Goal: Information Seeking & Learning: Find specific fact

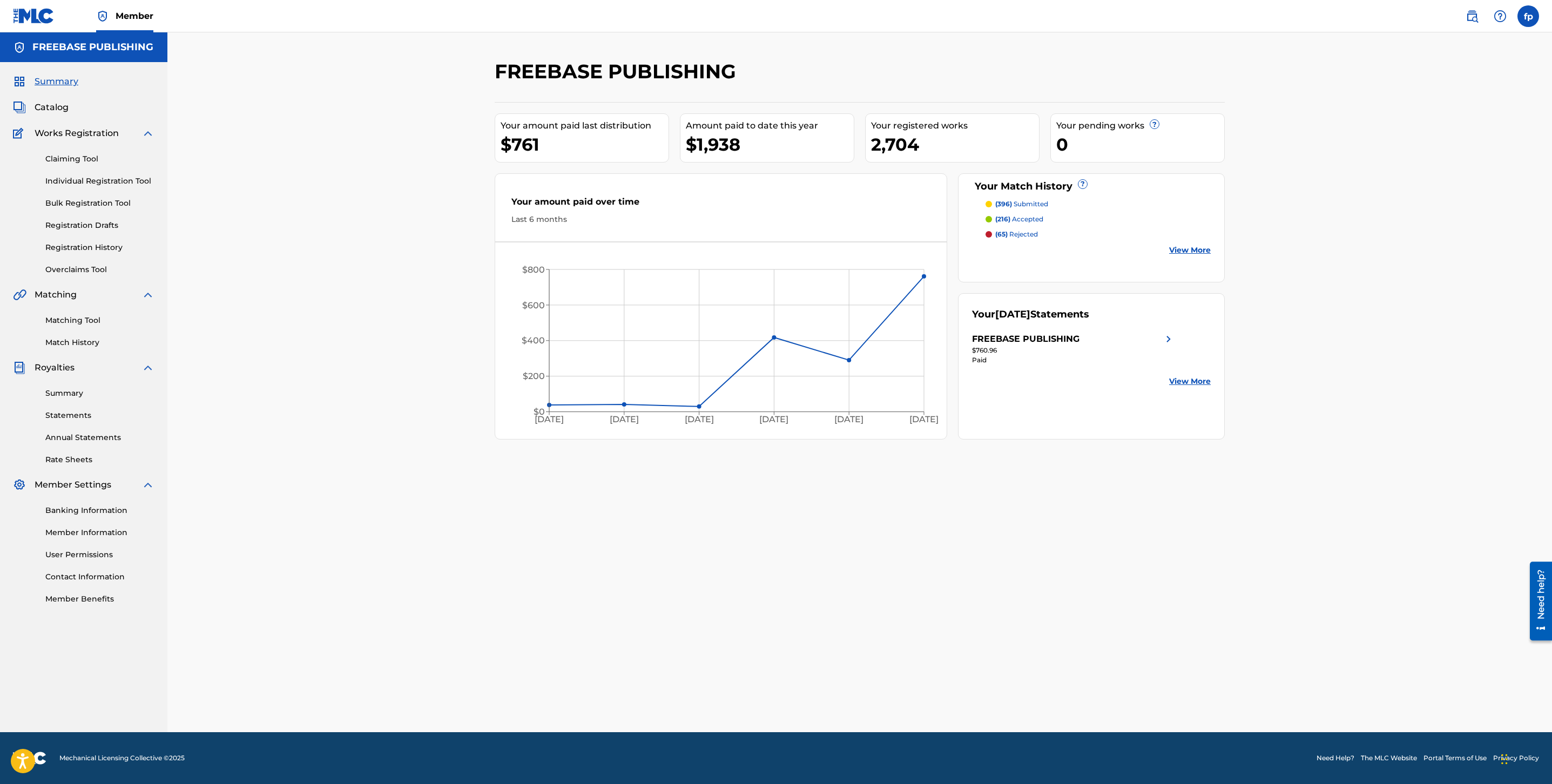
click at [78, 319] on link "Matching Tool" at bounding box center [100, 320] width 109 height 12
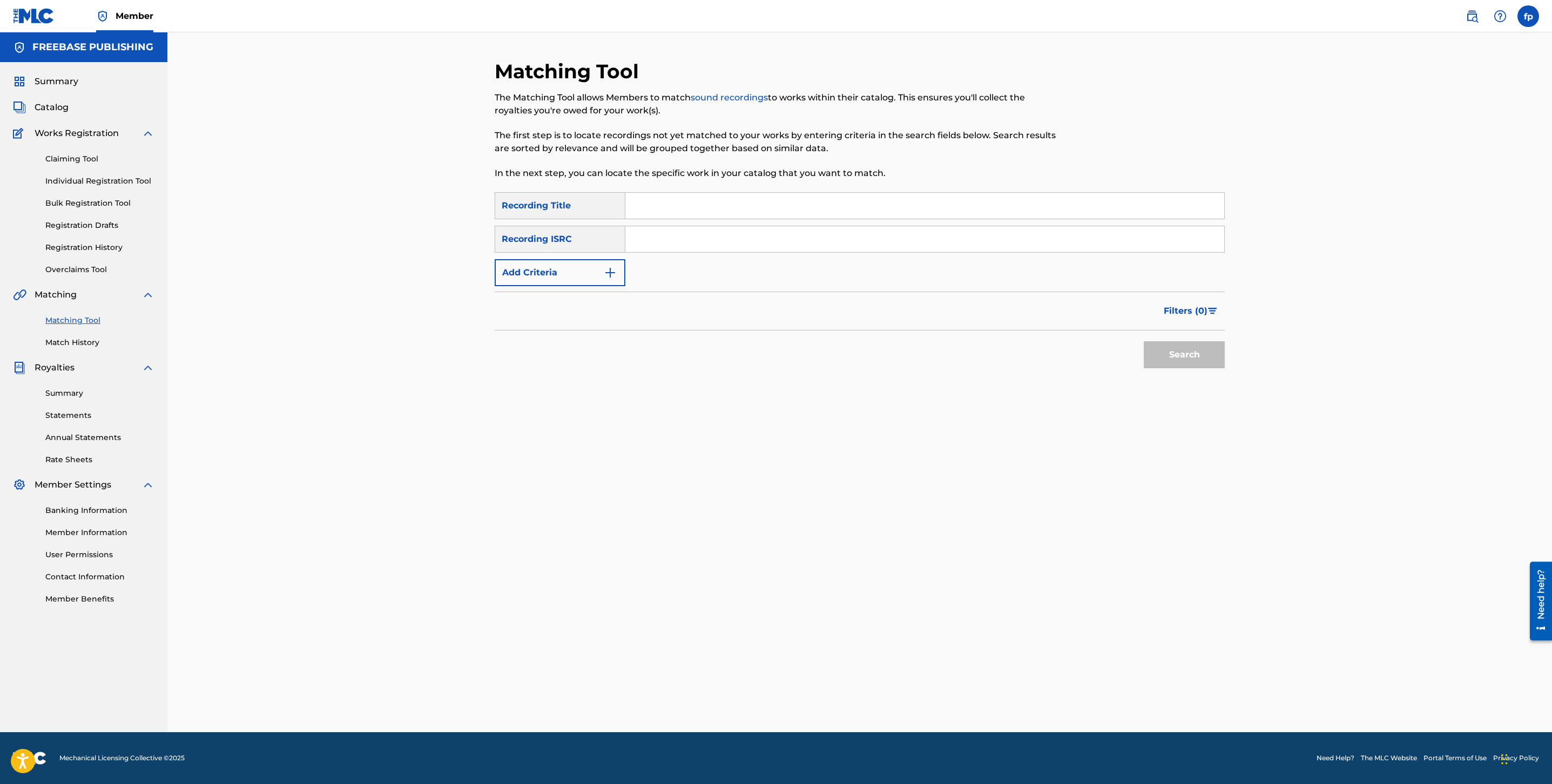
click at [601, 271] on button "Add Criteria" at bounding box center [560, 273] width 131 height 27
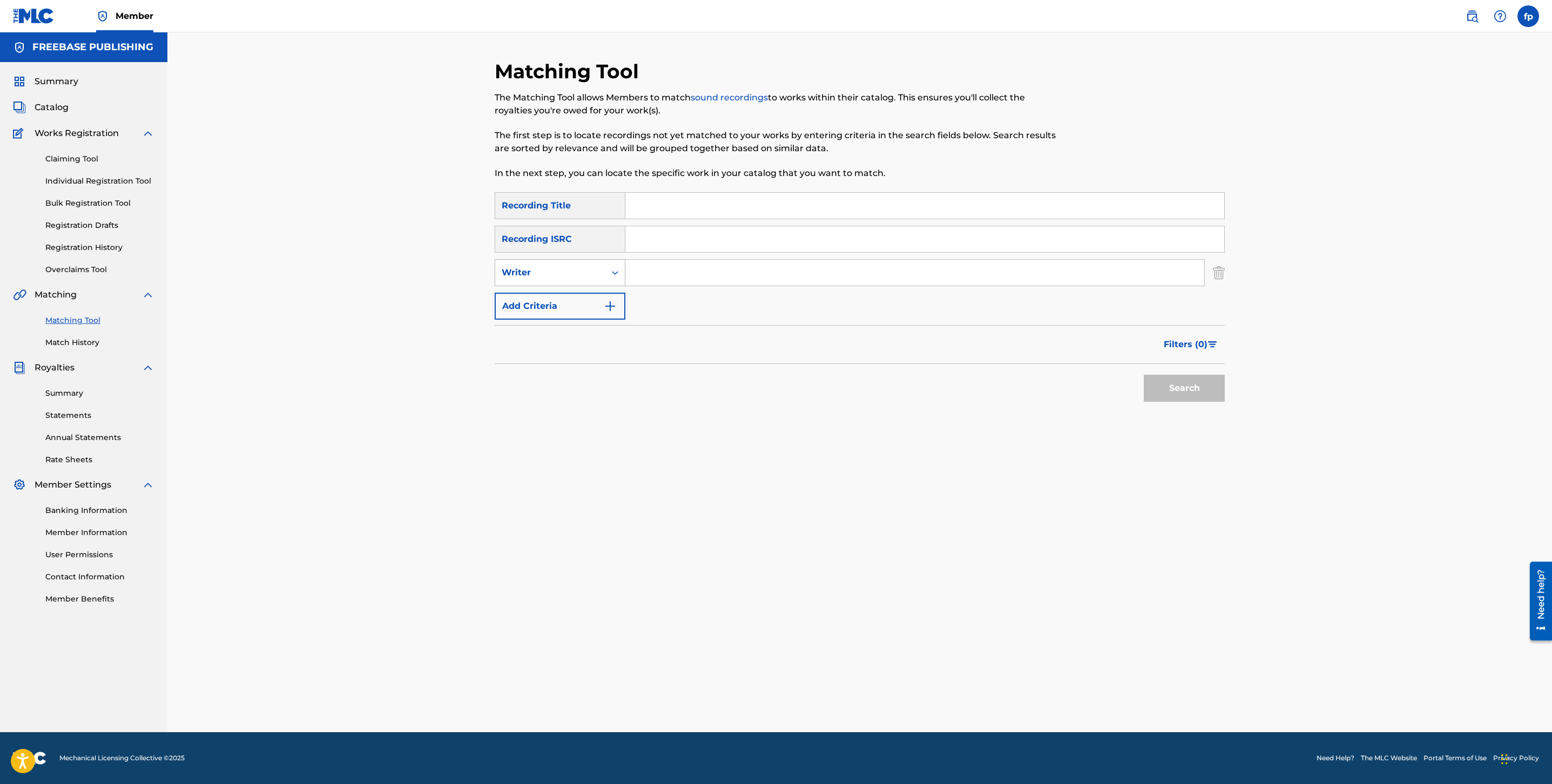
click at [578, 278] on div "Writer" at bounding box center [550, 272] width 97 height 13
click at [578, 303] on div "Recording Artist" at bounding box center [560, 300] width 130 height 27
click at [647, 282] on input "Search Form" at bounding box center [914, 273] width 579 height 26
click at [1144, 375] on button "Search" at bounding box center [1184, 388] width 81 height 27
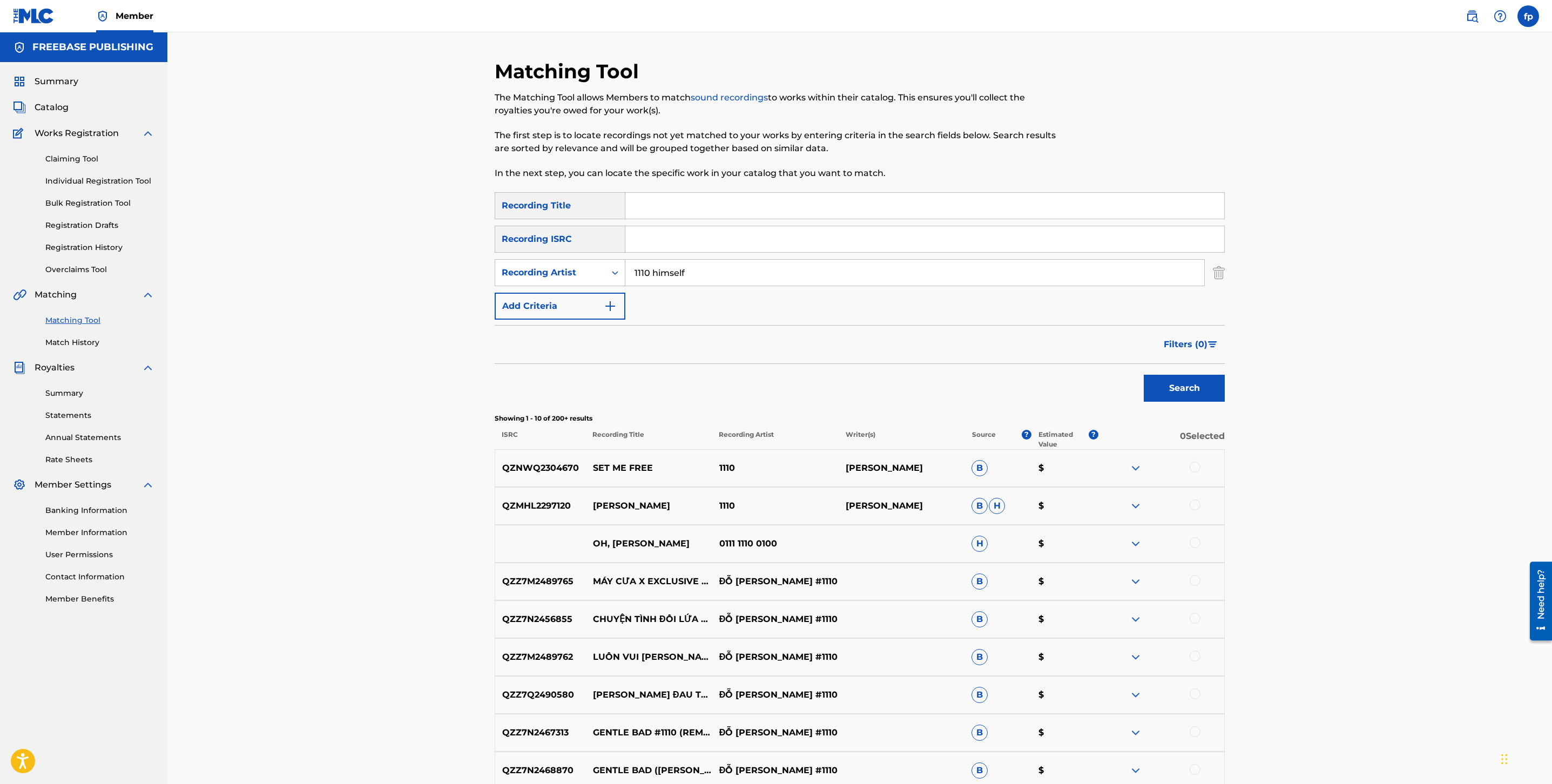
click at [643, 272] on input "1110 himself" at bounding box center [914, 273] width 579 height 26
click at [1144, 375] on button "Search" at bounding box center [1184, 388] width 81 height 27
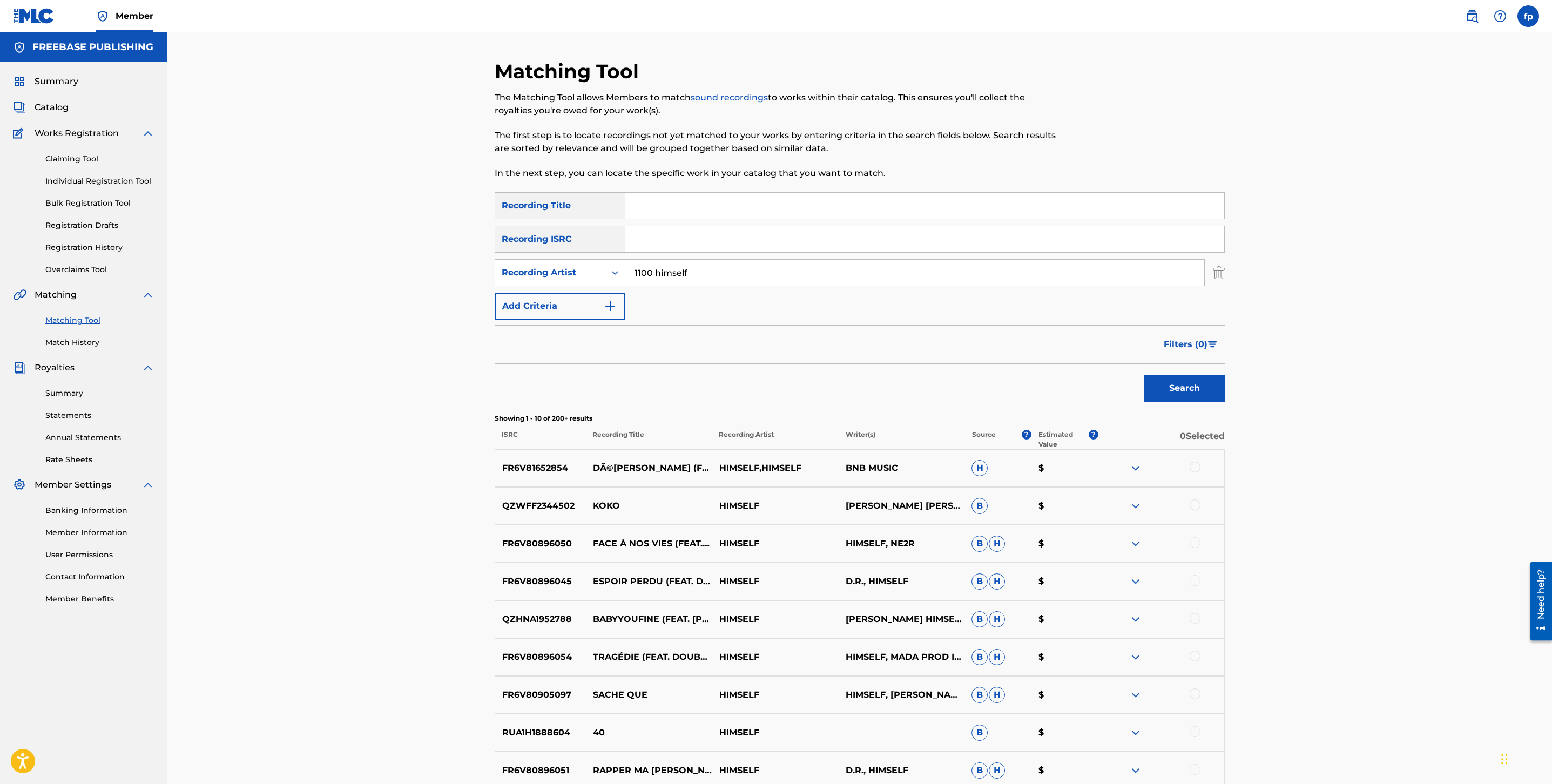
type input "1100 himself"
click at [1144, 375] on button "Search" at bounding box center [1184, 388] width 81 height 27
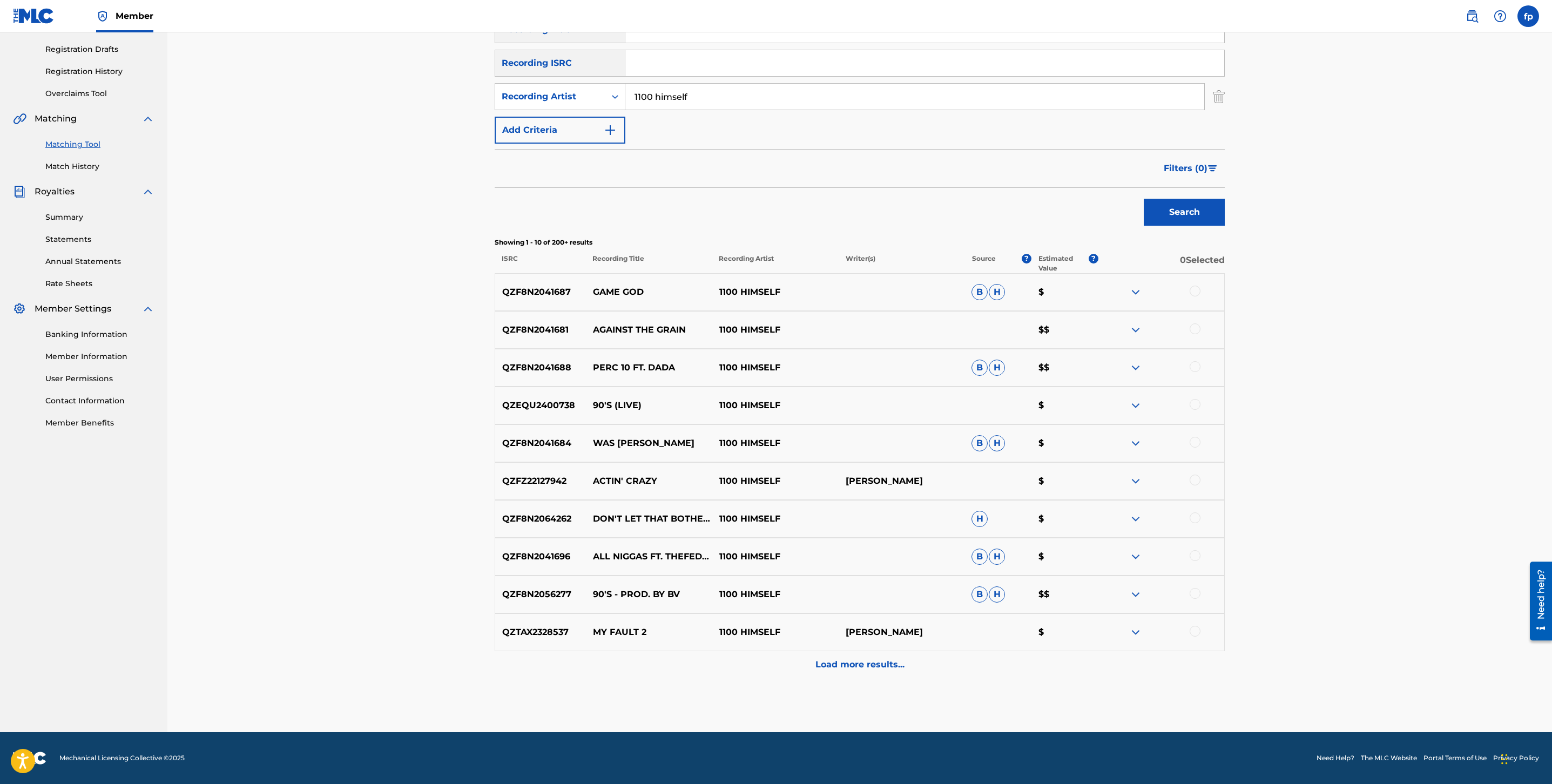
click at [1177, 170] on span "Filters ( 0 )" at bounding box center [1185, 168] width 44 height 13
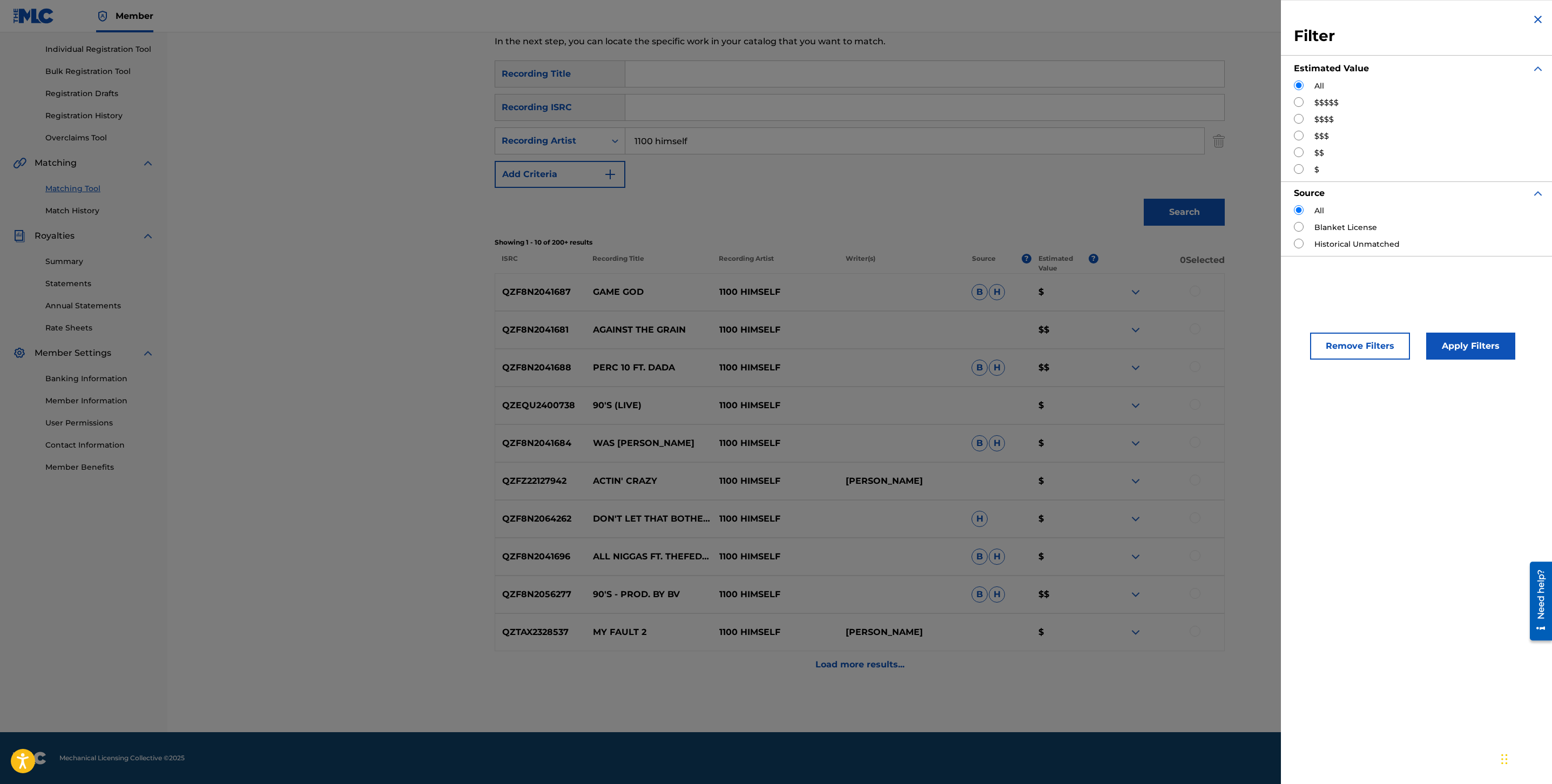
scroll to position [131, 0]
click at [1294, 99] on input "Search Form" at bounding box center [1299, 102] width 10 height 10
radio input "true"
click at [1433, 336] on button "Apply Filters" at bounding box center [1471, 346] width 89 height 27
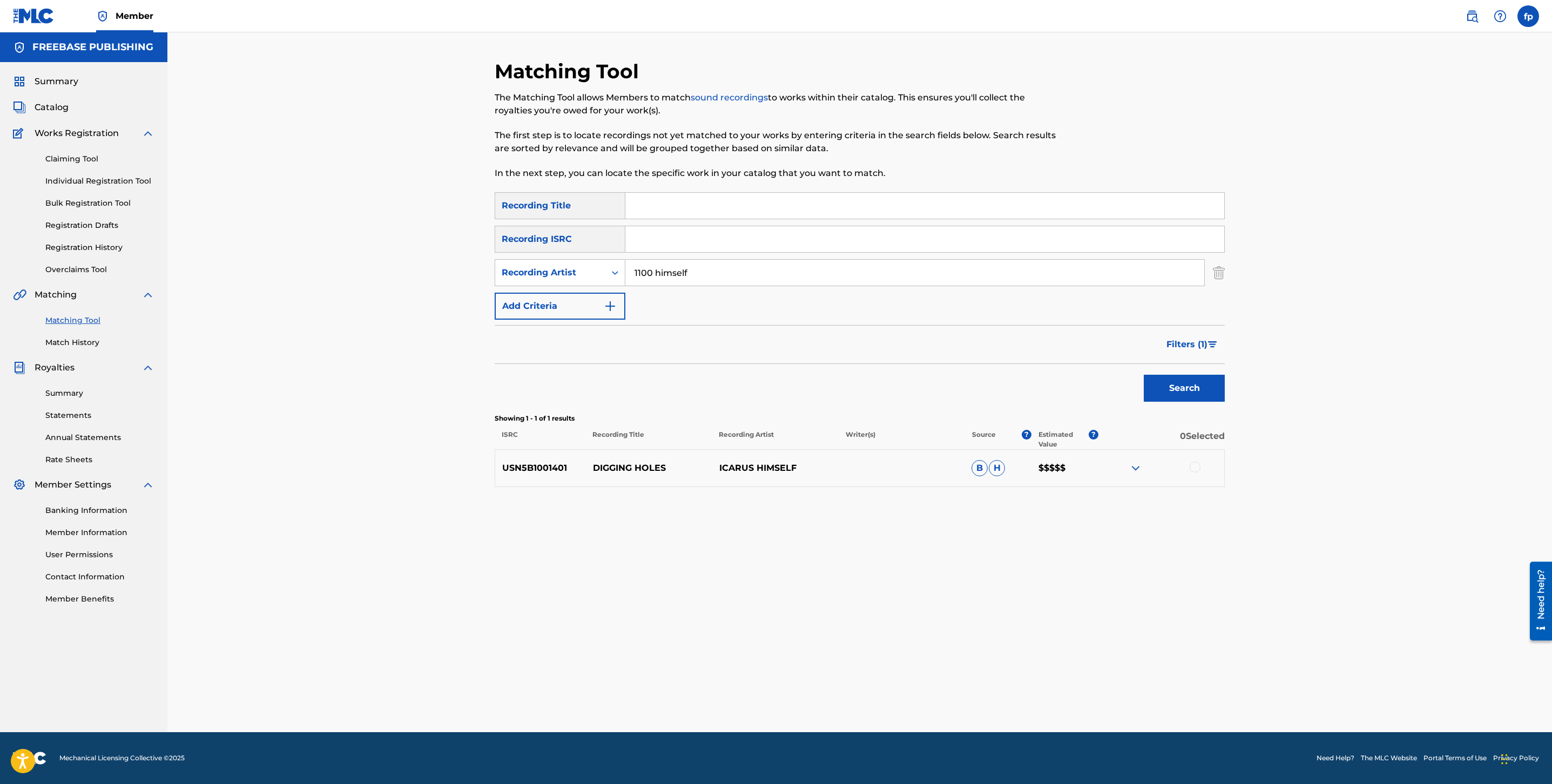
click at [1205, 345] on span "Filters ( 1 )" at bounding box center [1187, 343] width 41 height 13
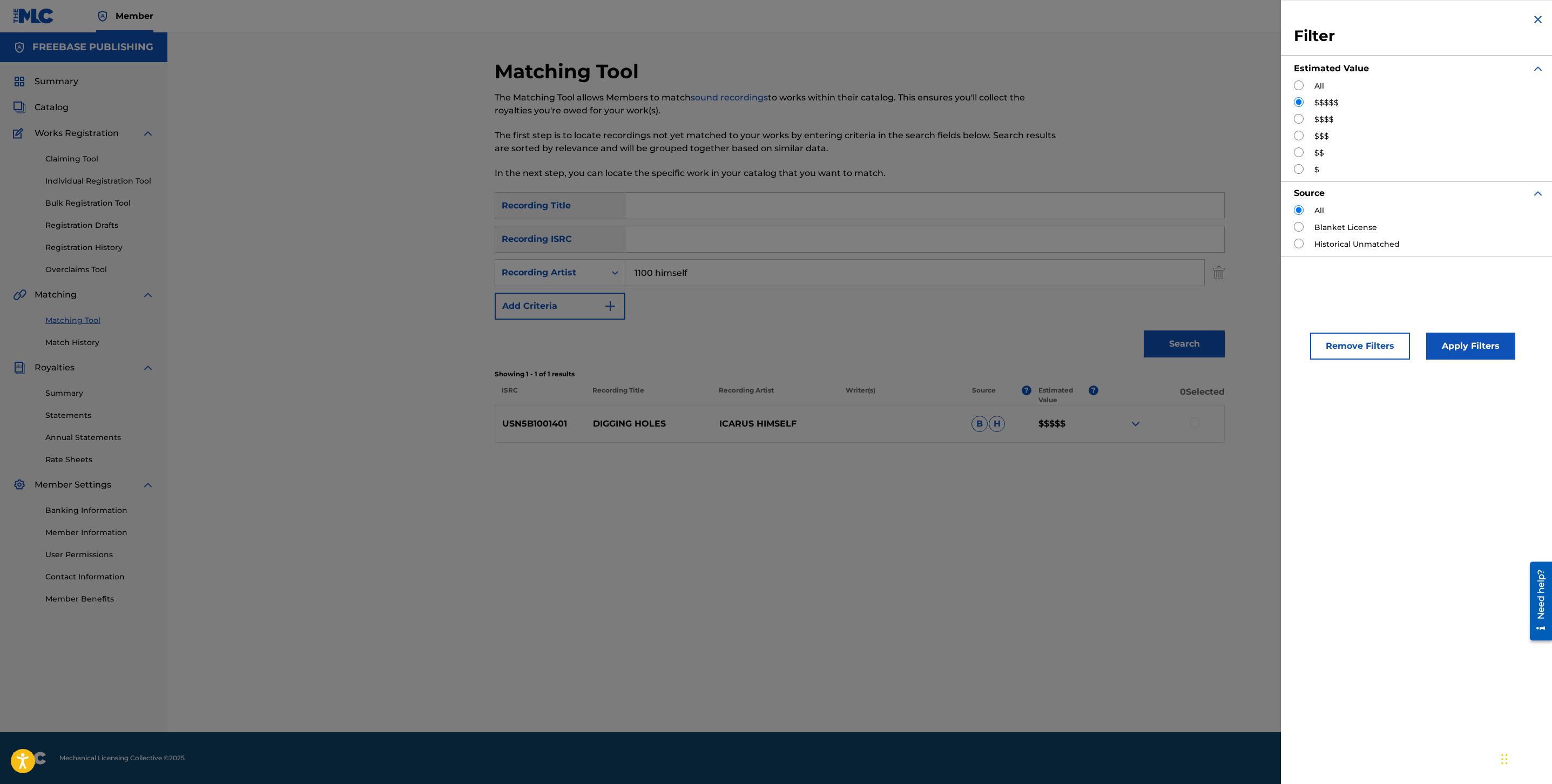
click at [1302, 119] on input "Search Form" at bounding box center [1299, 118] width 10 height 10
radio input "true"
click at [1446, 345] on button "Apply Filters" at bounding box center [1471, 346] width 89 height 27
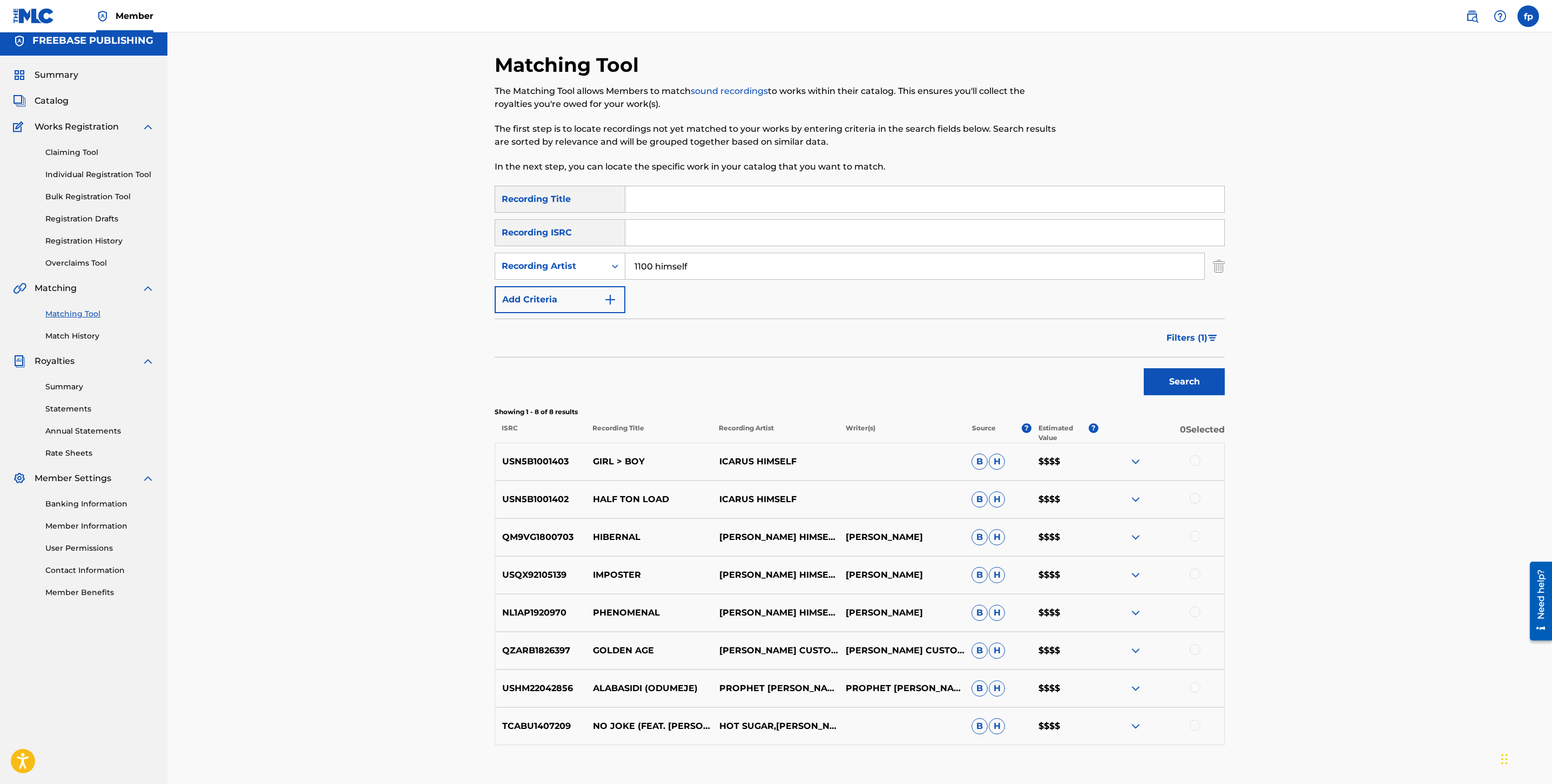
scroll to position [10, 0]
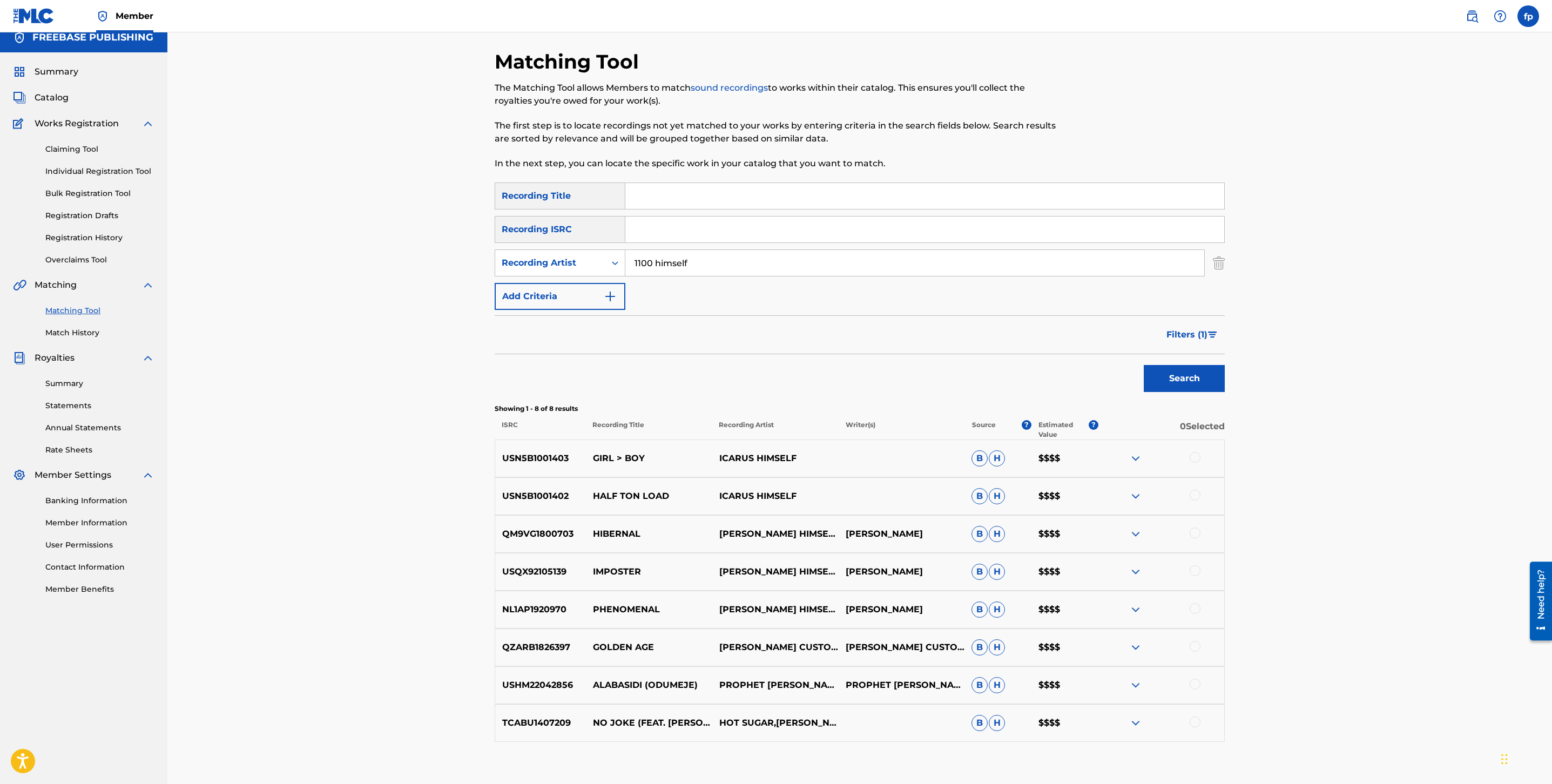
click at [1211, 332] on img "Search Form" at bounding box center [1212, 335] width 9 height 7
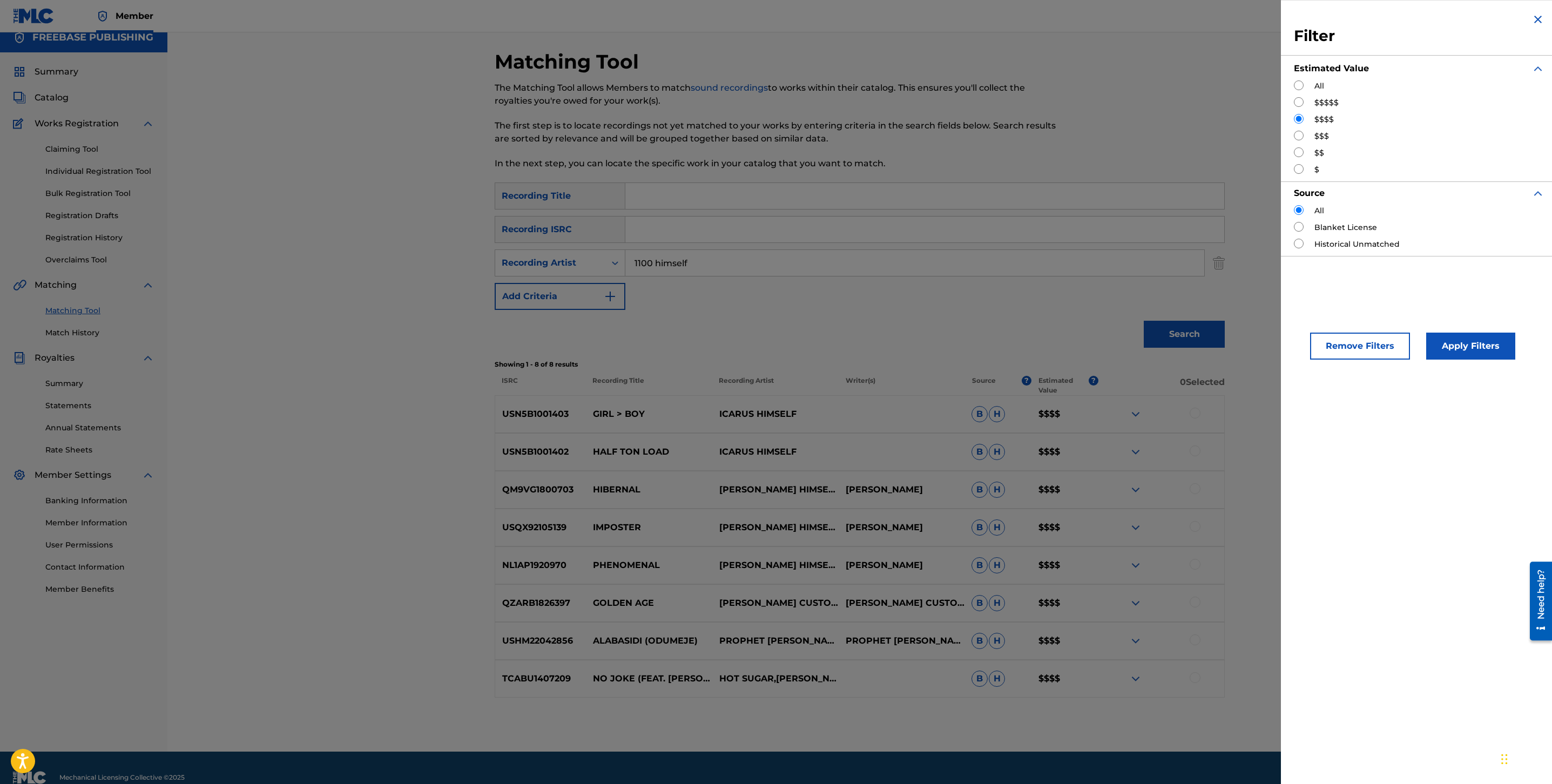
click at [1295, 139] on input "Search Form" at bounding box center [1299, 136] width 10 height 10
radio input "true"
click at [1444, 345] on button "Apply Filters" at bounding box center [1471, 346] width 89 height 27
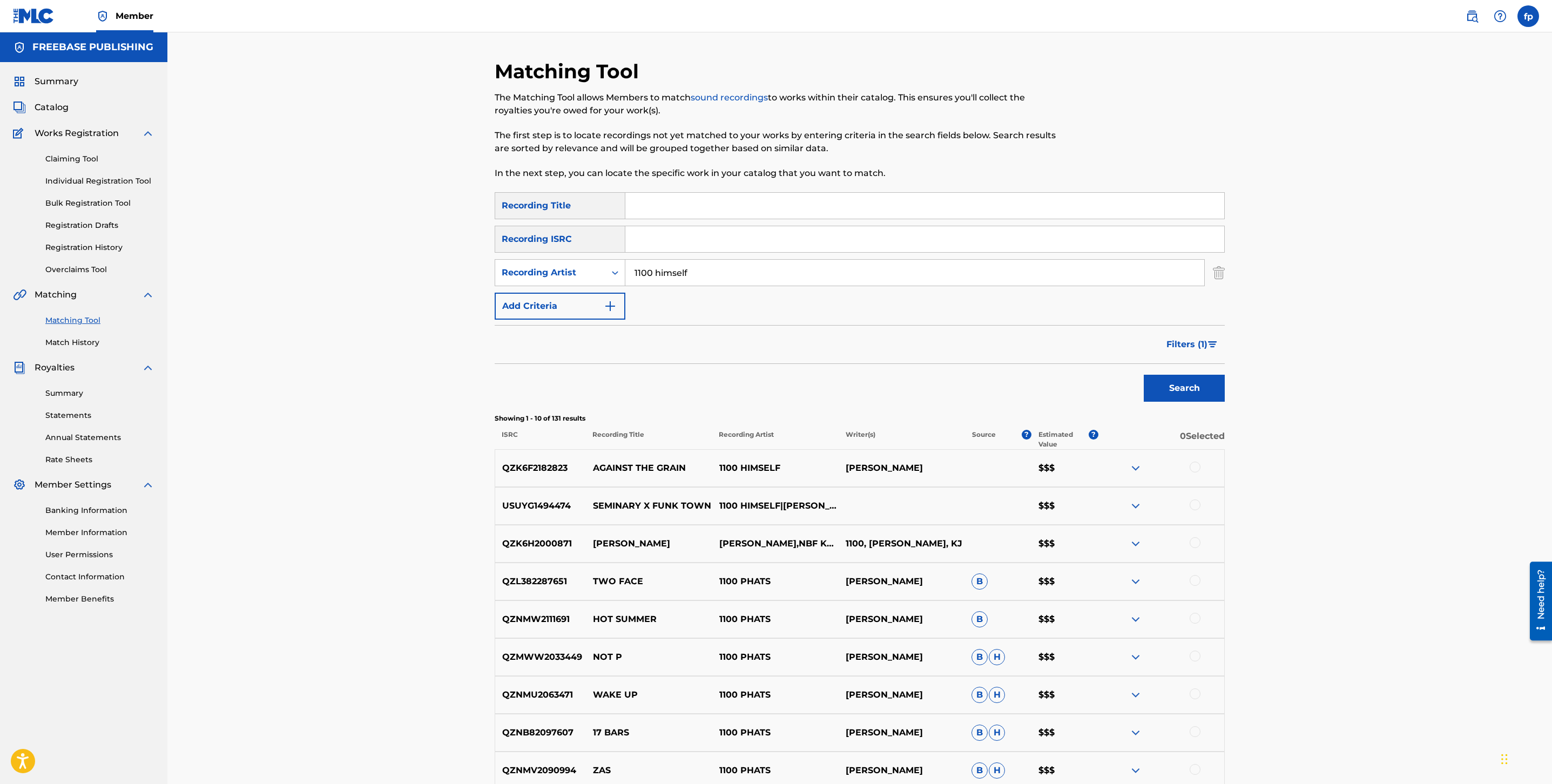
click at [1196, 343] on span "Filters ( 1 )" at bounding box center [1187, 343] width 41 height 13
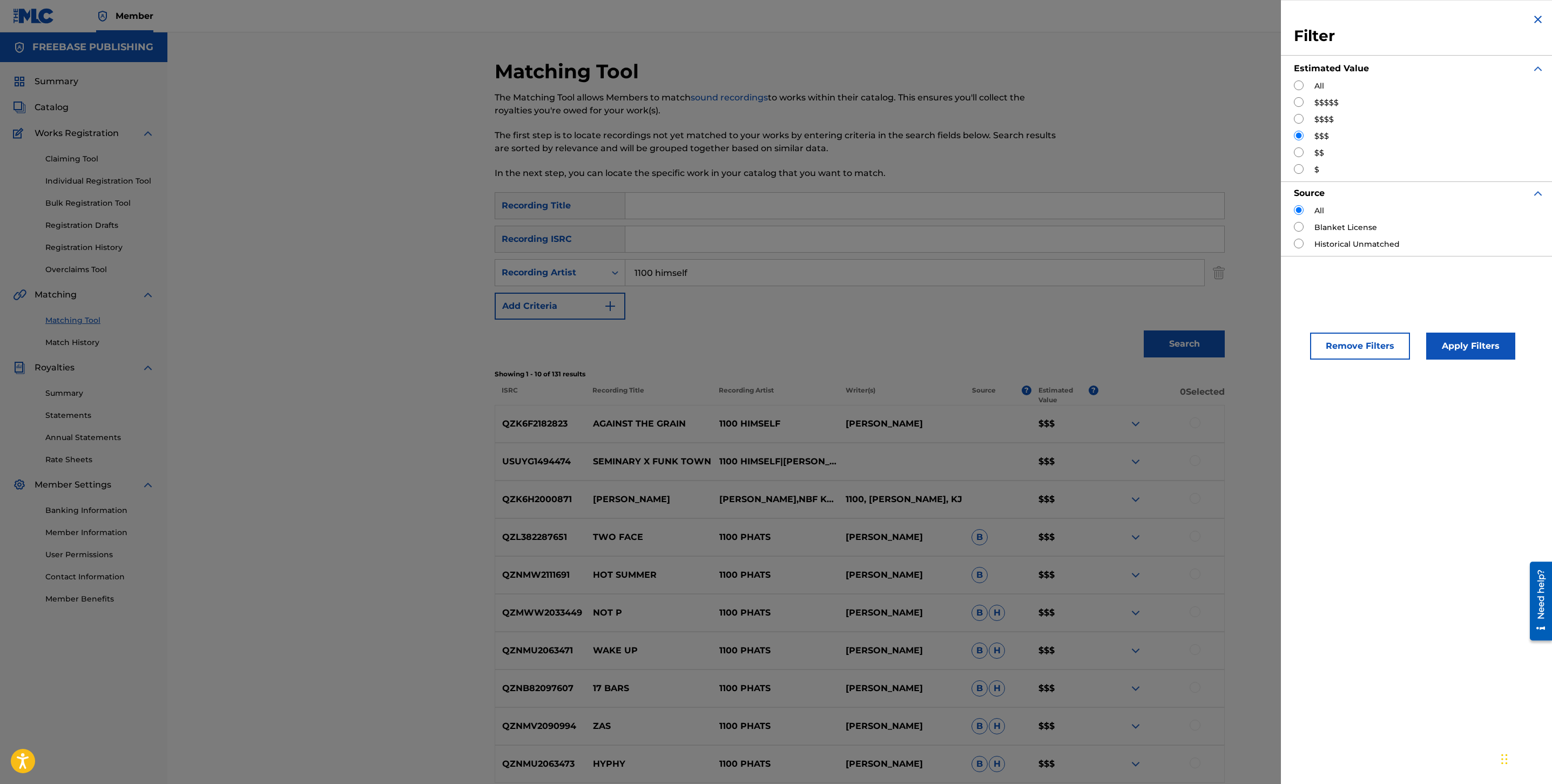
click at [1304, 154] on div "$$" at bounding box center [1419, 153] width 250 height 12
click at [1303, 154] on input "Search Form" at bounding box center [1299, 152] width 10 height 10
radio input "true"
click at [1469, 356] on button "Apply Filters" at bounding box center [1471, 346] width 89 height 27
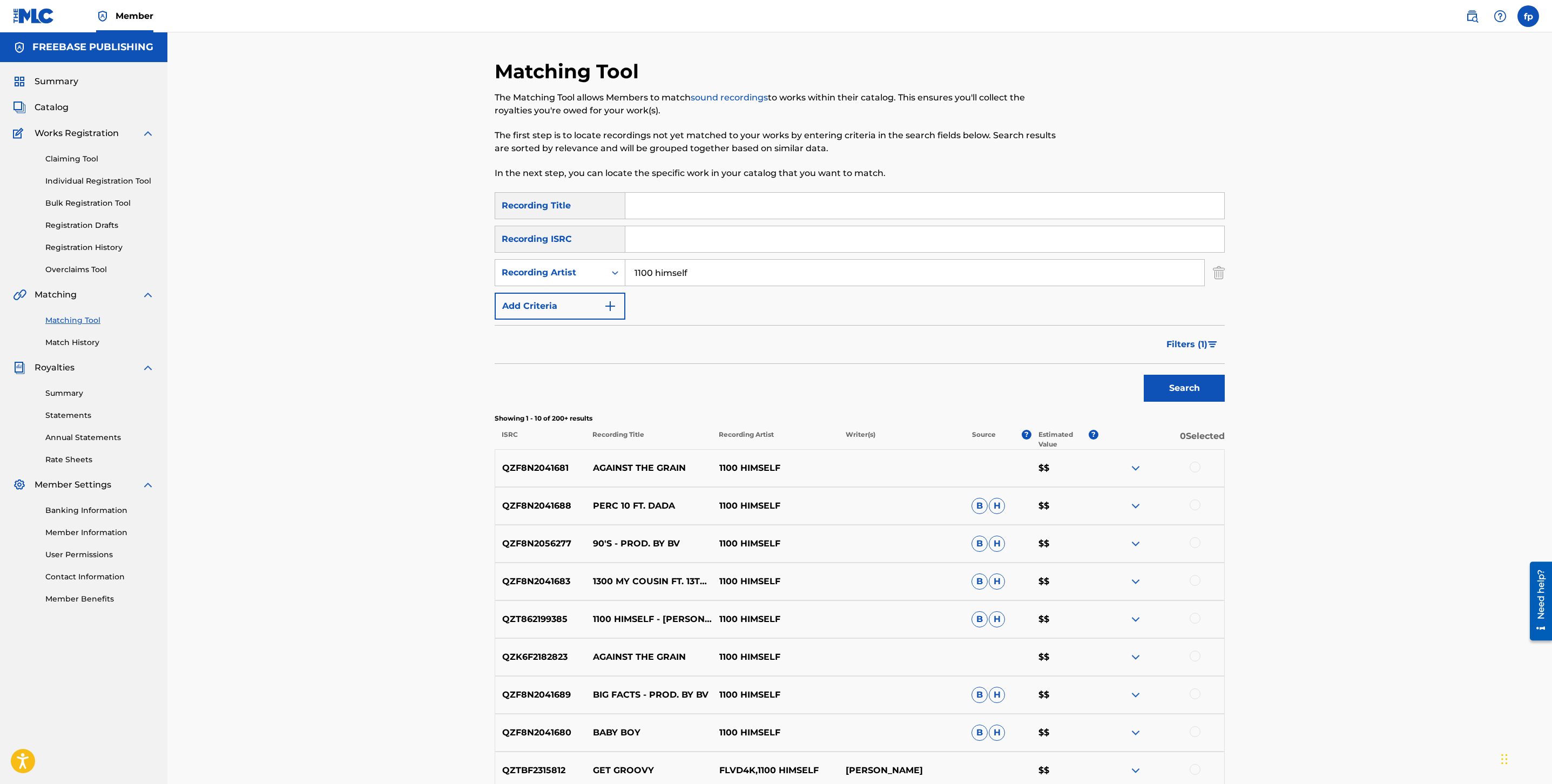
click at [660, 275] on input "1100 himself" at bounding box center [914, 273] width 579 height 26
click at [1144, 375] on button "Search" at bounding box center [1184, 388] width 81 height 27
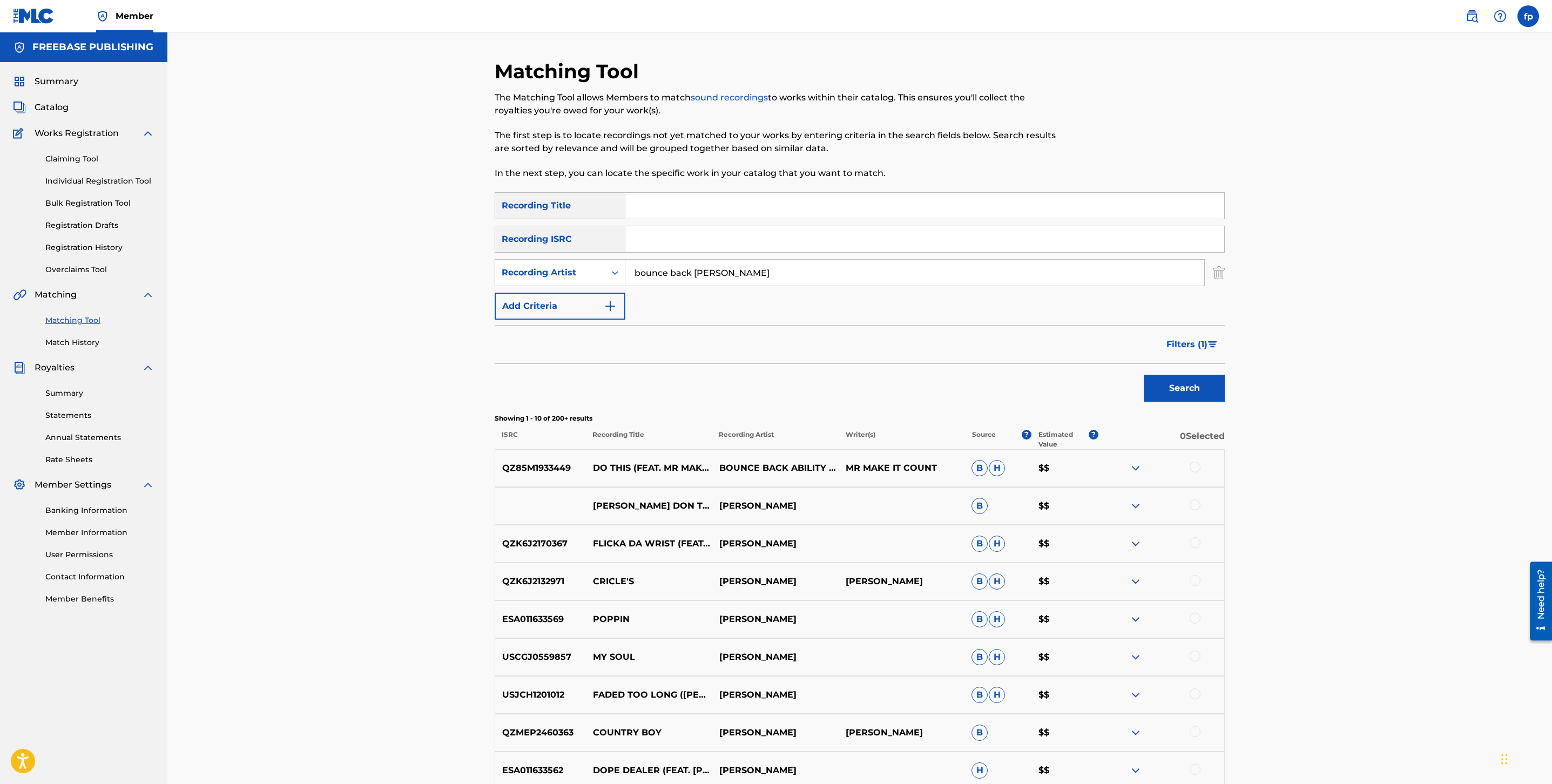
click at [671, 270] on input "bounce back [PERSON_NAME]" at bounding box center [914, 273] width 579 height 26
type input "bounceback [PERSON_NAME]"
click at [1144, 375] on button "Search" at bounding box center [1184, 388] width 81 height 27
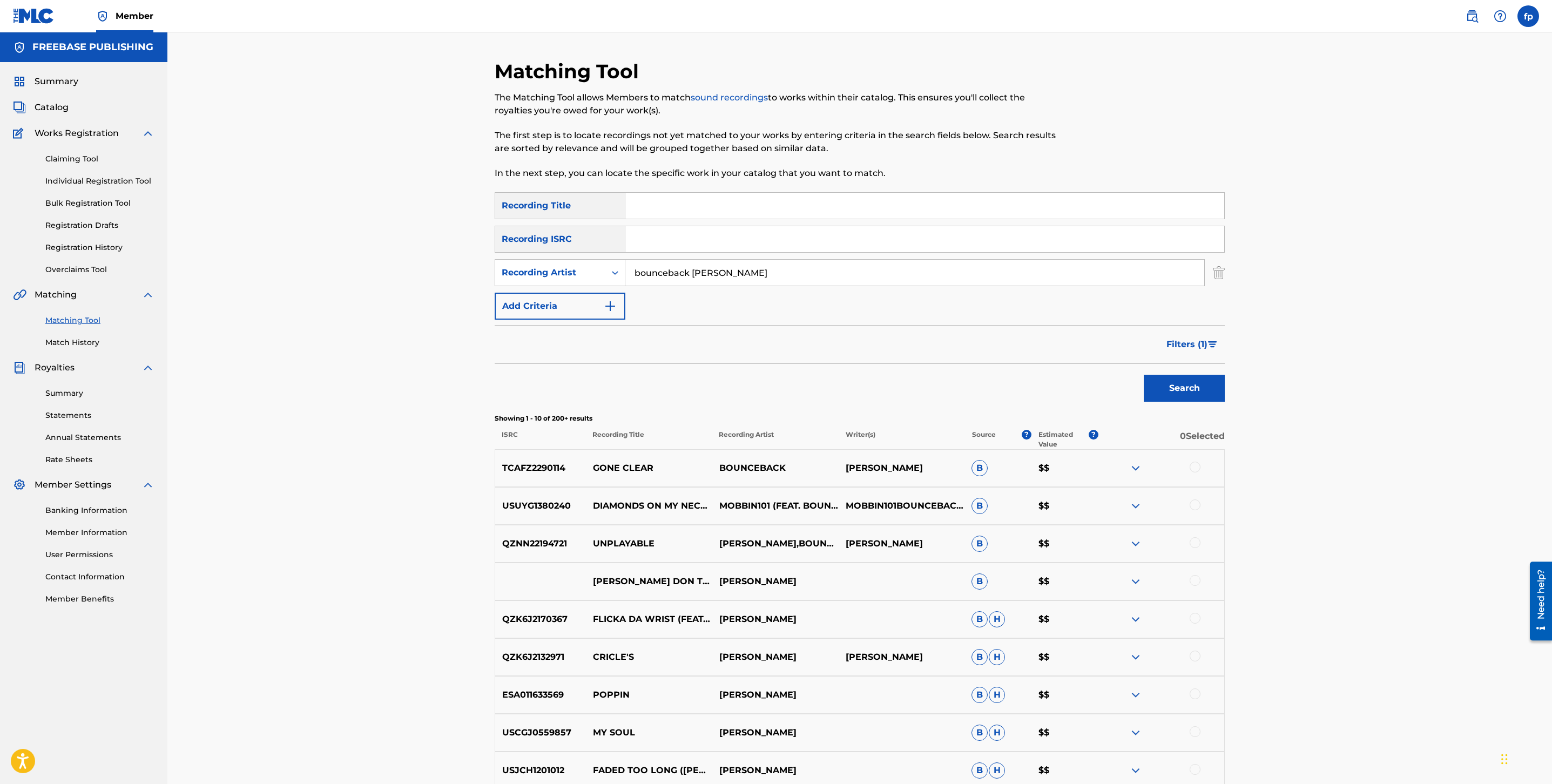
click at [1194, 340] on span "Filters ( 1 )" at bounding box center [1187, 343] width 41 height 13
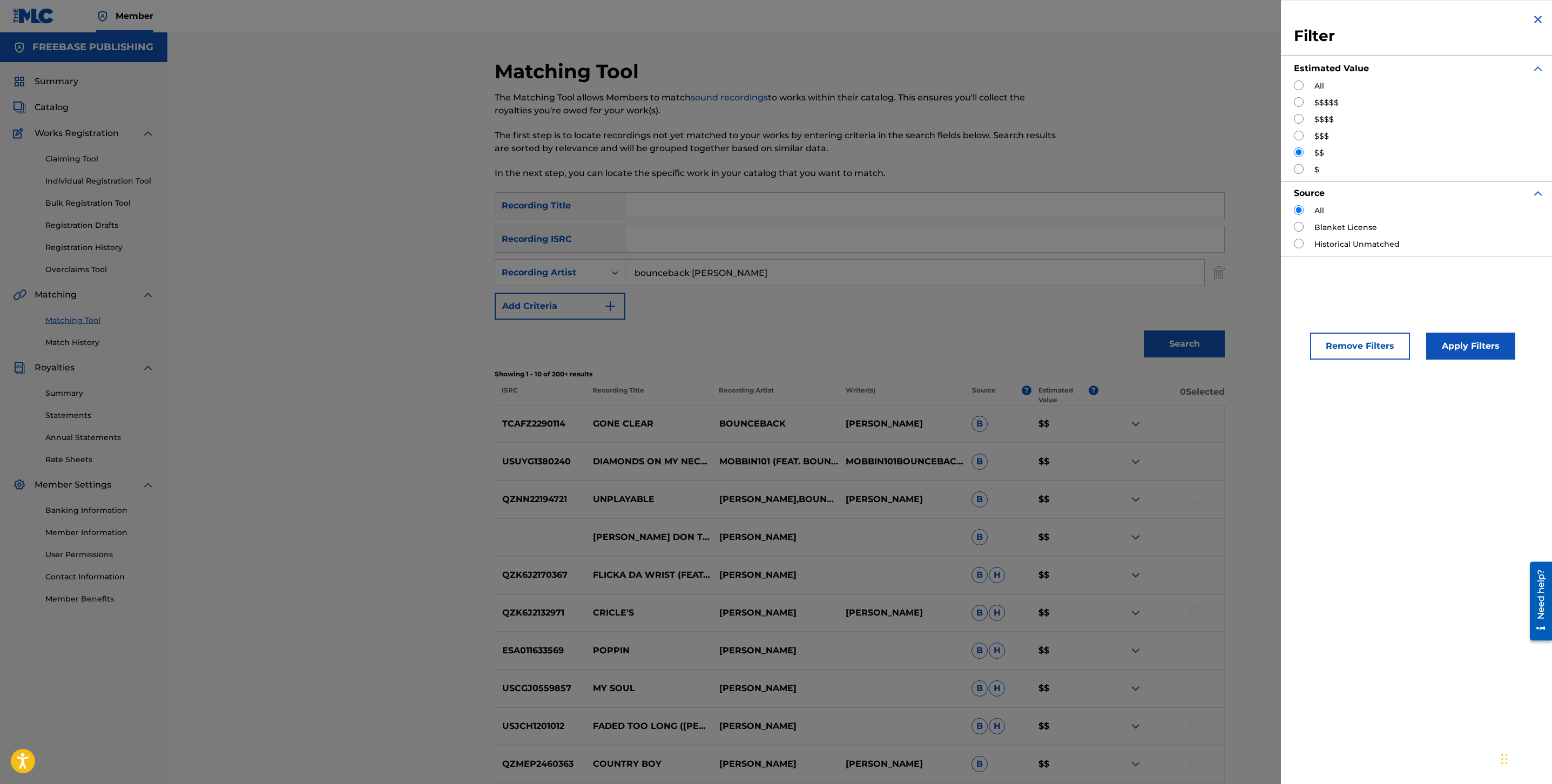
click at [1299, 85] on input "Search Form" at bounding box center [1299, 85] width 10 height 10
radio input "true"
click at [1464, 352] on button "Apply Filters" at bounding box center [1471, 346] width 89 height 27
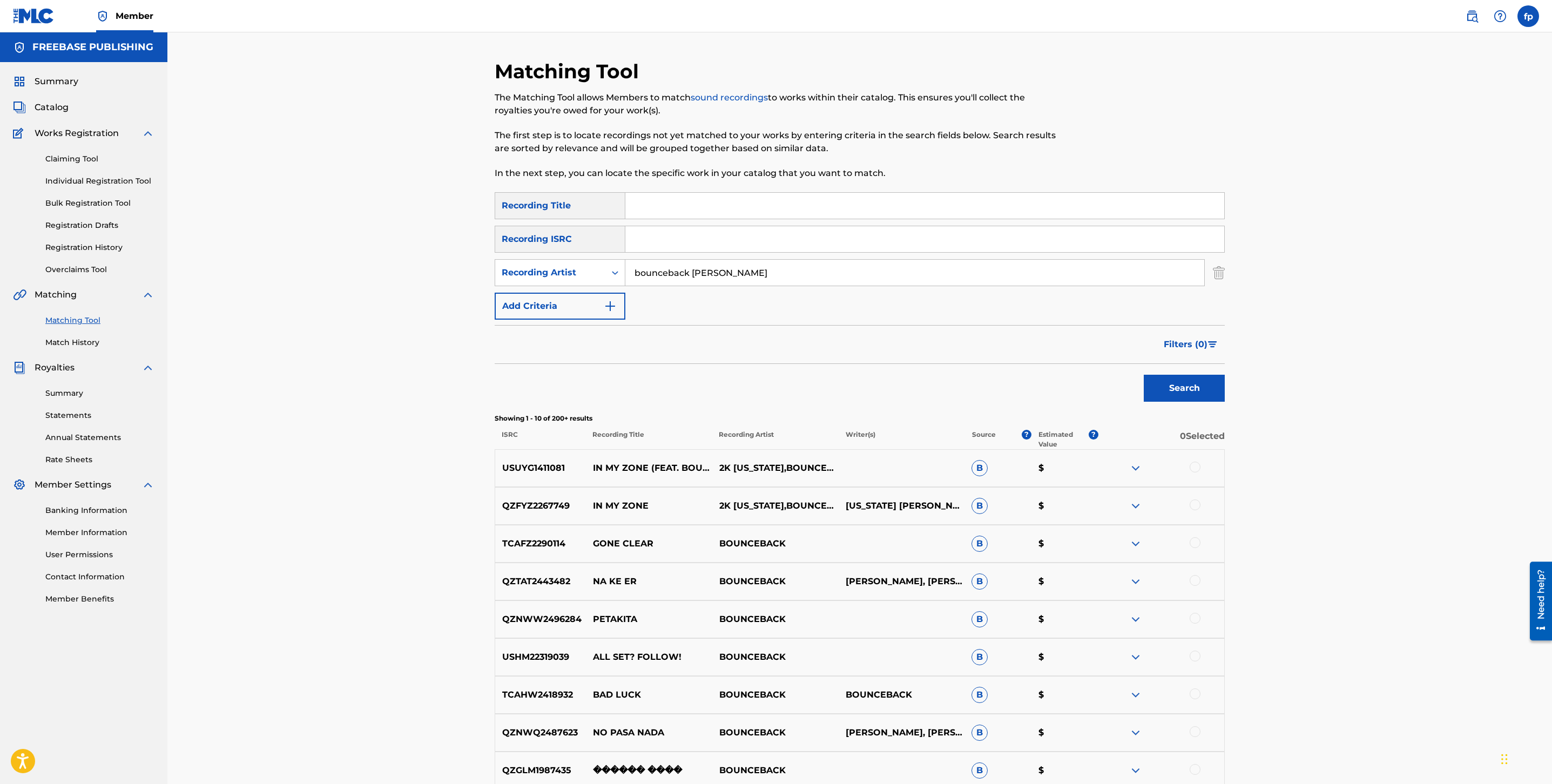
click at [666, 271] on input "bounceback [PERSON_NAME]" at bounding box center [914, 273] width 579 height 26
type input "bounce back [PERSON_NAME]"
click at [1144, 375] on button "Search" at bounding box center [1184, 388] width 81 height 27
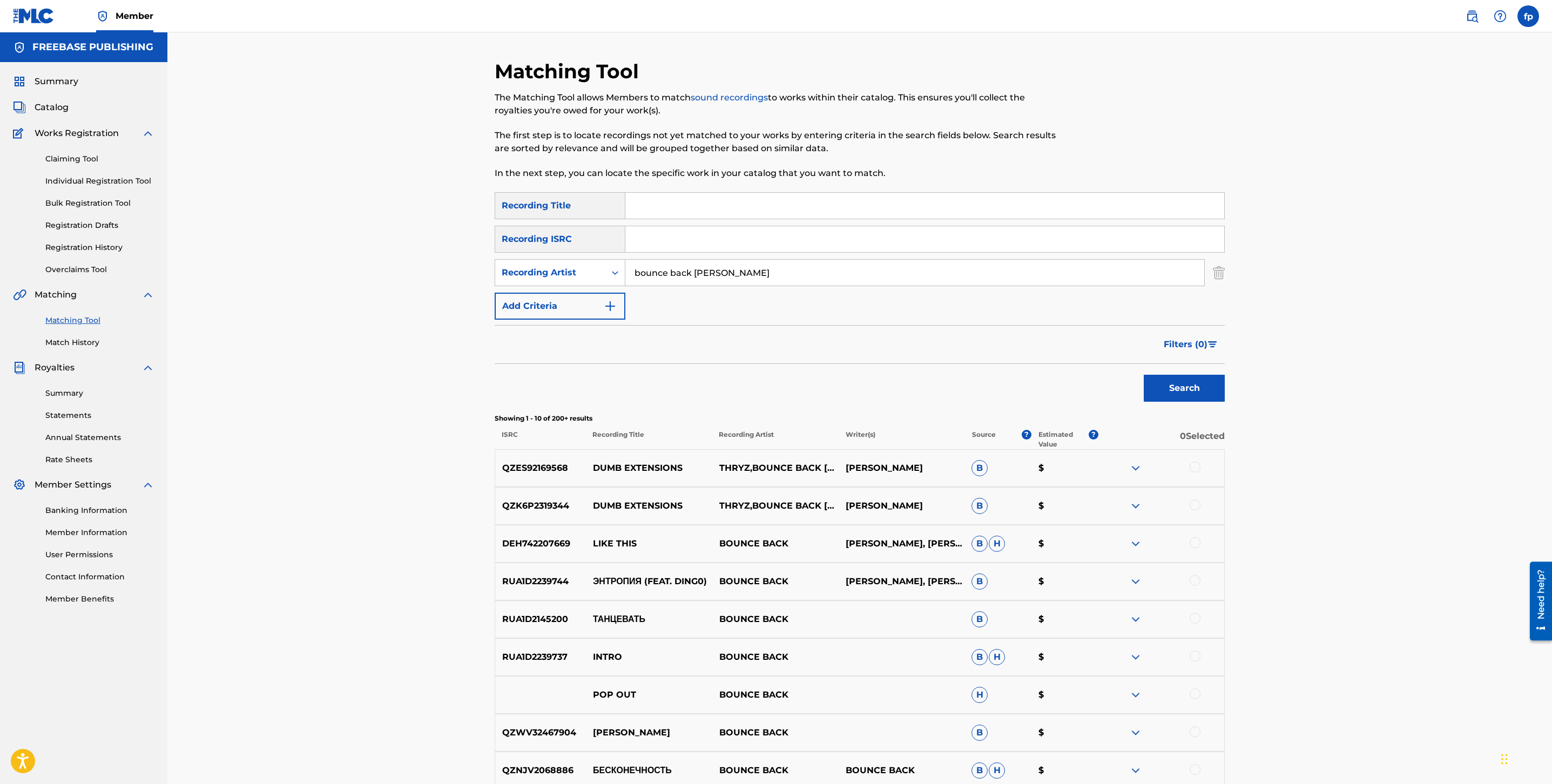
click at [698, 269] on input "bounce back [PERSON_NAME]" at bounding box center [914, 273] width 579 height 26
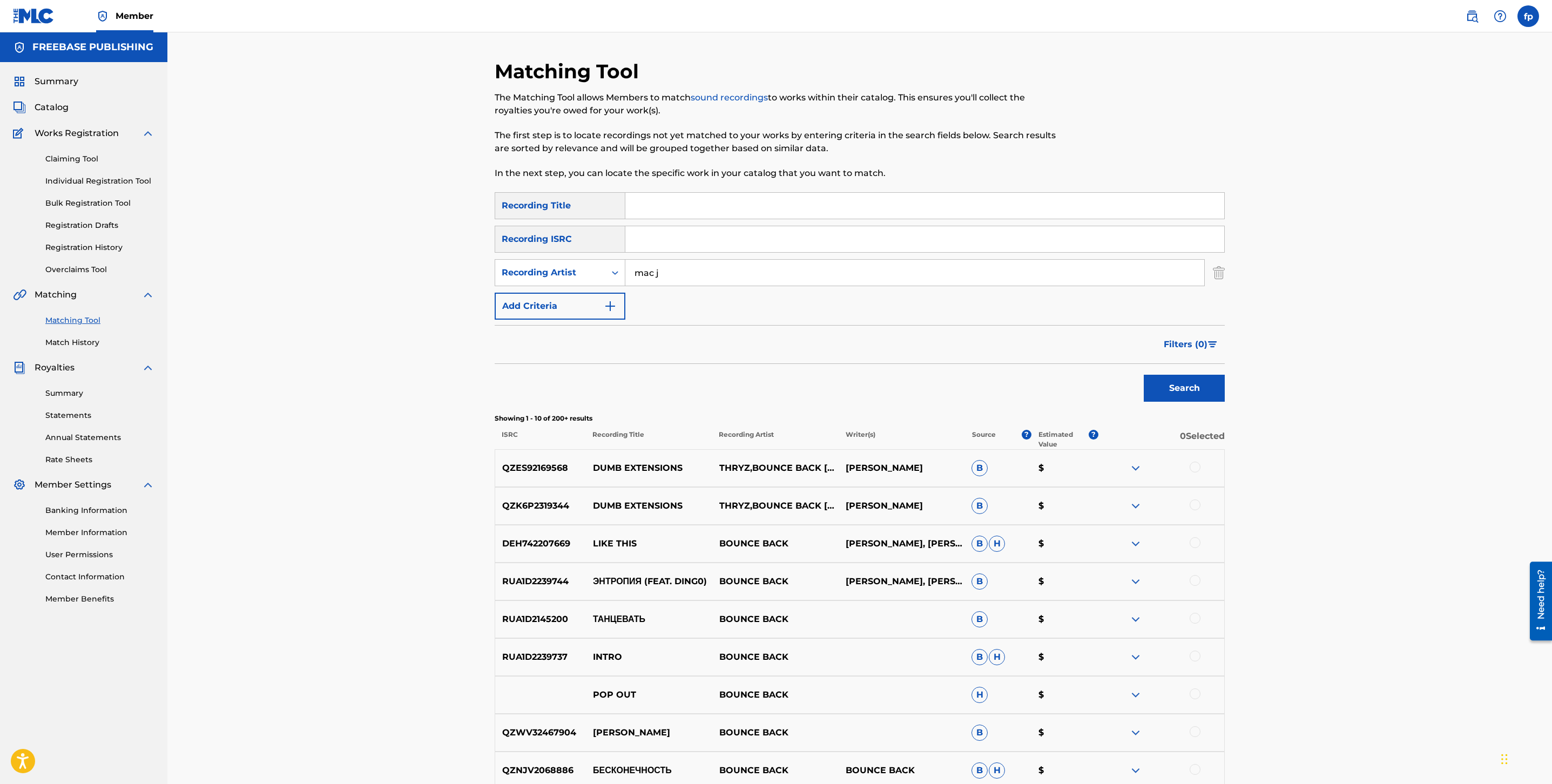
type input "mac j"
click at [1144, 375] on button "Search" at bounding box center [1184, 388] width 81 height 27
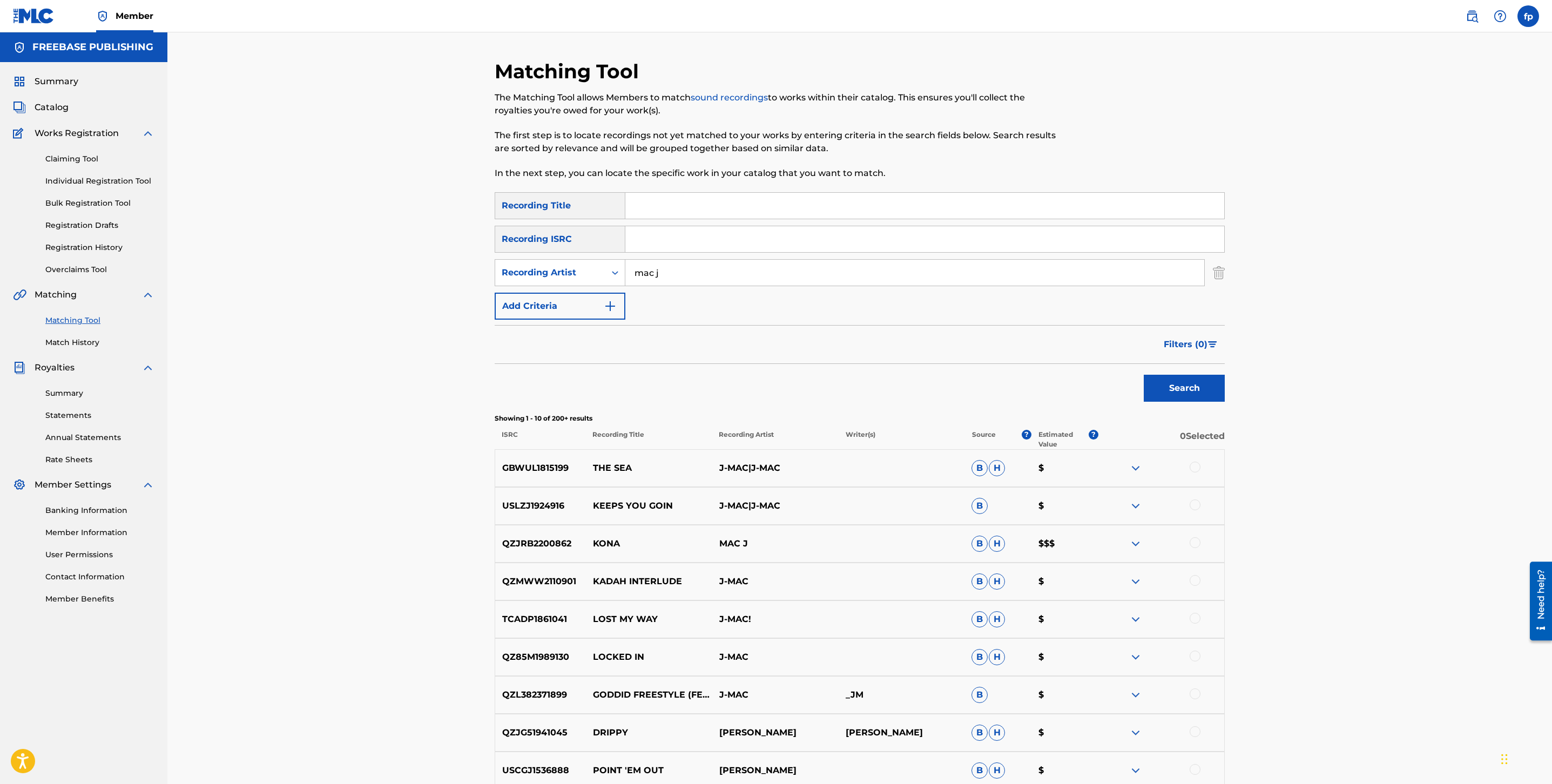
click at [1211, 343] on img "Search Form" at bounding box center [1212, 344] width 9 height 7
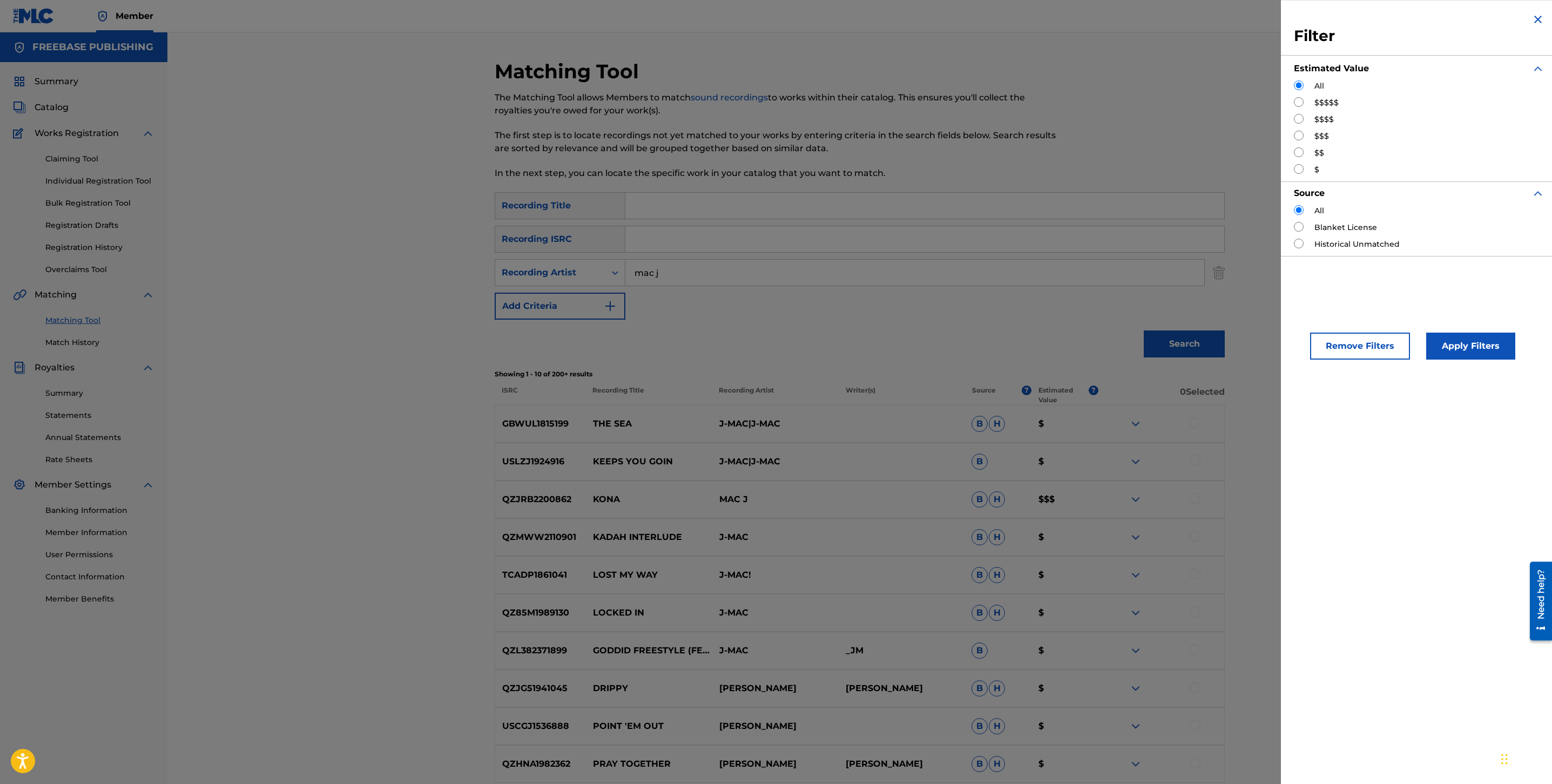
click at [1301, 108] on div "$$$$$" at bounding box center [1419, 103] width 250 height 12
click at [1301, 106] on input "Search Form" at bounding box center [1299, 102] width 10 height 10
radio input "true"
click at [1452, 340] on button "Apply Filters" at bounding box center [1471, 346] width 89 height 27
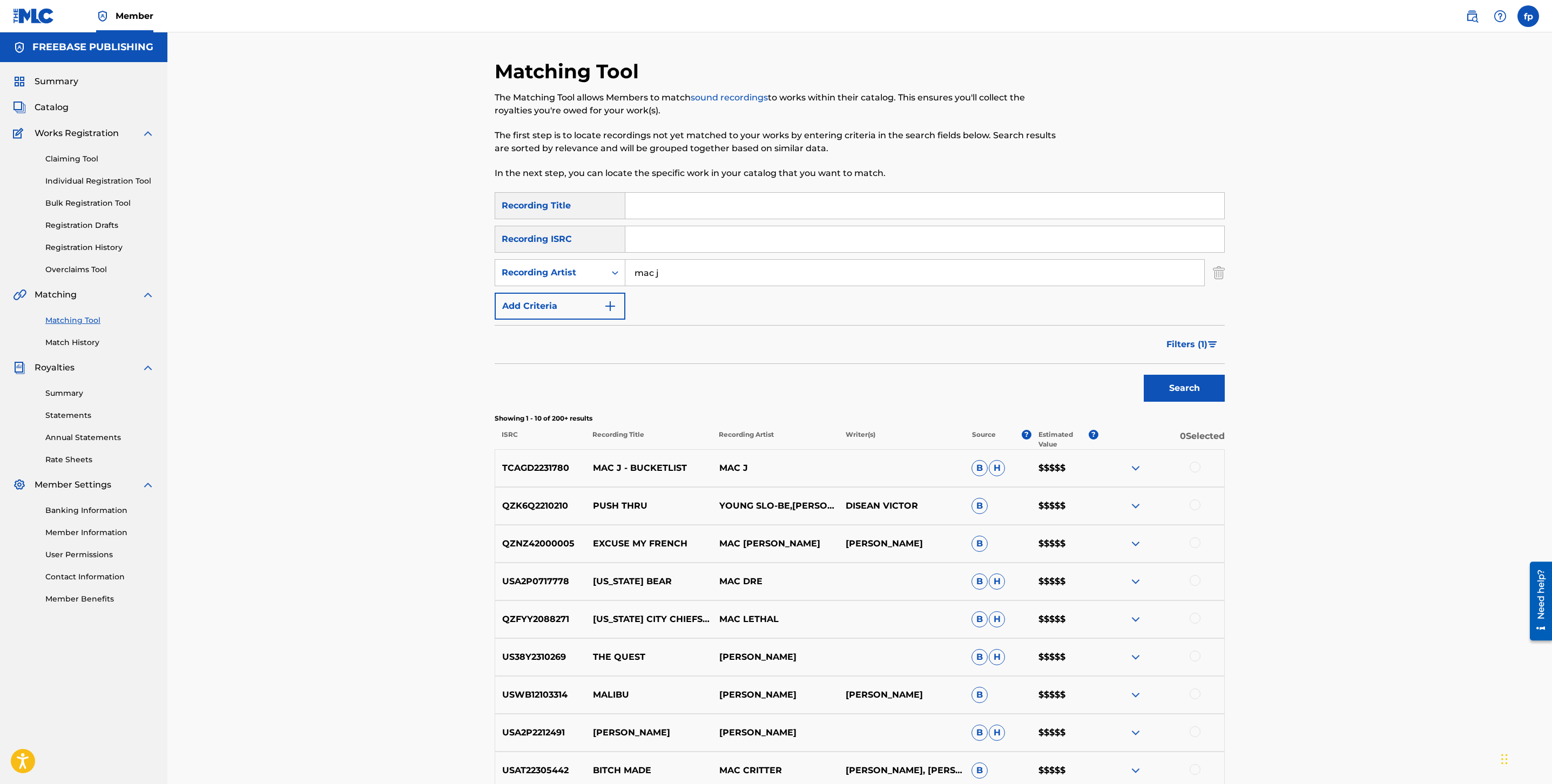
click at [894, 270] on input "mac j" at bounding box center [914, 273] width 579 height 26
click at [1144, 375] on button "Search" at bounding box center [1184, 388] width 81 height 27
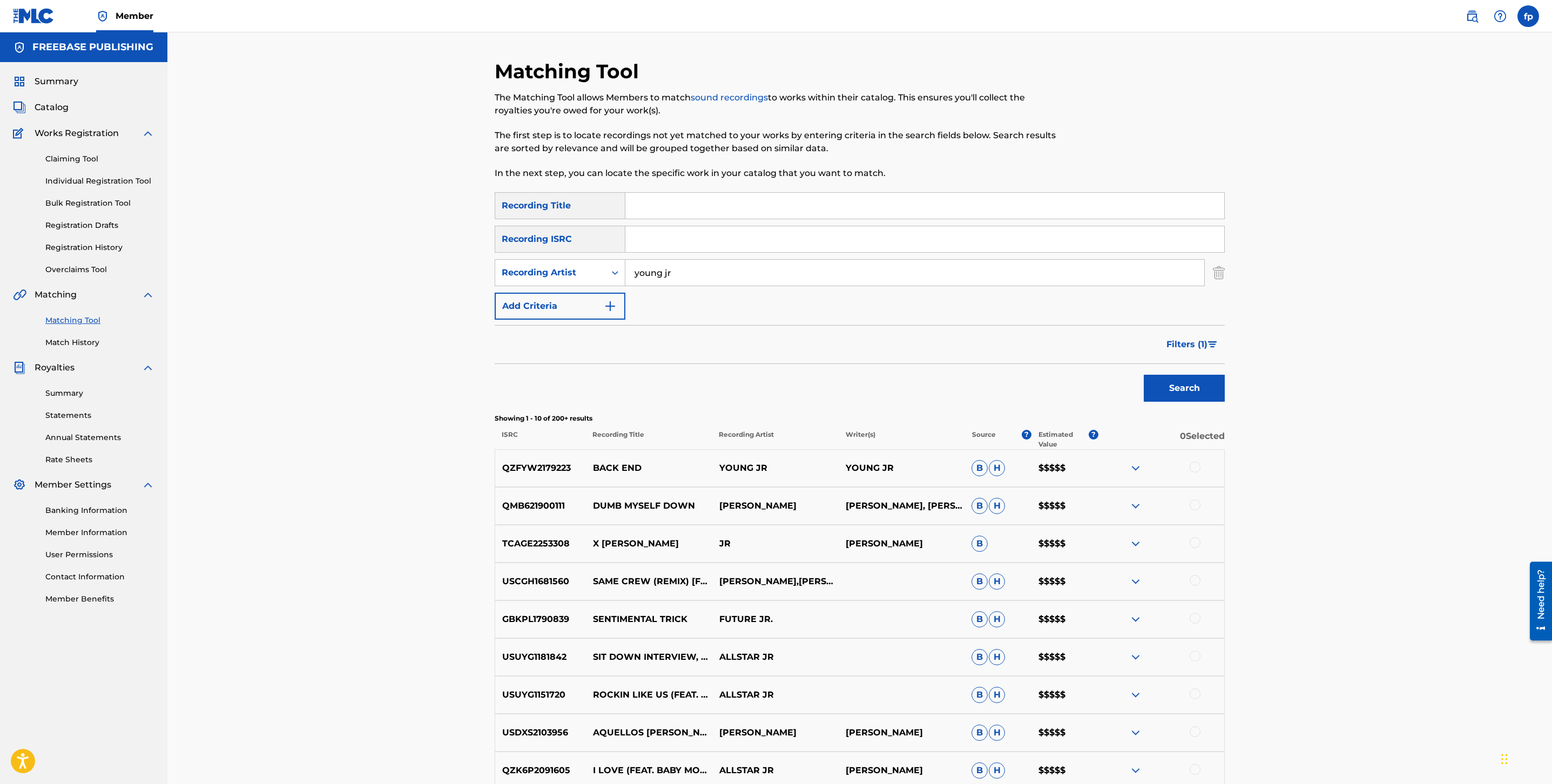
click at [651, 270] on input "young jr" at bounding box center [914, 273] width 579 height 26
click at [1144, 375] on button "Search" at bounding box center [1184, 388] width 81 height 27
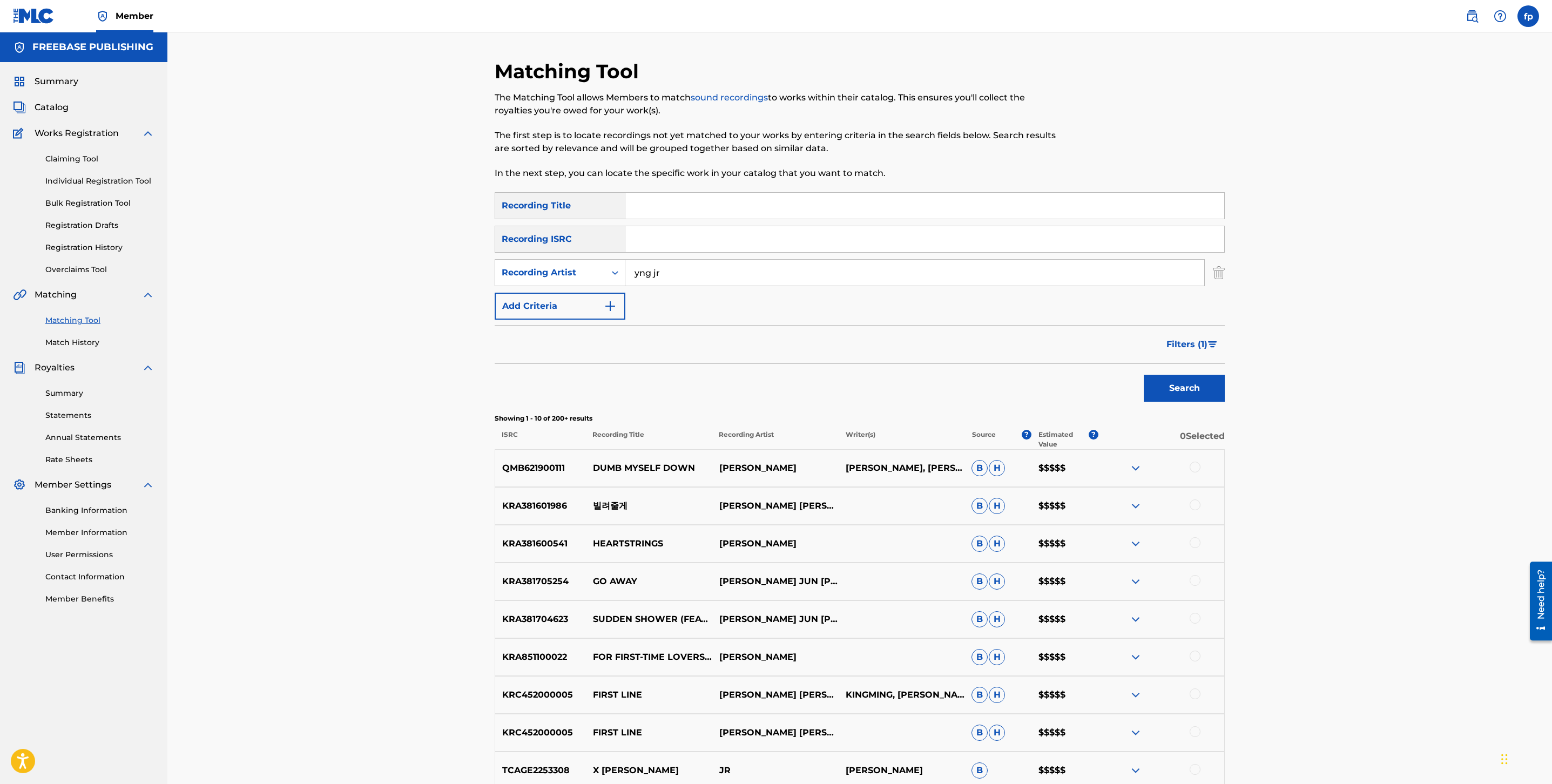
type input "[PERSON_NAME]"
click at [1169, 390] on button "Search" at bounding box center [1184, 388] width 81 height 27
click at [1193, 342] on span "Filters ( 1 )" at bounding box center [1187, 343] width 41 height 13
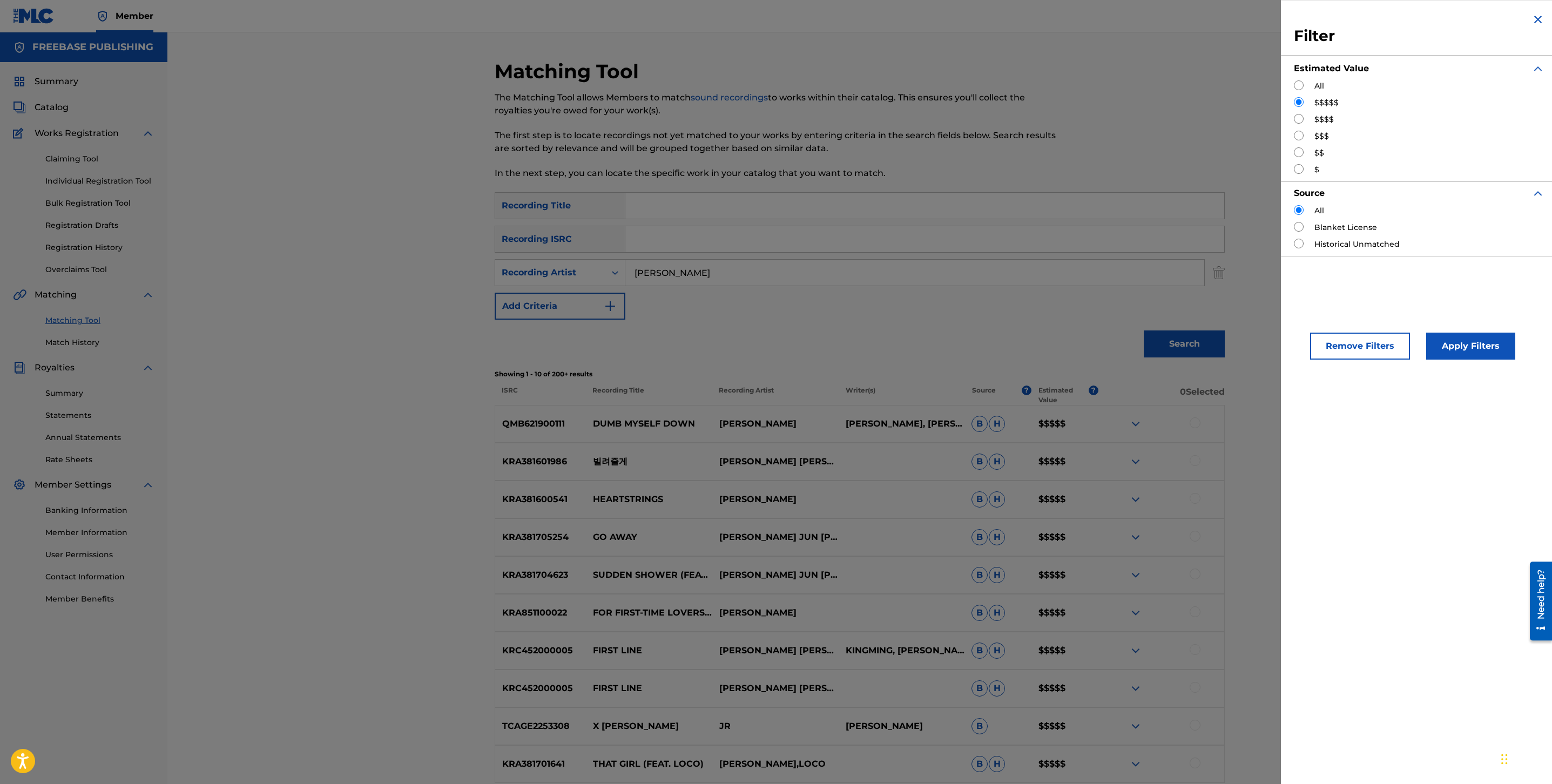
click at [1302, 133] on input "Search Form" at bounding box center [1299, 136] width 10 height 10
radio input "true"
drag, startPoint x: 1298, startPoint y: 82, endPoint x: 1413, endPoint y: 361, distance: 301.8
click at [1298, 82] on input "Search Form" at bounding box center [1299, 85] width 10 height 10
radio input "true"
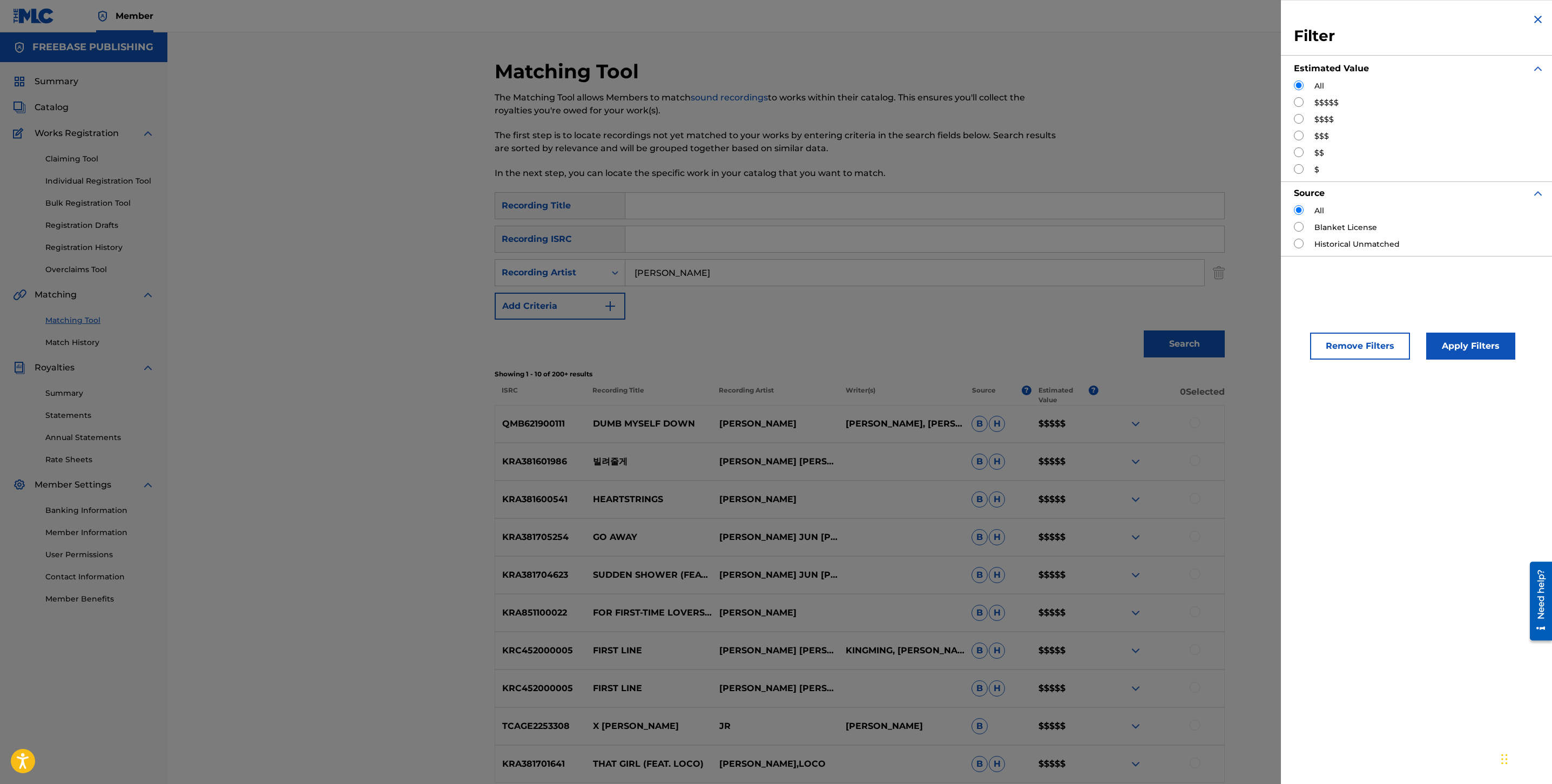
click at [1458, 349] on button "Apply Filters" at bounding box center [1471, 346] width 89 height 27
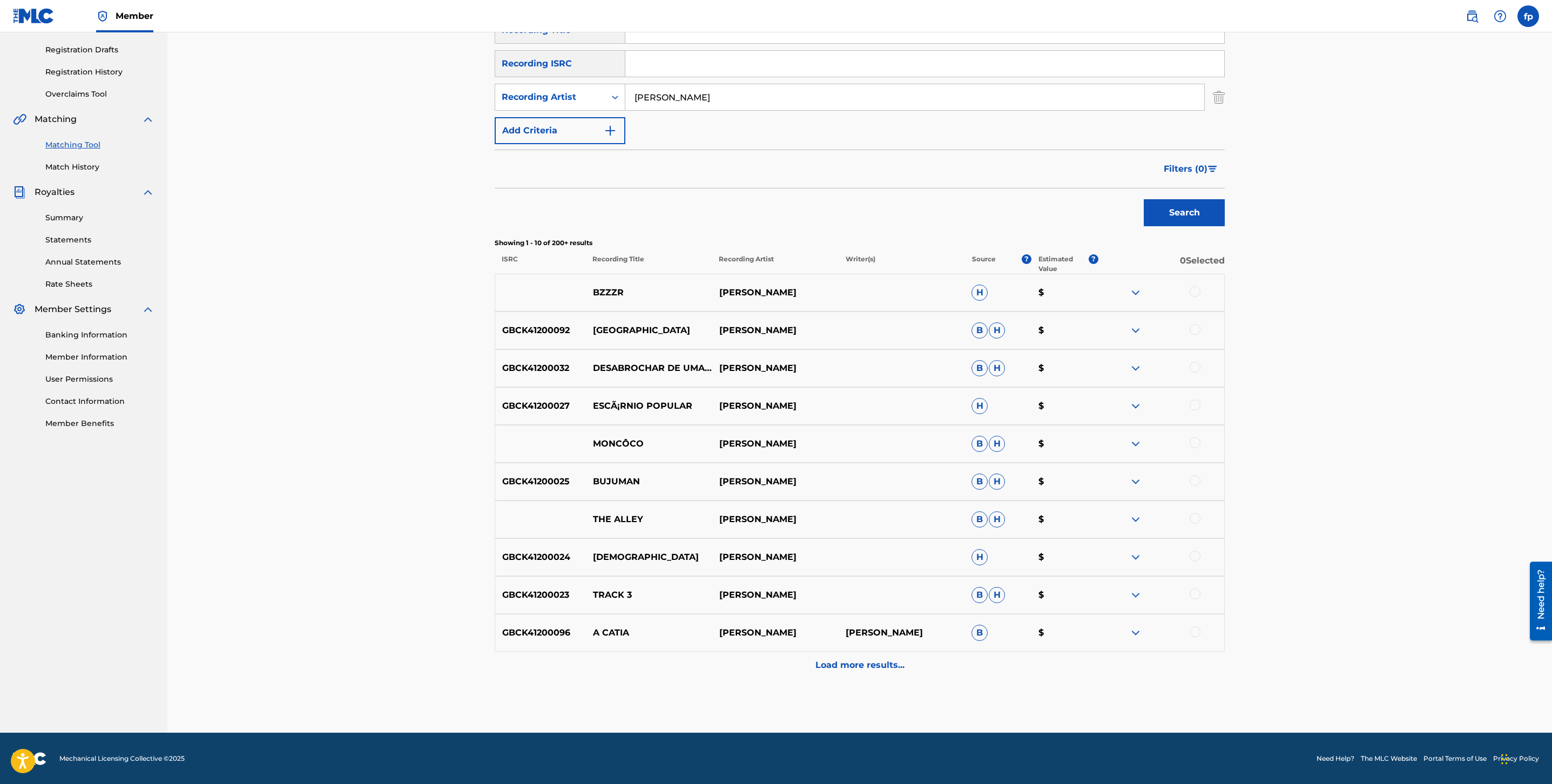
scroll to position [177, 0]
click at [708, 83] on div "[PERSON_NAME]" at bounding box center [914, 97] width 579 height 27
click at [692, 100] on input "[PERSON_NAME]" at bounding box center [914, 96] width 579 height 26
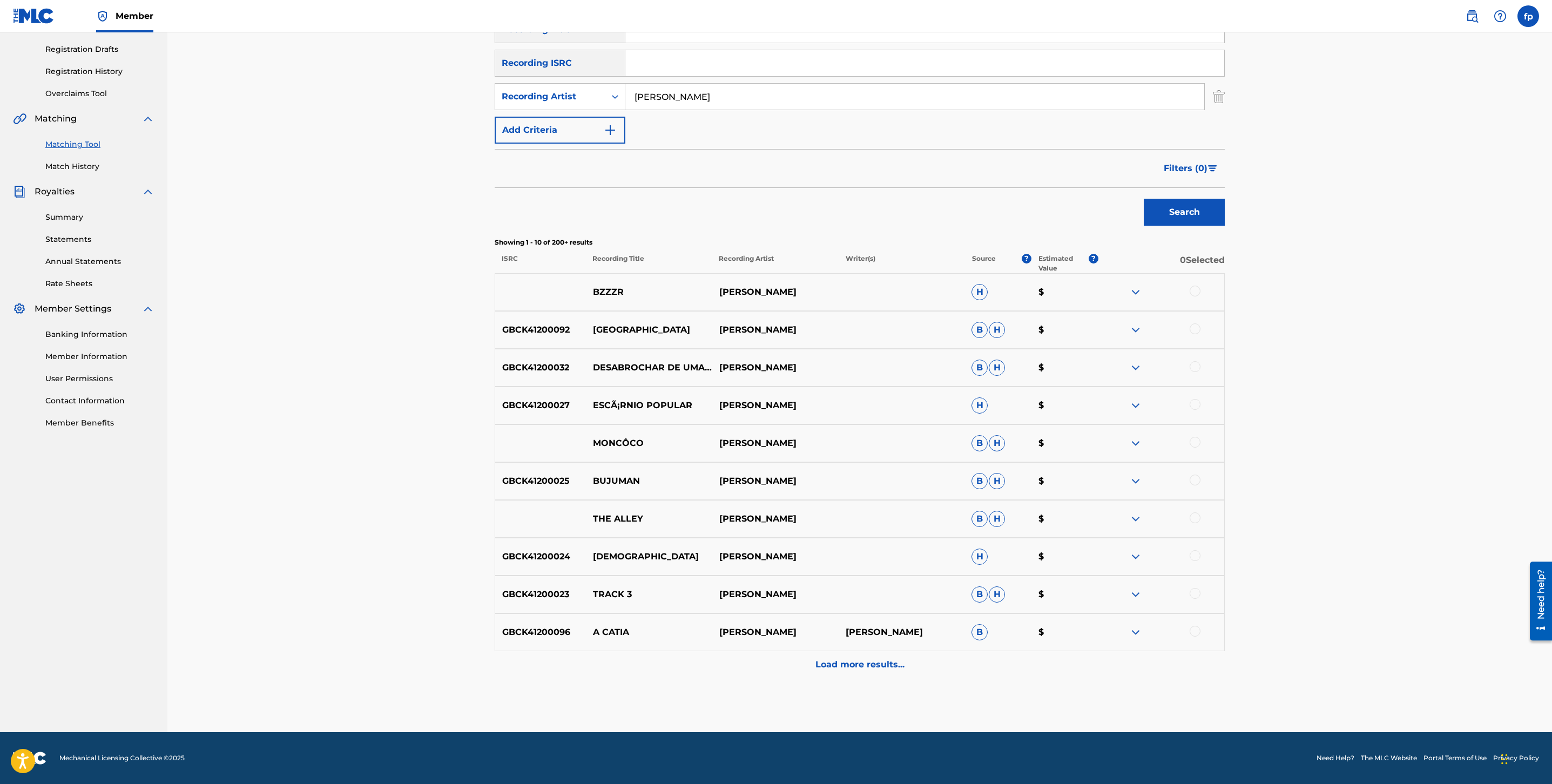
click at [692, 100] on input "[PERSON_NAME]" at bounding box center [914, 96] width 579 height 26
type input "[PERSON_NAME]"
click at [1144, 199] on button "Search" at bounding box center [1184, 212] width 81 height 27
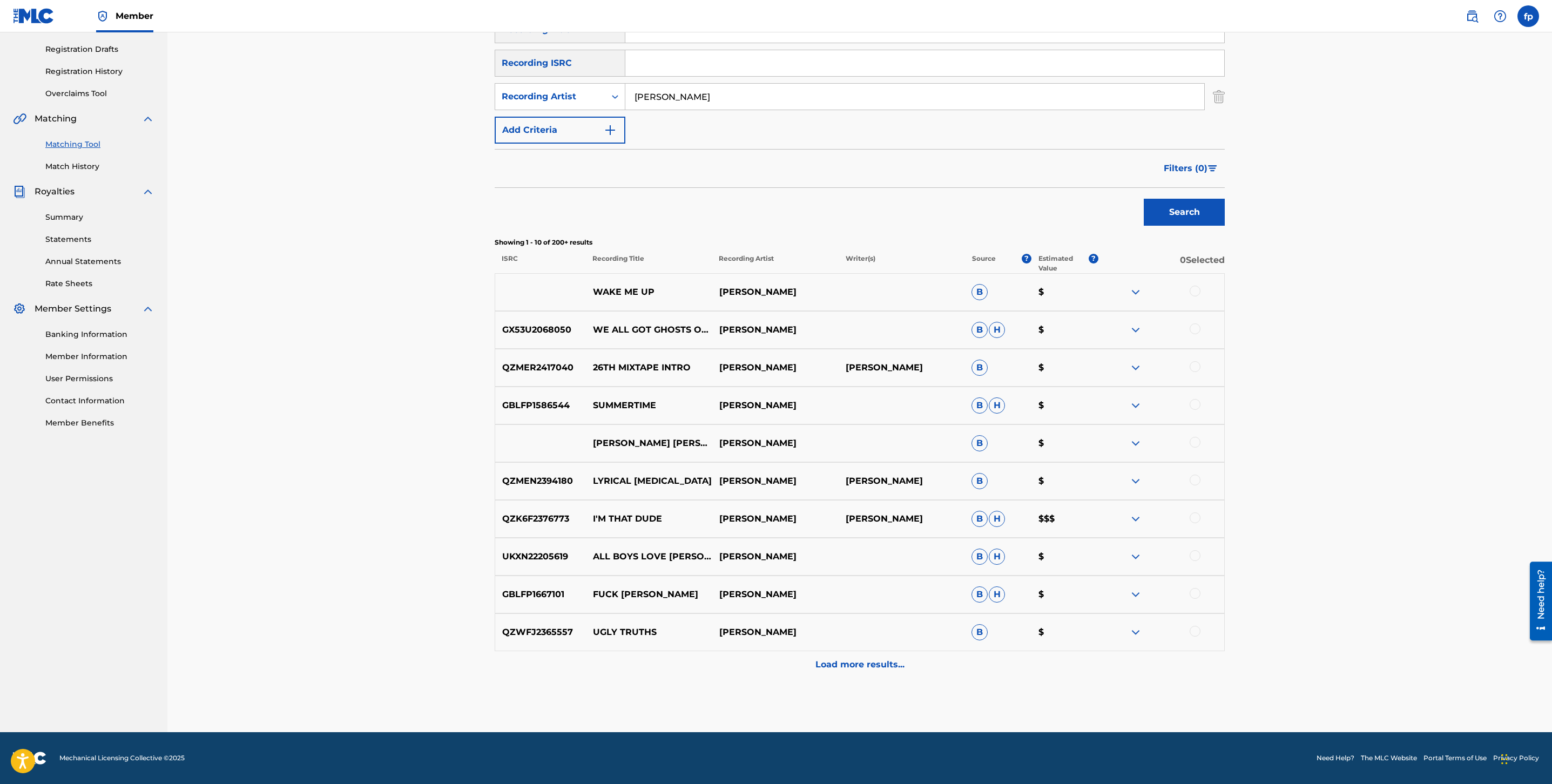
click at [1205, 165] on span "Filters ( 0 )" at bounding box center [1185, 168] width 44 height 13
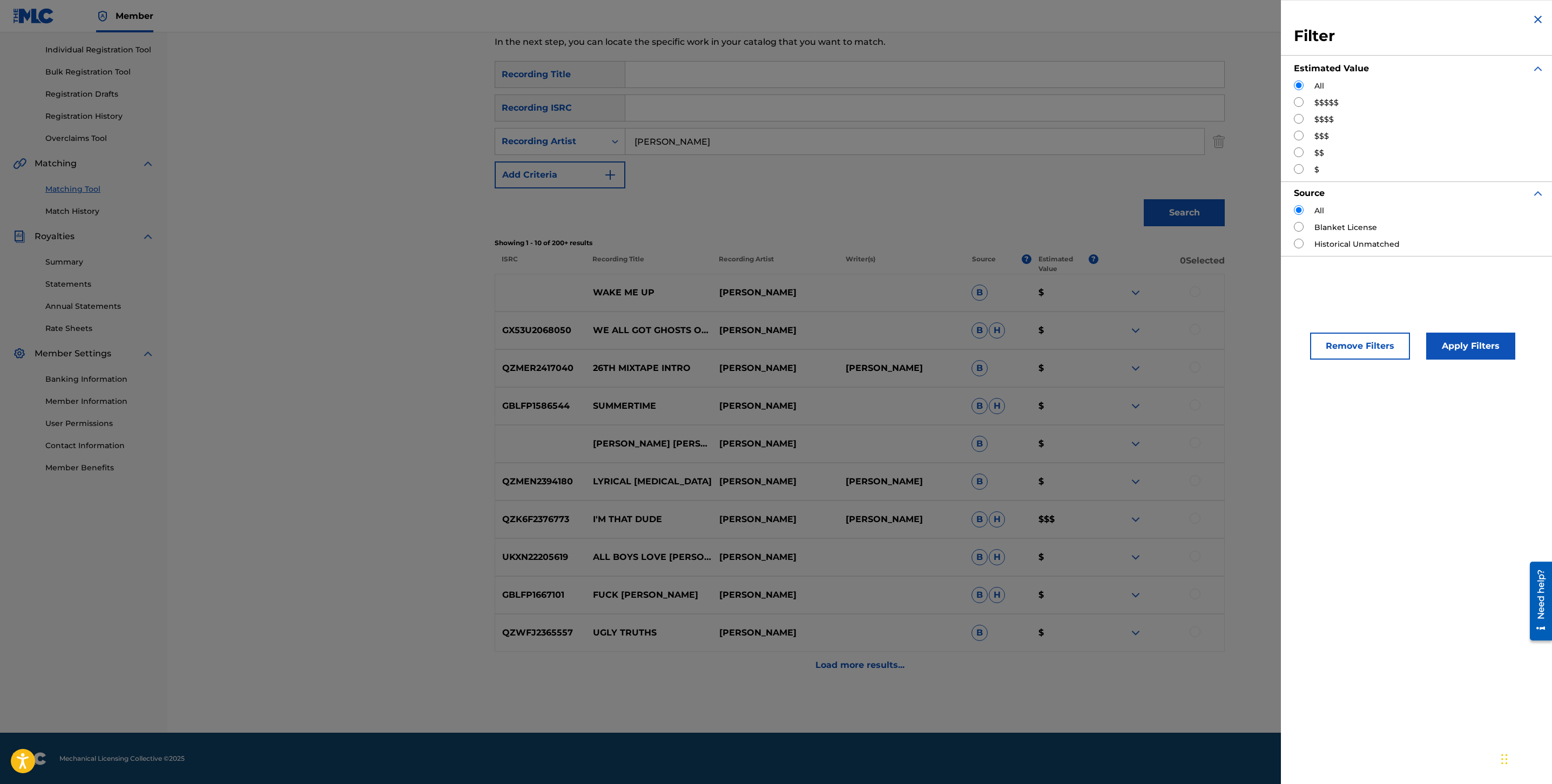
click at [1301, 108] on div "$$$$$" at bounding box center [1419, 103] width 250 height 12
click at [1303, 101] on input "Search Form" at bounding box center [1299, 102] width 10 height 10
radio input "true"
click at [1484, 354] on button "Apply Filters" at bounding box center [1471, 346] width 89 height 27
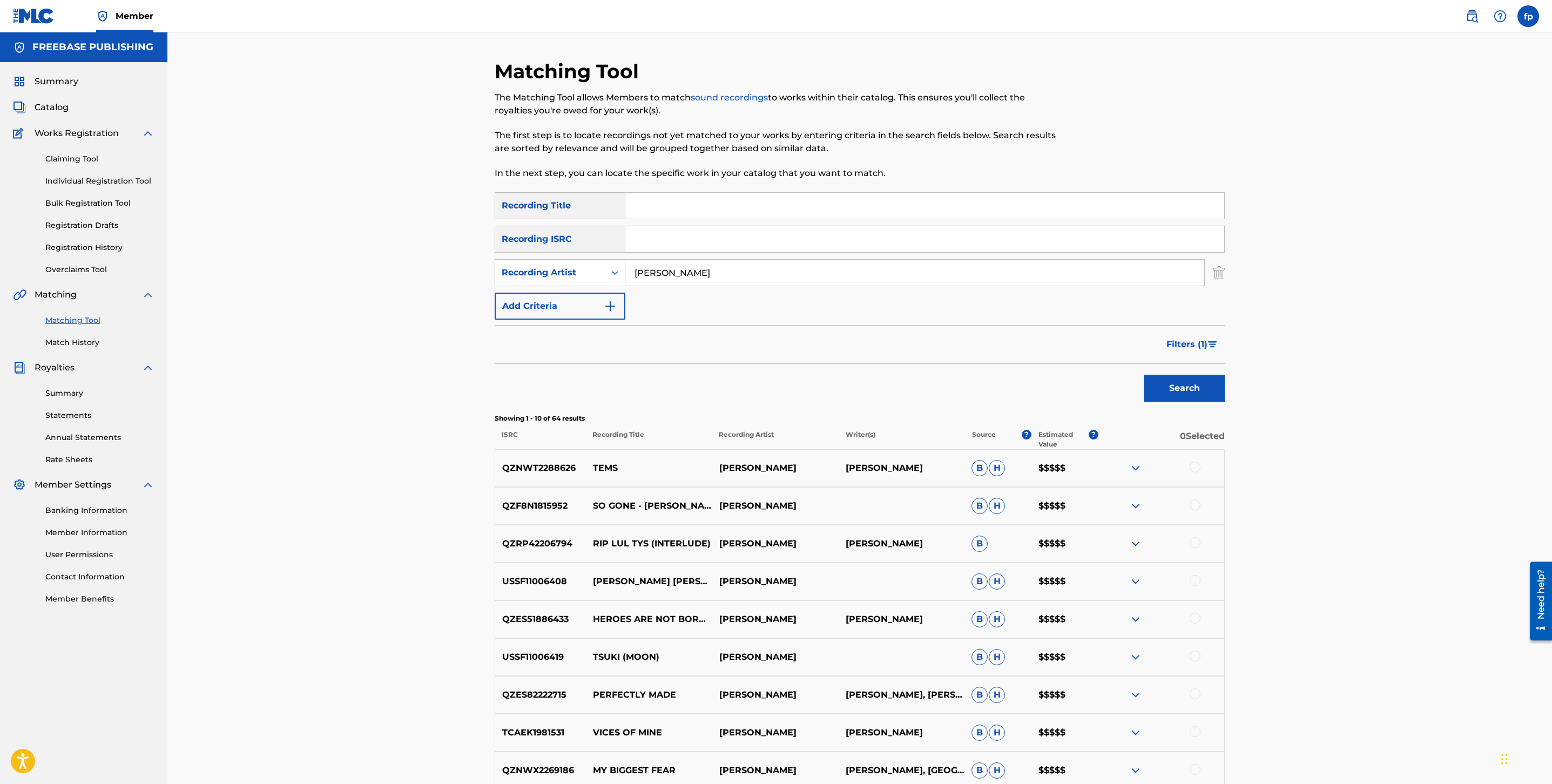
click at [878, 537] on div "QZRP42206794 RIP LUL TYS (INTERLUDE) [PERSON_NAME] B $$$$$" at bounding box center [860, 543] width 730 height 38
click at [877, 537] on div "QZRP42206794 RIP LUL TYS (INTERLUDE) [PERSON_NAME] B $$$$$" at bounding box center [860, 543] width 730 height 38
click at [692, 541] on p "RIP LUL TYS (INTERLUDE)" at bounding box center [649, 543] width 126 height 13
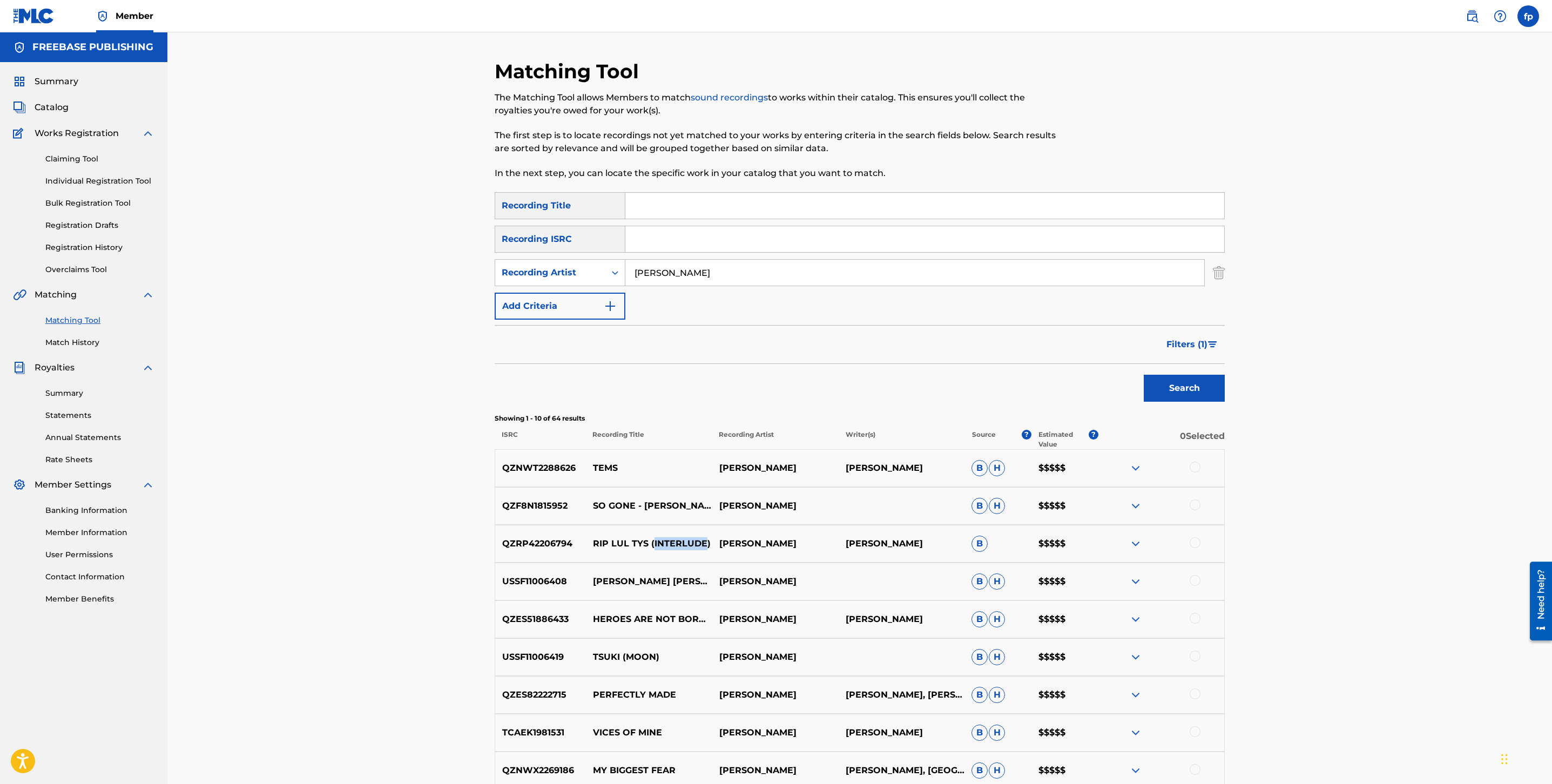
click at [692, 541] on p "RIP LUL TYS (INTERLUDE)" at bounding box center [649, 543] width 126 height 13
click at [883, 539] on p "[PERSON_NAME]" at bounding box center [902, 543] width 126 height 13
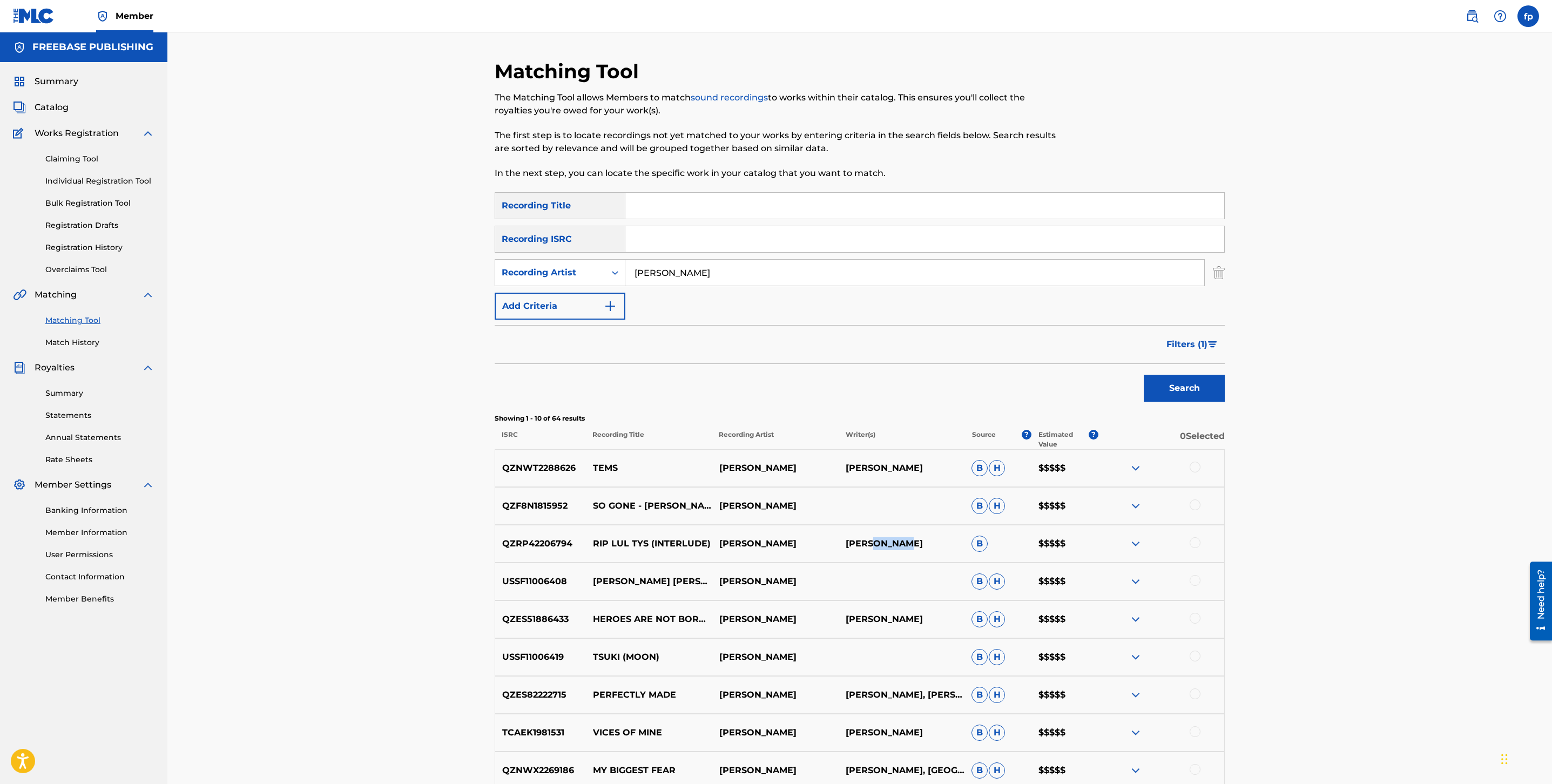
click at [883, 539] on p "[PERSON_NAME]" at bounding box center [902, 543] width 126 height 13
copy p "[PERSON_NAME]"
click at [597, 306] on button "Add Criteria" at bounding box center [560, 307] width 131 height 27
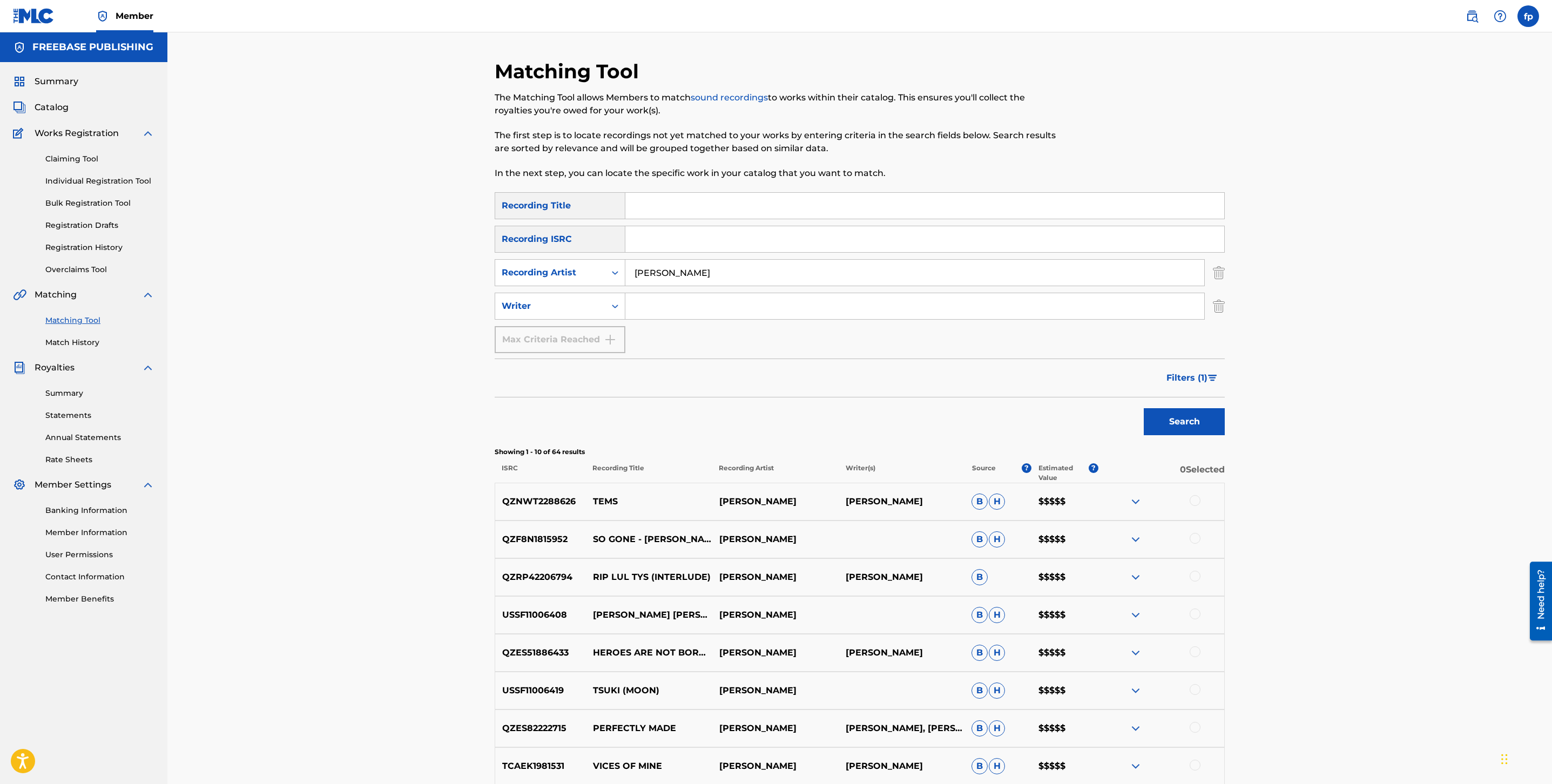
click at [667, 305] on input "Search Form" at bounding box center [914, 306] width 579 height 26
paste input "[PERSON_NAME]"
type input "[PERSON_NAME]"
click at [1144, 408] on button "Search" at bounding box center [1184, 422] width 81 height 27
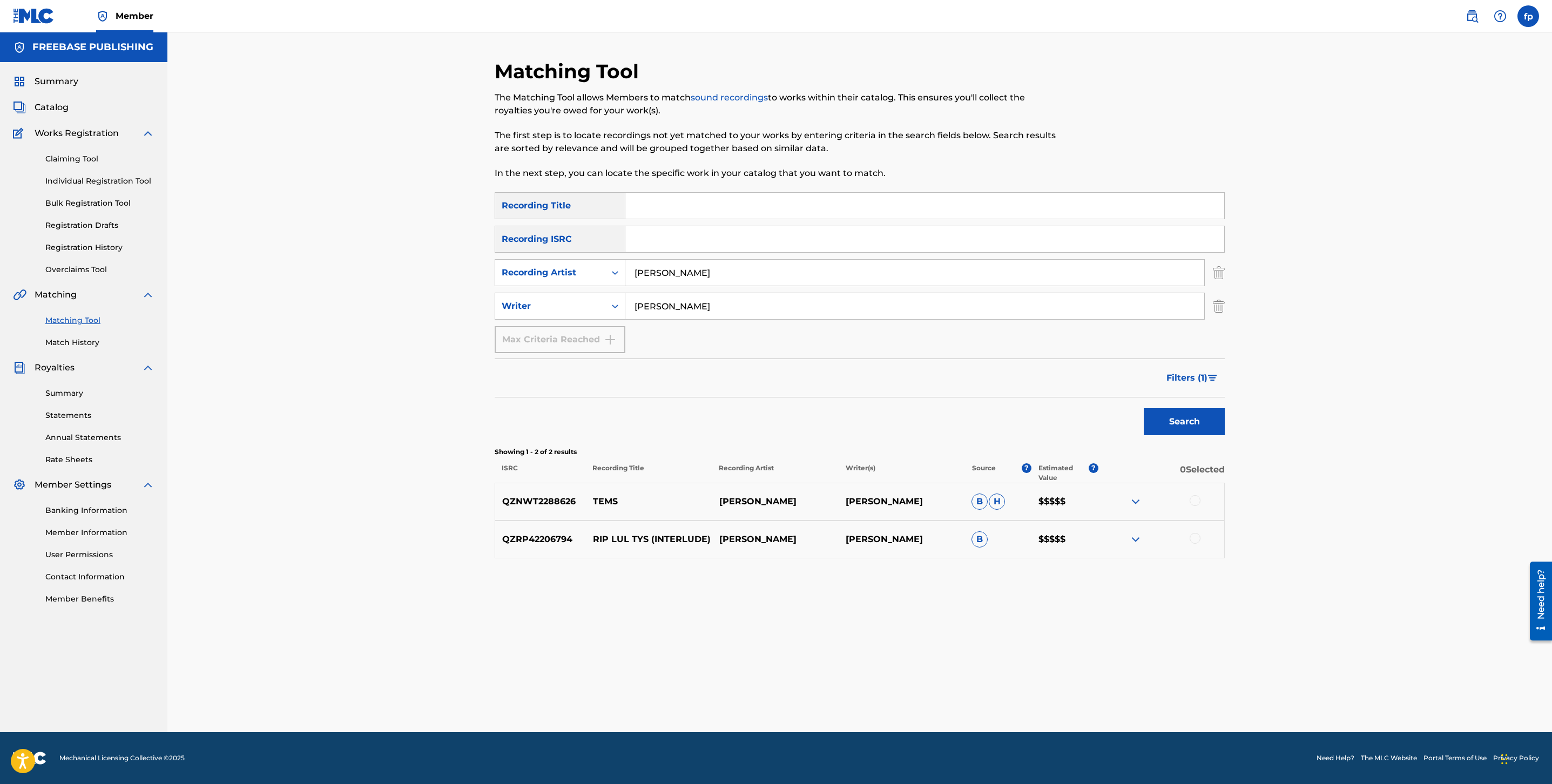
click at [1188, 361] on div "Filters ( 1 )" at bounding box center [1192, 375] width 65 height 32
click at [1184, 374] on span "Filters ( 1 )" at bounding box center [1187, 377] width 41 height 13
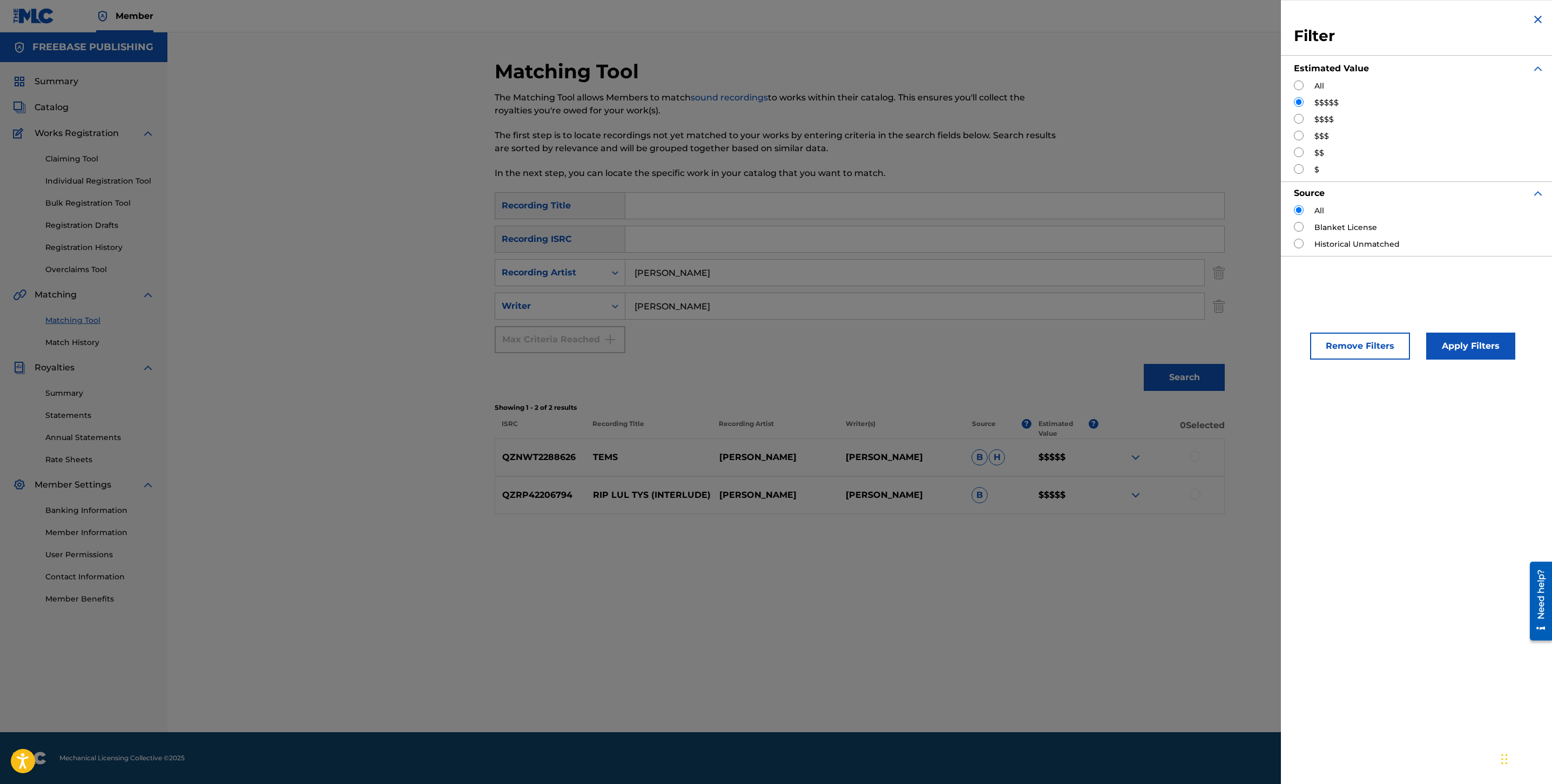
click at [1301, 119] on input "Search Form" at bounding box center [1299, 118] width 10 height 10
radio input "true"
click at [1453, 342] on button "Apply Filters" at bounding box center [1471, 346] width 89 height 27
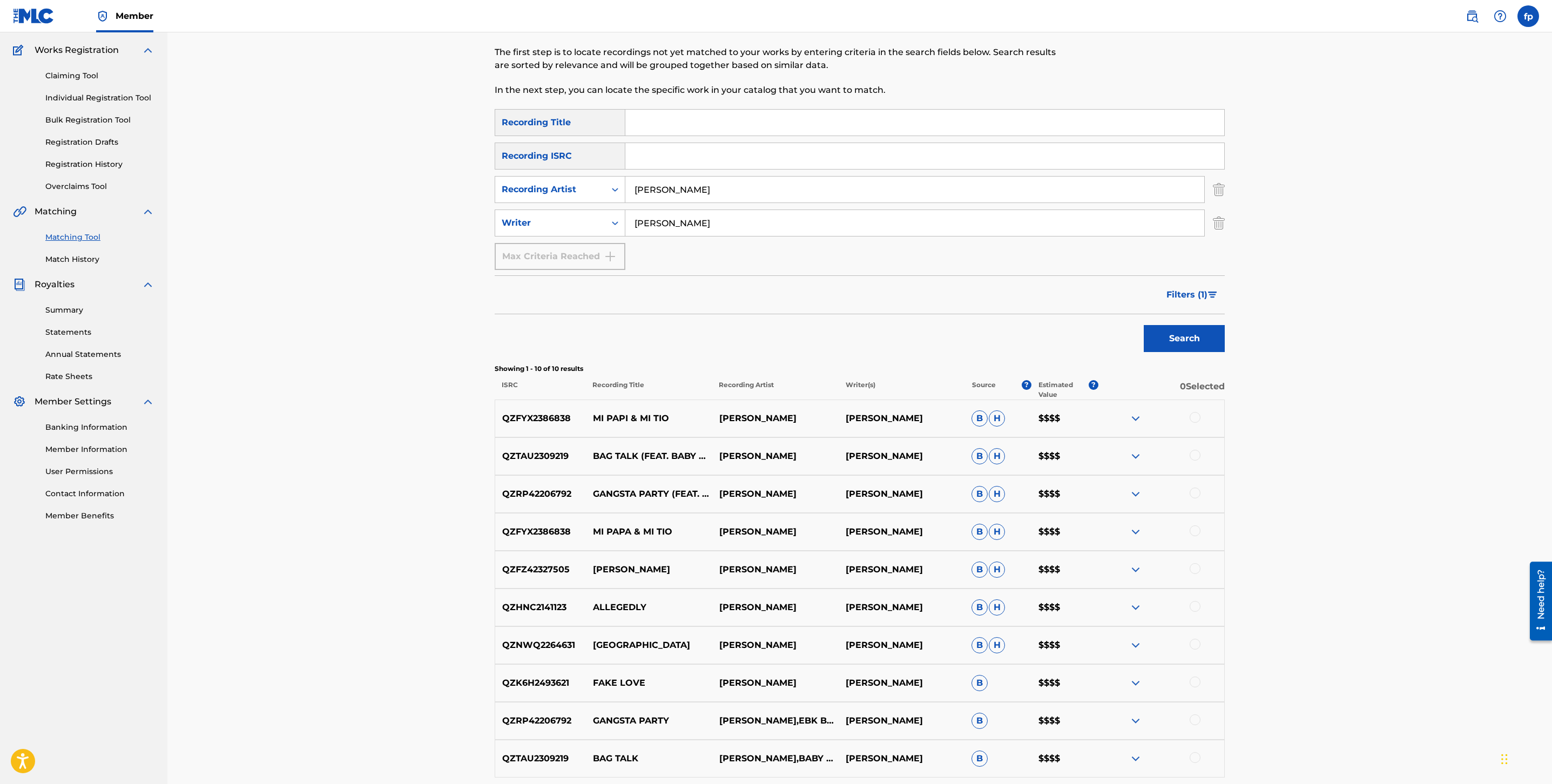
scroll to position [183, 0]
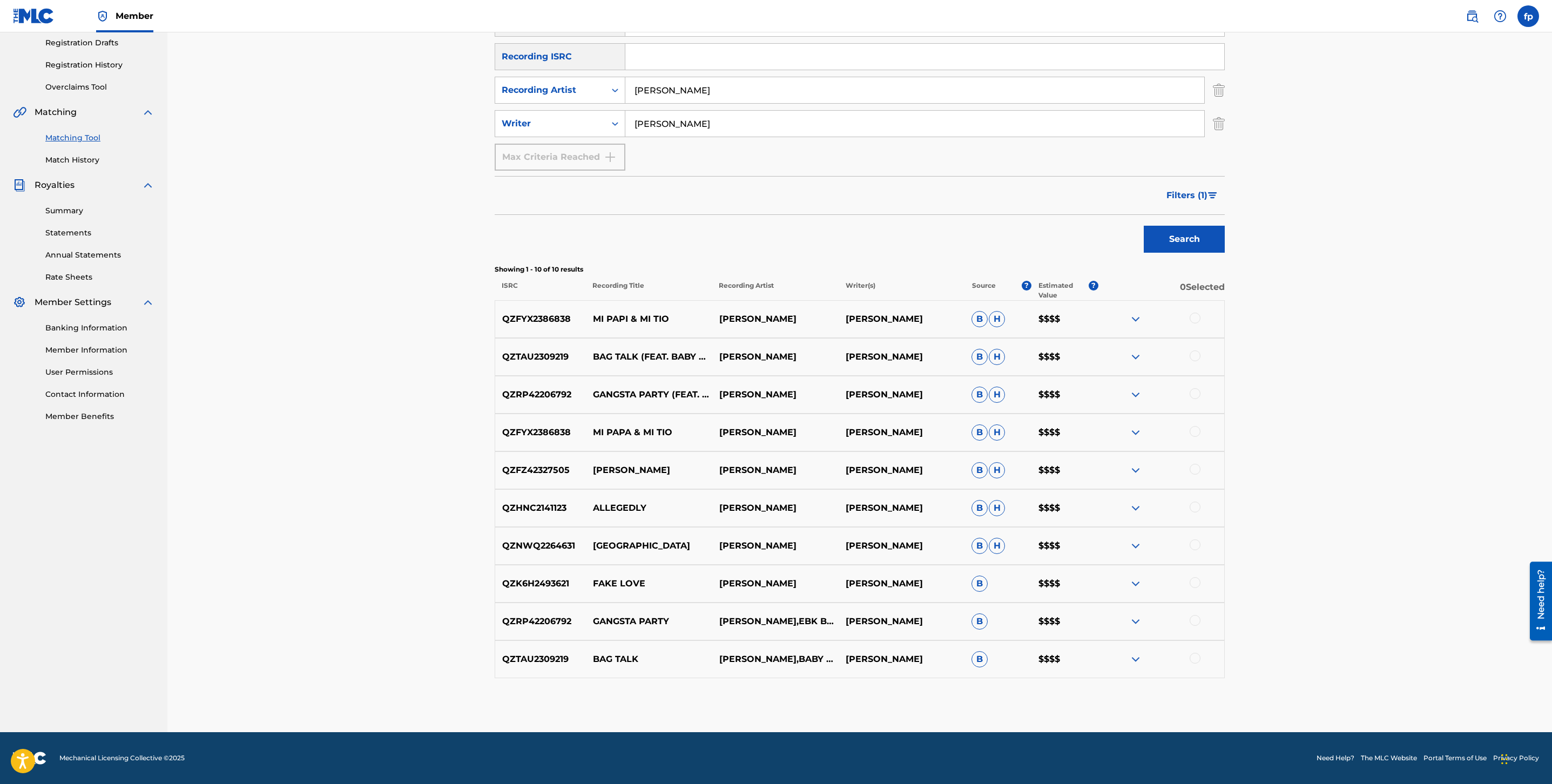
click at [1184, 187] on button "Filters ( 1 )" at bounding box center [1192, 196] width 65 height 27
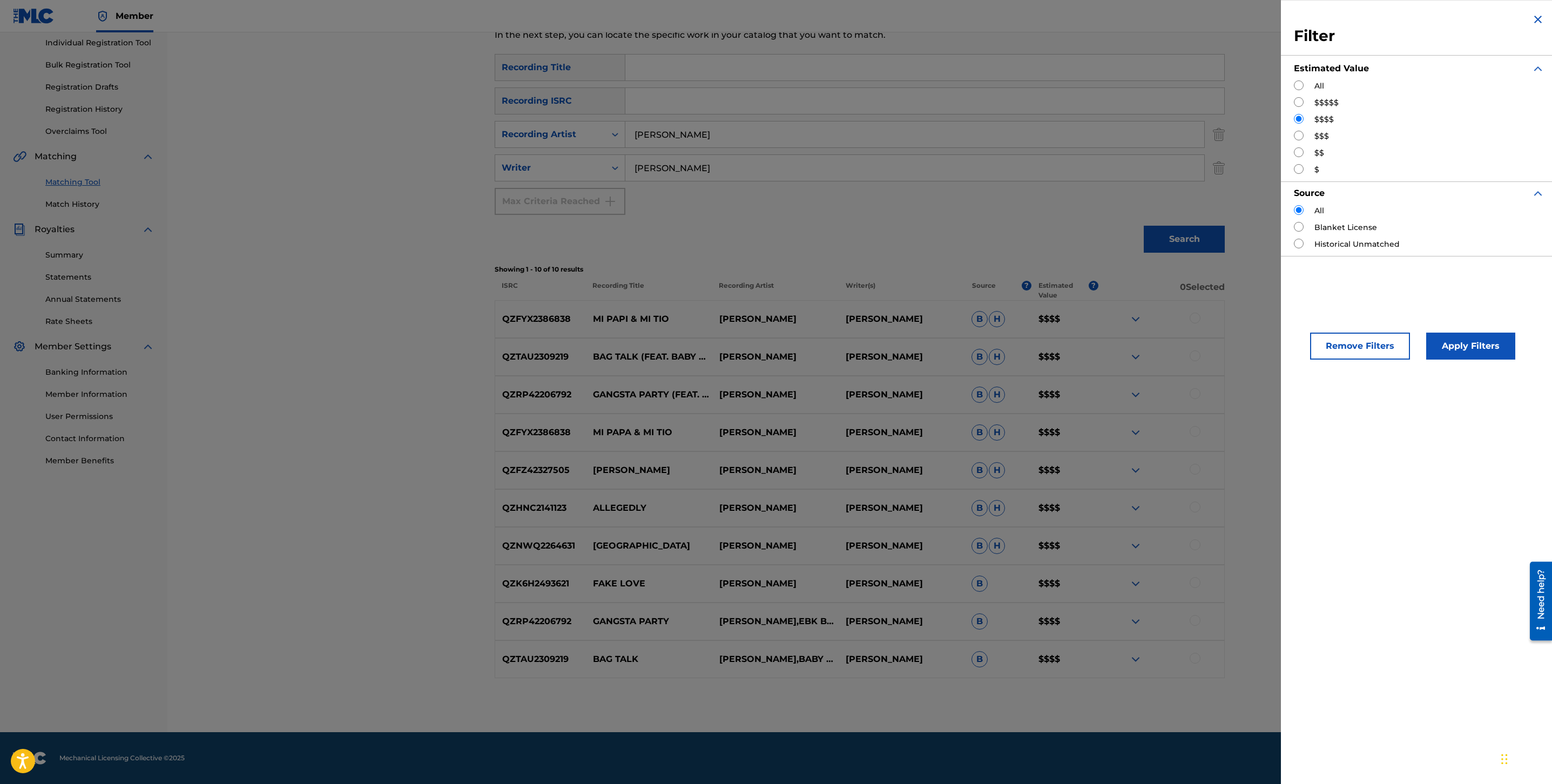
scroll to position [138, 0]
click at [1297, 135] on input "Search Form" at bounding box center [1299, 136] width 10 height 10
radio input "true"
click at [1461, 362] on div "Remove Filters Apply Filters" at bounding box center [1419, 337] width 277 height 71
click at [1468, 342] on button "Apply Filters" at bounding box center [1471, 346] width 89 height 27
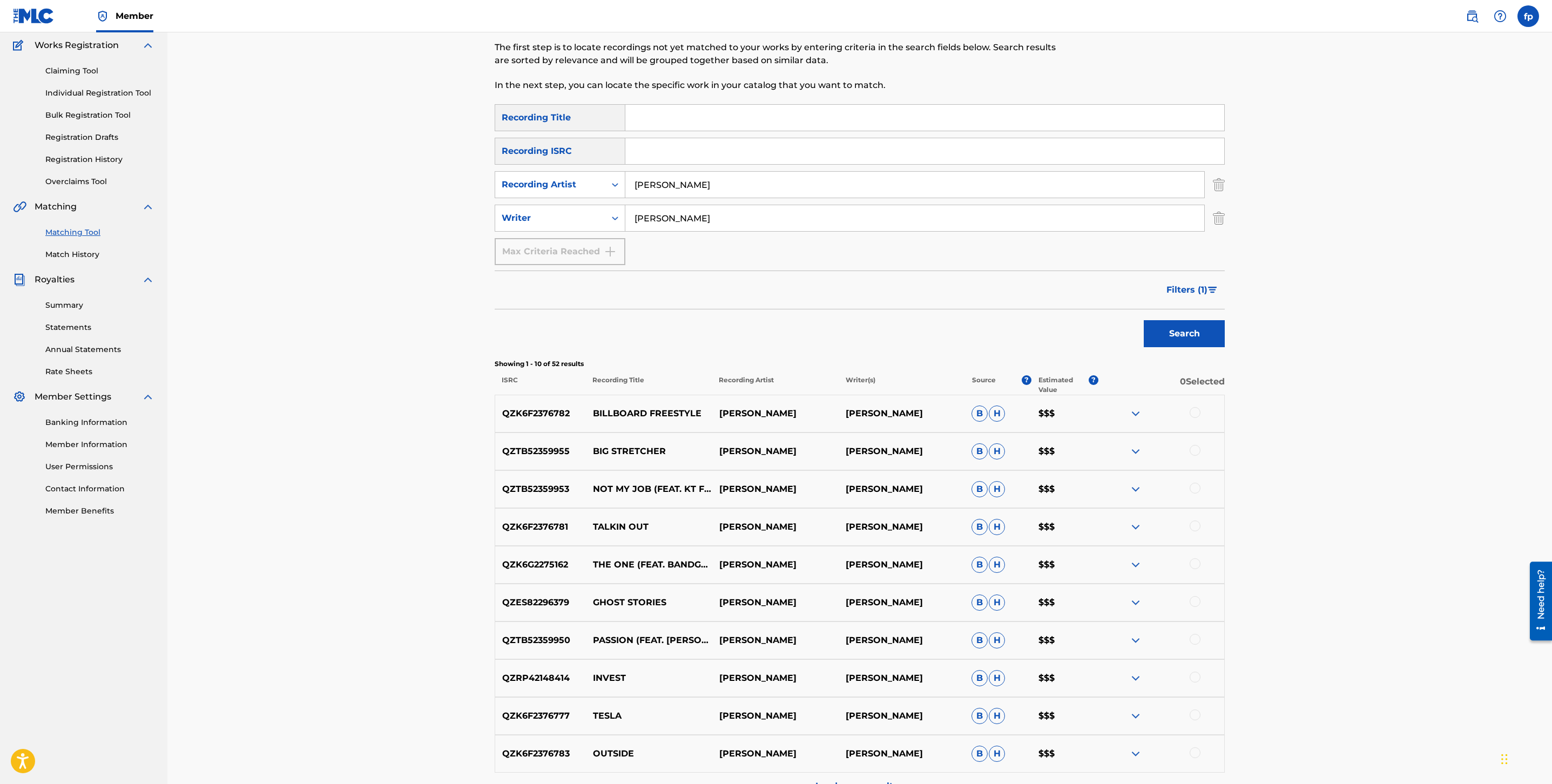
scroll to position [210, 0]
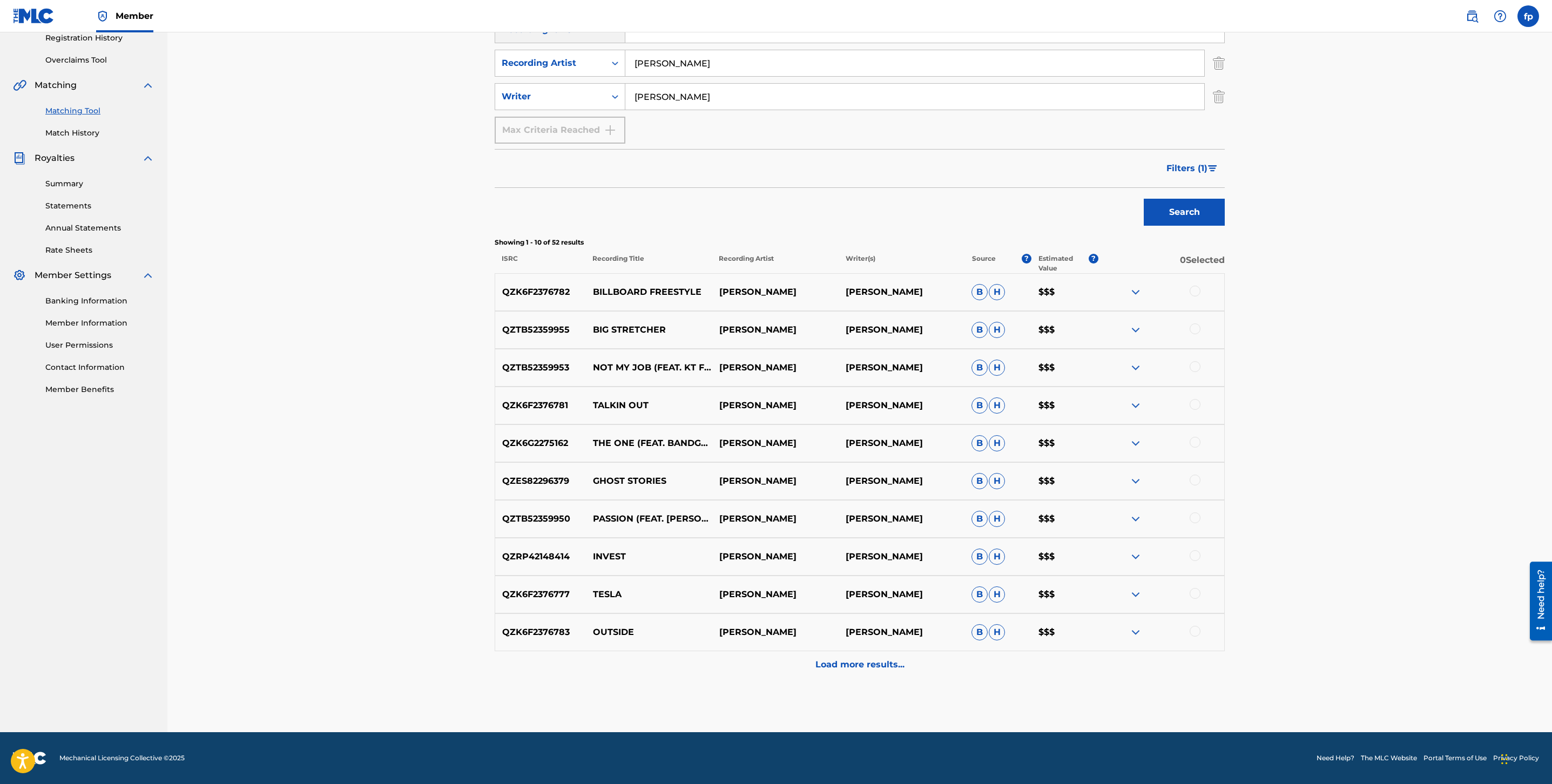
click at [886, 668] on p "Load more results..." at bounding box center [860, 664] width 89 height 13
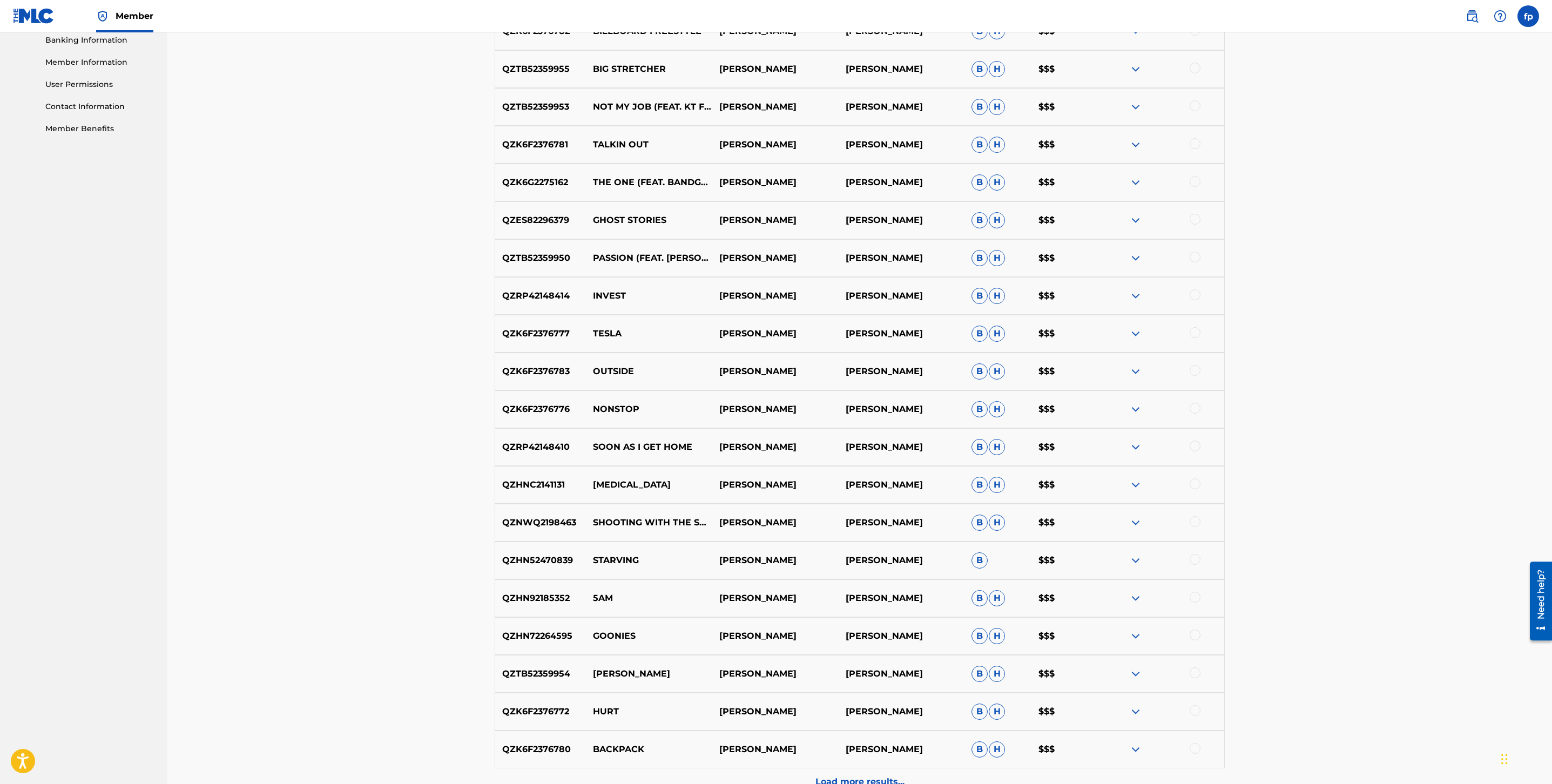
scroll to position [588, 0]
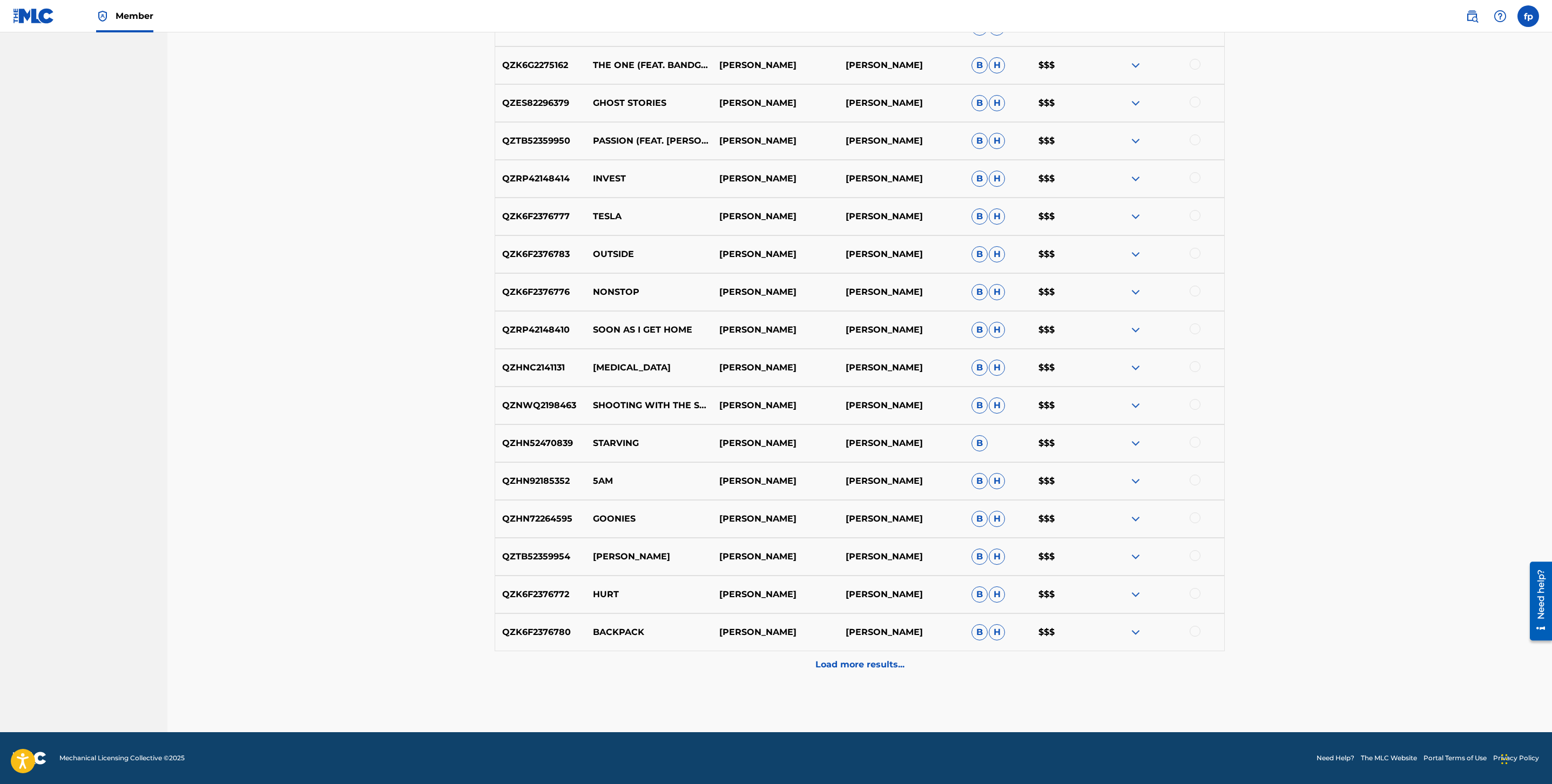
click at [859, 667] on p "Load more results..." at bounding box center [860, 664] width 89 height 13
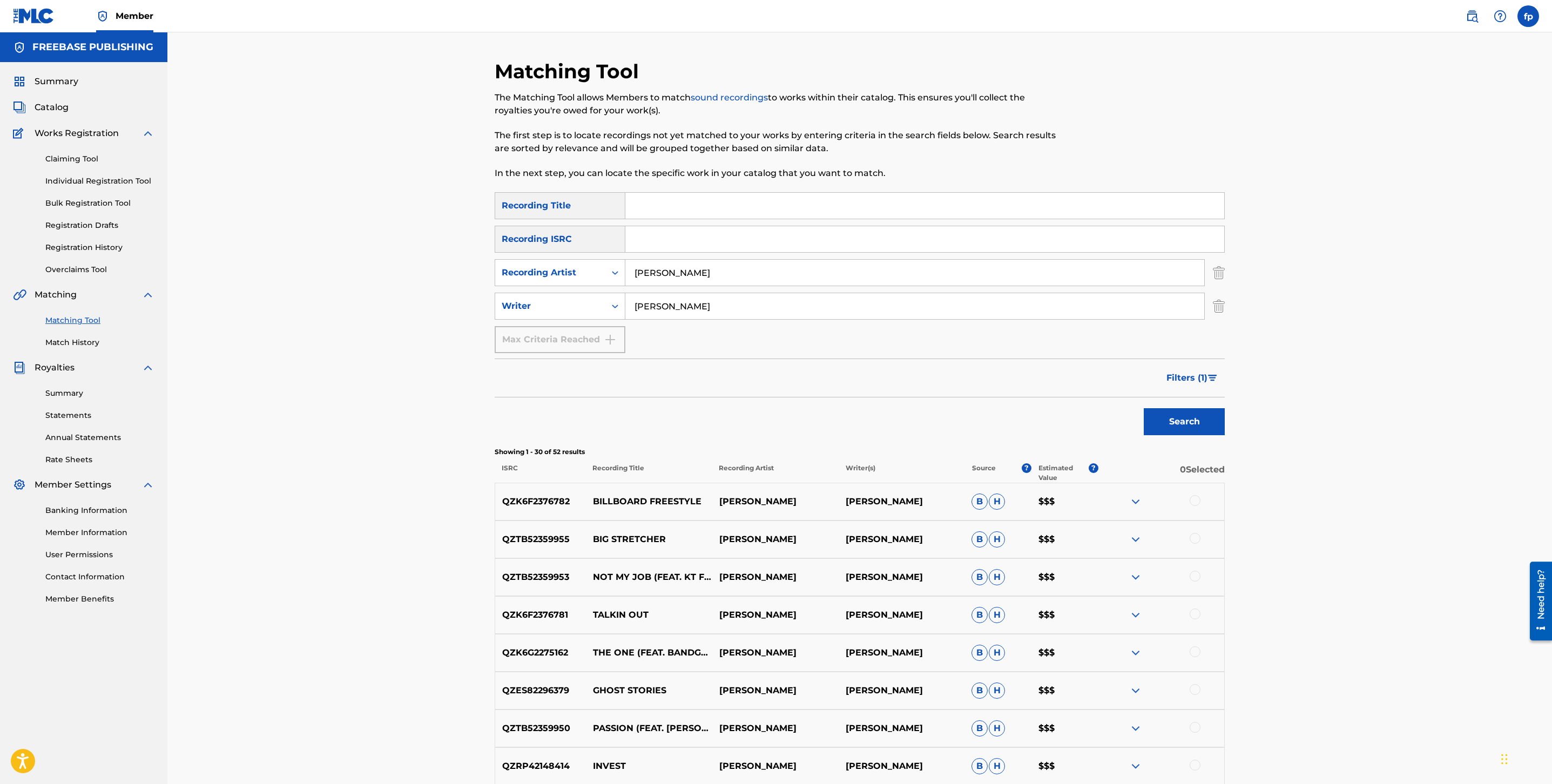
scroll to position [965, 0]
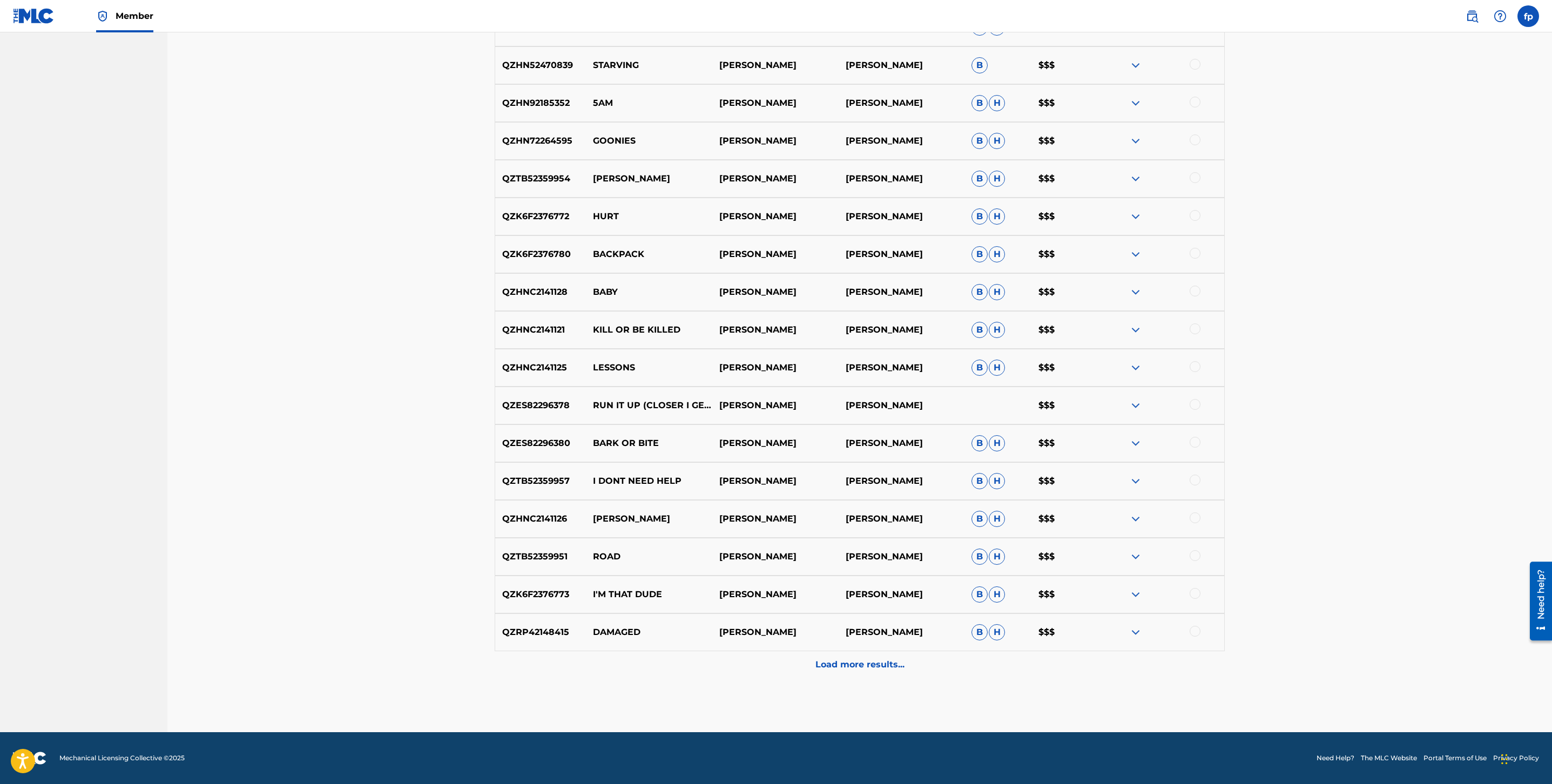
click at [859, 667] on p "Load more results..." at bounding box center [860, 664] width 89 height 13
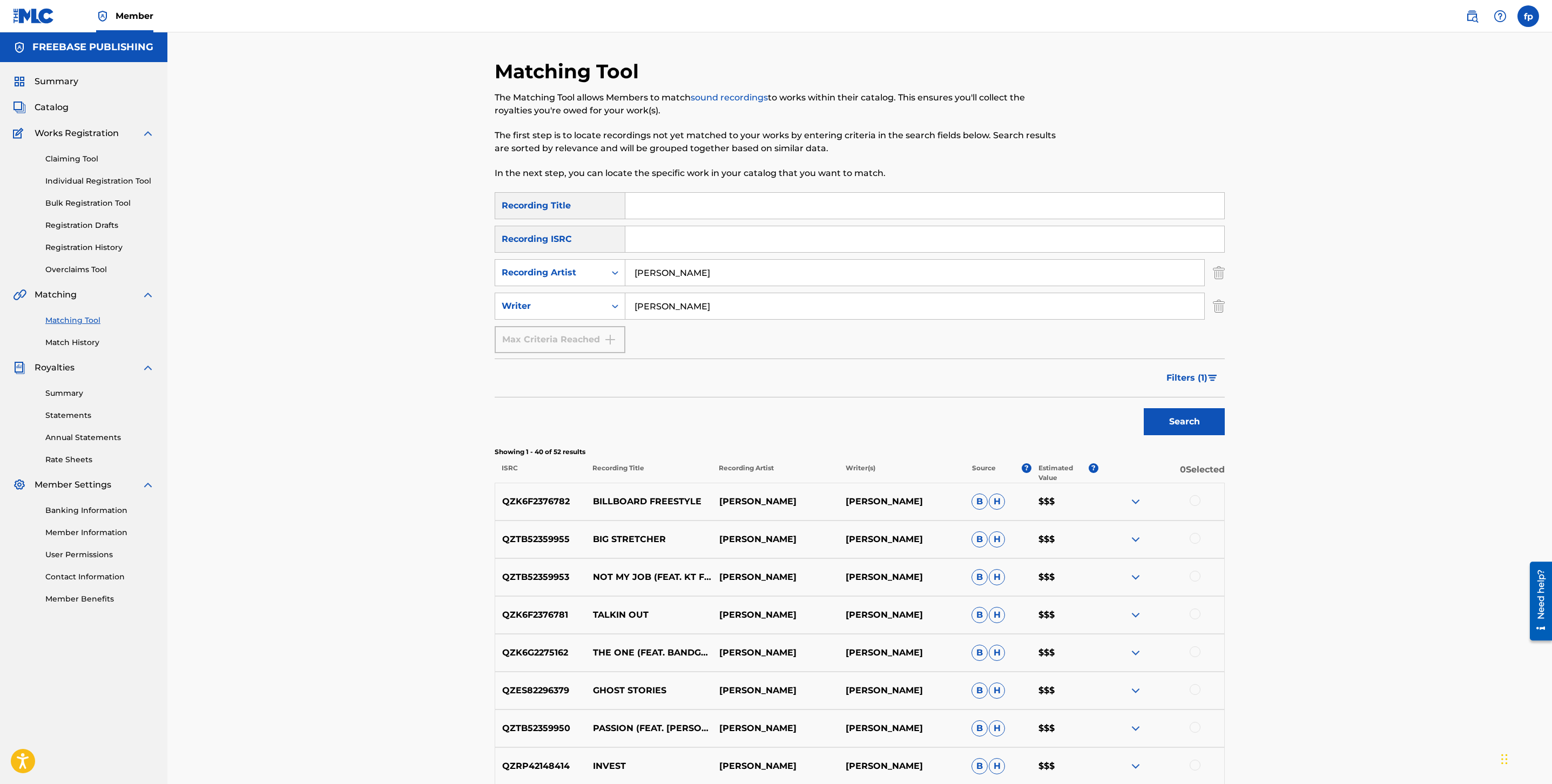
scroll to position [1344, 0]
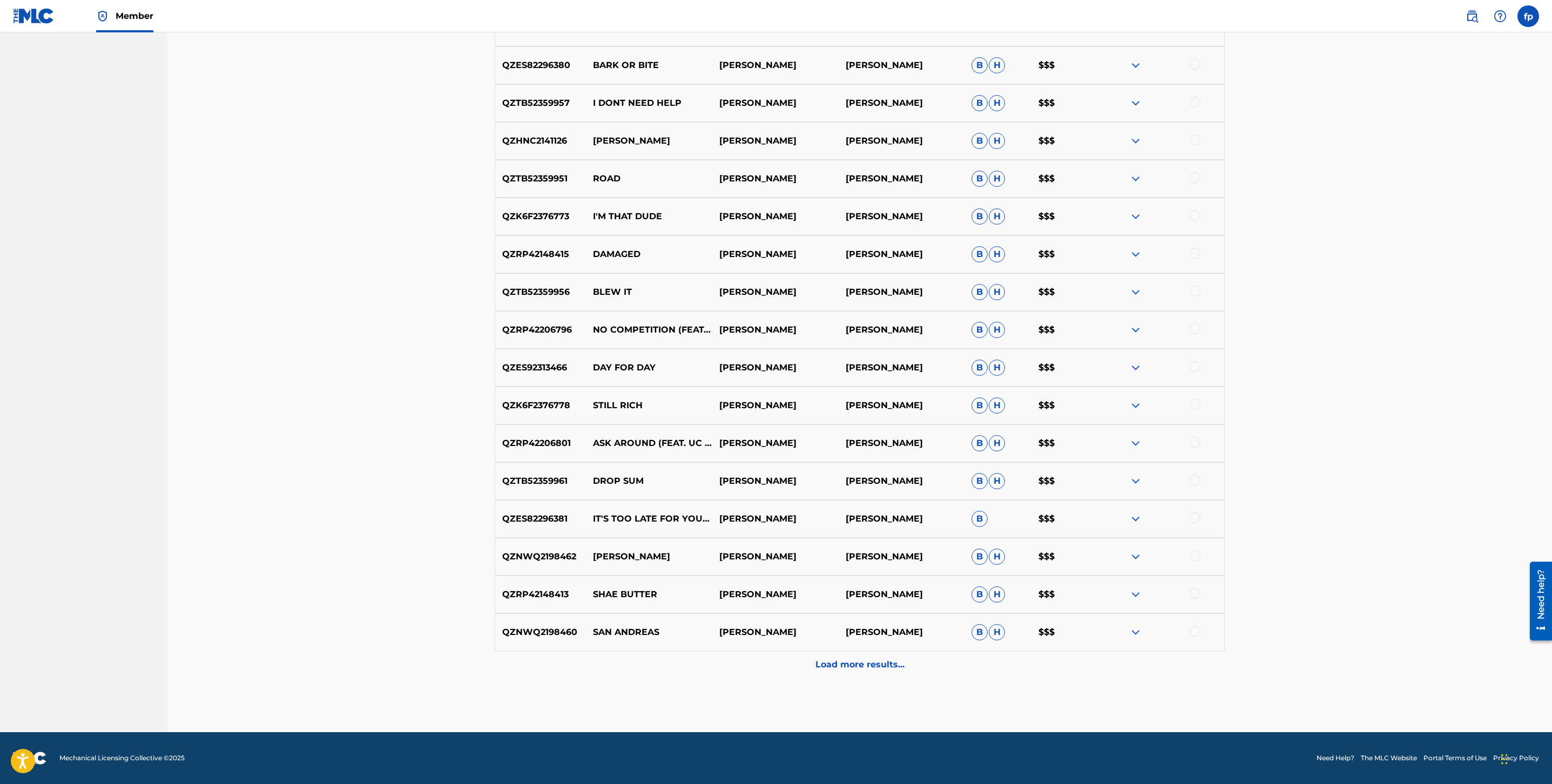
click at [859, 667] on p "Load more results..." at bounding box center [860, 664] width 89 height 13
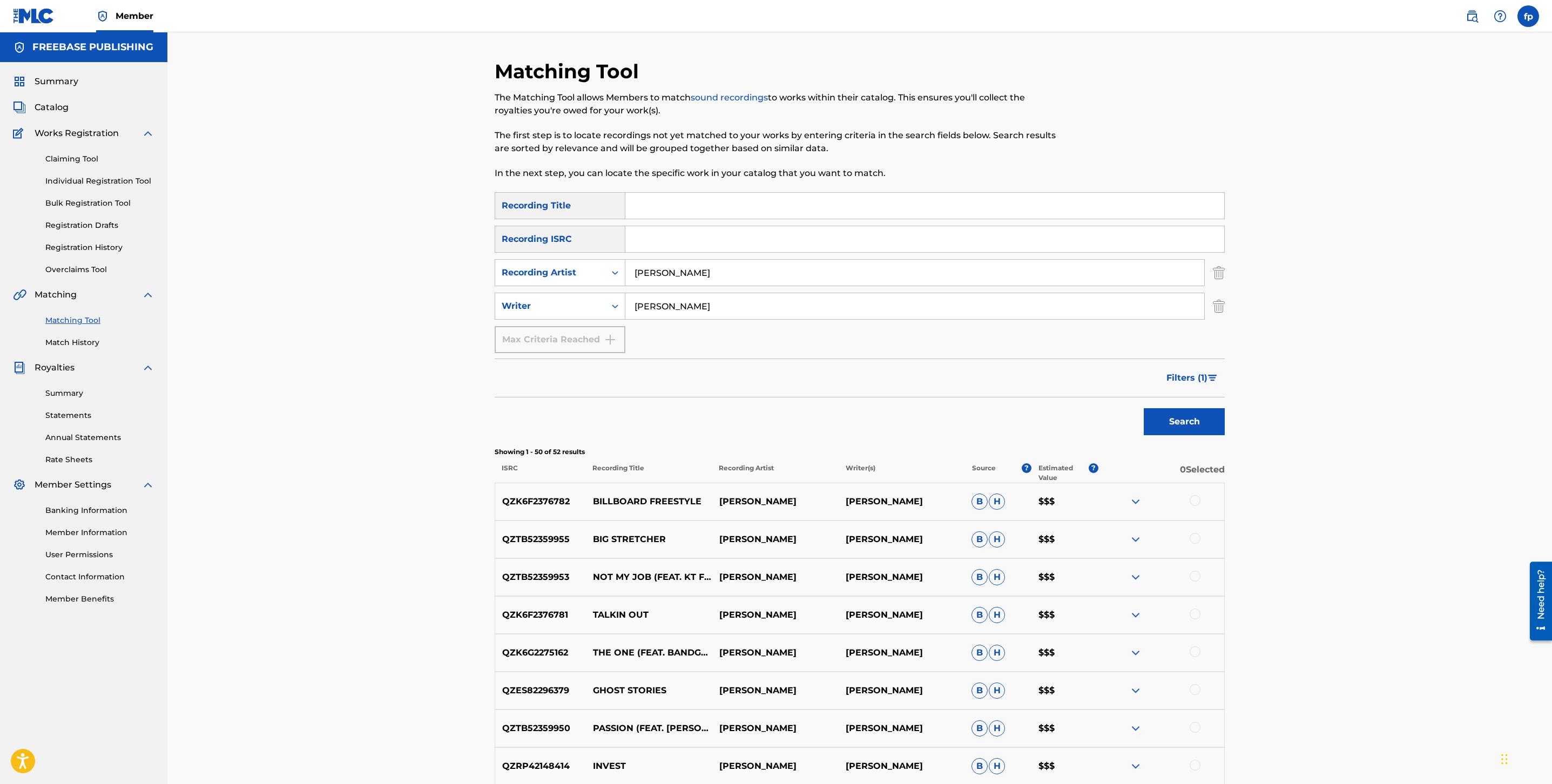
scroll to position [1721, 0]
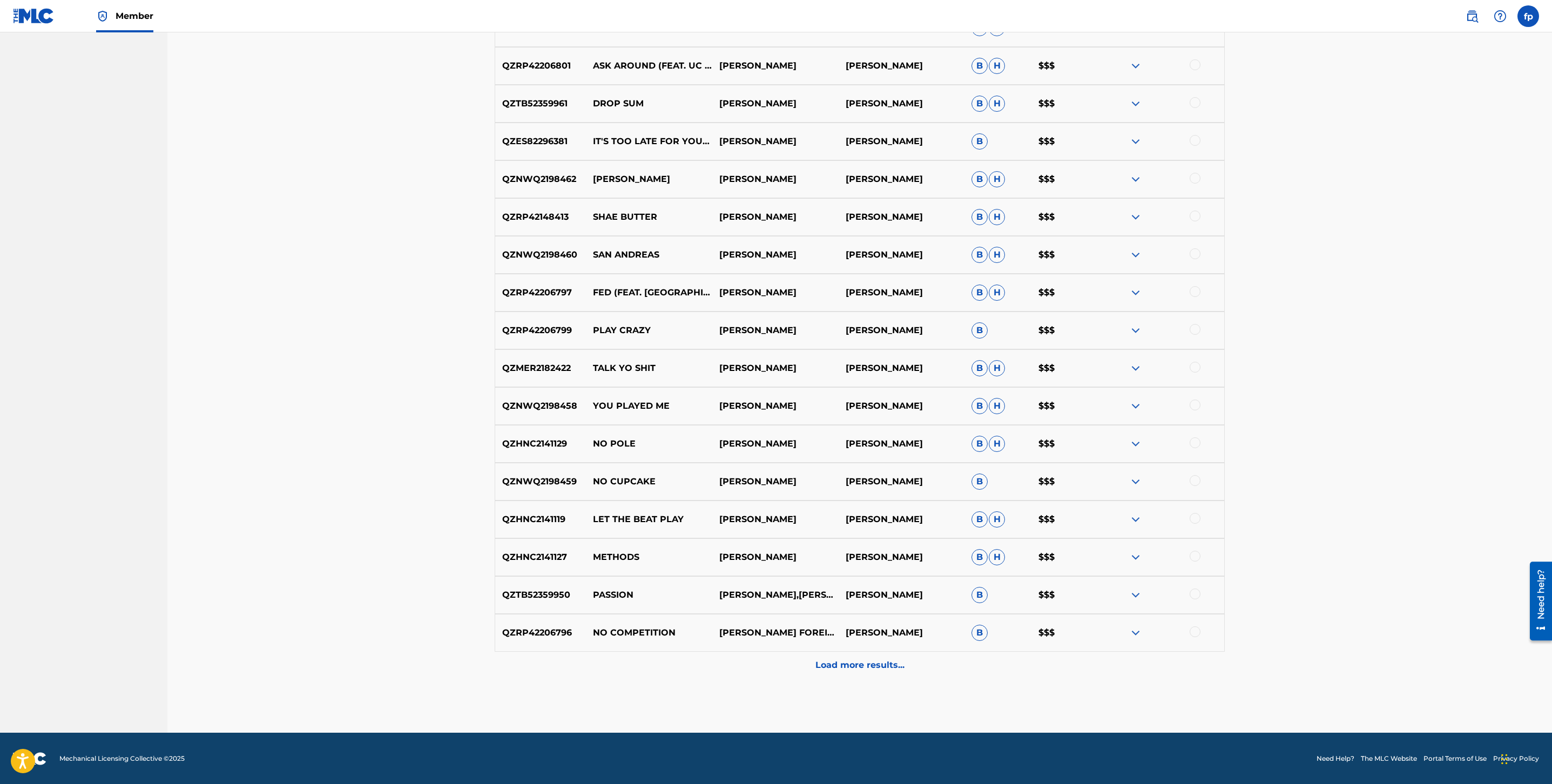
click at [859, 667] on p "Load more results..." at bounding box center [860, 665] width 89 height 13
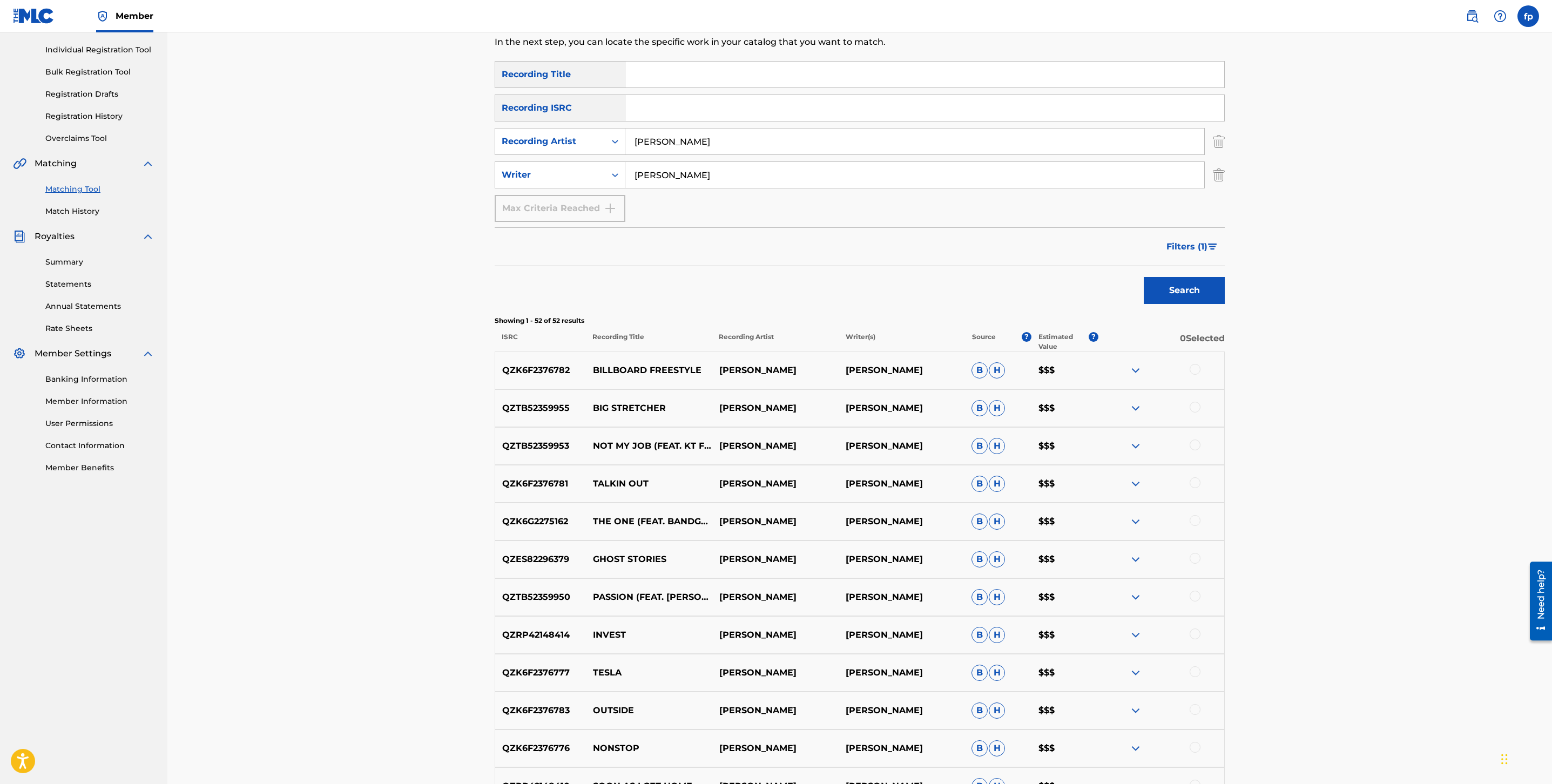
scroll to position [143, 0]
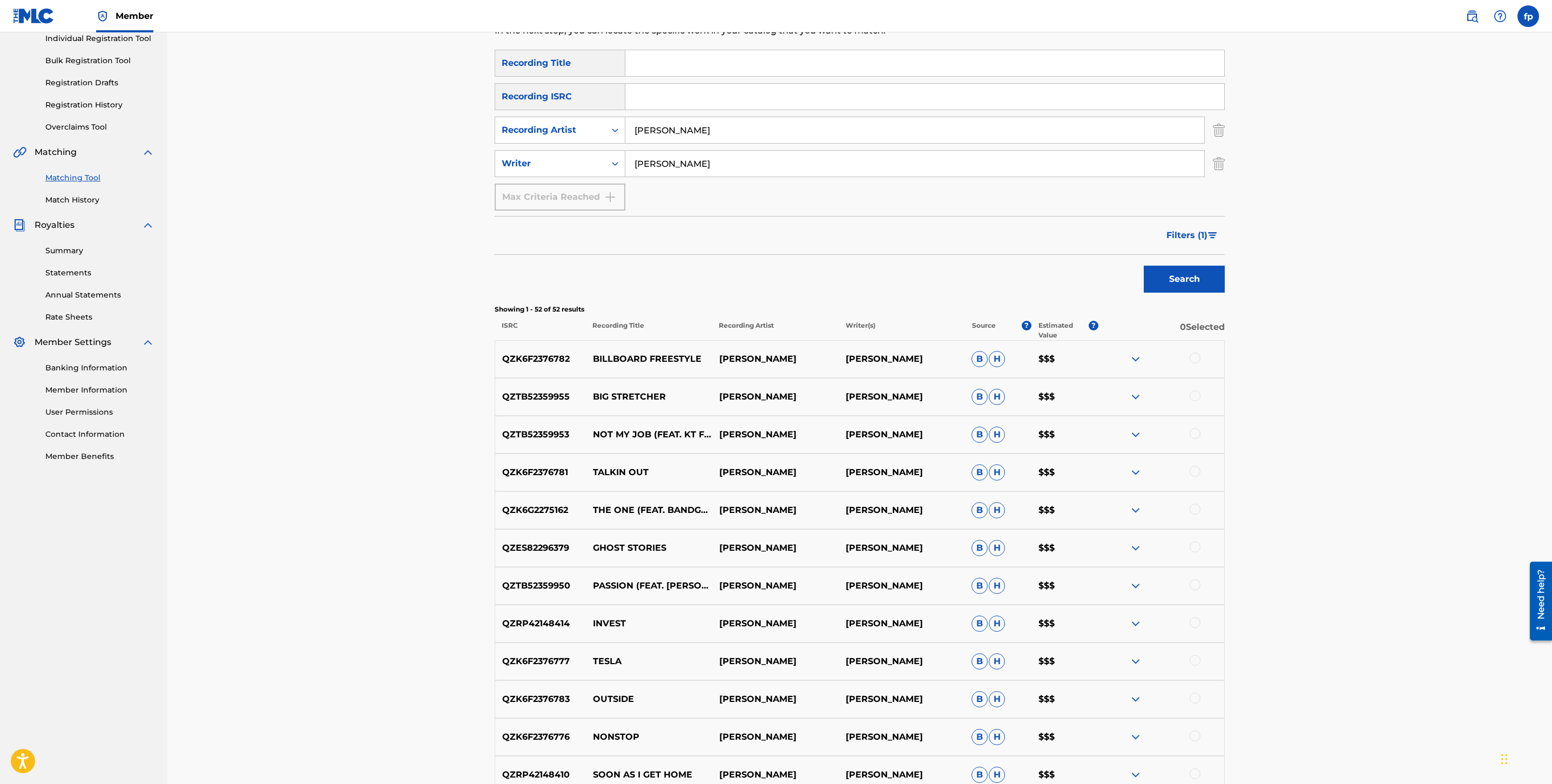
click at [696, 163] on input "[PERSON_NAME]" at bounding box center [914, 163] width 579 height 26
click at [683, 107] on input "Search Form" at bounding box center [924, 96] width 599 height 26
click at [681, 123] on input "[PERSON_NAME]" at bounding box center [914, 130] width 579 height 26
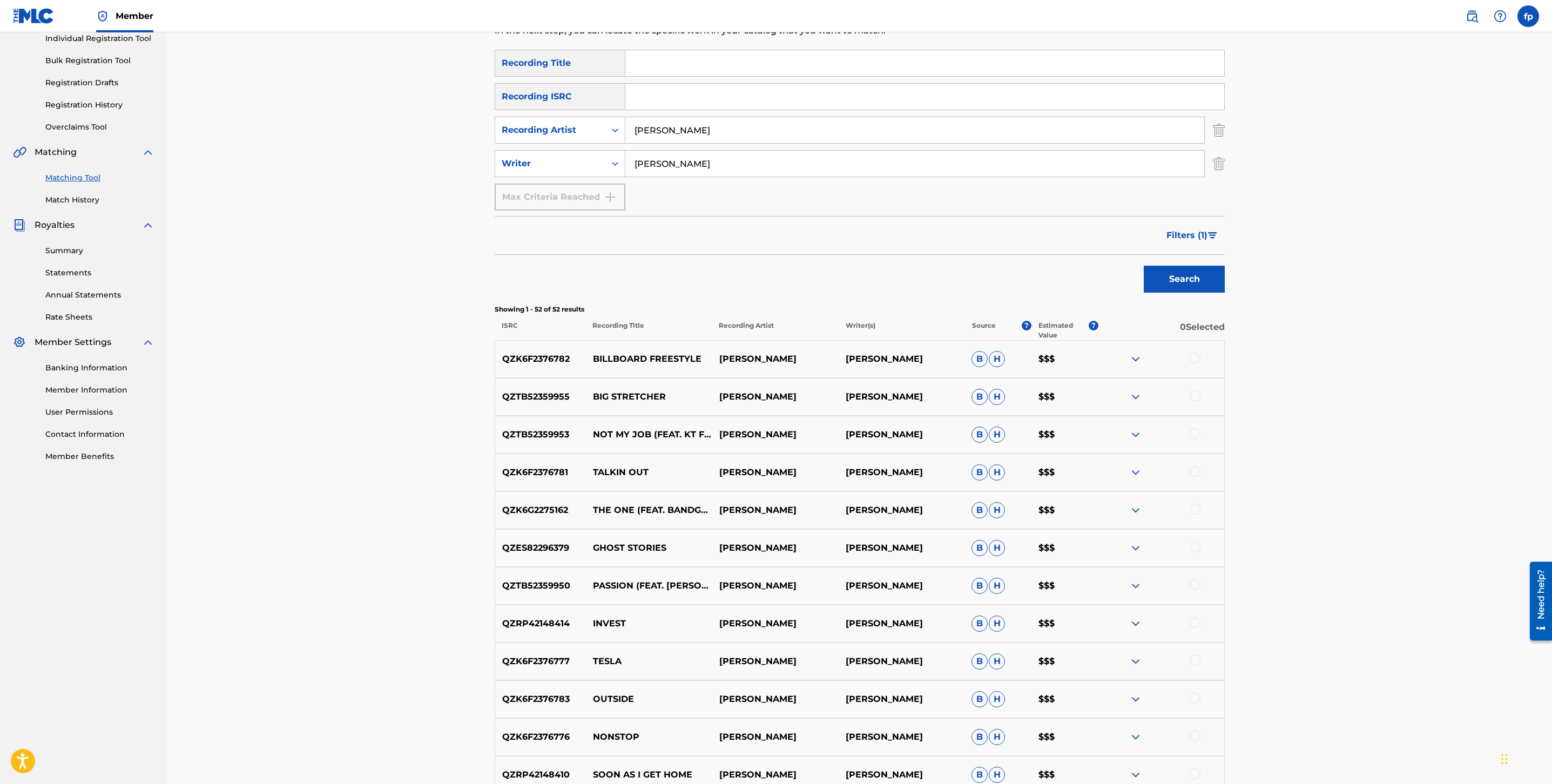
click at [681, 123] on input "[PERSON_NAME]" at bounding box center [914, 130] width 579 height 26
click at [657, 150] on input "[PERSON_NAME]" at bounding box center [914, 163] width 579 height 26
click at [658, 150] on input "[PERSON_NAME]" at bounding box center [914, 163] width 579 height 26
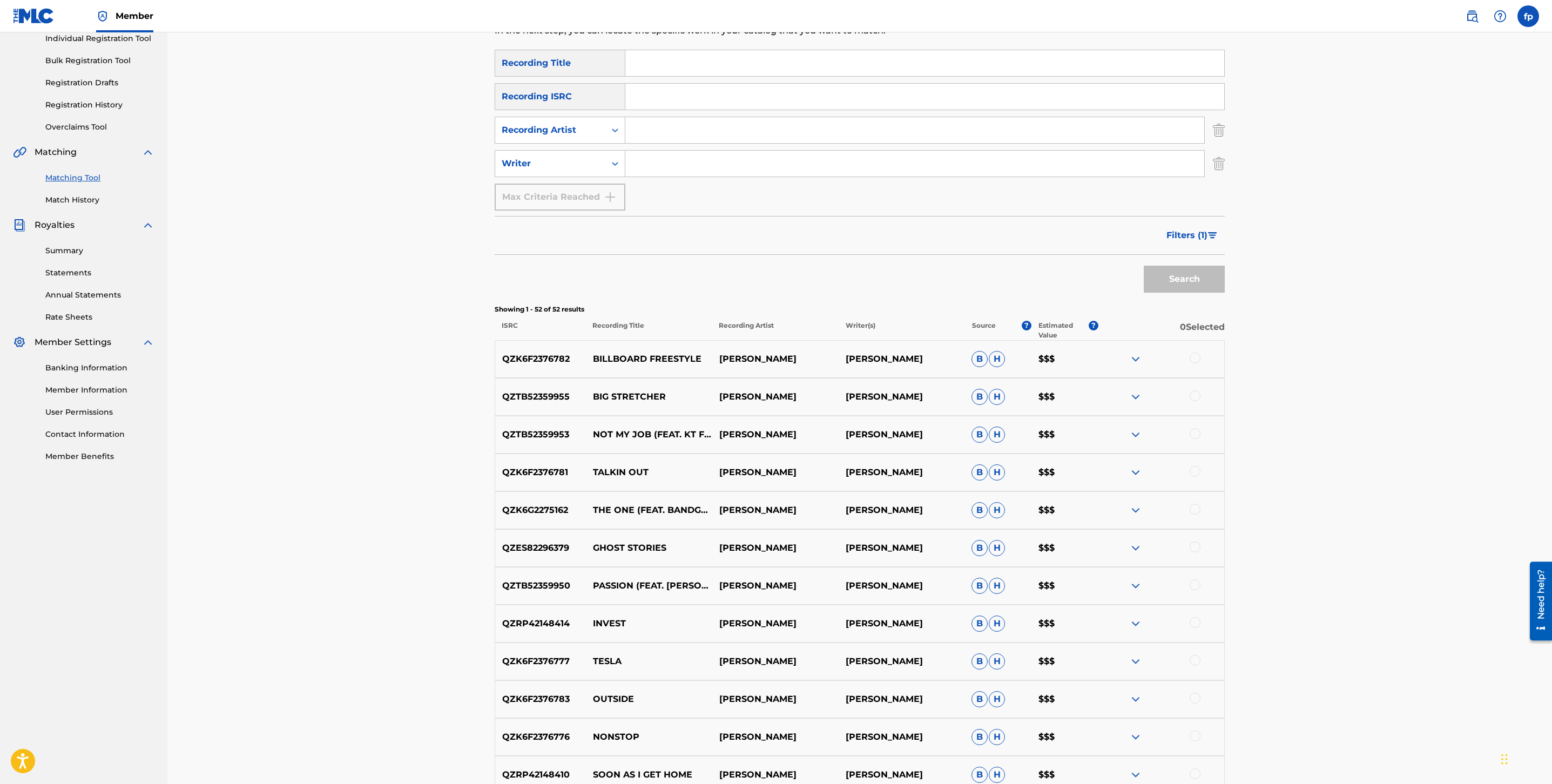
click at [650, 116] on div "Search Form" at bounding box center [914, 130] width 579 height 27
click at [647, 117] on input "Search Form" at bounding box center [914, 130] width 579 height 26
type input "[PERSON_NAME]"
click at [1144, 266] on button "Search" at bounding box center [1184, 279] width 81 height 27
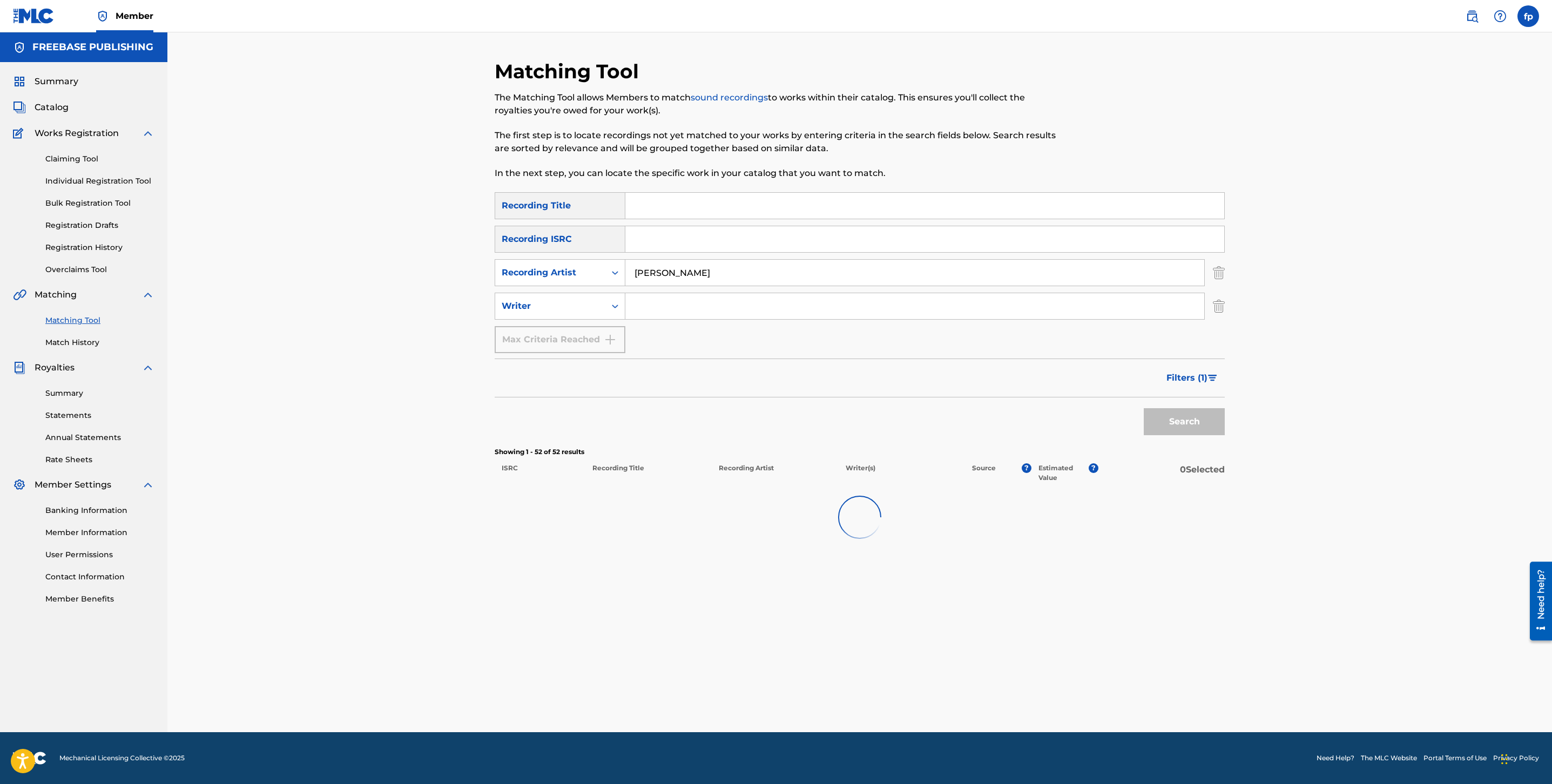
scroll to position [0, 0]
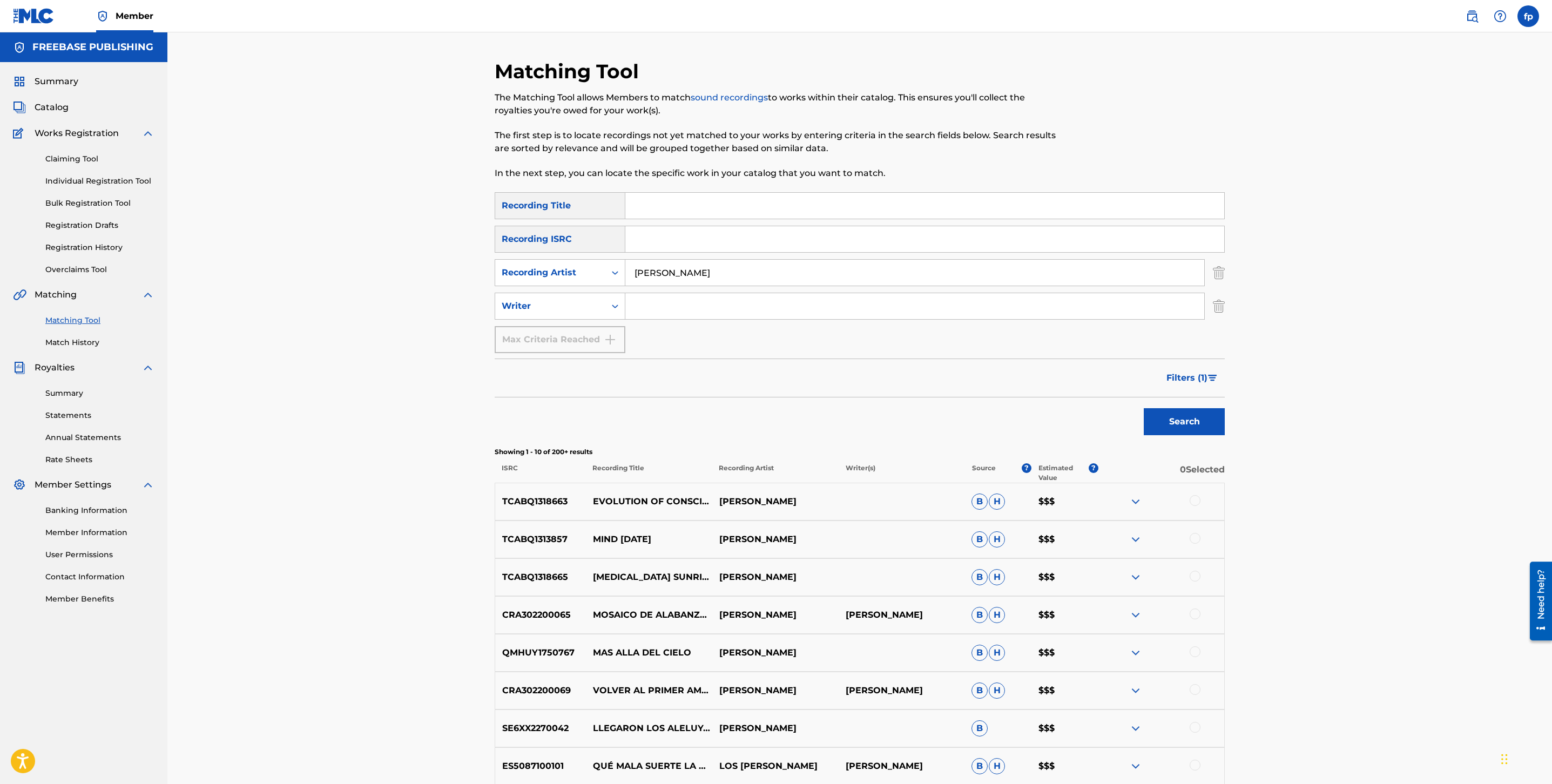
click at [1203, 374] on span "Filters ( 1 )" at bounding box center [1187, 377] width 41 height 13
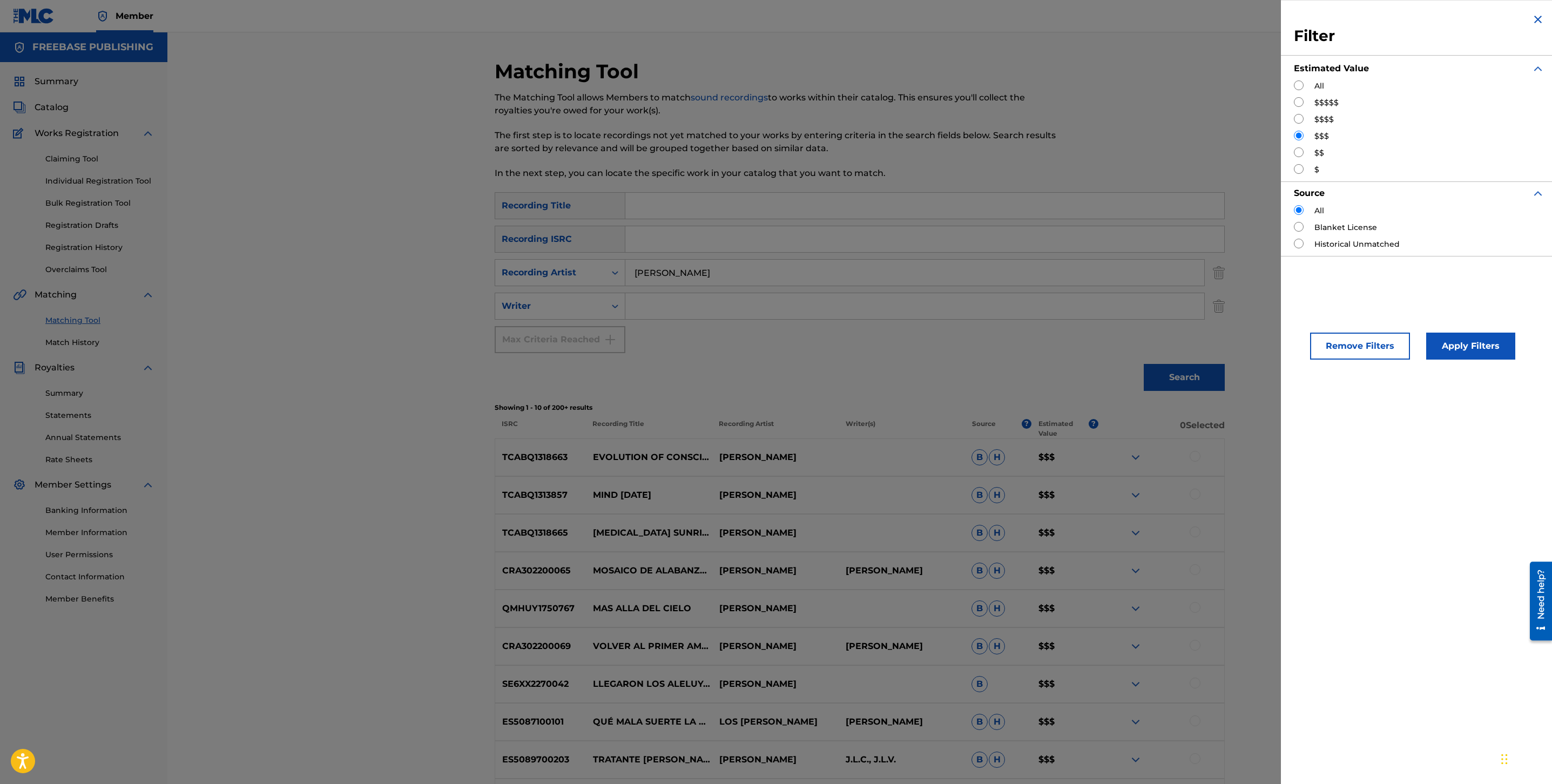
click at [1299, 81] on input "Search Form" at bounding box center [1299, 85] width 10 height 10
radio input "true"
click at [1469, 334] on button "Apply Filters" at bounding box center [1471, 346] width 89 height 27
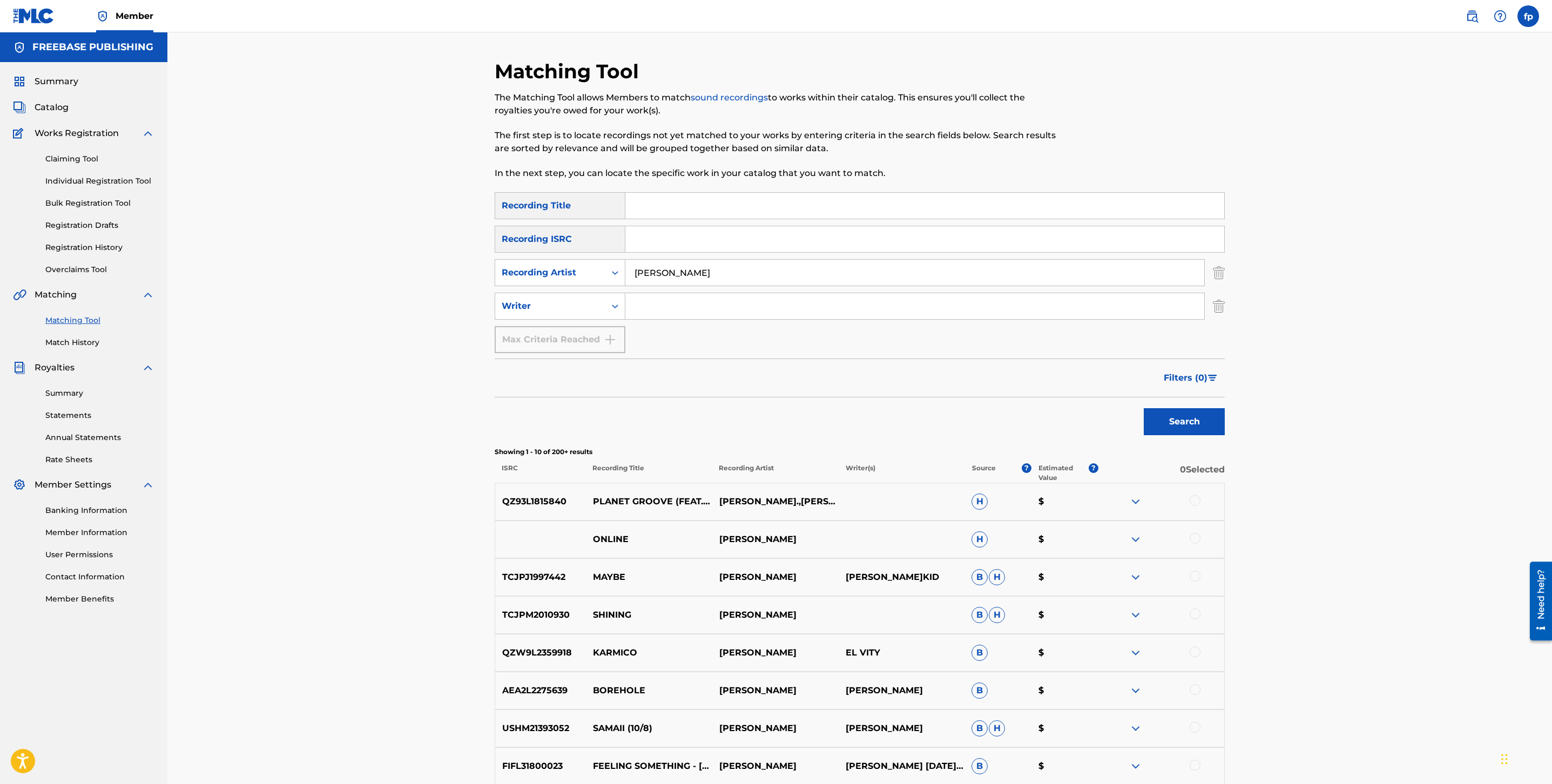
click at [655, 272] on input "[PERSON_NAME]" at bounding box center [914, 273] width 579 height 26
click at [1144, 408] on button "Search" at bounding box center [1184, 422] width 81 height 27
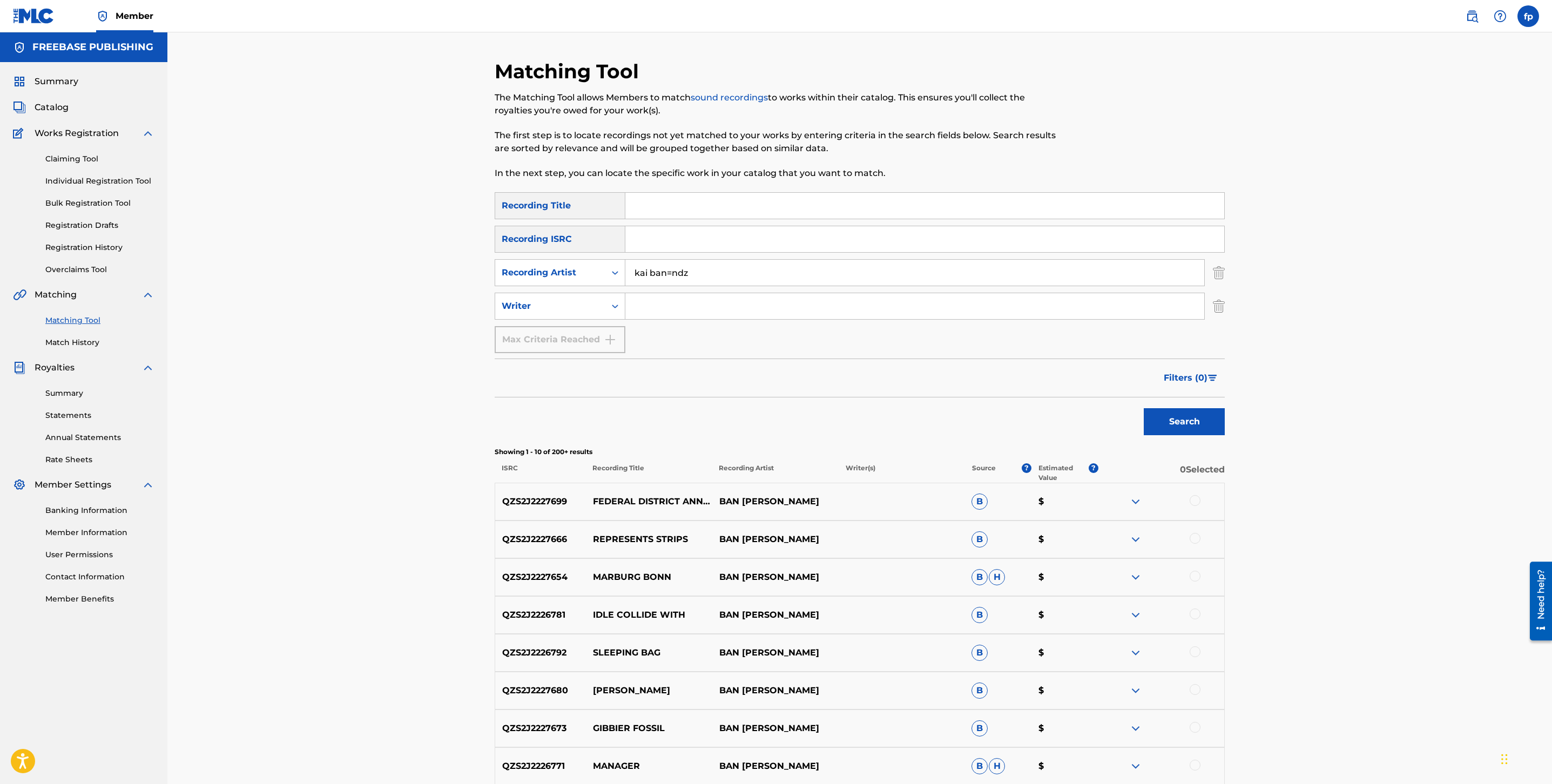
click at [671, 265] on input "kai ban=ndz" at bounding box center [914, 273] width 579 height 26
click at [671, 275] on input "kai ban=ndz" at bounding box center [914, 273] width 579 height 26
type input "[PERSON_NAME]"
click at [1144, 408] on button "Search" at bounding box center [1184, 422] width 81 height 27
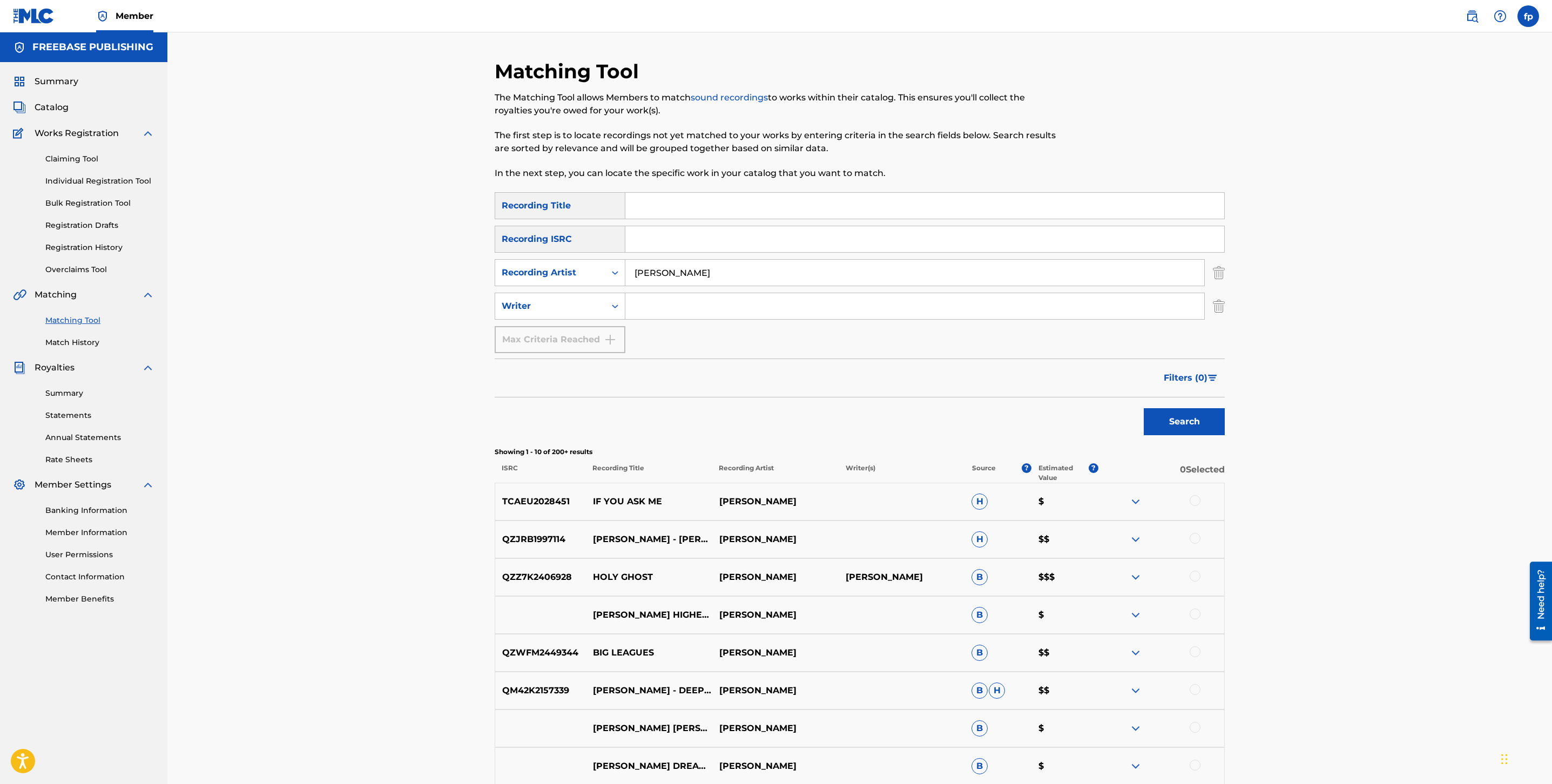
click at [1191, 367] on button "Filters ( 0 )" at bounding box center [1192, 378] width 68 height 27
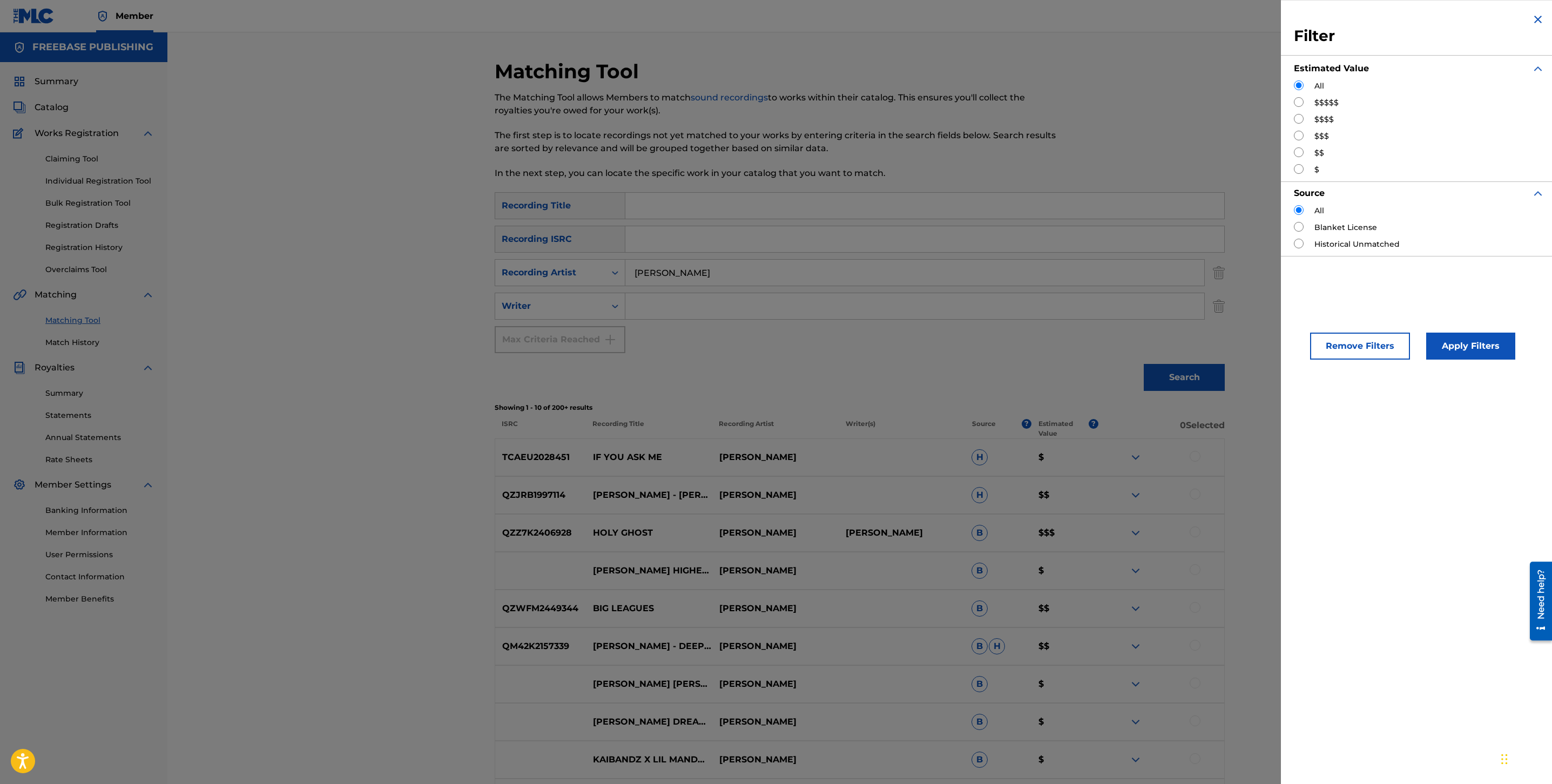
click at [1276, 104] on div "Matching Tool The Matching Tool allows Members to match sound recordings to wor…" at bounding box center [860, 465] width 1385 height 866
click at [1299, 100] on input "Search Form" at bounding box center [1299, 102] width 10 height 10
radio input "true"
click at [1463, 353] on button "Apply Filters" at bounding box center [1471, 346] width 89 height 27
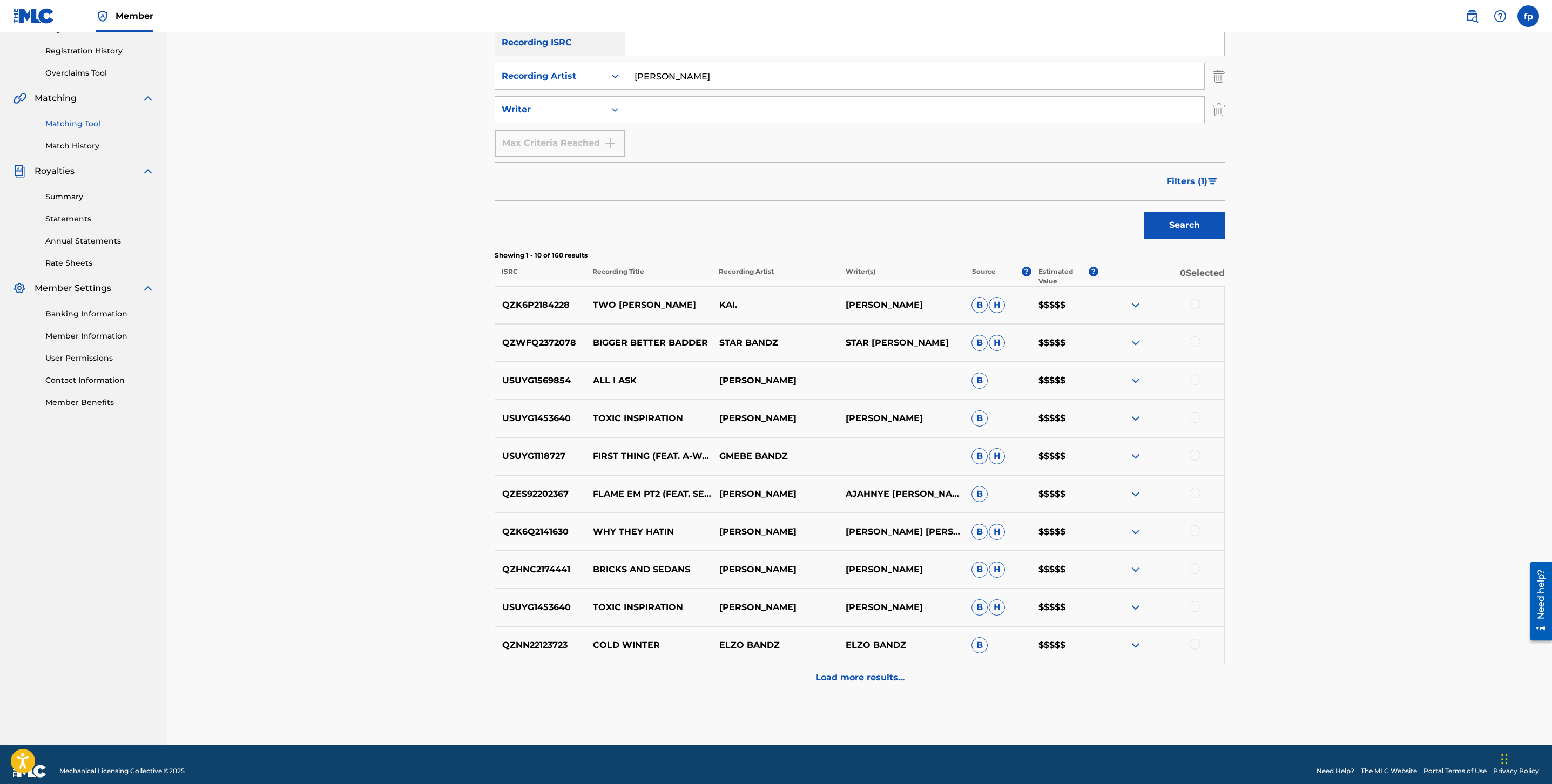
scroll to position [210, 0]
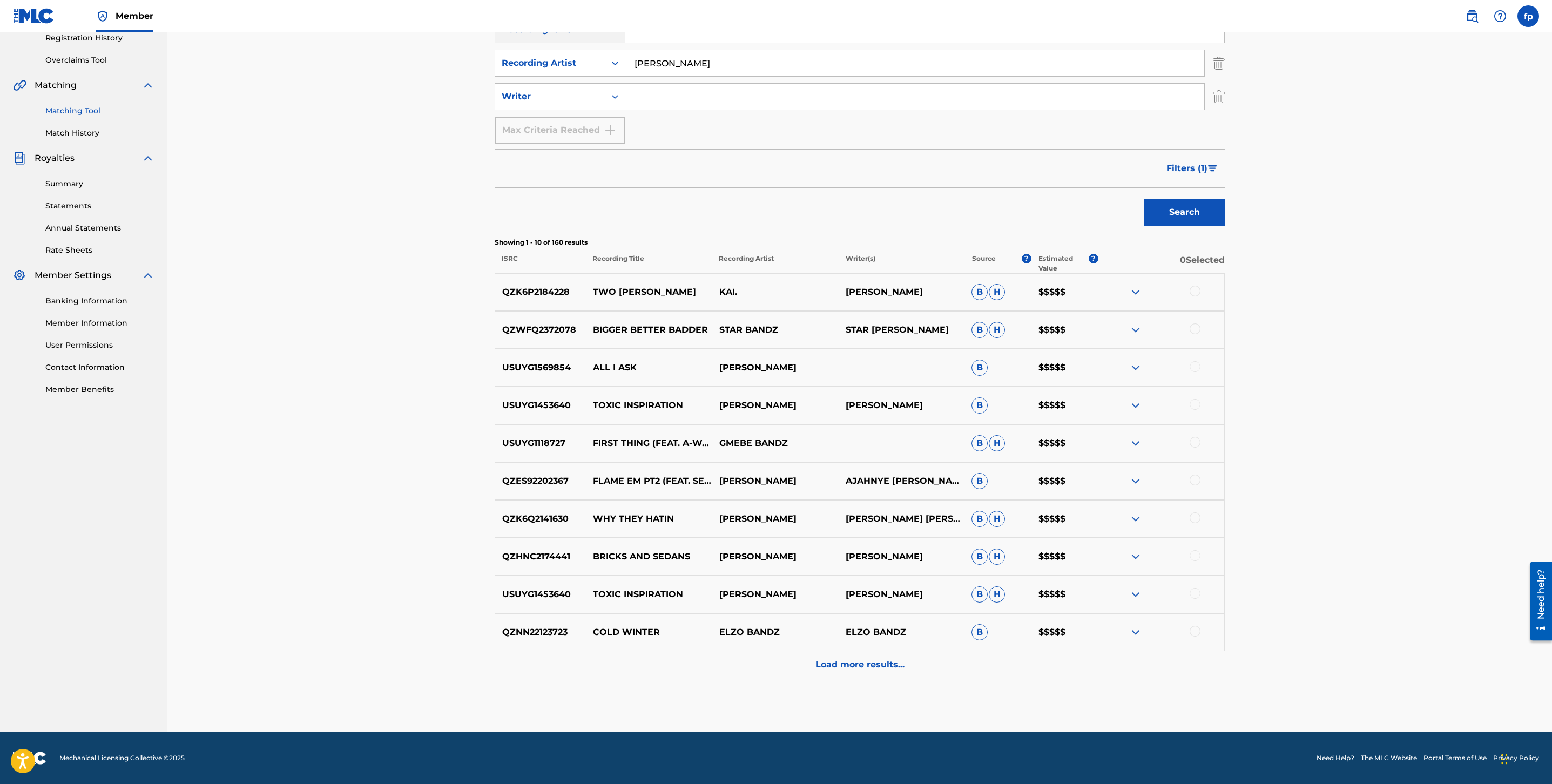
click at [759, 599] on p "[PERSON_NAME]" at bounding box center [776, 594] width 126 height 13
copy p "[PERSON_NAME]"
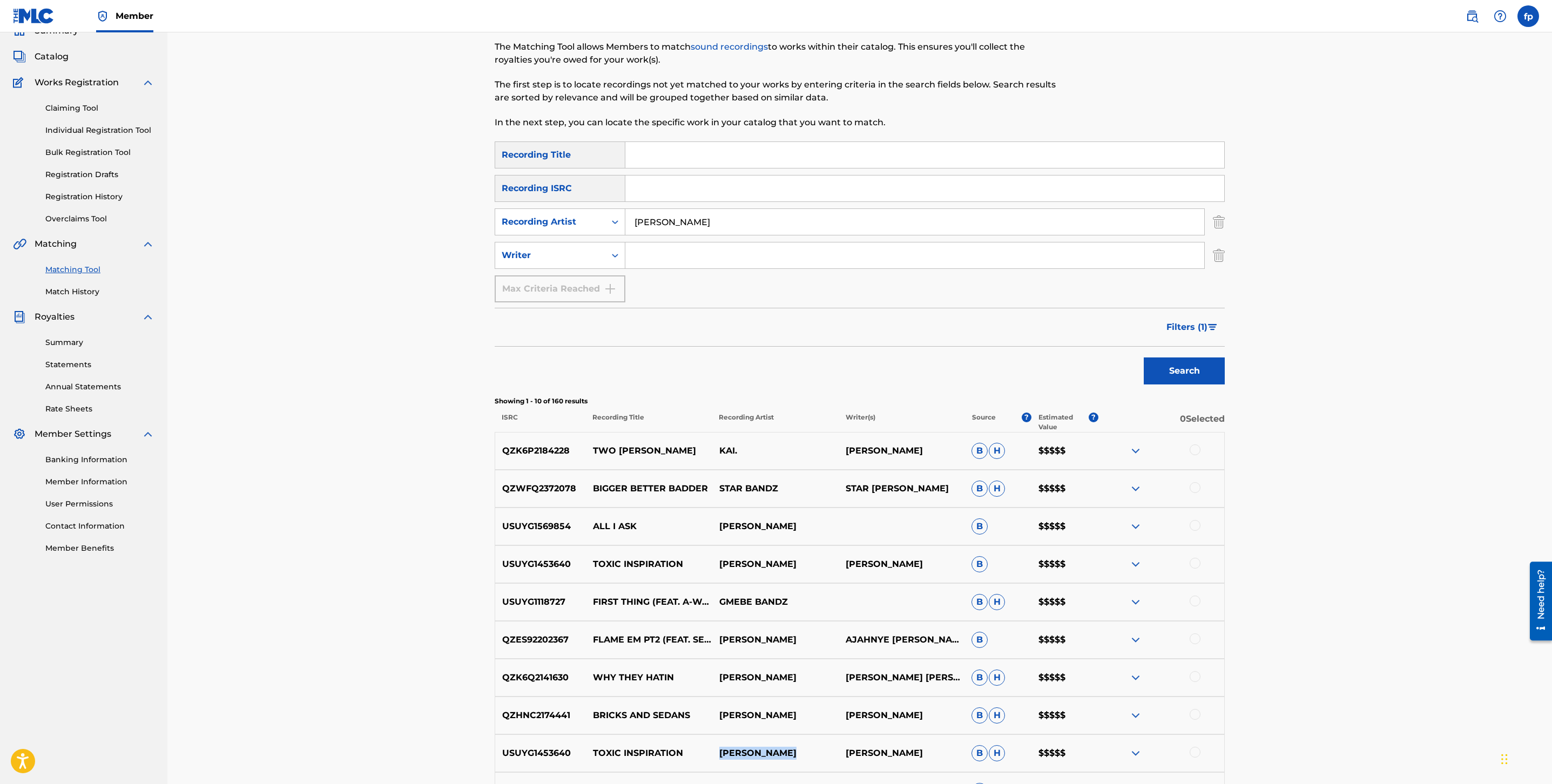
scroll to position [51, 0]
click at [742, 523] on p "[PERSON_NAME]" at bounding box center [776, 525] width 126 height 13
copy div "[PERSON_NAME]"
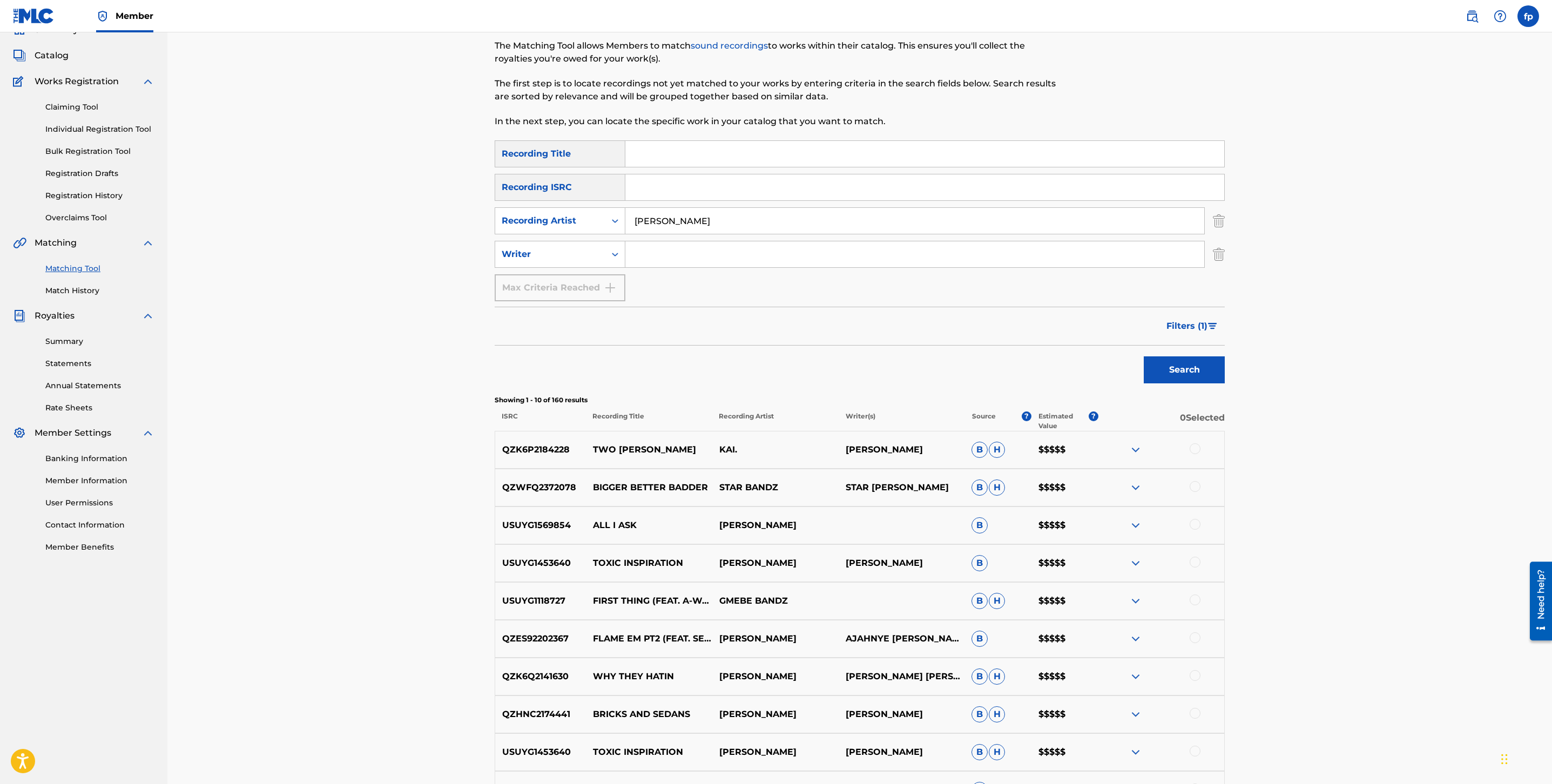
click at [668, 220] on input "[PERSON_NAME]" at bounding box center [914, 220] width 579 height 26
paste input "[PERSON_NAME]"
type input "[PERSON_NAME]"
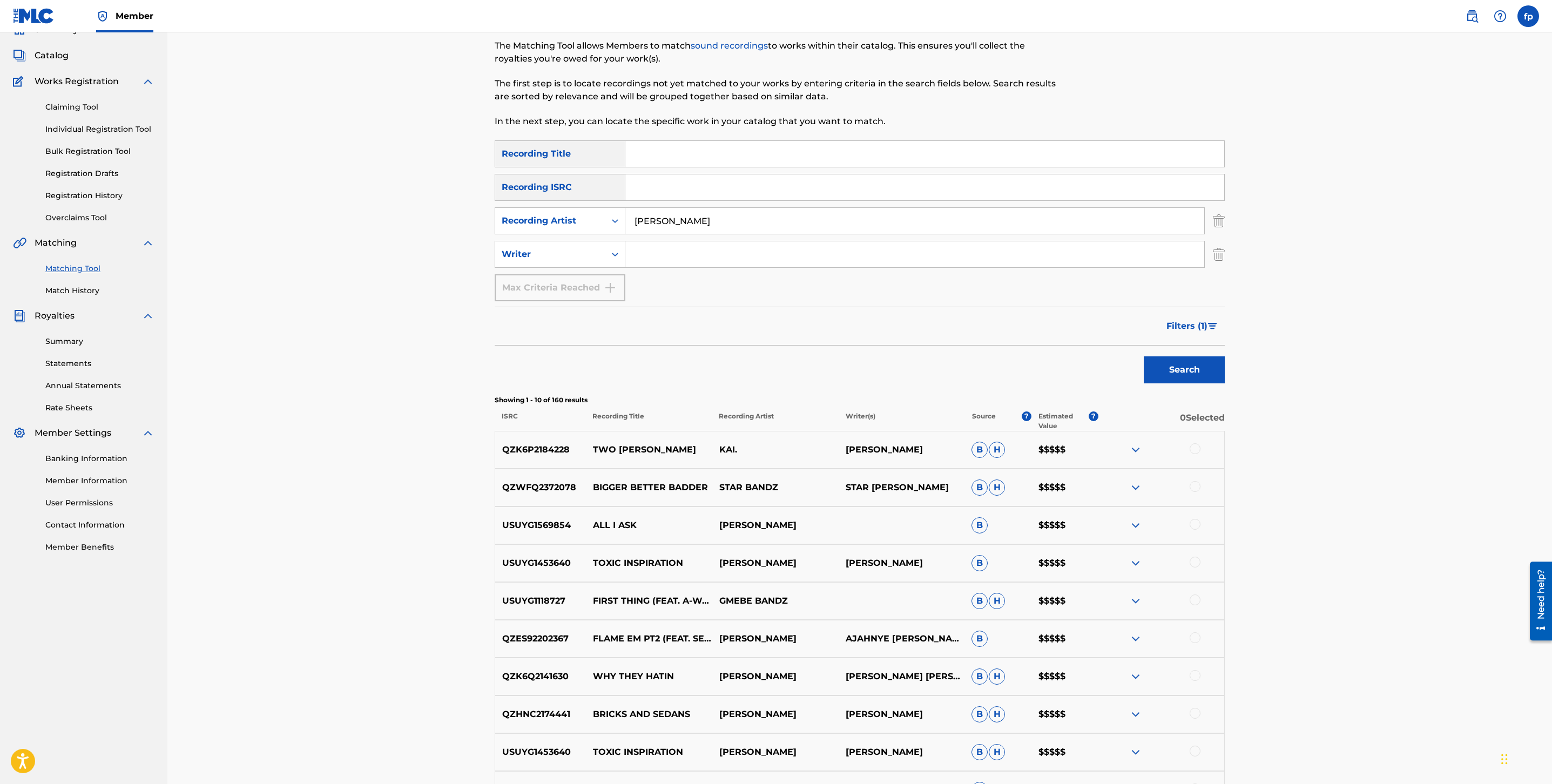
click at [1140, 373] on div "Search" at bounding box center [1181, 367] width 86 height 44
click at [1144, 371] on button "Search" at bounding box center [1184, 370] width 81 height 27
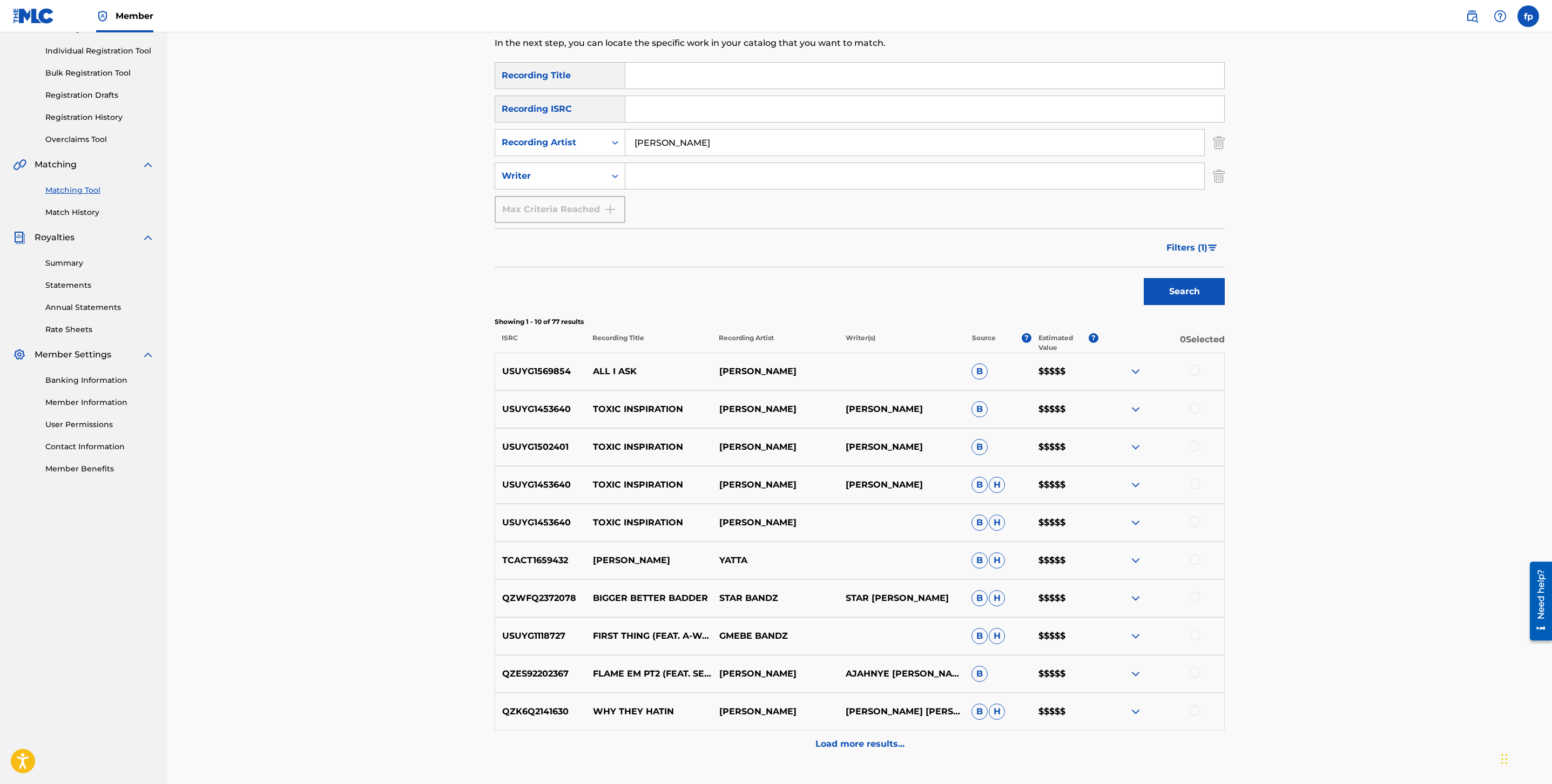
scroll to position [133, 0]
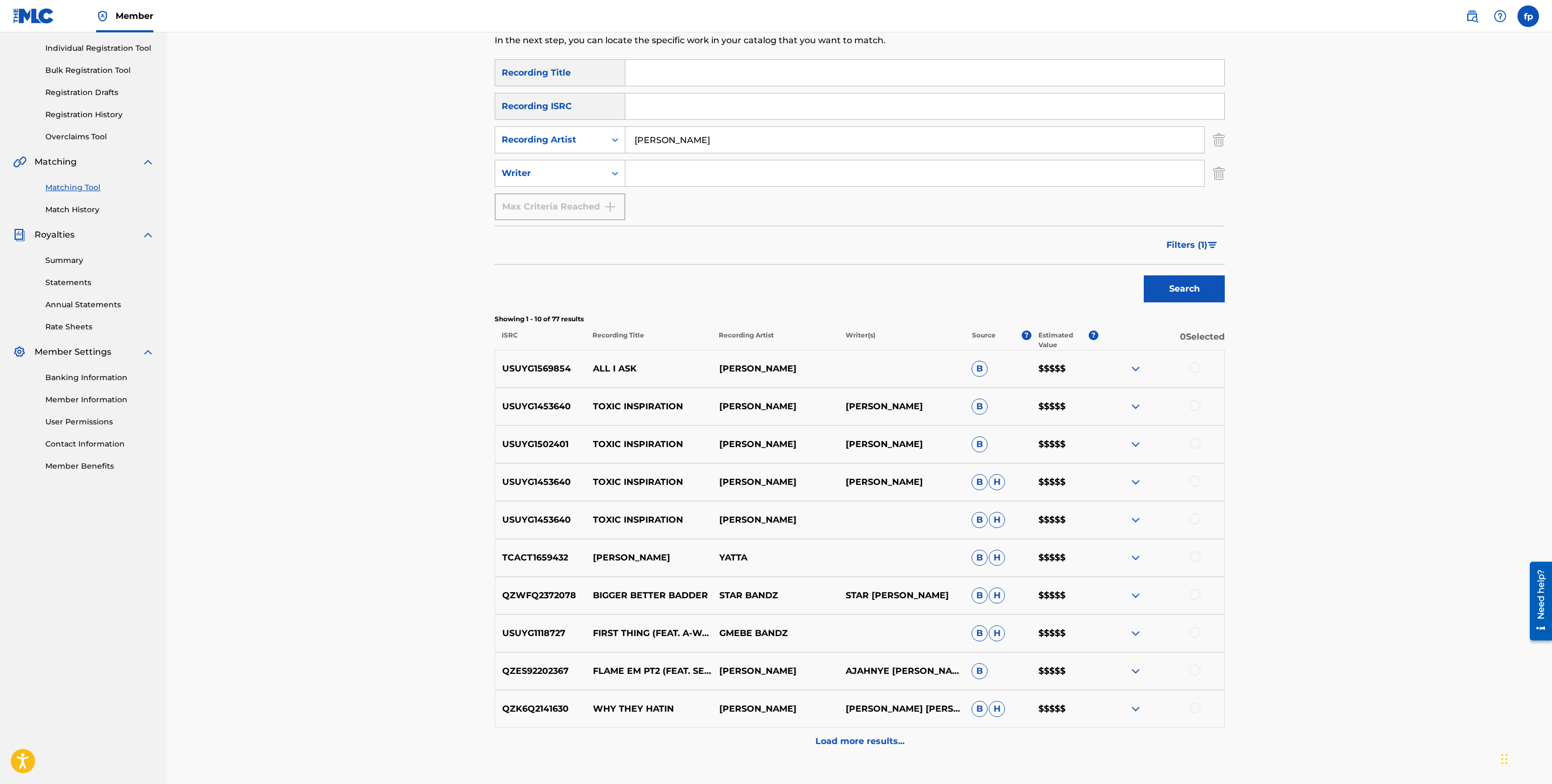
click at [1212, 242] on img "Search Form" at bounding box center [1212, 245] width 9 height 7
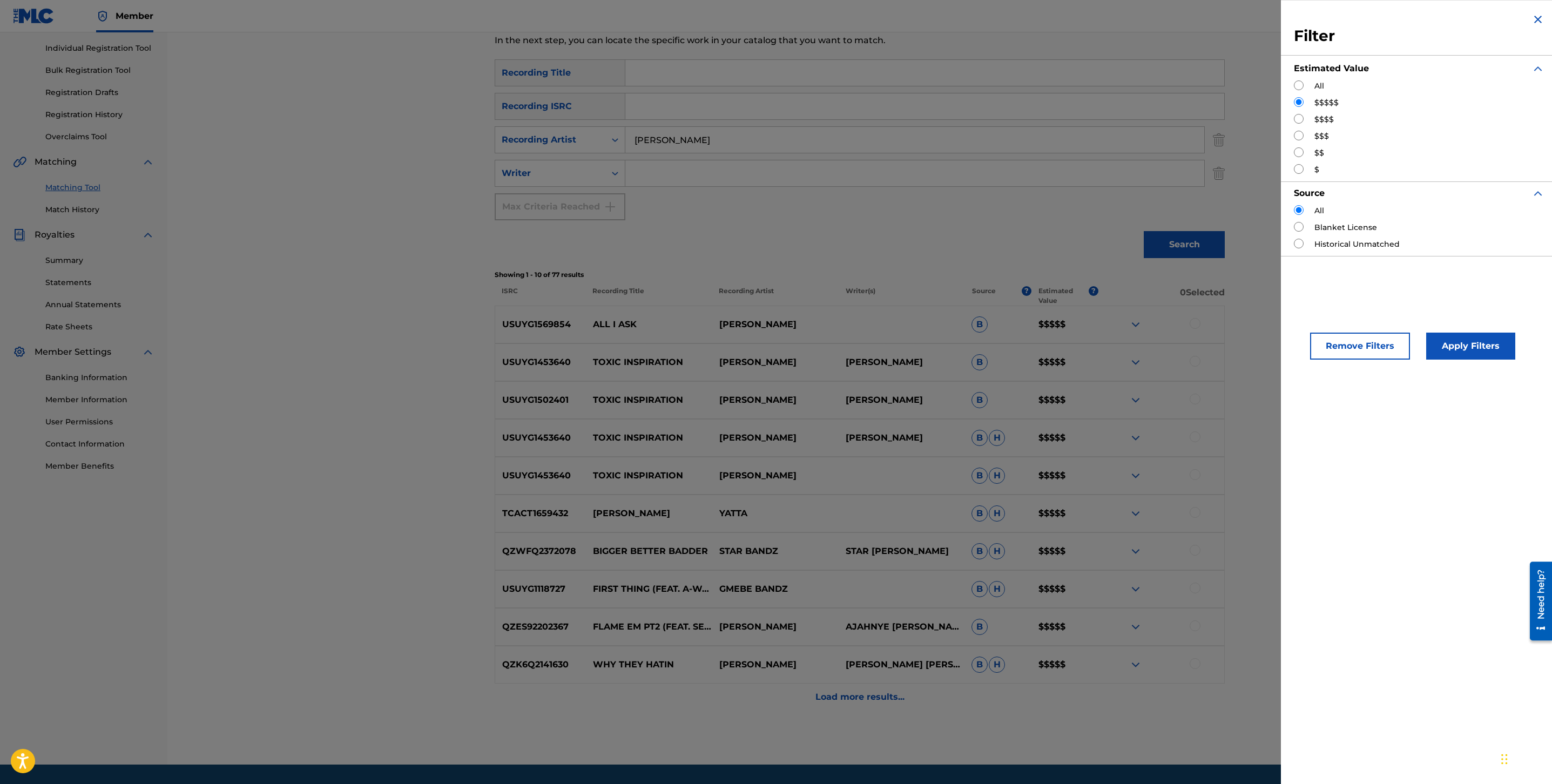
click at [1297, 116] on input "Search Form" at bounding box center [1299, 118] width 10 height 10
radio input "true"
click at [1111, 526] on div "TCACT1659432 [PERSON_NAME] [PERSON_NAME] $$$$$" at bounding box center [860, 513] width 730 height 38
click at [1470, 332] on div "Apply Filters" at bounding box center [1455, 343] width 89 height 32
click at [1464, 341] on button "Apply Filters" at bounding box center [1471, 346] width 89 height 27
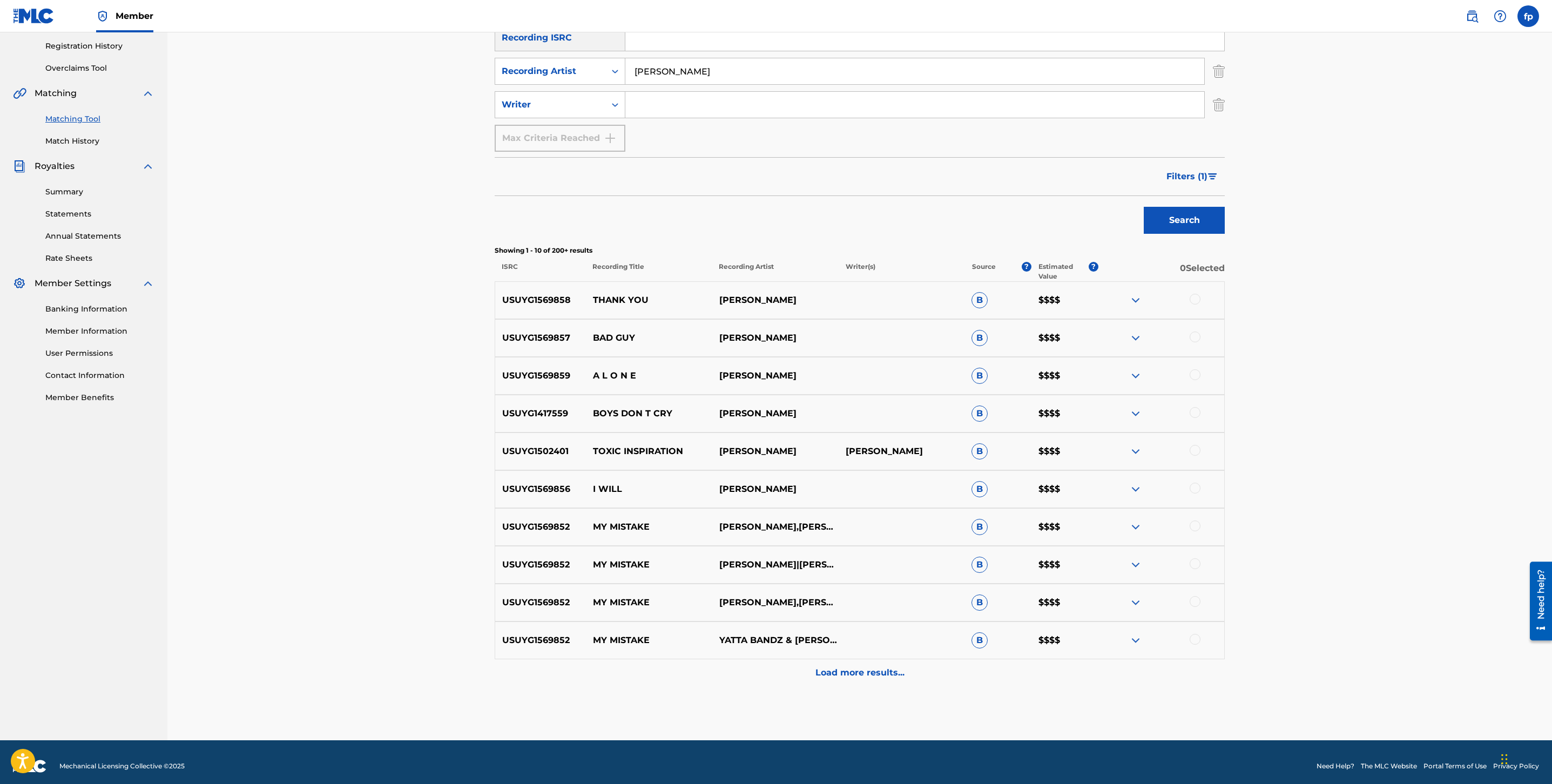
scroll to position [210, 0]
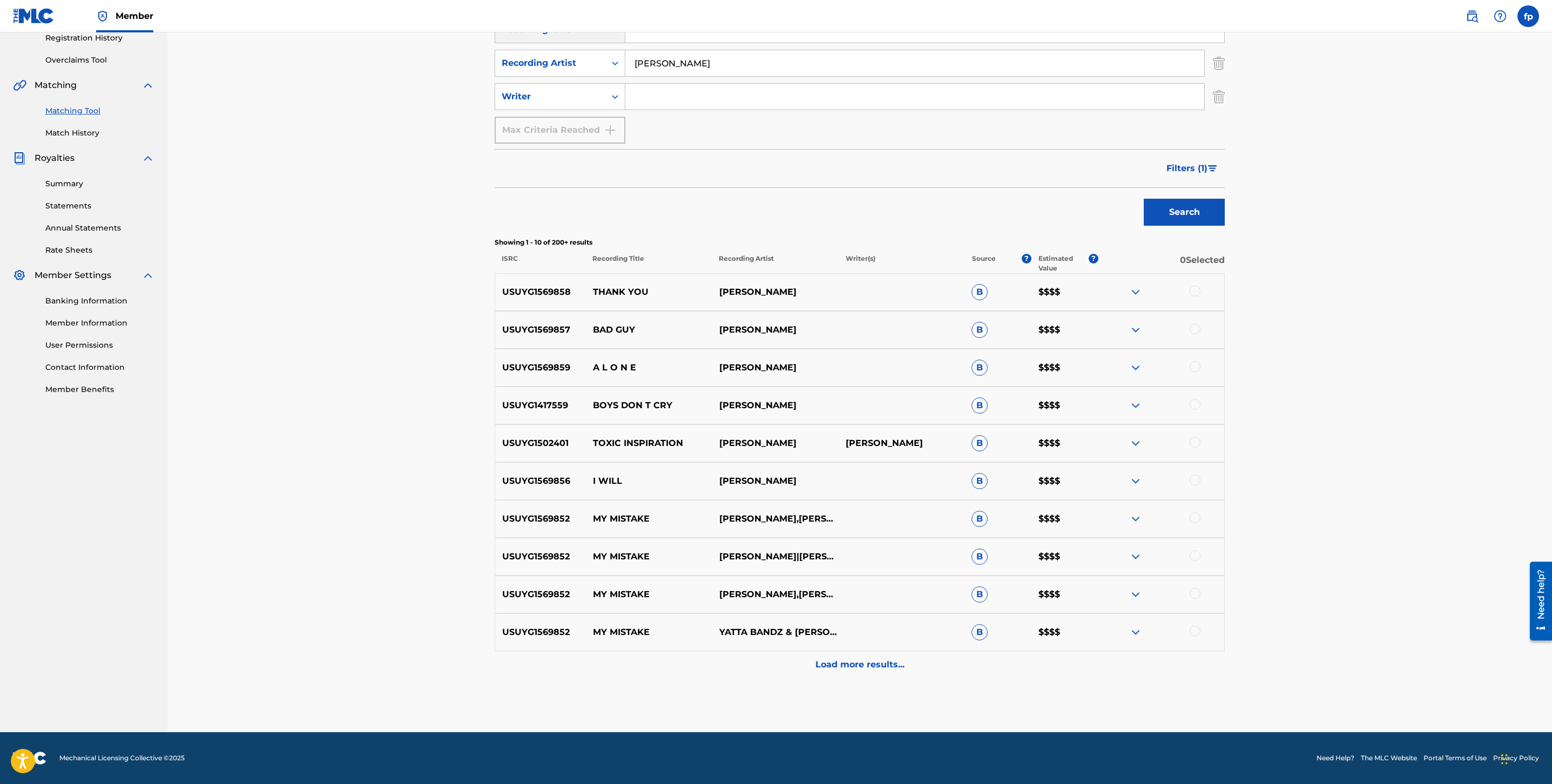
click at [799, 653] on div "Load more results..." at bounding box center [860, 665] width 730 height 27
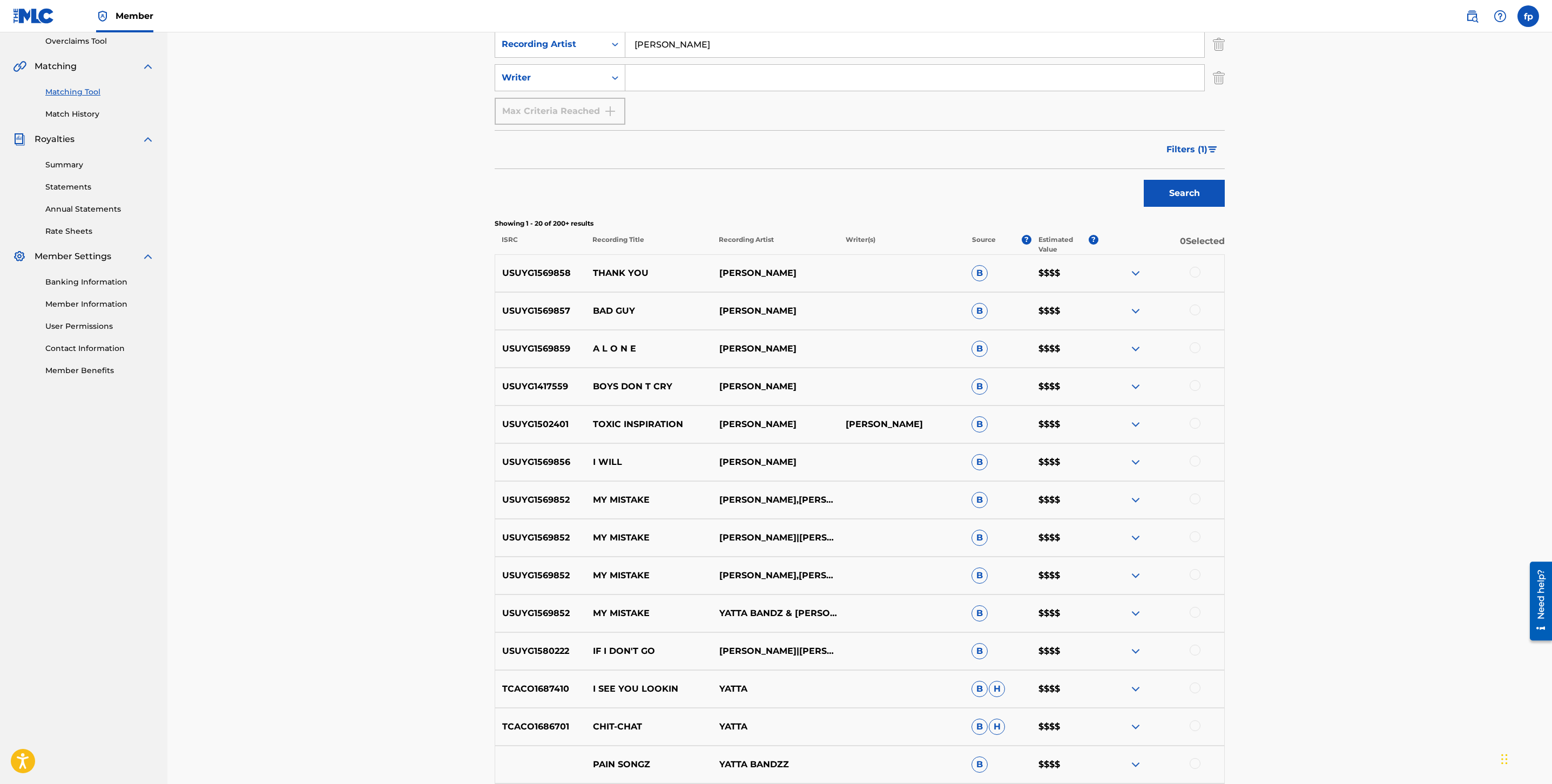
scroll to position [211, 0]
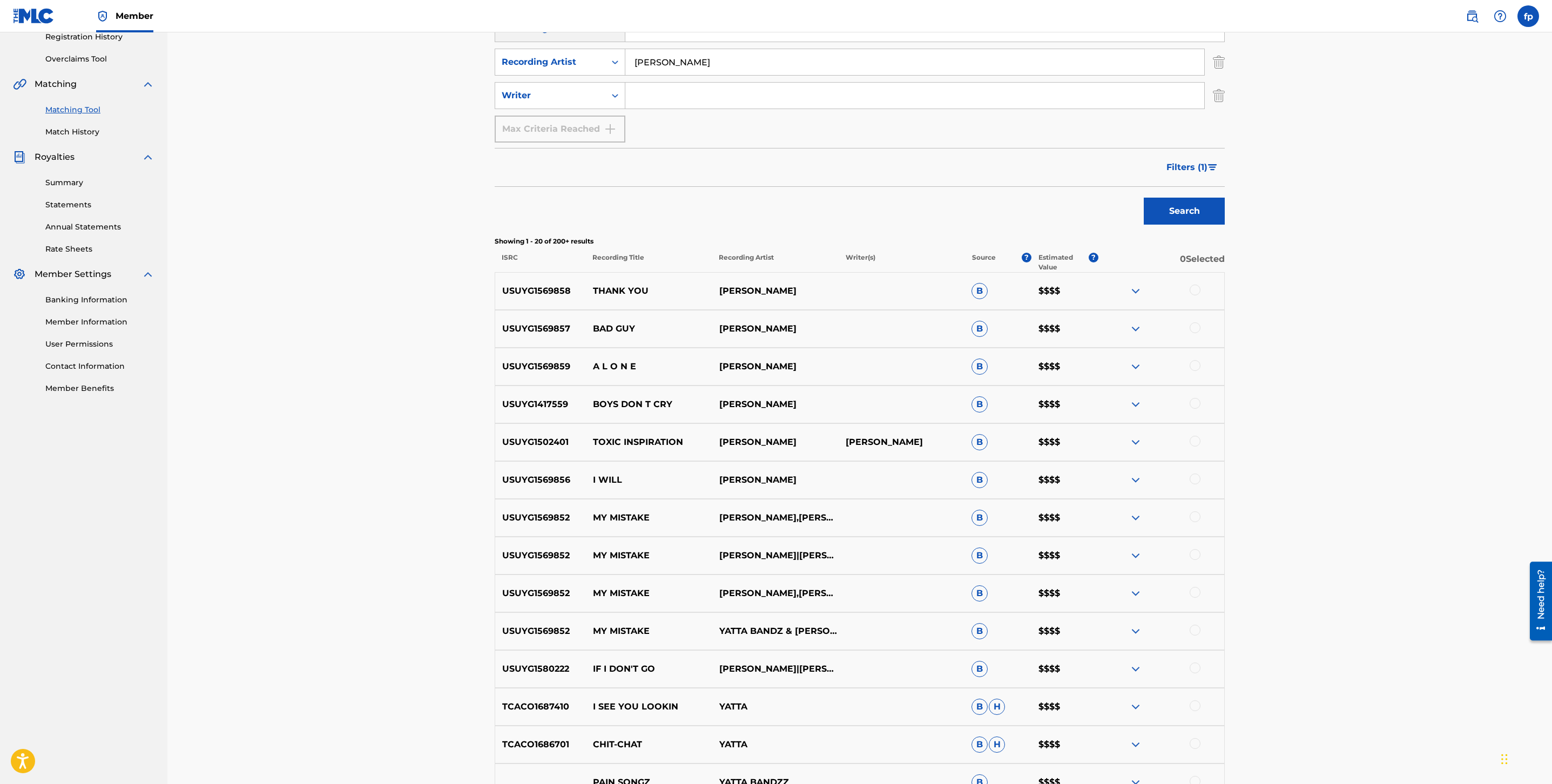
click at [1191, 154] on button "Filters ( 1 )" at bounding box center [1192, 168] width 65 height 27
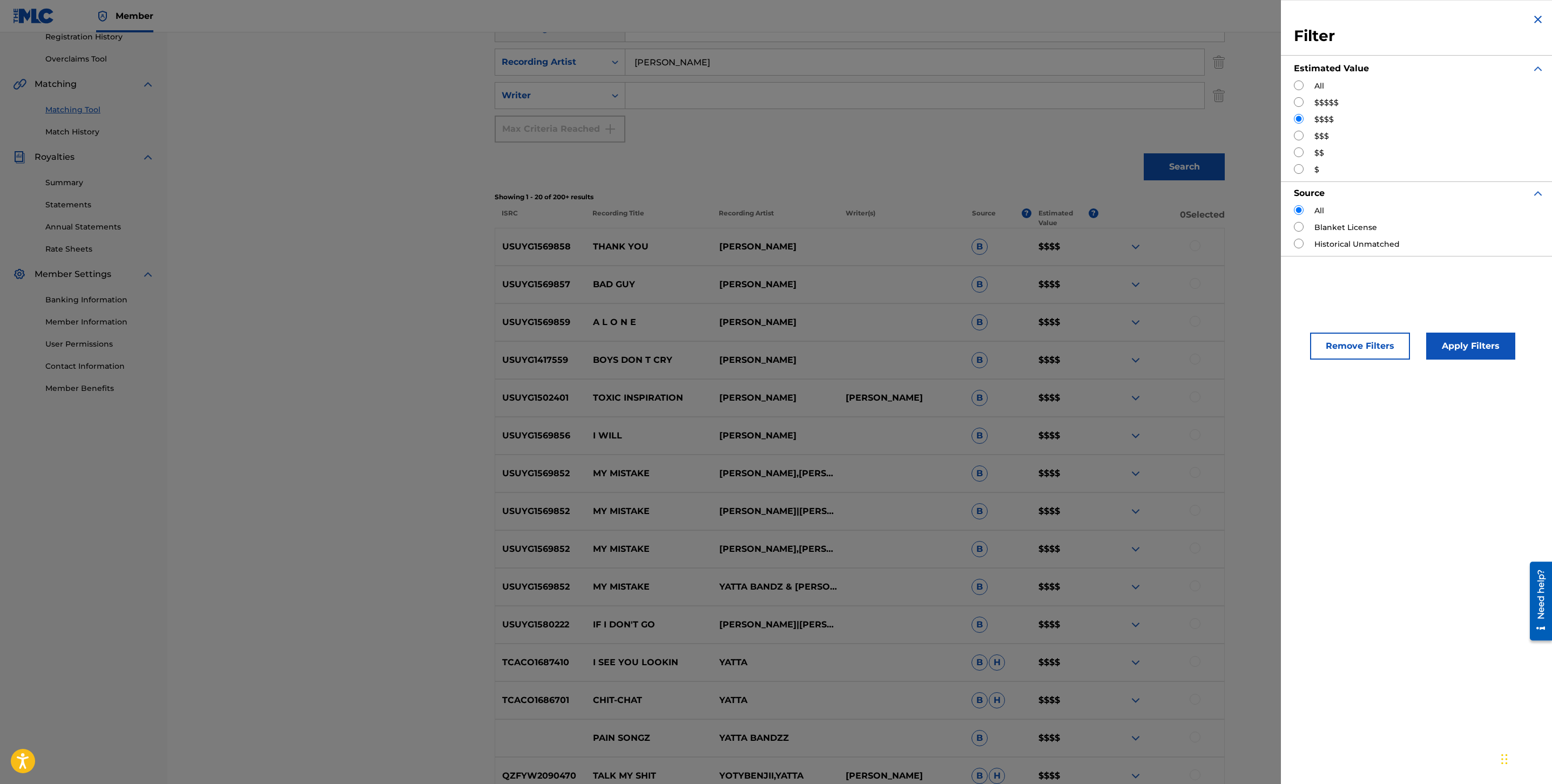
click at [1294, 103] on input "Search Form" at bounding box center [1299, 102] width 10 height 10
radio input "true"
click at [1459, 340] on button "Apply Filters" at bounding box center [1471, 346] width 89 height 27
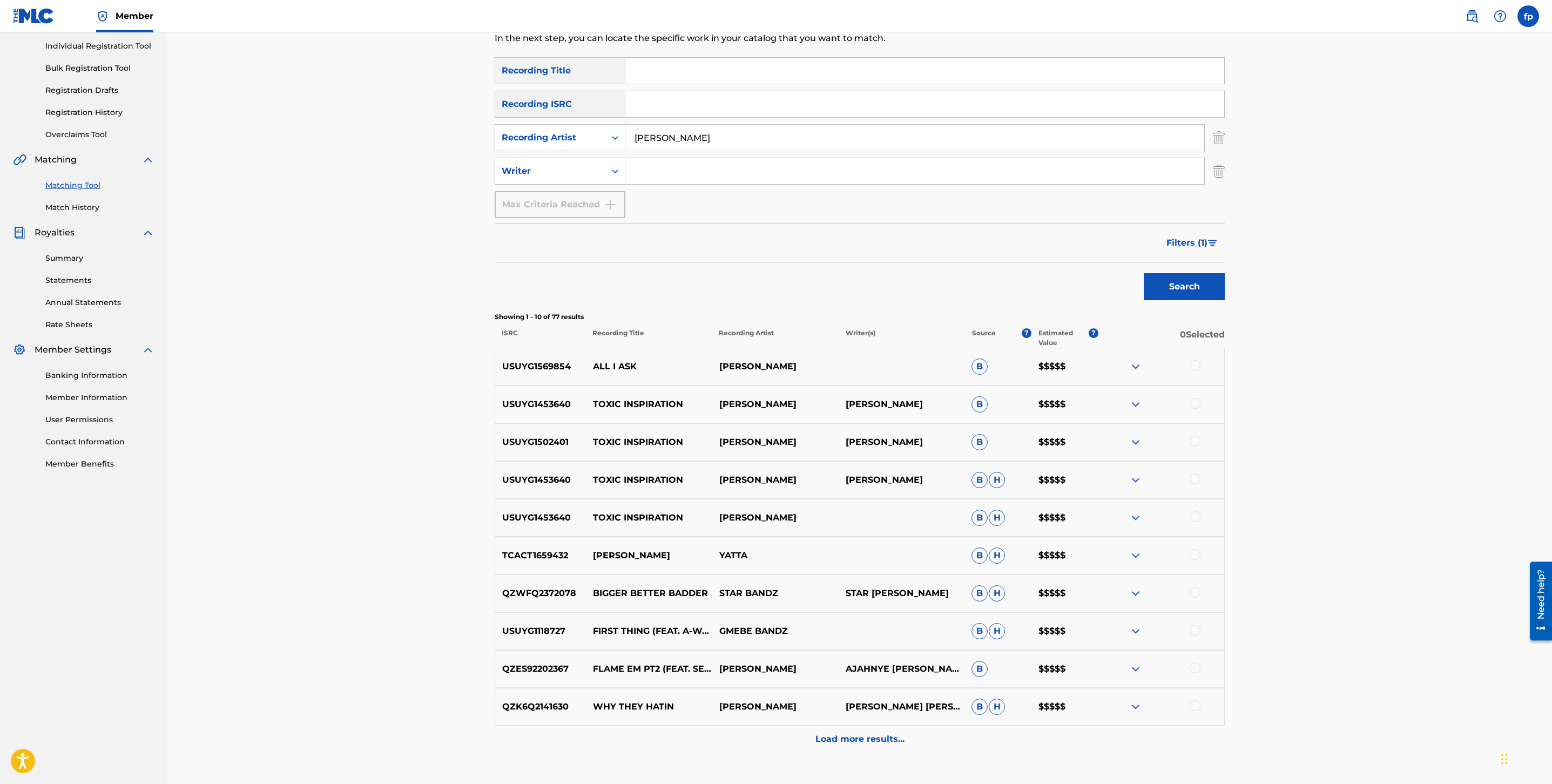
scroll to position [138, 0]
click at [1187, 221] on div "Filters ( 1 )" at bounding box center [860, 241] width 730 height 39
click at [1203, 245] on span "Filters ( 1 )" at bounding box center [1187, 240] width 41 height 13
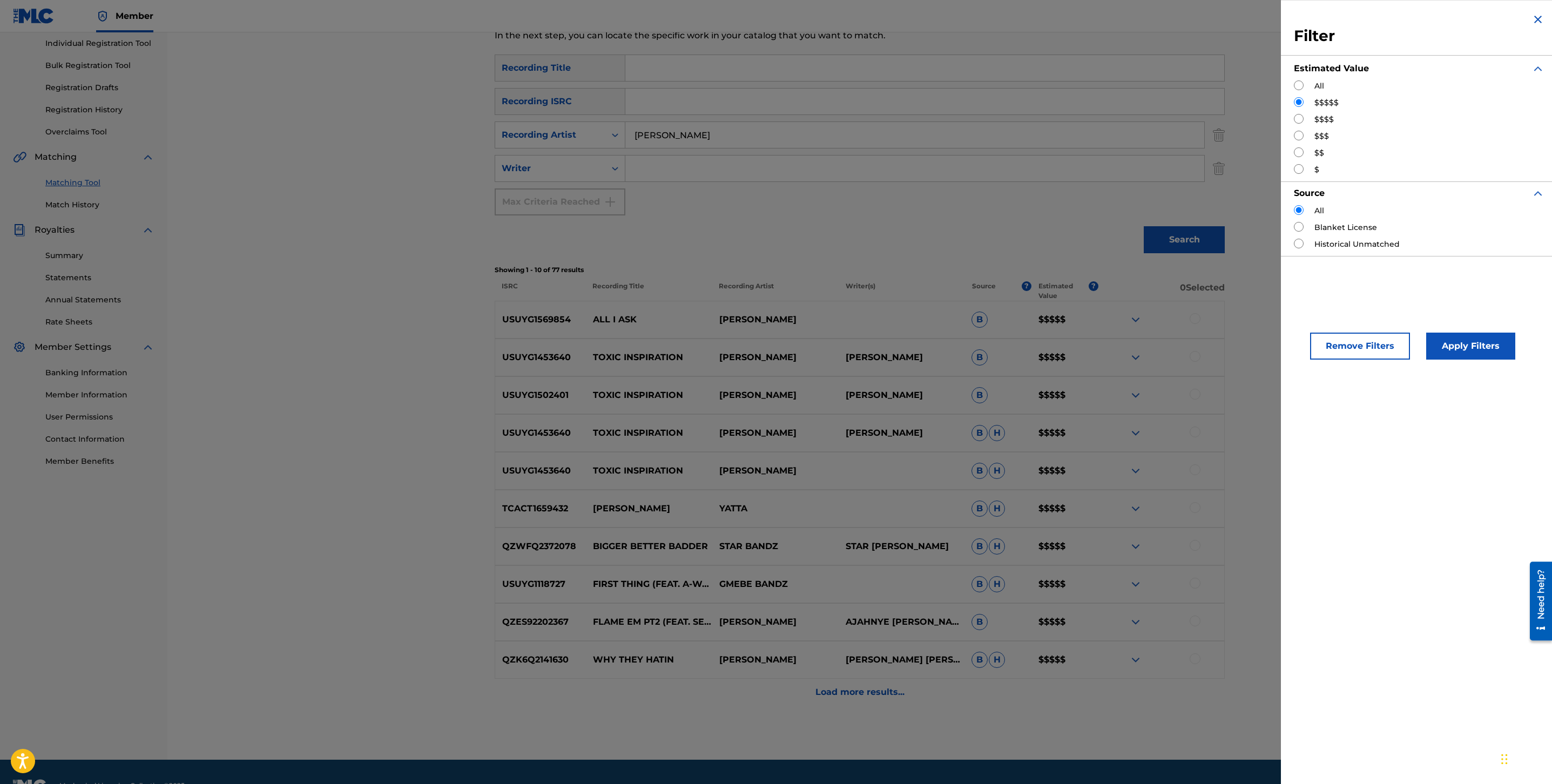
click at [1298, 132] on input "Search Form" at bounding box center [1299, 136] width 10 height 10
radio input "true"
click at [1464, 344] on button "Apply Filters" at bounding box center [1471, 346] width 89 height 27
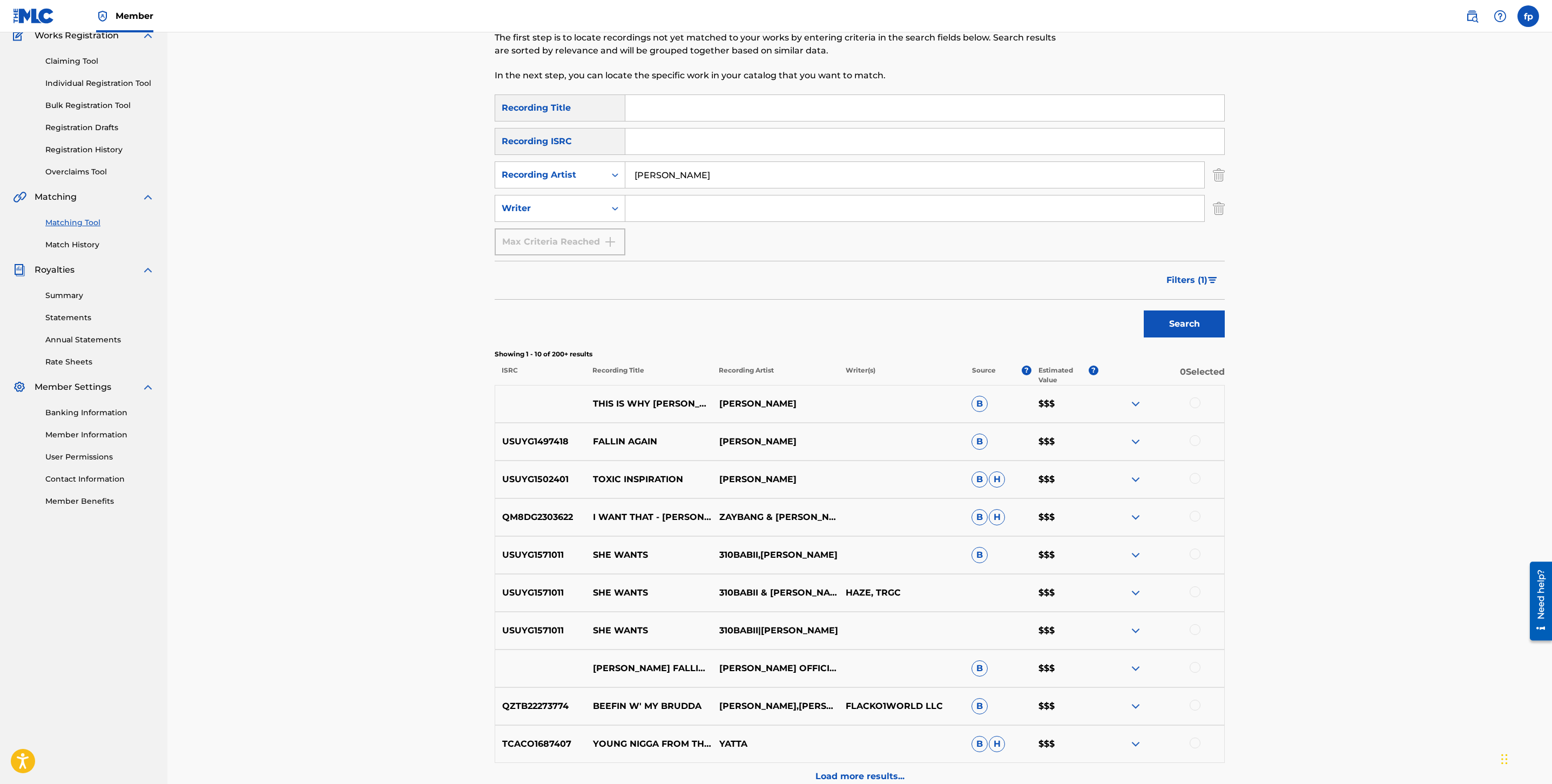
scroll to position [210, 0]
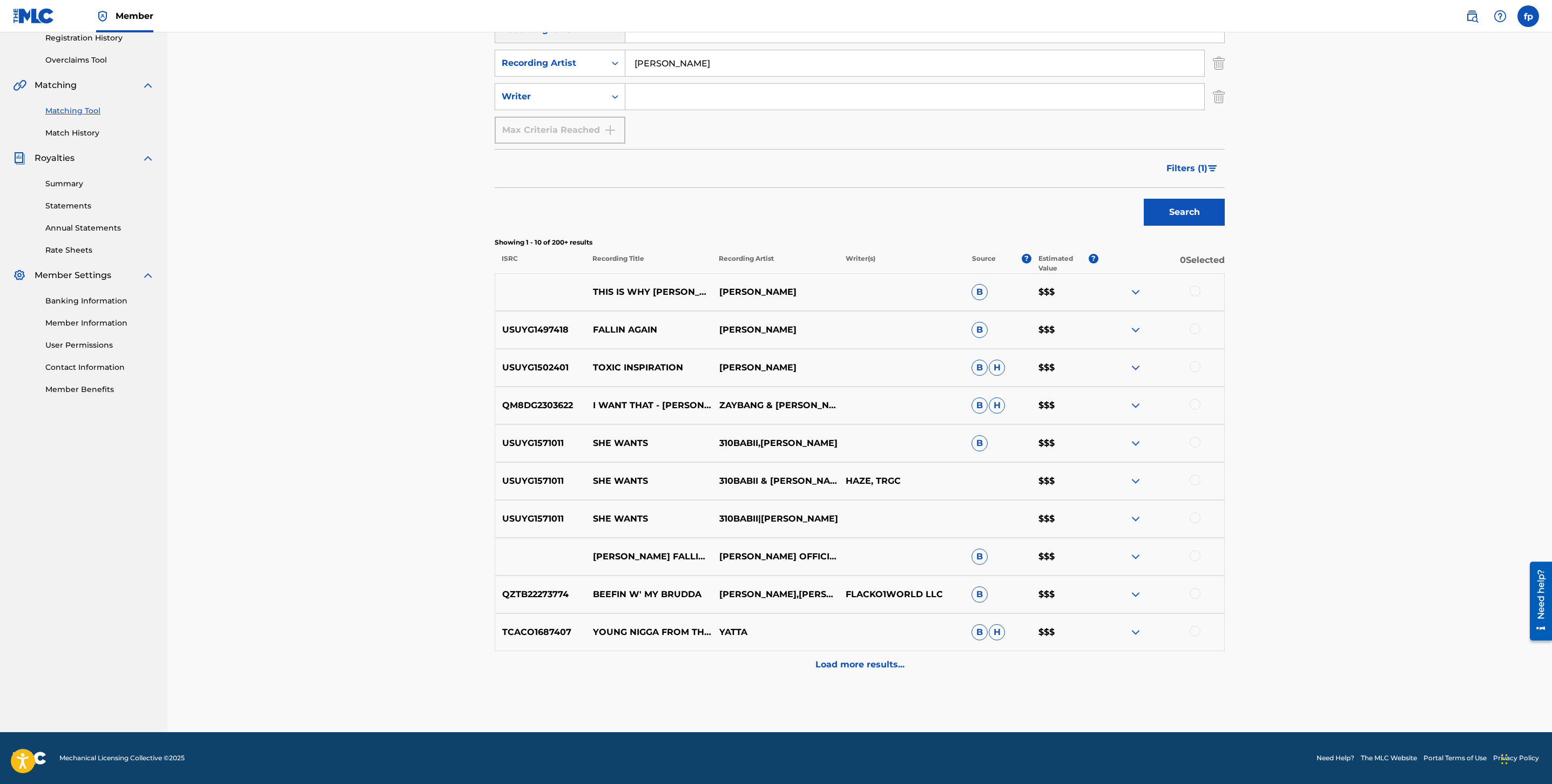
drag, startPoint x: 666, startPoint y: 60, endPoint x: 766, endPoint y: 73, distance: 100.8
click at [766, 73] on input "[PERSON_NAME]" at bounding box center [914, 63] width 579 height 26
type input "YATTA"
click at [1144, 199] on button "Search" at bounding box center [1184, 212] width 81 height 27
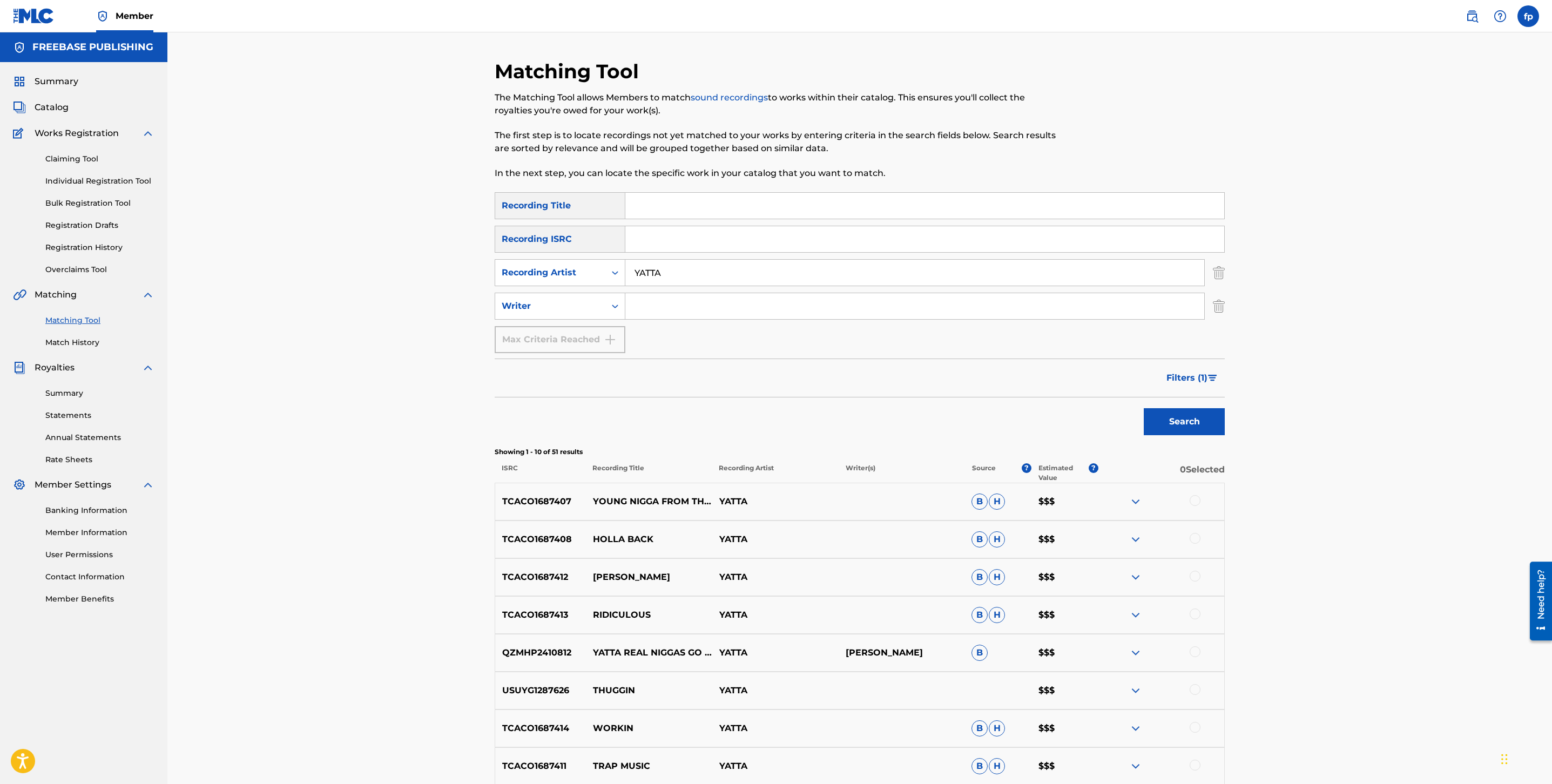
drag, startPoint x: 1150, startPoint y: 392, endPoint x: 1169, endPoint y: 379, distance: 23.0
click at [1151, 391] on div "Filters ( 1 )" at bounding box center [860, 378] width 730 height 39
click at [1172, 378] on span "Filters ( 1 )" at bounding box center [1187, 377] width 41 height 13
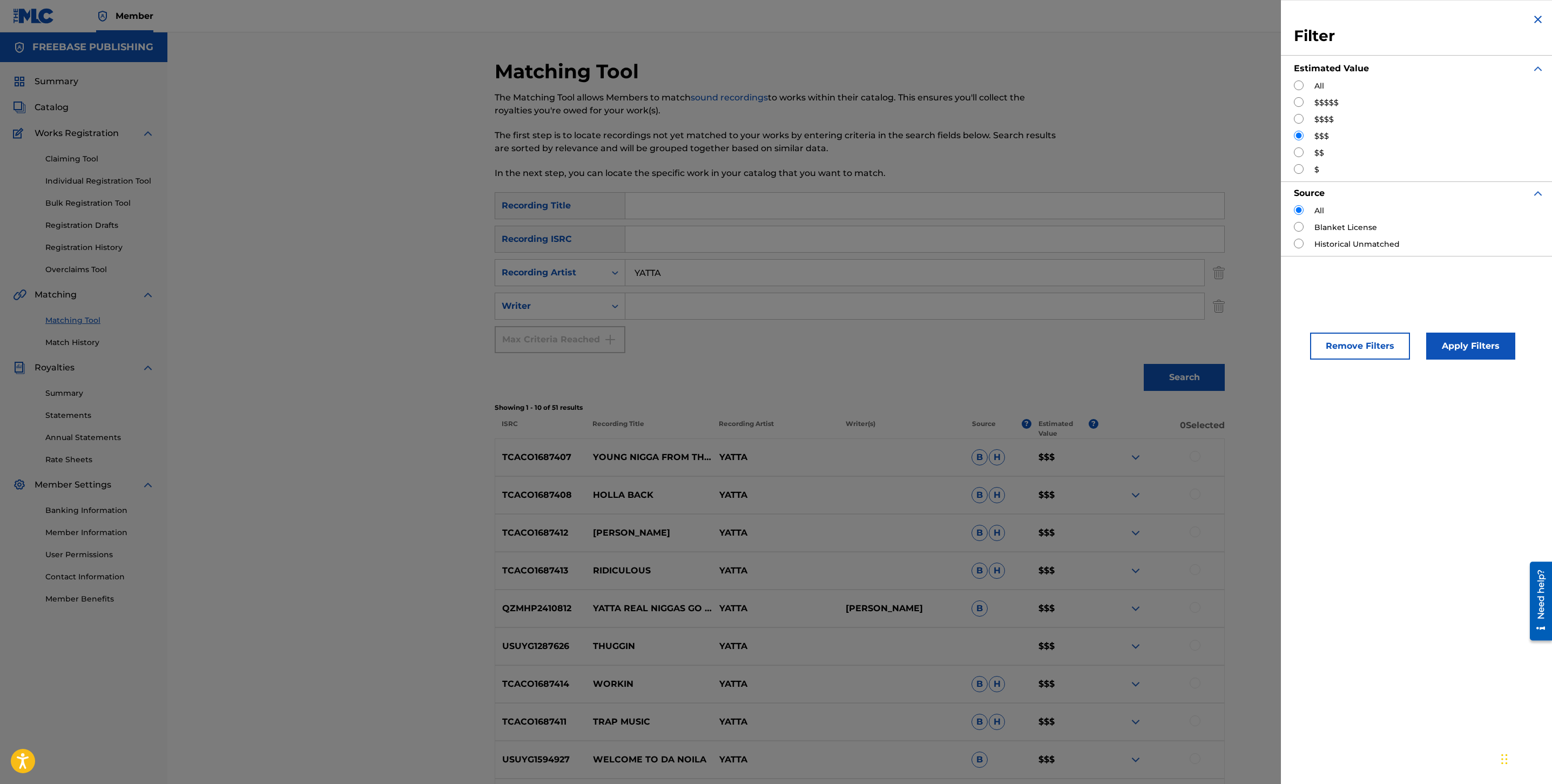
click at [1302, 104] on input "Search Form" at bounding box center [1299, 102] width 10 height 10
radio input "true"
click at [1490, 347] on button "Apply Filters" at bounding box center [1471, 346] width 89 height 27
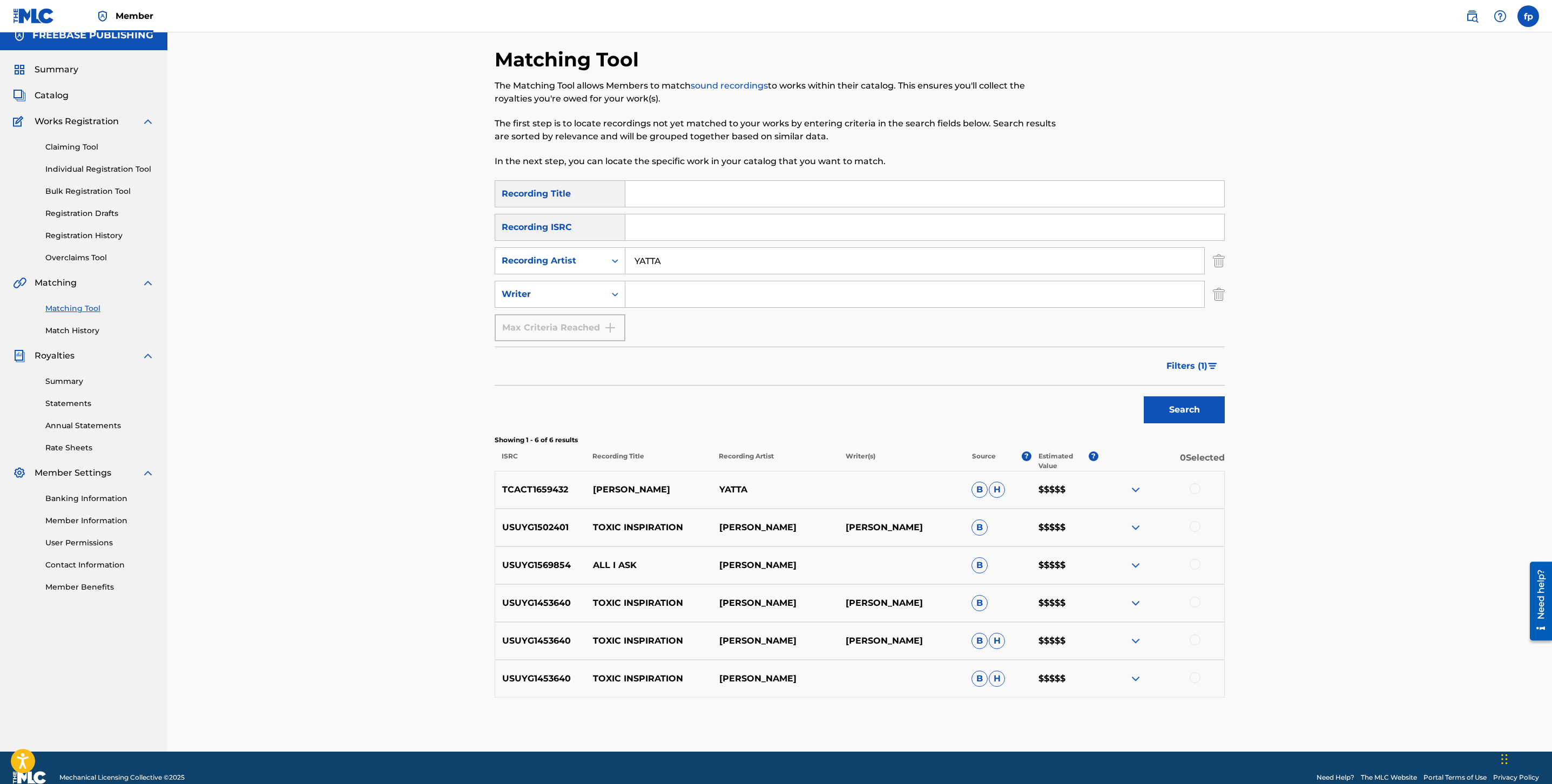
scroll to position [31, 0]
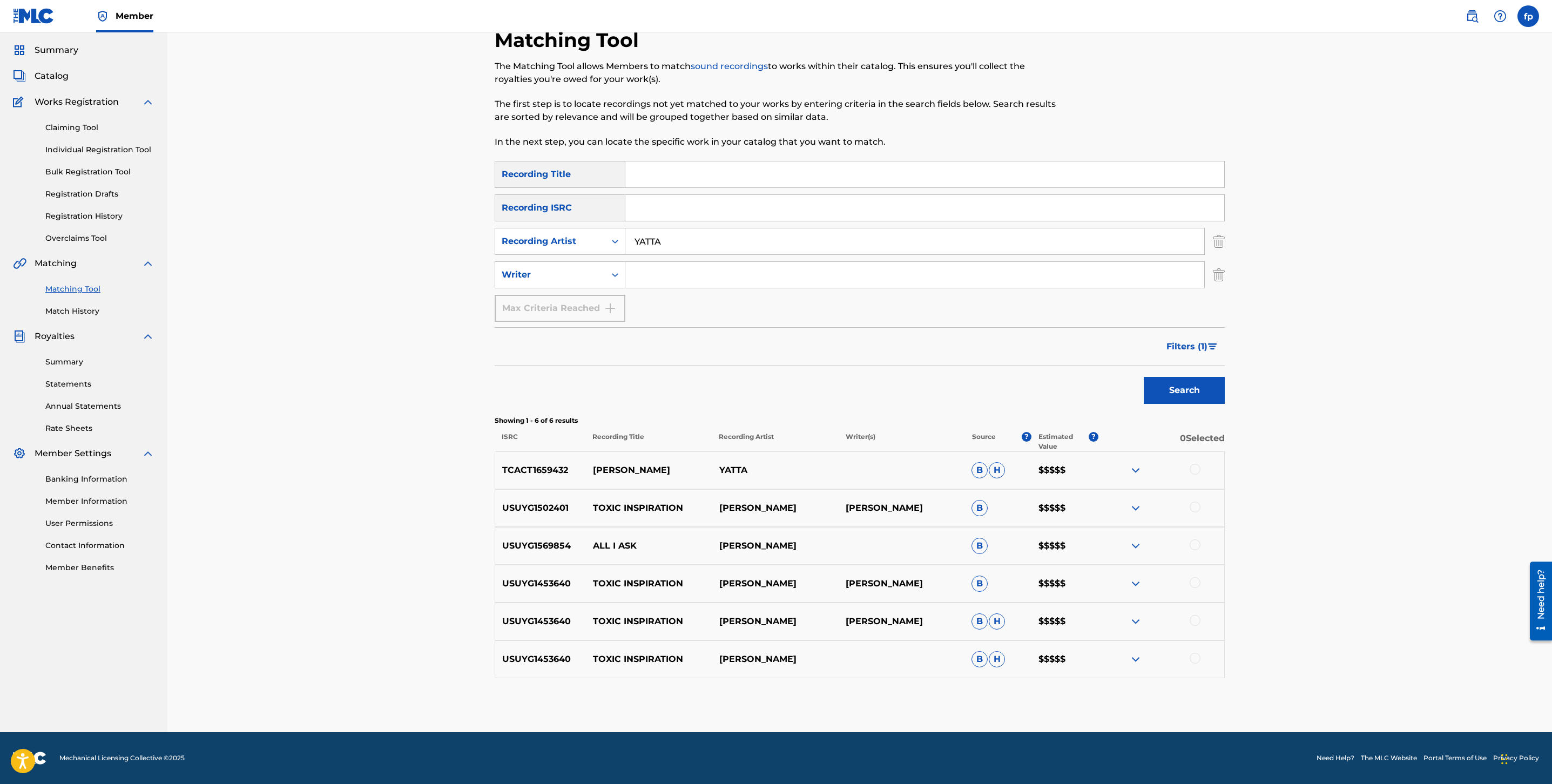
click at [1210, 340] on button "Filters ( 1 )" at bounding box center [1192, 346] width 65 height 27
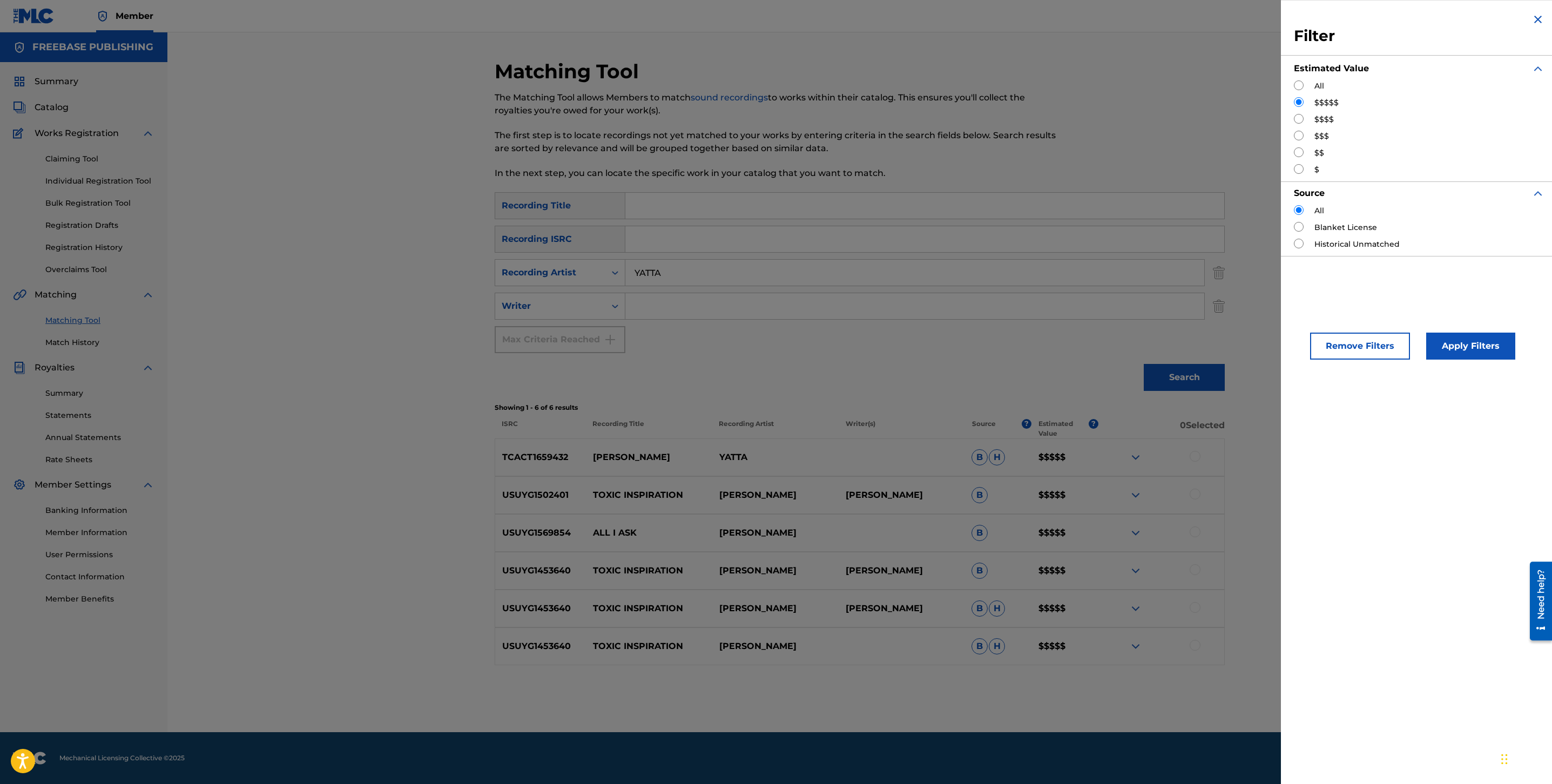
scroll to position [0, 0]
click at [1301, 122] on input "Search Form" at bounding box center [1299, 118] width 10 height 10
radio input "true"
click at [1492, 357] on button "Apply Filters" at bounding box center [1471, 346] width 89 height 27
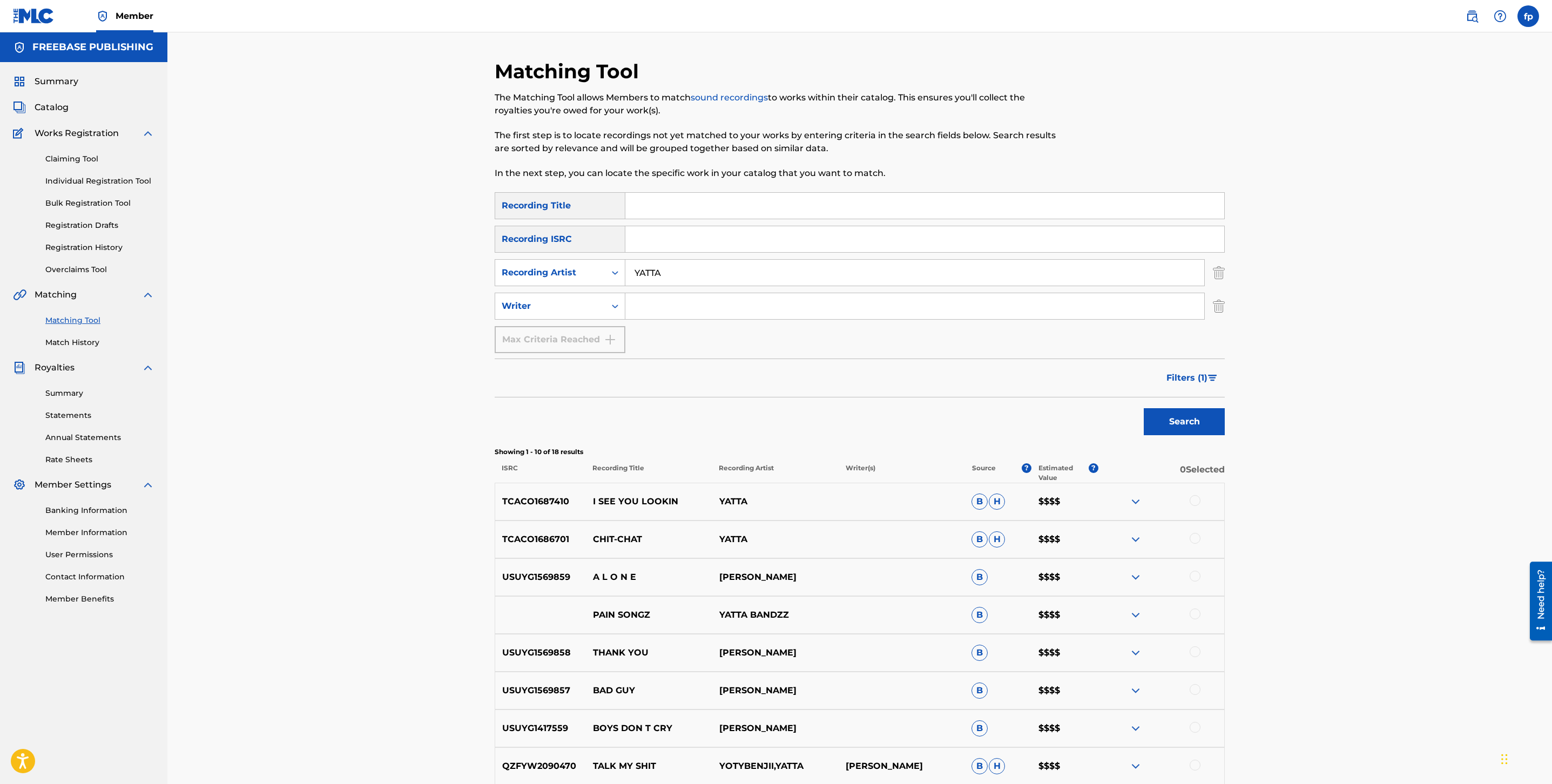
click at [701, 272] on input "YATTA" at bounding box center [914, 273] width 579 height 26
type input "k flex"
click at [1144, 408] on button "Search" at bounding box center [1184, 422] width 81 height 27
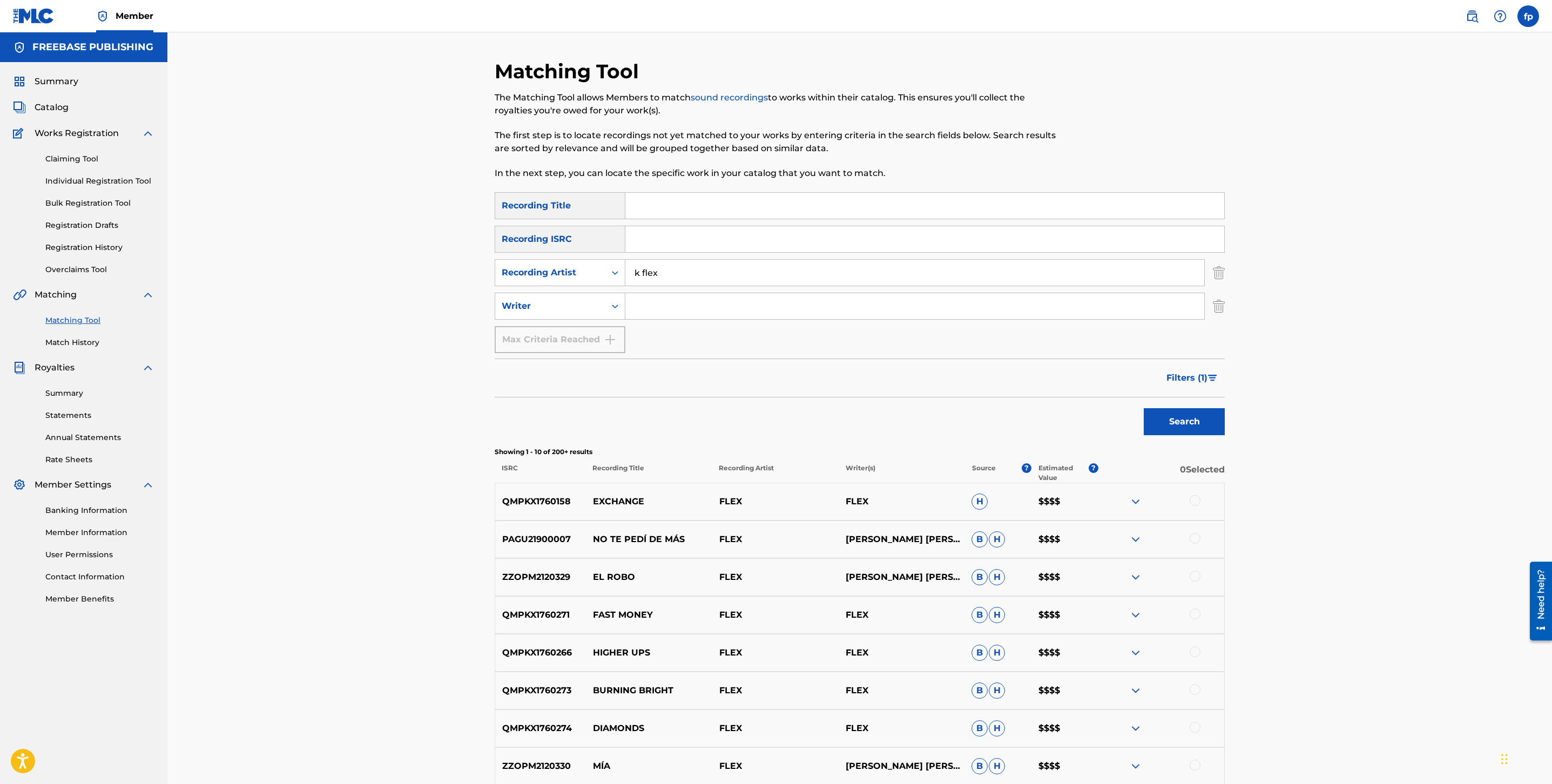
click at [1202, 381] on span "Filters ( 1 )" at bounding box center [1187, 377] width 41 height 13
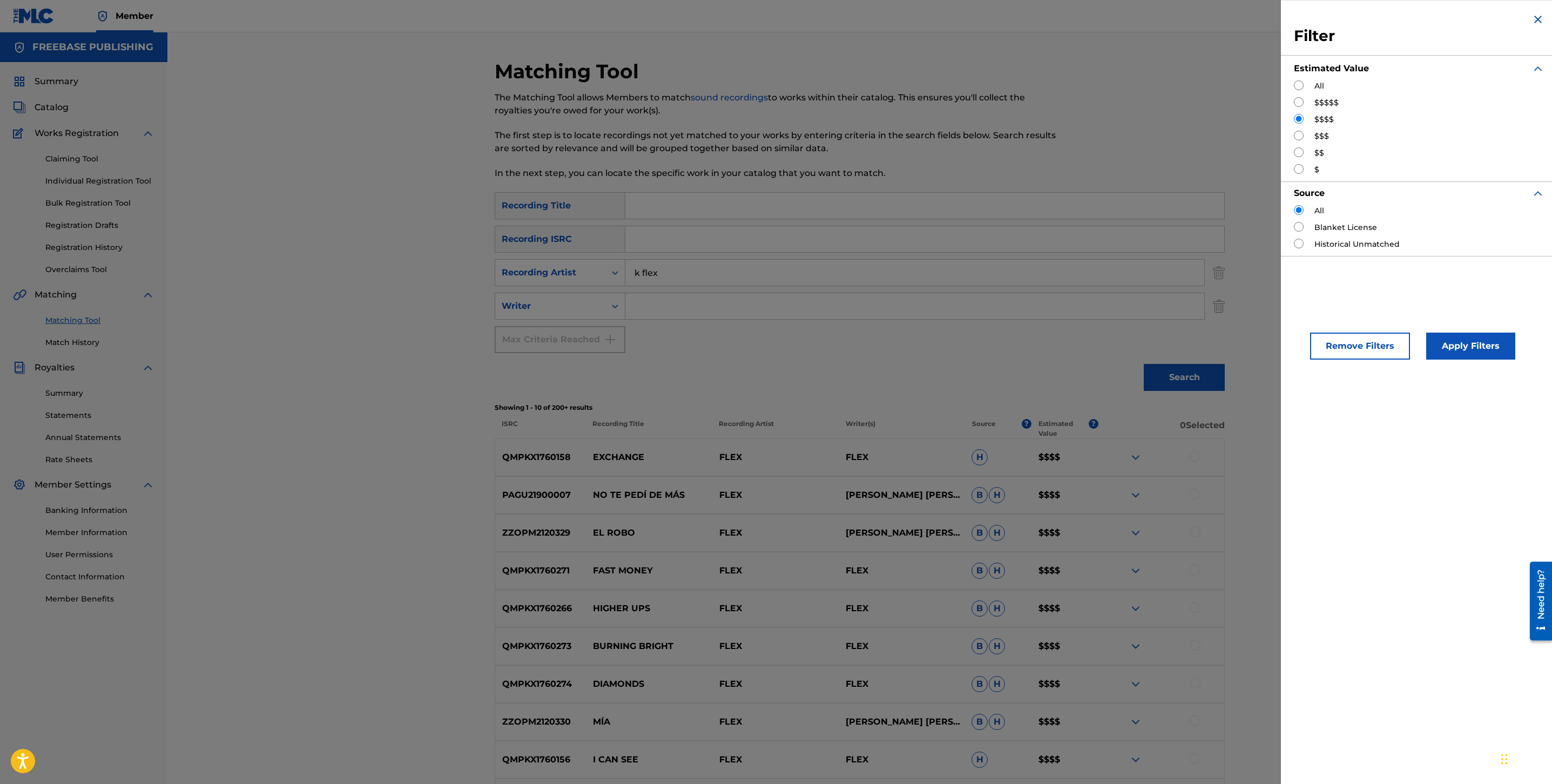
click at [1304, 98] on div "$$$$$" at bounding box center [1419, 103] width 250 height 12
drag, startPoint x: 1302, startPoint y: 99, endPoint x: 1330, endPoint y: 155, distance: 62.6
click at [1302, 99] on input "Search Form" at bounding box center [1299, 102] width 10 height 10
radio input "true"
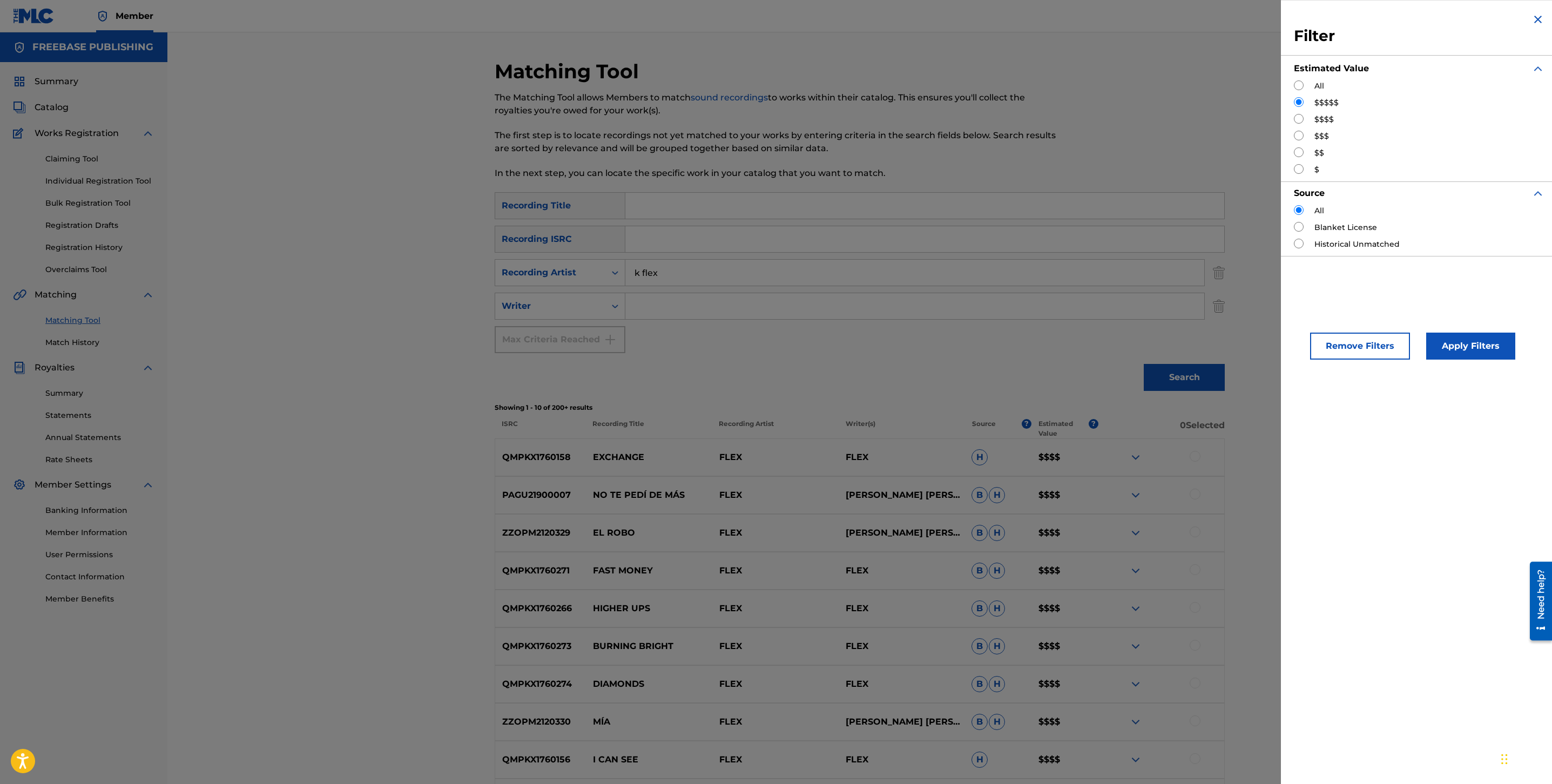
click at [1482, 355] on button "Apply Filters" at bounding box center [1471, 346] width 89 height 27
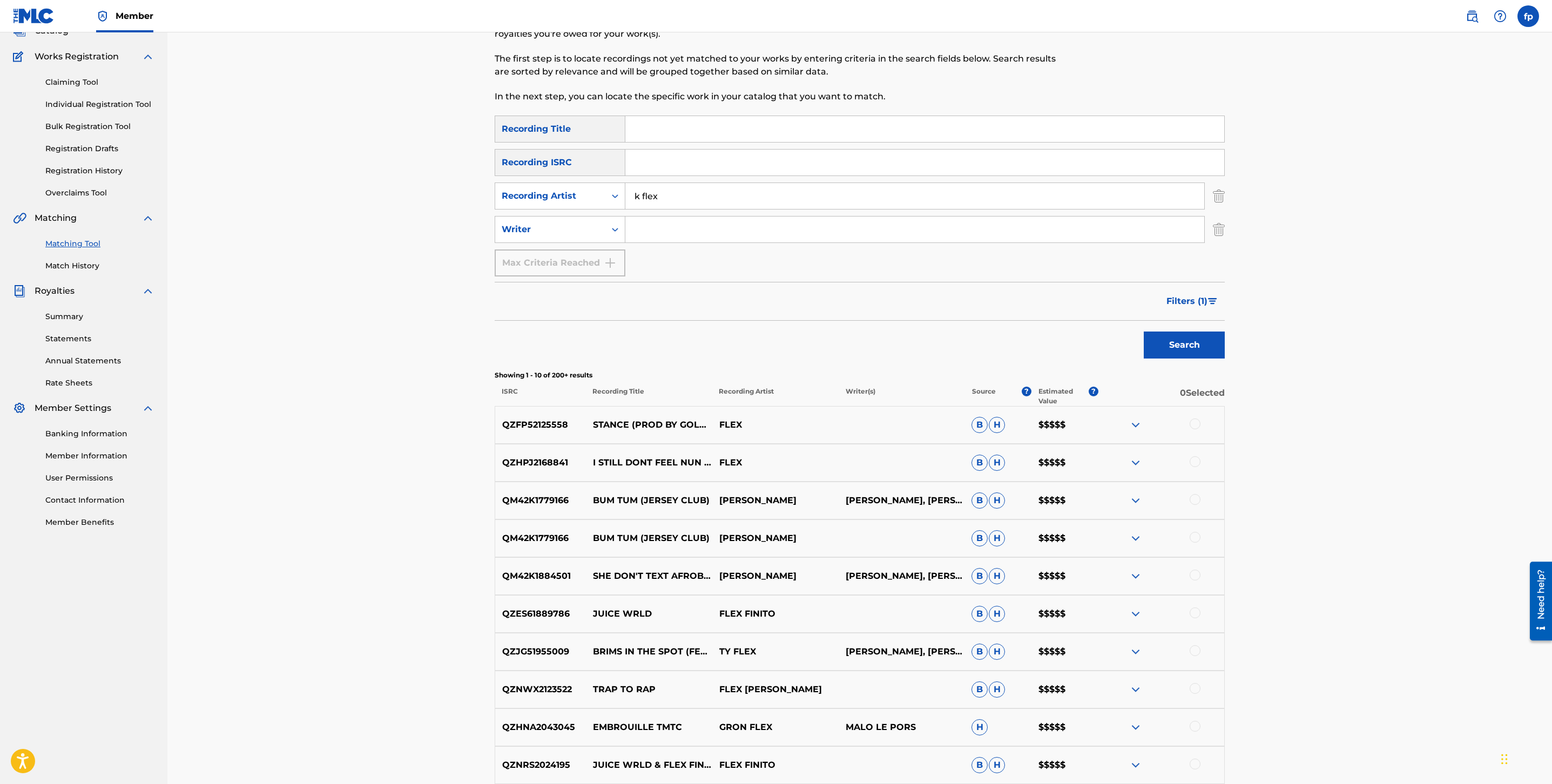
scroll to position [72, 0]
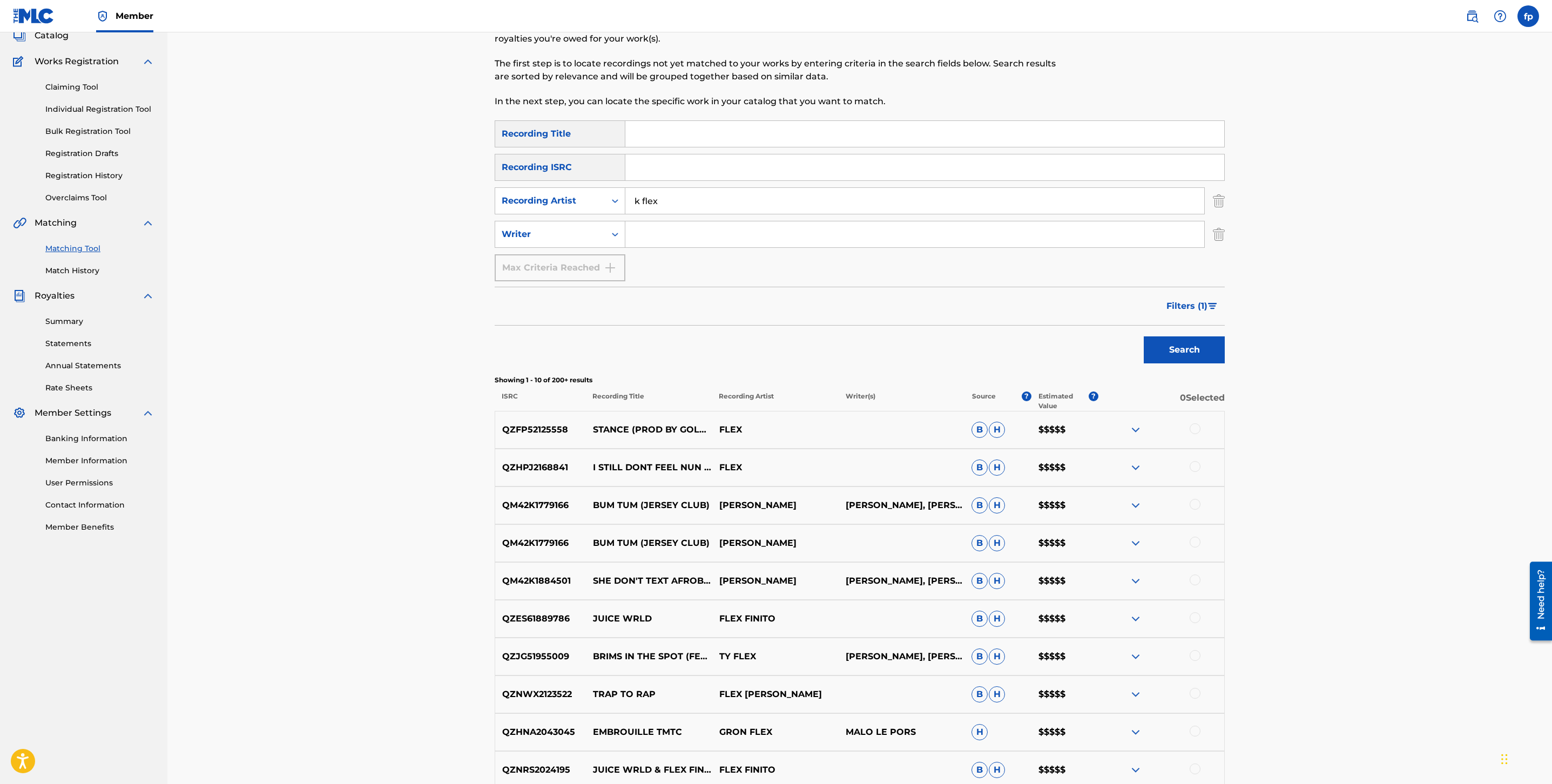
click at [667, 202] on input "k flex" at bounding box center [914, 201] width 579 height 26
click at [666, 202] on input "k flex" at bounding box center [914, 201] width 579 height 26
type input "lil seeto"
click at [1144, 337] on button "Search" at bounding box center [1184, 350] width 81 height 27
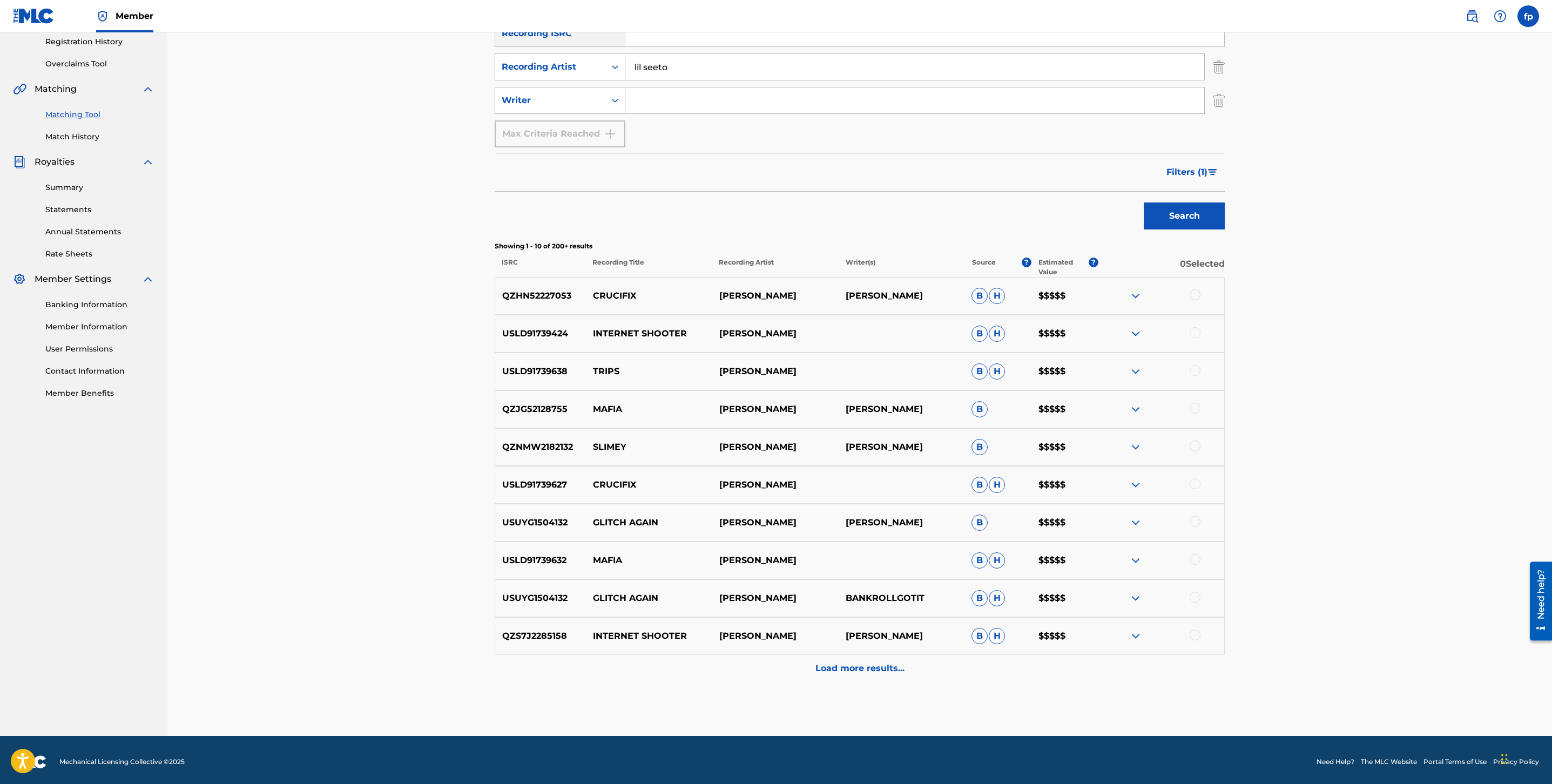
scroll to position [210, 0]
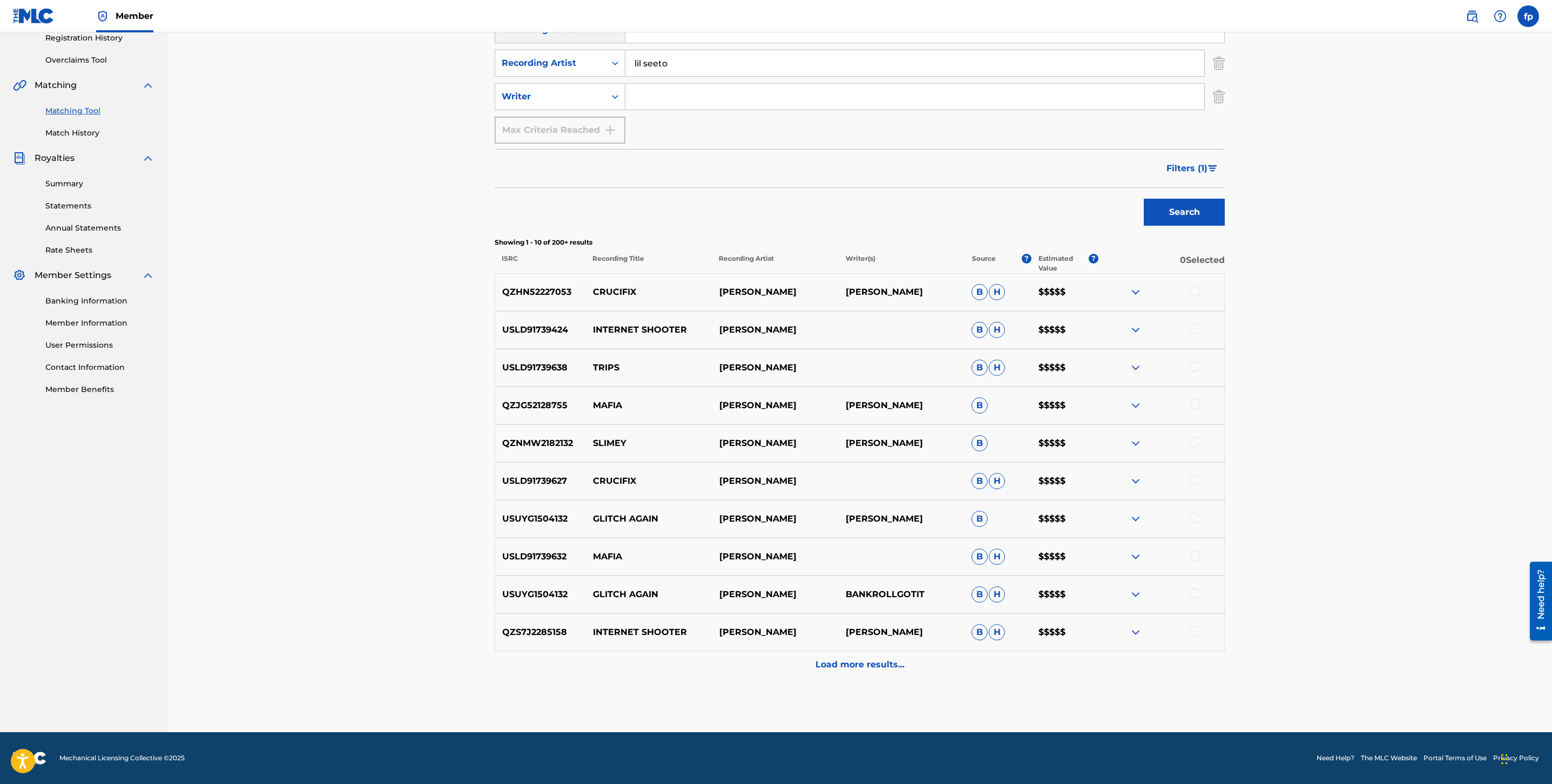
click at [897, 655] on div "Load more results..." at bounding box center [860, 665] width 730 height 27
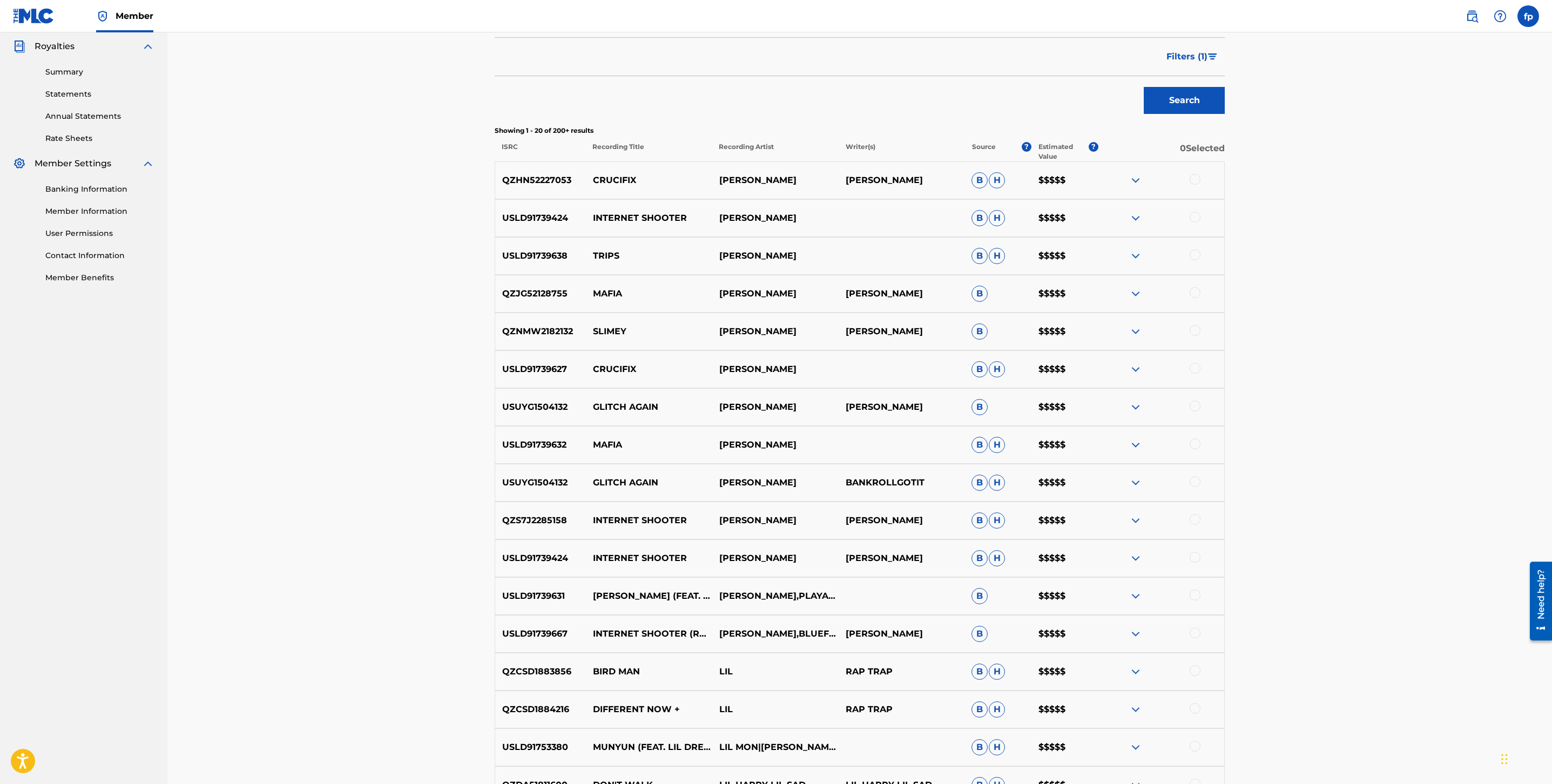
scroll to position [318, 0]
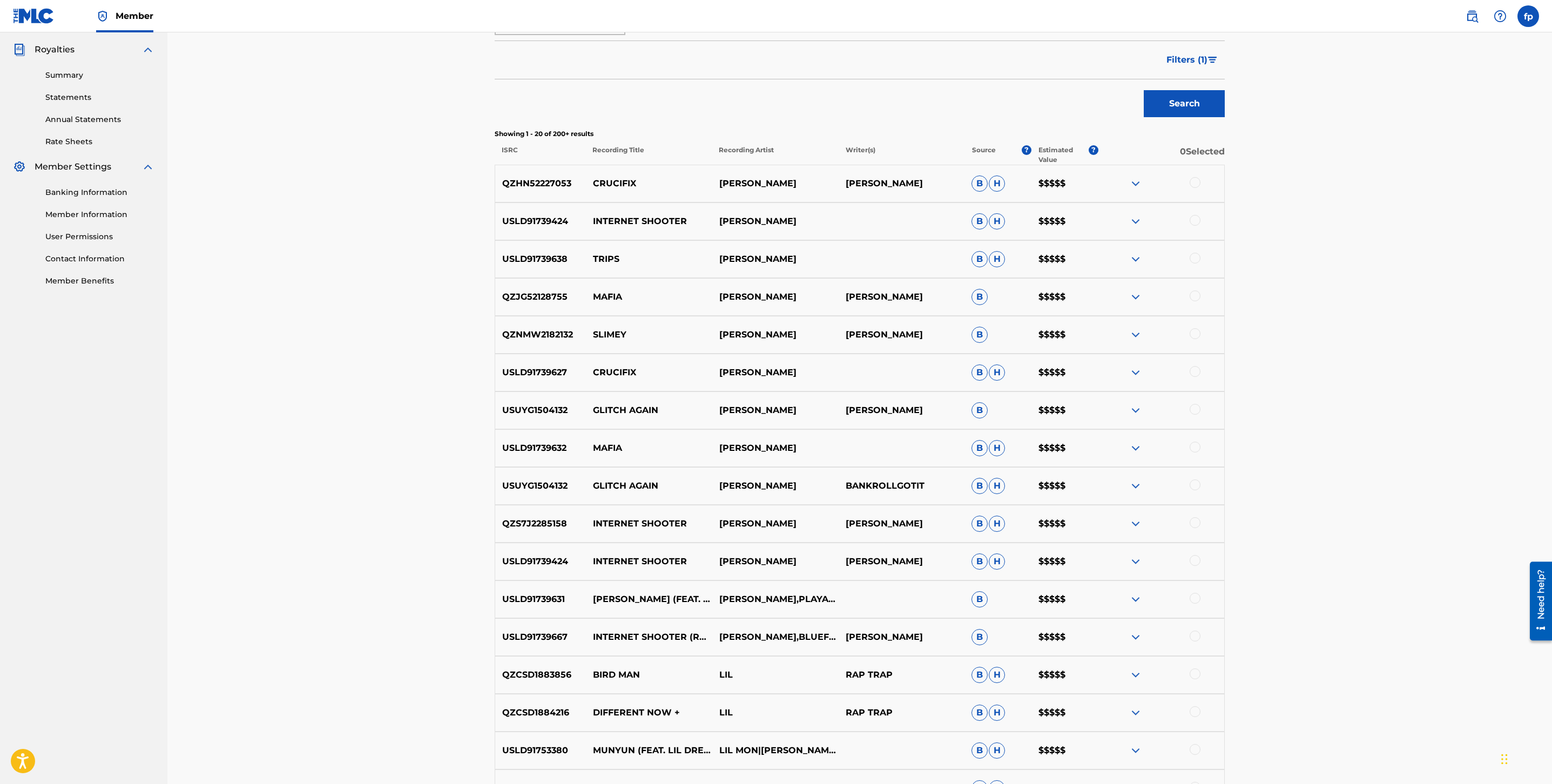
click at [1205, 63] on span "Filters ( 1 )" at bounding box center [1187, 59] width 41 height 13
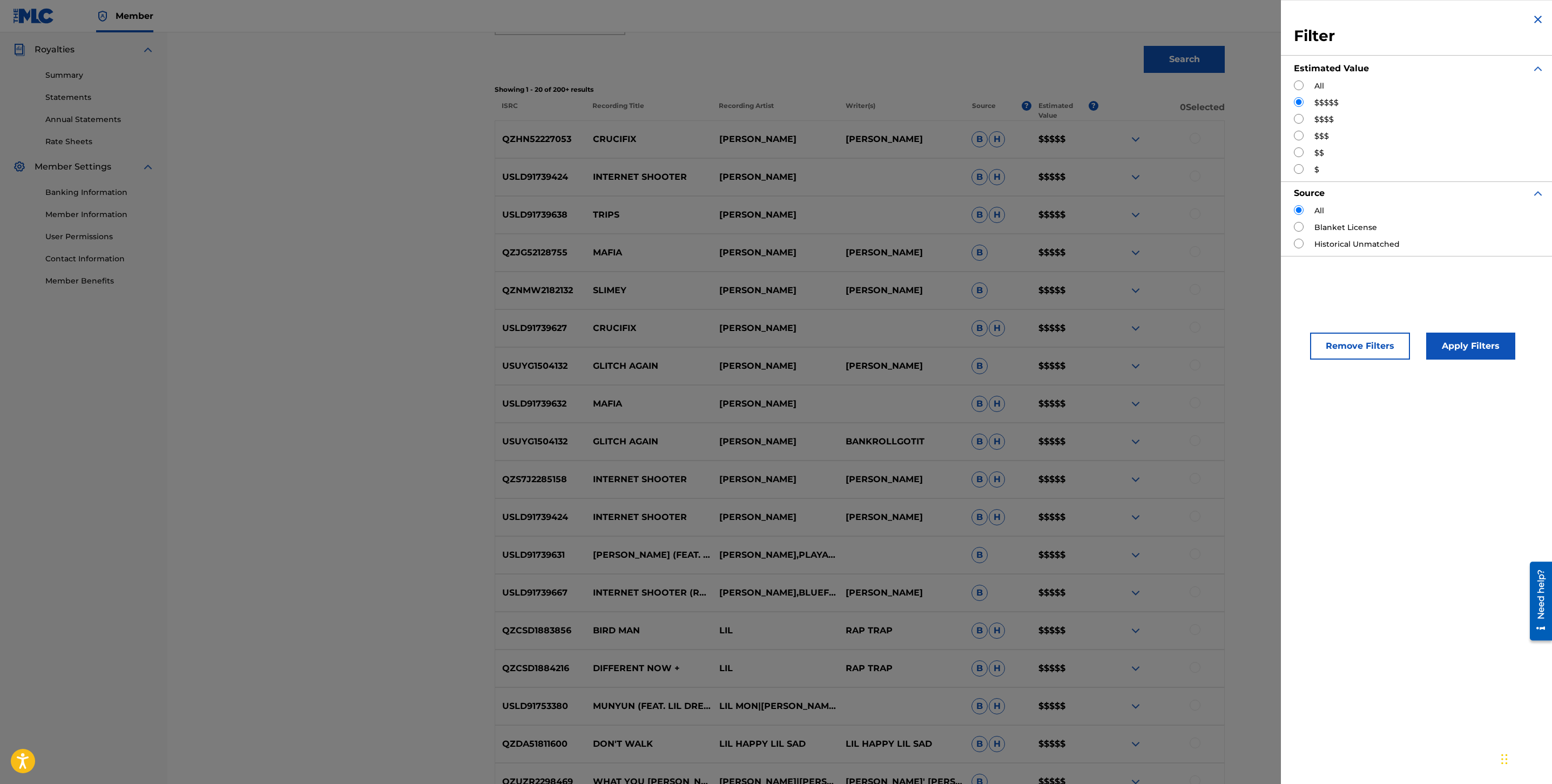
click at [1301, 125] on div "$$$$" at bounding box center [1419, 119] width 250 height 12
click at [1301, 123] on input "Search Form" at bounding box center [1299, 118] width 10 height 10
radio input "true"
click at [1492, 346] on button "Apply Filters" at bounding box center [1471, 346] width 89 height 27
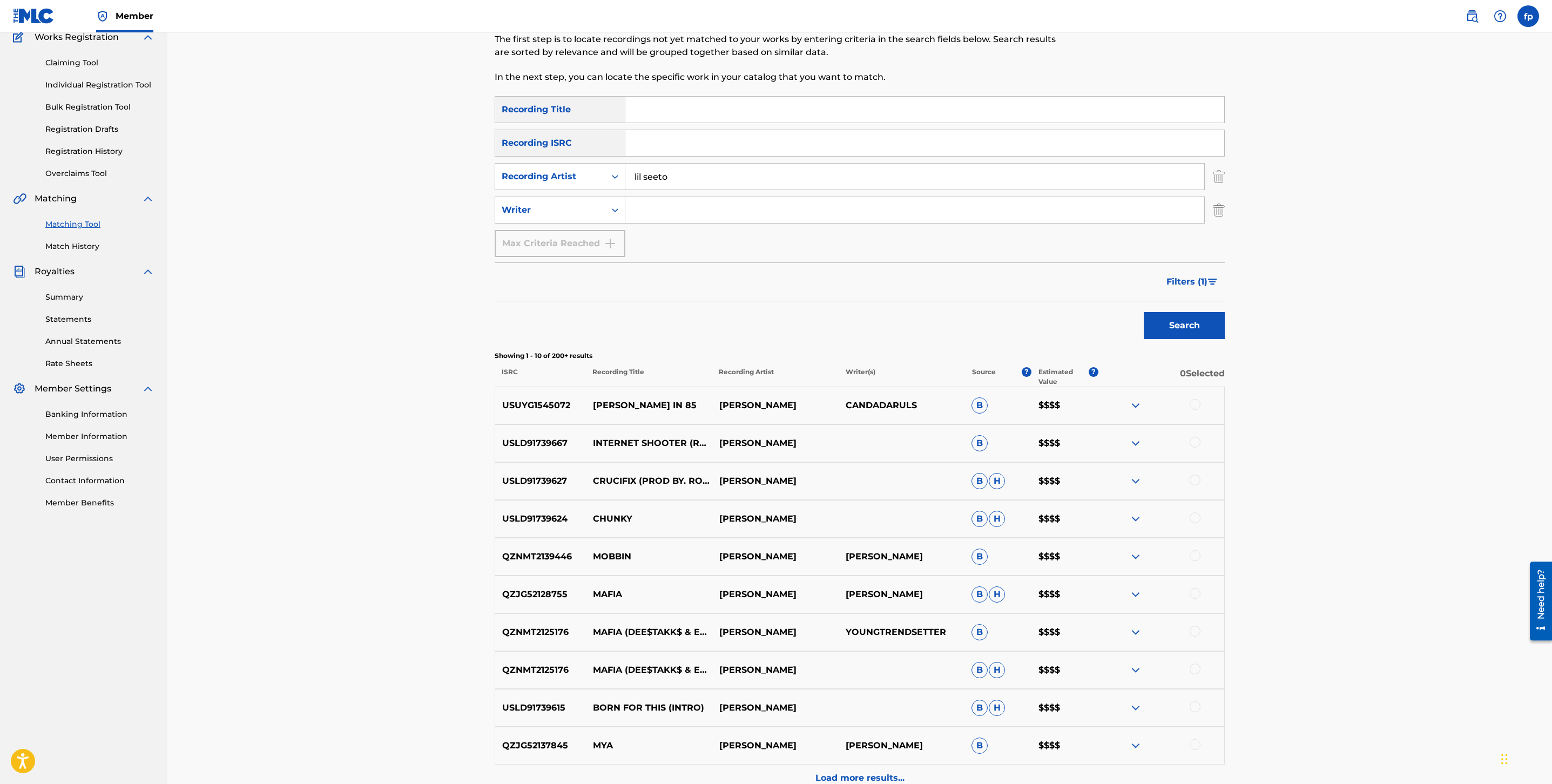
scroll to position [210, 0]
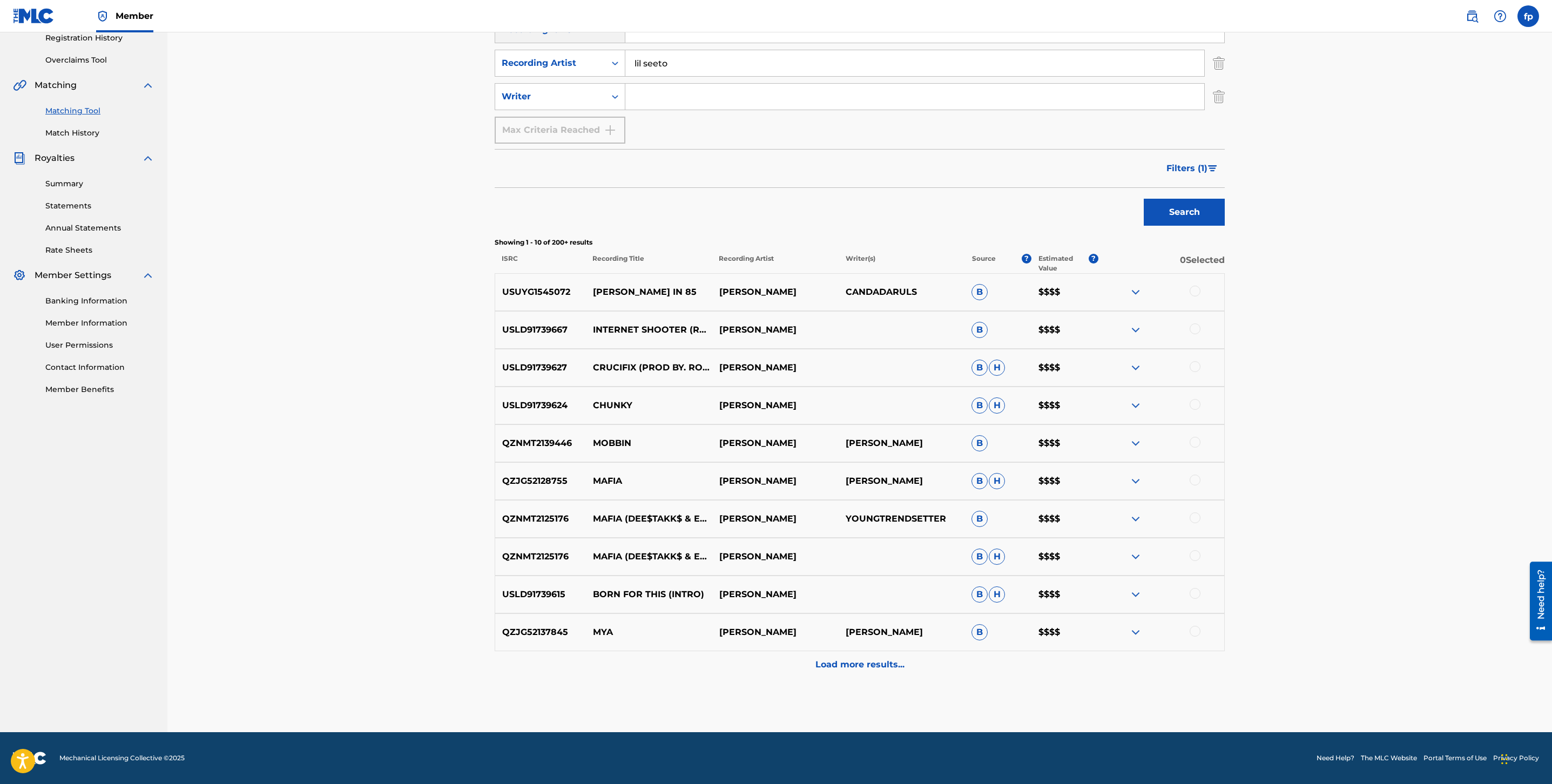
click at [861, 663] on p "Load more results..." at bounding box center [860, 664] width 89 height 13
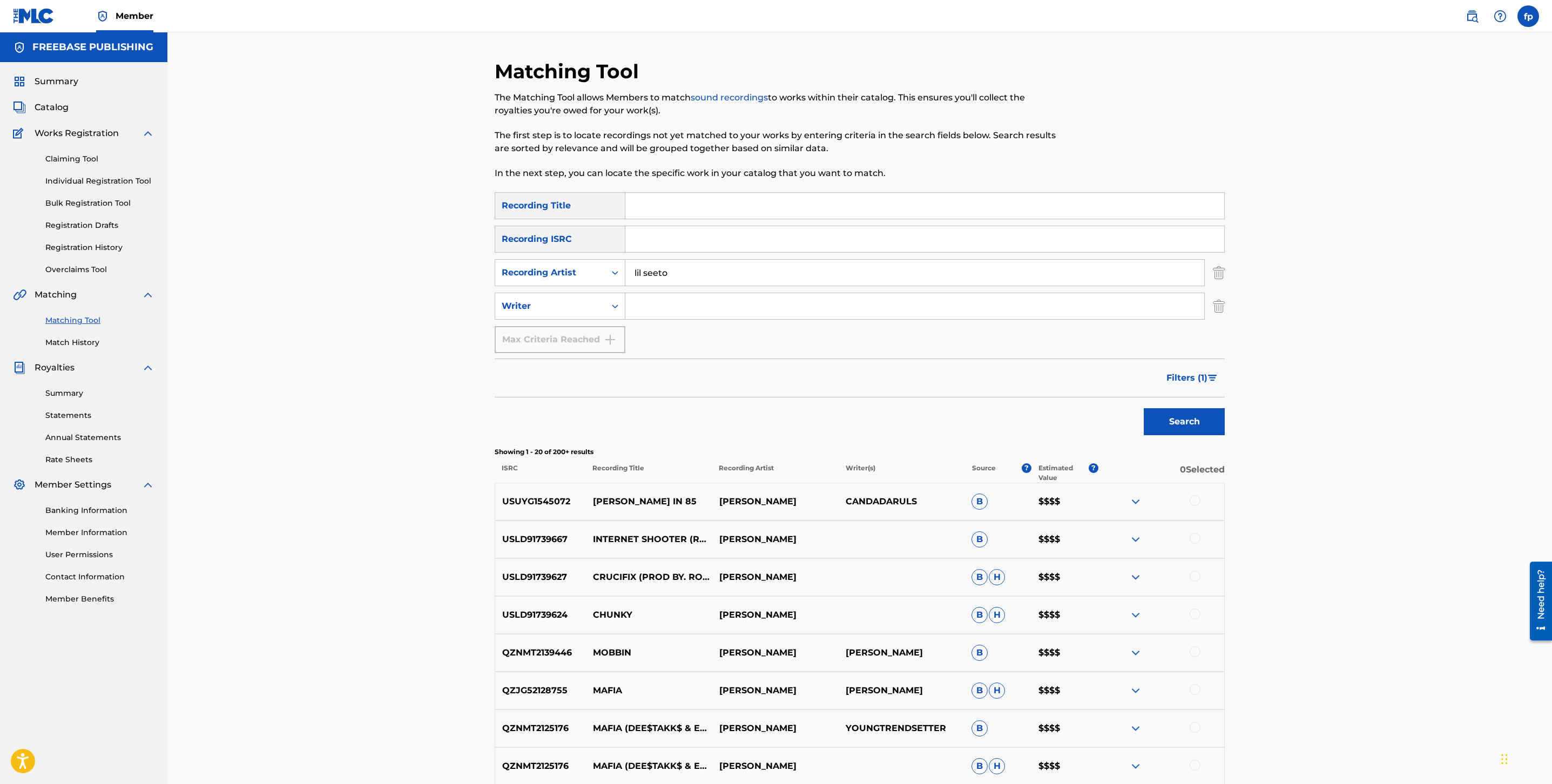
scroll to position [588, 0]
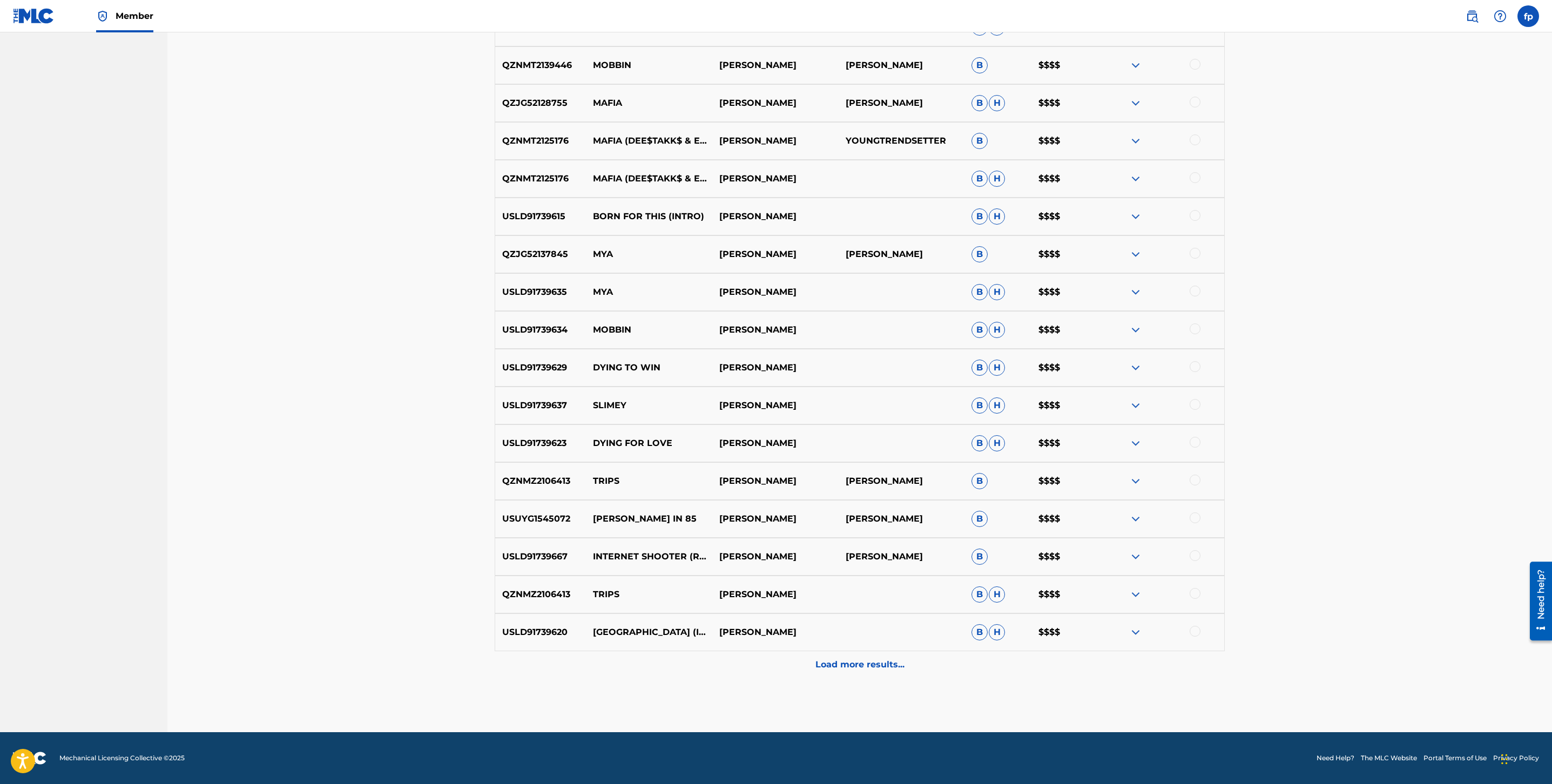
click at [861, 663] on p "Load more results..." at bounding box center [860, 664] width 89 height 13
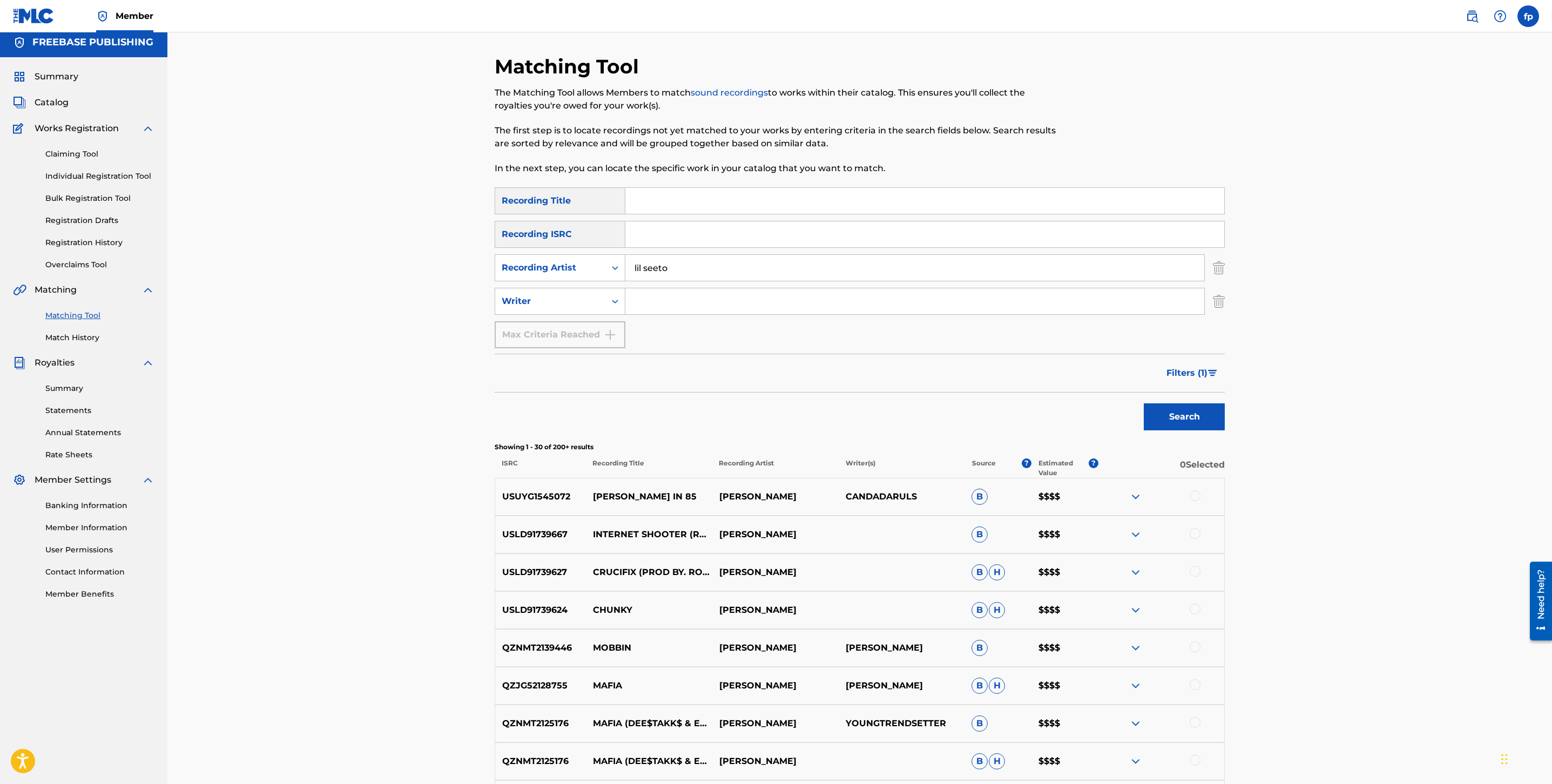
scroll to position [0, 0]
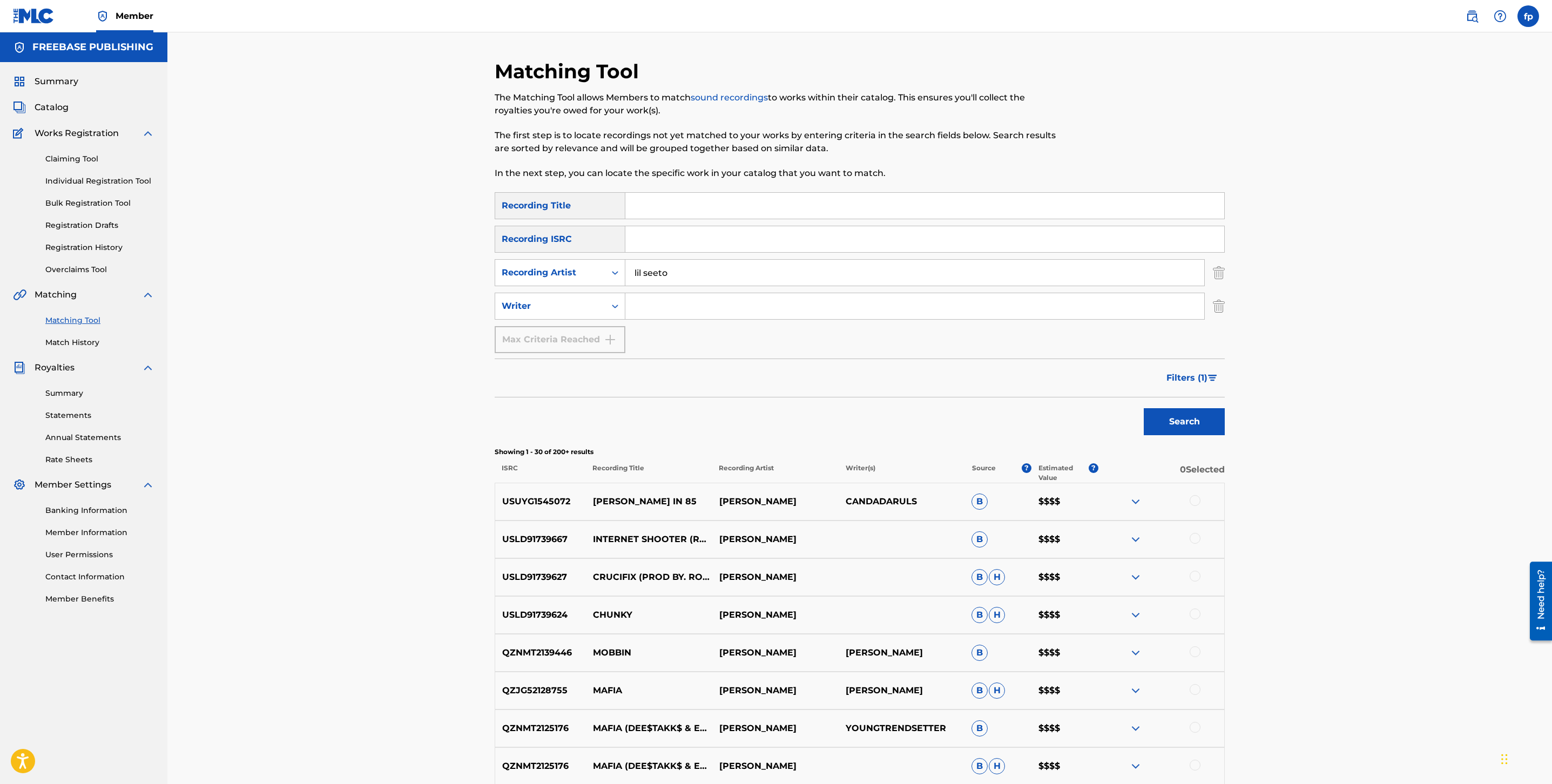
click at [1216, 383] on button "Filters ( 1 )" at bounding box center [1192, 378] width 65 height 27
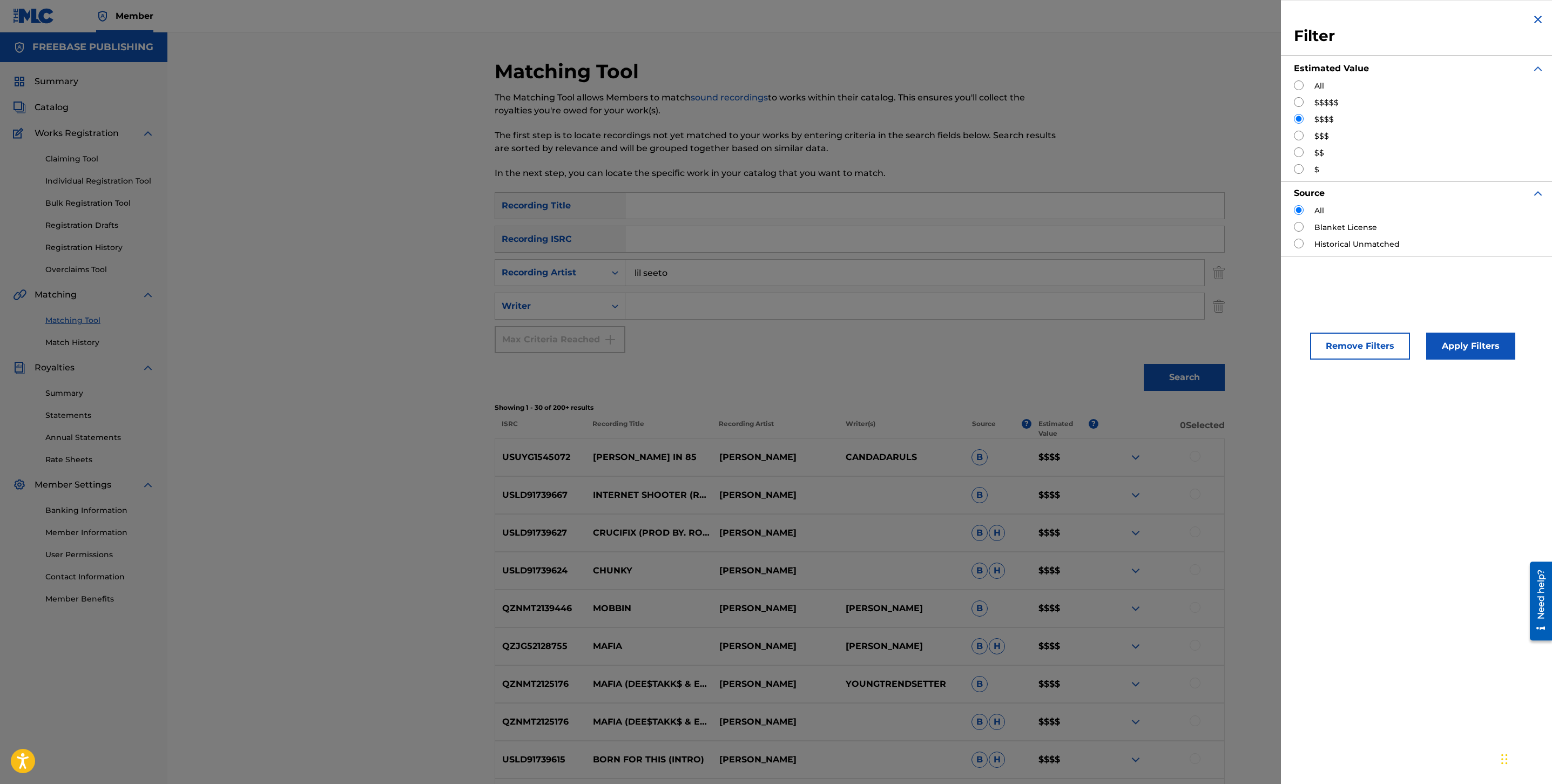
click at [1299, 139] on input "Search Form" at bounding box center [1299, 136] width 10 height 10
radio input "true"
click at [1456, 346] on button "Apply Filters" at bounding box center [1471, 346] width 89 height 27
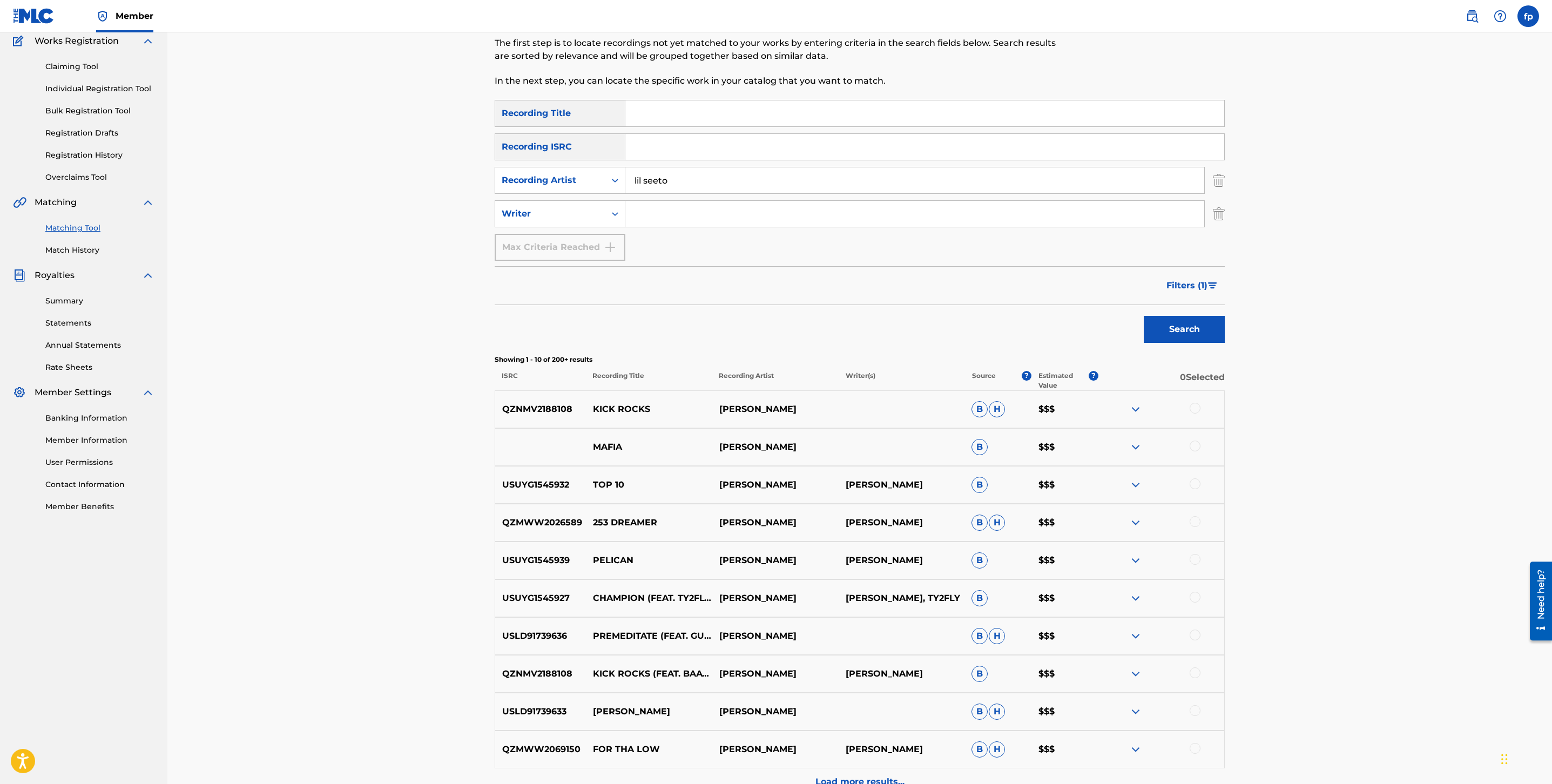
scroll to position [210, 0]
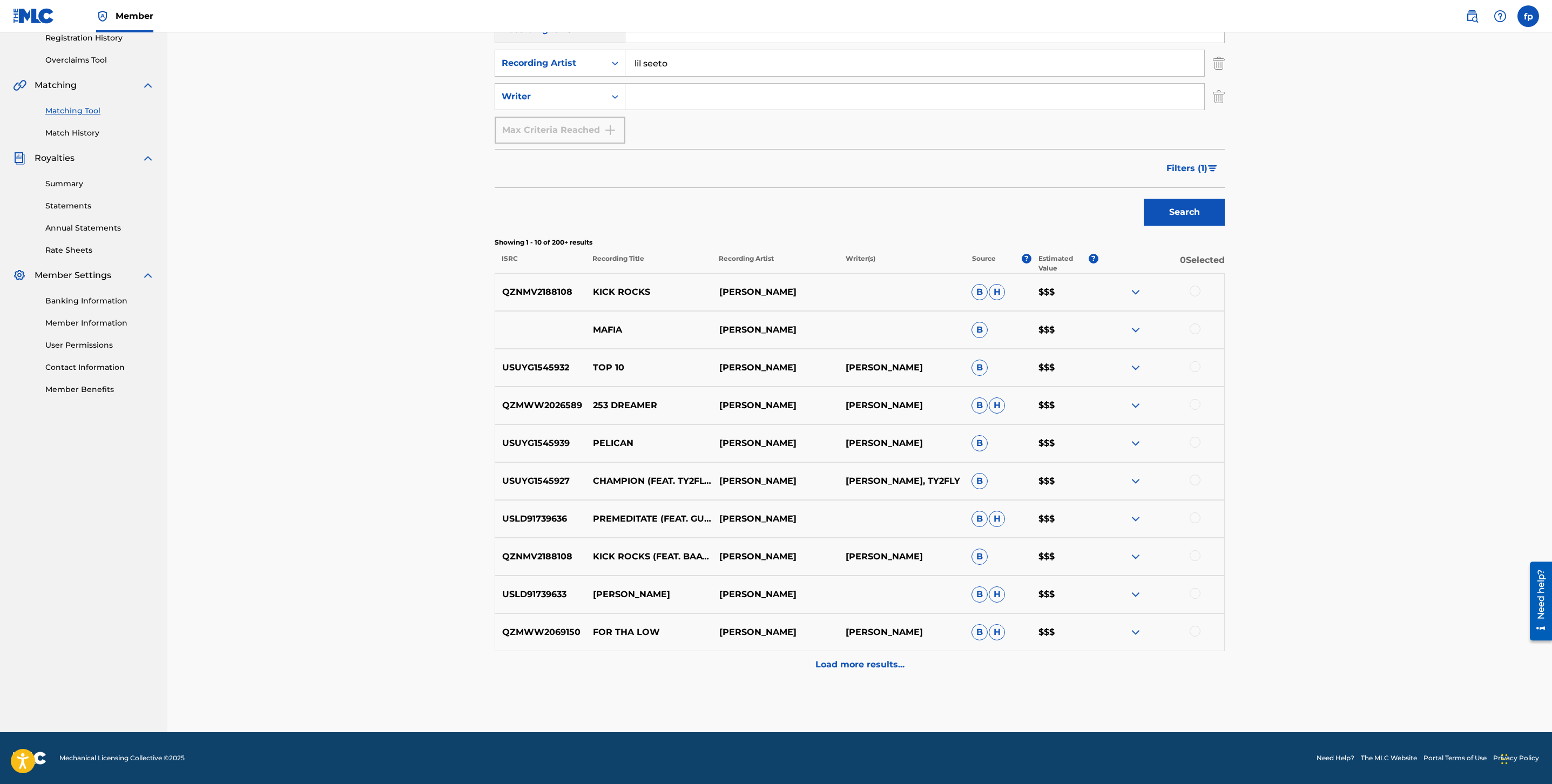
click at [809, 661] on div "Load more results..." at bounding box center [860, 665] width 730 height 27
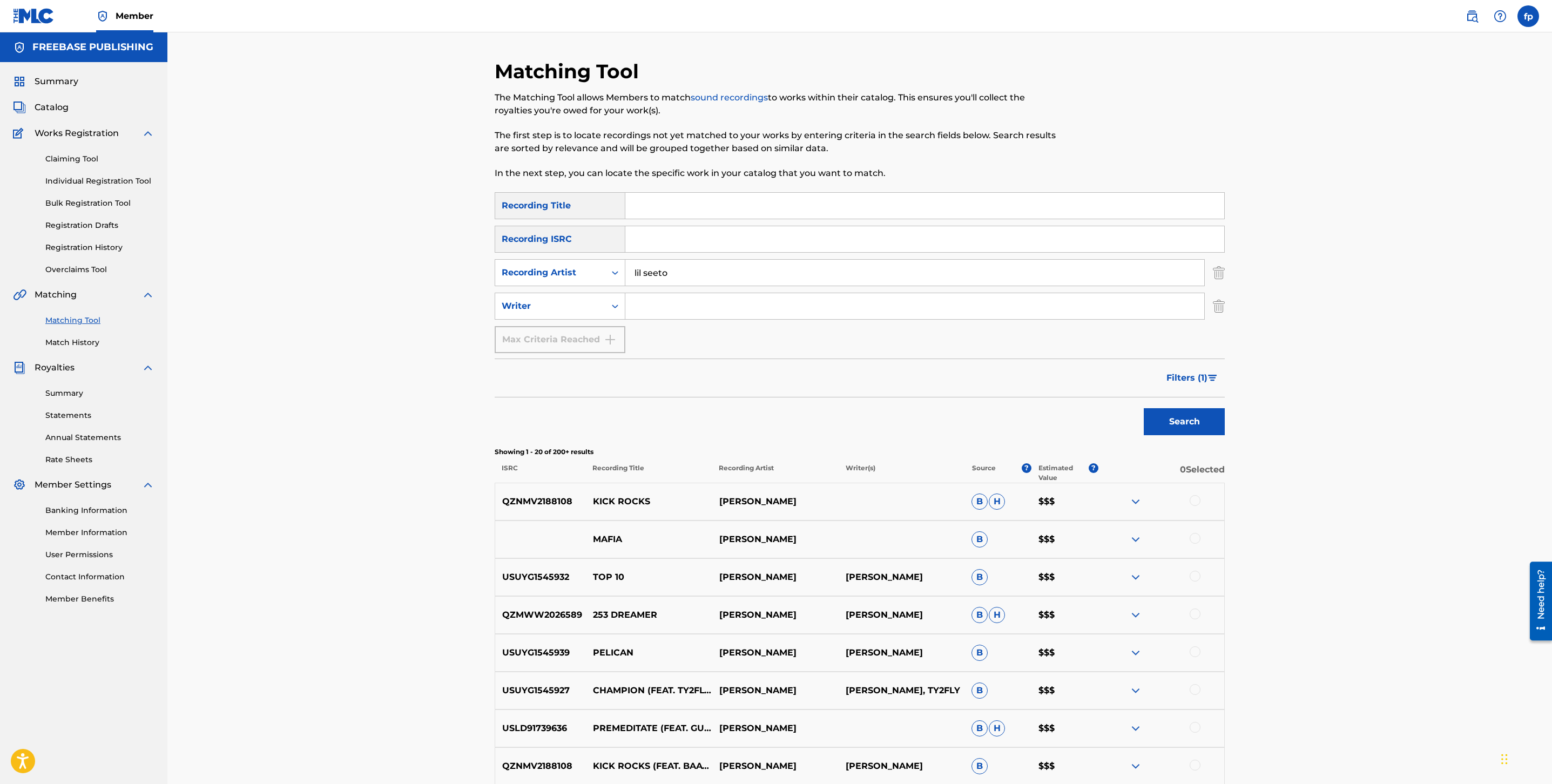
scroll to position [588, 0]
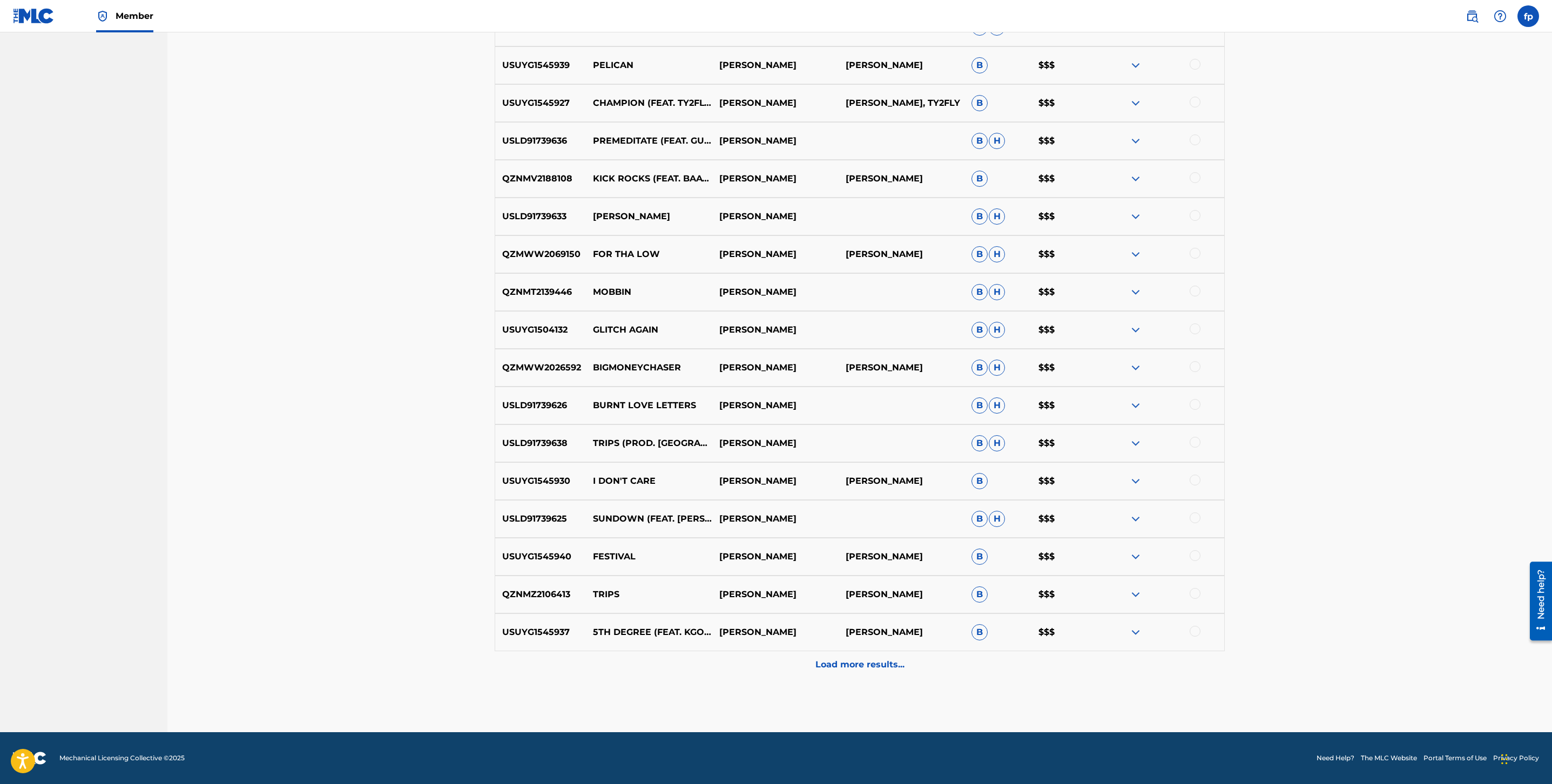
click at [809, 660] on div "Load more results..." at bounding box center [860, 665] width 730 height 27
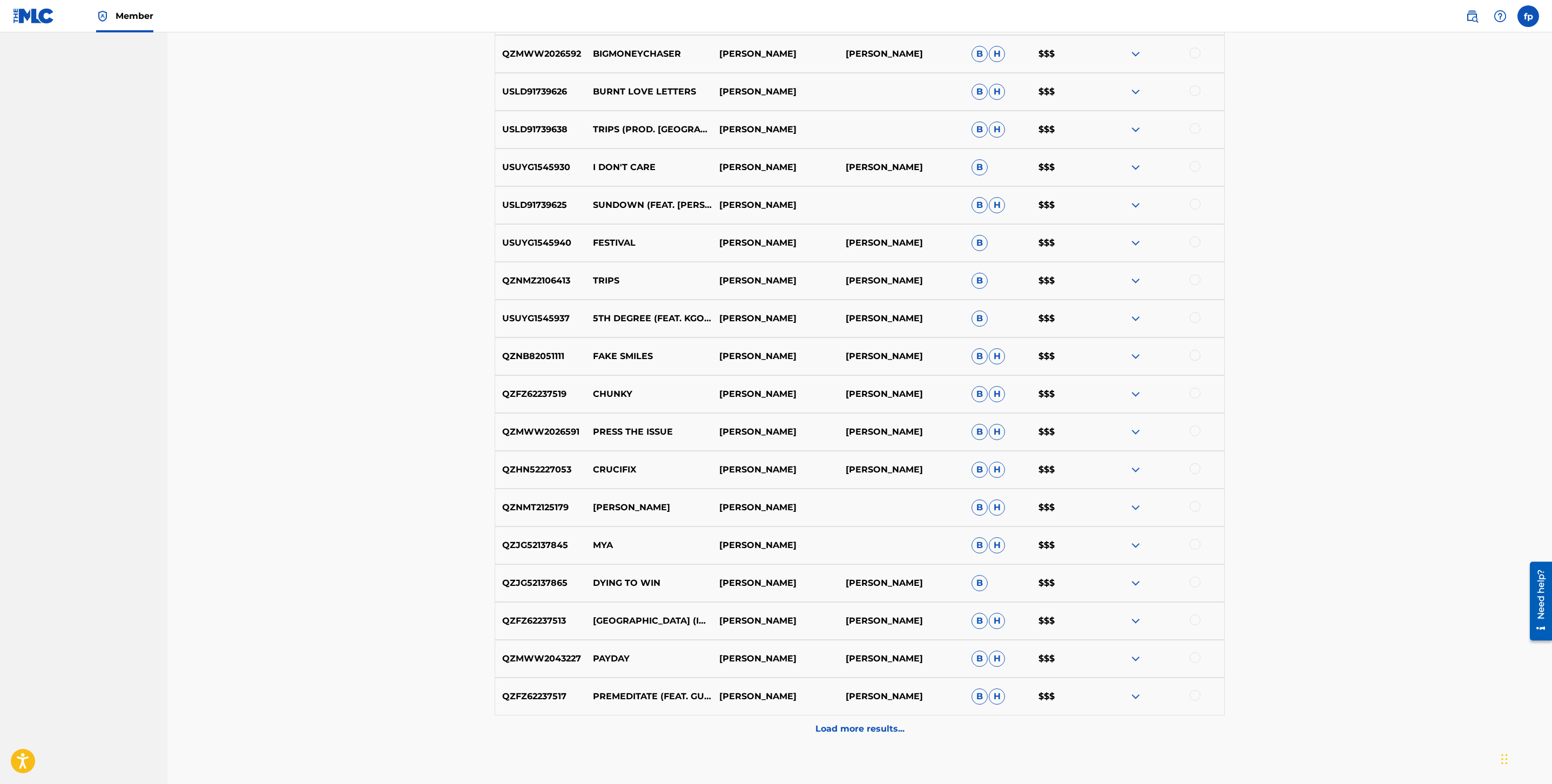
scroll to position [965, 0]
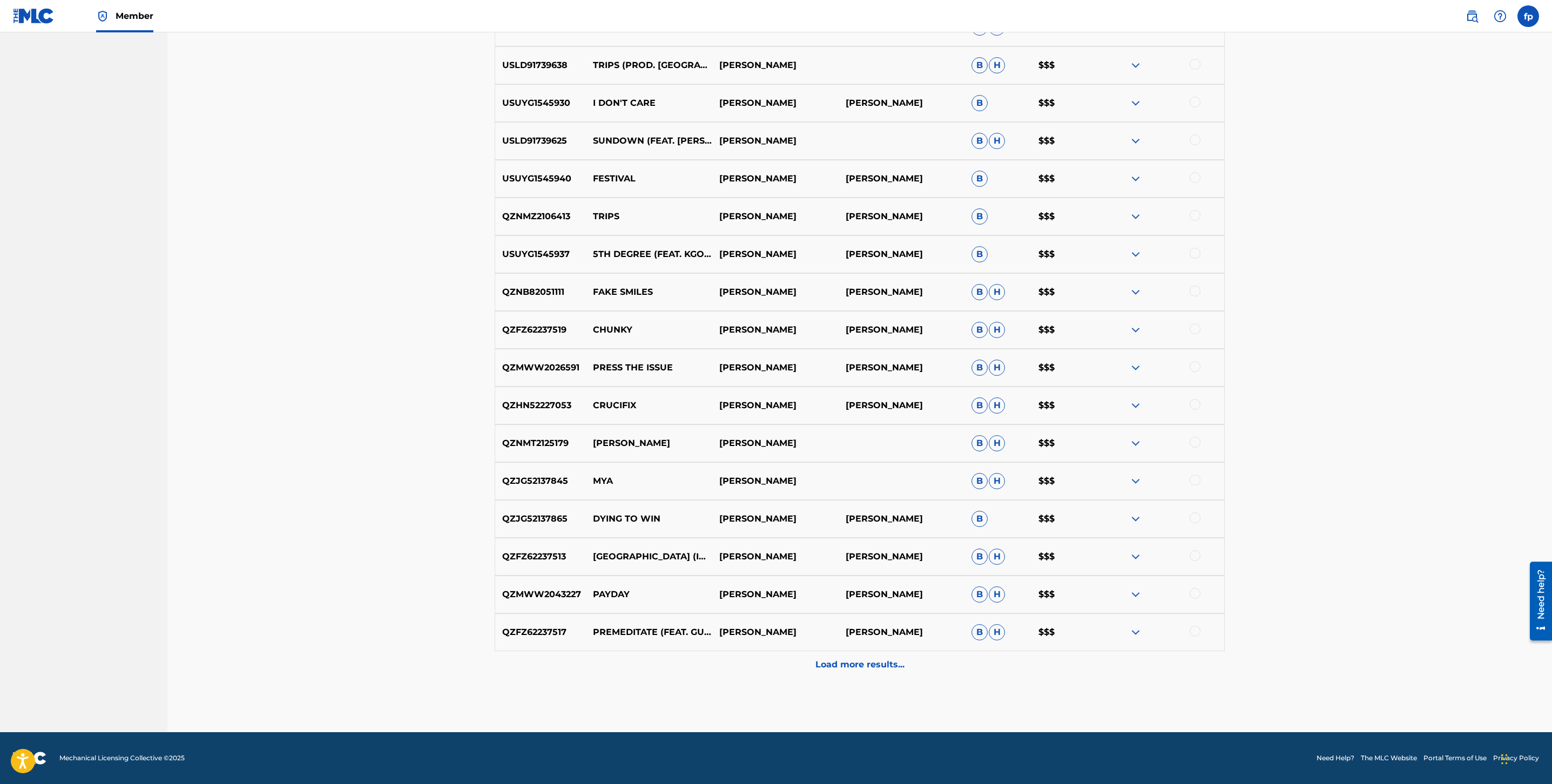
click at [809, 660] on div "Load more results..." at bounding box center [860, 665] width 730 height 27
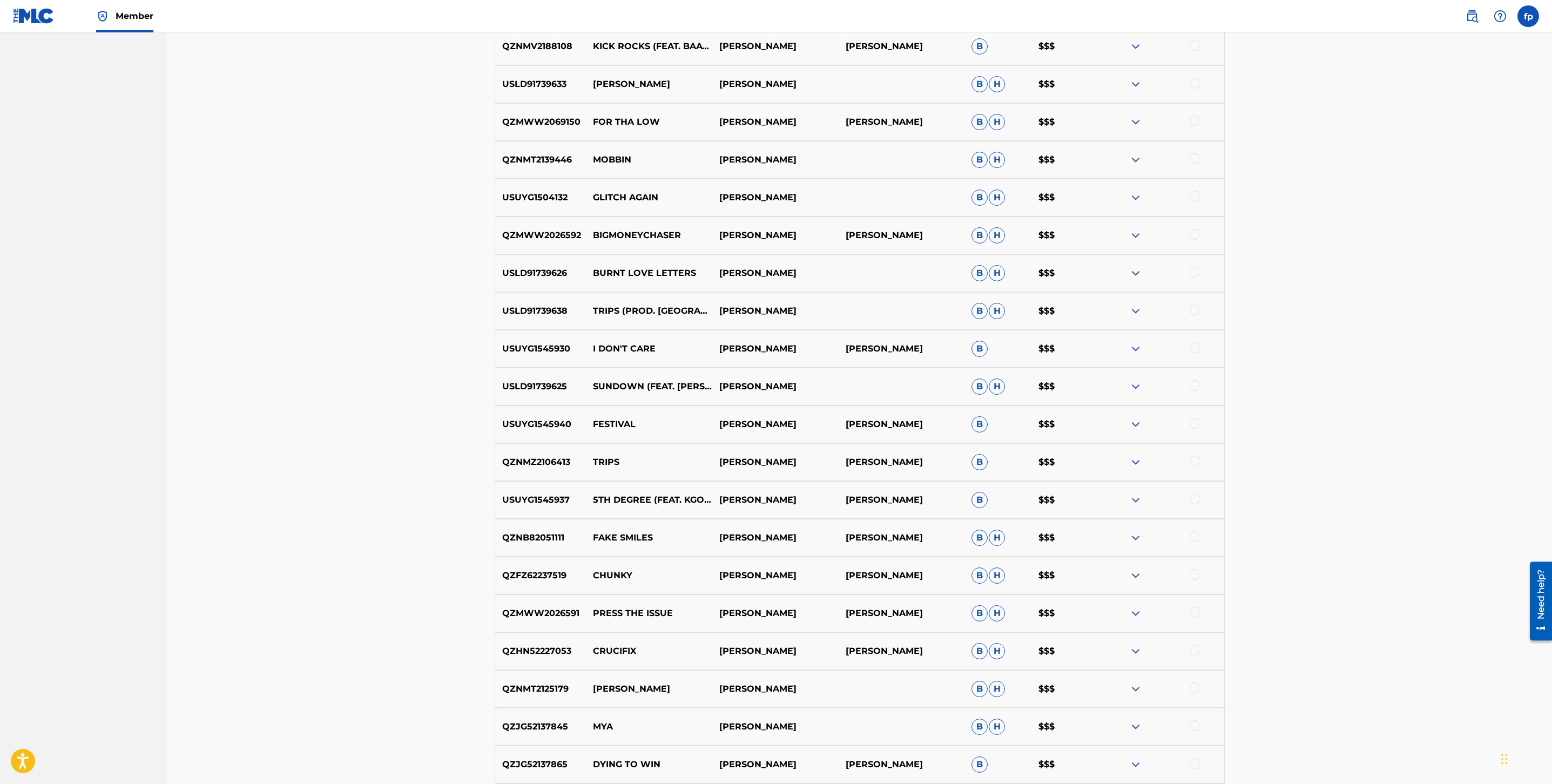
scroll to position [1344, 0]
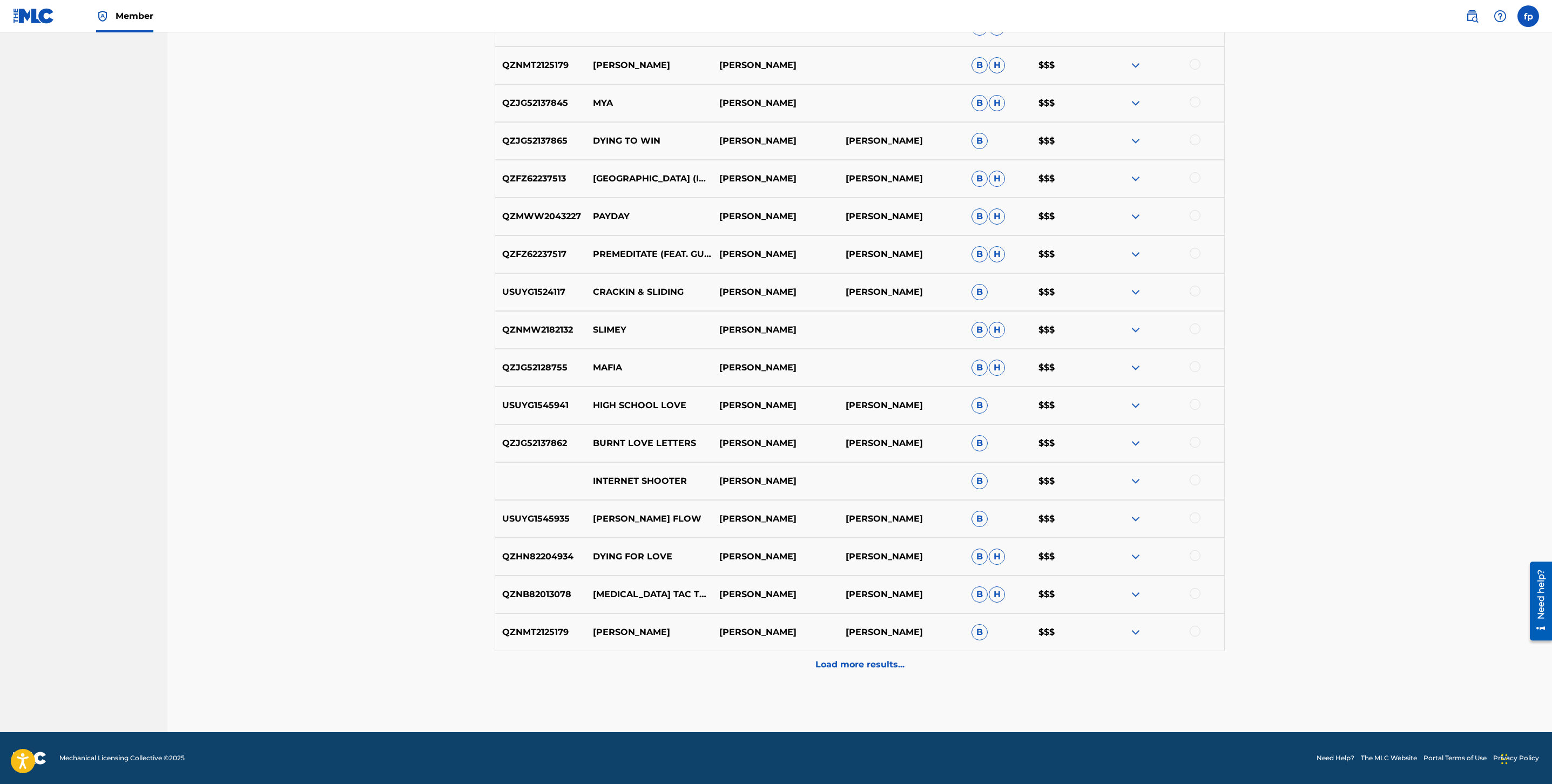
click at [809, 660] on div "Load more results..." at bounding box center [860, 665] width 730 height 27
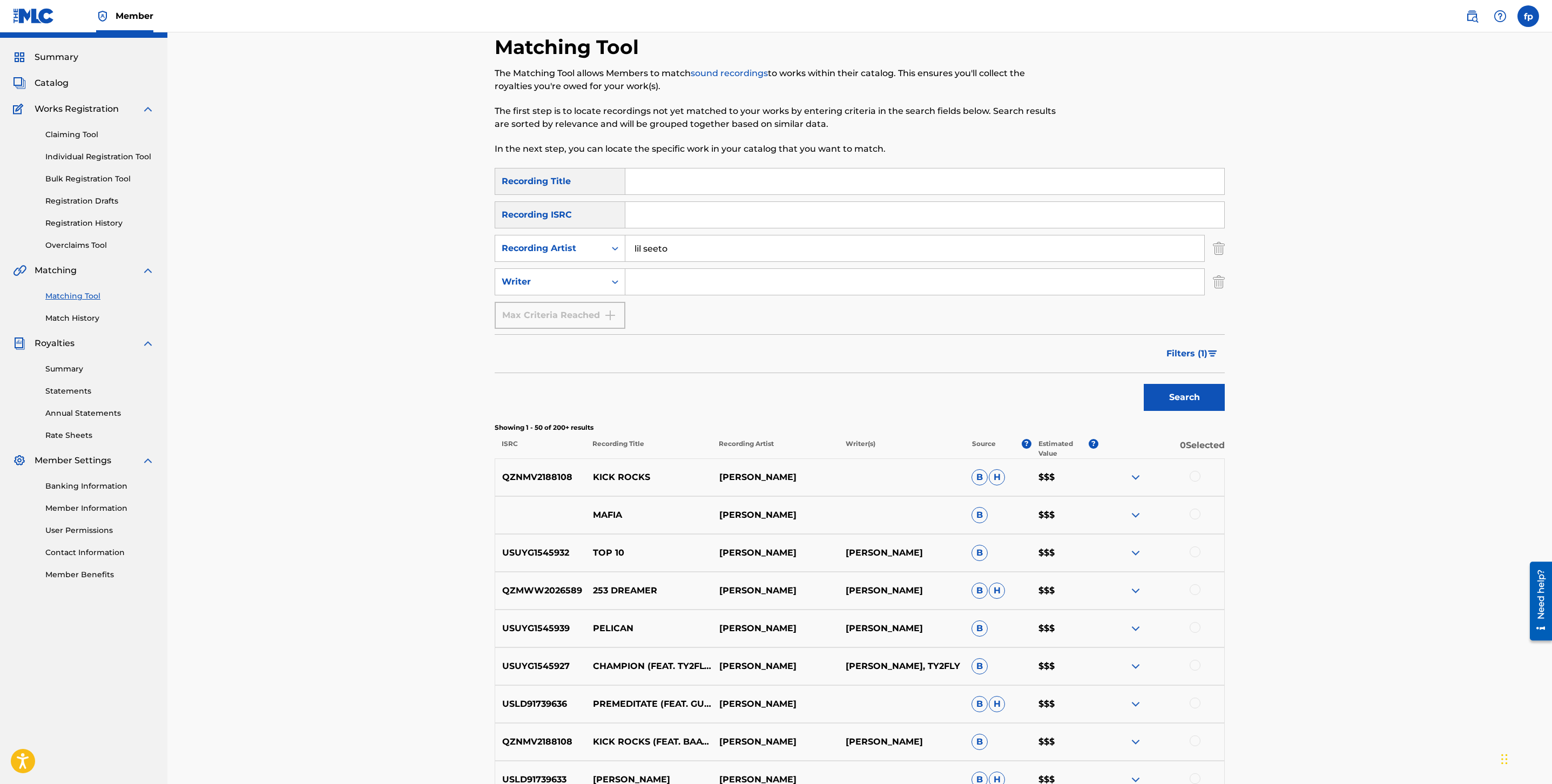
scroll to position [0, 0]
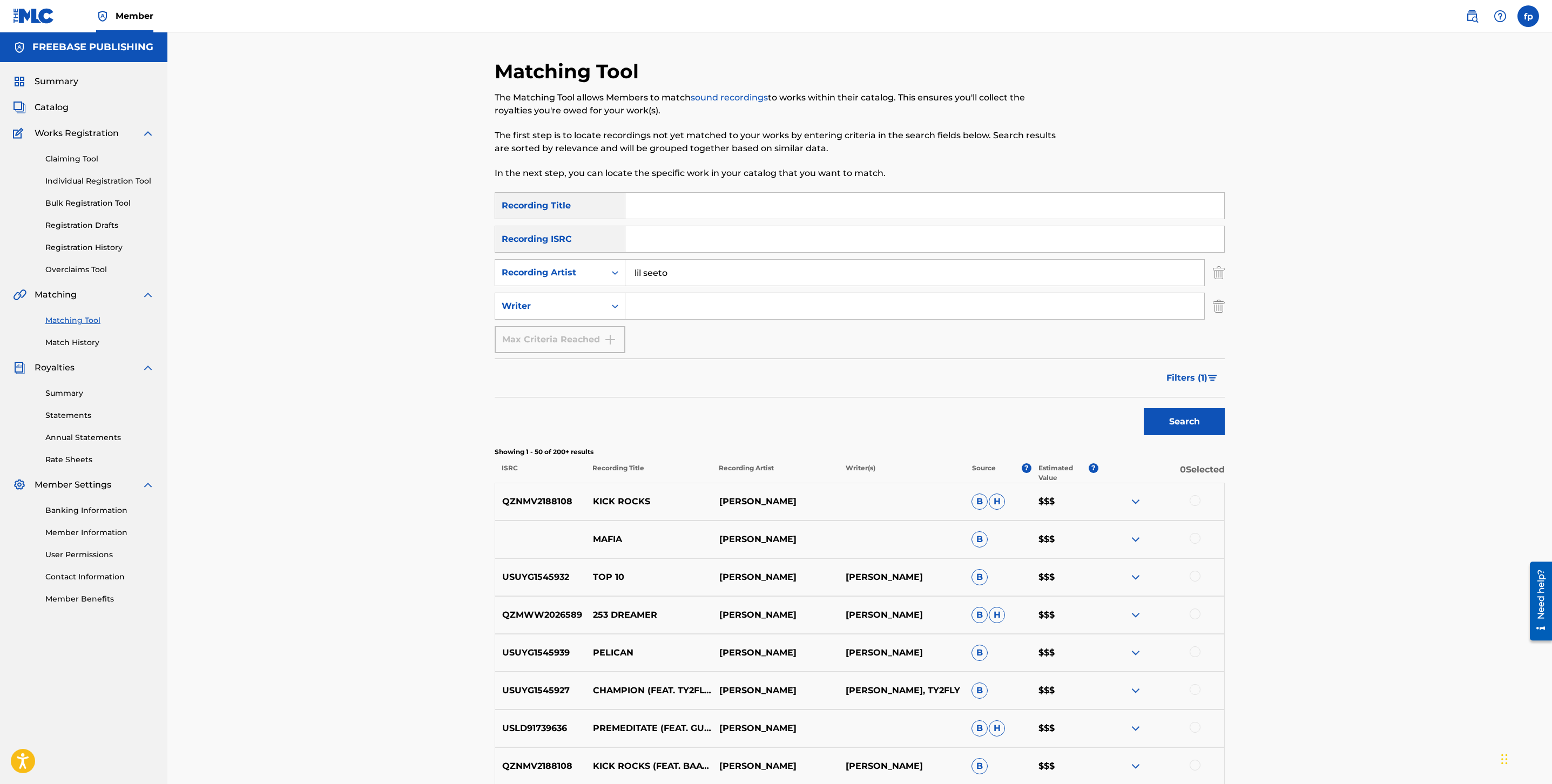
click at [680, 259] on div "lil seeto" at bounding box center [914, 273] width 579 height 27
drag, startPoint x: 680, startPoint y: 258, endPoint x: 681, endPoint y: 271, distance: 13.0
click at [681, 268] on div "lil seeto" at bounding box center [914, 273] width 579 height 27
click at [681, 271] on input "lil seeto" at bounding box center [914, 273] width 579 height 26
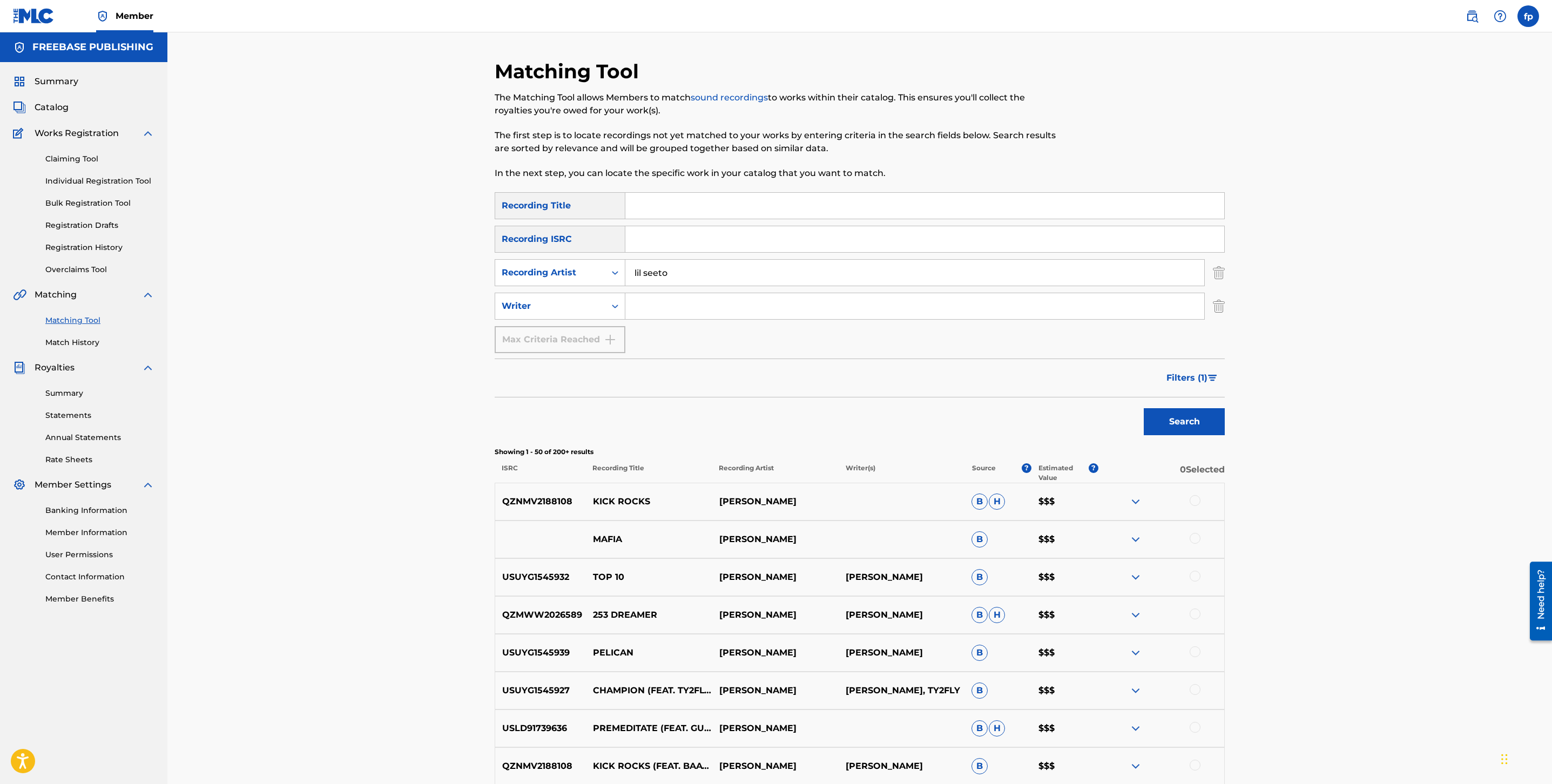
click at [681, 271] on input "lil seeto" at bounding box center [914, 273] width 579 height 26
type input "verde babii"
click at [1144, 408] on button "Search" at bounding box center [1184, 422] width 81 height 27
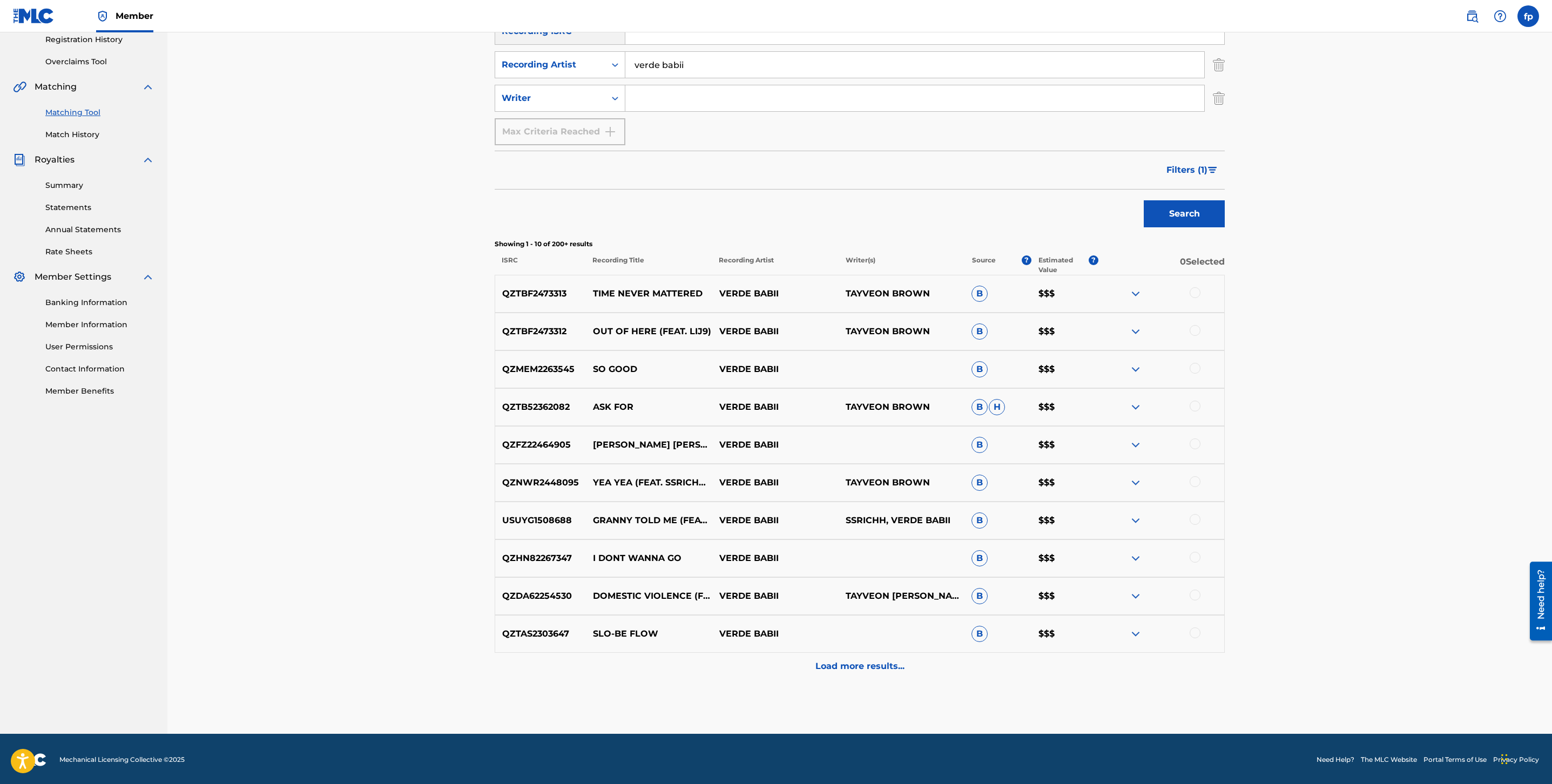
scroll to position [210, 0]
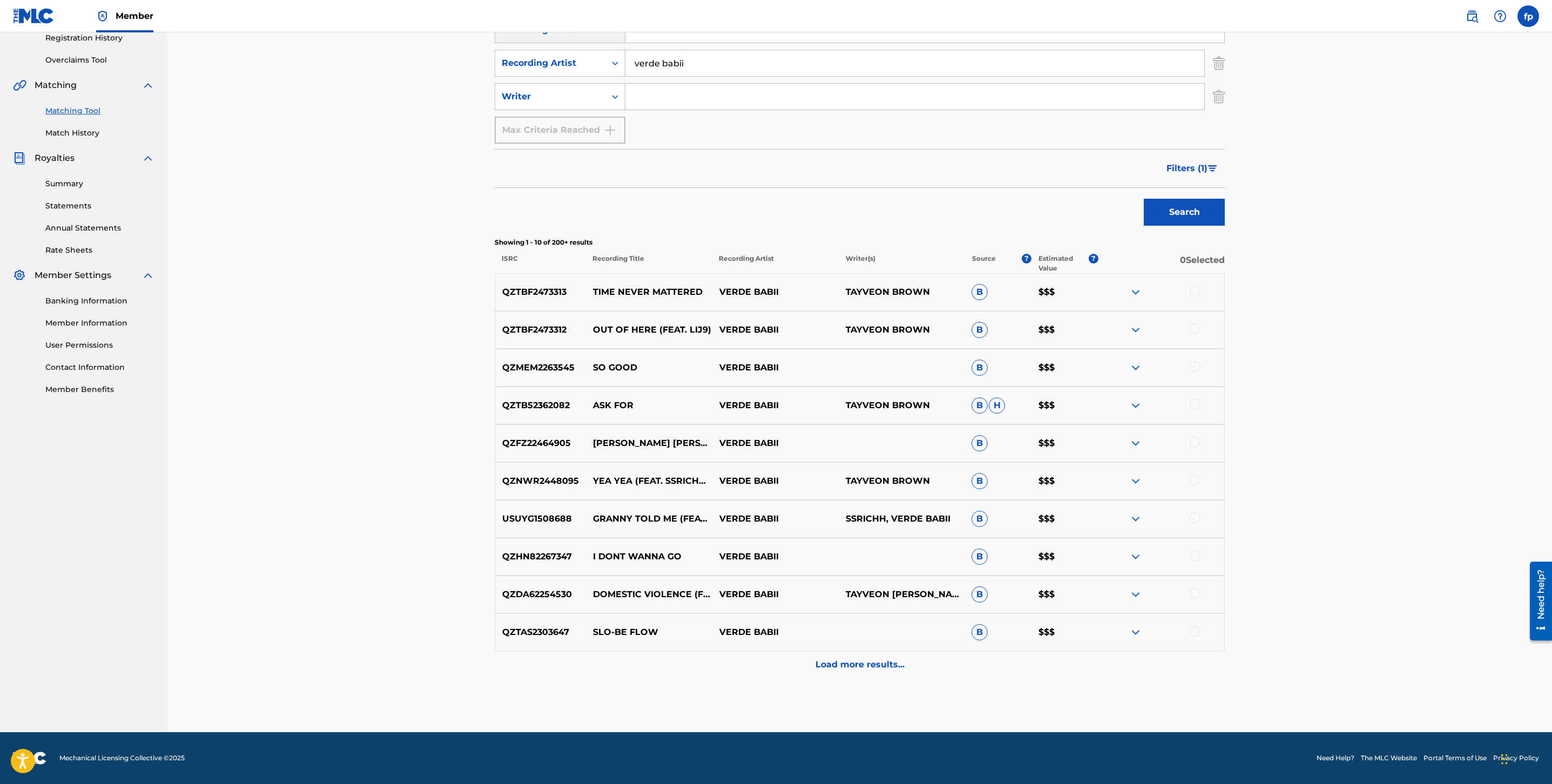
click at [1191, 164] on span "Filters ( 1 )" at bounding box center [1187, 168] width 41 height 13
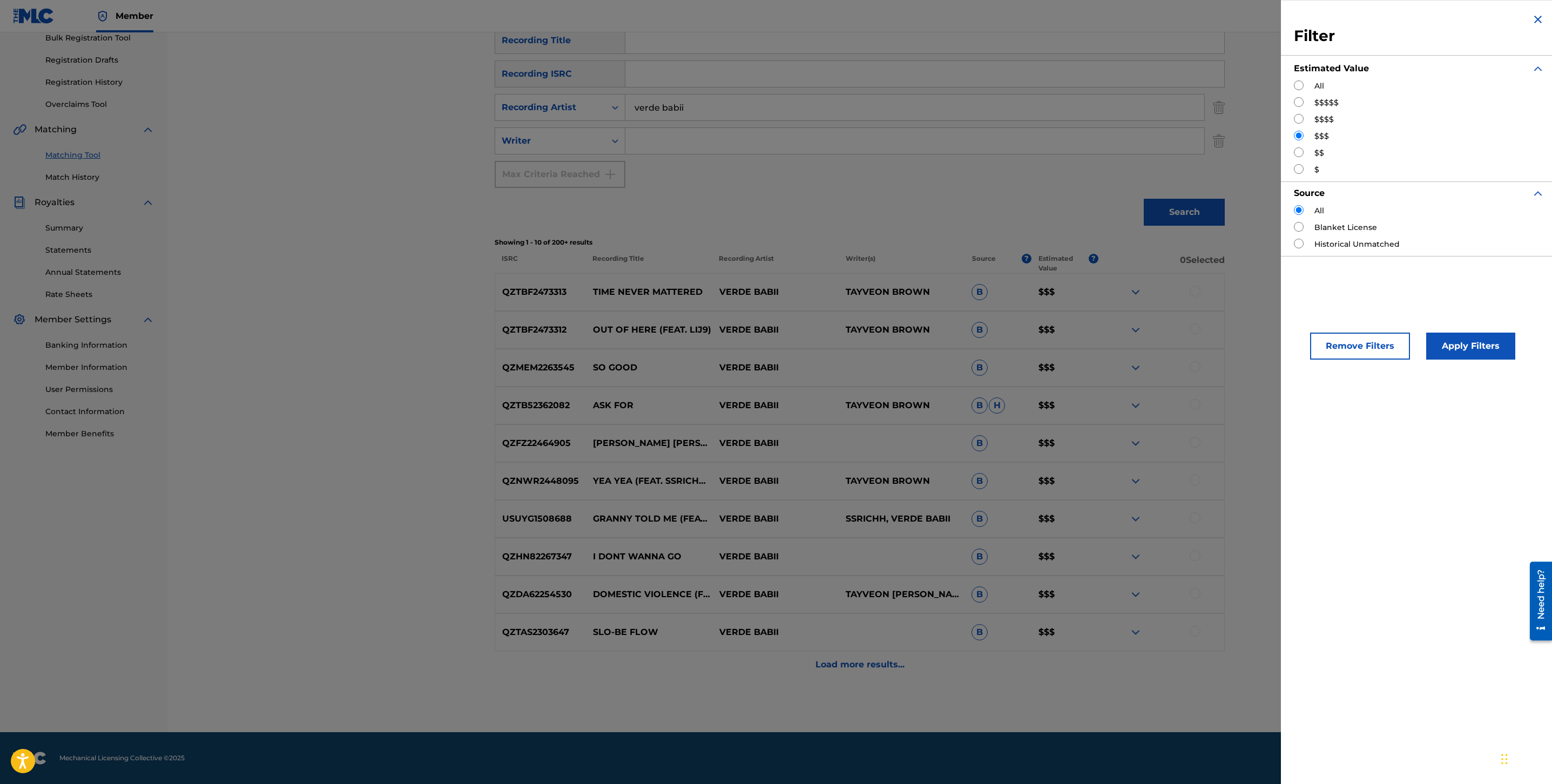
click at [1307, 104] on div "$$$$$" at bounding box center [1419, 103] width 250 height 12
click at [1305, 104] on div "$$$$$" at bounding box center [1419, 103] width 250 height 12
click at [1301, 103] on input "Search Form" at bounding box center [1299, 102] width 10 height 10
radio input "true"
click at [1473, 354] on button "Apply Filters" at bounding box center [1471, 346] width 89 height 27
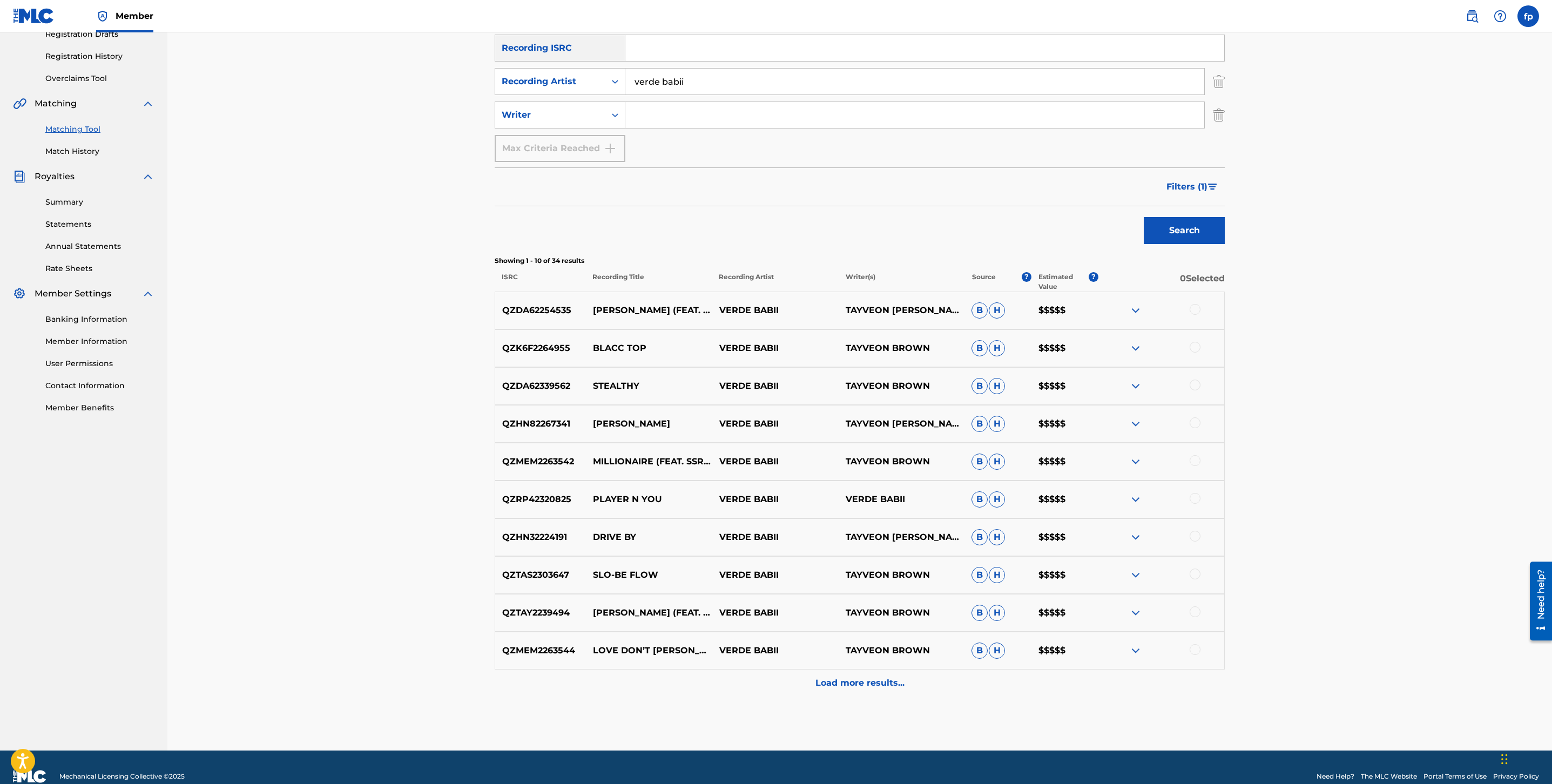
scroll to position [210, 0]
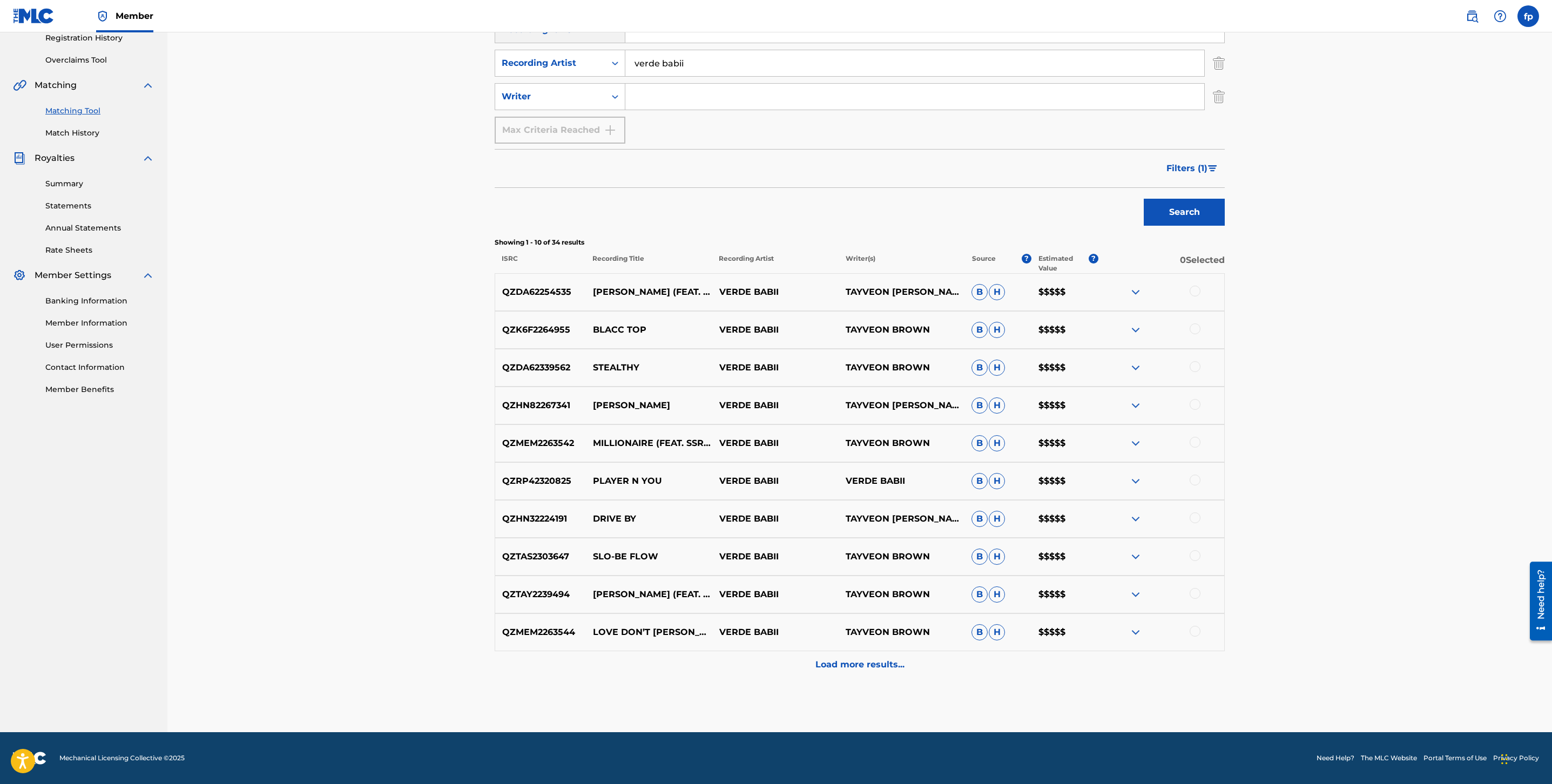
click at [795, 651] on div "Load more results..." at bounding box center [860, 665] width 730 height 27
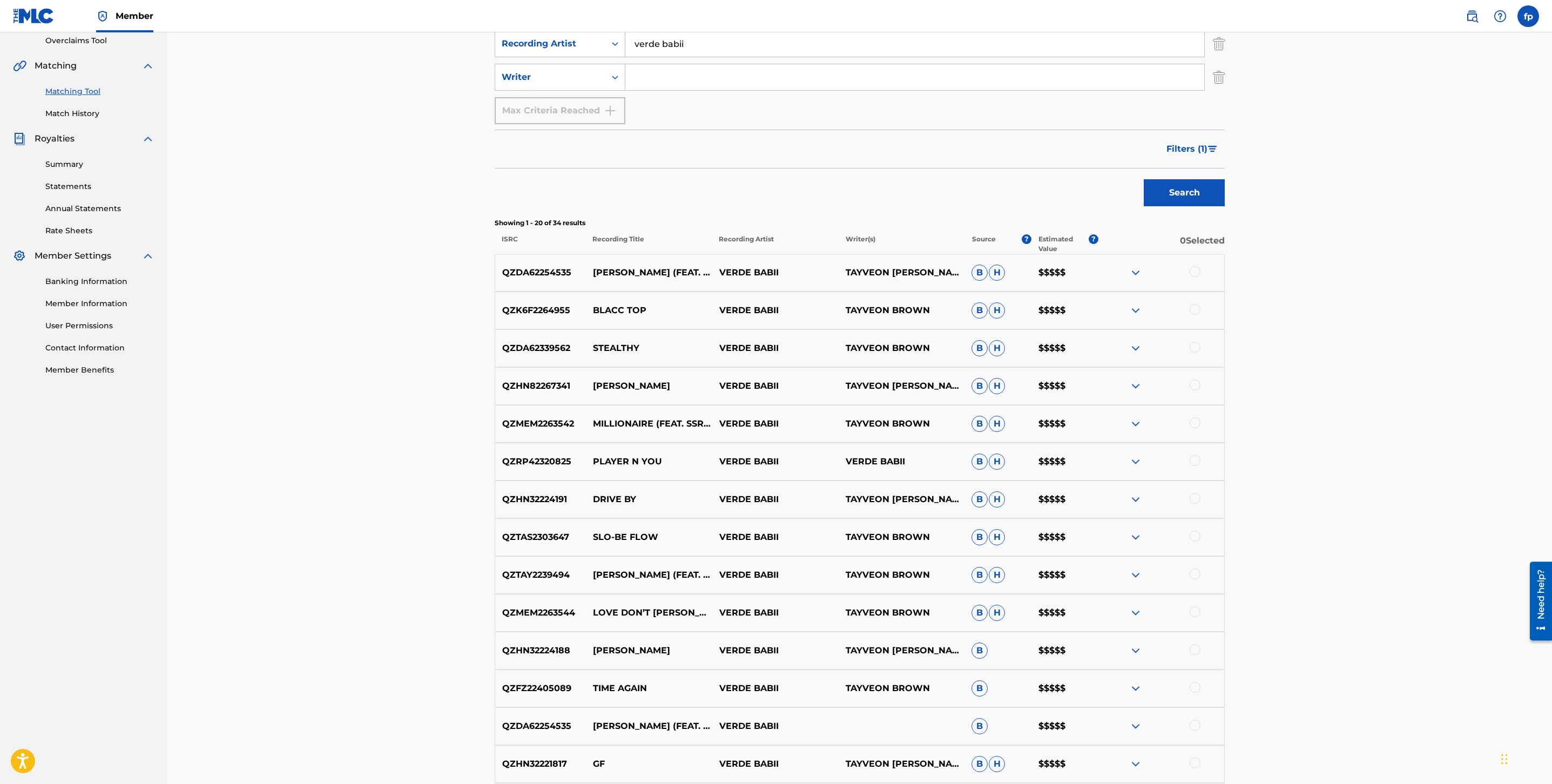
scroll to position [0, 0]
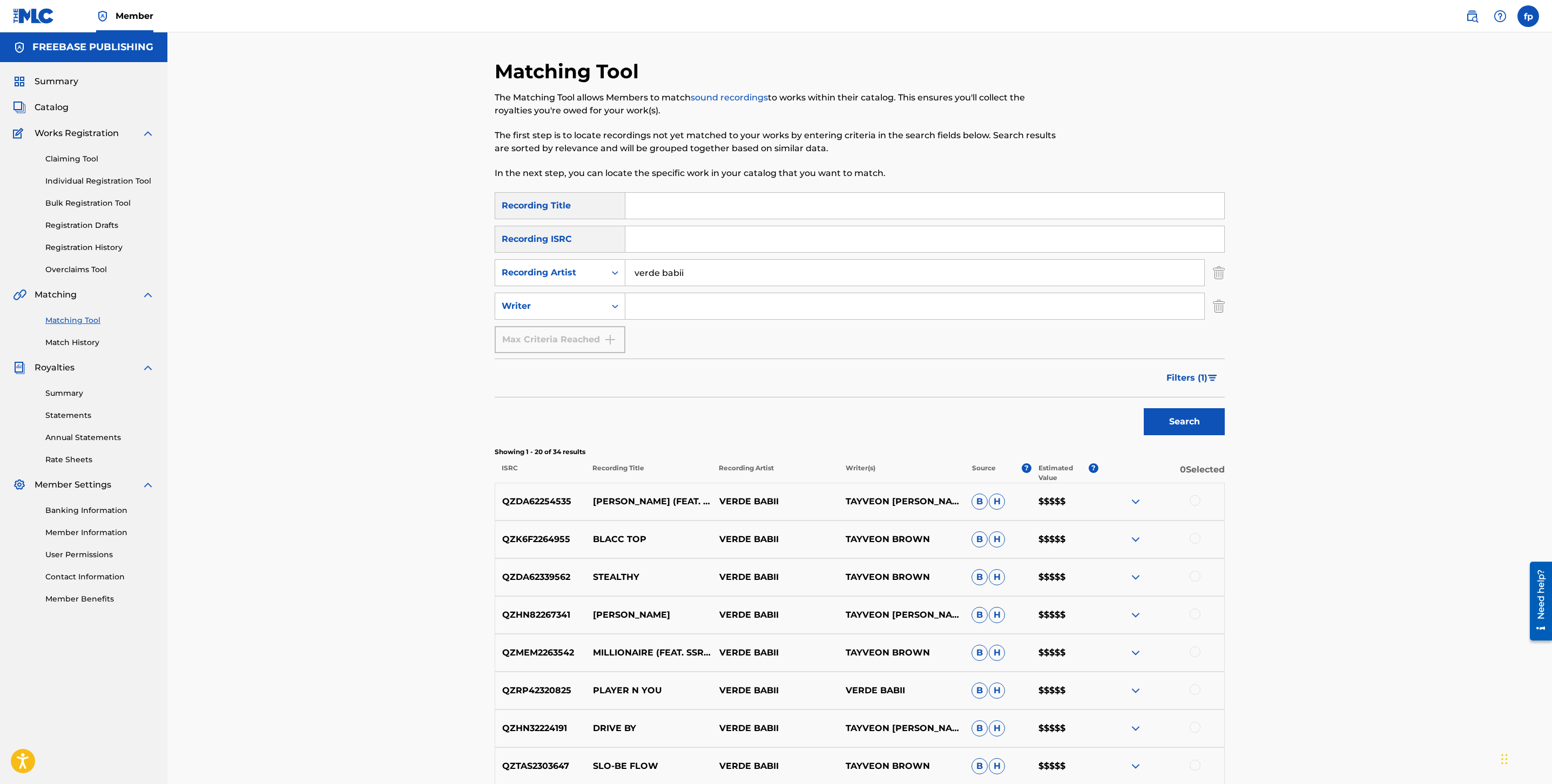
click at [1188, 376] on span "Filters ( 1 )" at bounding box center [1187, 377] width 41 height 13
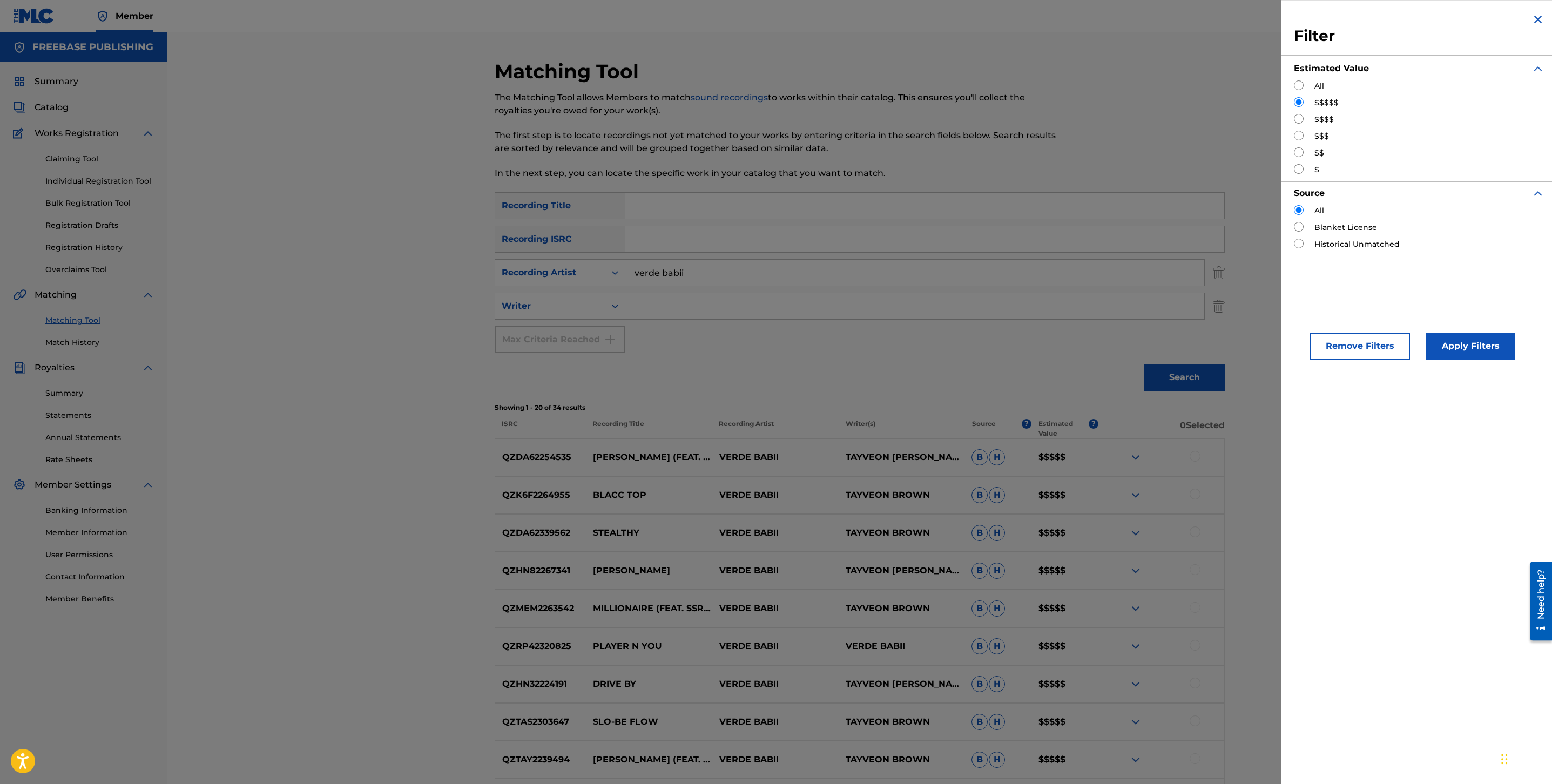
click at [1303, 121] on input "Search Form" at bounding box center [1299, 118] width 10 height 10
radio input "true"
click at [1462, 323] on div "Remove Filters Apply Filters" at bounding box center [1419, 337] width 277 height 71
click at [1458, 327] on div "Remove Filters Apply Filters" at bounding box center [1419, 337] width 277 height 71
click at [1457, 329] on div "Apply Filters" at bounding box center [1455, 343] width 89 height 32
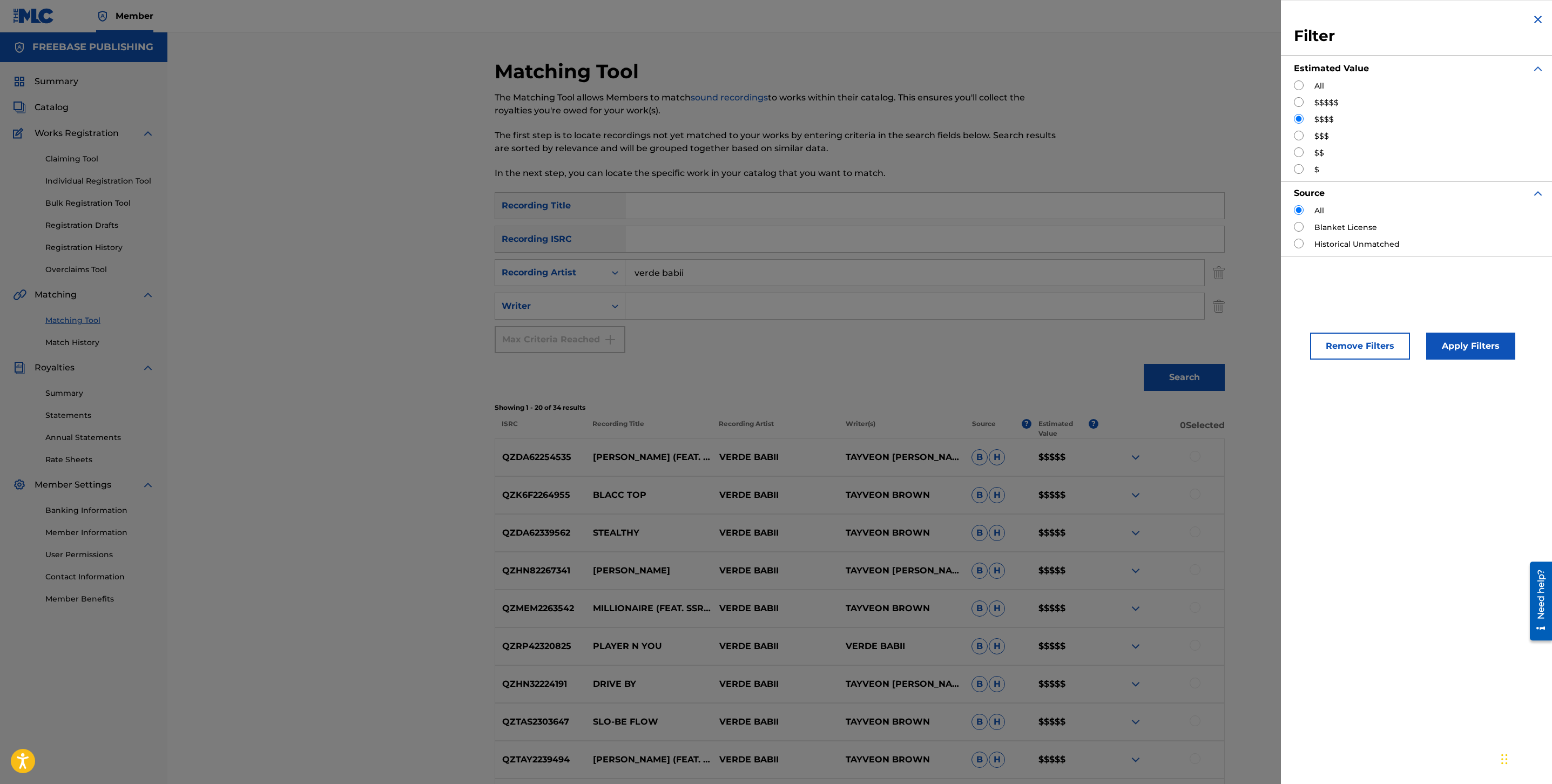
click at [1452, 333] on button "Apply Filters" at bounding box center [1471, 346] width 89 height 27
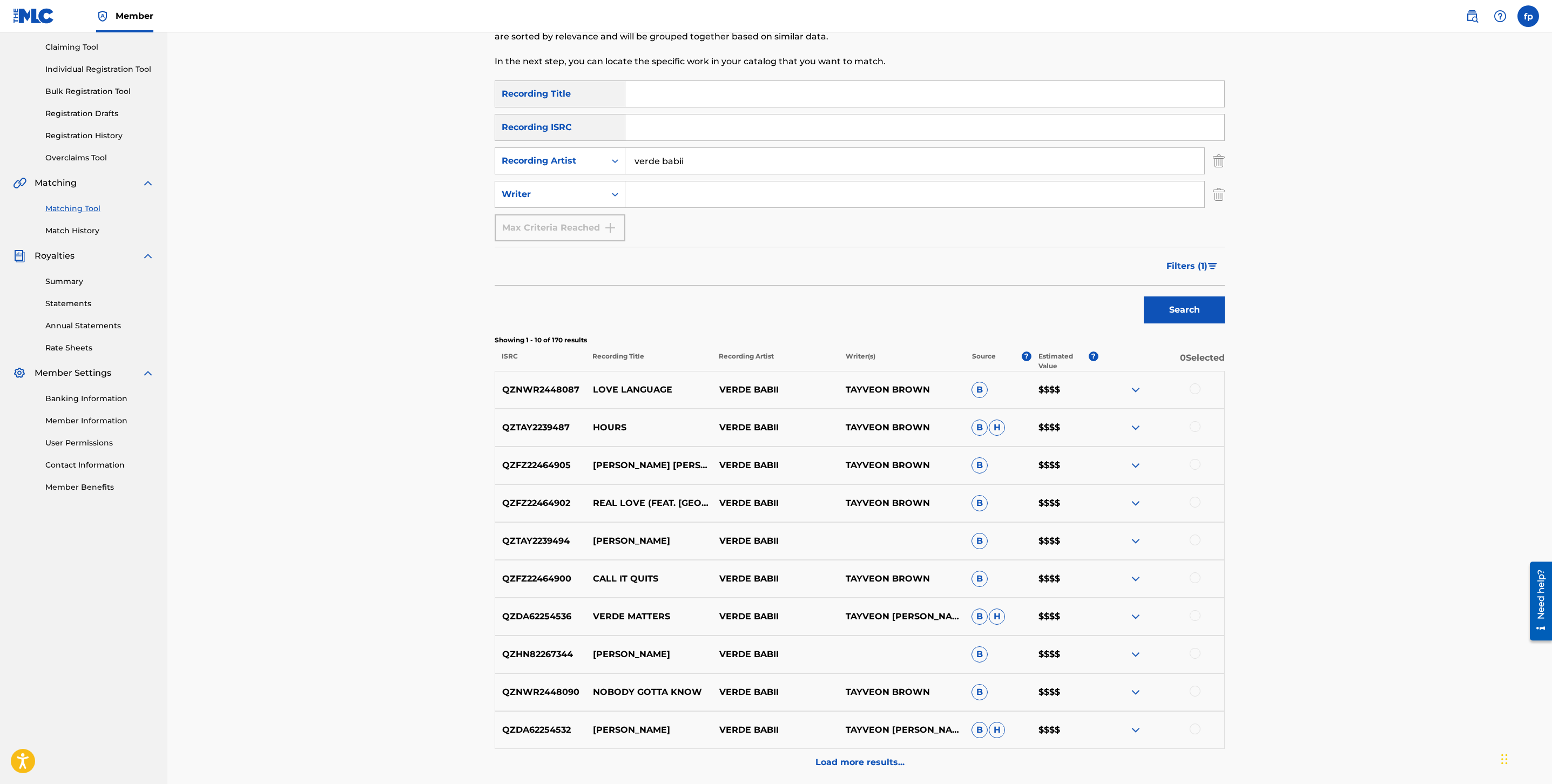
scroll to position [210, 0]
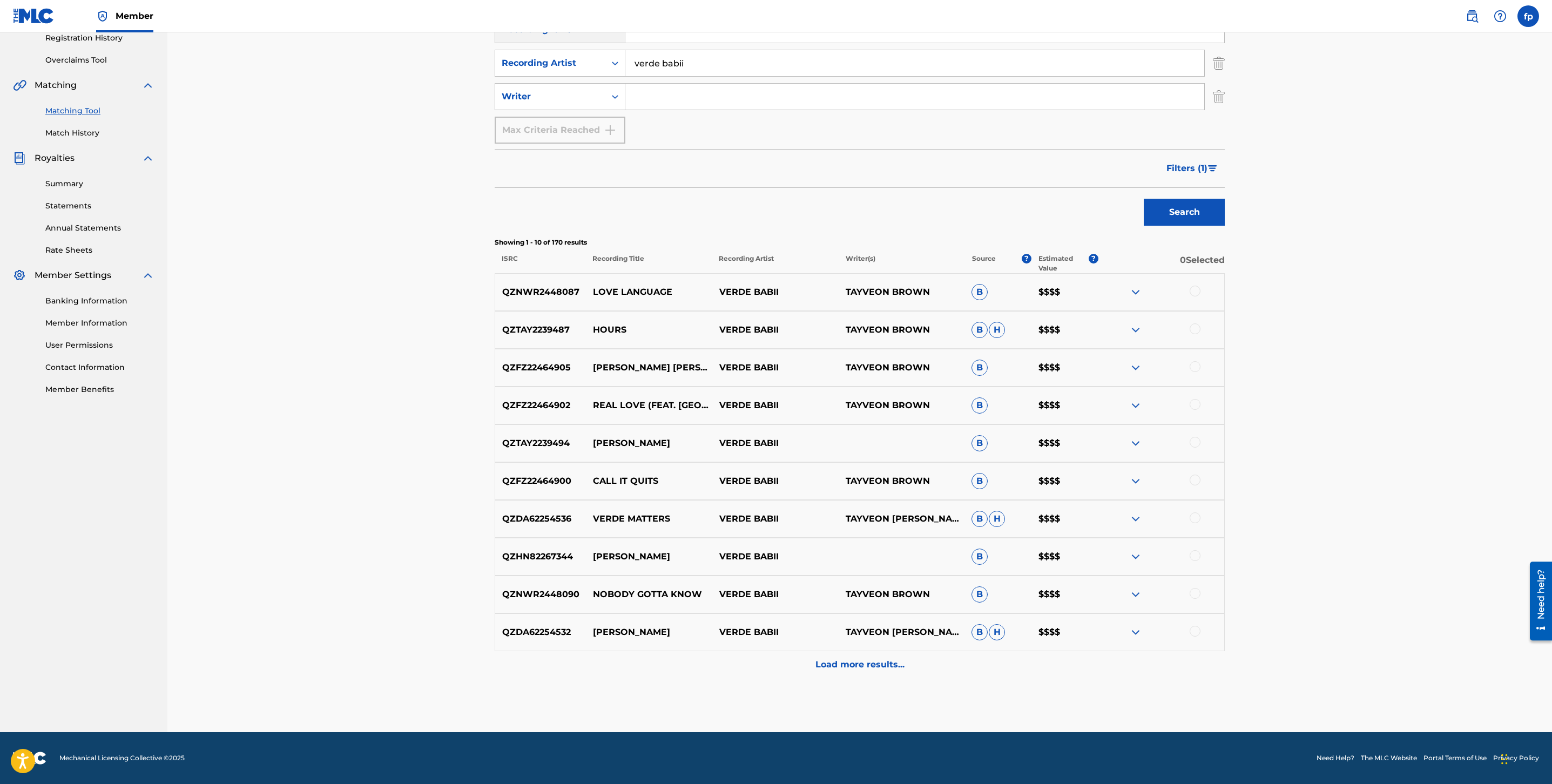
click at [727, 662] on div "Load more results..." at bounding box center [860, 665] width 730 height 27
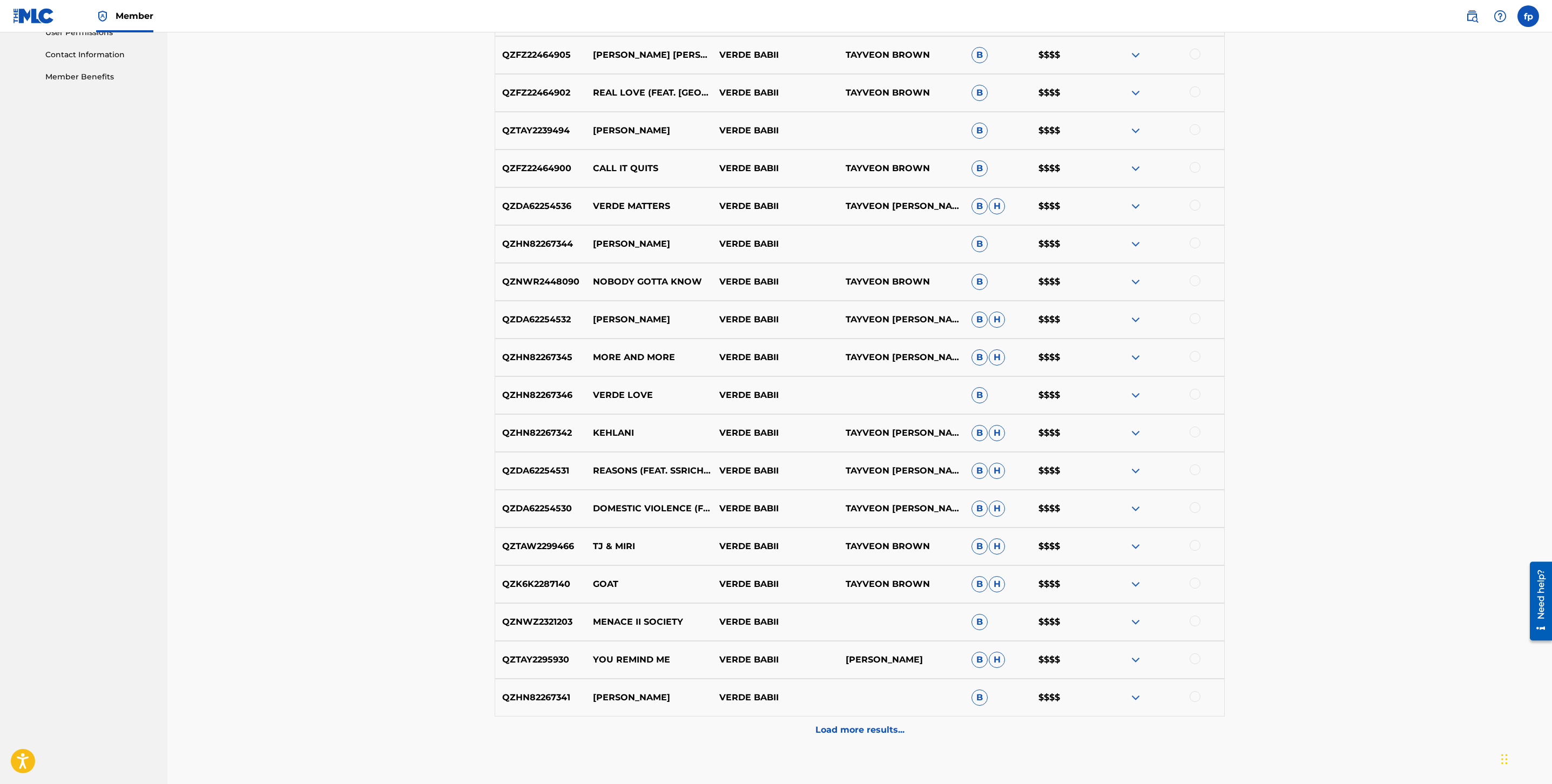
scroll to position [588, 0]
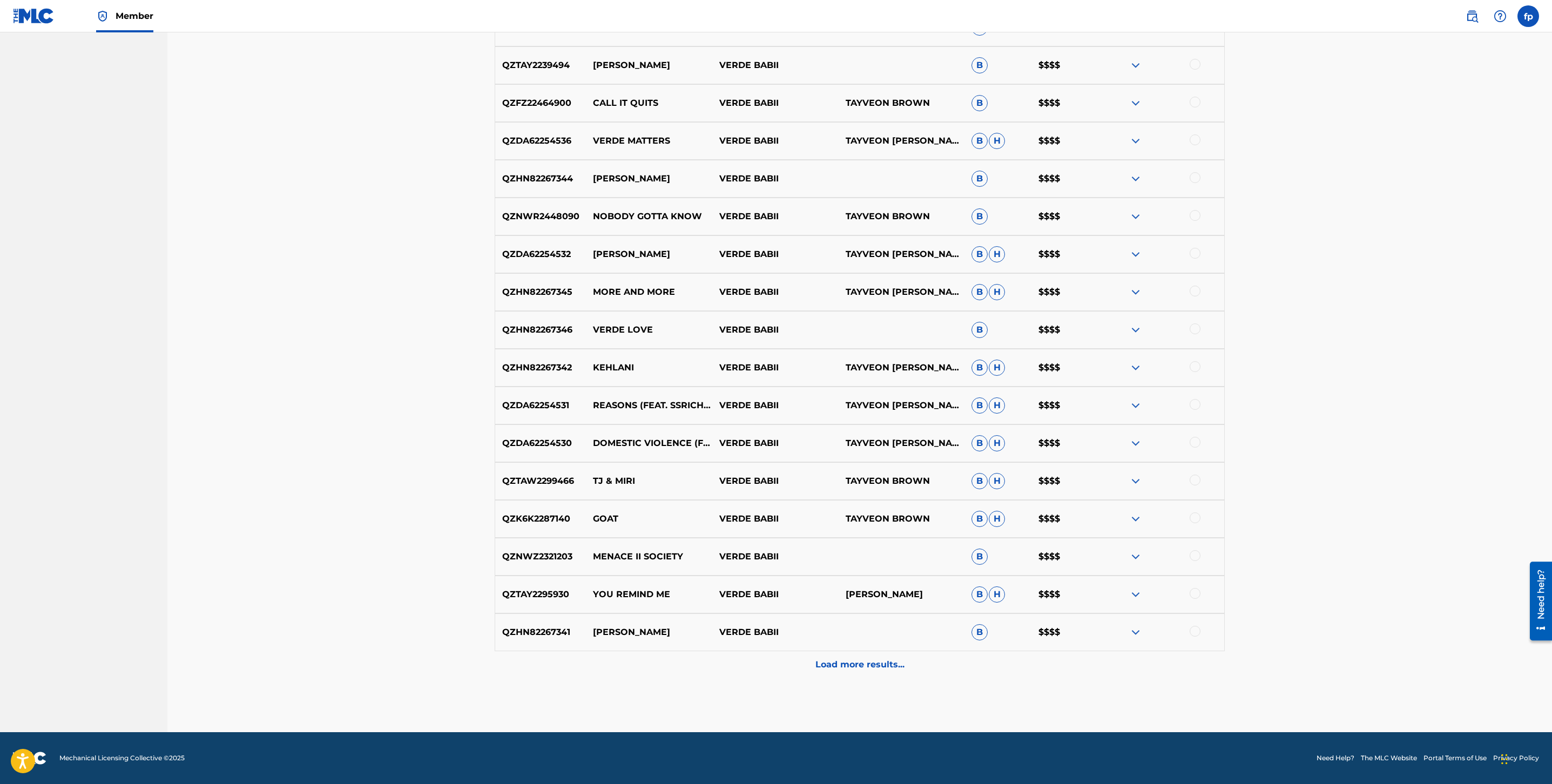
click at [727, 662] on div "Load more results..." at bounding box center [860, 665] width 730 height 27
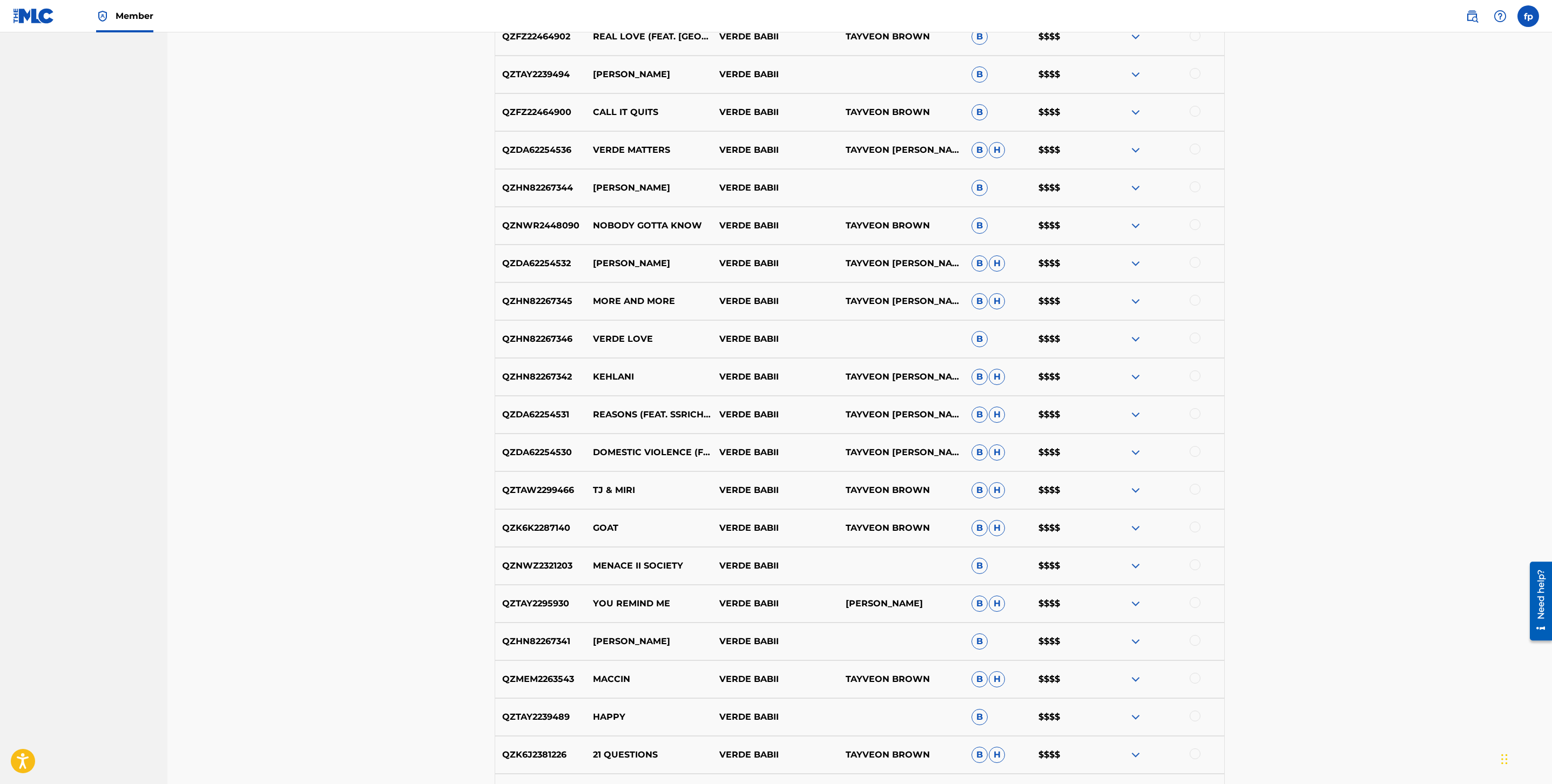
scroll to position [965, 0]
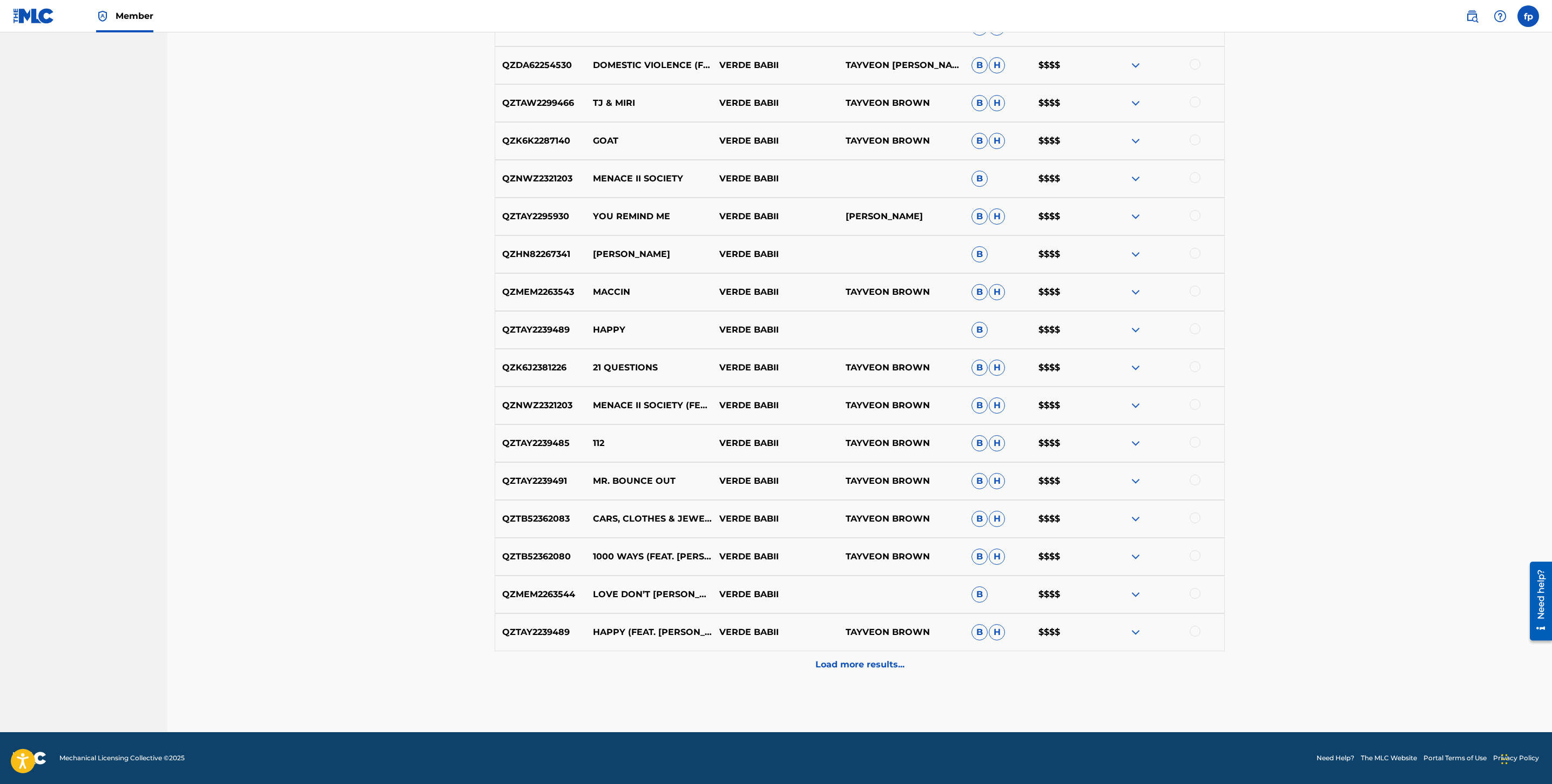
click at [752, 651] on div "Load more results..." at bounding box center [860, 665] width 730 height 27
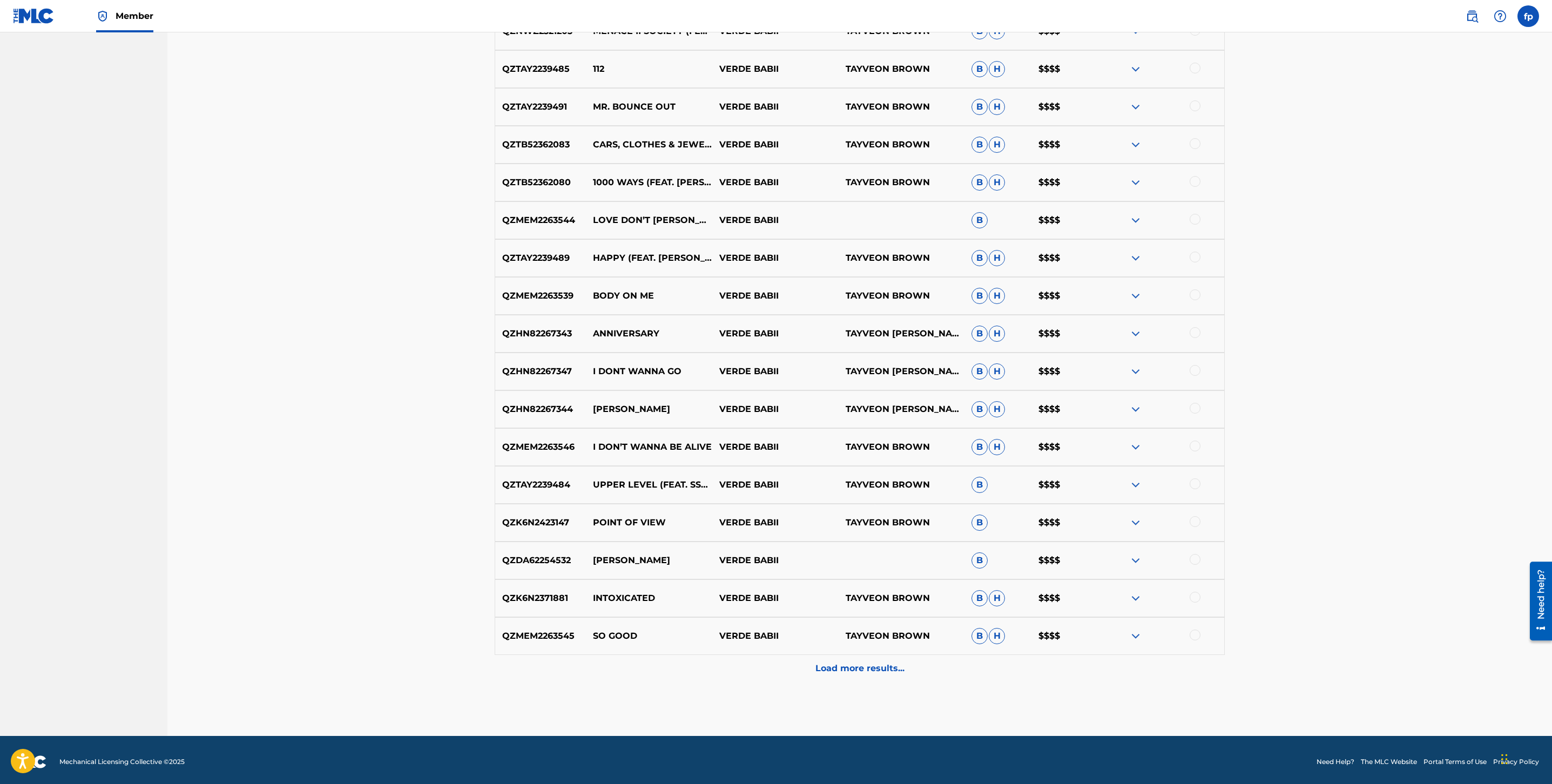
scroll to position [1344, 0]
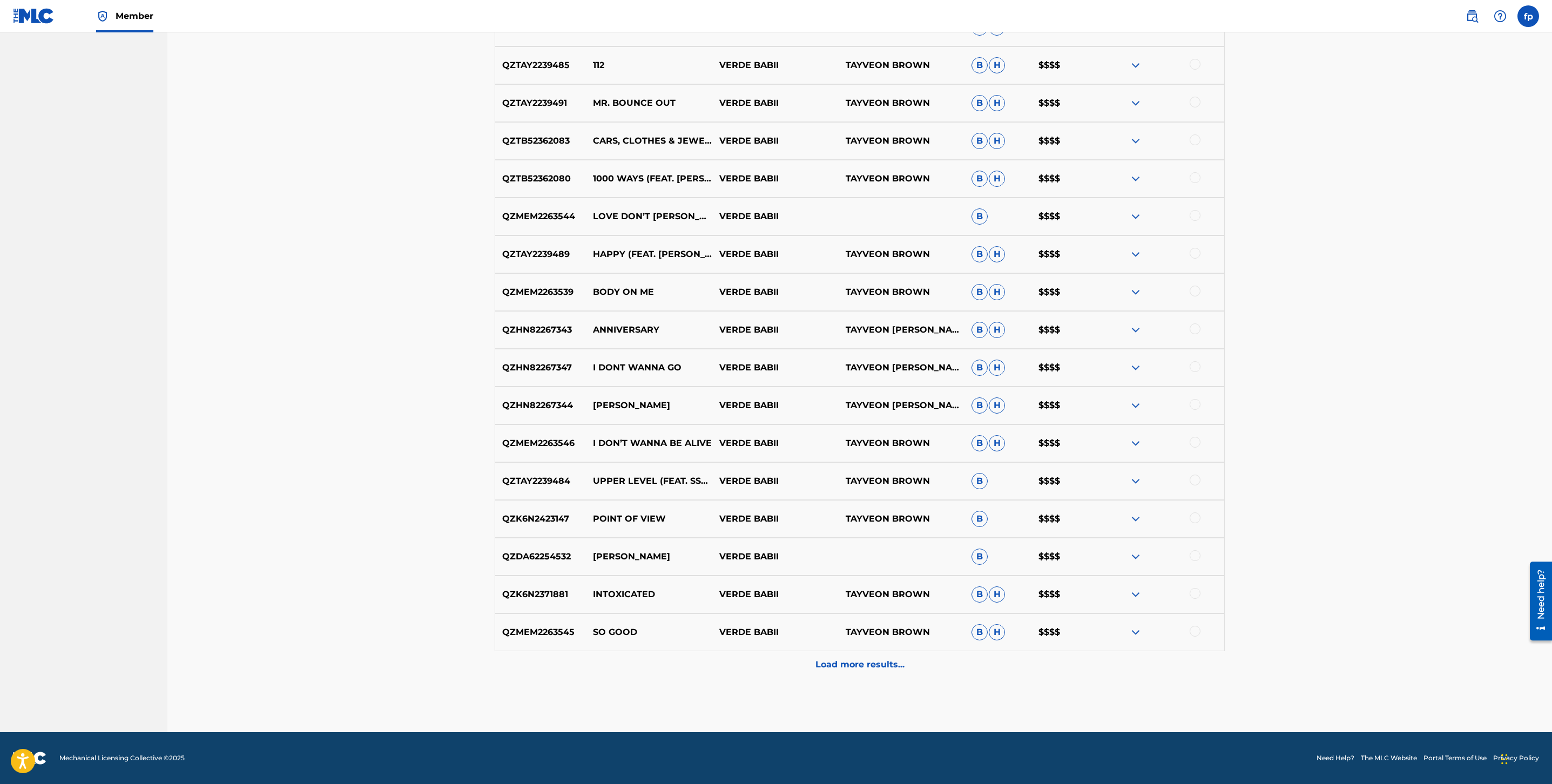
click at [757, 658] on div "Load more results..." at bounding box center [860, 665] width 730 height 27
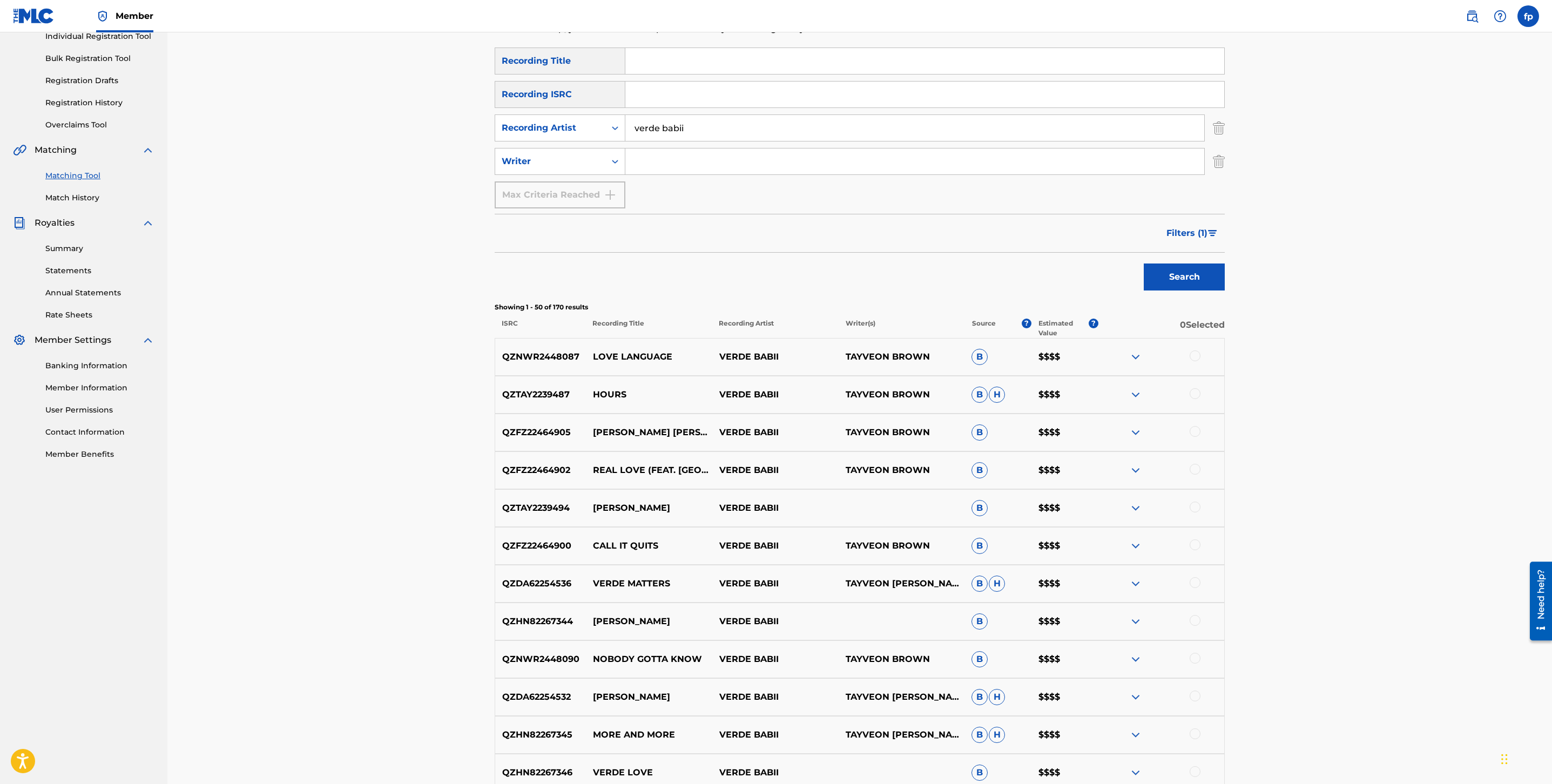
scroll to position [0, 0]
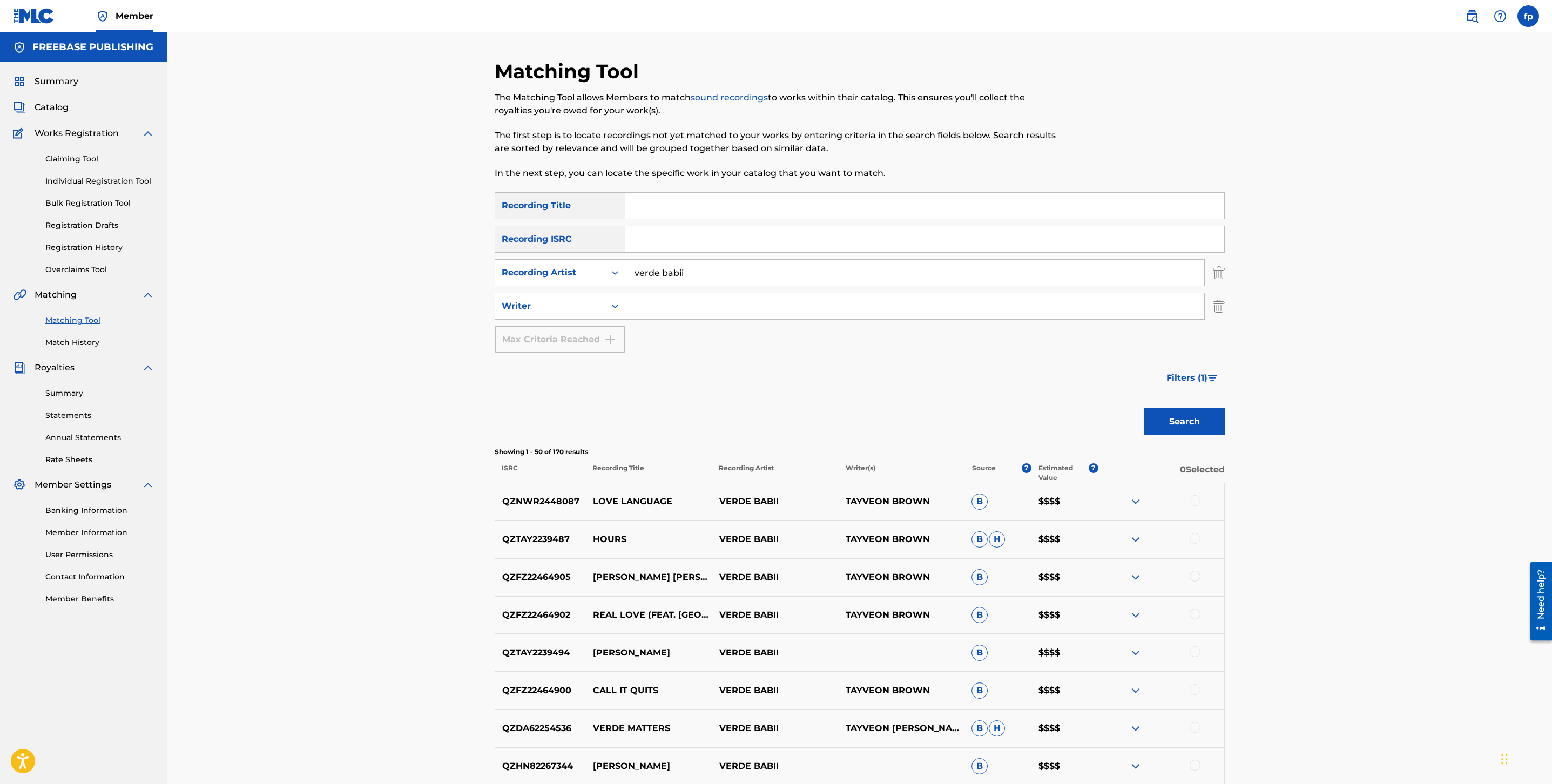
drag, startPoint x: 1181, startPoint y: 364, endPoint x: 1182, endPoint y: 374, distance: 10.0
click at [1181, 373] on button "Filters ( 1 )" at bounding box center [1192, 378] width 65 height 27
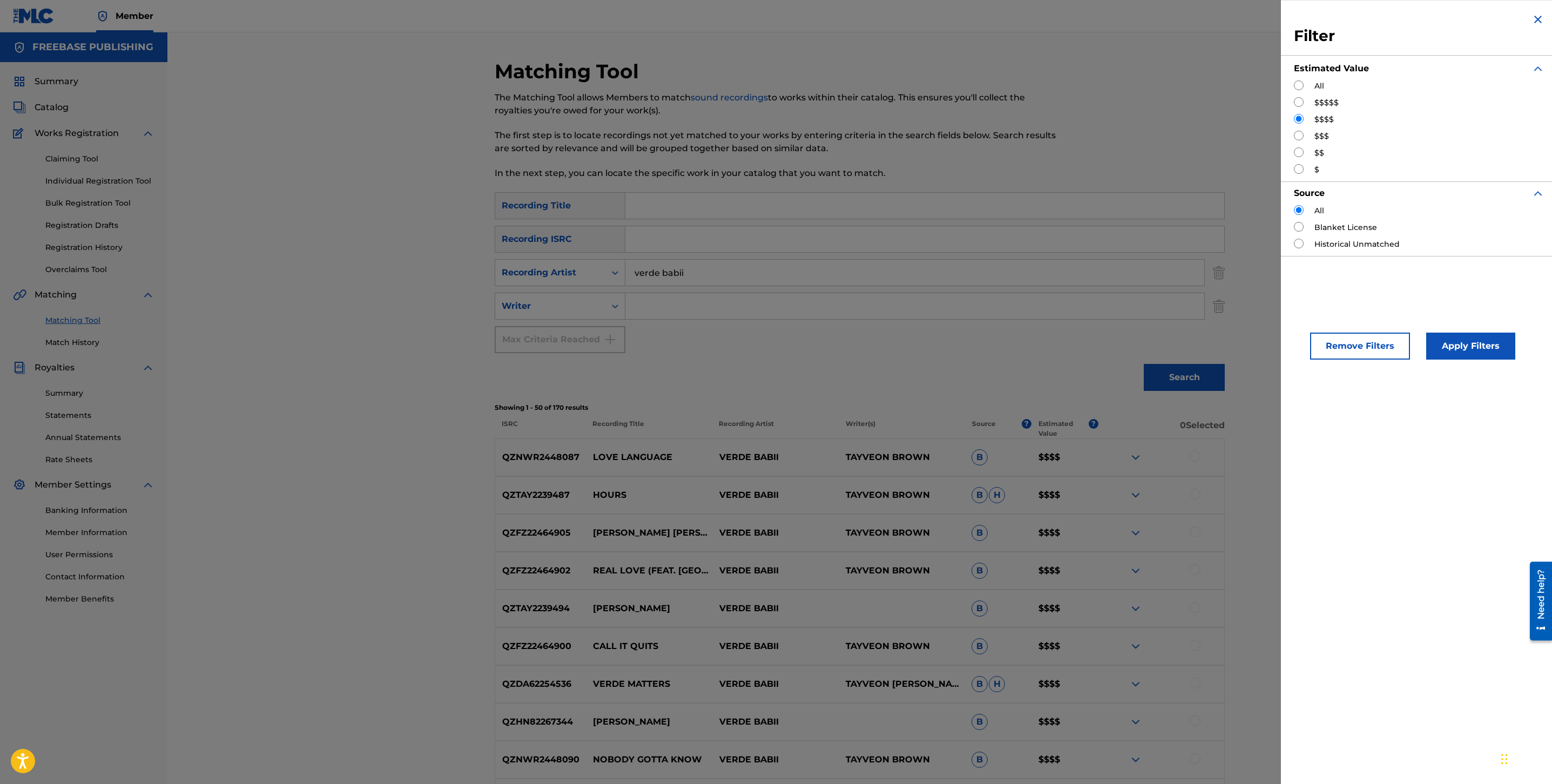
click at [1299, 140] on input "Search Form" at bounding box center [1299, 136] width 10 height 10
radio input "true"
click at [1490, 355] on button "Apply Filters" at bounding box center [1471, 346] width 89 height 27
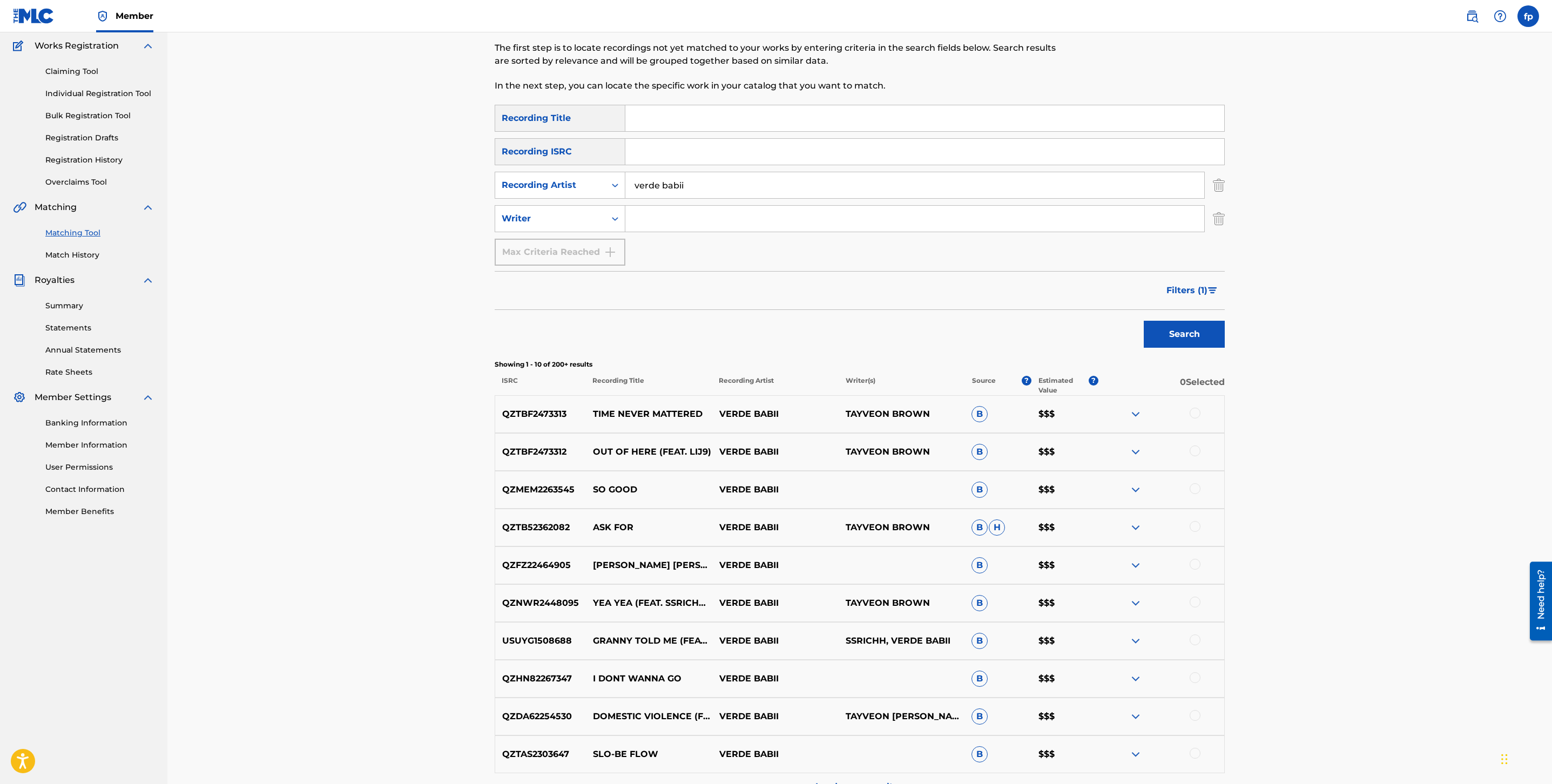
scroll to position [210, 0]
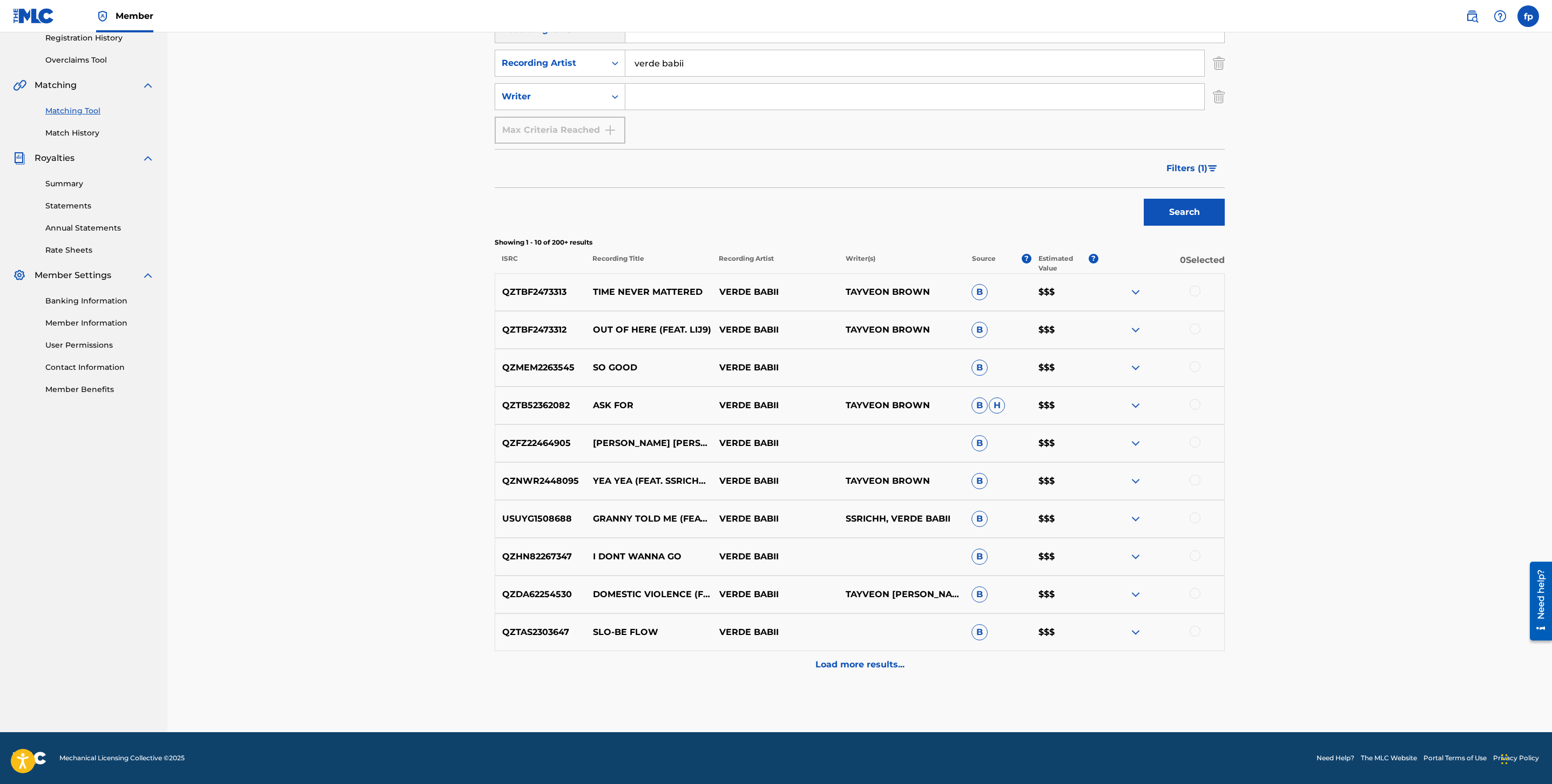
drag, startPoint x: 836, startPoint y: 657, endPoint x: 834, endPoint y: 663, distance: 6.3
click at [834, 663] on p "Load more results..." at bounding box center [860, 664] width 89 height 13
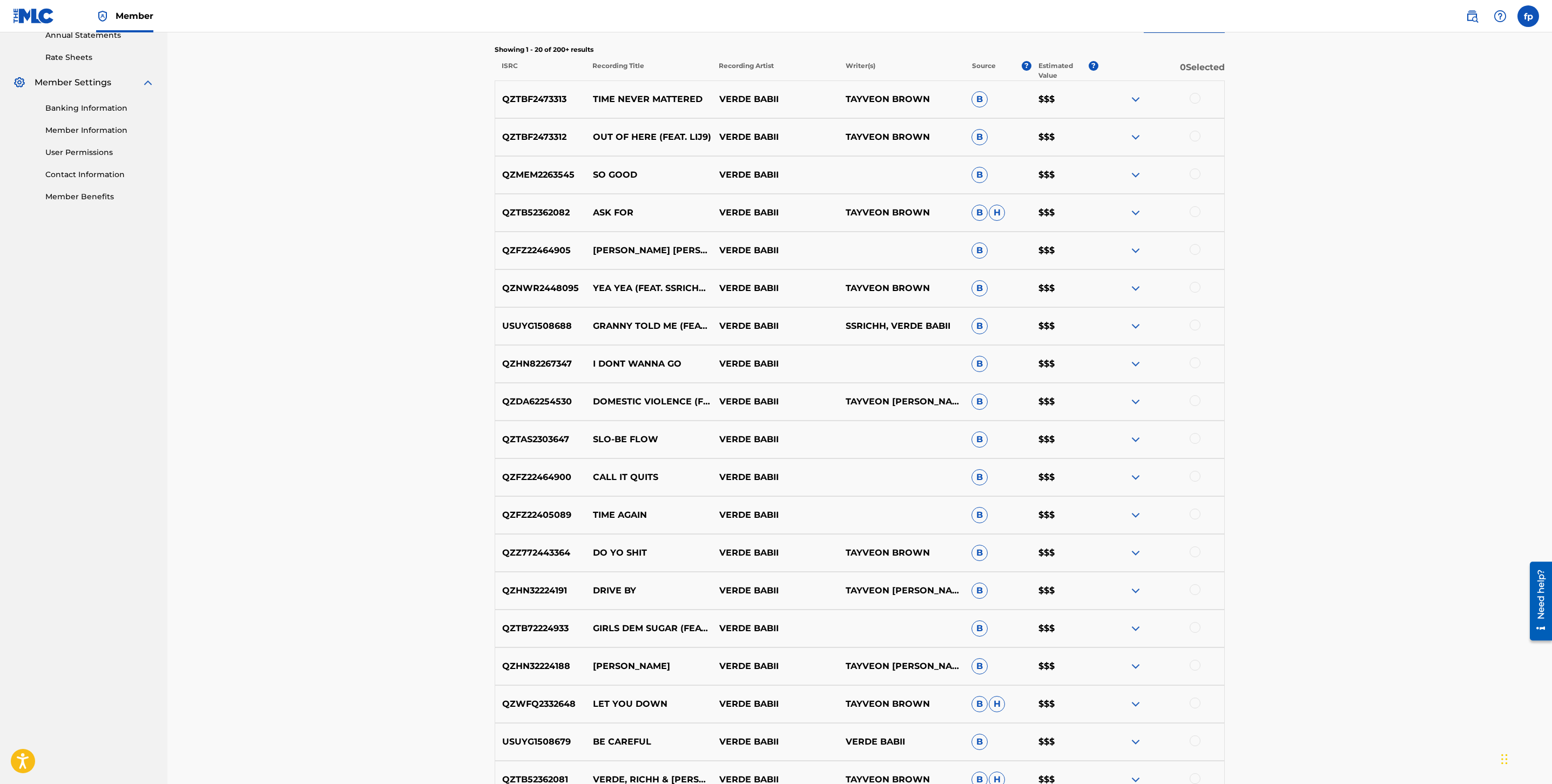
scroll to position [588, 0]
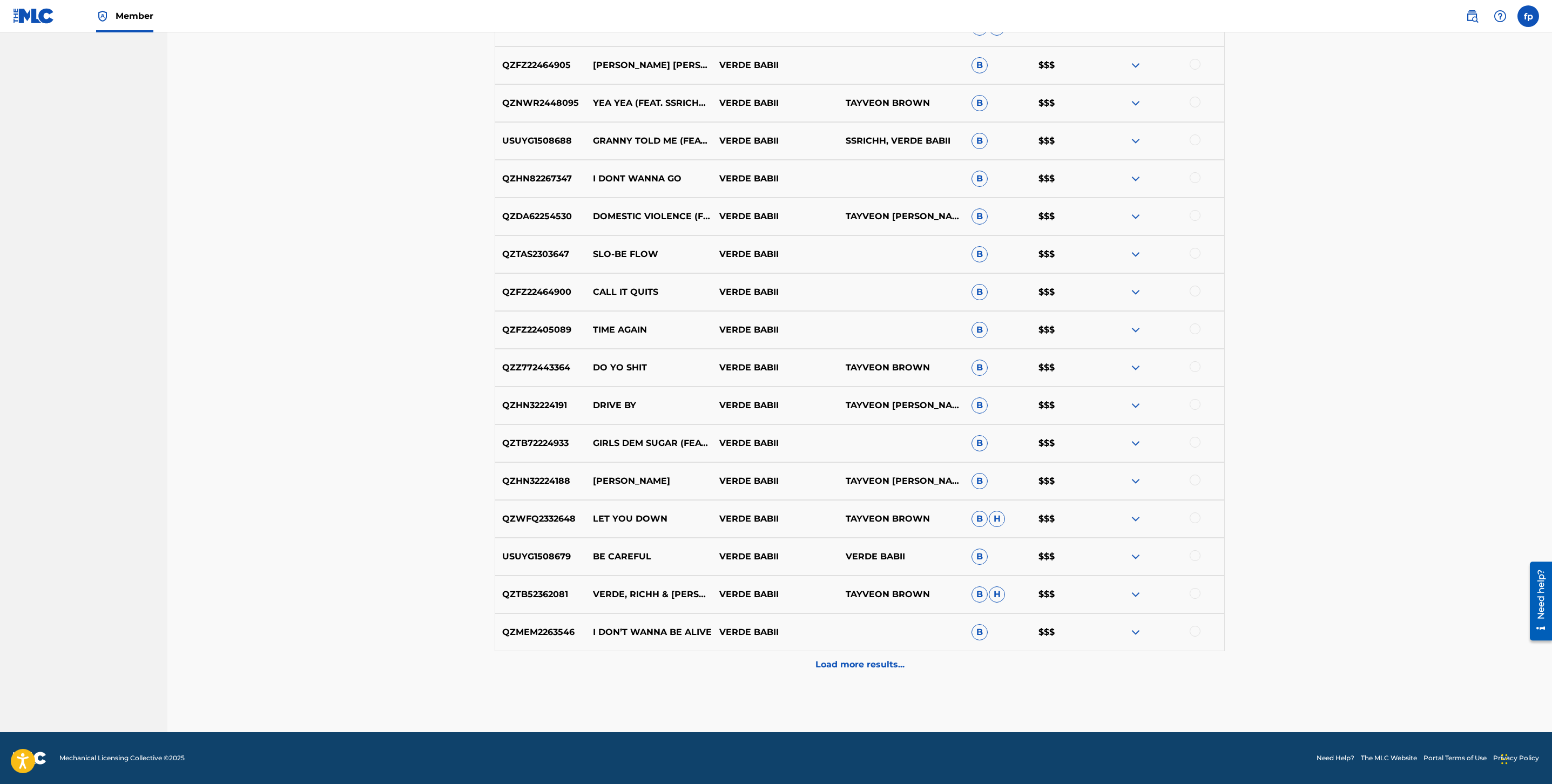
click at [874, 663] on p "Load more results..." at bounding box center [860, 664] width 89 height 13
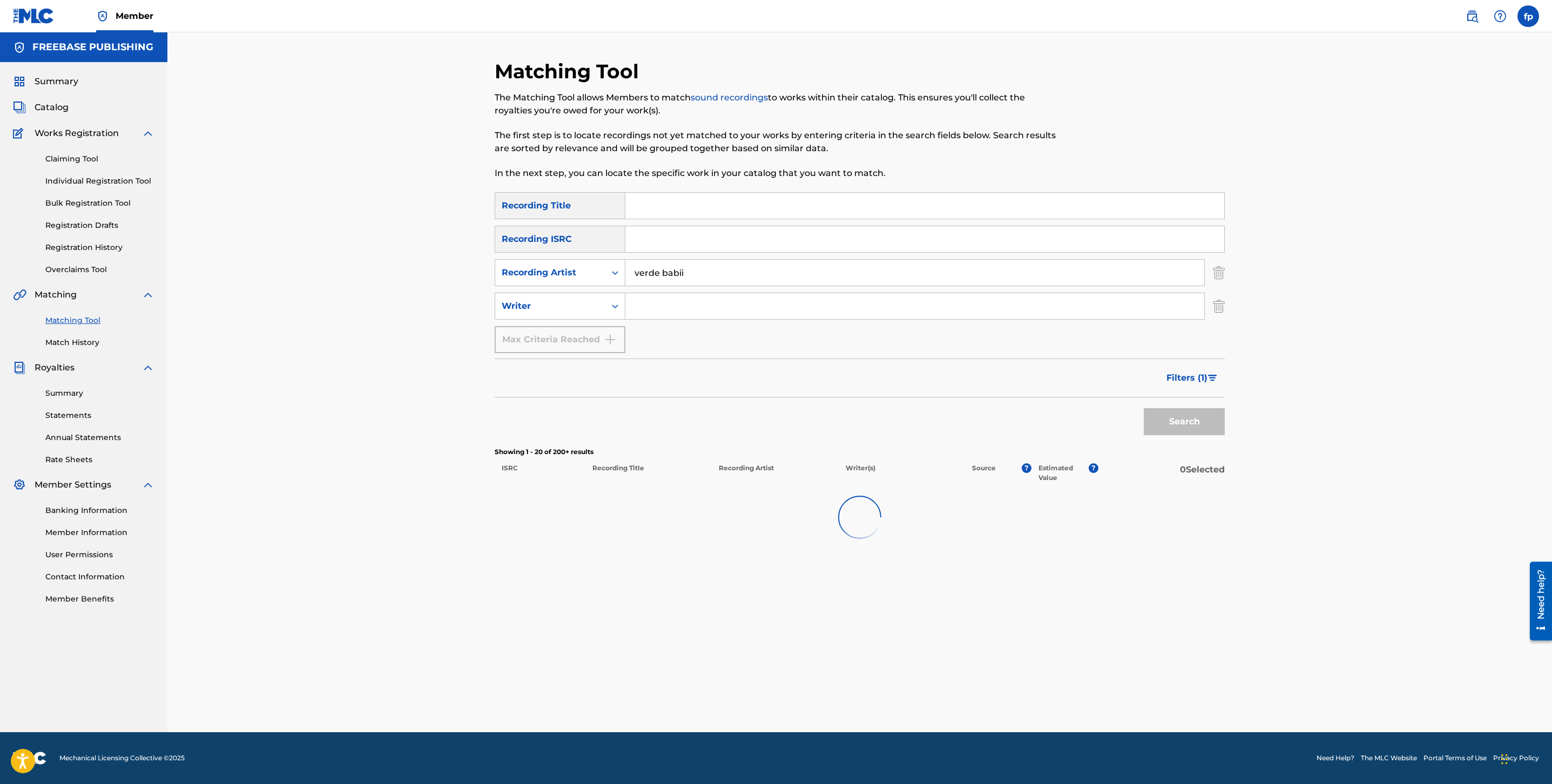
scroll to position [965, 0]
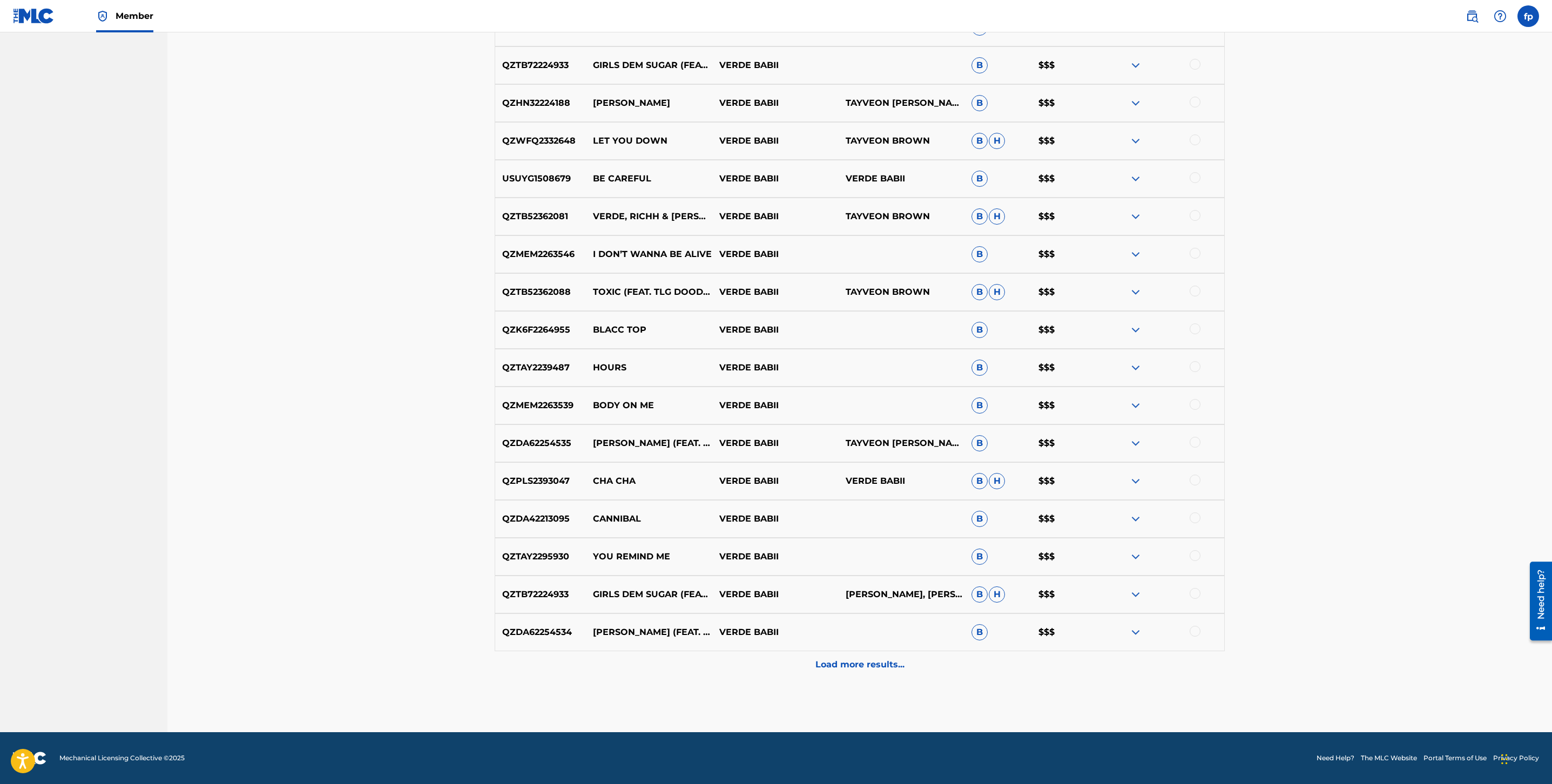
click at [875, 663] on p "Load more results..." at bounding box center [860, 664] width 89 height 13
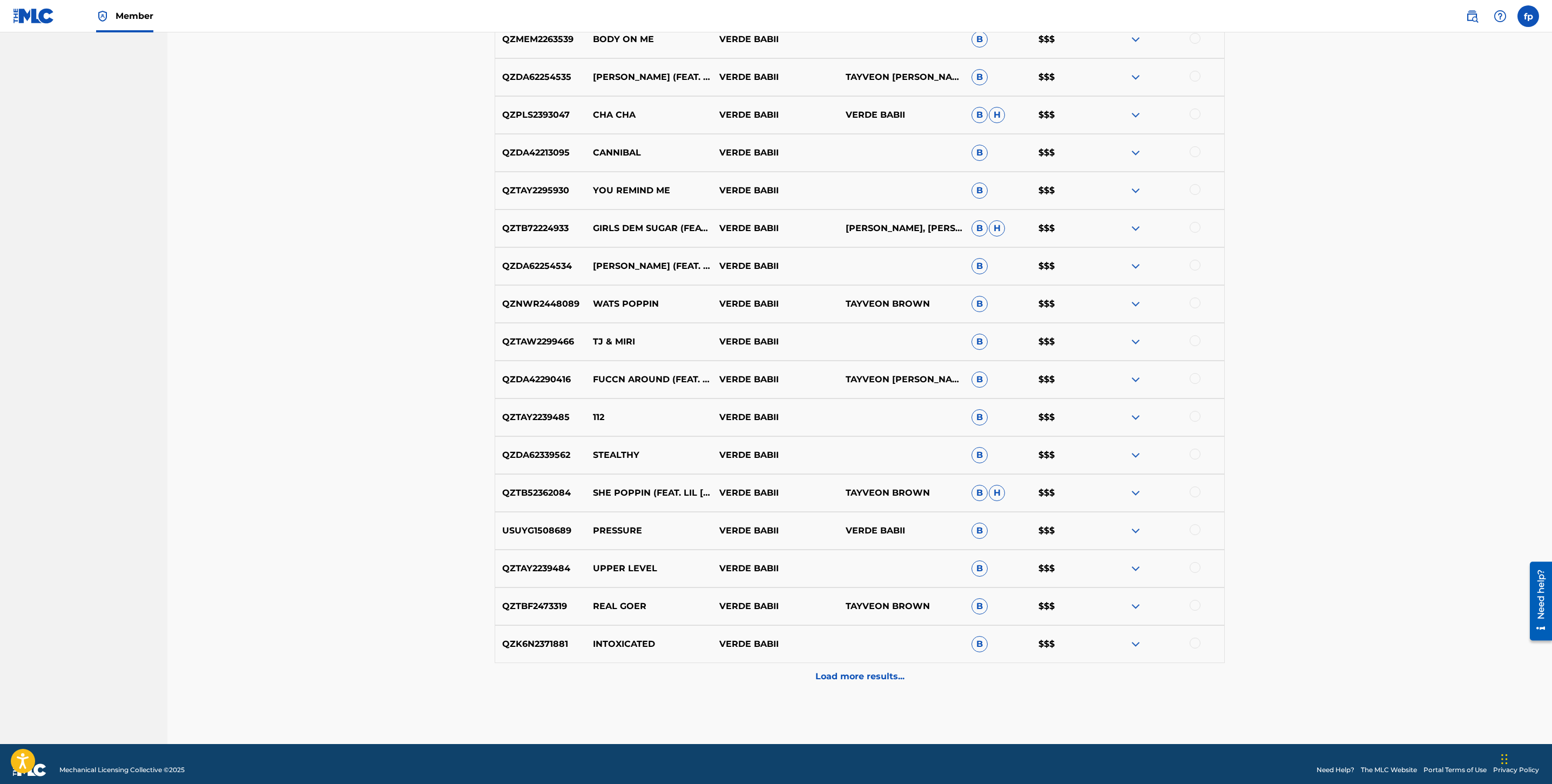
scroll to position [1344, 0]
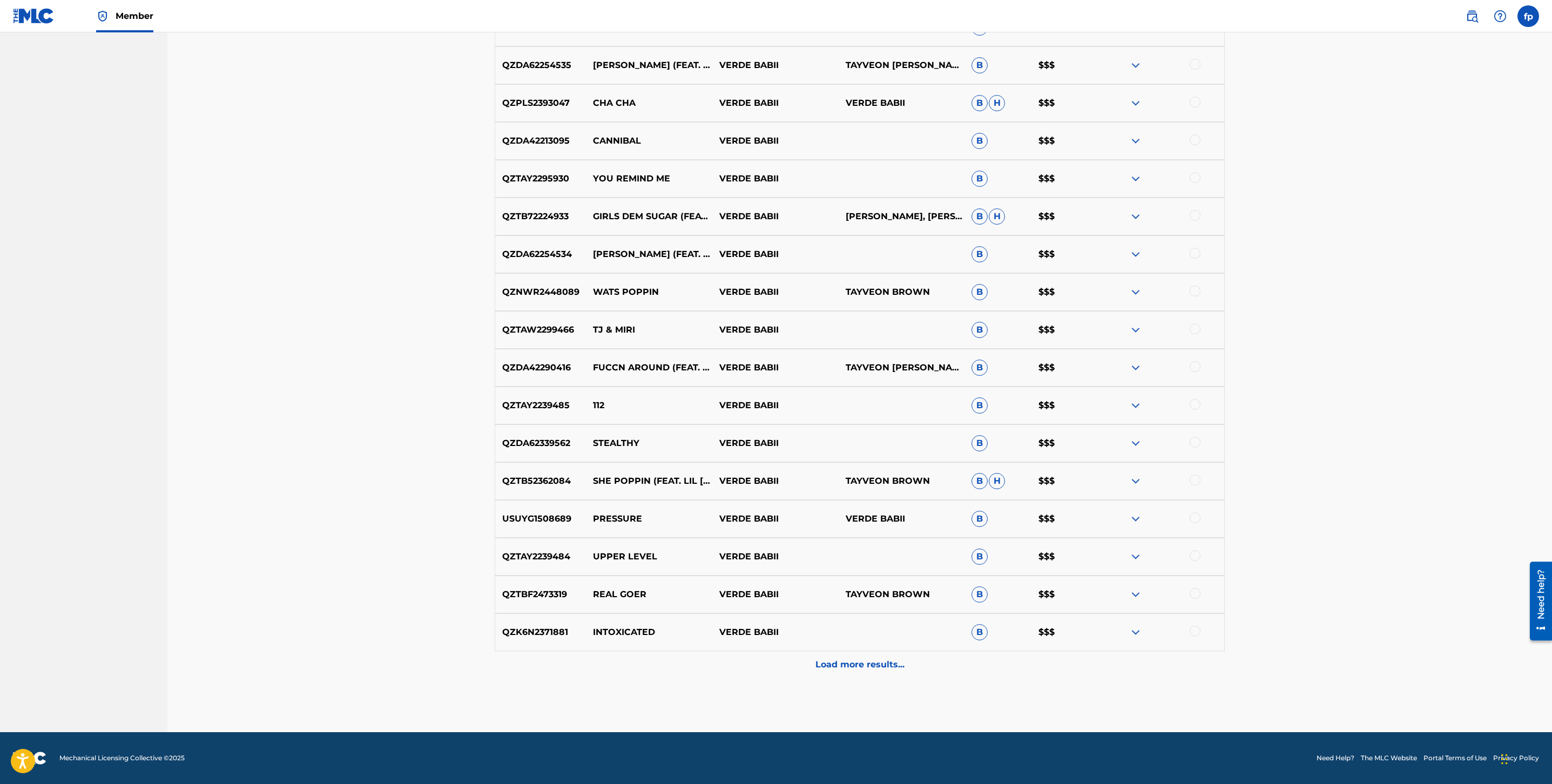
click at [875, 663] on p "Load more results..." at bounding box center [860, 664] width 89 height 13
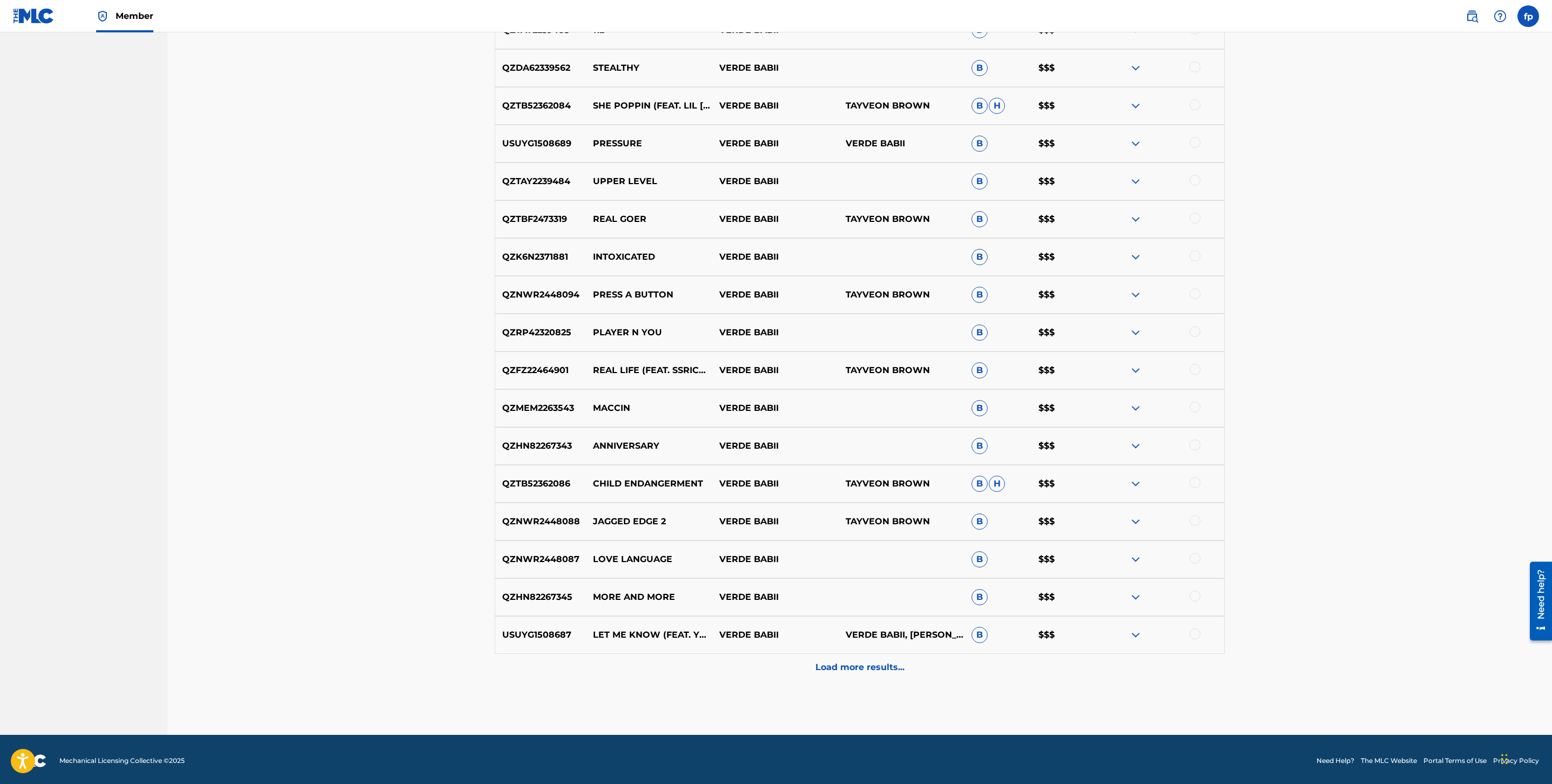
scroll to position [1721, 0]
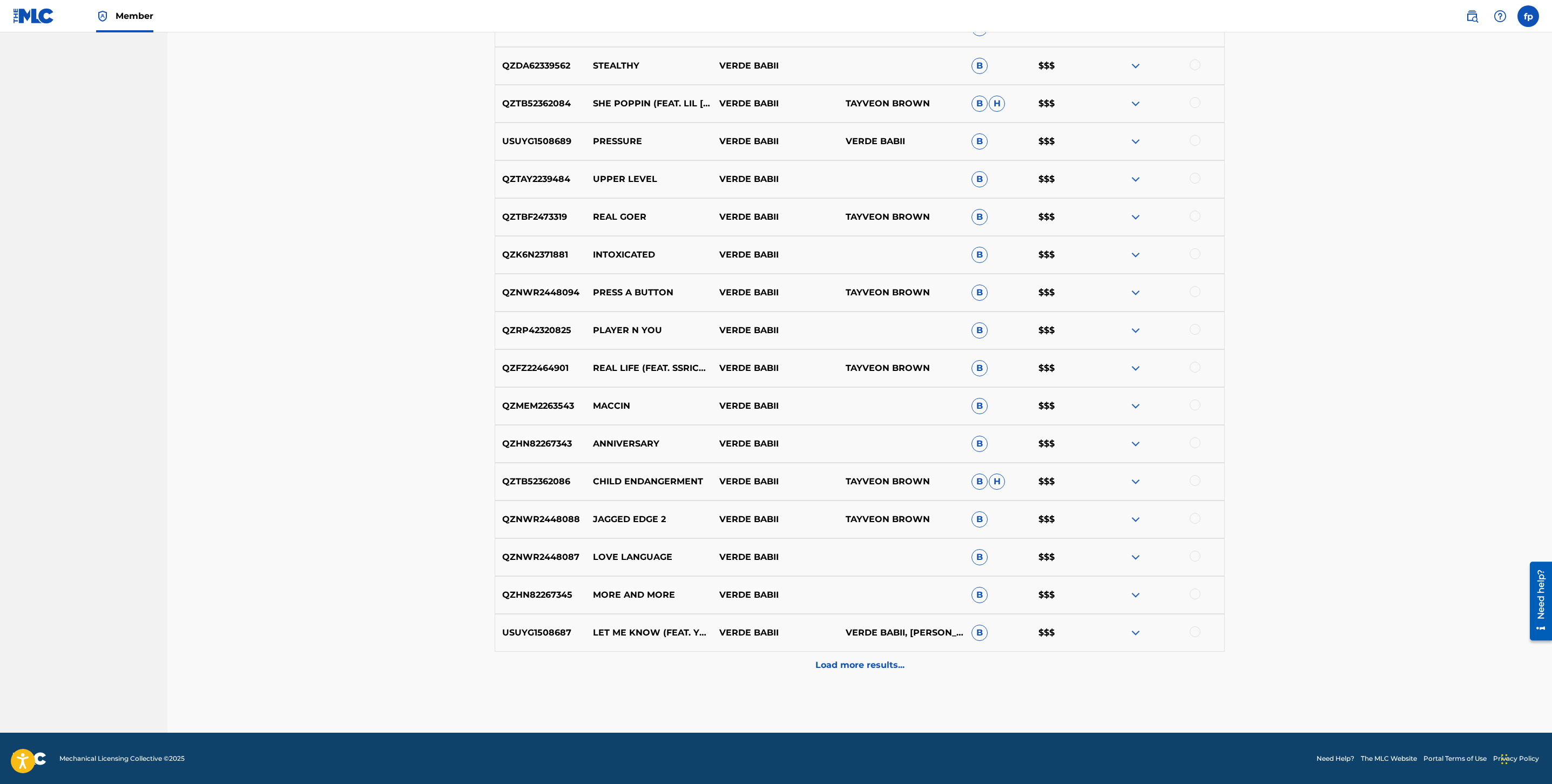
click at [875, 662] on p "Load more results..." at bounding box center [860, 665] width 89 height 13
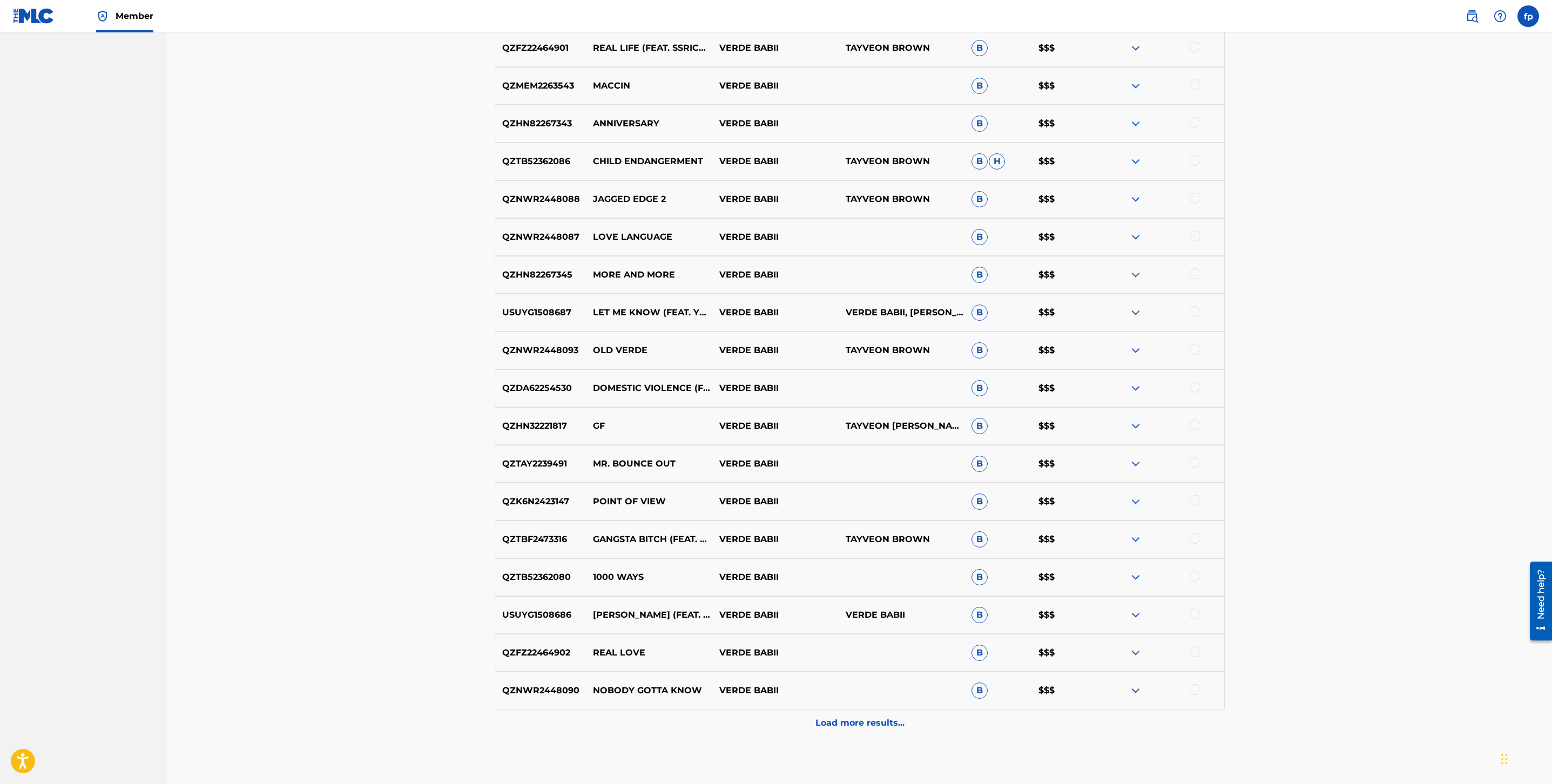
scroll to position [2100, 0]
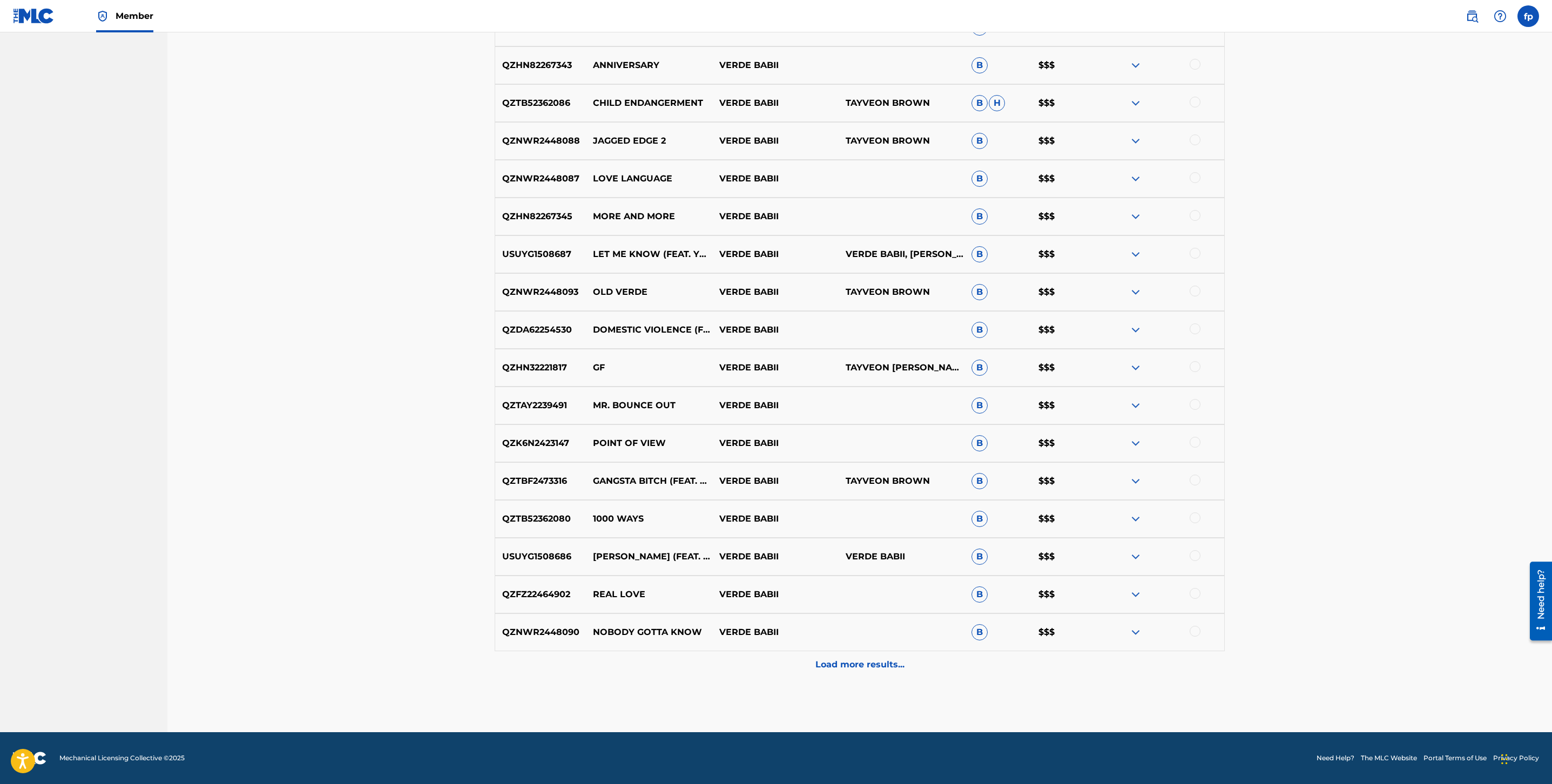
click at [878, 661] on p "Load more results..." at bounding box center [860, 664] width 89 height 13
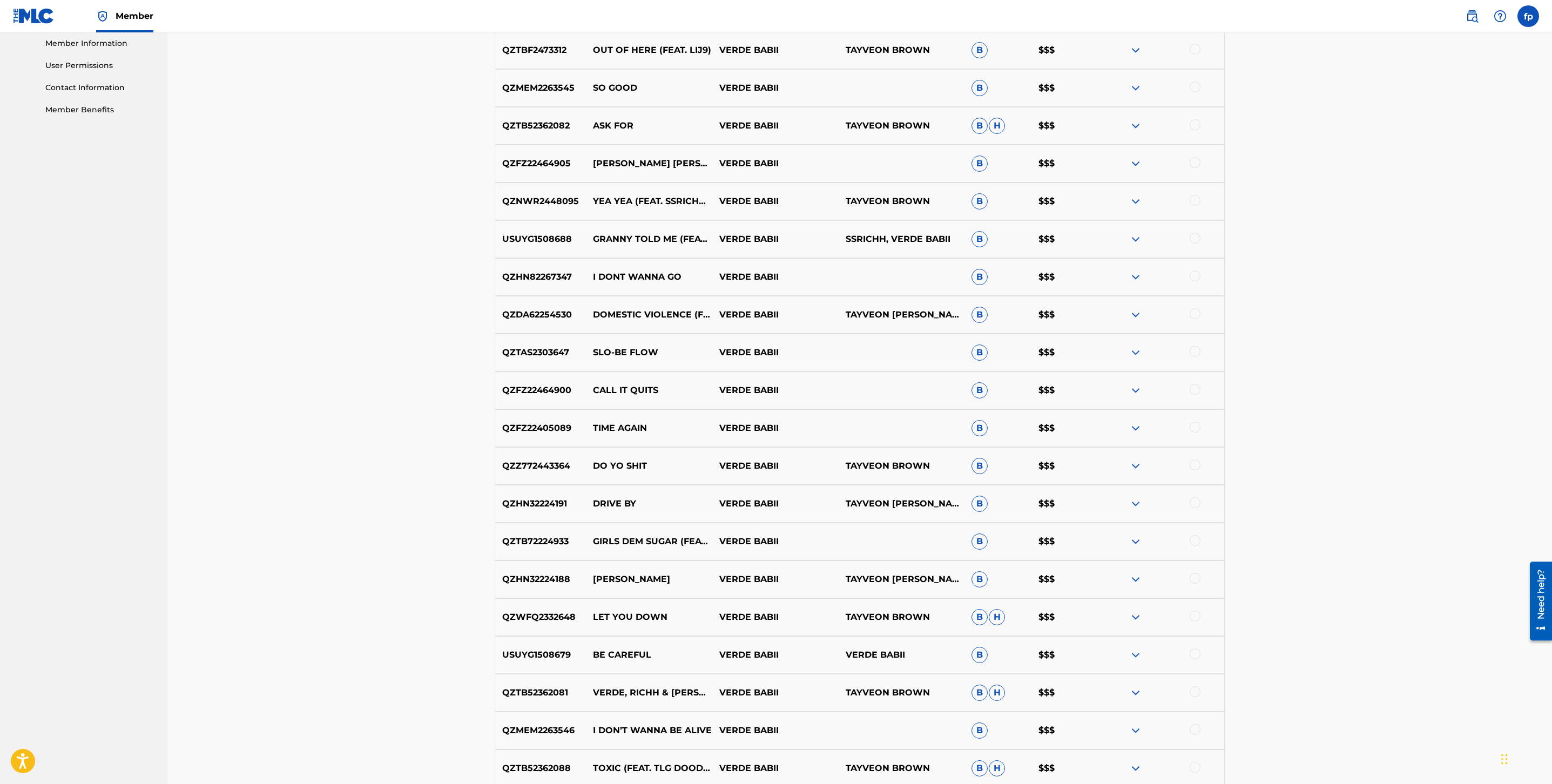
scroll to position [2477, 0]
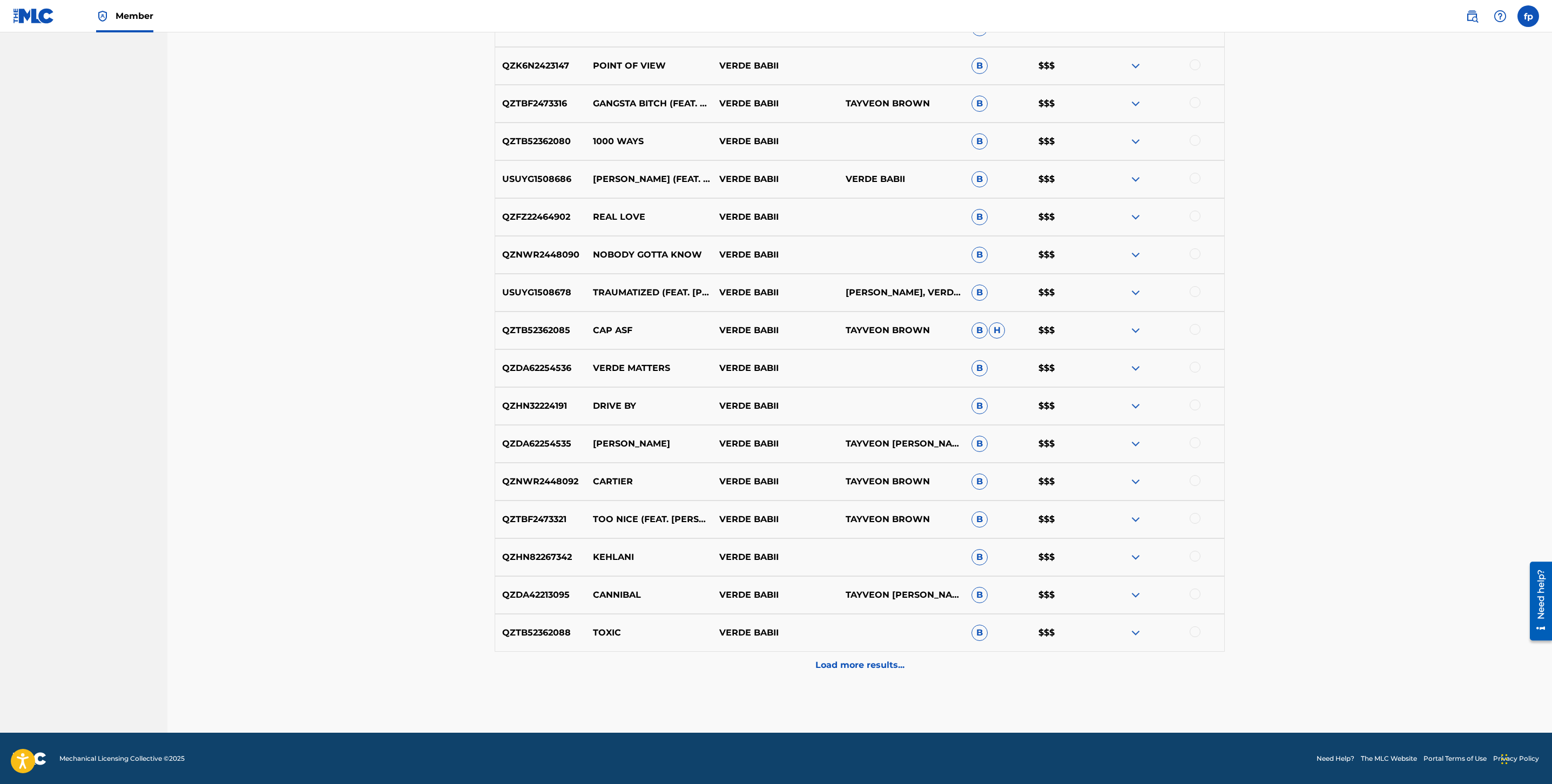
click at [878, 661] on p "Load more results..." at bounding box center [860, 665] width 89 height 13
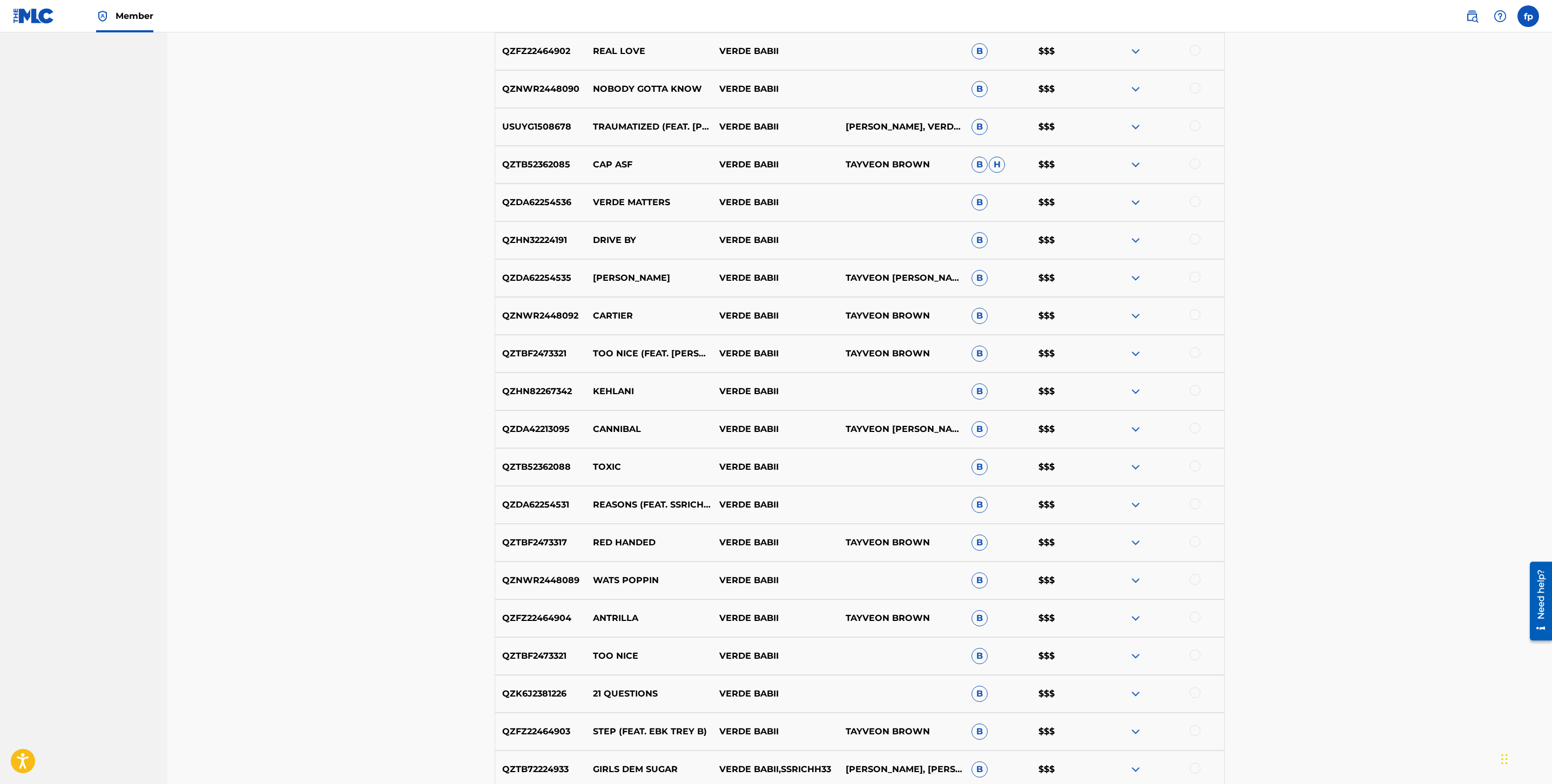
scroll to position [2855, 0]
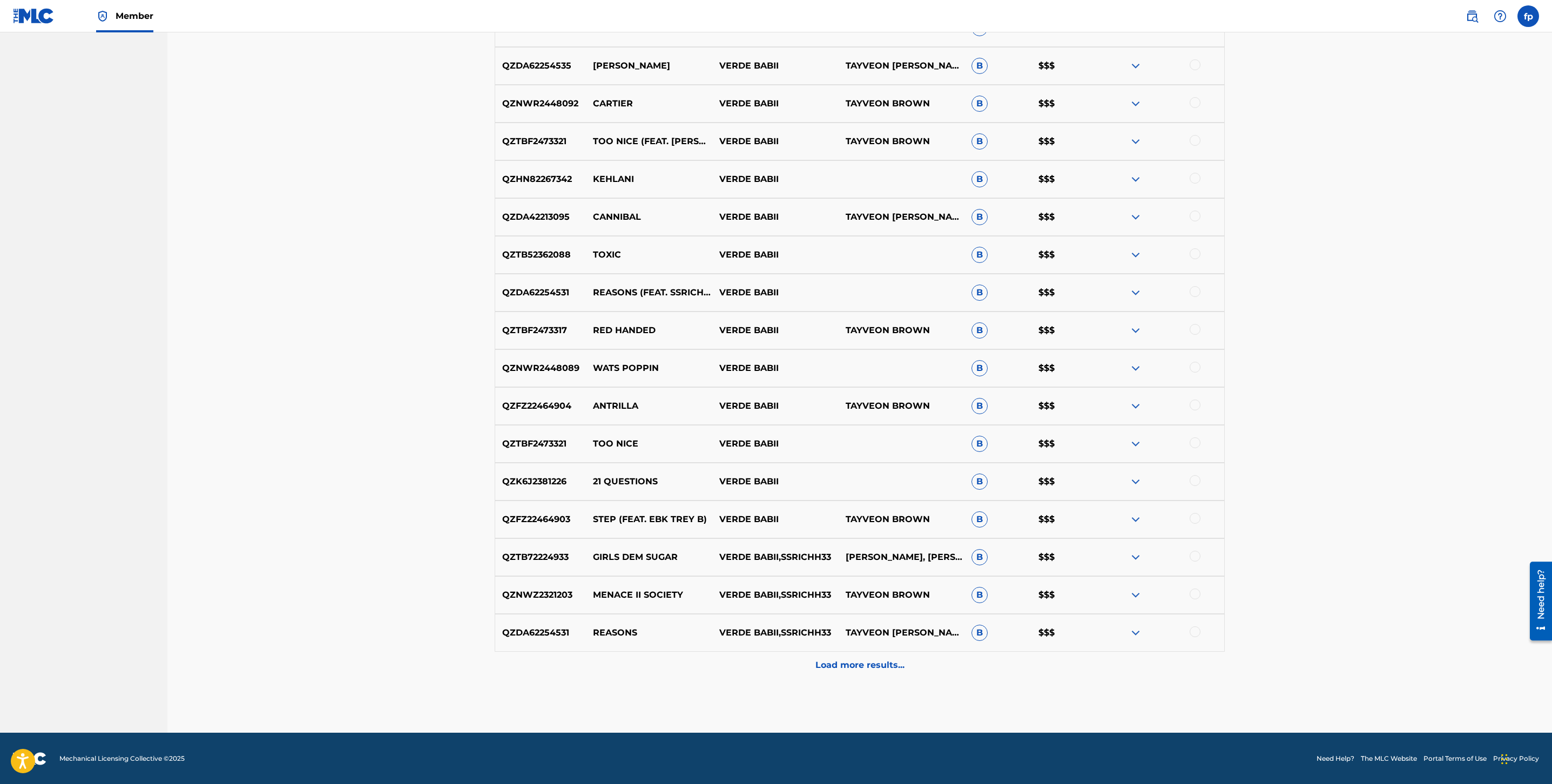
click at [879, 661] on p "Load more results..." at bounding box center [860, 665] width 89 height 13
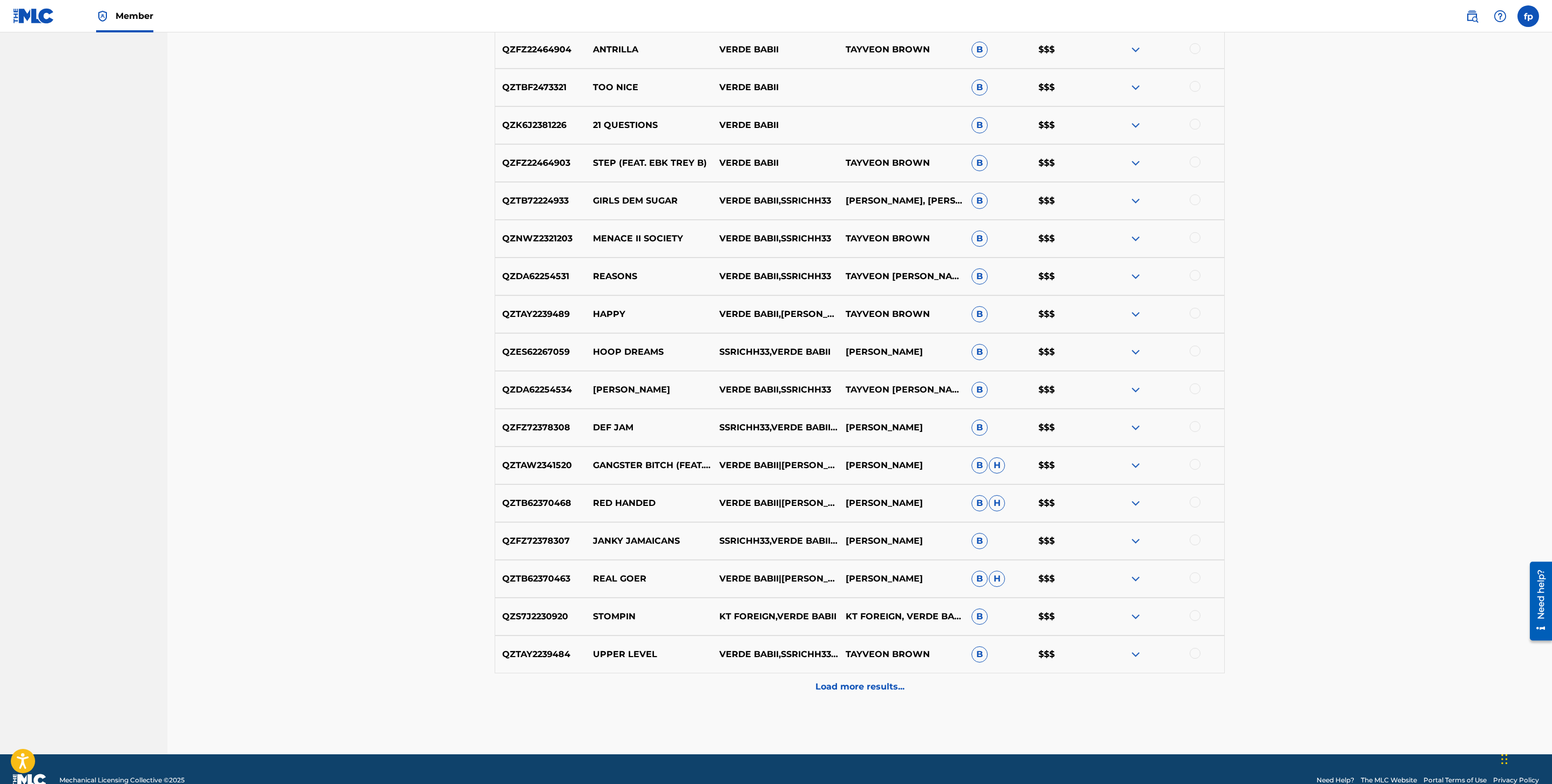
scroll to position [3234, 0]
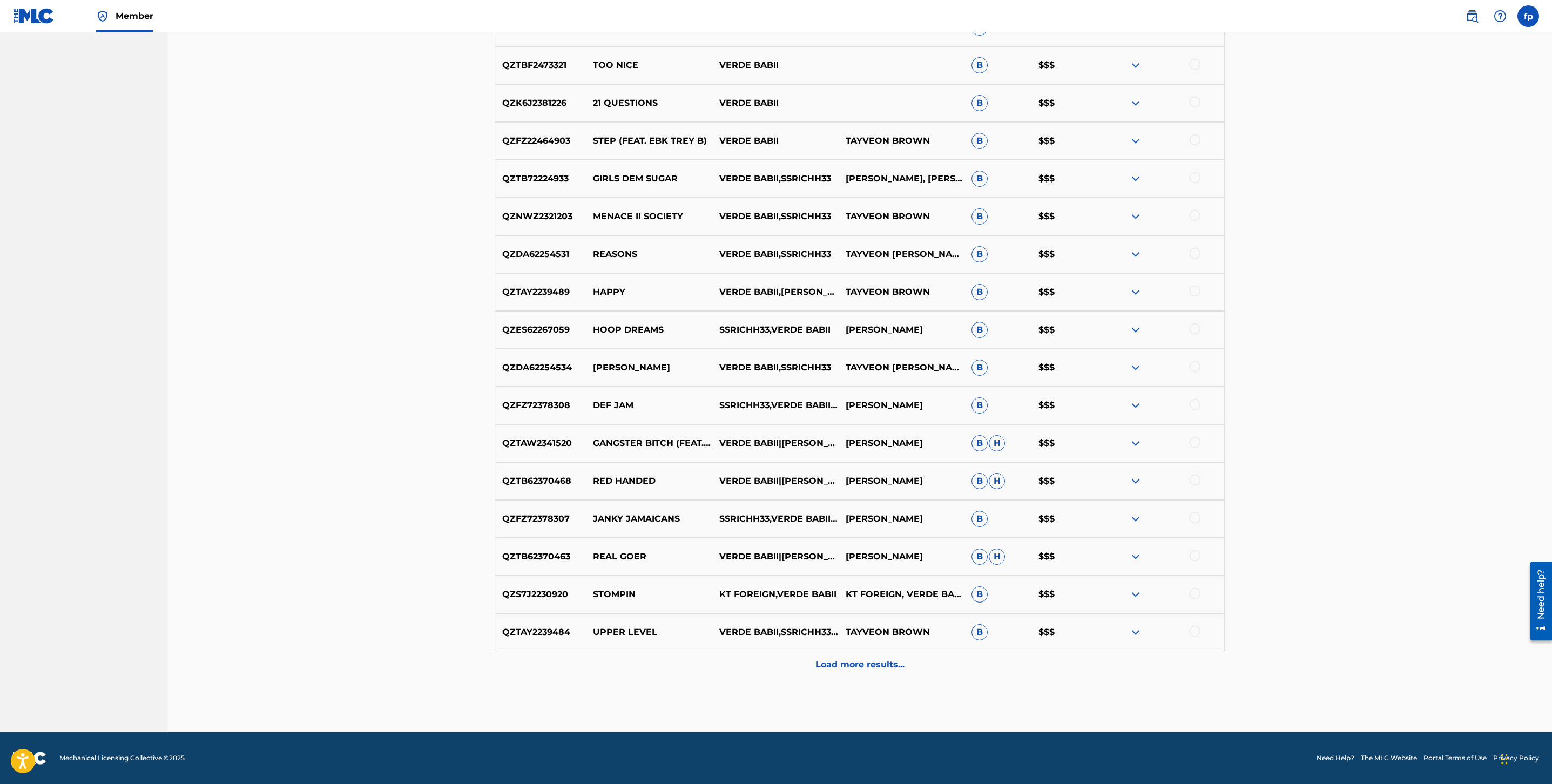
click at [879, 661] on p "Load more results..." at bounding box center [860, 664] width 89 height 13
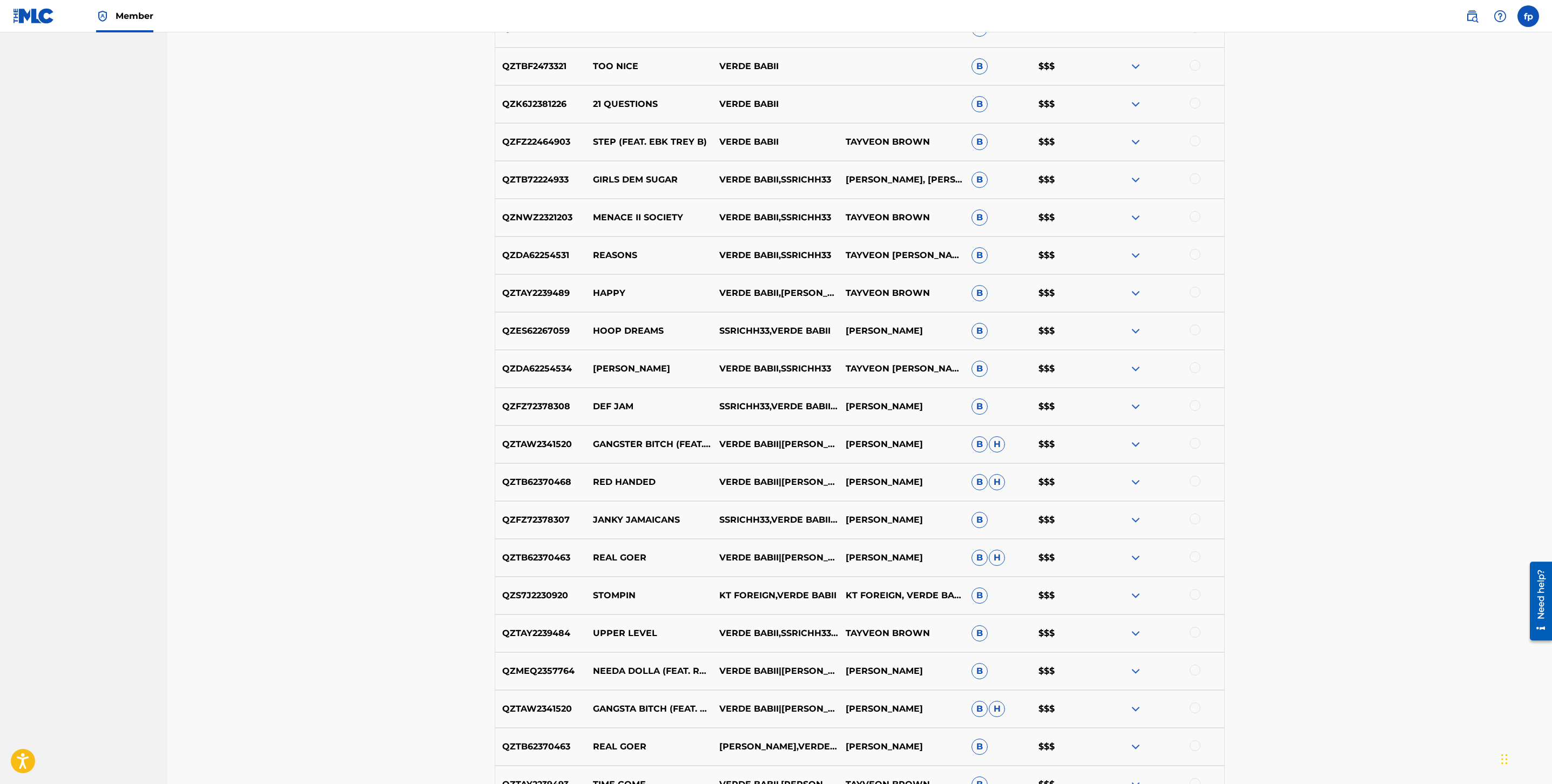
scroll to position [3611, 0]
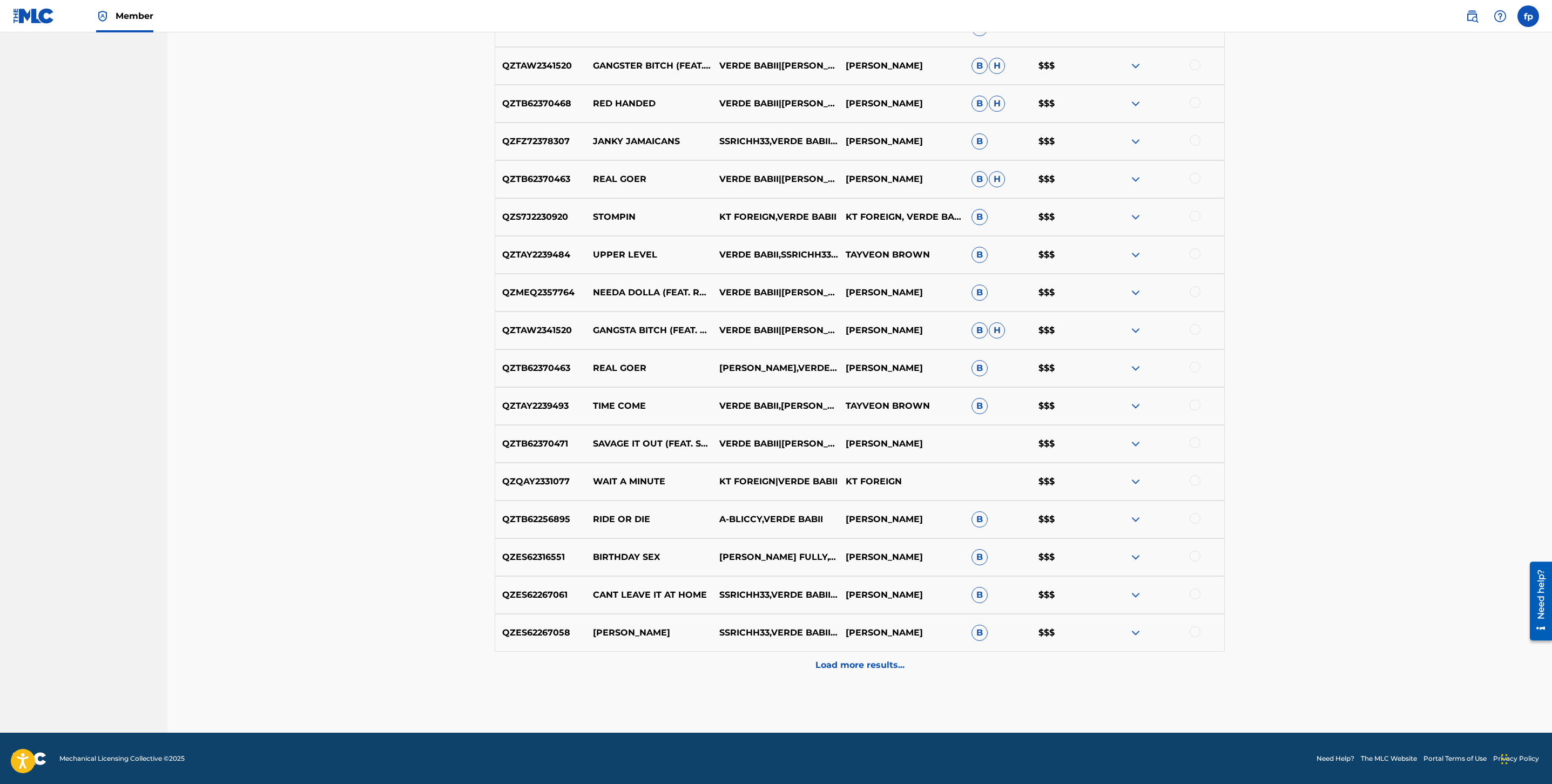
click at [880, 661] on p "Load more results..." at bounding box center [860, 665] width 89 height 13
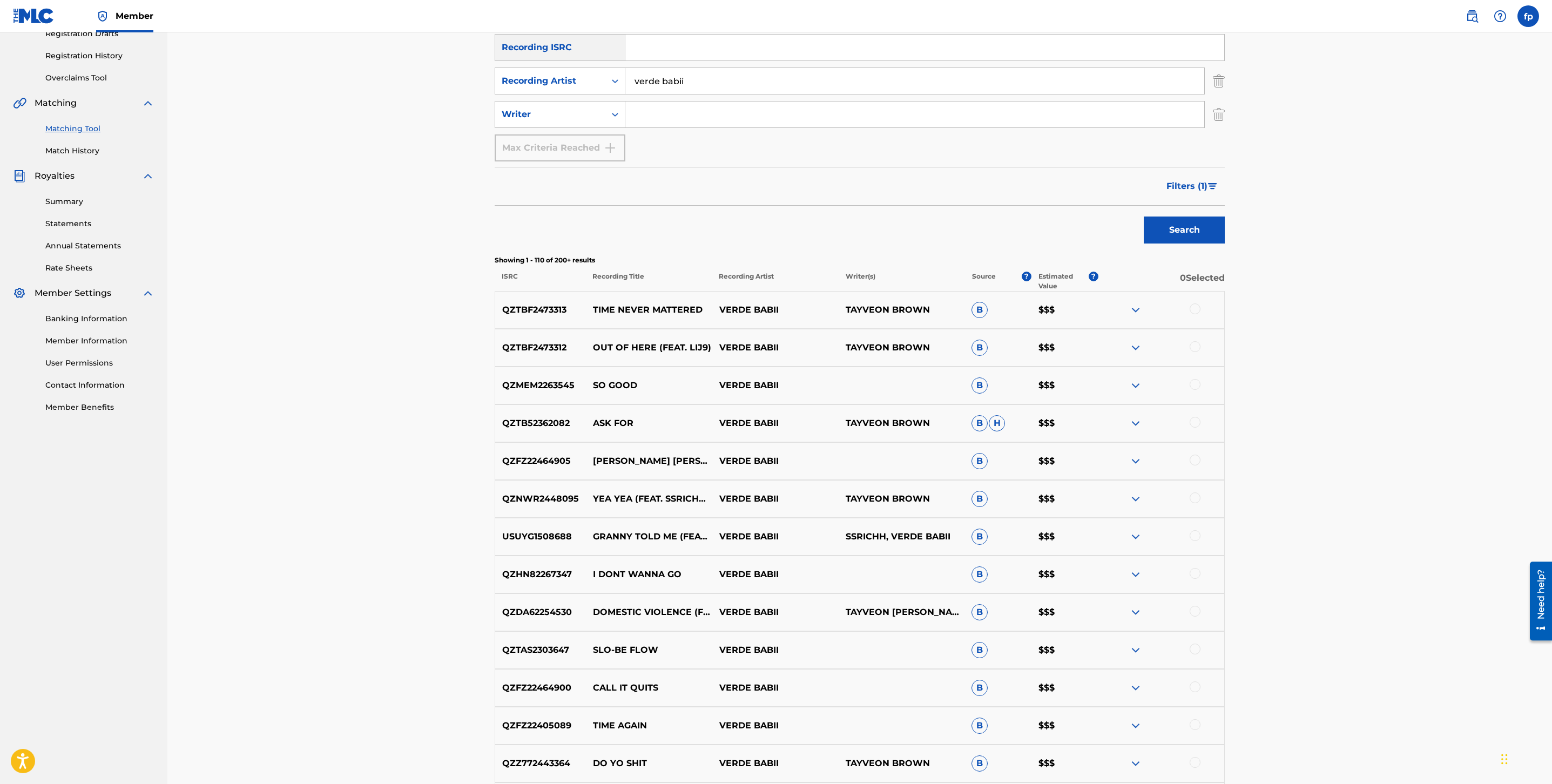
scroll to position [0, 0]
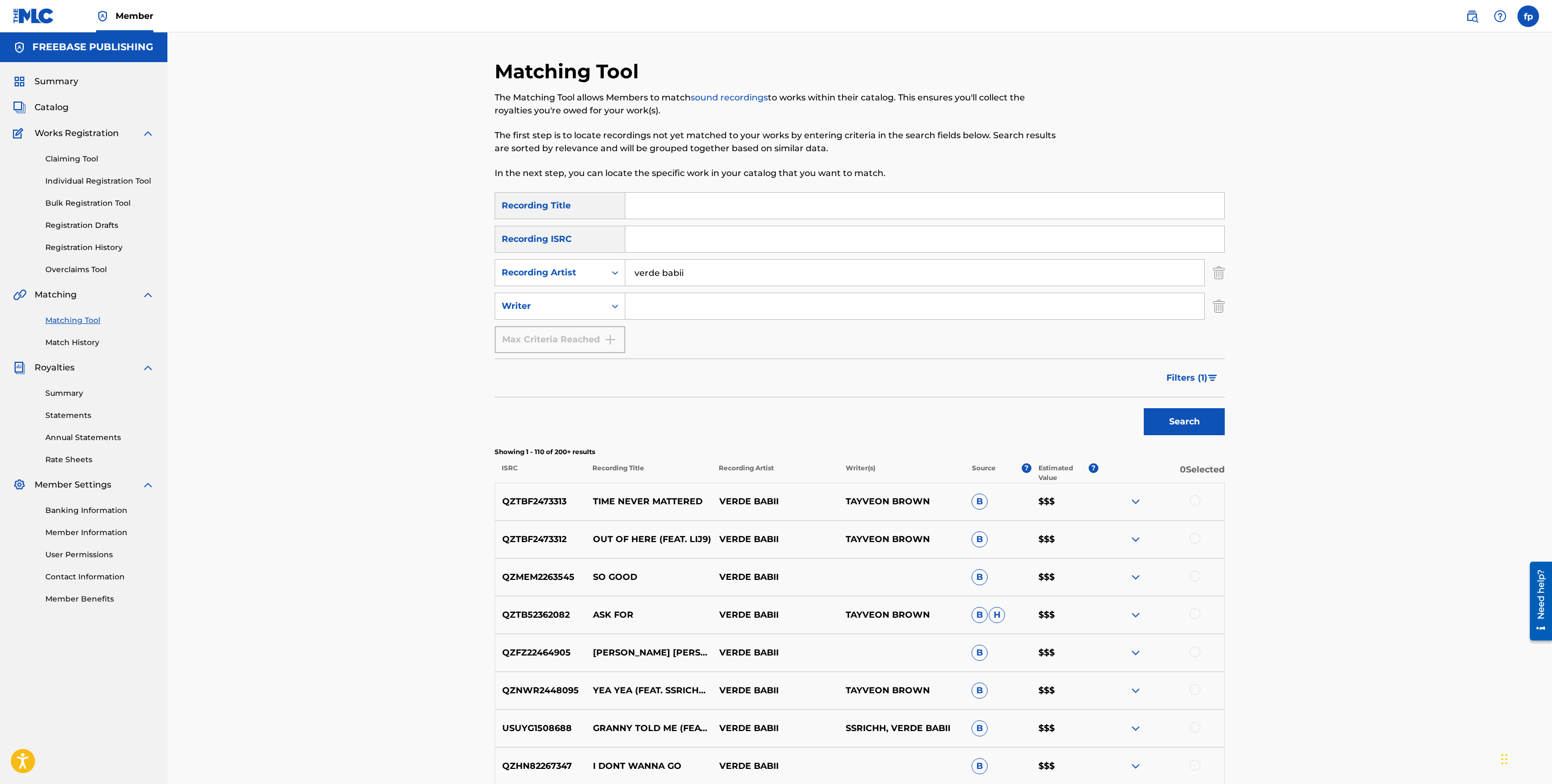
click at [718, 272] on input "verde babii" at bounding box center [914, 273] width 579 height 26
click at [719, 272] on input "verde babii" at bounding box center [914, 273] width 579 height 26
type input "d-lo"
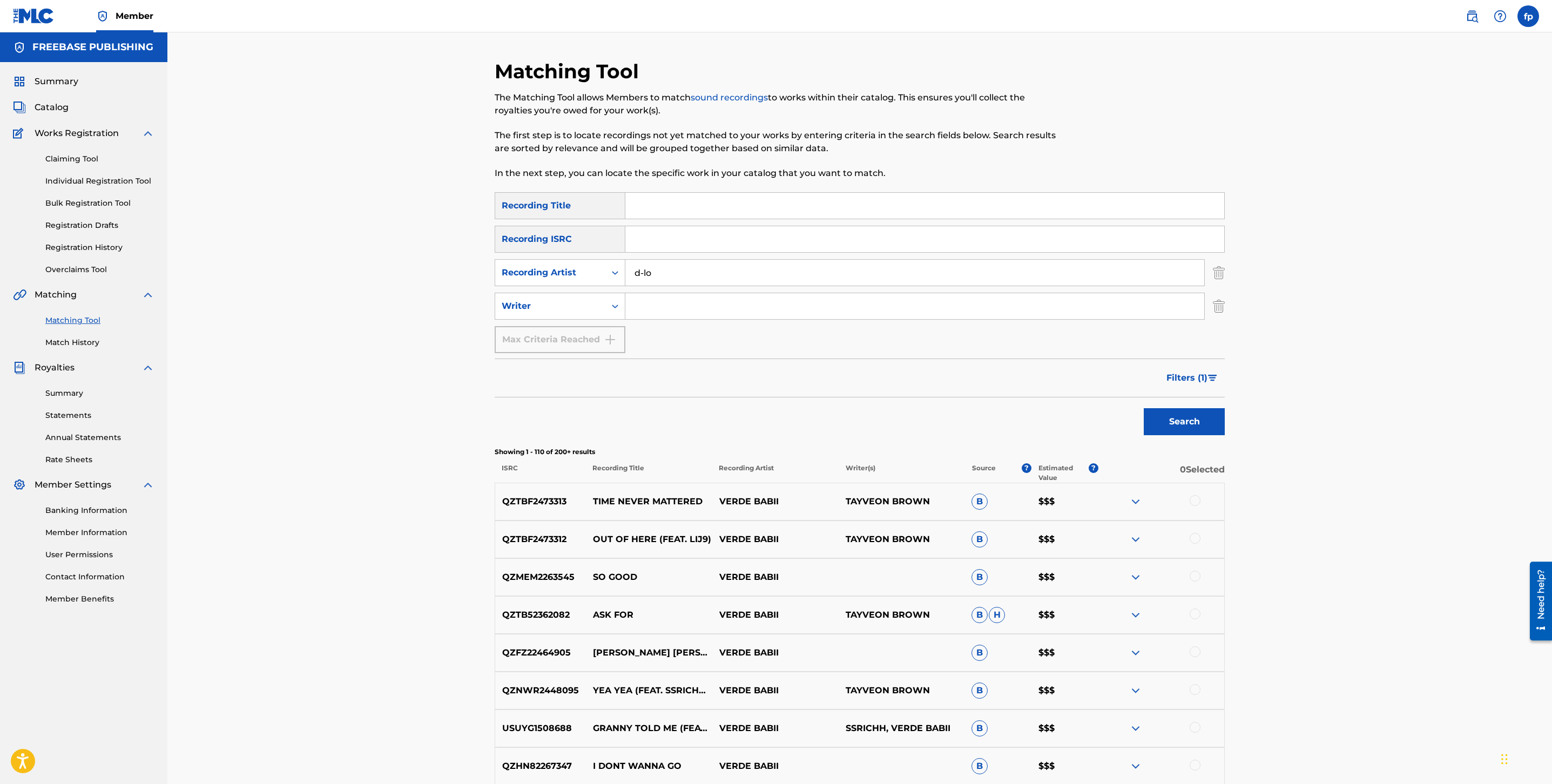
click at [1144, 408] on button "Search" at bounding box center [1184, 422] width 81 height 27
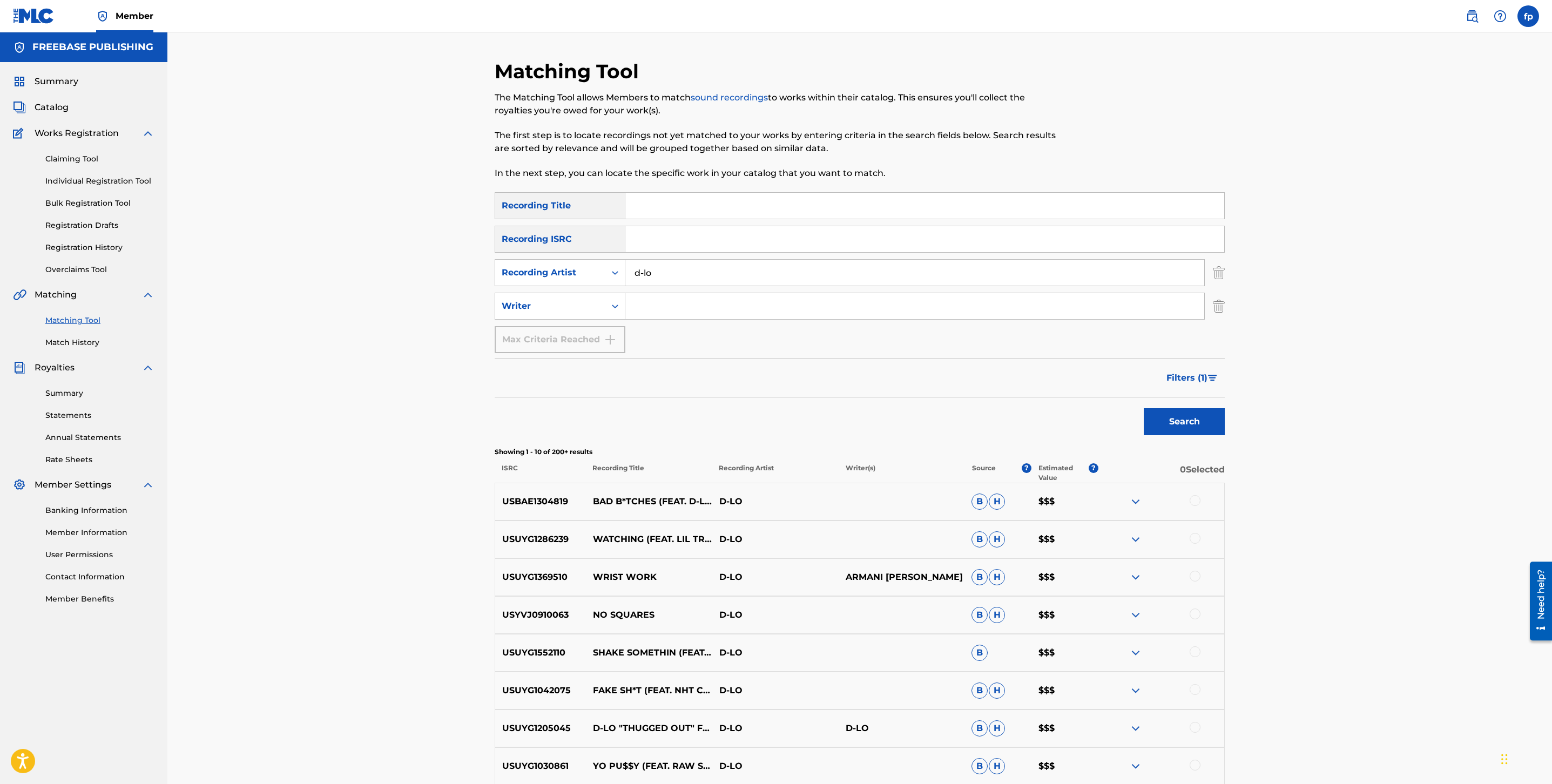
click at [1214, 376] on img "Search Form" at bounding box center [1212, 377] width 9 height 7
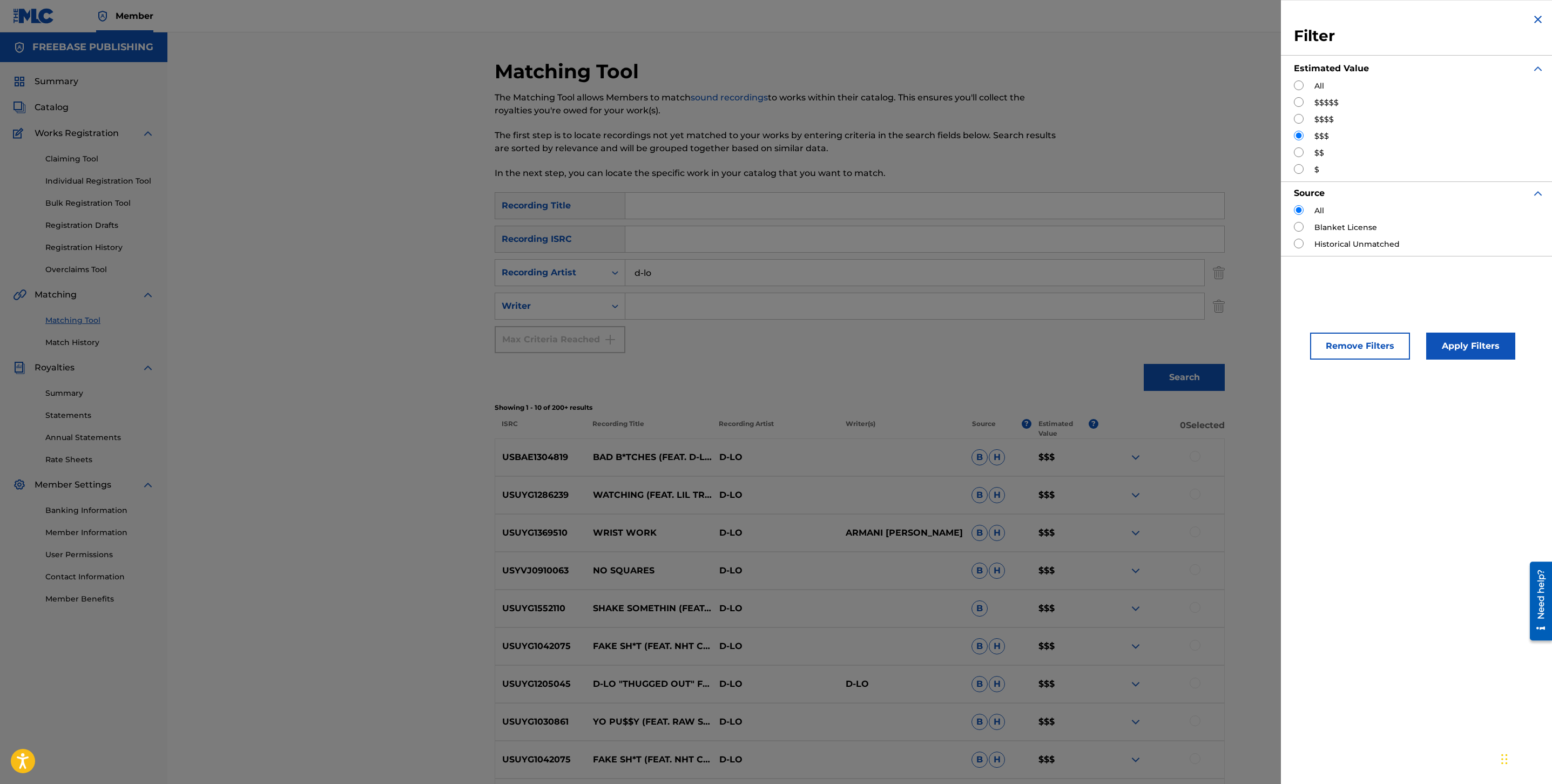
click at [1315, 102] on label "$$$$$" at bounding box center [1327, 103] width 24 height 12
click at [1302, 104] on input "Search Form" at bounding box center [1299, 102] width 10 height 10
radio input "true"
click at [1465, 355] on button "Apply Filters" at bounding box center [1471, 346] width 89 height 27
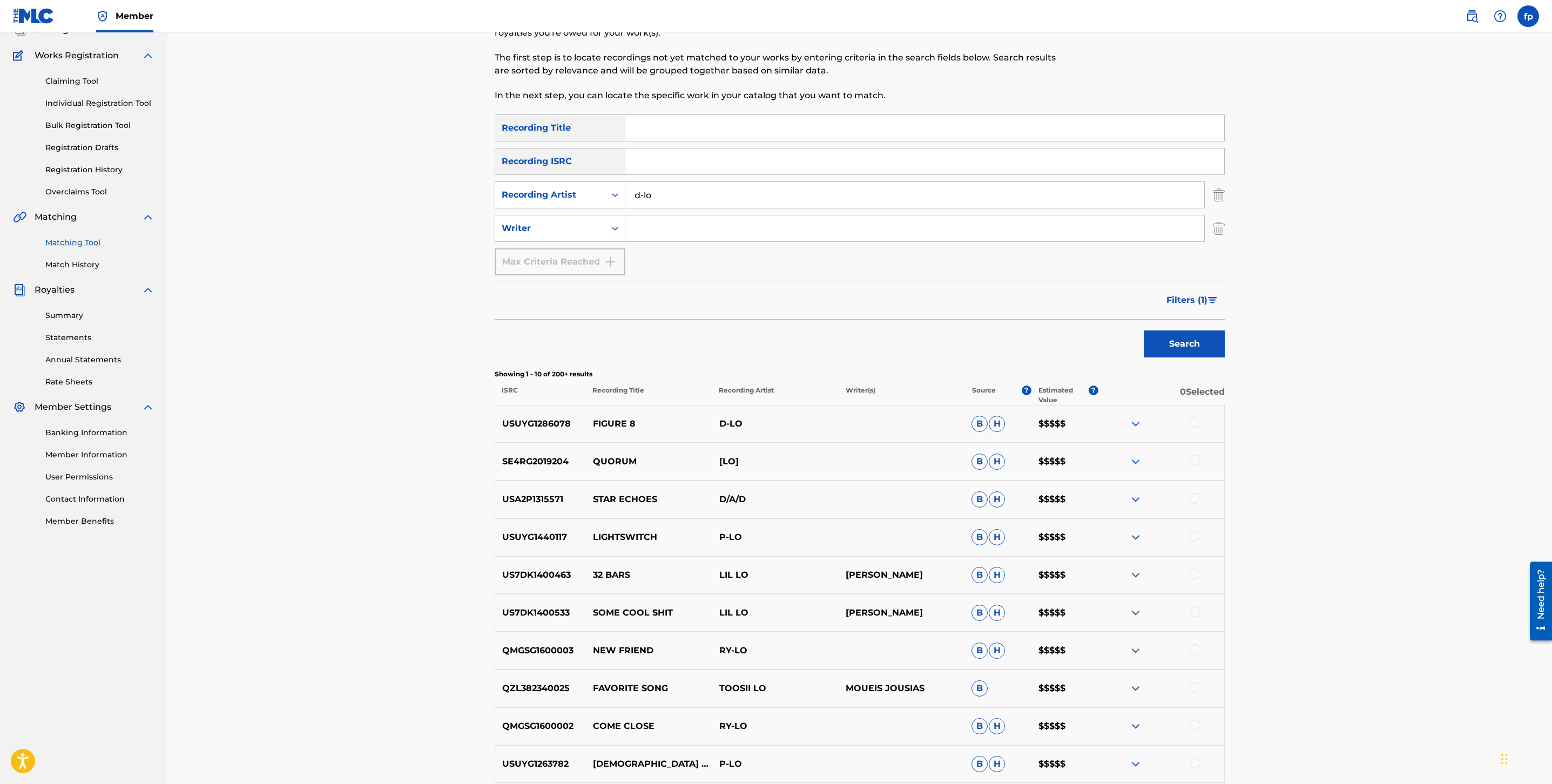
scroll to position [104, 0]
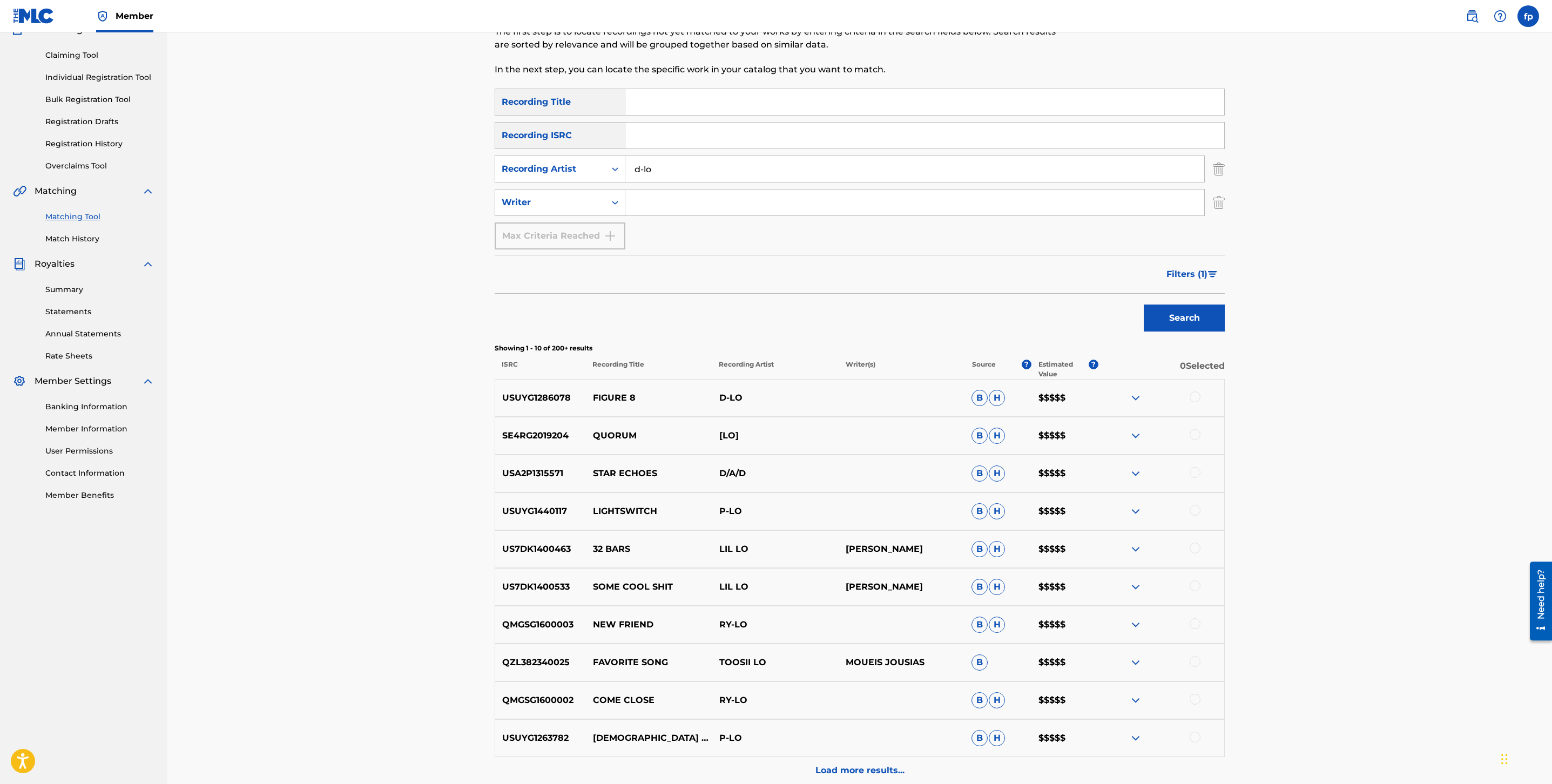
click at [1187, 278] on span "Filters ( 1 )" at bounding box center [1187, 274] width 41 height 13
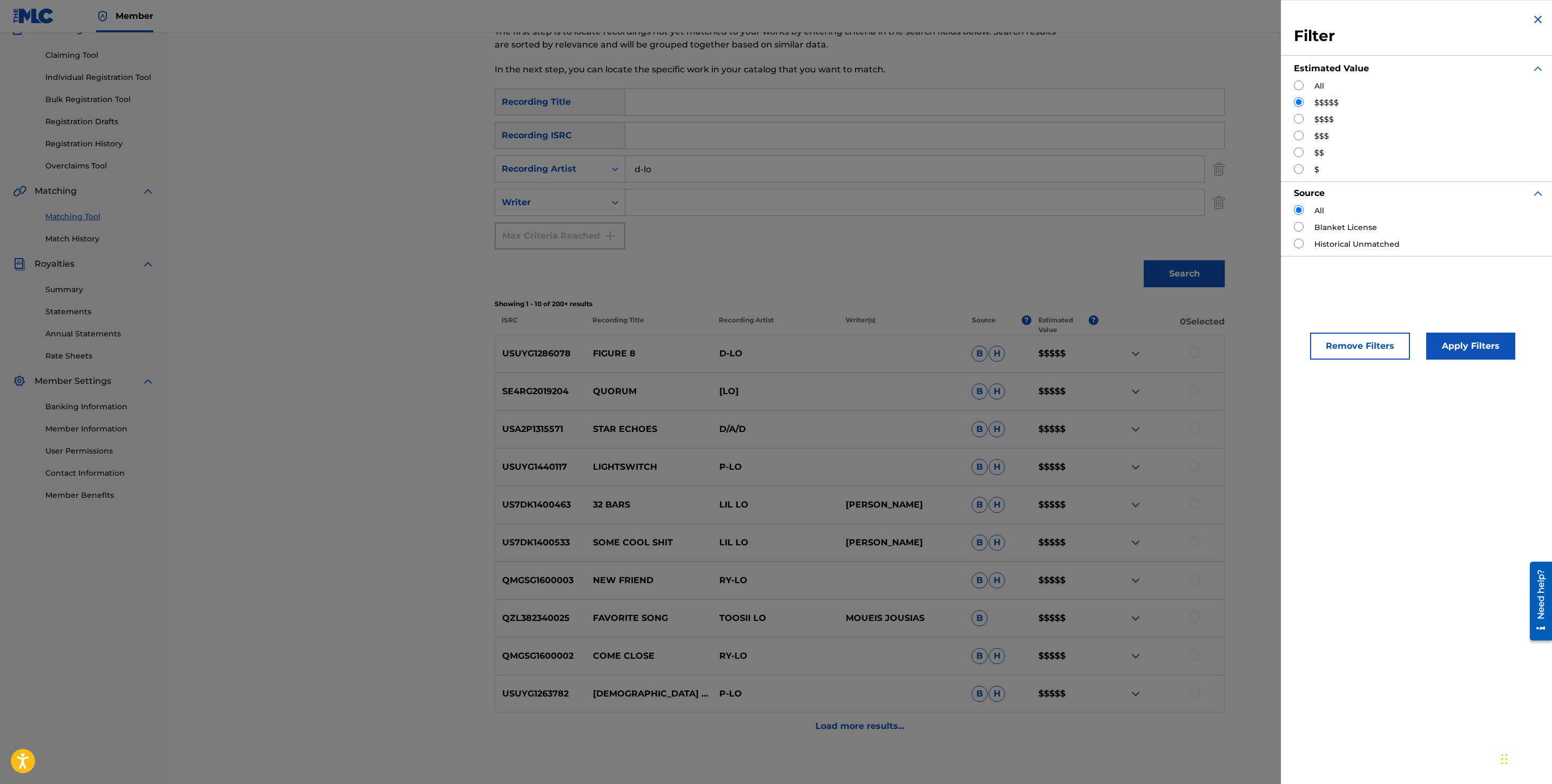
click at [1295, 118] on input "Search Form" at bounding box center [1299, 118] width 10 height 10
radio input "true"
click at [1468, 339] on button "Apply Filters" at bounding box center [1471, 346] width 89 height 27
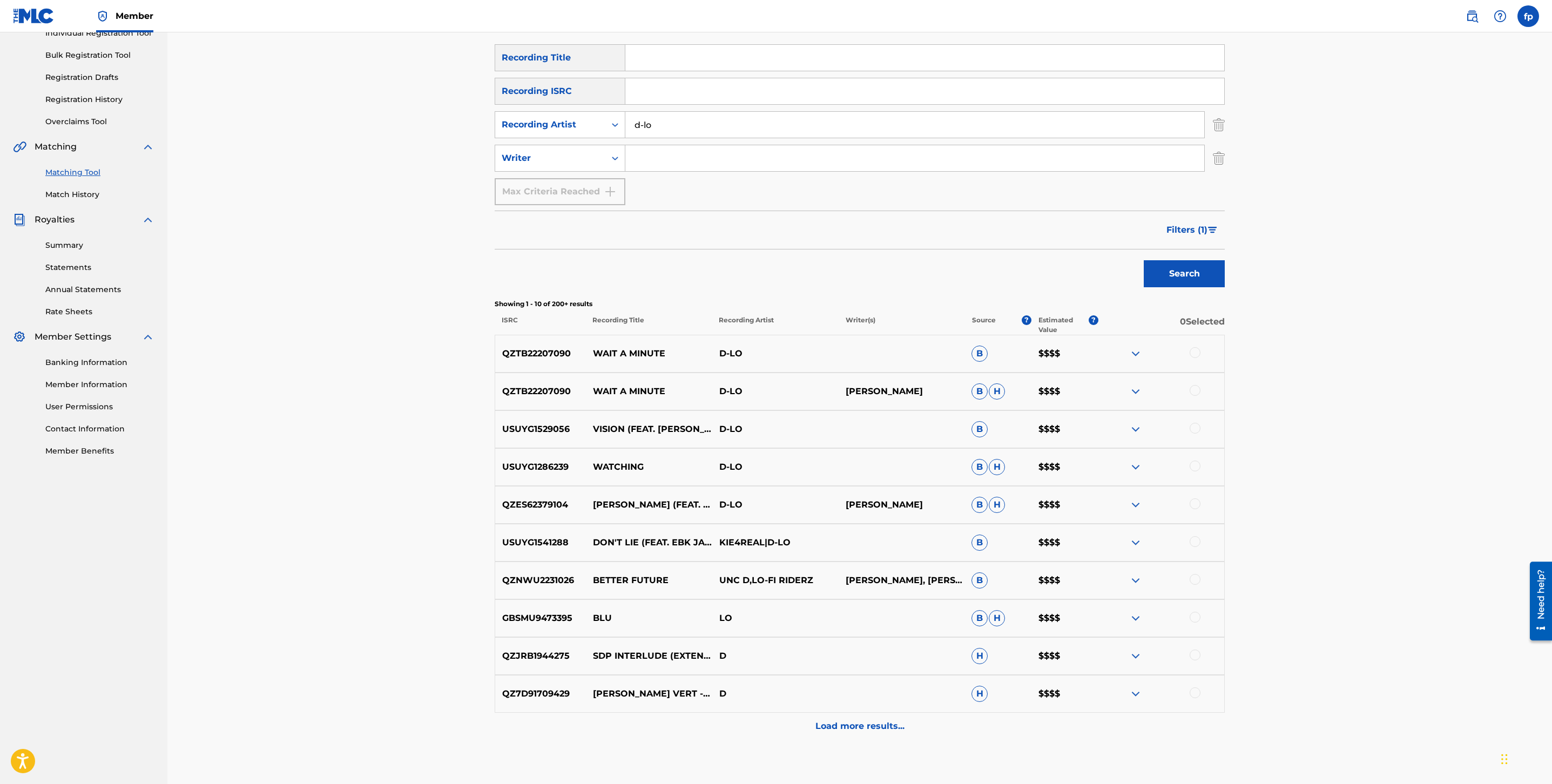
scroll to position [149, 0]
click at [1212, 226] on img "Search Form" at bounding box center [1212, 228] width 9 height 7
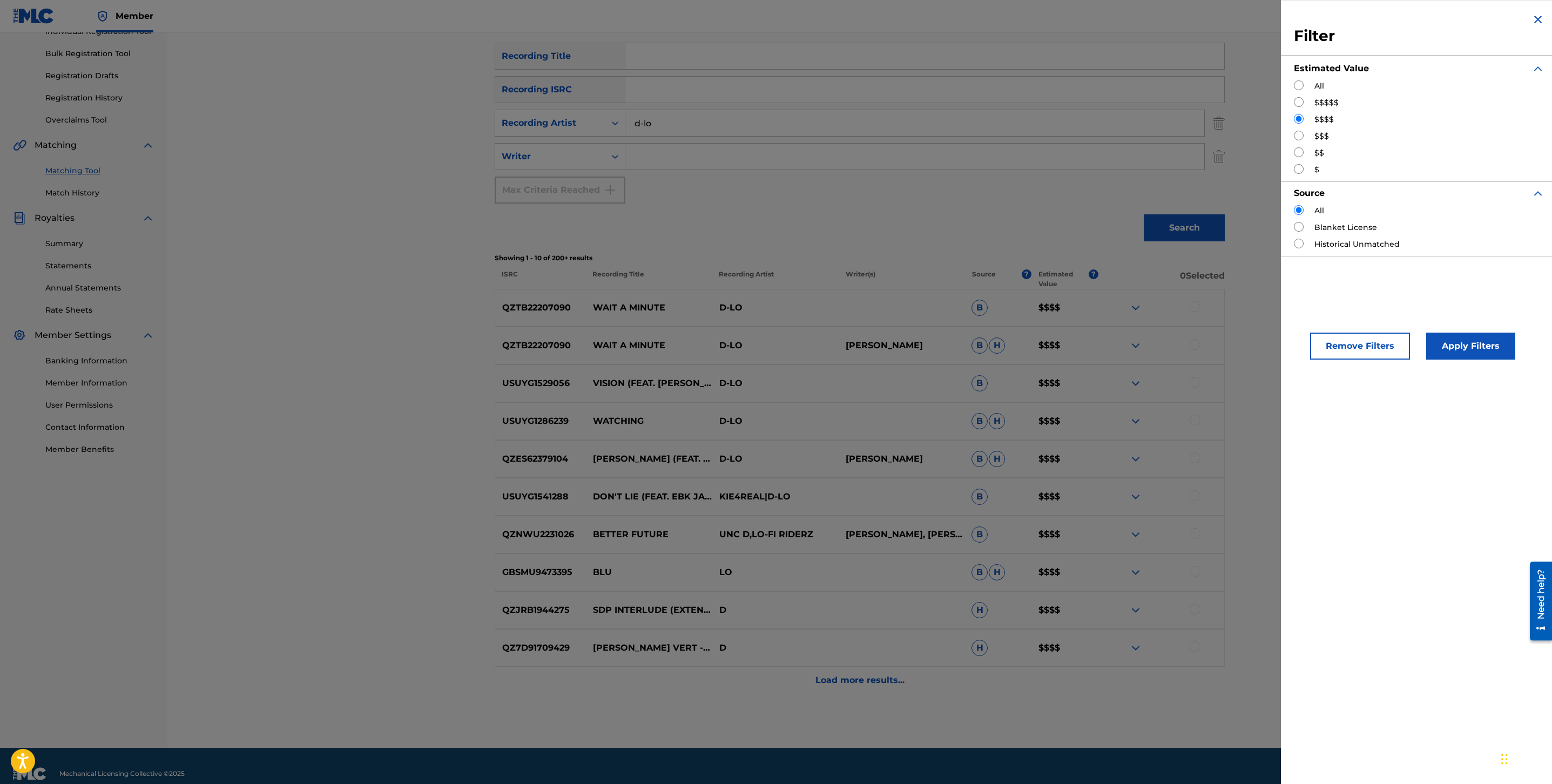
click at [1304, 138] on div "$$$" at bounding box center [1419, 137] width 250 height 12
click at [1301, 138] on input "Search Form" at bounding box center [1299, 136] width 10 height 10
radio input "true"
click at [1453, 335] on button "Apply Filters" at bounding box center [1471, 346] width 89 height 27
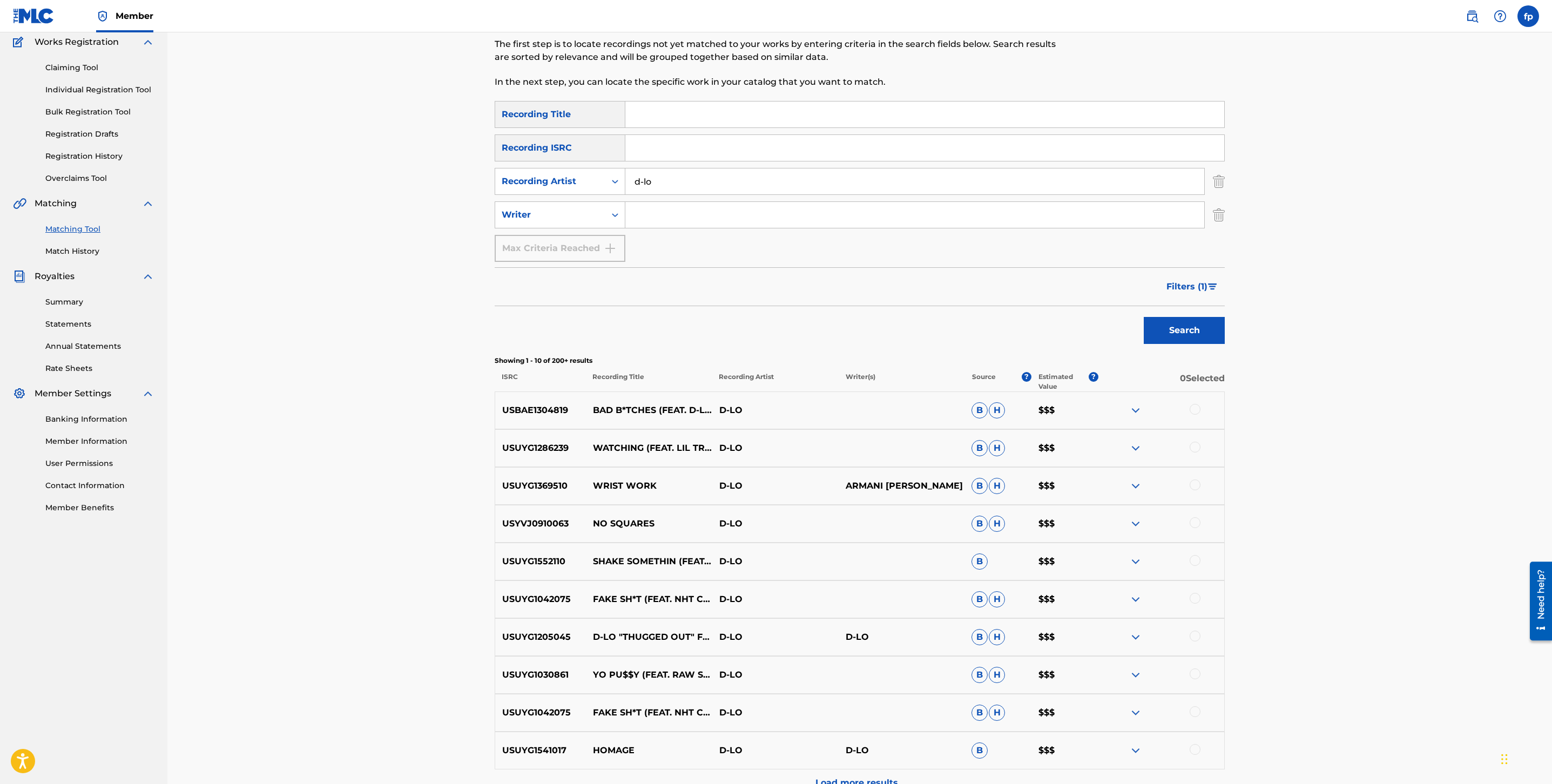
scroll to position [210, 0]
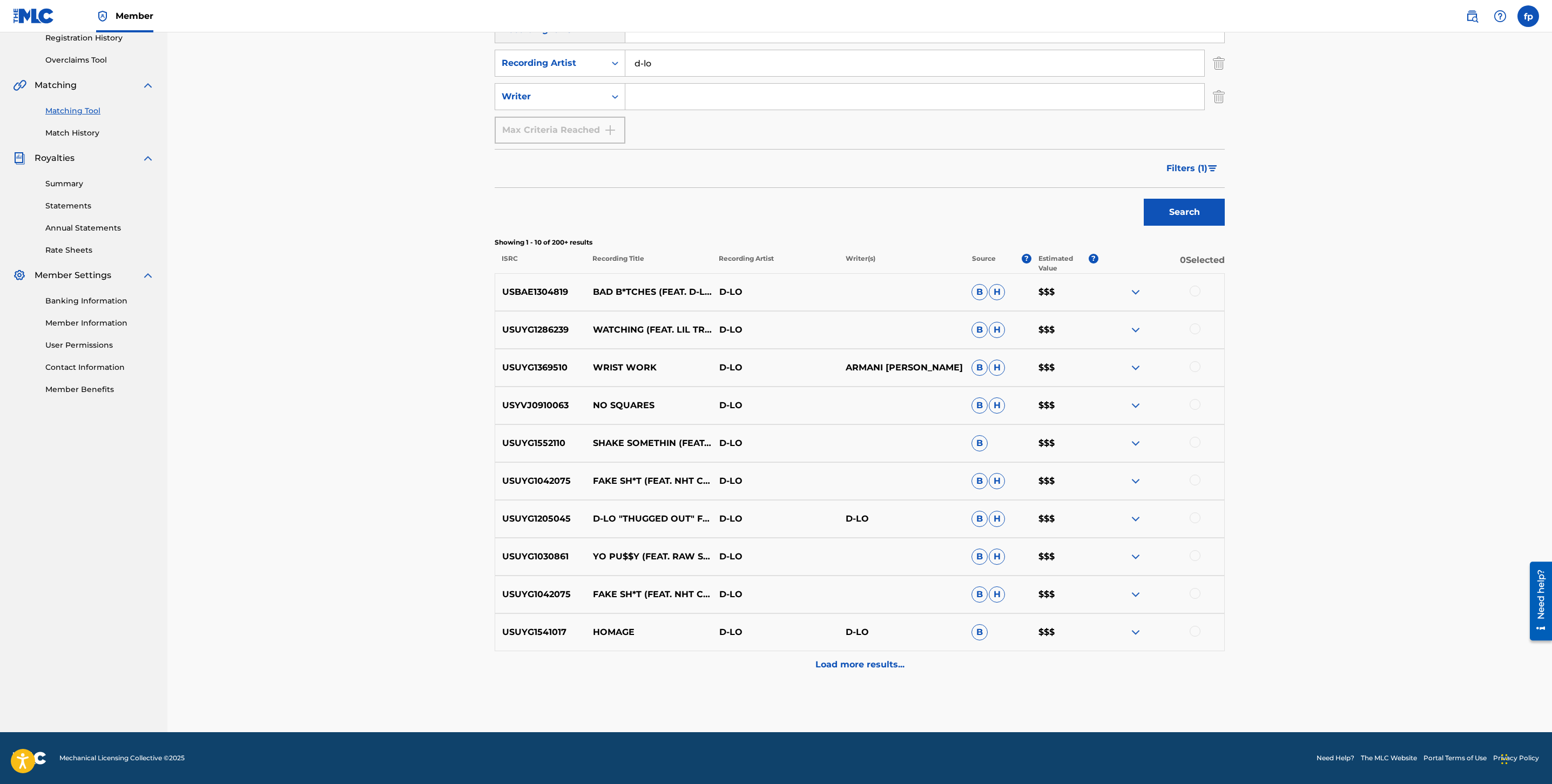
click at [864, 675] on div "Load more results..." at bounding box center [860, 665] width 730 height 27
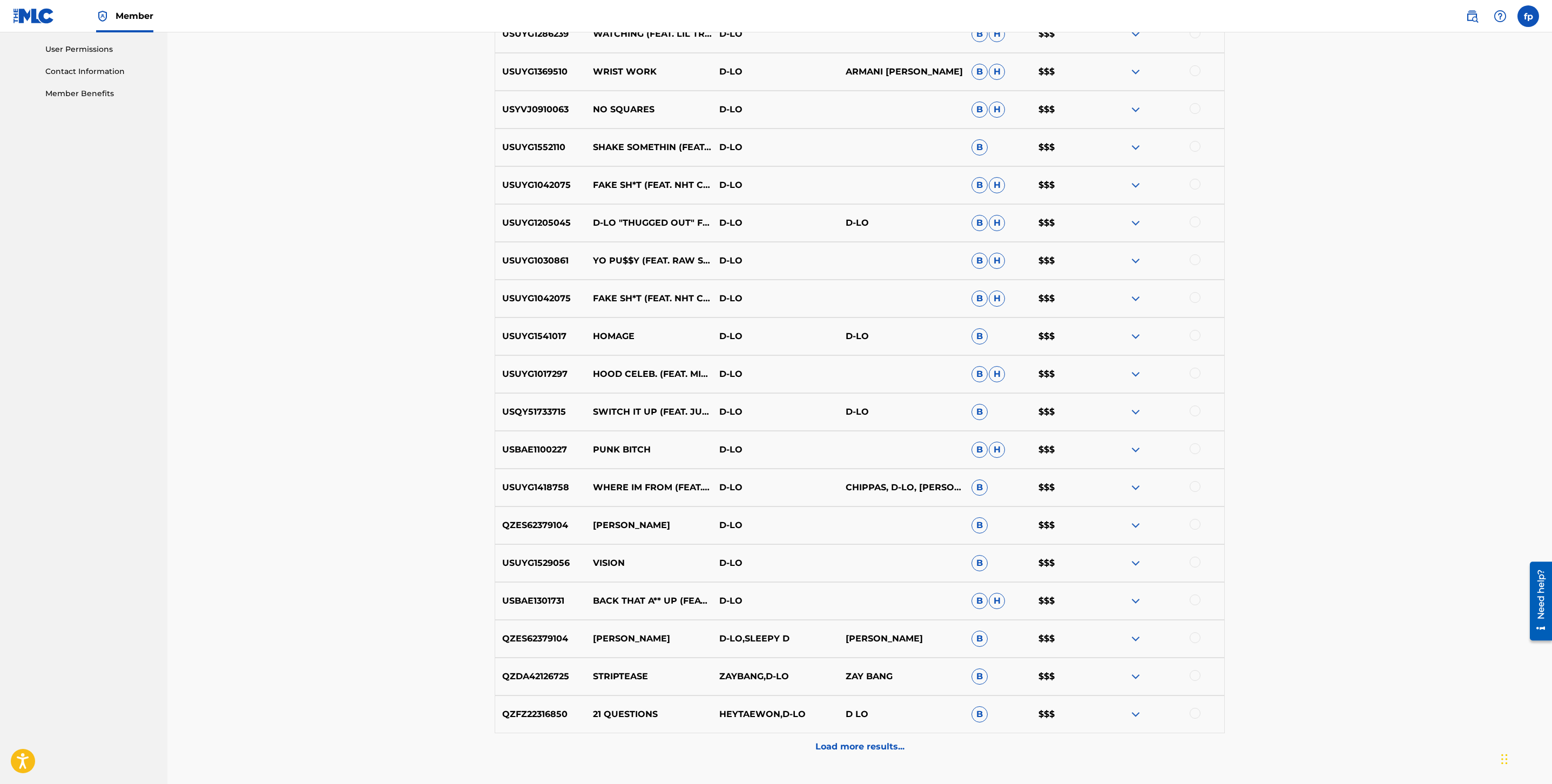
scroll to position [588, 0]
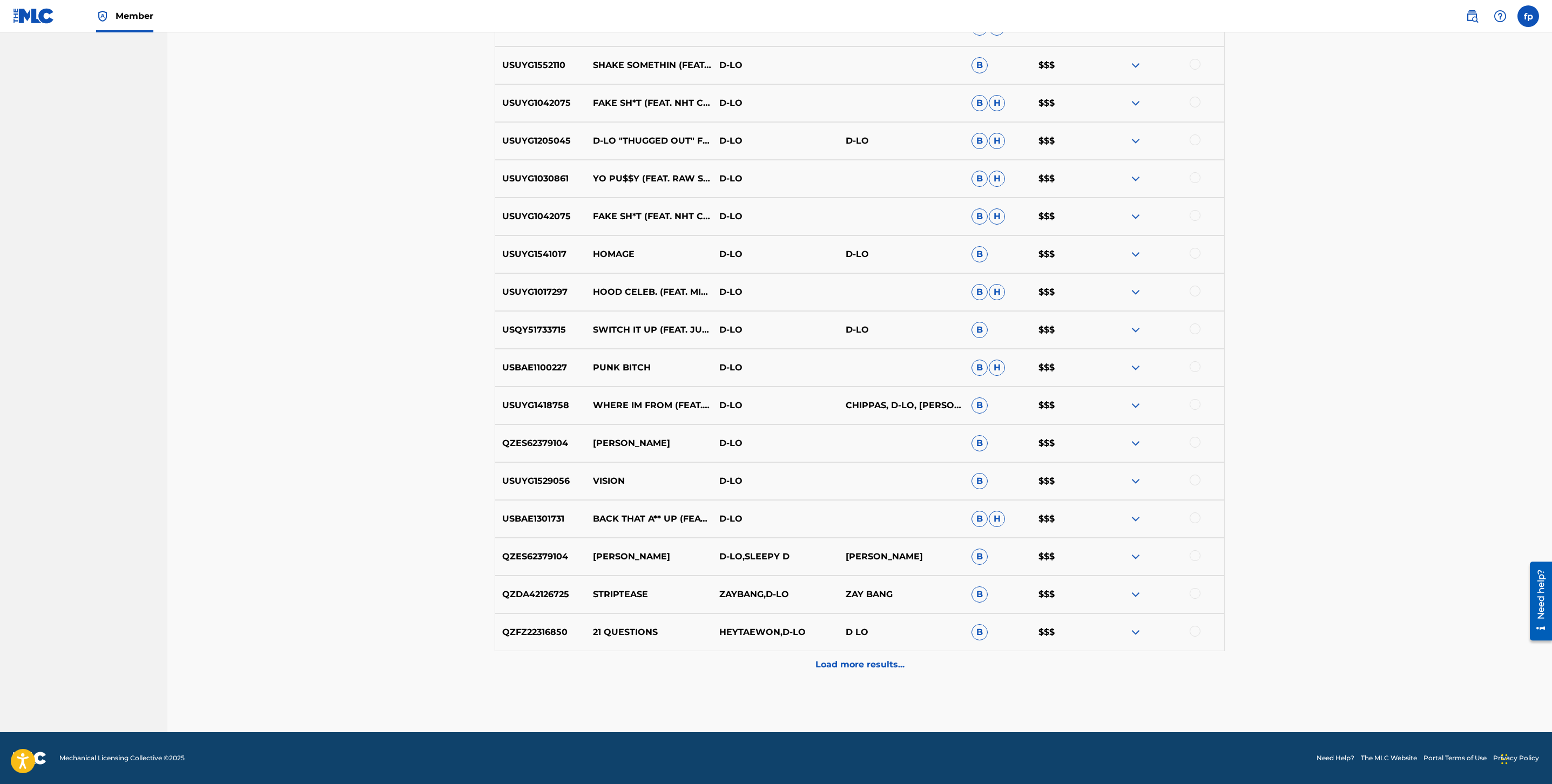
click at [890, 652] on div "Load more results..." at bounding box center [860, 665] width 730 height 27
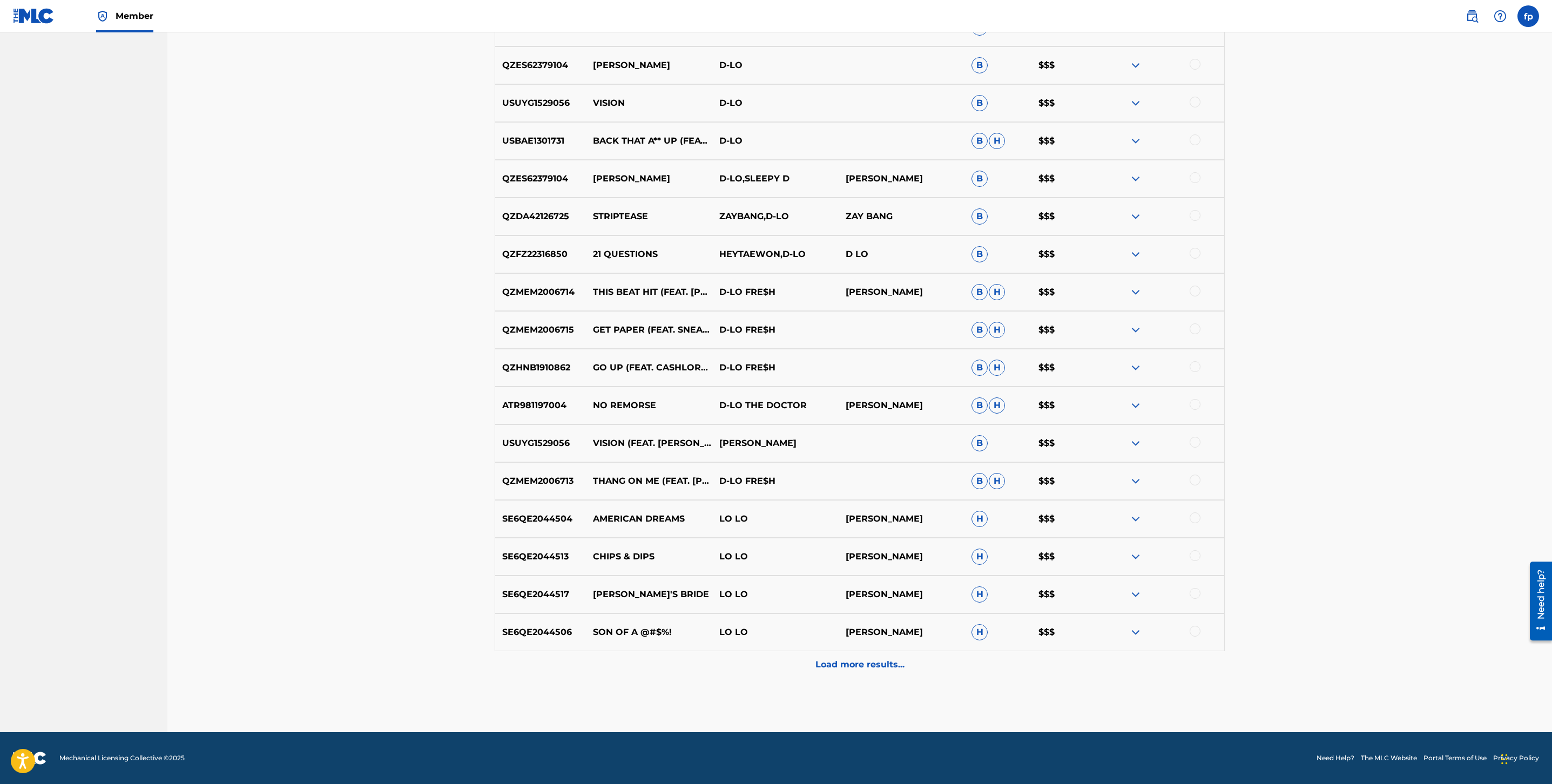
scroll to position [0, 0]
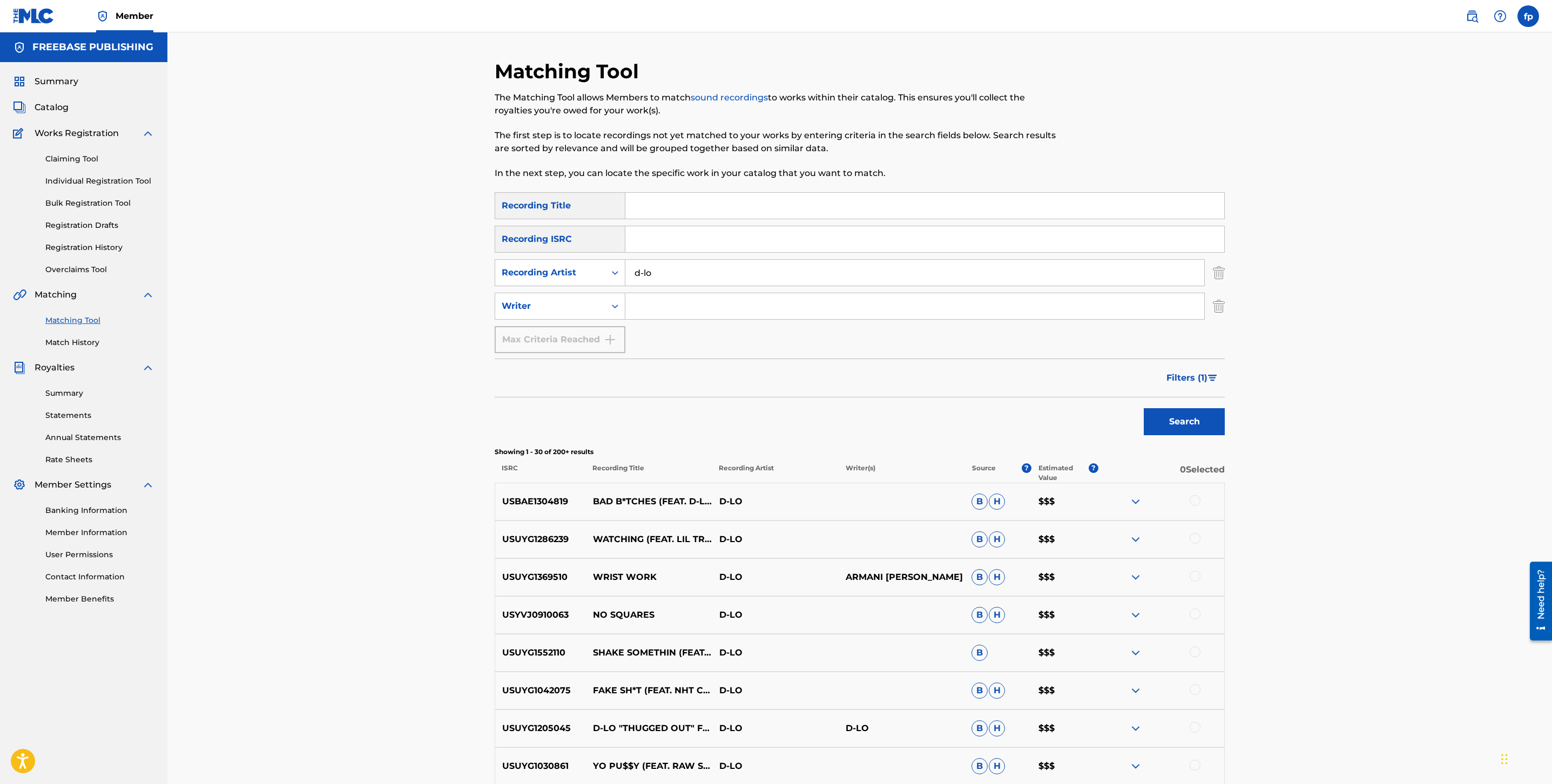
click at [661, 280] on input "d-lo" at bounding box center [914, 273] width 579 height 26
type input "haiti babii"
click at [1144, 408] on button "Search" at bounding box center [1184, 422] width 81 height 27
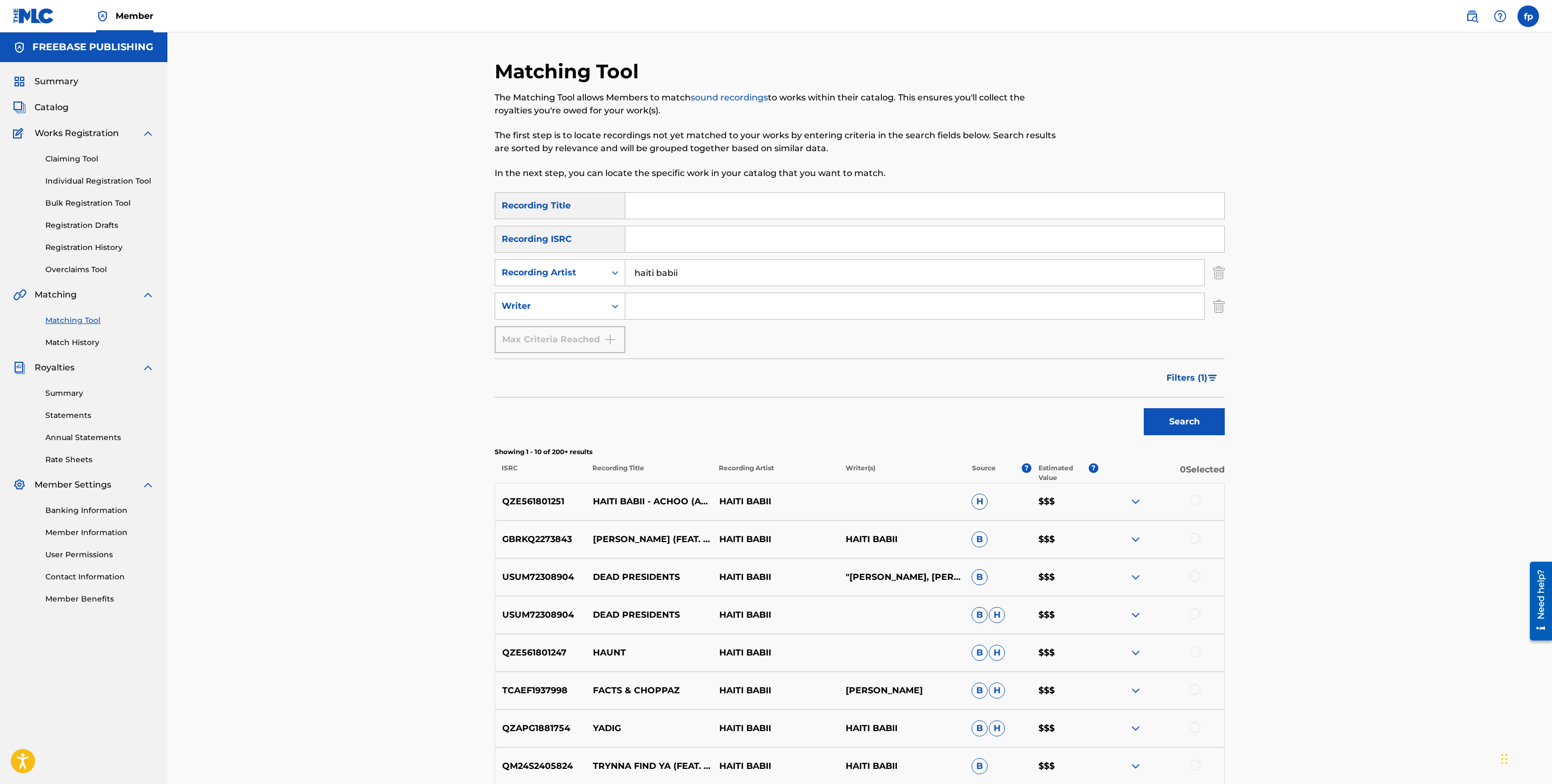
click at [1183, 381] on span "Filters ( 1 )" at bounding box center [1187, 377] width 41 height 13
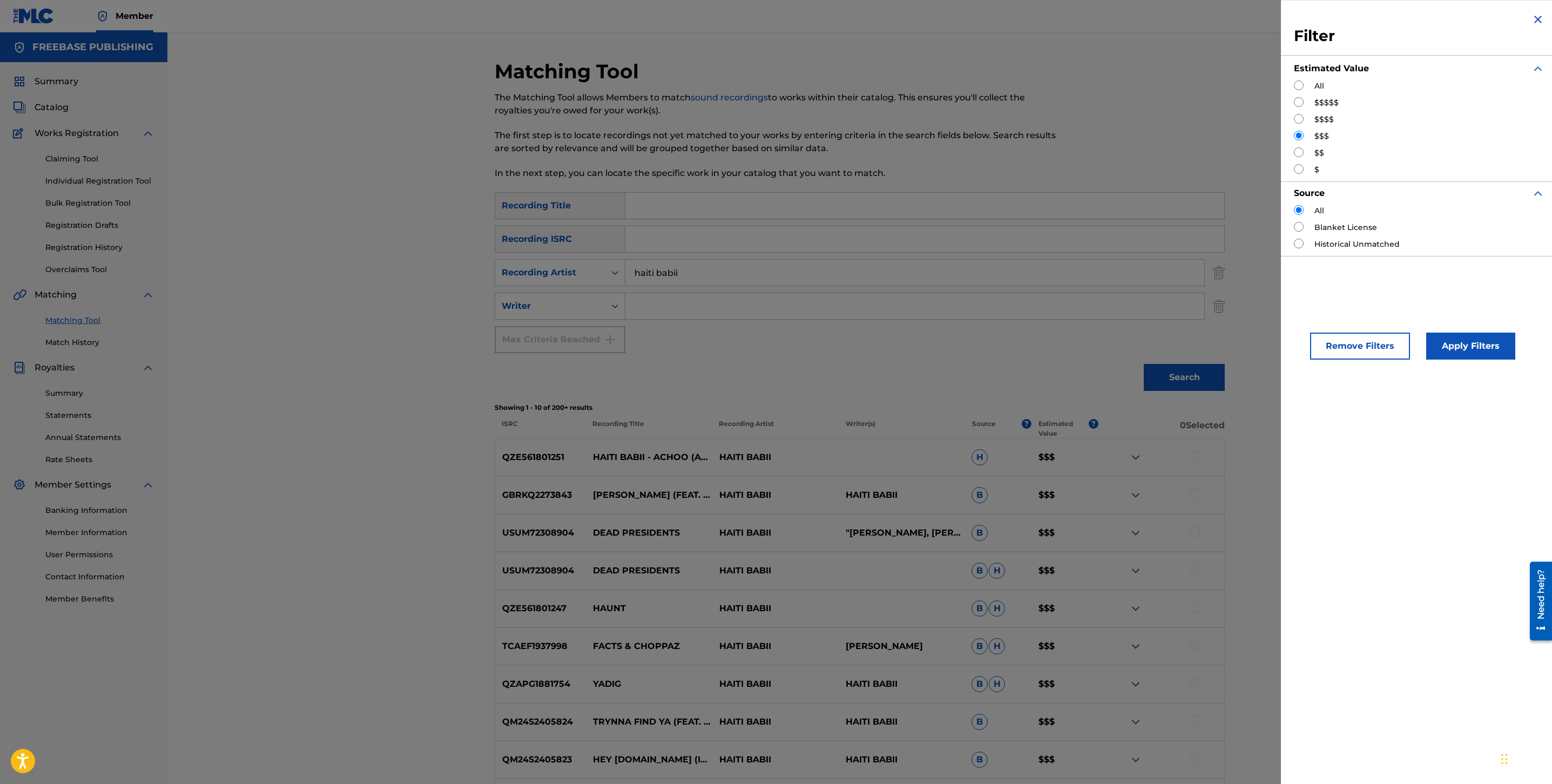
click at [1301, 102] on input "Search Form" at bounding box center [1299, 102] width 10 height 10
radio input "true"
click at [1476, 344] on button "Apply Filters" at bounding box center [1471, 346] width 89 height 27
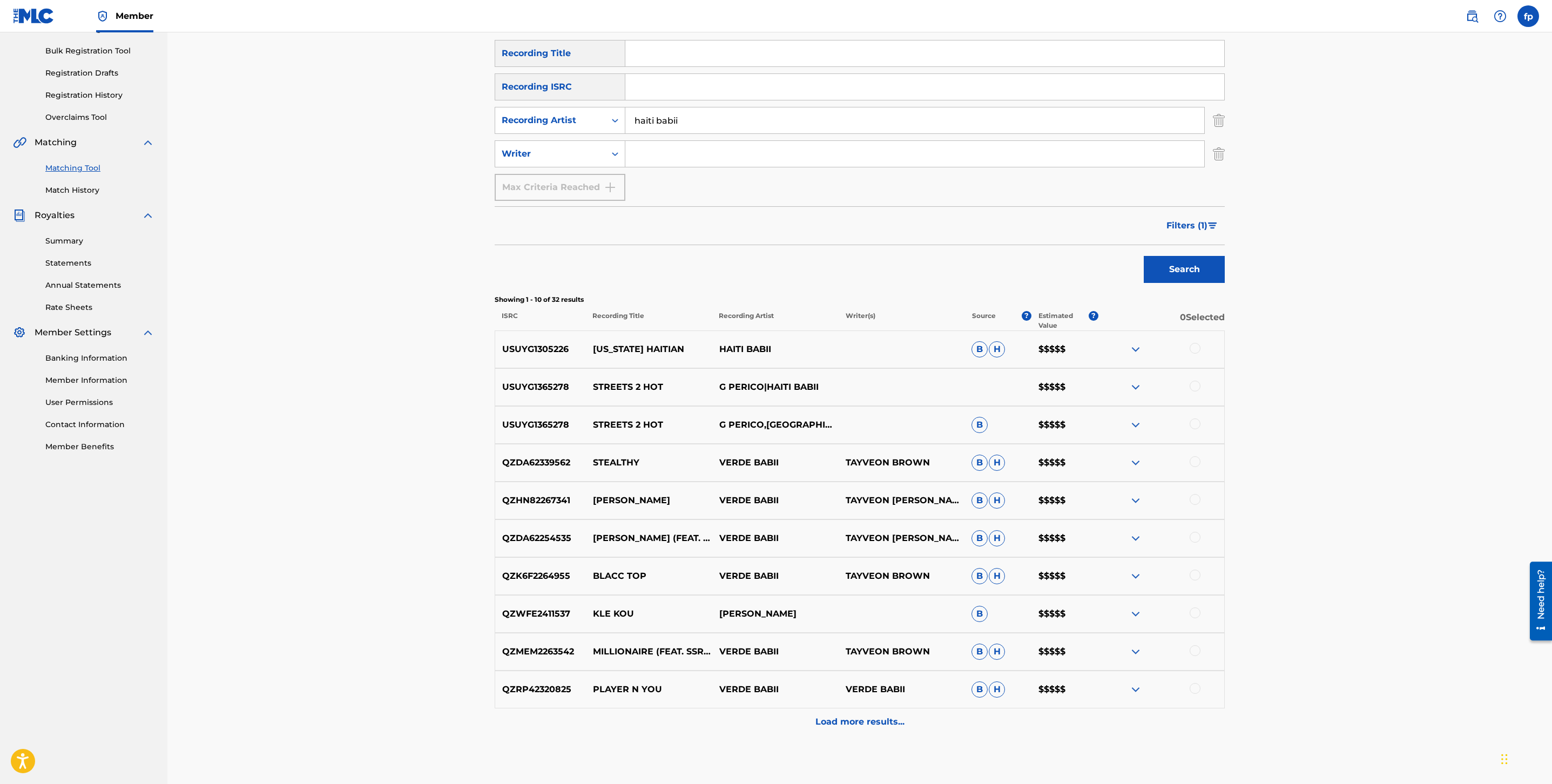
scroll to position [156, 0]
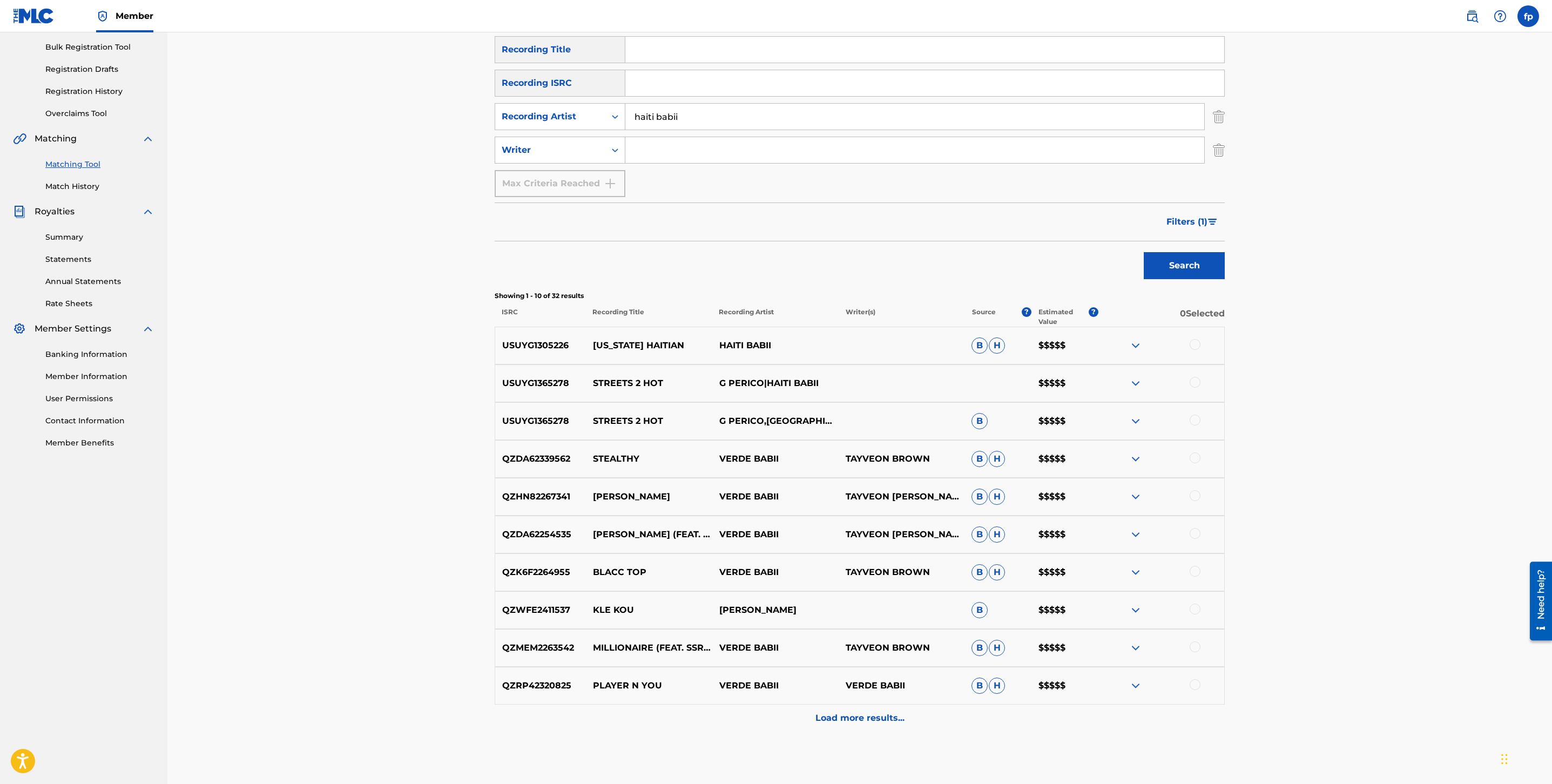
click at [1183, 209] on button "Filters ( 1 )" at bounding box center [1192, 222] width 65 height 27
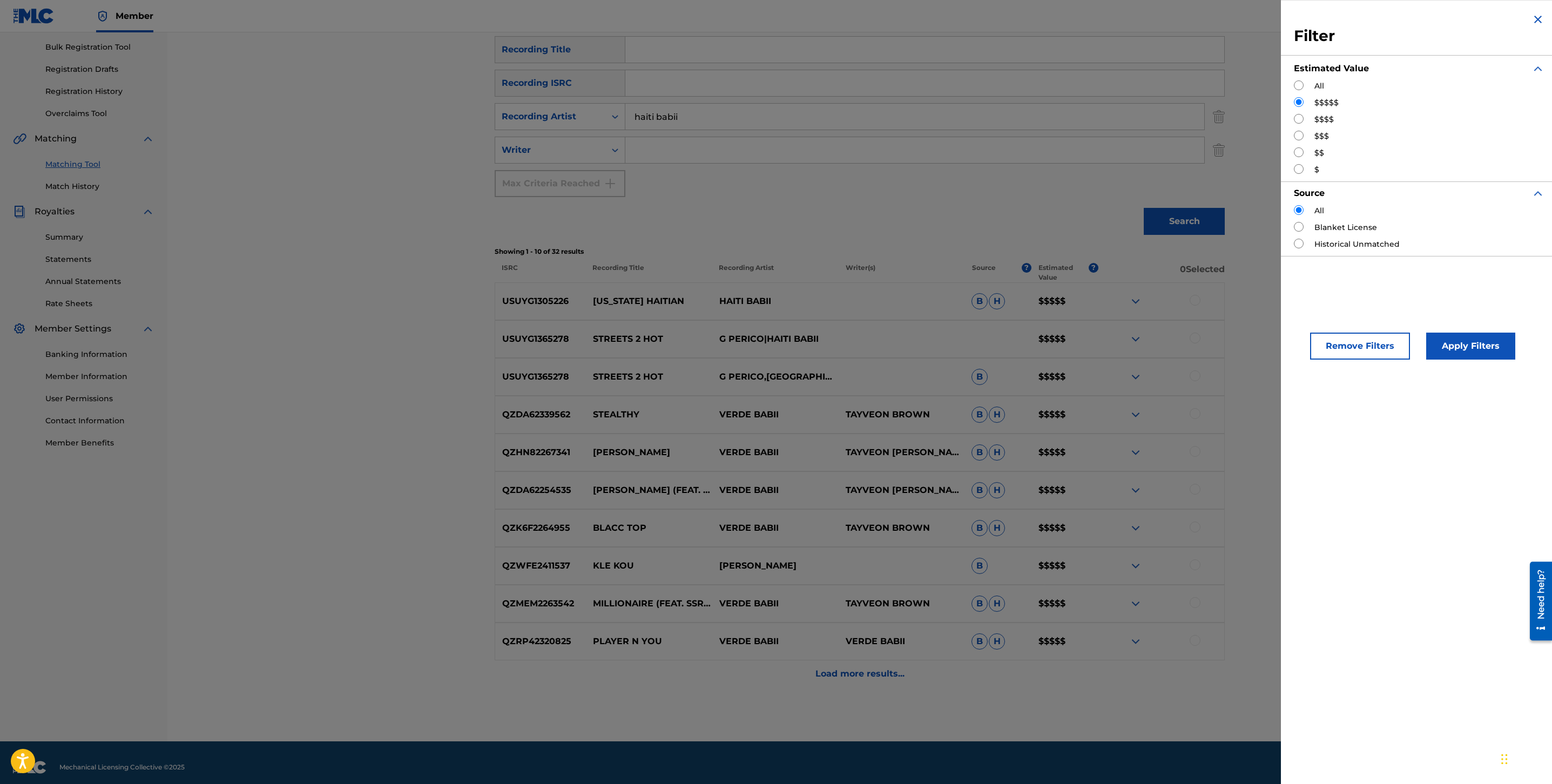
click at [1303, 118] on input "Search Form" at bounding box center [1299, 118] width 10 height 10
radio input "true"
click at [1492, 349] on button "Apply Filters" at bounding box center [1471, 346] width 89 height 27
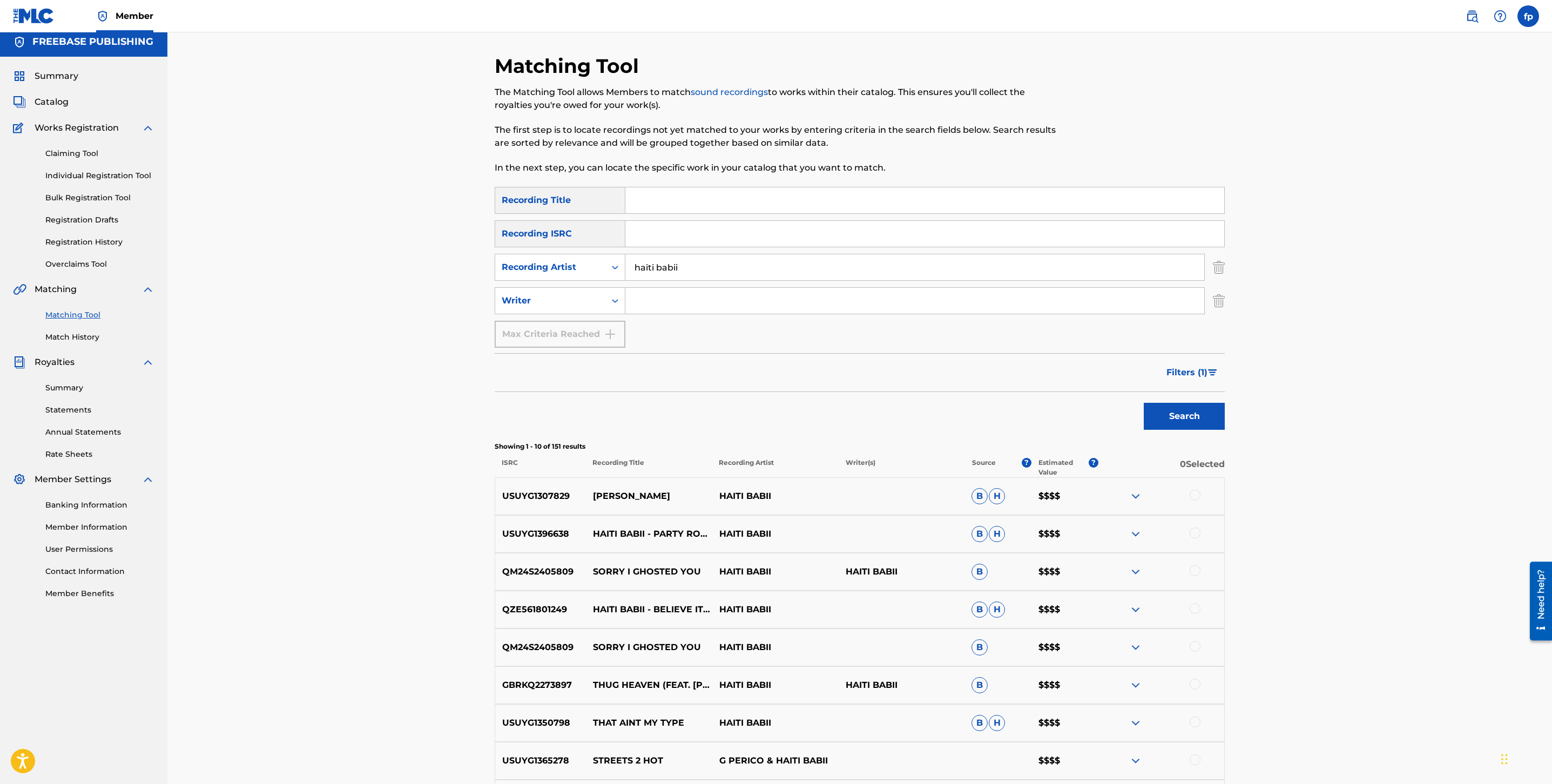
scroll to position [0, 0]
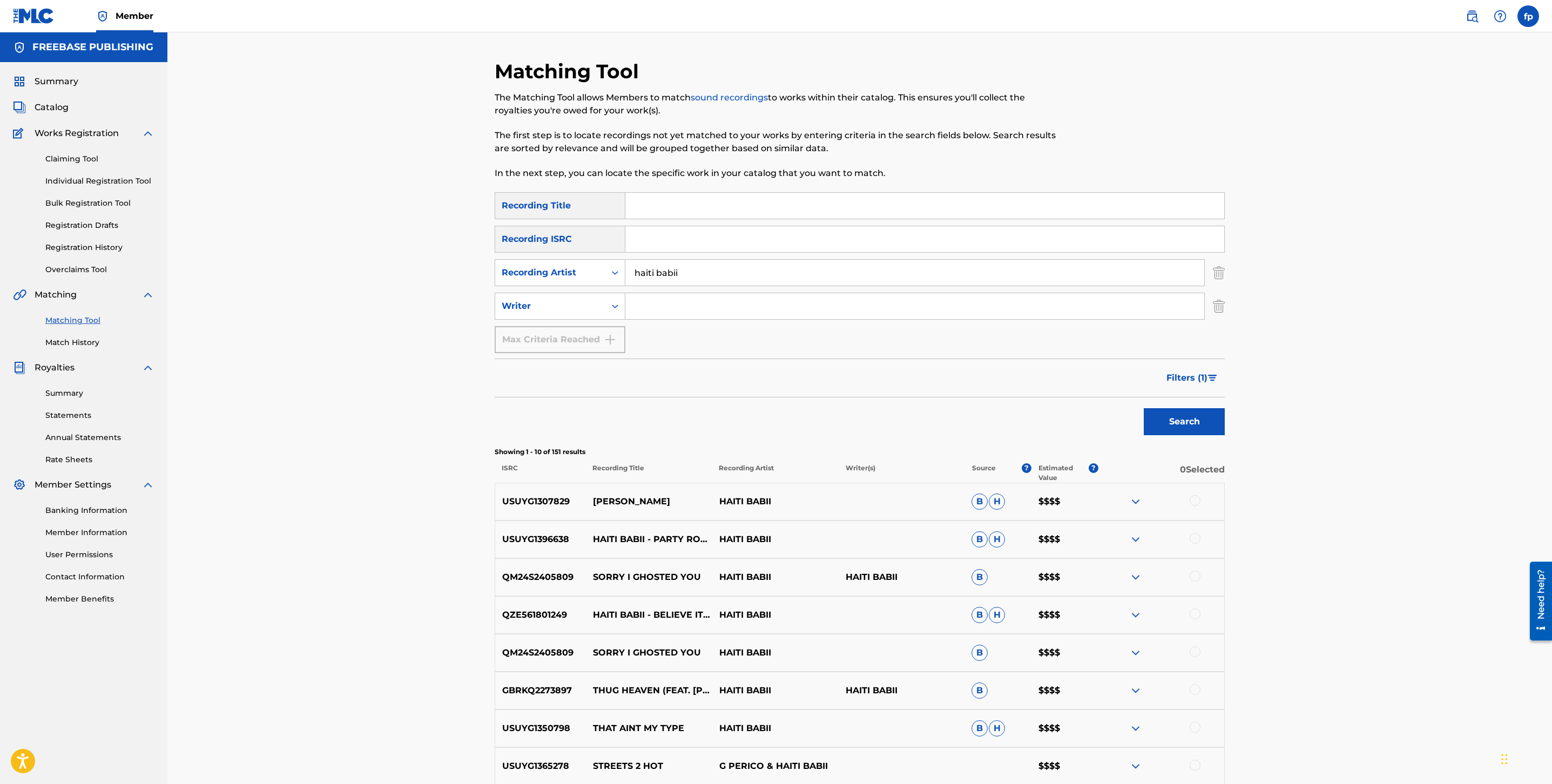
click at [691, 270] on input "haiti babii" at bounding box center [914, 273] width 579 height 26
type input "lul booga"
click at [1144, 408] on button "Search" at bounding box center [1184, 422] width 81 height 27
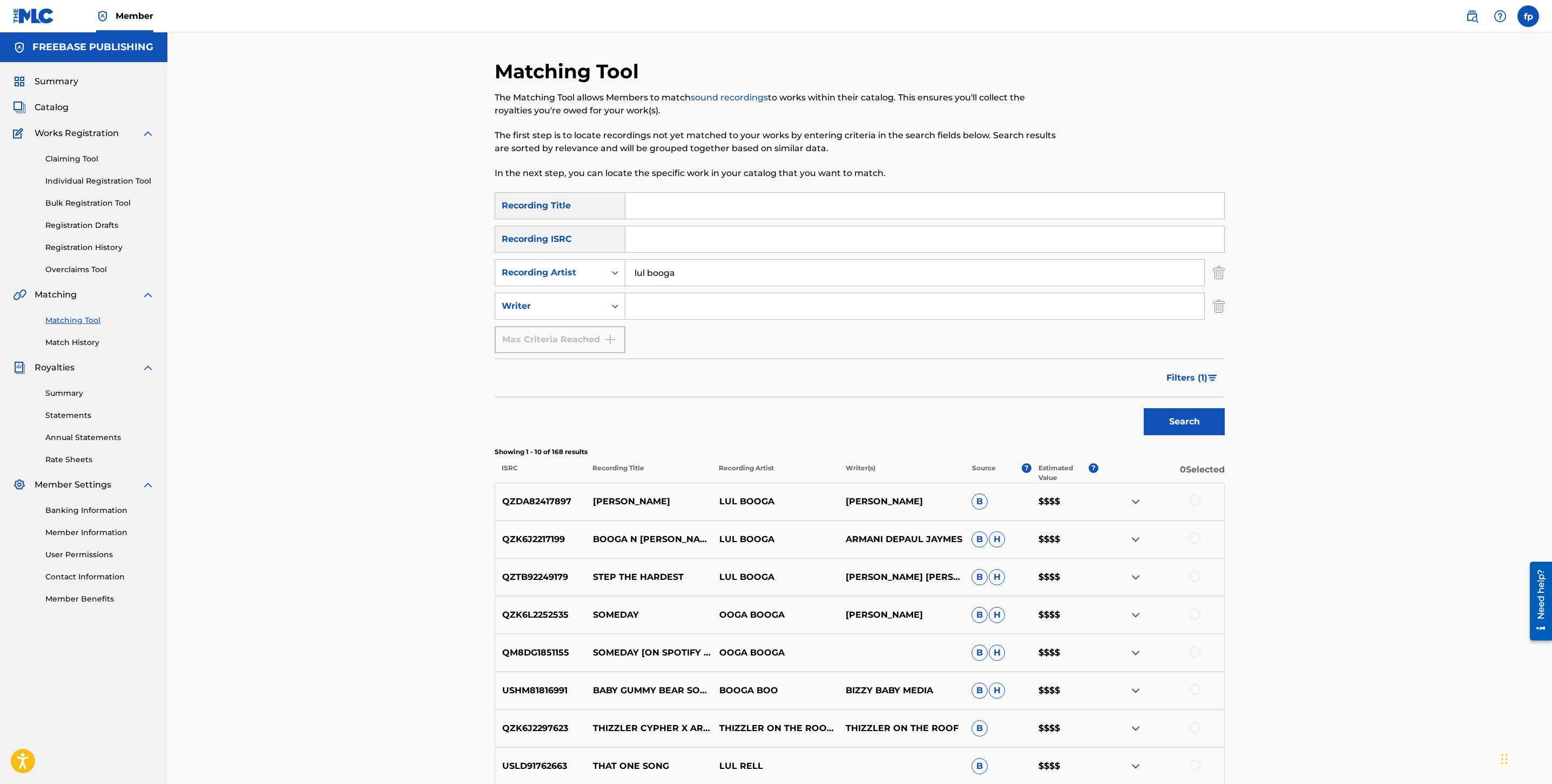
click at [1196, 382] on span "Filters ( 1 )" at bounding box center [1187, 377] width 41 height 13
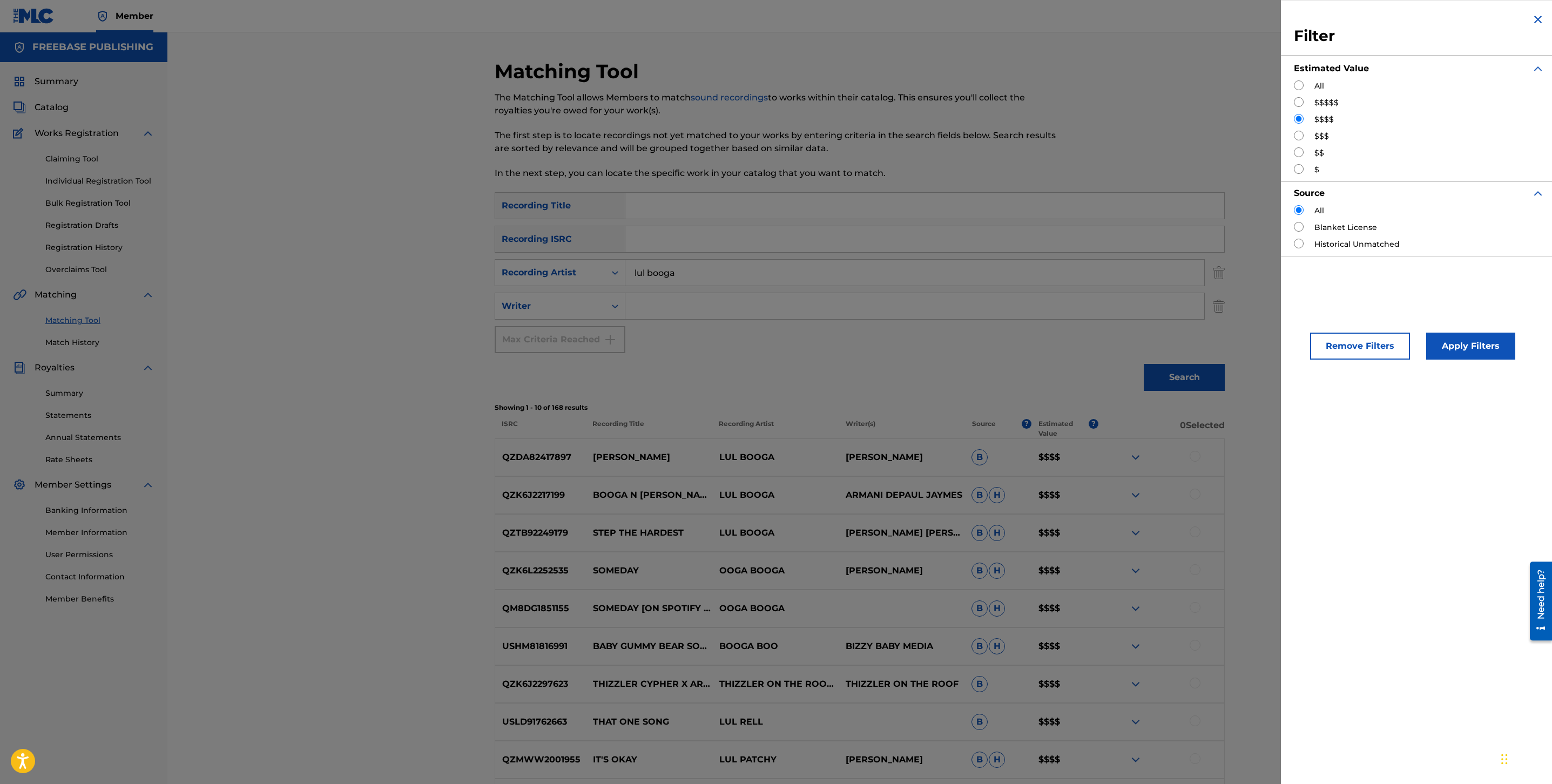
drag, startPoint x: 1304, startPoint y: 101, endPoint x: 1369, endPoint y: 236, distance: 149.8
click at [1303, 101] on input "Search Form" at bounding box center [1299, 102] width 10 height 10
radio input "true"
click at [1485, 341] on button "Apply Filters" at bounding box center [1471, 346] width 89 height 27
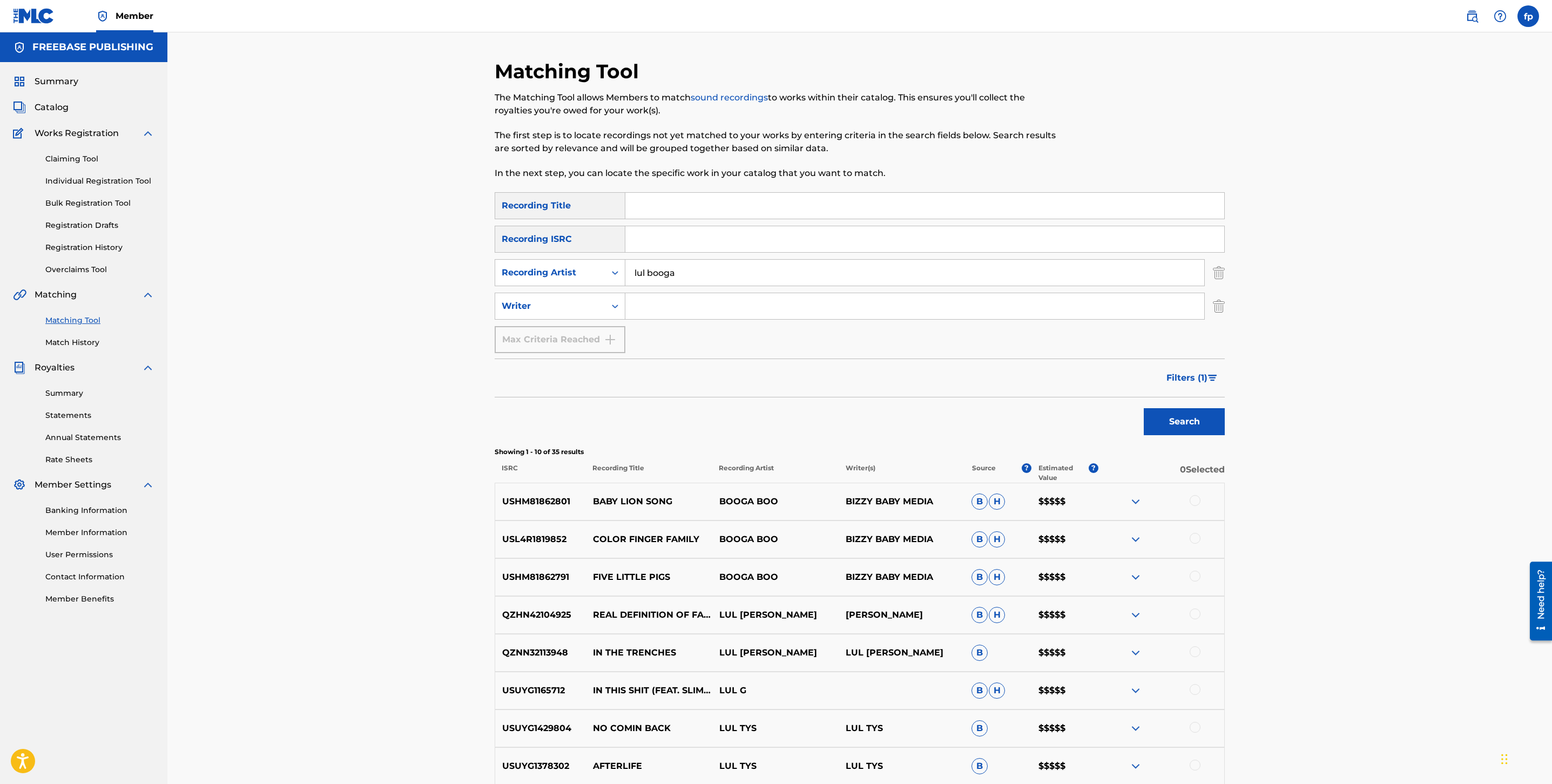
click at [1197, 376] on span "Filters ( 1 )" at bounding box center [1187, 377] width 41 height 13
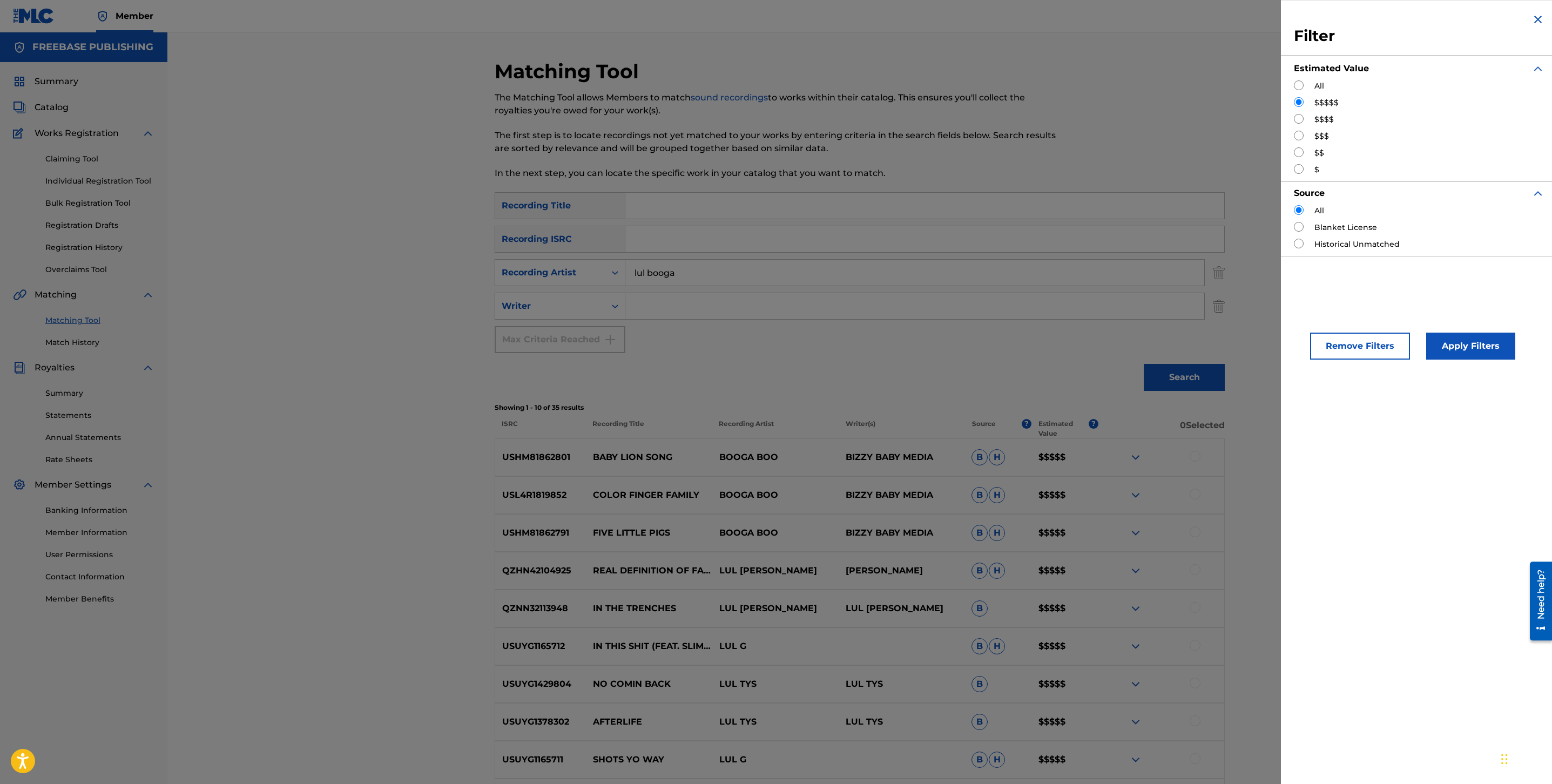
click at [1304, 121] on input "Search Form" at bounding box center [1299, 118] width 10 height 10
radio input "true"
click at [1459, 357] on button "Apply Filters" at bounding box center [1471, 346] width 89 height 27
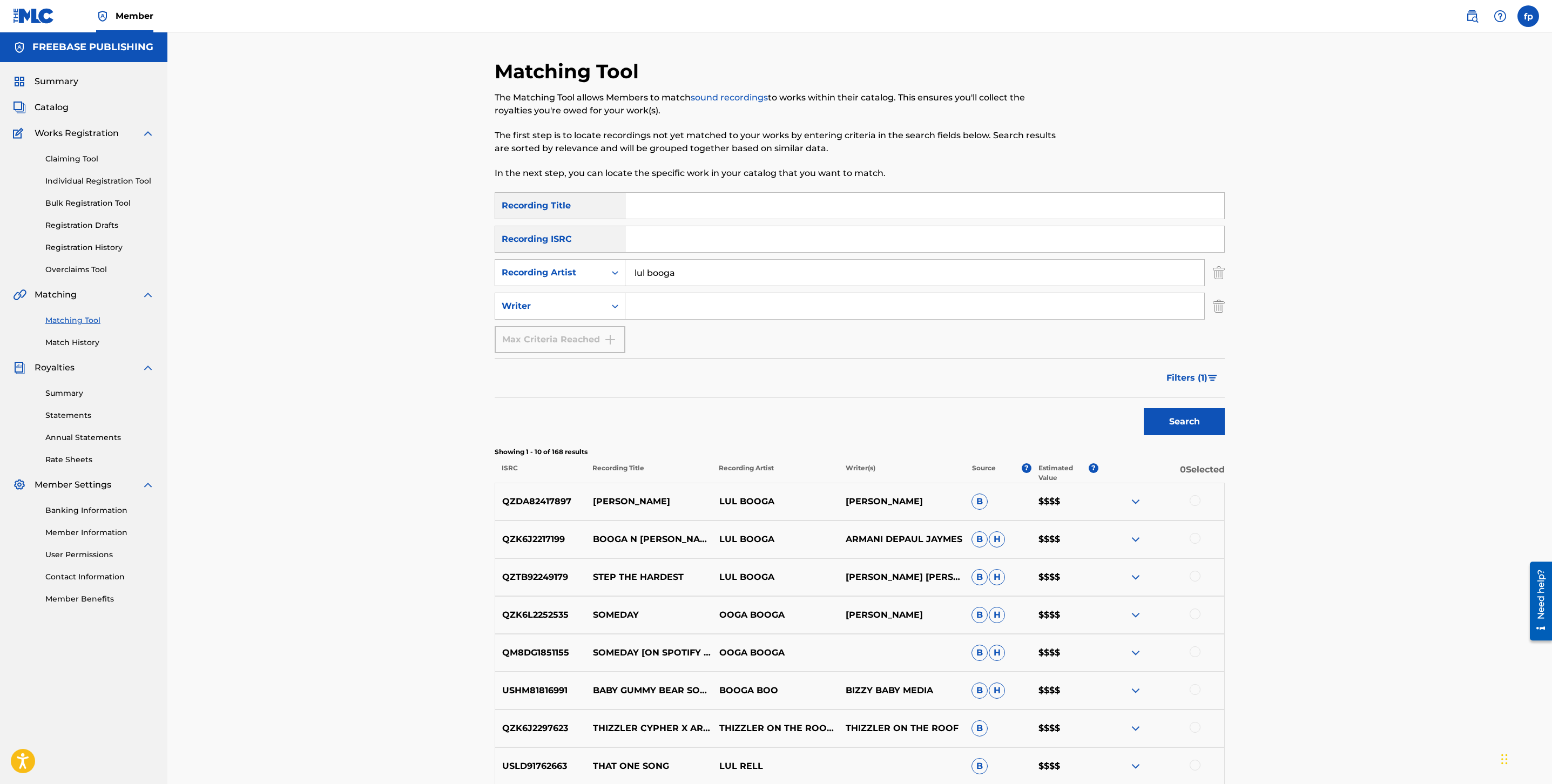
click at [747, 274] on input "lul booga" at bounding box center [914, 273] width 579 height 26
type input "bankroll roedoe"
click at [1144, 408] on button "Search" at bounding box center [1184, 422] width 81 height 27
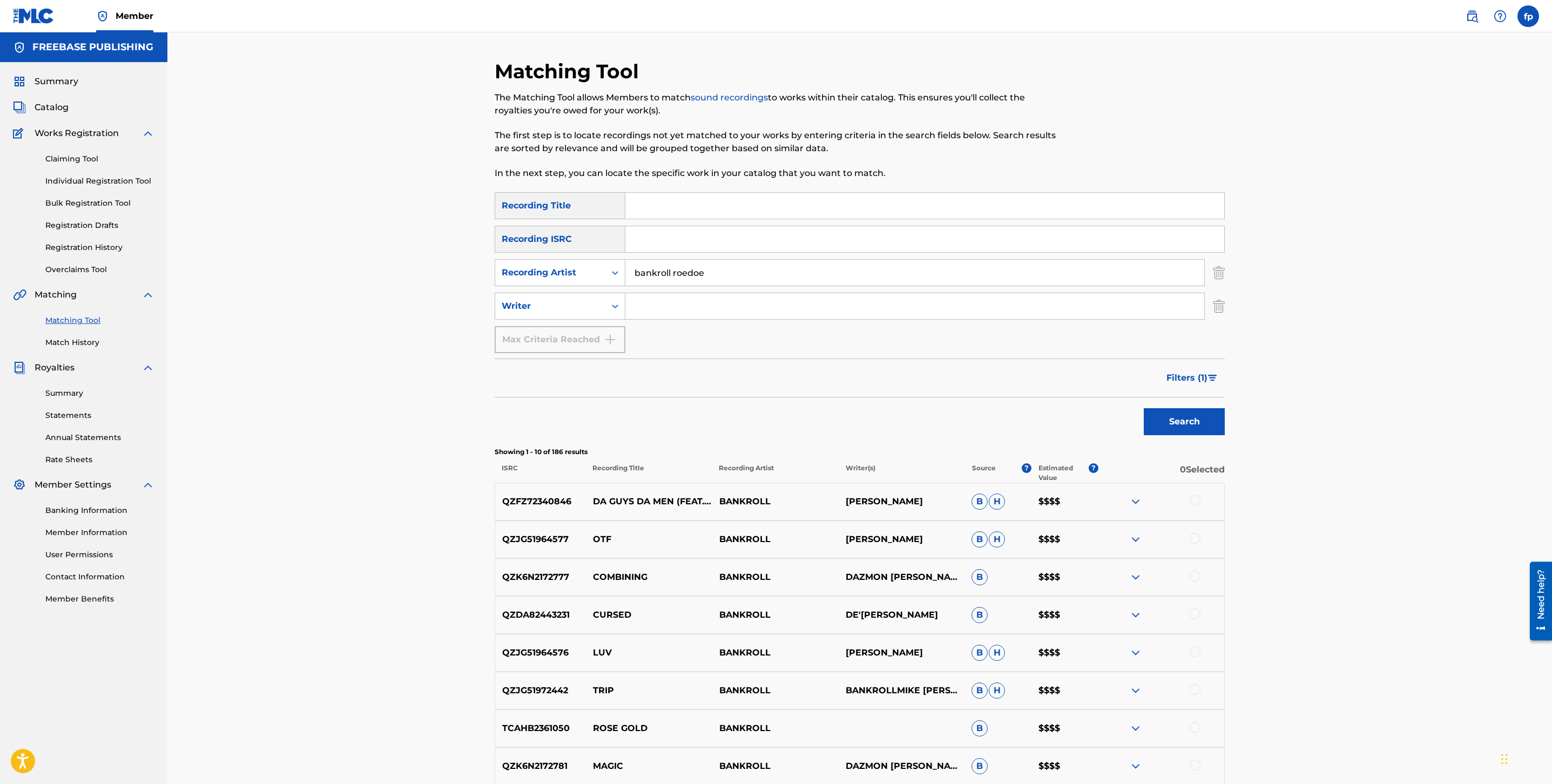
click at [1215, 368] on button "Filters ( 1 )" at bounding box center [1192, 378] width 65 height 27
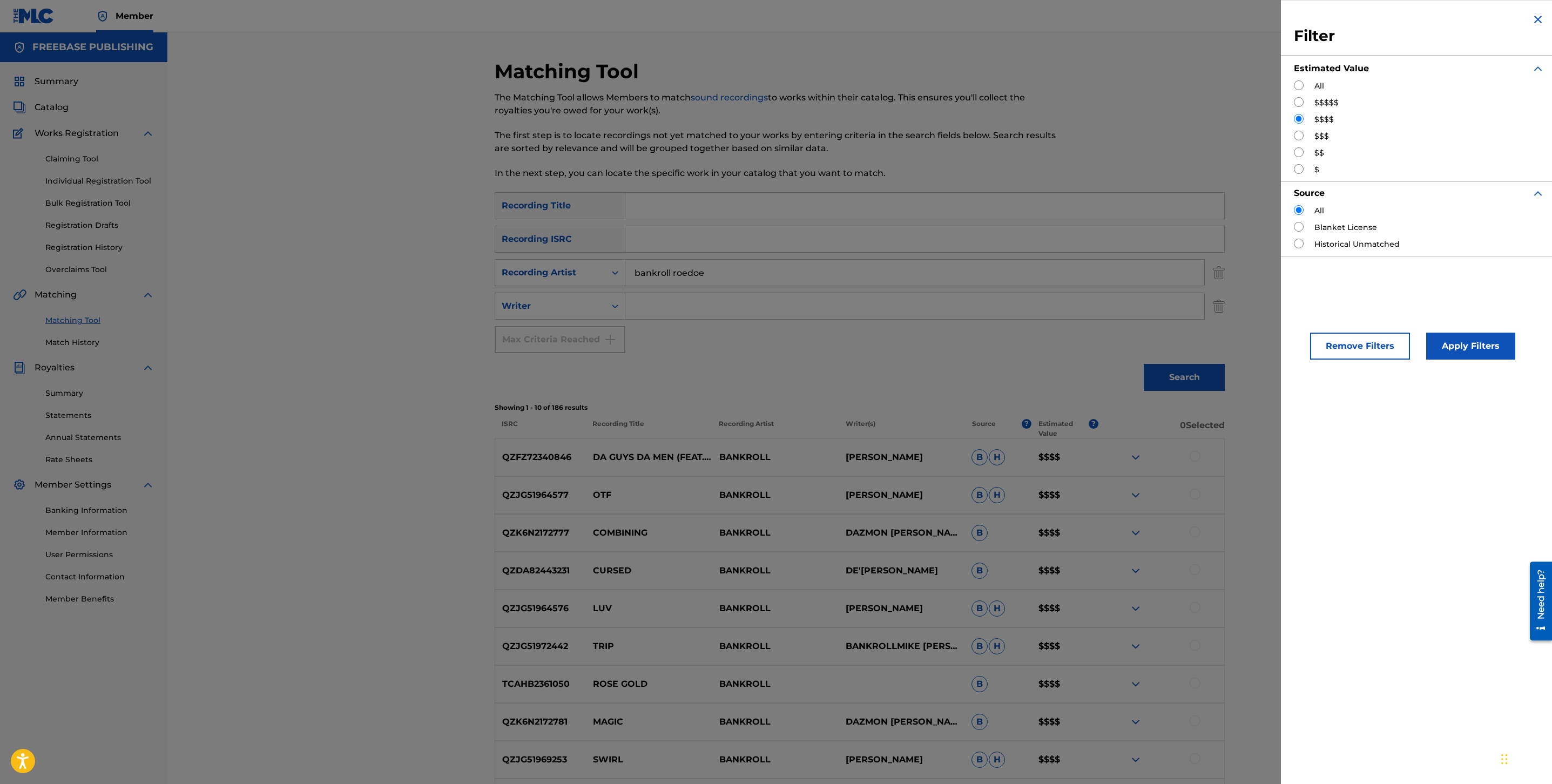
click at [1301, 112] on div "All $$$$$ $$$$ $$$ $$ $" at bounding box center [1419, 128] width 250 height 95
click at [1301, 104] on input "Search Form" at bounding box center [1299, 102] width 10 height 10
radio input "true"
click at [1436, 355] on button "Apply Filters" at bounding box center [1471, 346] width 89 height 27
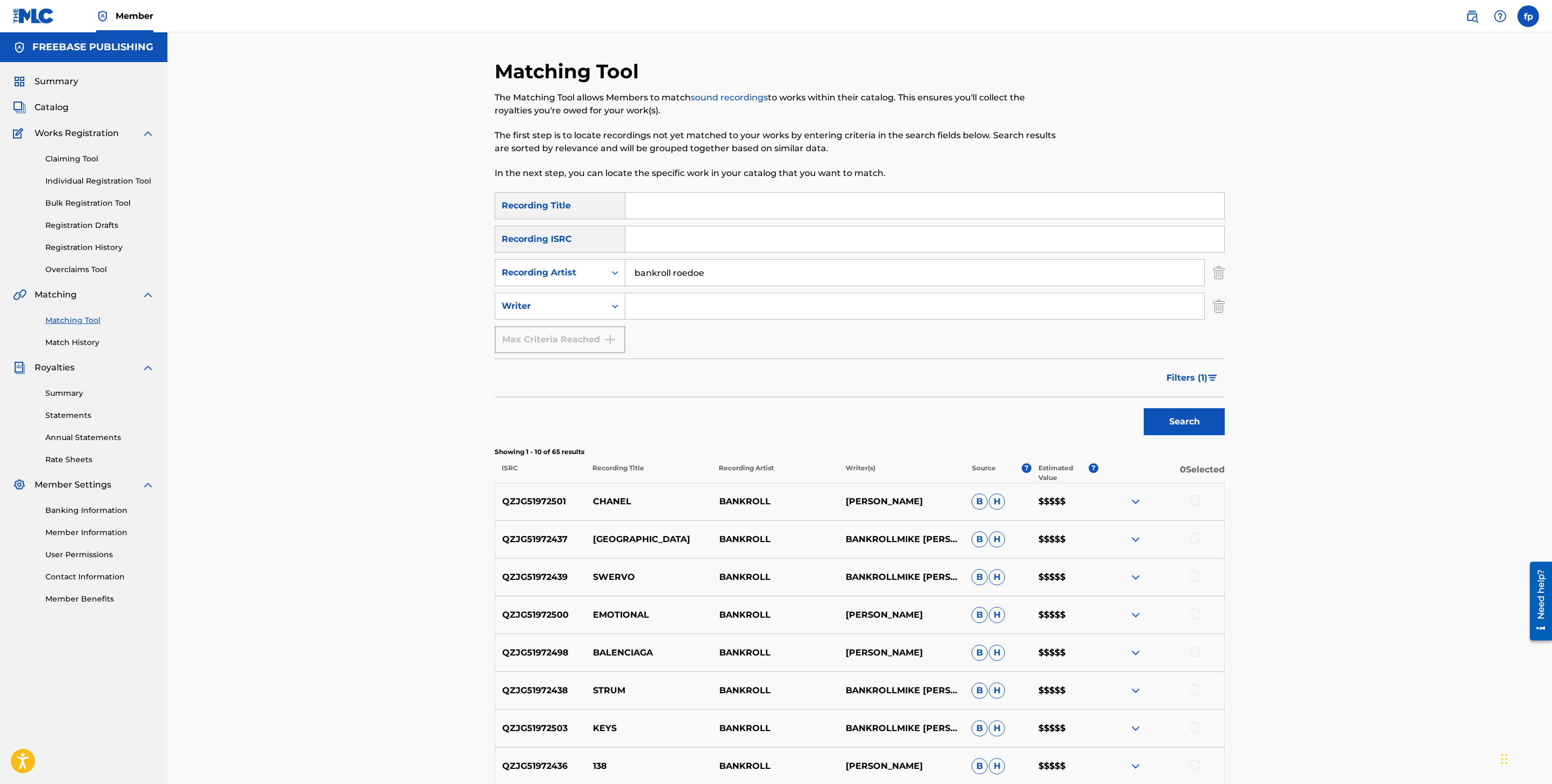
click at [757, 501] on p "BANKROLL" at bounding box center [776, 501] width 126 height 13
copy p "BANKROLL"
click at [856, 500] on p "[PERSON_NAME]" at bounding box center [902, 501] width 126 height 13
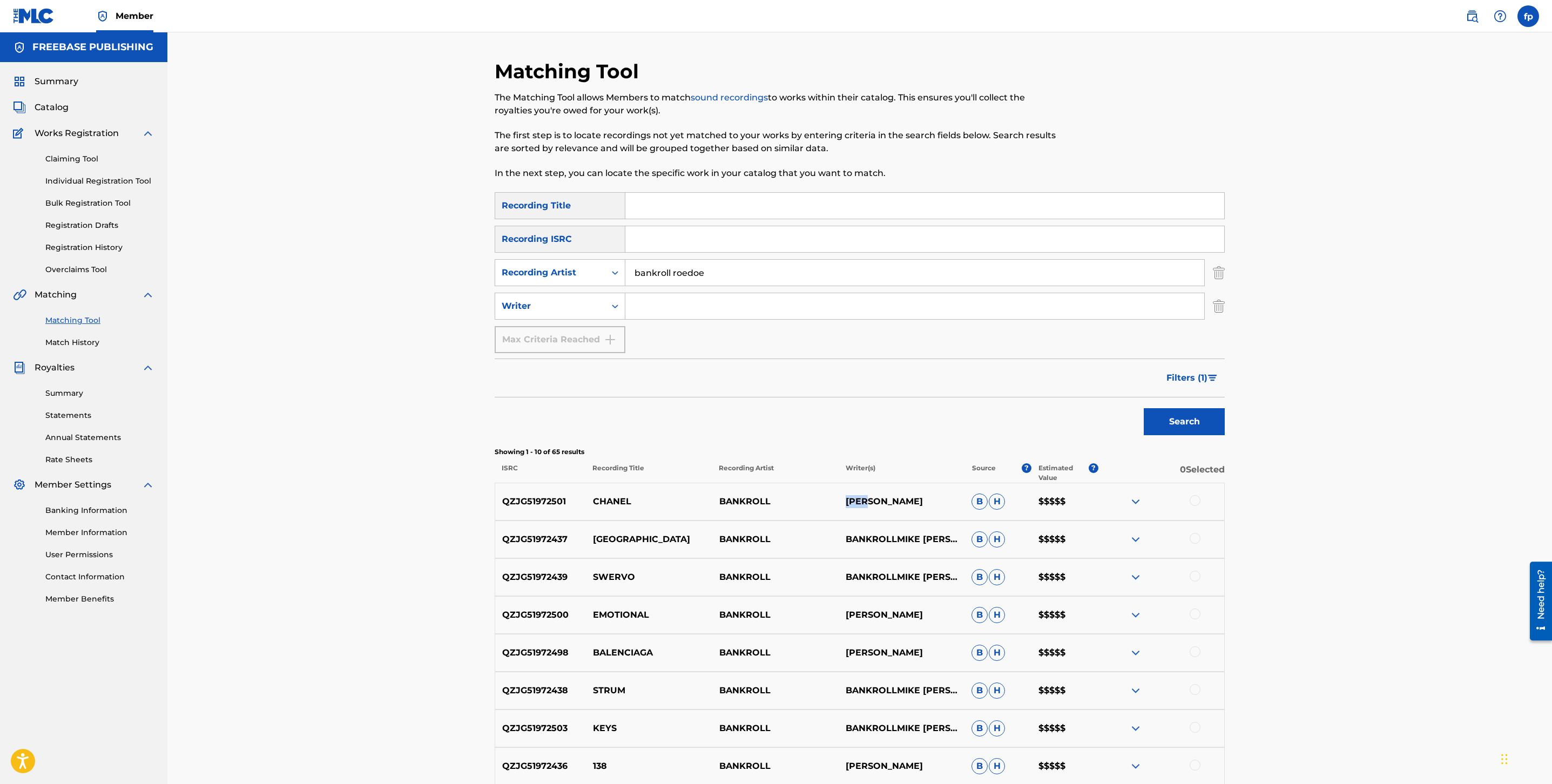
click at [856, 500] on p "[PERSON_NAME]" at bounding box center [902, 501] width 126 height 13
click at [607, 494] on div "QZJG51972501 CHANEL BANKROLL [PERSON_NAME] [PERSON_NAME] $$$$$" at bounding box center [860, 502] width 730 height 38
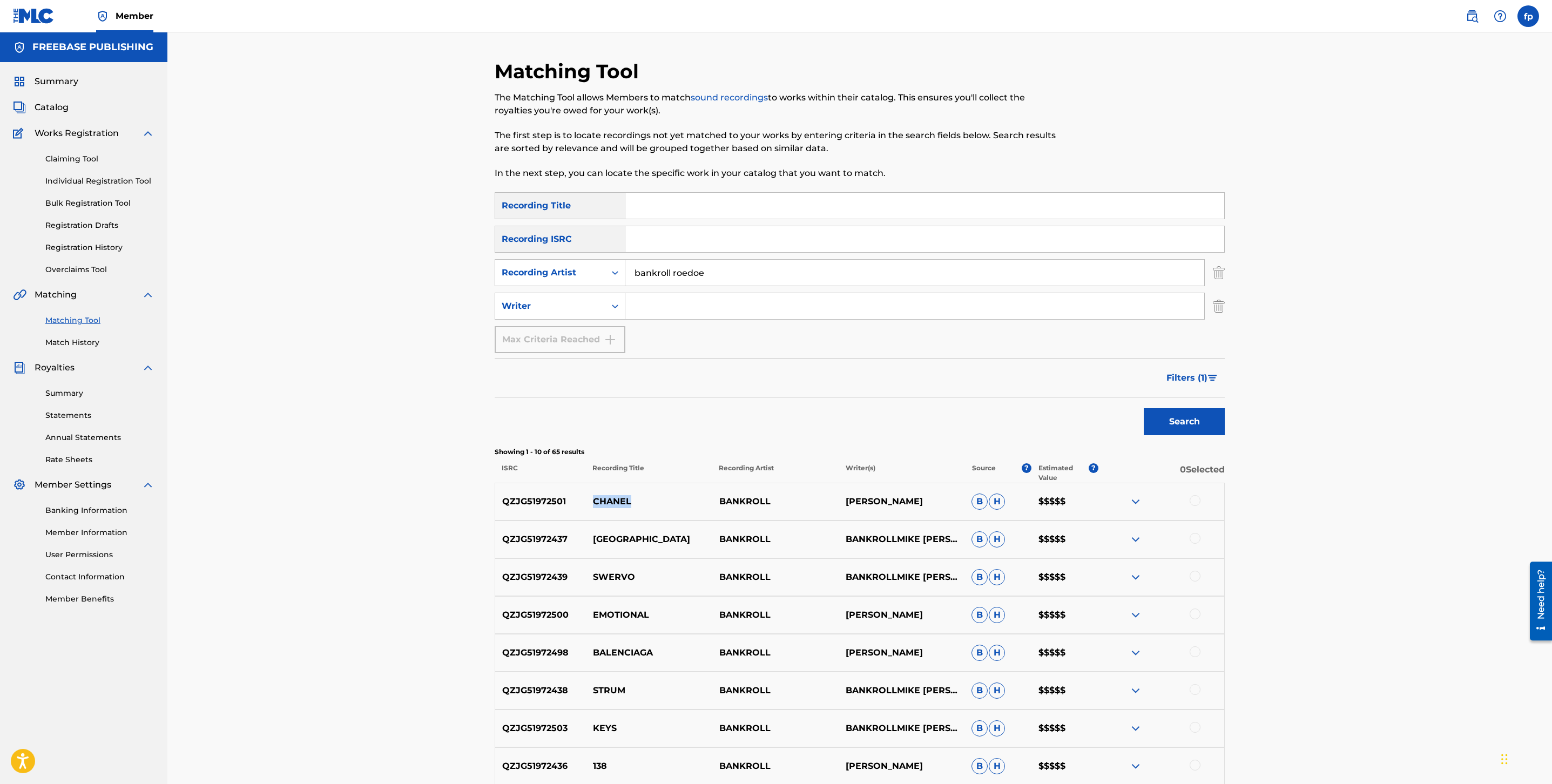
click at [607, 494] on div "QZJG51972501 CHANEL BANKROLL [PERSON_NAME] [PERSON_NAME] $$$$$" at bounding box center [860, 502] width 730 height 38
copy p "CHANEL"
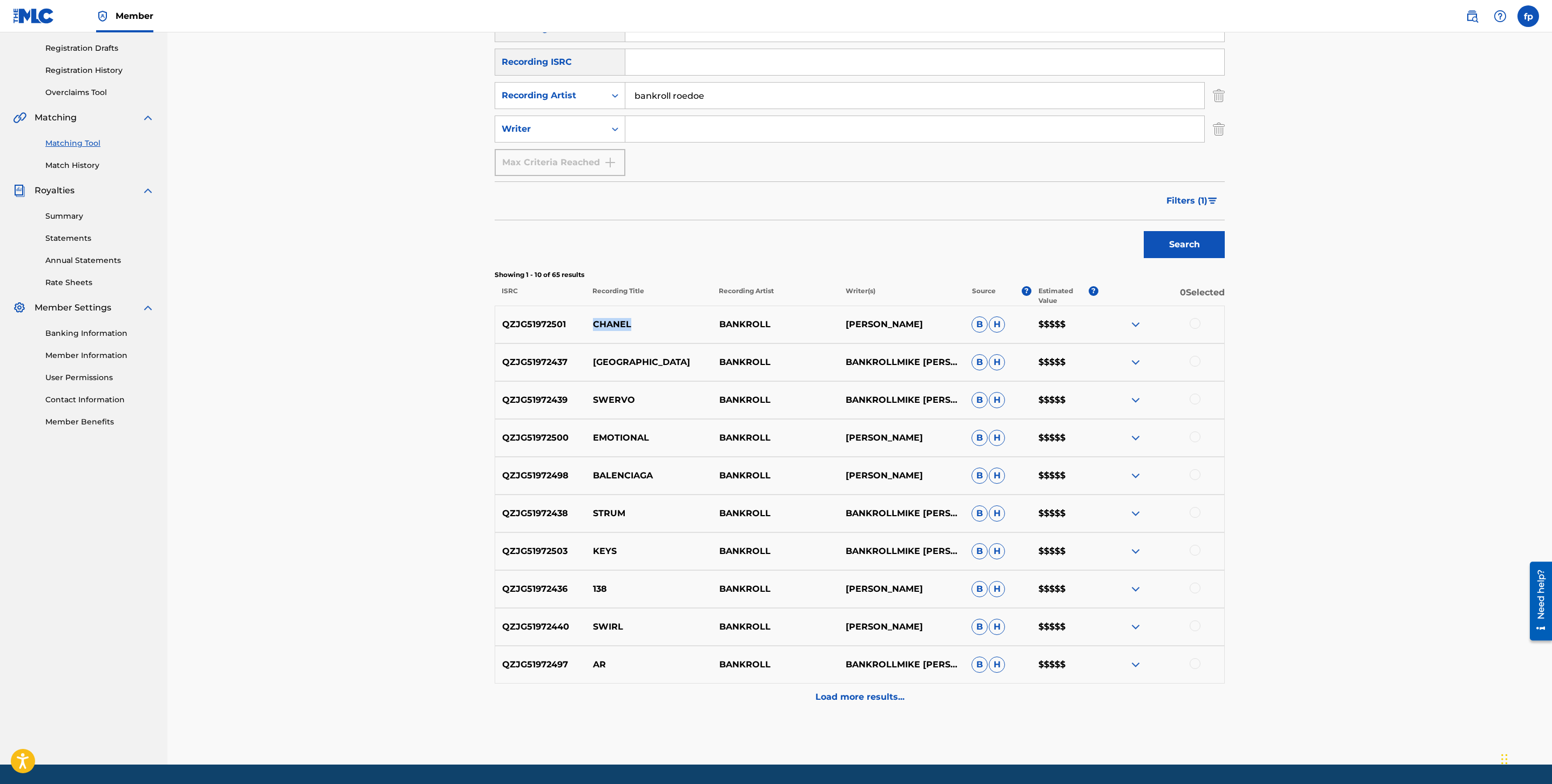
scroll to position [210, 0]
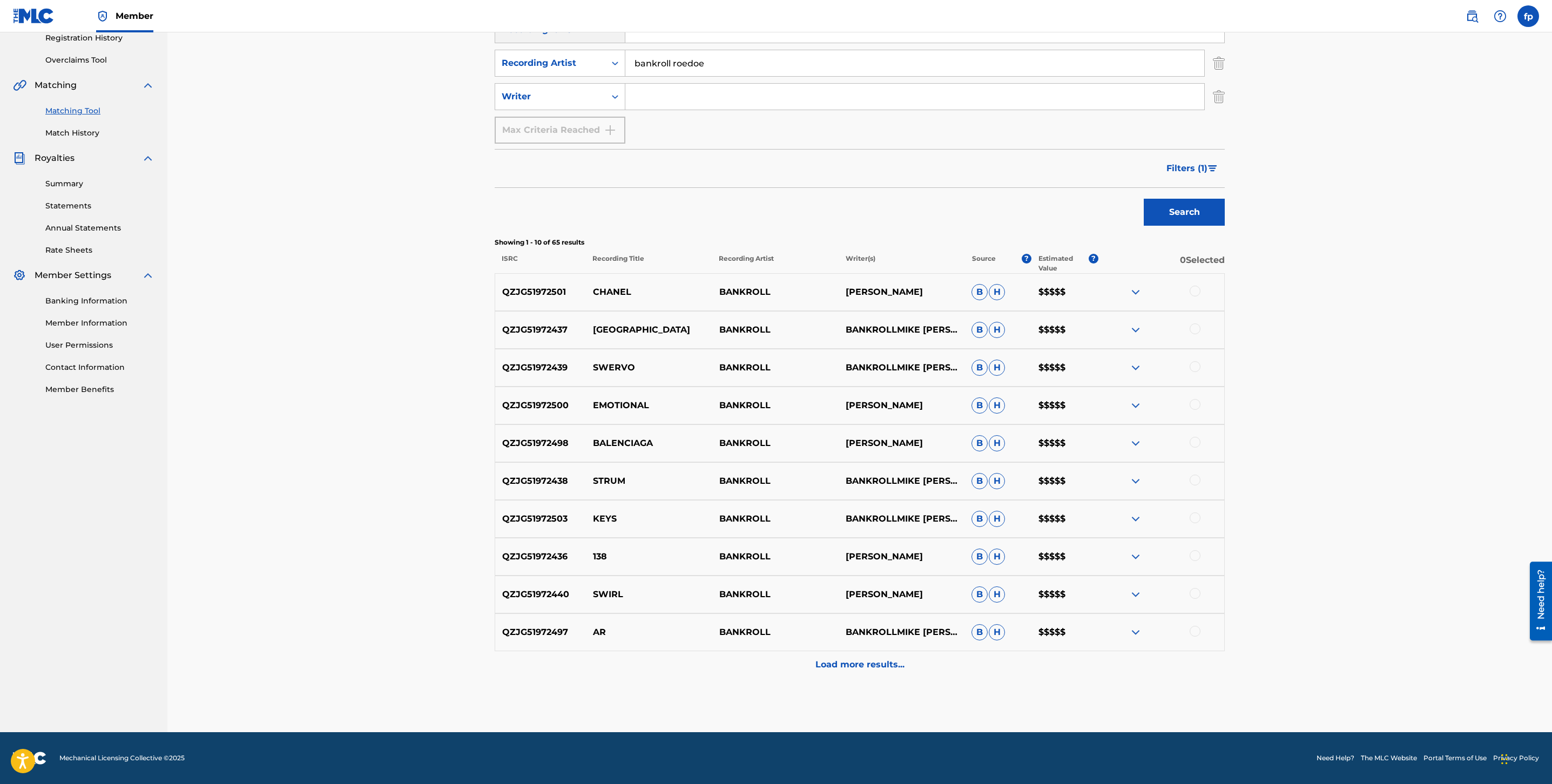
click at [597, 515] on p "KEYS" at bounding box center [649, 518] width 126 height 13
copy p "KEYS"
click at [808, 656] on div "Load more results..." at bounding box center [860, 665] width 730 height 27
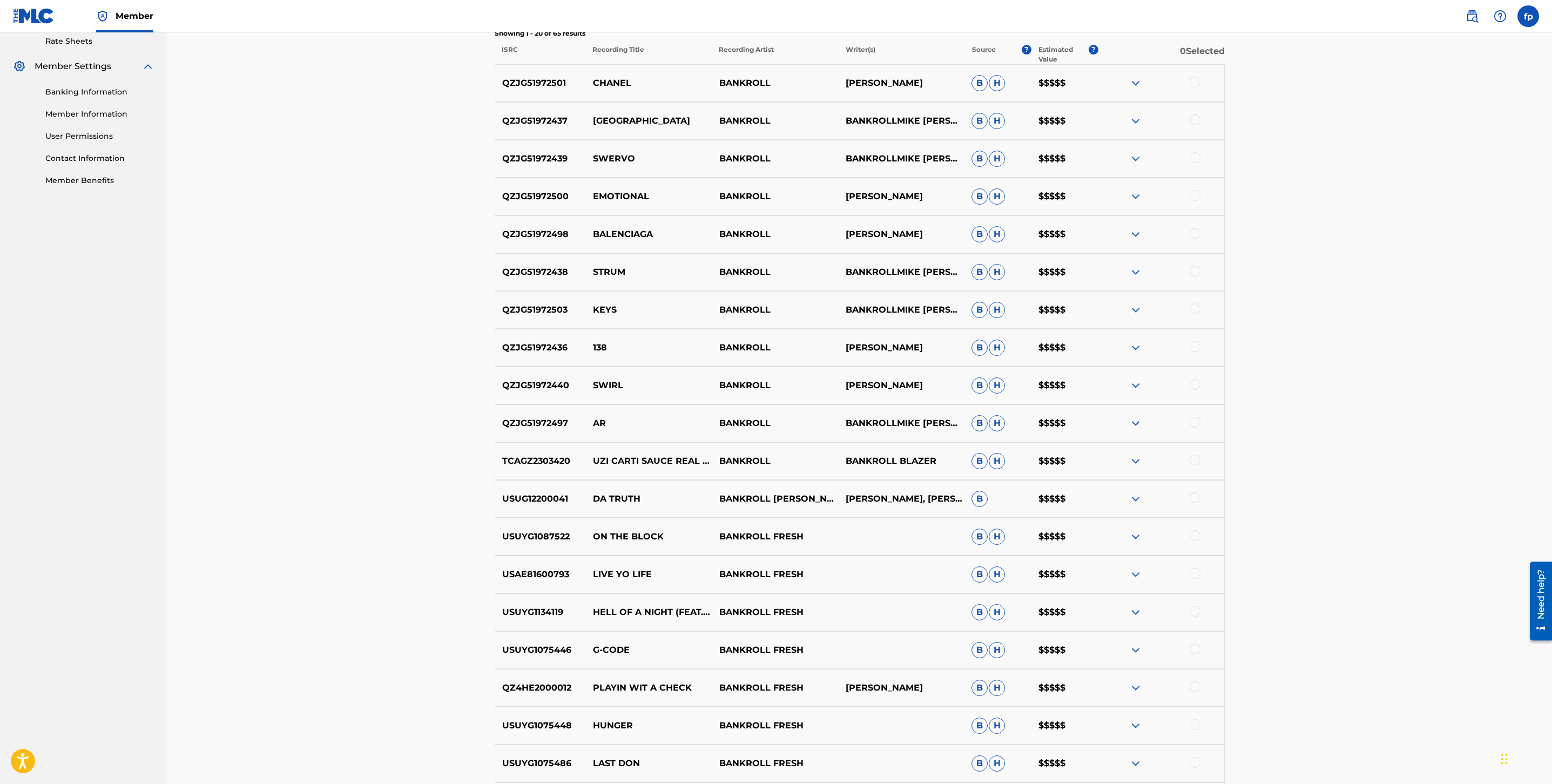
scroll to position [588, 0]
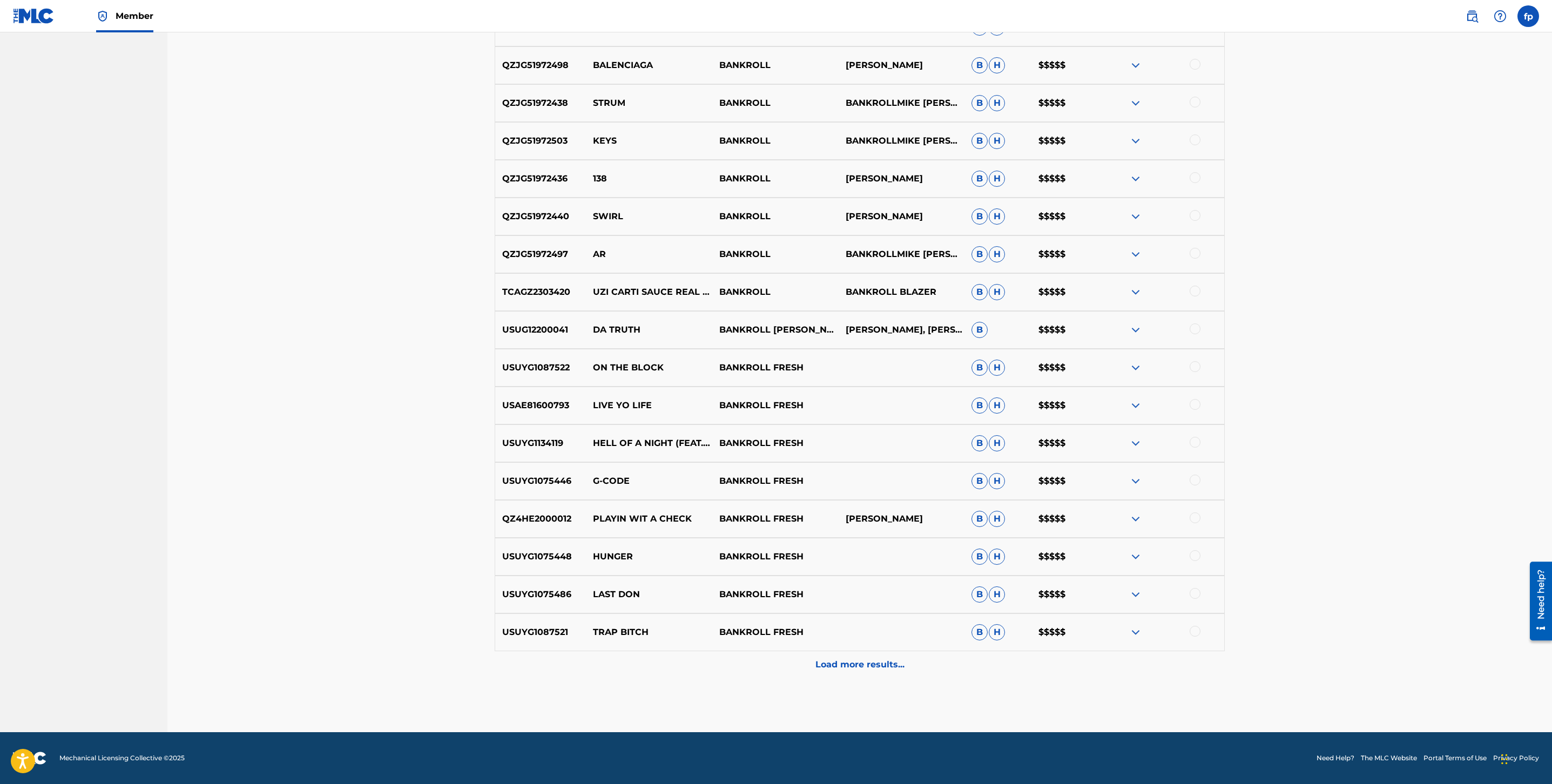
click at [807, 656] on div "Load more results..." at bounding box center [860, 665] width 730 height 27
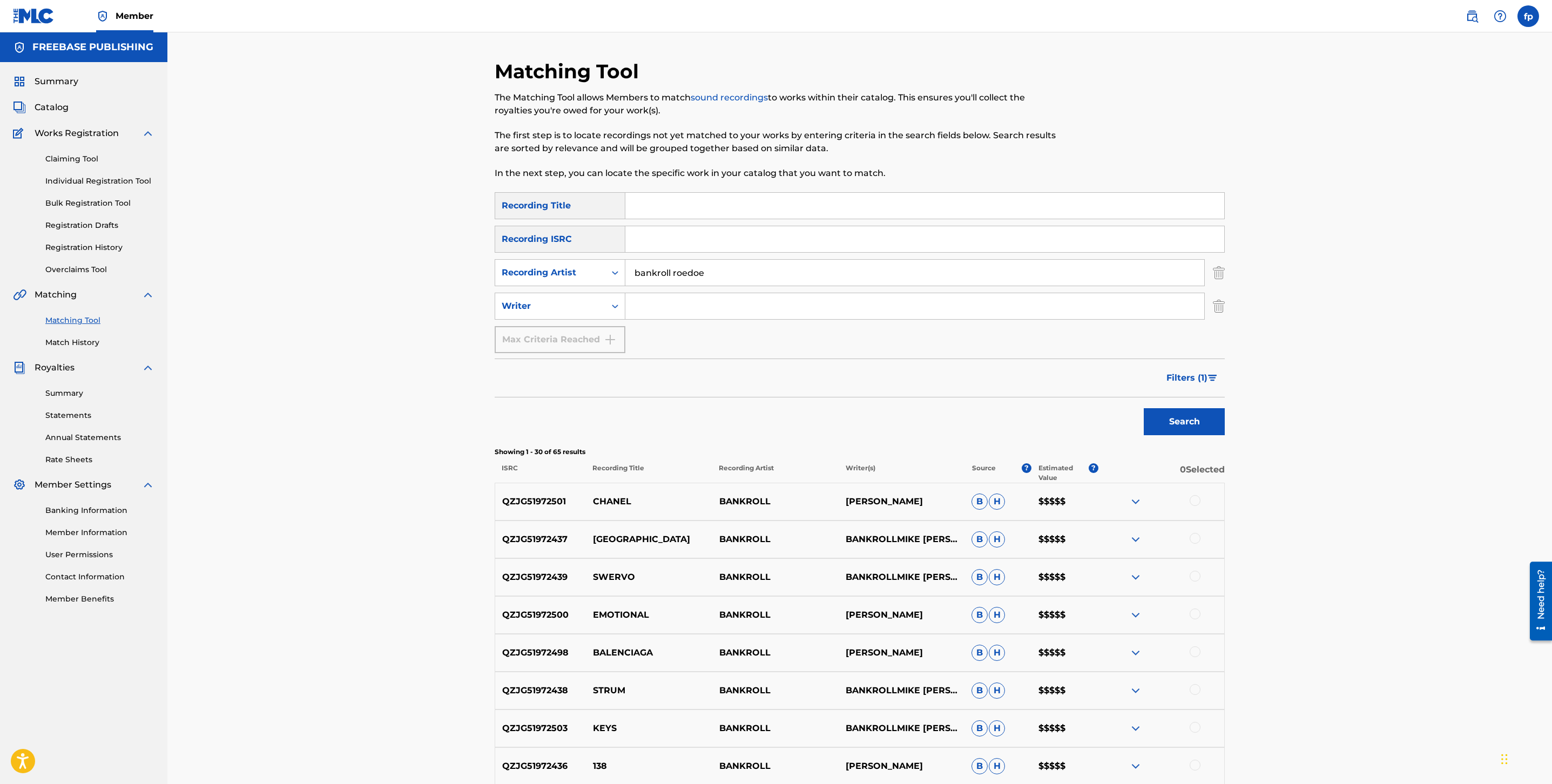
scroll to position [965, 0]
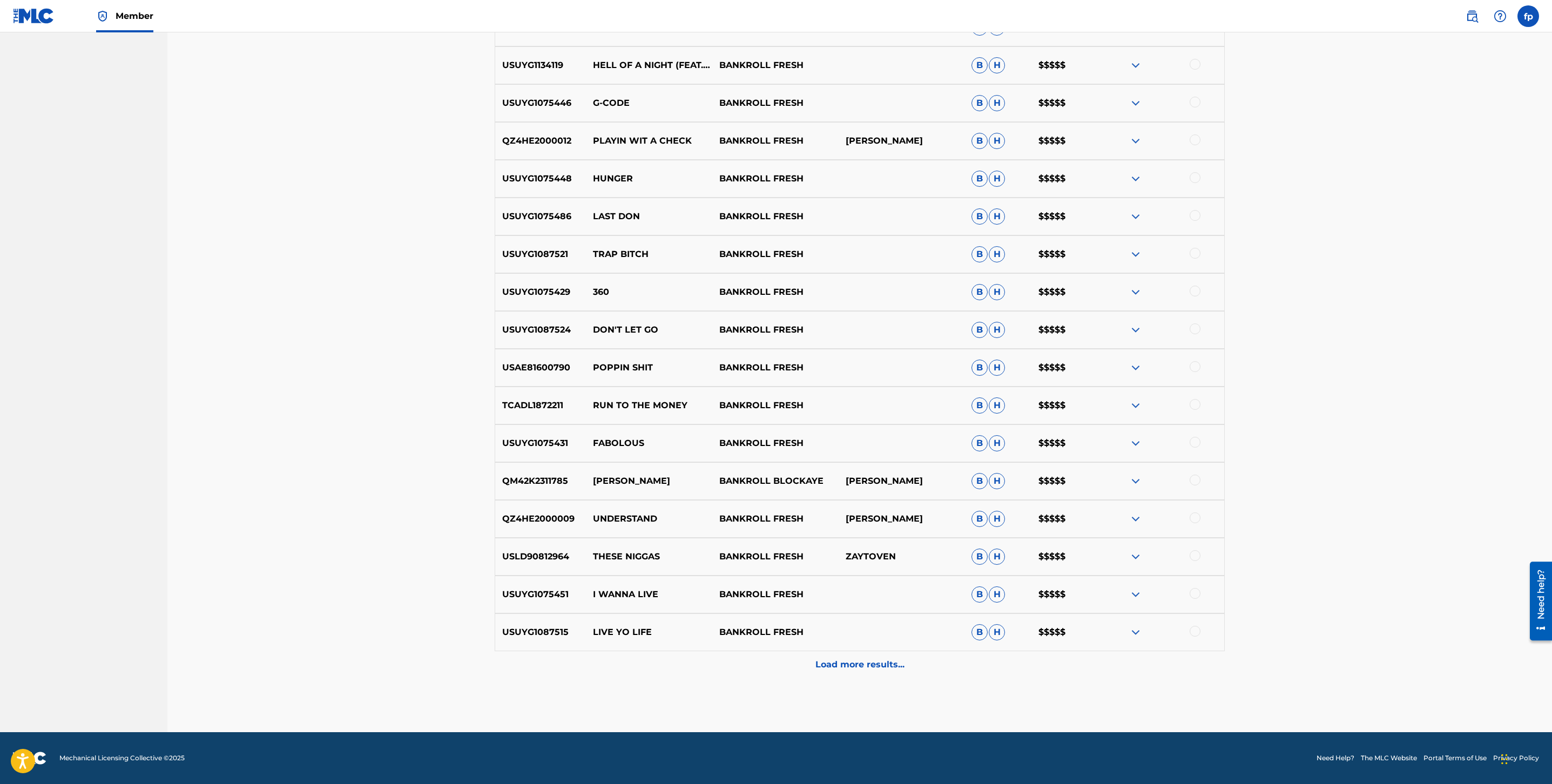
click at [807, 656] on div "Load more results..." at bounding box center [860, 665] width 730 height 27
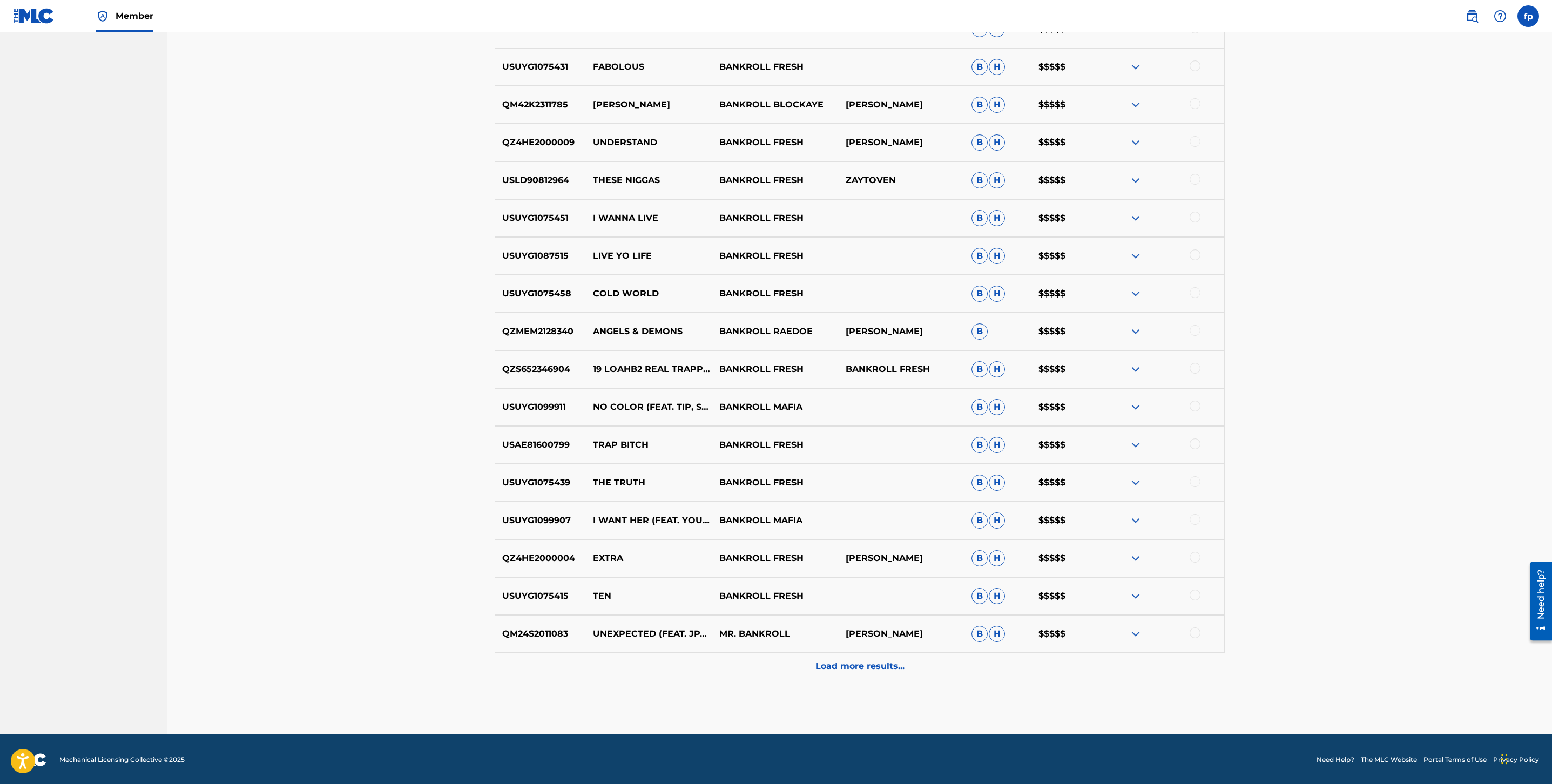
scroll to position [1344, 0]
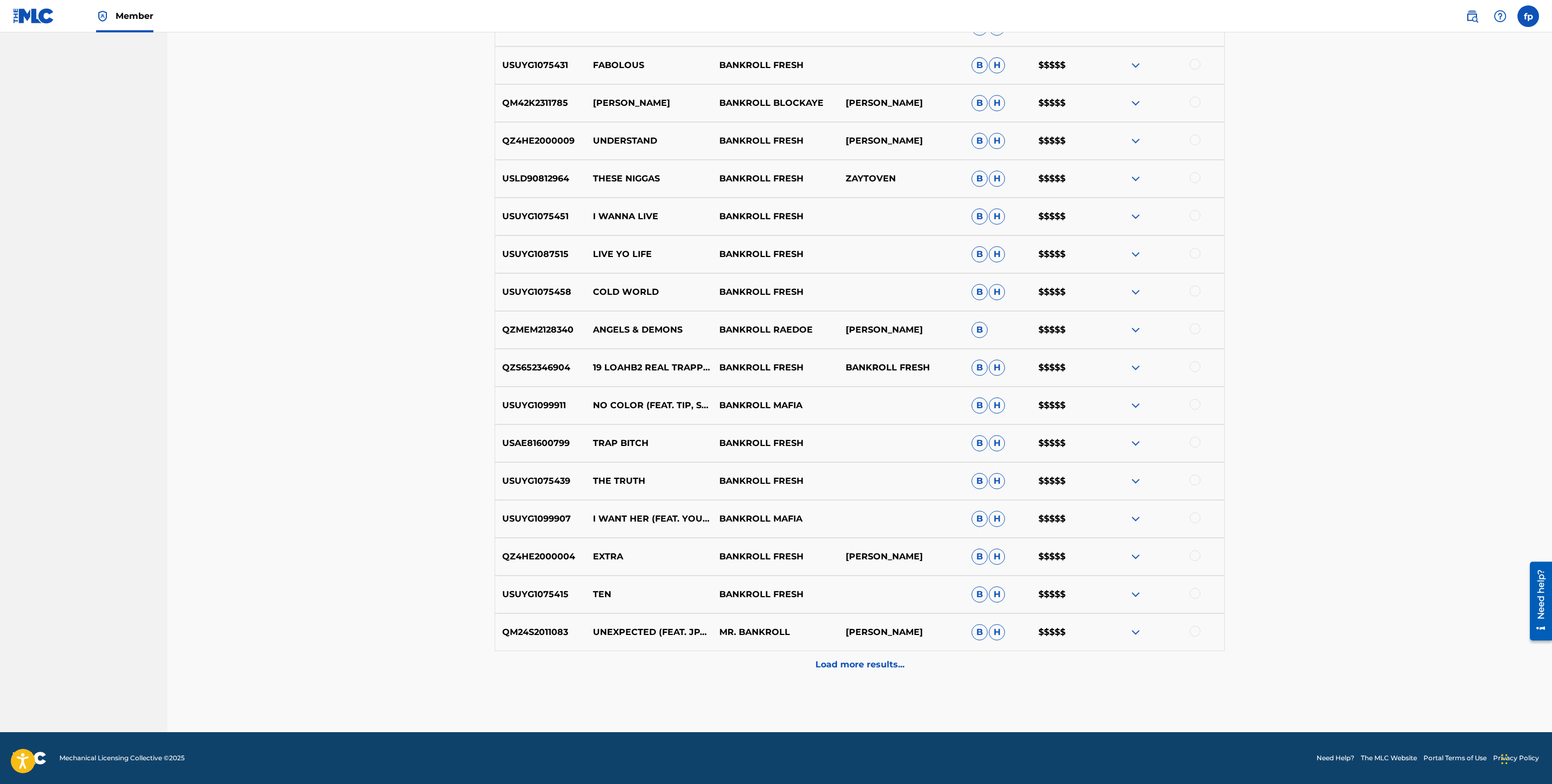
click at [743, 550] on p "BANKROLL FRESH" at bounding box center [776, 556] width 126 height 13
copy p "BANKROLL FRESH"
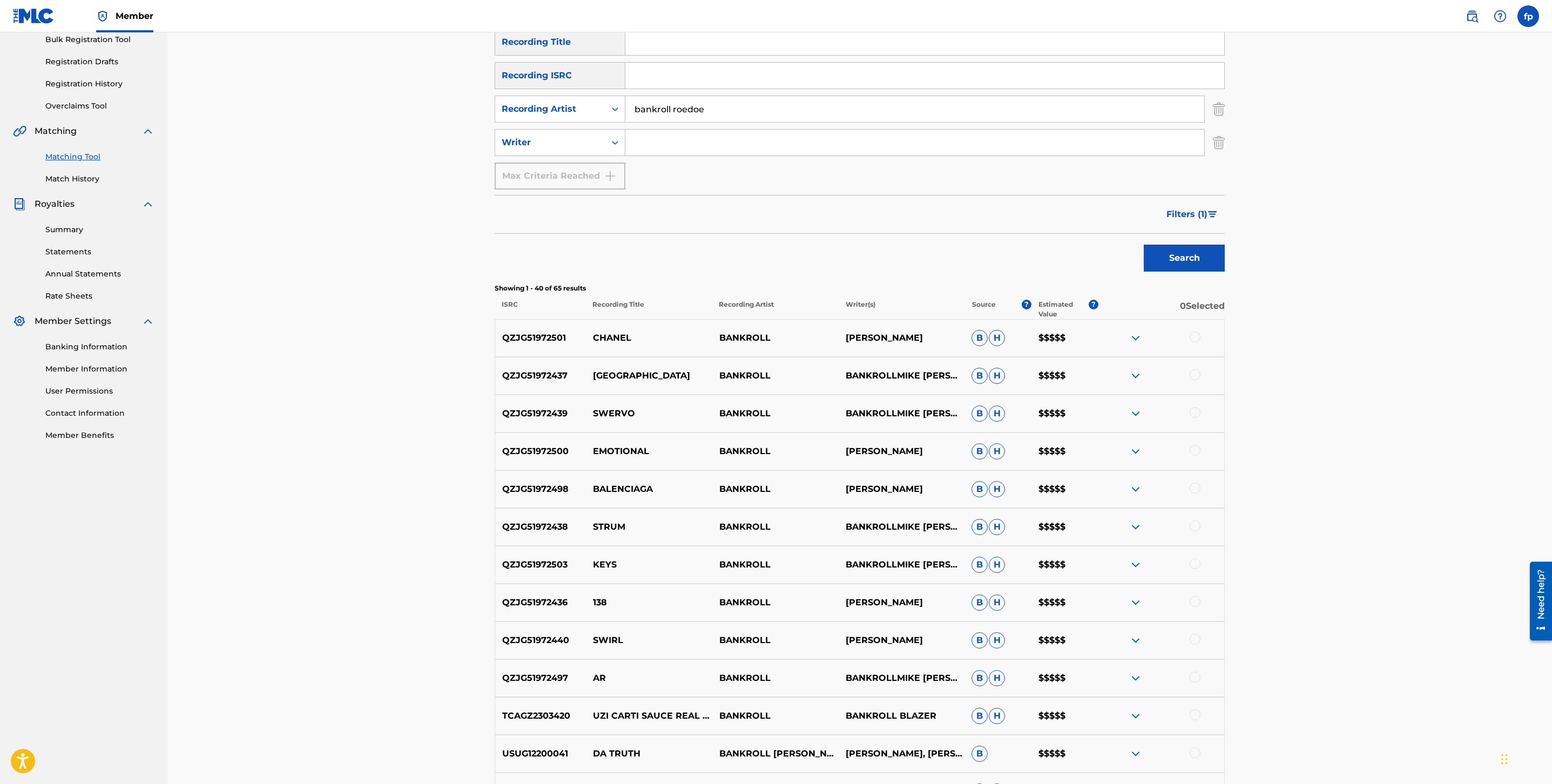
scroll to position [0, 0]
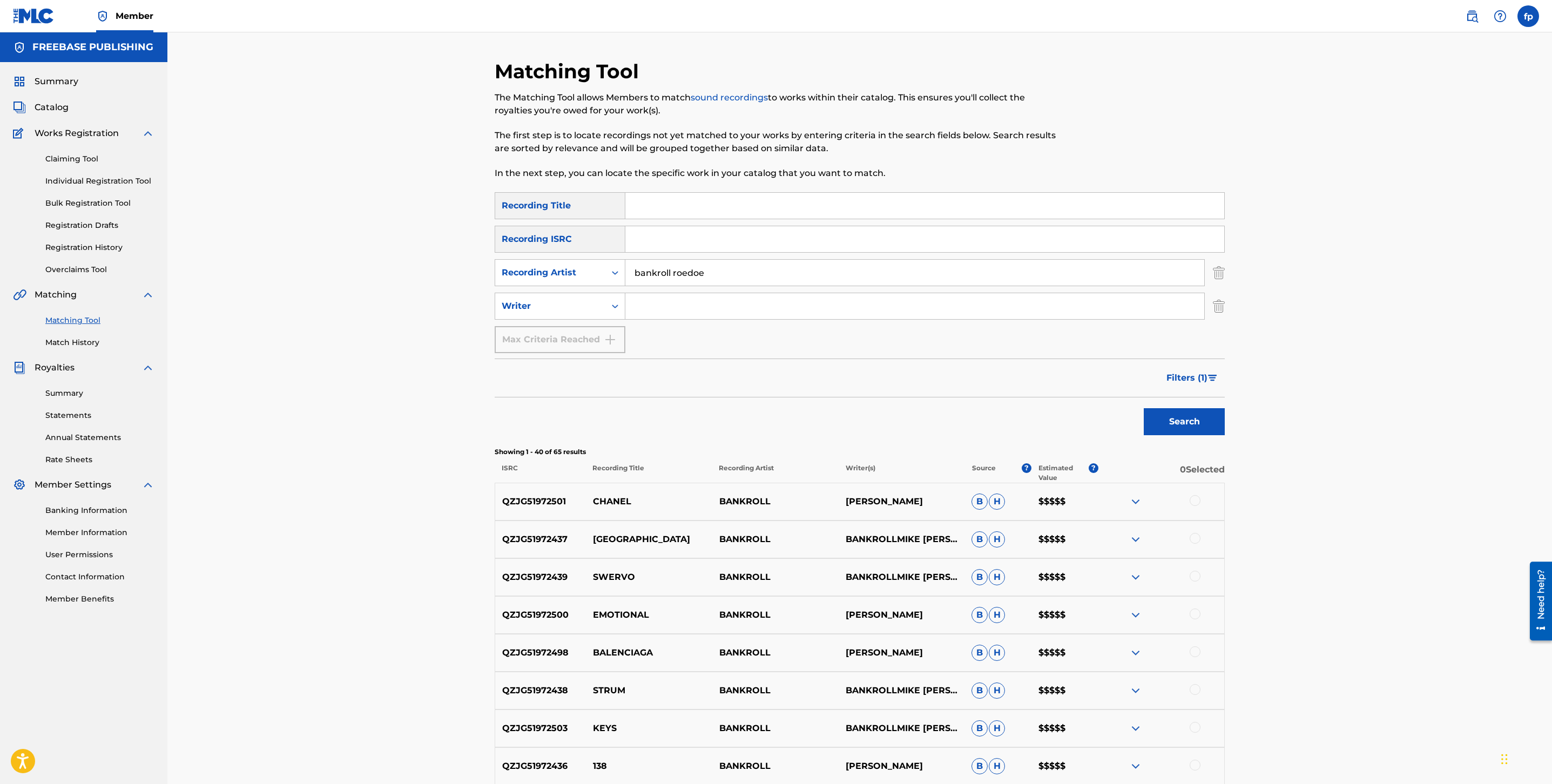
click at [721, 270] on input "bankroll roedoe" at bounding box center [914, 273] width 579 height 26
type input "gb"
click at [1144, 408] on button "Search" at bounding box center [1184, 422] width 81 height 27
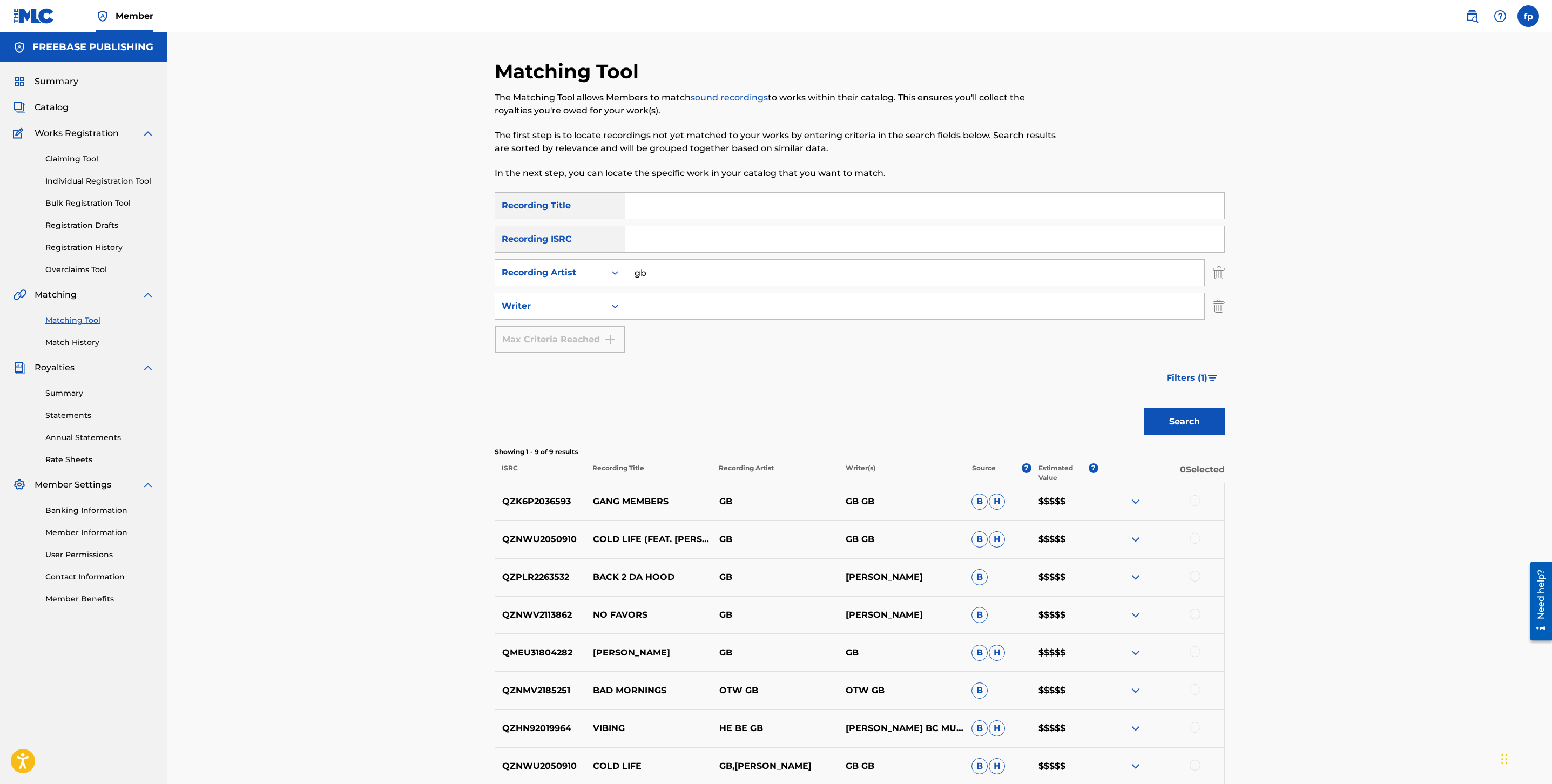
click at [1191, 386] on button "Filters ( 1 )" at bounding box center [1192, 378] width 65 height 27
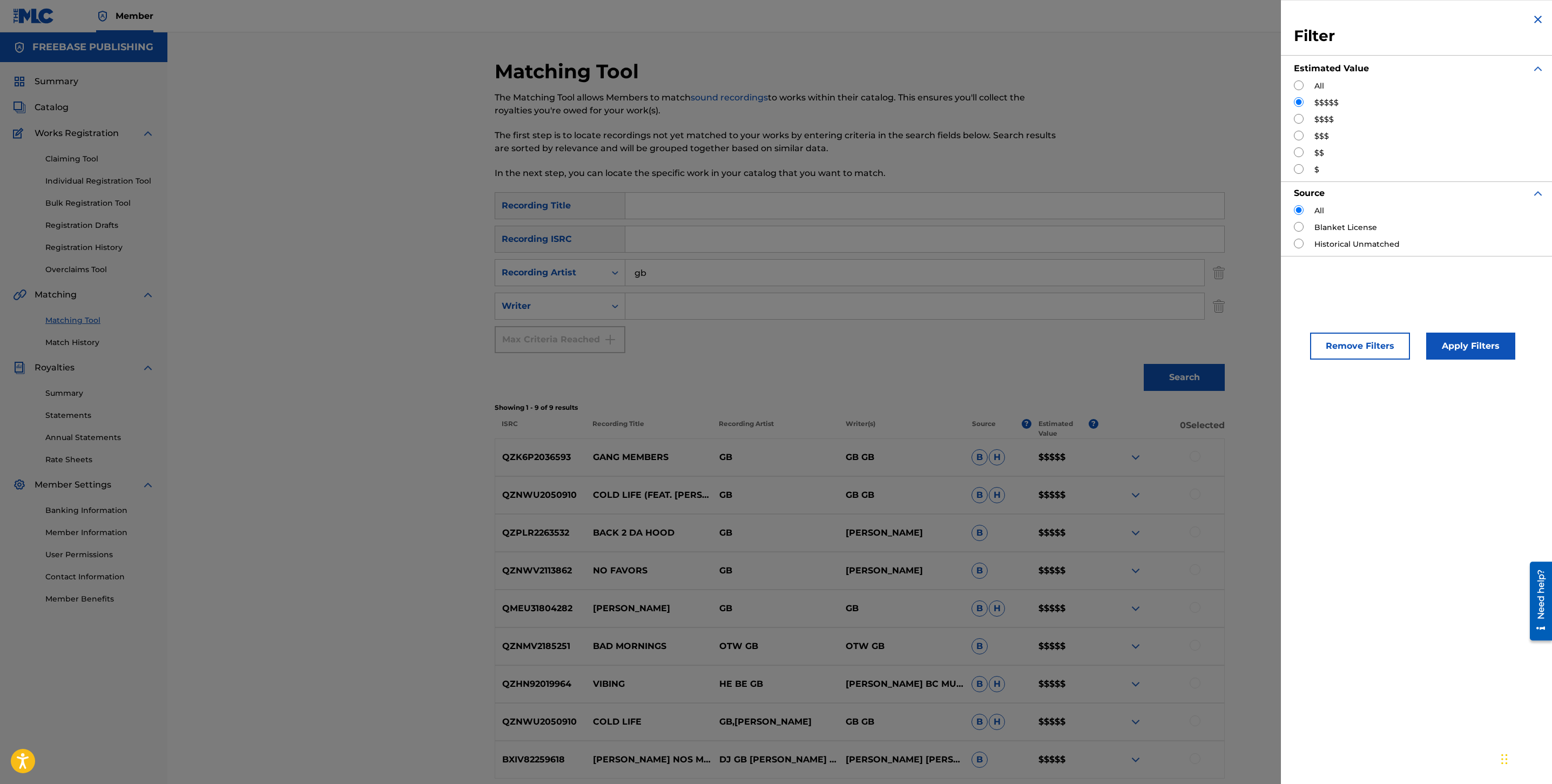
click at [982, 358] on div "Search" at bounding box center [860, 375] width 730 height 44
drag, startPoint x: 928, startPoint y: 419, endPoint x: 951, endPoint y: 408, distance: 25.5
click at [933, 417] on div "Showing 1 - 9 of 9 results ISRC Recording Title Recording Artist Writer(s) Sour…" at bounding box center [860, 420] width 730 height 36
click at [1216, 353] on div "Search" at bounding box center [1181, 375] width 86 height 44
click at [1069, 376] on div "Search" at bounding box center [860, 375] width 730 height 44
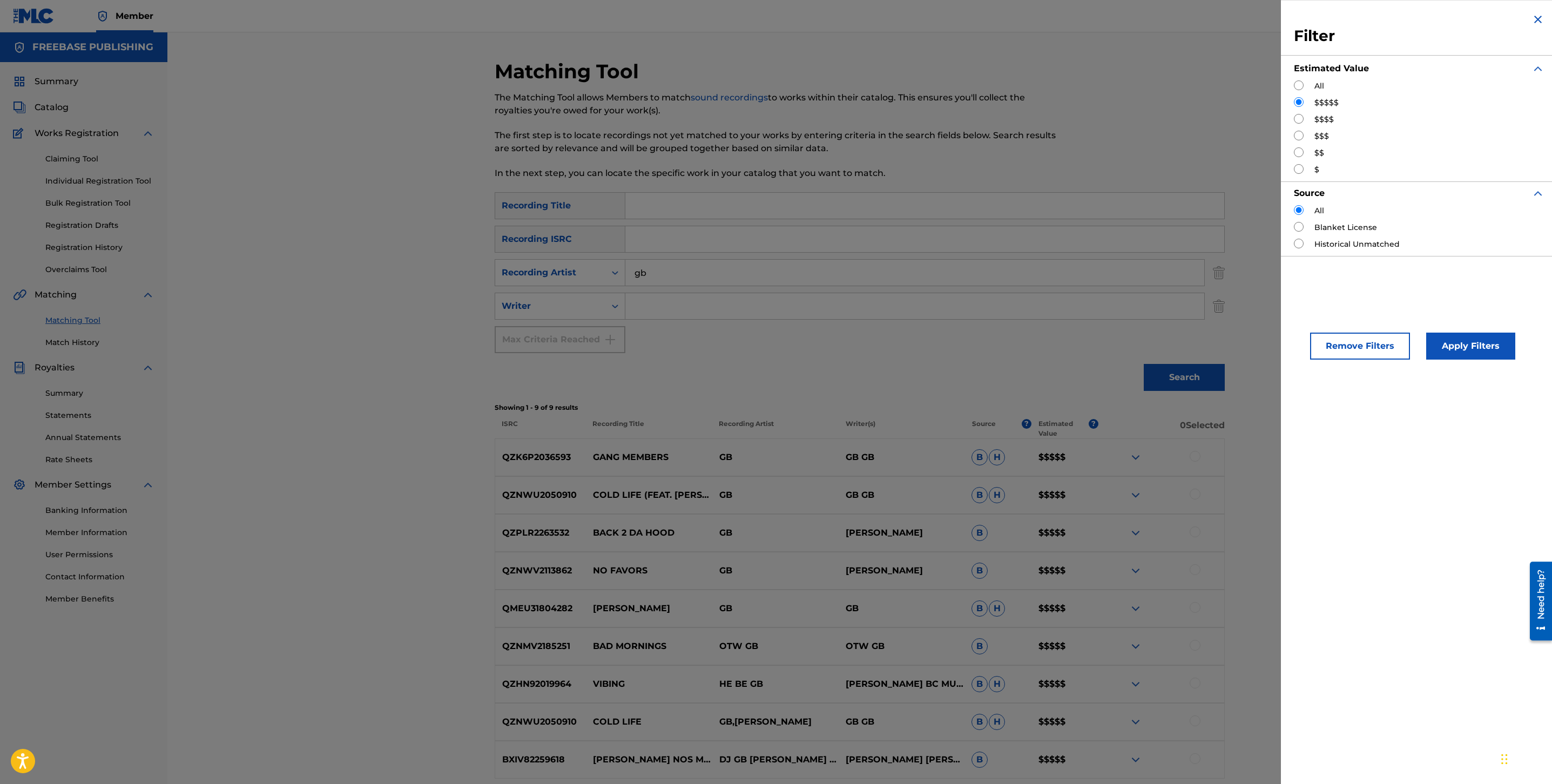
click at [1532, 25] on img "Search Form" at bounding box center [1537, 18] width 13 height 13
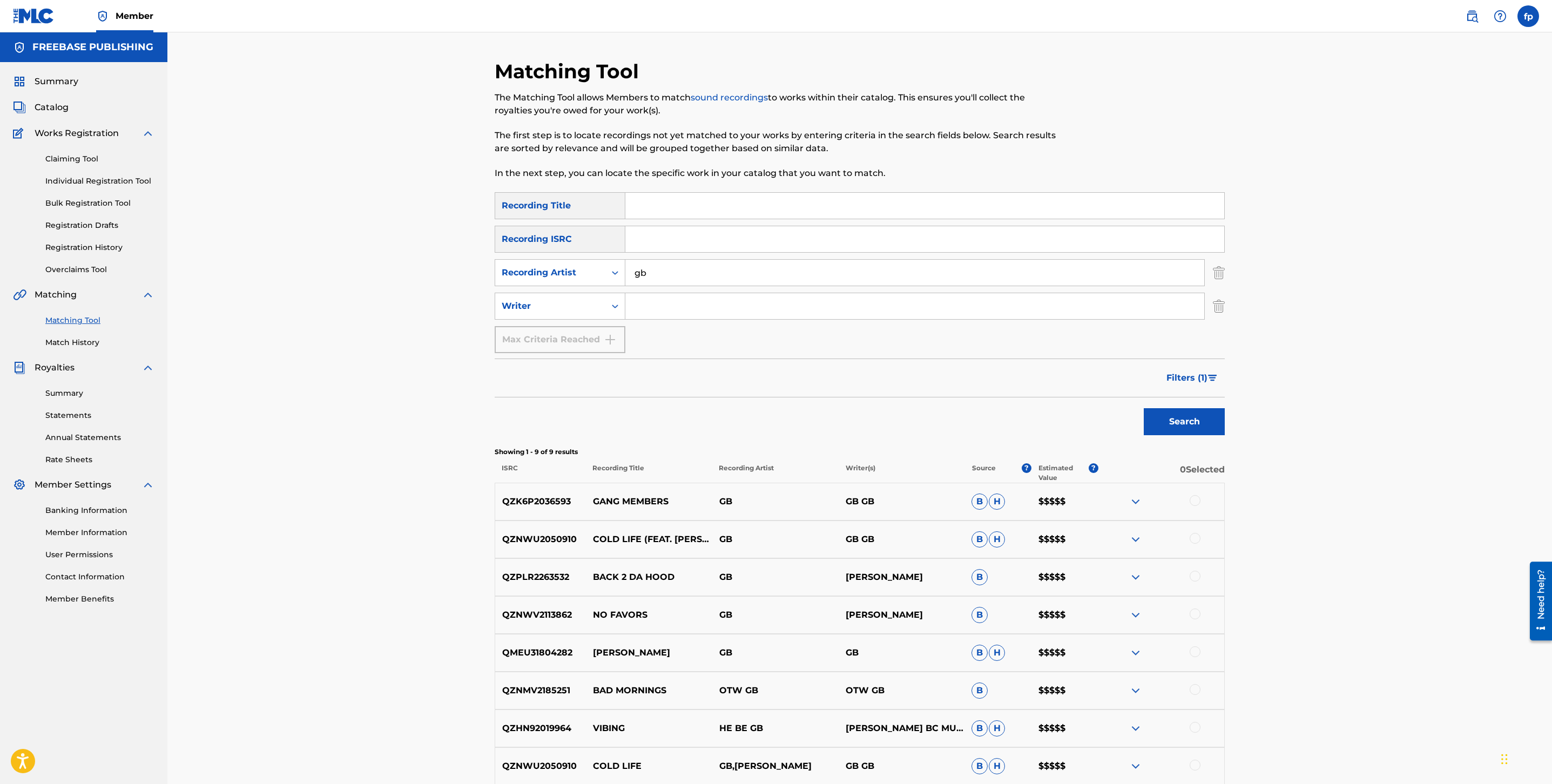
click at [879, 504] on p "GB GB" at bounding box center [902, 501] width 126 height 13
click at [874, 504] on p "GB GB" at bounding box center [902, 501] width 126 height 13
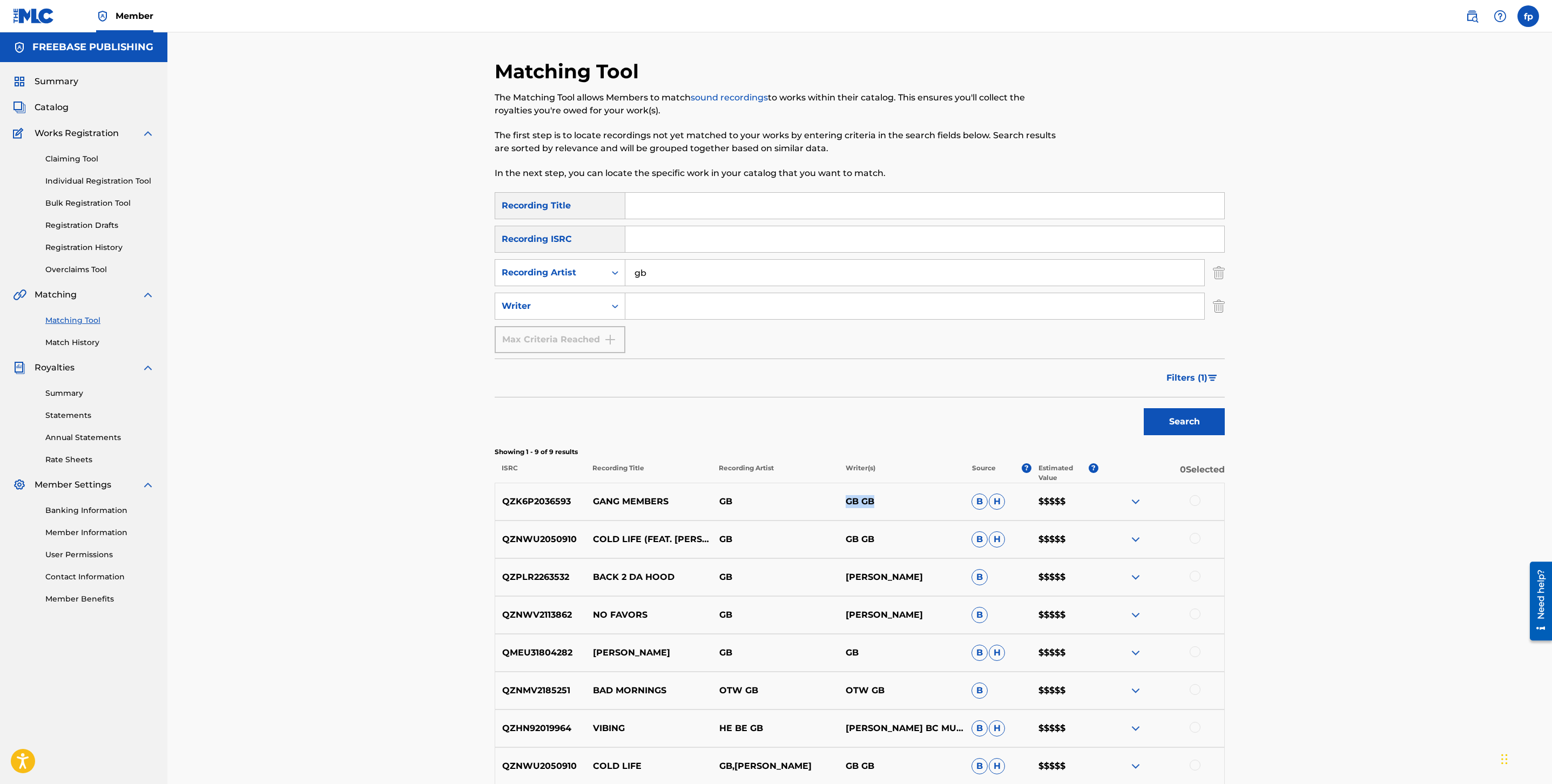
copy p "GB GB"
click at [638, 305] on input "Search Form" at bounding box center [914, 306] width 579 height 26
paste input "GB GB"
type input "GB GB"
click at [1176, 431] on button "Search" at bounding box center [1184, 422] width 81 height 27
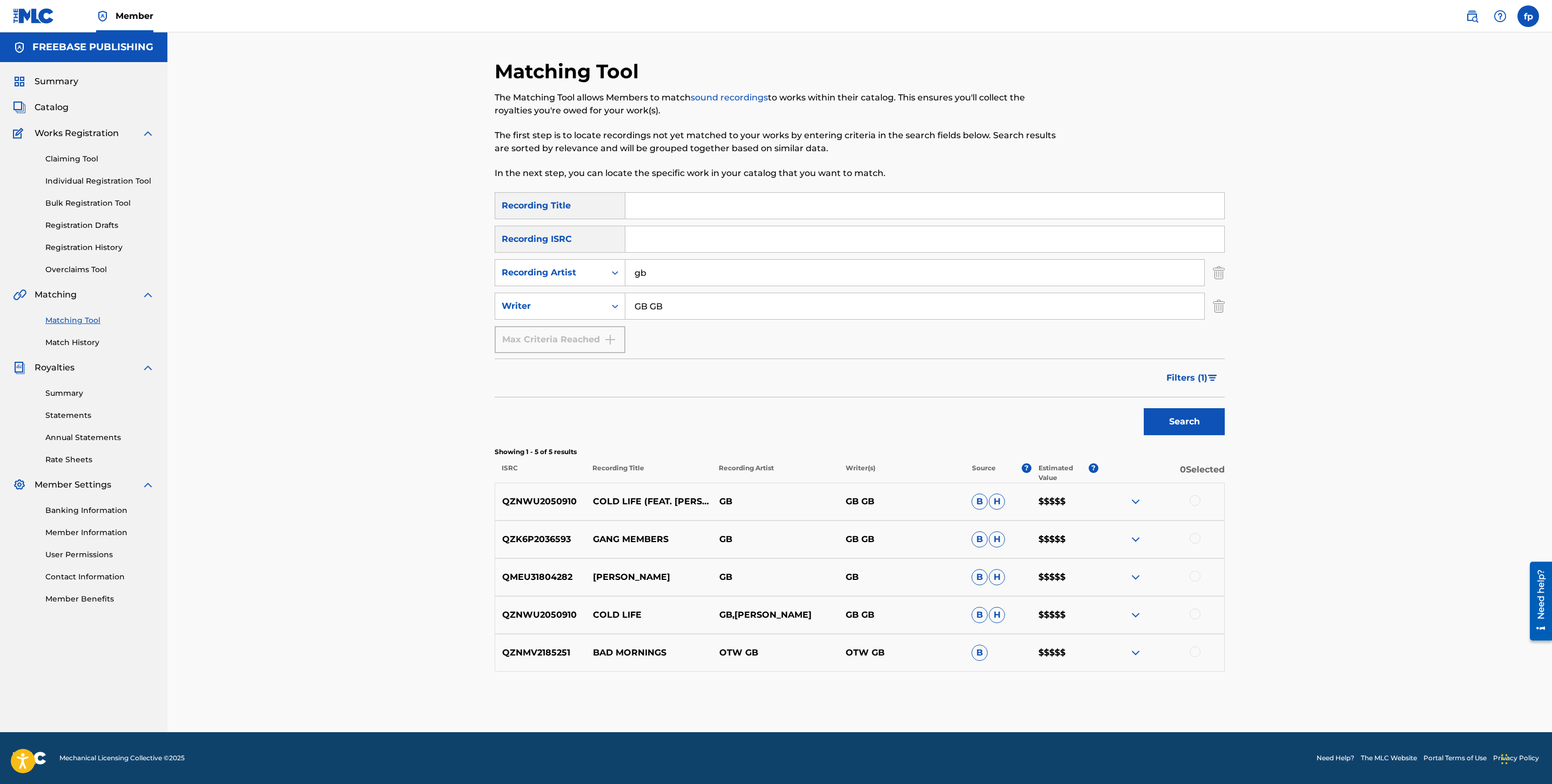
click at [1214, 376] on img "Search Form" at bounding box center [1212, 377] width 9 height 7
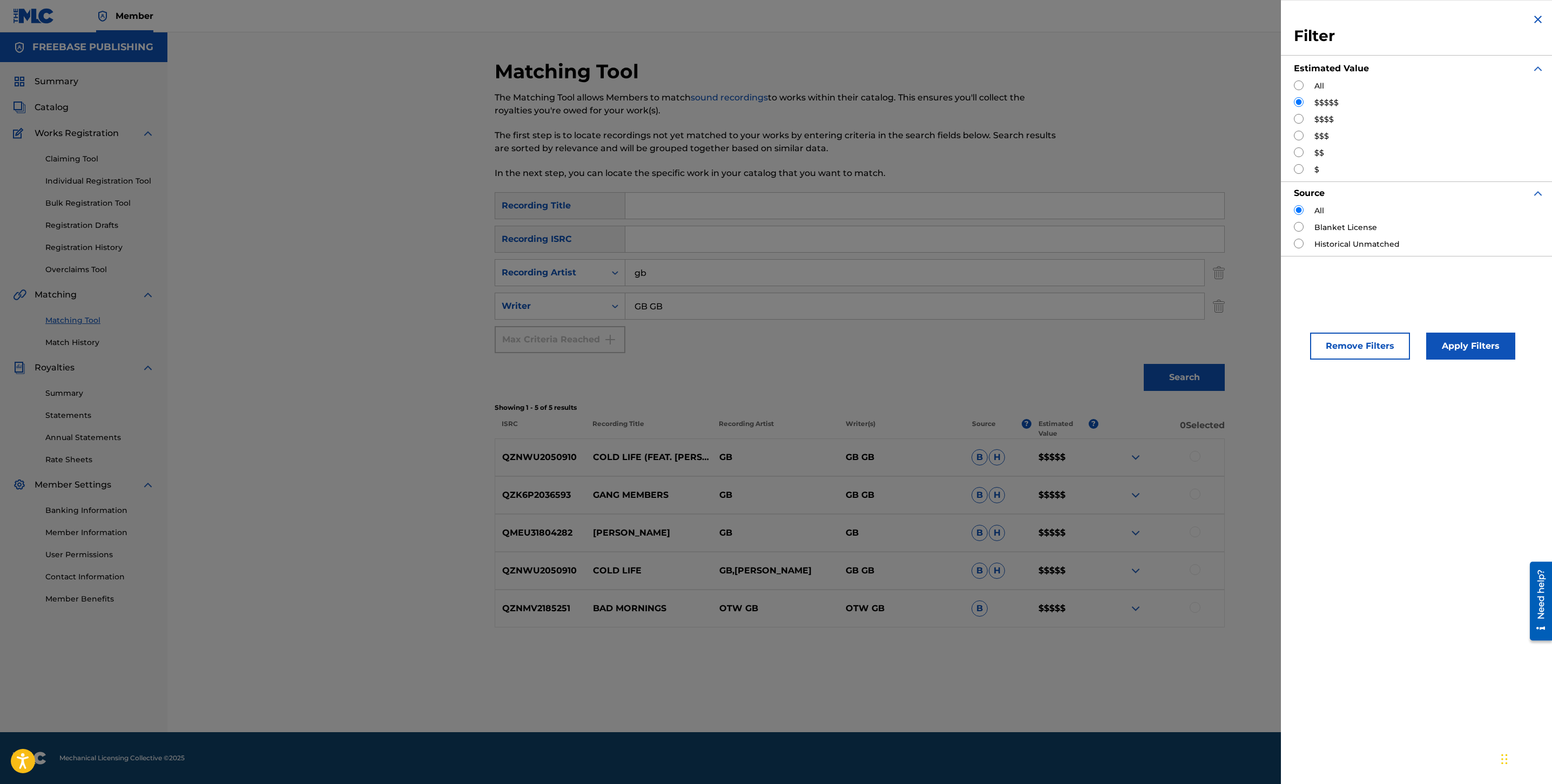
click at [1295, 118] on input "Search Form" at bounding box center [1299, 118] width 10 height 10
radio input "true"
click at [1494, 360] on div "Remove Filters Apply Filters" at bounding box center [1419, 337] width 277 height 71
click at [1493, 354] on button "Apply Filters" at bounding box center [1471, 346] width 89 height 27
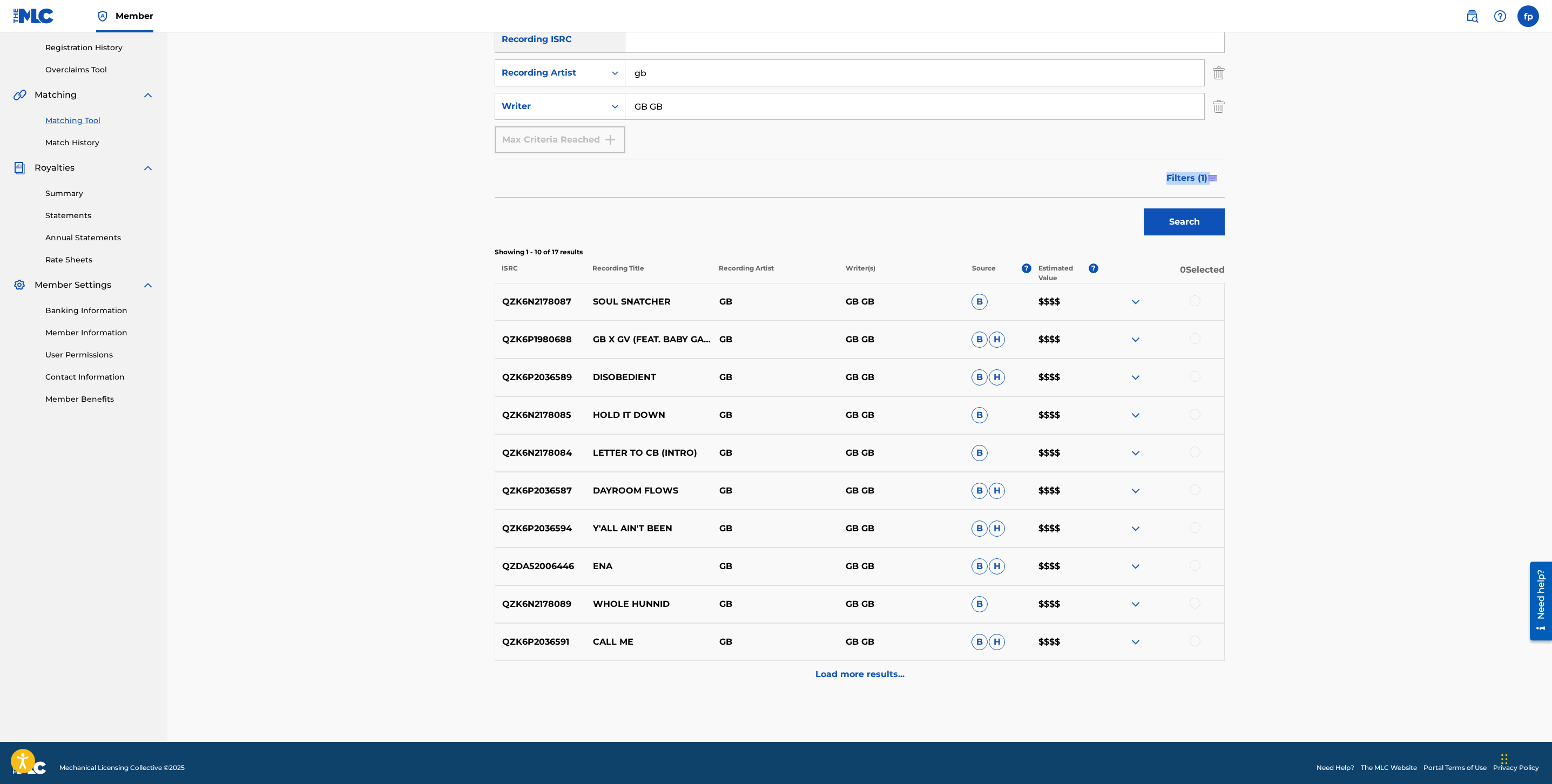
scroll to position [210, 0]
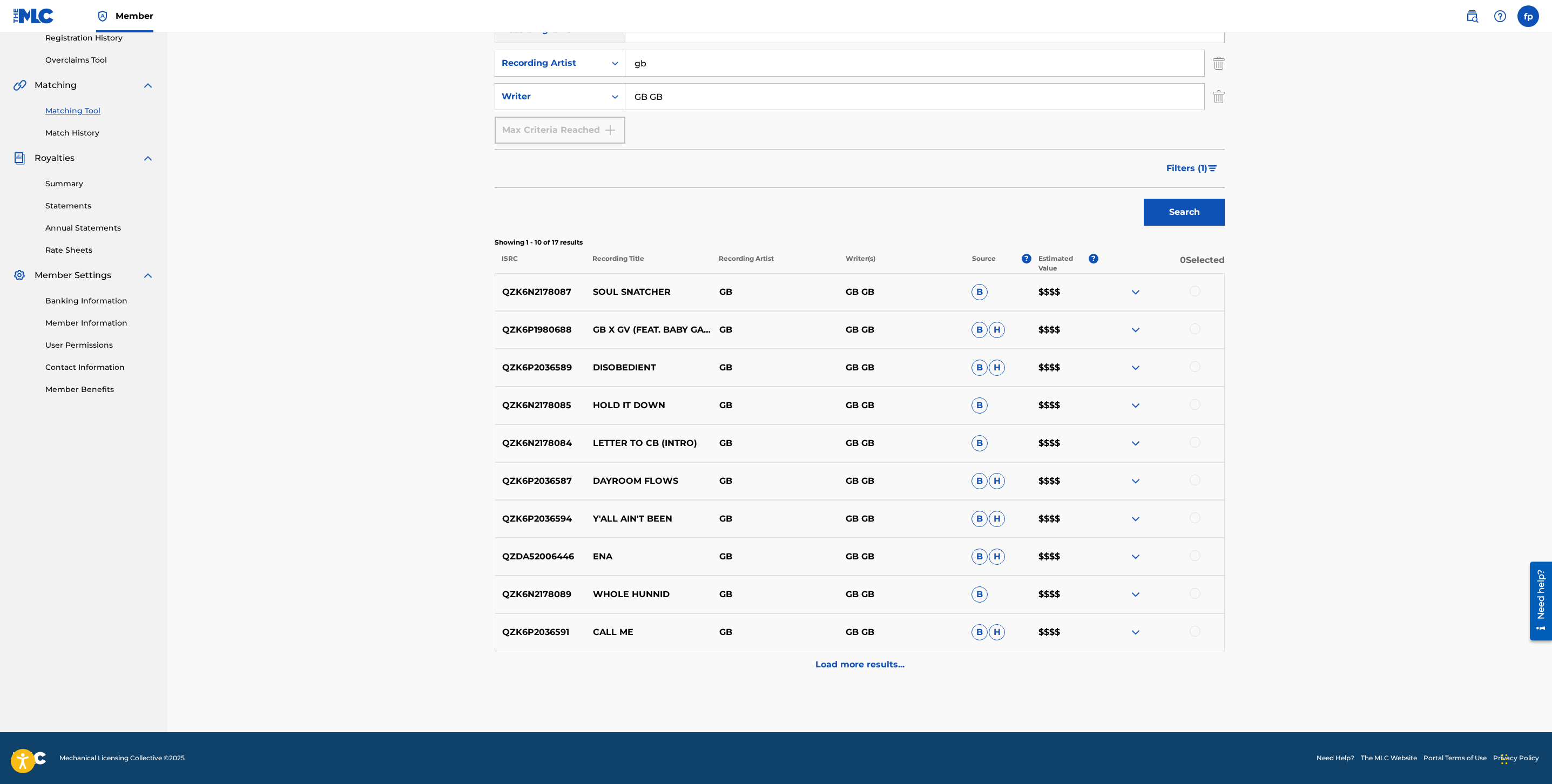
click at [916, 660] on div "Load more results..." at bounding box center [860, 665] width 730 height 27
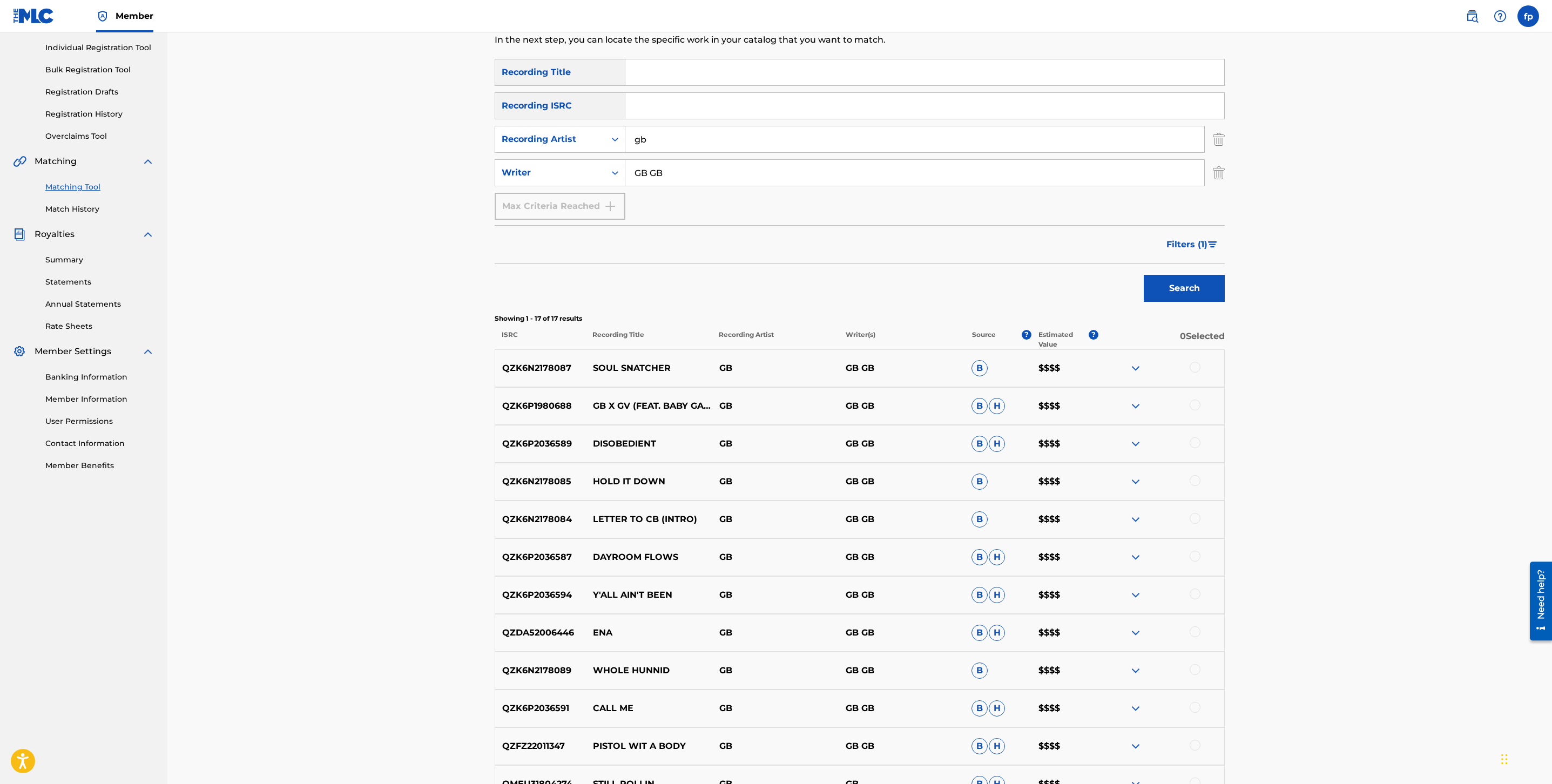
scroll to position [0, 0]
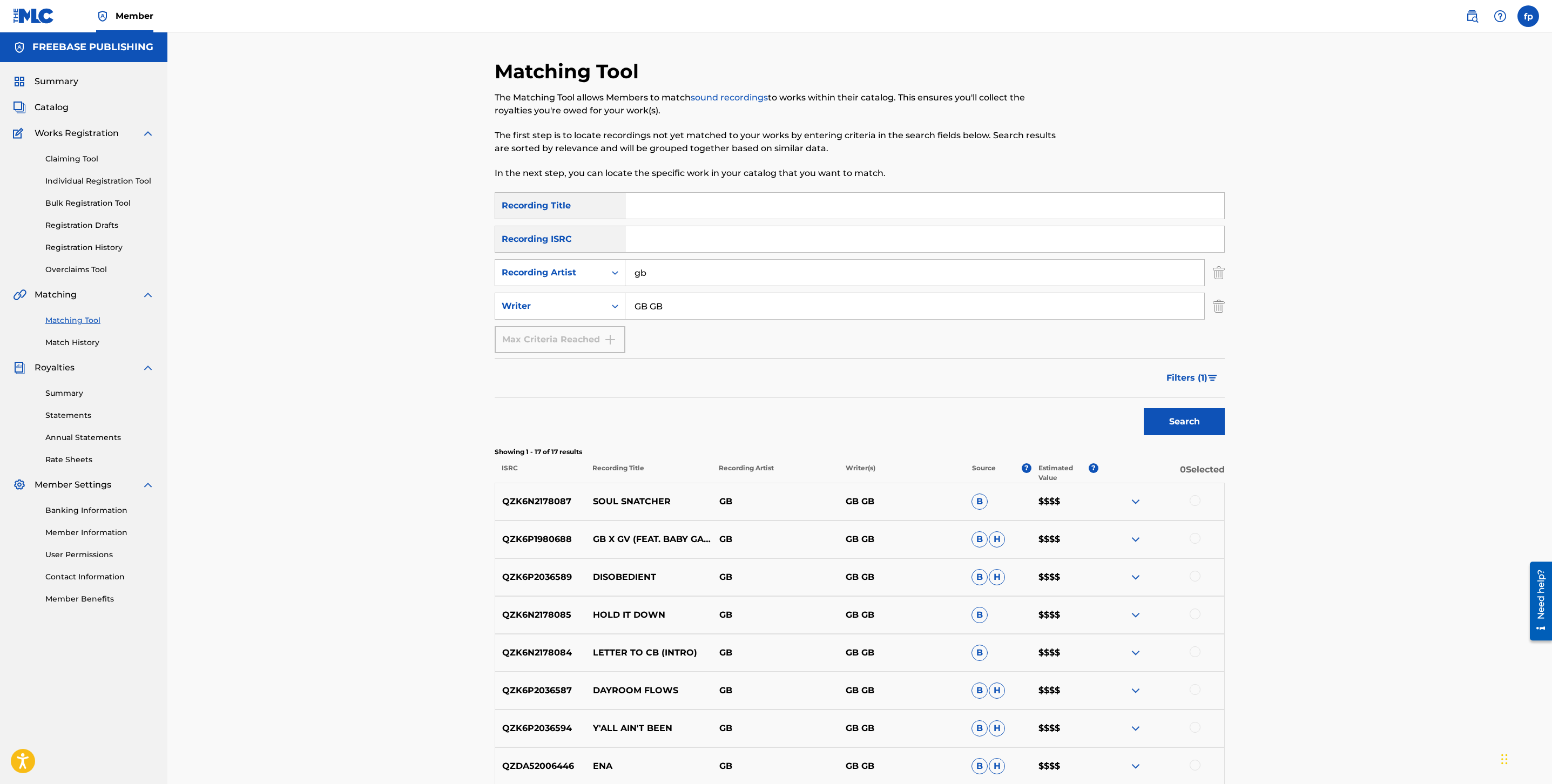
click at [1220, 379] on button "Filters ( 1 )" at bounding box center [1192, 378] width 65 height 27
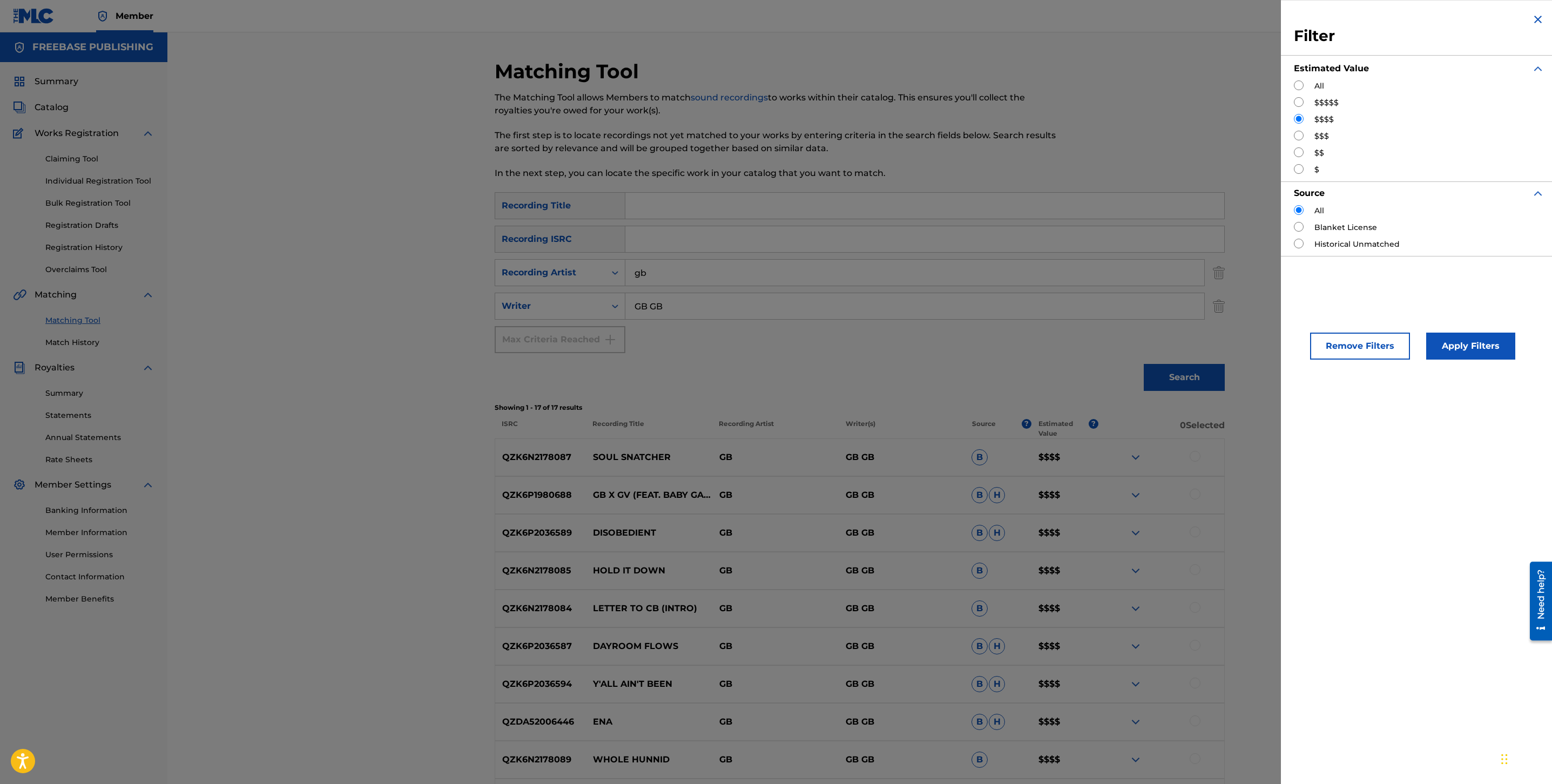
click at [1303, 143] on div "All $$$$$ $$$$ $$$ $$ $" at bounding box center [1419, 128] width 250 height 95
click at [1300, 130] on div "All $$$$$ $$$$ $$$ $$ $" at bounding box center [1419, 128] width 250 height 95
click at [1297, 139] on input "Search Form" at bounding box center [1299, 136] width 10 height 10
radio input "true"
click at [1466, 340] on button "Apply Filters" at bounding box center [1471, 346] width 89 height 27
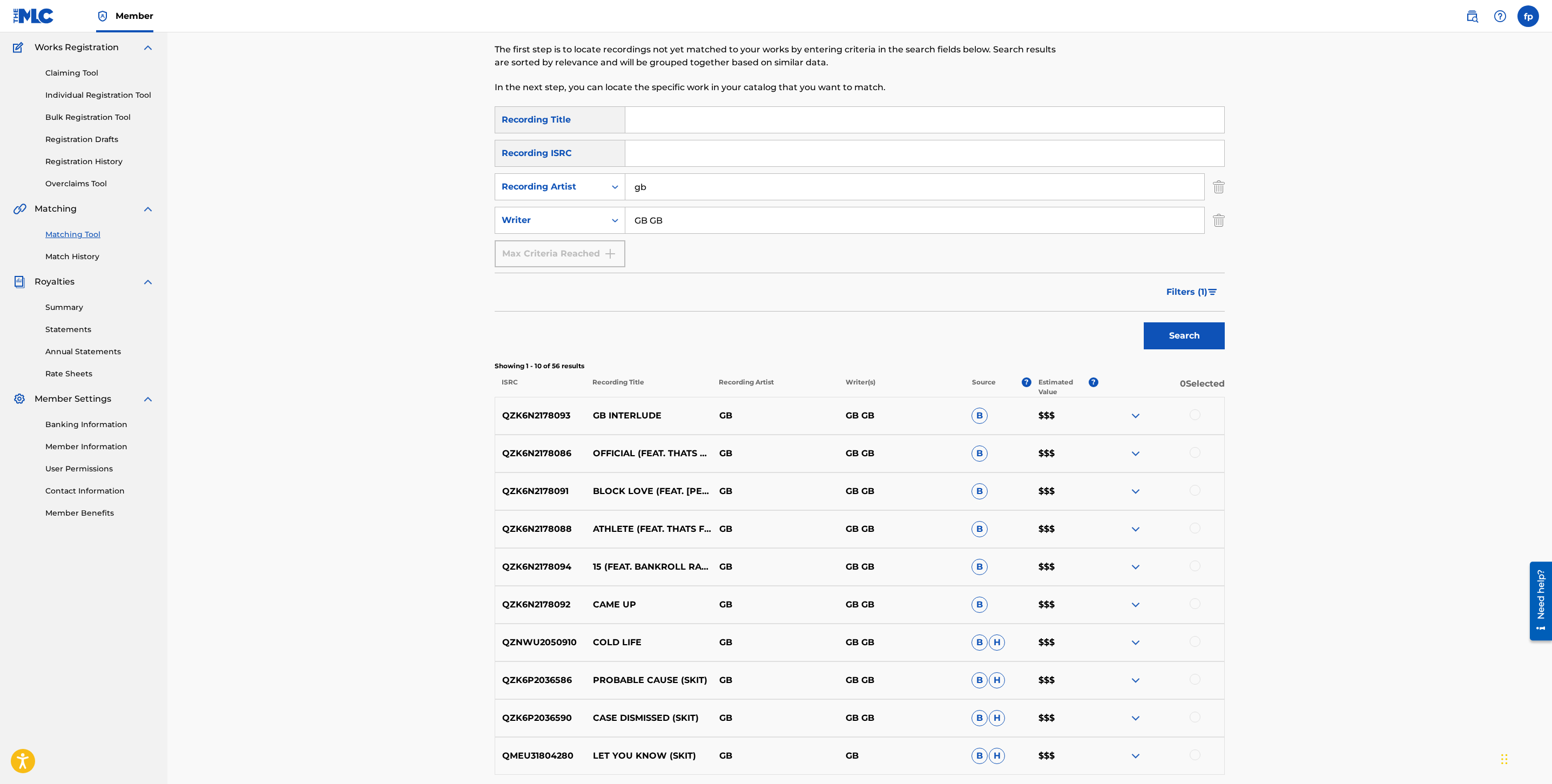
scroll to position [210, 0]
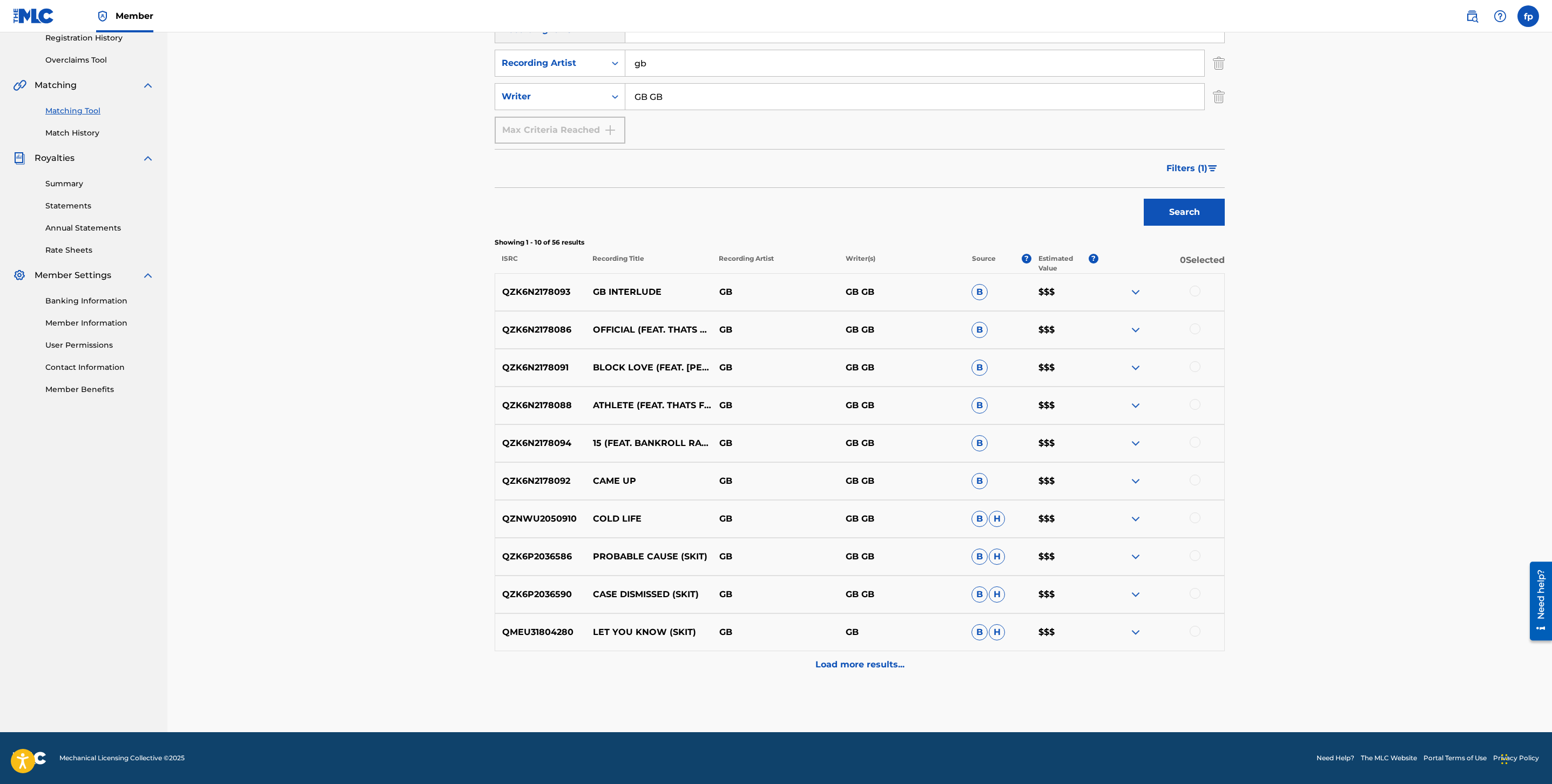
click at [877, 669] on p "Load more results..." at bounding box center [860, 664] width 89 height 13
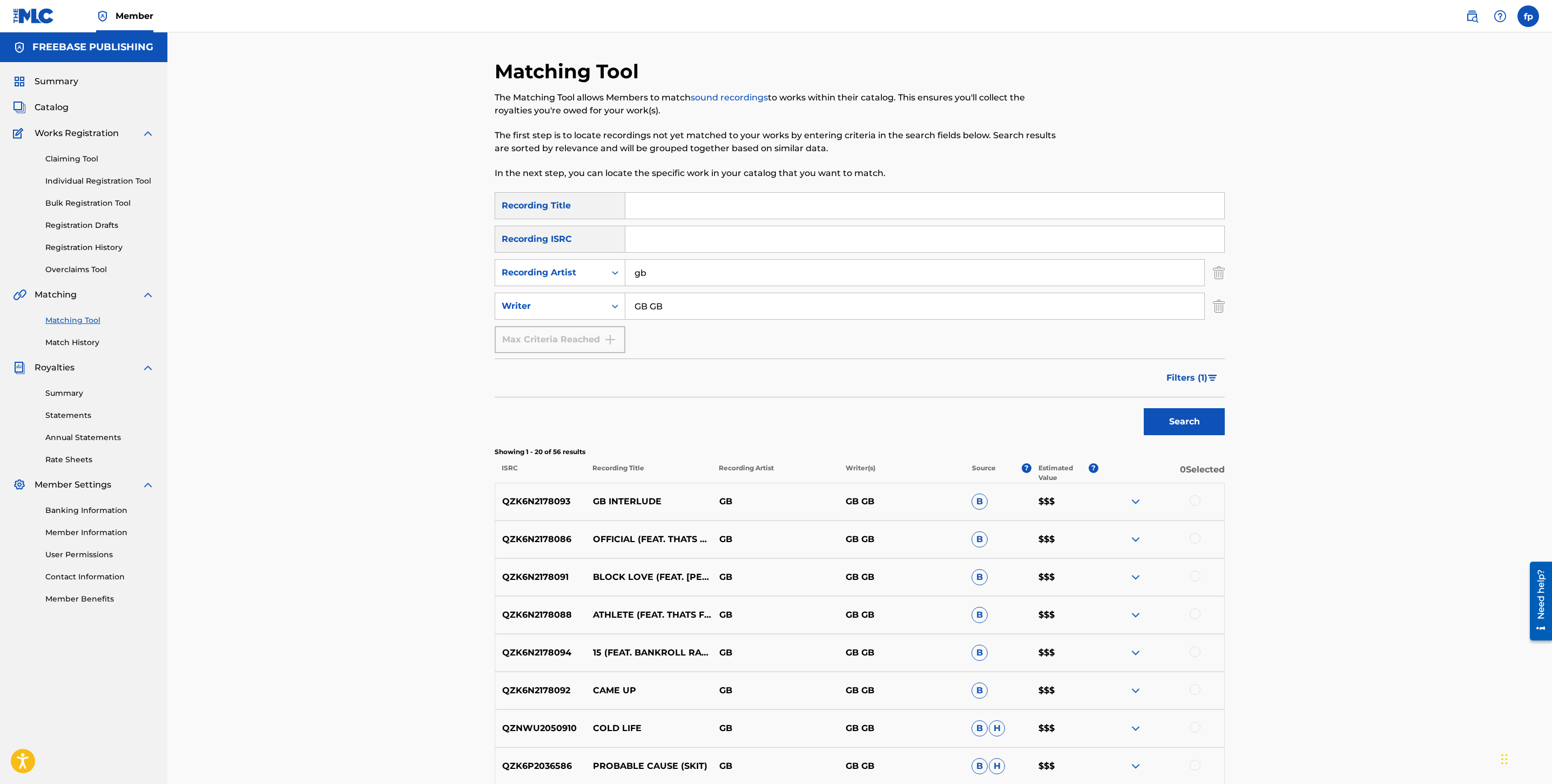
scroll to position [588, 0]
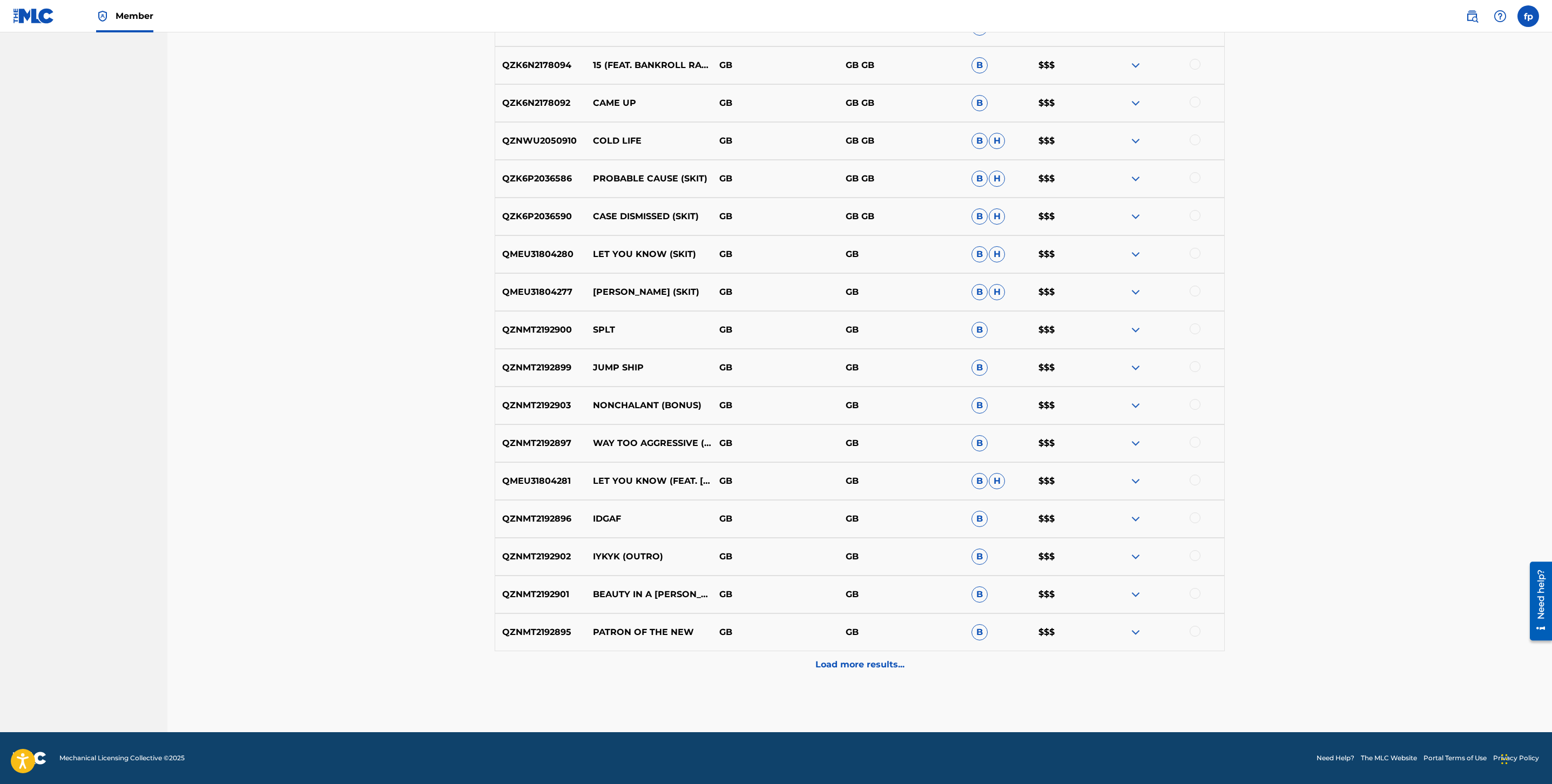
click at [877, 668] on p "Load more results..." at bounding box center [860, 664] width 89 height 13
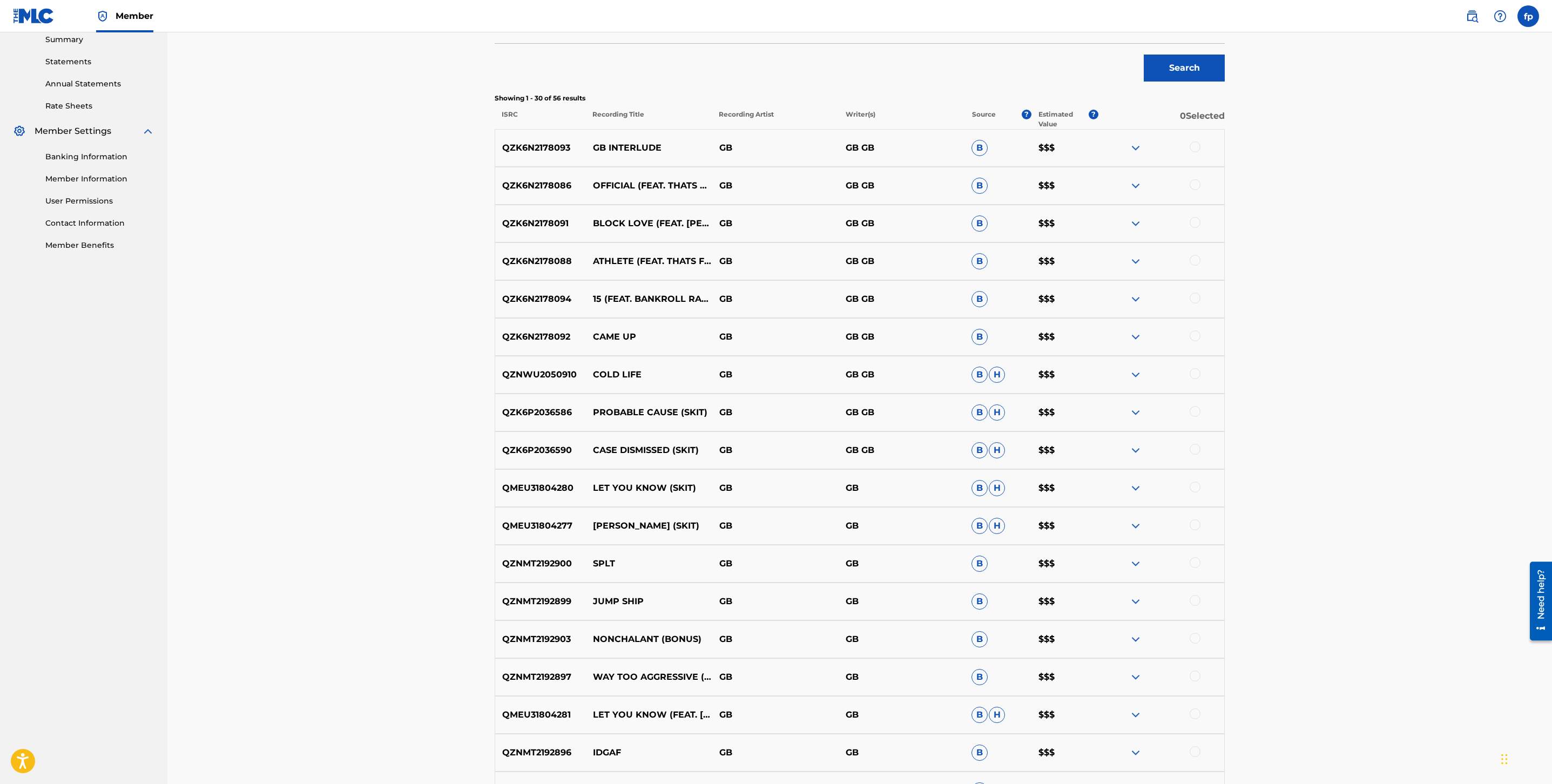
scroll to position [965, 0]
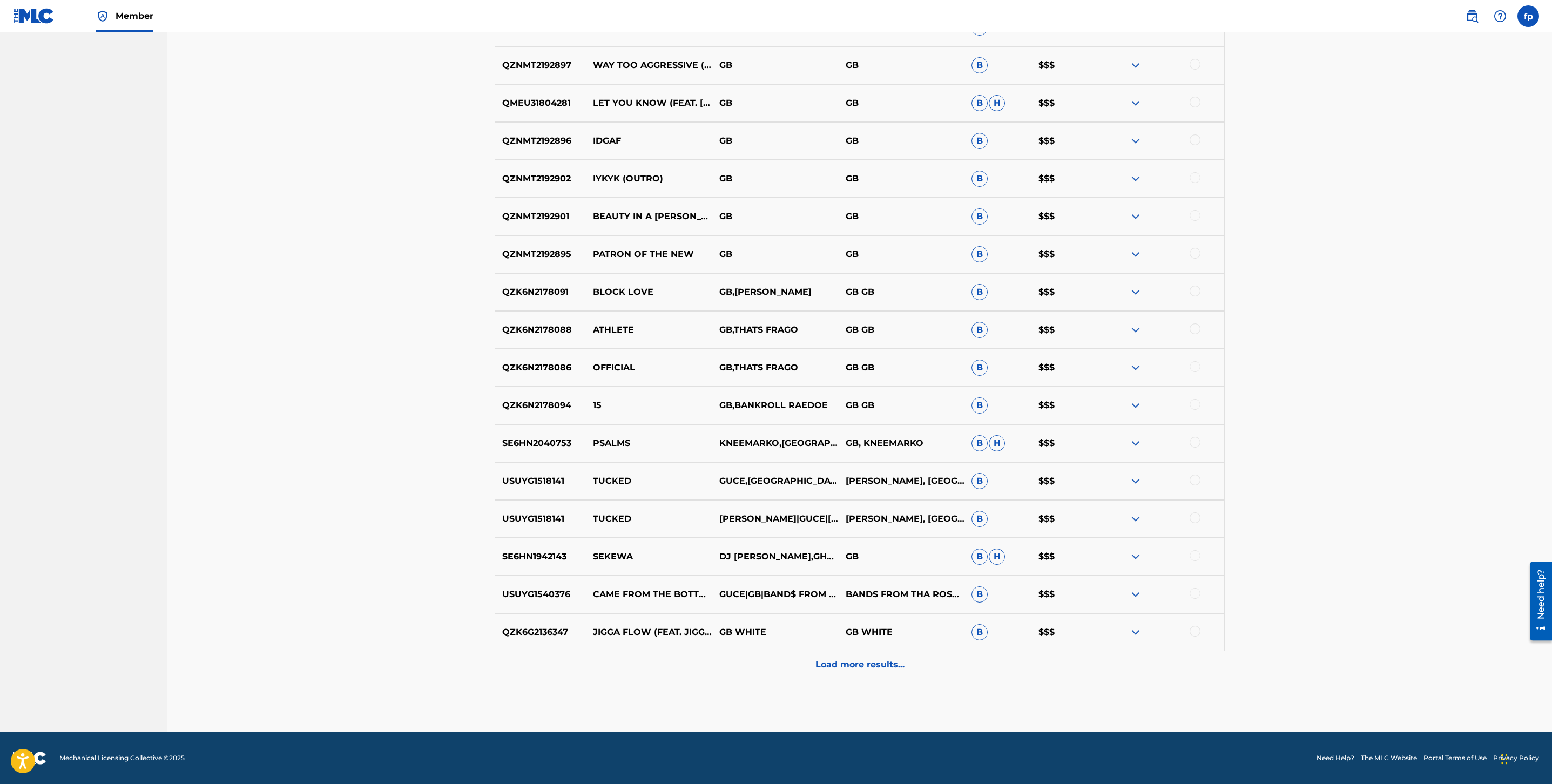
click at [881, 667] on p "Load more results..." at bounding box center [860, 664] width 89 height 13
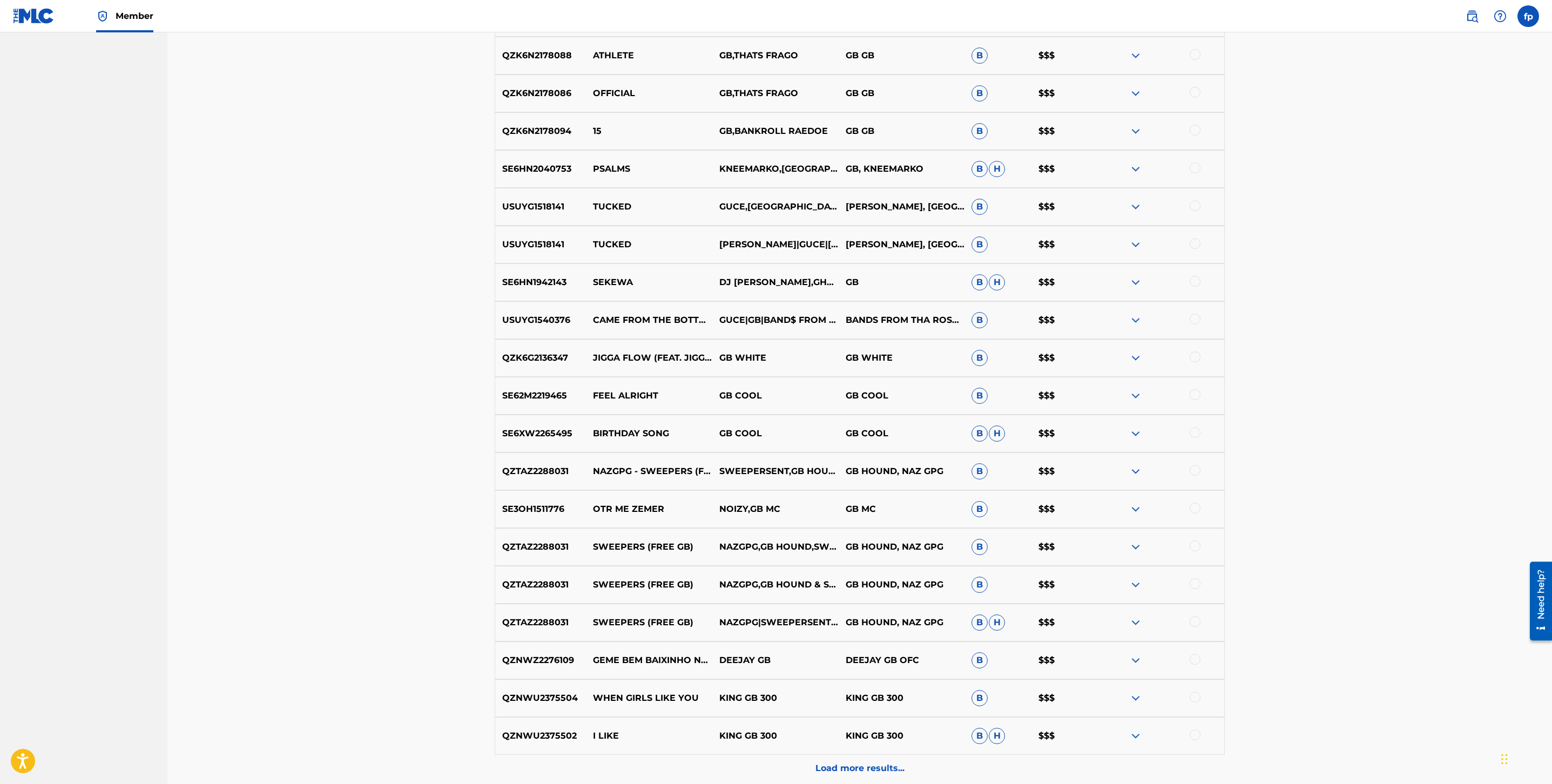
scroll to position [1344, 0]
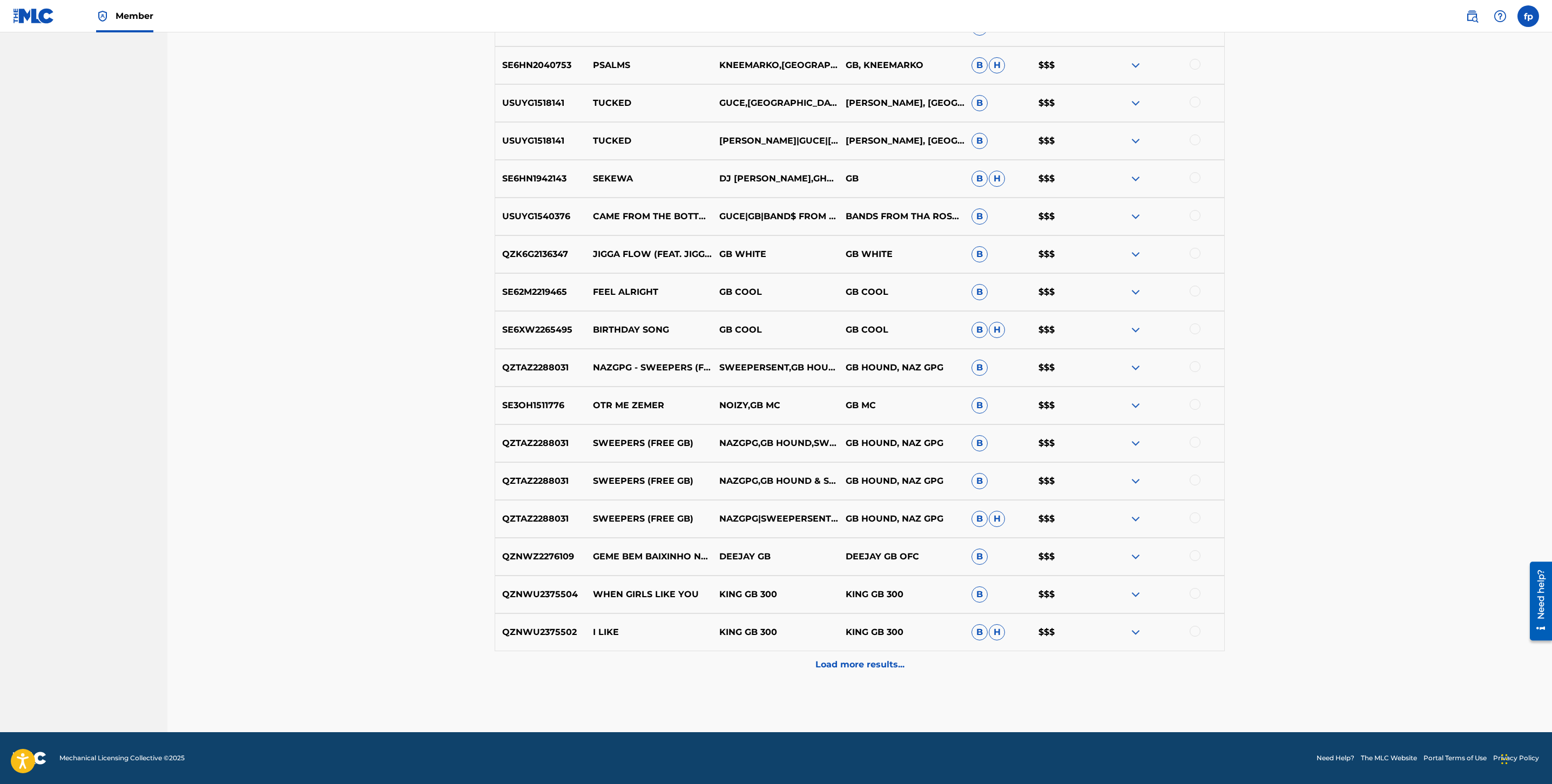
click at [957, 645] on div "QZNWU2375502 I LIKE KING GB 300 KING GB 300 B H $$$" at bounding box center [860, 632] width 730 height 38
click at [923, 645] on div "QZNWU2375502 I LIKE KING GB 300 KING GB 300 B H $$$" at bounding box center [860, 632] width 730 height 38
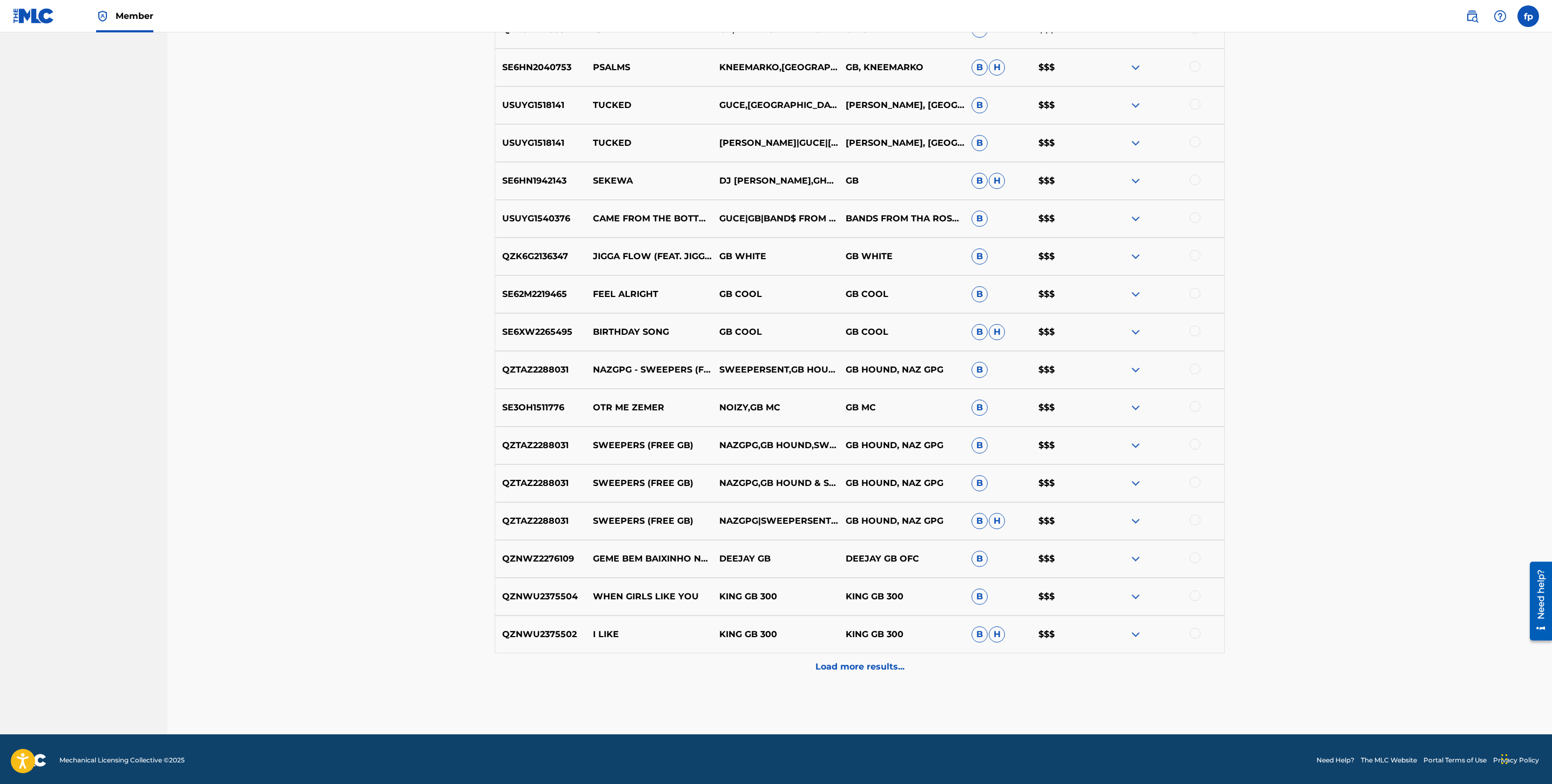
scroll to position [1340, 0]
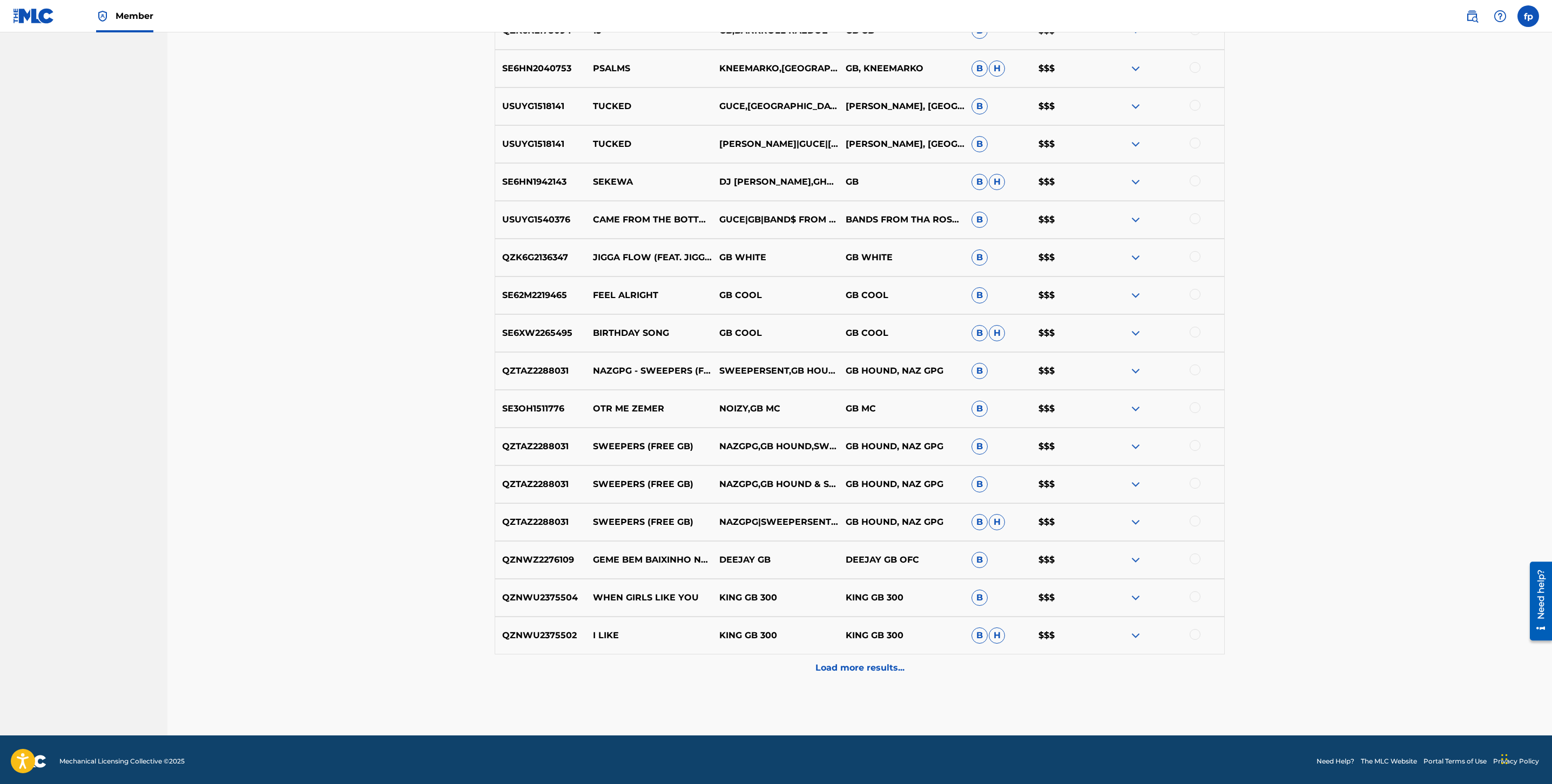
click at [894, 645] on div "QZNWU2375502 I LIKE KING GB 300 KING GB 300 B H $$$" at bounding box center [860, 636] width 730 height 38
click at [877, 647] on div "QZNWU2375502 I LIKE KING GB 300 KING GB 300 B H $$$" at bounding box center [860, 636] width 730 height 38
click at [856, 670] on p "Load more results..." at bounding box center [860, 668] width 89 height 13
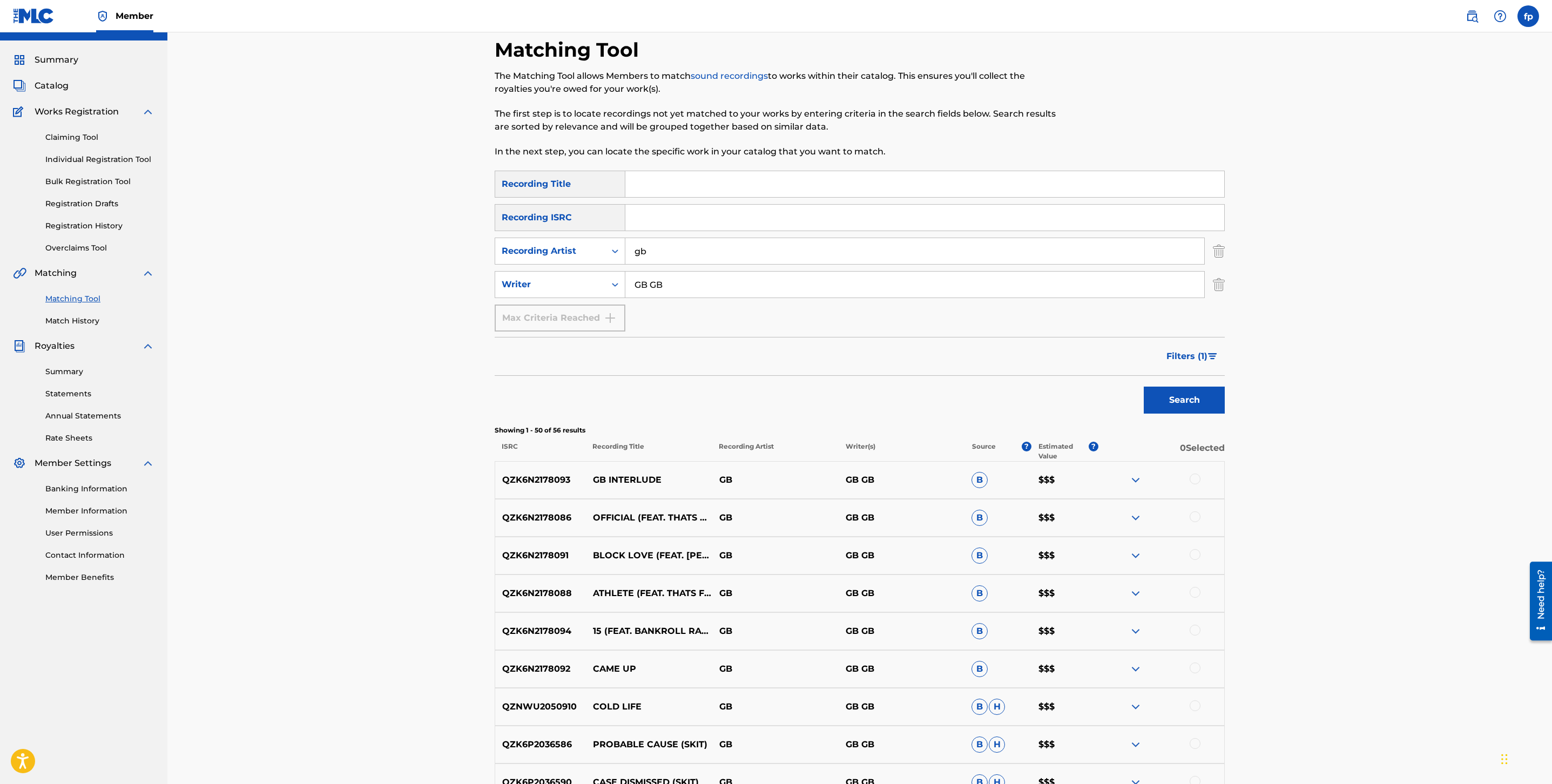
scroll to position [0, 0]
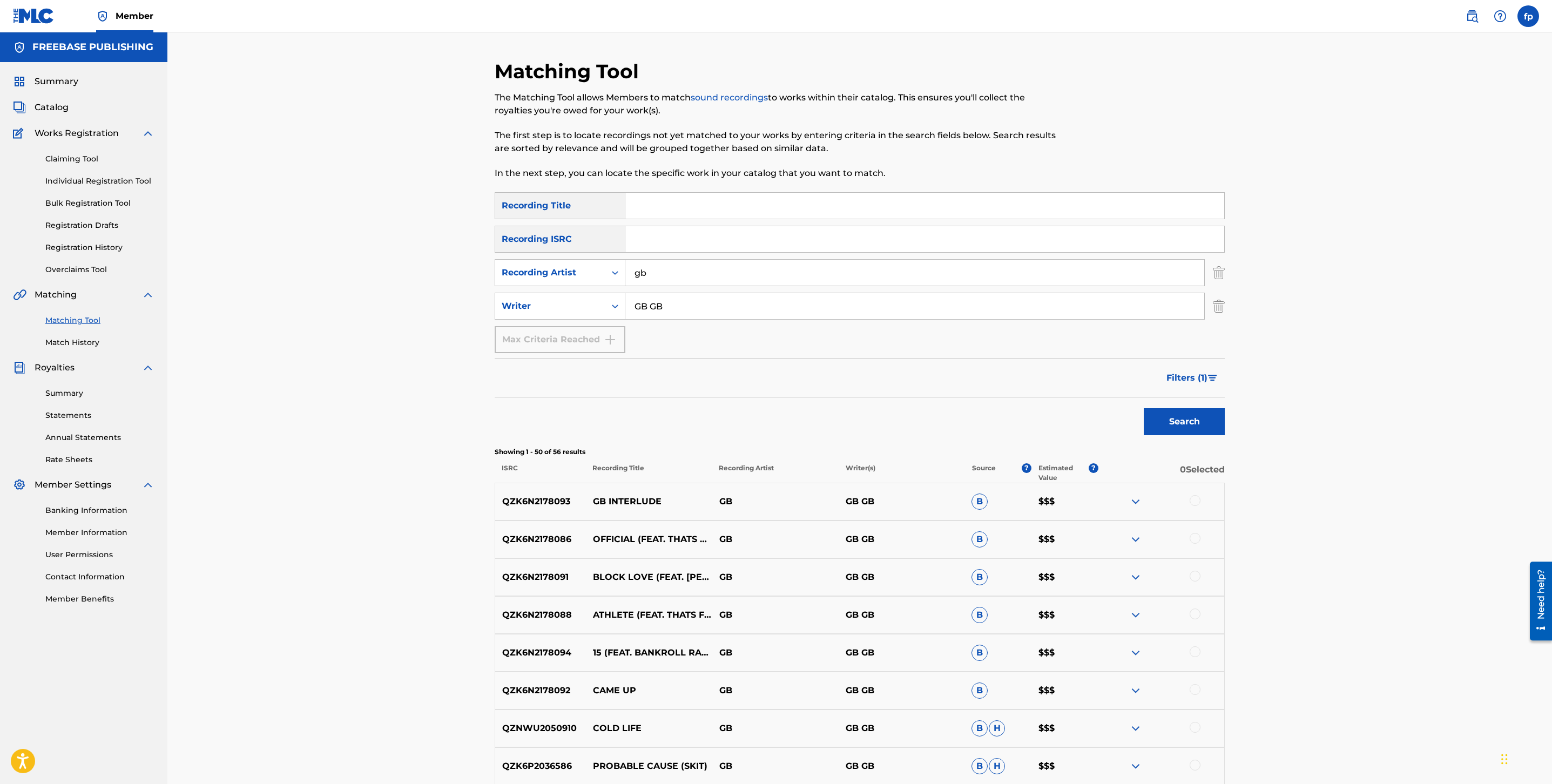
click at [652, 311] on input "GB GB" at bounding box center [914, 306] width 579 height 26
click at [671, 283] on input "gb" at bounding box center [914, 273] width 579 height 26
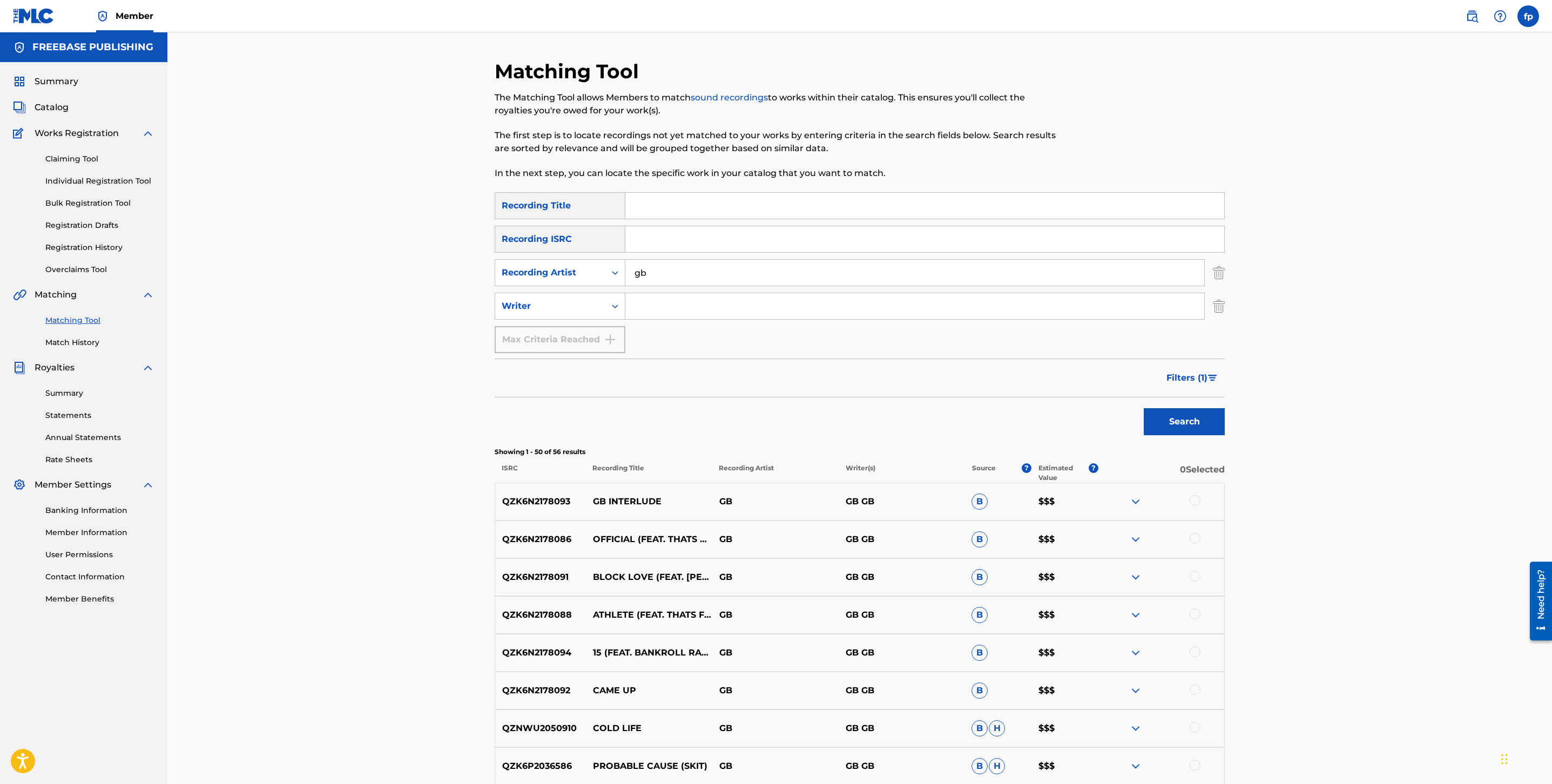
click at [671, 283] on input "gb" at bounding box center [914, 273] width 579 height 26
click at [1144, 408] on button "Search" at bounding box center [1184, 422] width 81 height 27
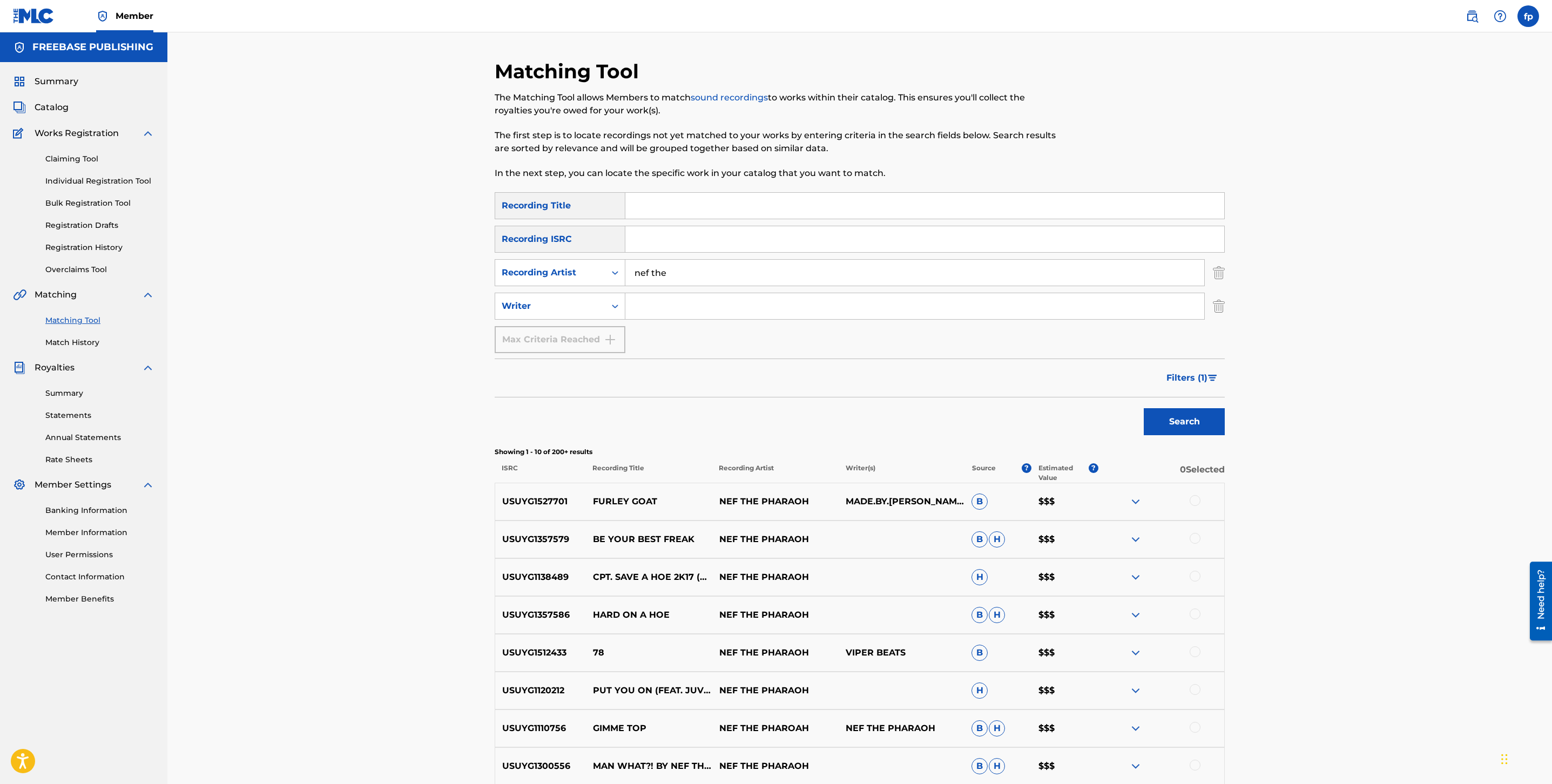
click at [793, 500] on p "NEF THE PHARAOH" at bounding box center [776, 501] width 126 height 13
copy p "PHARAOH"
click at [663, 274] on input "nef the" at bounding box center [914, 273] width 579 height 26
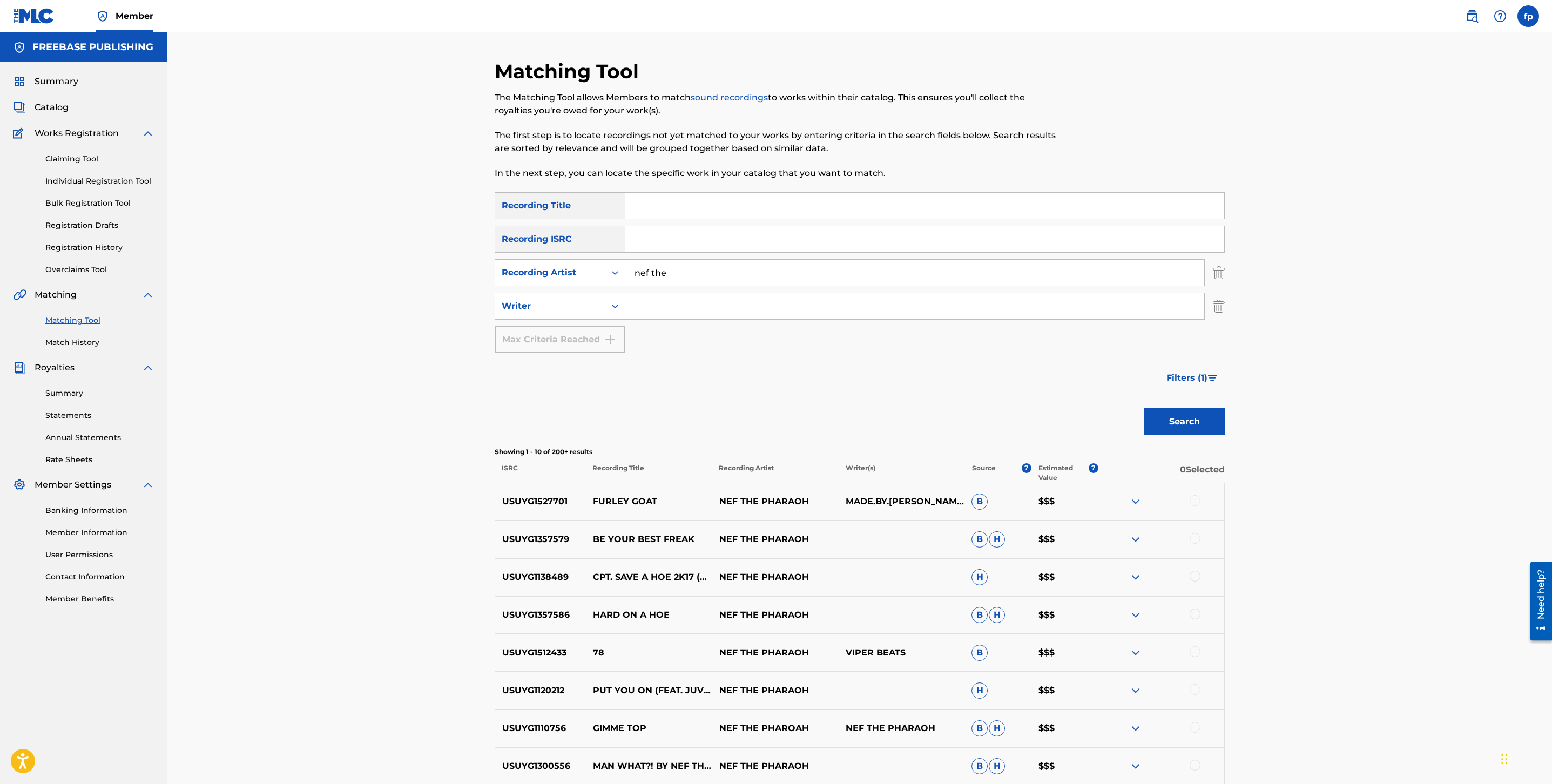
click at [663, 274] on input "nef the" at bounding box center [914, 273] width 579 height 26
paste input "PHARAOH"
click at [770, 501] on p "NEF THE PHARAOH" at bounding box center [776, 501] width 126 height 13
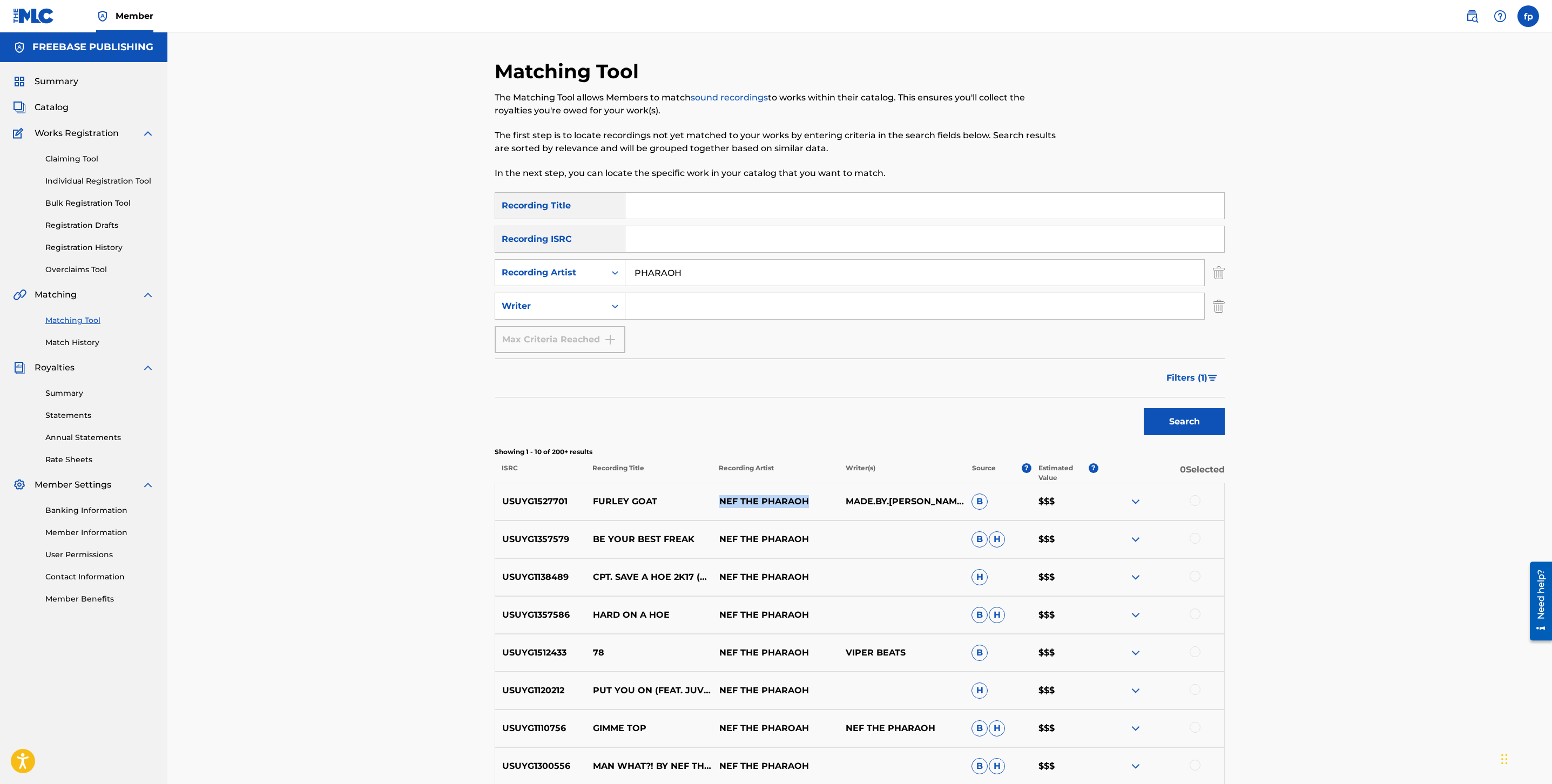
copy p "NEF THE PHARAOH"
click at [705, 262] on input "PHARAOH" at bounding box center [914, 273] width 579 height 26
click at [704, 262] on input "PHARAOH" at bounding box center [914, 273] width 579 height 26
paste input "NEF THE"
type input "NEF THE PHARAOH"
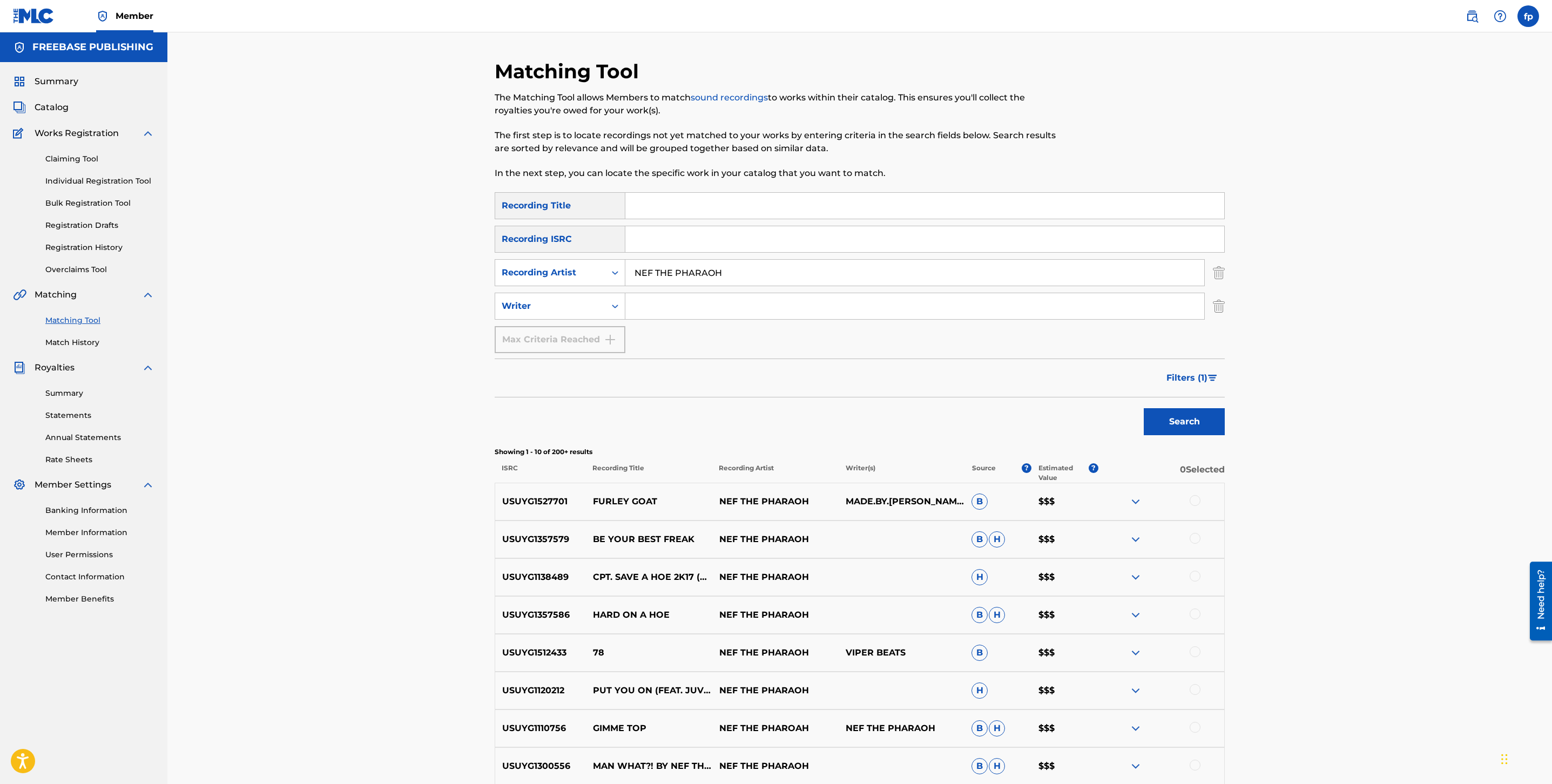
click at [1183, 424] on button "Search" at bounding box center [1184, 422] width 81 height 27
click at [1192, 383] on span "Filters ( 1 )" at bounding box center [1187, 377] width 41 height 13
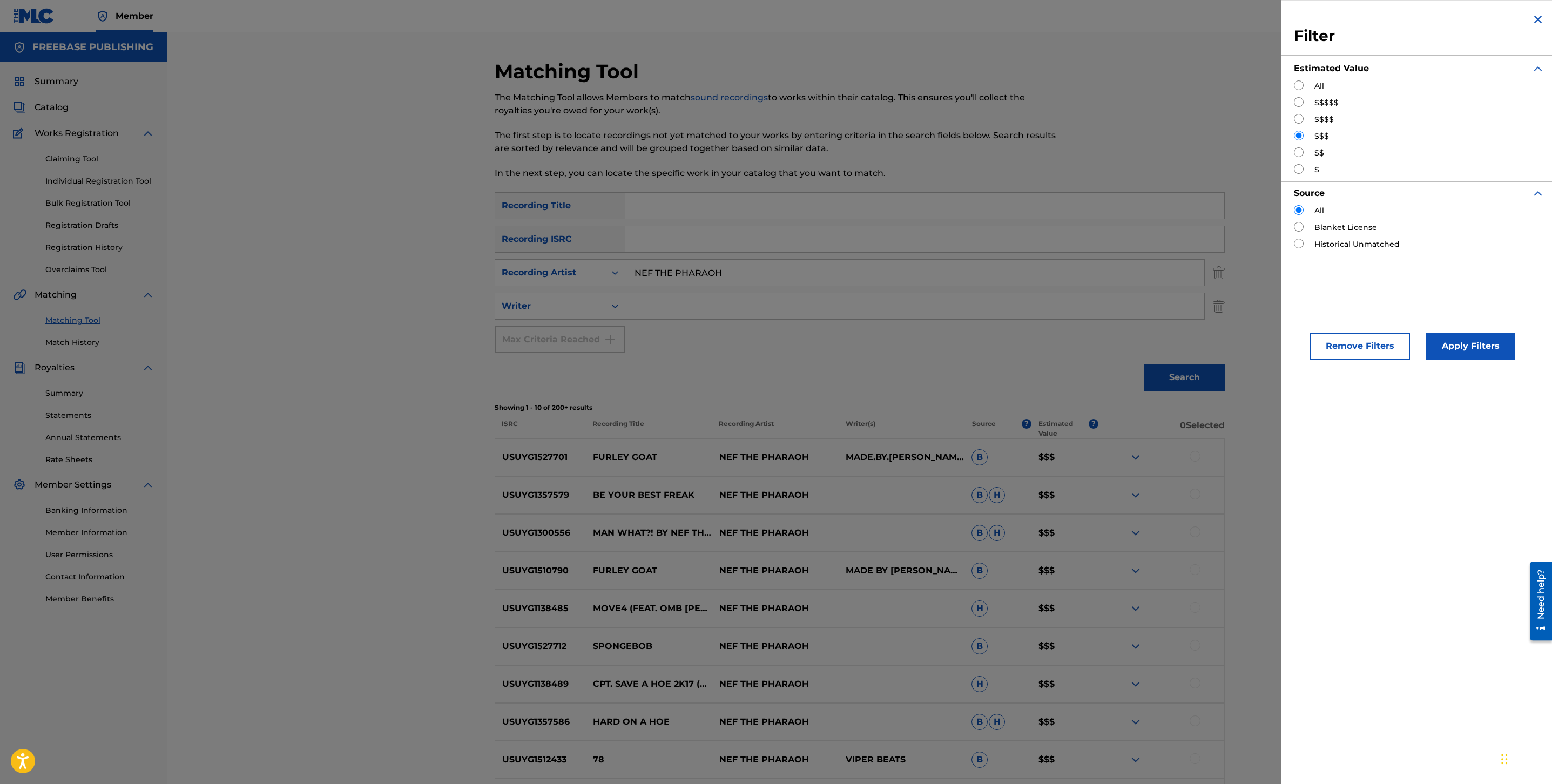
click at [1288, 101] on div "Filter Estimated Value All $$$$$ $$$$ $$$ $$ $ Source All Blanket License Histo…" at bounding box center [1419, 134] width 277 height 269
click at [1292, 99] on div "Filter Estimated Value All $$$$$ $$$$ $$$ $$ $ Source All Blanket License Histo…" at bounding box center [1419, 134] width 277 height 269
click at [1301, 102] on input "Search Form" at bounding box center [1299, 102] width 10 height 10
radio input "true"
click at [1469, 341] on button "Apply Filters" at bounding box center [1471, 346] width 89 height 27
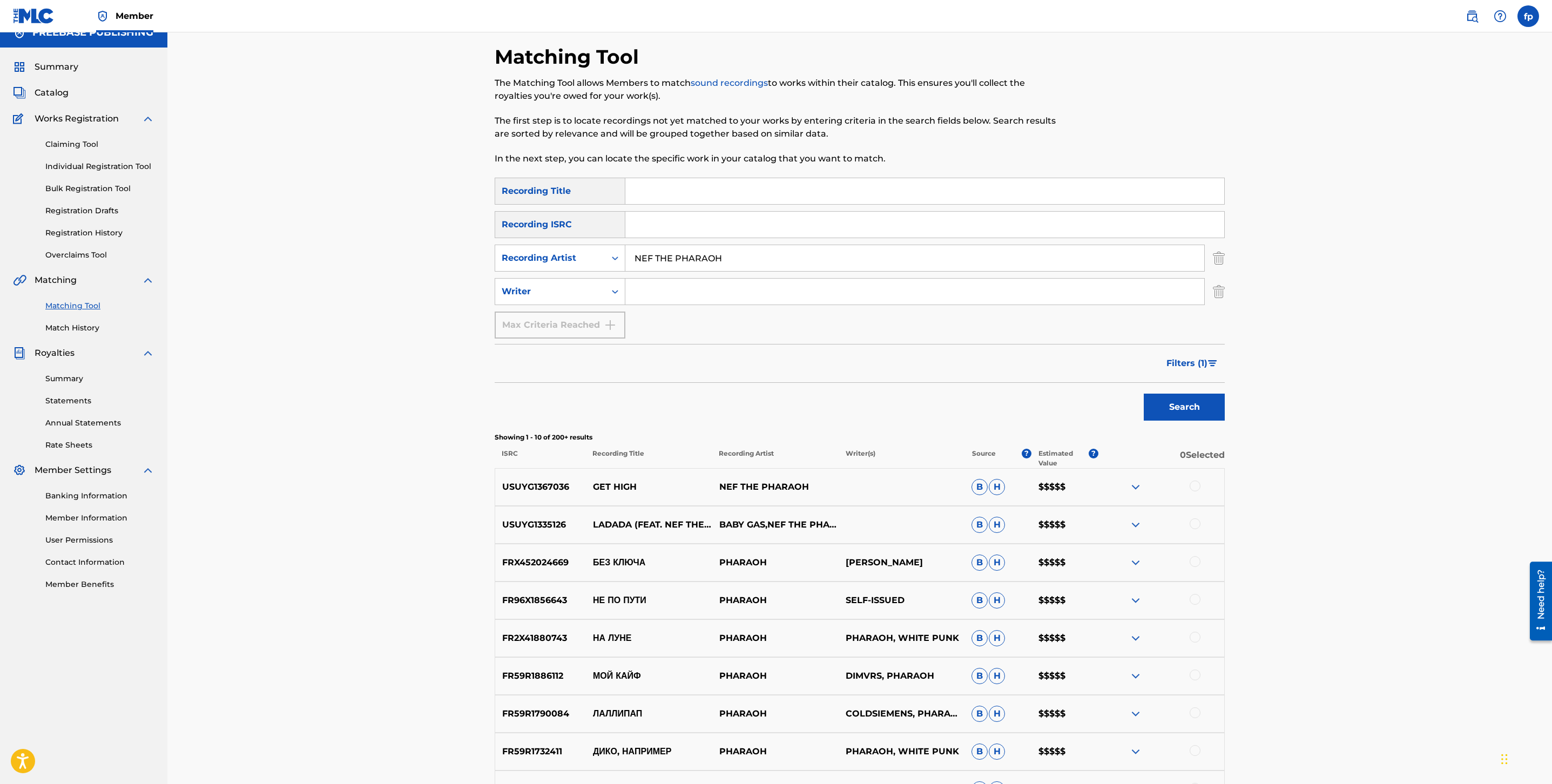
scroll to position [103, 0]
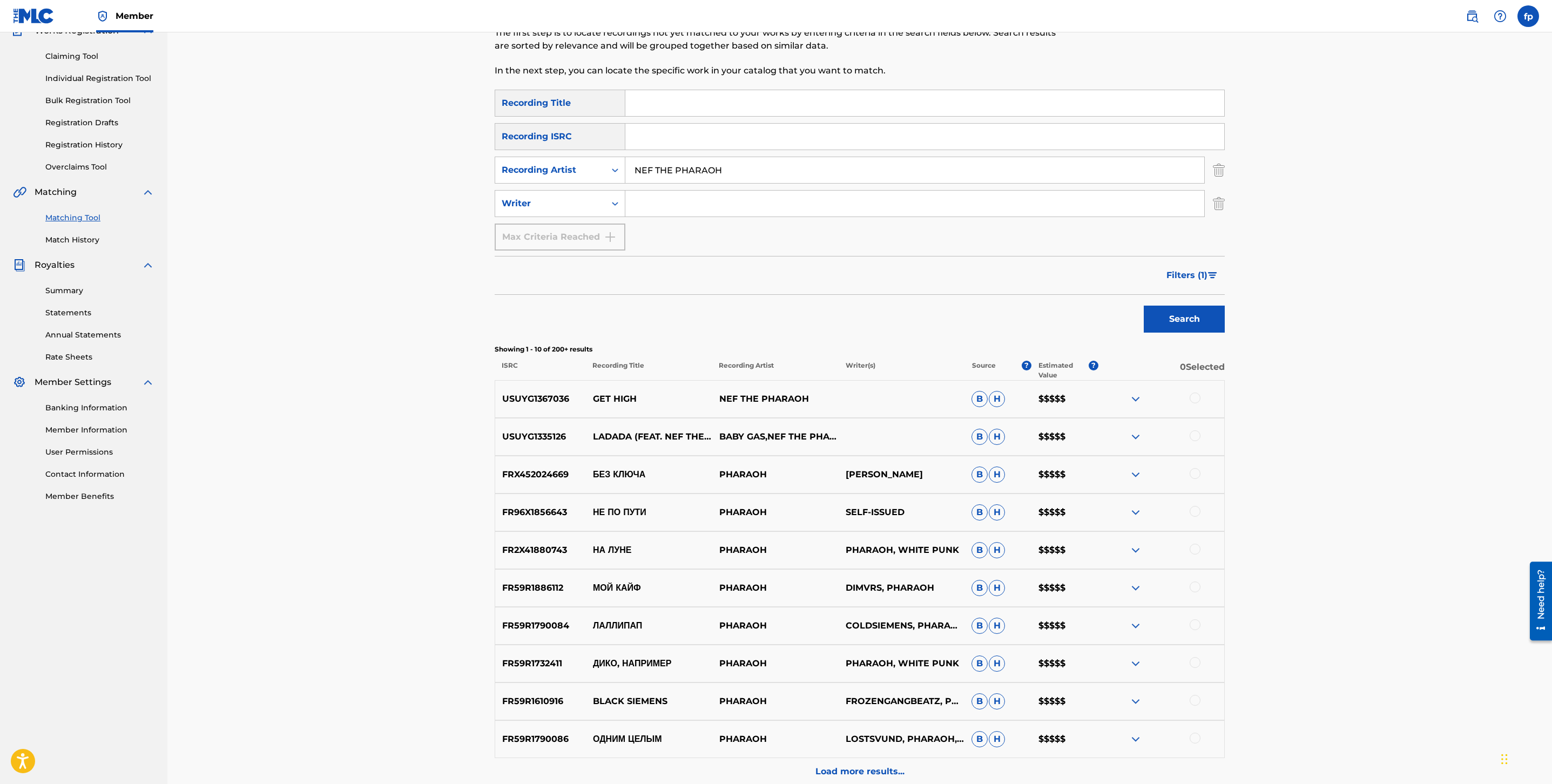
click at [1224, 275] on div "Matching Tool The Matching Tool allows Members to match sound recordings to wor…" at bounding box center [859, 397] width 756 height 882
click at [1220, 276] on button "Filters ( 1 )" at bounding box center [1192, 276] width 65 height 27
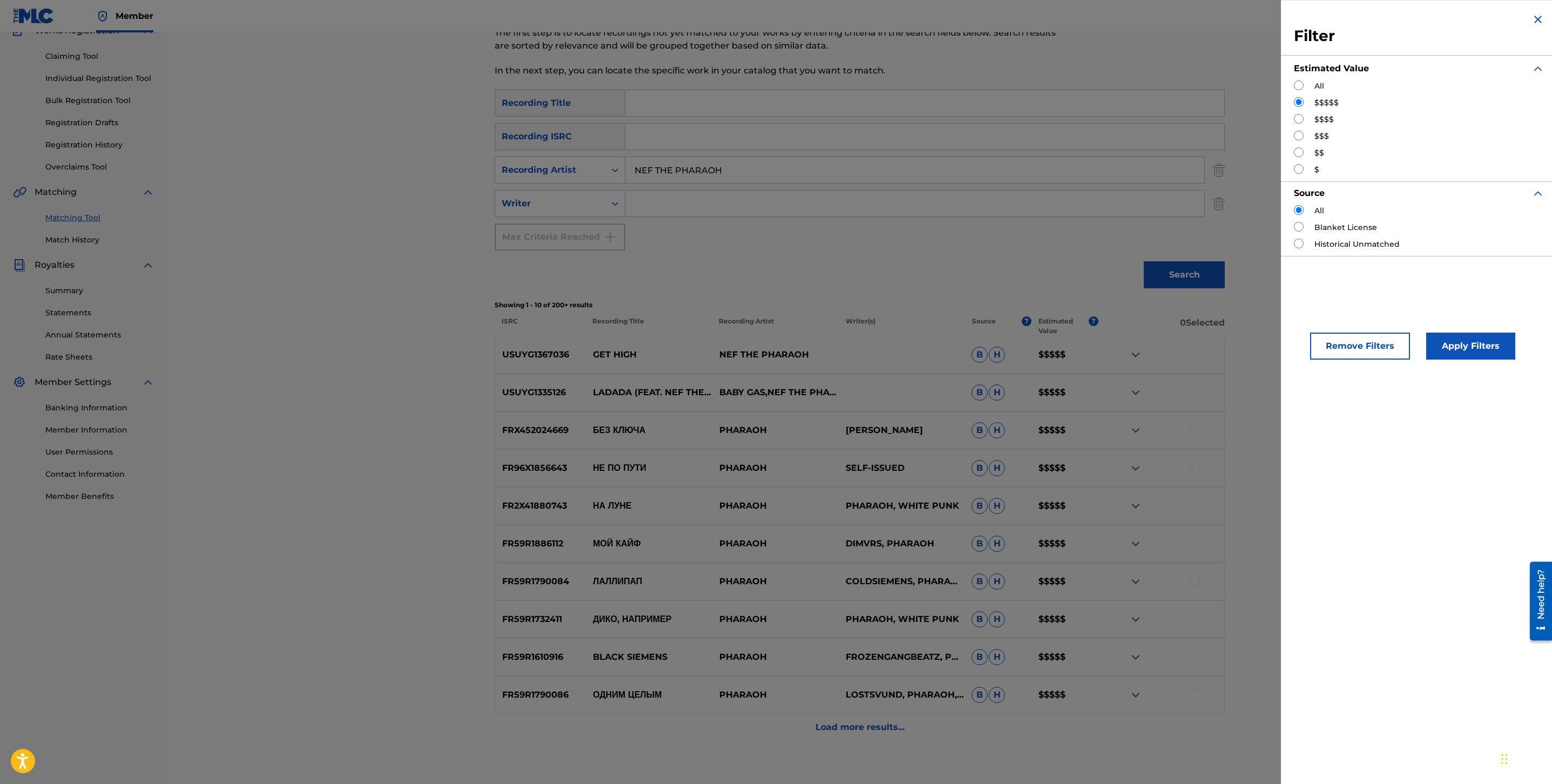
click at [1299, 118] on input "Search Form" at bounding box center [1299, 118] width 10 height 10
radio input "true"
click at [1429, 329] on div "Apply Filters" at bounding box center [1455, 343] width 89 height 32
drag, startPoint x: 1428, startPoint y: 329, endPoint x: 1459, endPoint y: 339, distance: 32.6
click at [1456, 339] on div "Apply Filters" at bounding box center [1455, 343] width 89 height 32
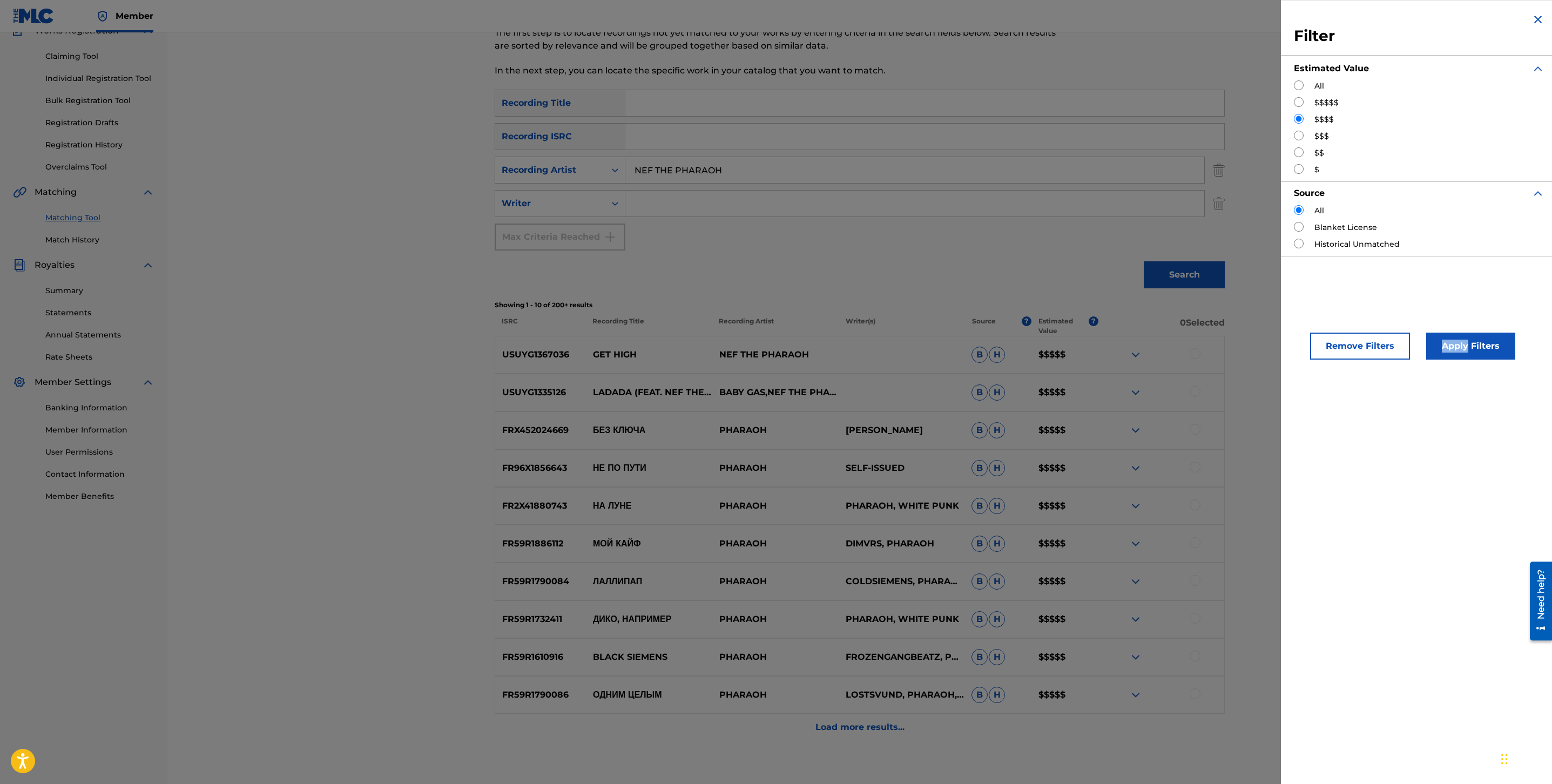
click at [1459, 339] on button "Apply Filters" at bounding box center [1471, 346] width 89 height 27
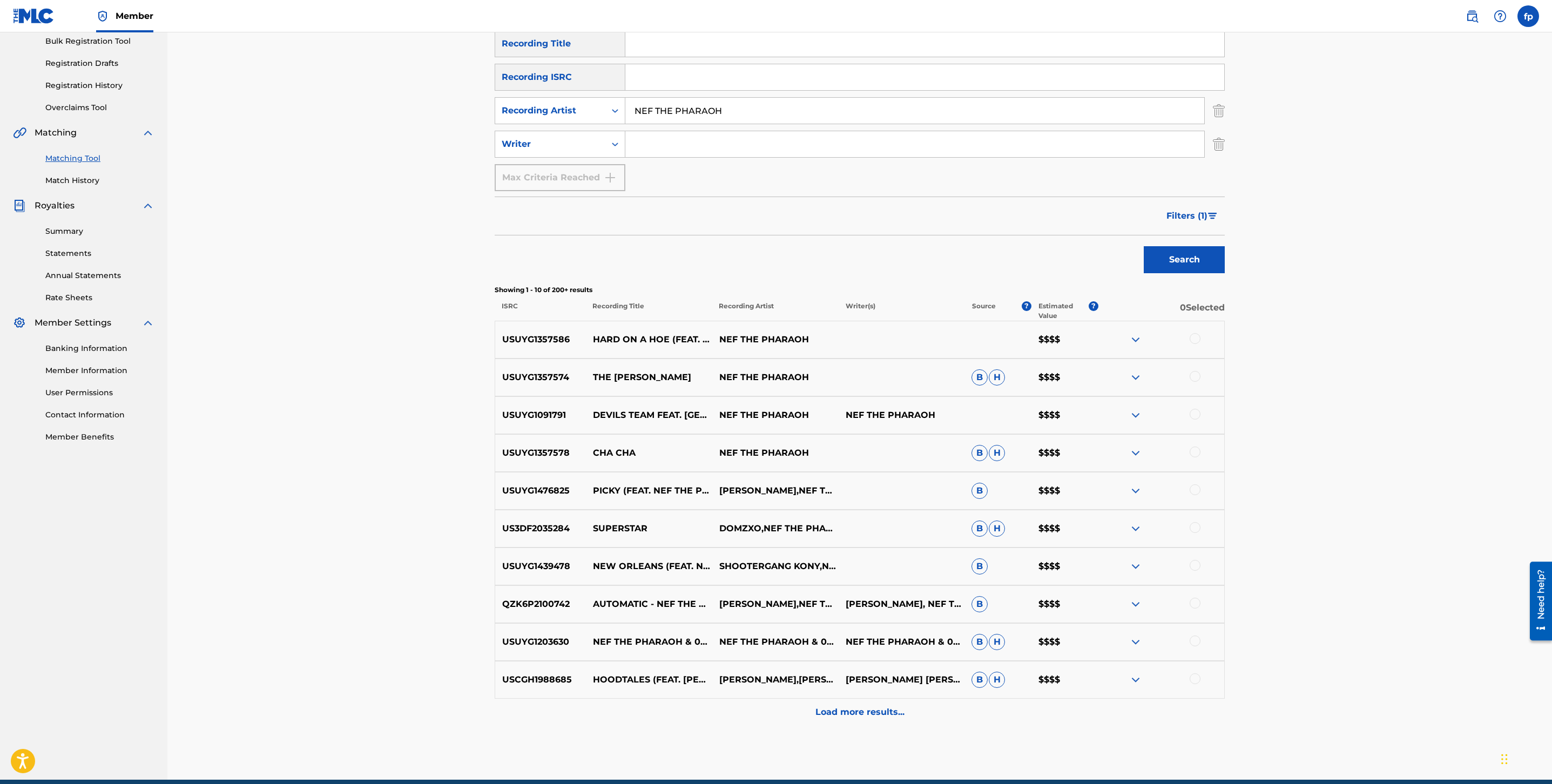
scroll to position [210, 0]
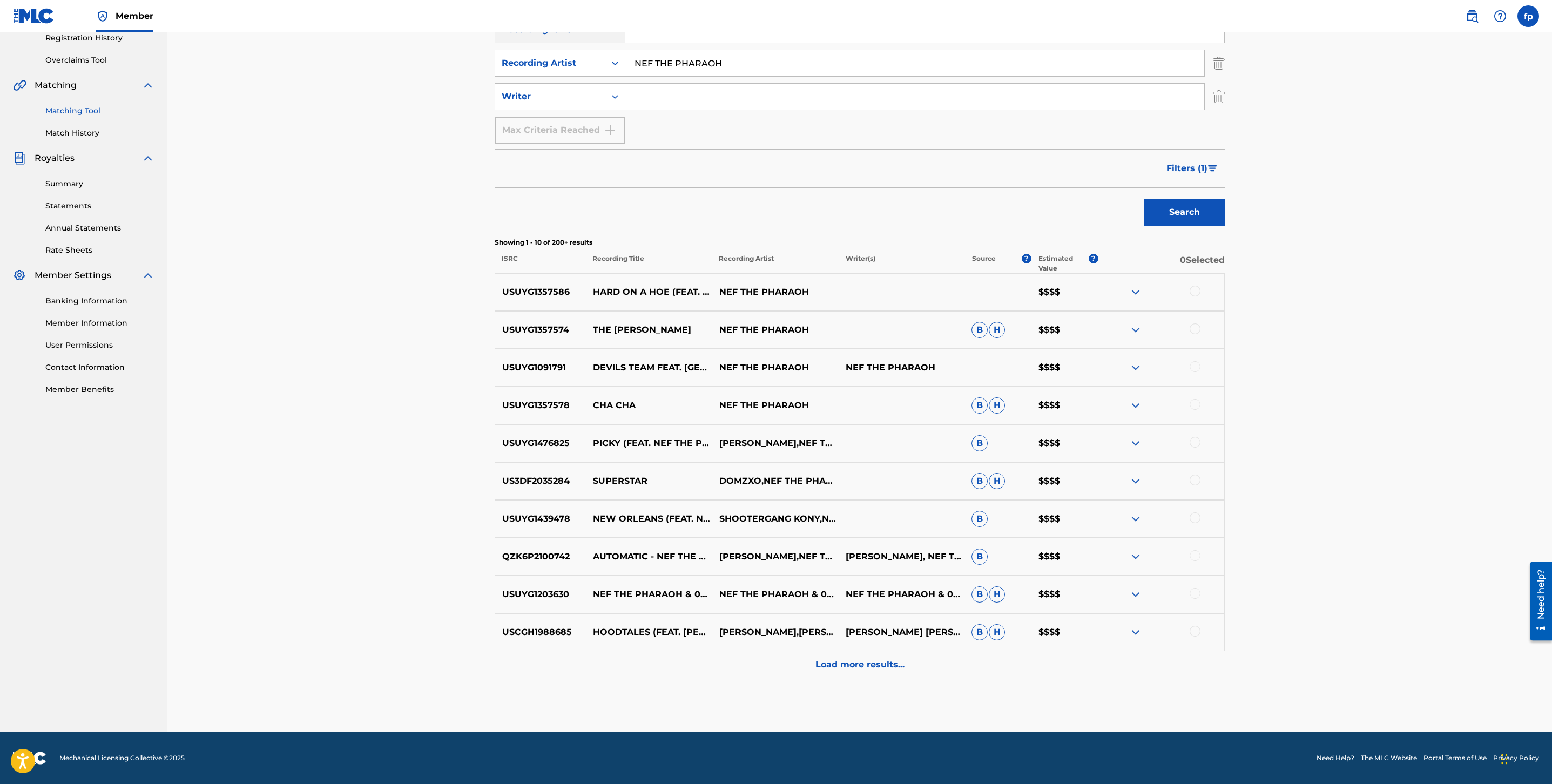
click at [915, 666] on div "Load more results..." at bounding box center [860, 665] width 730 height 27
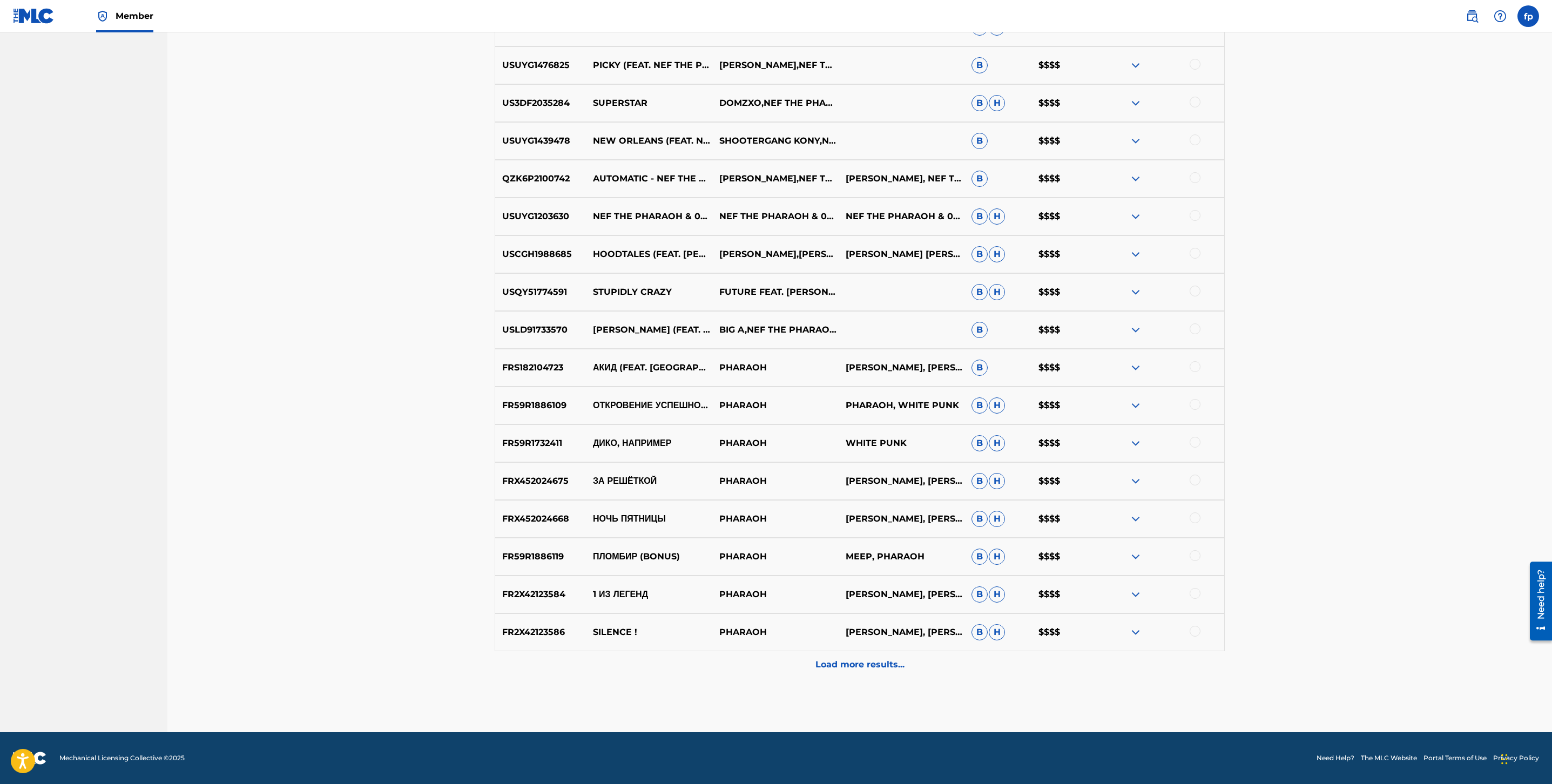
scroll to position [0, 0]
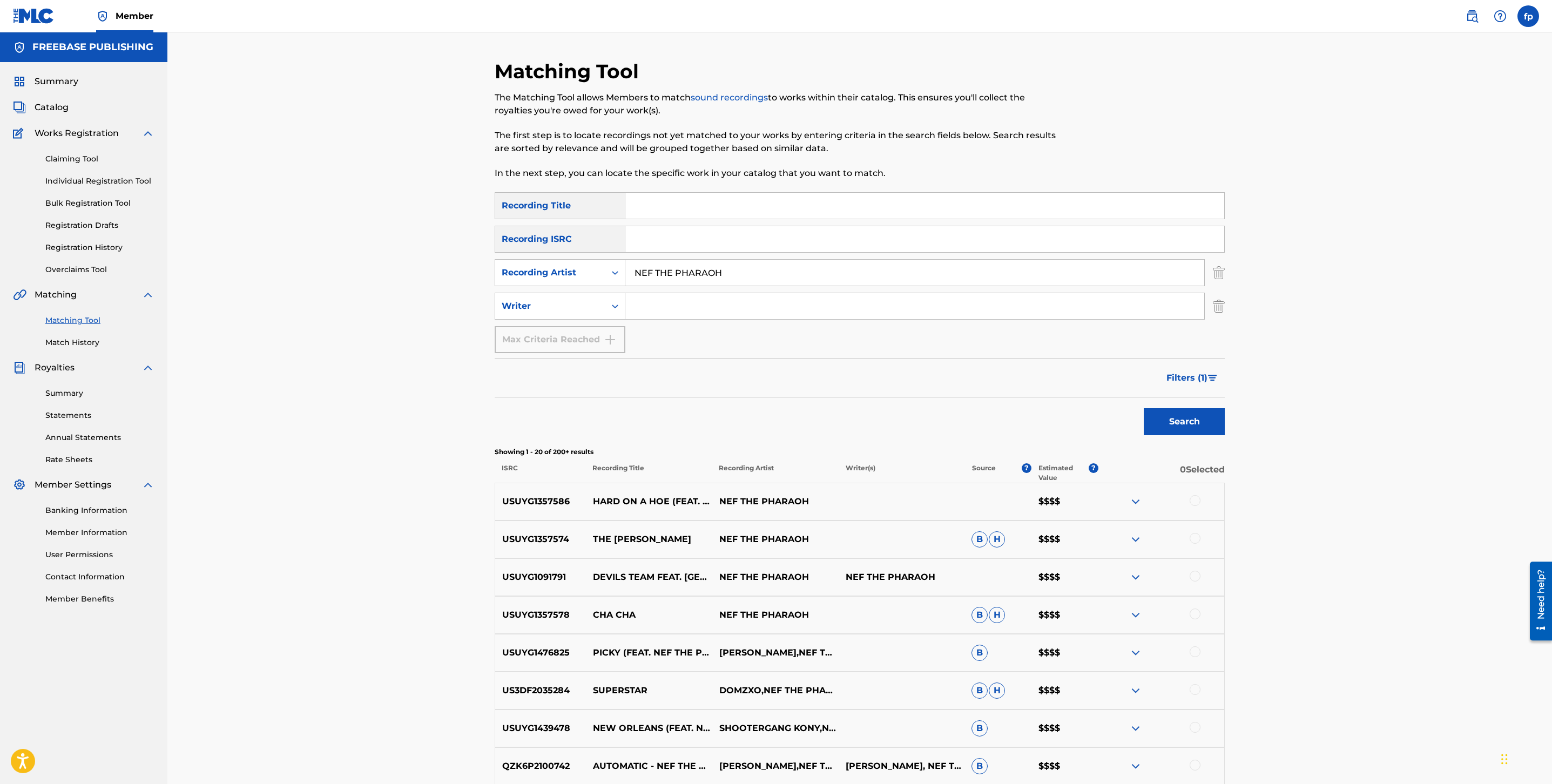
click at [763, 272] on input "NEF THE PHARAOH" at bounding box center [914, 273] width 579 height 26
click at [762, 272] on input "NEF THE PHARAOH" at bounding box center [914, 273] width 579 height 26
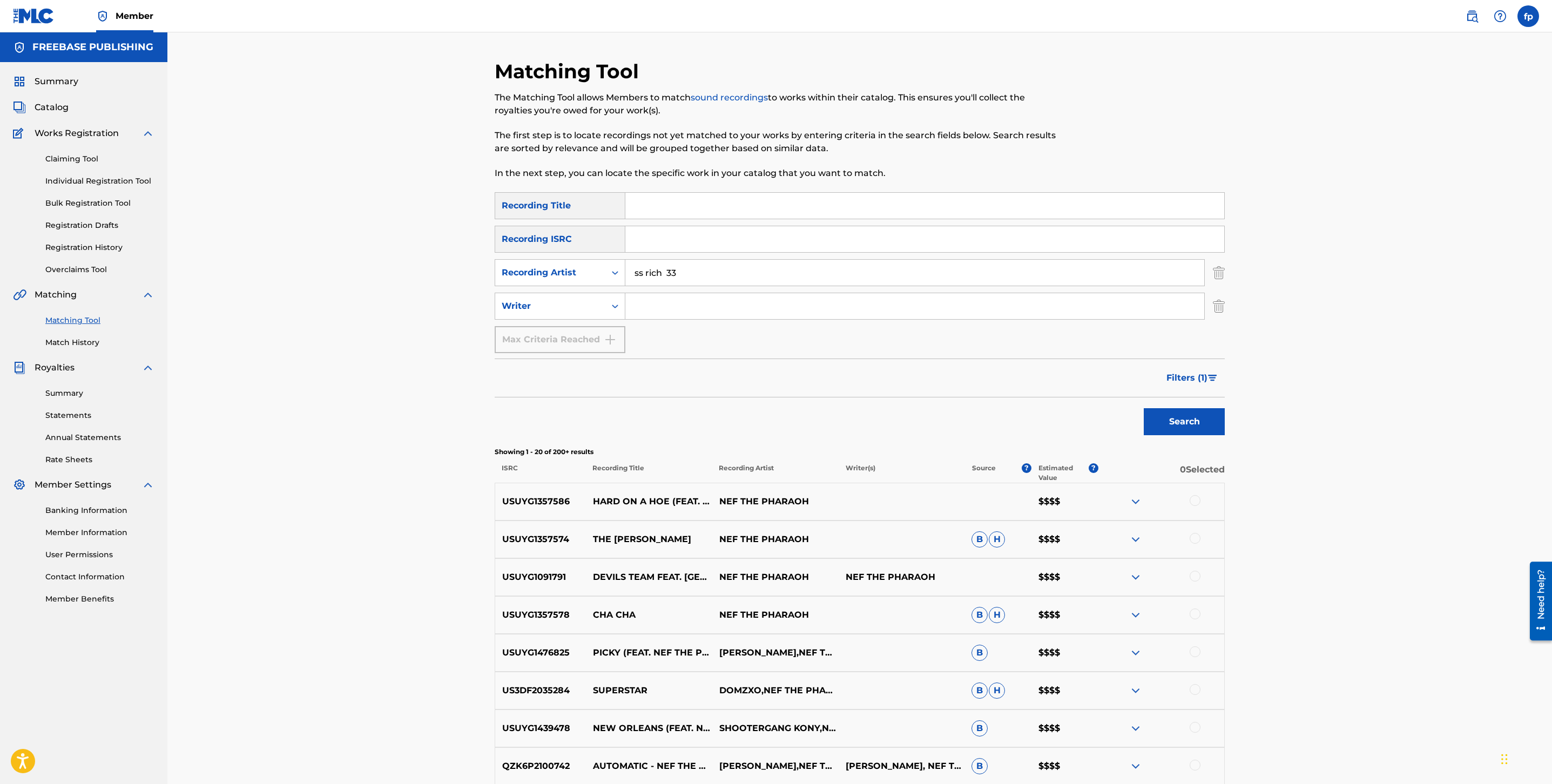
click at [1144, 408] on button "Search" at bounding box center [1184, 422] width 81 height 27
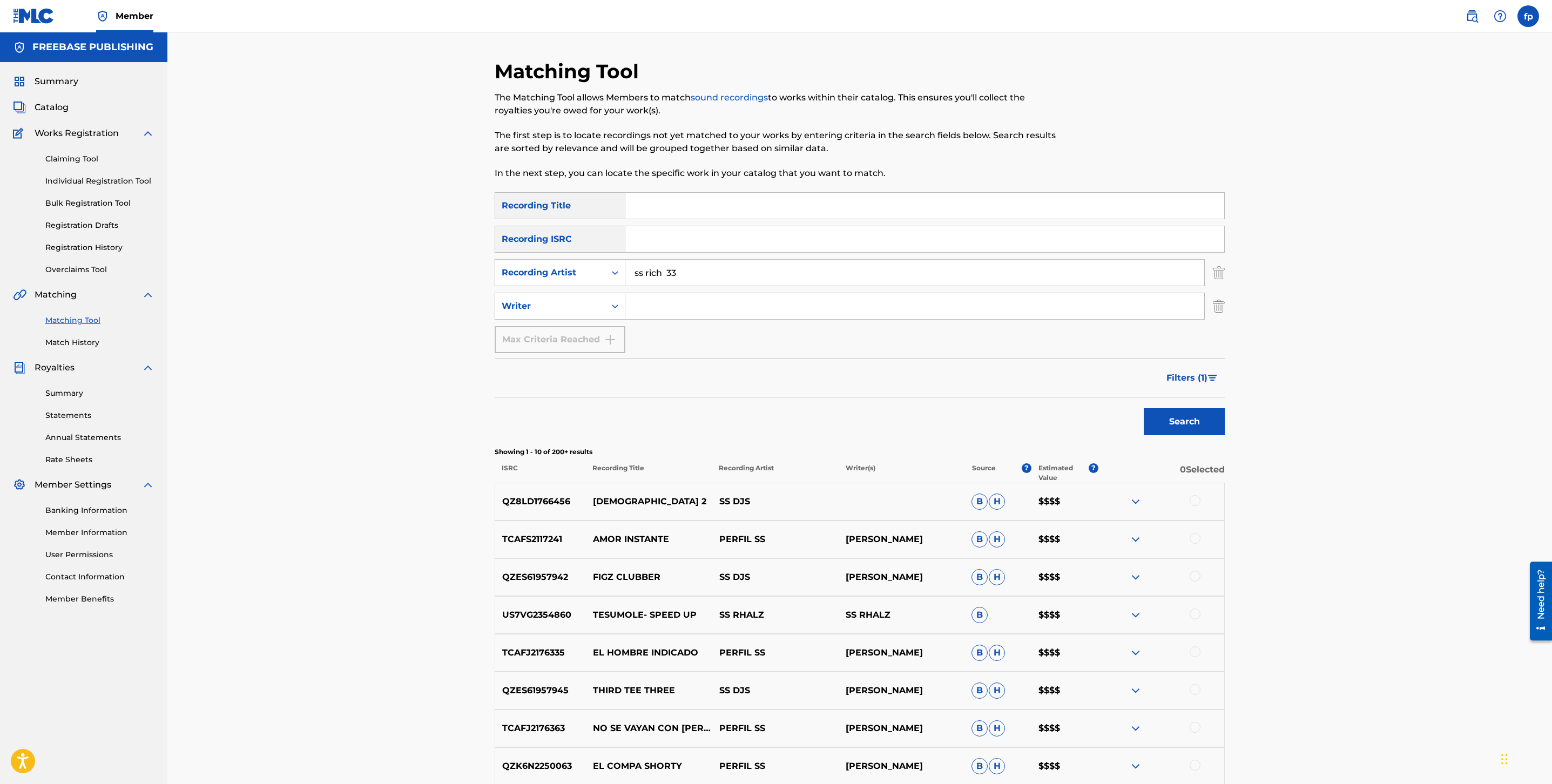
click at [645, 271] on input "ss rich 33" at bounding box center [914, 273] width 579 height 26
click at [1144, 408] on button "Search" at bounding box center [1184, 422] width 81 height 27
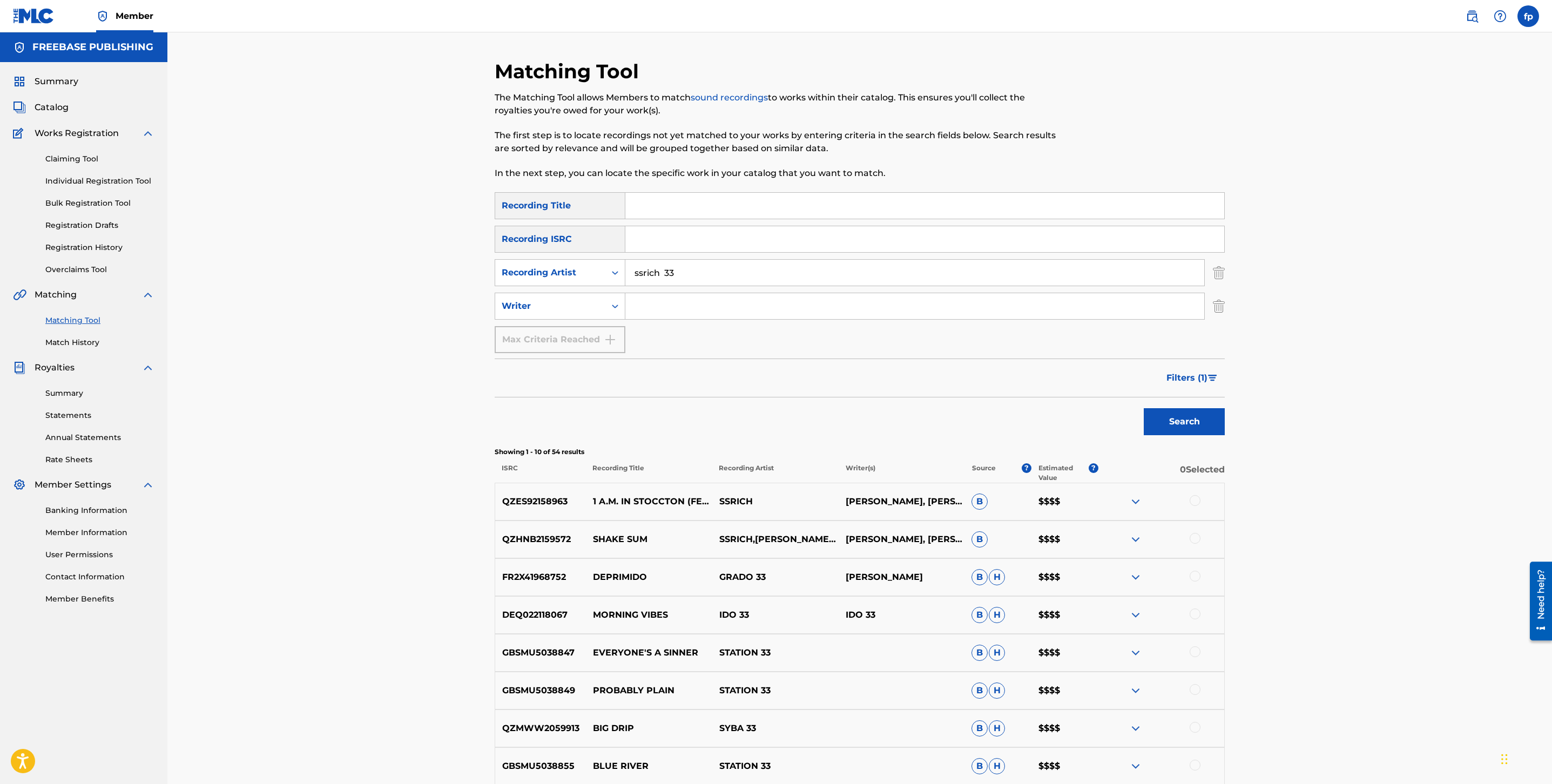
click at [664, 274] on input "ssrich 33" at bounding box center [914, 273] width 579 height 26
click at [1144, 408] on button "Search" at bounding box center [1184, 422] width 81 height 27
type input "ssrich33"
click at [1144, 408] on button "Search" at bounding box center [1184, 422] width 81 height 27
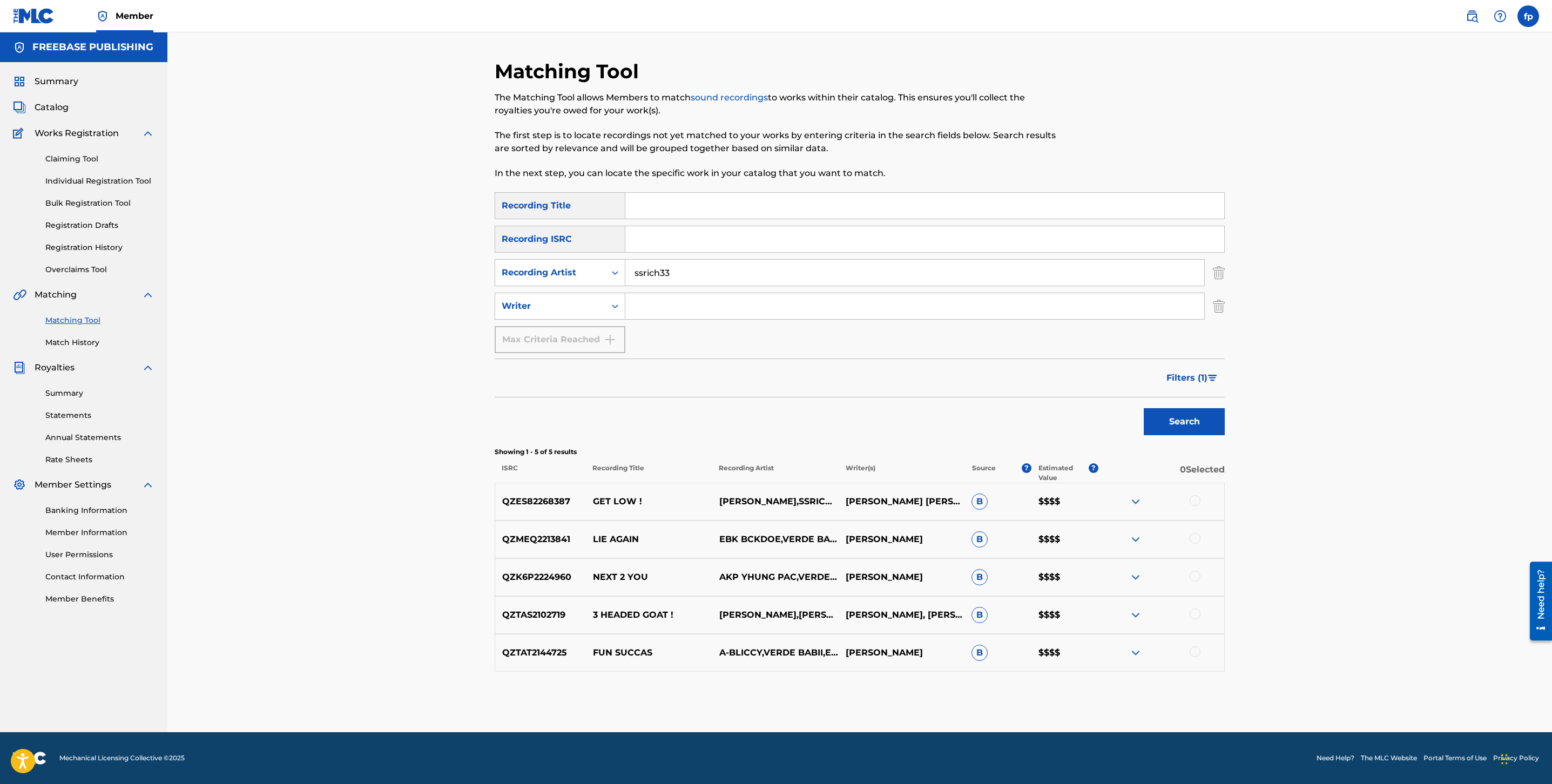
click at [1198, 374] on span "Filters ( 1 )" at bounding box center [1187, 377] width 41 height 13
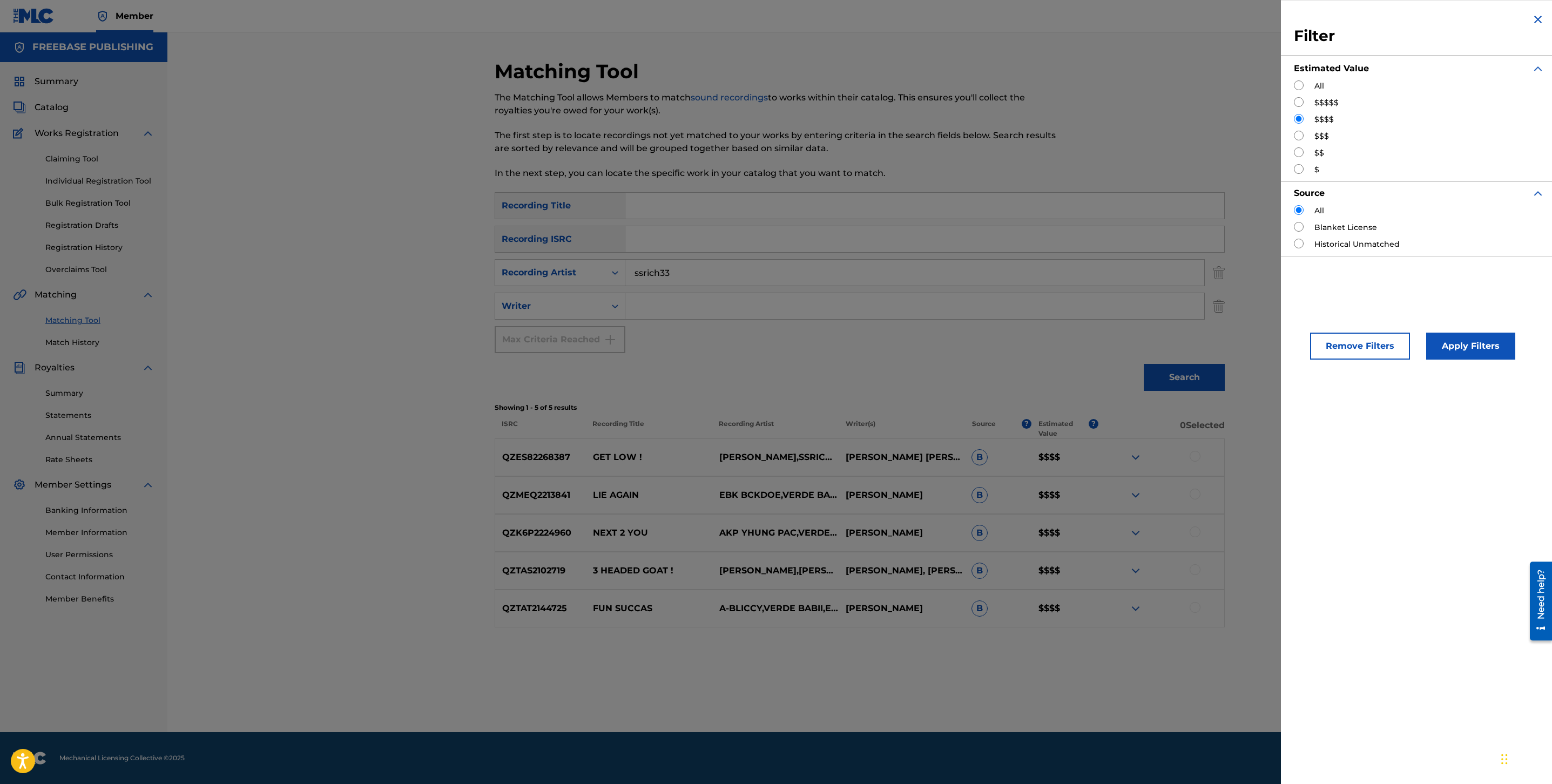
click at [1296, 103] on input "Search Form" at bounding box center [1299, 102] width 10 height 10
radio input "true"
click at [1436, 342] on button "Apply Filters" at bounding box center [1471, 346] width 89 height 27
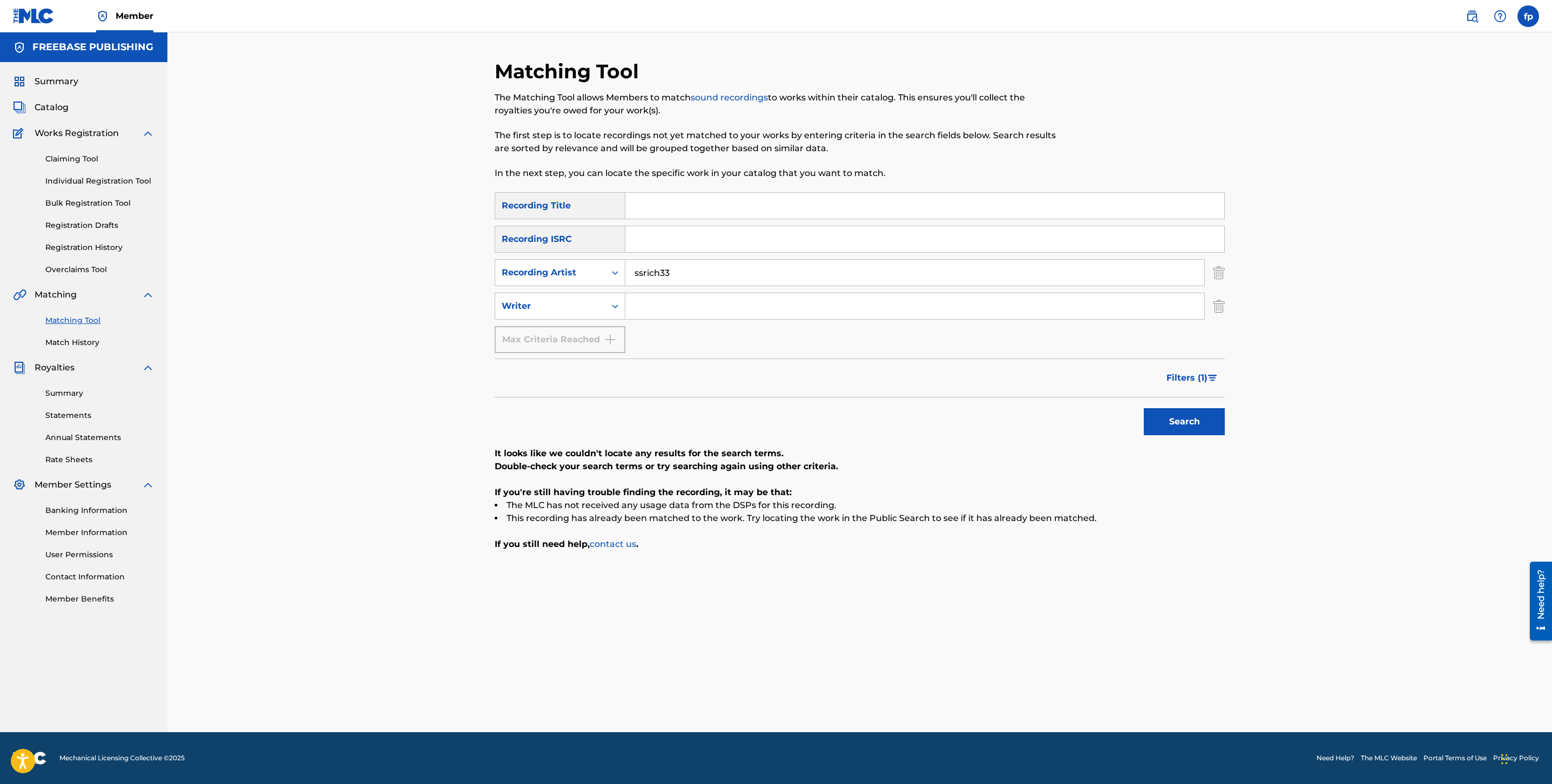
click at [1177, 365] on button "Filters ( 1 )" at bounding box center [1192, 378] width 65 height 27
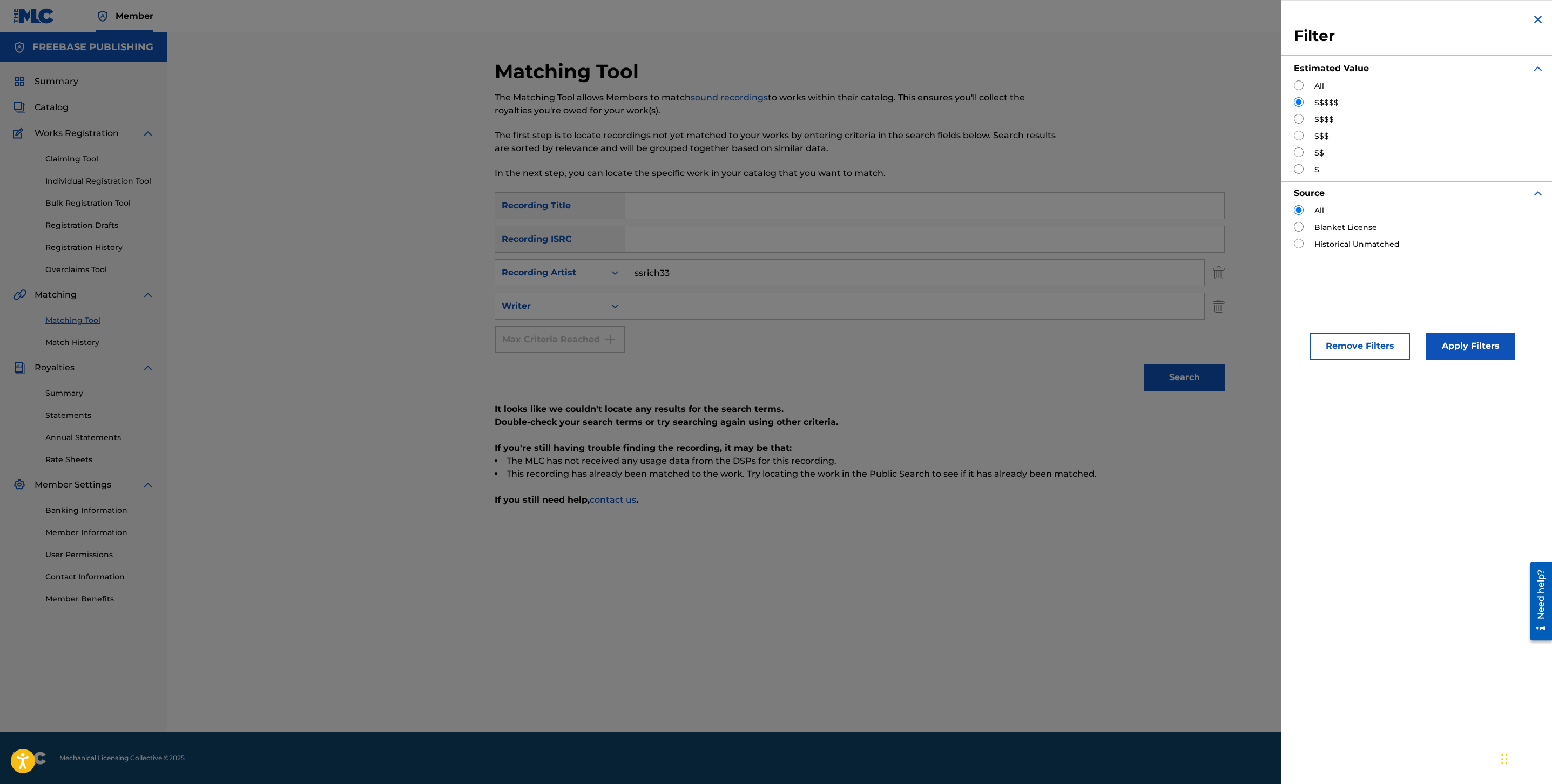
click at [1301, 111] on div "All $$$$$ $$$$ $$$ $$ $" at bounding box center [1419, 128] width 250 height 95
click at [1299, 131] on input "Search Form" at bounding box center [1299, 136] width 10 height 10
radio input "true"
click at [1482, 336] on button "Apply Filters" at bounding box center [1471, 346] width 89 height 27
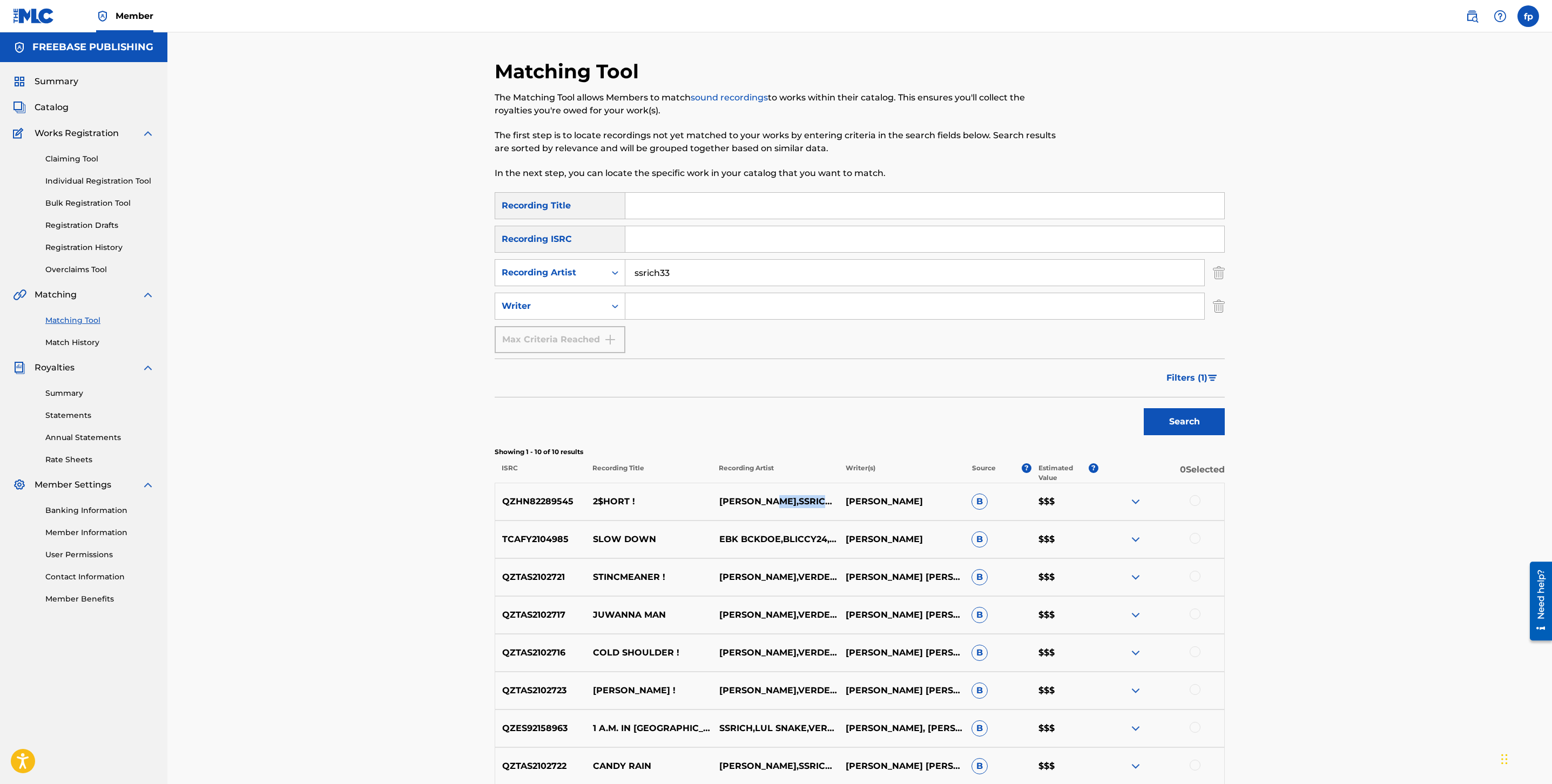
drag, startPoint x: 778, startPoint y: 503, endPoint x: 846, endPoint y: 501, distance: 68.0
click at [846, 501] on div "QZHN82289545 2$HORT ! [PERSON_NAME],SSRICH33 [PERSON_NAME] B $$$" at bounding box center [860, 502] width 730 height 38
click at [644, 271] on input "ssrich33" at bounding box center [914, 273] width 579 height 26
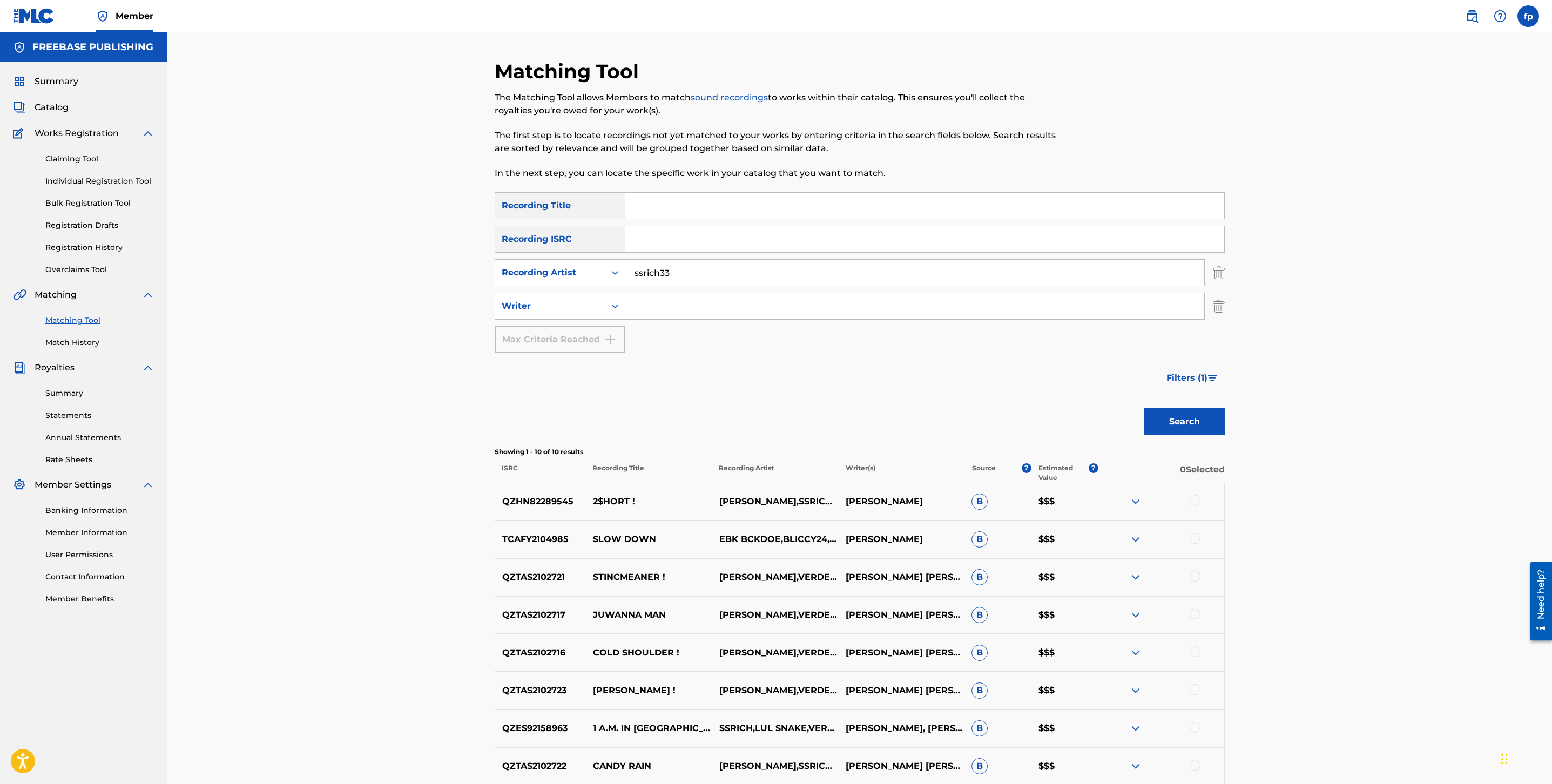
paste input "SSRICH"
type input "SSRICH33"
click at [1178, 418] on button "Search" at bounding box center [1184, 422] width 81 height 27
click at [1202, 383] on span "Filters ( 1 )" at bounding box center [1187, 377] width 41 height 13
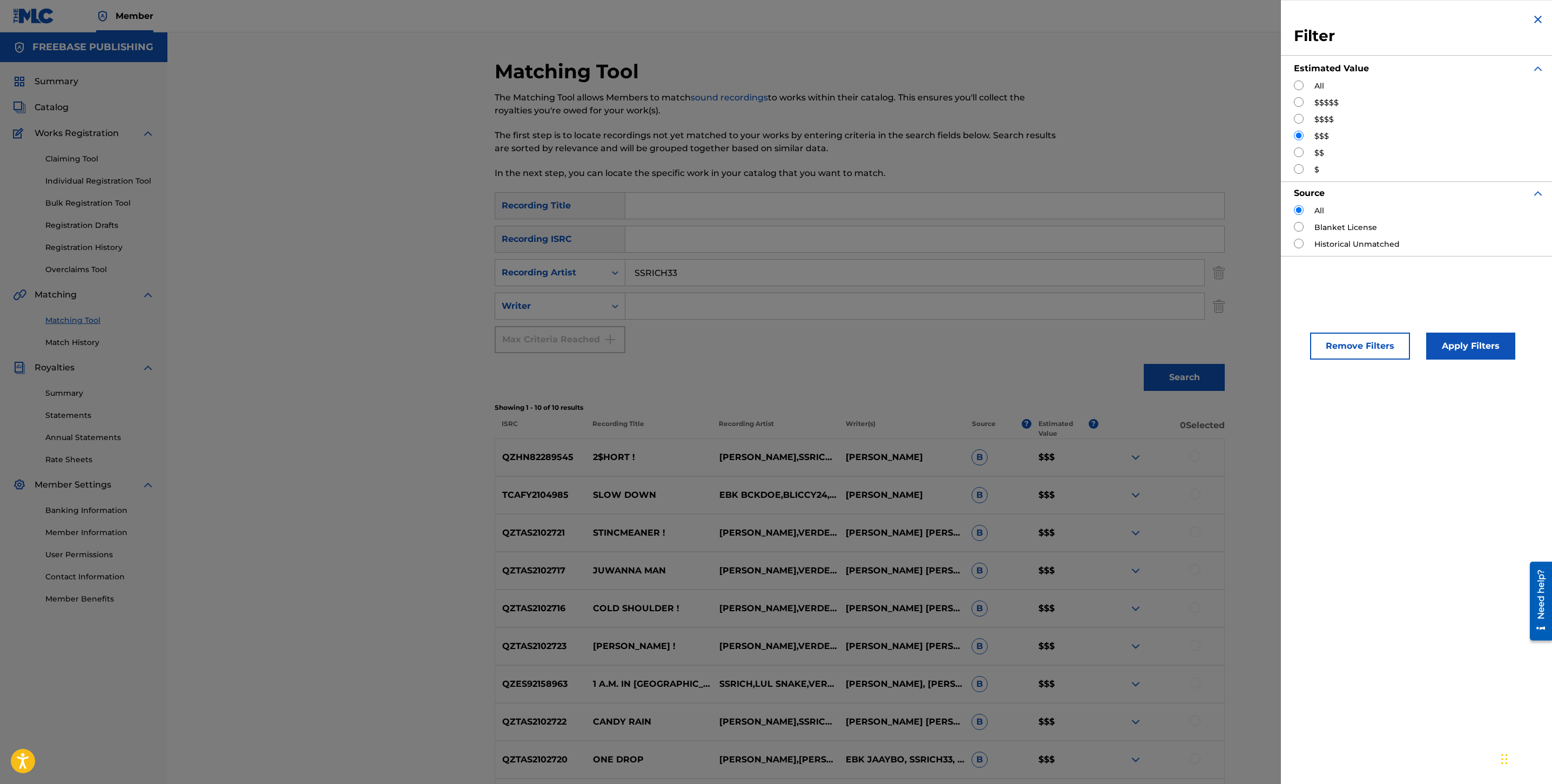
click at [1298, 121] on input "Search Form" at bounding box center [1299, 118] width 10 height 10
radio input "true"
click at [1466, 336] on button "Apply Filters" at bounding box center [1471, 346] width 89 height 27
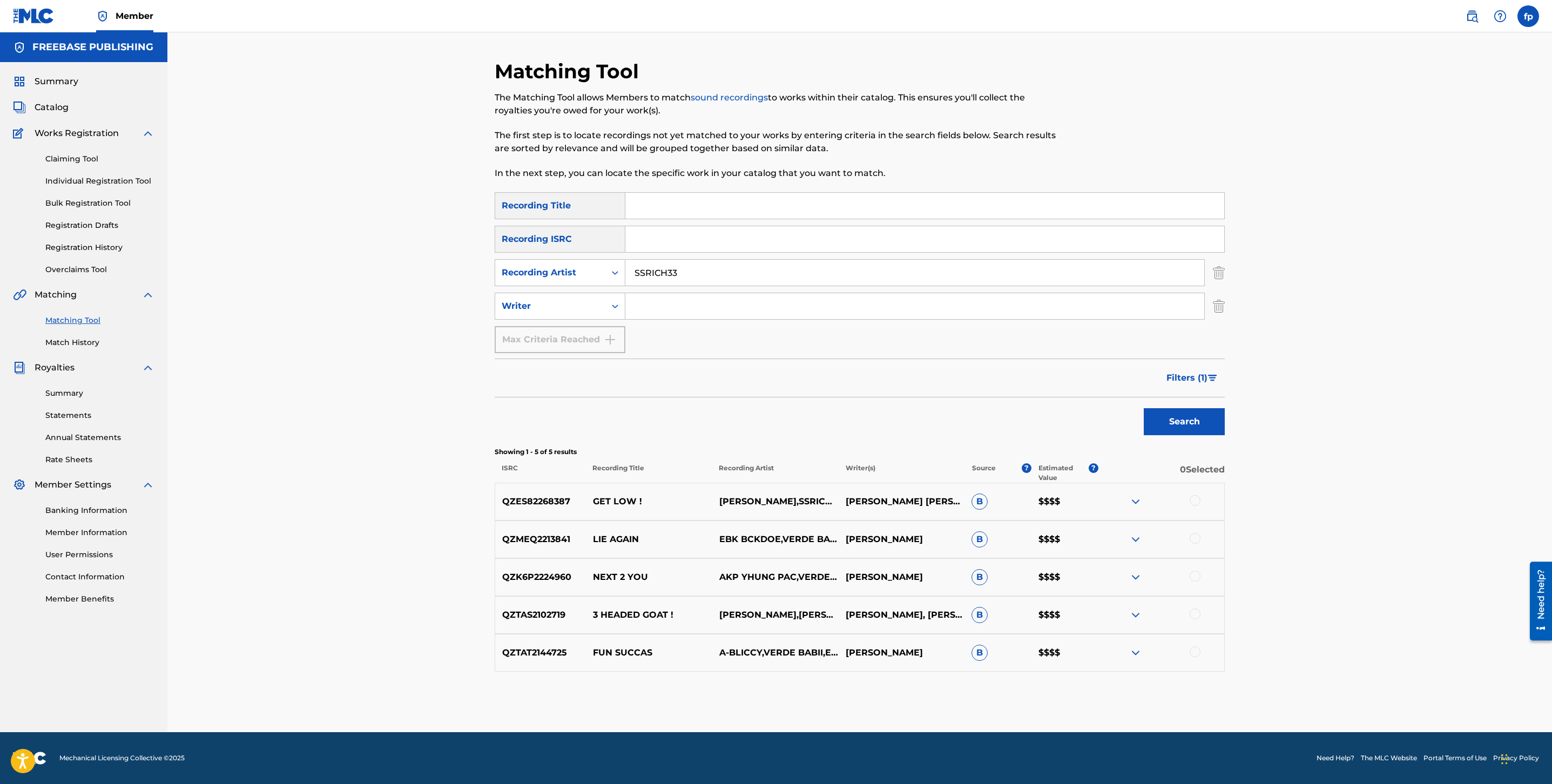
click at [710, 270] on input "SSRICH33" at bounding box center [914, 273] width 579 height 26
type input "blast"
click at [1144, 408] on button "Search" at bounding box center [1184, 422] width 81 height 27
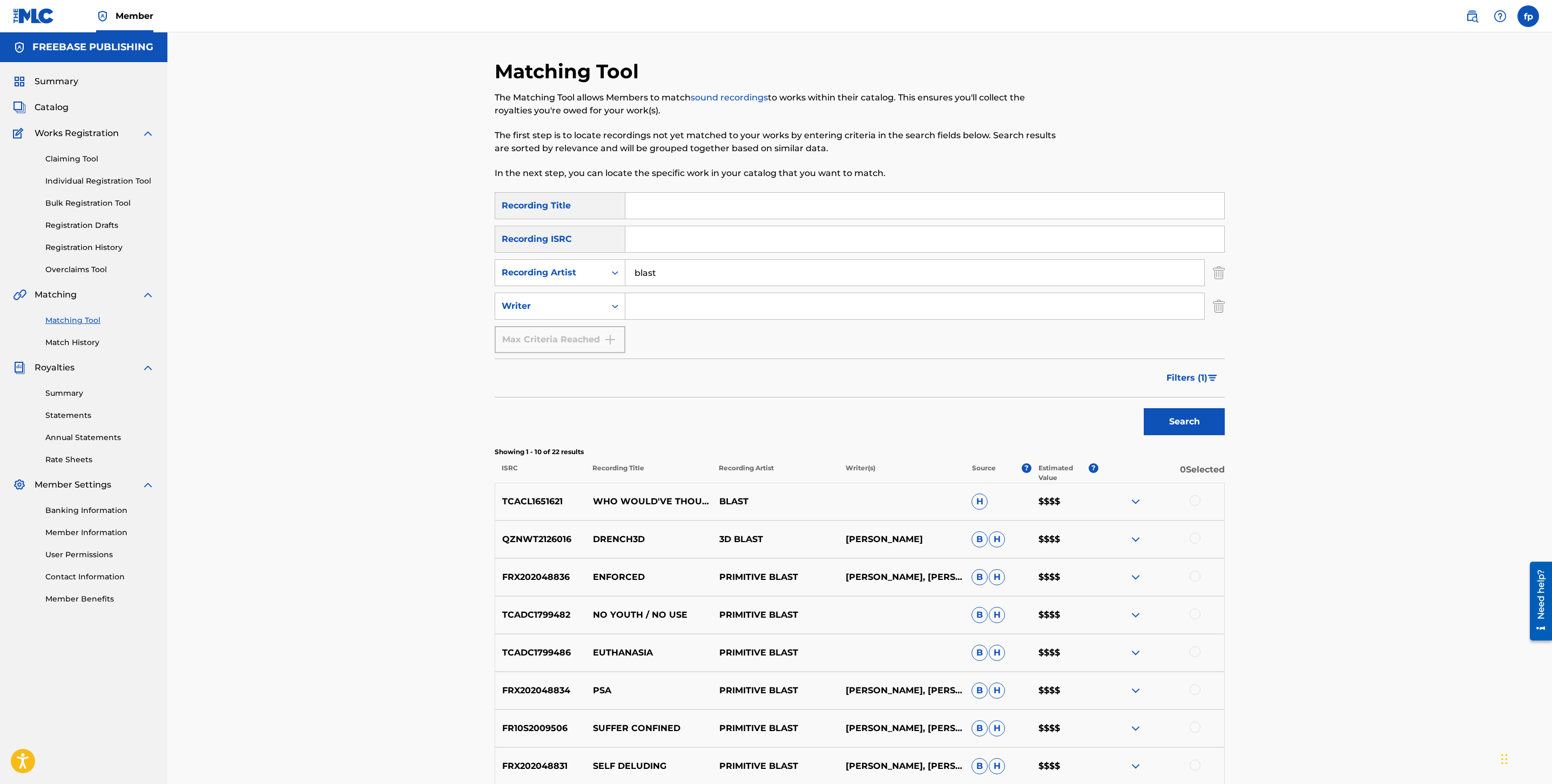
click at [1185, 381] on span "Filters ( 1 )" at bounding box center [1187, 377] width 41 height 13
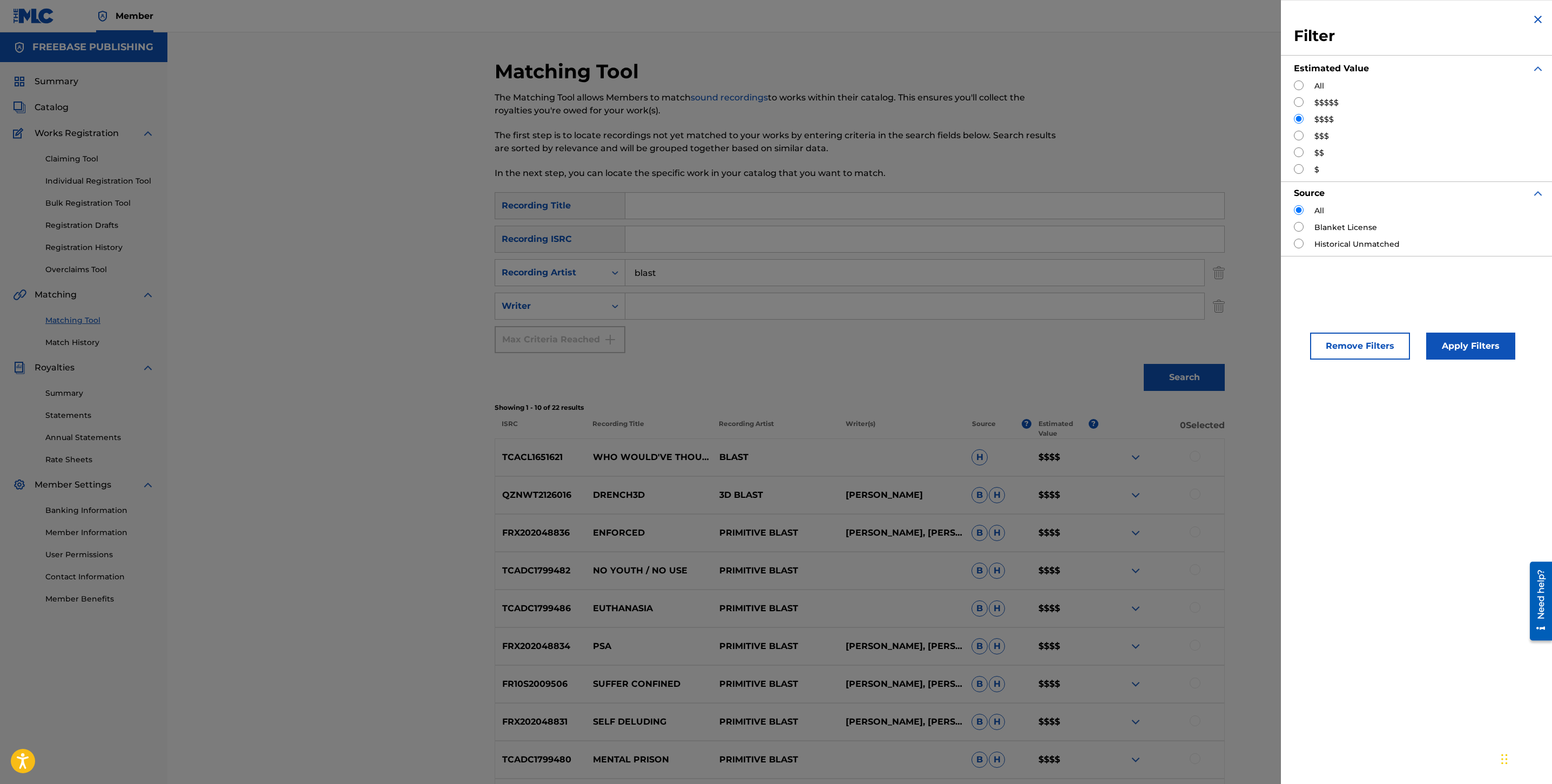
click at [1315, 103] on label "$$$$$" at bounding box center [1327, 103] width 24 height 12
click at [1291, 105] on div "Filter Estimated Value All $$$$$ $$$$ $$$ $$ $ Source All Blanket License Histo…" at bounding box center [1419, 134] width 277 height 269
click at [1298, 102] on input "Search Form" at bounding box center [1299, 102] width 10 height 10
radio input "true"
click at [1462, 365] on div "Remove Filters Apply Filters" at bounding box center [1419, 337] width 277 height 71
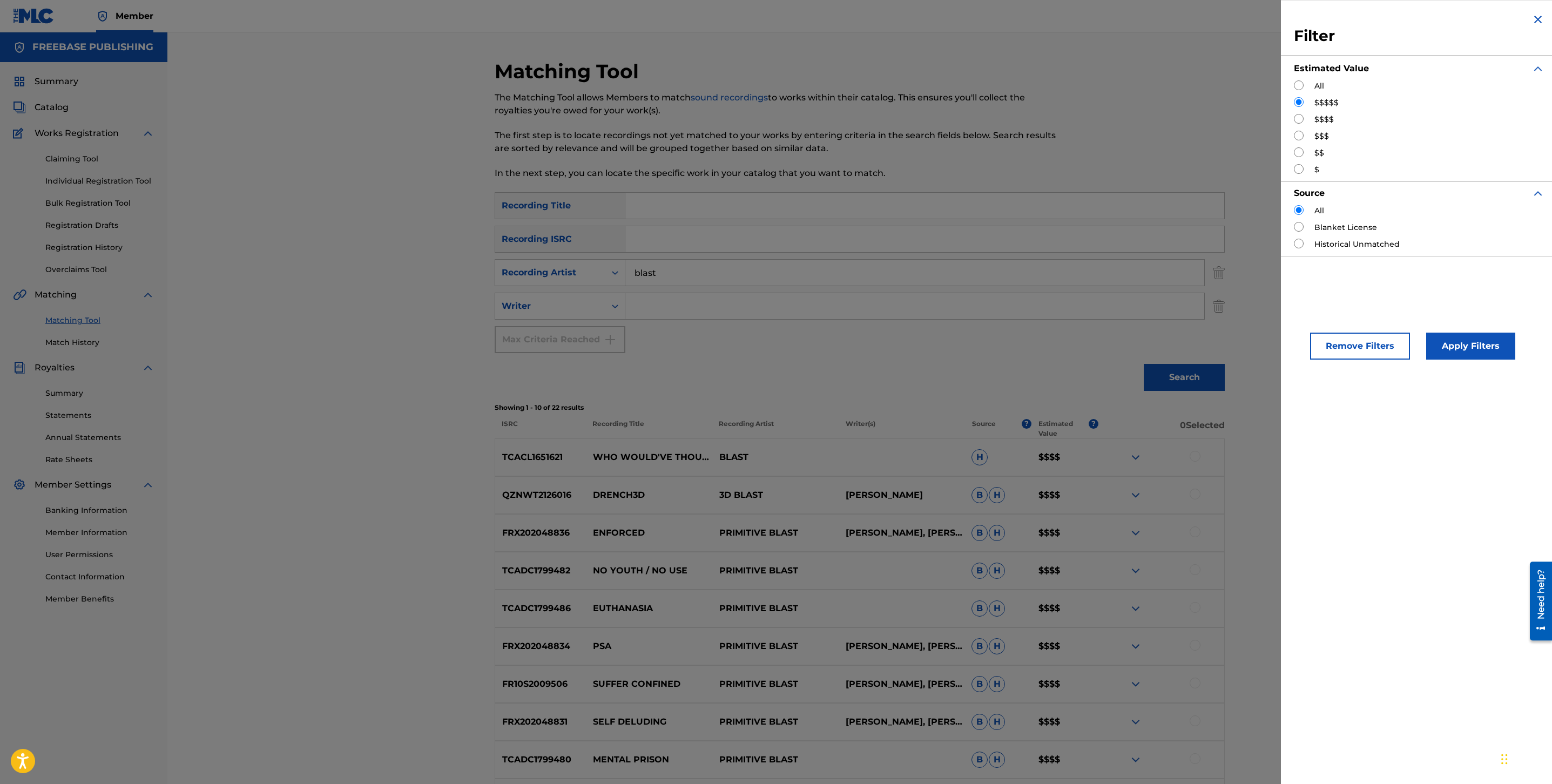
click at [1471, 358] on button "Apply Filters" at bounding box center [1471, 346] width 89 height 27
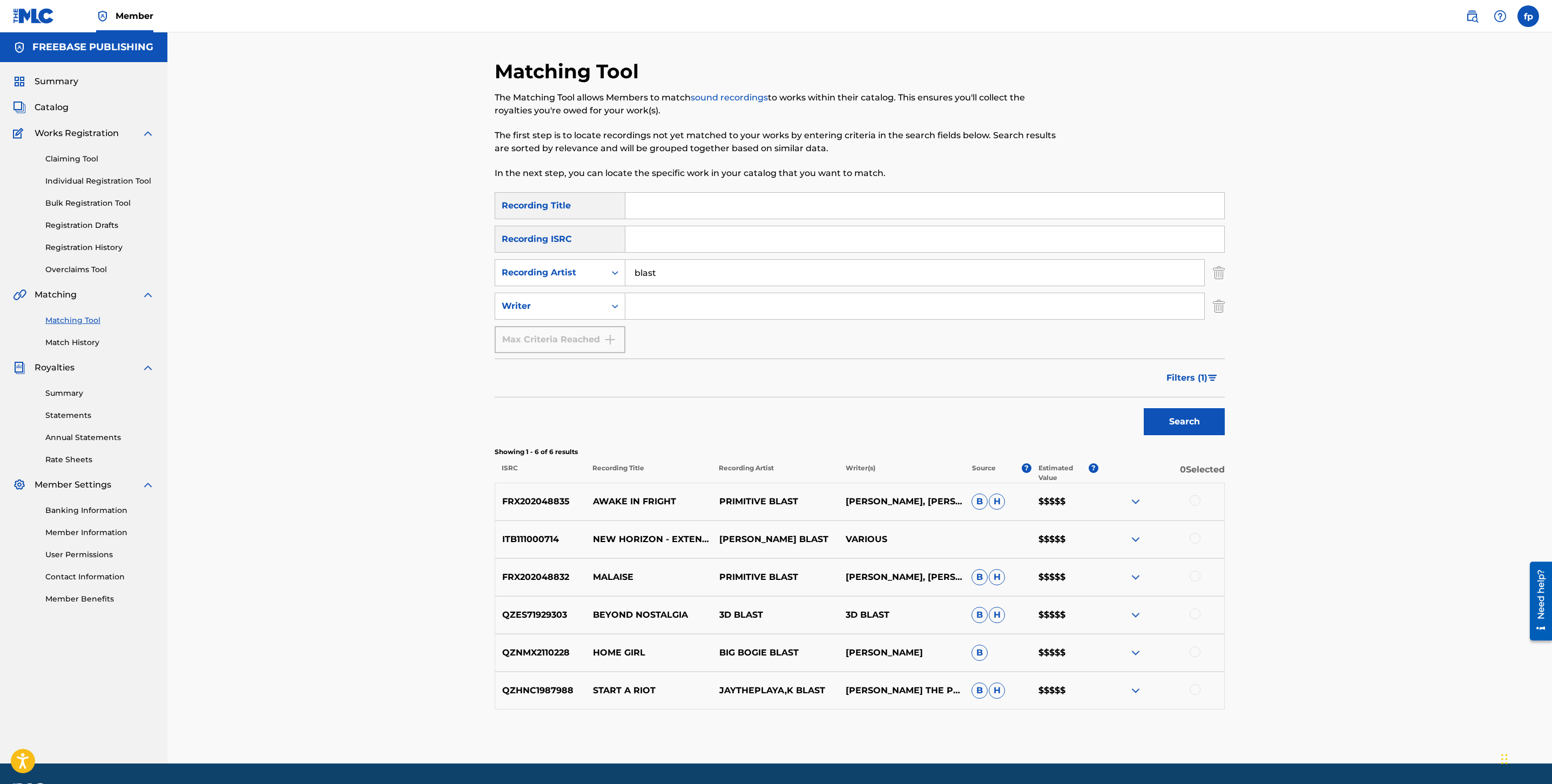
click at [709, 257] on div "SearchWithCriteria4b52cc56-665c-4c5d-a89d-bf72215cad8b Recording Title SearchWi…" at bounding box center [860, 273] width 730 height 161
click at [696, 278] on input "blast" at bounding box center [914, 273] width 579 height 26
click at [1144, 408] on button "Search" at bounding box center [1184, 422] width 81 height 27
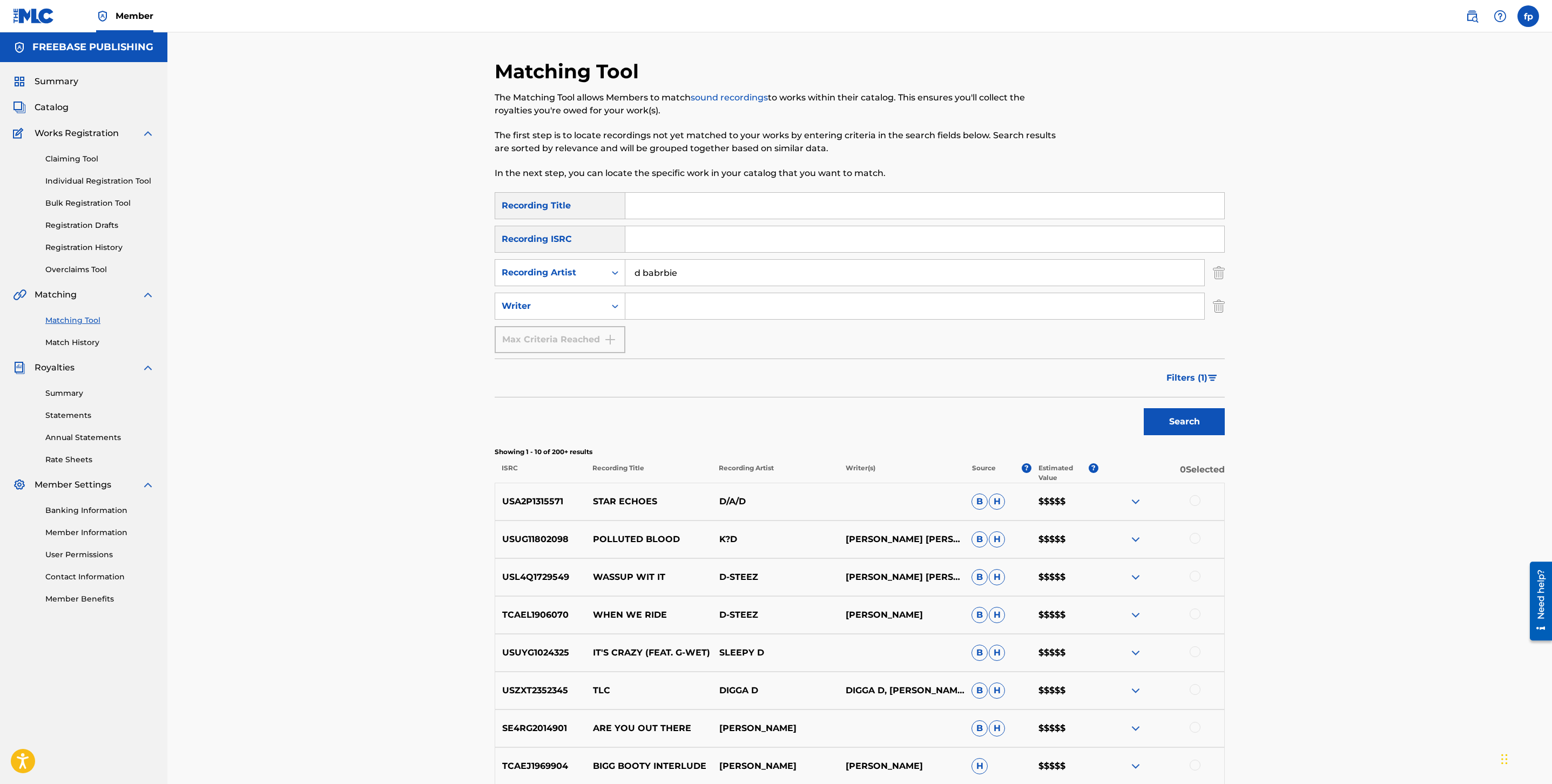
click at [661, 275] on input "d babrbie" at bounding box center [914, 273] width 579 height 26
type input "d barbie"
click at [1144, 408] on button "Search" at bounding box center [1184, 422] width 81 height 27
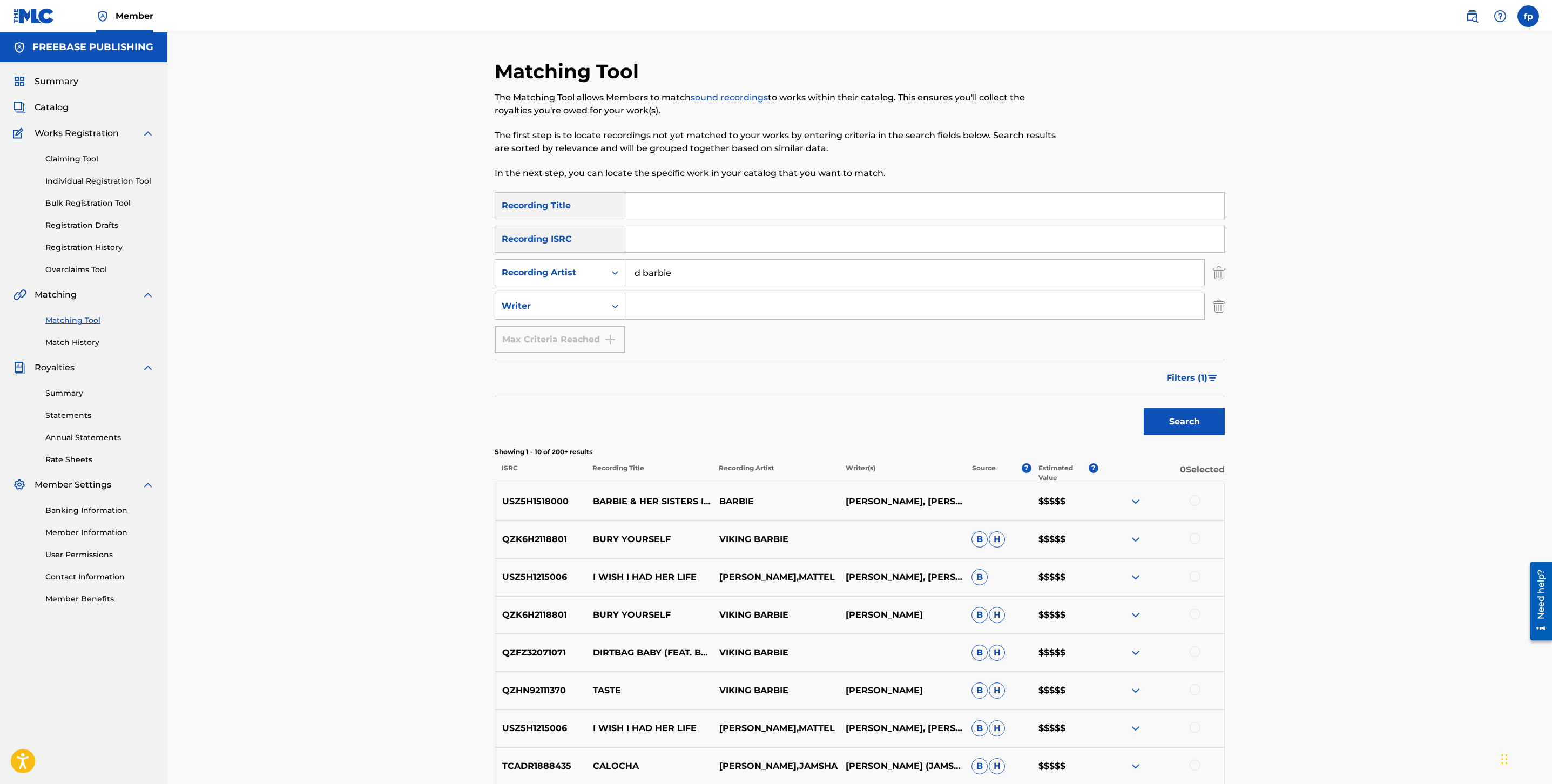
click at [1216, 374] on button "Filters ( 1 )" at bounding box center [1192, 378] width 65 height 27
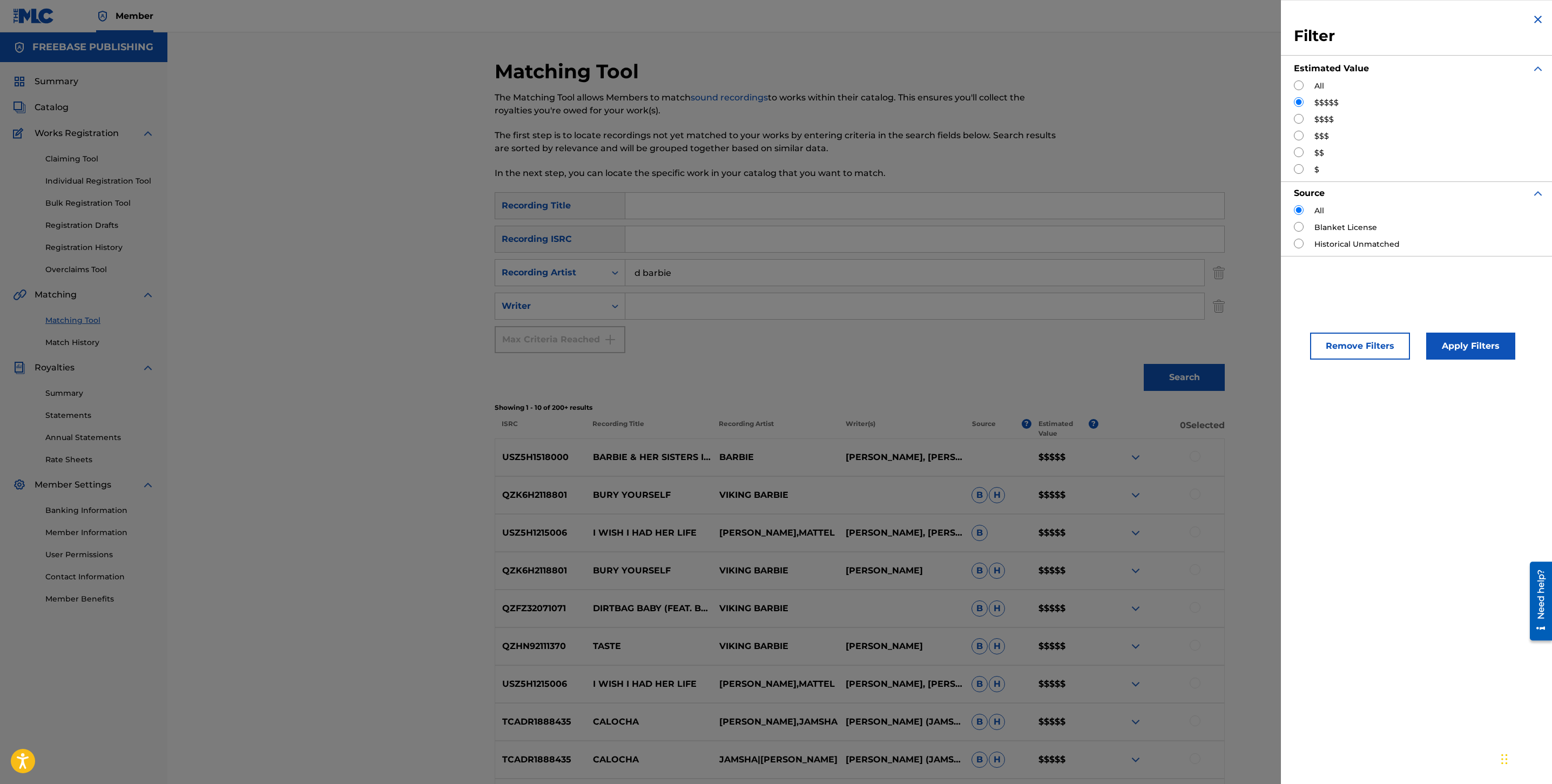
click at [1303, 136] on input "Search Form" at bounding box center [1299, 136] width 10 height 10
radio input "true"
click at [1461, 347] on button "Apply Filters" at bounding box center [1471, 346] width 89 height 27
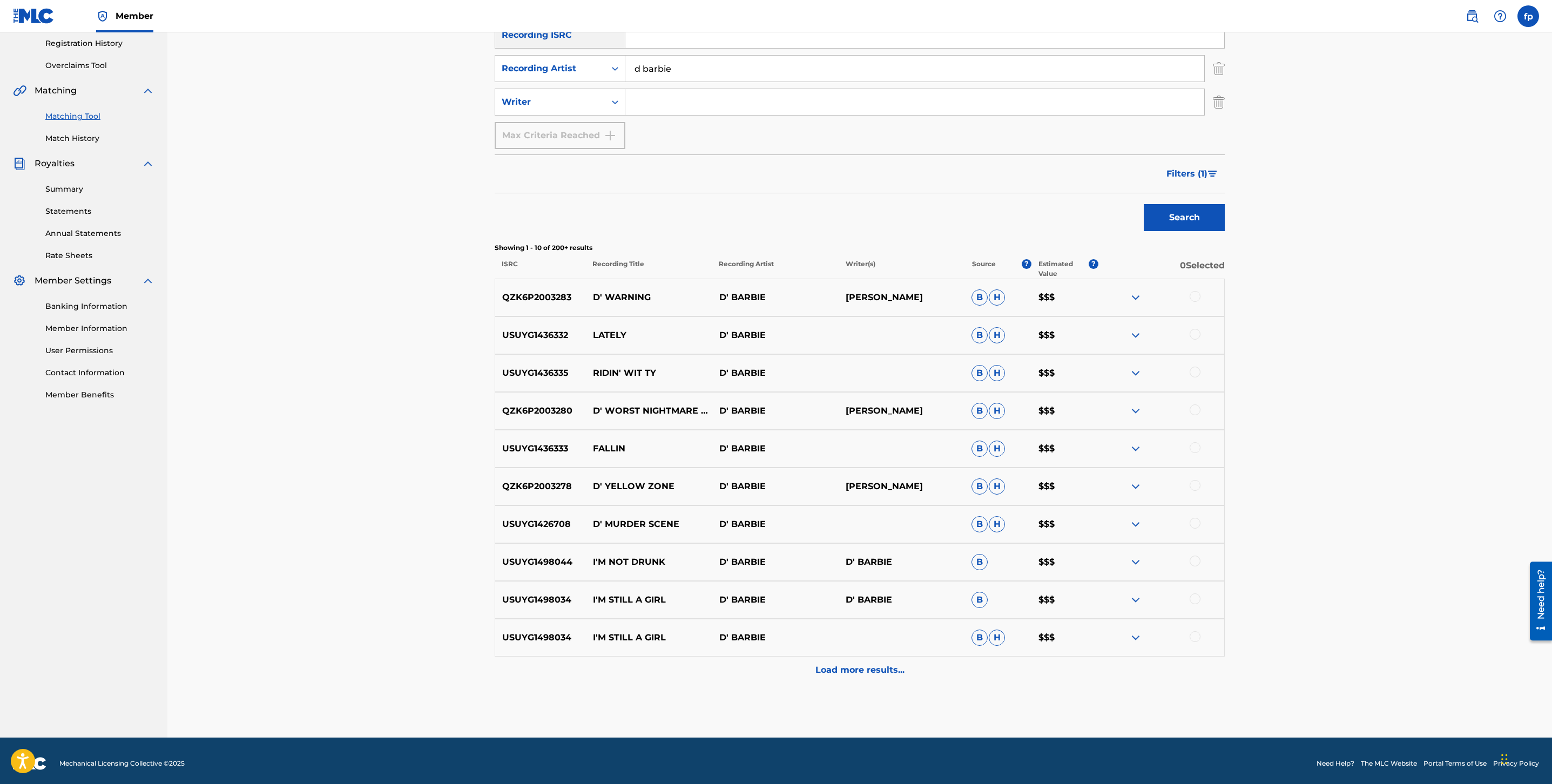
scroll to position [210, 0]
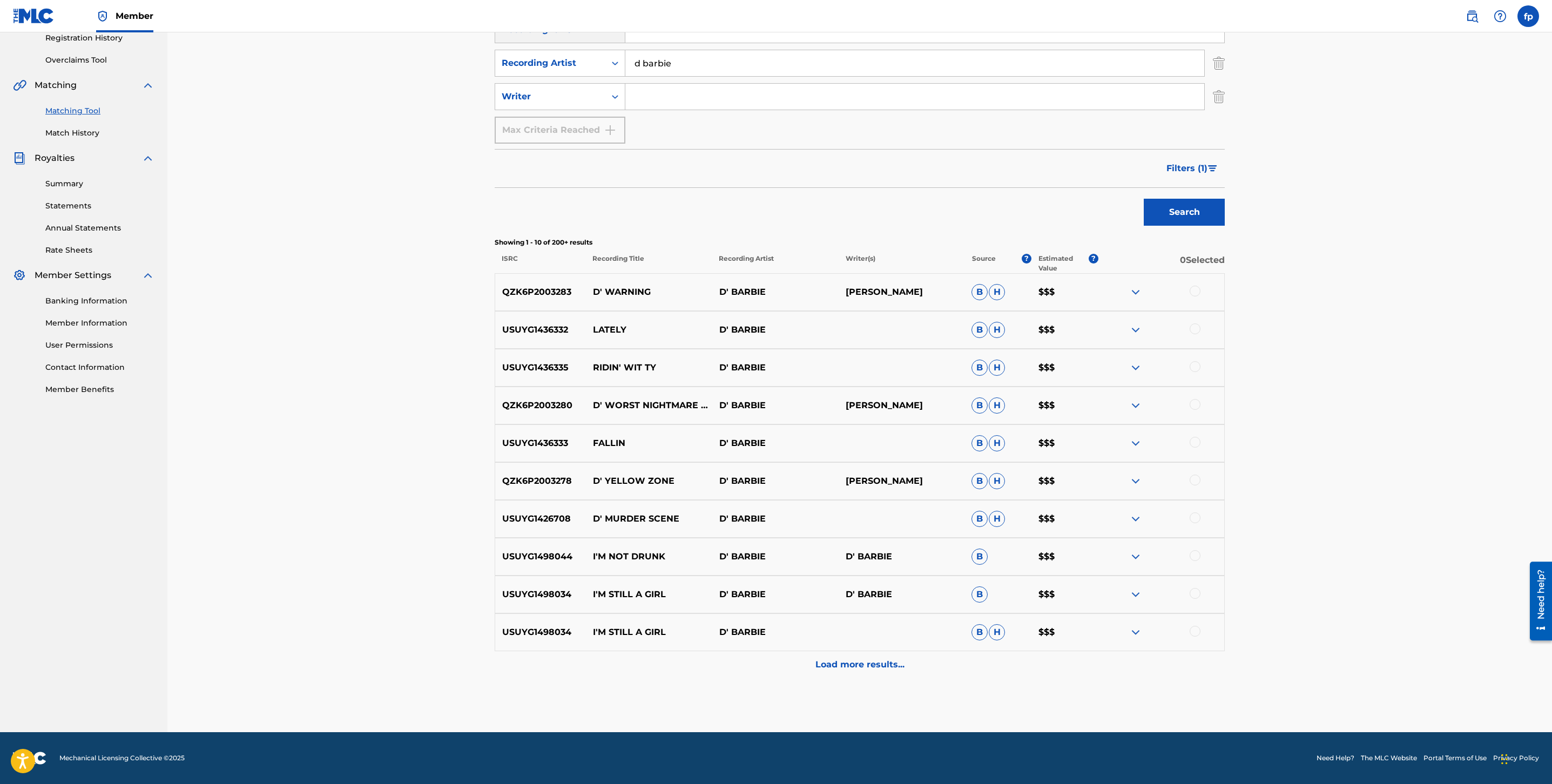
click at [837, 655] on div "Load more results..." at bounding box center [860, 665] width 730 height 27
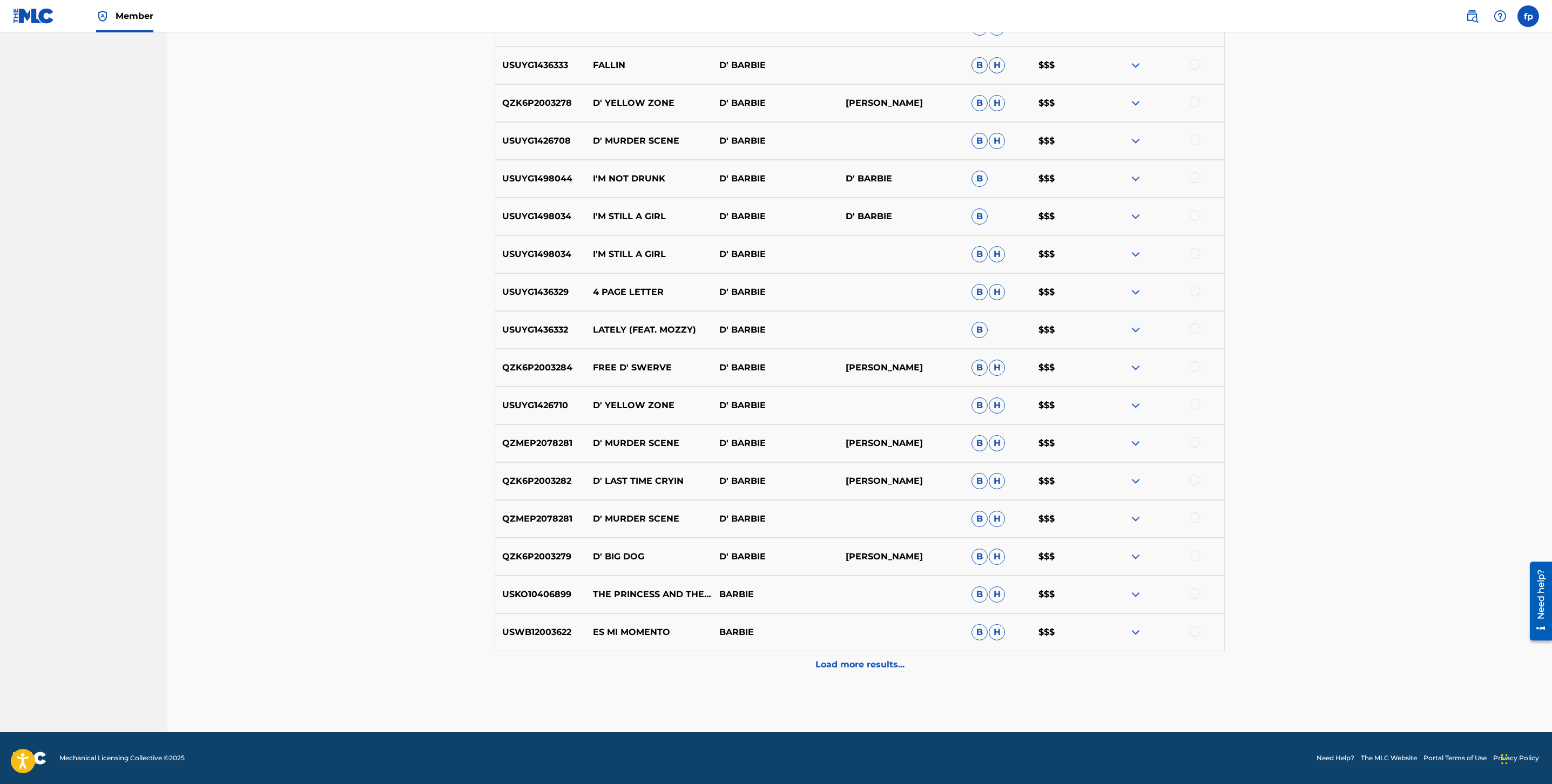
scroll to position [0, 0]
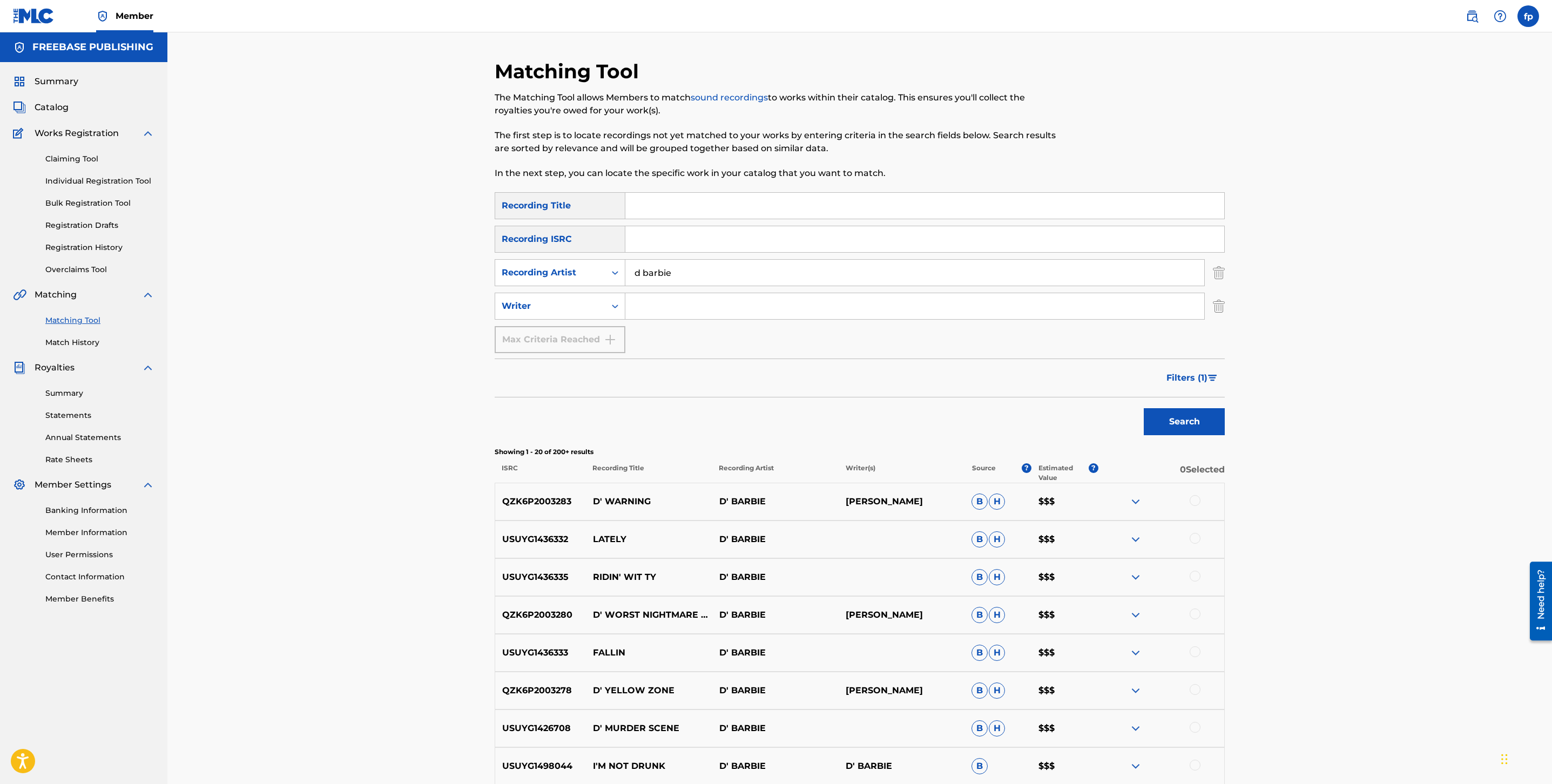
click at [1197, 376] on span "Filters ( 1 )" at bounding box center [1187, 377] width 41 height 13
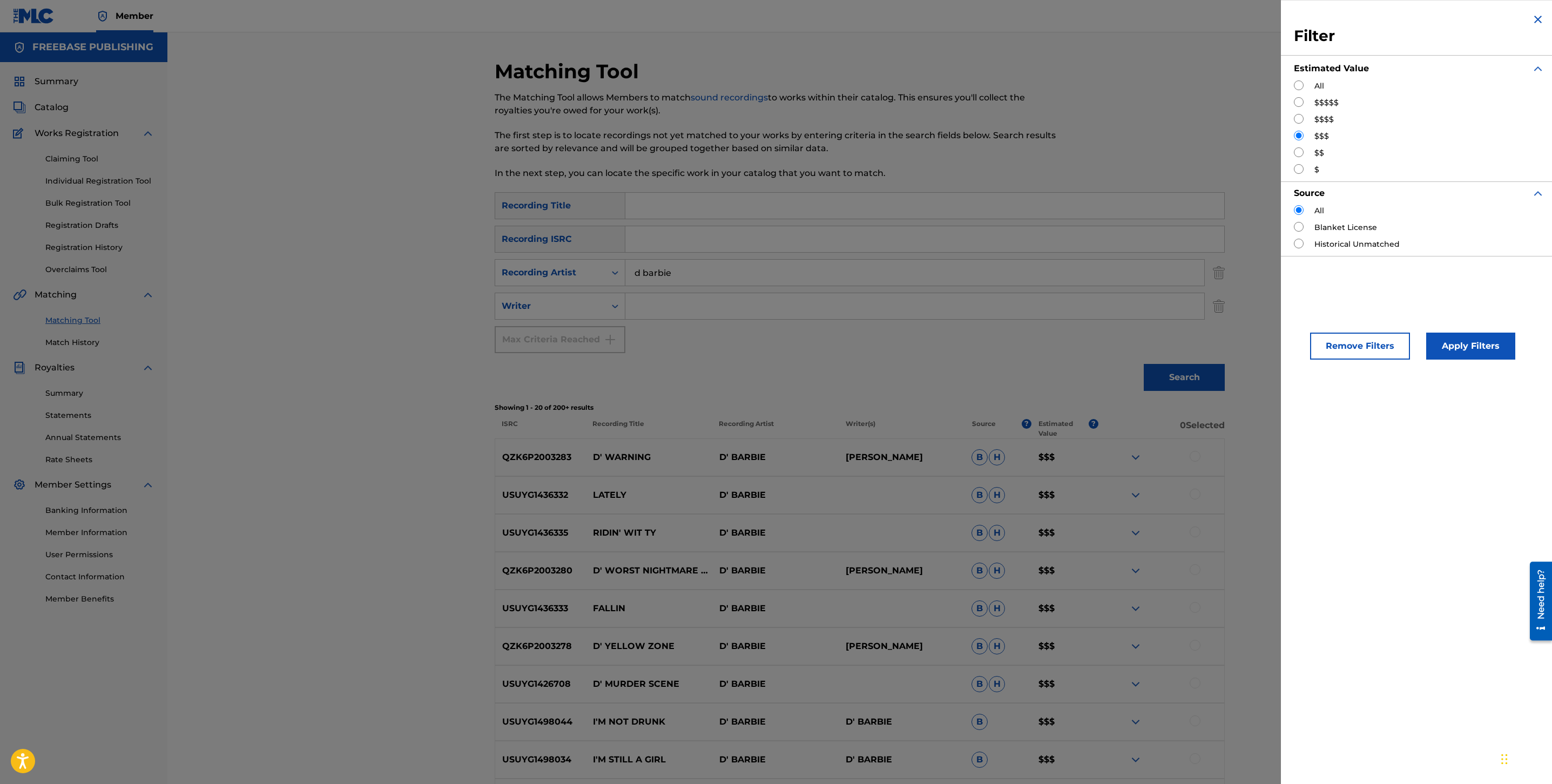
click at [1301, 123] on input "Search Form" at bounding box center [1299, 118] width 10 height 10
radio input "true"
click at [1489, 342] on button "Apply Filters" at bounding box center [1471, 346] width 89 height 27
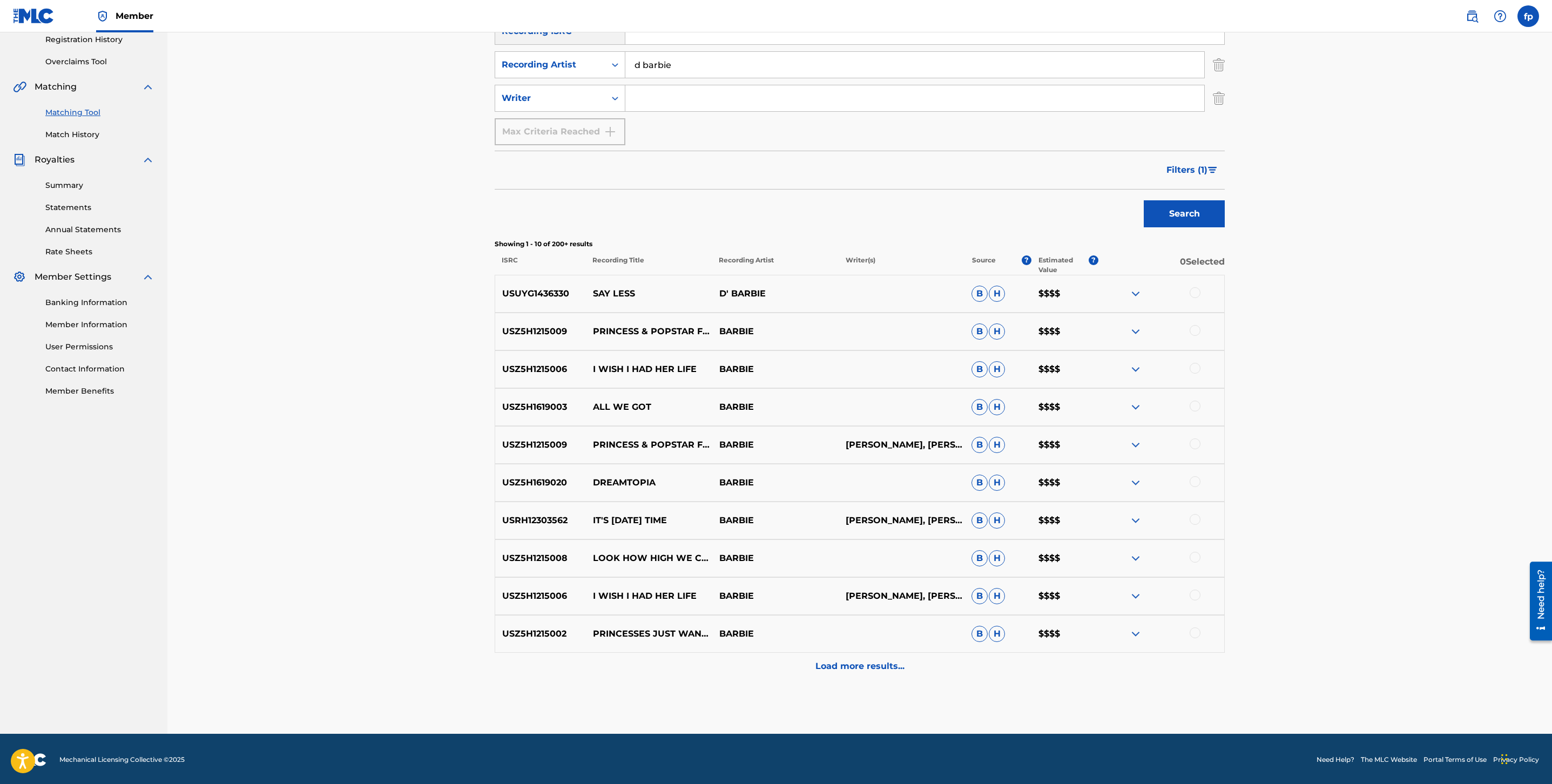
scroll to position [210, 0]
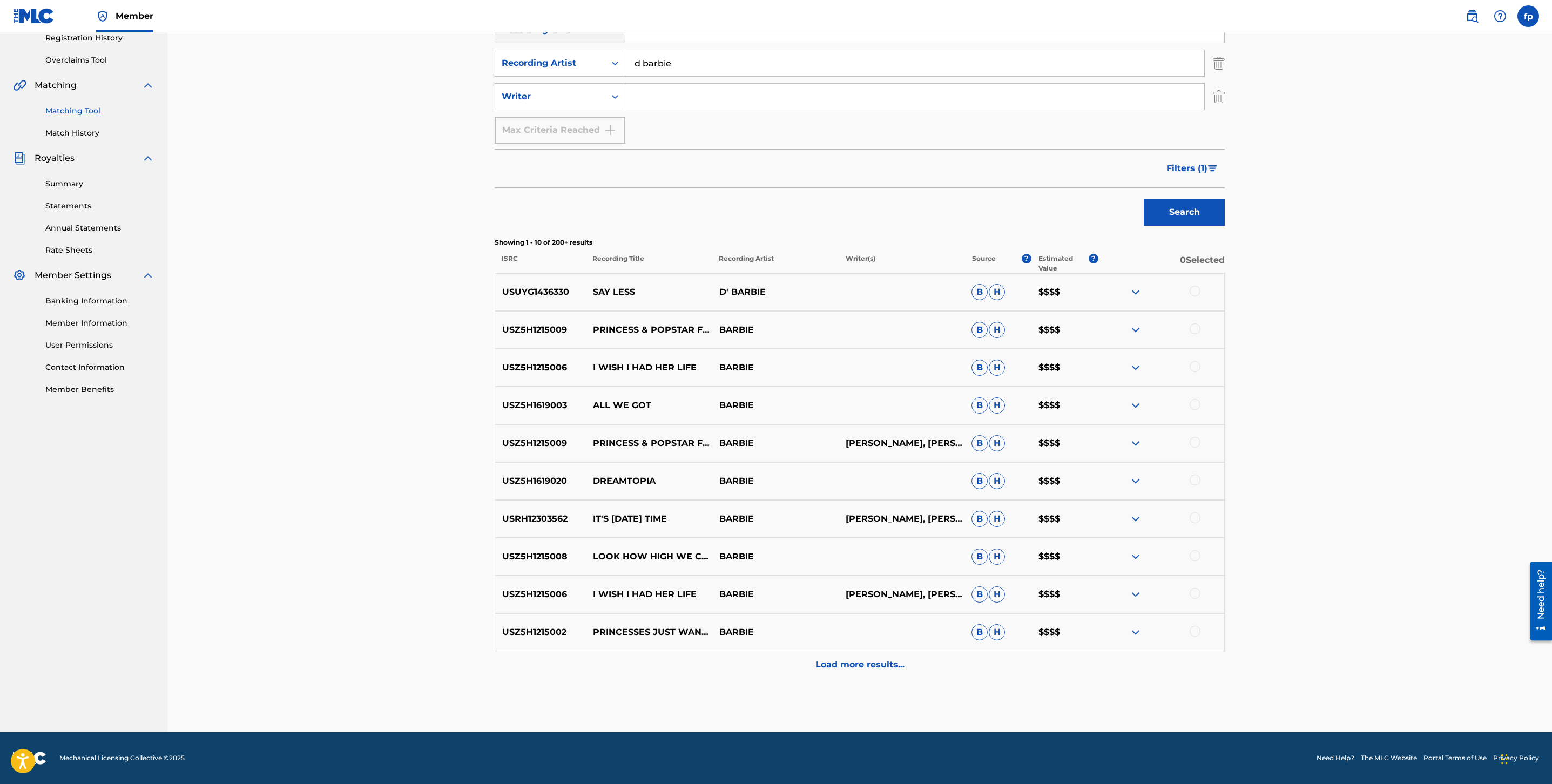
click at [811, 663] on div "Load more results..." at bounding box center [860, 665] width 730 height 27
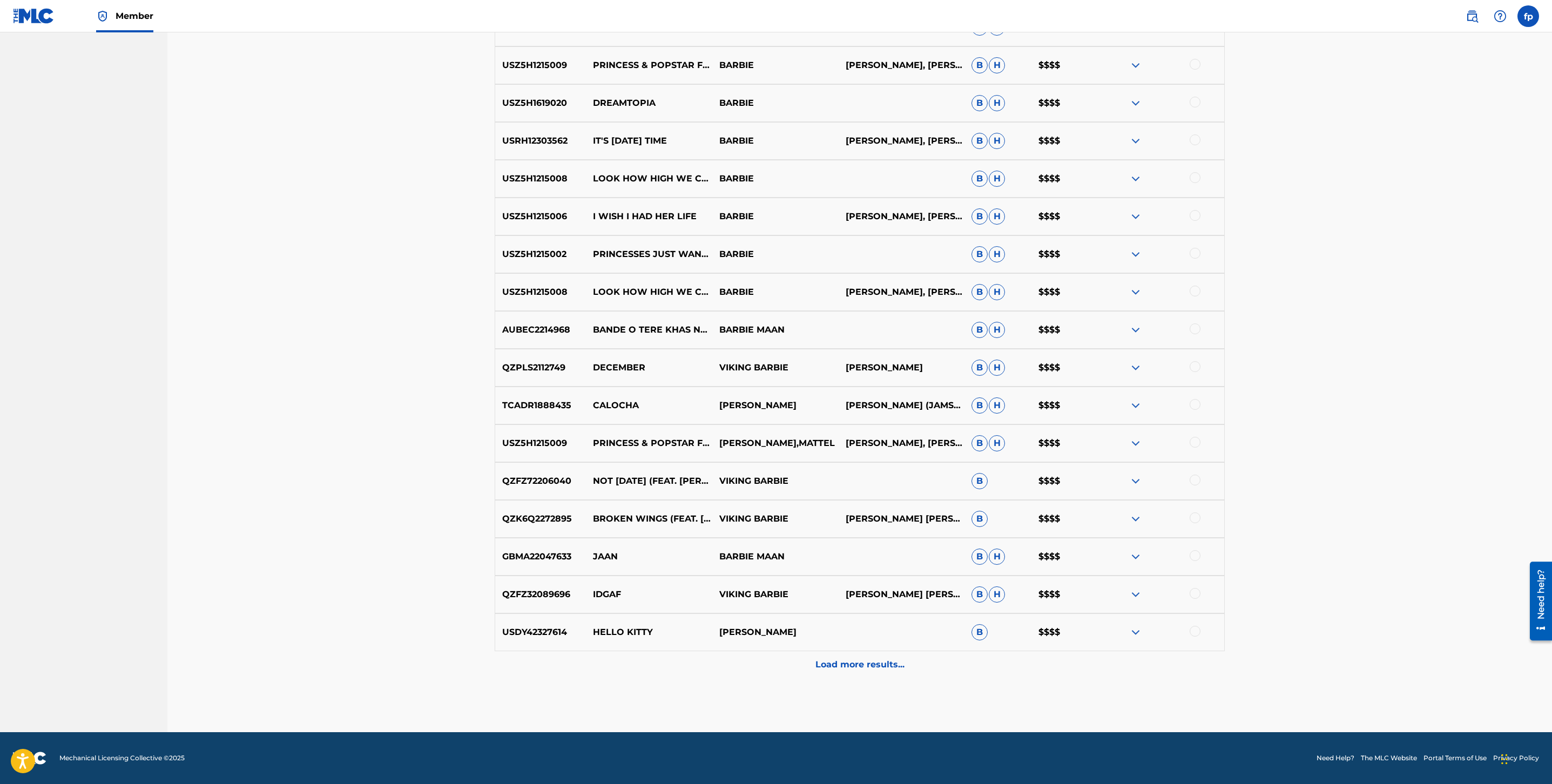
scroll to position [0, 0]
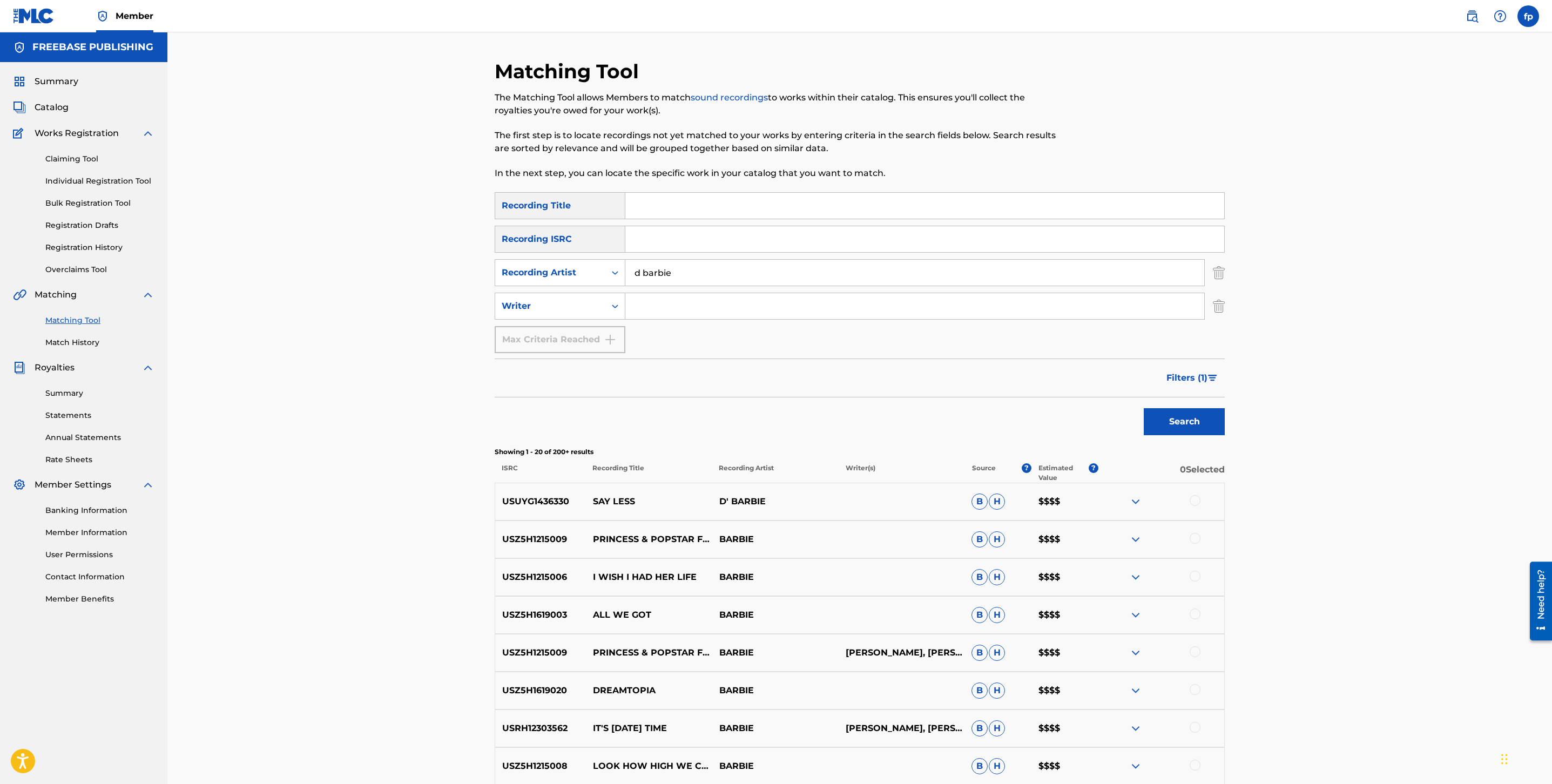
click at [665, 282] on input "d barbie" at bounding box center [914, 273] width 579 height 26
click at [1144, 408] on button "Search" at bounding box center [1184, 422] width 81 height 27
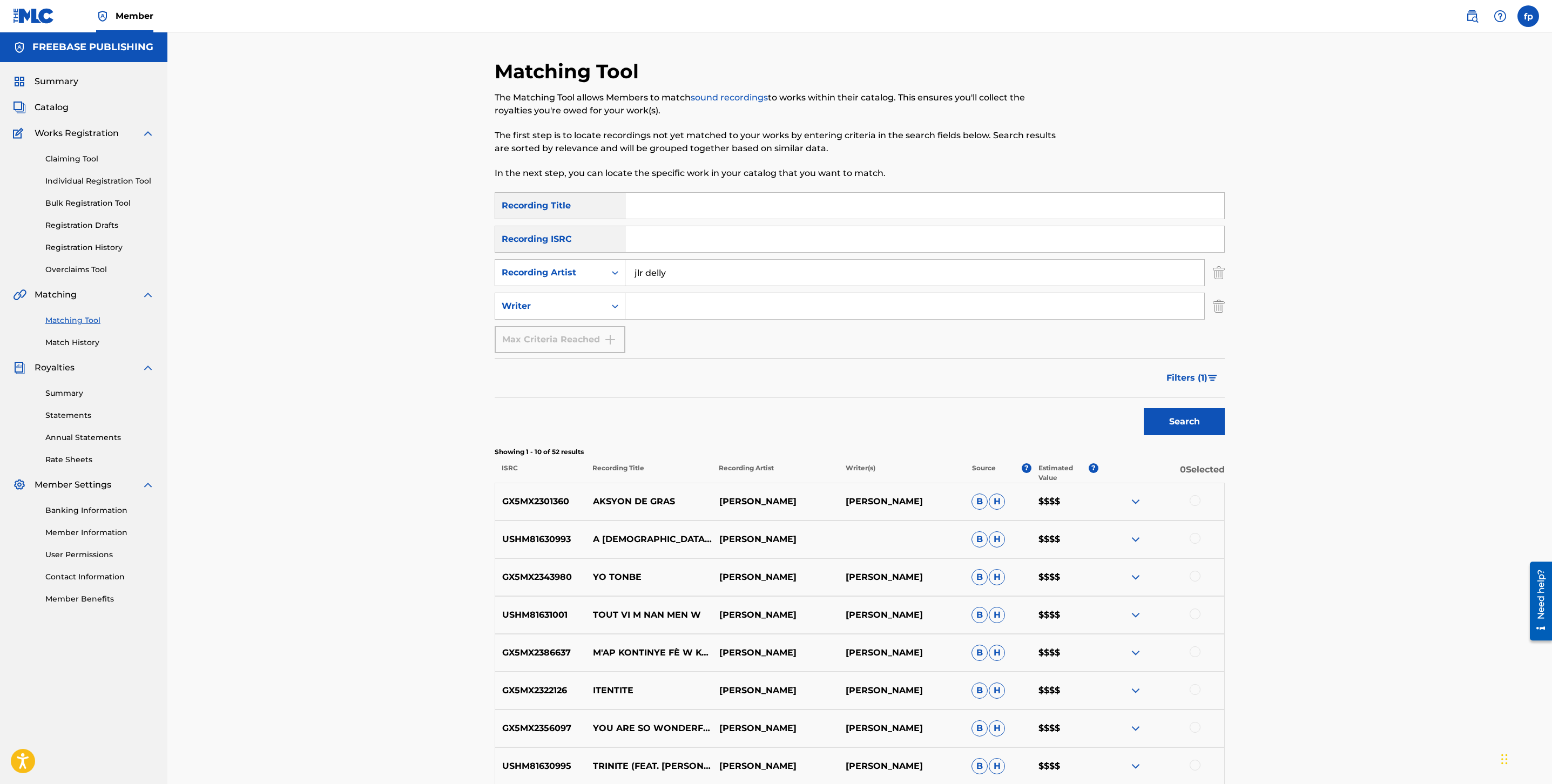
click at [646, 267] on input "jlr delly" at bounding box center [914, 273] width 579 height 26
type input "jlrdelly"
click at [1144, 408] on button "Search" at bounding box center [1184, 422] width 81 height 27
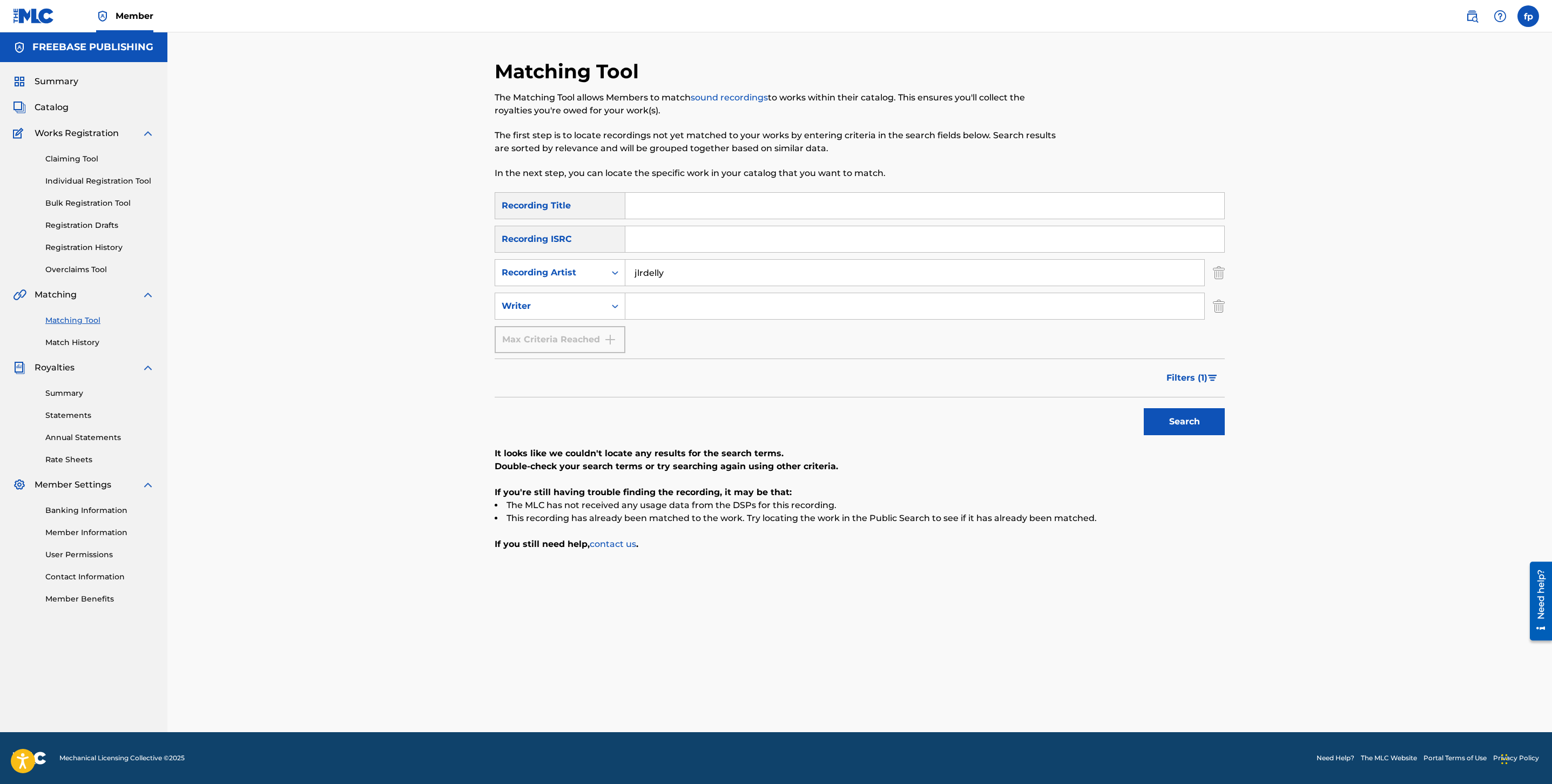
click at [685, 284] on input "jlrdelly" at bounding box center [914, 273] width 579 height 26
type input "da boii"
click at [1144, 408] on button "Search" at bounding box center [1184, 422] width 81 height 27
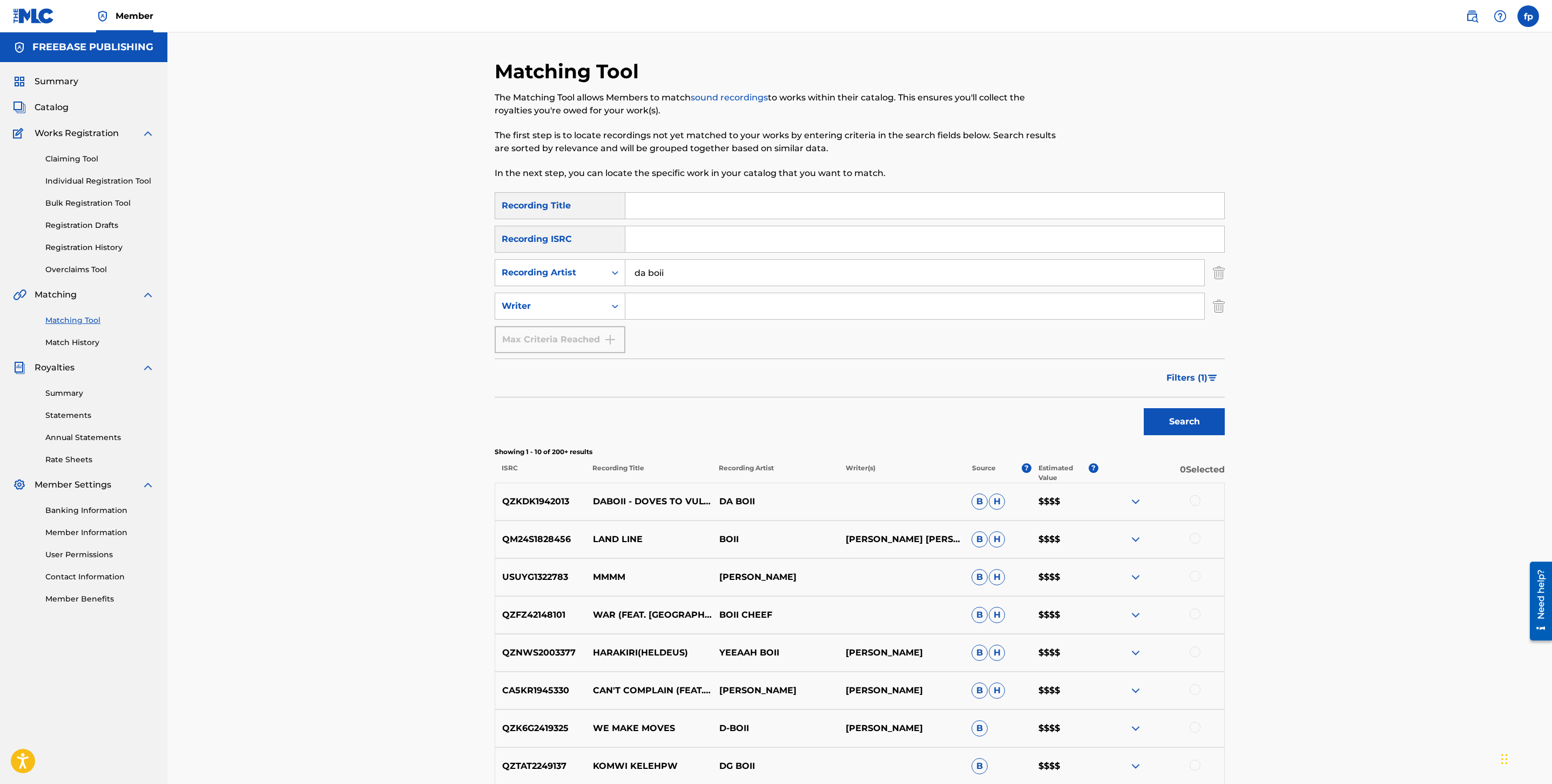
click at [671, 273] on input "da boii" at bounding box center [914, 273] width 579 height 26
type input "[PERSON_NAME]"
click at [1144, 408] on button "Search" at bounding box center [1184, 422] width 81 height 27
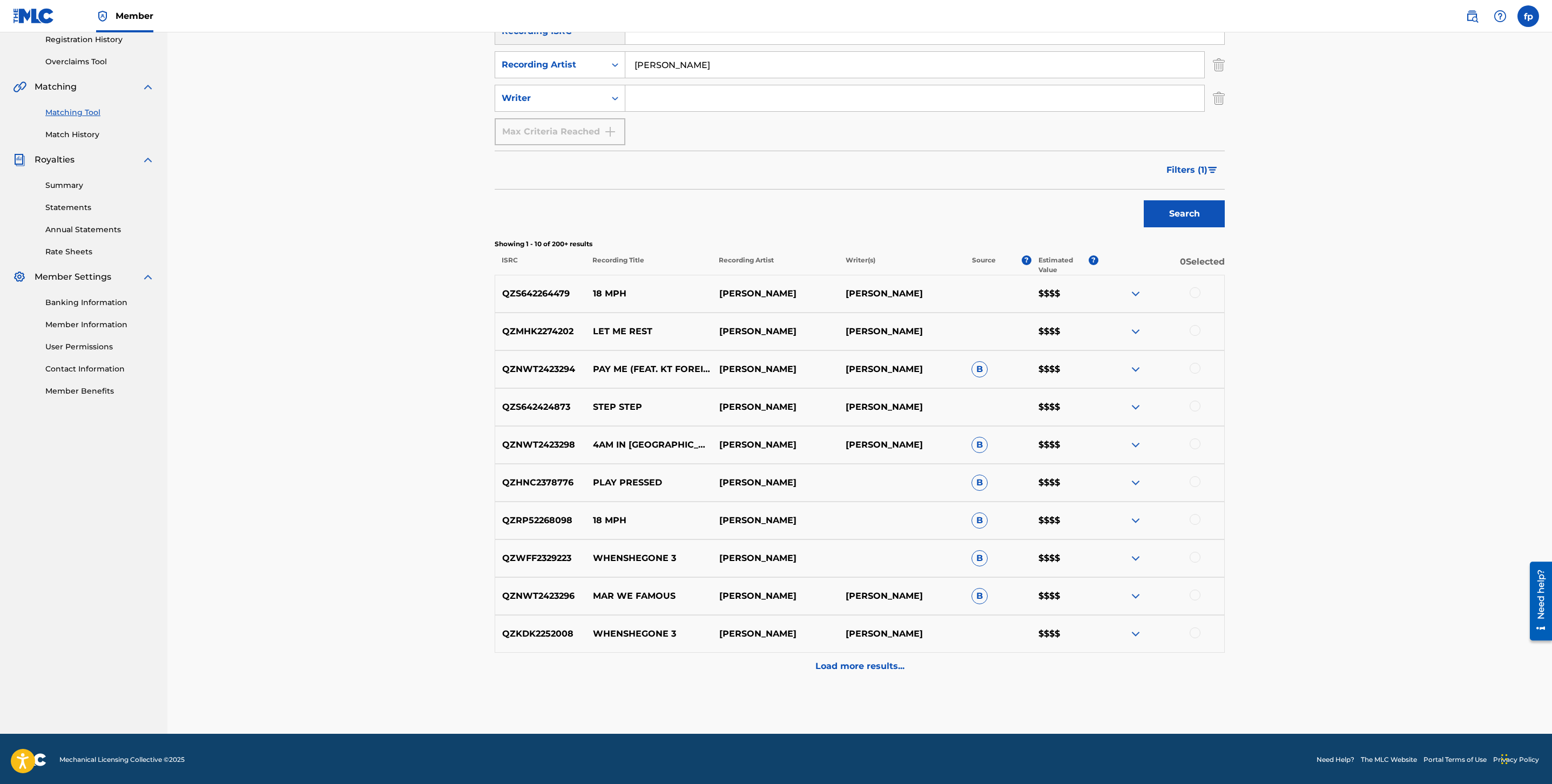
scroll to position [210, 0]
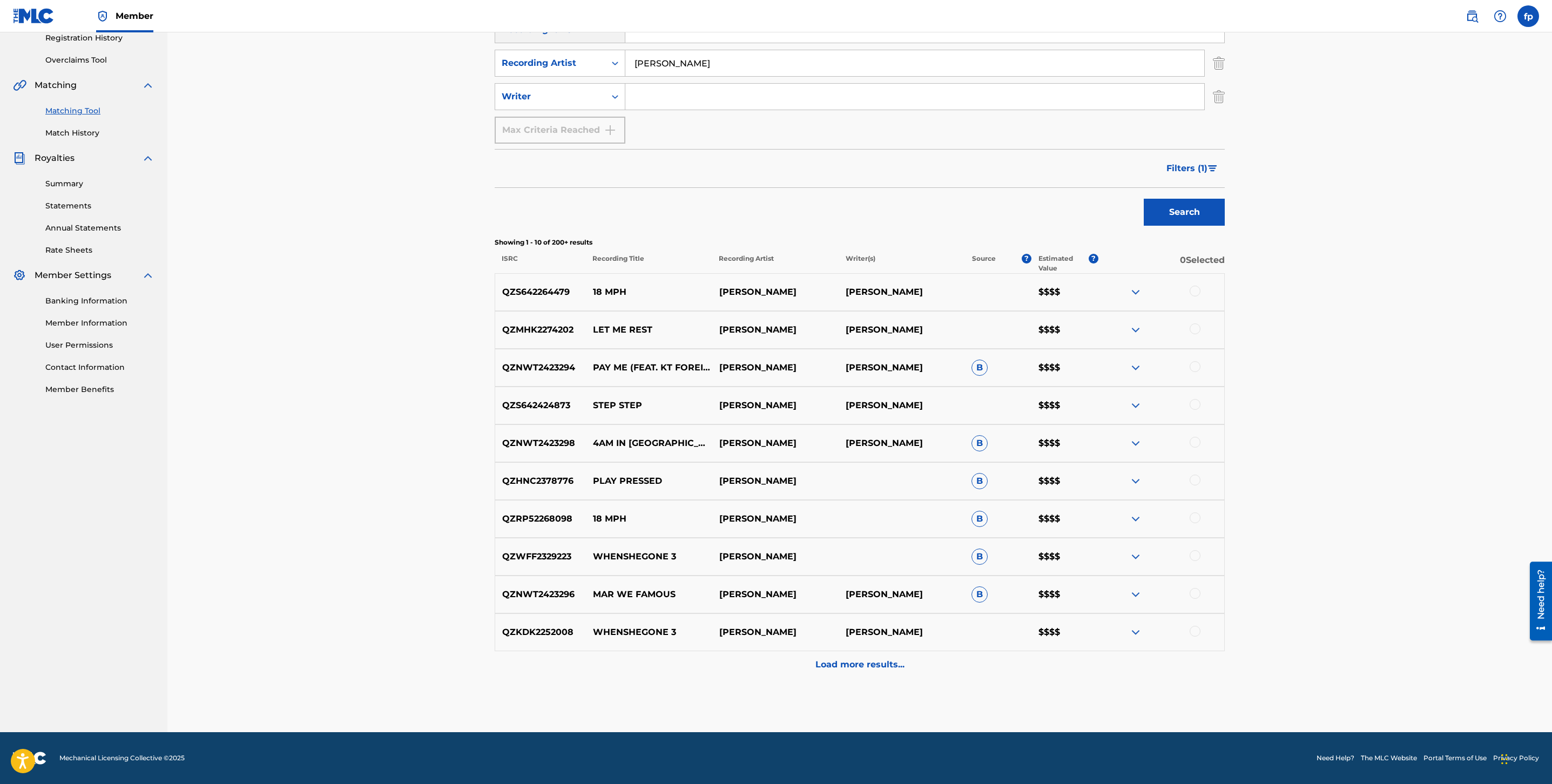
click at [847, 675] on div "Load more results..." at bounding box center [860, 665] width 730 height 27
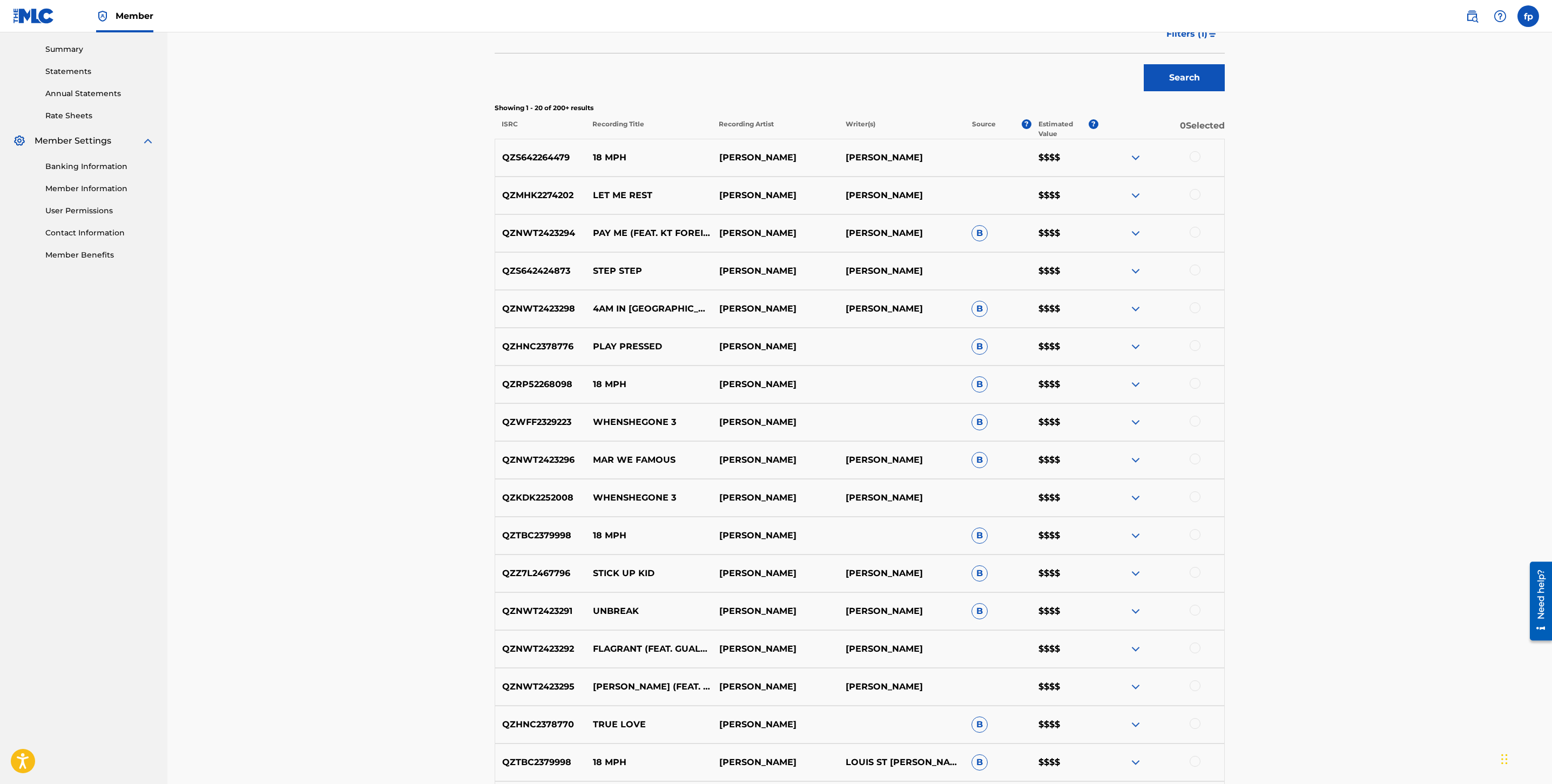
scroll to position [588, 0]
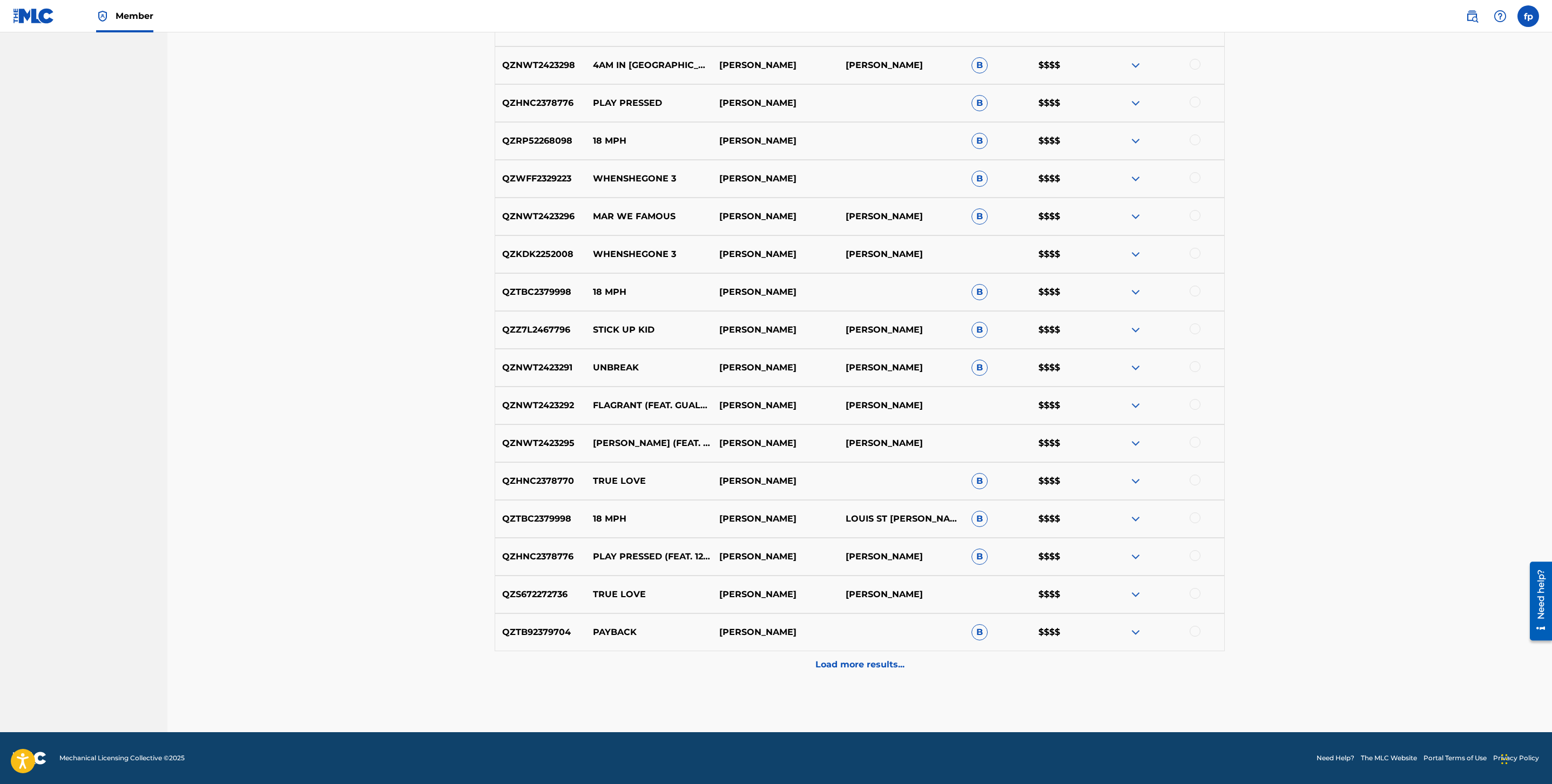
click at [896, 660] on p "Load more results..." at bounding box center [860, 664] width 89 height 13
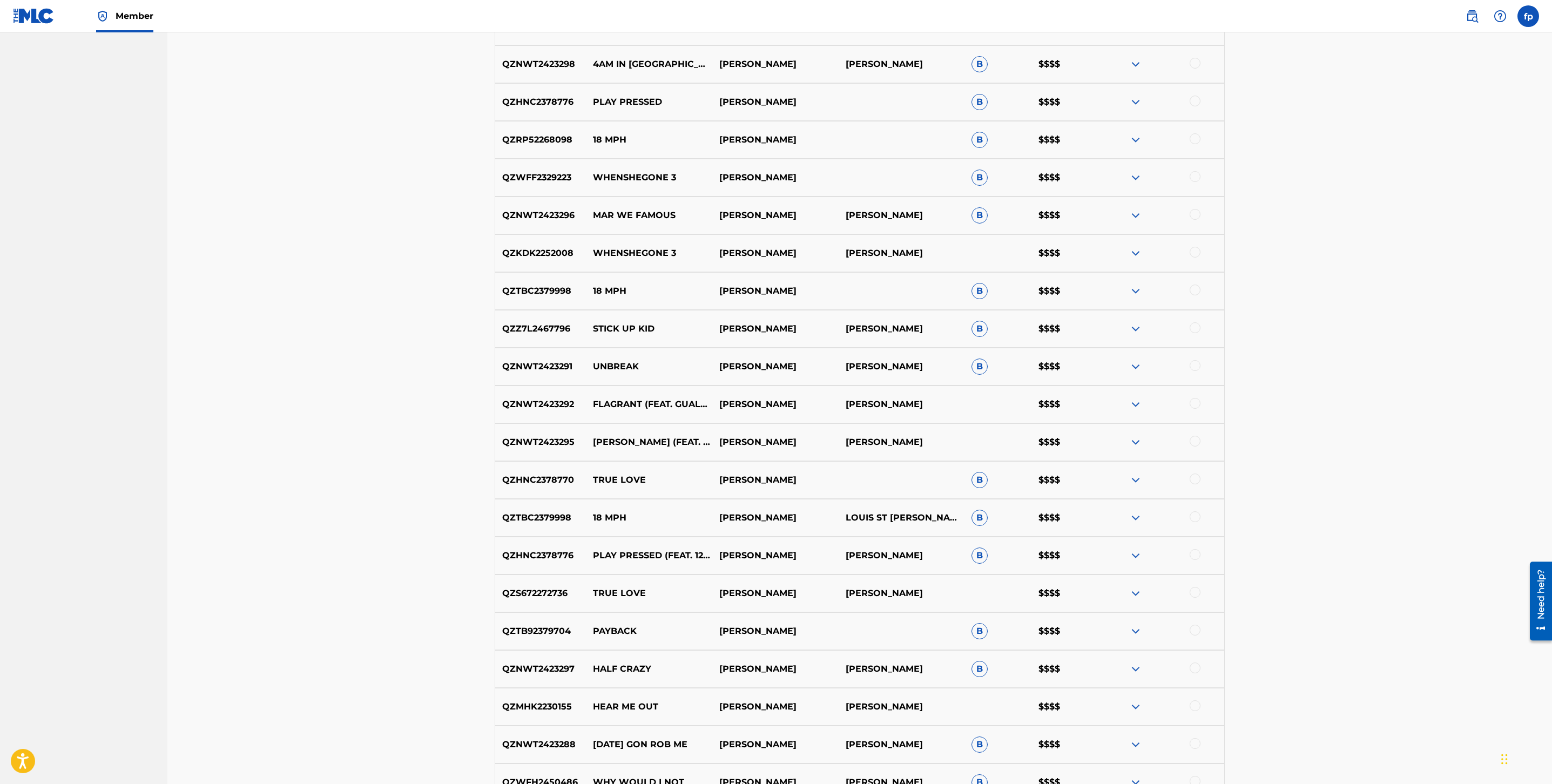
scroll to position [965, 0]
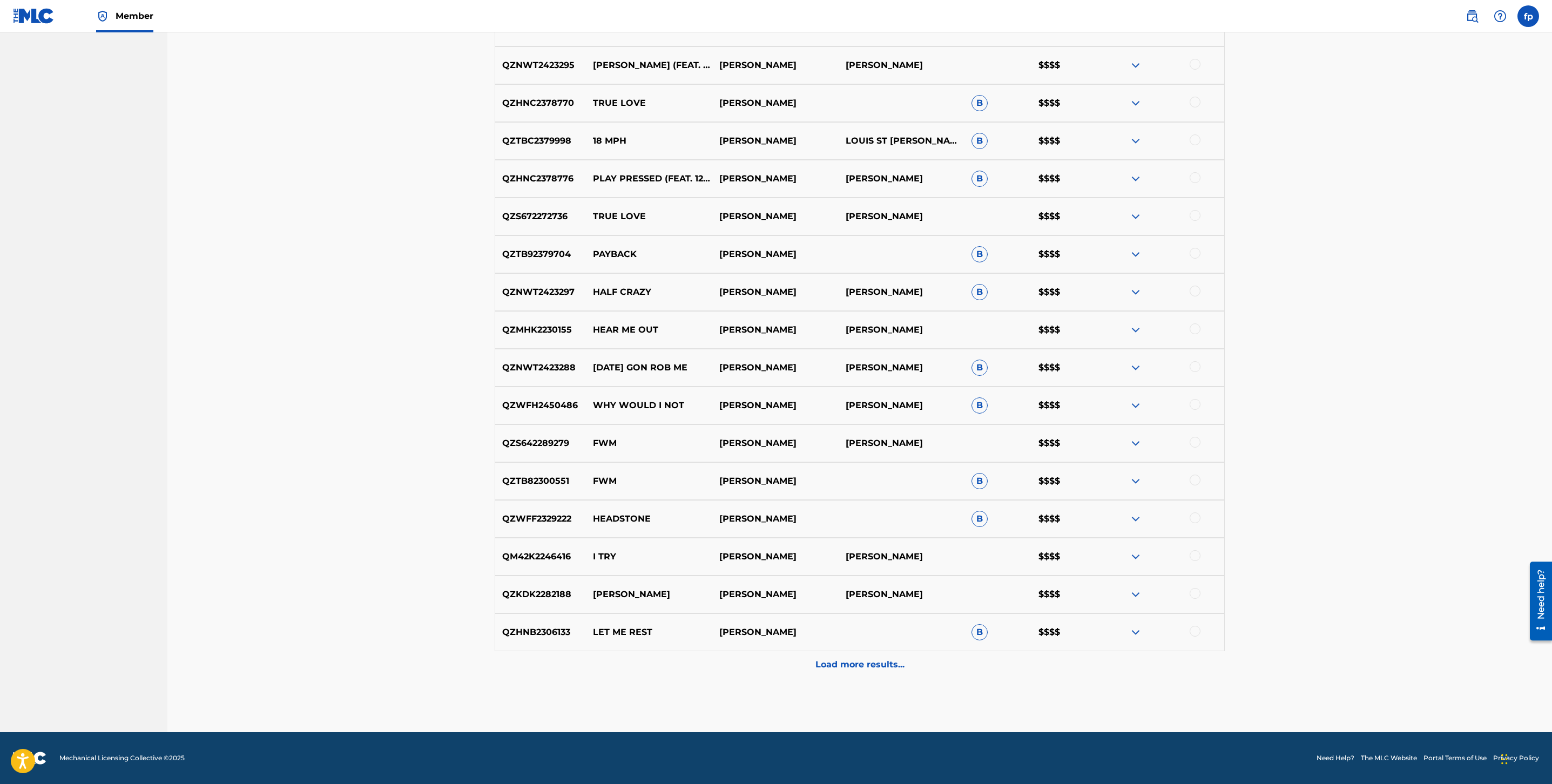
click at [918, 662] on div "Load more results..." at bounding box center [860, 665] width 730 height 27
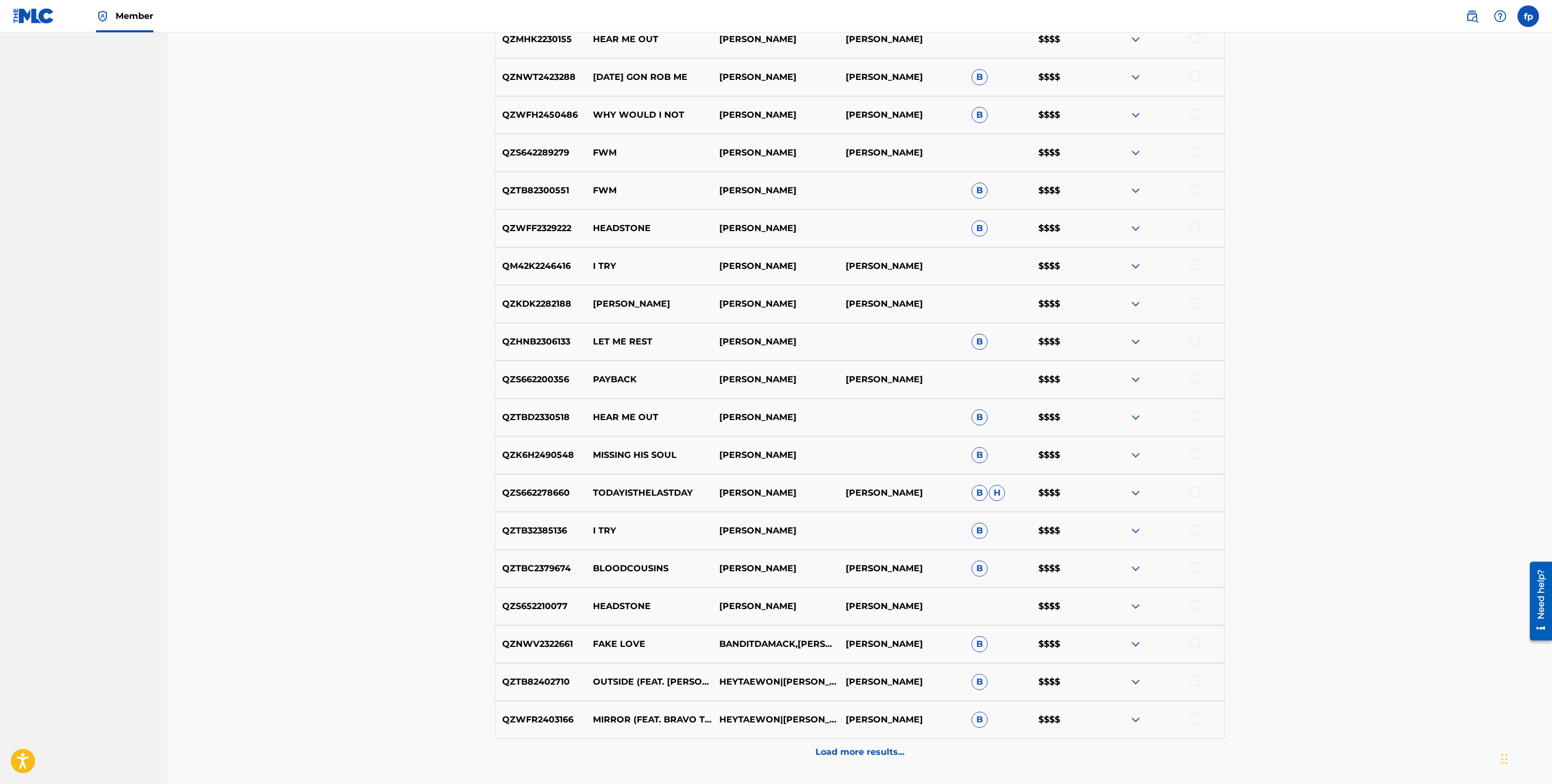
scroll to position [1344, 0]
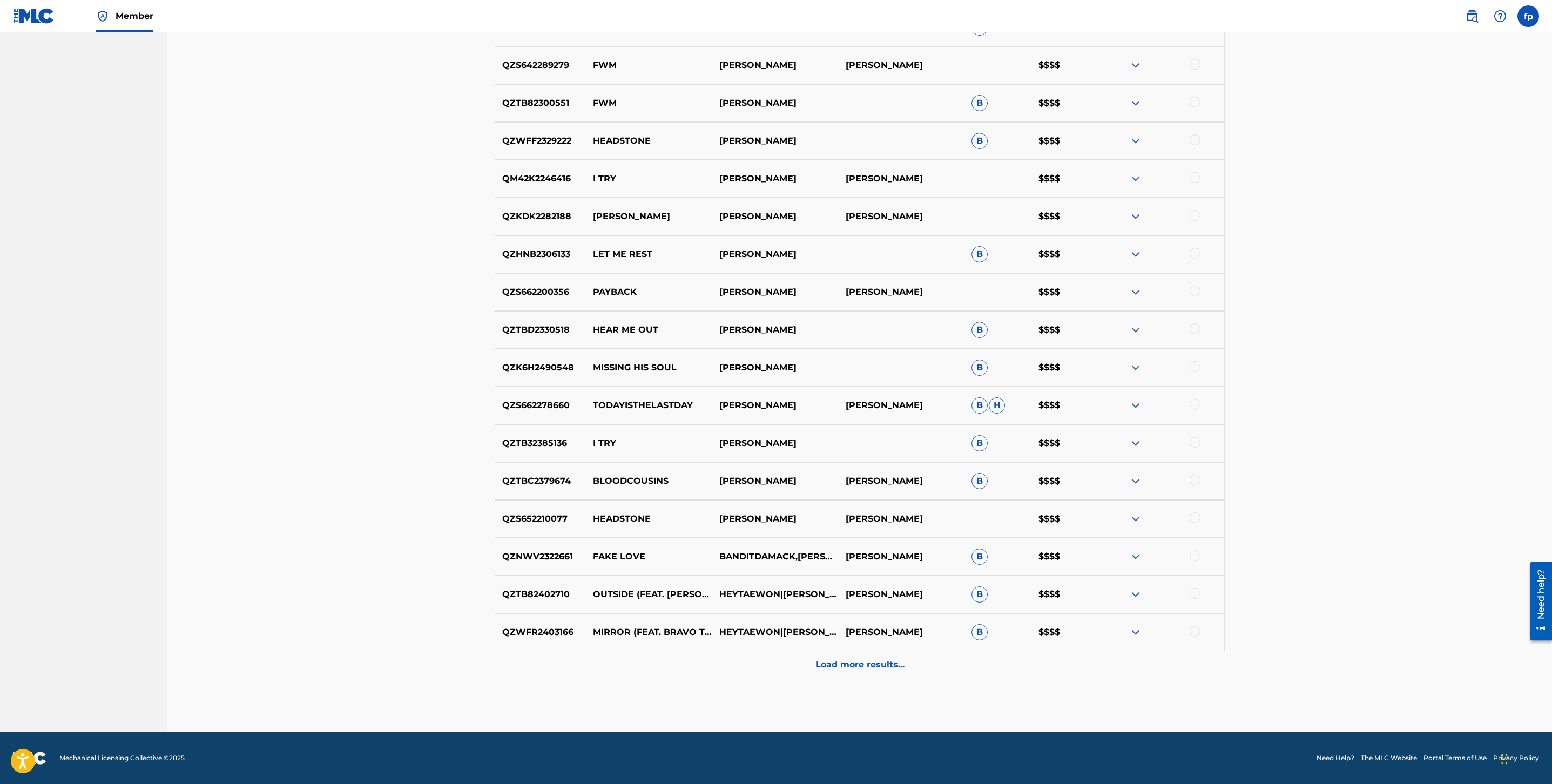
click at [919, 661] on div "Load more results..." at bounding box center [860, 665] width 730 height 27
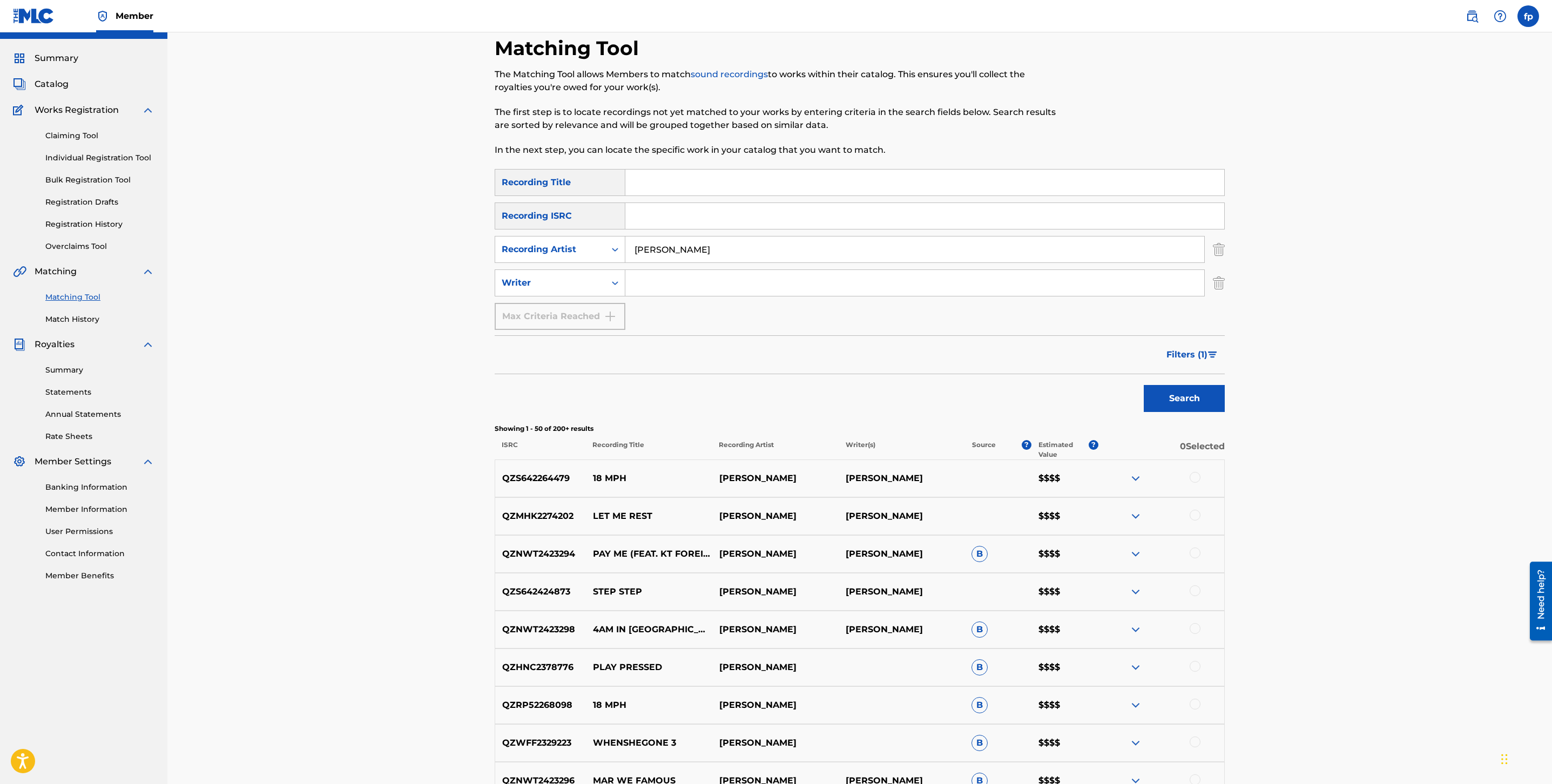
scroll to position [0, 0]
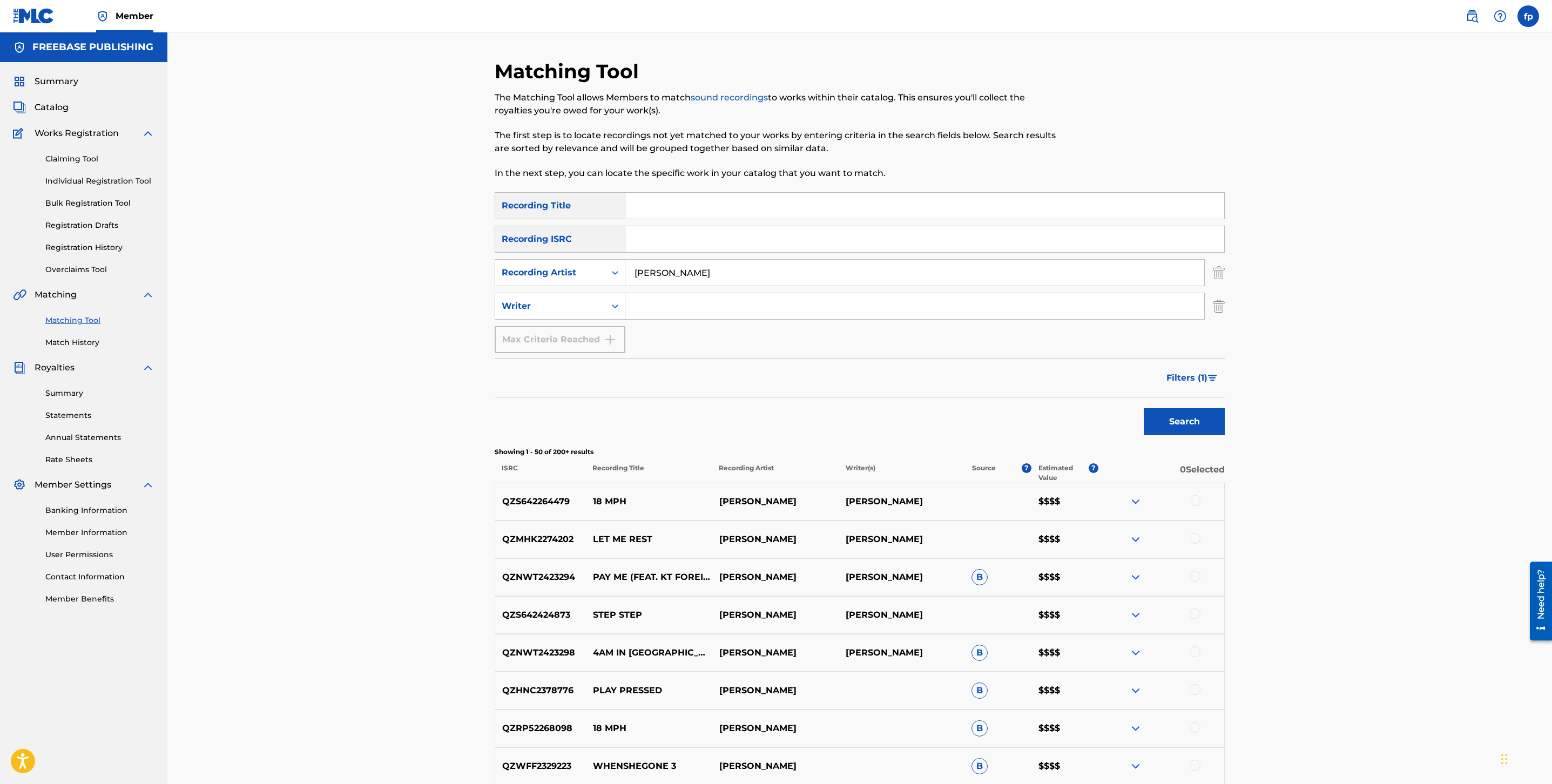
click at [1204, 376] on span "Filters ( 1 )" at bounding box center [1187, 377] width 41 height 13
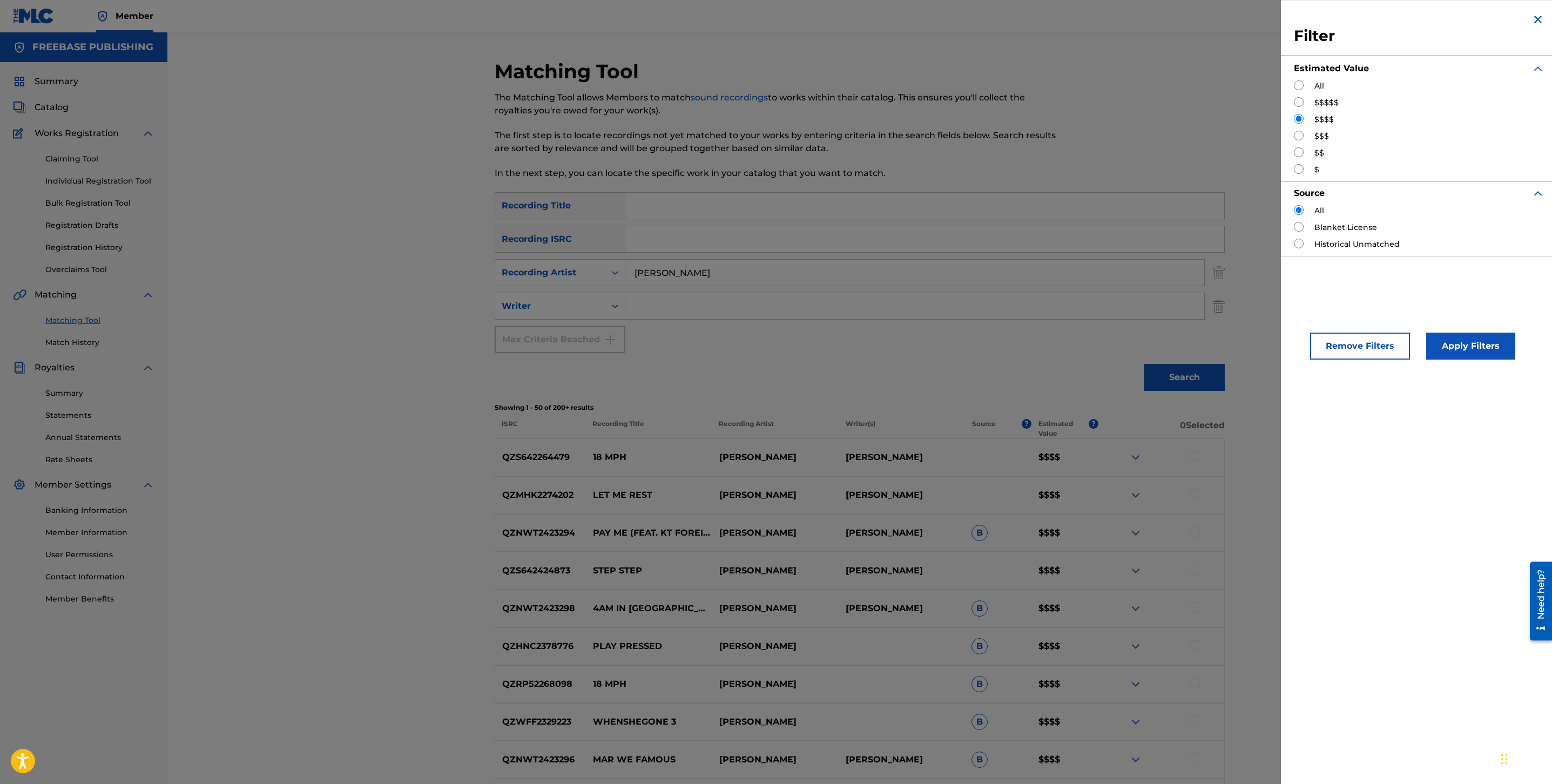
click at [1303, 108] on div "$$$$$" at bounding box center [1419, 103] width 250 height 12
click at [1303, 104] on input "Search Form" at bounding box center [1299, 102] width 10 height 10
radio input "true"
click at [1484, 343] on button "Apply Filters" at bounding box center [1471, 346] width 89 height 27
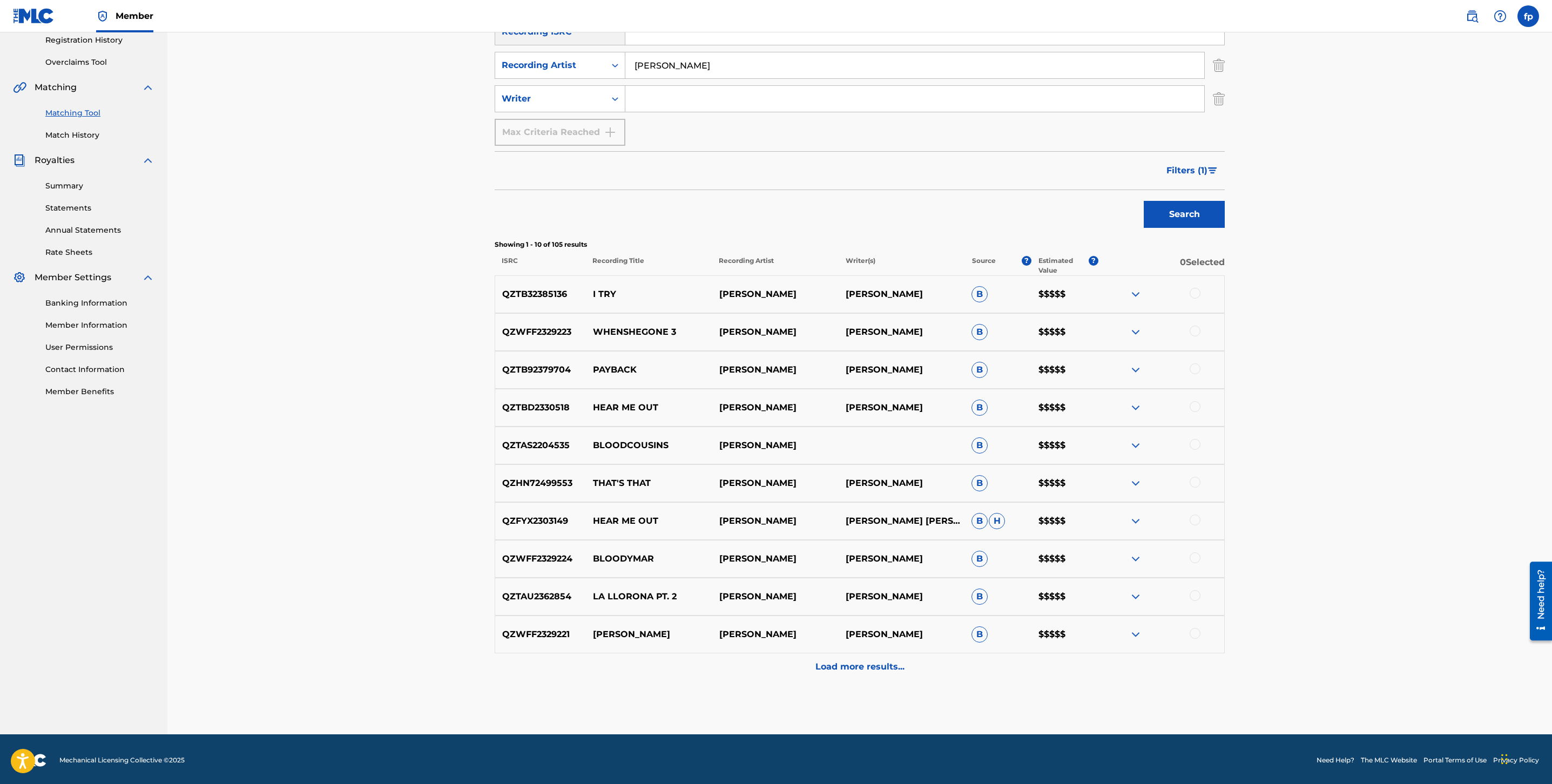
scroll to position [210, 0]
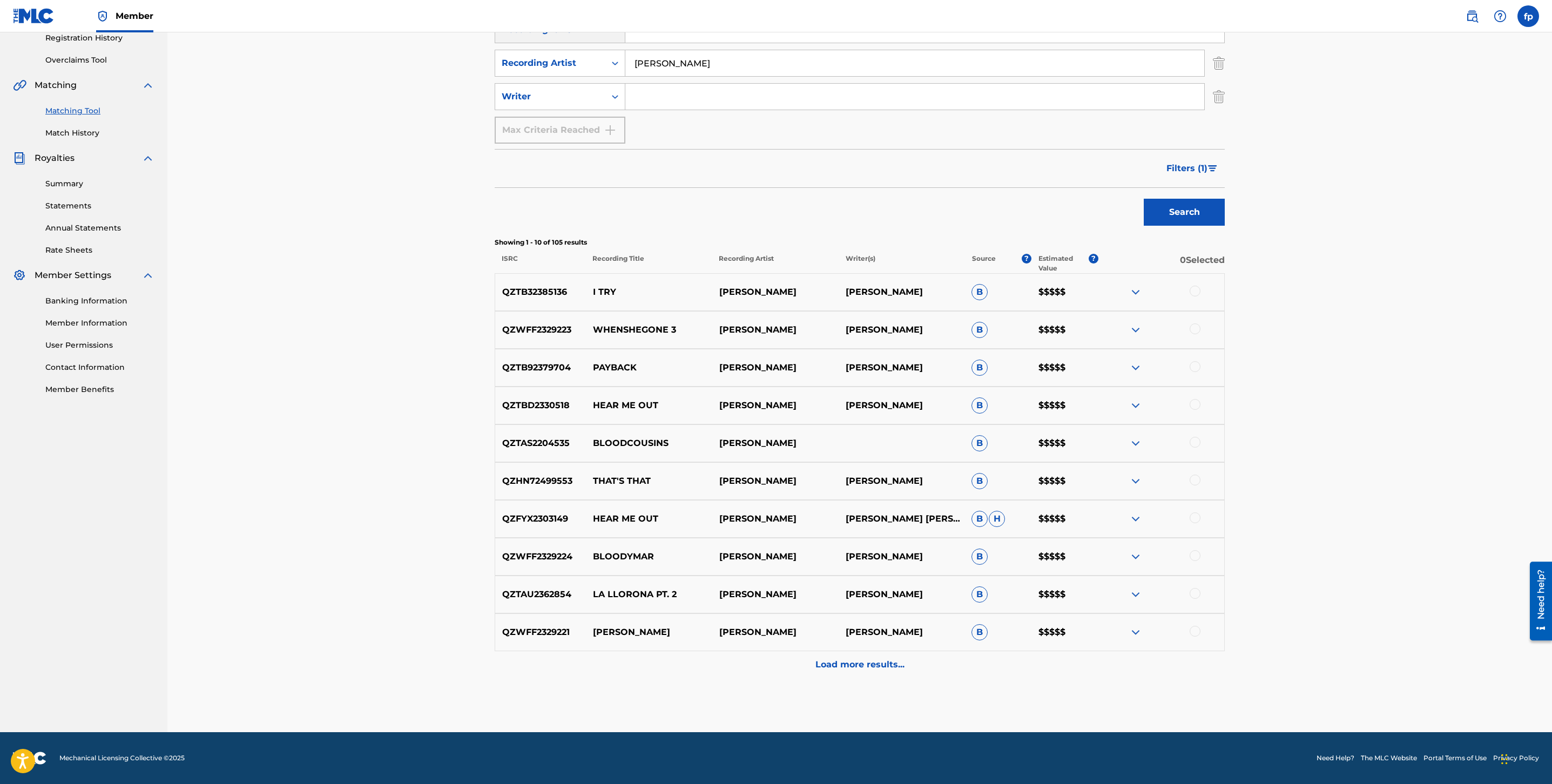
click at [818, 657] on div "Load more results..." at bounding box center [860, 665] width 730 height 27
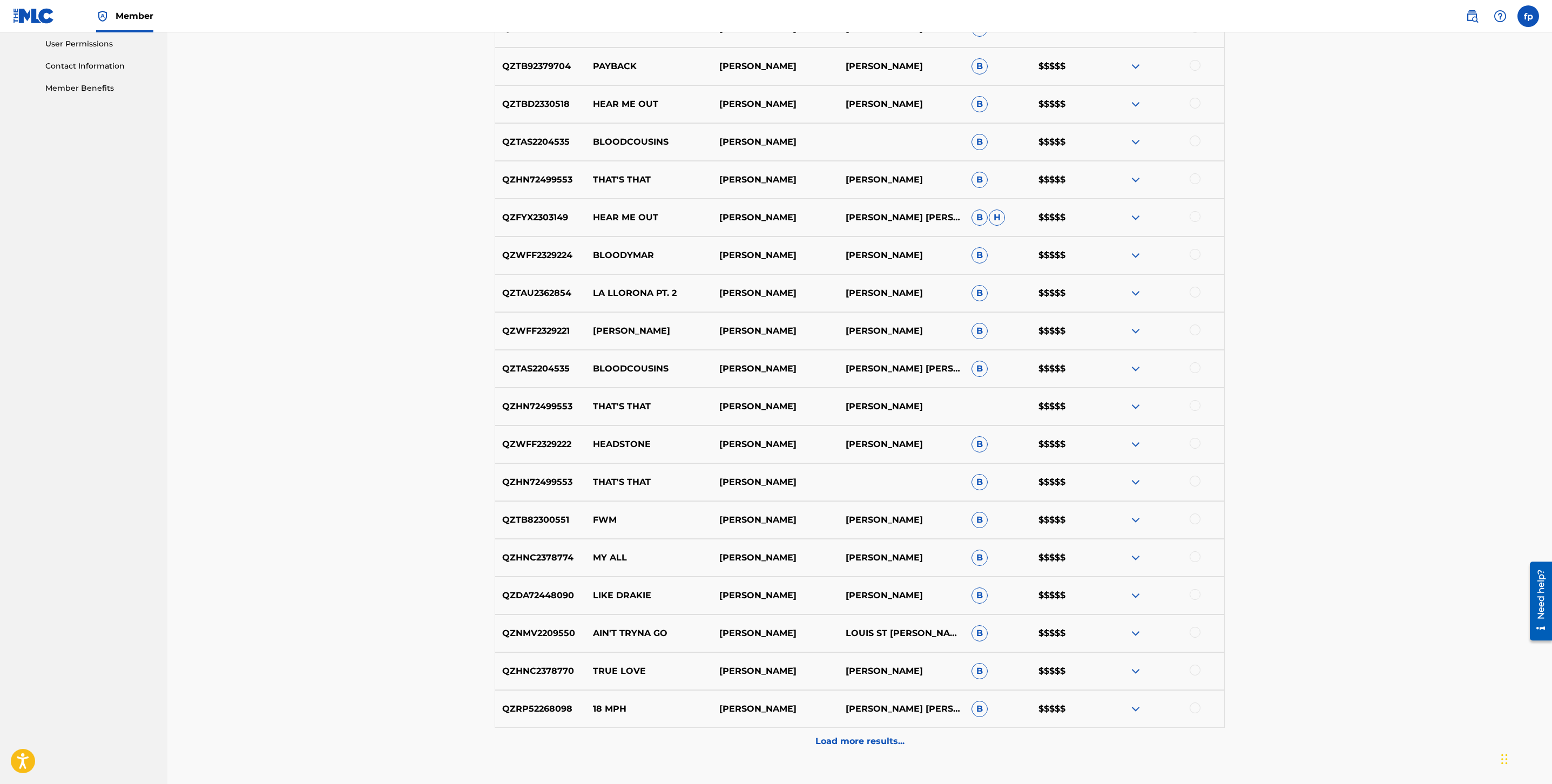
scroll to position [588, 0]
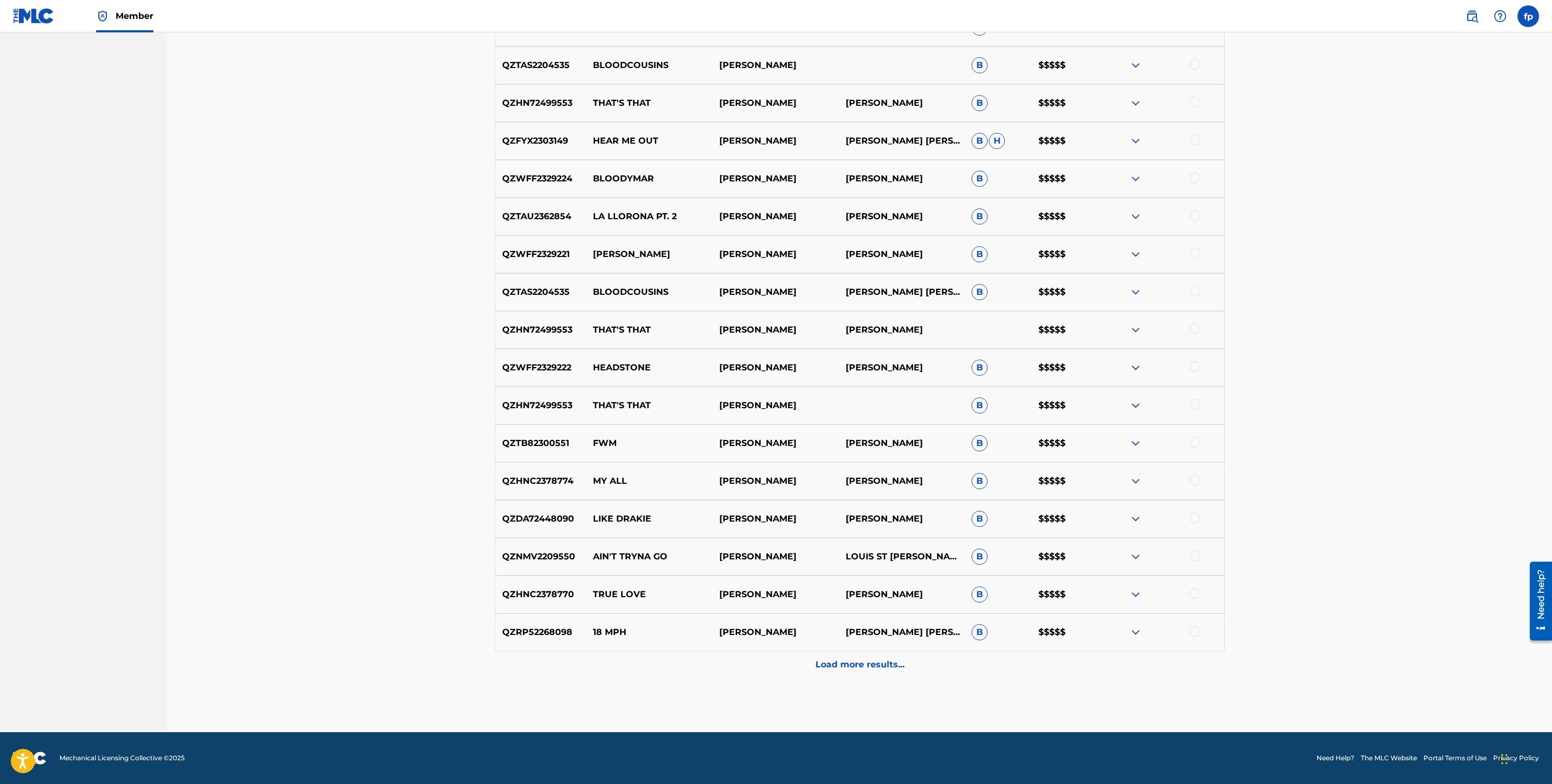
click at [830, 651] on div "Load more results..." at bounding box center [860, 665] width 730 height 27
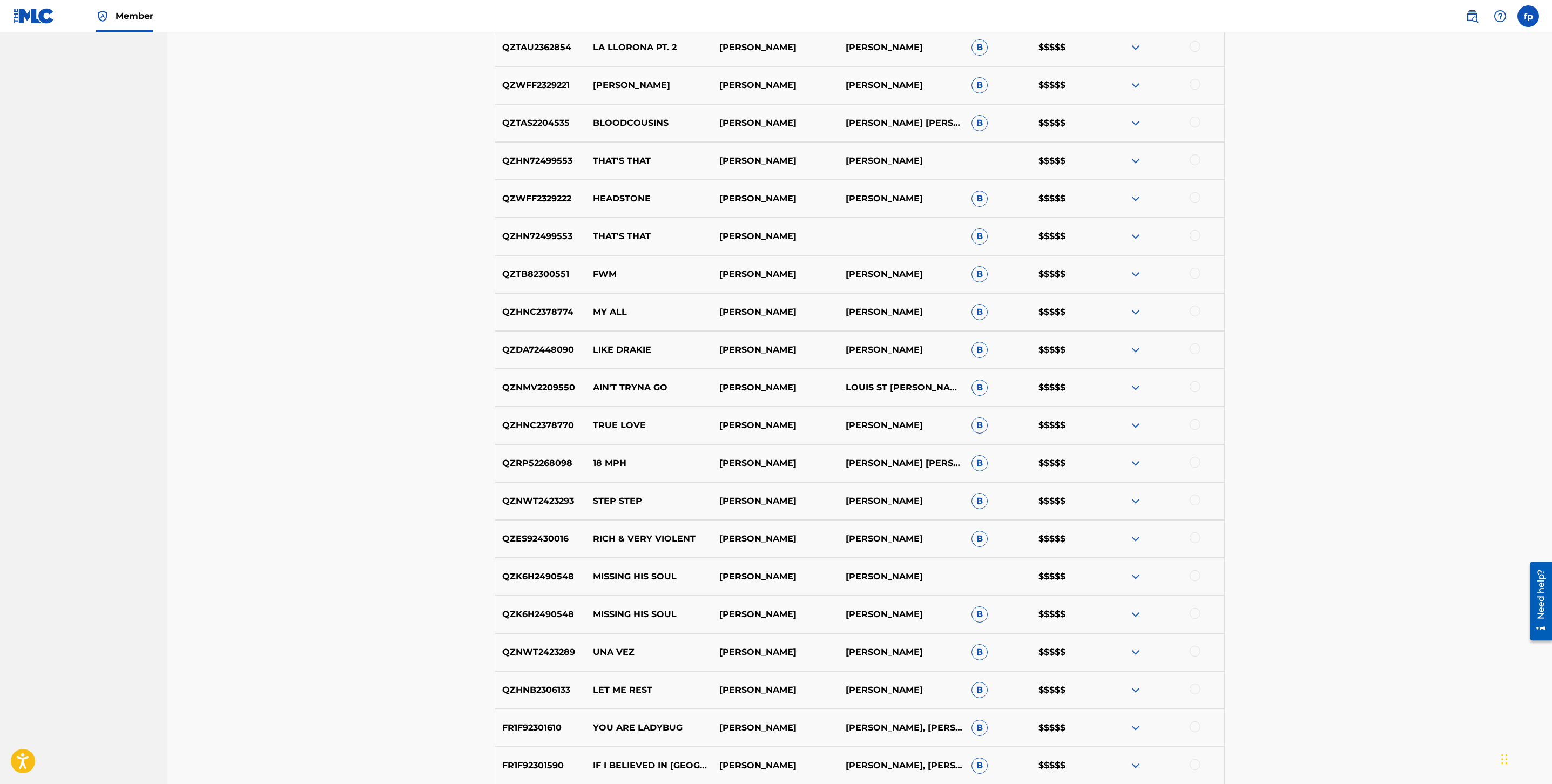
scroll to position [0, 0]
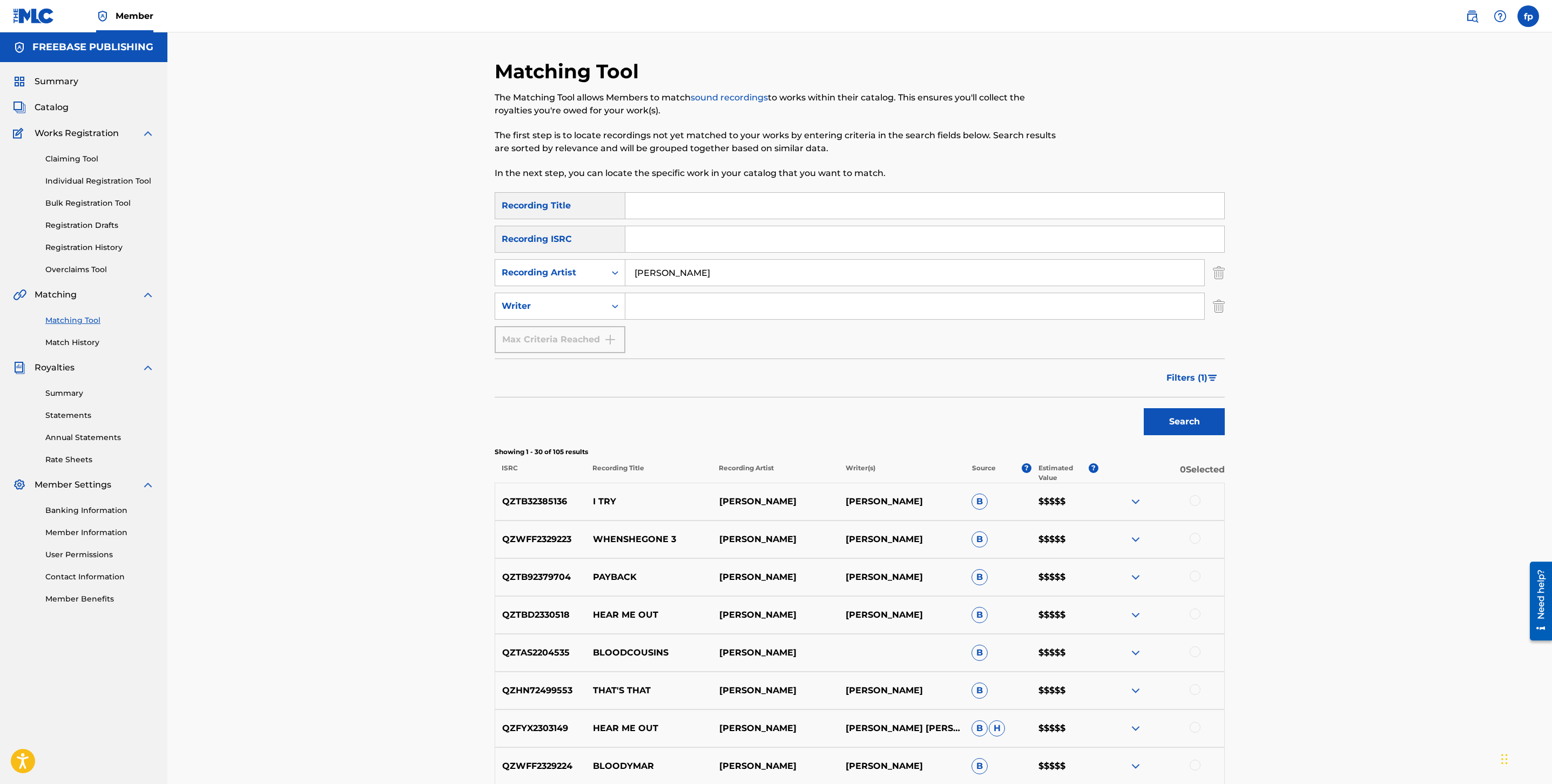
click at [1207, 378] on button "Filters ( 1 )" at bounding box center [1192, 378] width 65 height 27
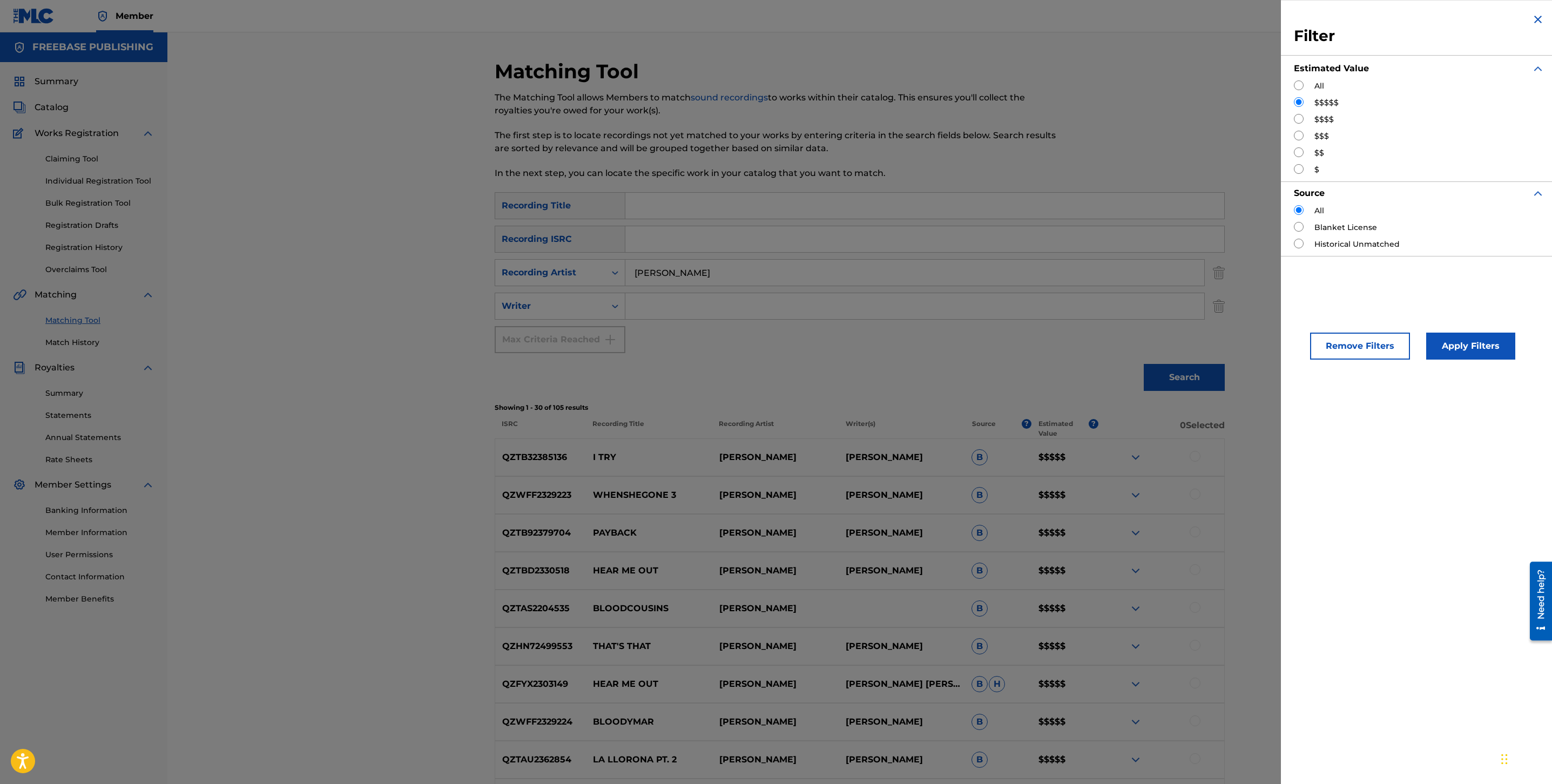
click at [1298, 121] on input "Search Form" at bounding box center [1299, 118] width 10 height 10
radio input "true"
click at [1298, 136] on input "Search Form" at bounding box center [1299, 136] width 10 height 10
radio input "true"
click at [1482, 349] on button "Apply Filters" at bounding box center [1471, 346] width 89 height 27
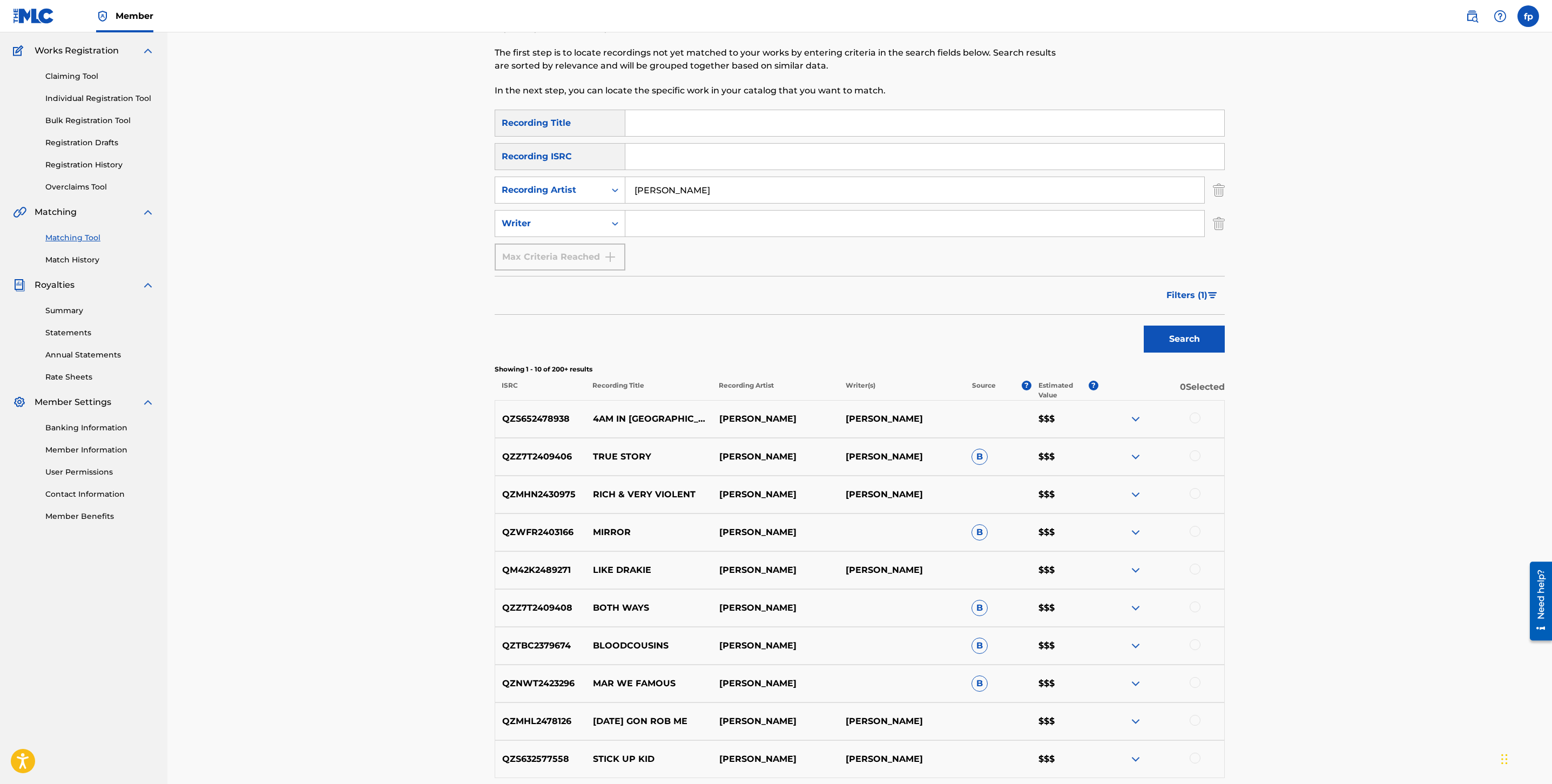
scroll to position [210, 0]
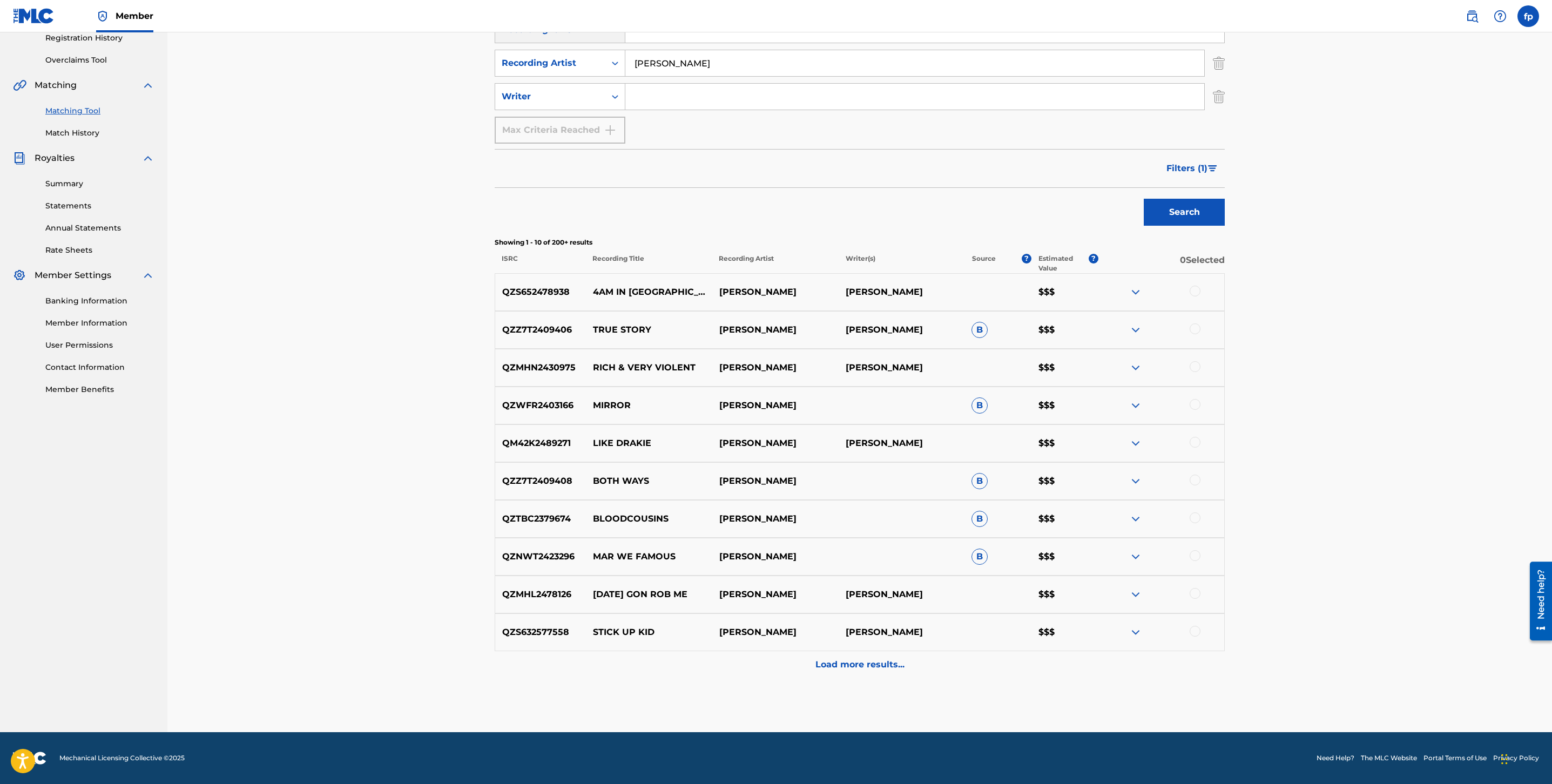
click at [869, 669] on p "Load more results..." at bounding box center [860, 664] width 89 height 13
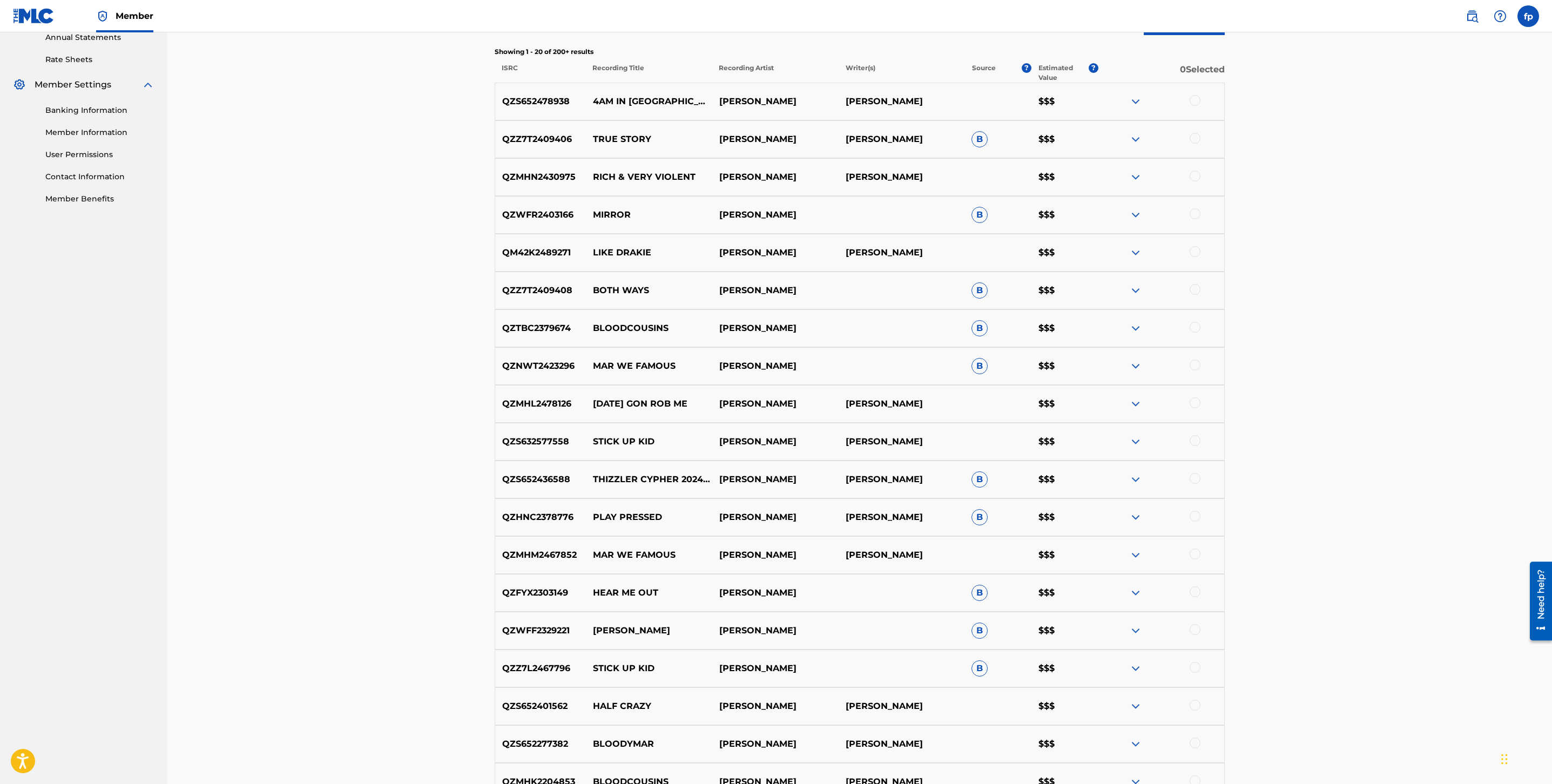
scroll to position [588, 0]
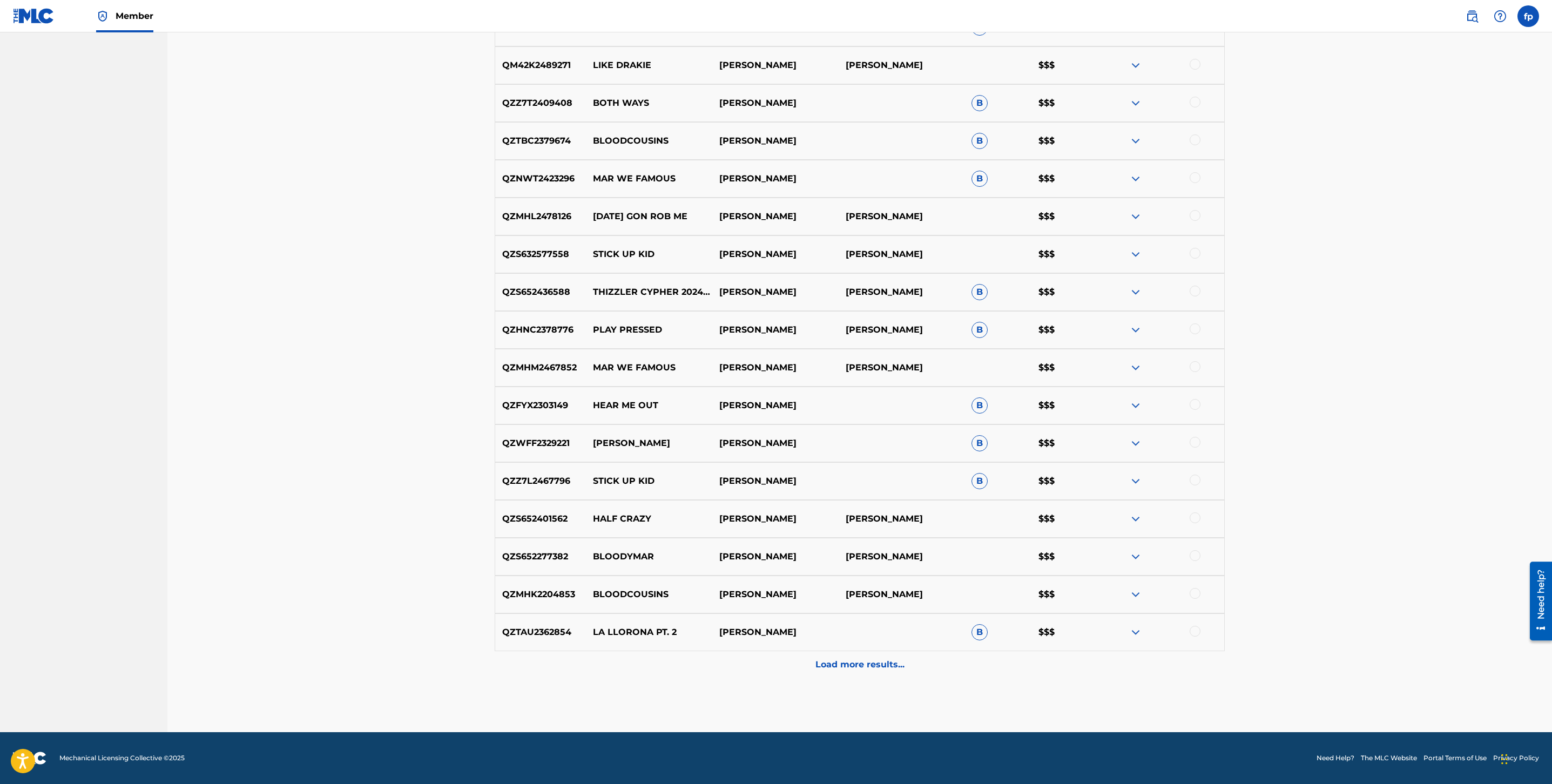
click at [884, 661] on p "Load more results..." at bounding box center [860, 664] width 89 height 13
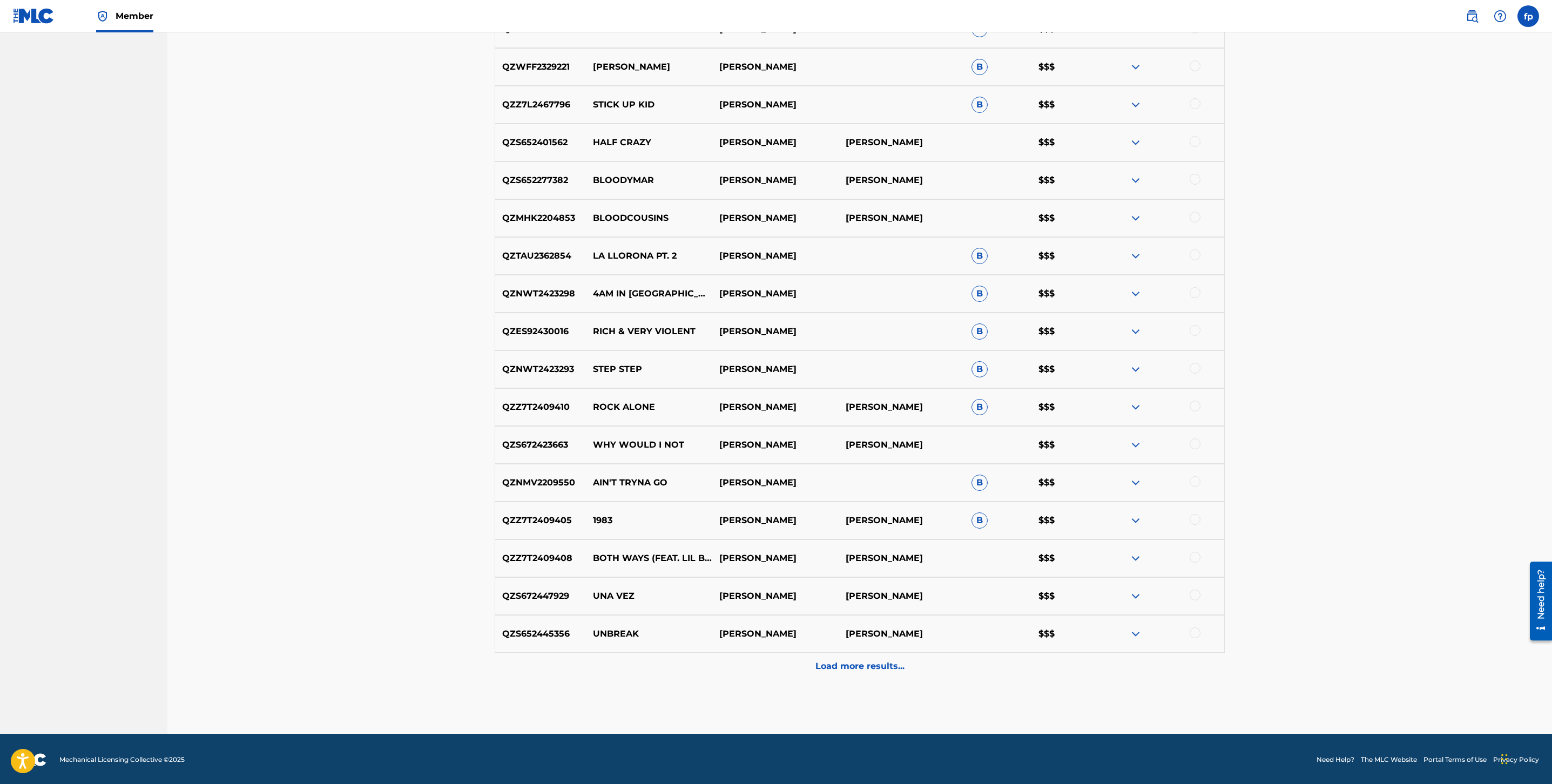
scroll to position [965, 0]
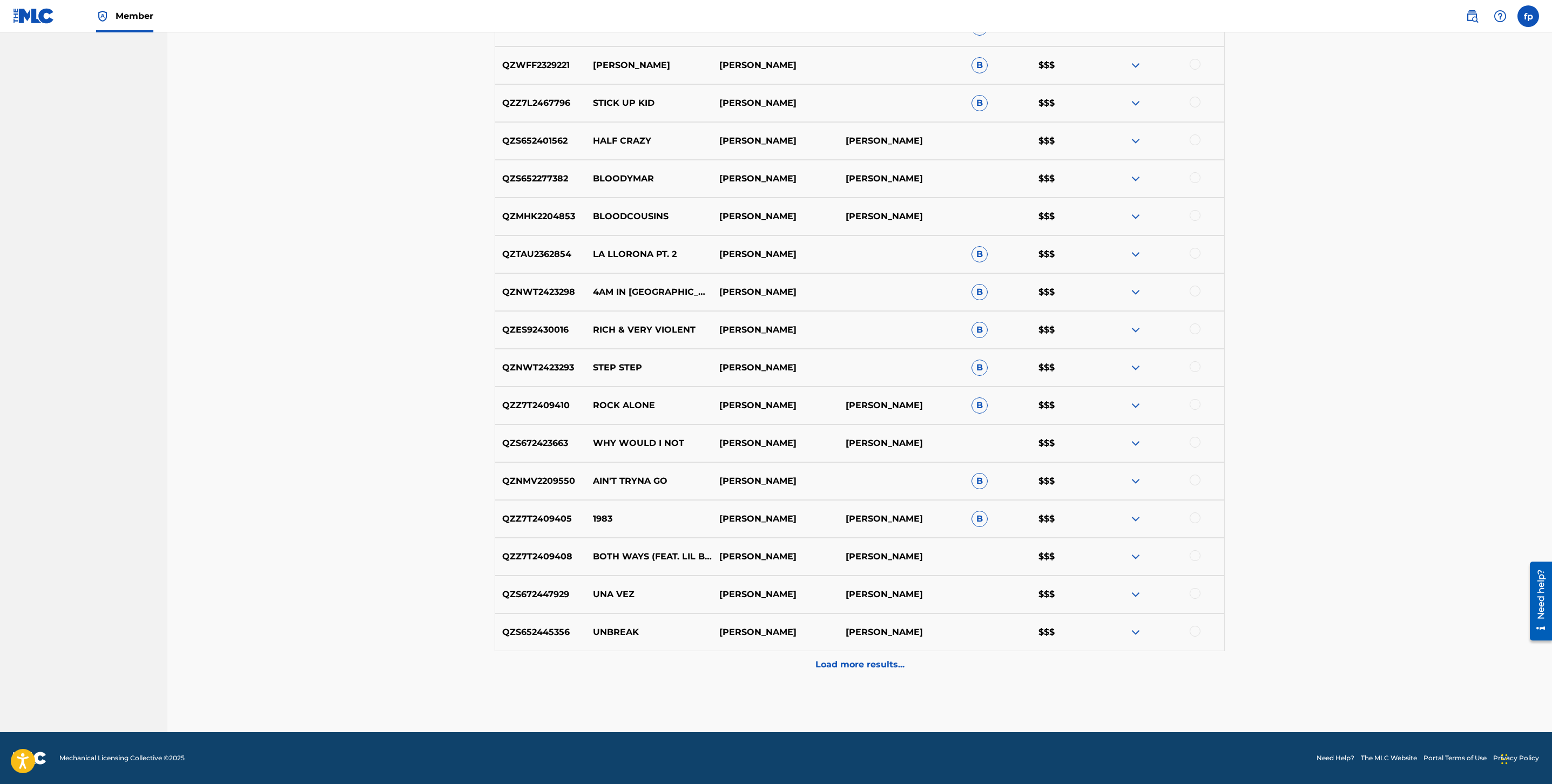
click at [884, 661] on p "Load more results..." at bounding box center [860, 664] width 89 height 13
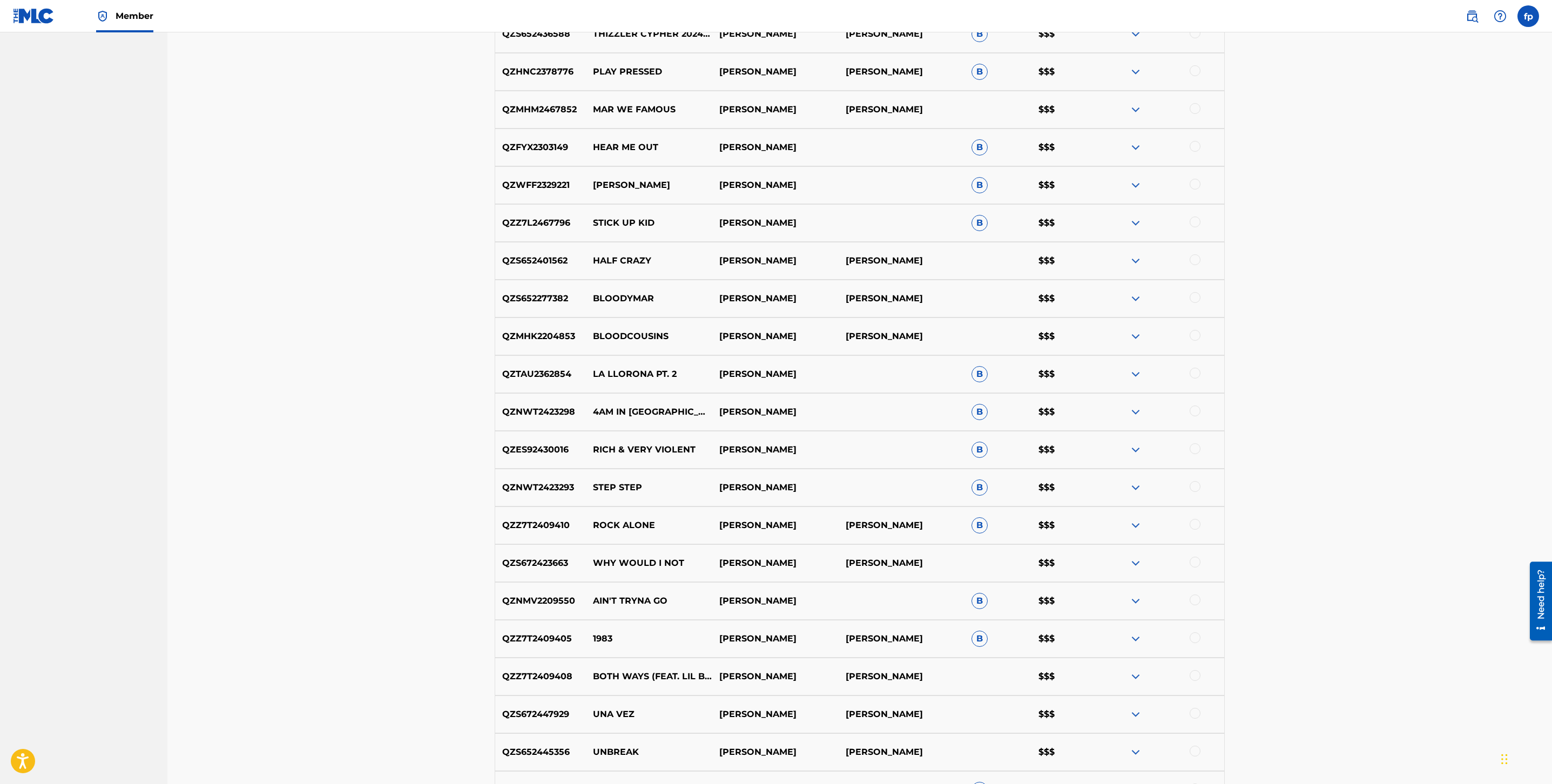
scroll to position [1344, 0]
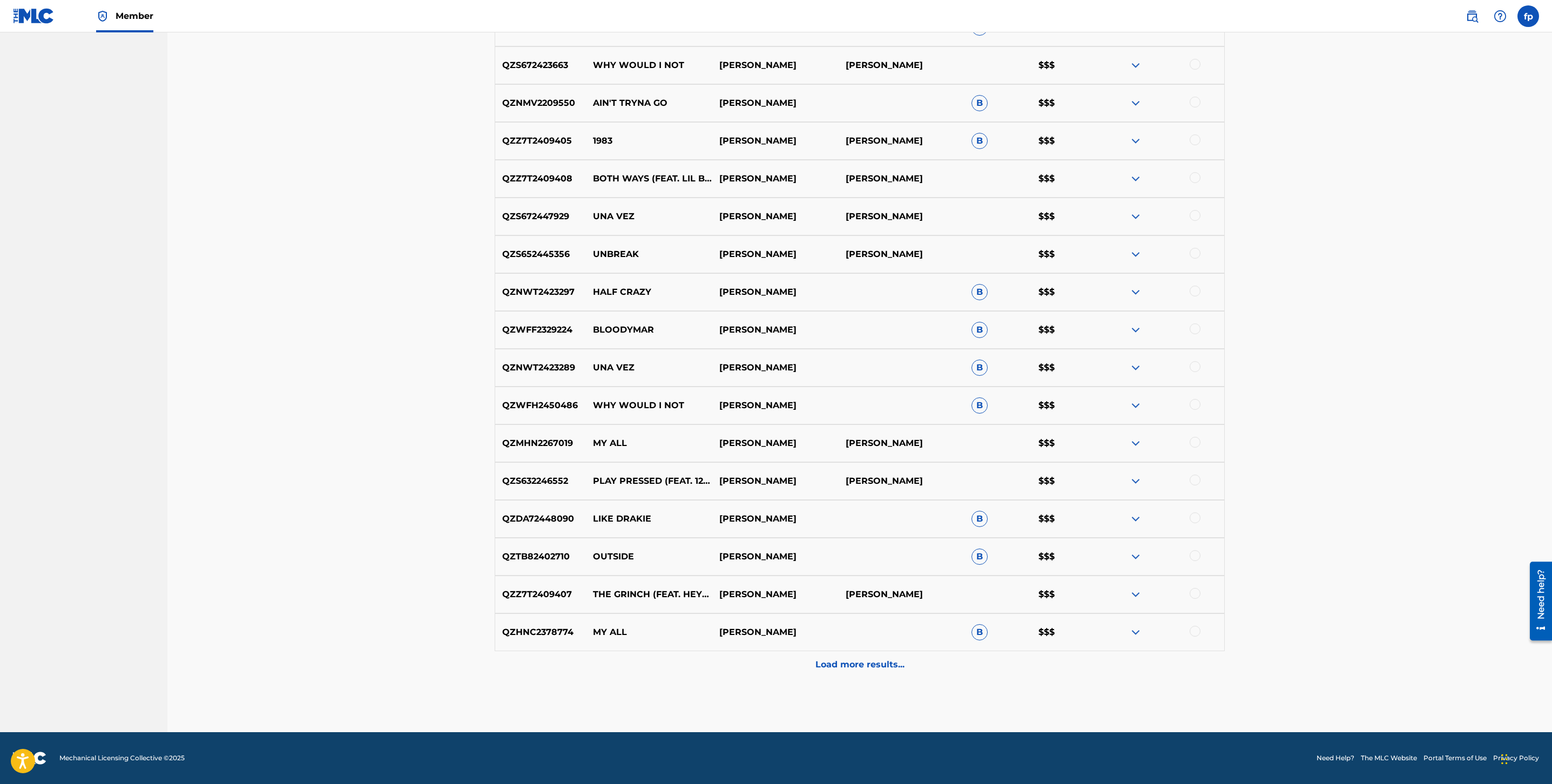
click at [884, 661] on p "Load more results..." at bounding box center [860, 664] width 89 height 13
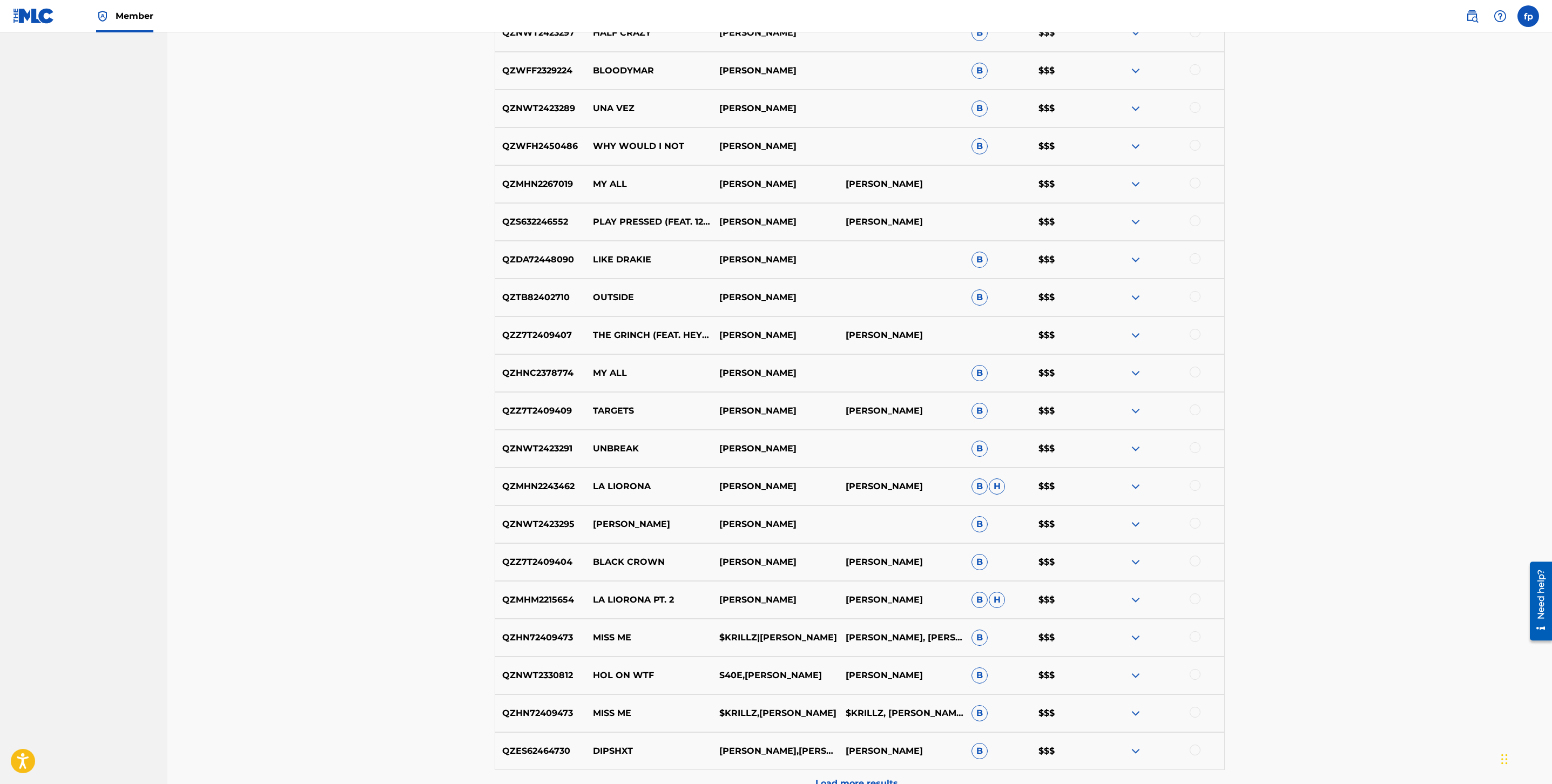
scroll to position [1721, 0]
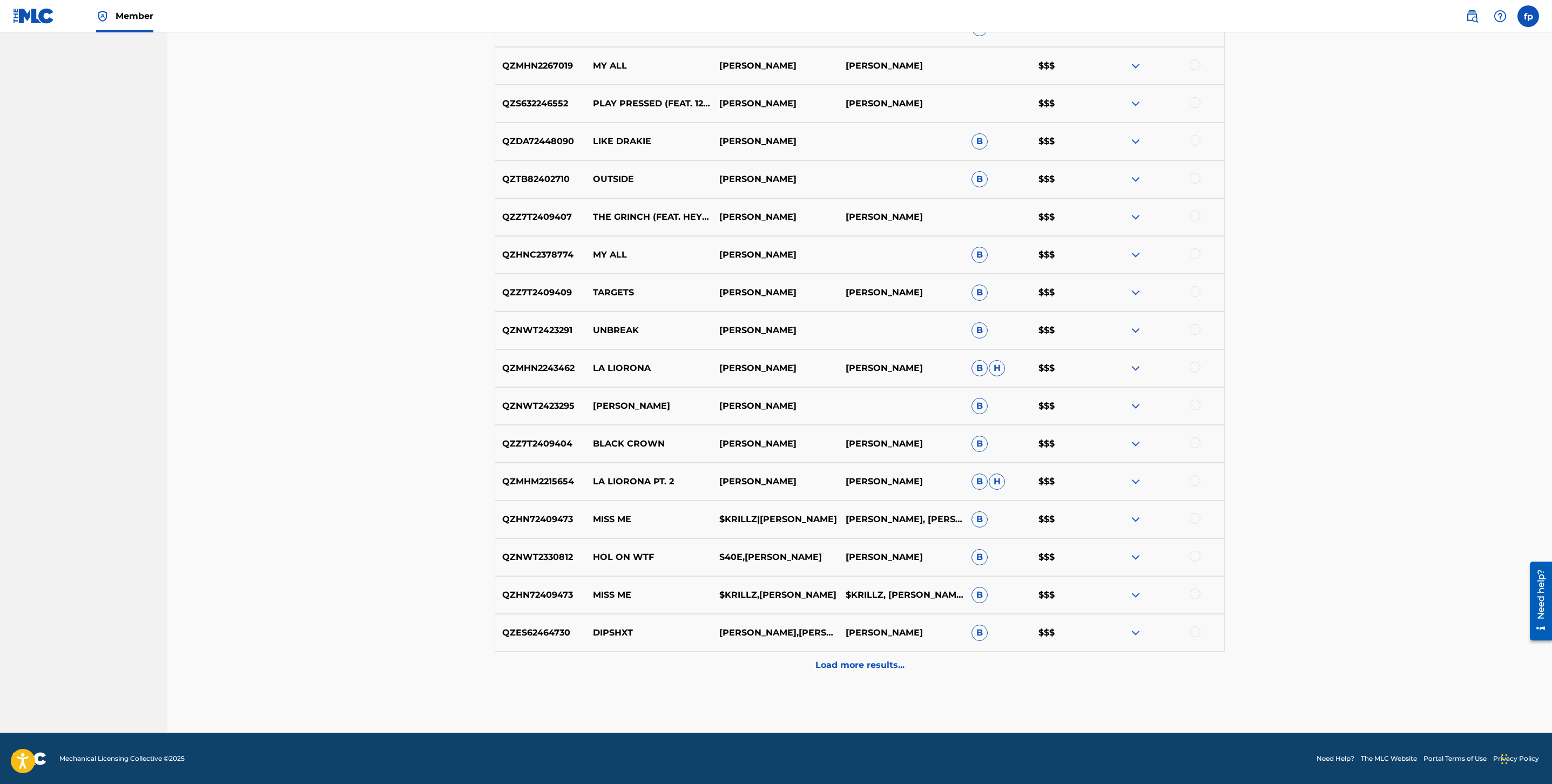
click at [885, 661] on p "Load more results..." at bounding box center [860, 665] width 89 height 13
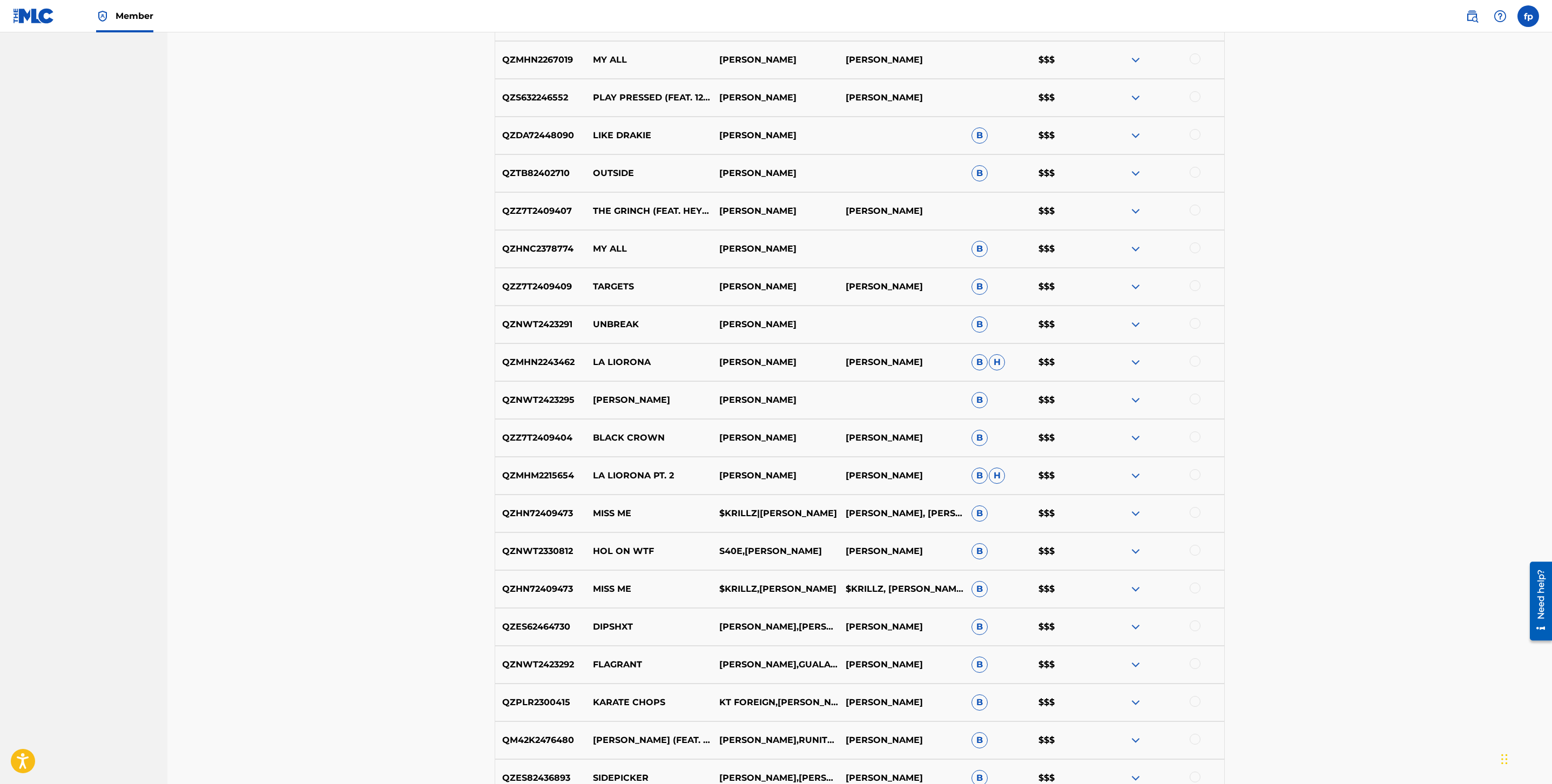
scroll to position [2100, 0]
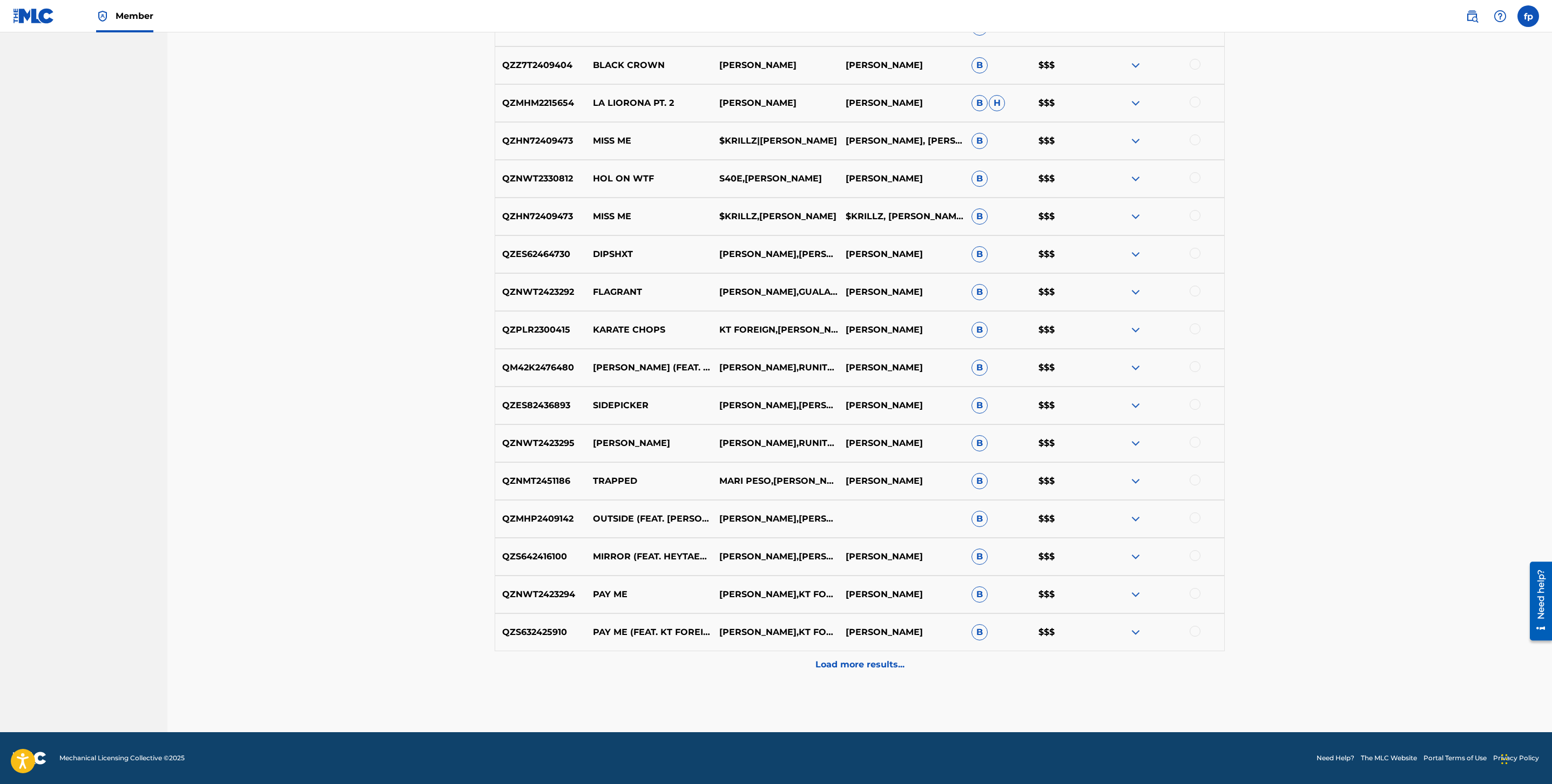
click at [884, 661] on p "Load more results..." at bounding box center [860, 664] width 89 height 13
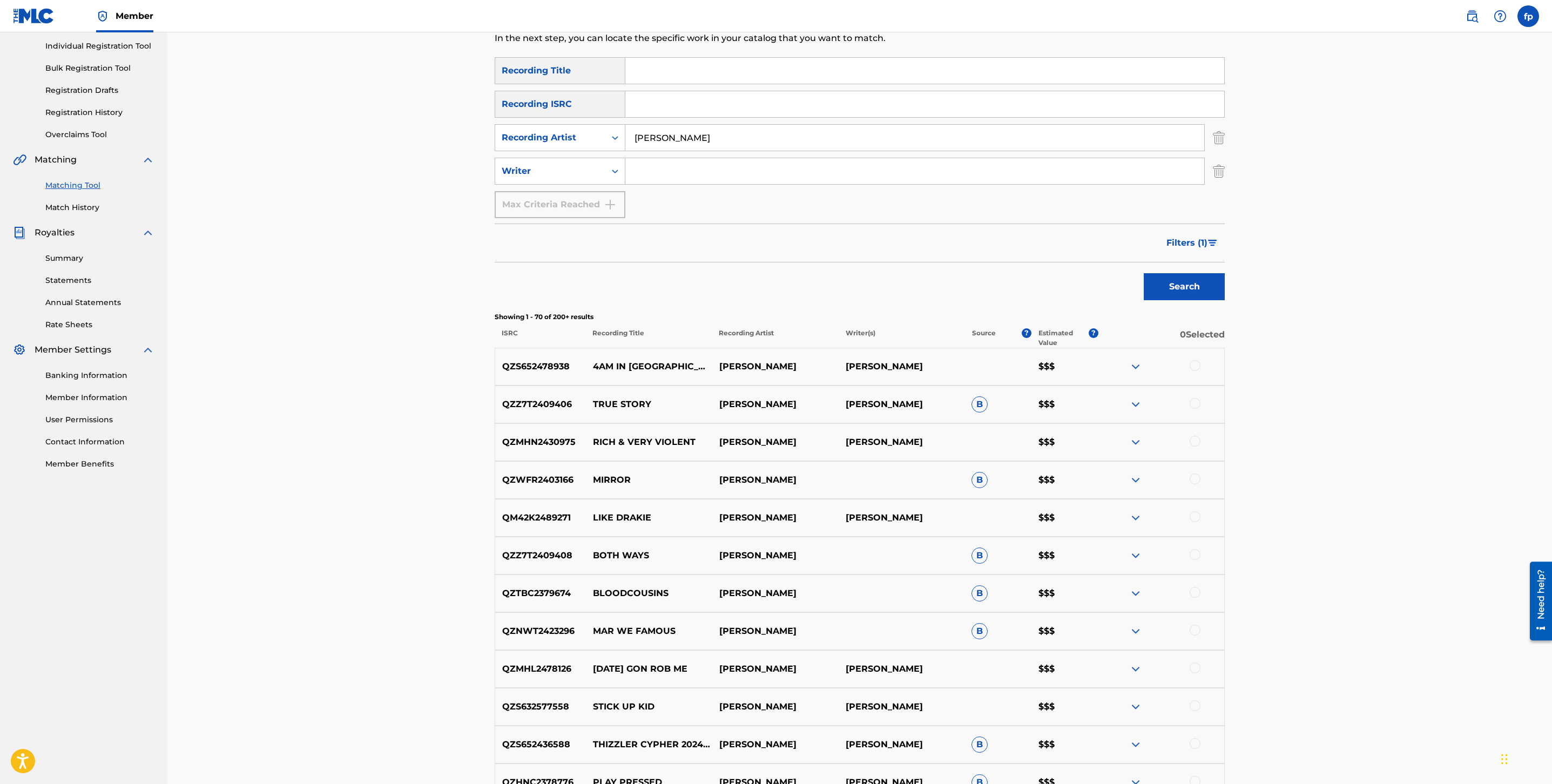
scroll to position [0, 0]
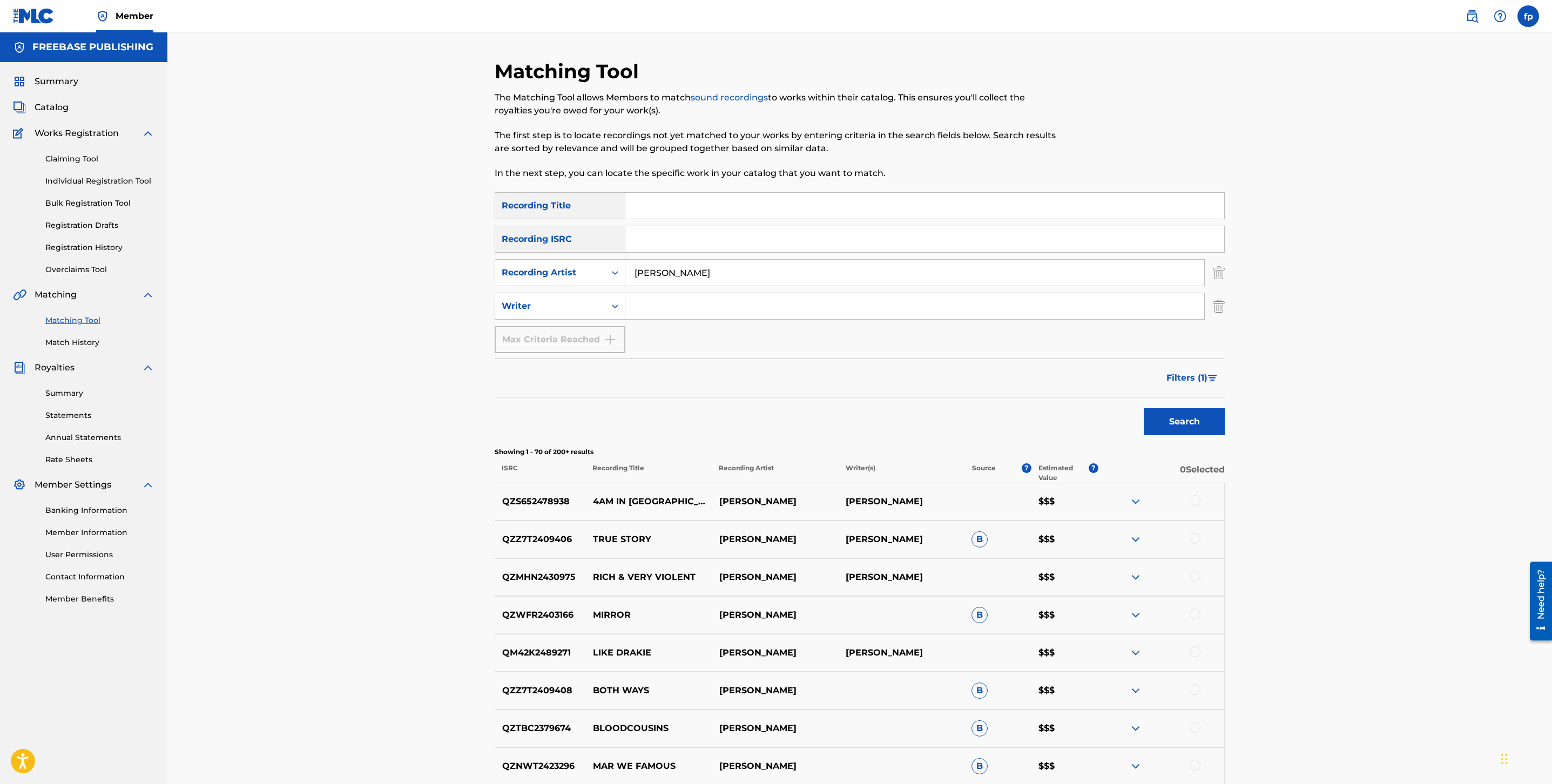
click at [715, 271] on input "[PERSON_NAME]" at bounding box center [914, 273] width 579 height 26
click at [1144, 408] on button "Search" at bounding box center [1184, 422] width 81 height 27
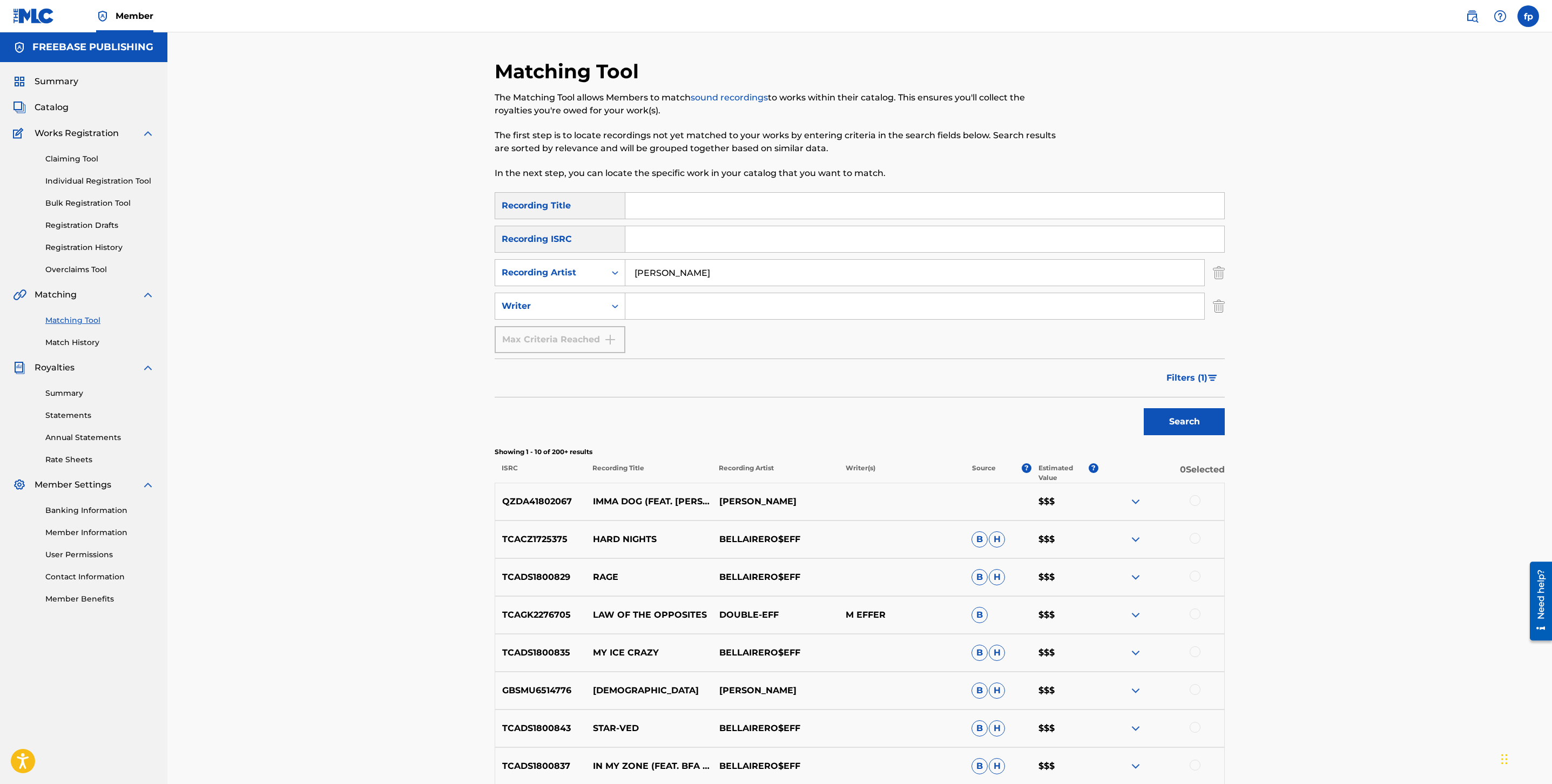
click at [669, 269] on input "[PERSON_NAME]" at bounding box center [914, 273] width 579 height 26
click at [666, 269] on input "[PERSON_NAME]" at bounding box center [914, 273] width 579 height 26
click at [1144, 408] on button "Search" at bounding box center [1184, 422] width 81 height 27
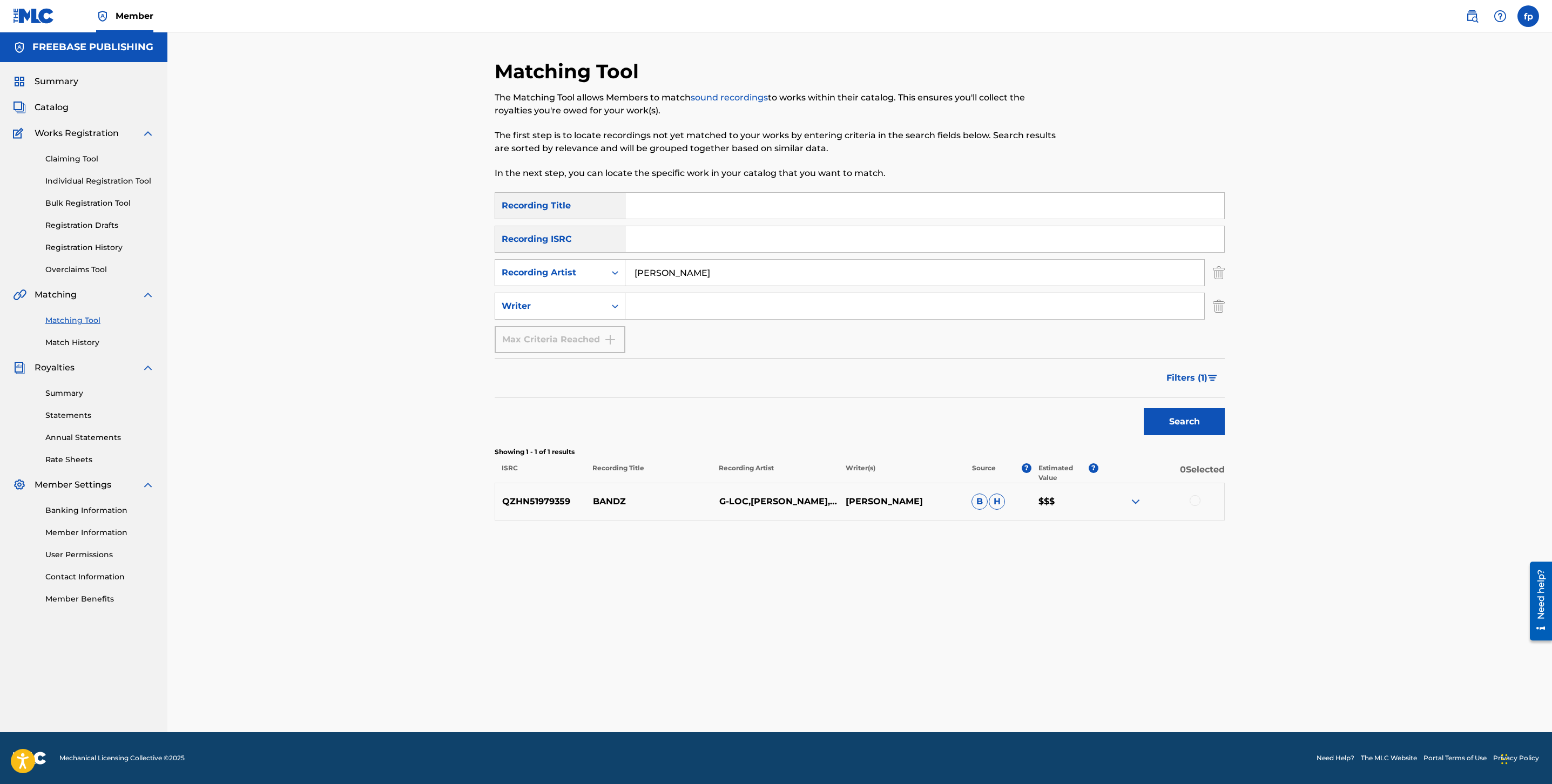
click at [1203, 378] on span "Filters ( 1 )" at bounding box center [1187, 377] width 41 height 13
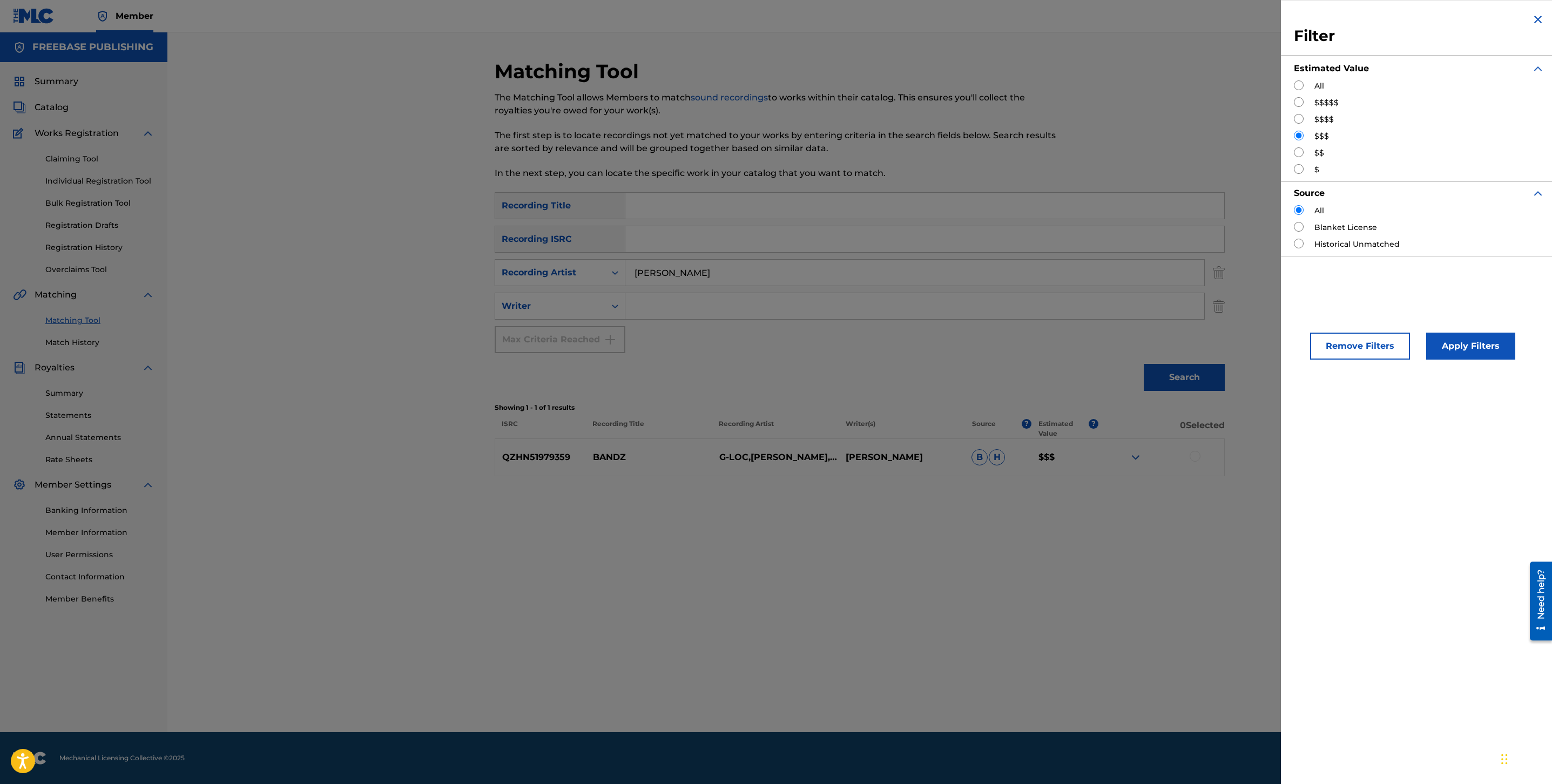
click at [1189, 291] on div "SearchWithCriteria4b52cc56-665c-4c5d-a89d-bf72215cad8b Recording Title SearchWi…" at bounding box center [860, 273] width 730 height 161
click at [1523, 16] on div "Filter Estimated Value All $$$$$ $$$$ $$$ $$ $ Source All Blanket License Histo…" at bounding box center [1419, 134] width 277 height 269
click at [1542, 17] on div "Filter Estimated Value All $$$$$ $$$$ $$$ $$ $ Source All Blanket License Histo…" at bounding box center [1419, 134] width 277 height 269
click at [1539, 17] on img "Search Form" at bounding box center [1537, 18] width 13 height 13
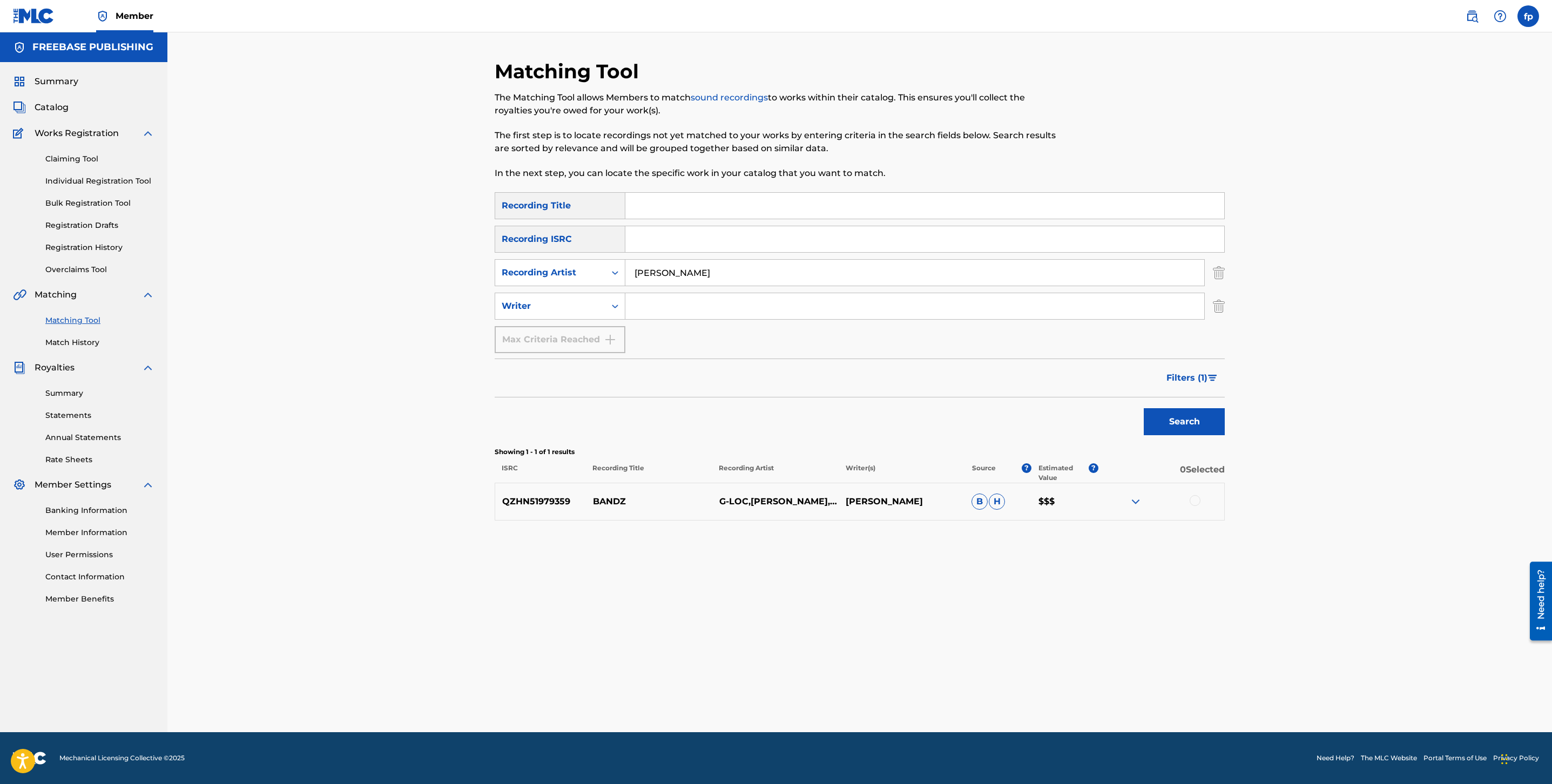
click at [658, 278] on input "[PERSON_NAME]" at bounding box center [914, 273] width 579 height 26
click at [662, 276] on input "[PERSON_NAME]" at bounding box center [914, 273] width 579 height 26
type input "[PERSON_NAME]"
click at [1144, 408] on button "Search" at bounding box center [1184, 422] width 81 height 27
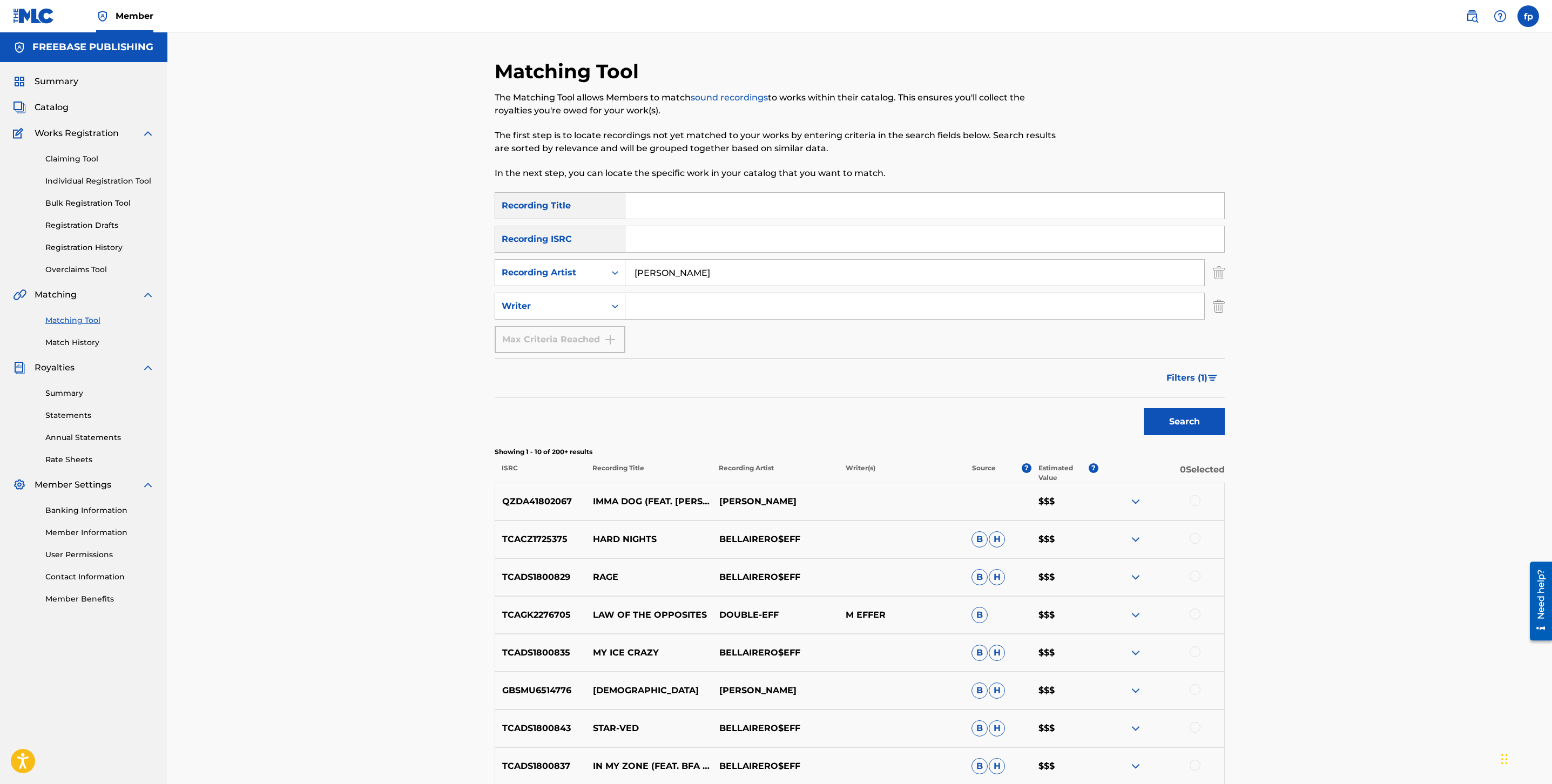
click at [744, 304] on input "Search Form" at bounding box center [914, 306] width 579 height 26
click at [728, 278] on input "[PERSON_NAME]" at bounding box center [914, 273] width 579 height 26
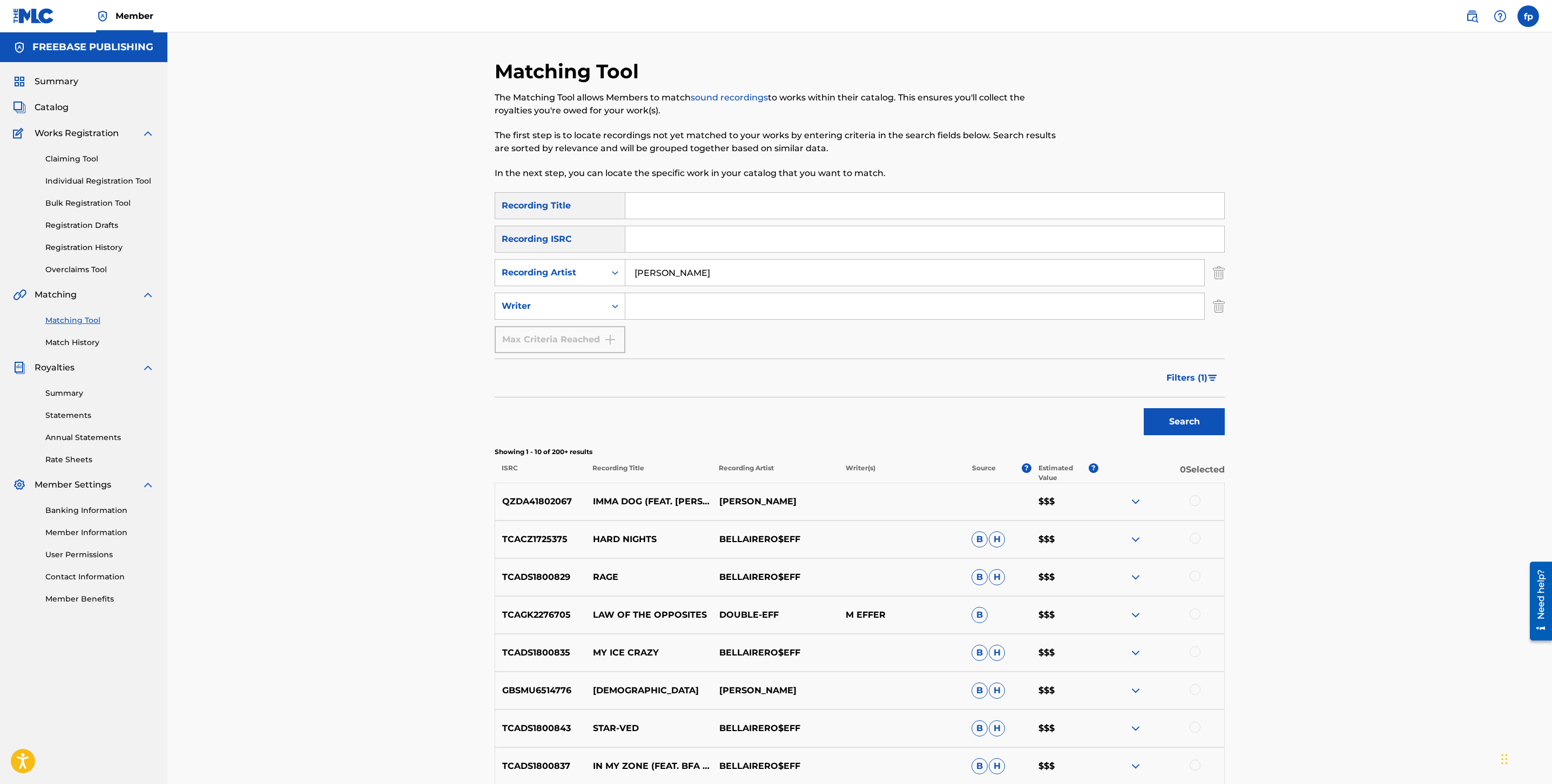
click at [728, 278] on input "[PERSON_NAME]" at bounding box center [914, 273] width 579 height 26
click at [1144, 408] on button "Search" at bounding box center [1184, 422] width 81 height 27
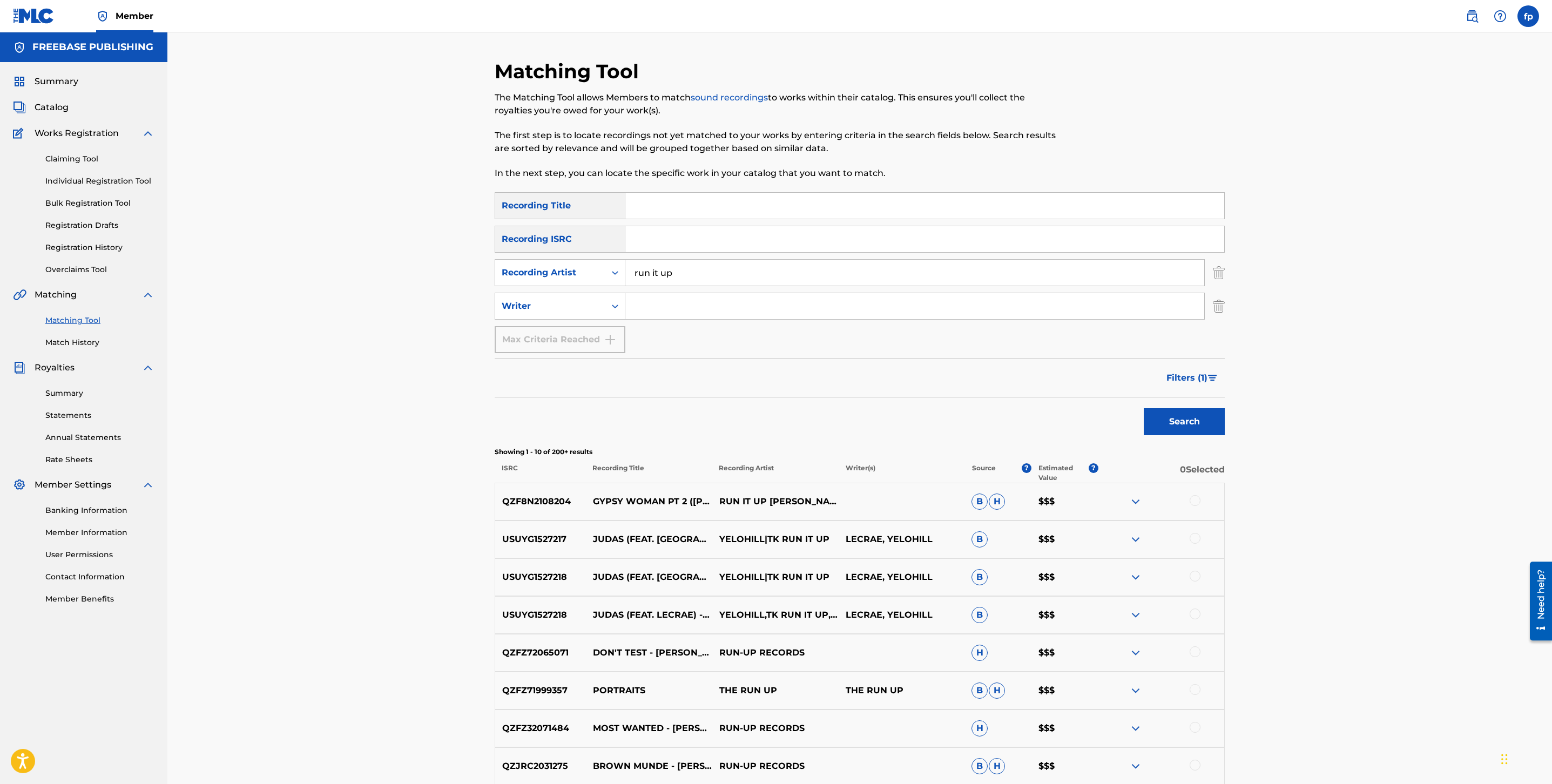
click at [696, 271] on input "run it up" at bounding box center [914, 273] width 579 height 26
click at [1144, 408] on button "Search" at bounding box center [1184, 422] width 81 height 27
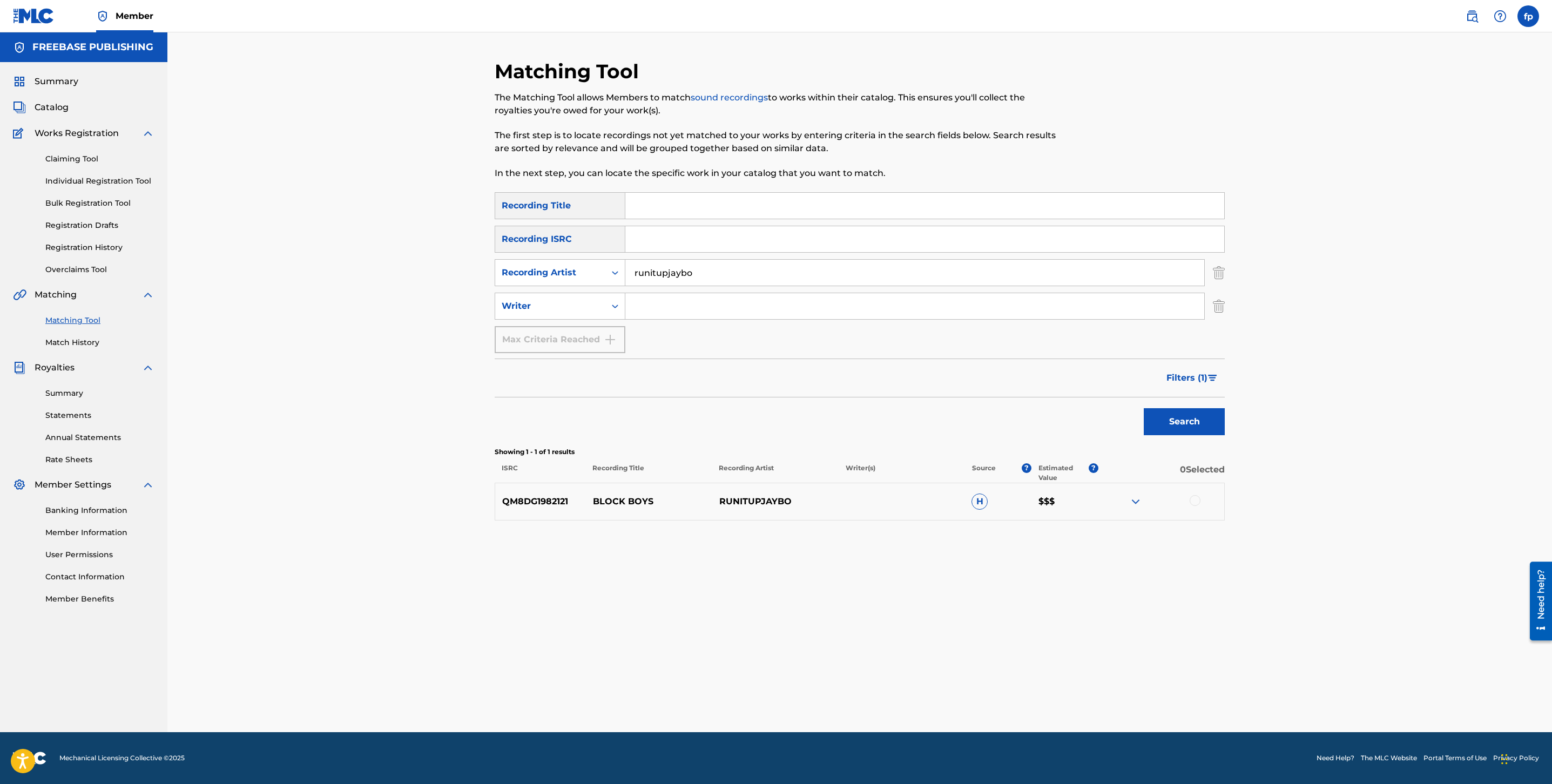
click at [766, 495] on p "RUNITUPJAYBO" at bounding box center [776, 501] width 126 height 13
click at [679, 264] on input "runitupjaybo" at bounding box center [914, 273] width 579 height 26
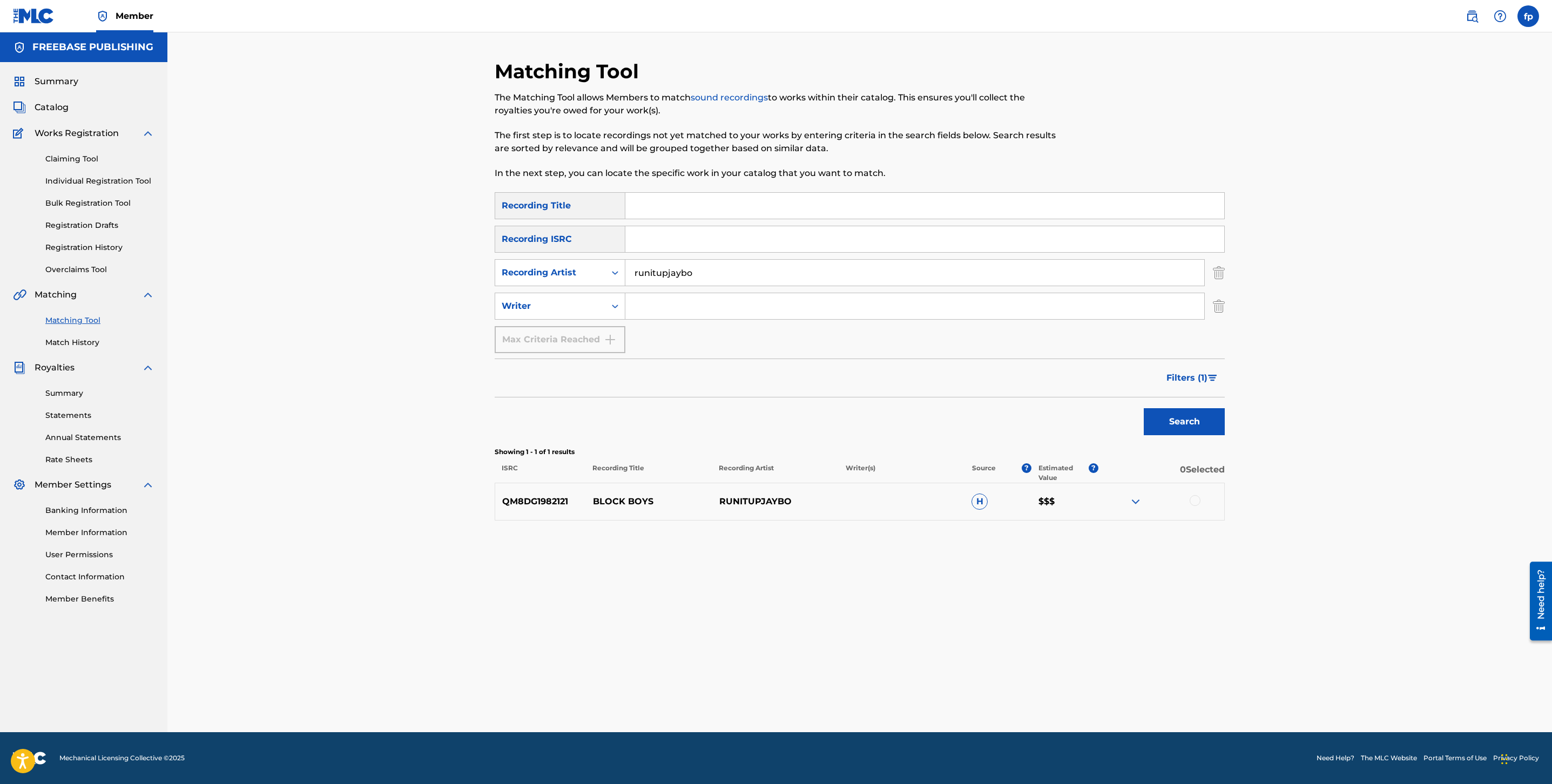
paste input "RUNITUPJAYBO"
type input "RUNITUPJAYBO"
drag, startPoint x: 1174, startPoint y: 435, endPoint x: 1178, endPoint y: 428, distance: 8.1
click at [1178, 428] on button "Search" at bounding box center [1184, 422] width 81 height 27
click at [1195, 364] on div "Filters ( 1 )" at bounding box center [1192, 375] width 65 height 32
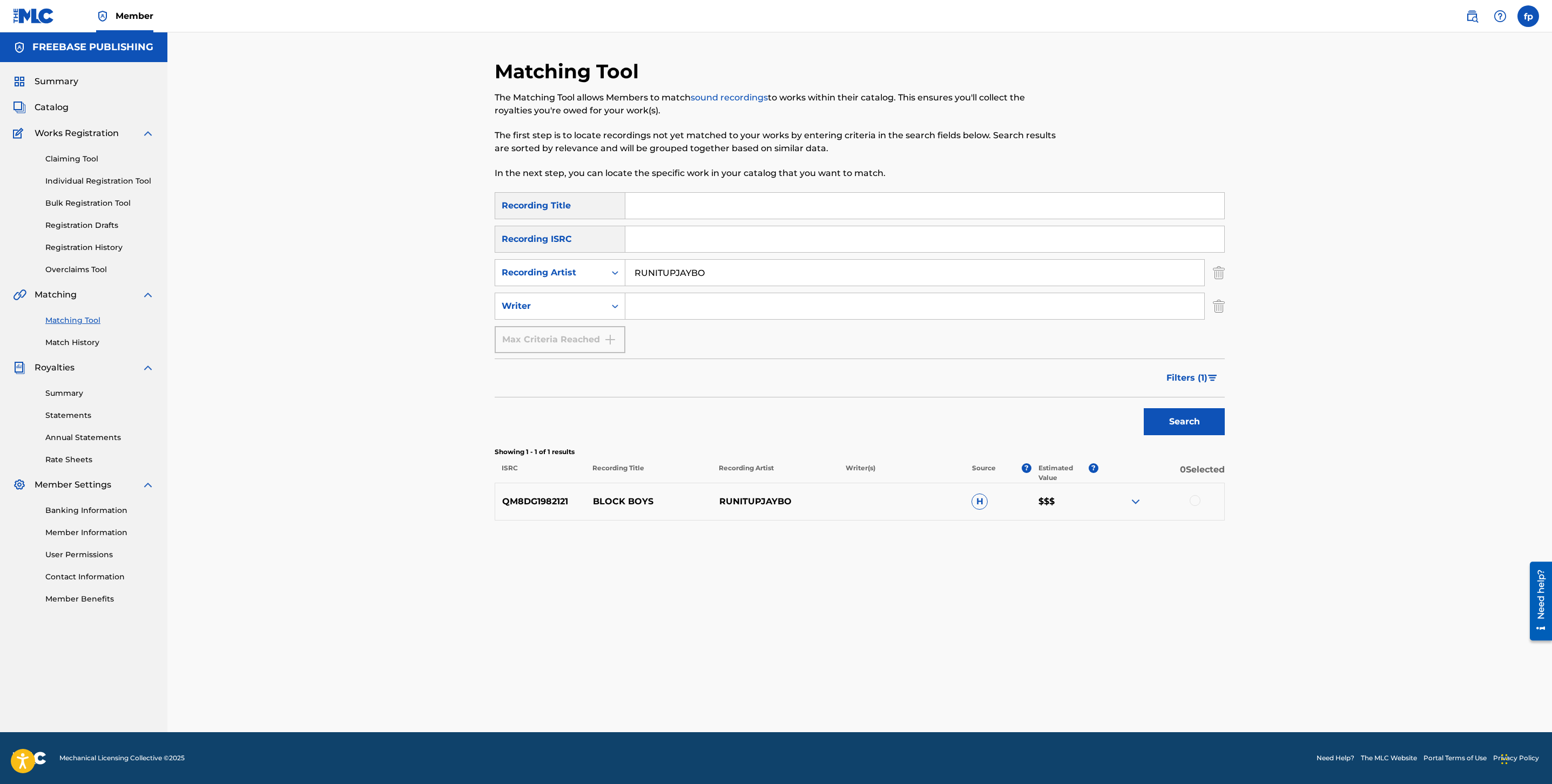
click at [1190, 370] on button "Filters ( 1 )" at bounding box center [1192, 378] width 65 height 27
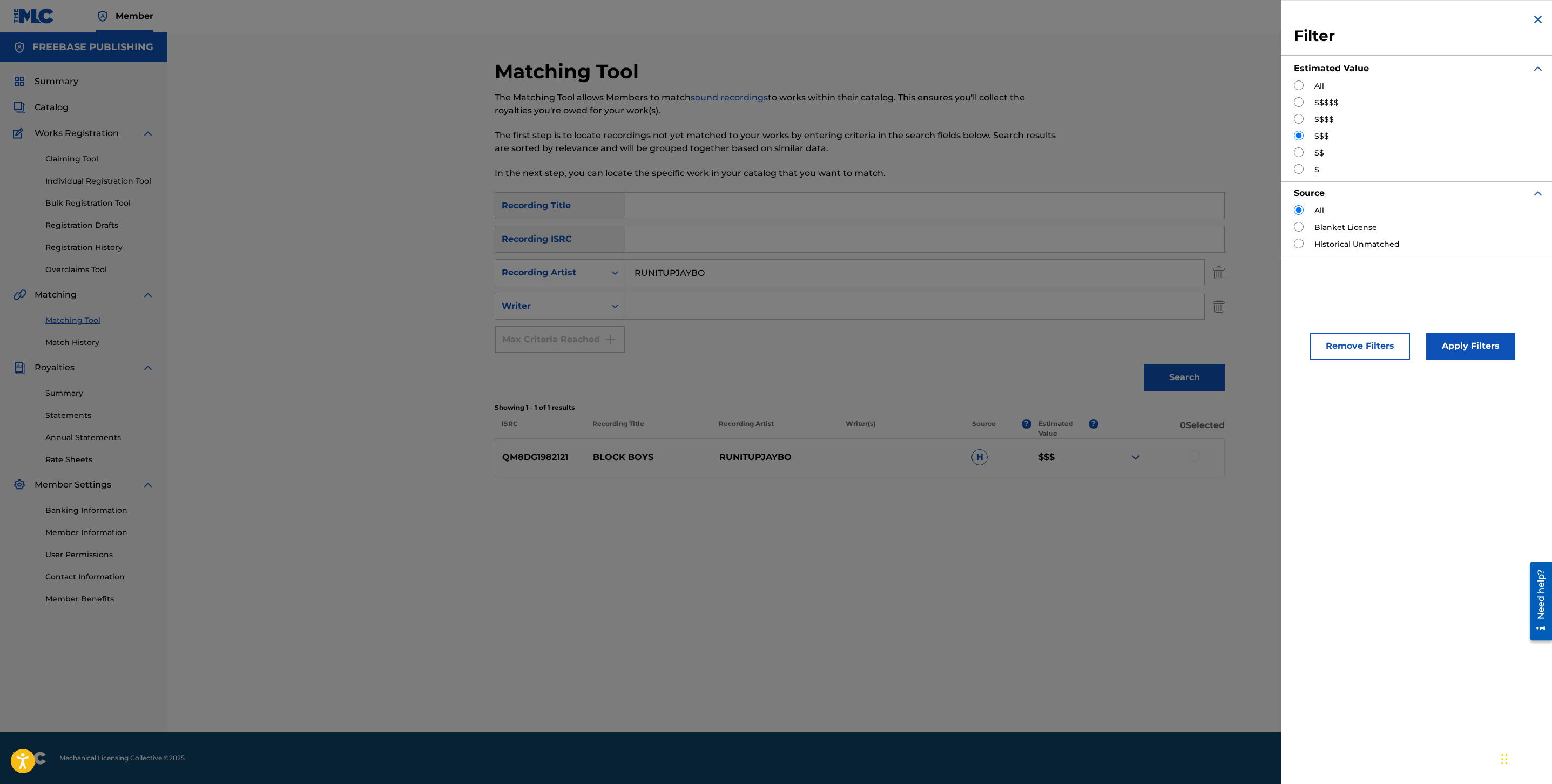
click at [1295, 99] on input "Search Form" at bounding box center [1299, 102] width 10 height 10
radio input "true"
click at [1487, 340] on button "Apply Filters" at bounding box center [1471, 346] width 89 height 27
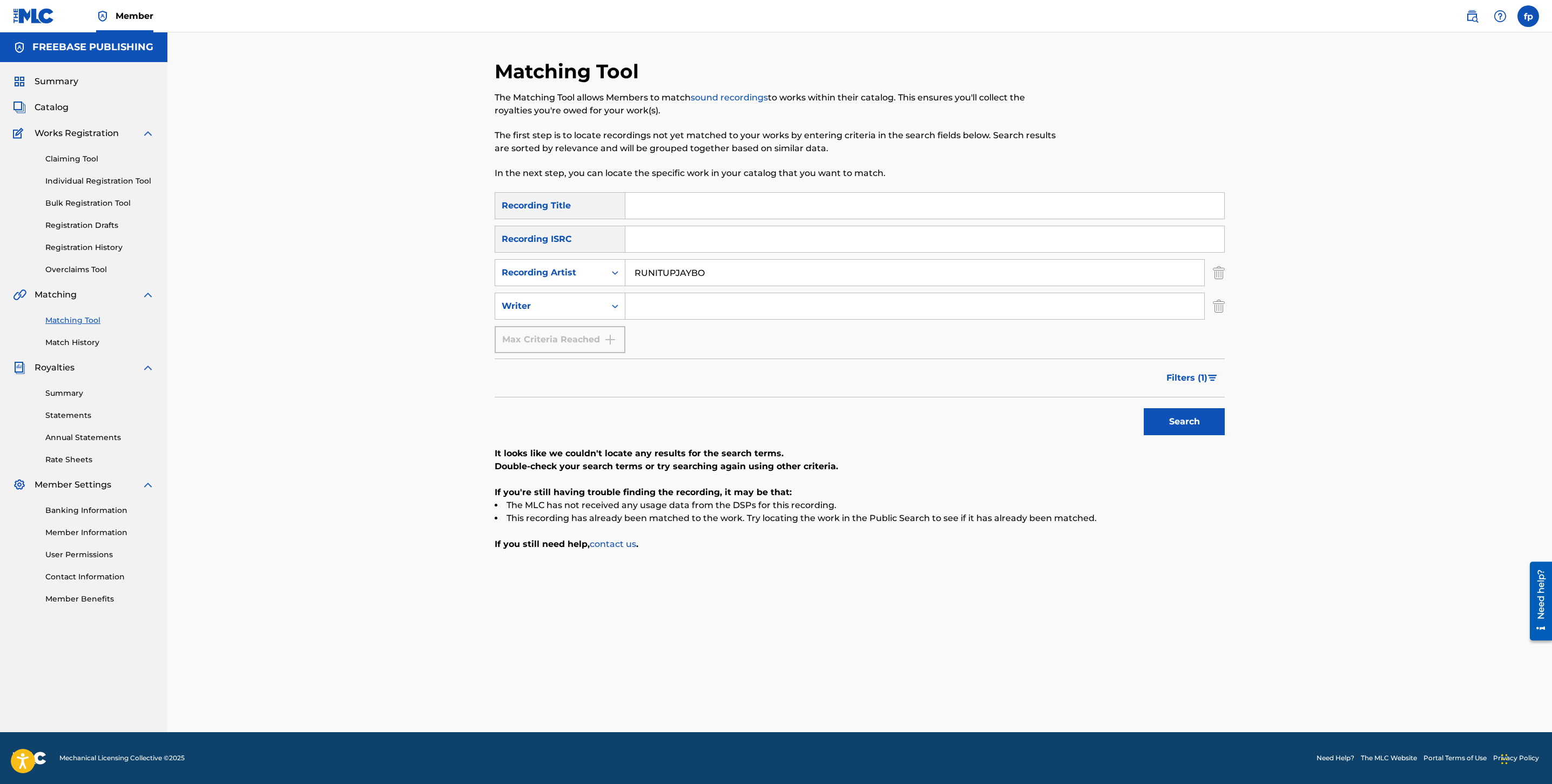
click at [748, 279] on input "RUNITUPJAYBO" at bounding box center [914, 273] width 579 height 26
type input "lil t1mmy"
click at [1144, 408] on button "Search" at bounding box center [1184, 422] width 81 height 27
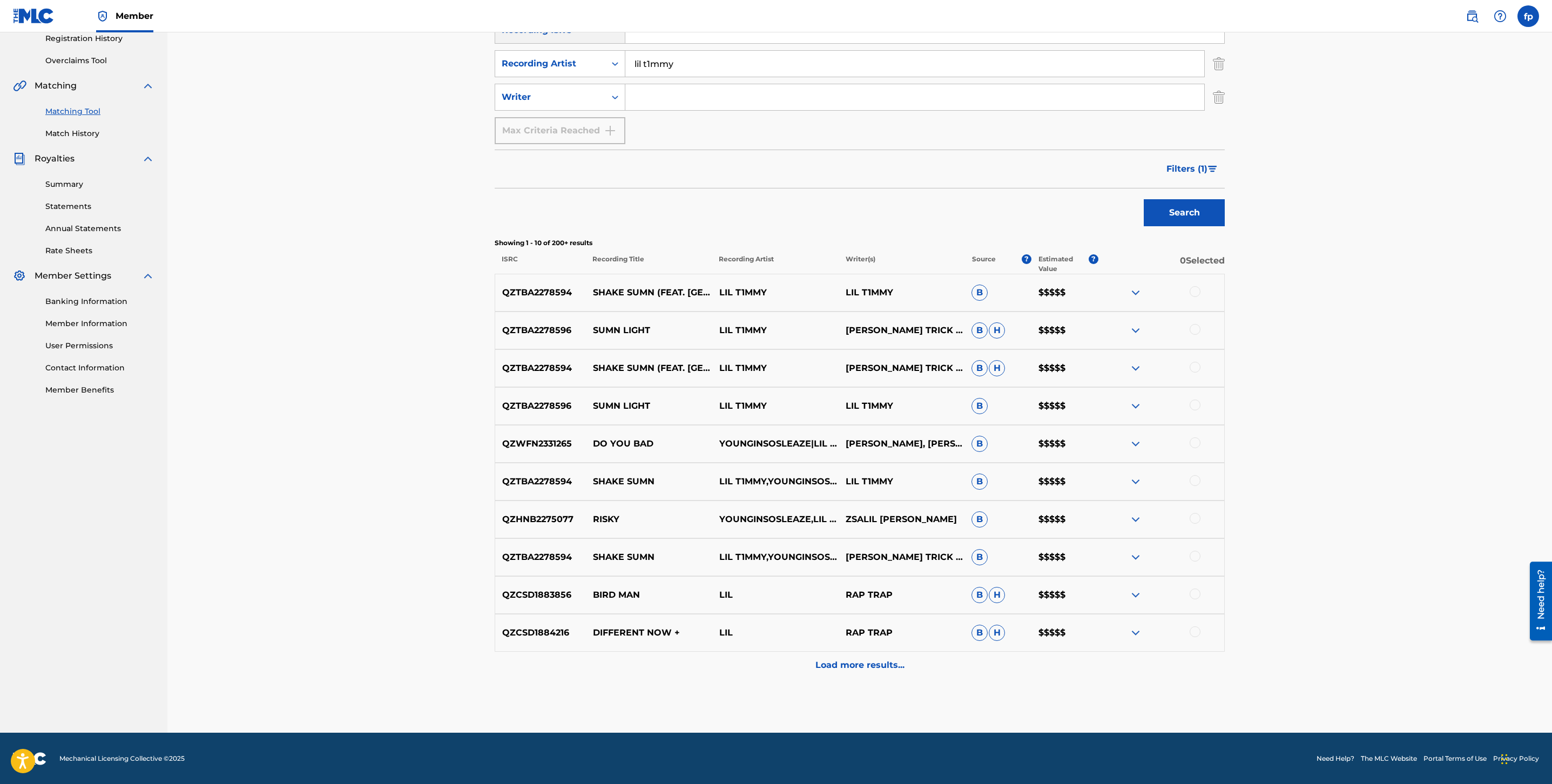
scroll to position [210, 0]
click at [672, 285] on p "SHAKE SUMN (FEAT. [GEOGRAPHIC_DATA])" at bounding box center [649, 291] width 126 height 13
drag, startPoint x: 1159, startPoint y: 169, endPoint x: 1165, endPoint y: 168, distance: 6.1
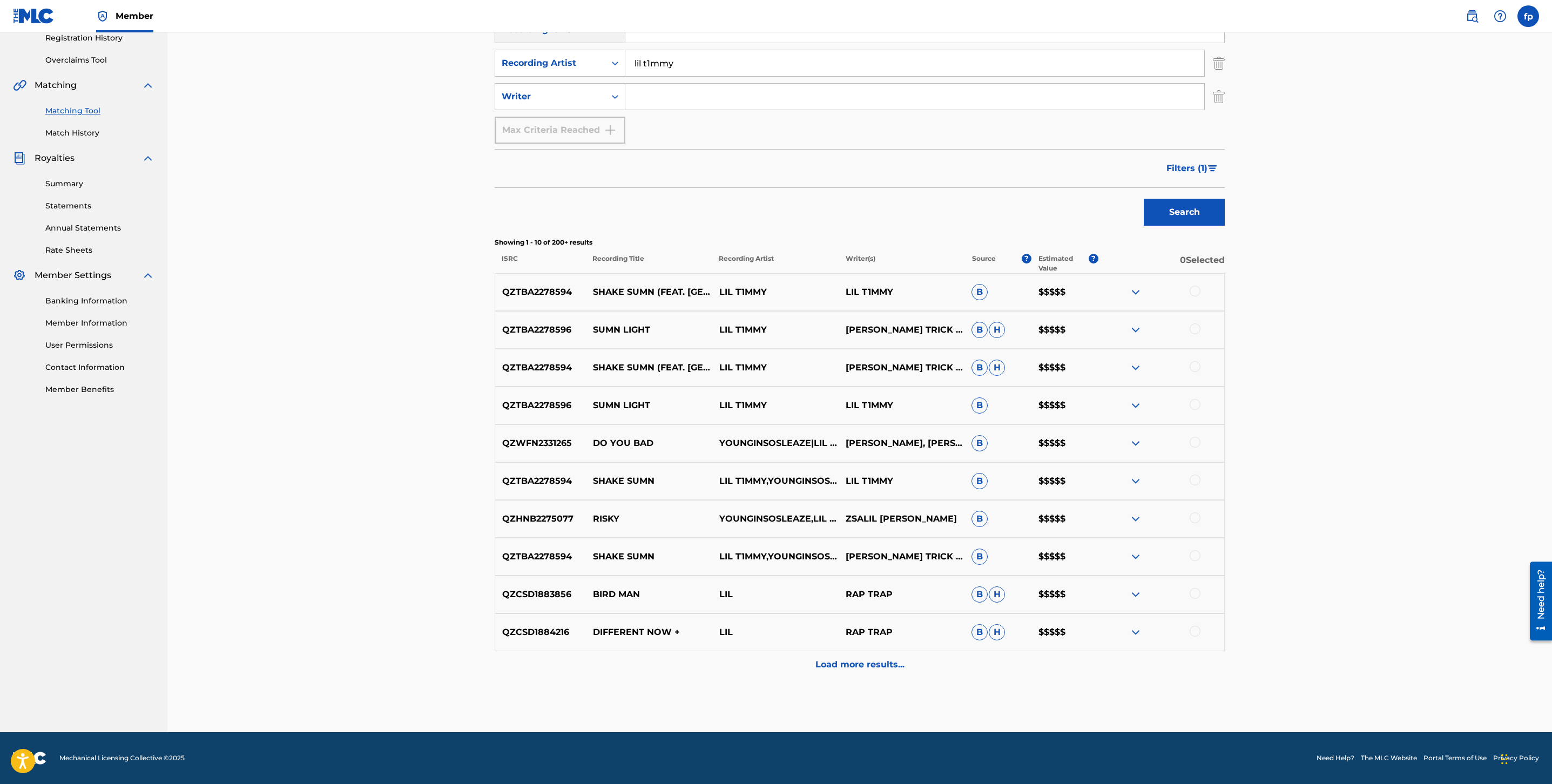
click at [1160, 169] on div "Filters ( 1 )" at bounding box center [860, 169] width 730 height 39
click at [1194, 164] on span "Filters ( 1 )" at bounding box center [1187, 168] width 41 height 13
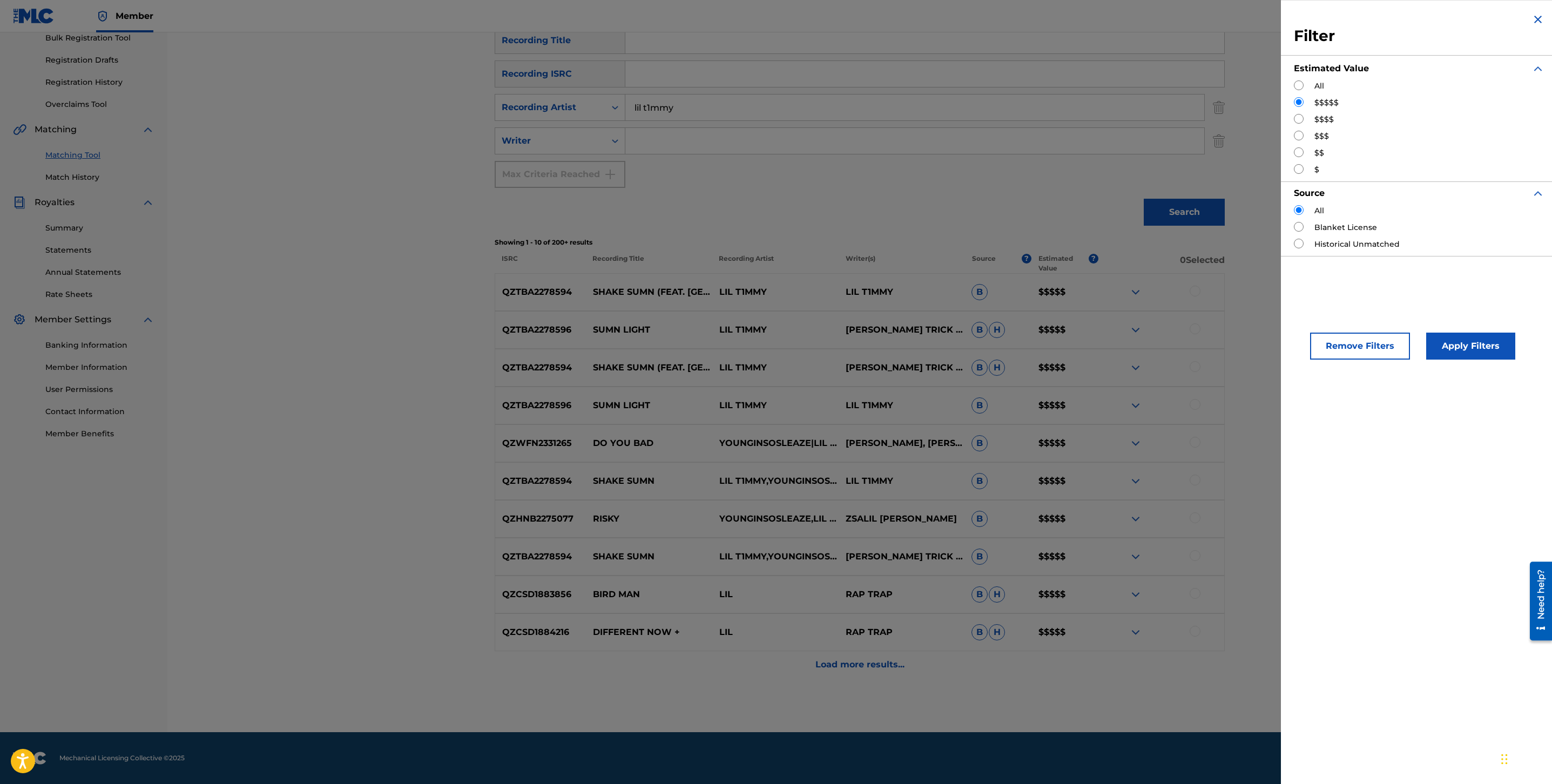
scroll to position [165, 0]
click at [1295, 119] on input "Search Form" at bounding box center [1299, 118] width 10 height 10
radio input "true"
click at [1449, 357] on button "Apply Filters" at bounding box center [1471, 346] width 89 height 27
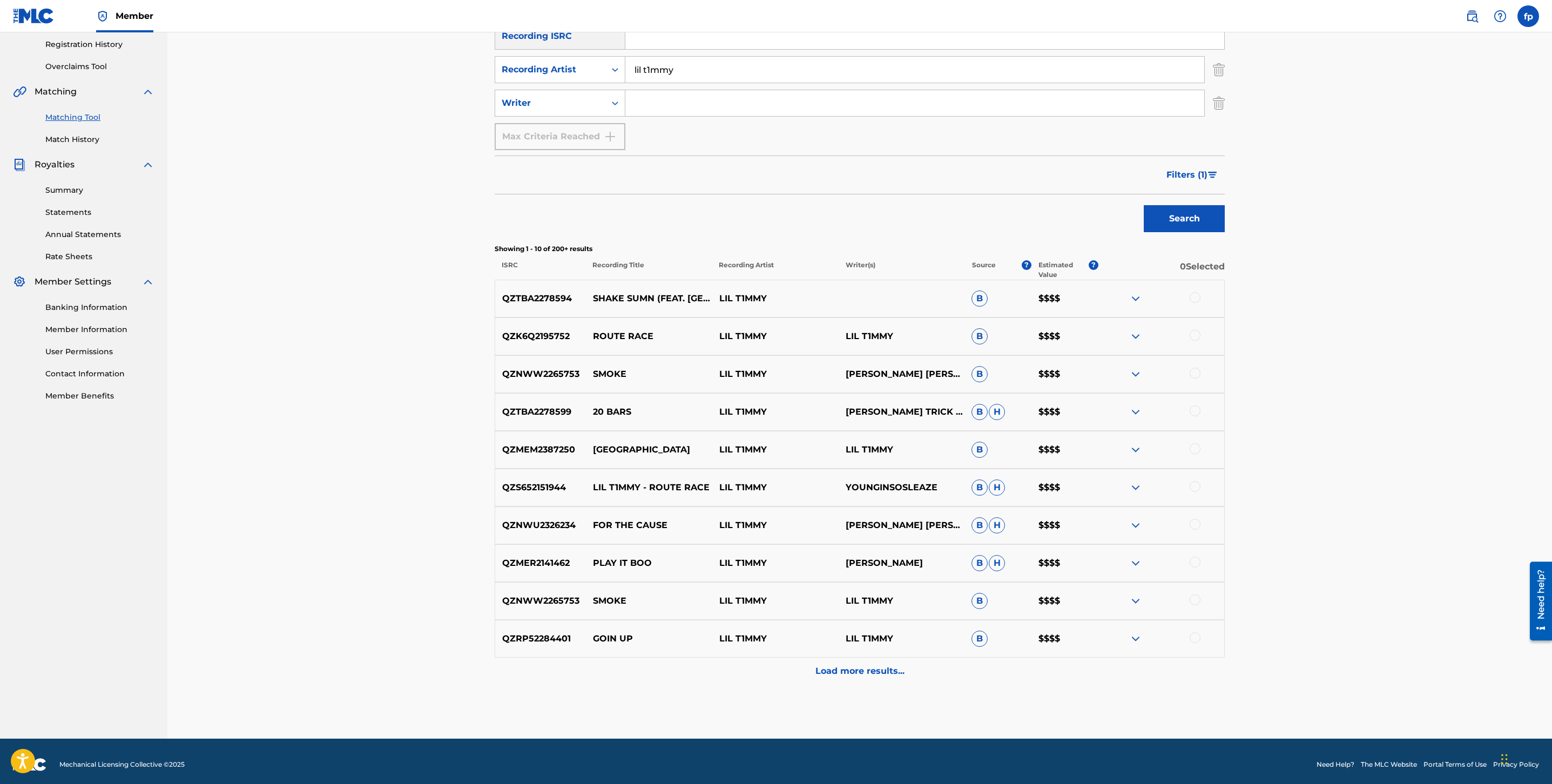
scroll to position [210, 0]
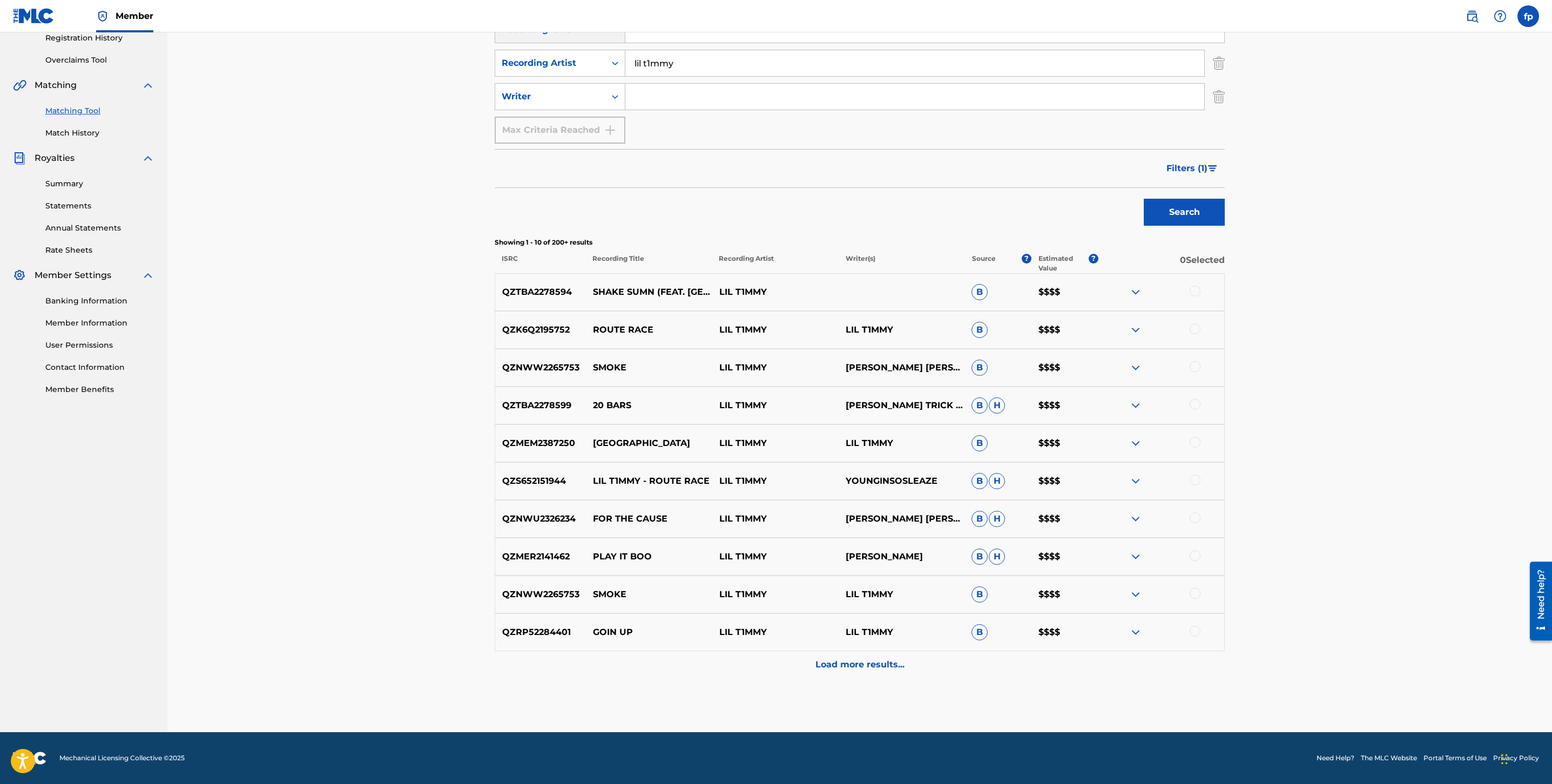
click at [891, 666] on p "Load more results..." at bounding box center [860, 664] width 89 height 13
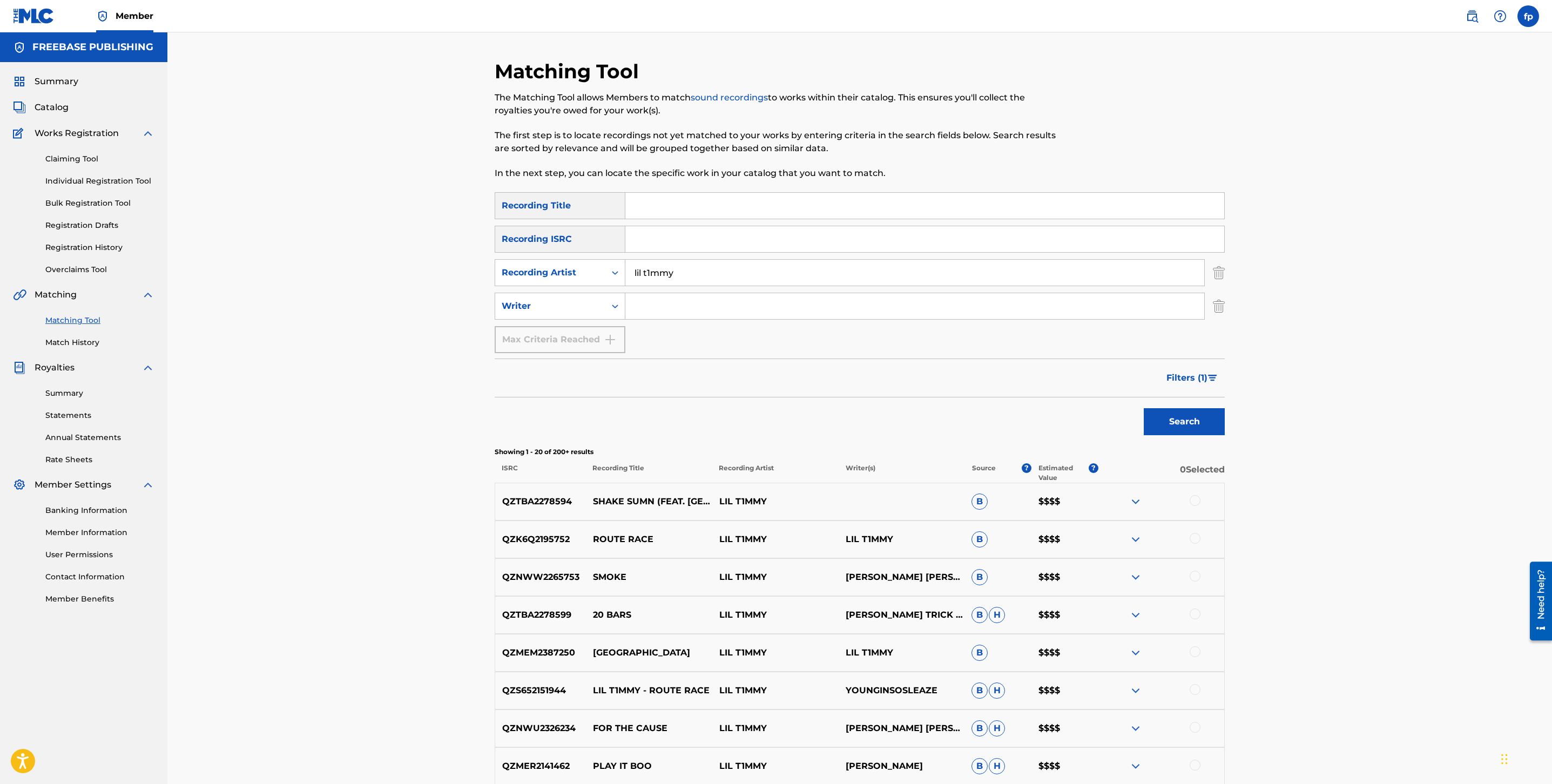
scroll to position [588, 0]
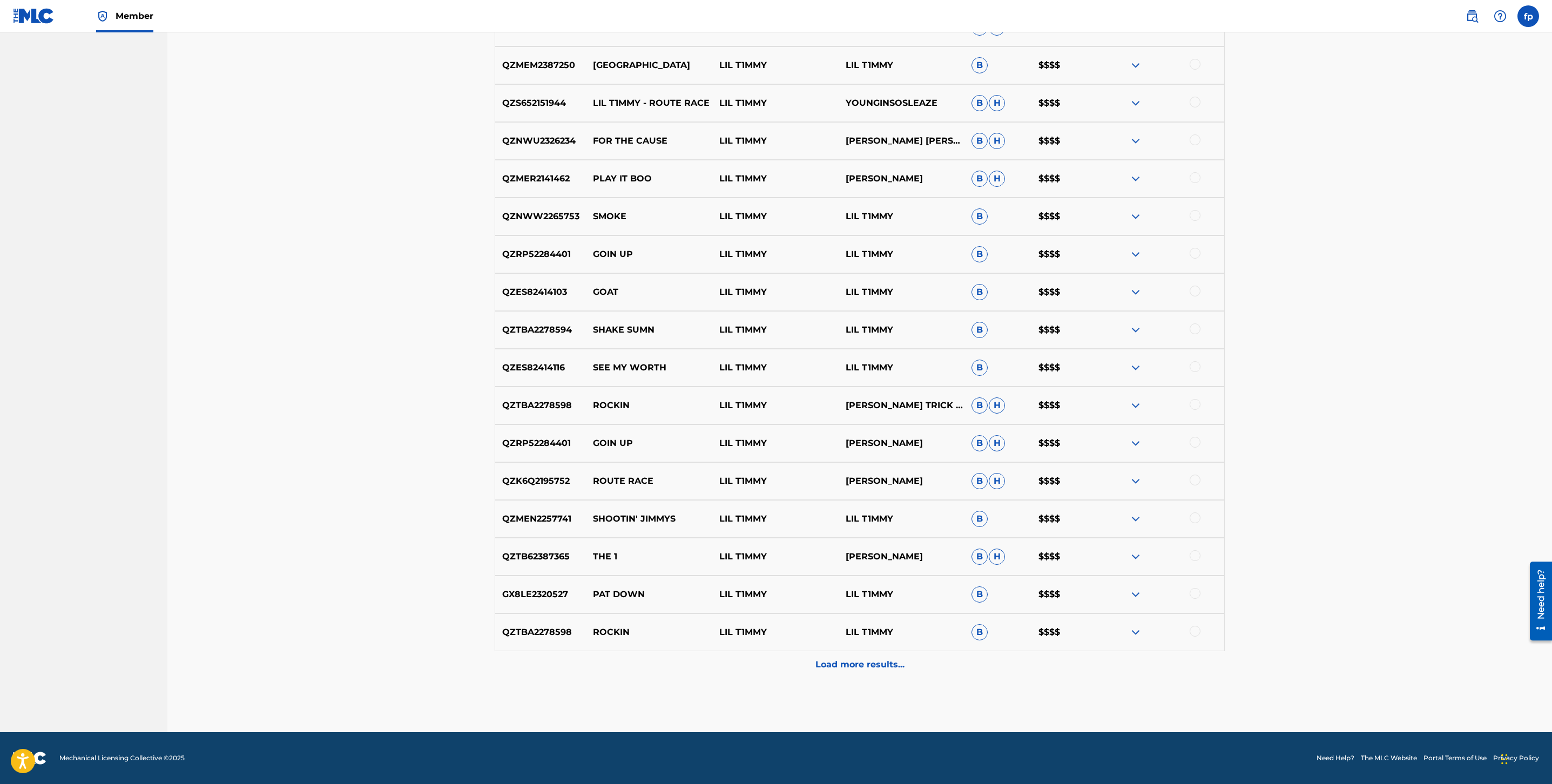
click at [913, 656] on div "Load more results..." at bounding box center [860, 665] width 730 height 27
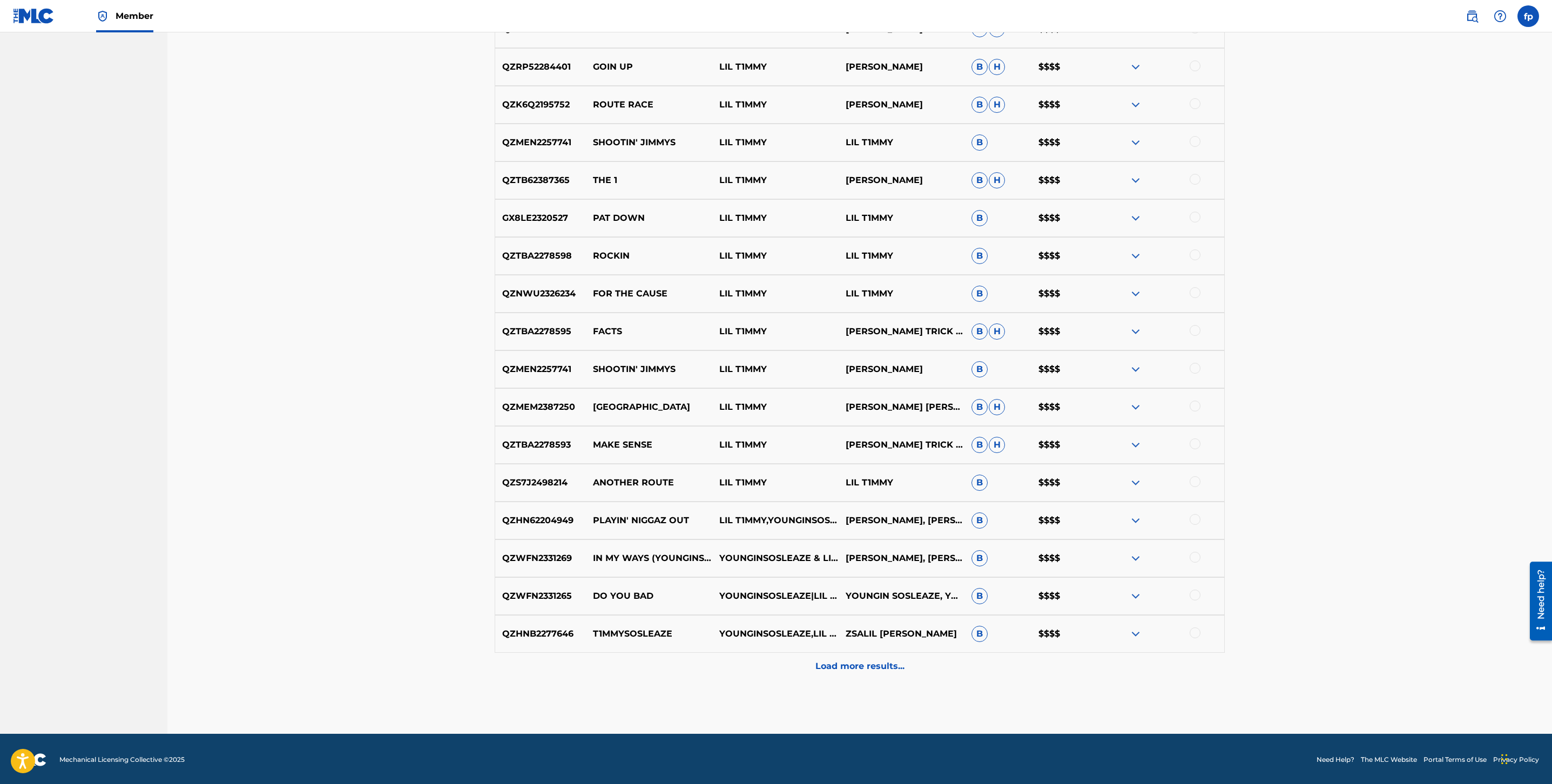
scroll to position [965, 0]
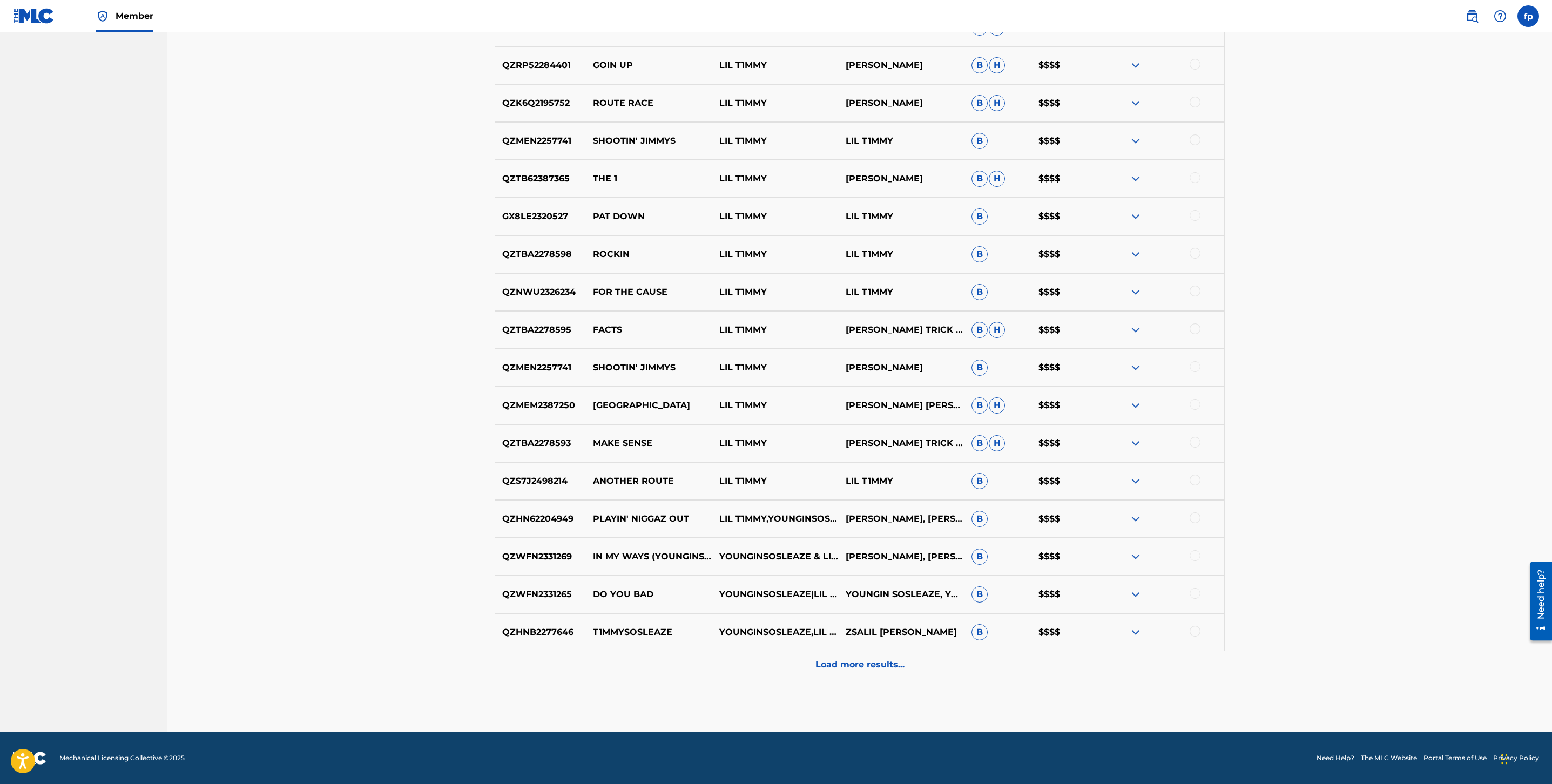
click at [915, 652] on div "Load more results..." at bounding box center [860, 665] width 730 height 27
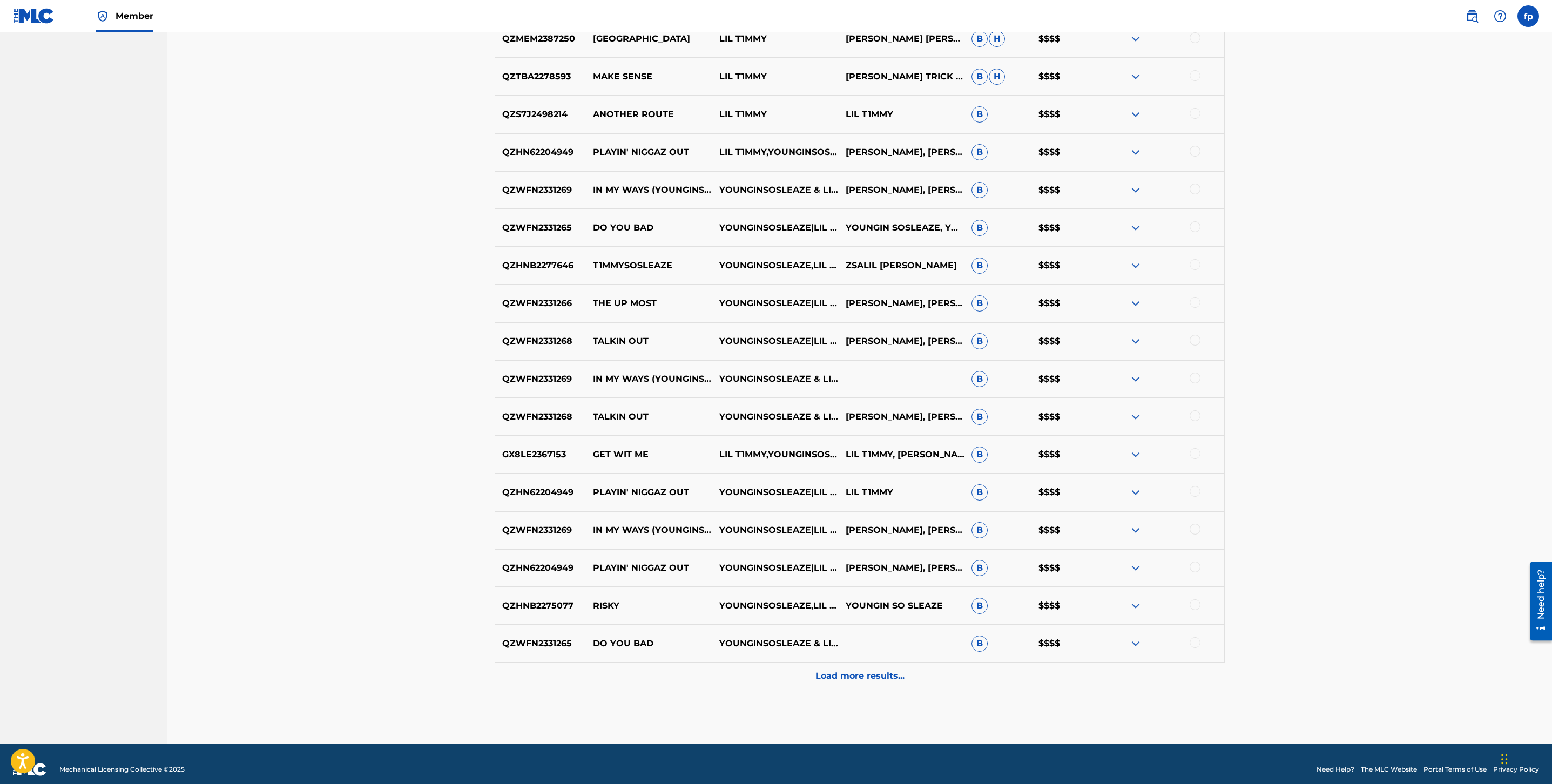
scroll to position [1344, 0]
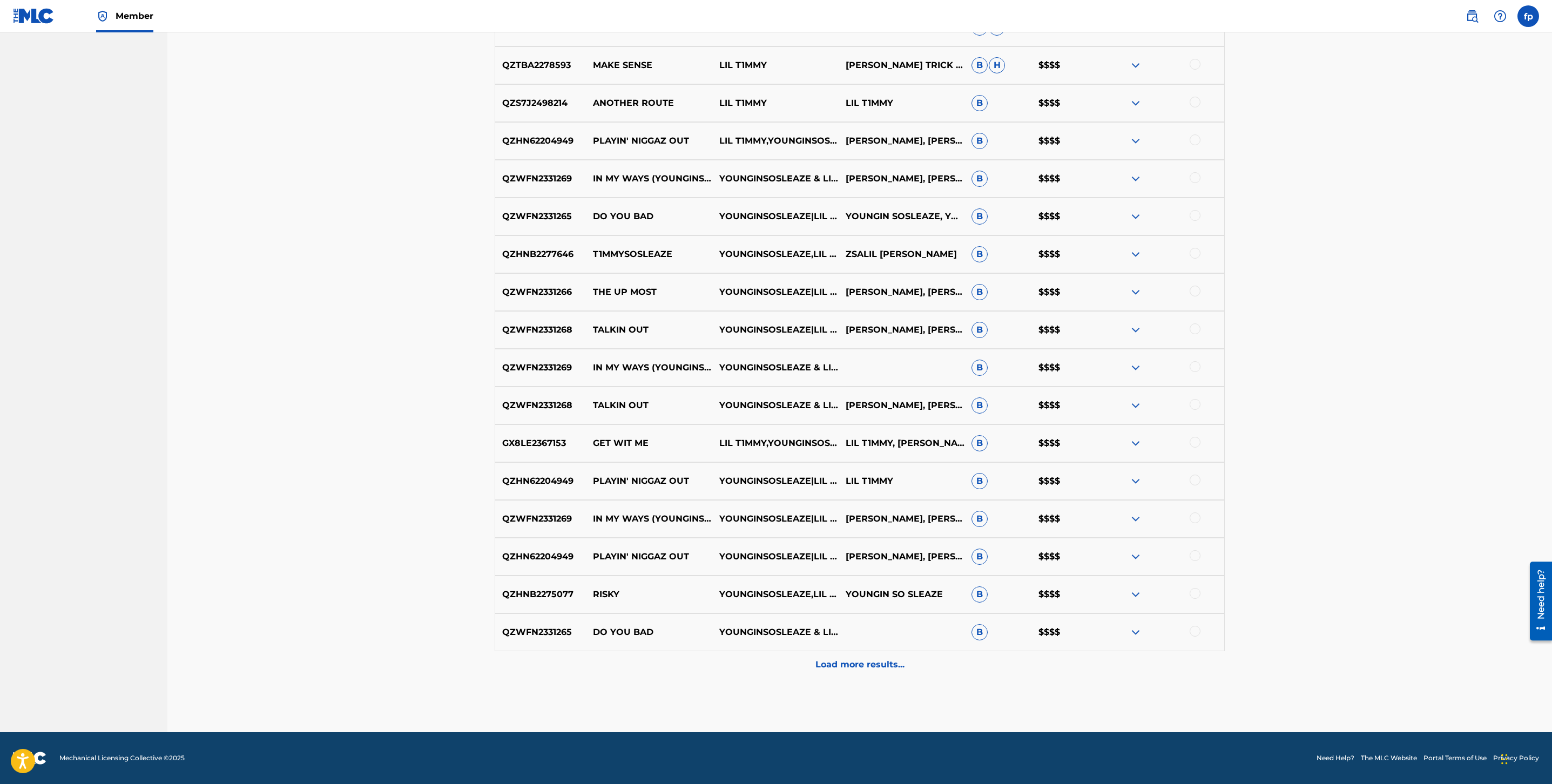
click at [919, 651] on div "Load more results..." at bounding box center [860, 665] width 730 height 27
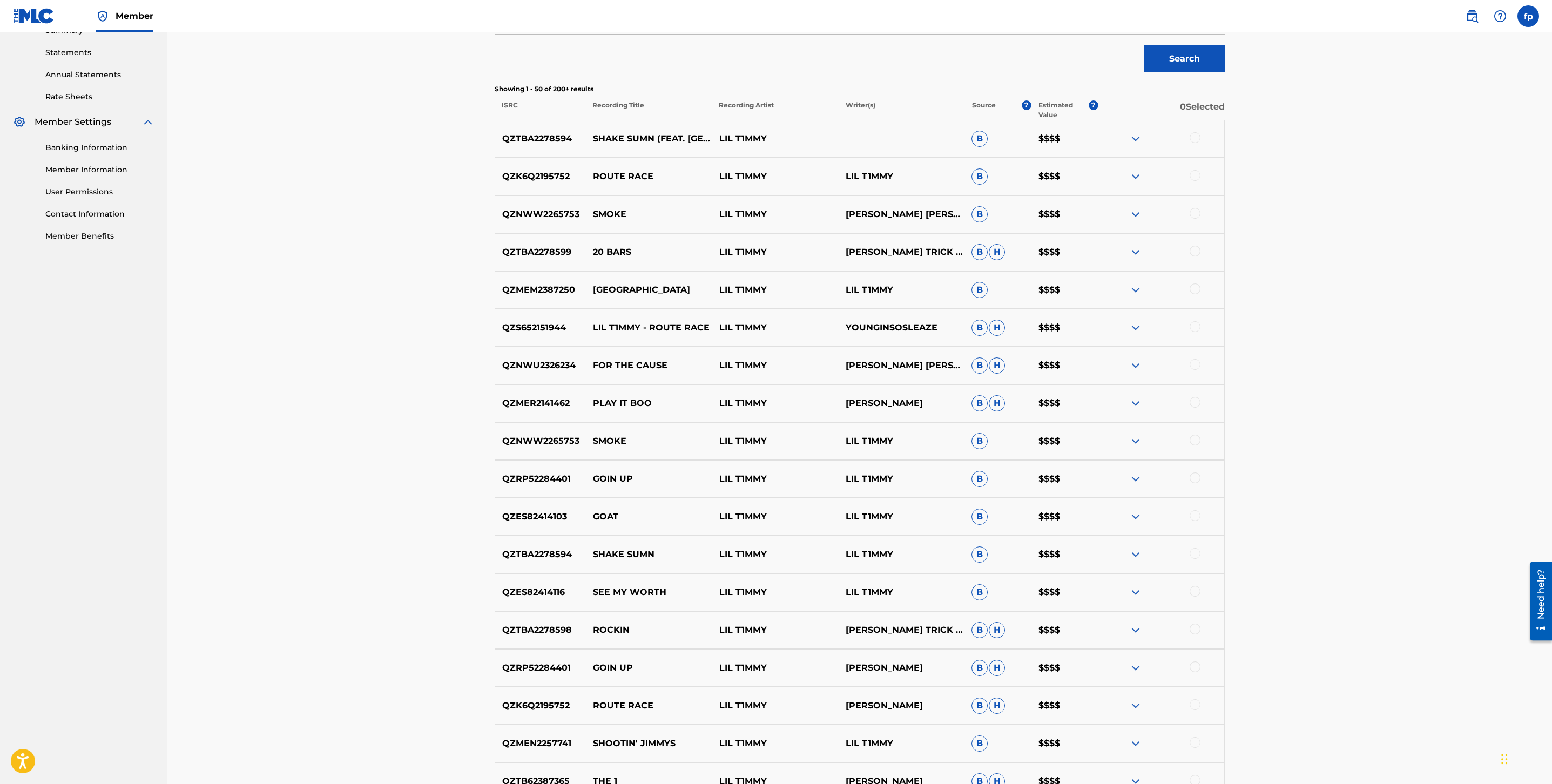
scroll to position [0, 0]
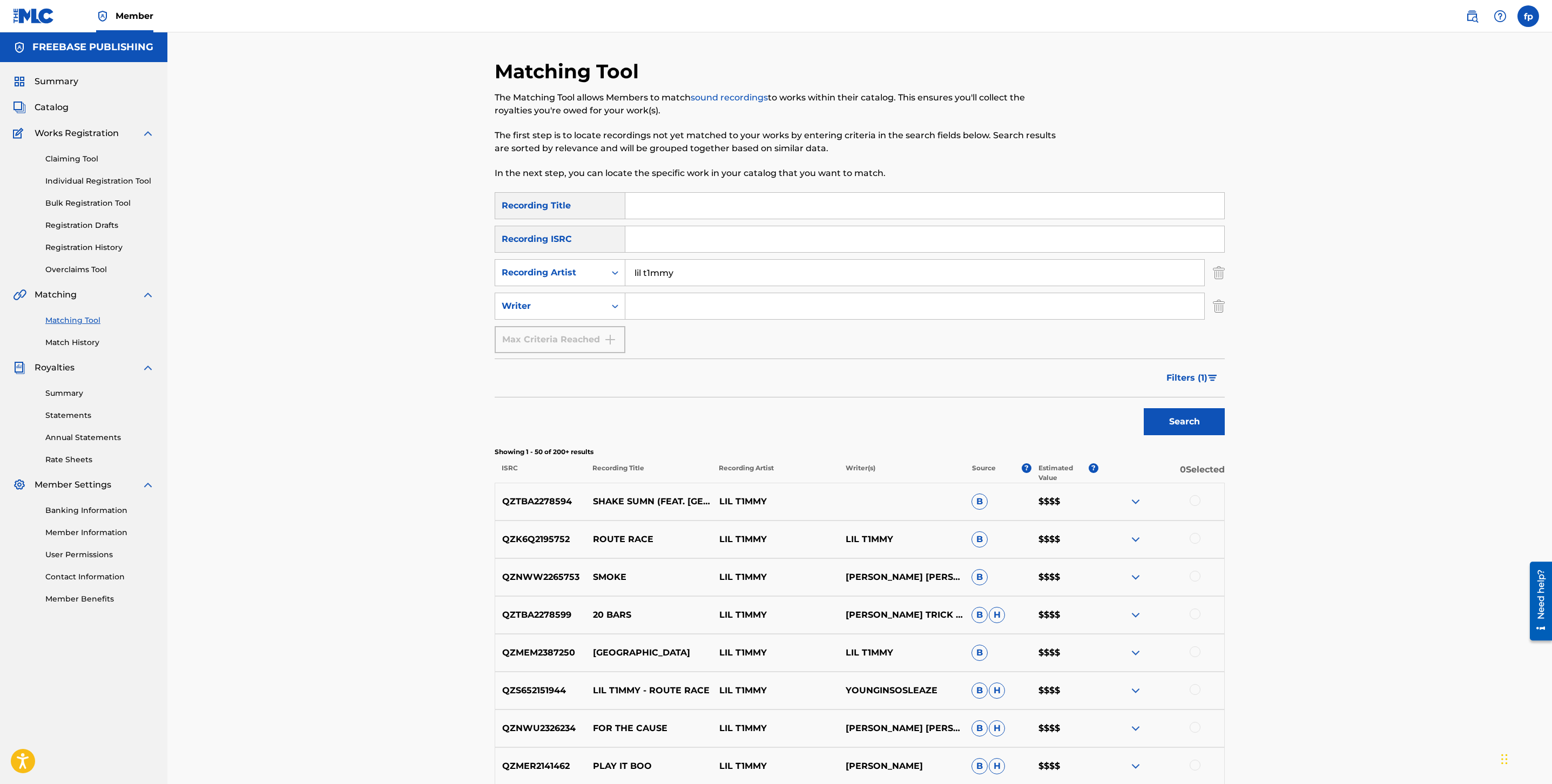
click at [1206, 379] on span "Filters ( 1 )" at bounding box center [1187, 377] width 41 height 13
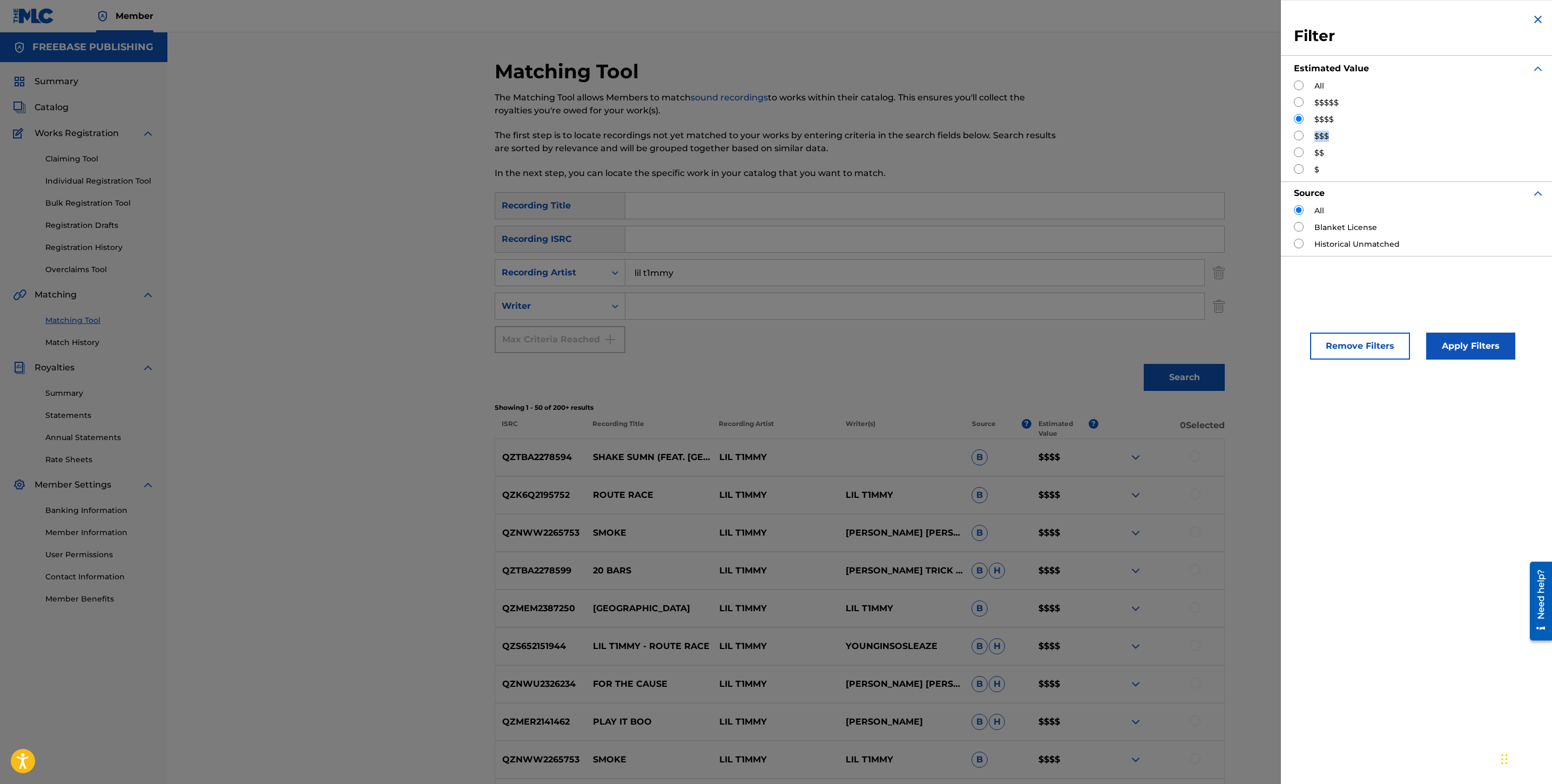
click at [1299, 144] on div "All $$$$$ $$$$ $$$ $$ $" at bounding box center [1419, 128] width 250 height 95
click at [1301, 134] on input "Search Form" at bounding box center [1299, 136] width 10 height 10
radio input "true"
click at [1463, 339] on button "Apply Filters" at bounding box center [1471, 346] width 89 height 27
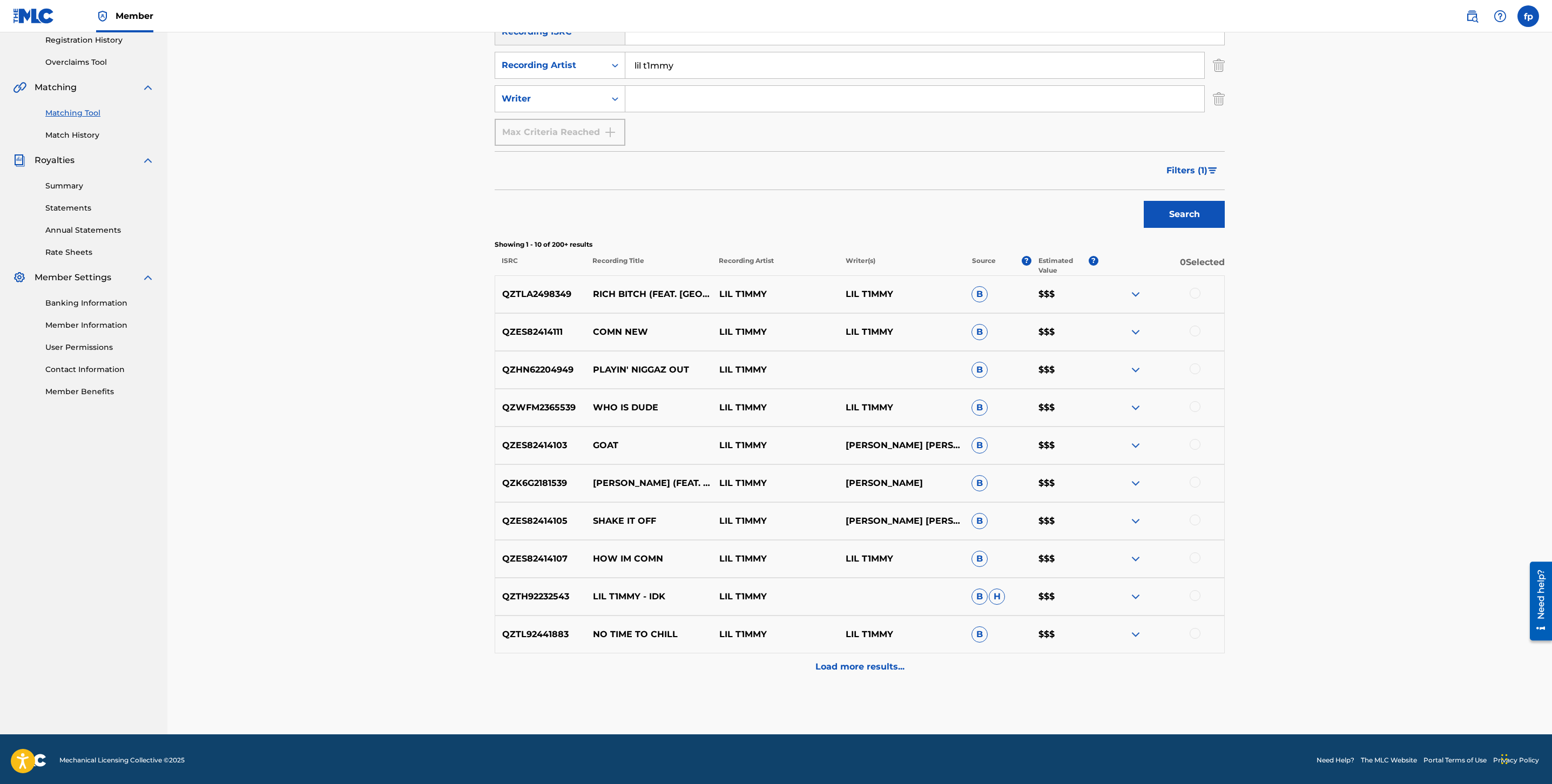
scroll to position [210, 0]
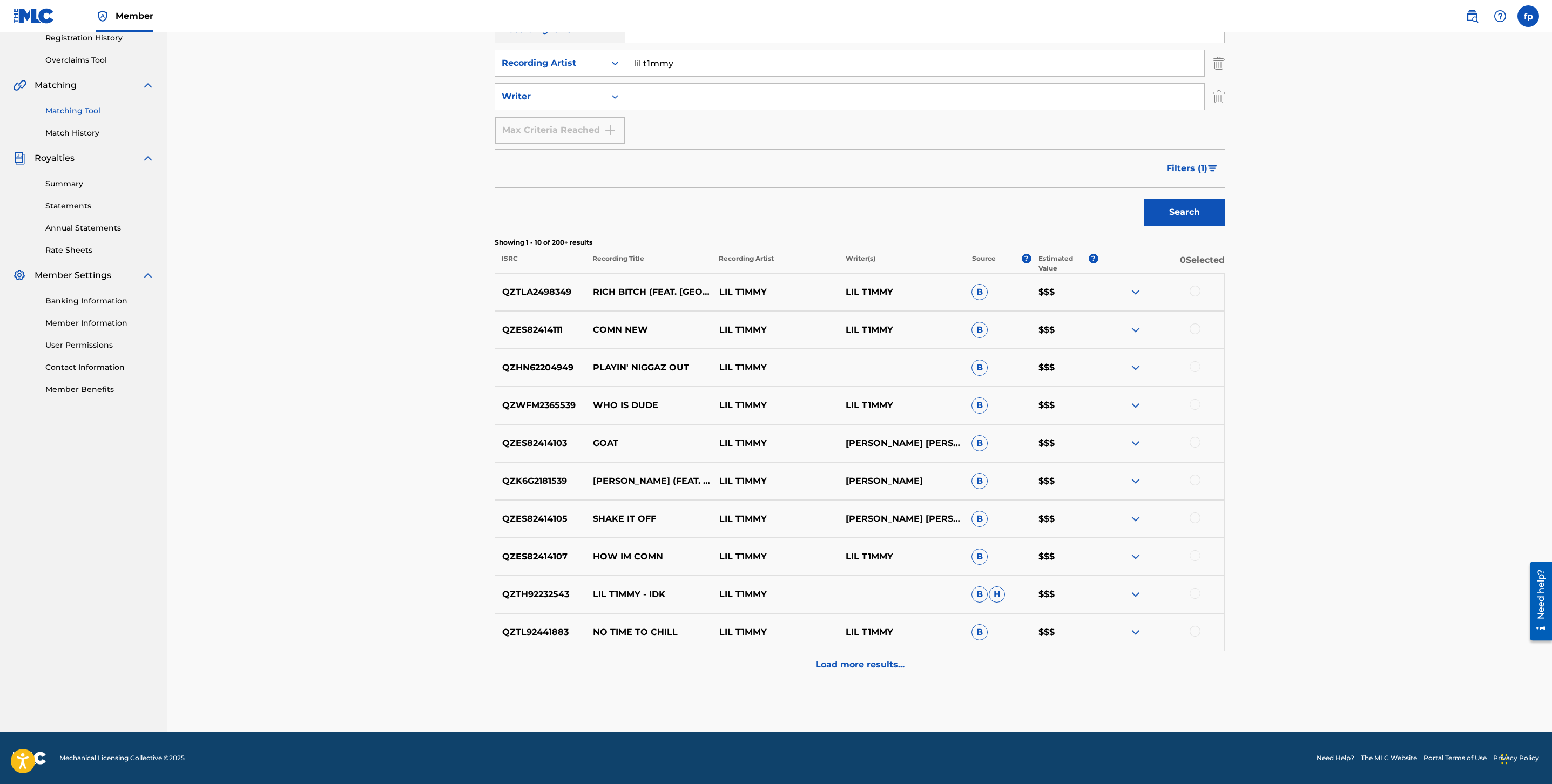
click at [894, 665] on p "Load more results..." at bounding box center [860, 664] width 89 height 13
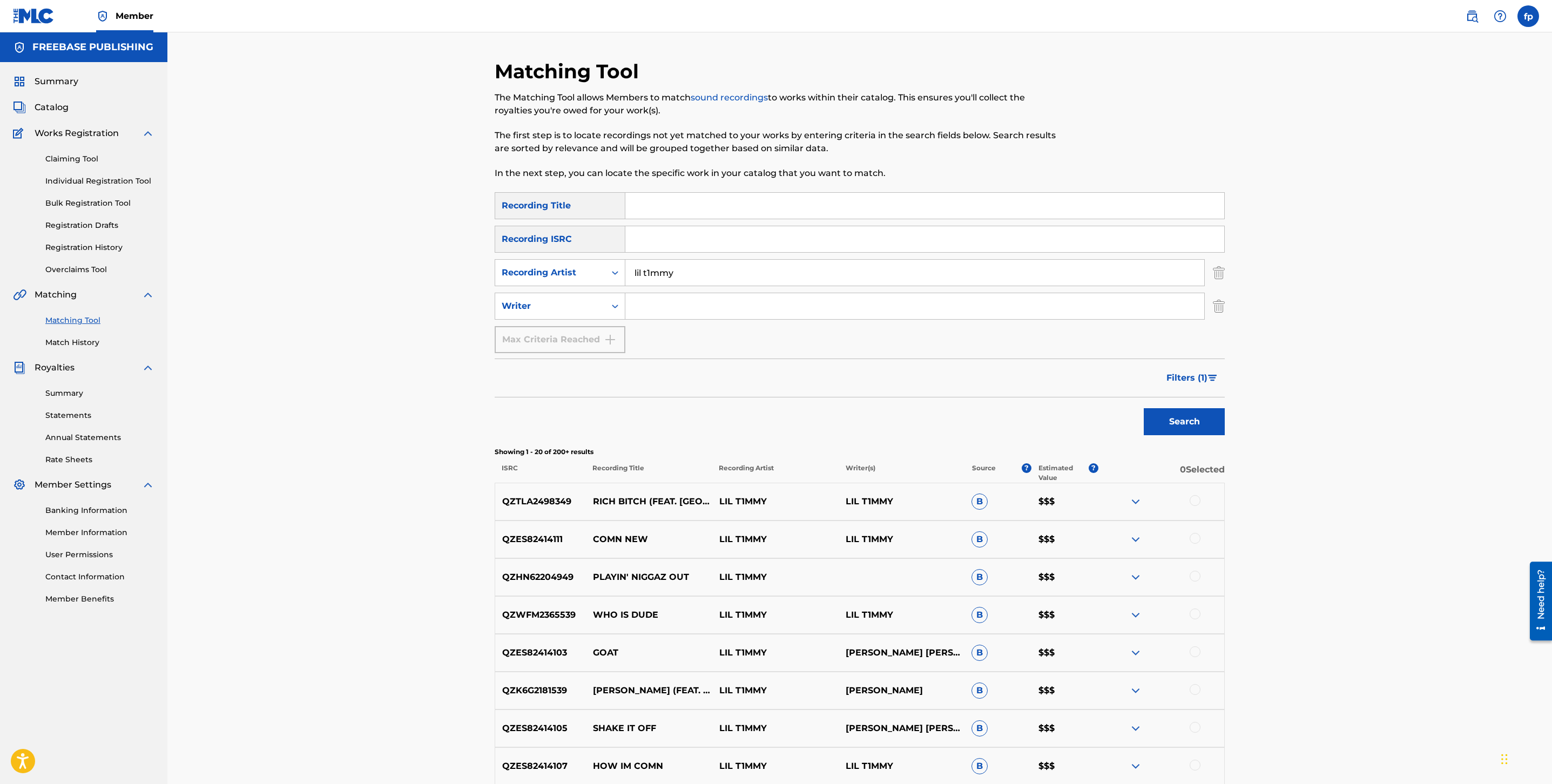
scroll to position [588, 0]
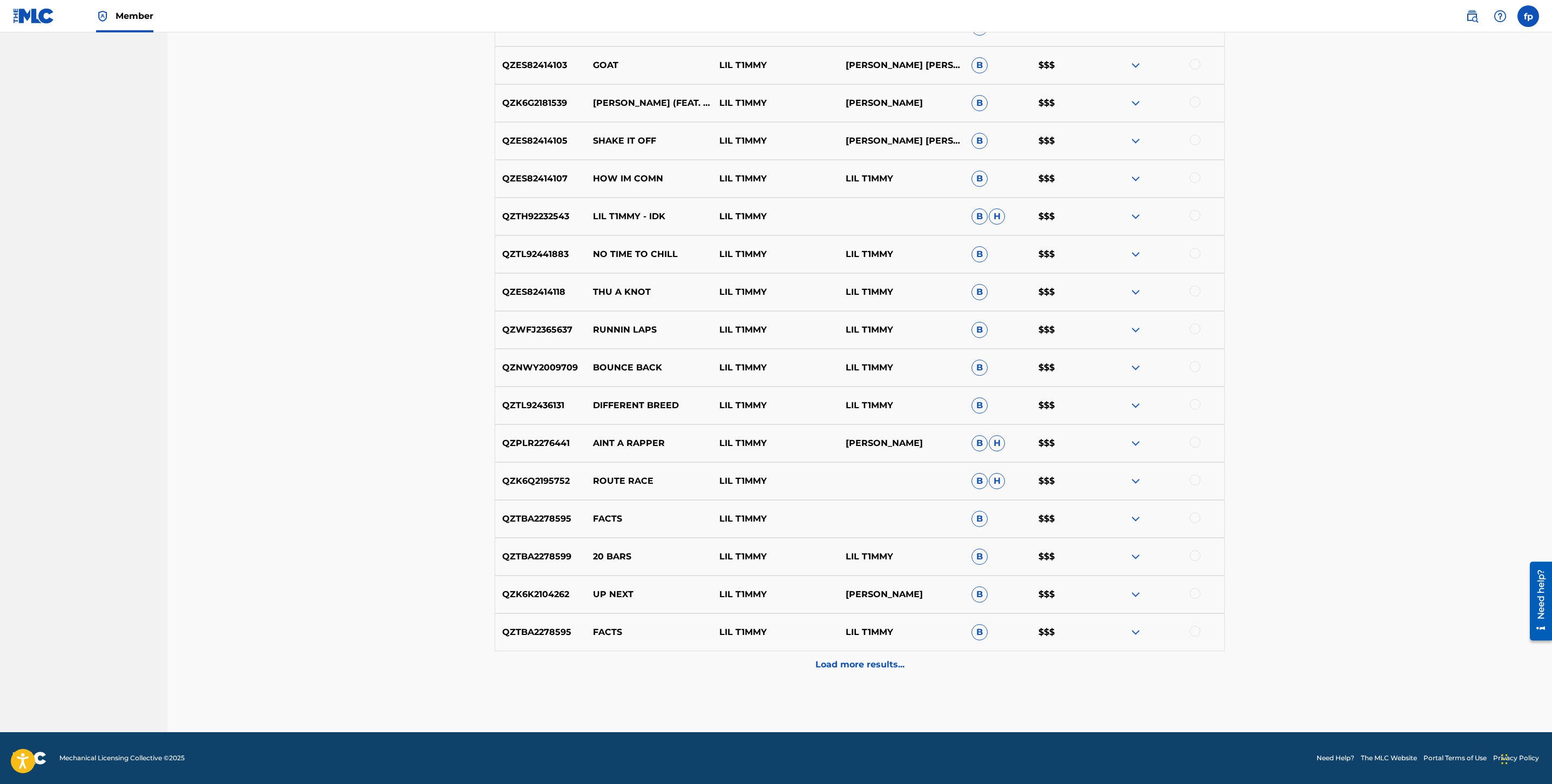
click at [940, 664] on div "Load more results..." at bounding box center [860, 665] width 730 height 27
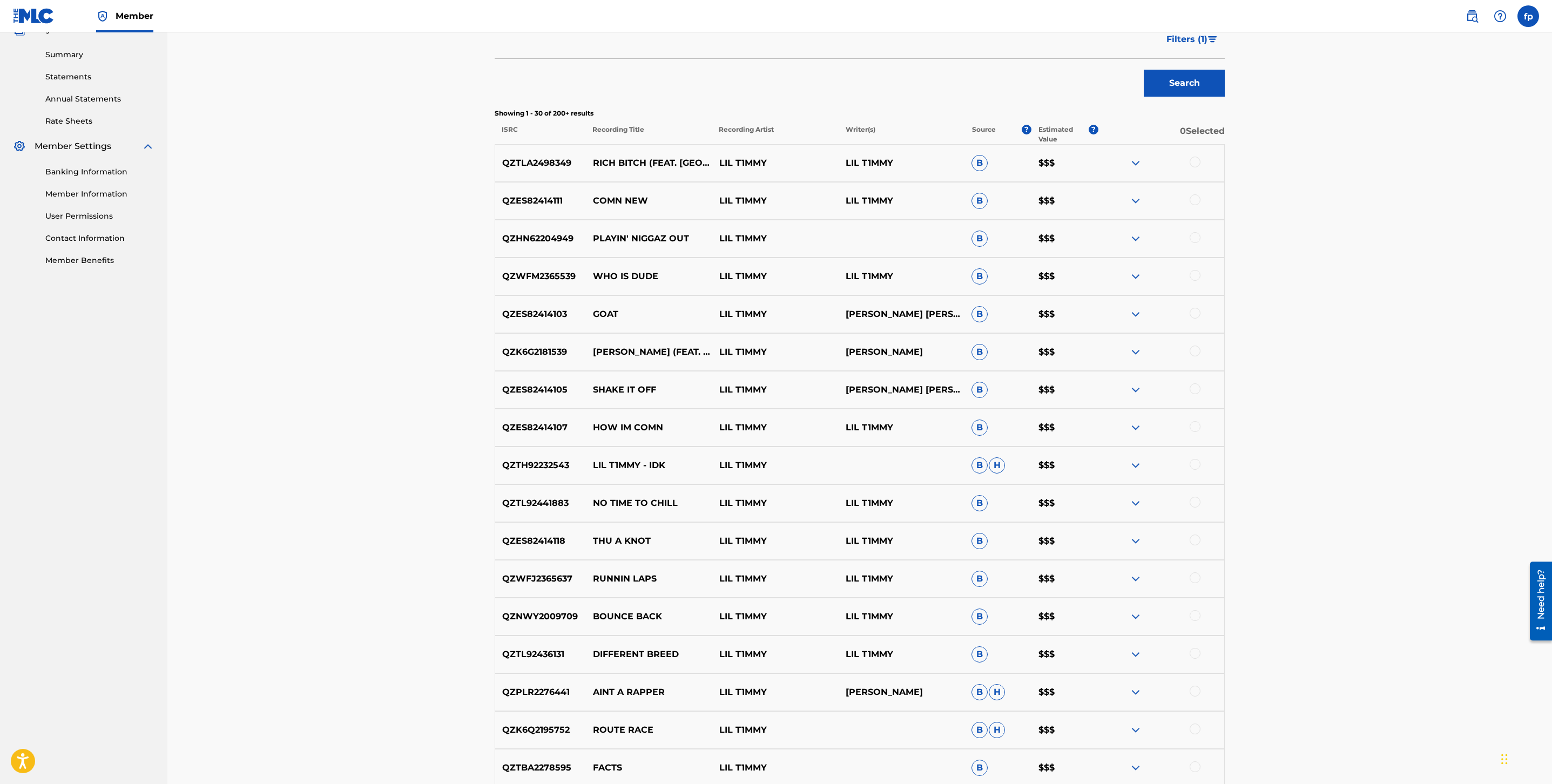
scroll to position [965, 0]
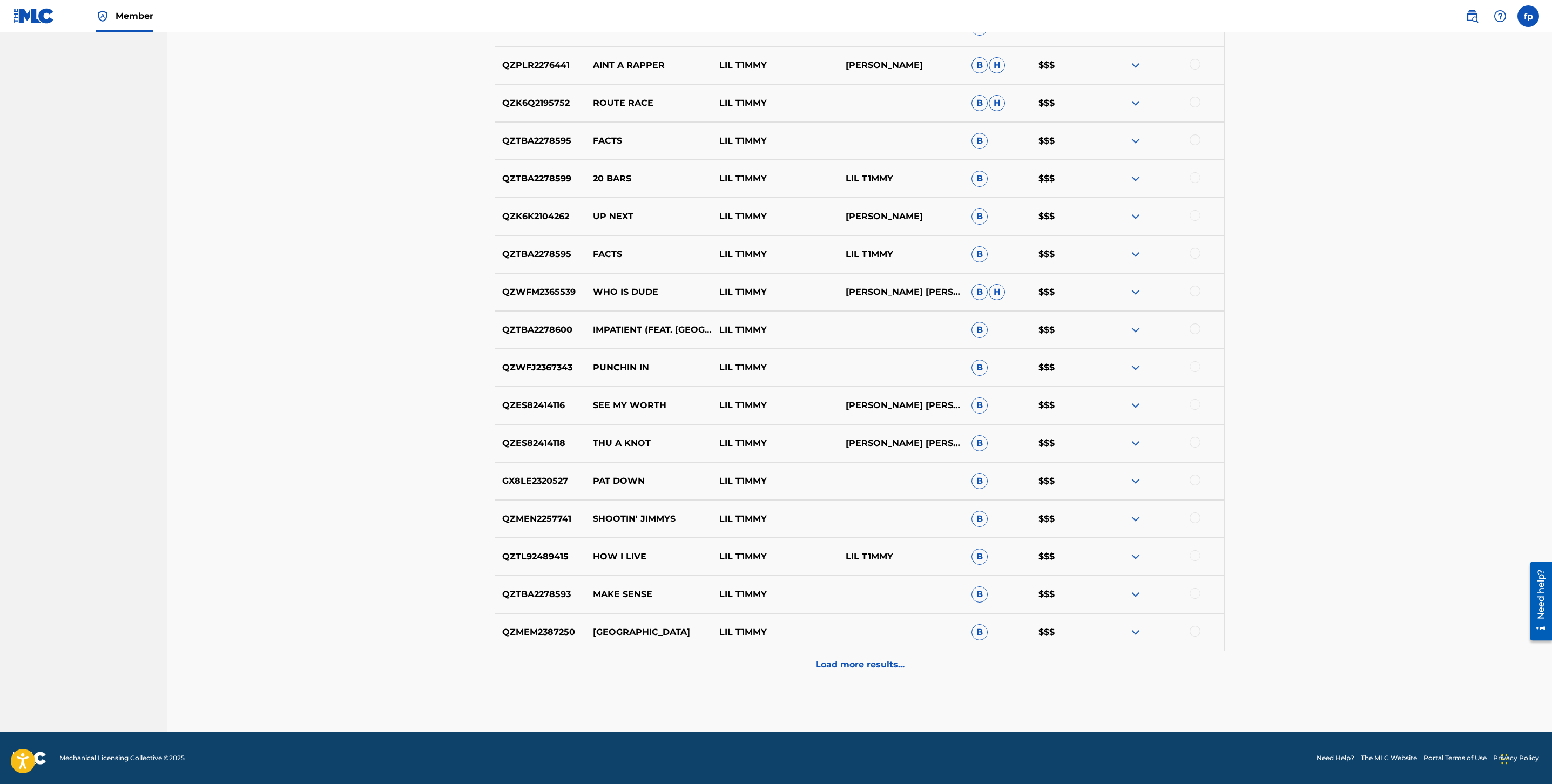
click at [942, 660] on div "Load more results..." at bounding box center [860, 665] width 730 height 27
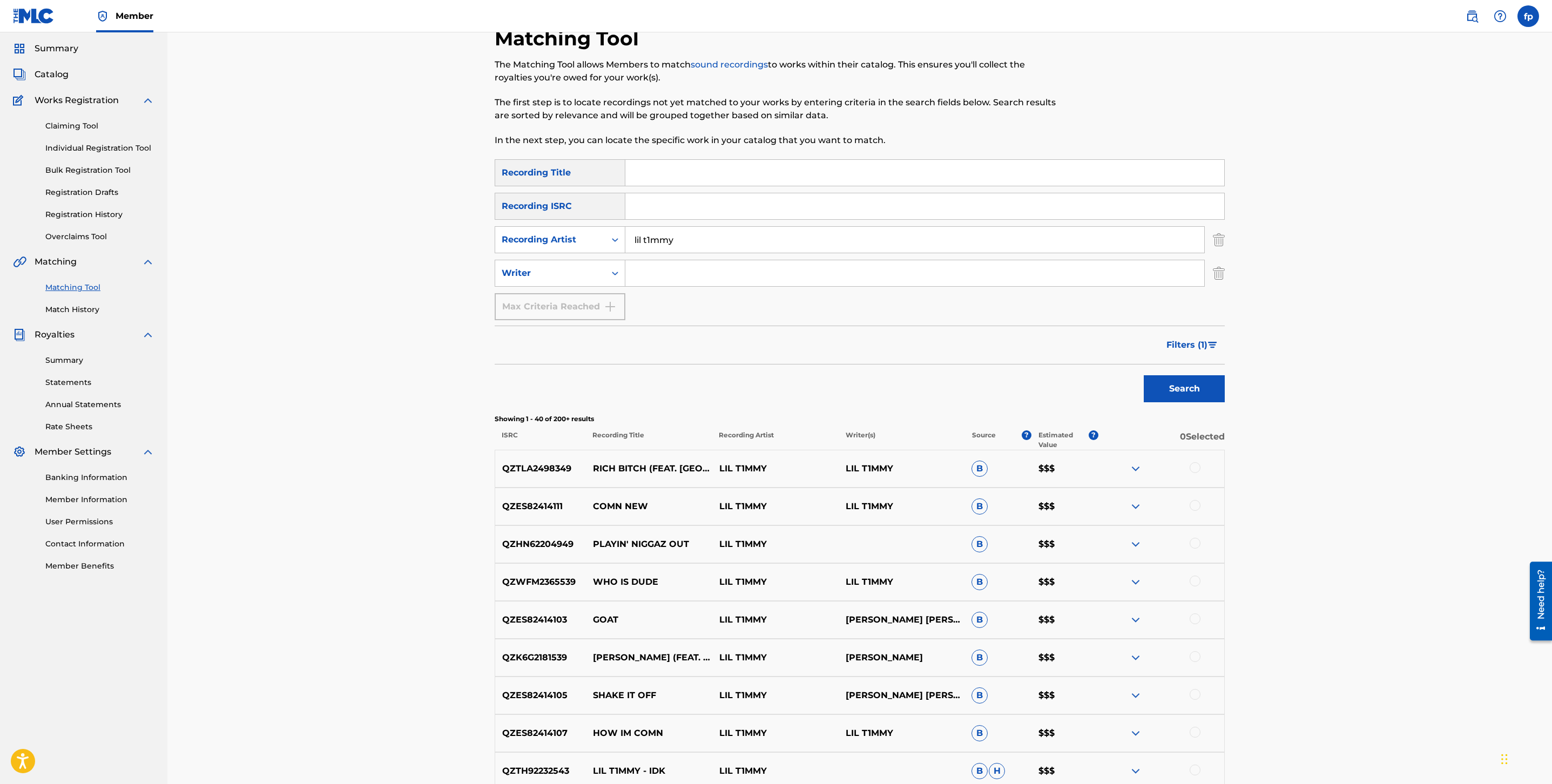
scroll to position [0, 0]
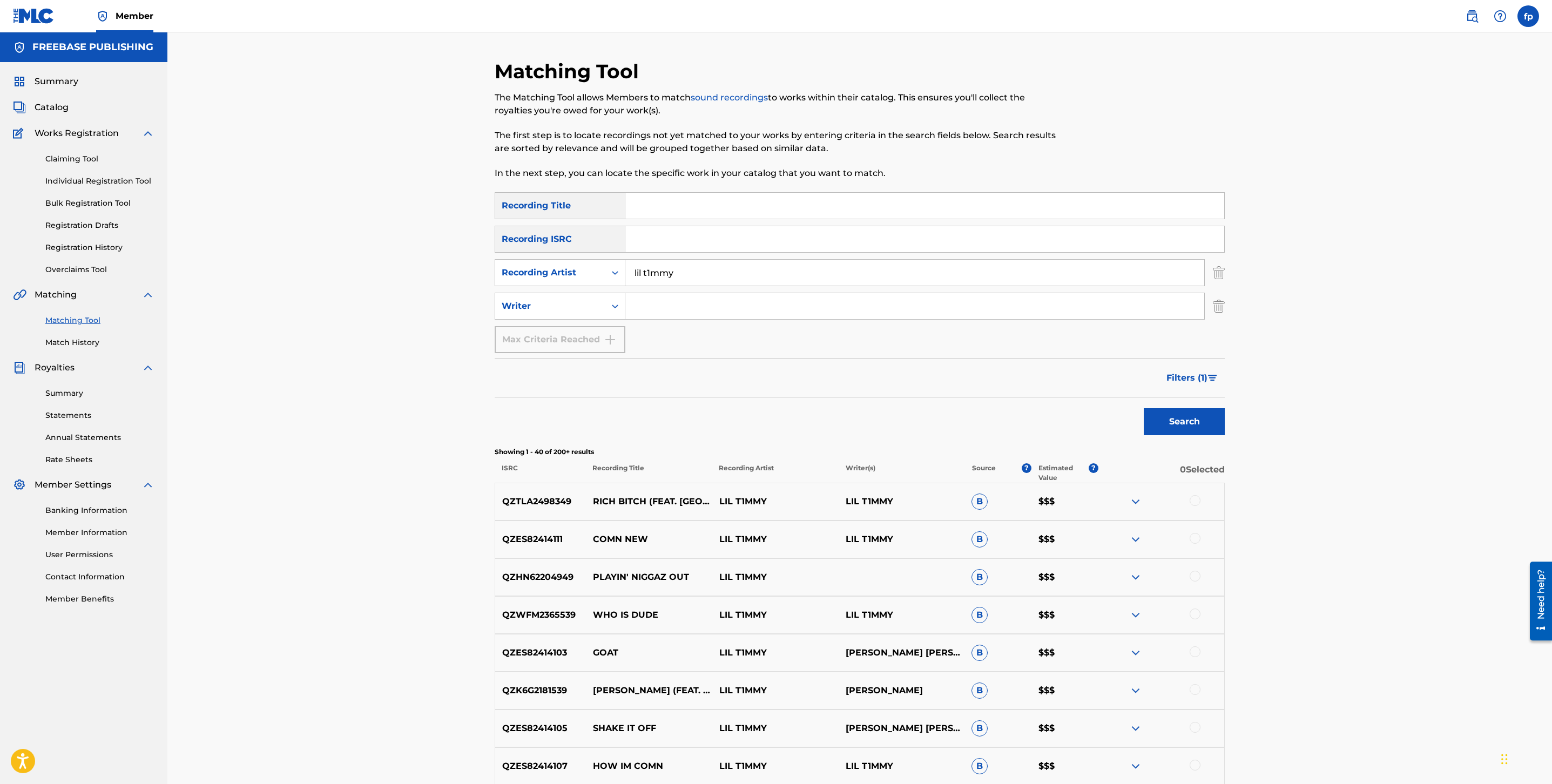
click at [667, 274] on input "lil t1mmy" at bounding box center [914, 273] width 579 height 26
click at [1144, 408] on button "Search" at bounding box center [1184, 422] width 81 height 27
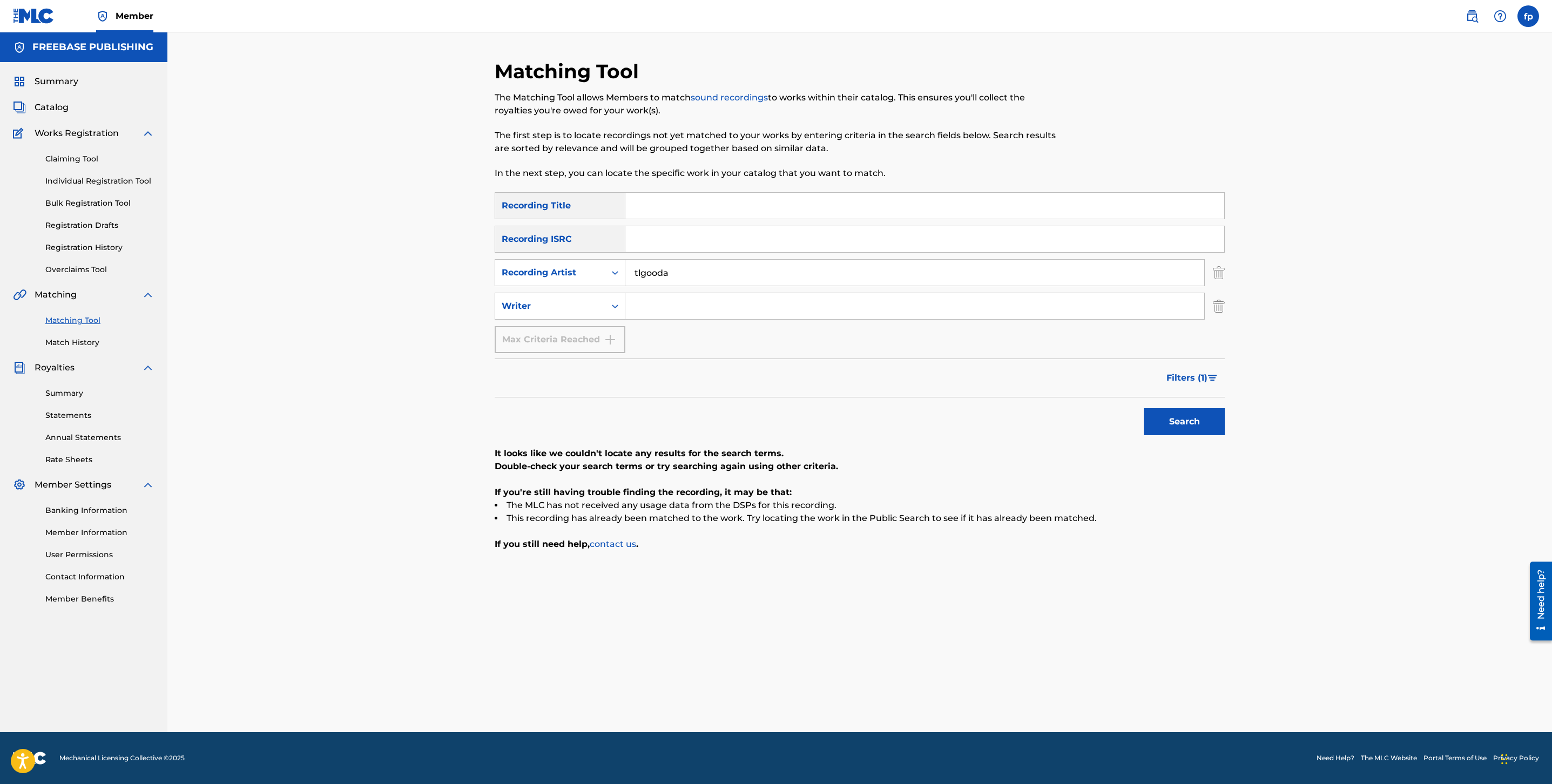
click at [640, 272] on input "tlgooda" at bounding box center [914, 273] width 579 height 26
type input "[PERSON_NAME]"
click at [1144, 408] on button "Search" at bounding box center [1184, 422] width 81 height 27
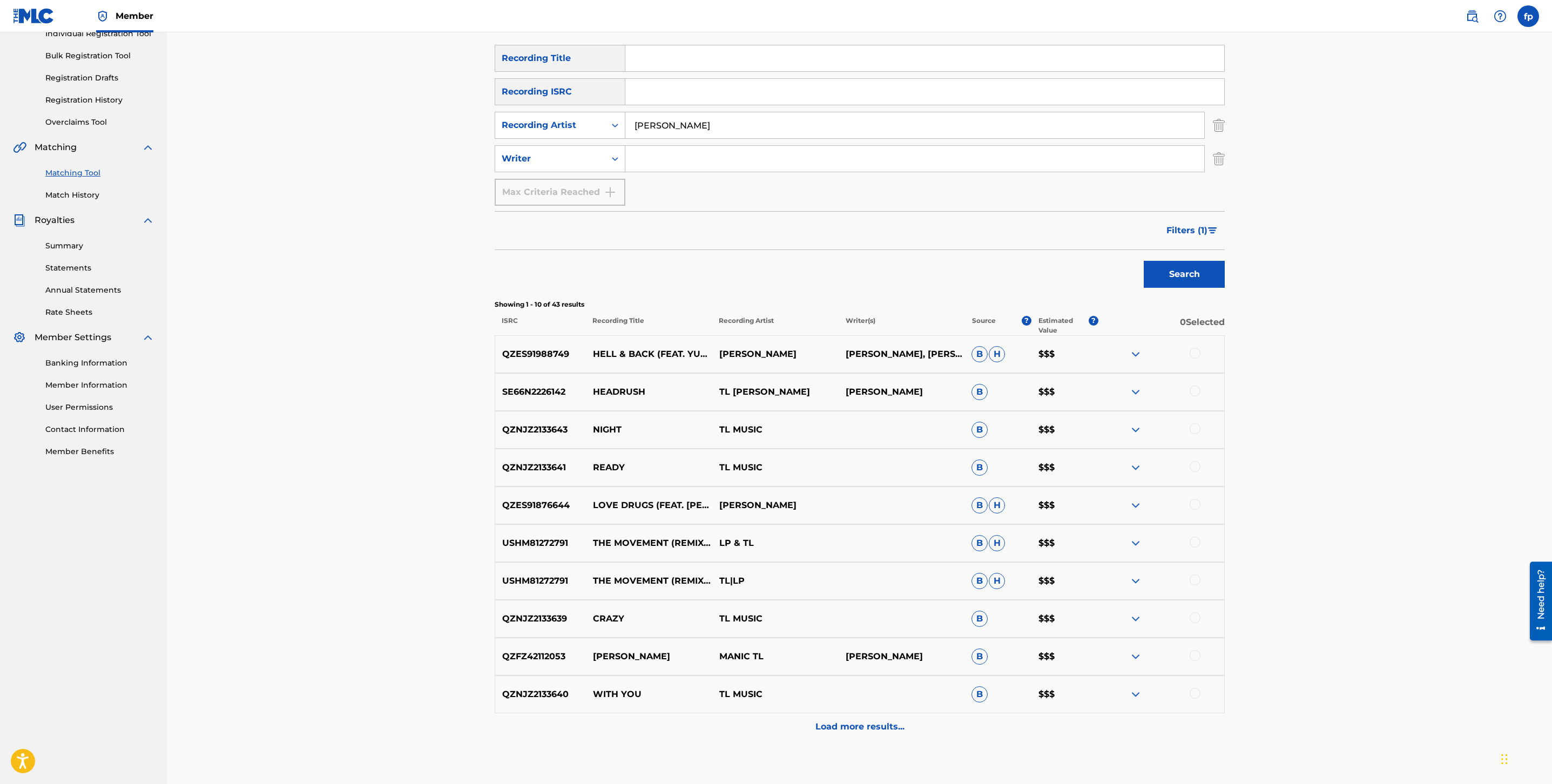
scroll to position [154, 0]
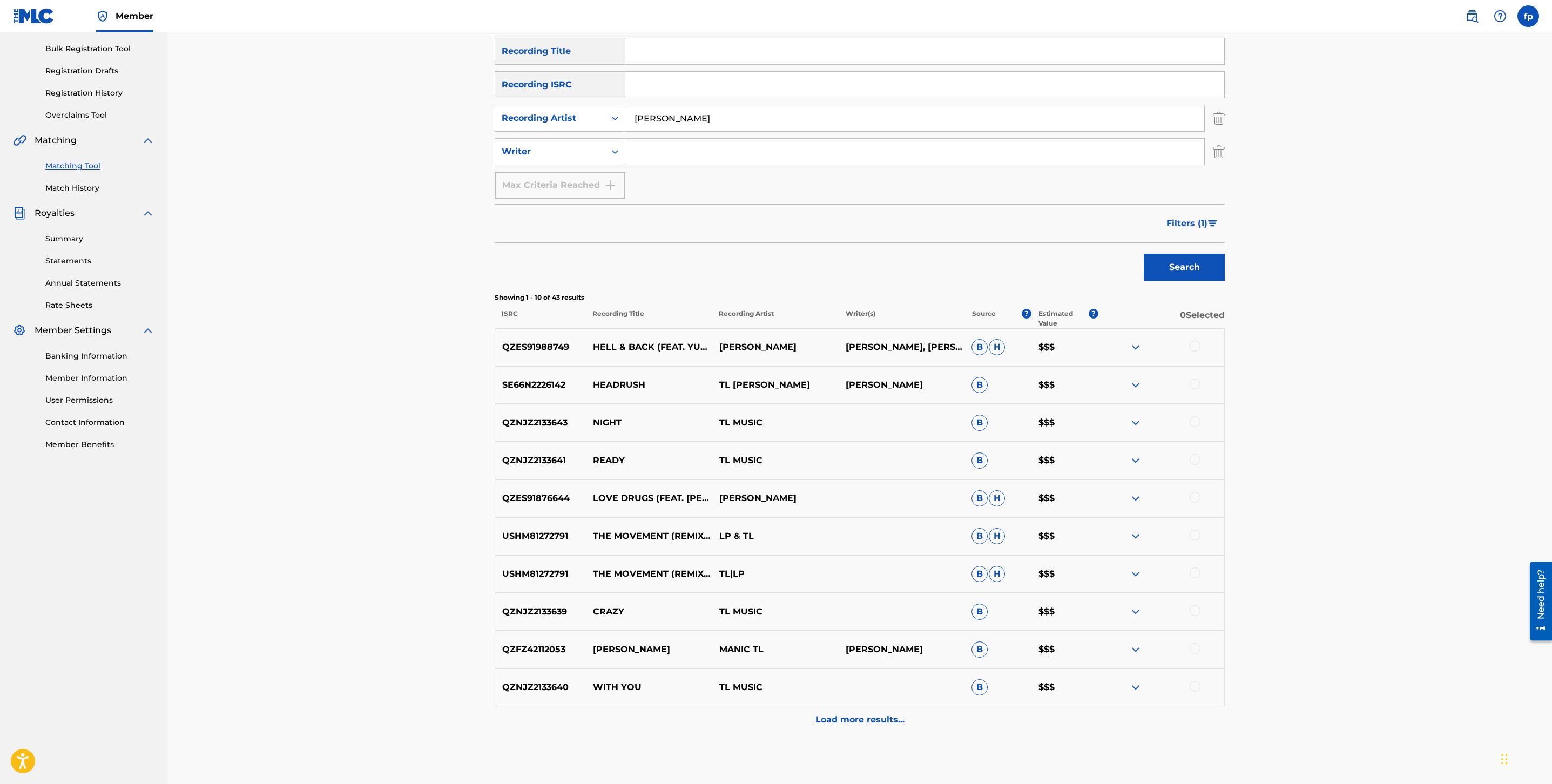
click at [656, 121] on input "[PERSON_NAME]" at bounding box center [914, 118] width 579 height 26
type input "[PERSON_NAME]"
click at [1144, 254] on button "Search" at bounding box center [1184, 268] width 81 height 27
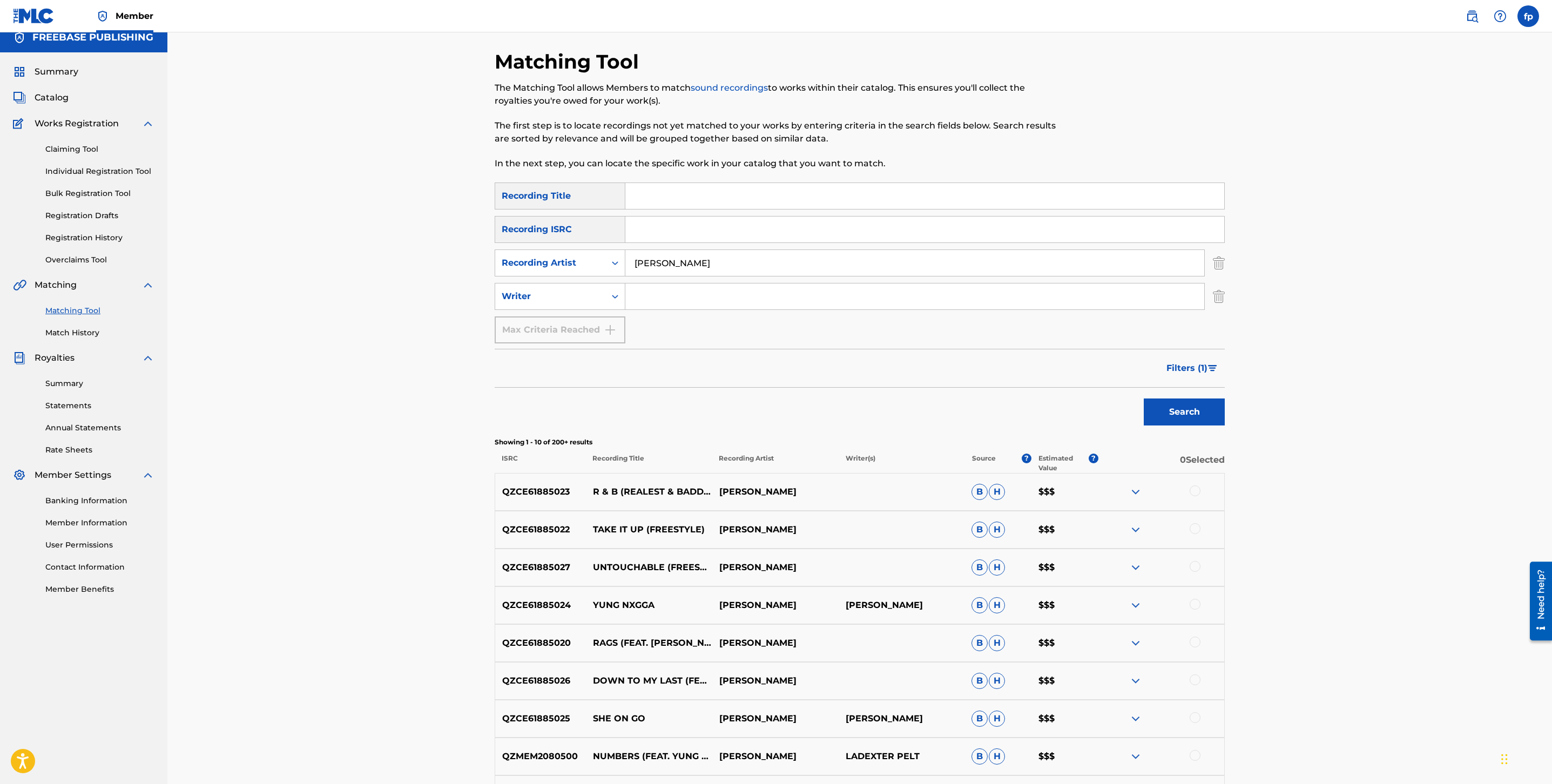
scroll to position [0, 0]
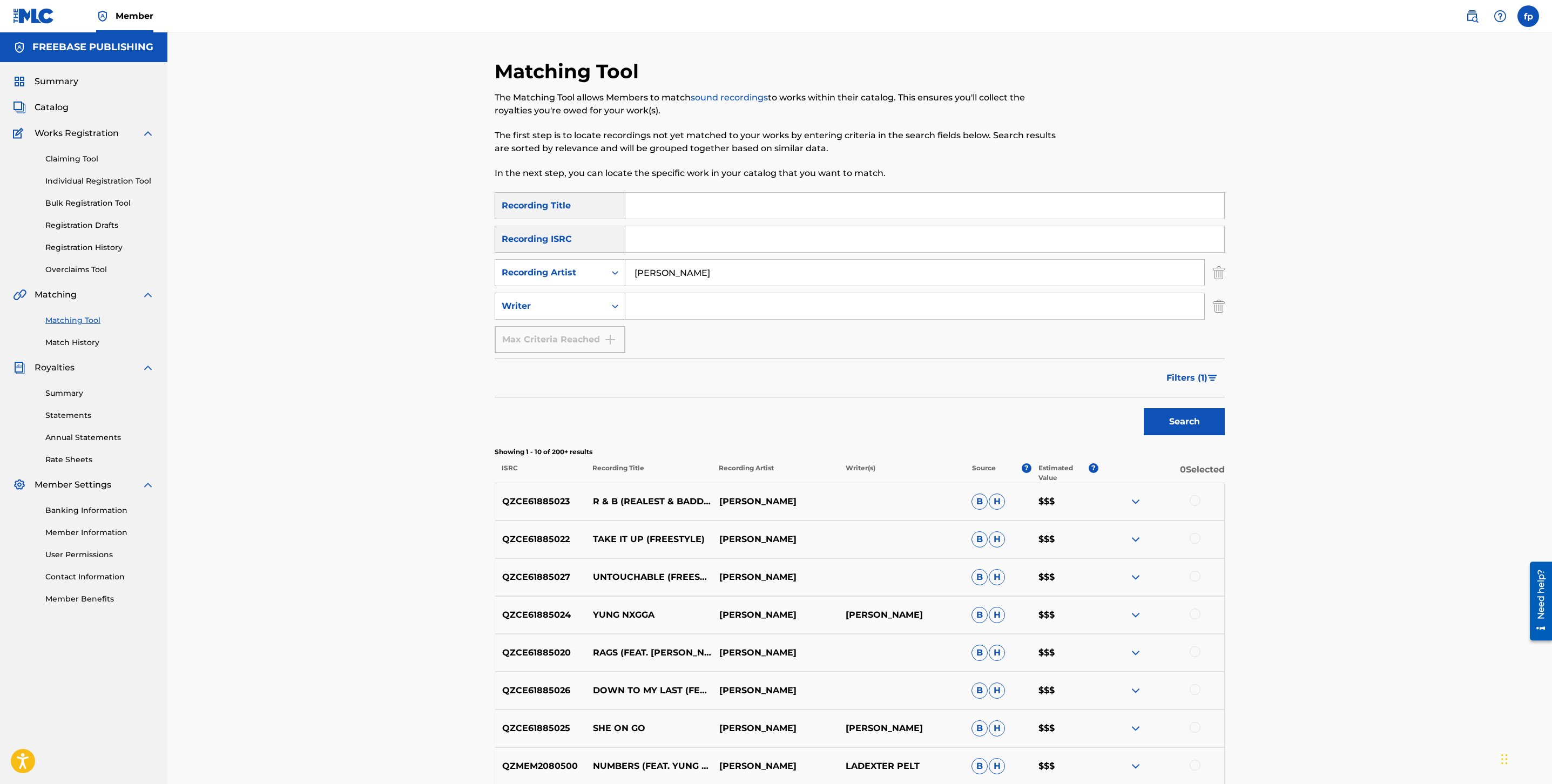
click at [657, 270] on input "[PERSON_NAME]" at bounding box center [914, 273] width 579 height 26
type input "prezzi"
click at [1144, 408] on button "Search" at bounding box center [1184, 422] width 81 height 27
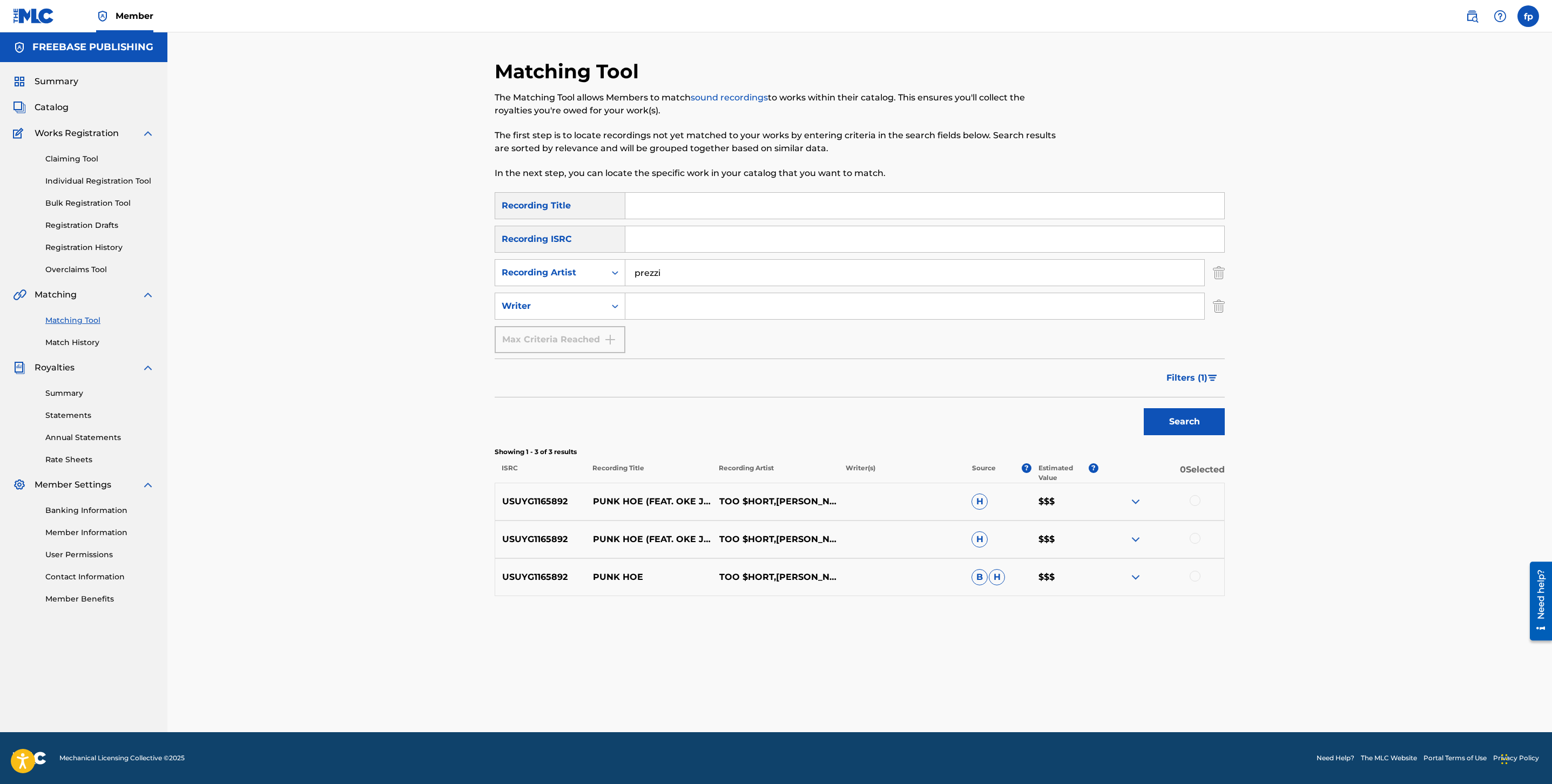
click at [1168, 366] on button "Filters ( 1 )" at bounding box center [1192, 378] width 65 height 27
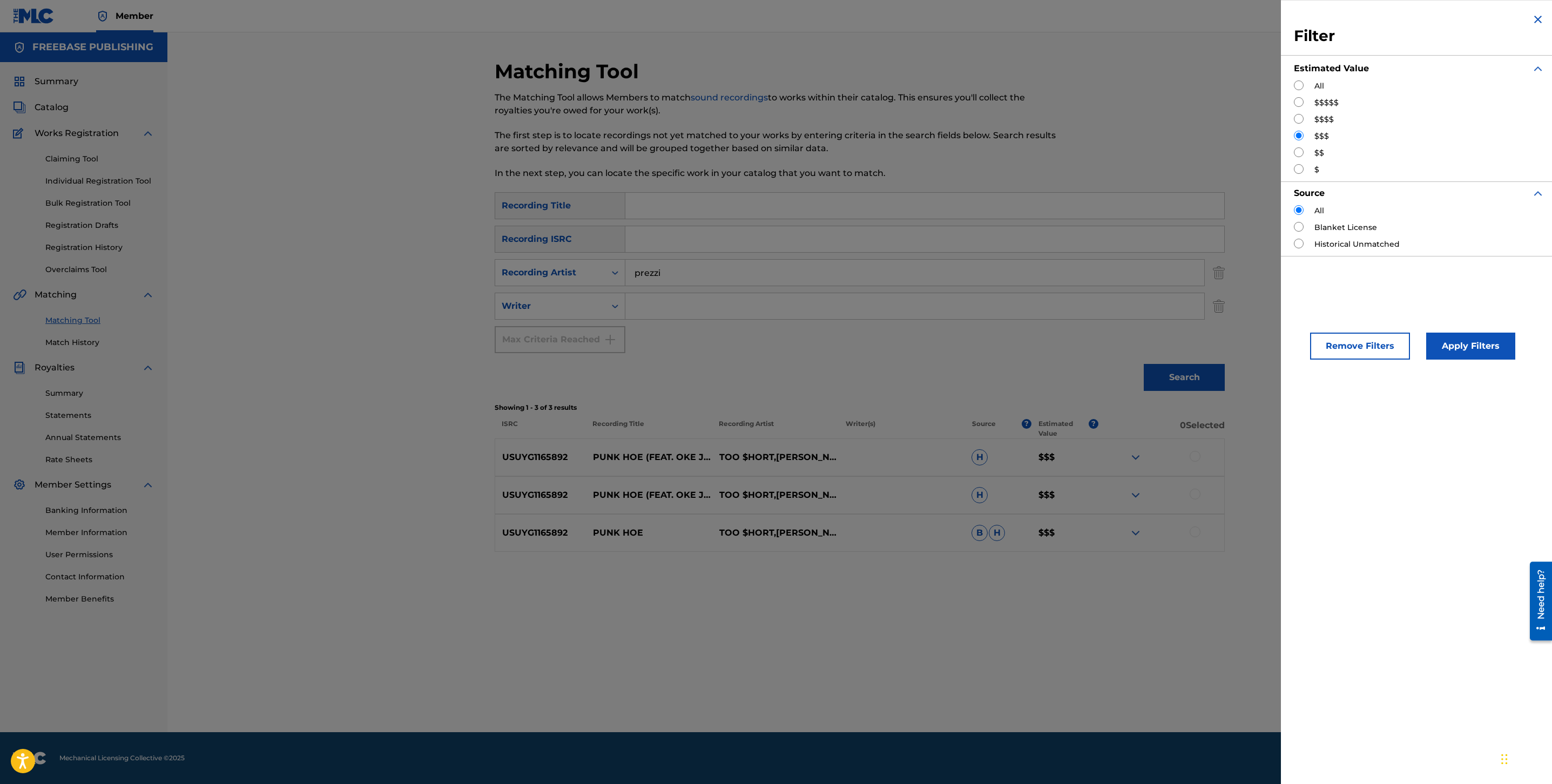
click at [1301, 103] on input "Search Form" at bounding box center [1299, 102] width 10 height 10
radio input "true"
click at [1449, 345] on button "Apply Filters" at bounding box center [1471, 346] width 89 height 27
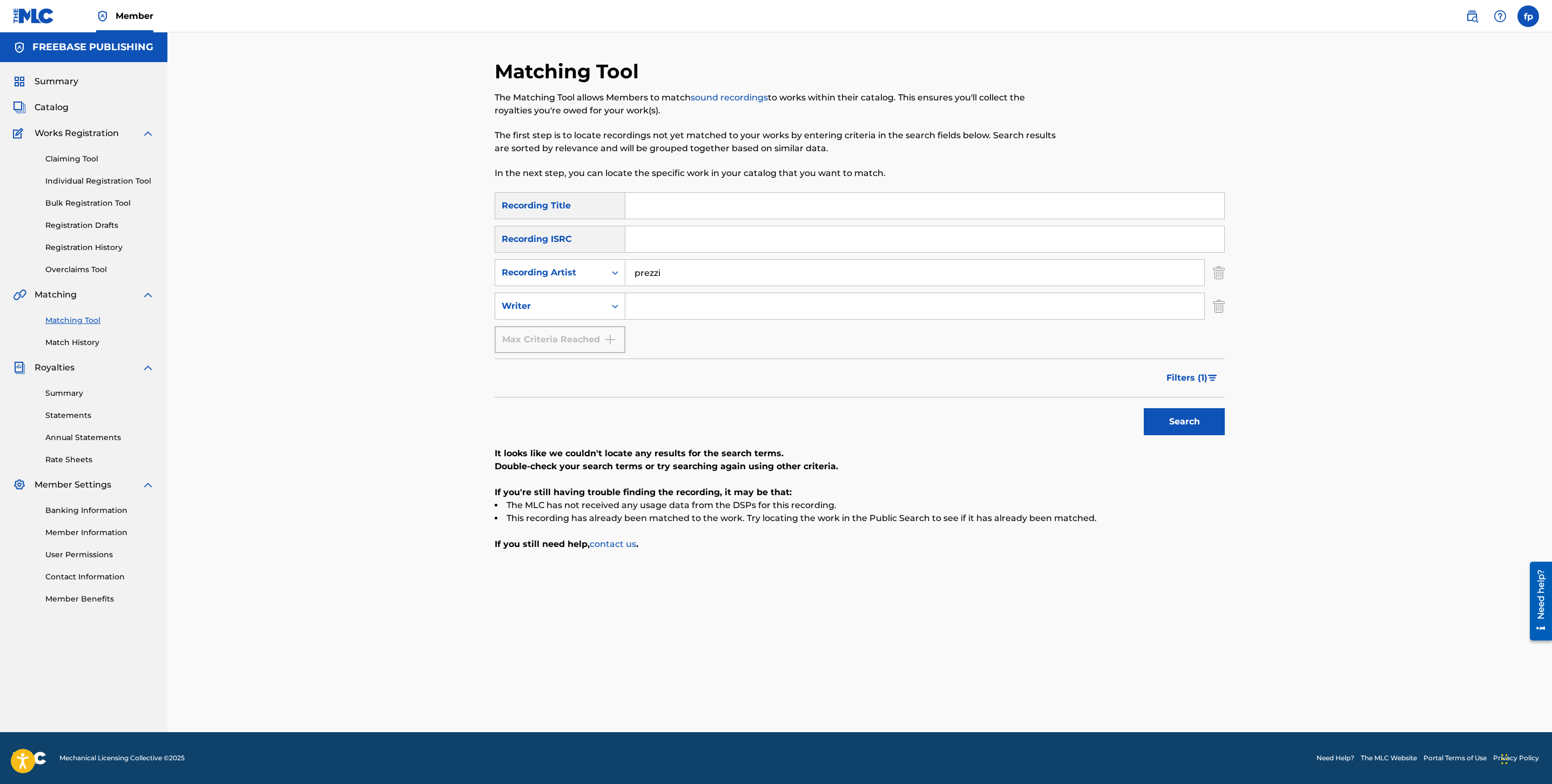
click at [811, 293] on div "Search Form" at bounding box center [914, 307] width 579 height 27
click at [806, 269] on input "prezzi" at bounding box center [914, 273] width 579 height 26
type input "frak"
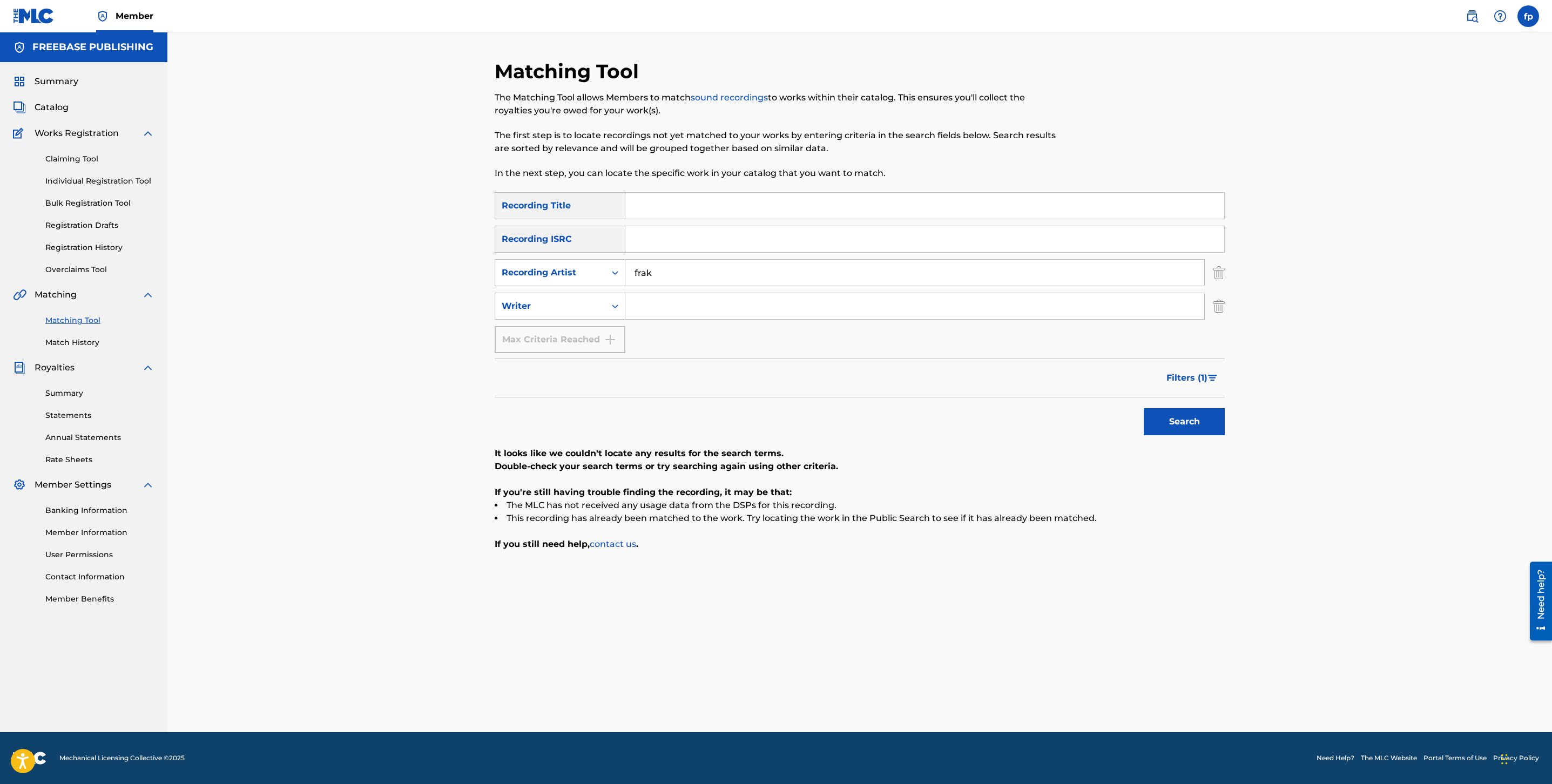
click at [1144, 408] on button "Search" at bounding box center [1184, 422] width 81 height 27
click at [688, 276] on input "frak" at bounding box center [914, 273] width 579 height 26
click at [1144, 408] on button "Search" at bounding box center [1184, 422] width 81 height 27
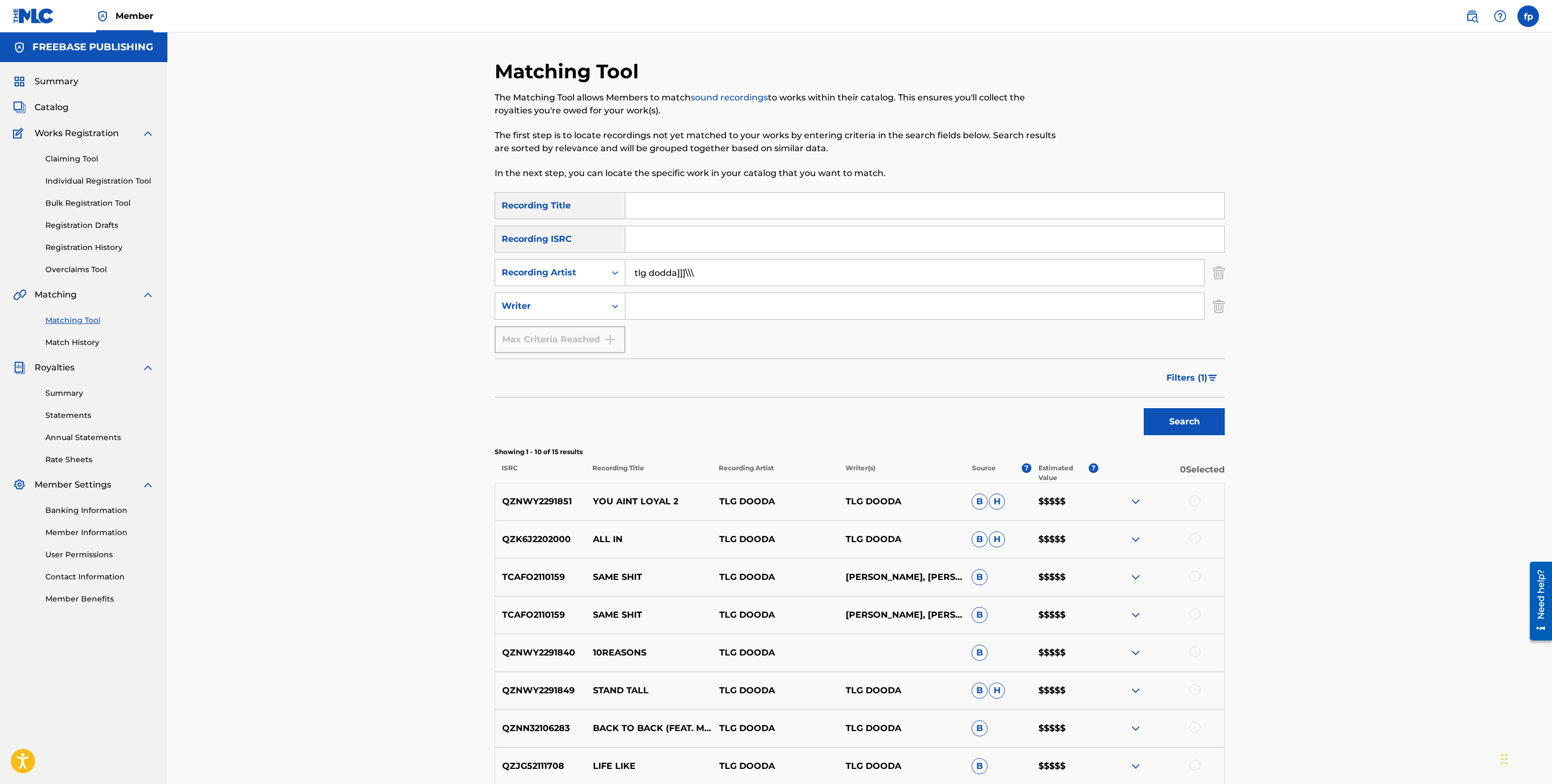
click at [1144, 408] on button "Search" at bounding box center [1184, 422] width 81 height 27
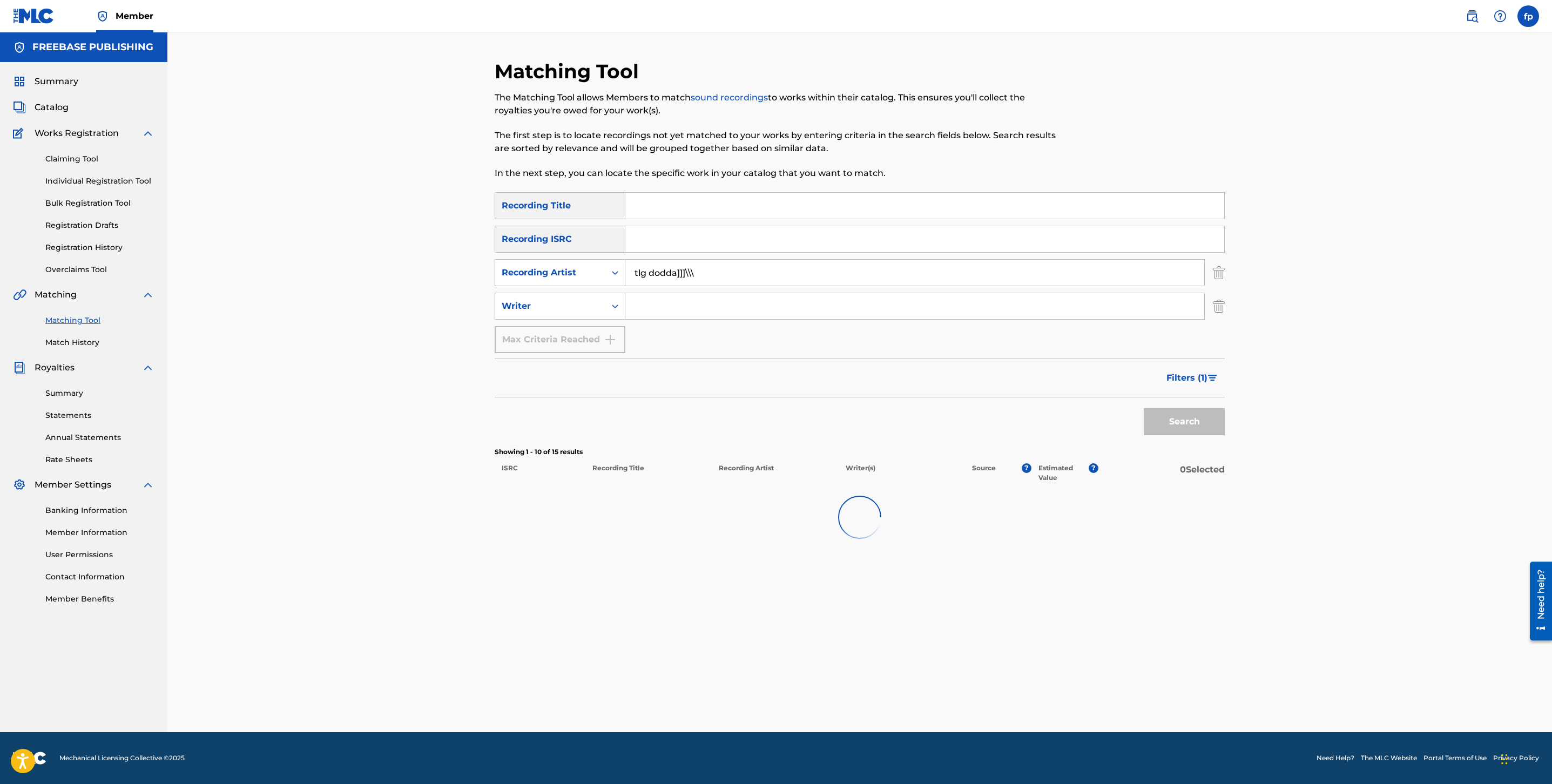
click at [1144, 408] on button "Search" at bounding box center [1184, 422] width 81 height 27
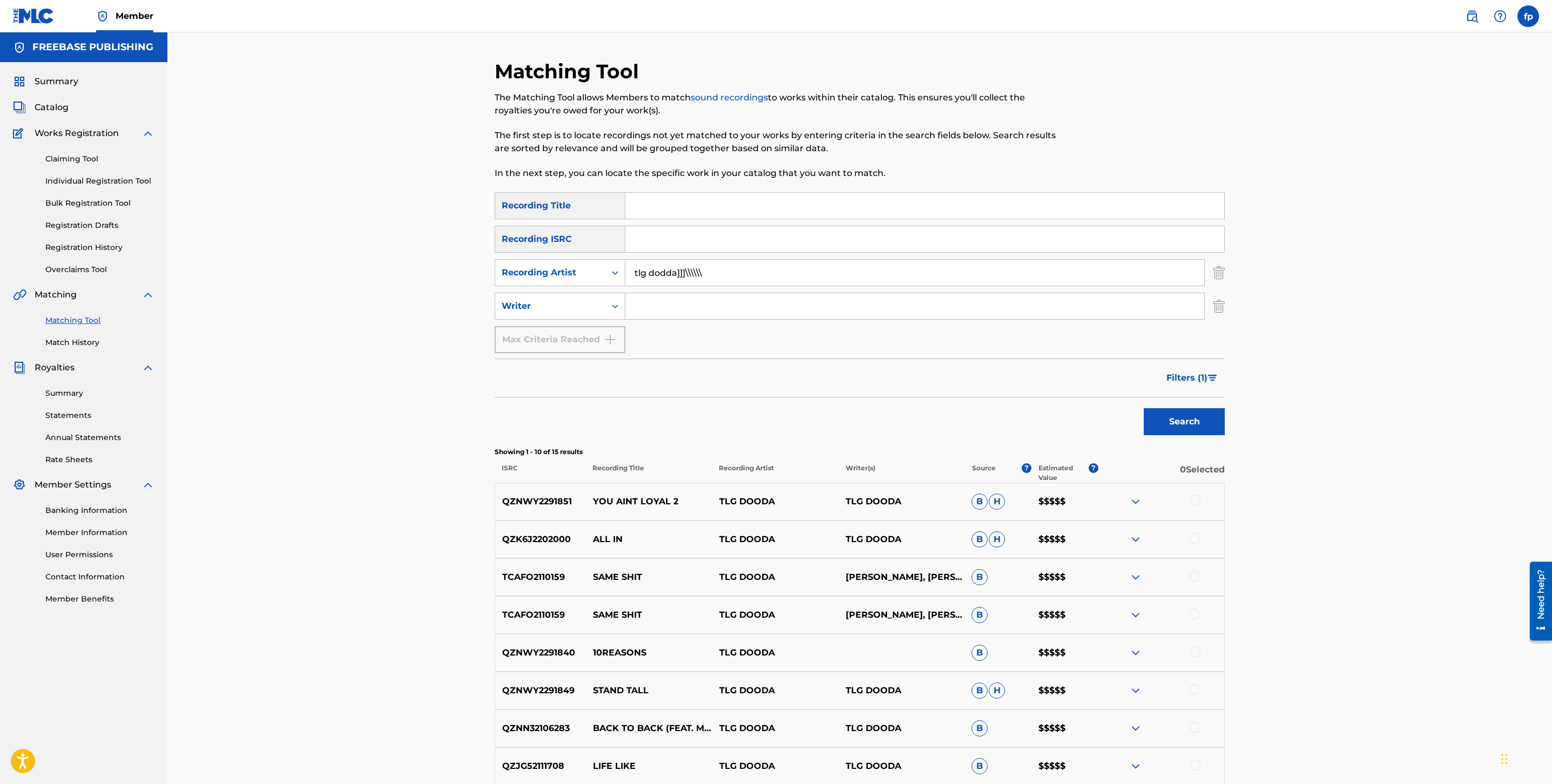
click at [1144, 408] on button "Search" at bounding box center [1184, 422] width 81 height 27
type input "tlg dooda"
click at [1144, 408] on button "Search" at bounding box center [1184, 422] width 81 height 27
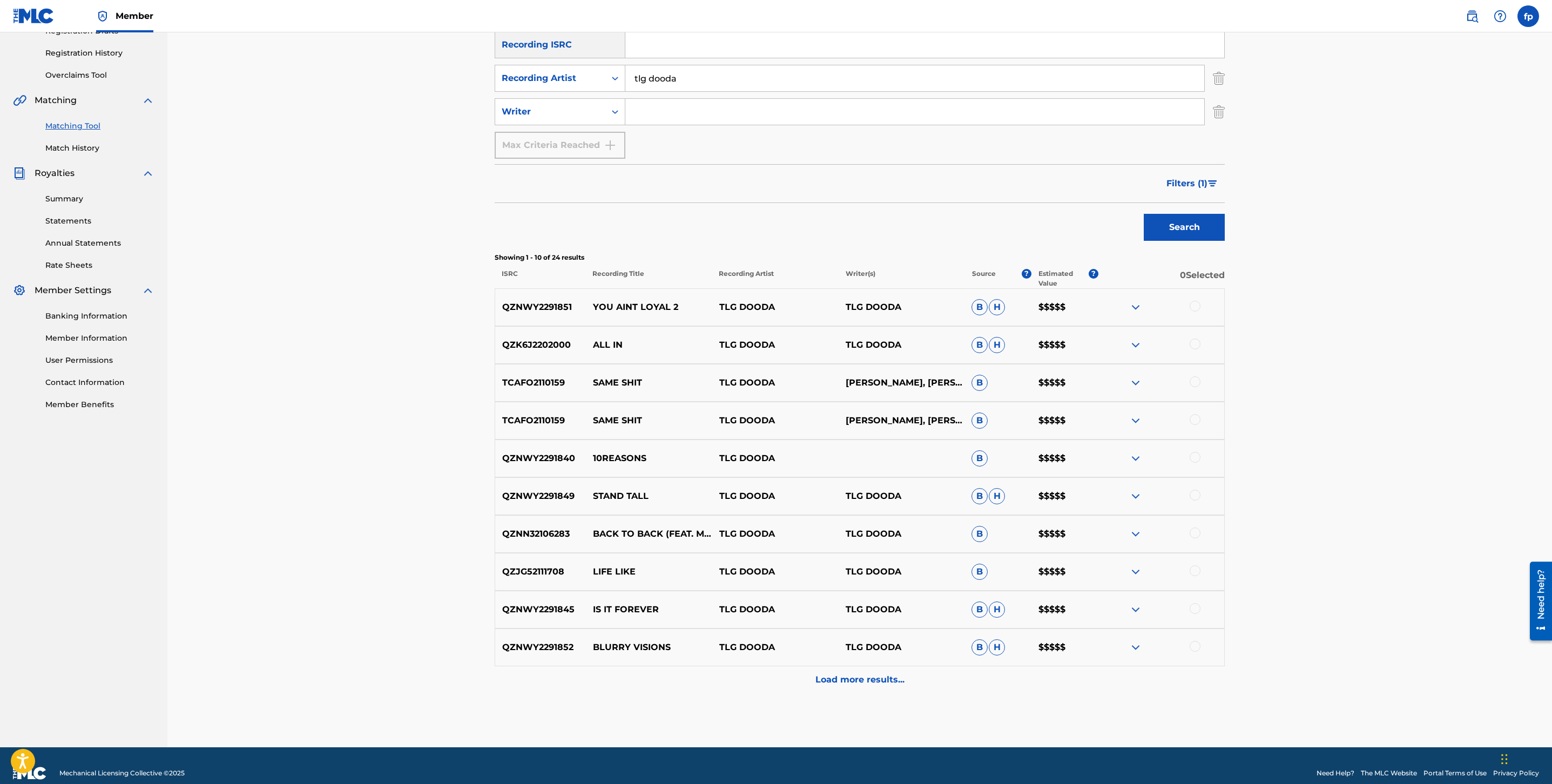
scroll to position [210, 0]
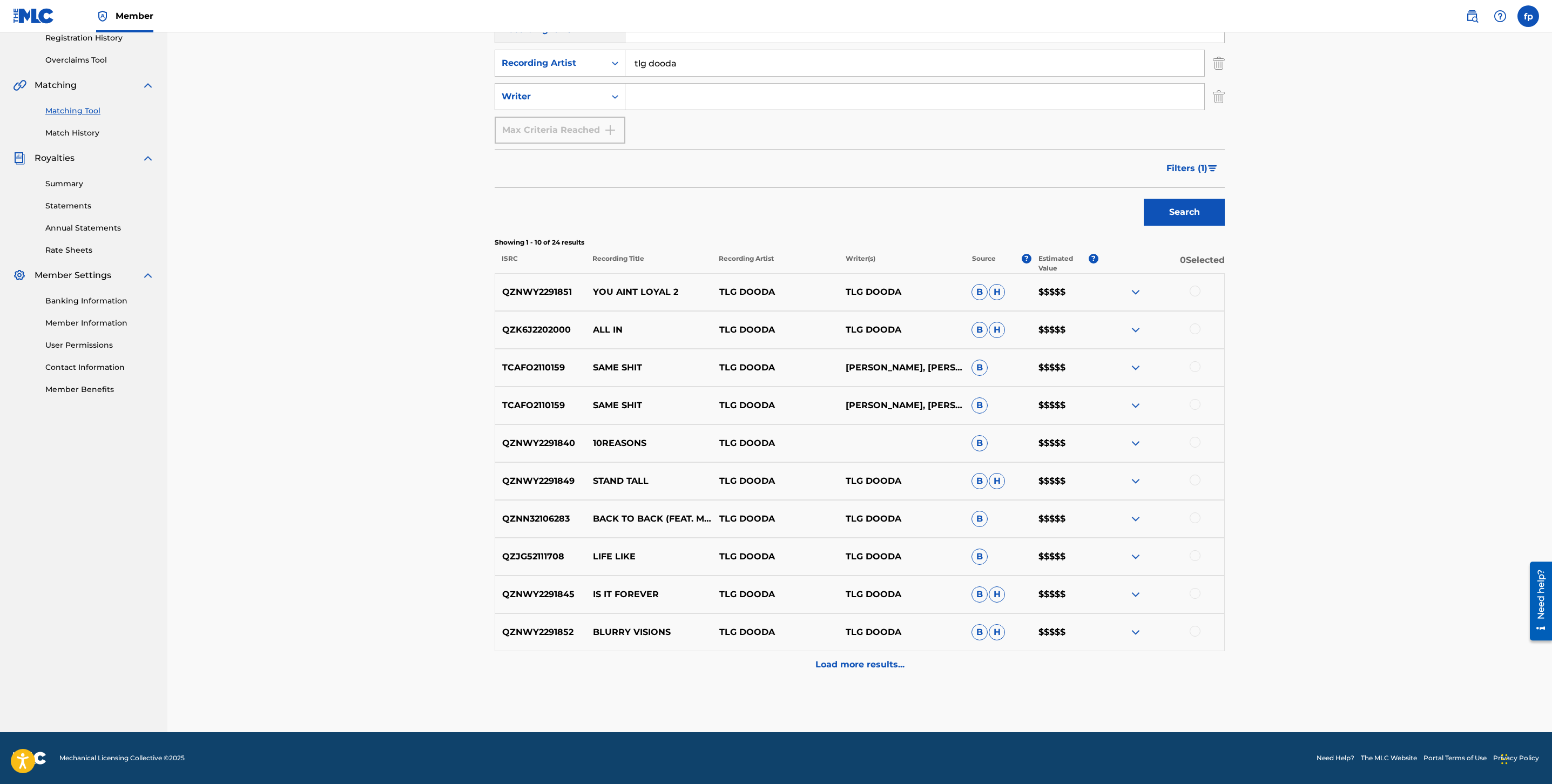
click at [761, 668] on div "Load more results..." at bounding box center [860, 665] width 730 height 27
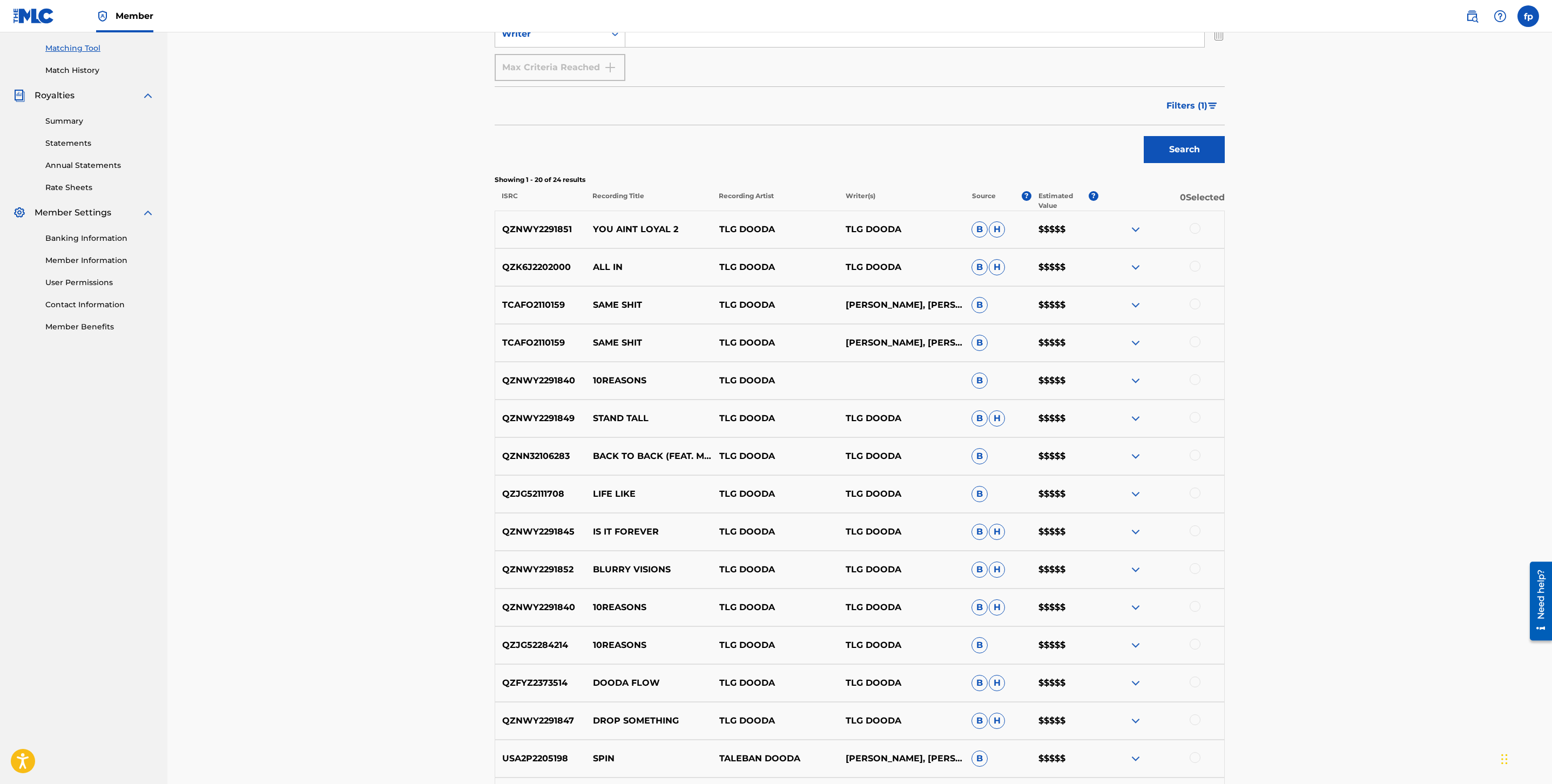
scroll to position [0, 0]
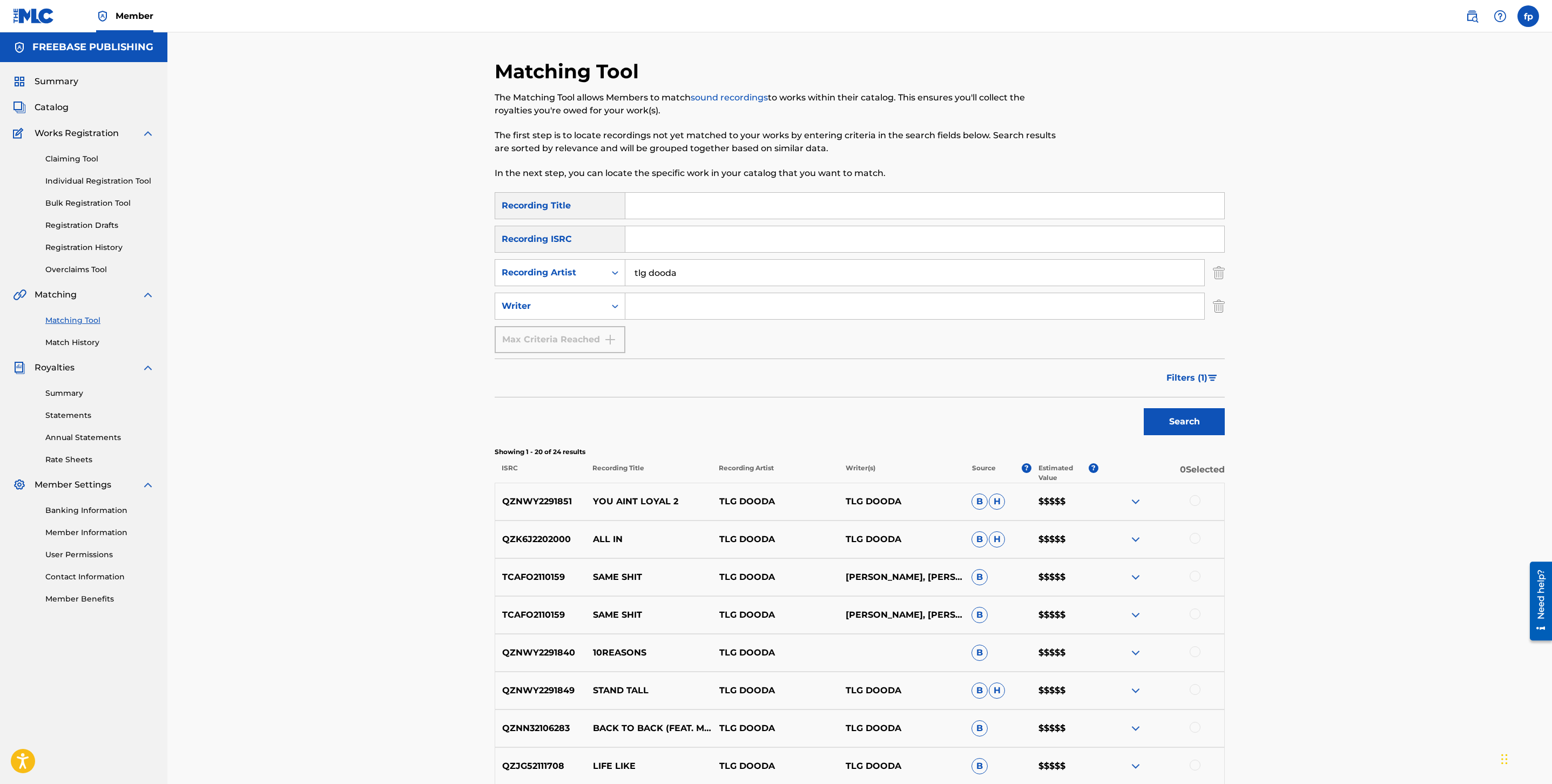
click at [1221, 376] on button "Filters ( 1 )" at bounding box center [1192, 378] width 65 height 27
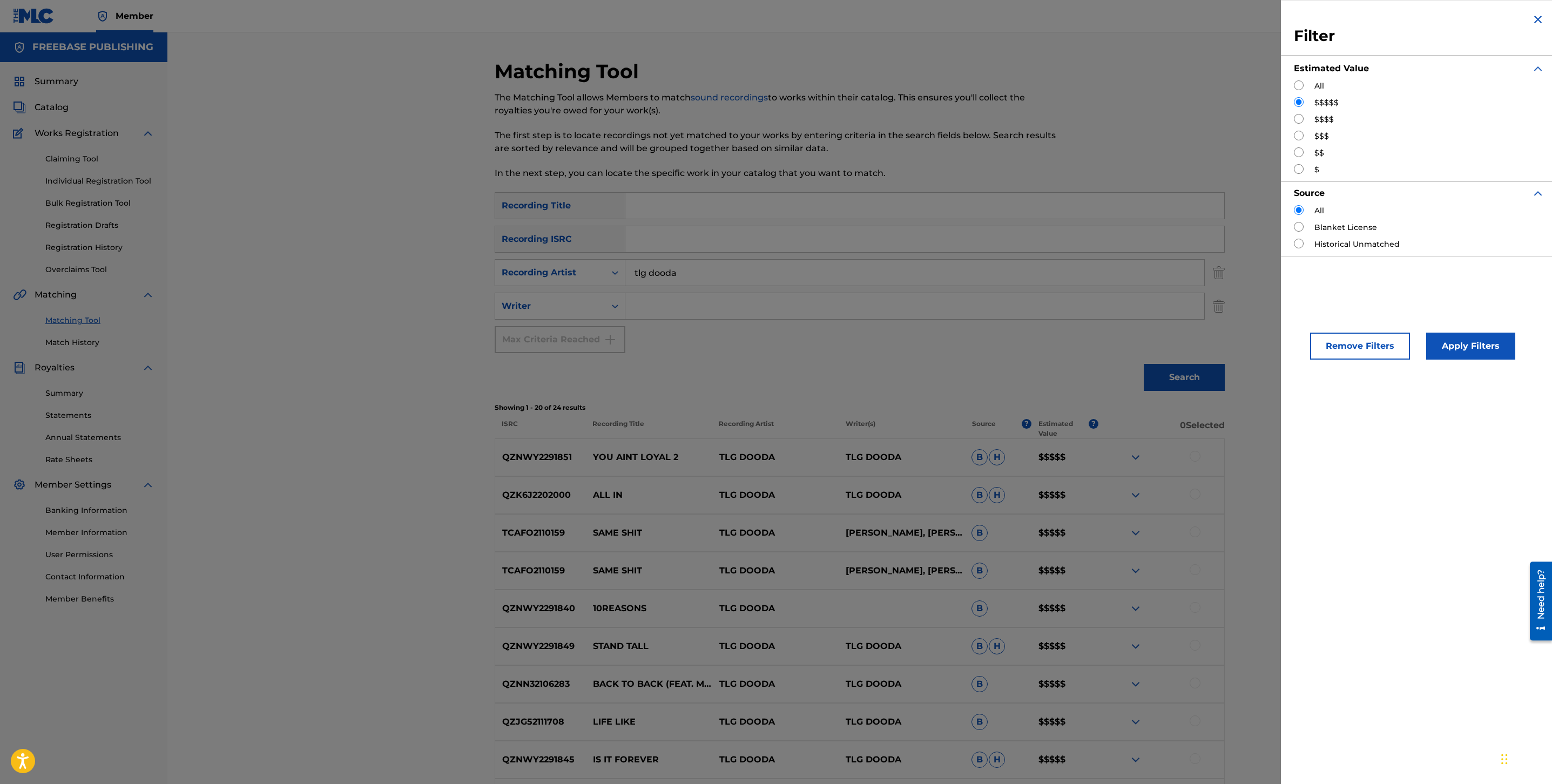
click at [1309, 115] on div "$$$$" at bounding box center [1419, 119] width 250 height 12
click at [1289, 126] on div "Filter Estimated Value All $$$$$ $$$$ $$$ $$ $ Source All Blanket License Histo…" at bounding box center [1419, 134] width 277 height 269
click at [1296, 123] on input "Search Form" at bounding box center [1299, 118] width 10 height 10
radio input "true"
click at [1440, 343] on button "Apply Filters" at bounding box center [1471, 346] width 89 height 27
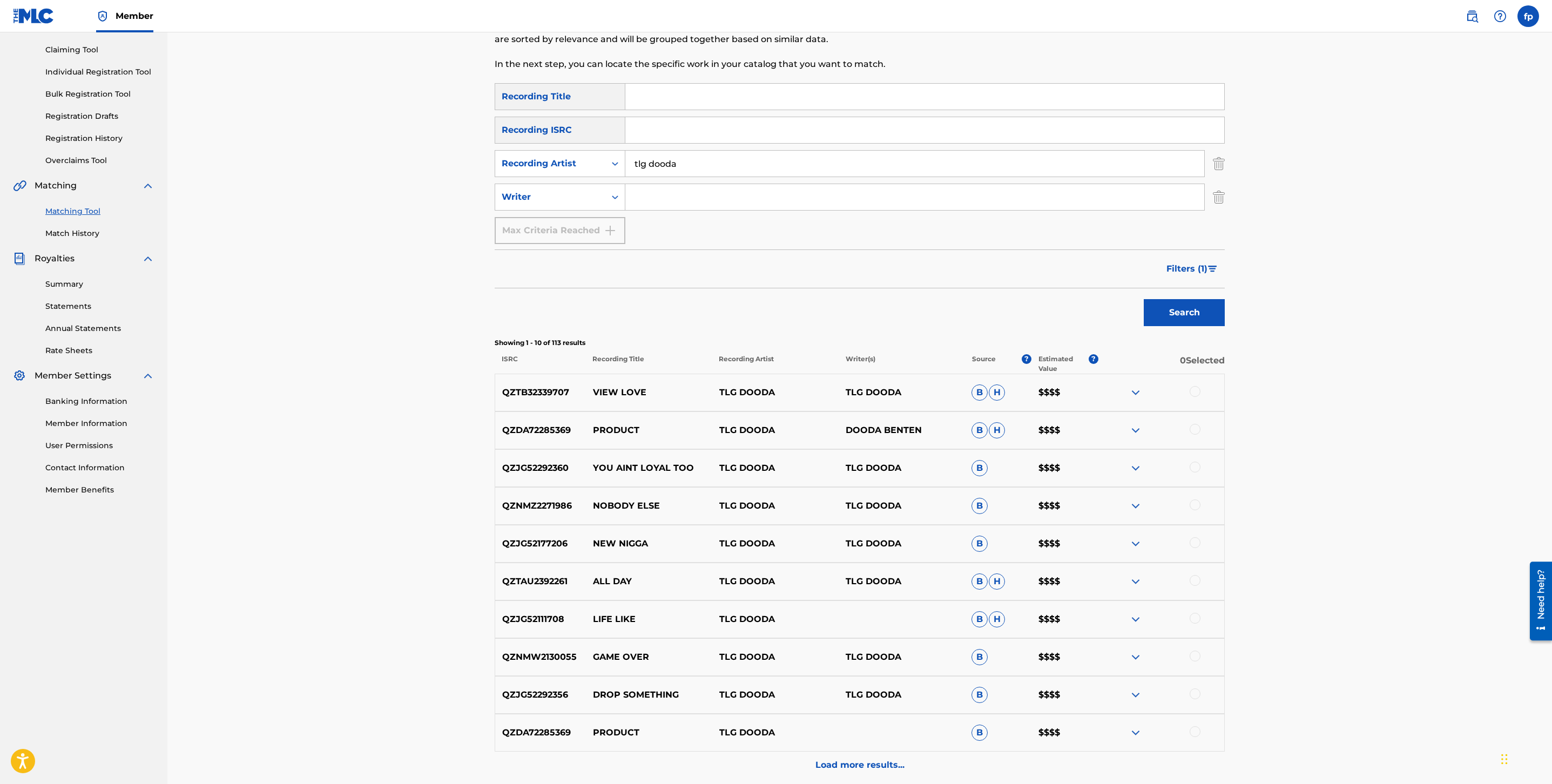
scroll to position [210, 0]
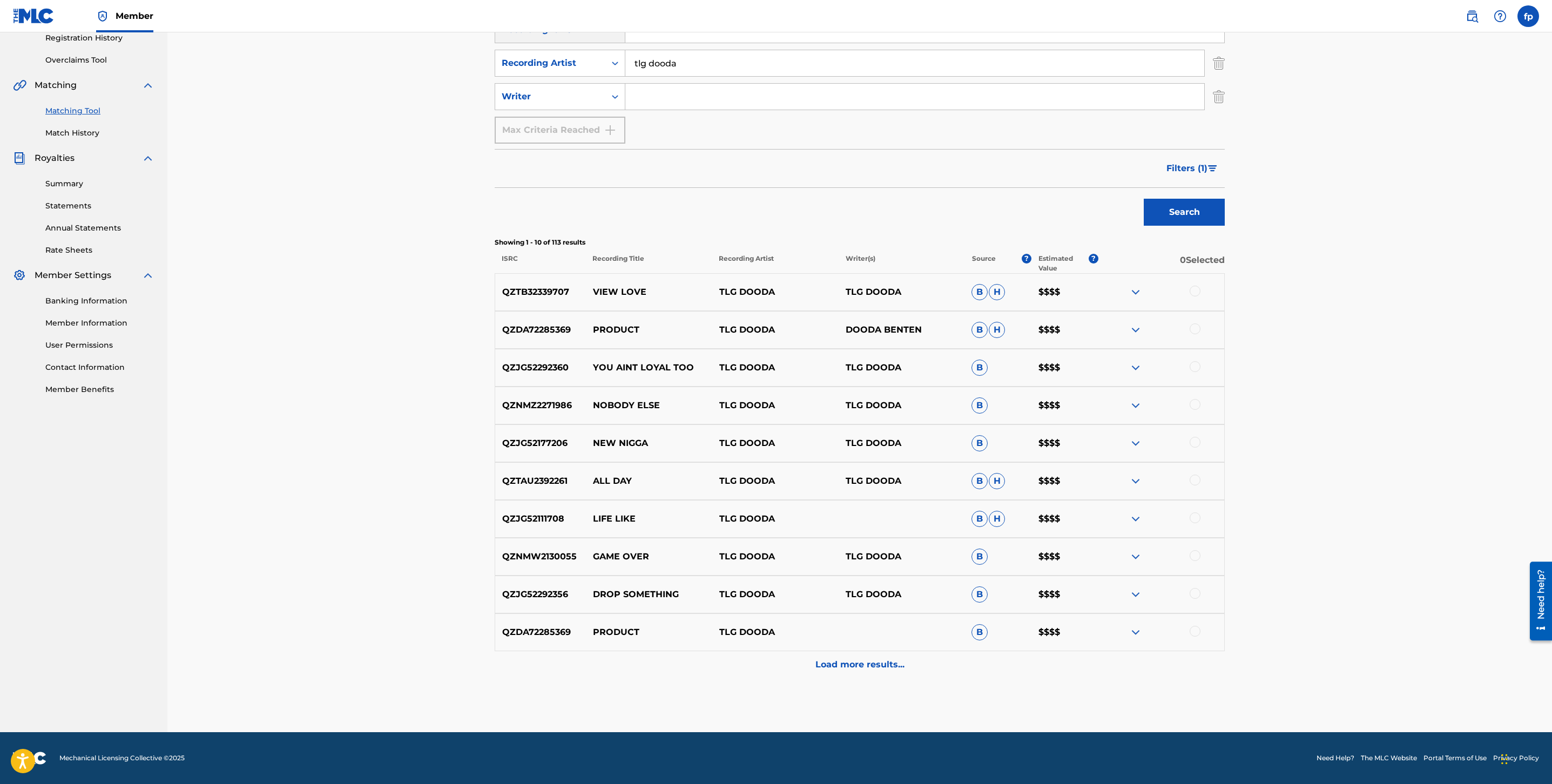
click at [839, 670] on p "Load more results..." at bounding box center [860, 664] width 89 height 13
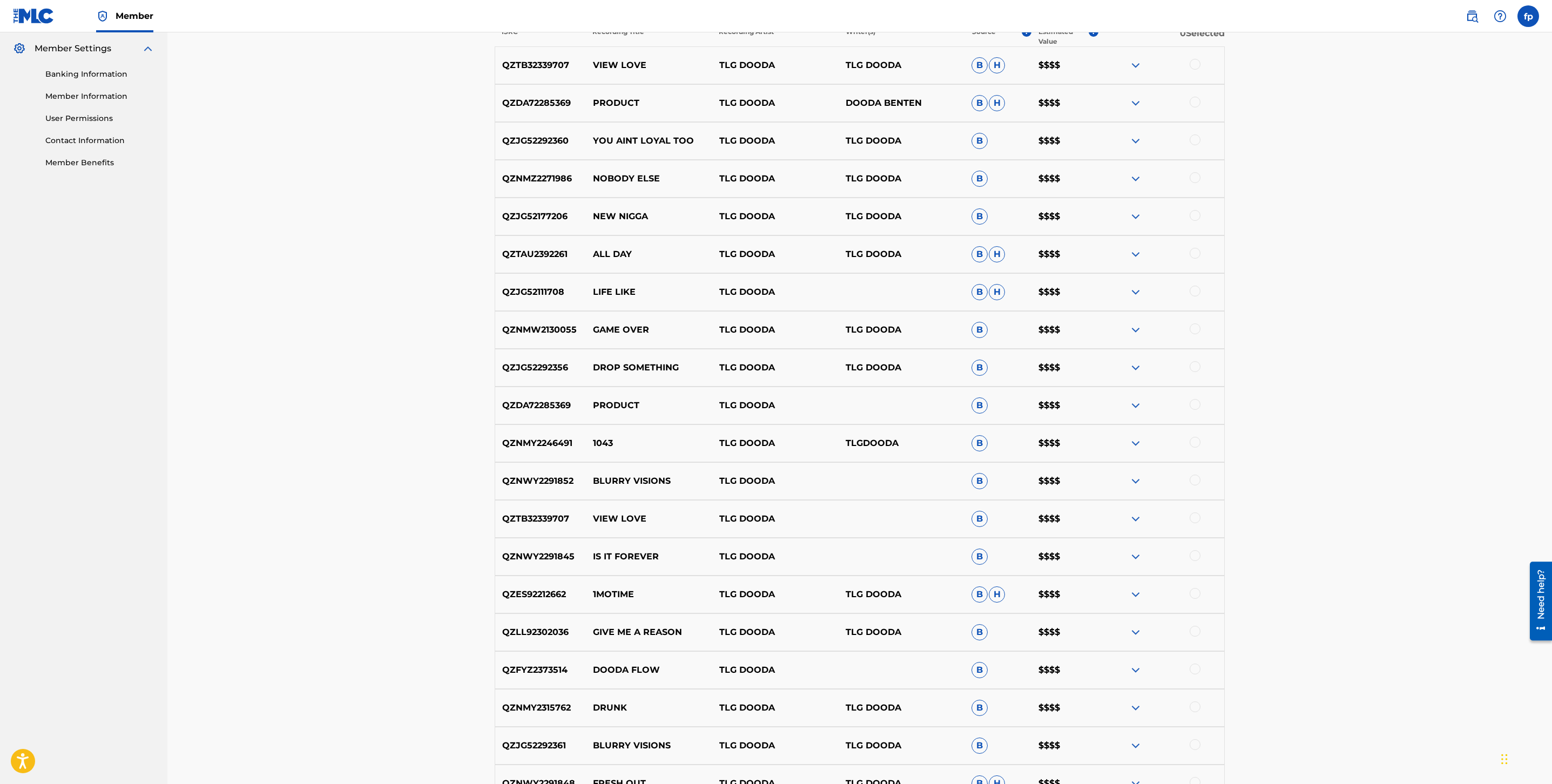
scroll to position [588, 0]
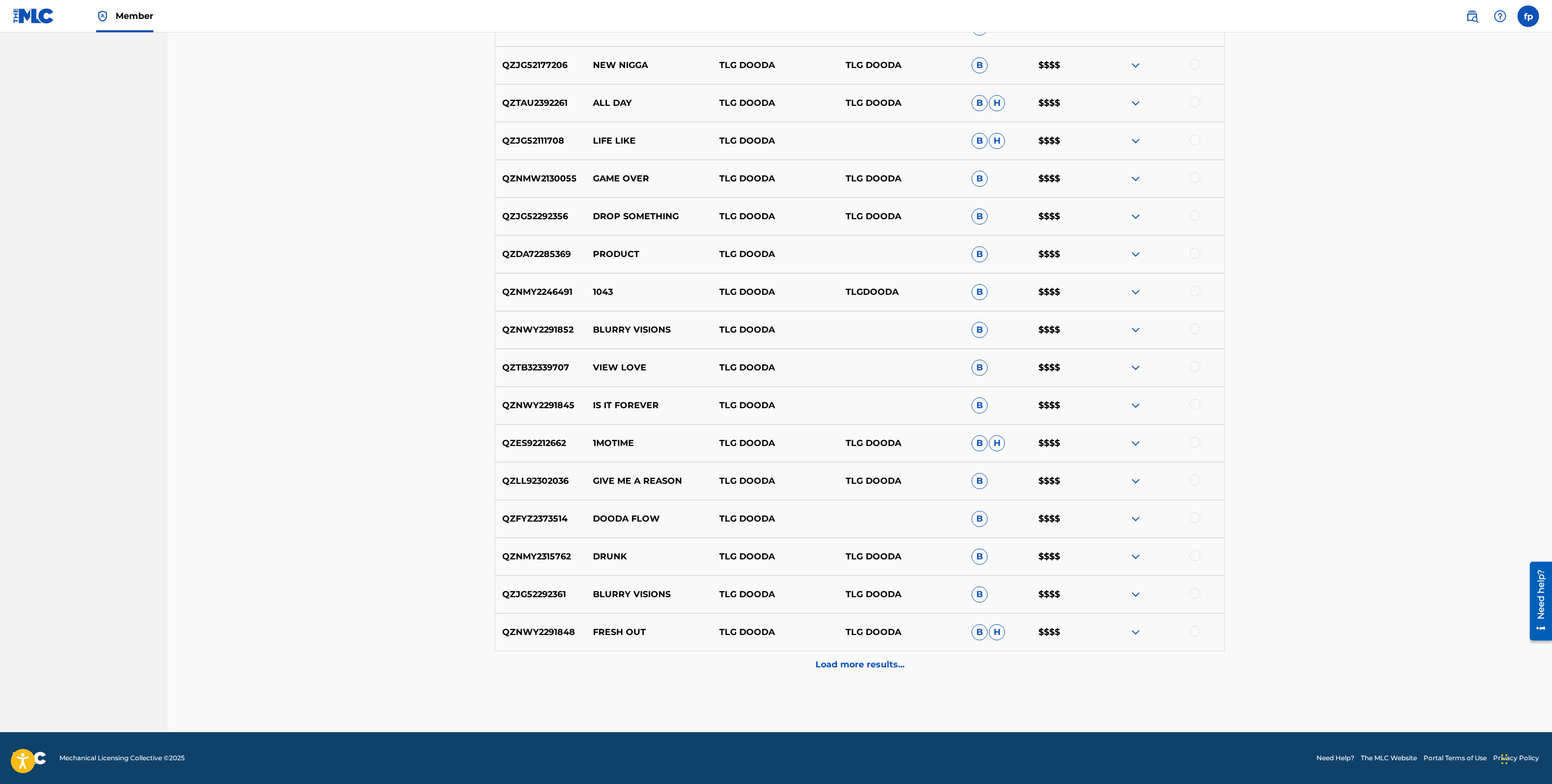
click at [852, 663] on p "Load more results..." at bounding box center [860, 664] width 89 height 13
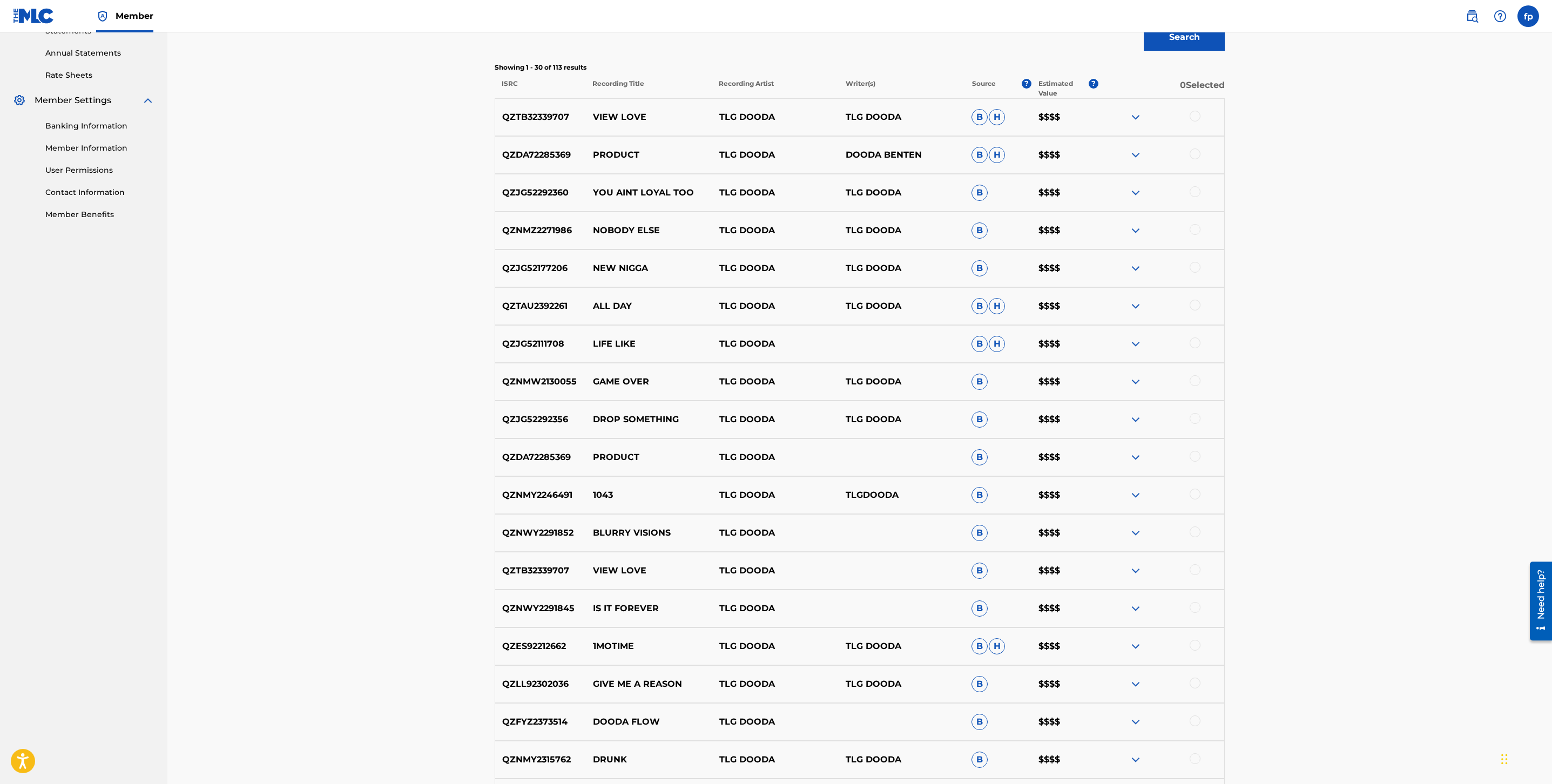
scroll to position [965, 0]
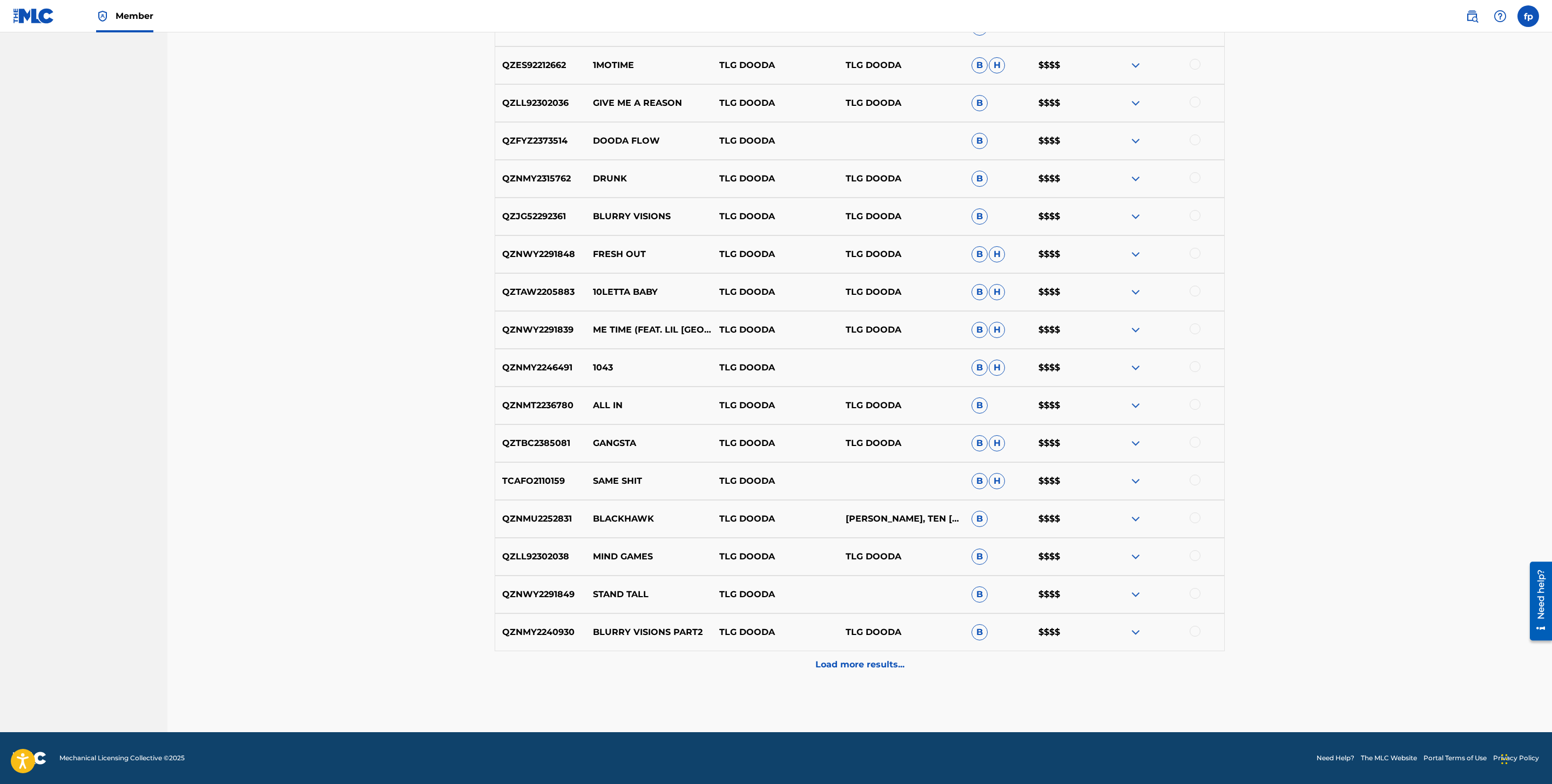
click at [858, 660] on p "Load more results..." at bounding box center [860, 664] width 89 height 13
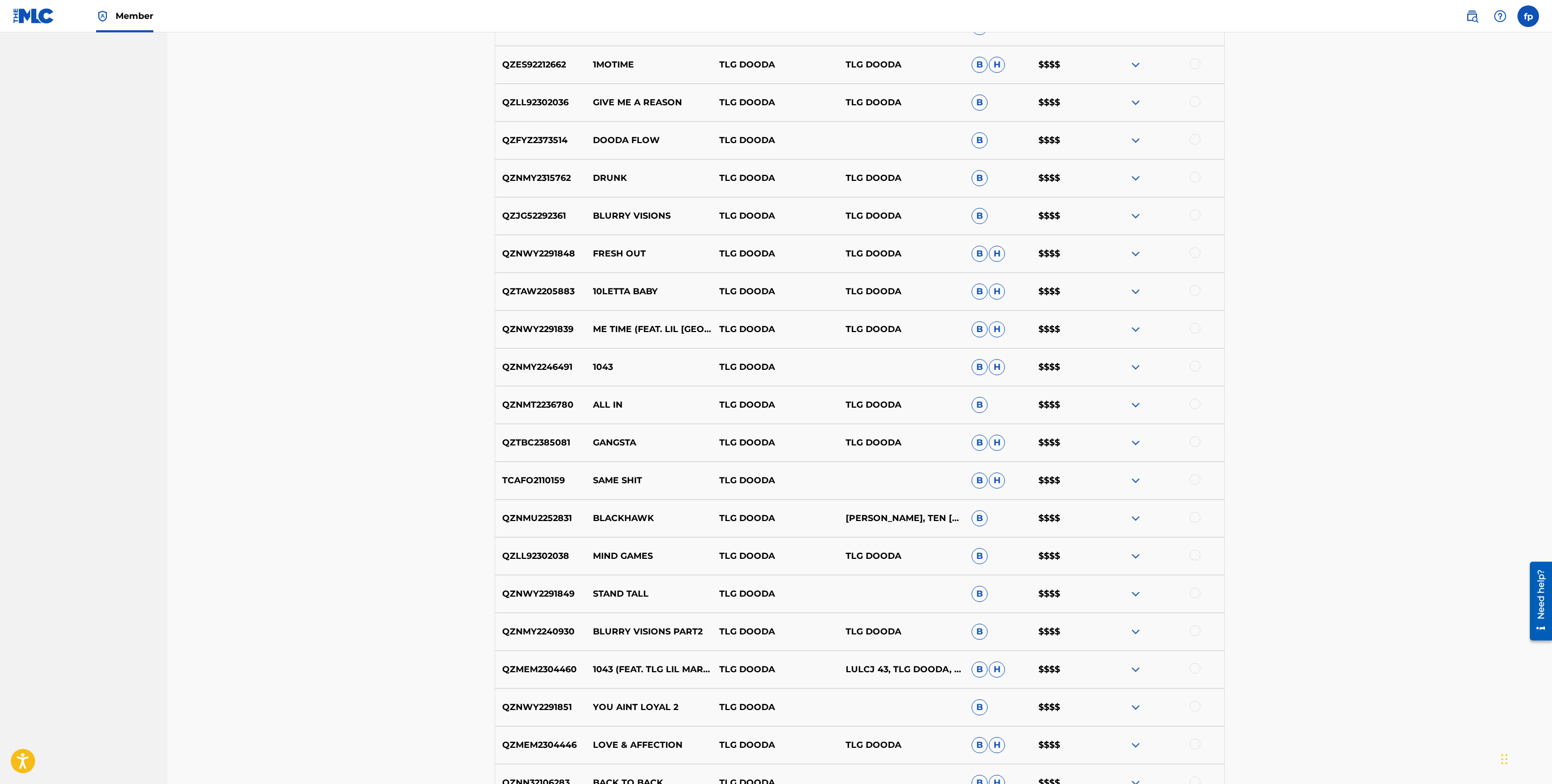
scroll to position [1344, 0]
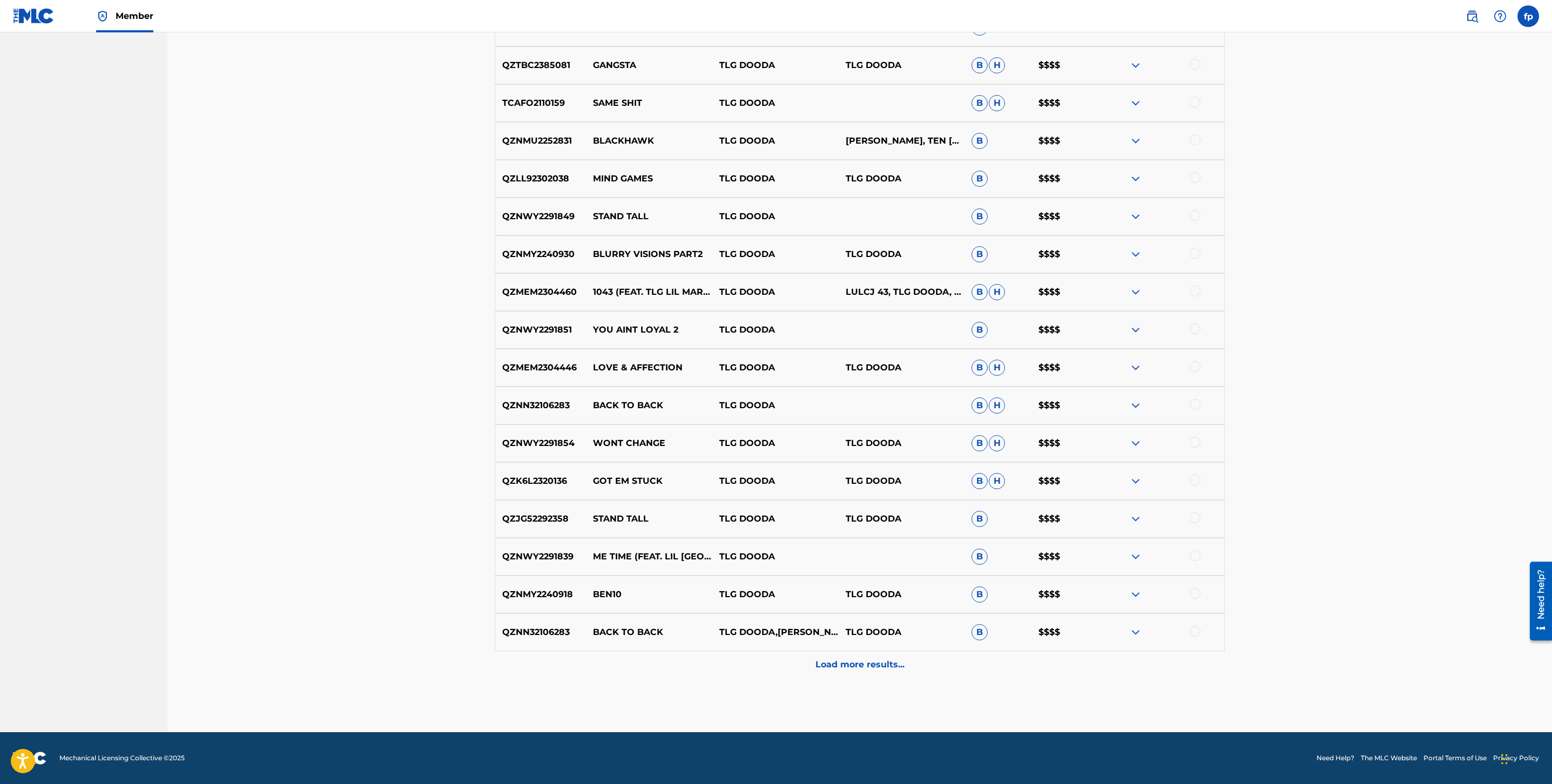
click at [844, 671] on div "Load more results..." at bounding box center [860, 665] width 730 height 27
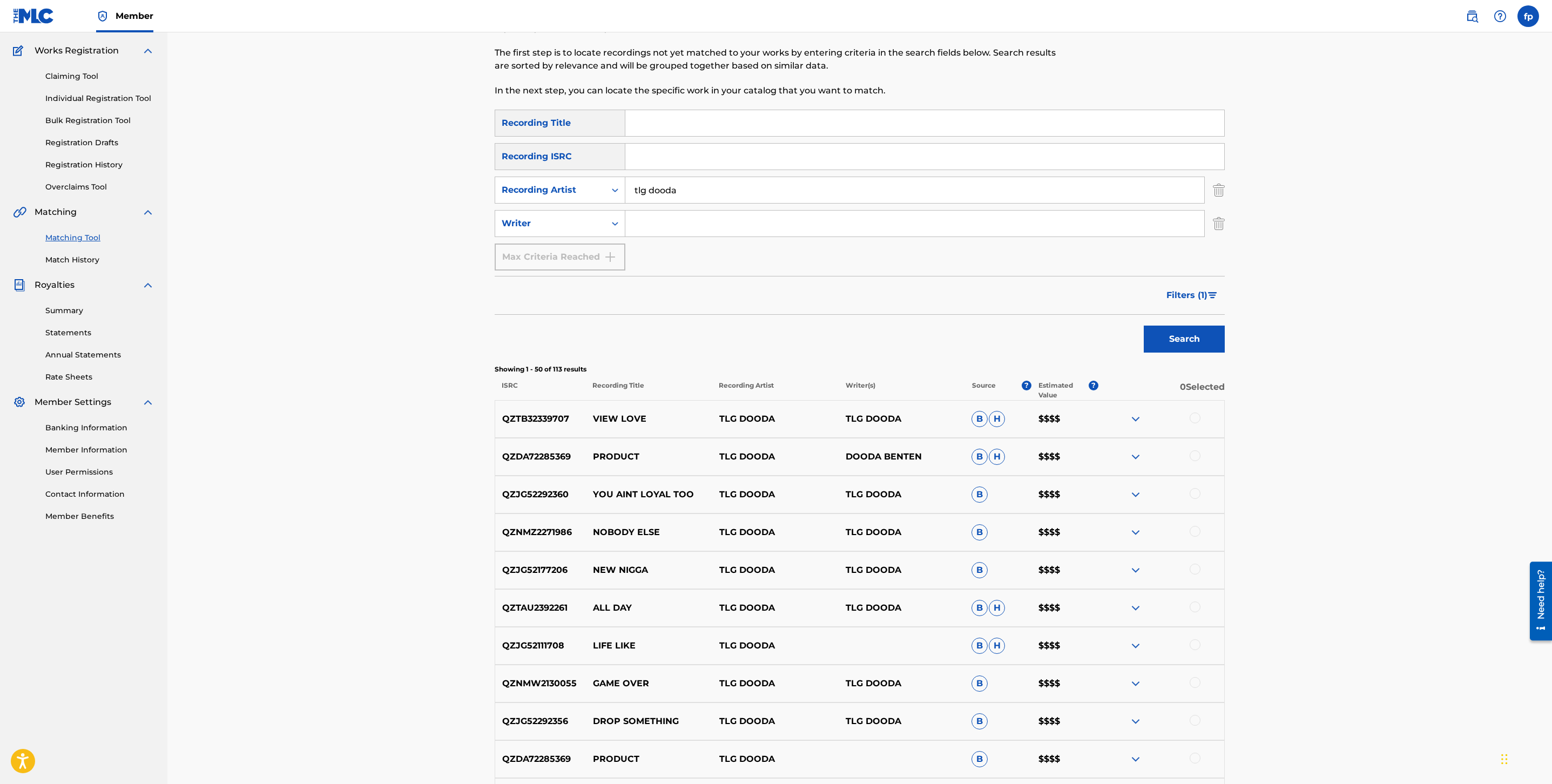
scroll to position [0, 0]
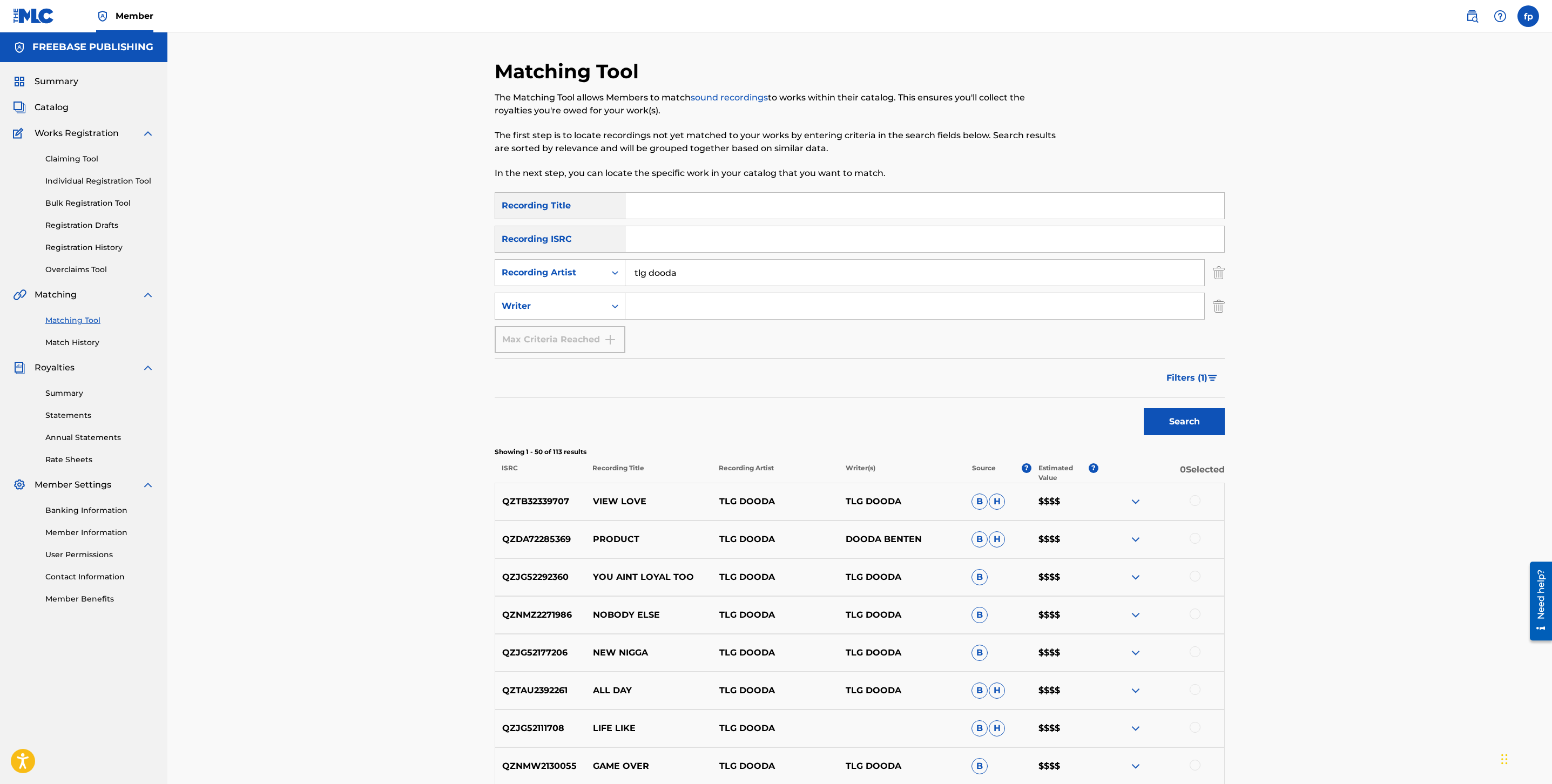
drag, startPoint x: 1187, startPoint y: 370, endPoint x: 1176, endPoint y: 371, distance: 11.0
click at [1187, 370] on button "Filters ( 1 )" at bounding box center [1192, 378] width 65 height 27
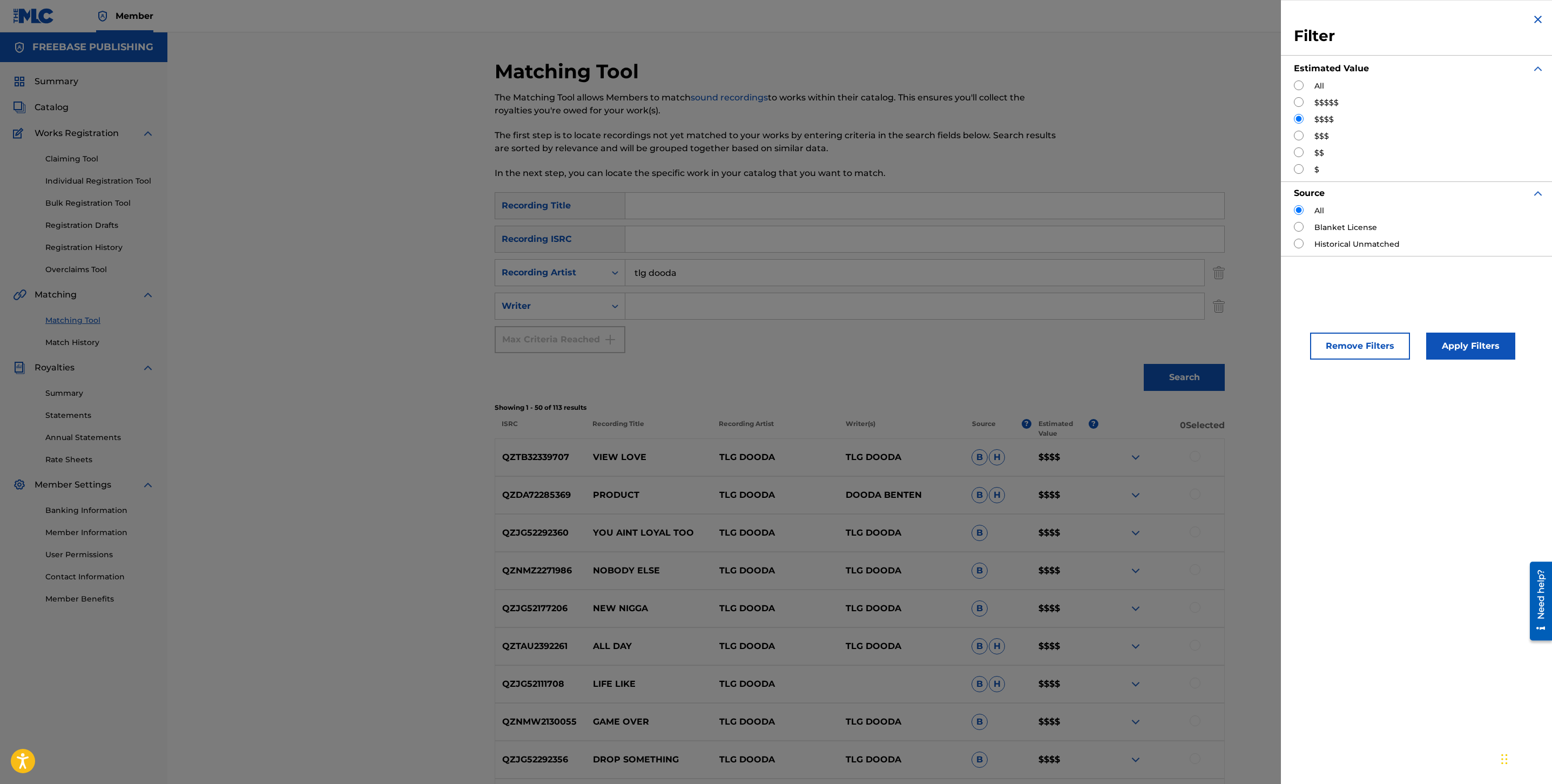
click at [1297, 136] on input "Search Form" at bounding box center [1299, 136] width 10 height 10
radio input "true"
click at [1453, 345] on button "Apply Filters" at bounding box center [1471, 346] width 89 height 27
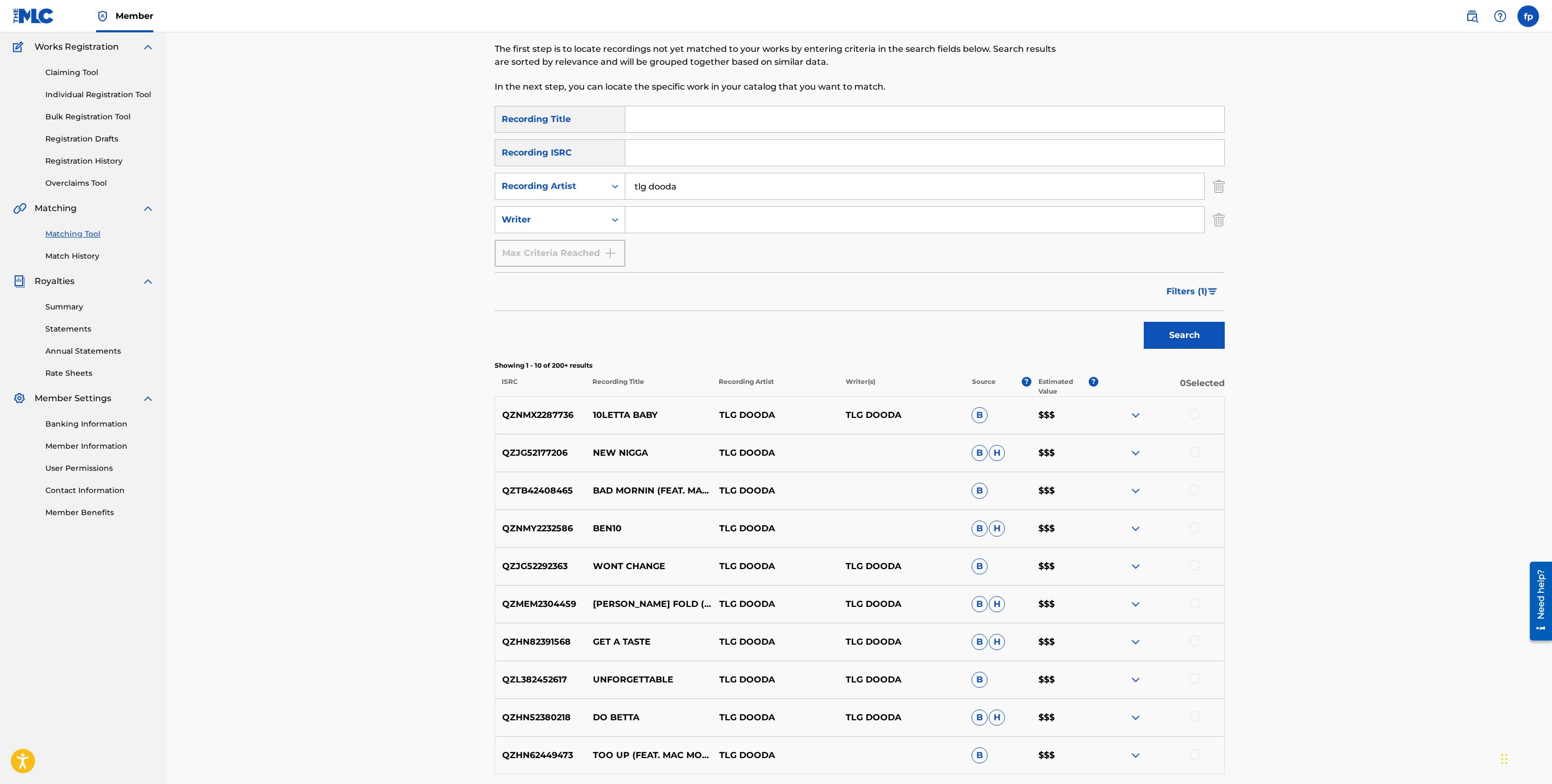
scroll to position [210, 0]
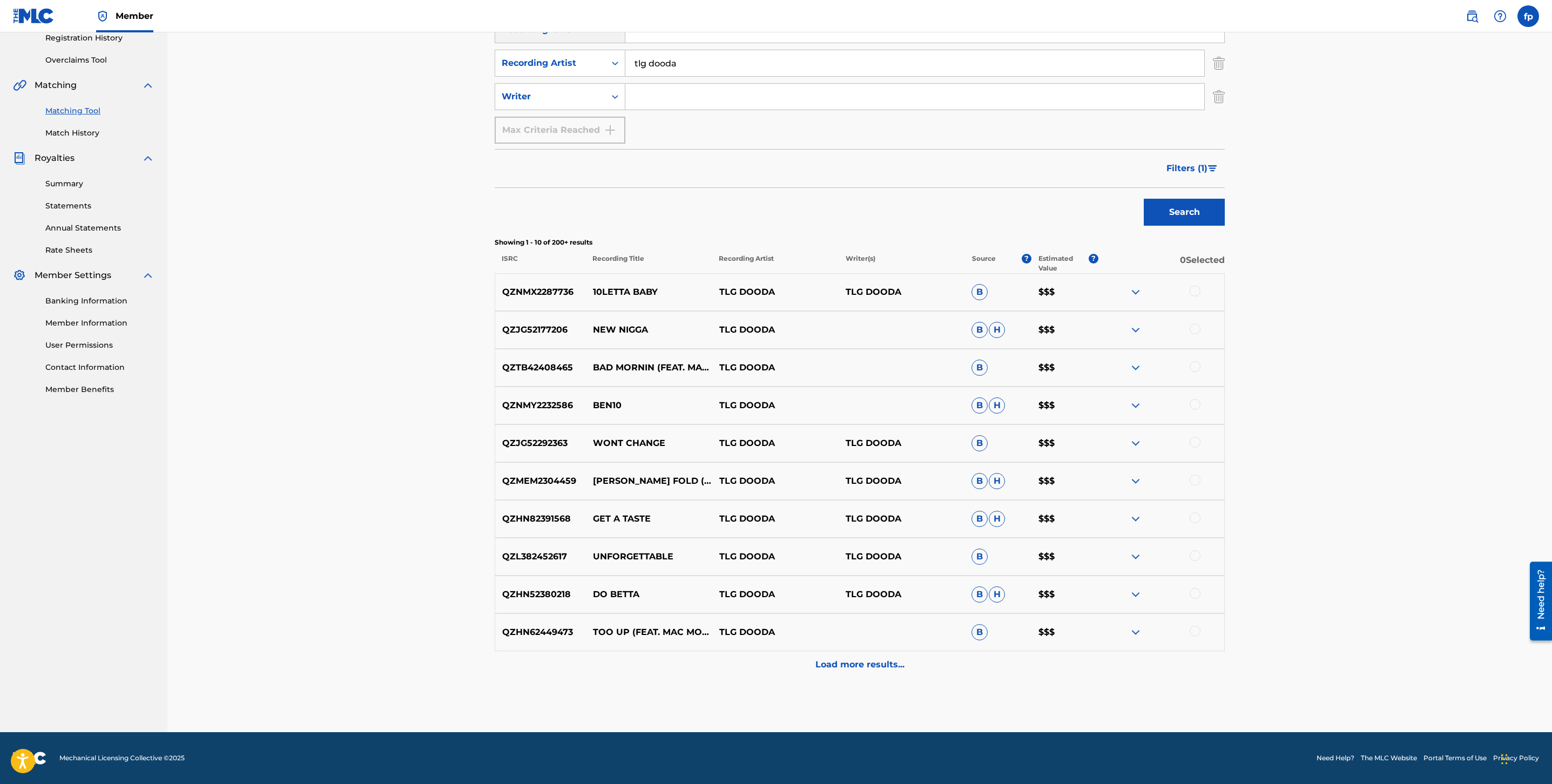
click at [800, 666] on div "Load more results..." at bounding box center [860, 665] width 730 height 27
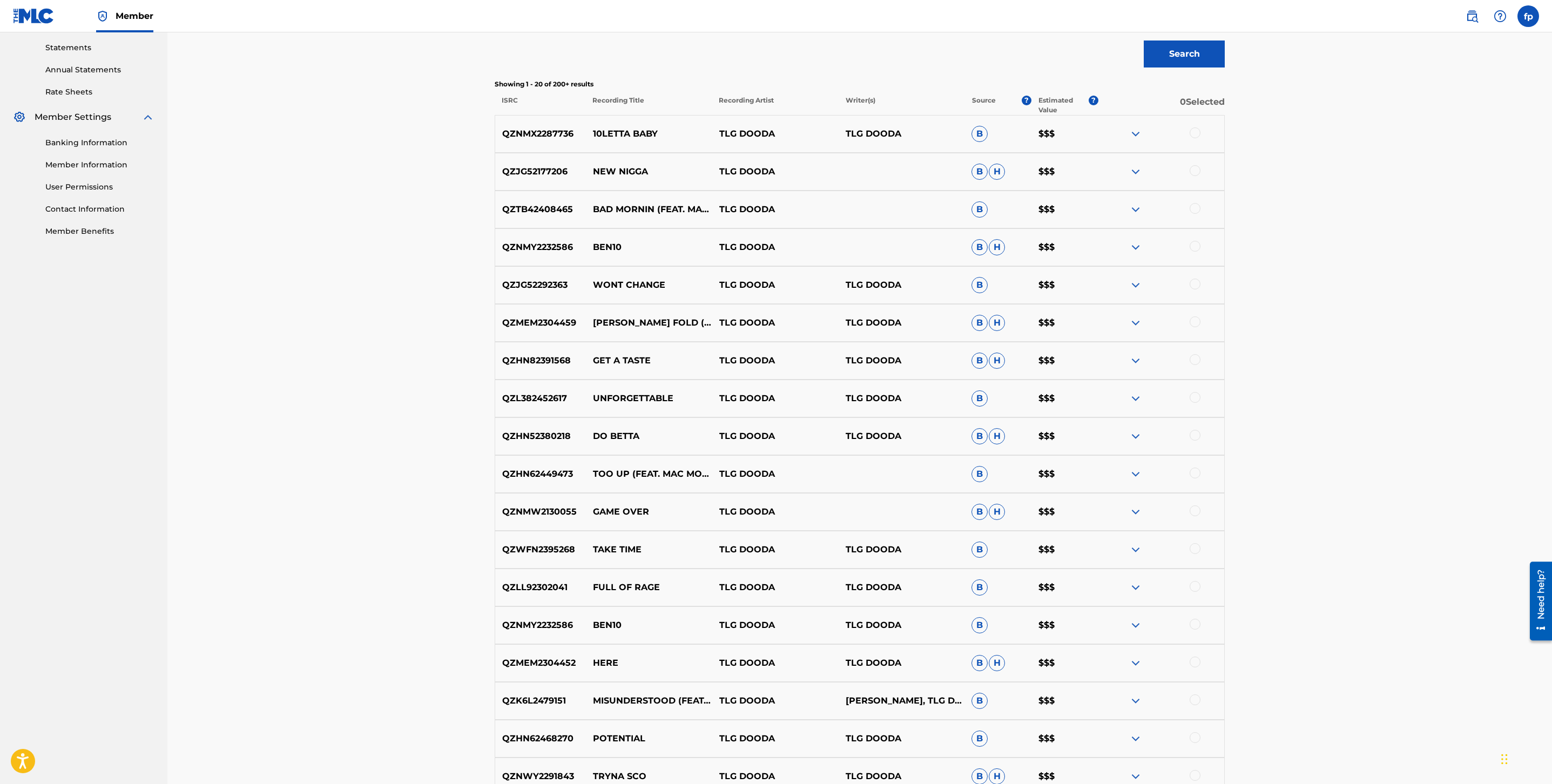
scroll to position [588, 0]
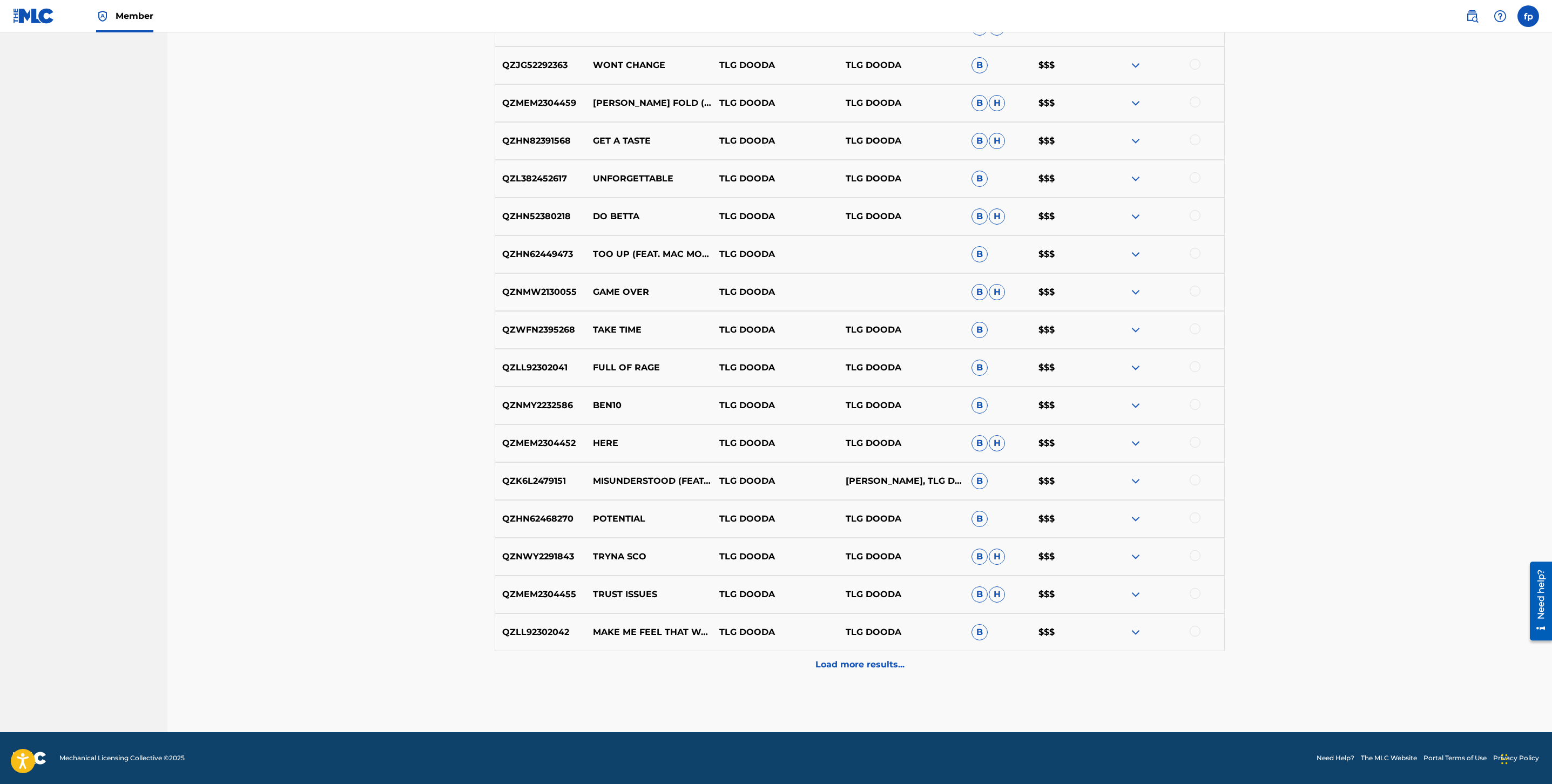
click at [802, 666] on div "Load more results..." at bounding box center [860, 665] width 730 height 27
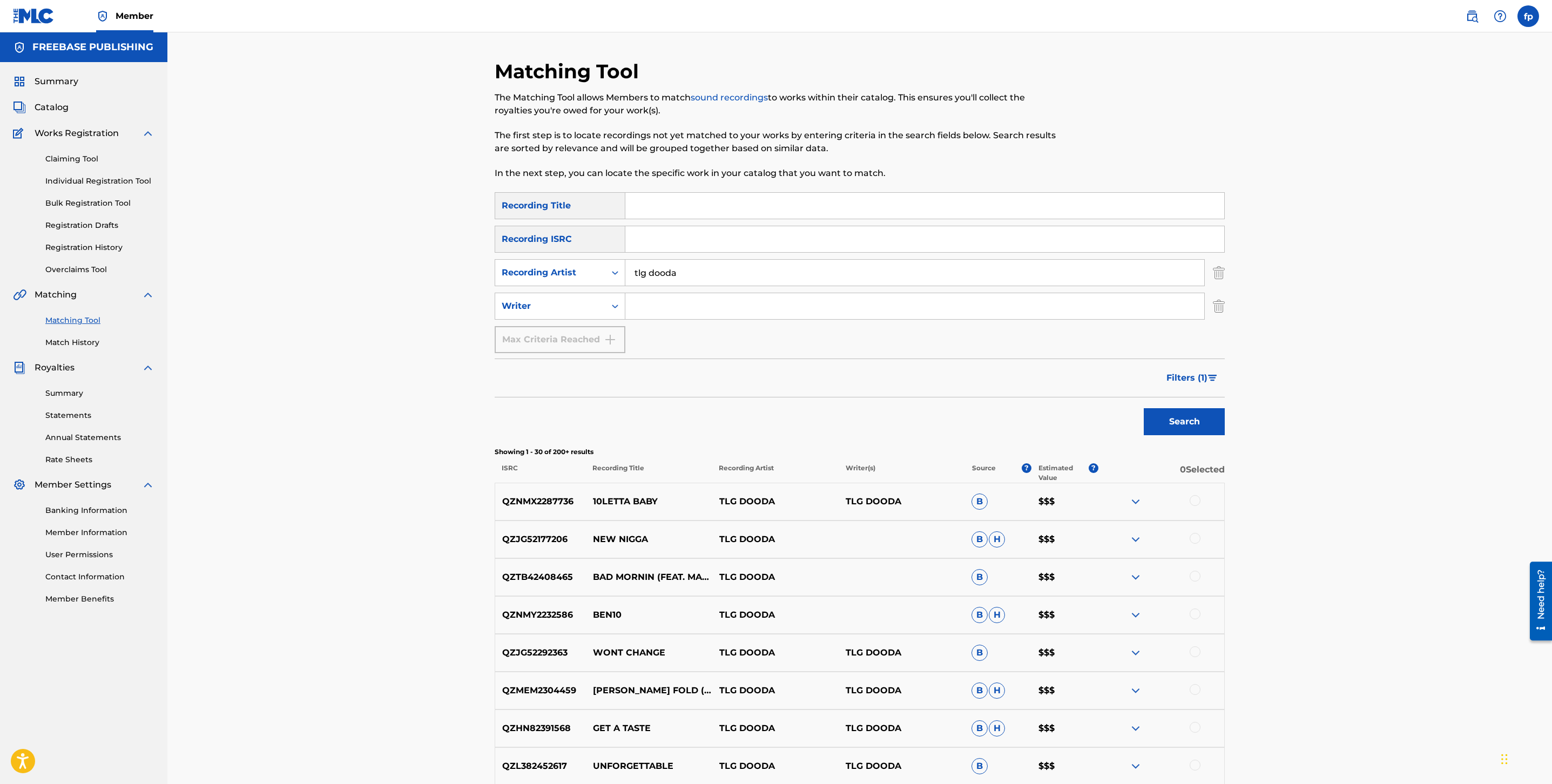
scroll to position [965, 0]
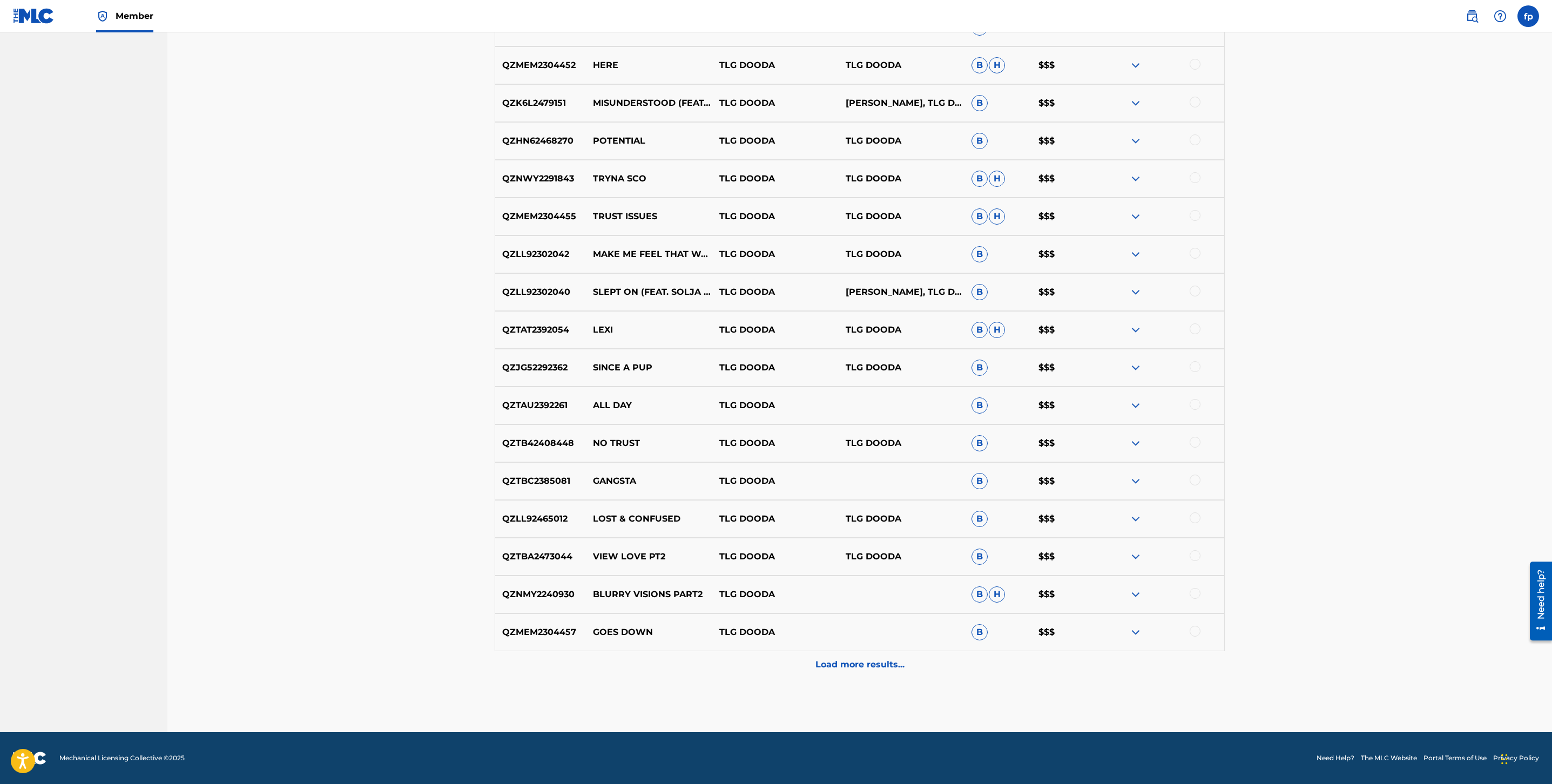
click at [802, 665] on div "Load more results..." at bounding box center [860, 665] width 730 height 27
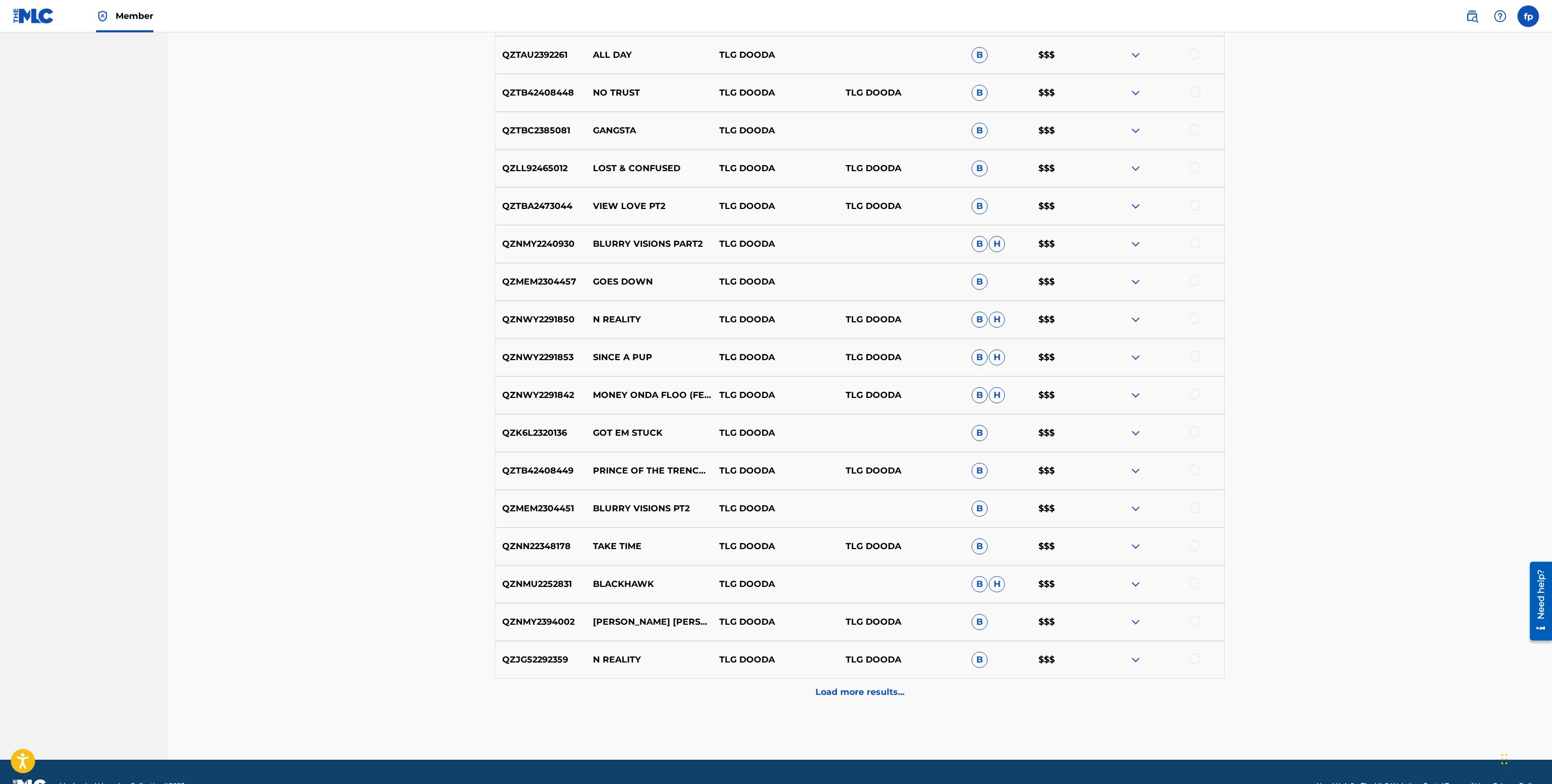
scroll to position [1344, 0]
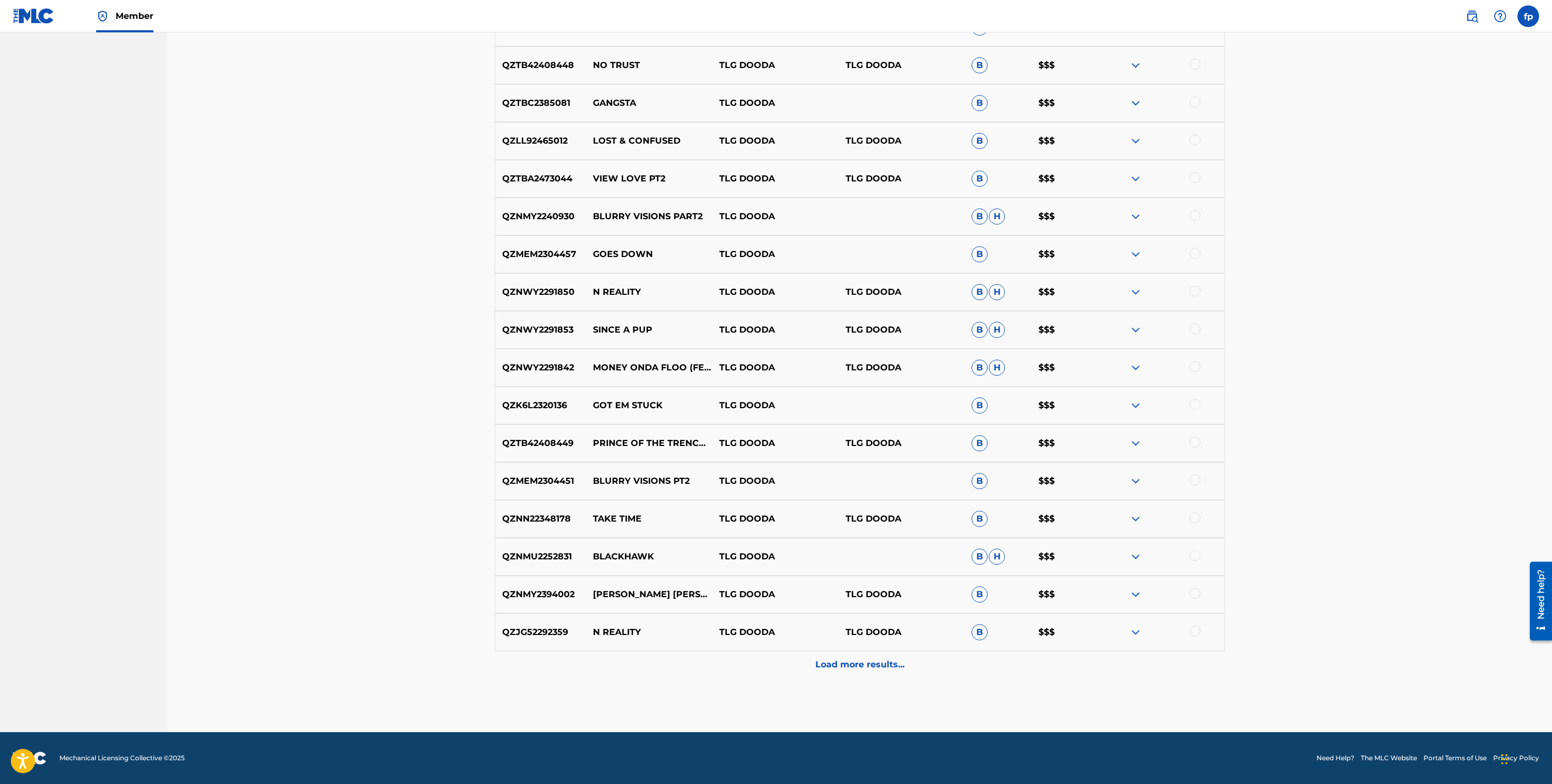
click at [802, 665] on div "Load more results..." at bounding box center [860, 665] width 730 height 27
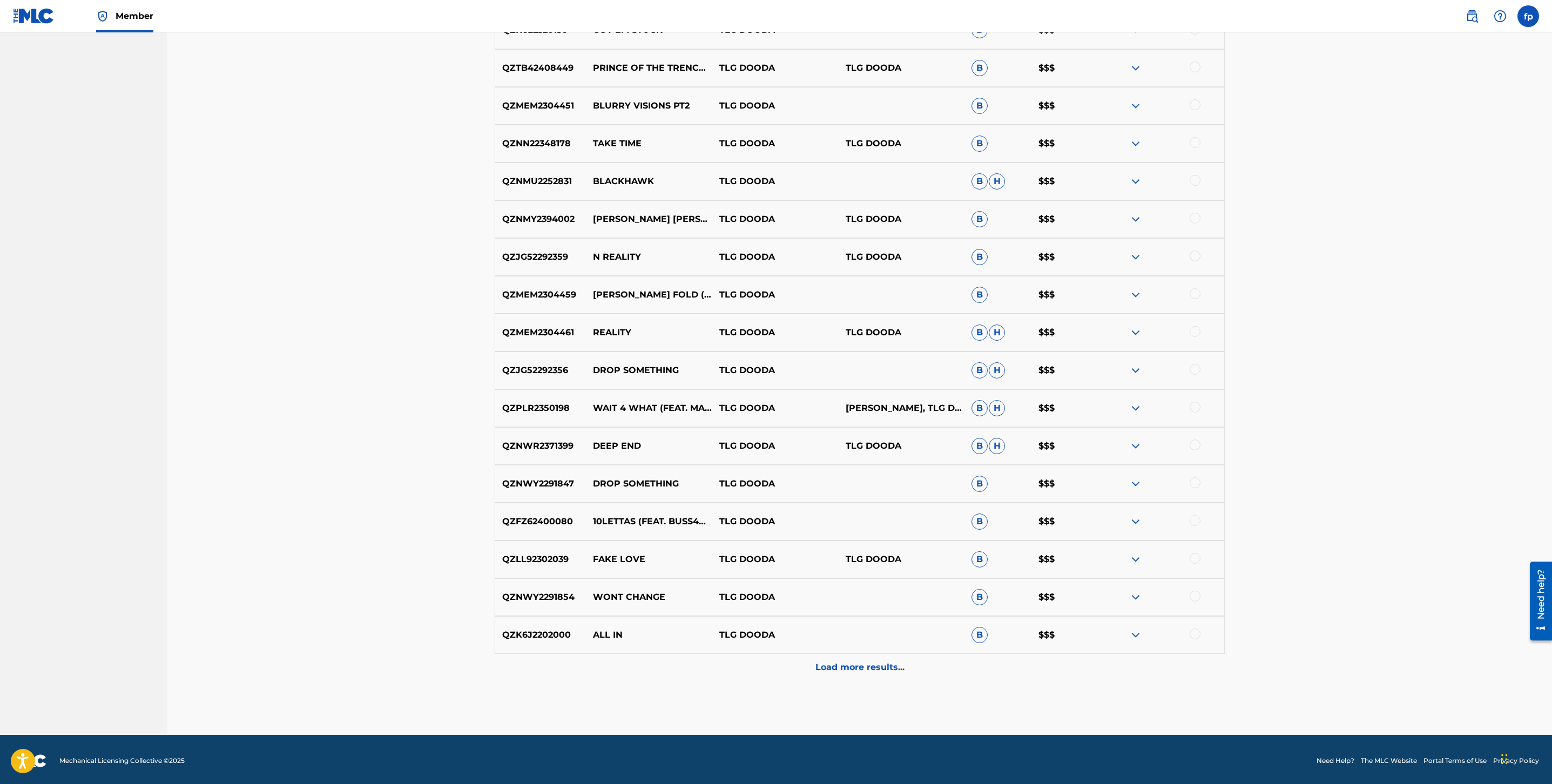
scroll to position [1721, 0]
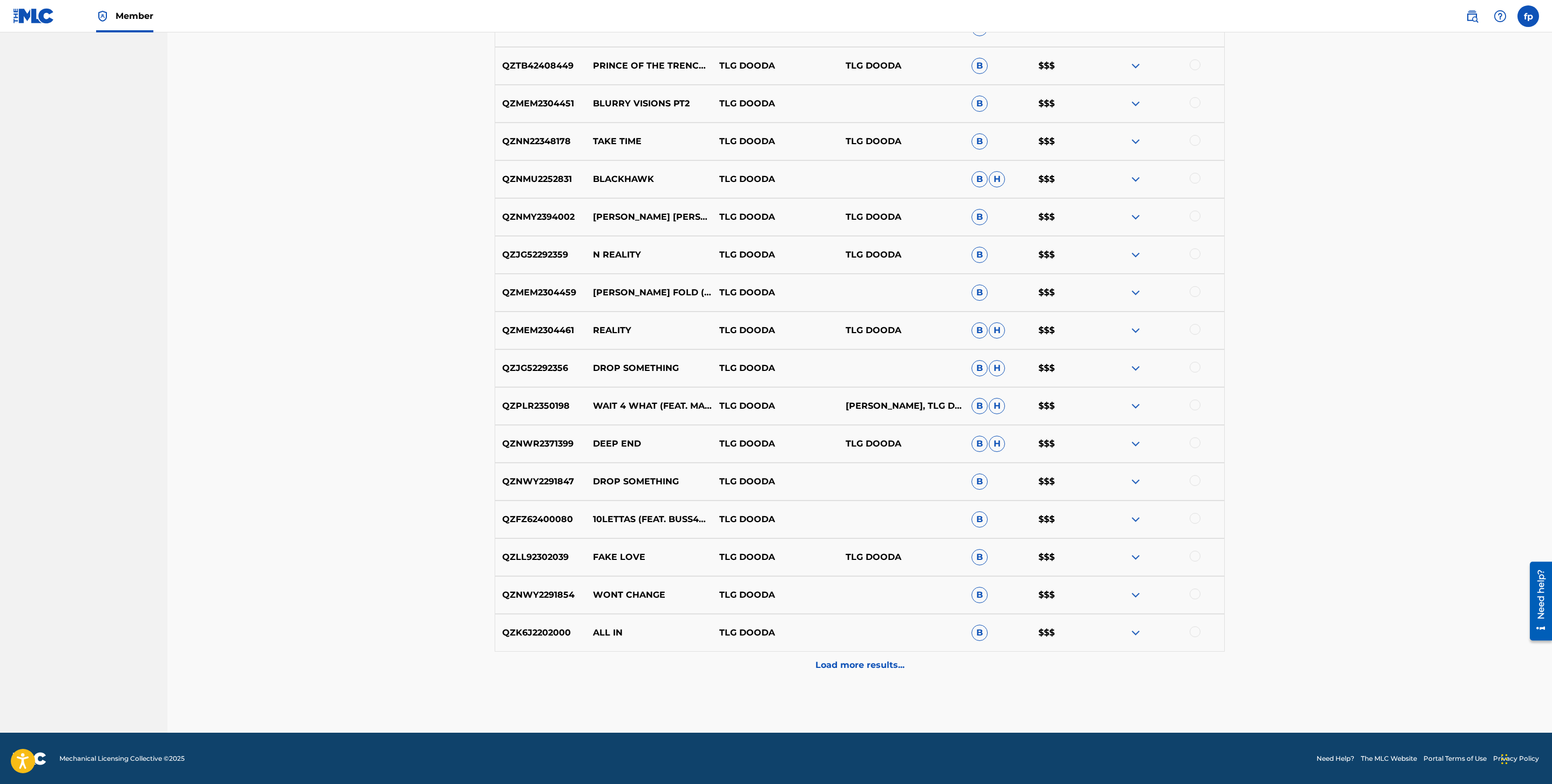
click at [802, 665] on div "Load more results..." at bounding box center [860, 666] width 730 height 27
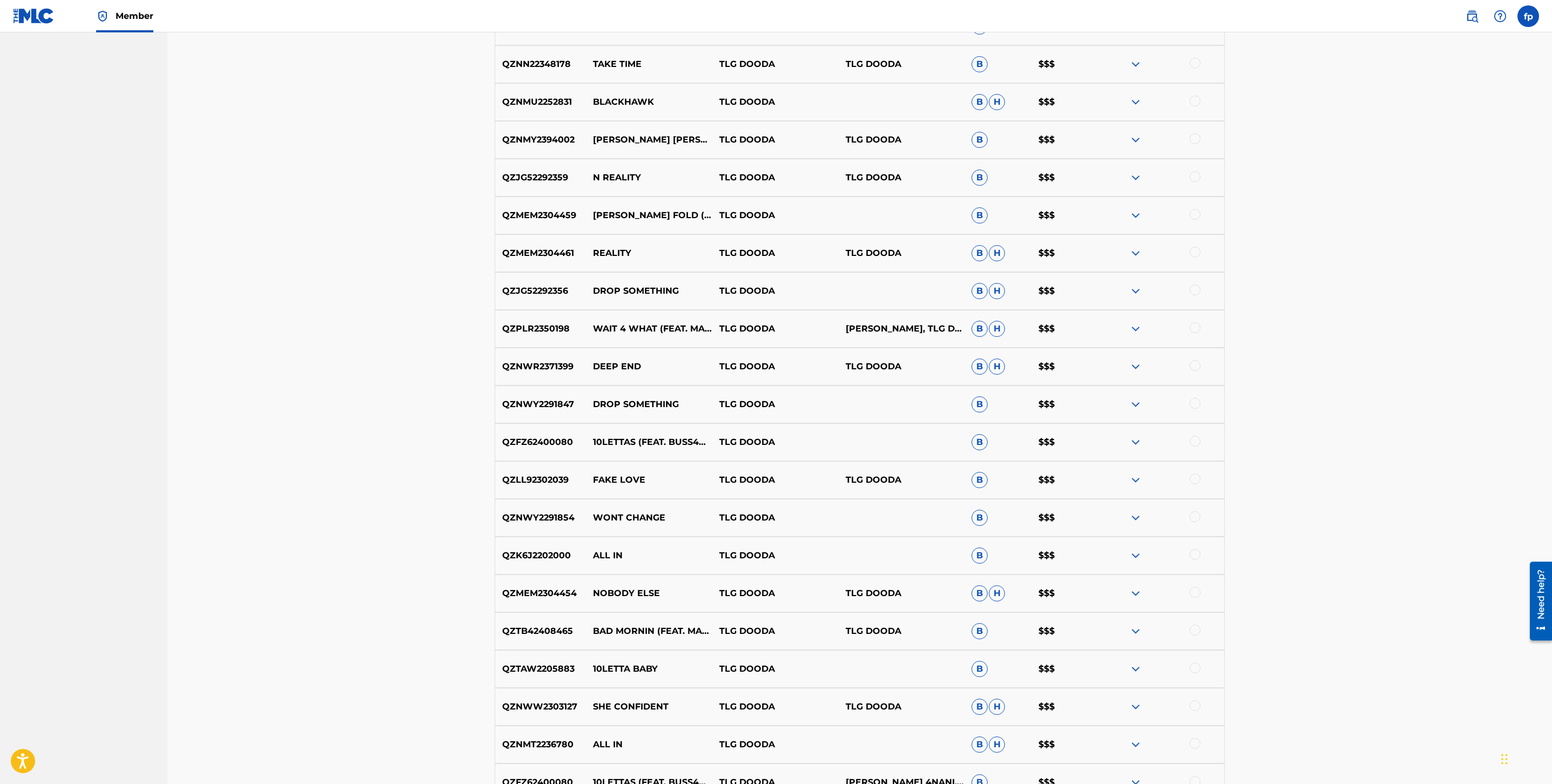
scroll to position [2100, 0]
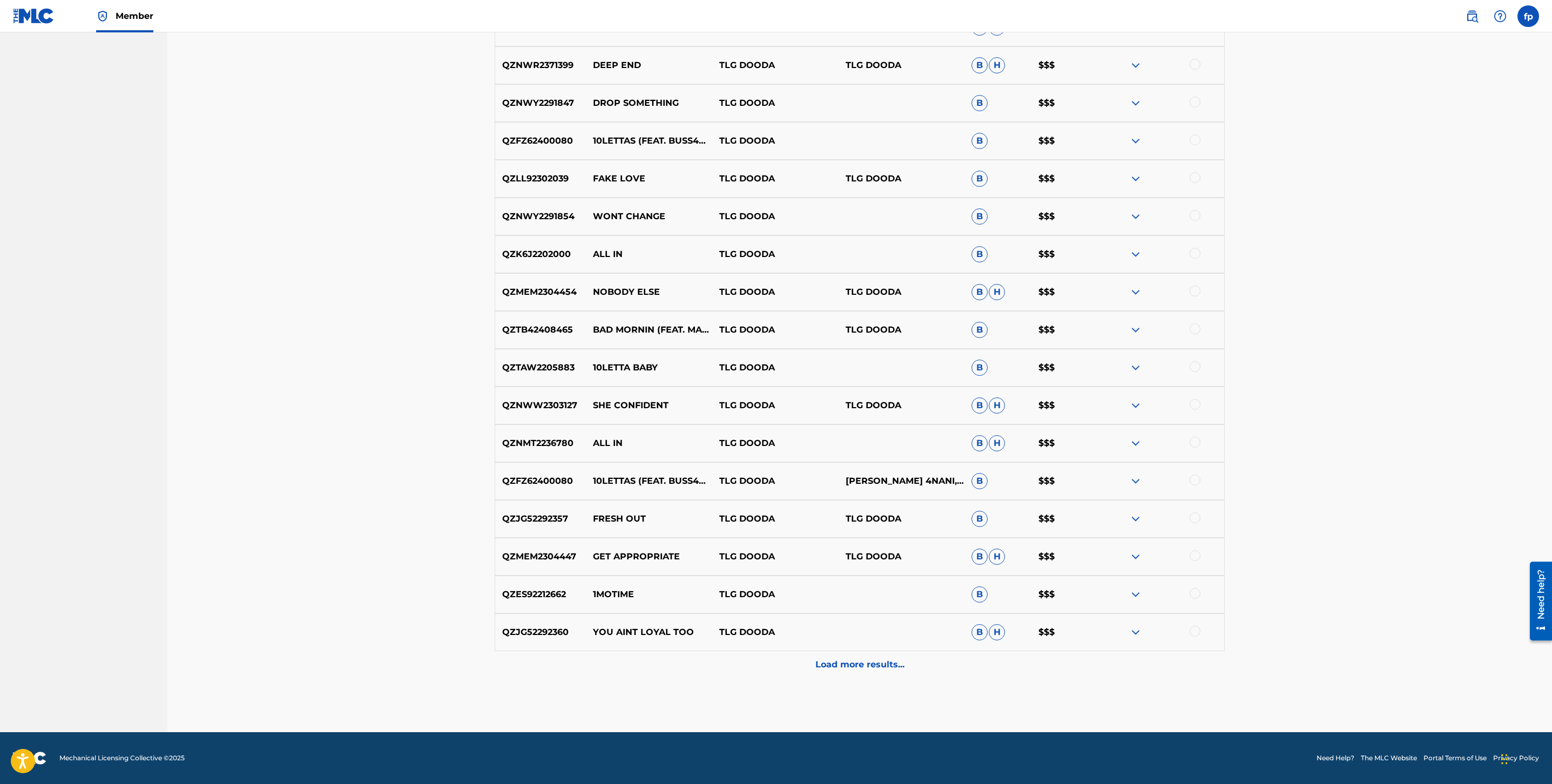
click at [802, 665] on div "Load more results..." at bounding box center [860, 665] width 730 height 27
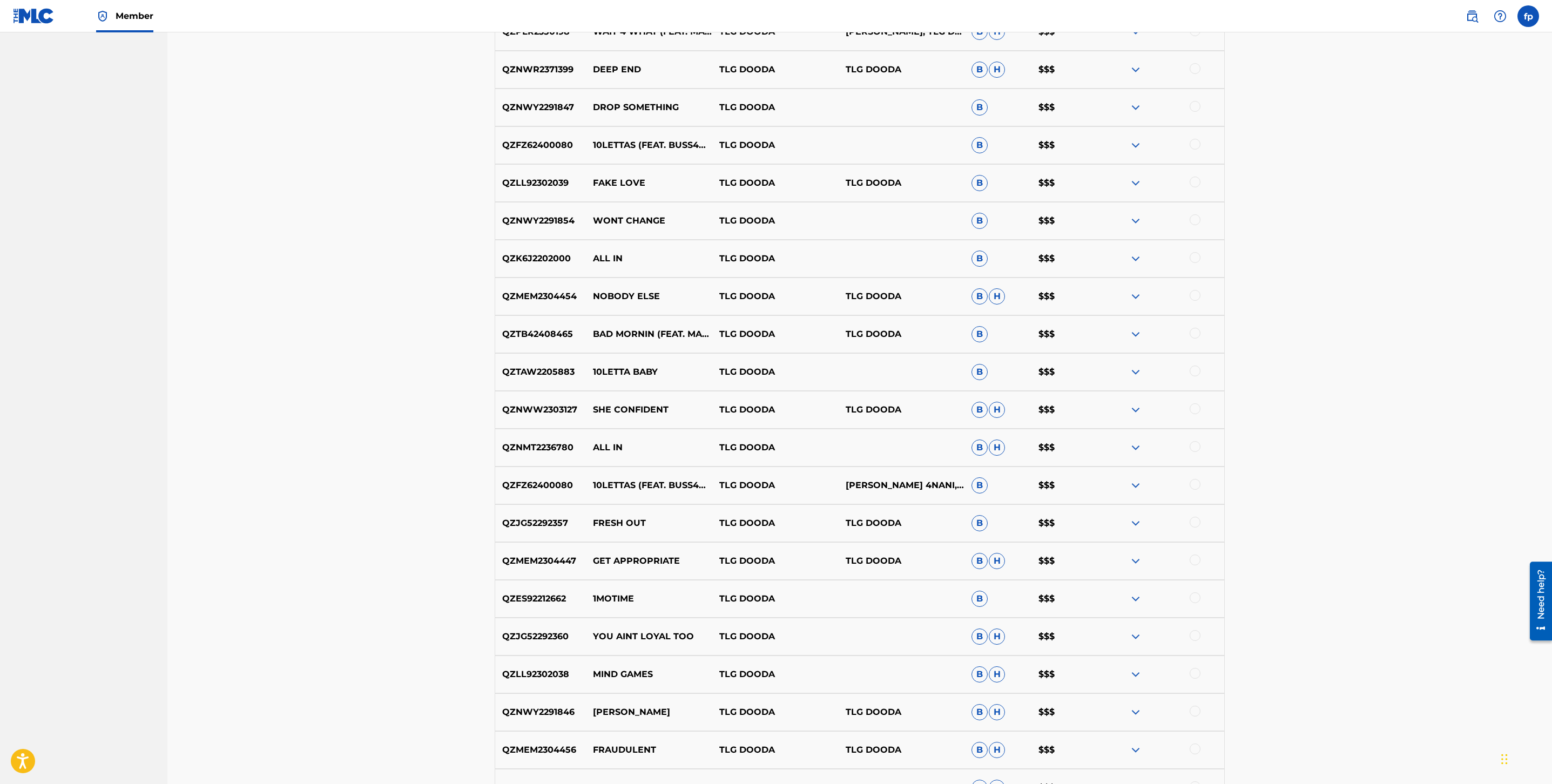
scroll to position [2477, 0]
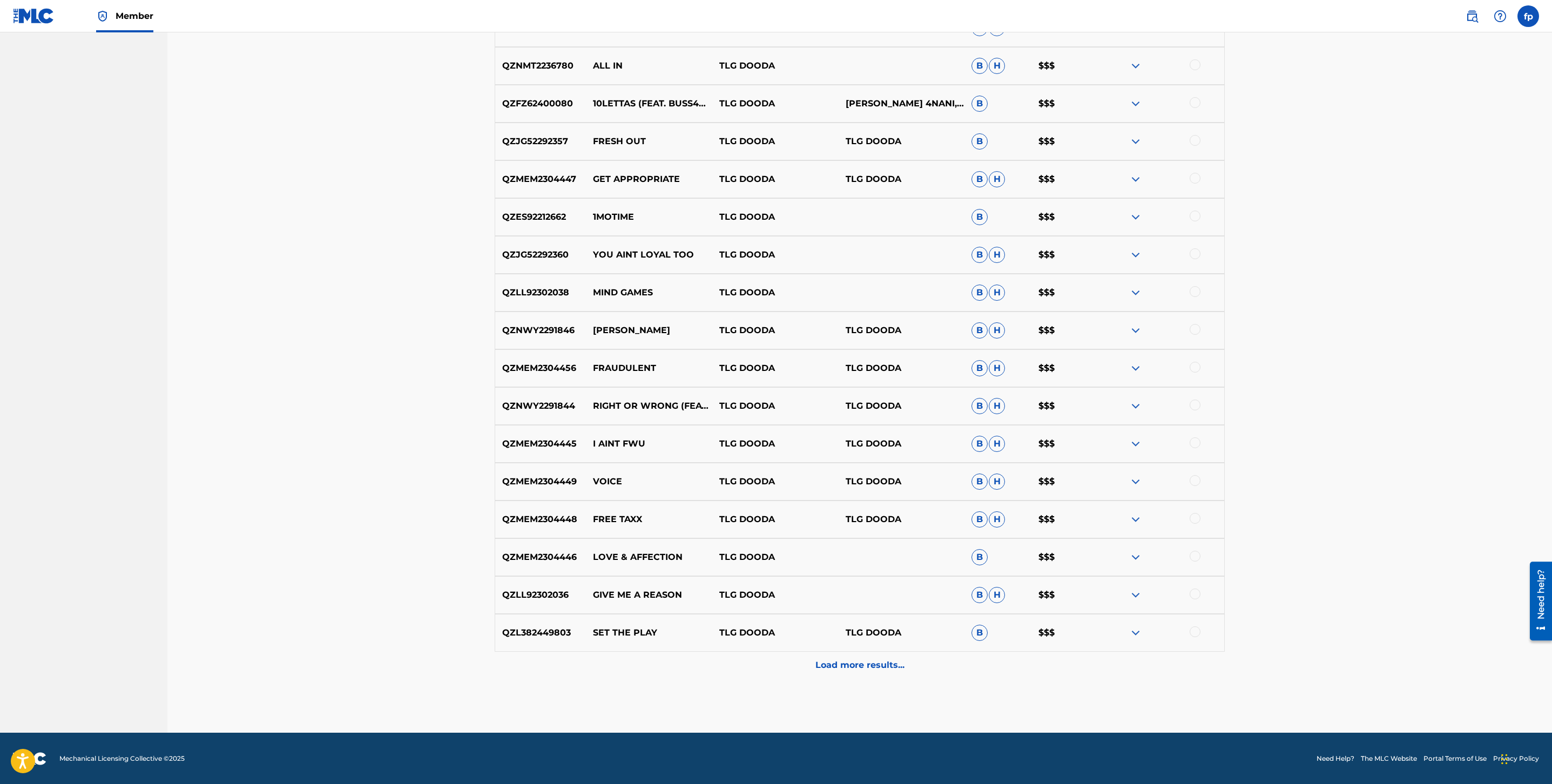
click at [810, 661] on div "Load more results..." at bounding box center [860, 666] width 730 height 27
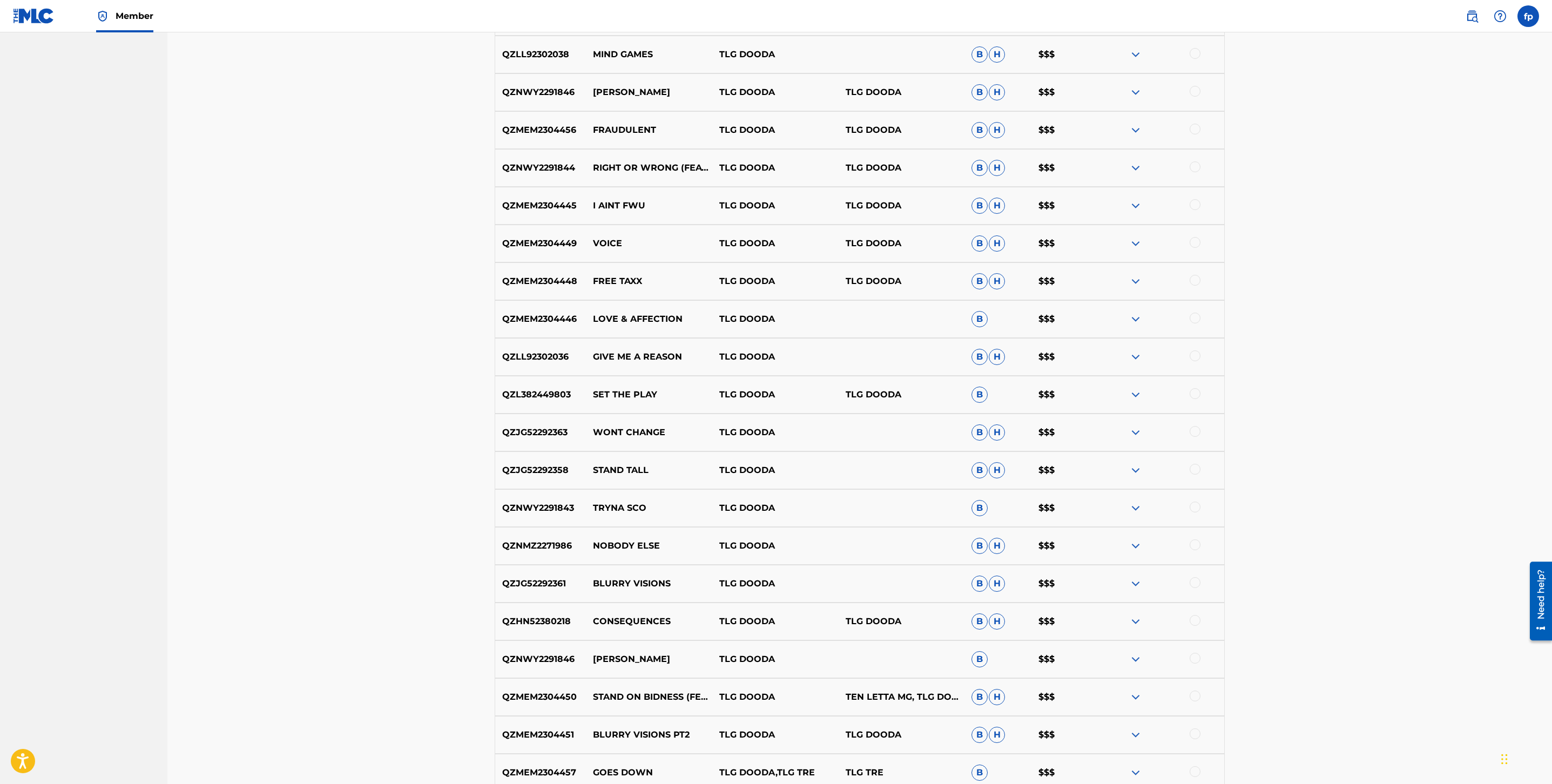
scroll to position [2855, 0]
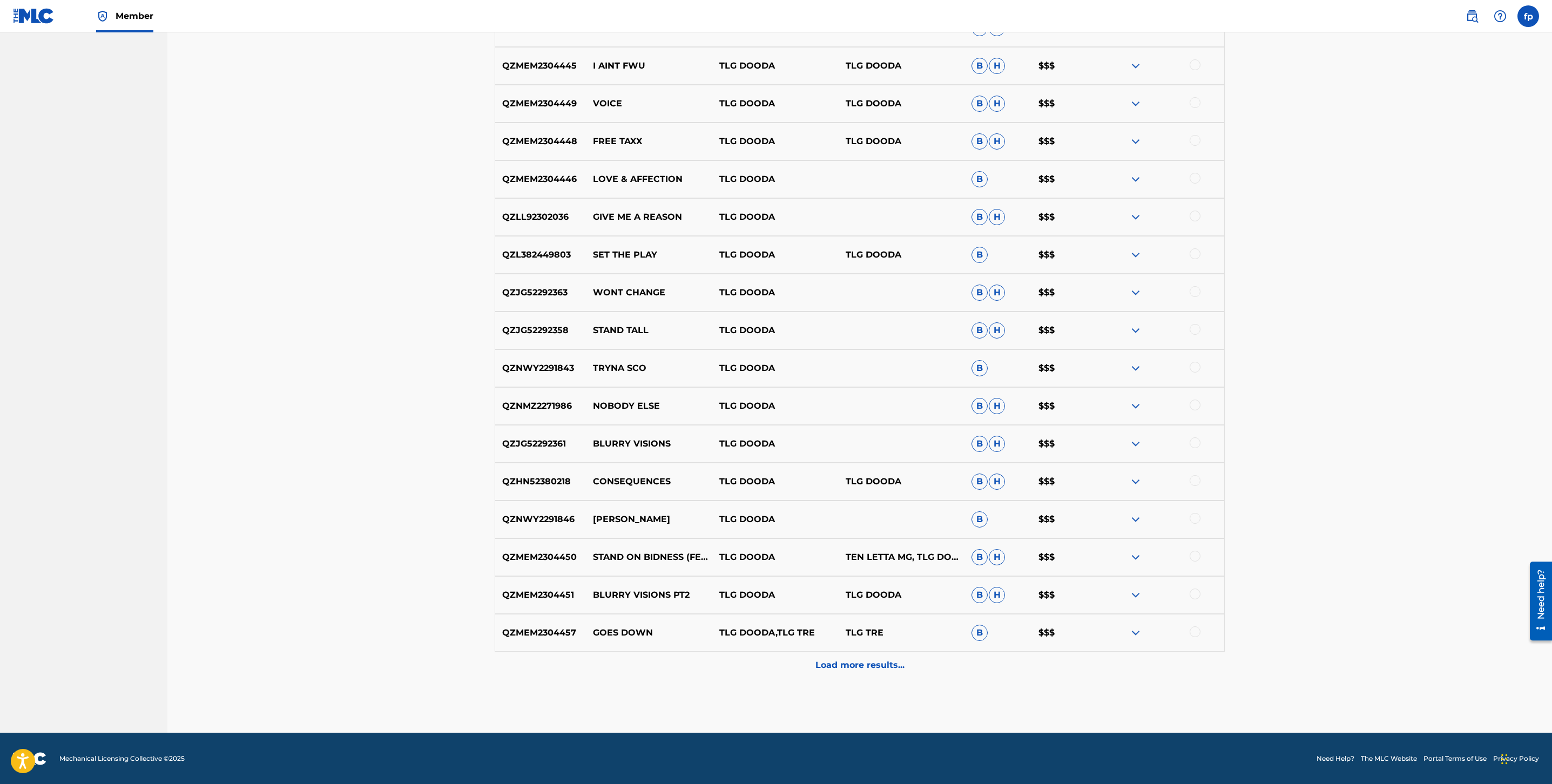
click at [843, 647] on div "QZMEM2304457 GOES DOWN TLG DOODA,TLG TRE TLG TRE B $$$" at bounding box center [860, 633] width 730 height 38
click at [800, 655] on div "Load more results..." at bounding box center [860, 666] width 730 height 27
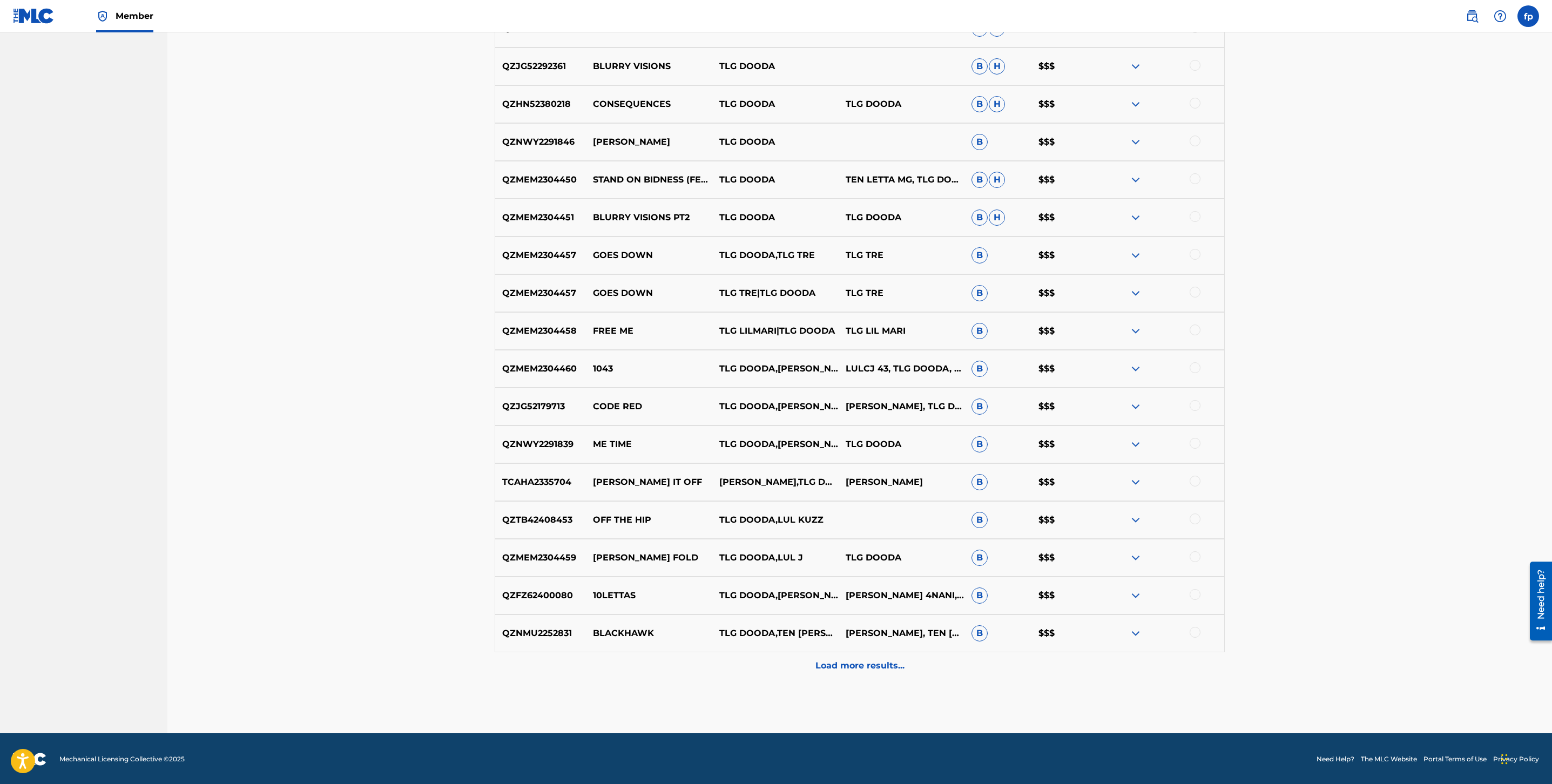
scroll to position [3234, 0]
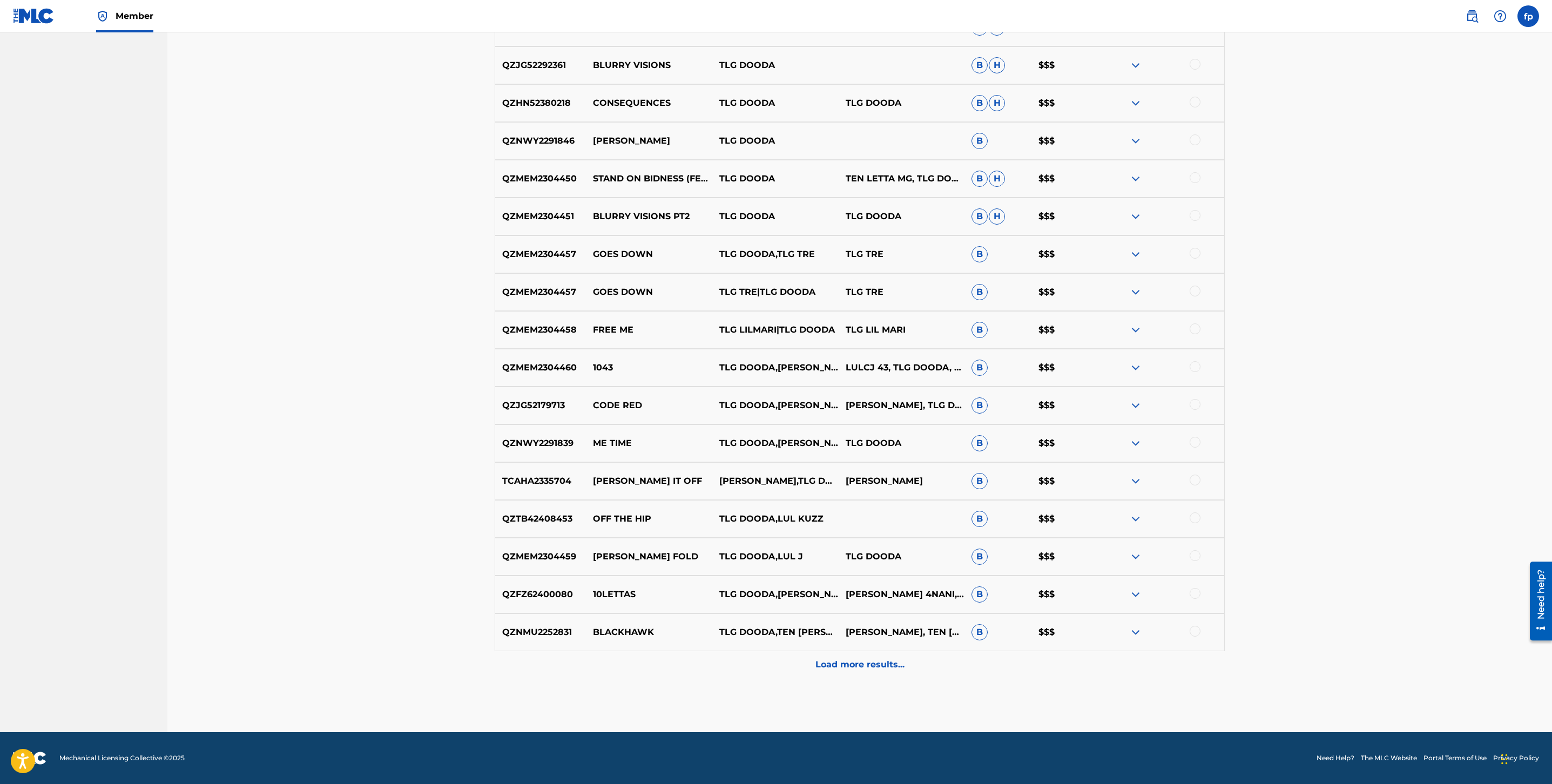
click at [800, 655] on div "Load more results..." at bounding box center [860, 665] width 730 height 27
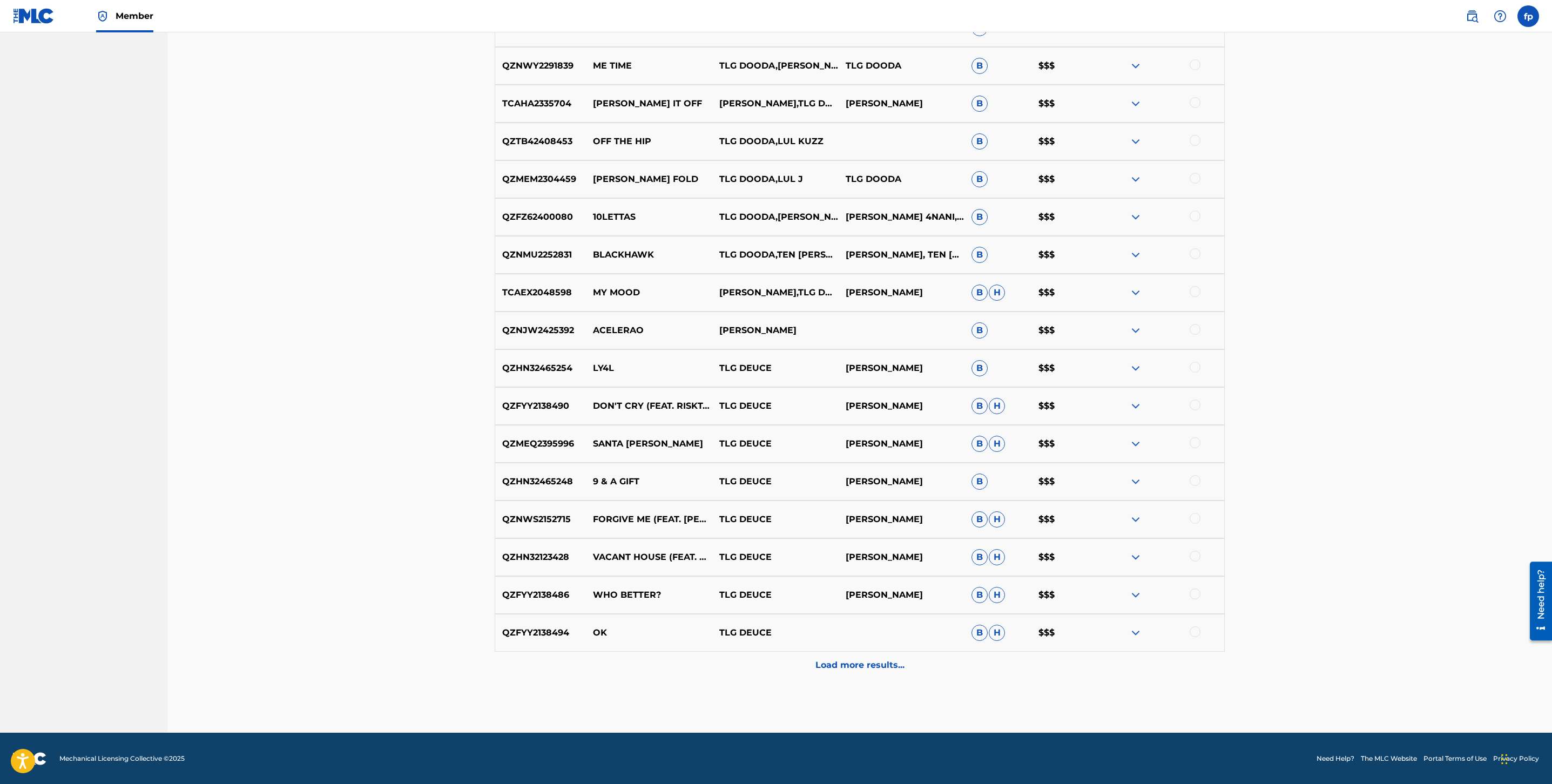
scroll to position [0, 0]
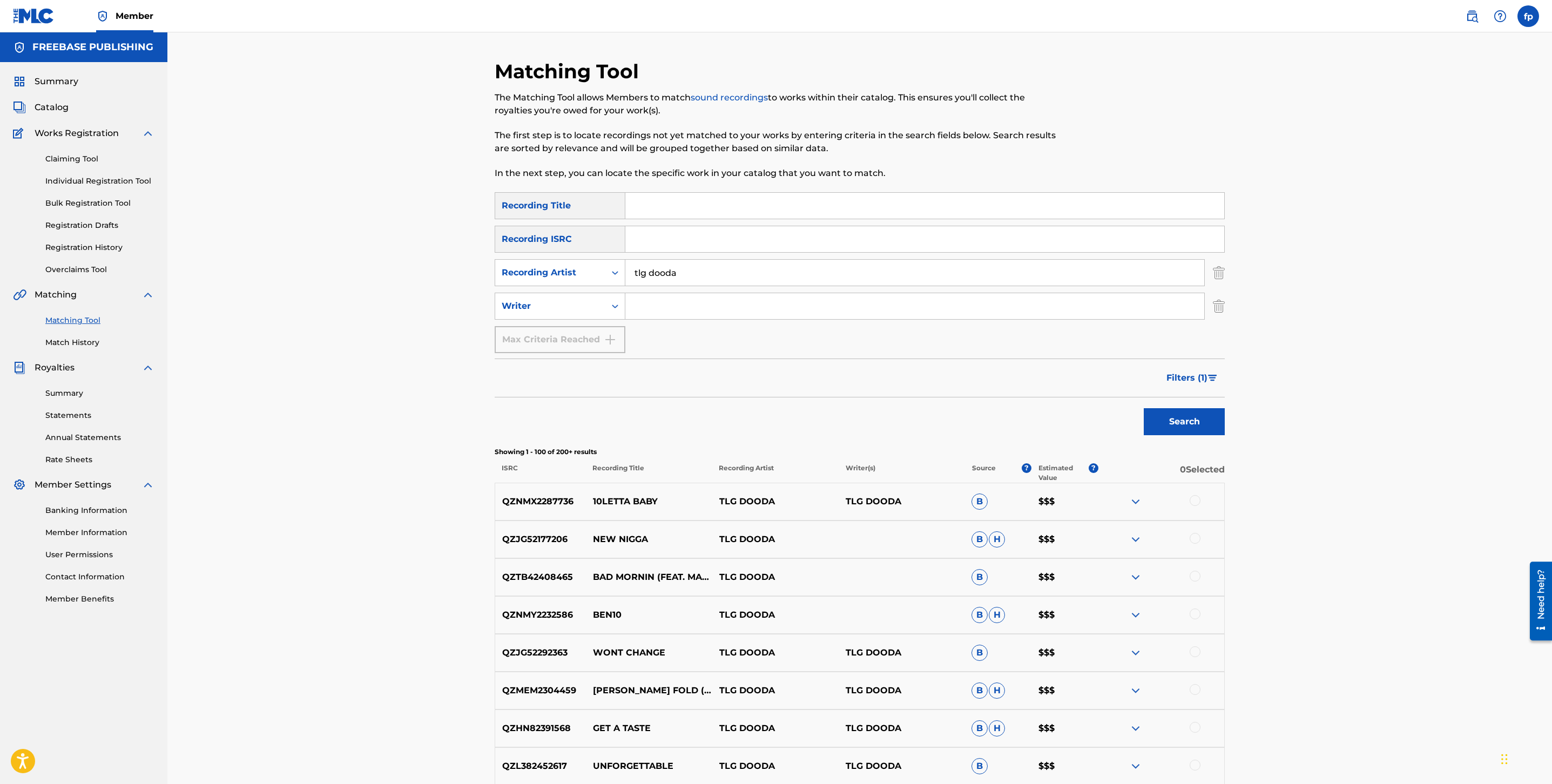
click at [725, 270] on input "tlg dooda" at bounding box center [914, 273] width 579 height 26
type input "shotergang [PERSON_NAME]"
click at [1144, 408] on button "Search" at bounding box center [1184, 422] width 81 height 27
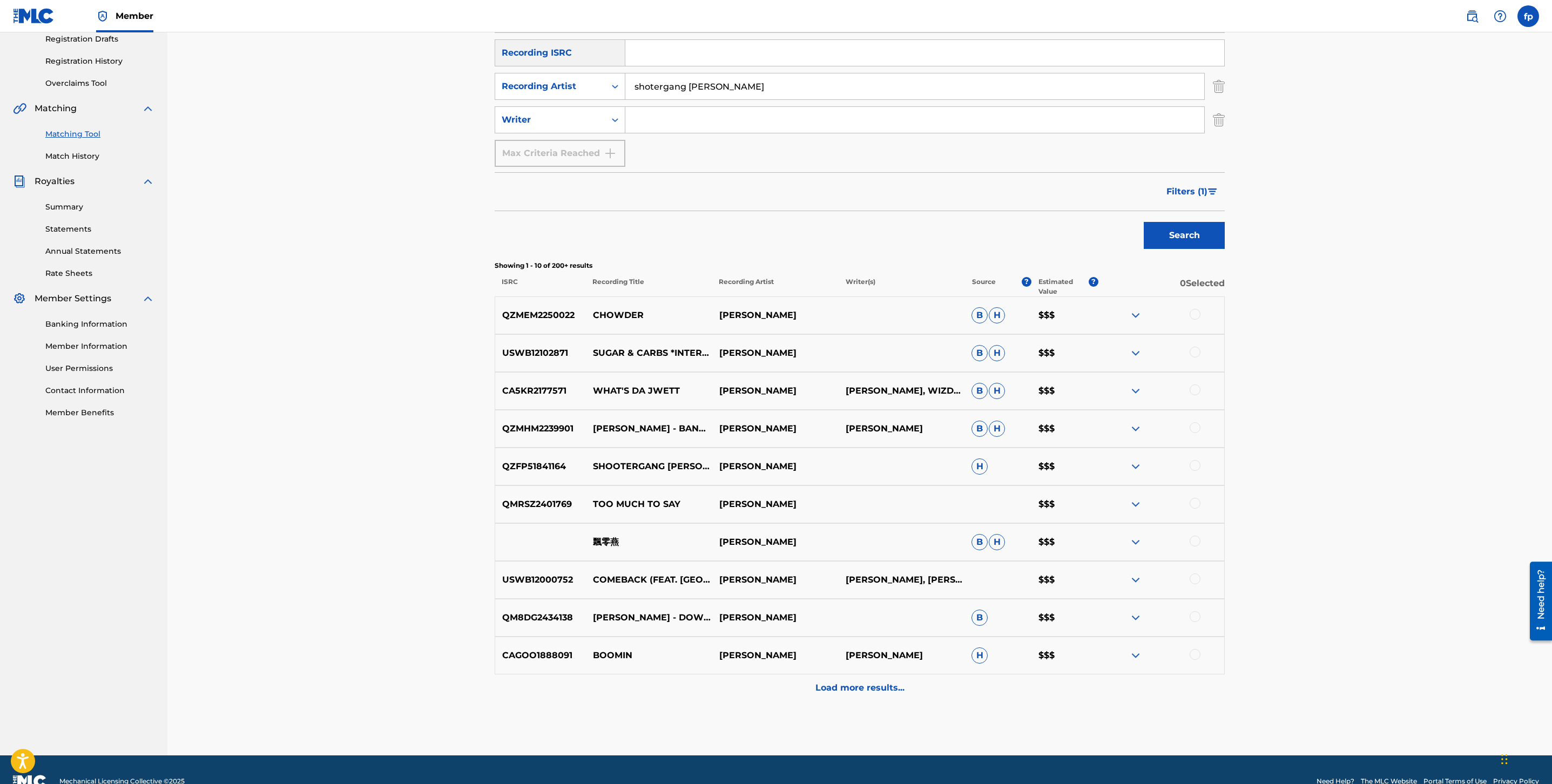
scroll to position [210, 0]
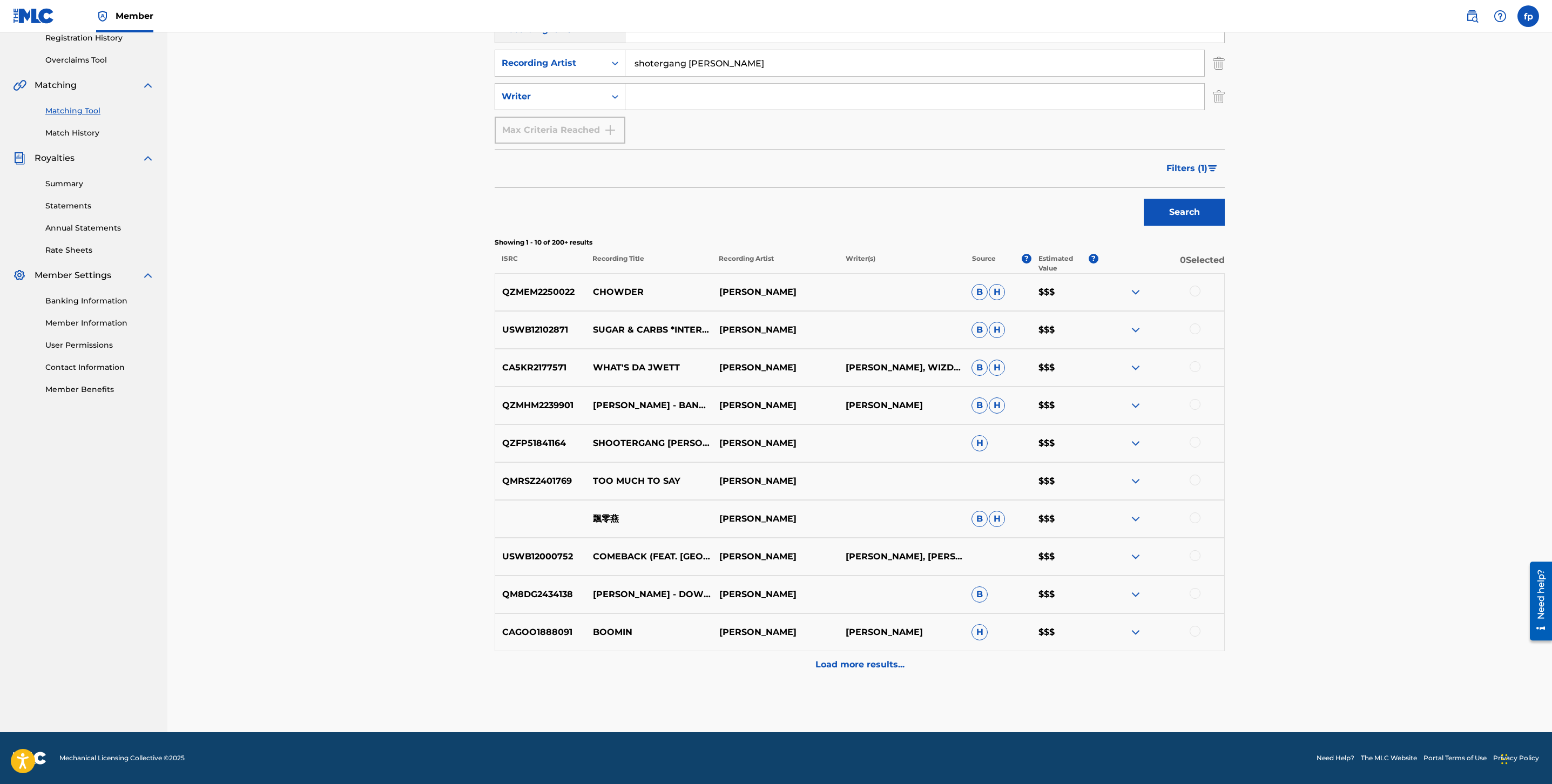
click at [1205, 167] on span "Filters ( 1 )" at bounding box center [1187, 168] width 41 height 13
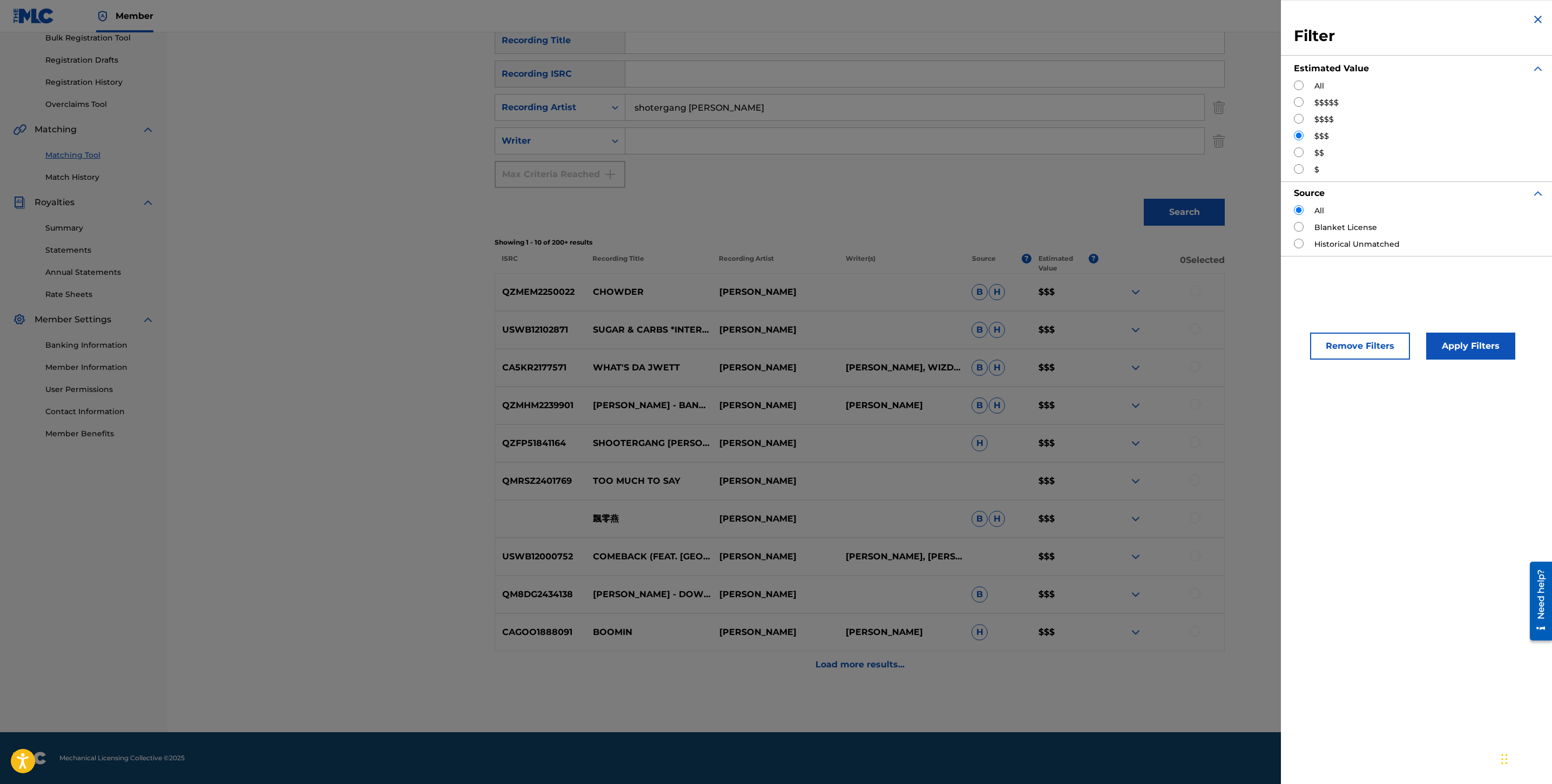
scroll to position [165, 0]
click at [1303, 99] on div "$$$$$" at bounding box center [1419, 103] width 250 height 12
click at [1302, 99] on input "Search Form" at bounding box center [1299, 102] width 10 height 10
radio input "true"
click at [1456, 338] on button "Apply Filters" at bounding box center [1471, 346] width 89 height 27
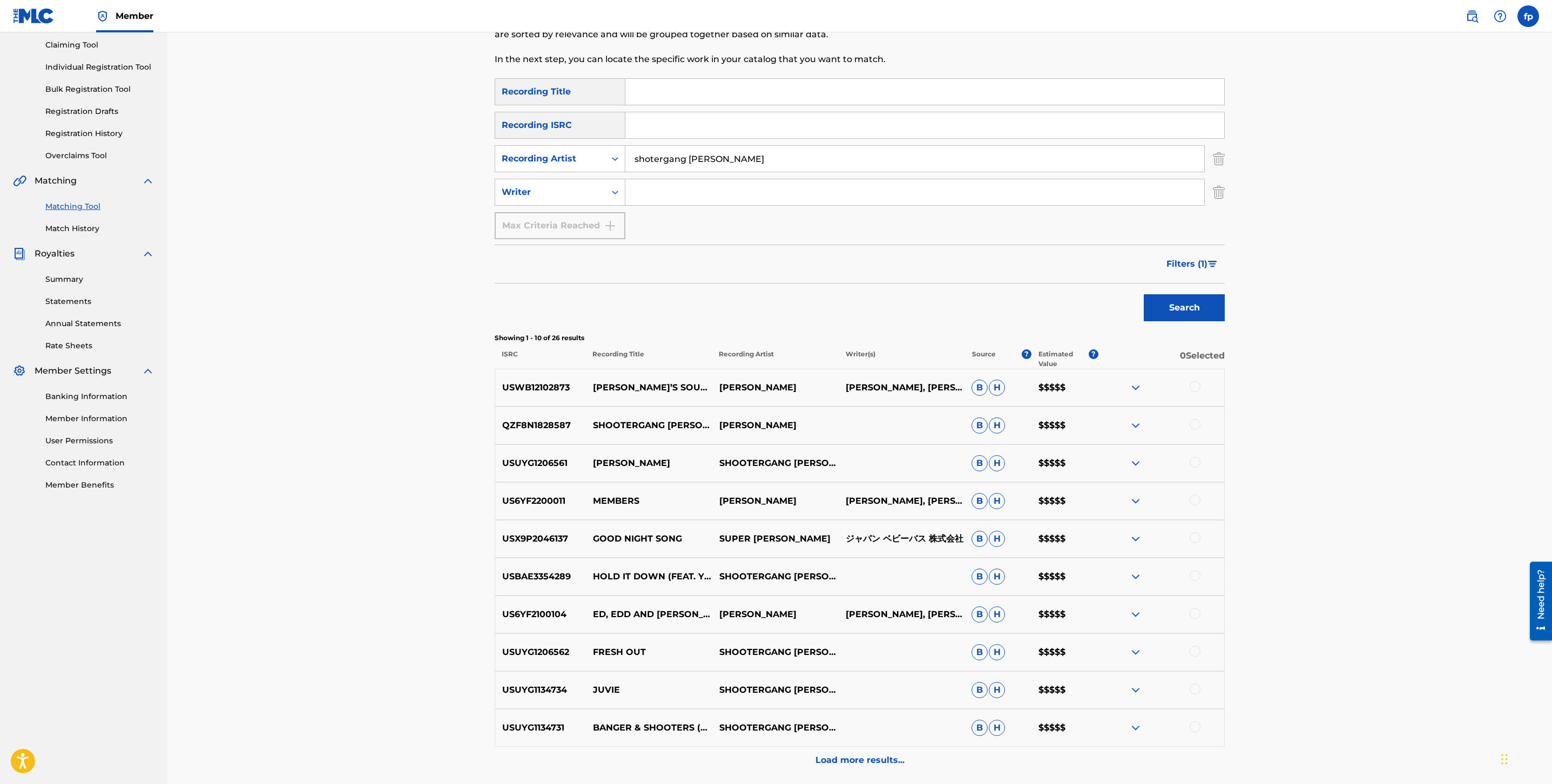
scroll to position [125, 0]
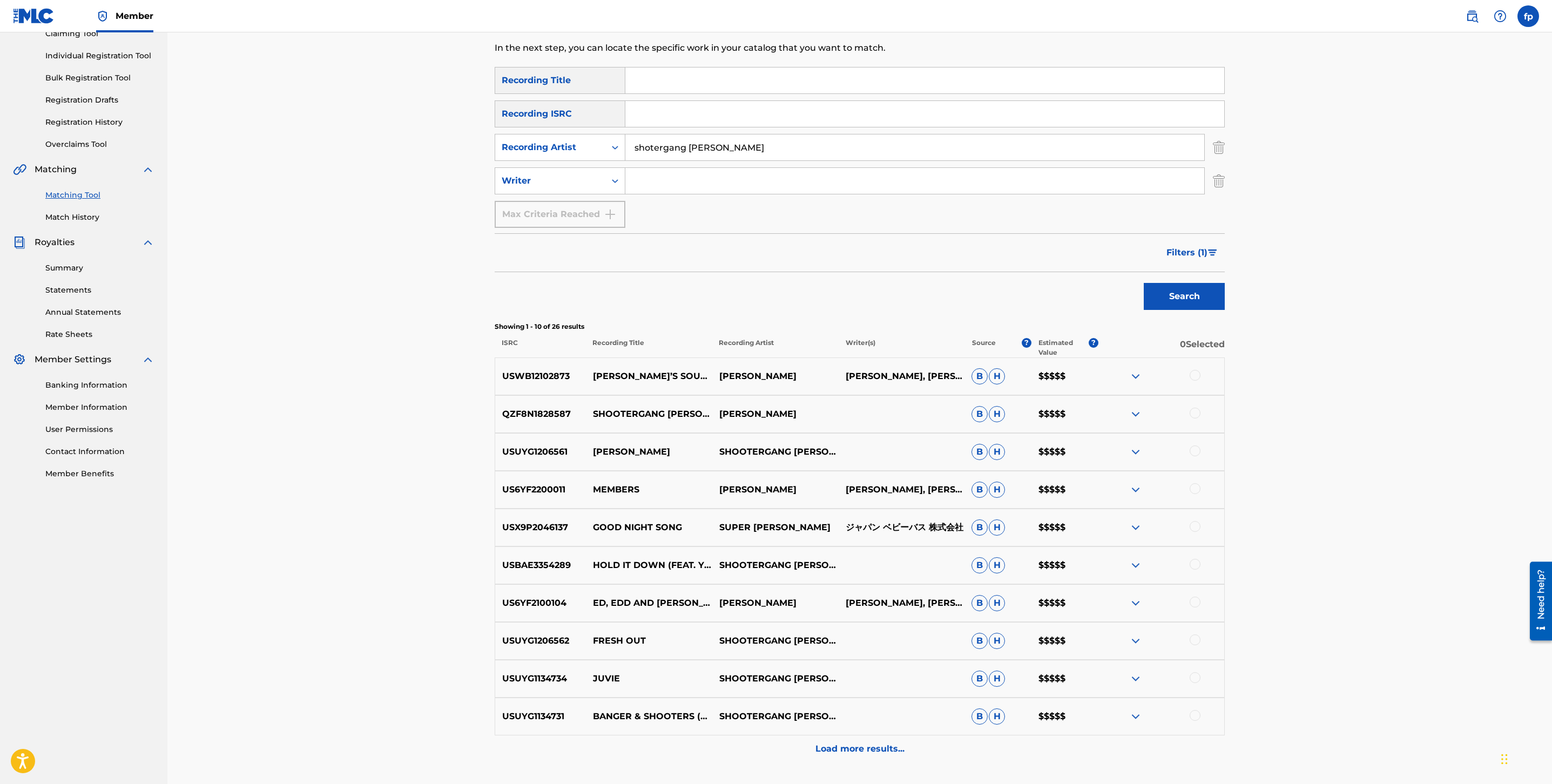
click at [773, 453] on p "SHOOTERGANG [PERSON_NAME]" at bounding box center [776, 451] width 126 height 13
click at [690, 142] on input "shotergang [PERSON_NAME]" at bounding box center [914, 147] width 579 height 26
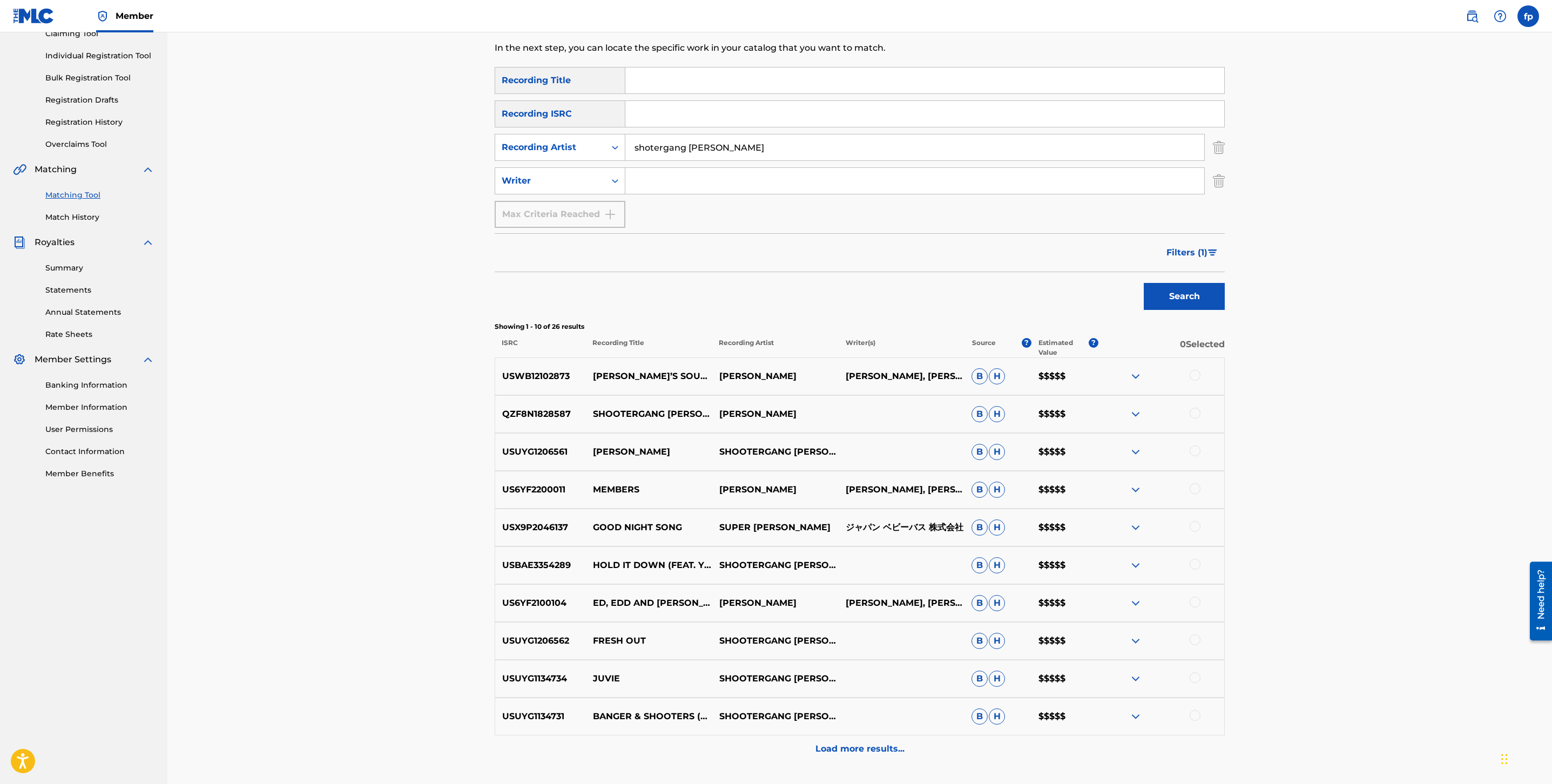
click at [690, 142] on input "shotergang [PERSON_NAME]" at bounding box center [914, 147] width 579 height 26
paste input "SHOOTERGANG [PERSON_NAME]"
type input "SHOOTERGANG [PERSON_NAME]"
click at [1176, 300] on button "Search" at bounding box center [1184, 297] width 81 height 27
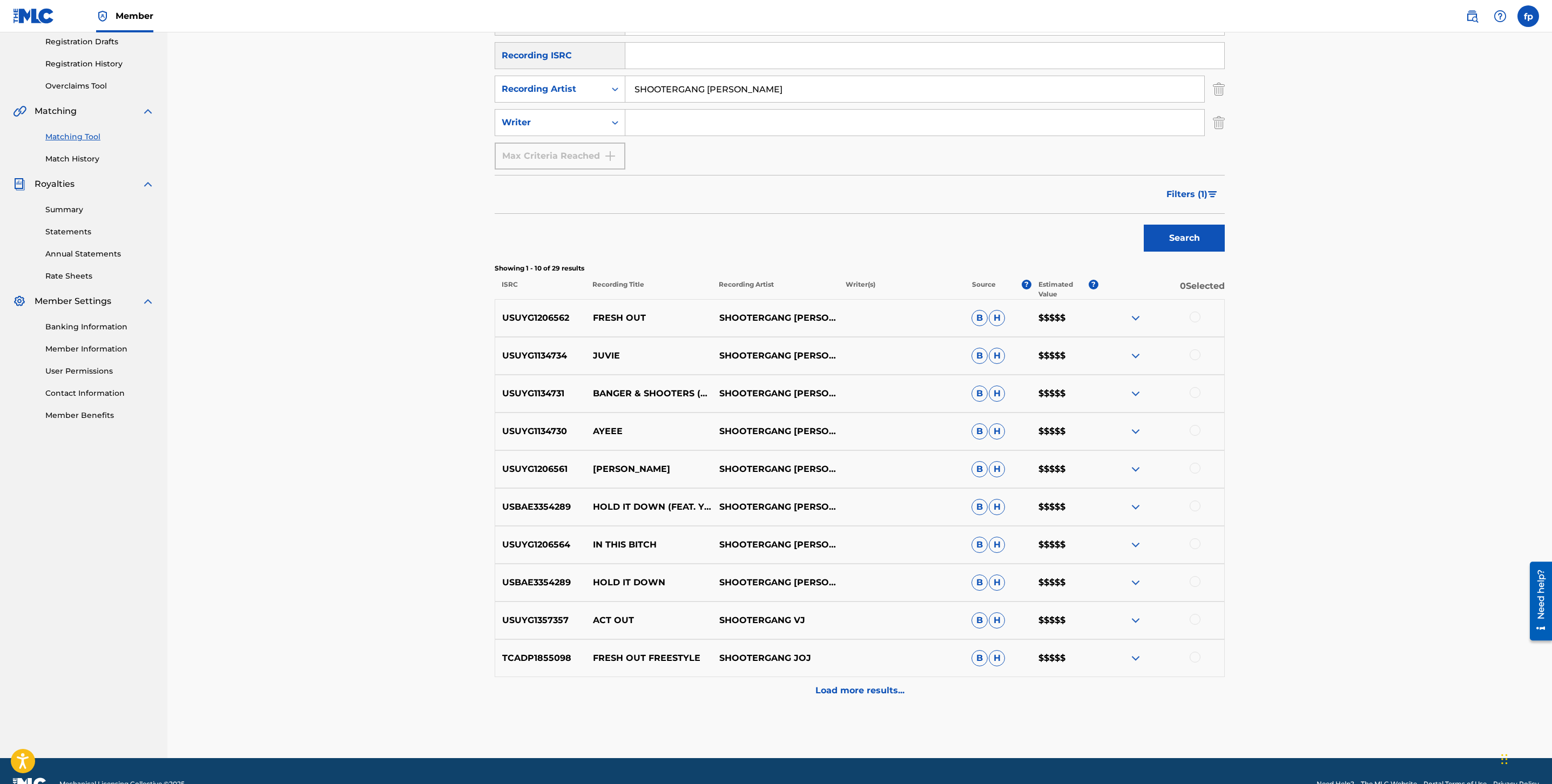
scroll to position [210, 0]
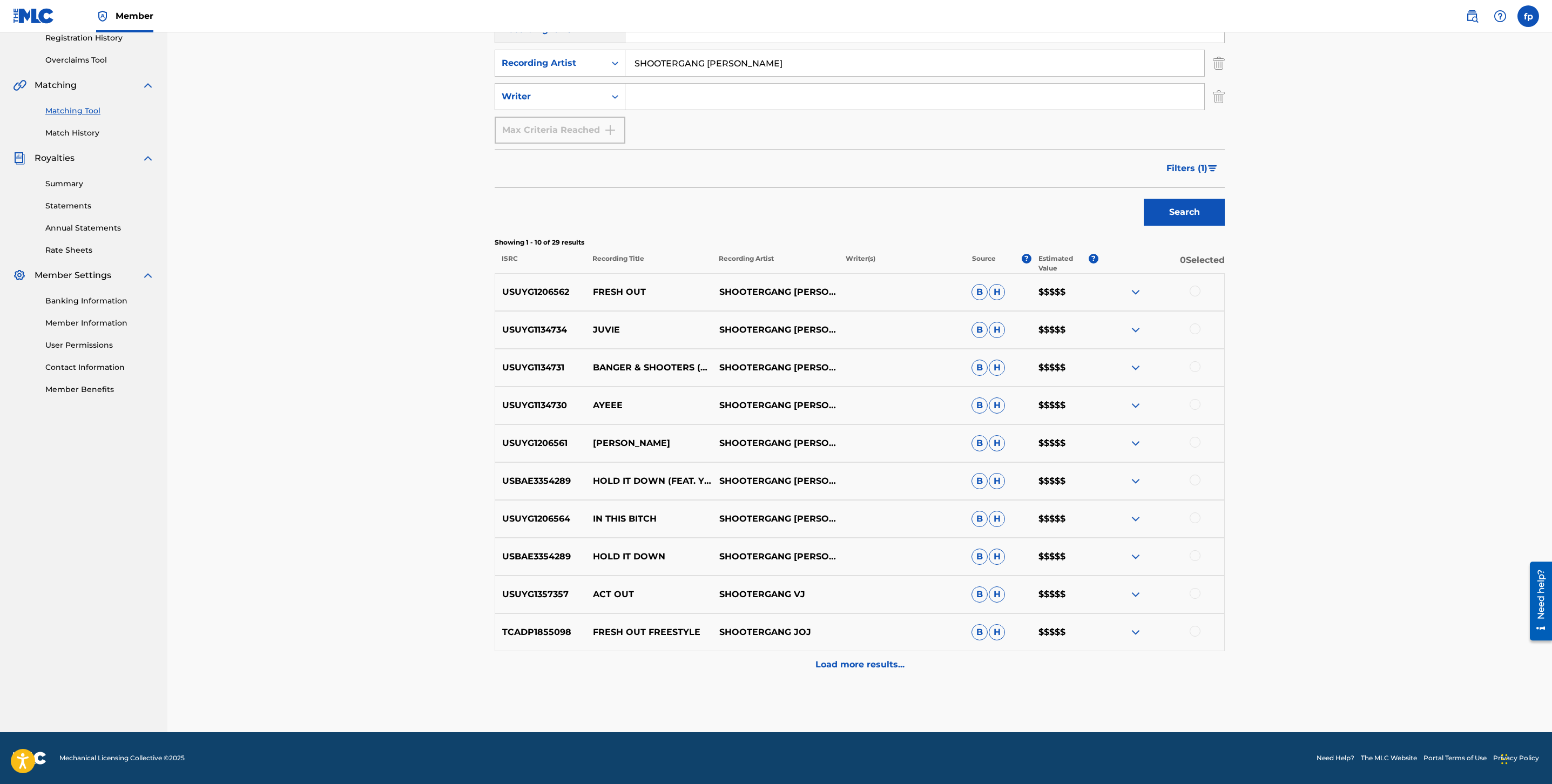
click at [881, 675] on div "Load more results..." at bounding box center [860, 665] width 730 height 27
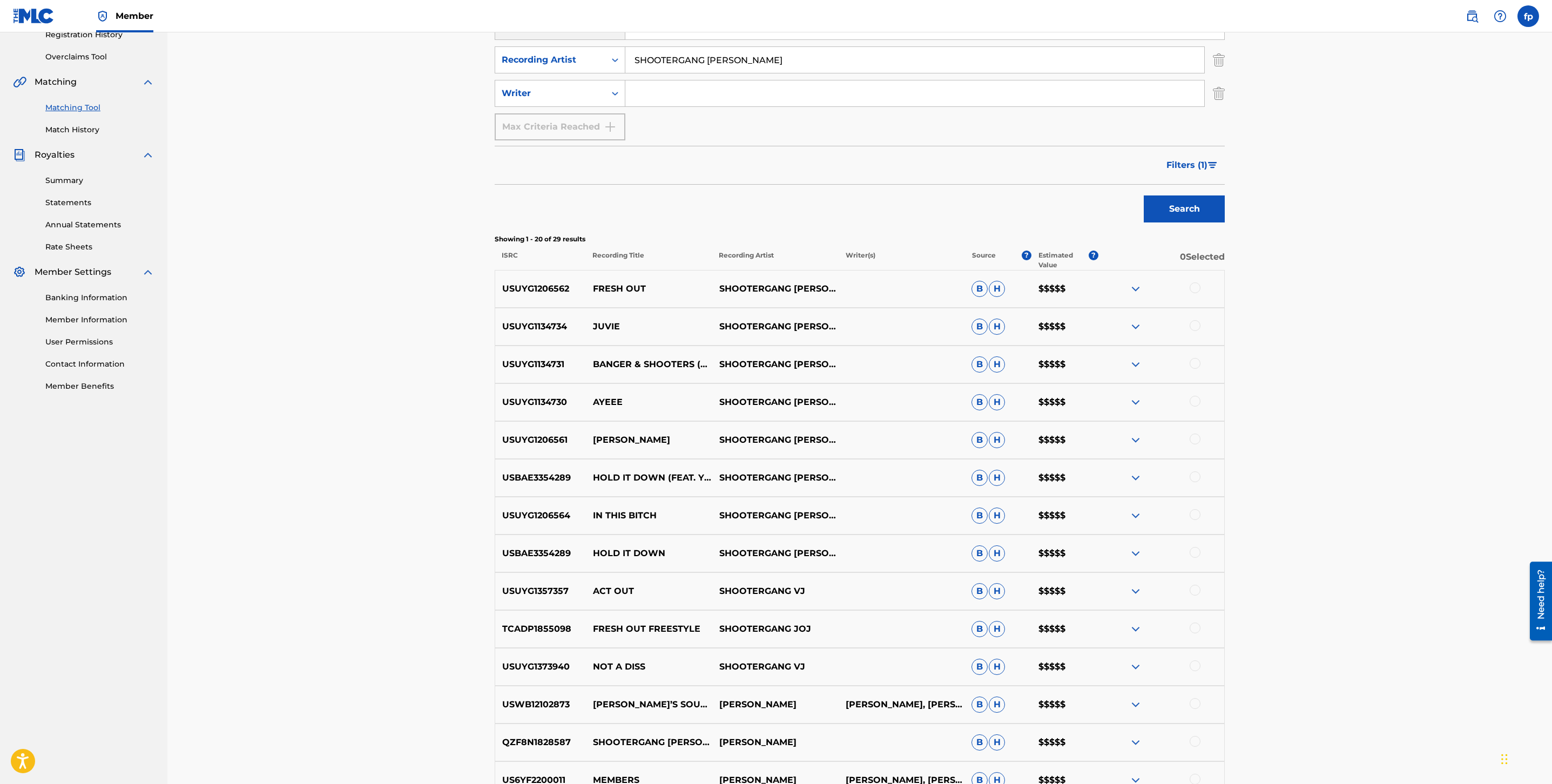
scroll to position [212, 0]
click at [1187, 174] on button "Filters ( 1 )" at bounding box center [1192, 166] width 65 height 27
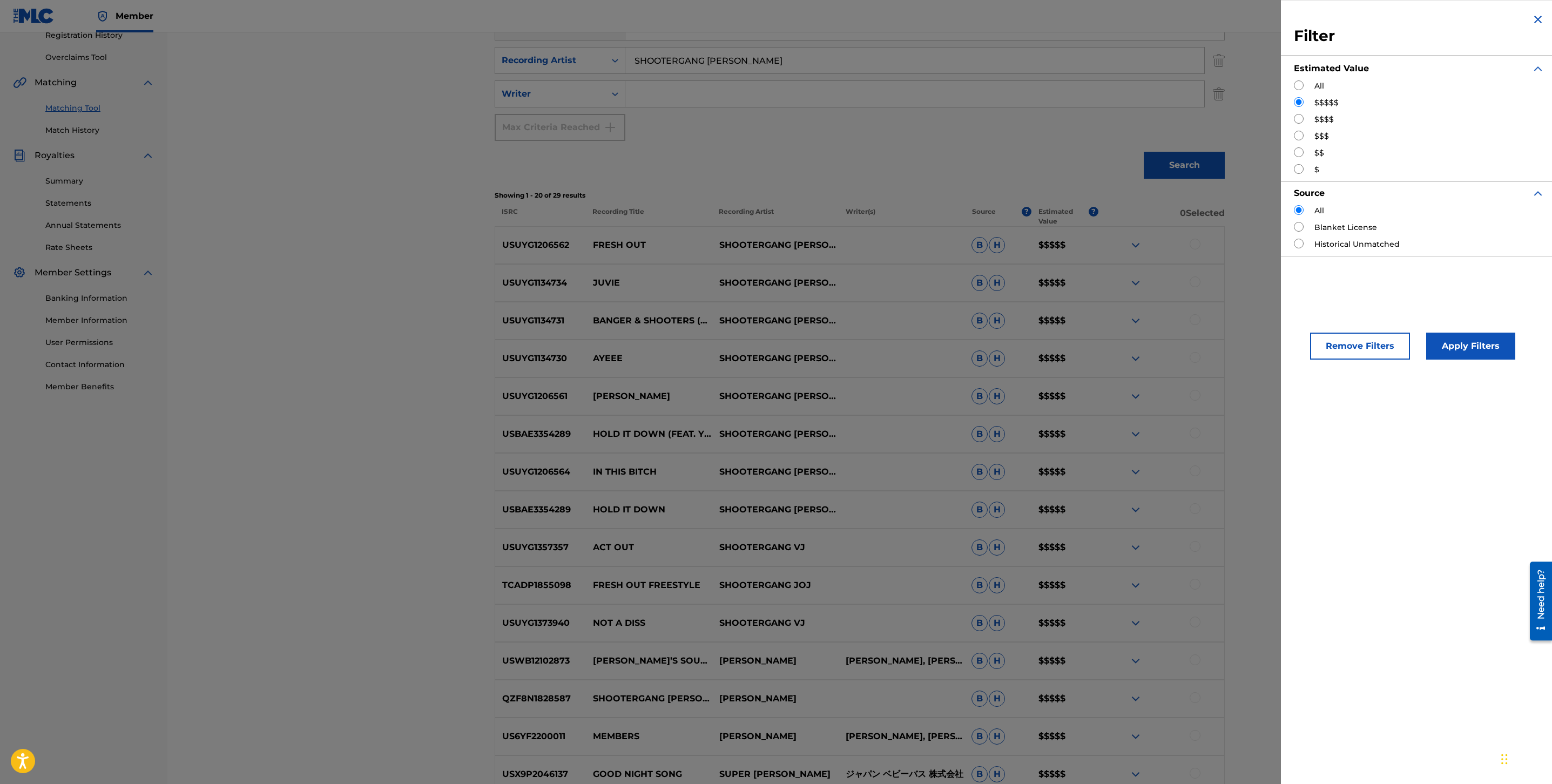
click at [1305, 123] on div "$$$$" at bounding box center [1419, 119] width 250 height 12
click at [1302, 118] on input "Search Form" at bounding box center [1299, 118] width 10 height 10
radio input "true"
click at [1460, 356] on button "Apply Filters" at bounding box center [1471, 346] width 89 height 27
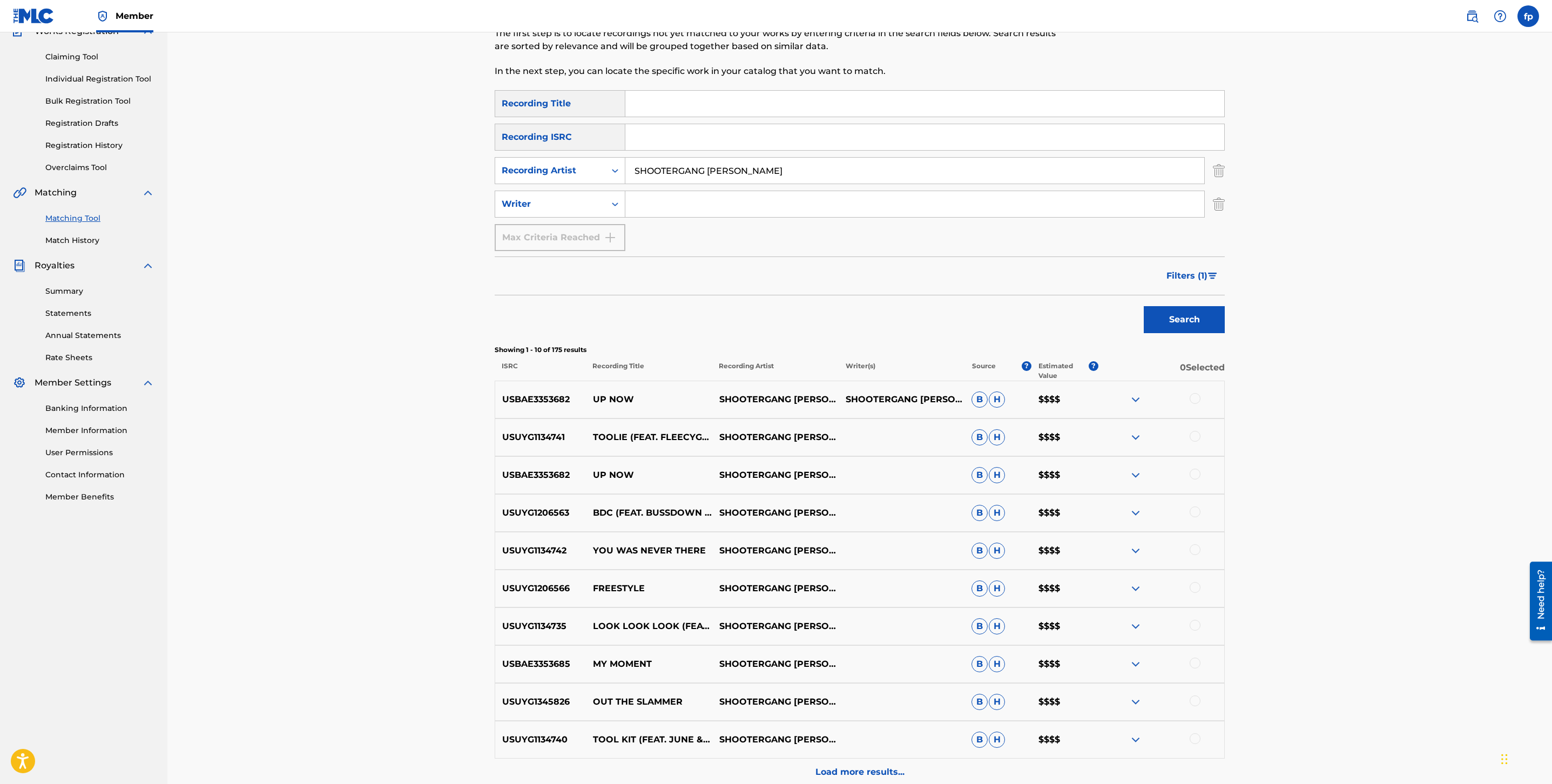
scroll to position [210, 0]
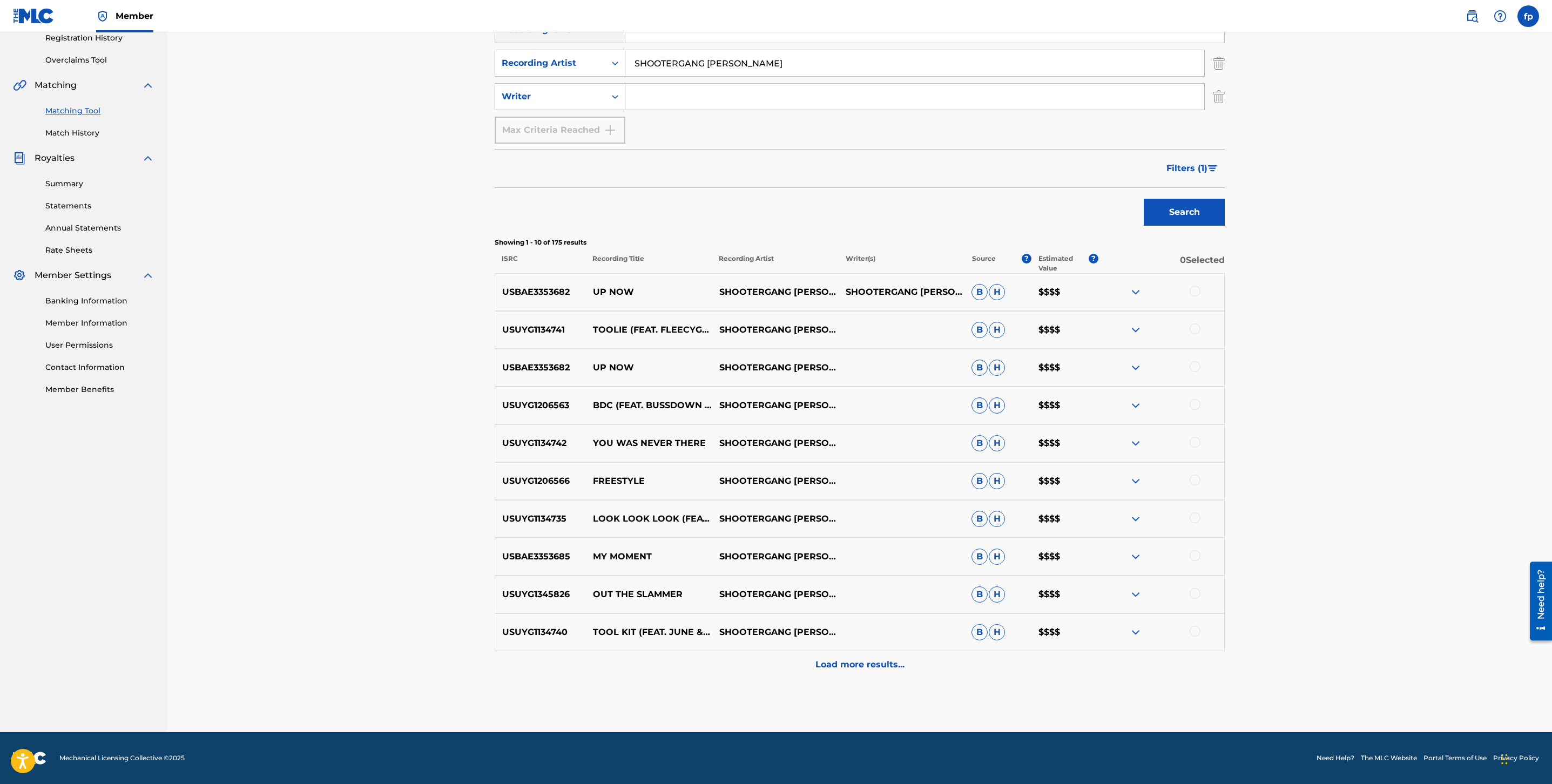
click at [795, 675] on div "Load more results..." at bounding box center [860, 665] width 730 height 27
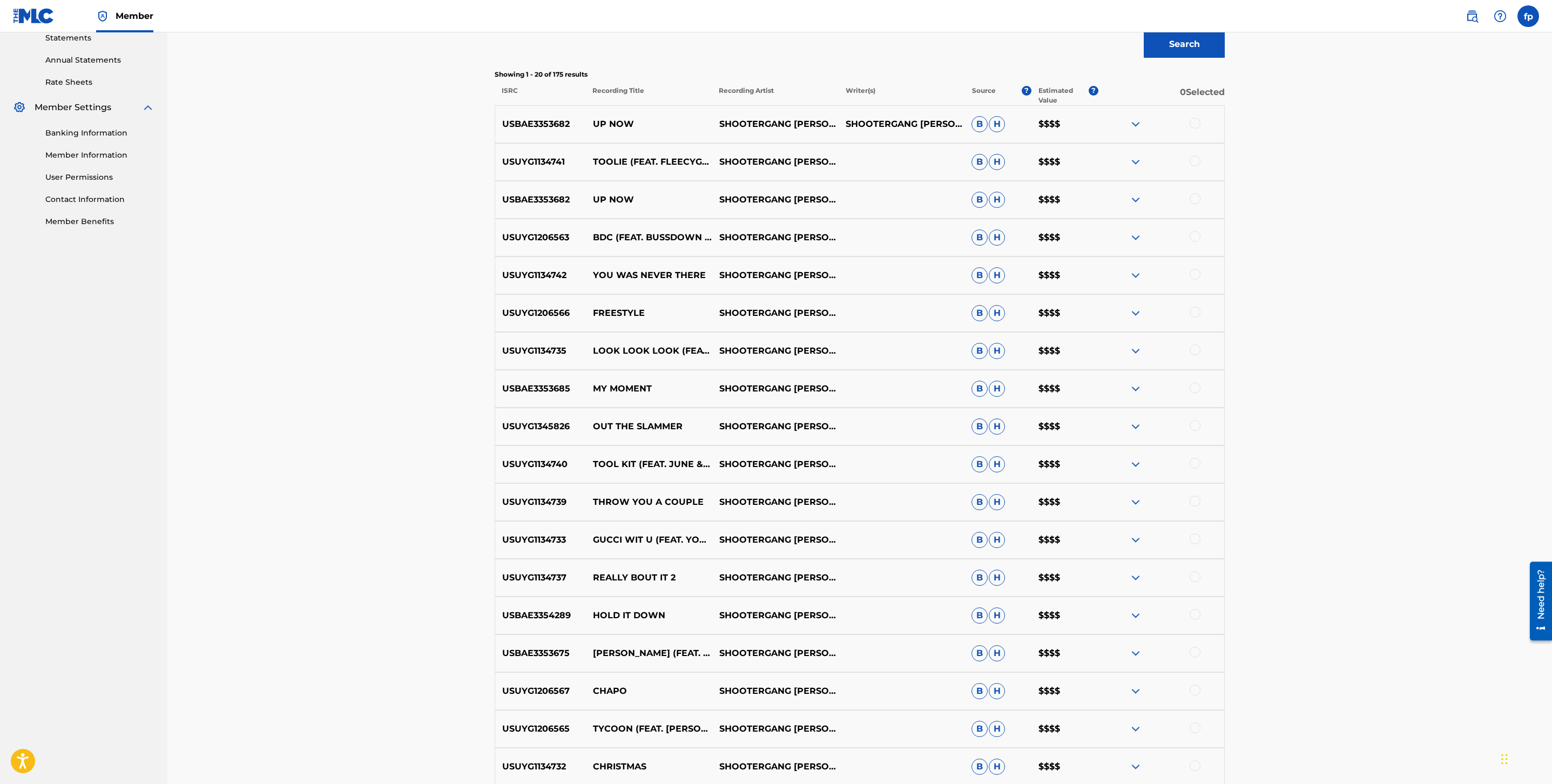
scroll to position [588, 0]
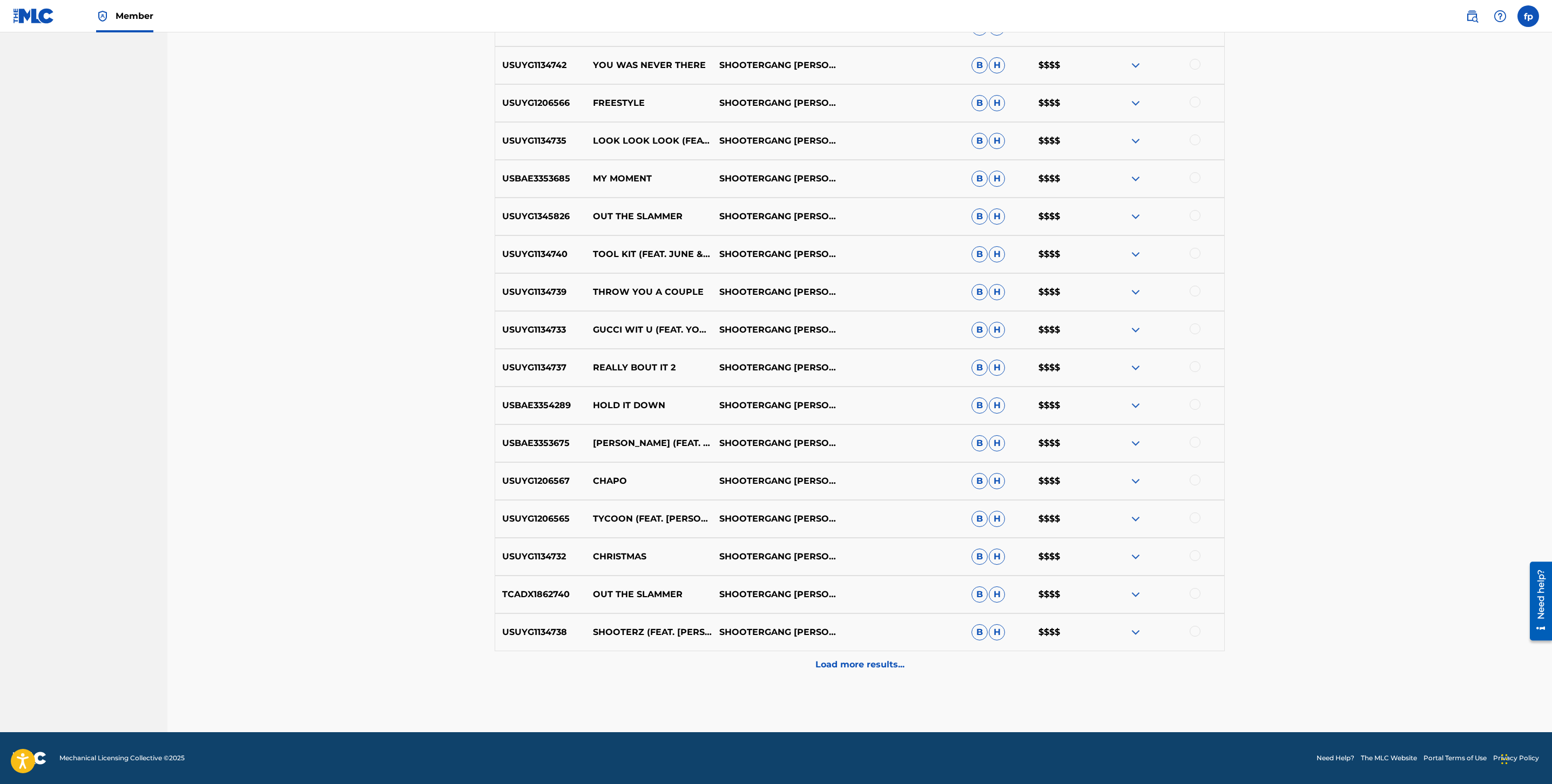
click at [796, 674] on div "Load more results..." at bounding box center [860, 665] width 730 height 27
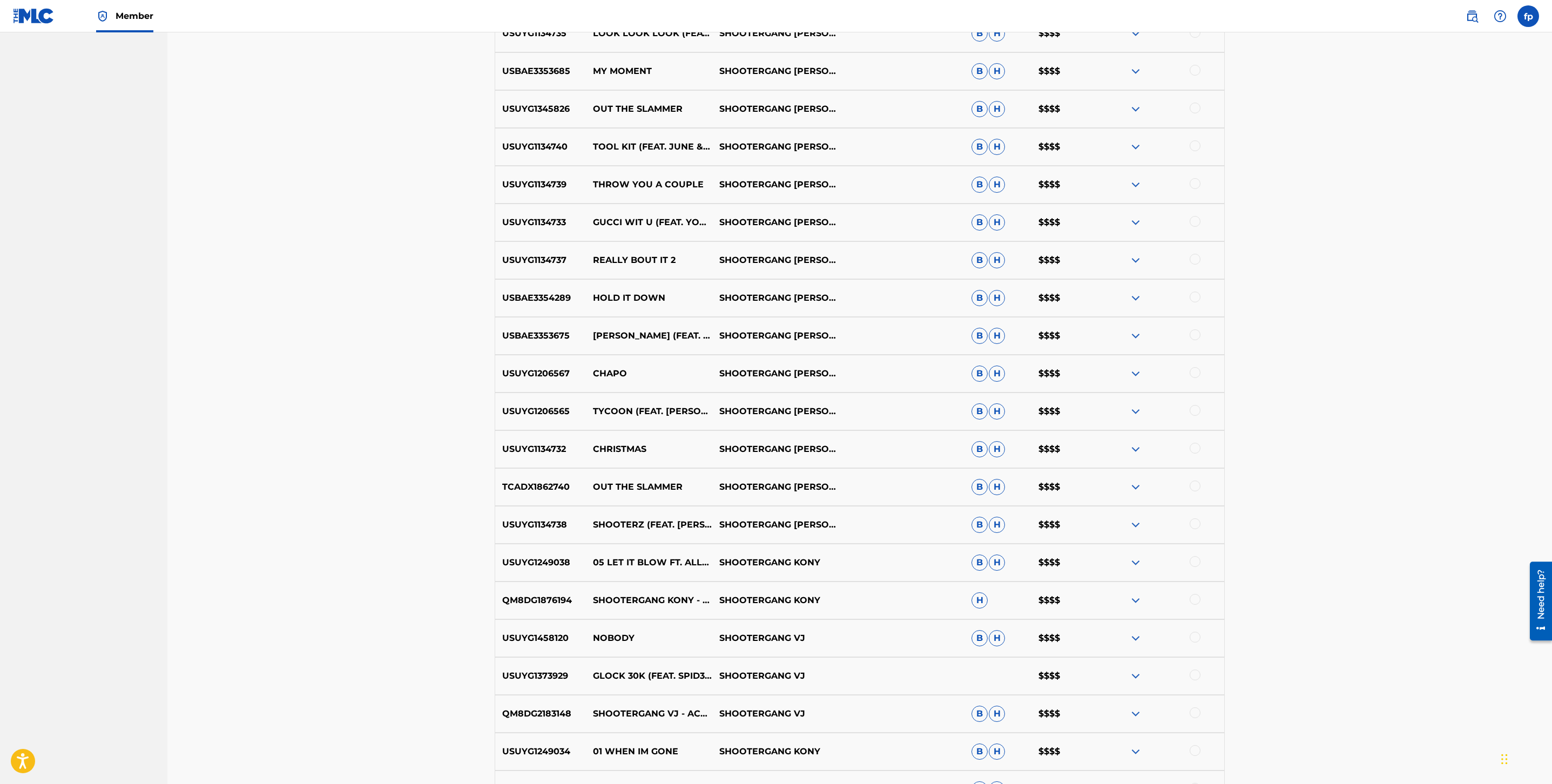
scroll to position [965, 0]
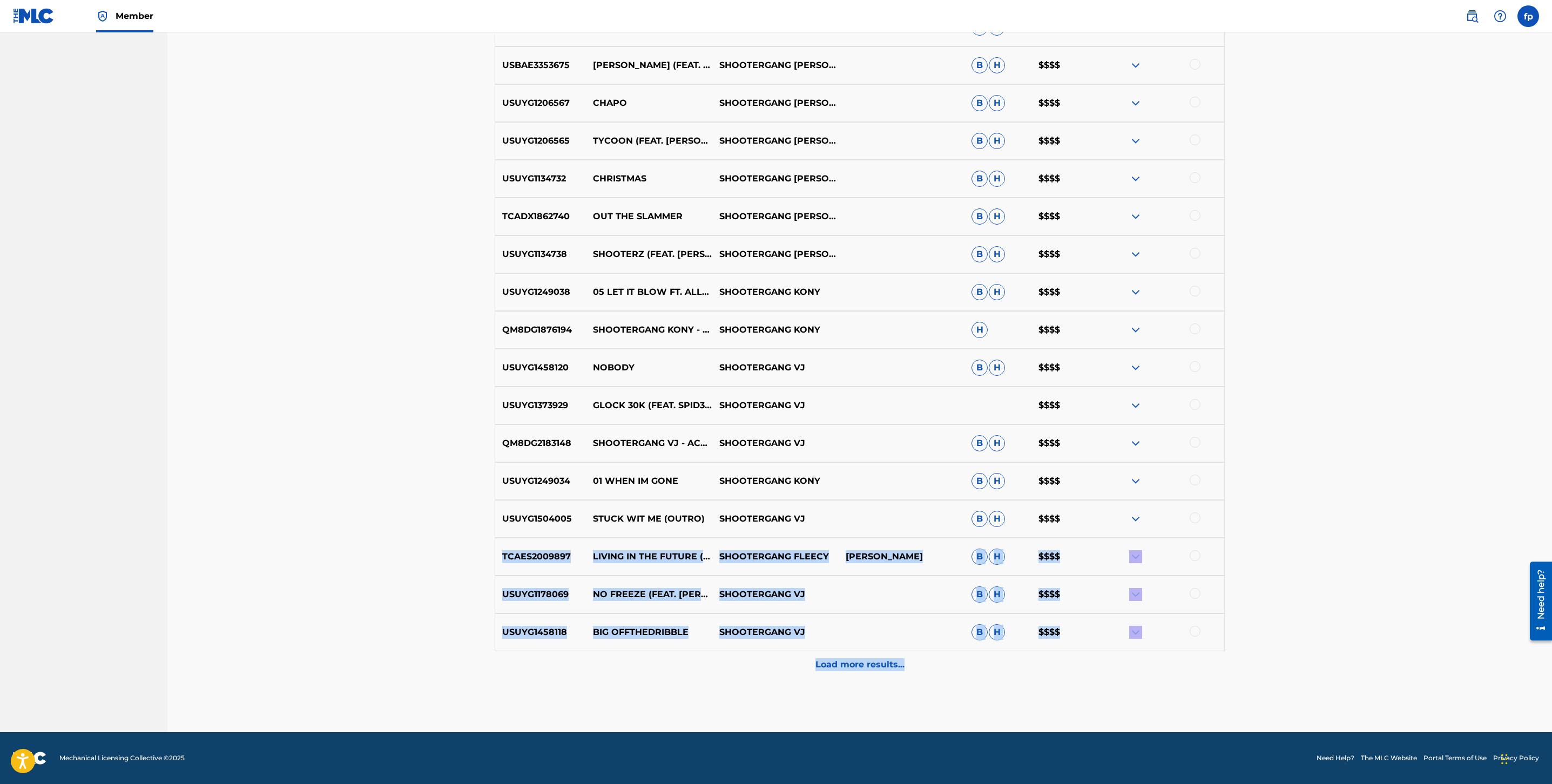
drag, startPoint x: 799, startPoint y: 672, endPoint x: 354, endPoint y: 546, distance: 462.5
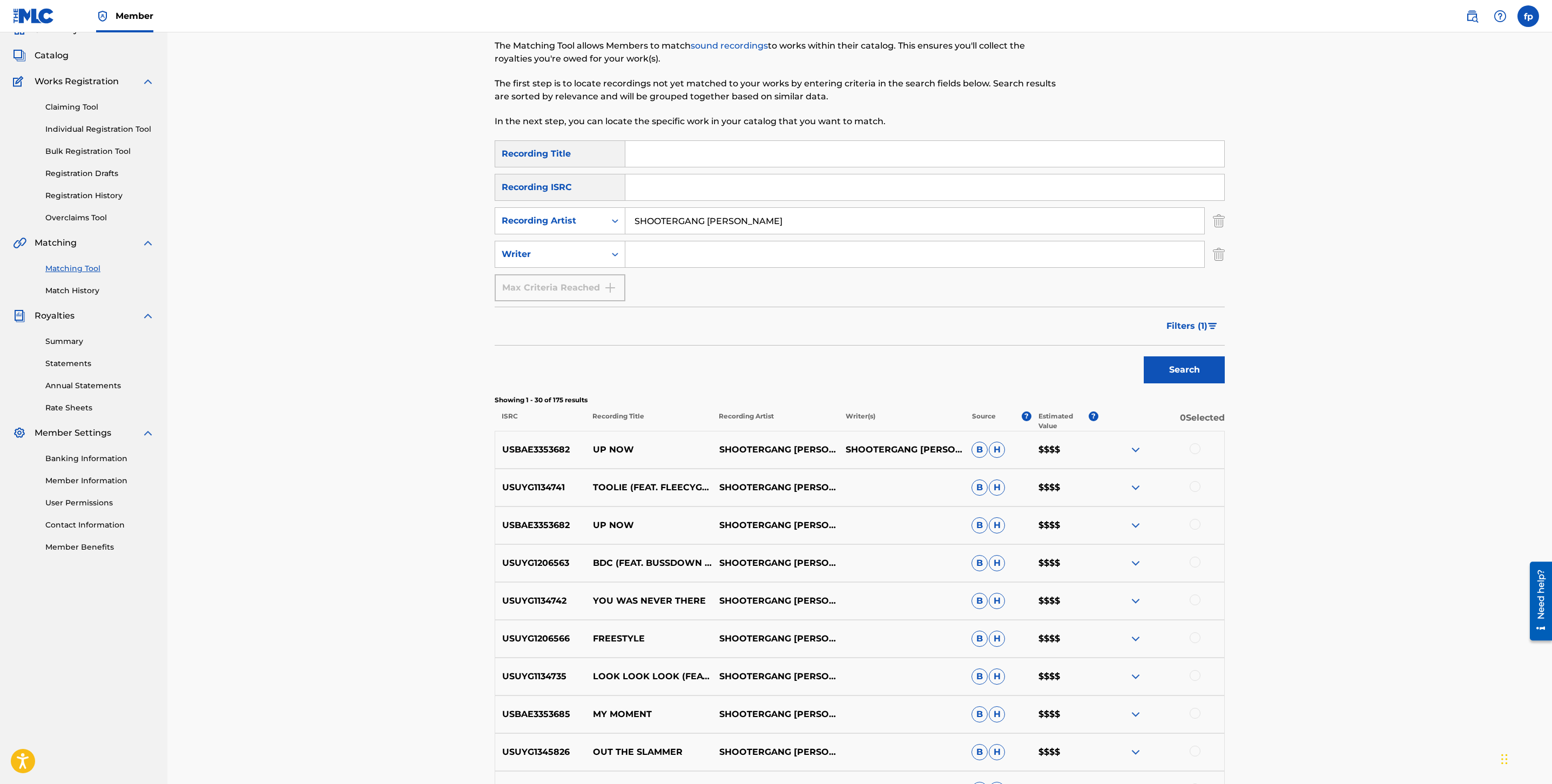
scroll to position [0, 0]
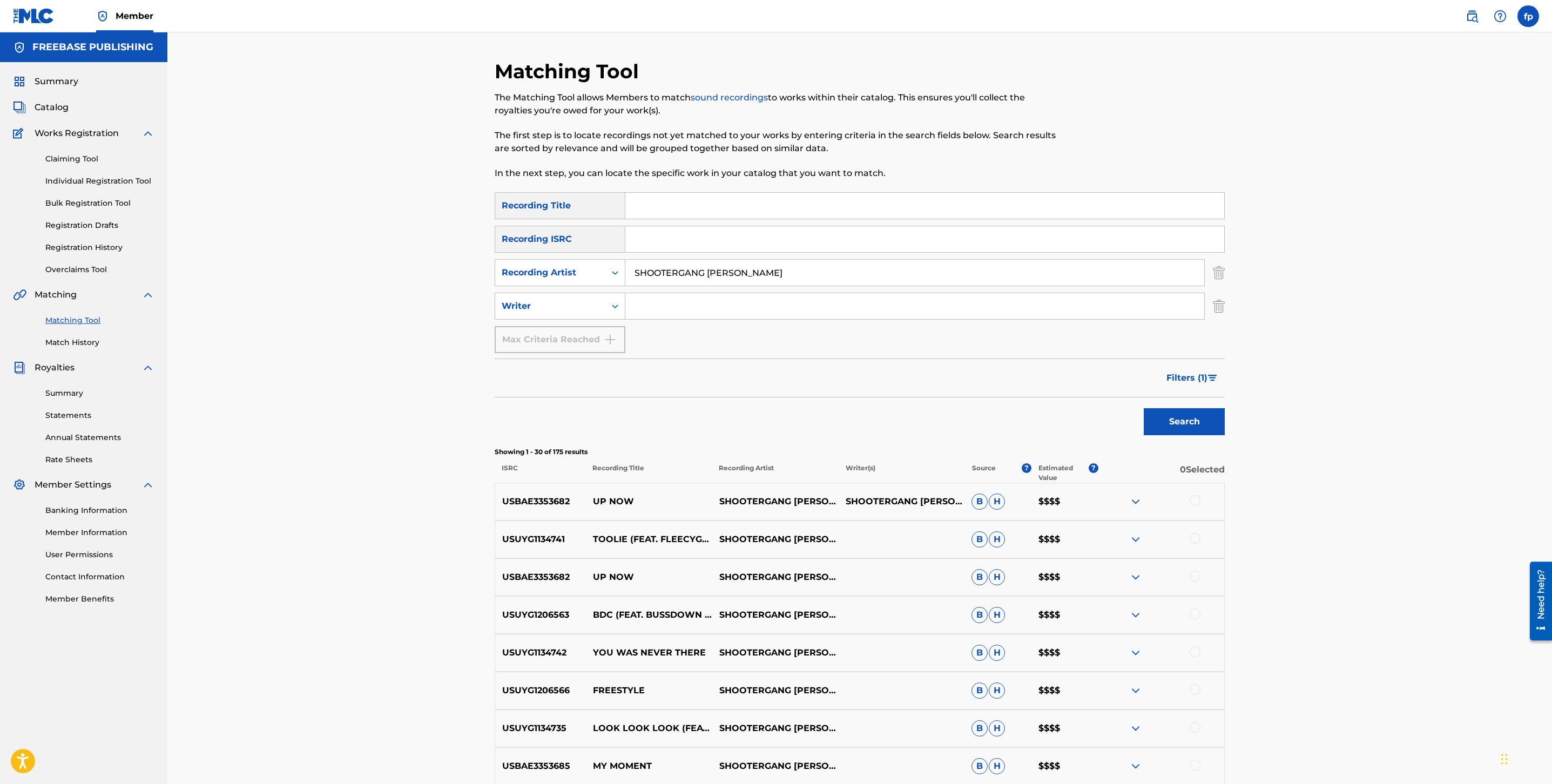
click at [1212, 371] on button "Filters ( 1 )" at bounding box center [1192, 378] width 65 height 27
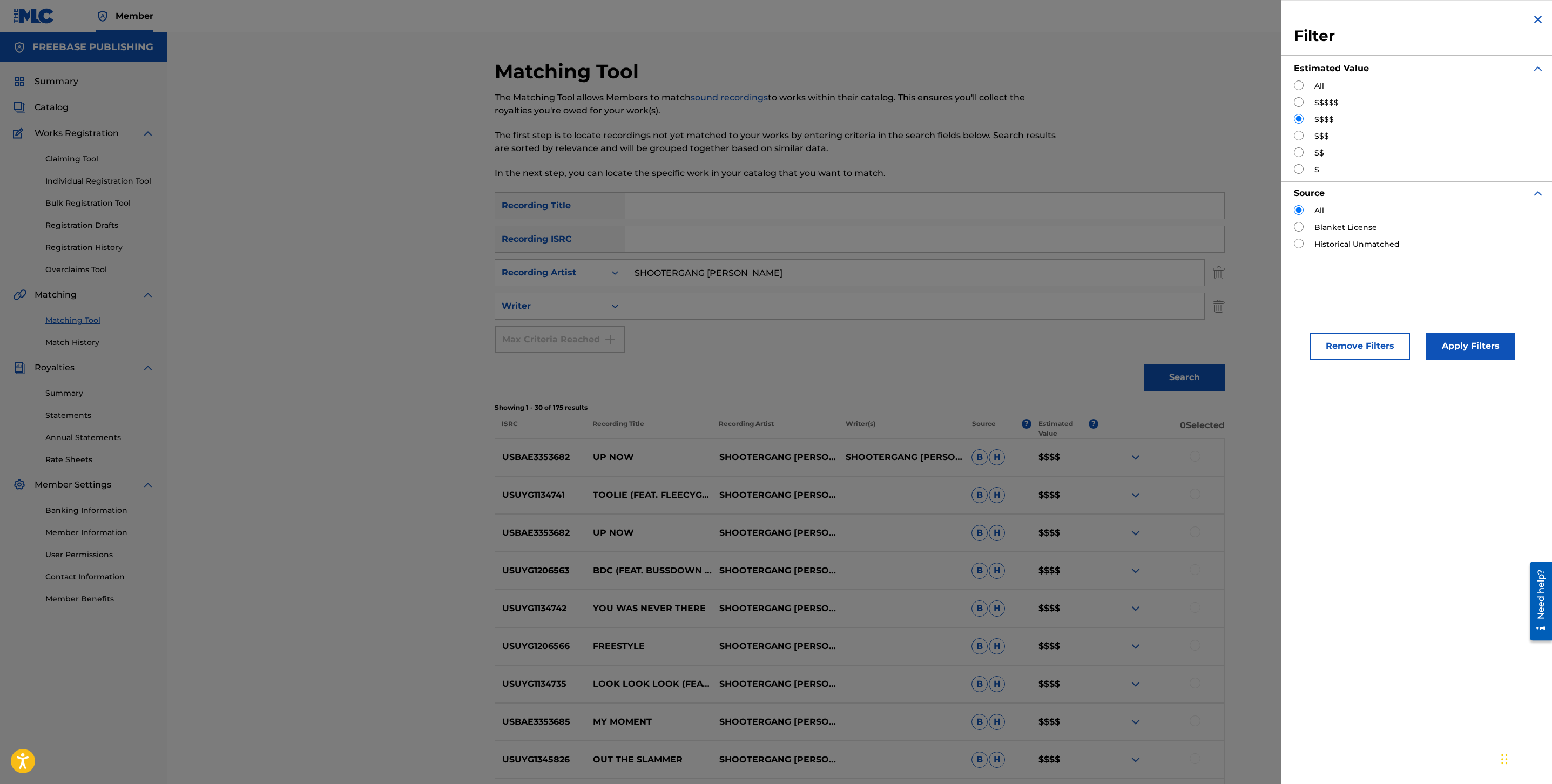
click at [1295, 138] on input "Search Form" at bounding box center [1299, 136] width 10 height 10
radio input "true"
click at [1488, 340] on button "Apply Filters" at bounding box center [1471, 346] width 89 height 27
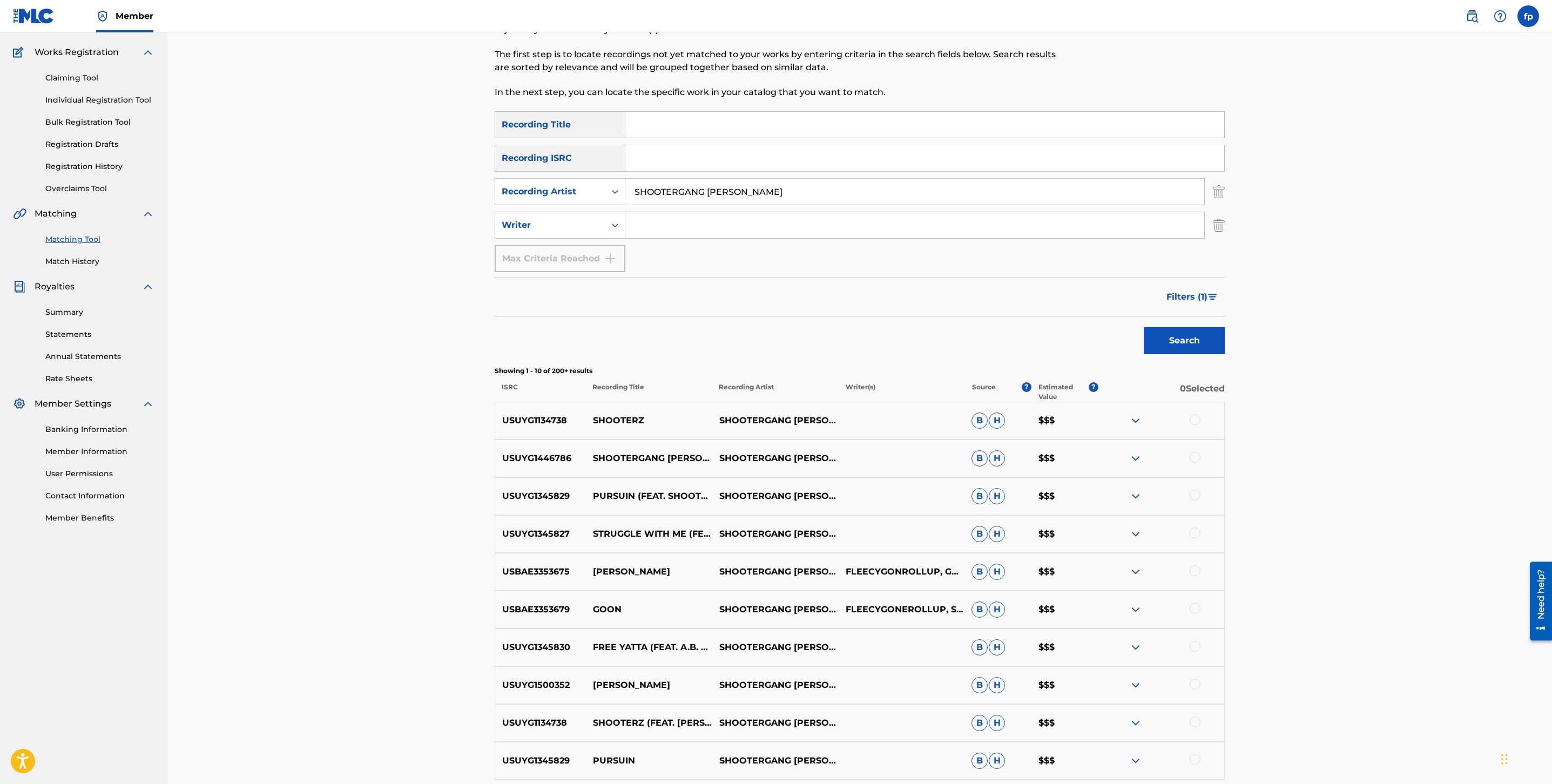
scroll to position [210, 0]
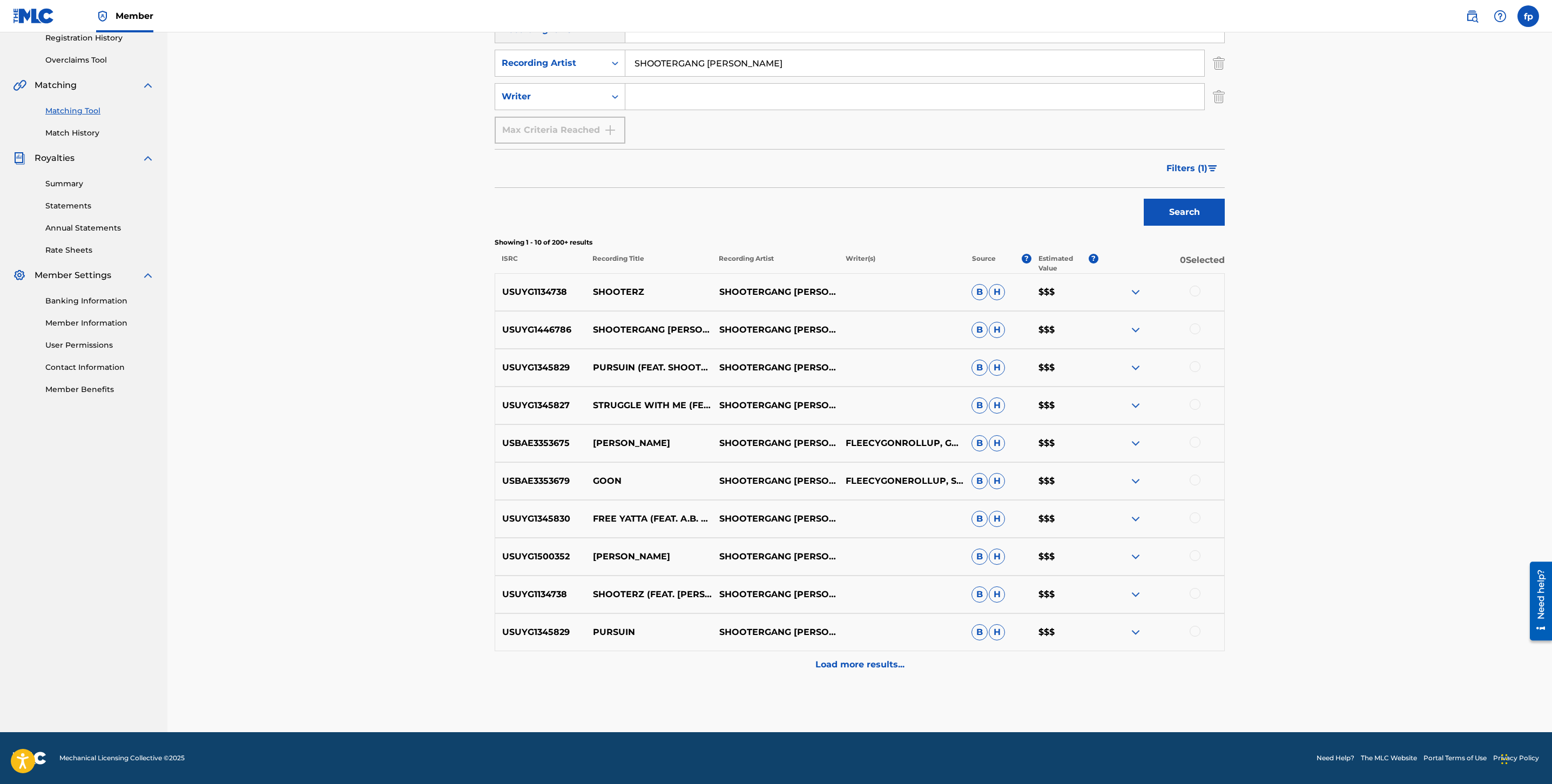
click at [847, 662] on p "Load more results..." at bounding box center [860, 664] width 89 height 13
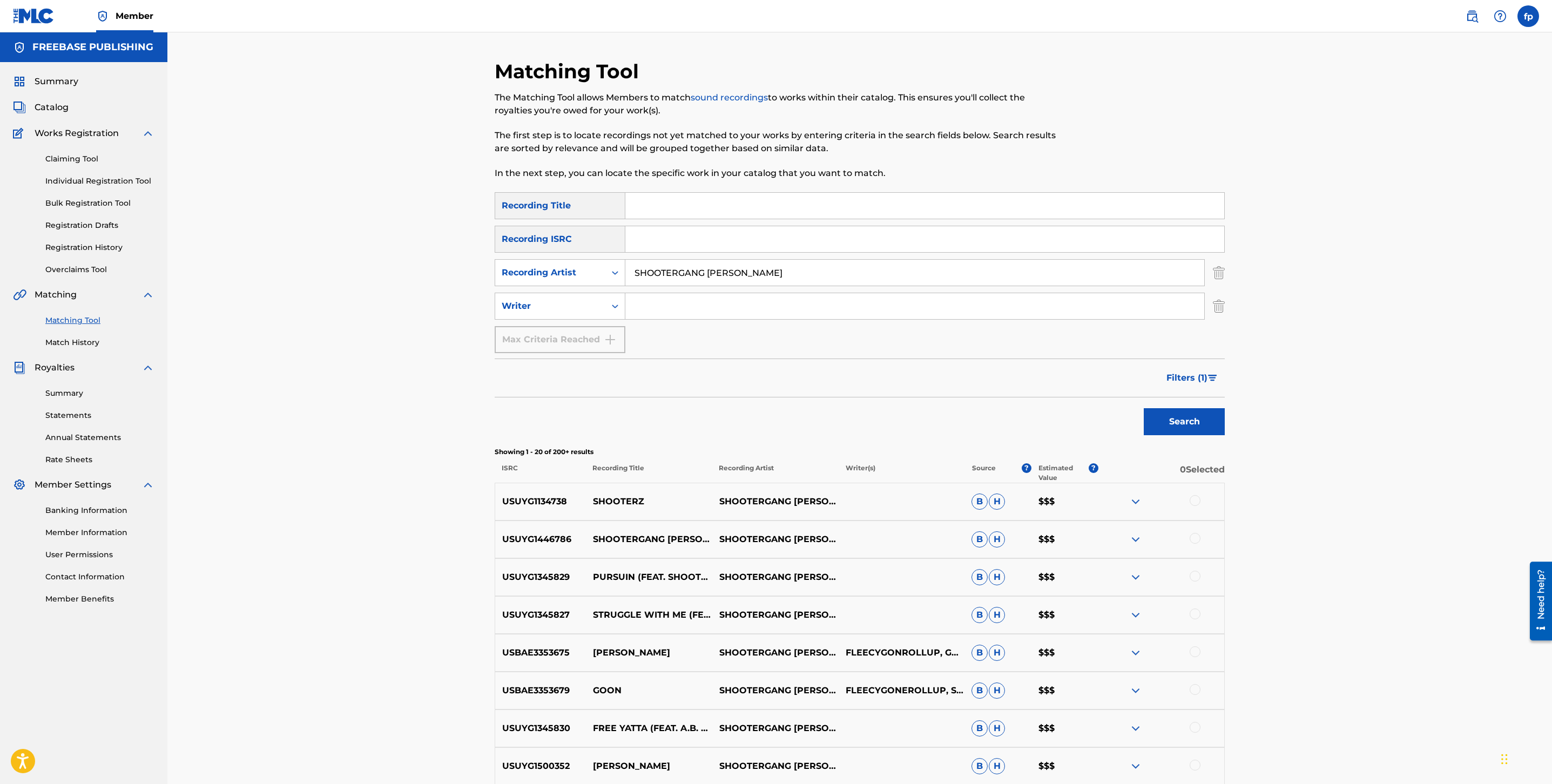
scroll to position [588, 0]
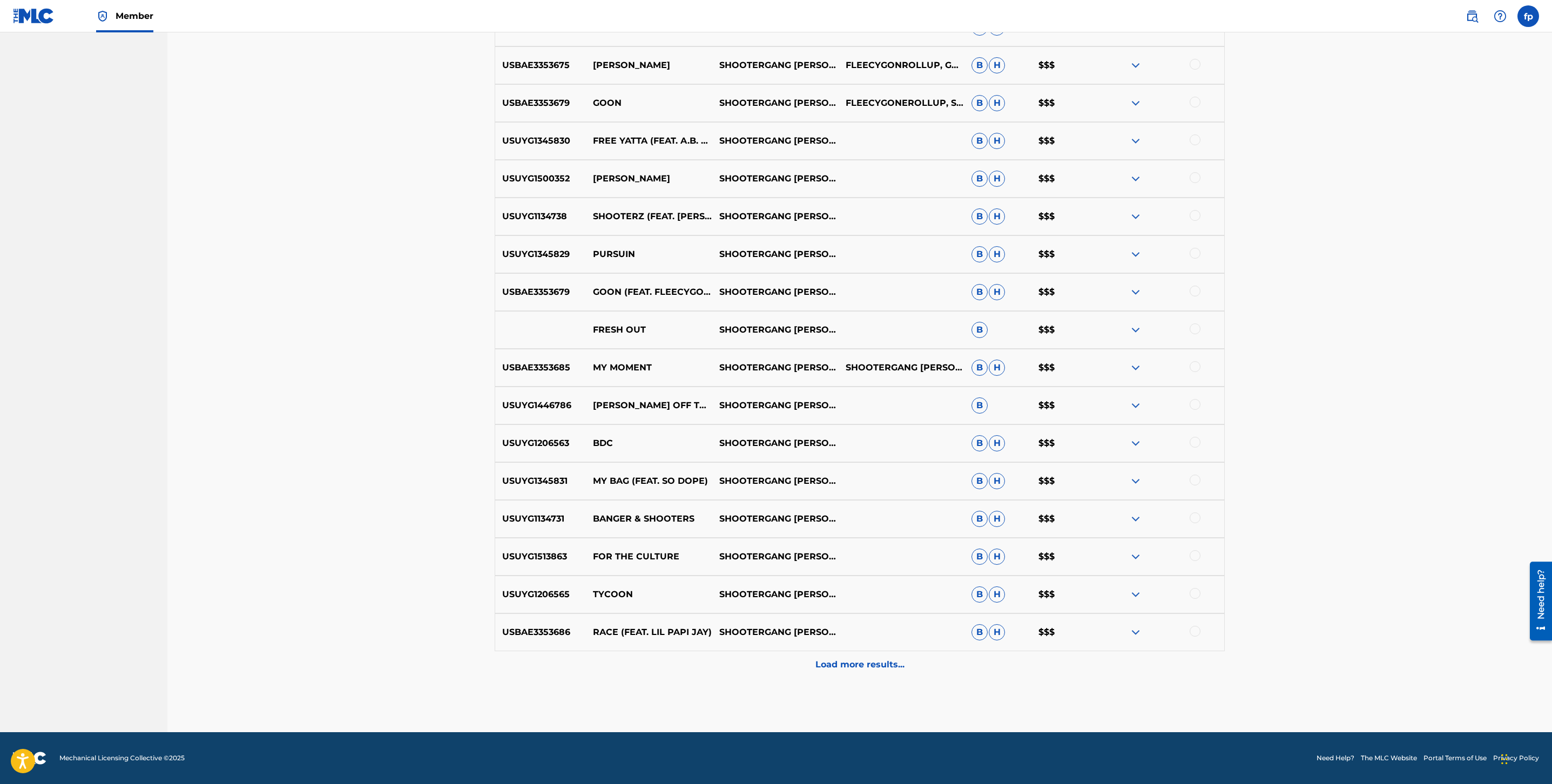
click at [885, 646] on div "USBAE3353686 RACE (FEAT. LIL PAPI JAY) SHOOTERGANG [PERSON_NAME] [PERSON_NAME] …" at bounding box center [860, 632] width 730 height 38
click at [863, 656] on div "Load more results..." at bounding box center [860, 665] width 730 height 27
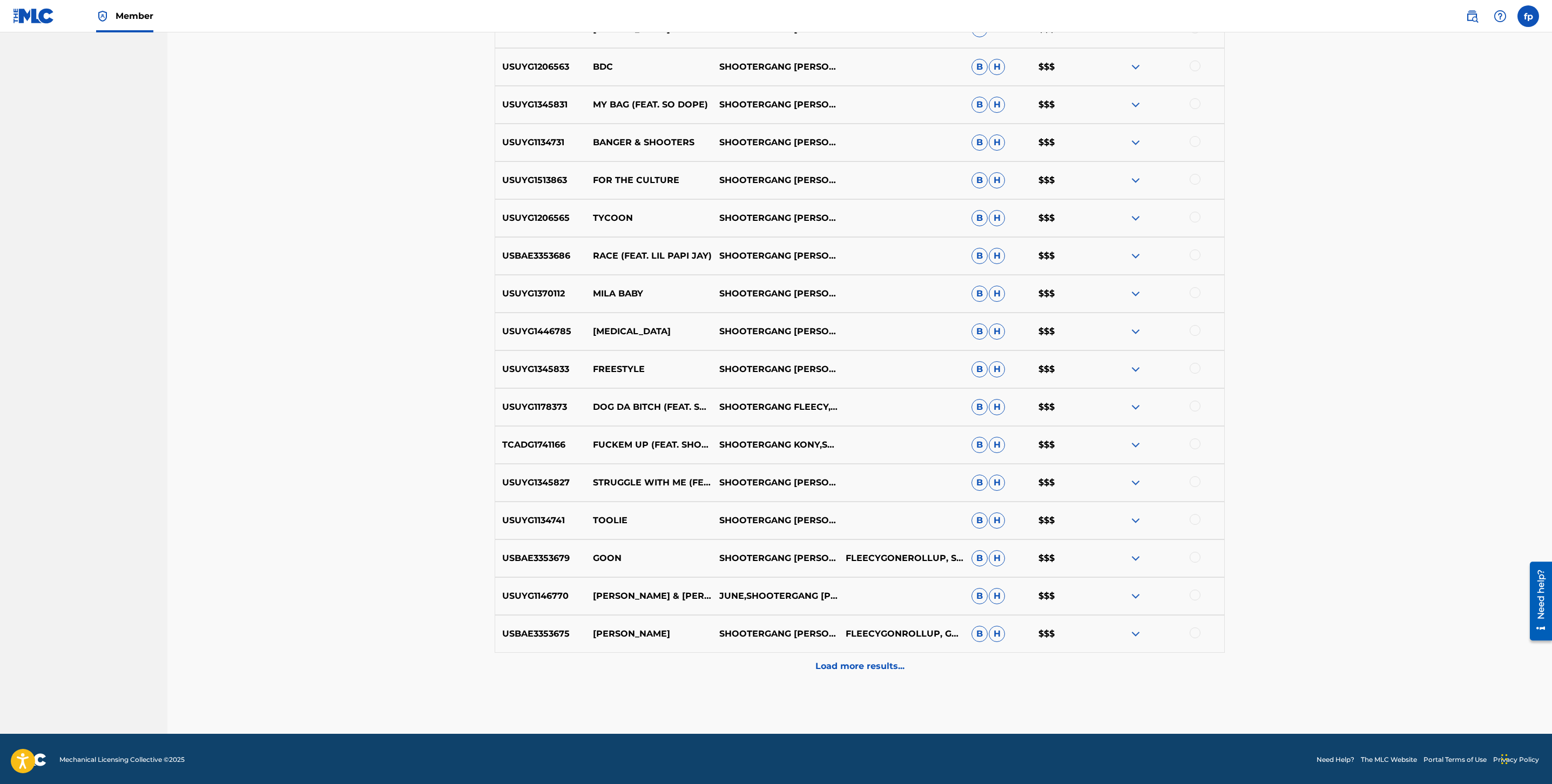
scroll to position [965, 0]
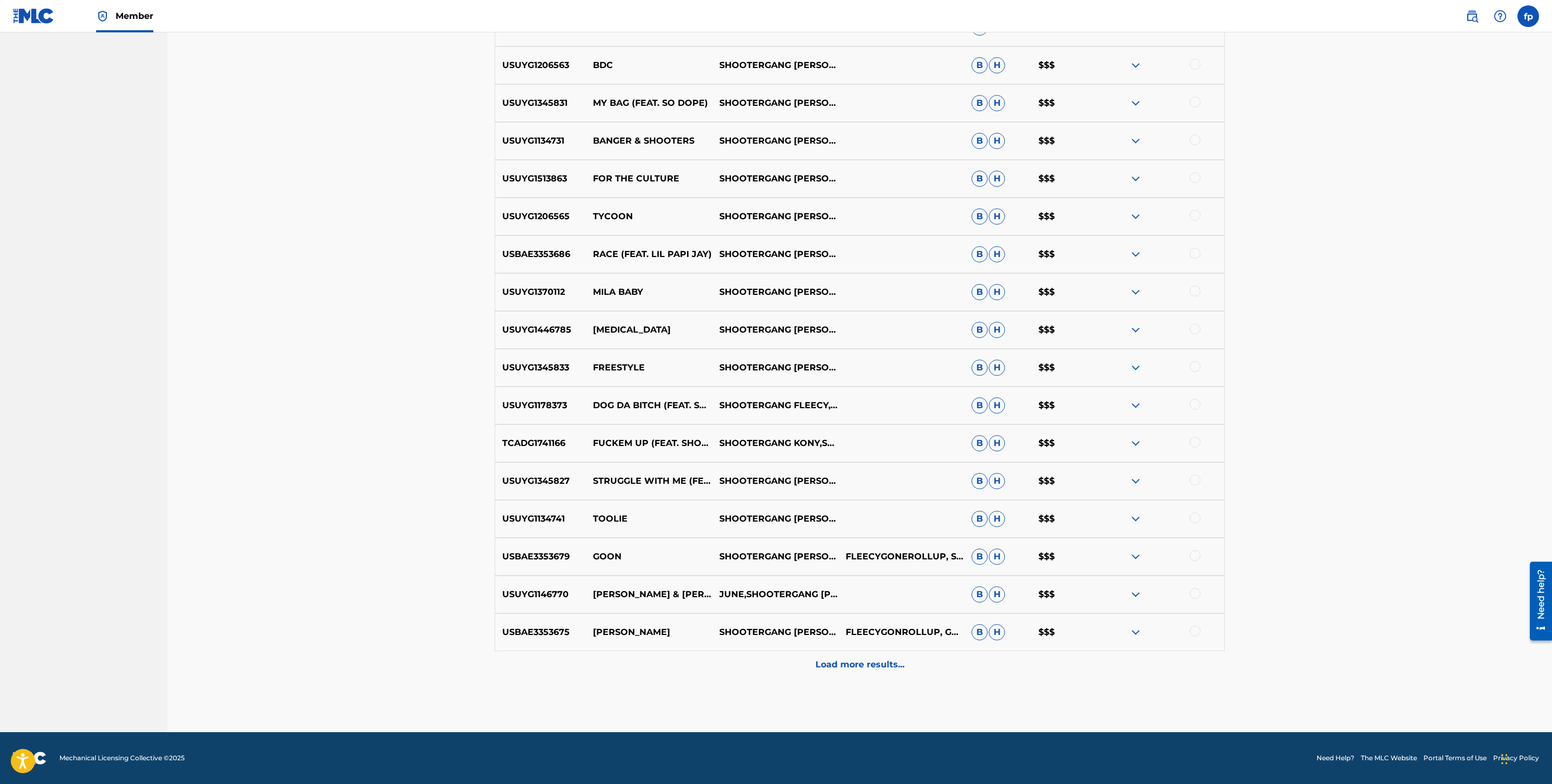
click at [875, 656] on div "Load more results..." at bounding box center [860, 665] width 730 height 27
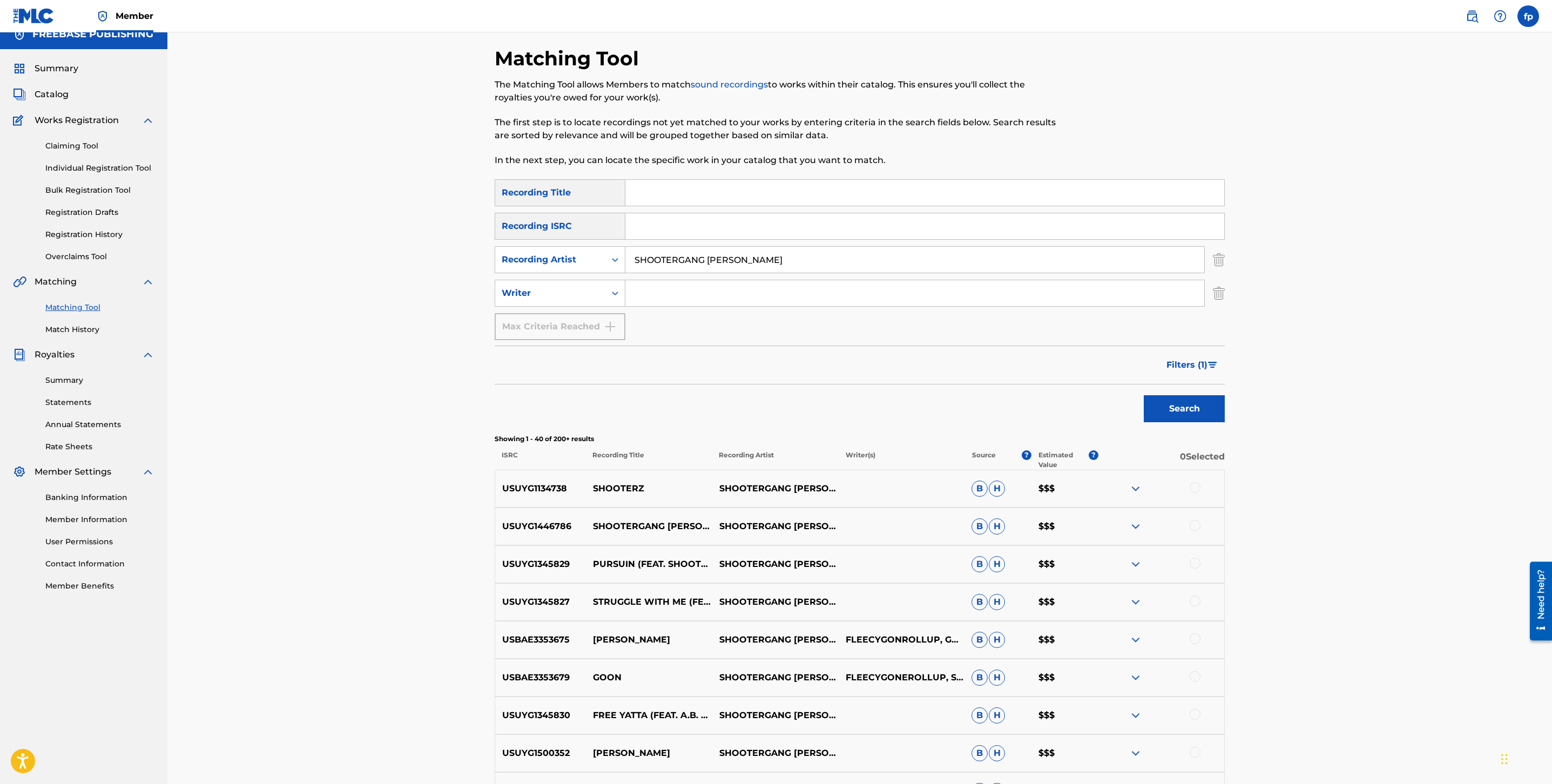
scroll to position [0, 0]
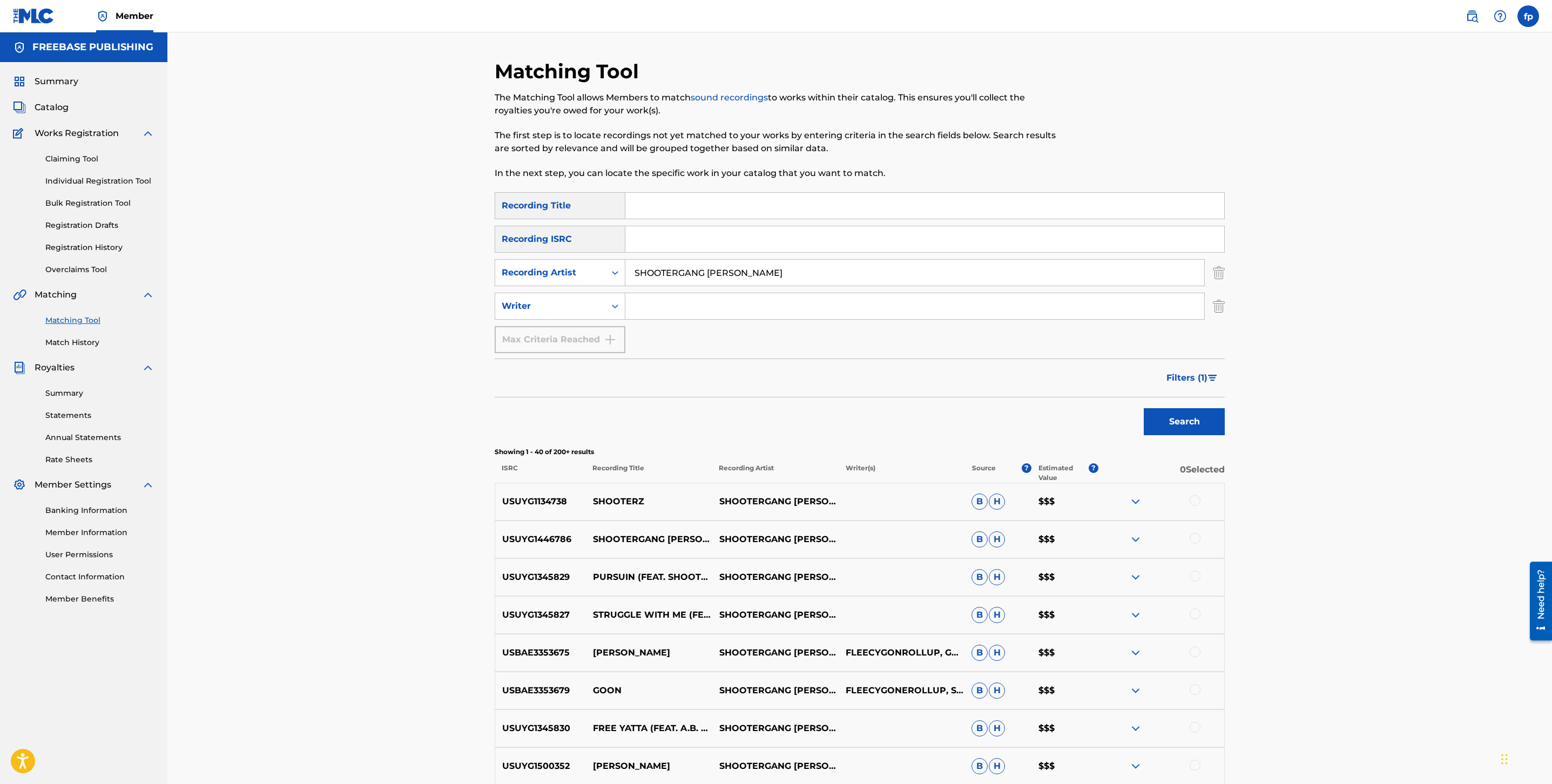
click at [766, 269] on input "SHOOTERGANG [PERSON_NAME]" at bounding box center [914, 273] width 579 height 26
type input "lazy-boy"
click at [1144, 408] on button "Search" at bounding box center [1184, 422] width 81 height 27
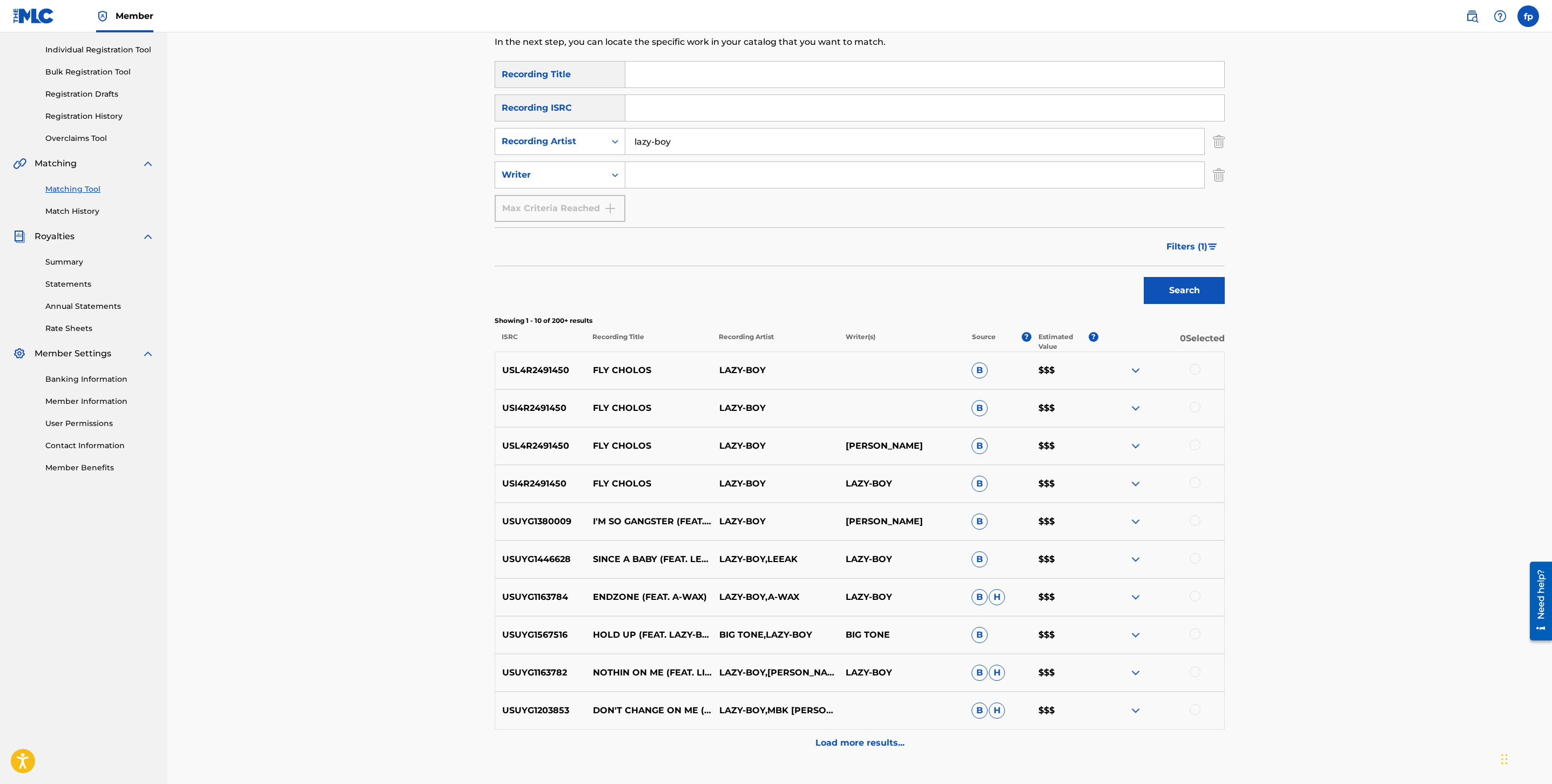
scroll to position [138, 0]
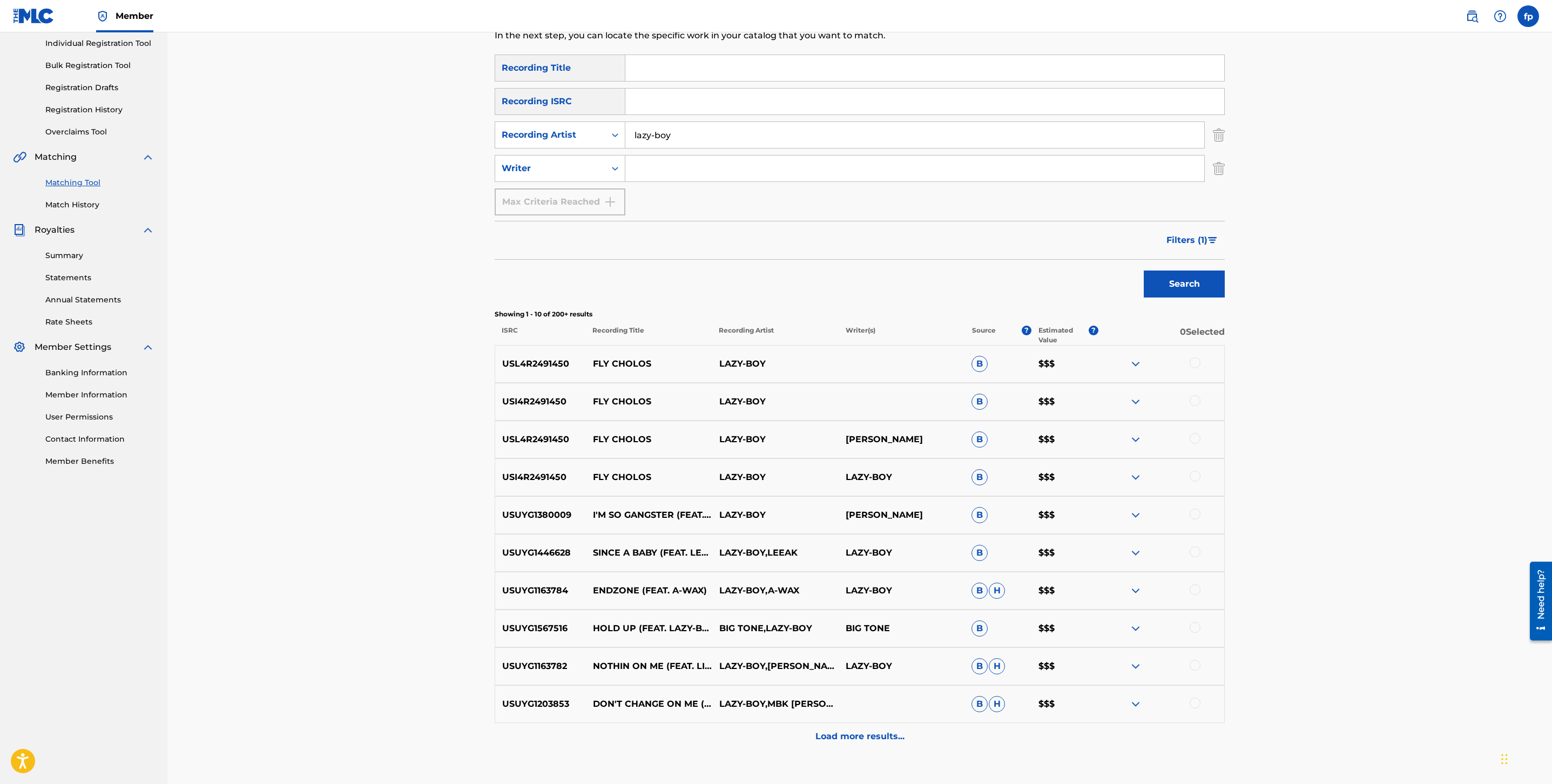
click at [1203, 226] on div "Filters ( 1 )" at bounding box center [1192, 237] width 65 height 32
click at [1198, 228] on button "Filters ( 1 )" at bounding box center [1192, 241] width 65 height 27
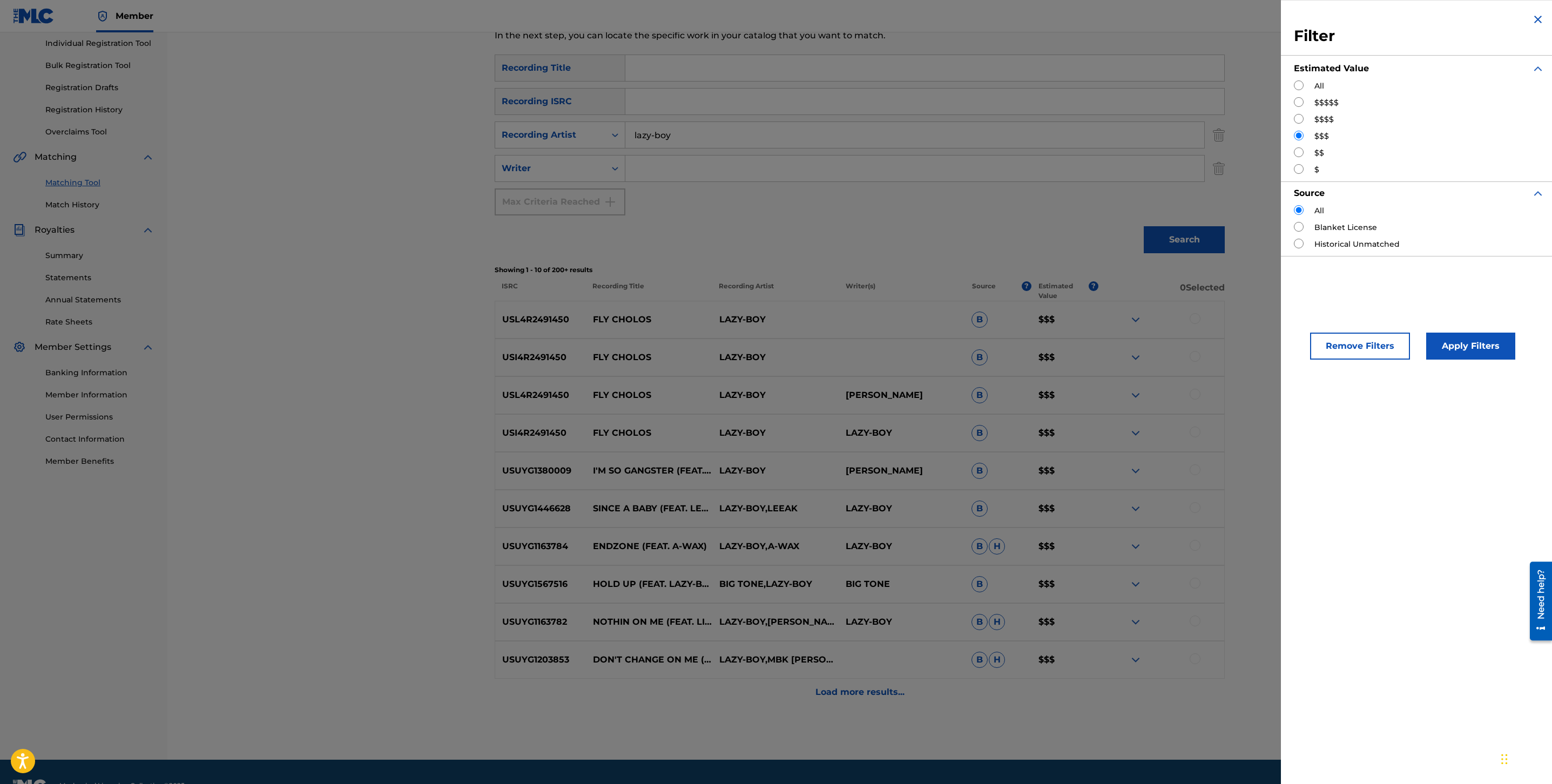
click at [1294, 94] on div "All $$$$$ $$$$ $$$ $$ $" at bounding box center [1419, 128] width 250 height 95
click at [1297, 98] on input "Search Form" at bounding box center [1299, 102] width 10 height 10
radio input "true"
click at [1469, 333] on button "Apply Filters" at bounding box center [1471, 346] width 89 height 27
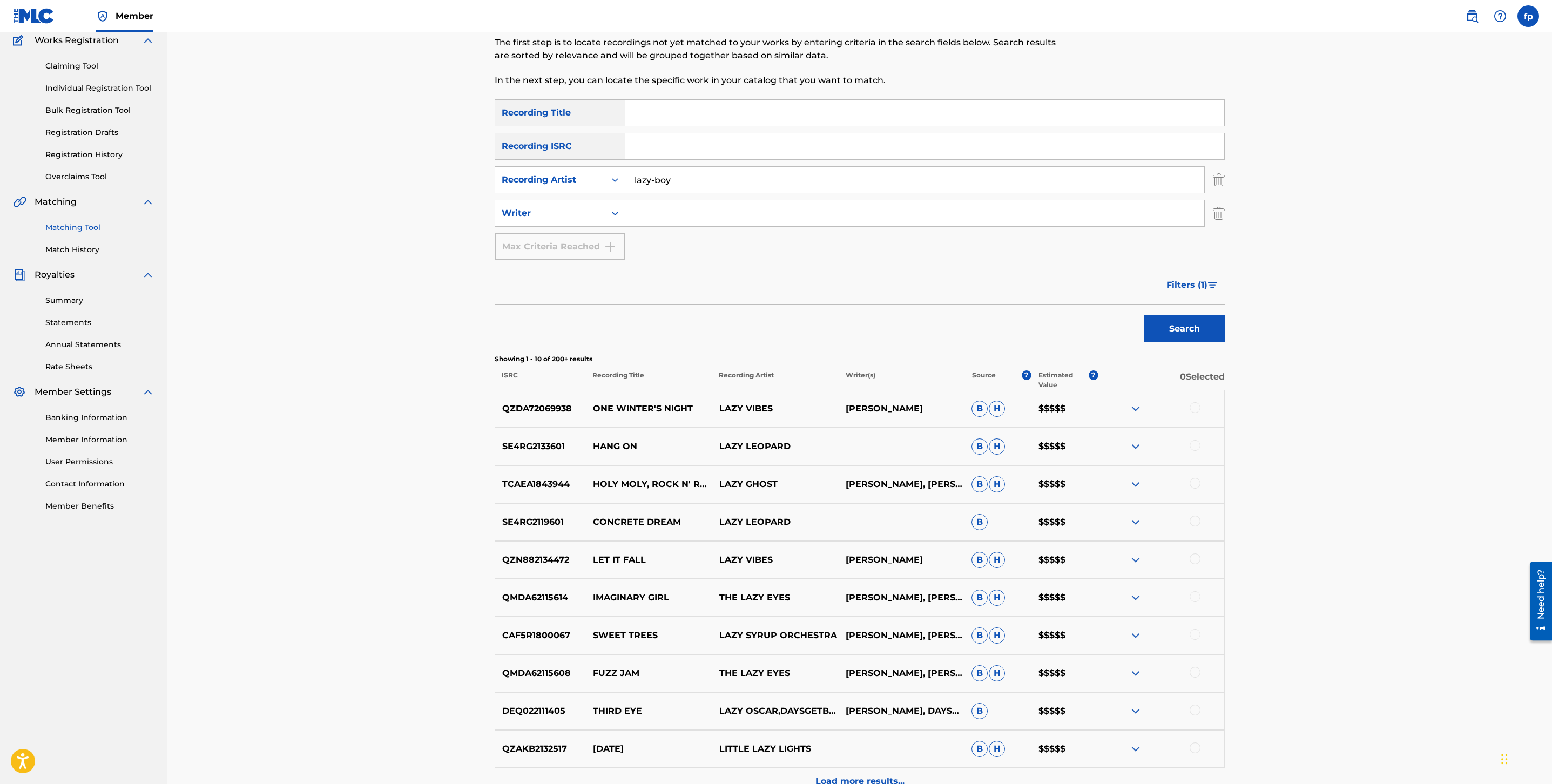
scroll to position [109, 0]
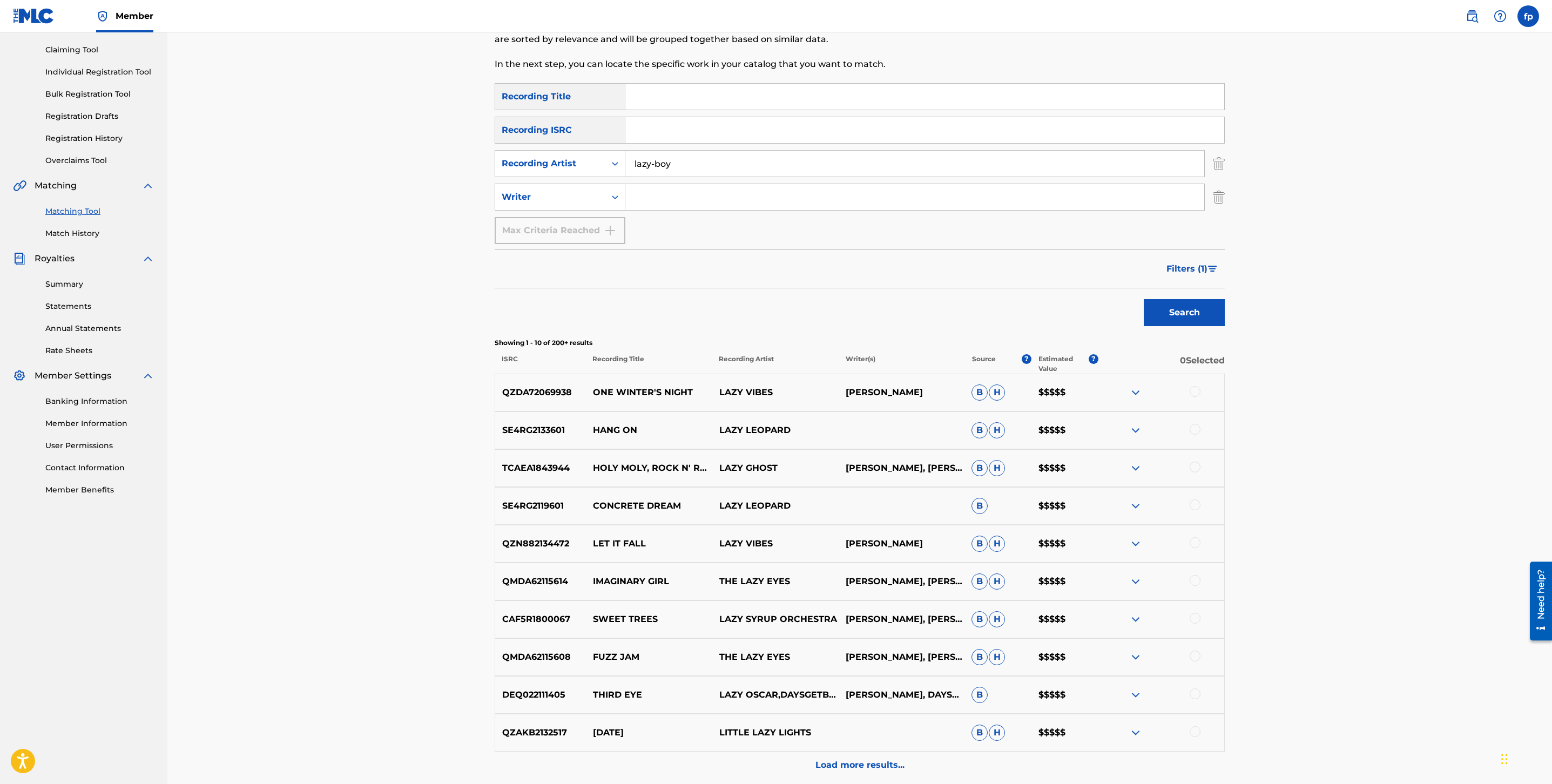
drag, startPoint x: 1186, startPoint y: 265, endPoint x: 1197, endPoint y: 256, distance: 14.2
click at [1187, 265] on span "Filters ( 1 )" at bounding box center [1187, 268] width 41 height 13
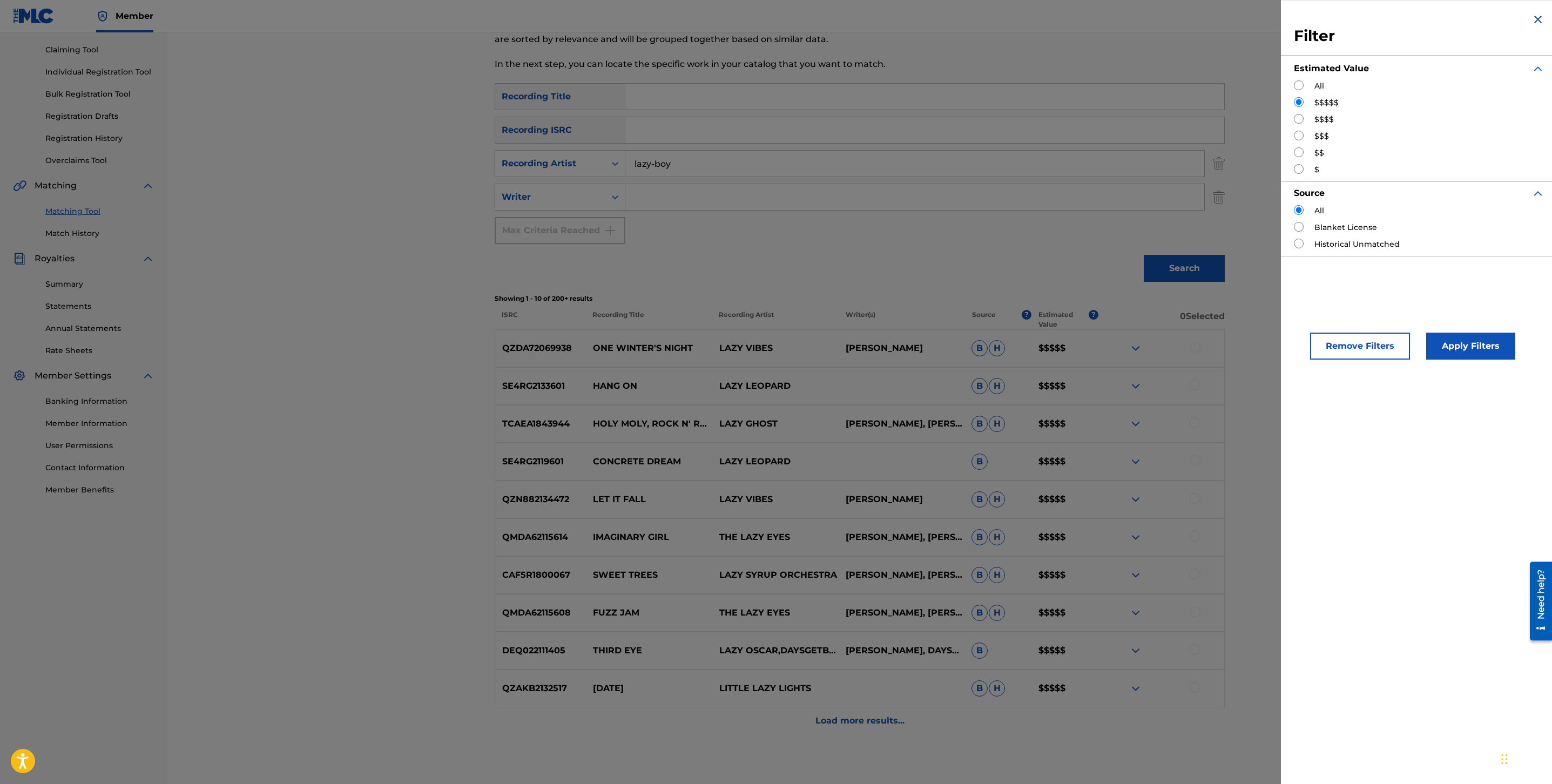
click at [1294, 116] on input "Search Form" at bounding box center [1299, 118] width 10 height 10
radio input "true"
click at [1460, 343] on button "Apply Filters" at bounding box center [1471, 346] width 89 height 27
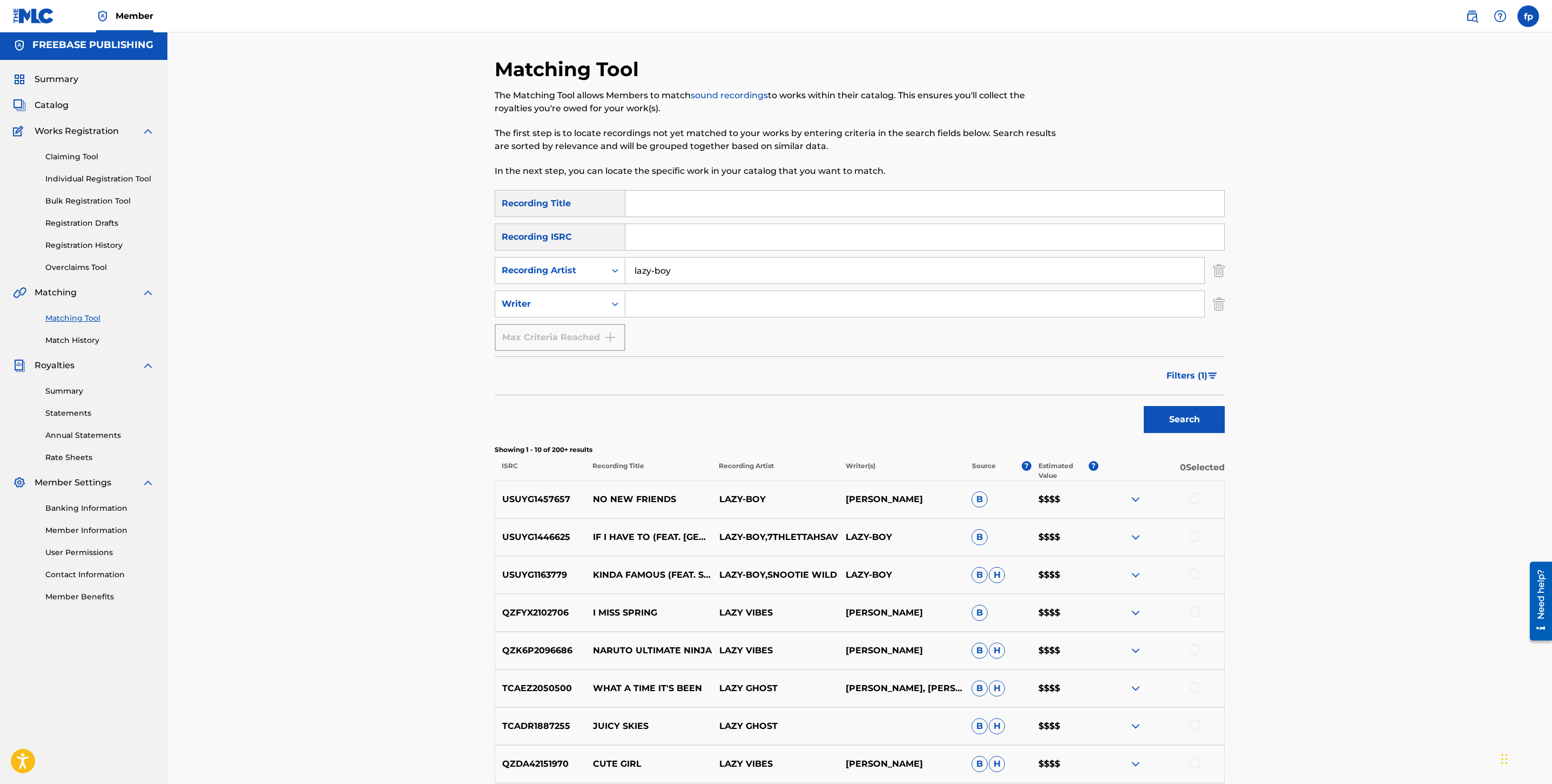
scroll to position [3, 0]
click at [643, 261] on input "lazy-boy" at bounding box center [914, 269] width 579 height 26
click at [644, 261] on input "lazy-boy" at bounding box center [914, 269] width 579 height 26
type input "task [PERSON_NAME]"
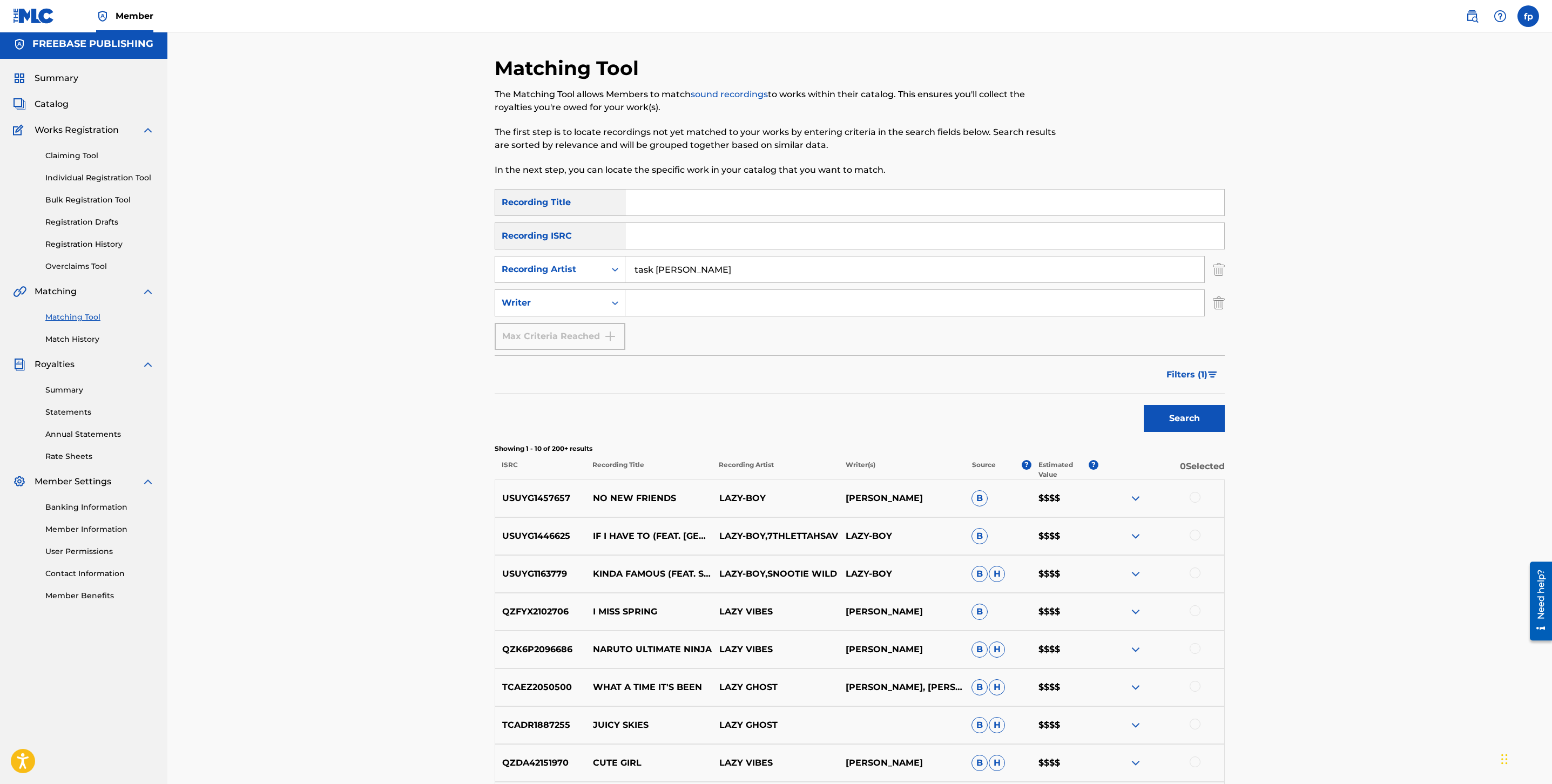
click at [1144, 405] on button "Search" at bounding box center [1184, 418] width 81 height 27
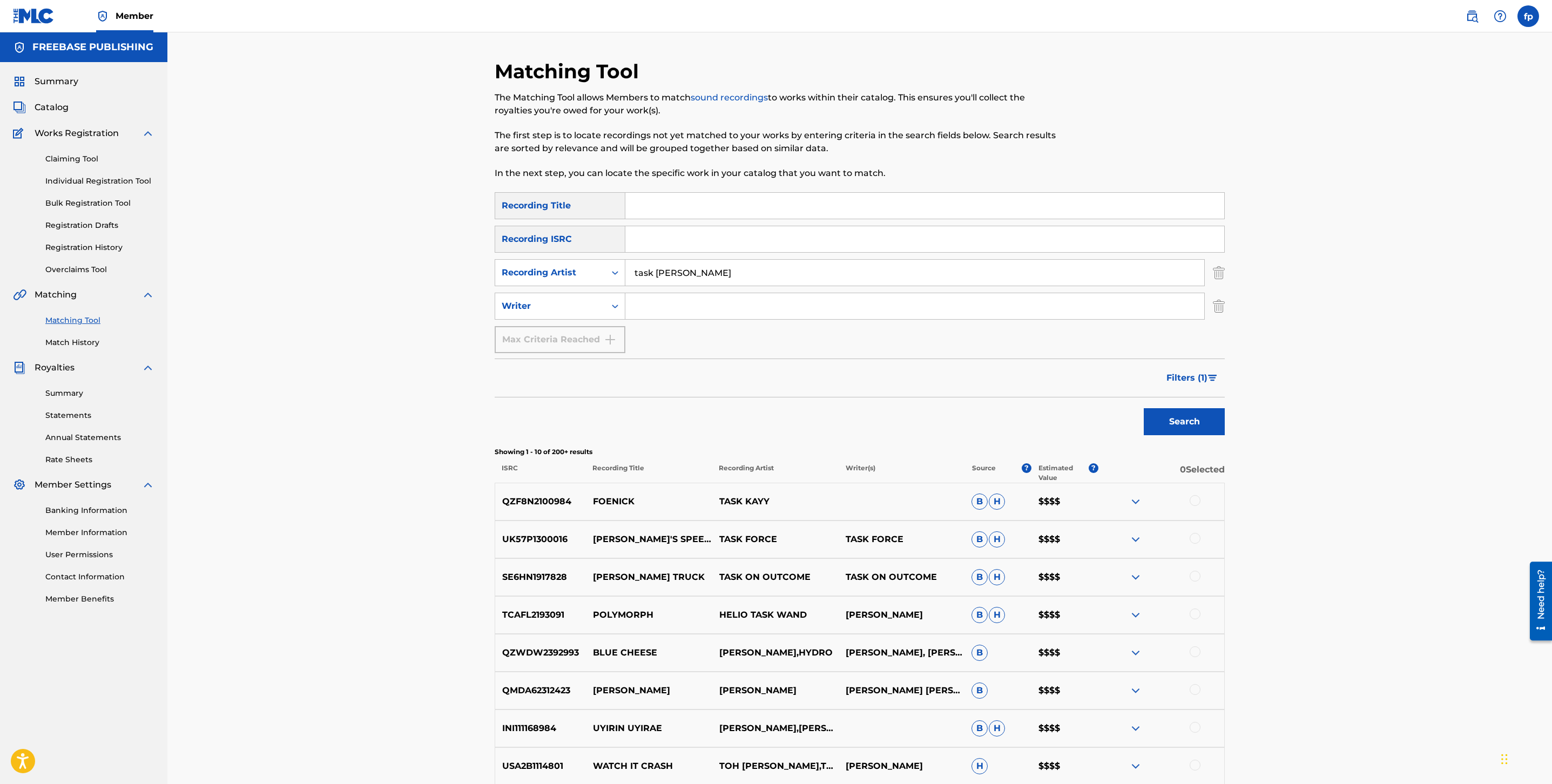
click at [1207, 370] on button "Filters ( 1 )" at bounding box center [1192, 378] width 65 height 27
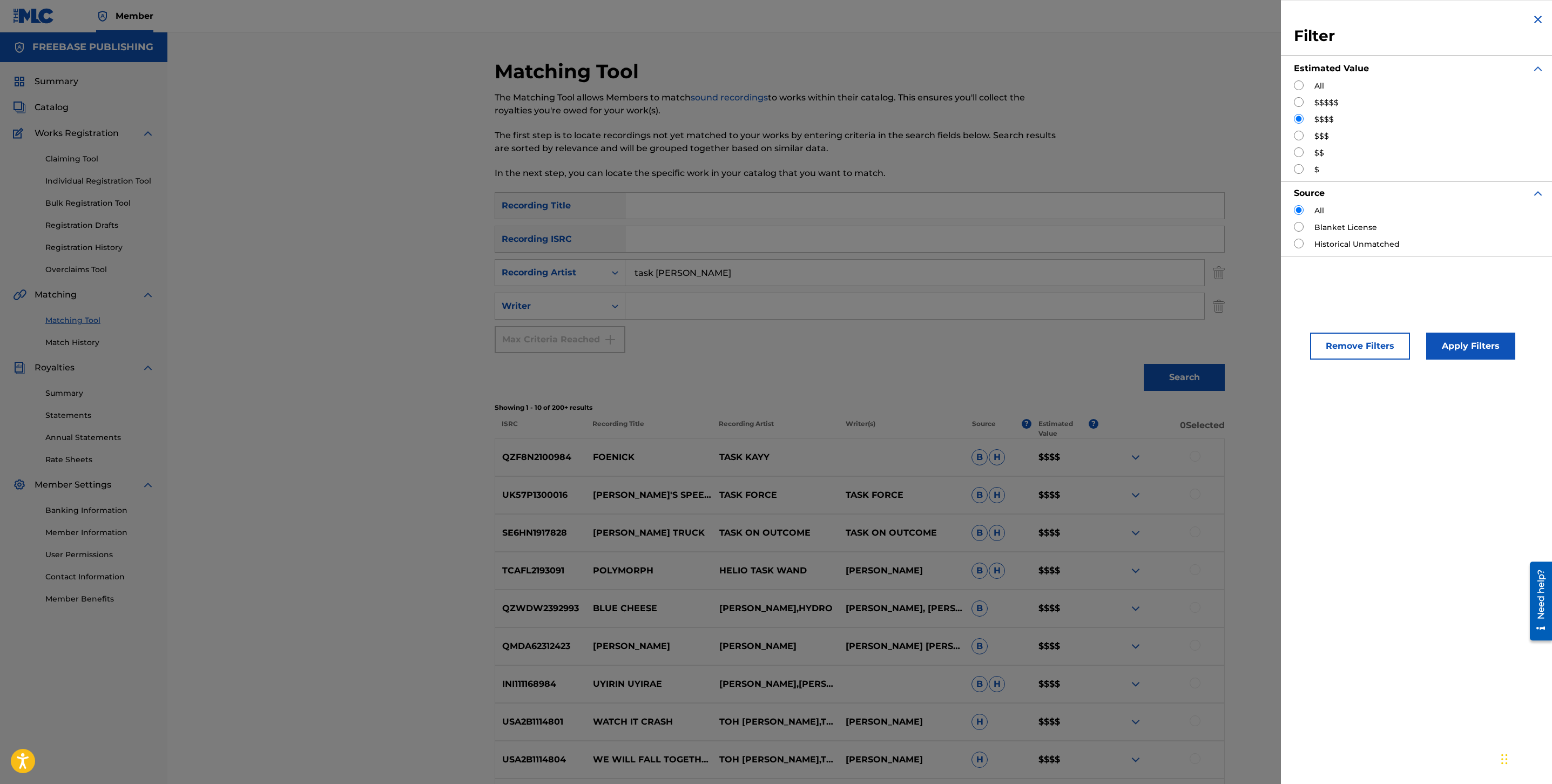
click at [1303, 102] on input "Search Form" at bounding box center [1299, 102] width 10 height 10
radio input "true"
click at [1493, 361] on div "Remove Filters Apply Filters" at bounding box center [1419, 337] width 277 height 71
click at [1500, 352] on button "Apply Filters" at bounding box center [1471, 346] width 89 height 27
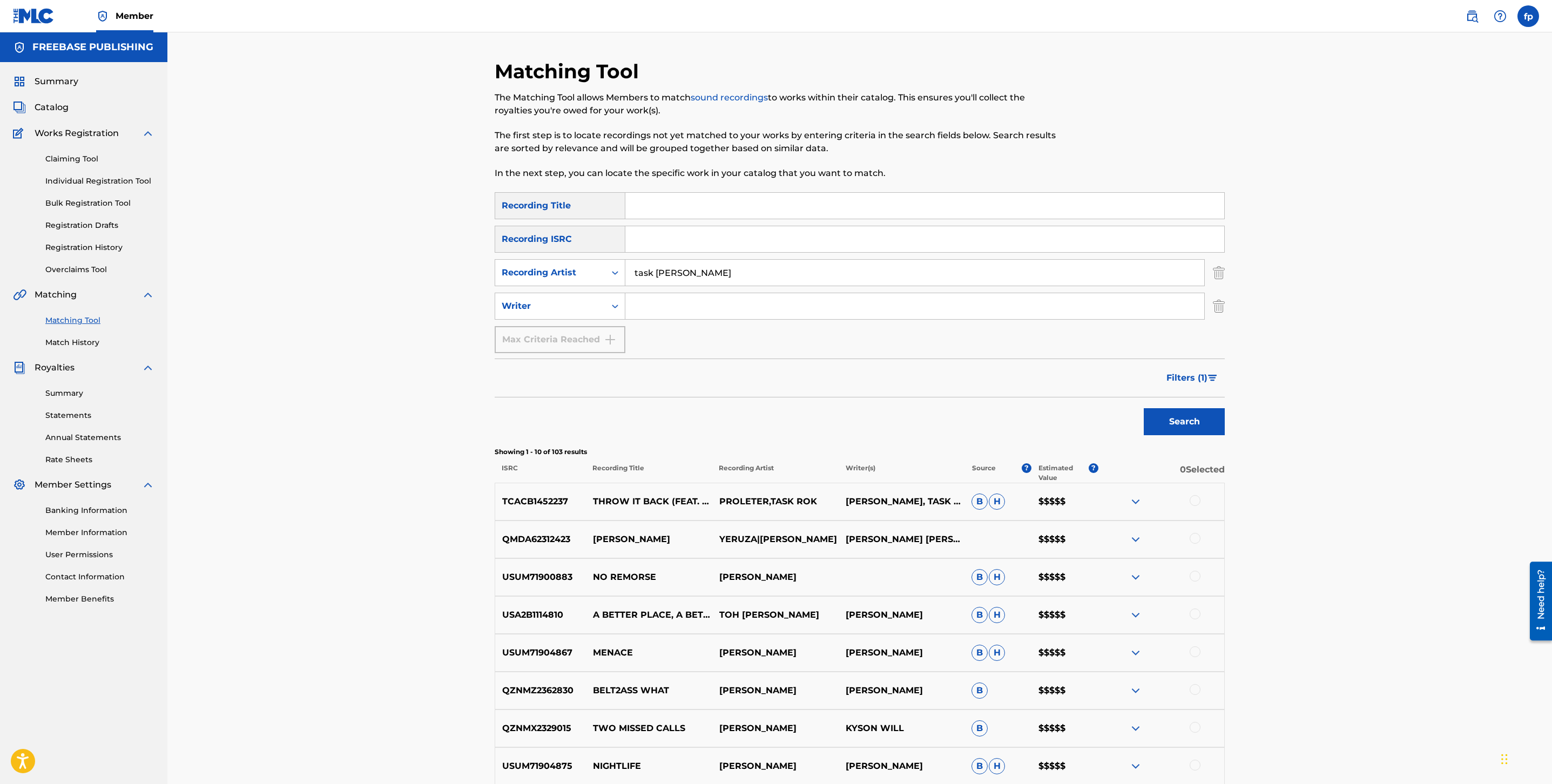
click at [751, 280] on input "task [PERSON_NAME]" at bounding box center [914, 273] width 579 height 26
type input "nono"
click at [1144, 408] on button "Search" at bounding box center [1184, 422] width 81 height 27
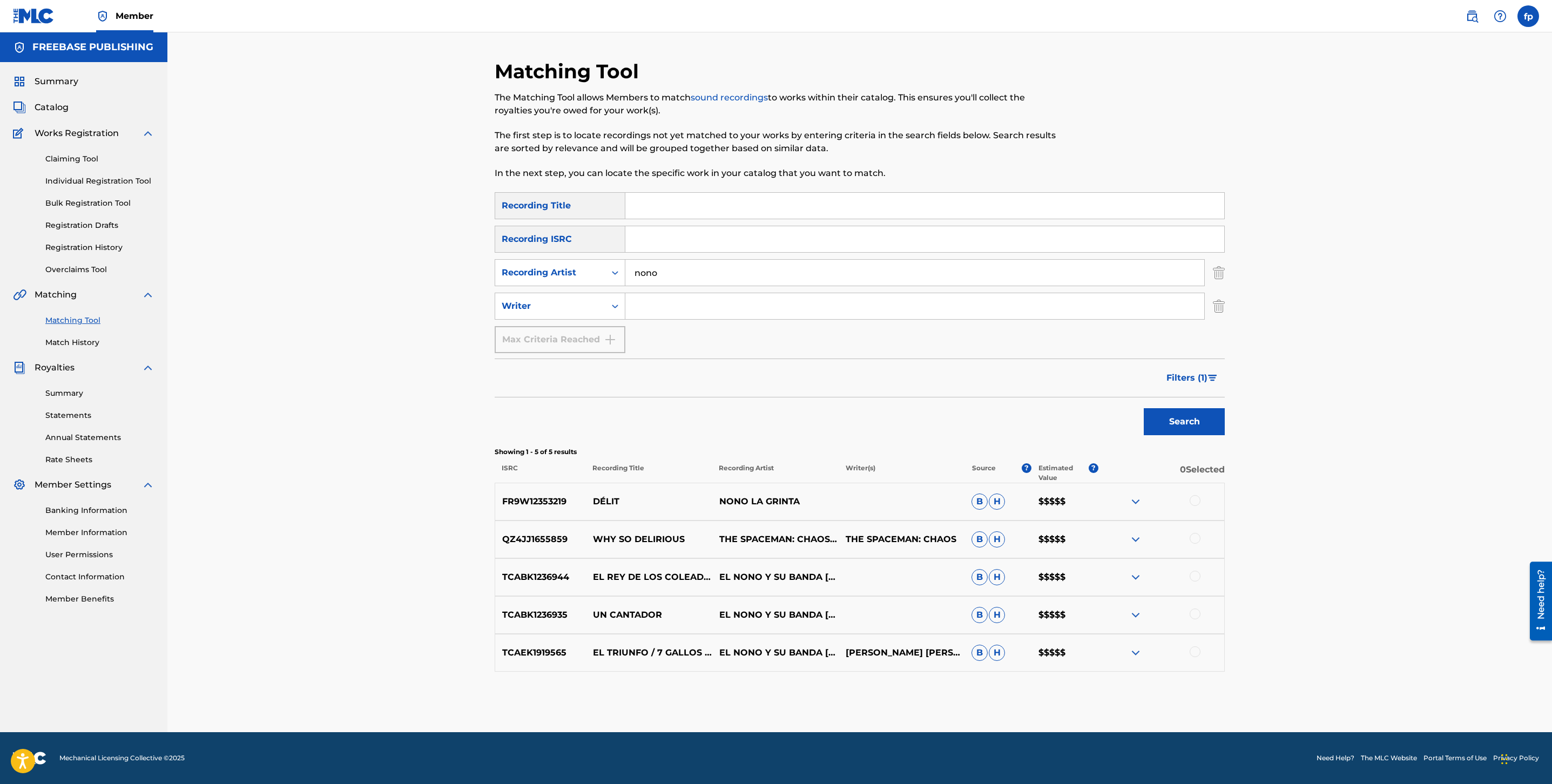
click at [657, 272] on input "nono" at bounding box center [914, 273] width 579 height 26
type input "a"
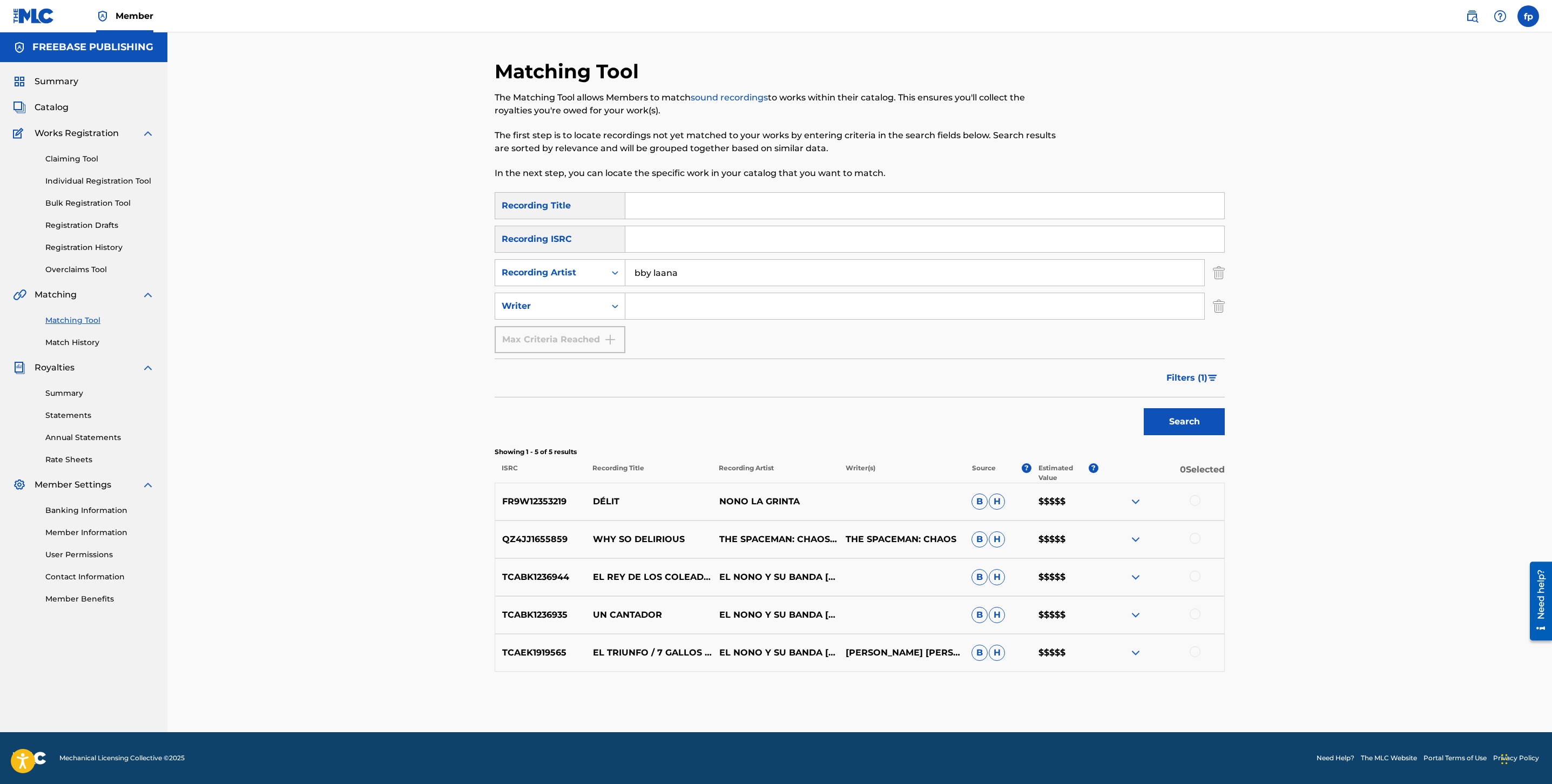
click at [1144, 408] on button "Search" at bounding box center [1184, 422] width 81 height 27
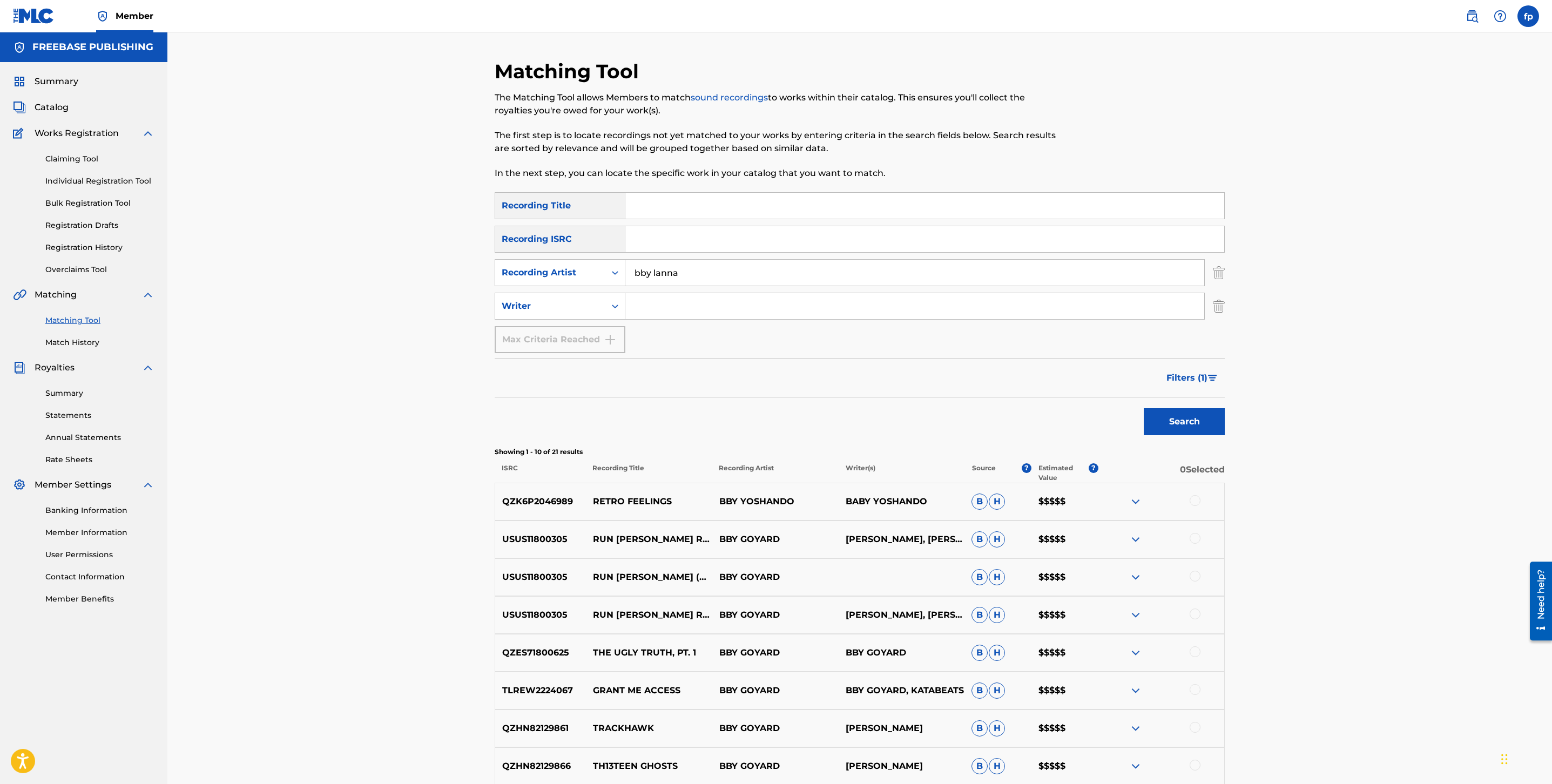
type input "bby lanna"
click at [1144, 408] on button "Search" at bounding box center [1184, 422] width 81 height 27
click at [1190, 380] on span "Filters ( 1 )" at bounding box center [1187, 377] width 41 height 13
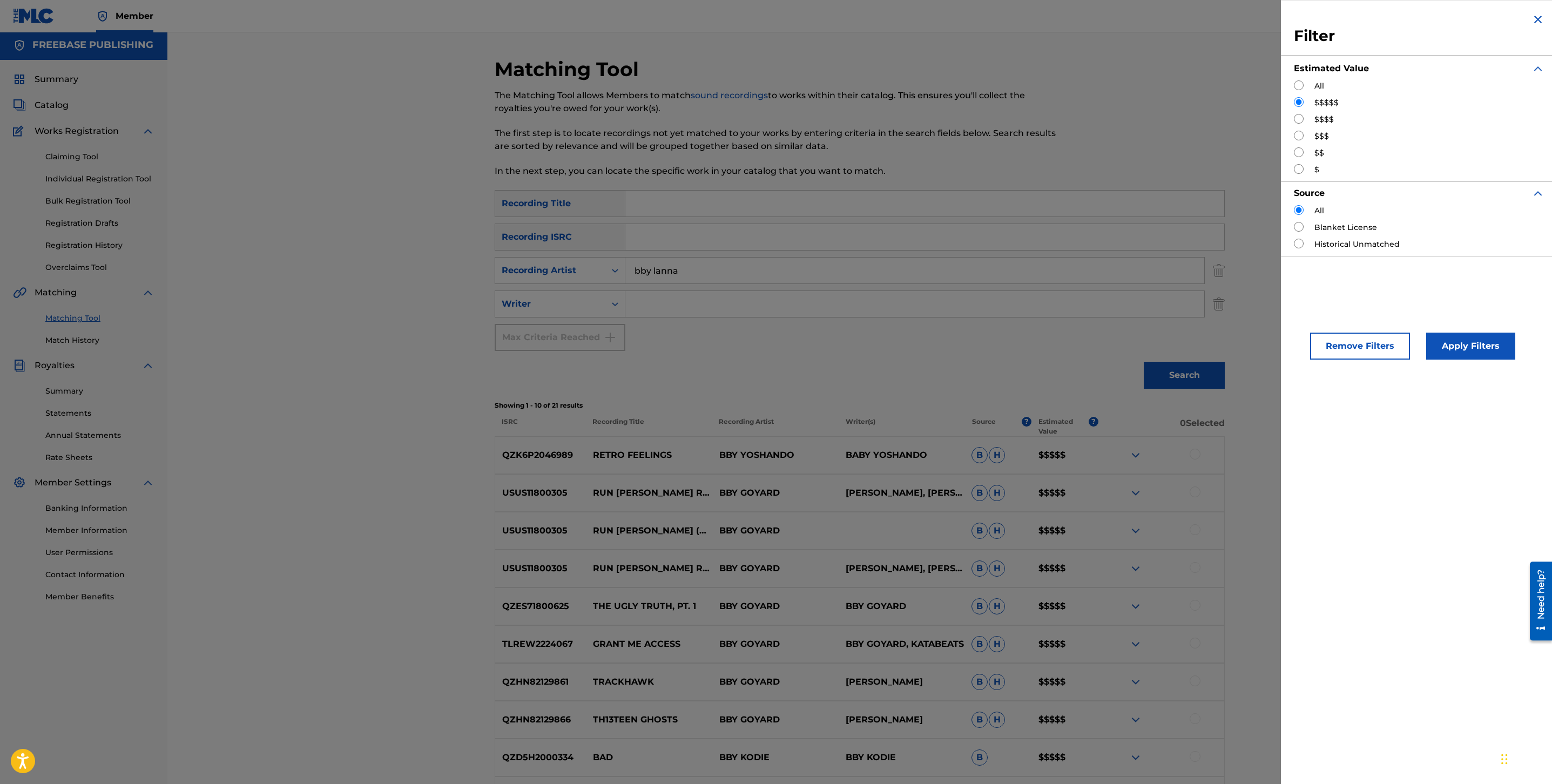
scroll to position [3, 0]
click at [1301, 135] on input "Search Form" at bounding box center [1299, 136] width 10 height 10
radio input "true"
click at [1451, 350] on button "Apply Filters" at bounding box center [1471, 346] width 89 height 27
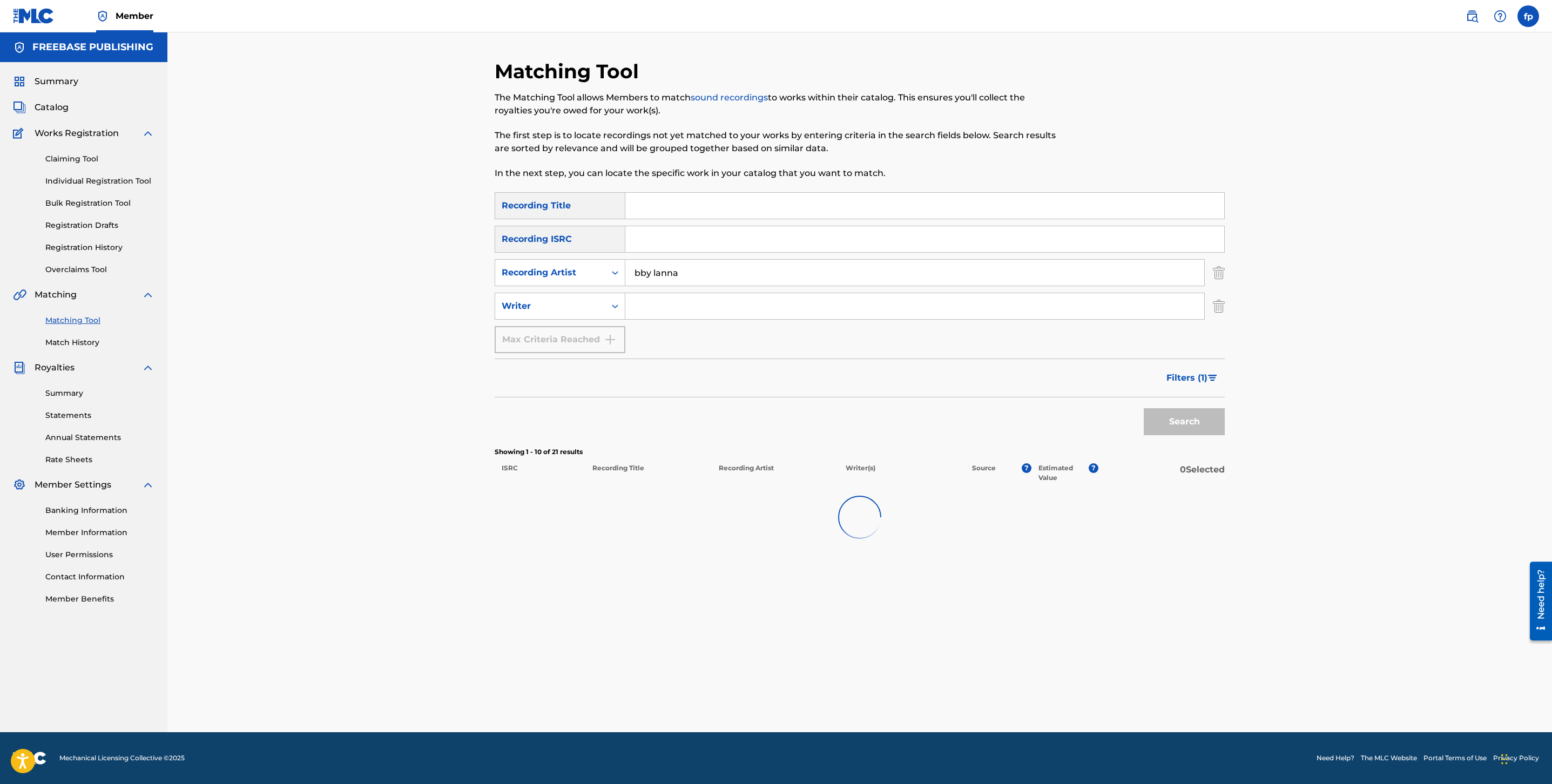
scroll to position [0, 0]
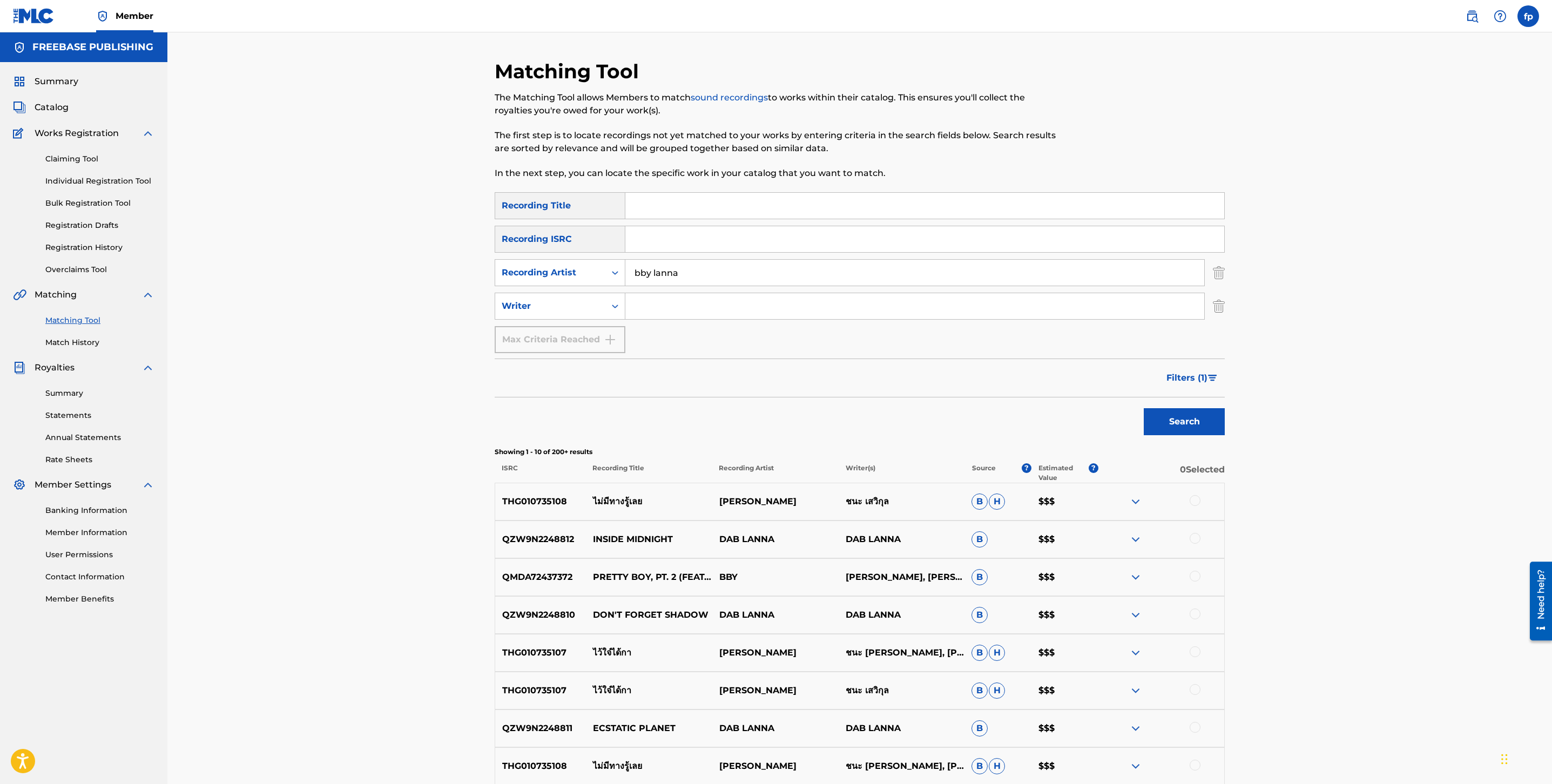
click at [663, 267] on input "bby lanna" at bounding box center [914, 273] width 579 height 26
click at [668, 277] on input "bby lanna" at bounding box center [914, 273] width 579 height 26
click at [1144, 408] on button "Search" at bounding box center [1184, 422] width 81 height 27
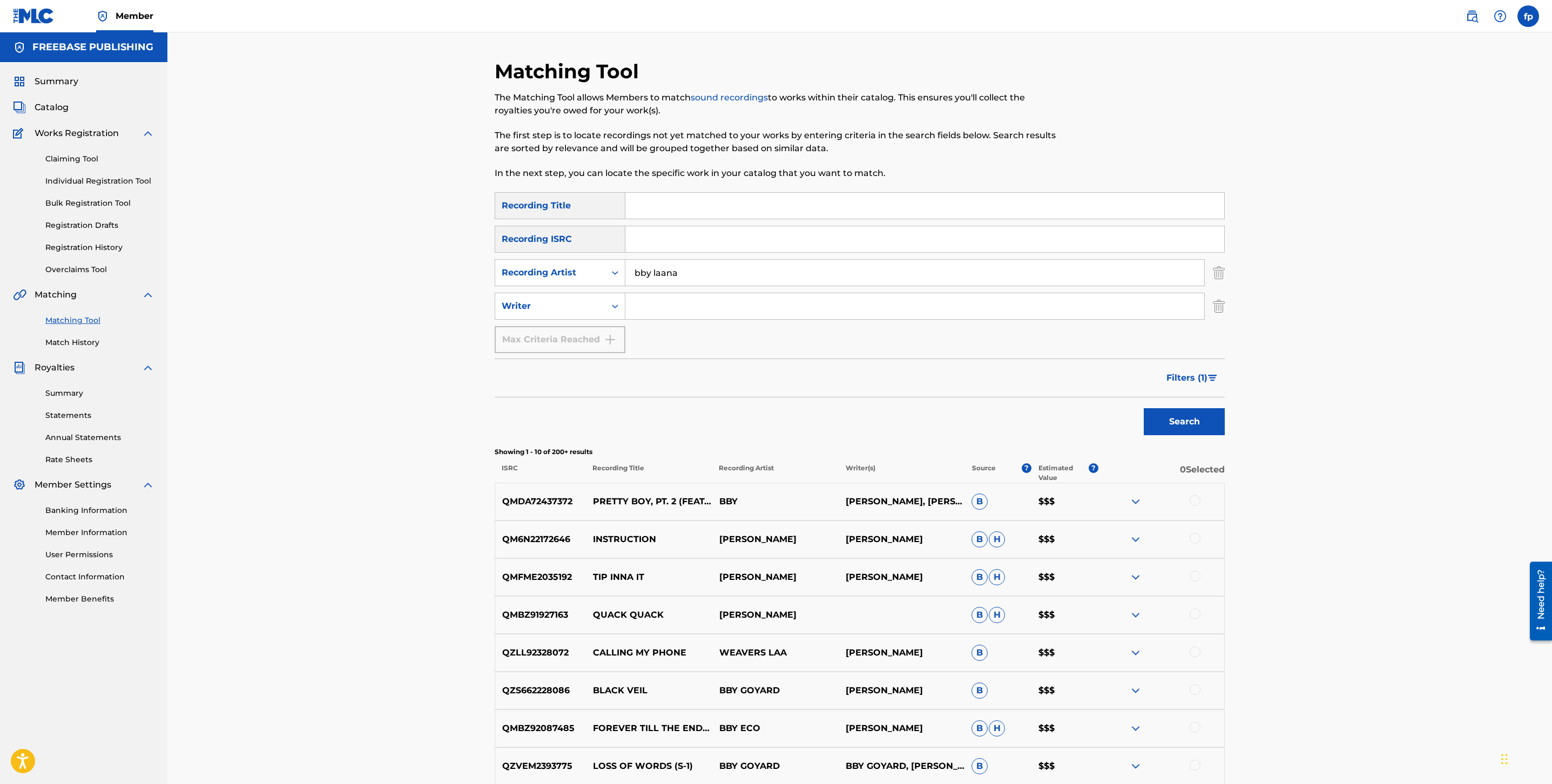
type input "bby laana"
click at [1144, 408] on button "Search" at bounding box center [1184, 422] width 81 height 27
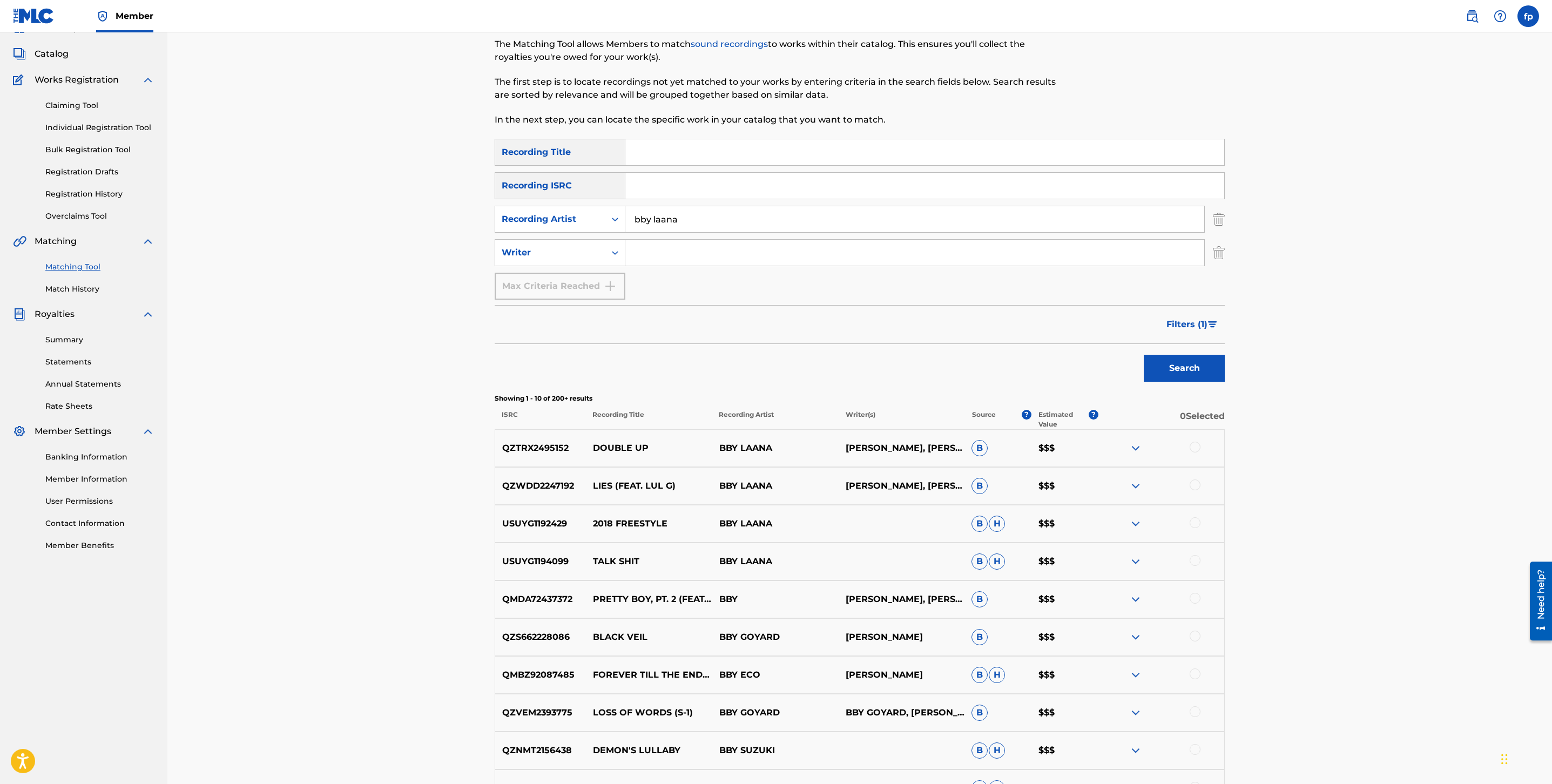
scroll to position [94, 0]
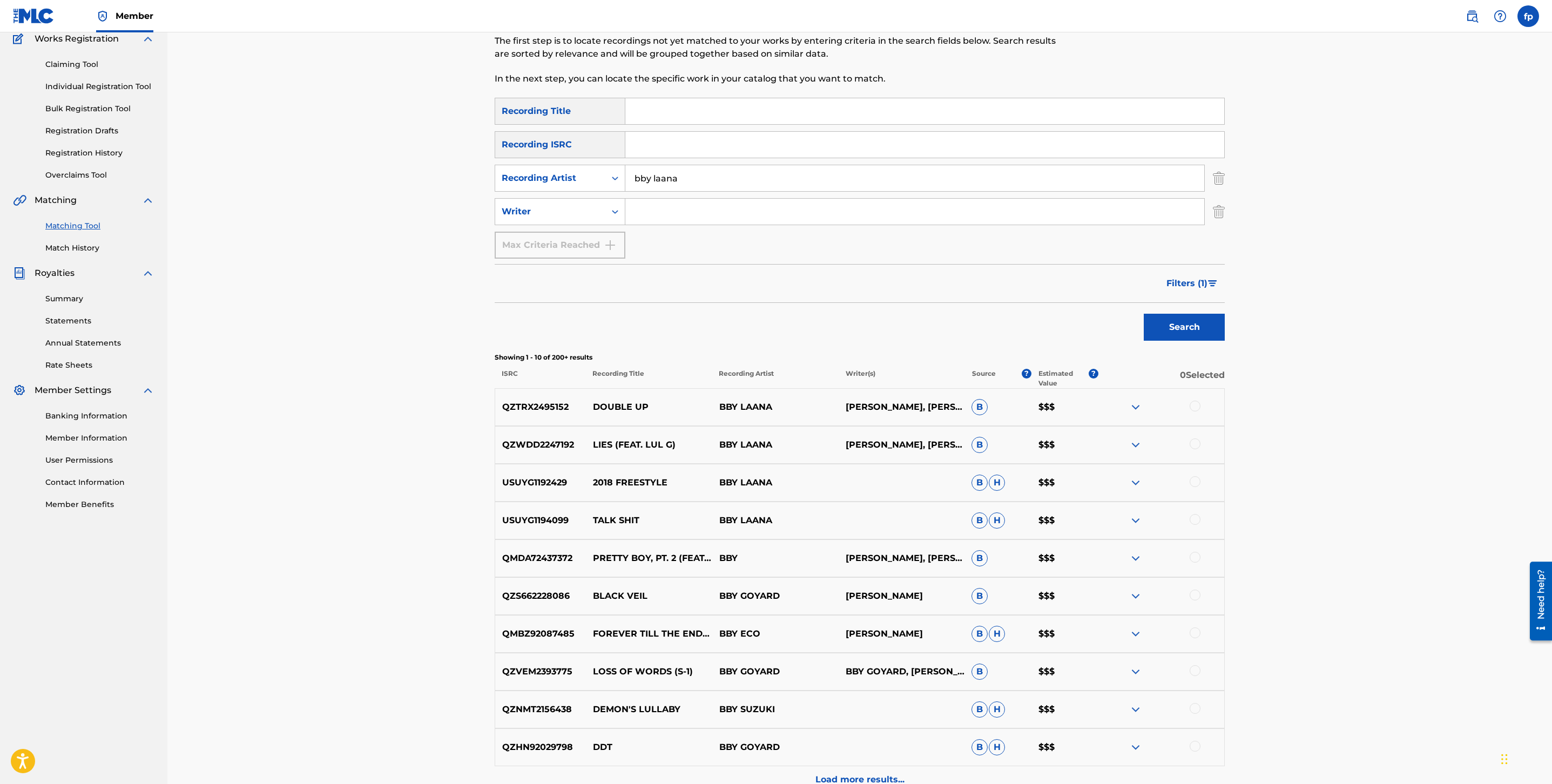
click at [1196, 280] on span "Filters ( 1 )" at bounding box center [1187, 283] width 41 height 13
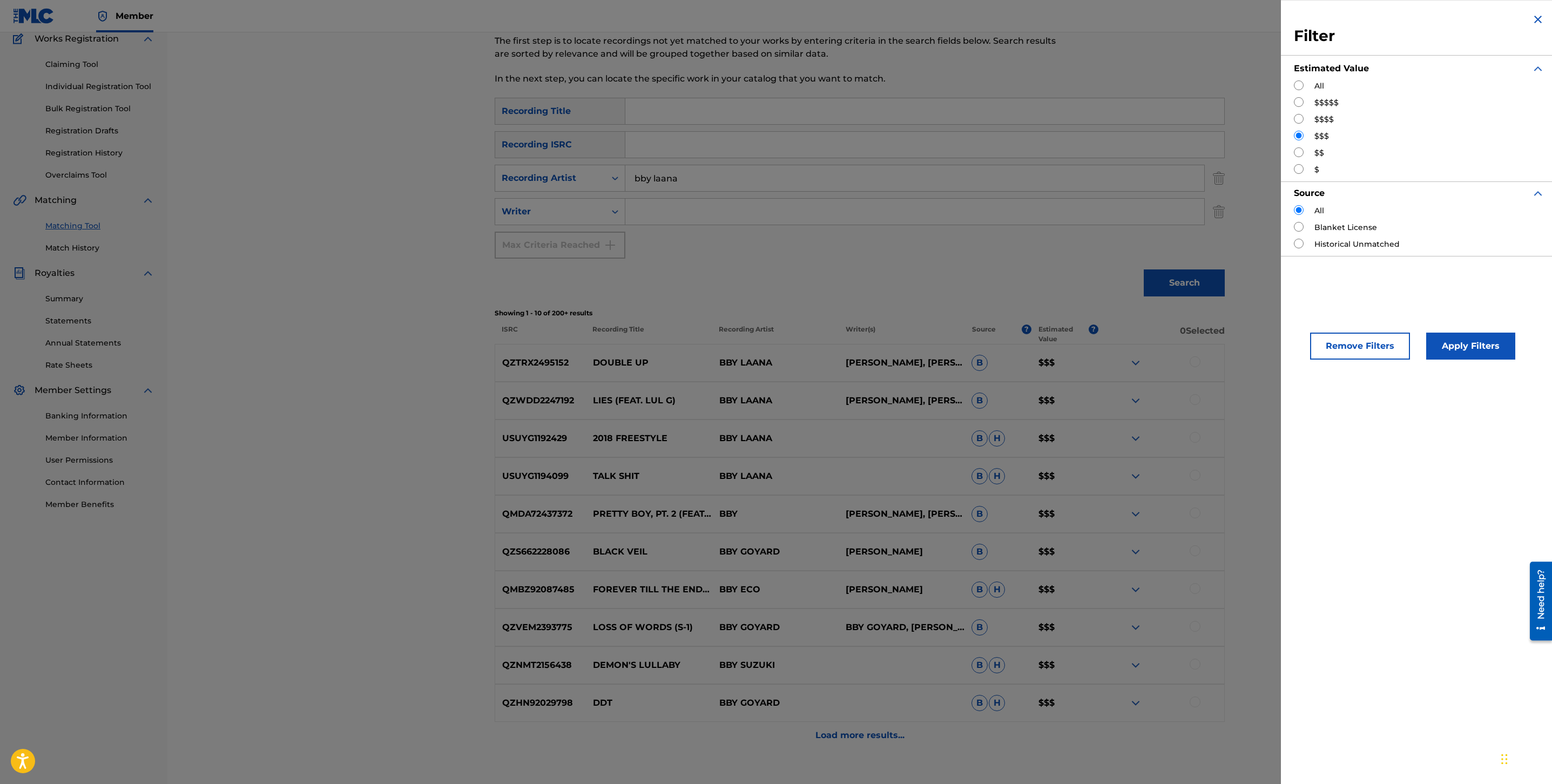
click at [1301, 120] on input "Search Form" at bounding box center [1299, 118] width 10 height 10
radio input "true"
click at [1461, 333] on button "Apply Filters" at bounding box center [1471, 346] width 89 height 27
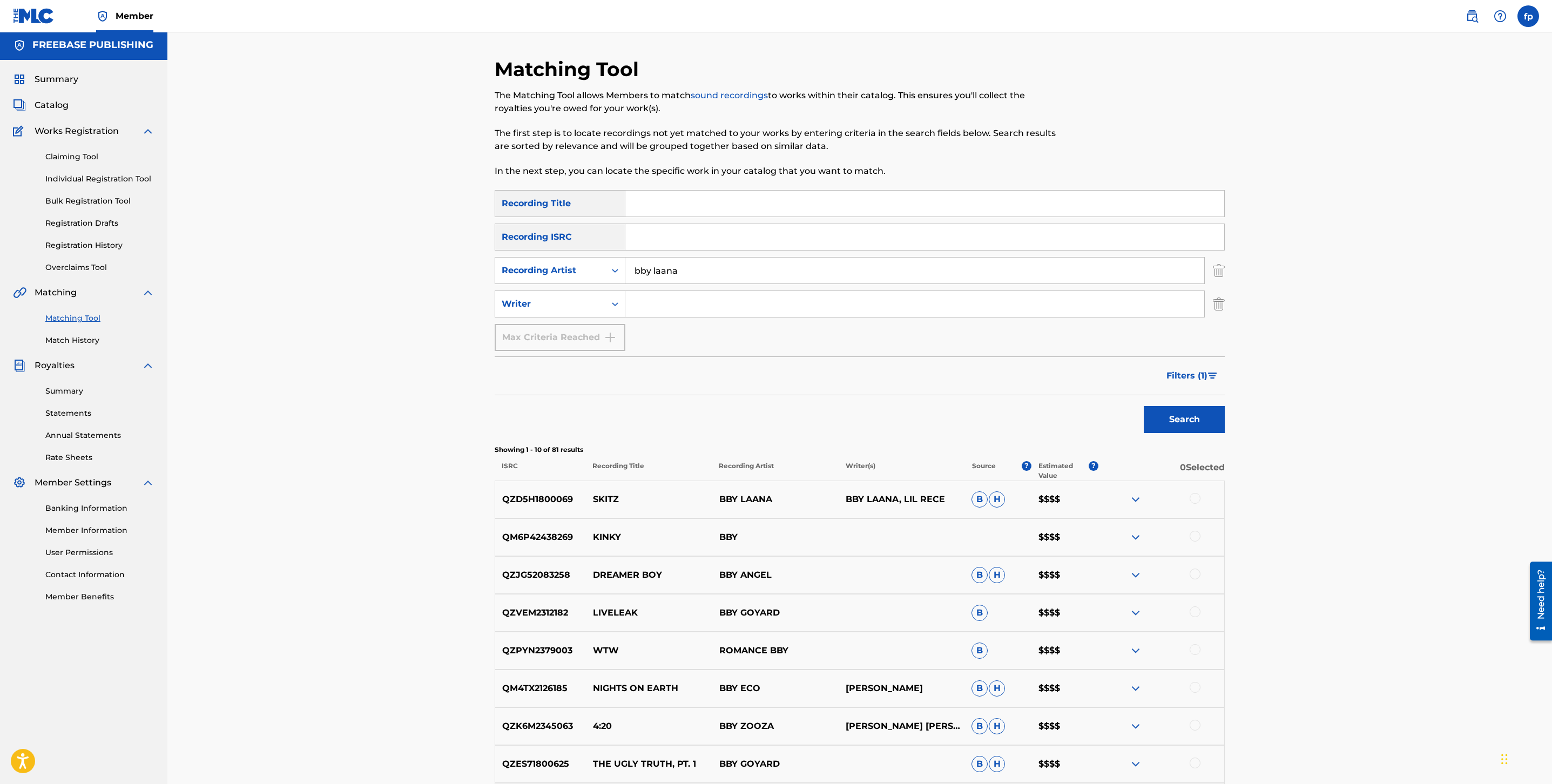
scroll to position [3, 0]
click at [1217, 376] on img "Search Form" at bounding box center [1212, 375] width 9 height 7
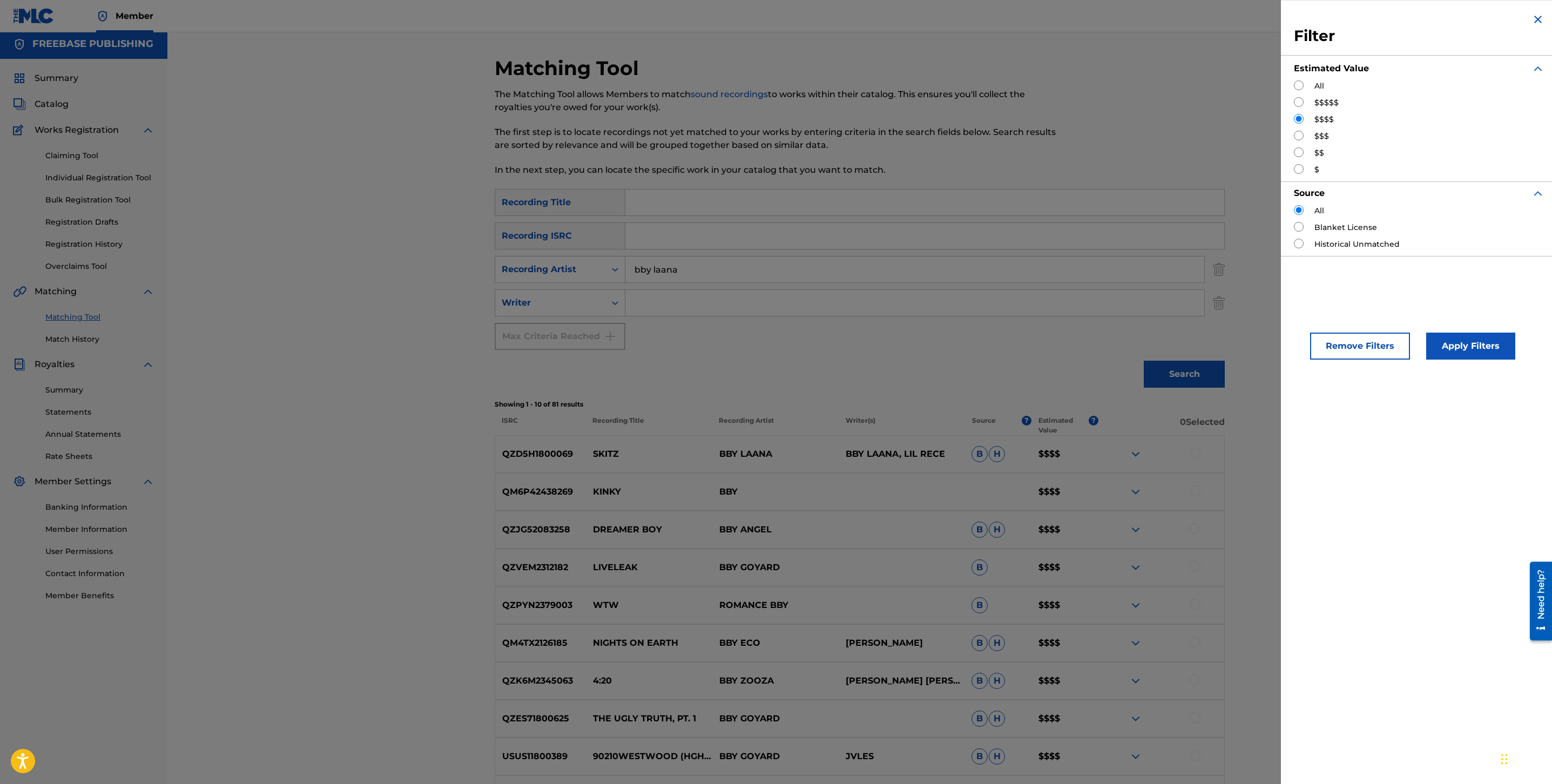
click at [1301, 108] on div "All $$$$$ $$$$ $$$ $$ $" at bounding box center [1419, 128] width 250 height 95
click at [1300, 104] on input "Search Form" at bounding box center [1299, 102] width 10 height 10
radio input "true"
click at [1473, 343] on button "Apply Filters" at bounding box center [1471, 346] width 89 height 27
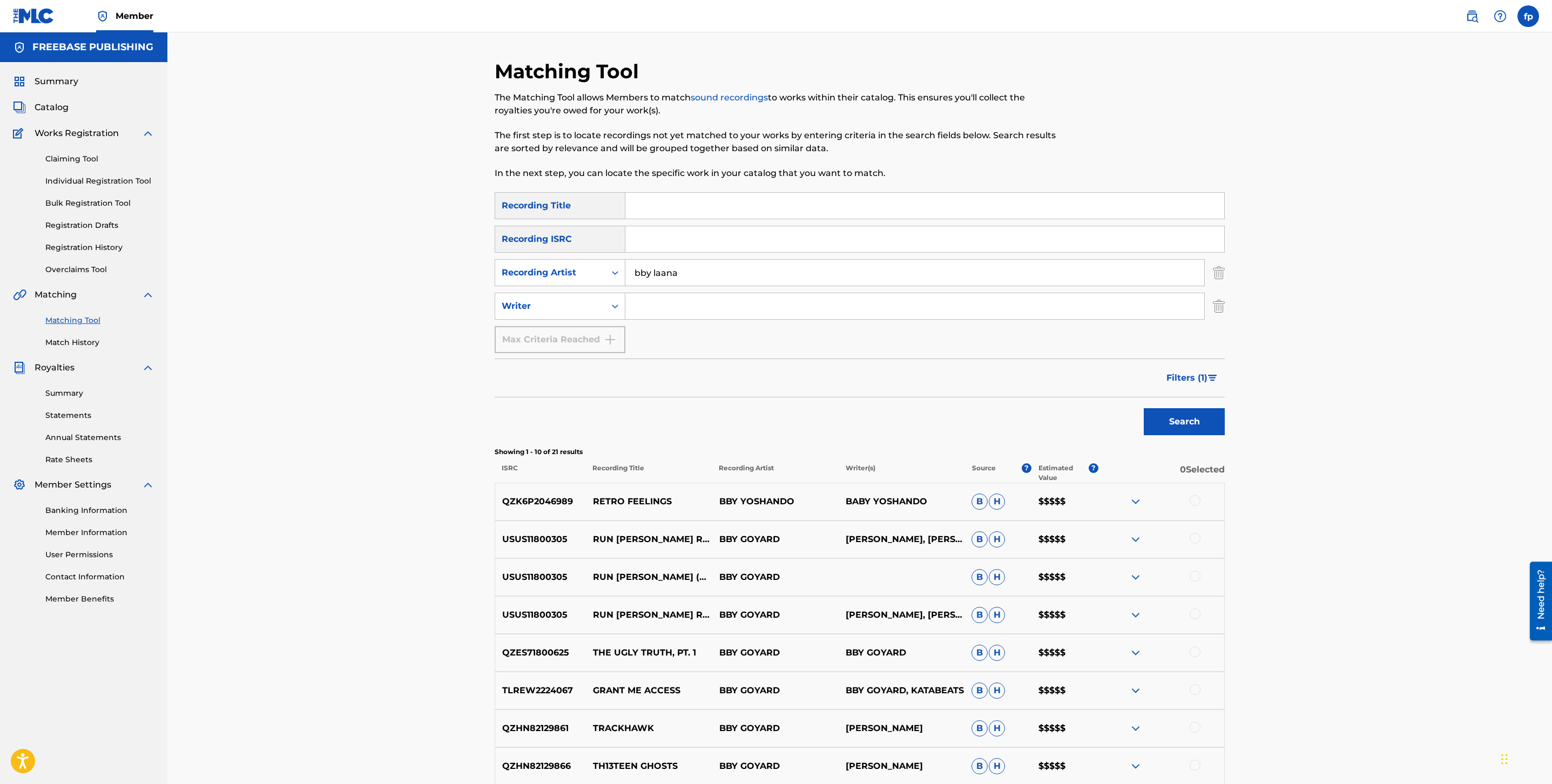
click at [1194, 386] on button "Filters ( 1 )" at bounding box center [1192, 378] width 65 height 27
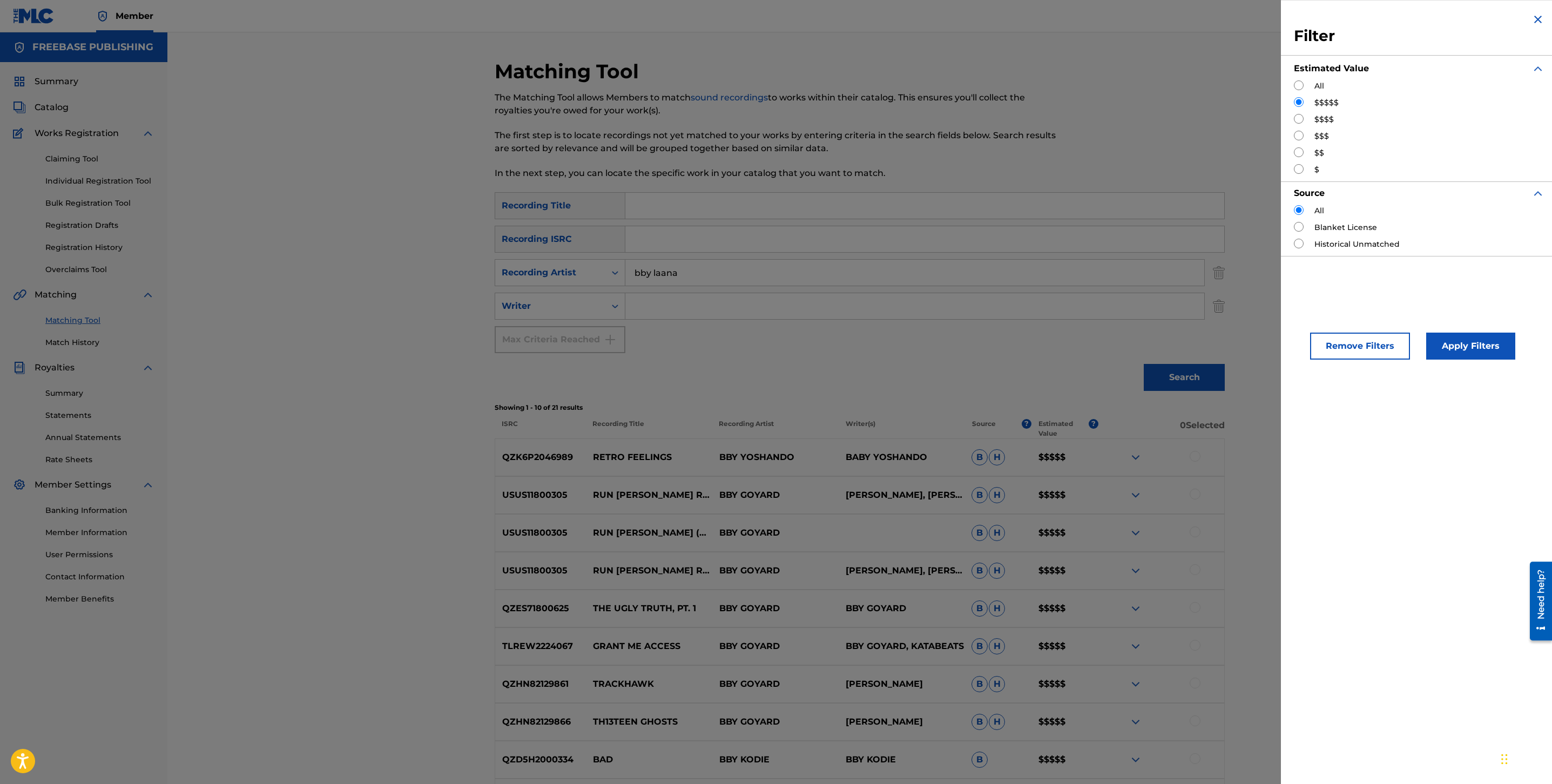
click at [1303, 120] on input "Search Form" at bounding box center [1299, 118] width 10 height 10
radio input "true"
drag, startPoint x: 1449, startPoint y: 364, endPoint x: 1460, endPoint y: 358, distance: 12.5
click at [1449, 364] on div "Remove Filters Apply Filters" at bounding box center [1419, 337] width 277 height 71
click at [1463, 354] on button "Apply Filters" at bounding box center [1471, 346] width 89 height 27
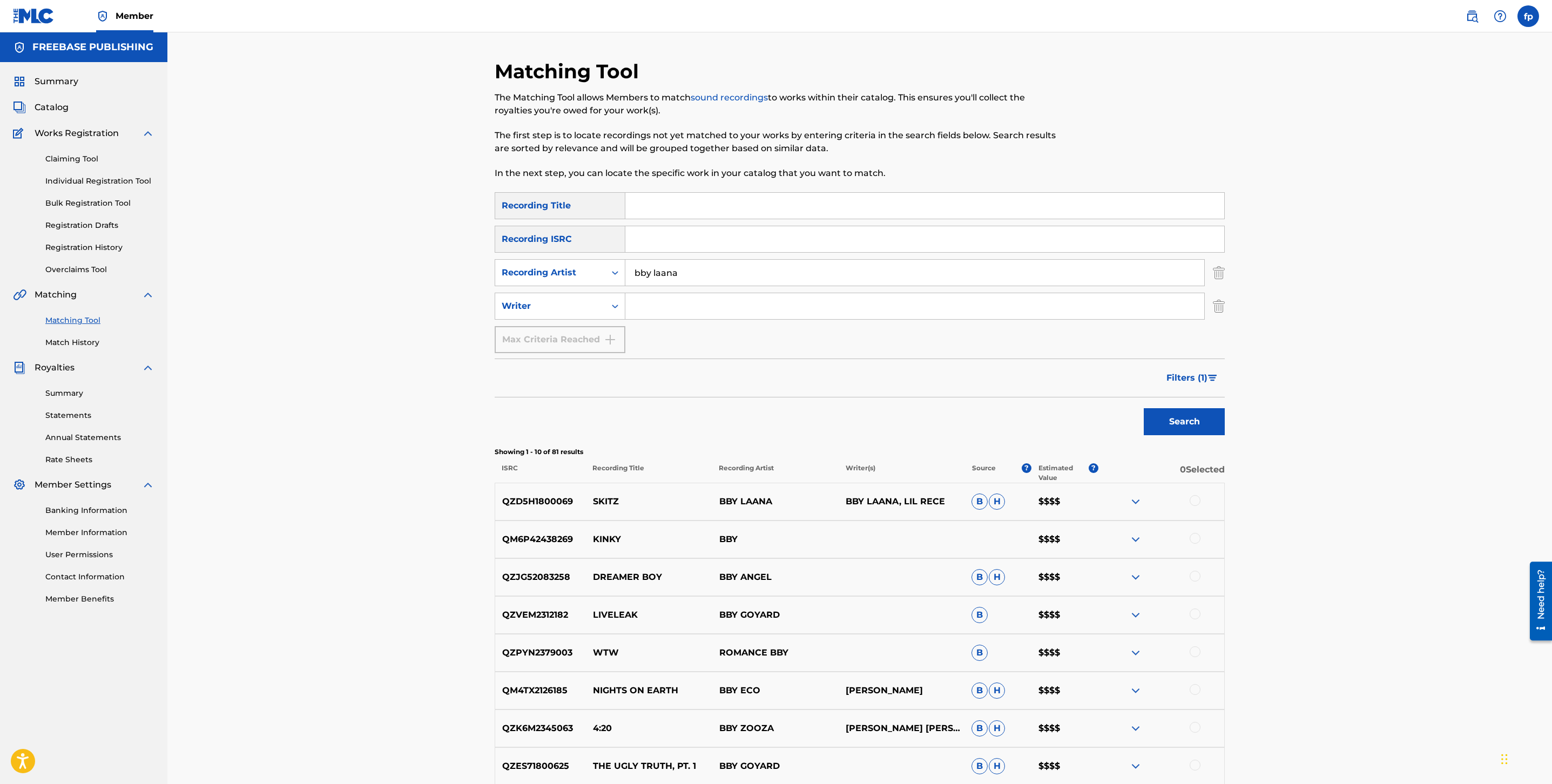
click at [1206, 372] on span "Filters ( 1 )" at bounding box center [1187, 377] width 41 height 13
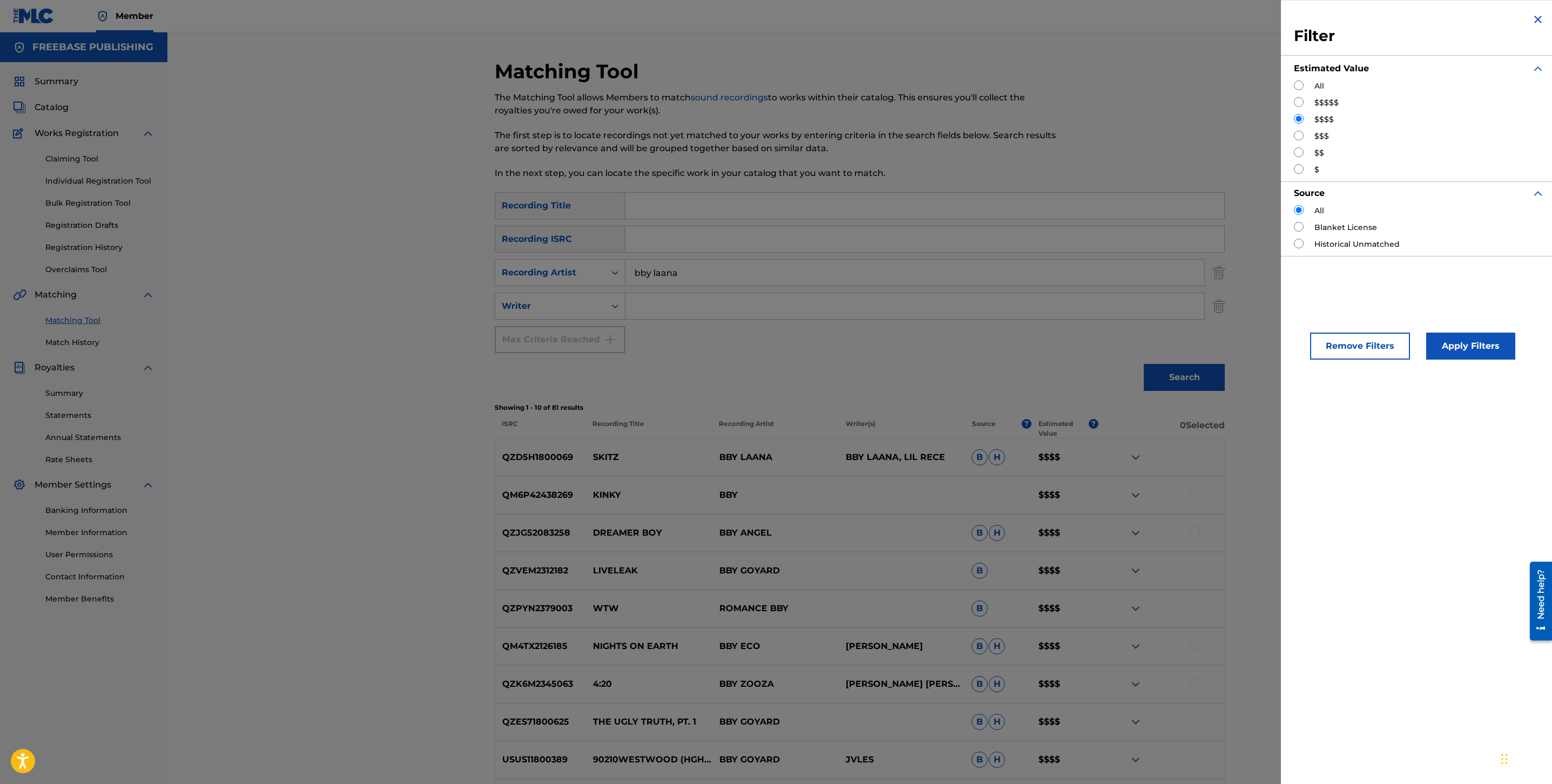
click at [1304, 139] on input "Search Form" at bounding box center [1299, 136] width 10 height 10
radio input "true"
click at [1454, 344] on button "Apply Filters" at bounding box center [1471, 346] width 89 height 27
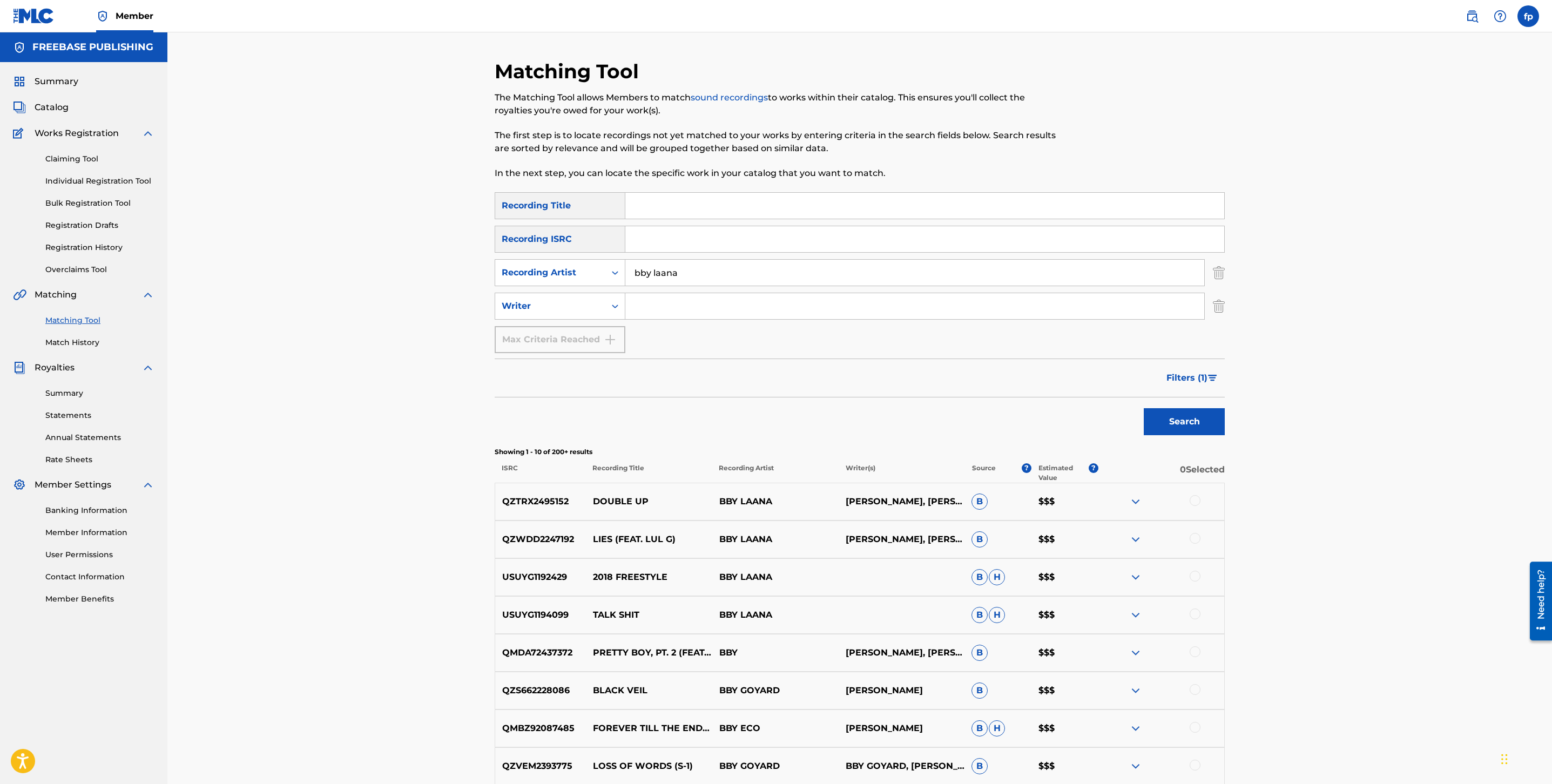
click at [1220, 388] on button "Filters ( 1 )" at bounding box center [1192, 378] width 65 height 27
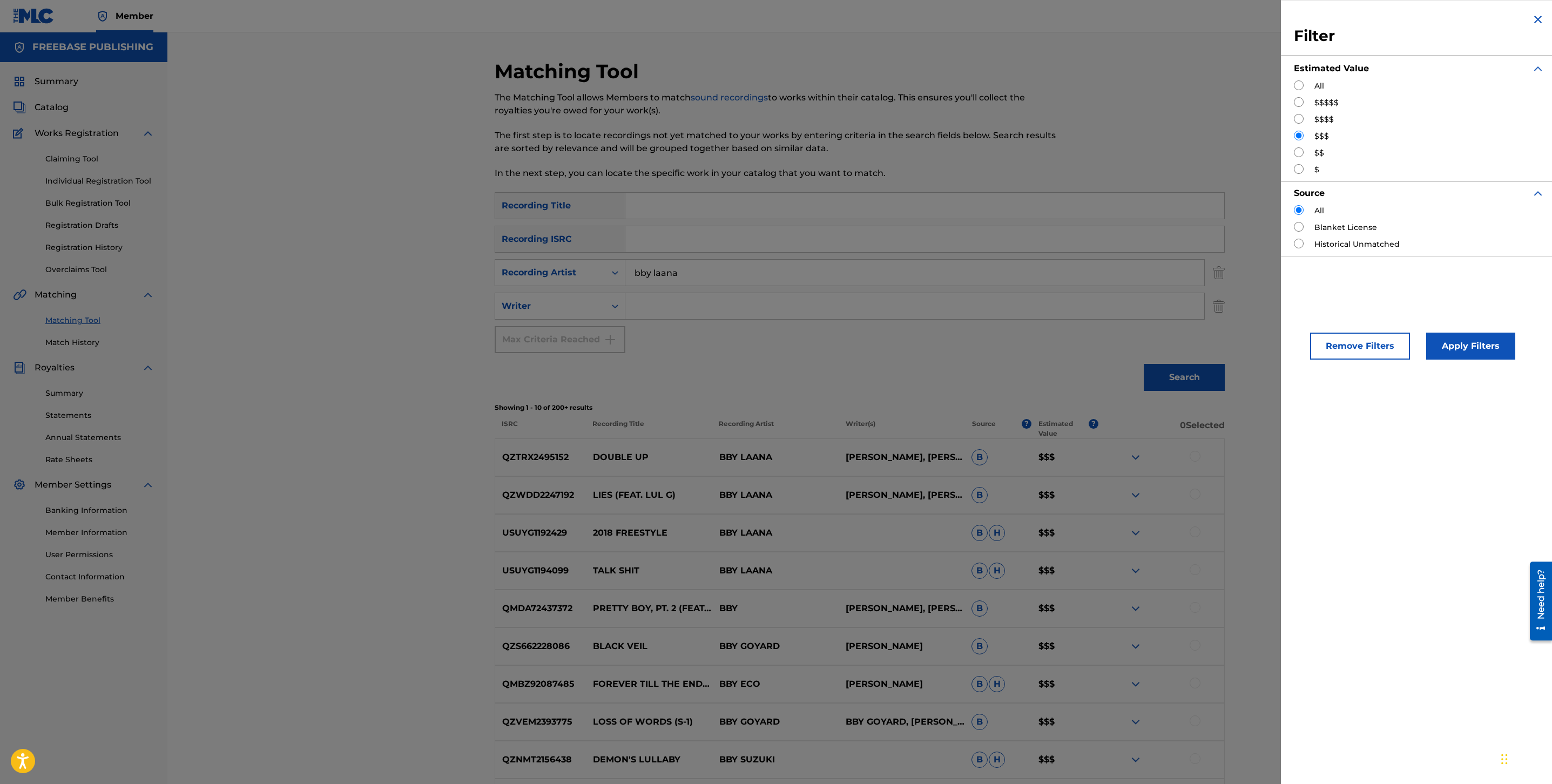
click at [1301, 152] on input "Search Form" at bounding box center [1299, 152] width 10 height 10
radio input "true"
click at [1463, 368] on div "Remove Filters Apply Filters" at bounding box center [1419, 337] width 277 height 71
click at [1471, 349] on button "Apply Filters" at bounding box center [1471, 346] width 89 height 27
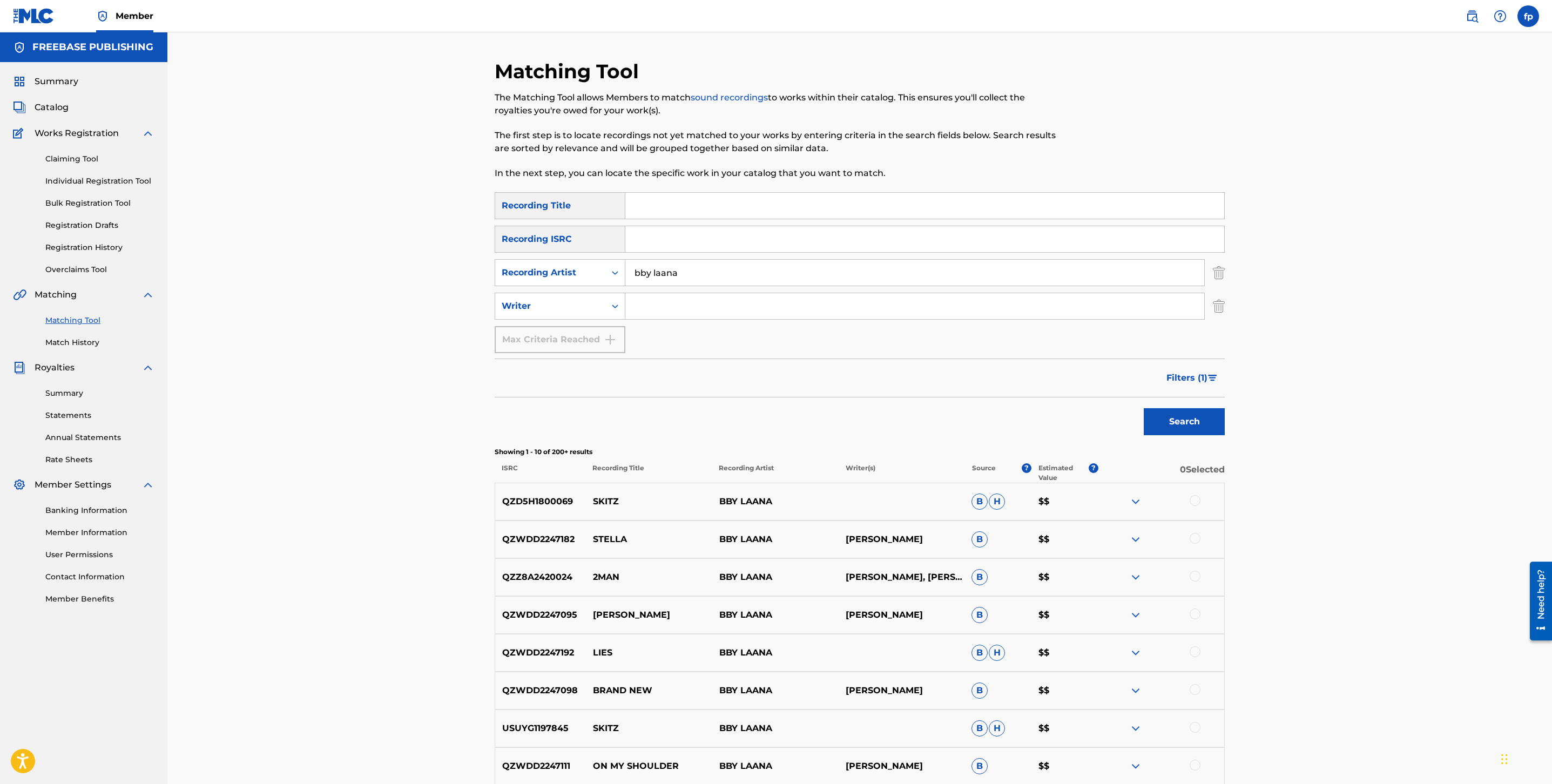
drag, startPoint x: 842, startPoint y: 294, endPoint x: 842, endPoint y: 279, distance: 15.0
click at [842, 291] on div "SearchWithCriteria4b52cc56-665c-4c5d-a89d-bf72215cad8b Recording Title SearchWi…" at bounding box center [860, 273] width 730 height 161
click at [842, 279] on input "bby laana" at bounding box center [914, 273] width 579 height 26
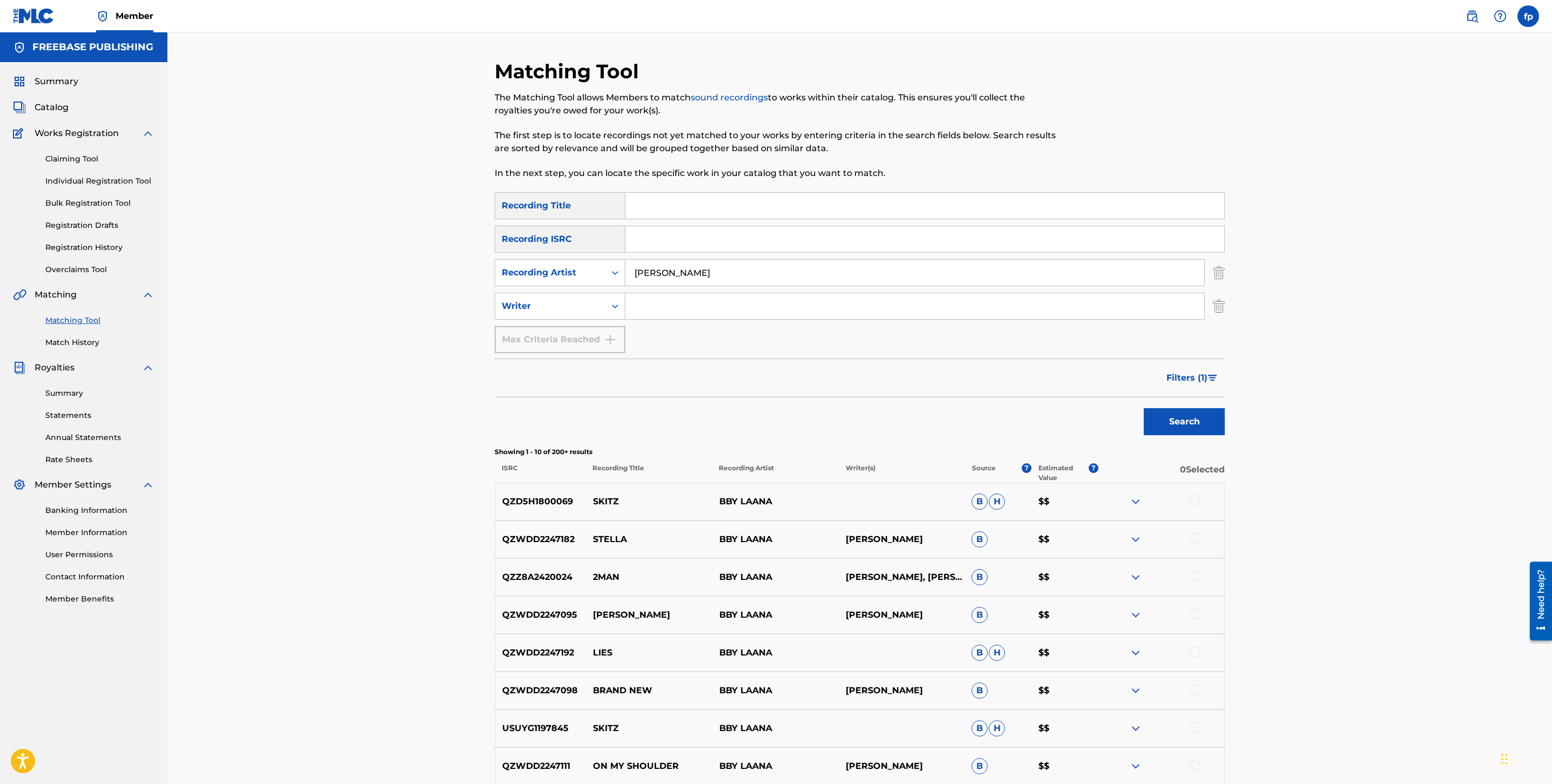
type input "[PERSON_NAME]"
click at [1144, 408] on button "Search" at bounding box center [1184, 422] width 81 height 27
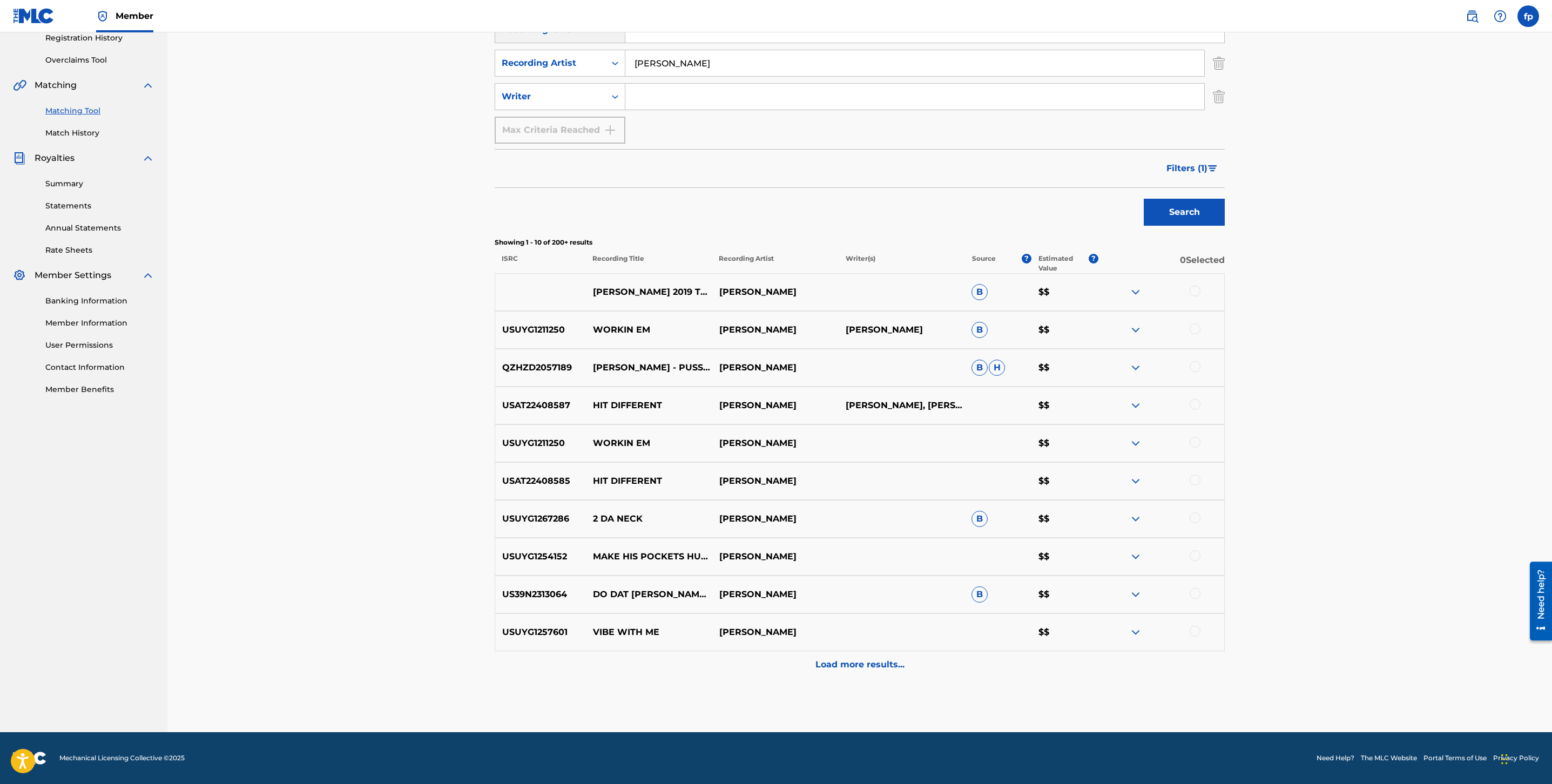
click at [1199, 166] on span "Filters ( 1 )" at bounding box center [1187, 168] width 41 height 13
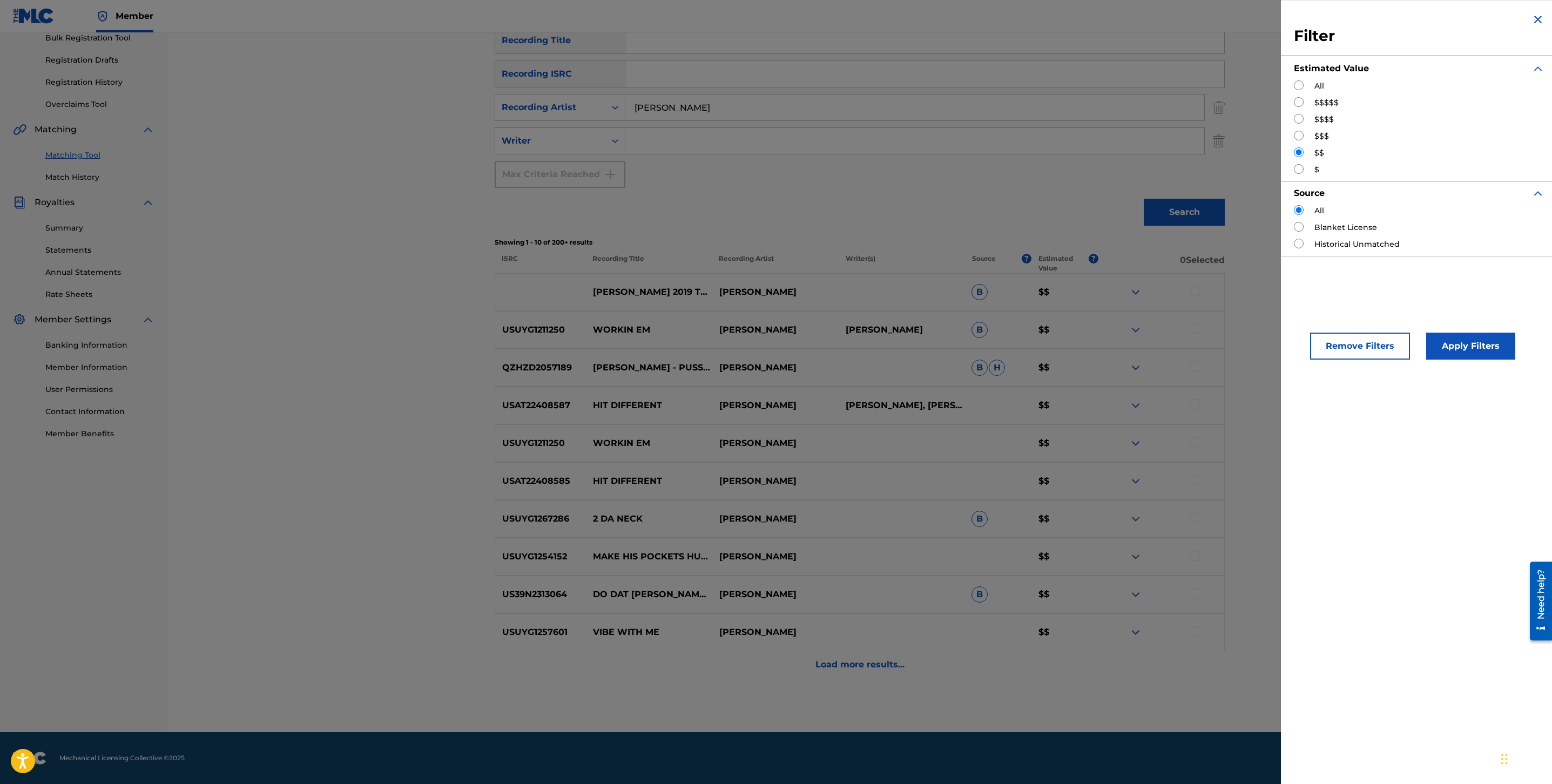
scroll to position [165, 0]
click at [1294, 107] on input "Search Form" at bounding box center [1299, 102] width 10 height 10
radio input "true"
click at [1506, 349] on button "Apply Filters" at bounding box center [1471, 346] width 89 height 27
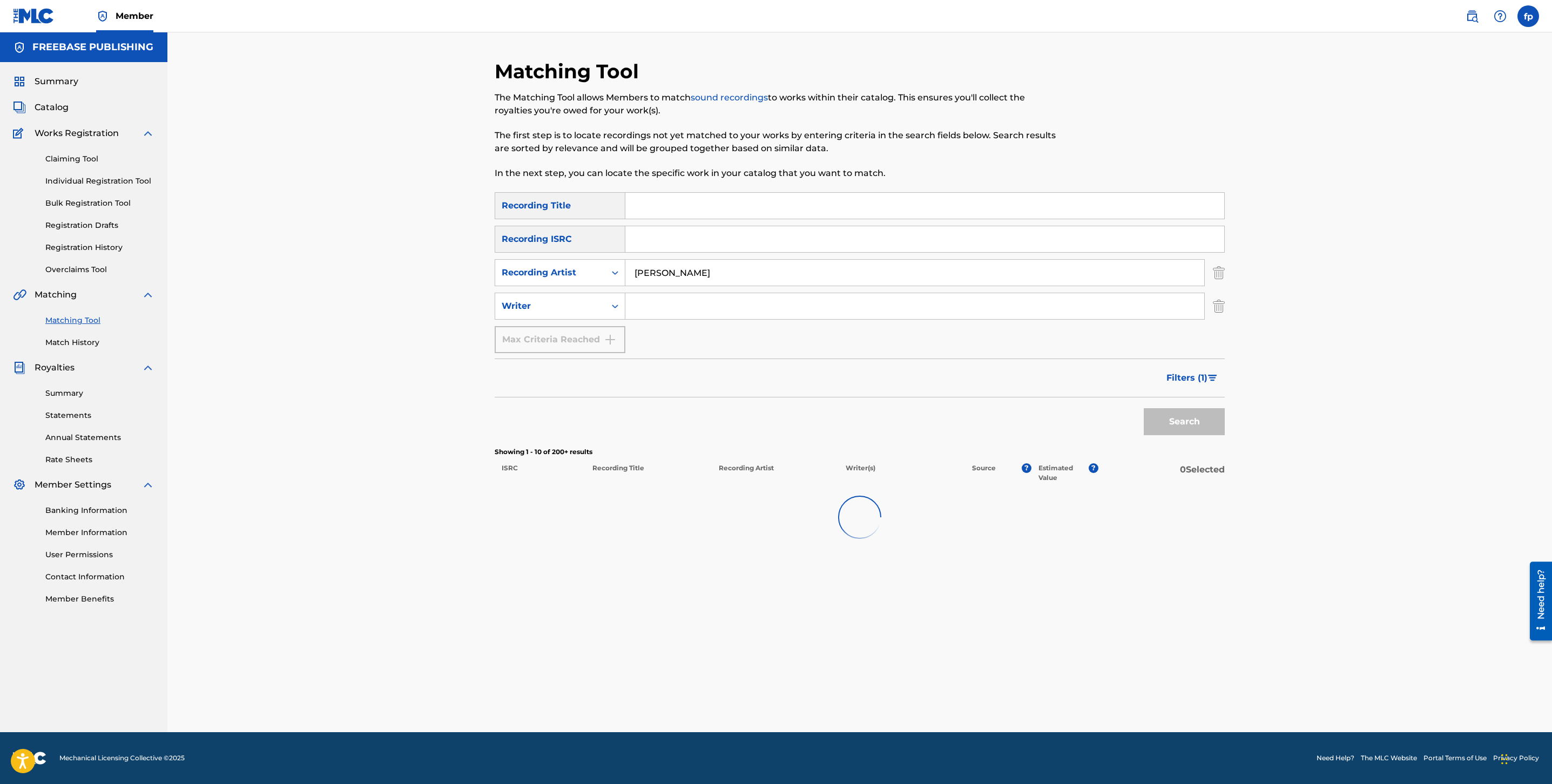
scroll to position [0, 0]
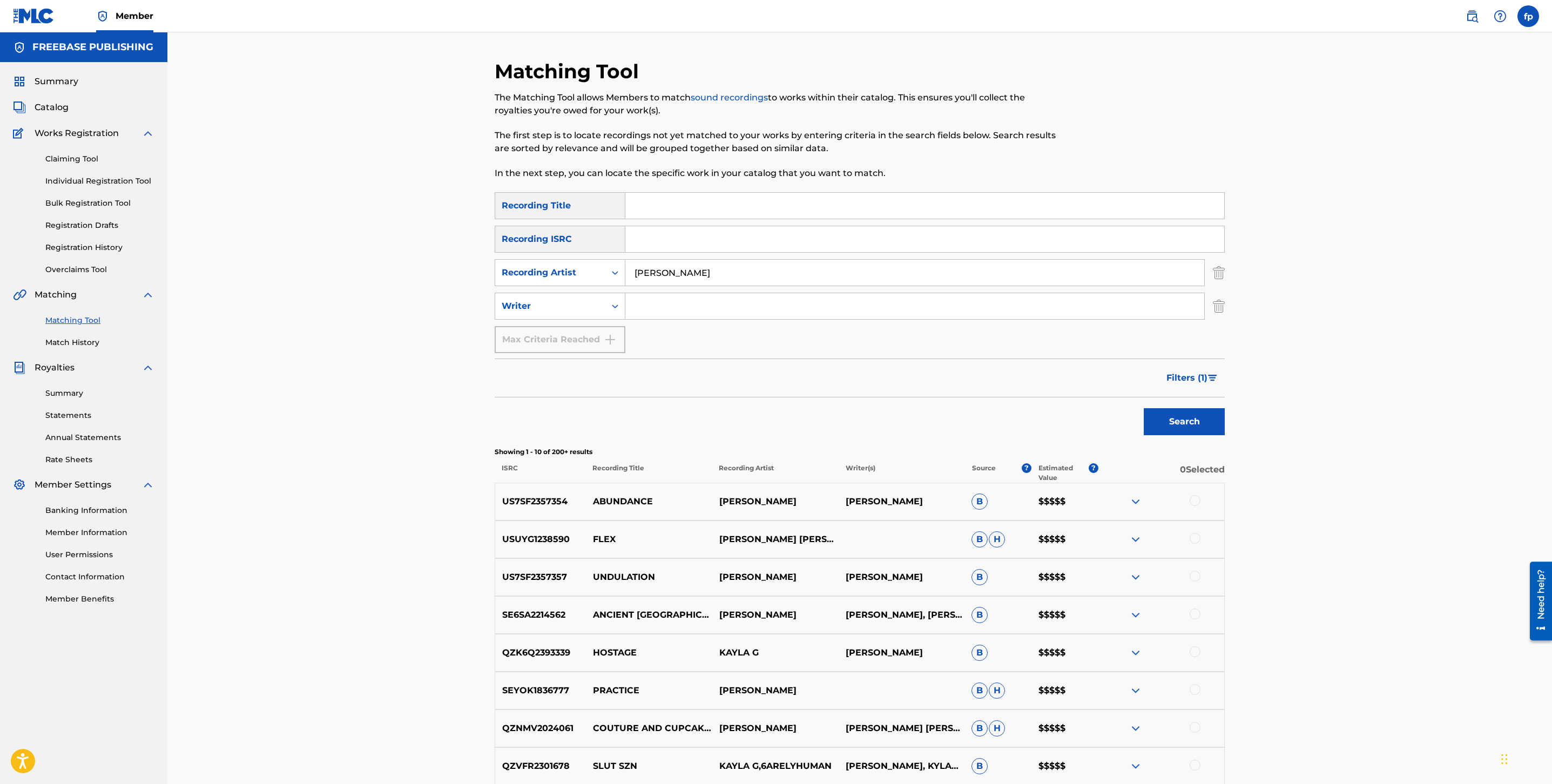
click at [1194, 382] on span "Filters ( 1 )" at bounding box center [1187, 377] width 41 height 13
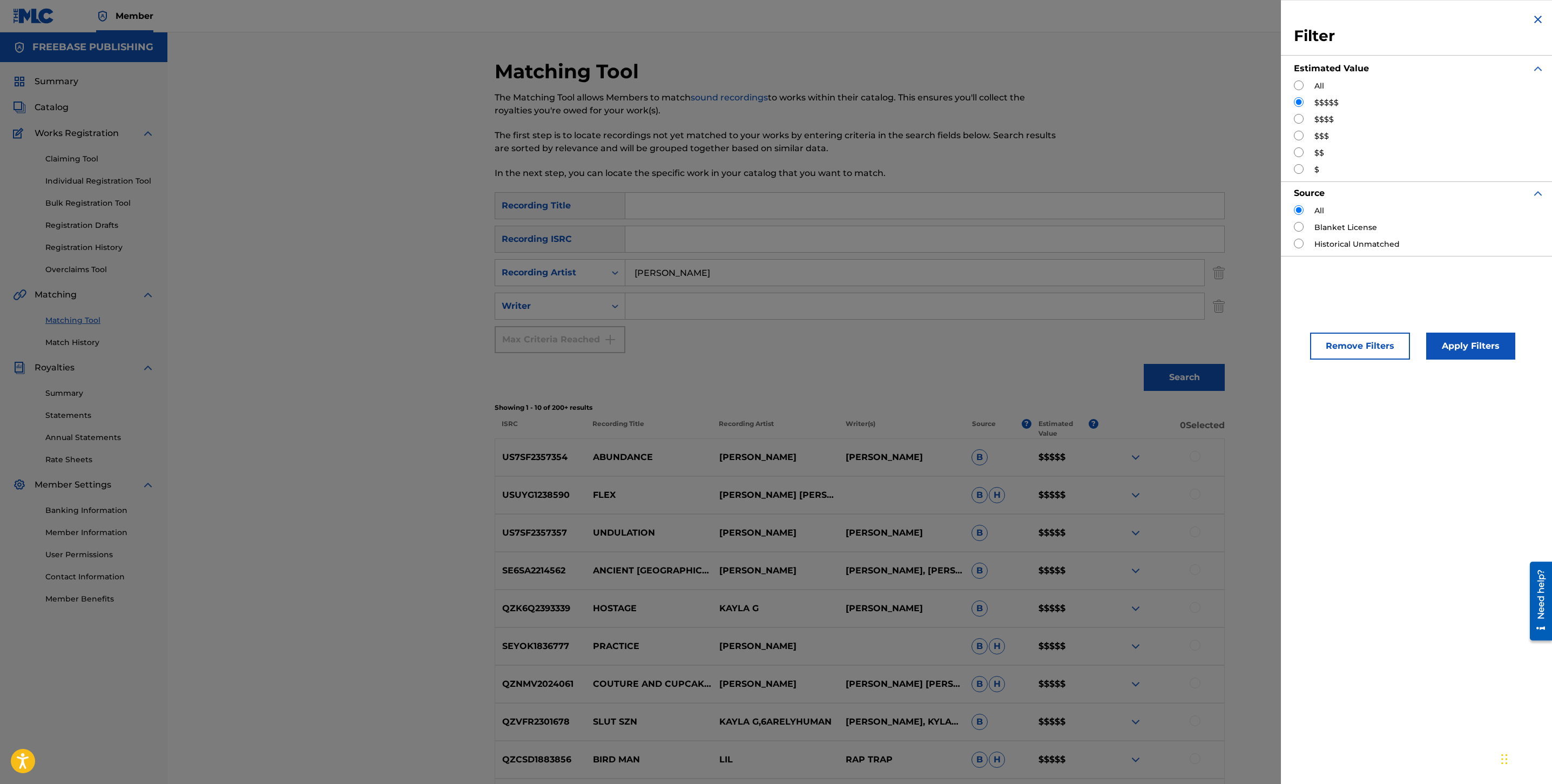
click at [1296, 127] on div "All $$$$$ $$$$ $$$ $$ $" at bounding box center [1419, 128] width 250 height 95
click at [1297, 123] on input "Search Form" at bounding box center [1299, 118] width 10 height 10
radio input "true"
click at [1495, 357] on button "Apply Filters" at bounding box center [1471, 346] width 89 height 27
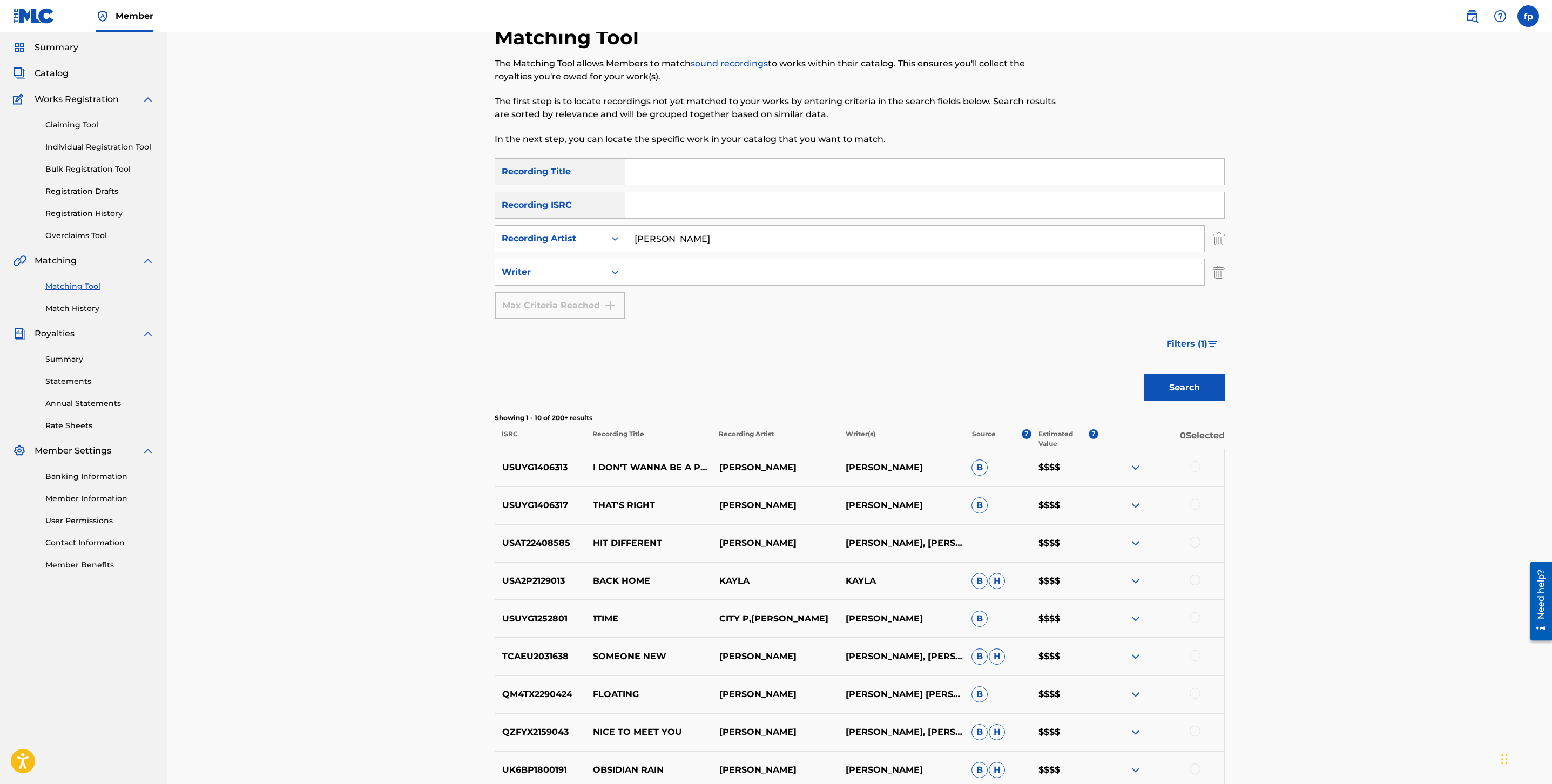
scroll to position [60, 0]
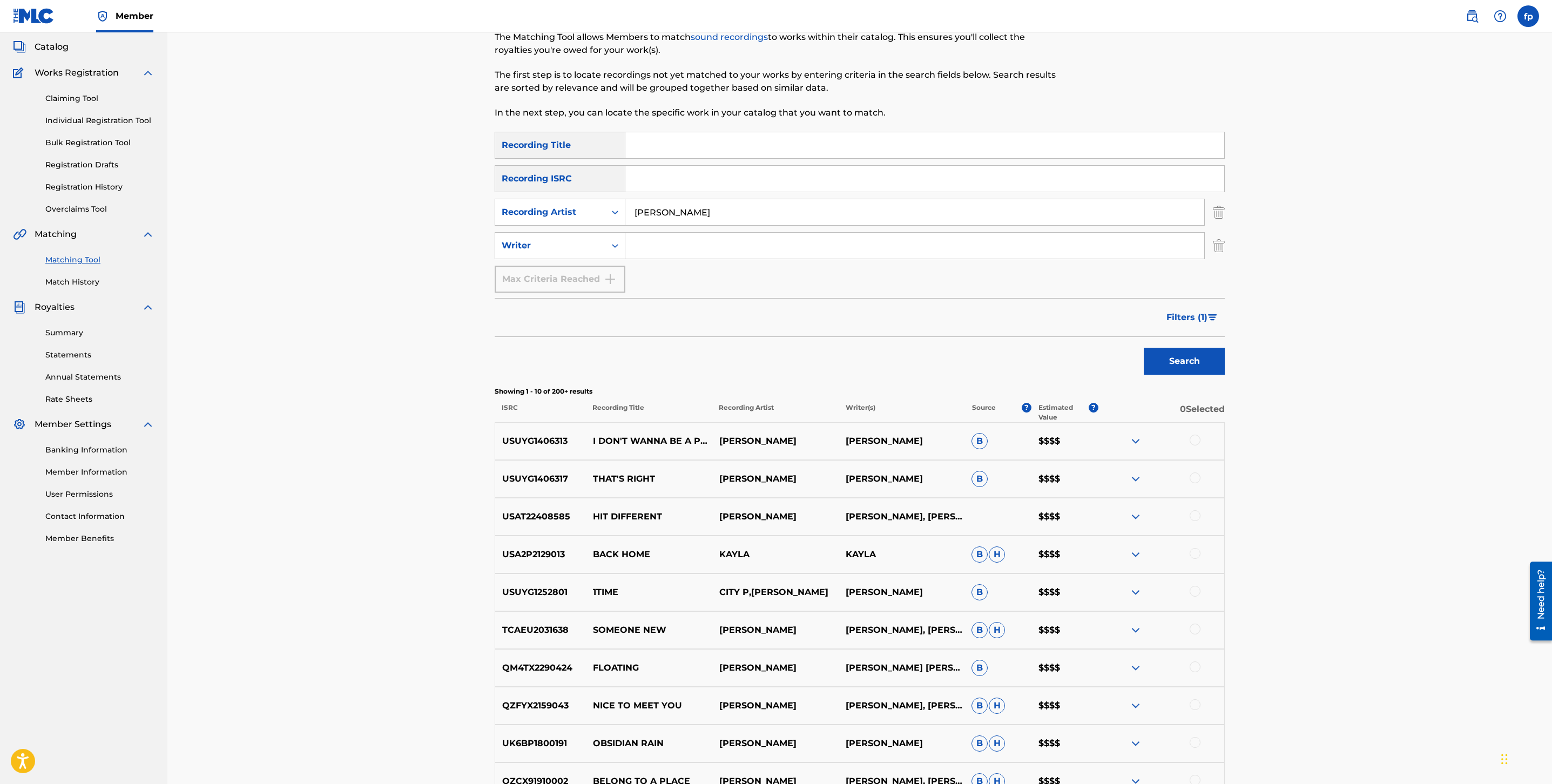
click at [677, 209] on input "[PERSON_NAME]" at bounding box center [914, 212] width 579 height 26
type input "kamaiyah"
click at [1144, 347] on button "Search" at bounding box center [1184, 361] width 81 height 27
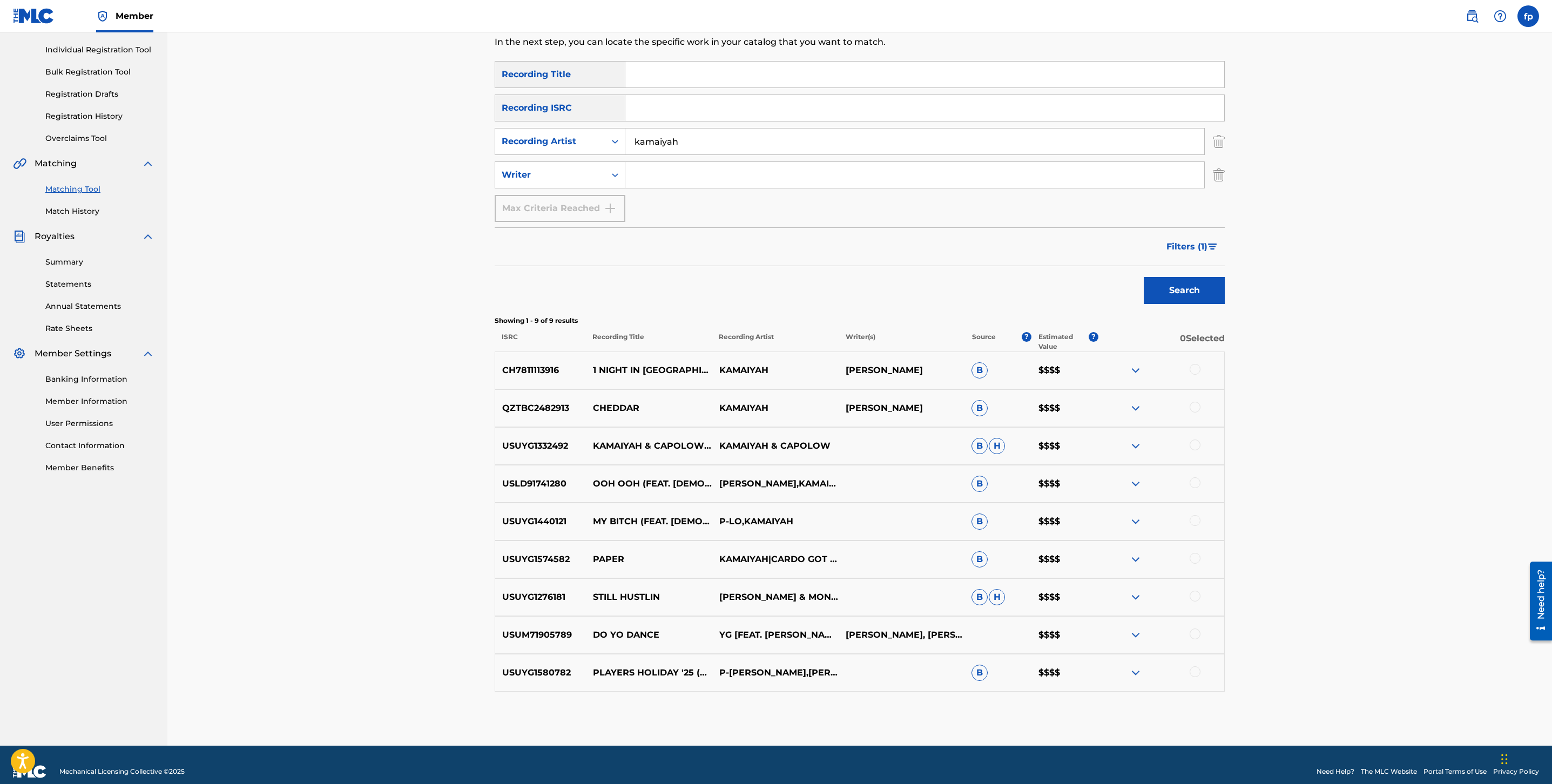
scroll to position [145, 0]
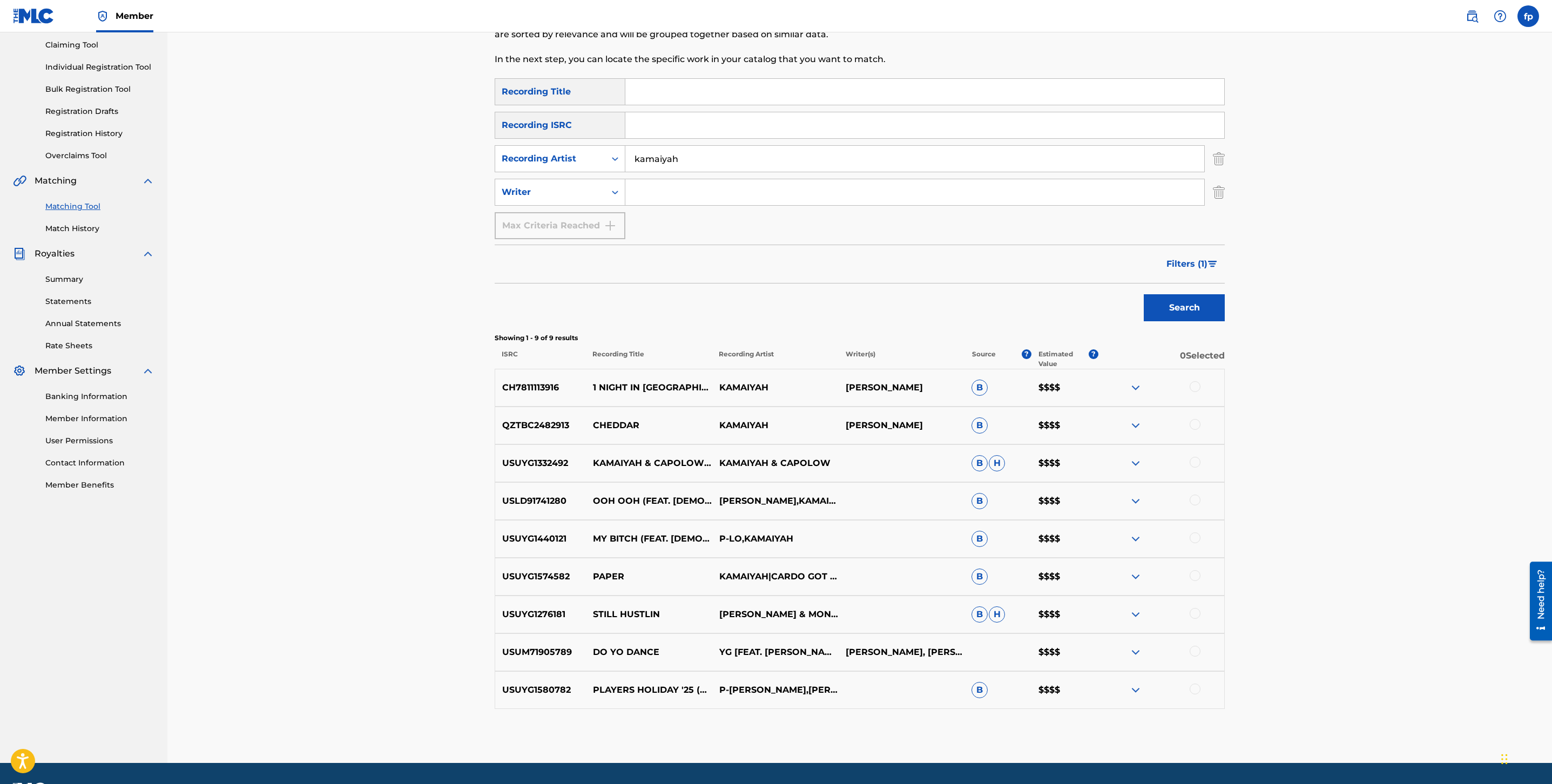
click at [1190, 251] on button "Filters ( 1 )" at bounding box center [1192, 264] width 65 height 27
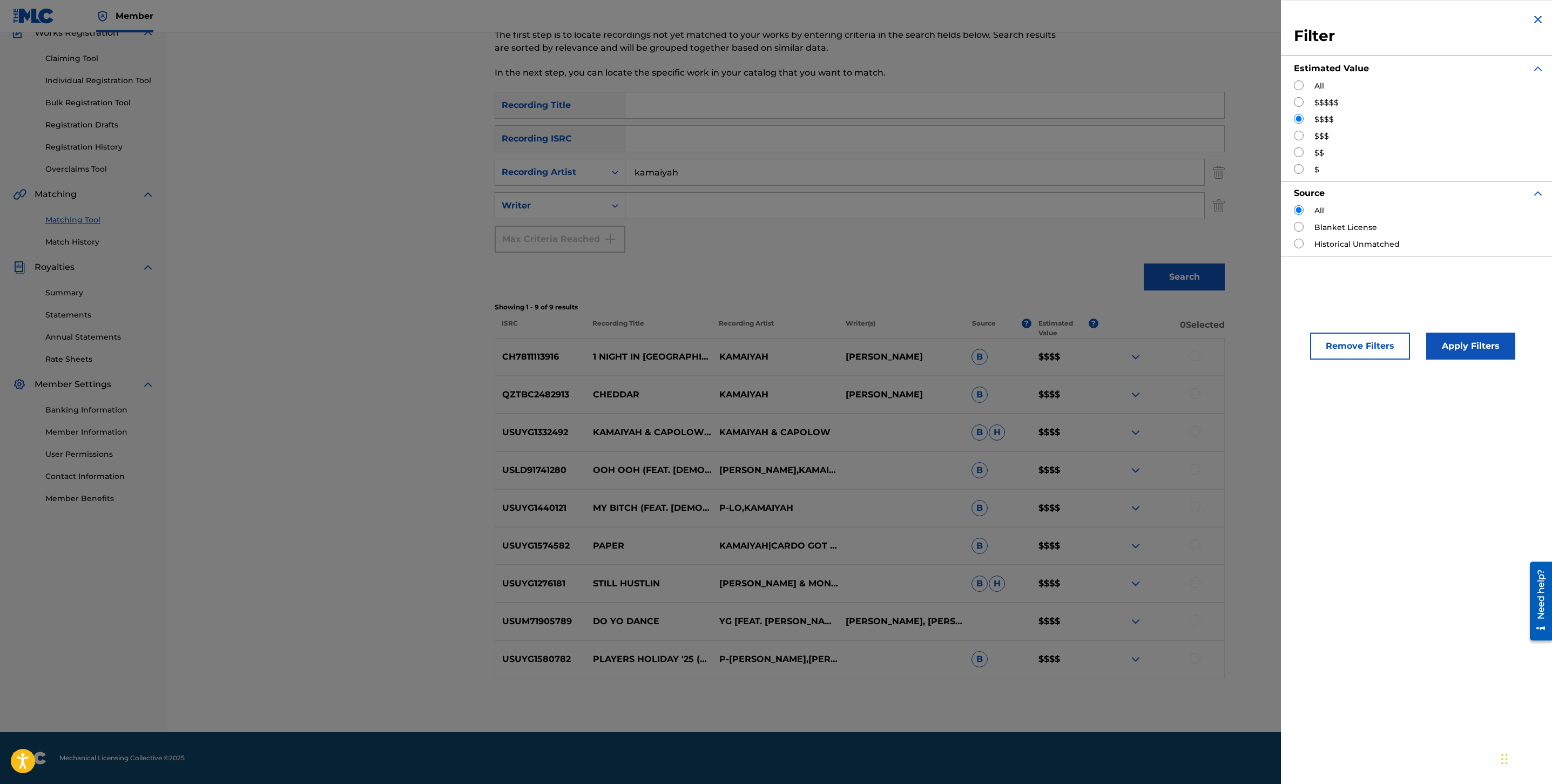
click at [1298, 106] on input "Search Form" at bounding box center [1299, 102] width 10 height 10
radio input "true"
click at [1490, 344] on button "Apply Filters" at bounding box center [1471, 346] width 89 height 27
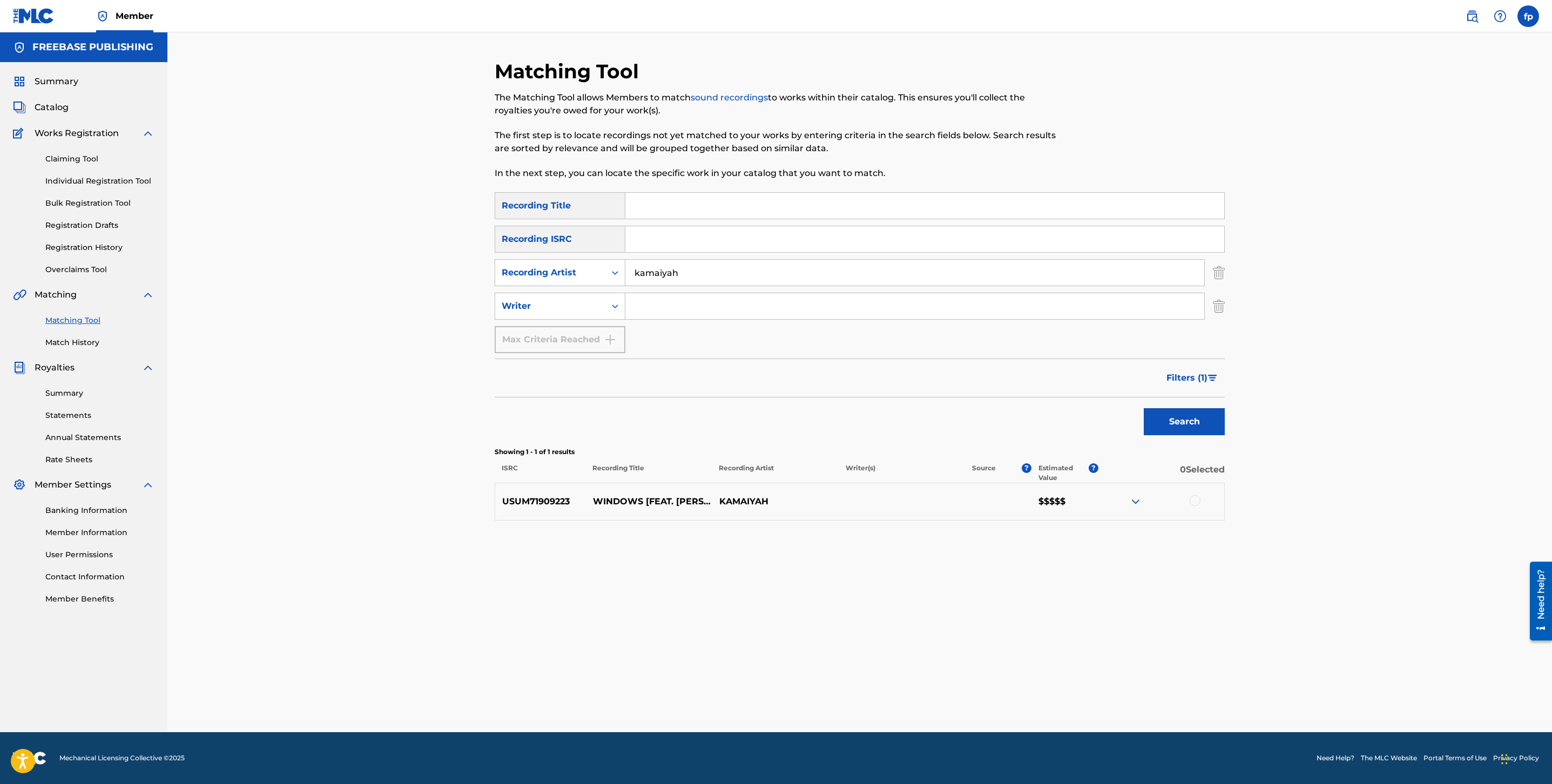
click at [837, 278] on input "kamaiyah" at bounding box center [914, 273] width 579 height 26
click at [1144, 408] on button "Search" at bounding box center [1184, 422] width 81 height 27
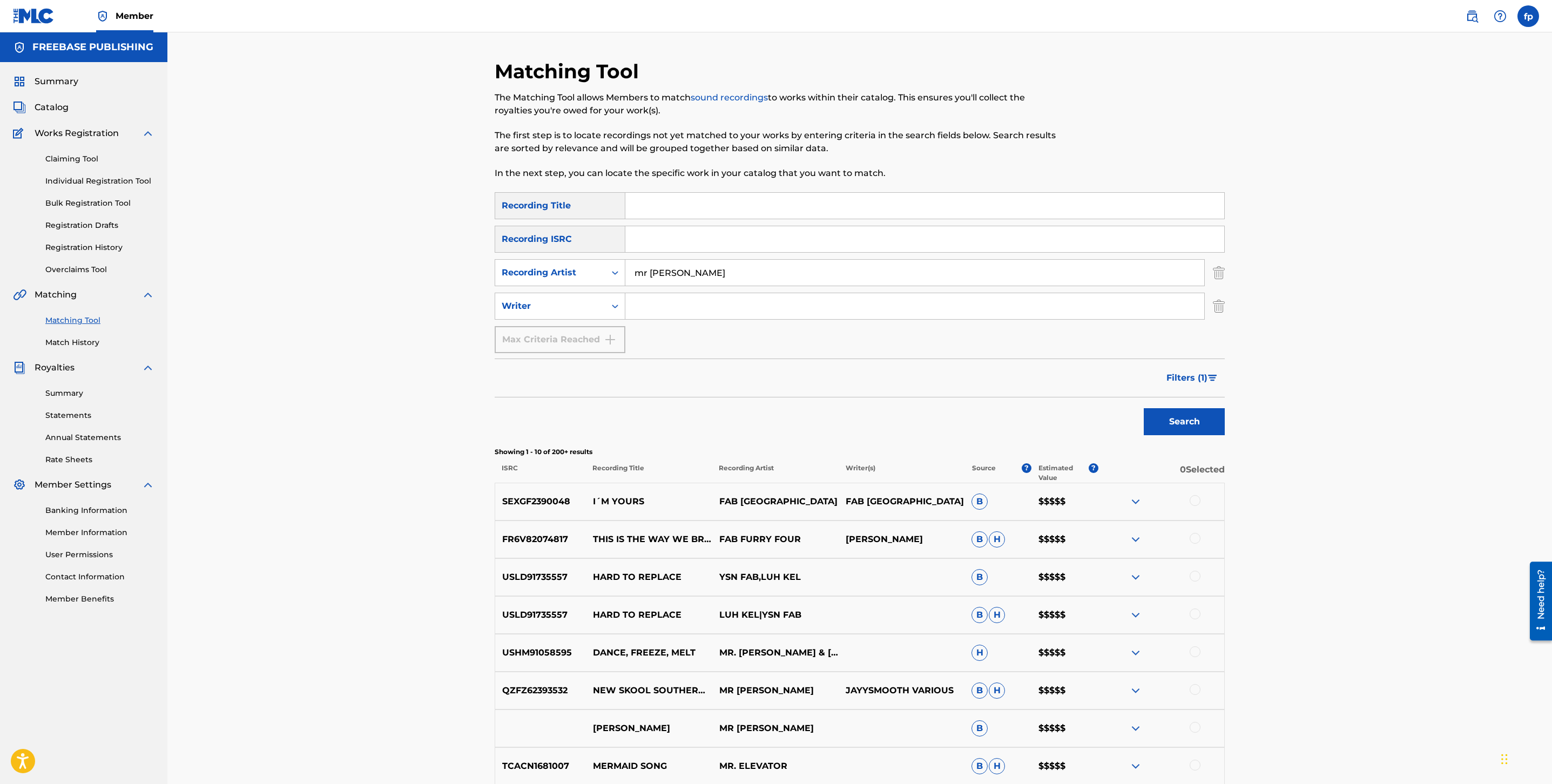
click at [666, 269] on input "mr [PERSON_NAME]" at bounding box center [914, 273] width 579 height 26
type input "young flacks"
click at [1144, 408] on button "Search" at bounding box center [1184, 422] width 81 height 27
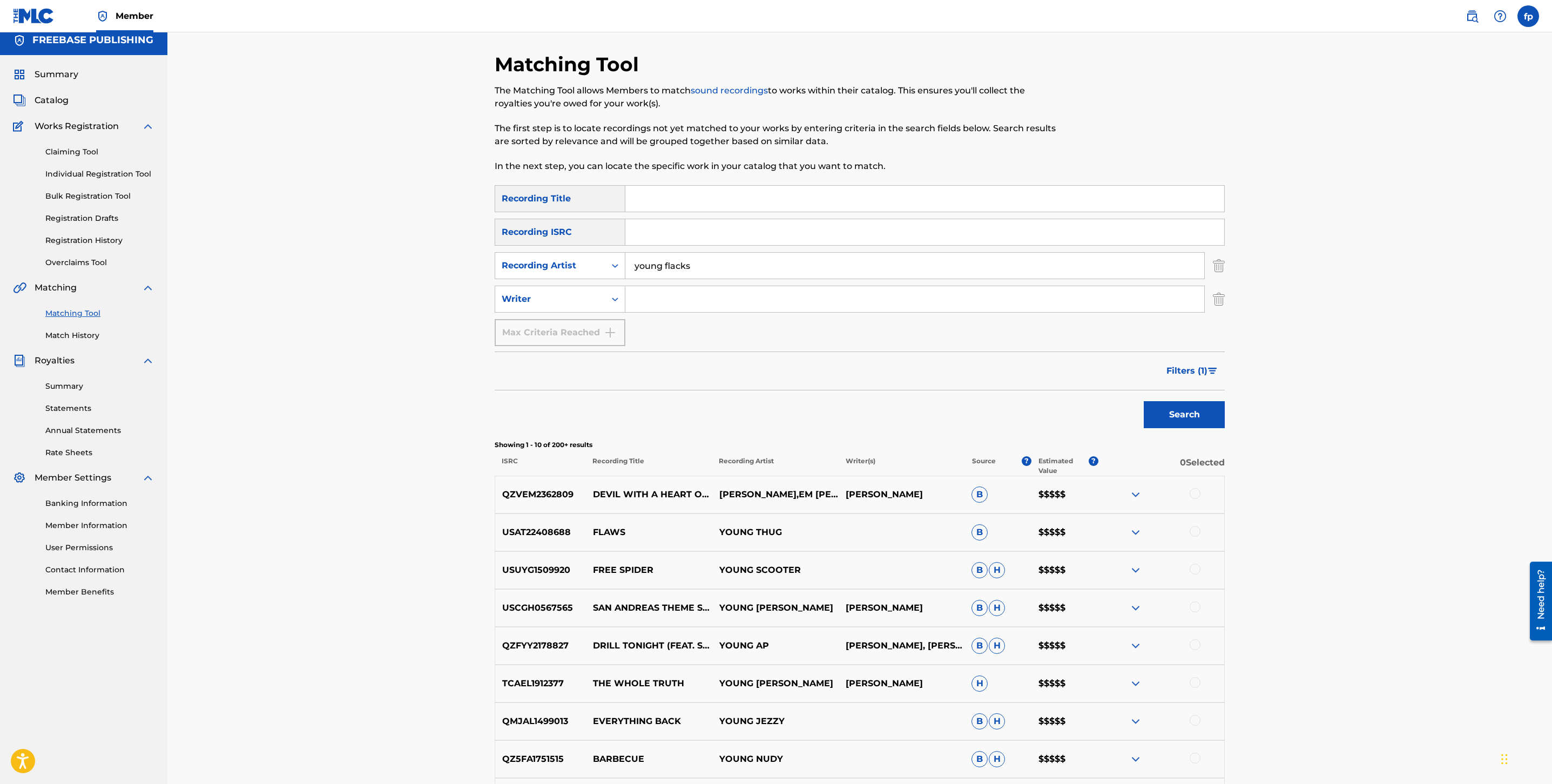
scroll to position [10, 0]
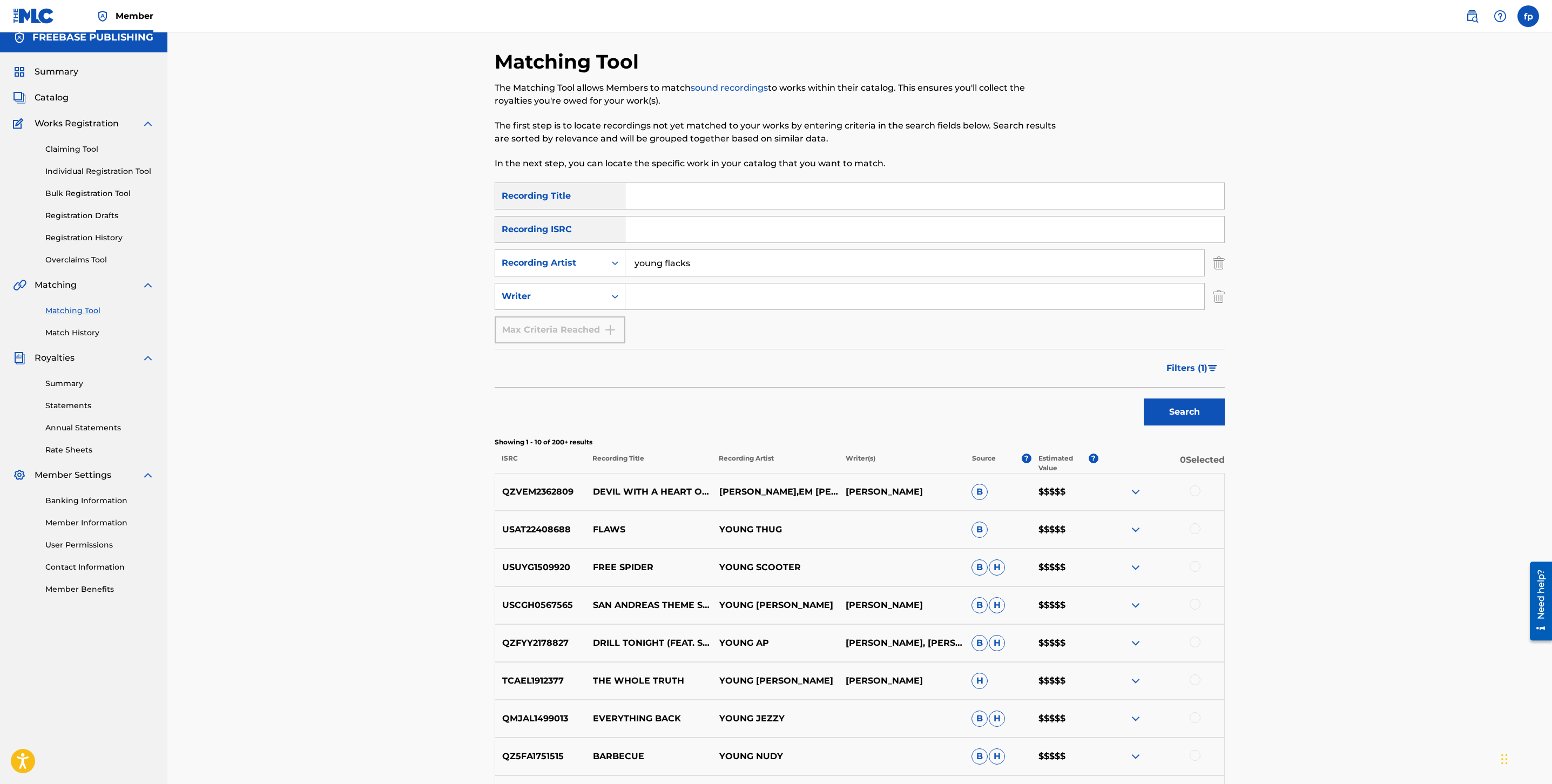
click at [1207, 359] on button "Filters ( 1 )" at bounding box center [1192, 369] width 65 height 27
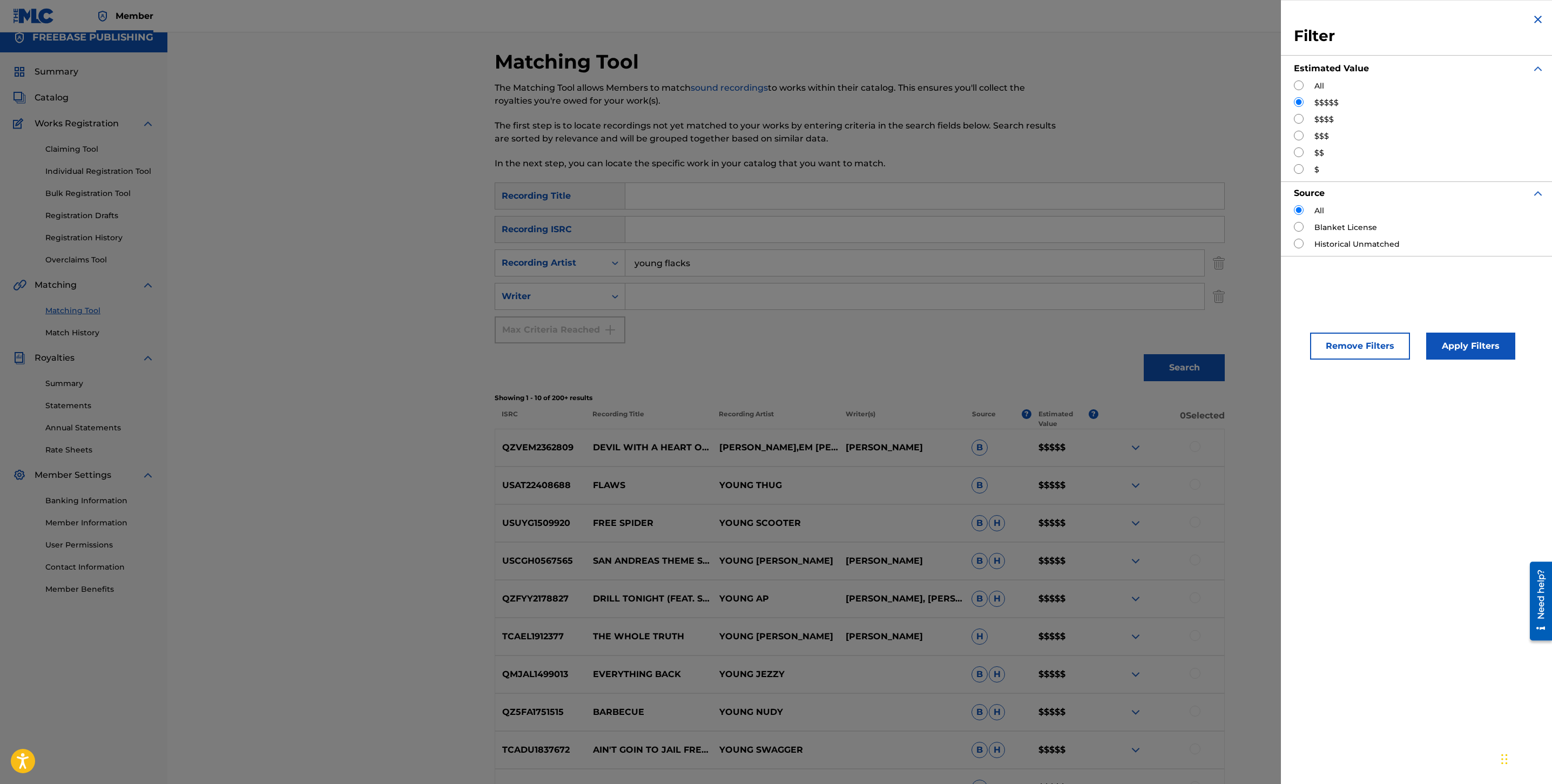
click at [1307, 122] on div "$$$$" at bounding box center [1419, 119] width 250 height 12
click at [1303, 121] on input "Search Form" at bounding box center [1299, 118] width 10 height 10
radio input "true"
click at [1487, 335] on button "Apply Filters" at bounding box center [1471, 346] width 89 height 27
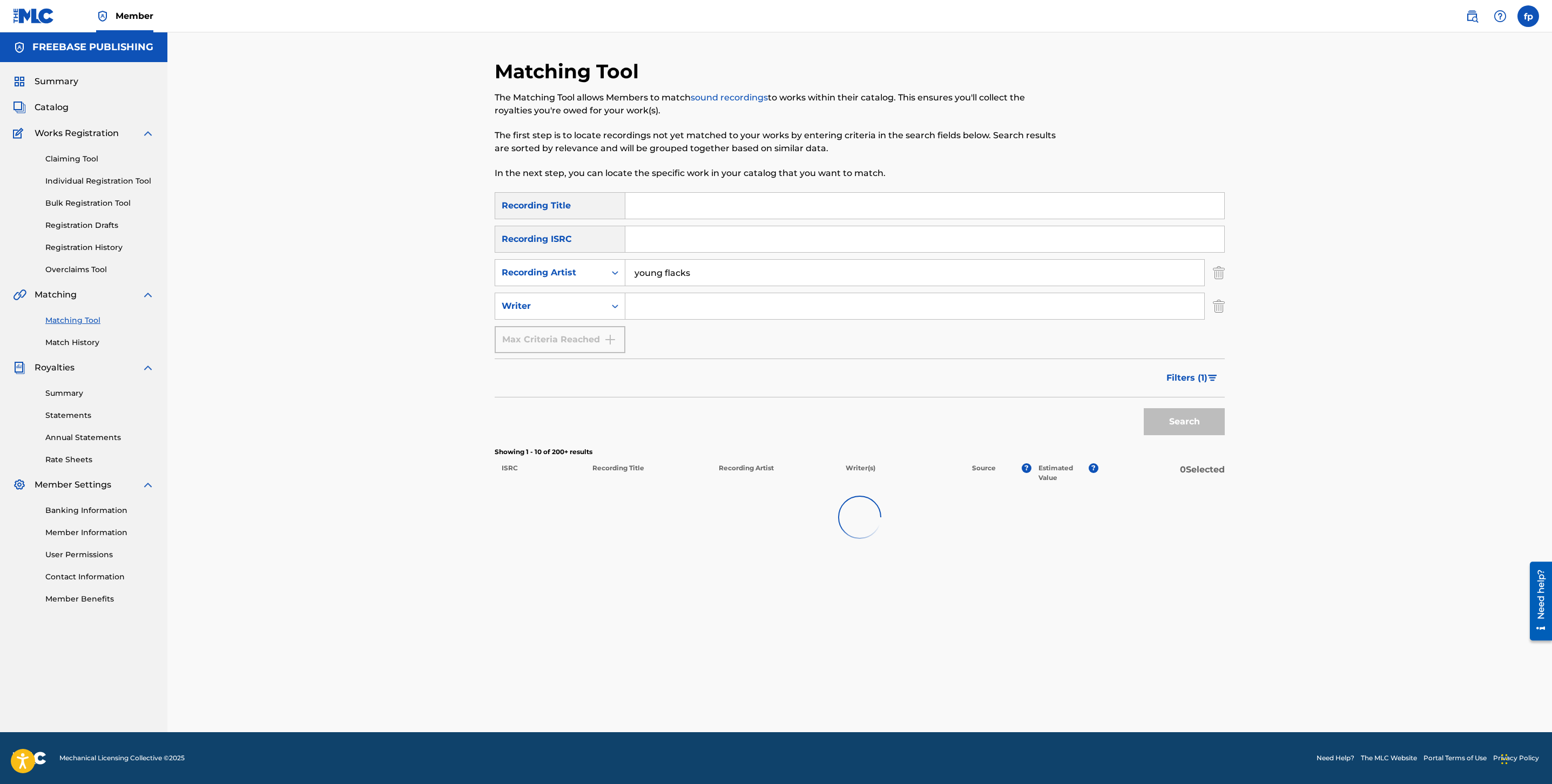
scroll to position [0, 0]
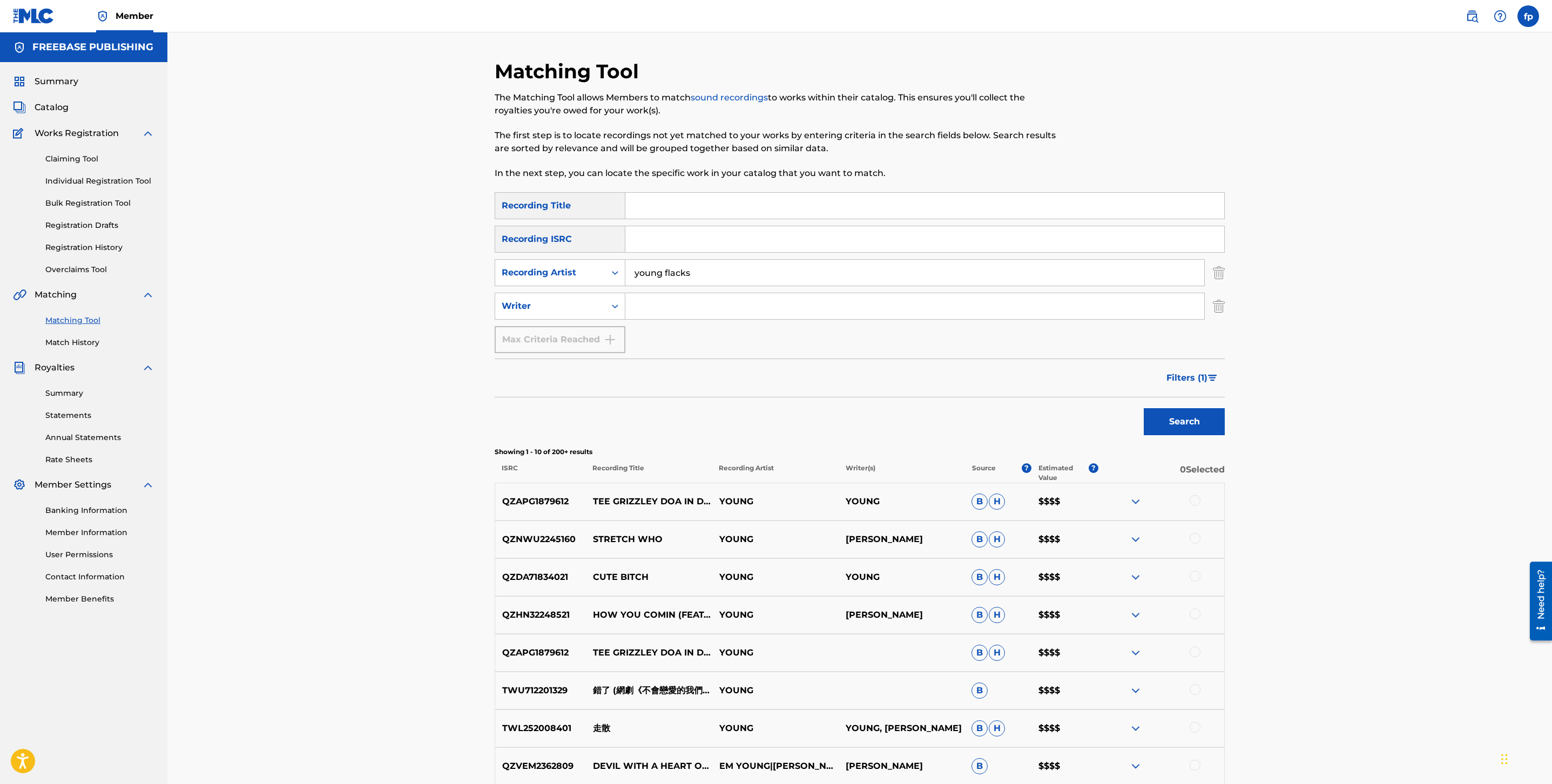
click at [695, 288] on div "SearchWithCriteria4b52cc56-665c-4c5d-a89d-bf72215cad8b Recording Title SearchWi…" at bounding box center [860, 273] width 730 height 161
click at [699, 279] on input "young flacks" at bounding box center [914, 273] width 579 height 26
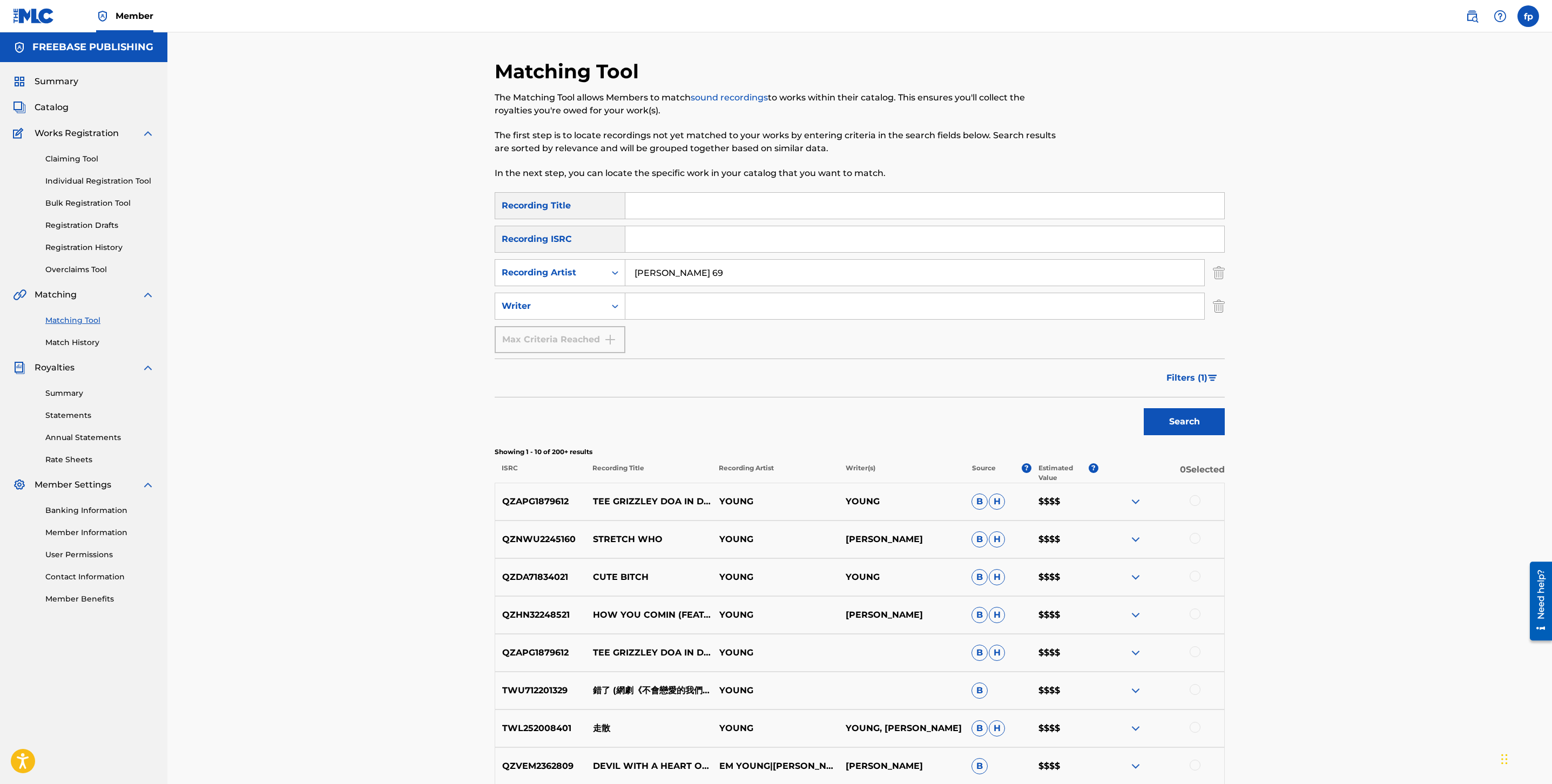
type input "[PERSON_NAME] 69"
click at [1144, 408] on button "Search" at bounding box center [1184, 422] width 81 height 27
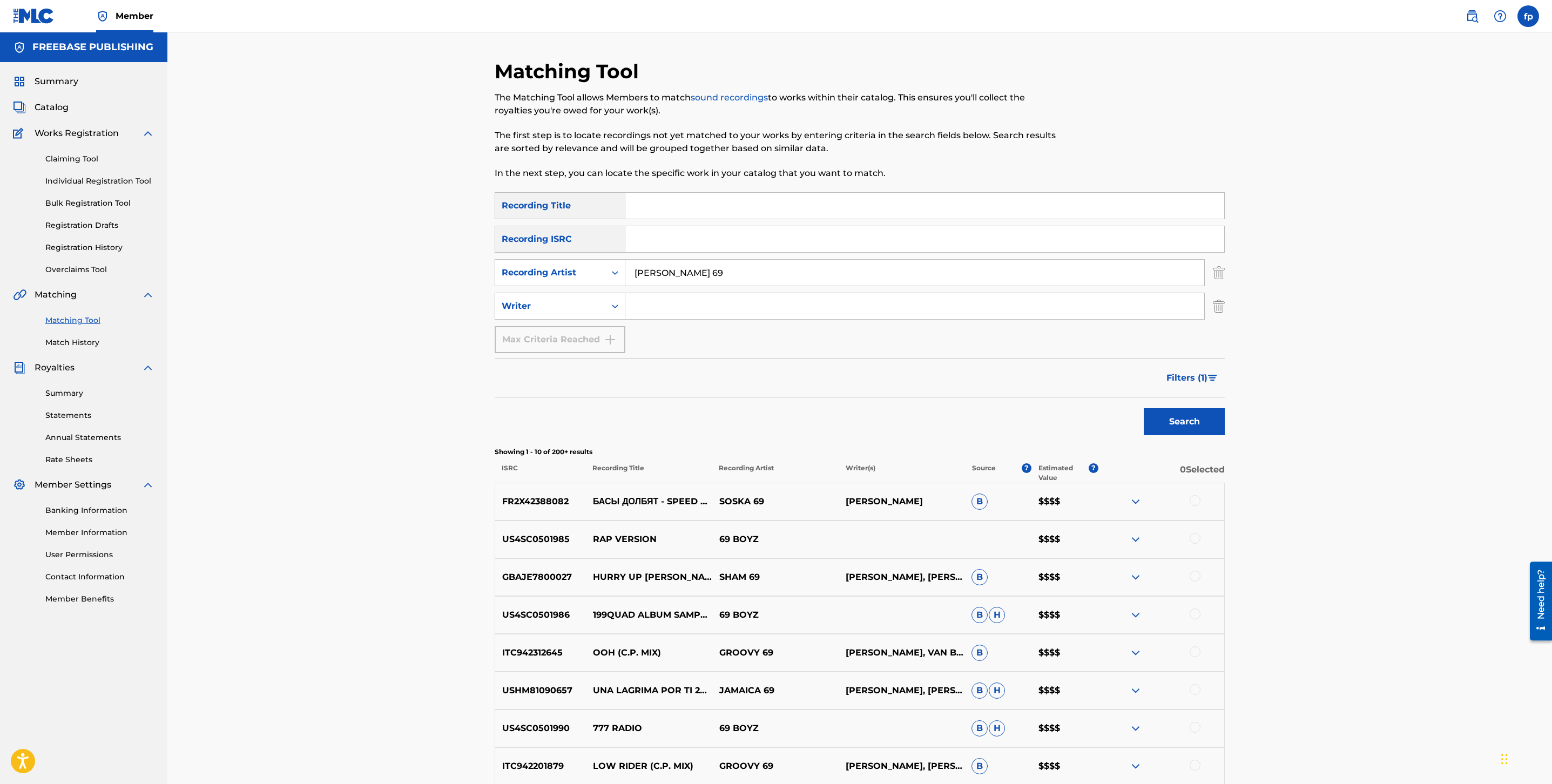
click at [644, 260] on input "[PERSON_NAME] 69" at bounding box center [914, 273] width 579 height 26
click at [1144, 408] on button "Search" at bounding box center [1184, 422] width 81 height 27
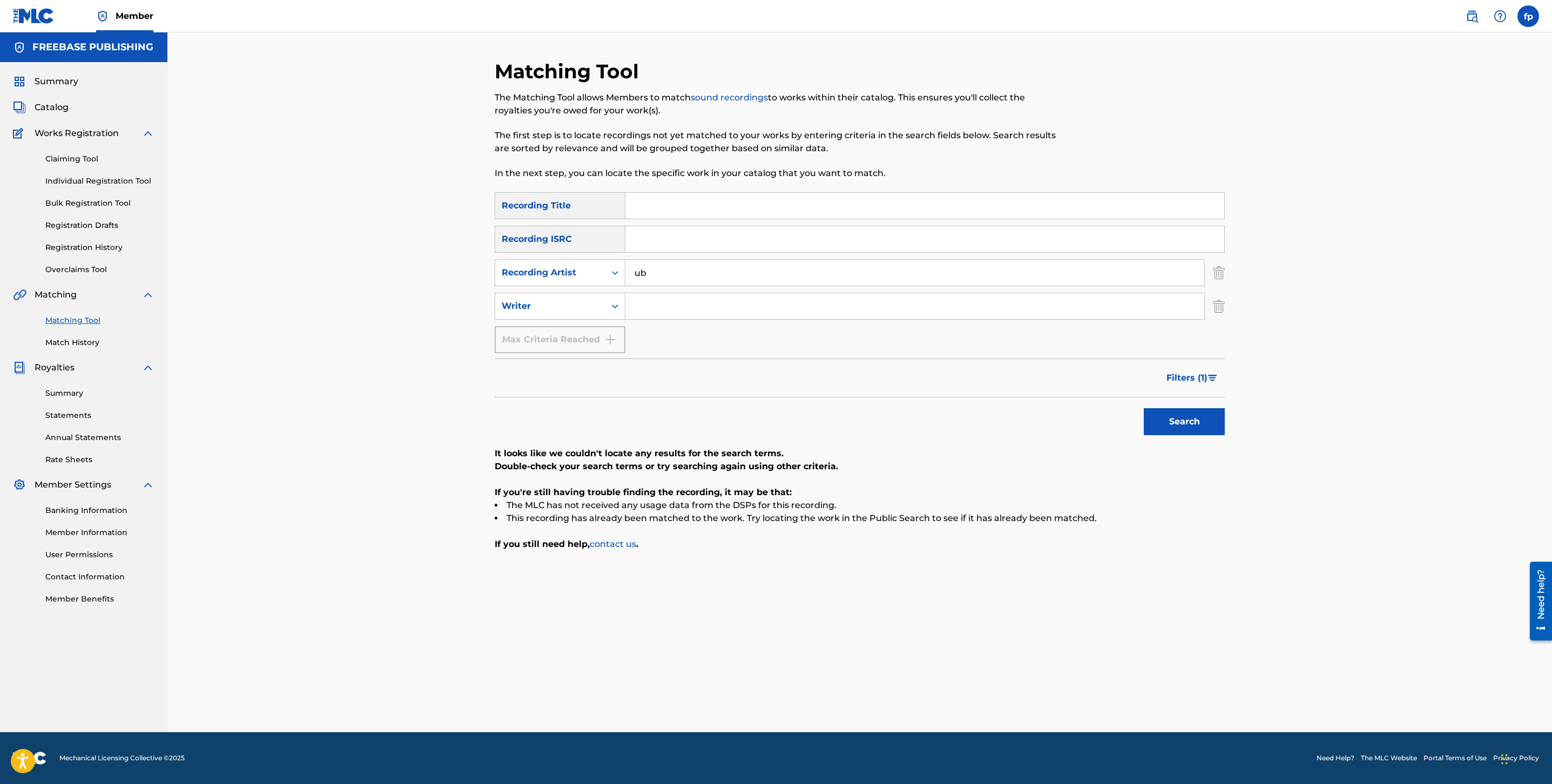
type input "u"
type input "dubee"
click at [1144, 408] on button "Search" at bounding box center [1184, 422] width 81 height 27
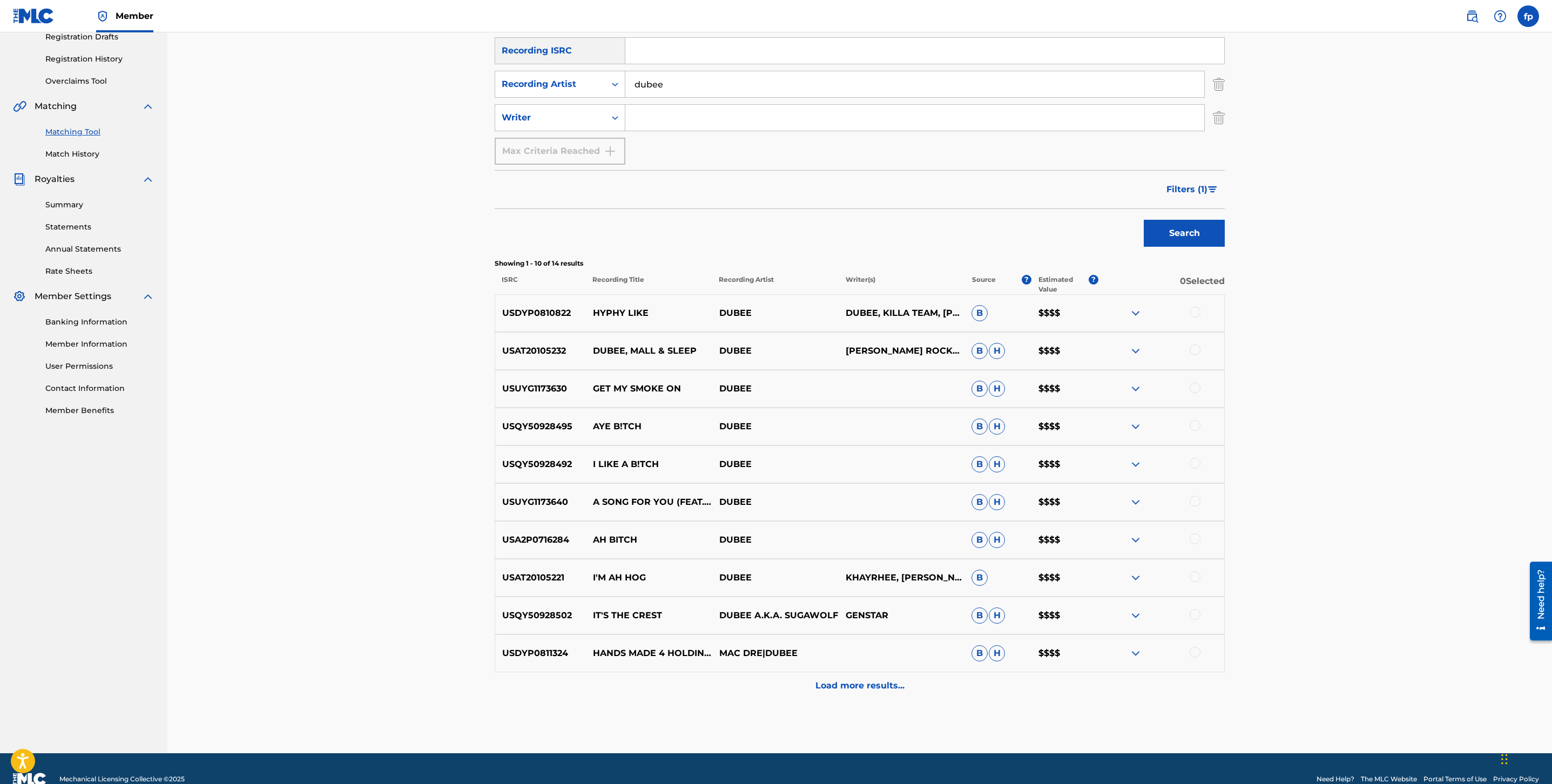
scroll to position [210, 0]
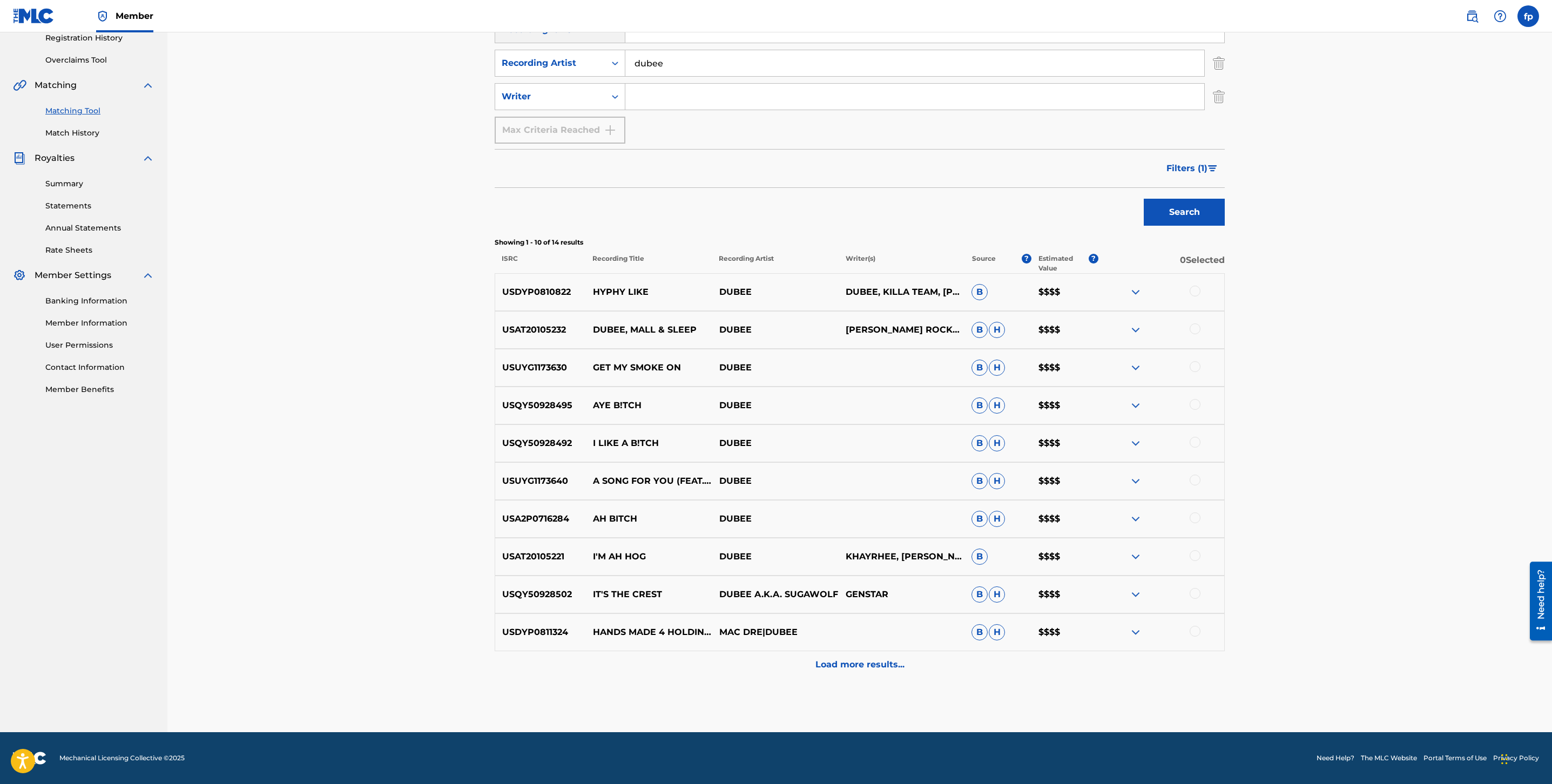
click at [951, 656] on div "Load more results..." at bounding box center [860, 665] width 730 height 27
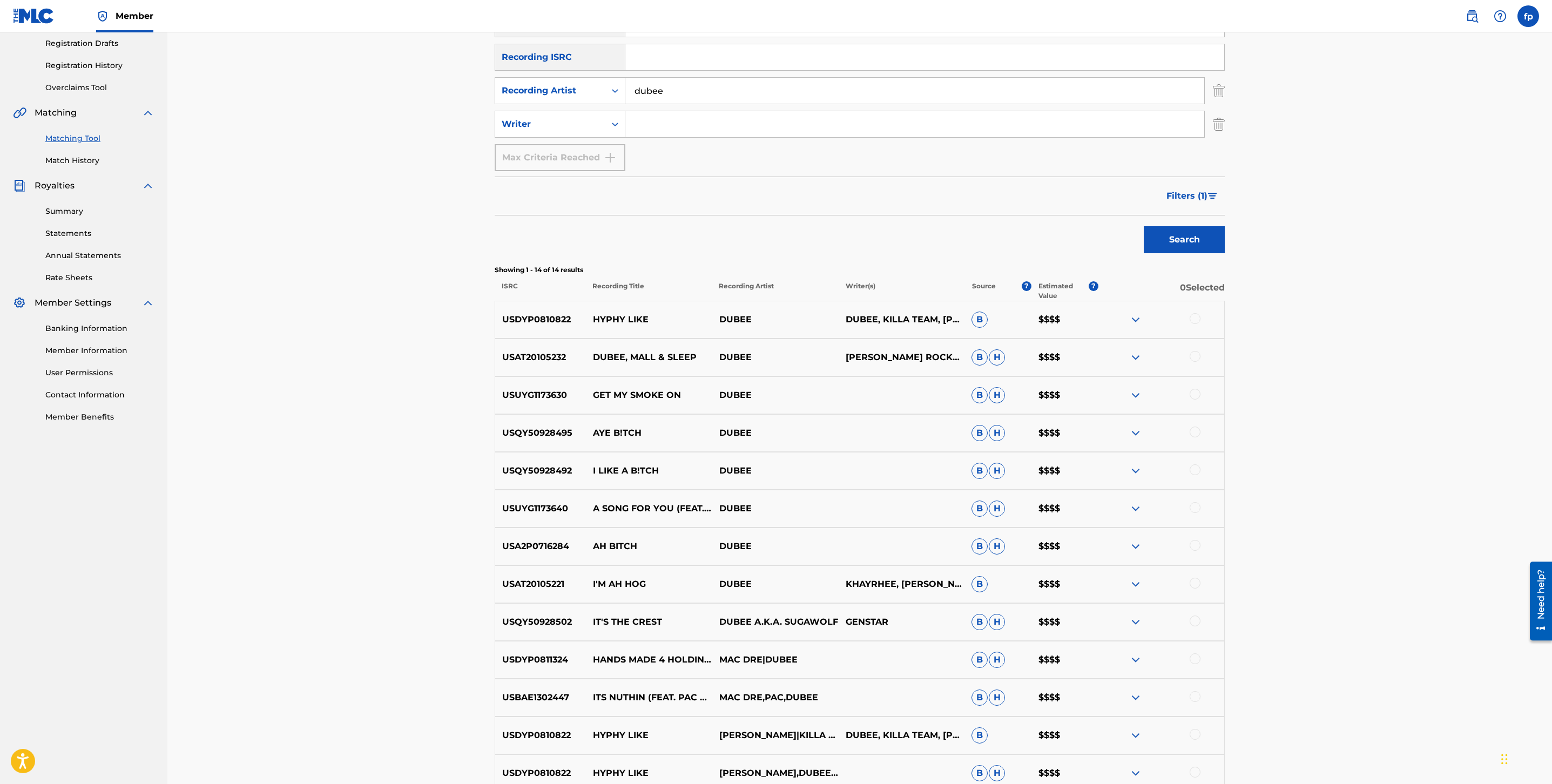
scroll to position [0, 0]
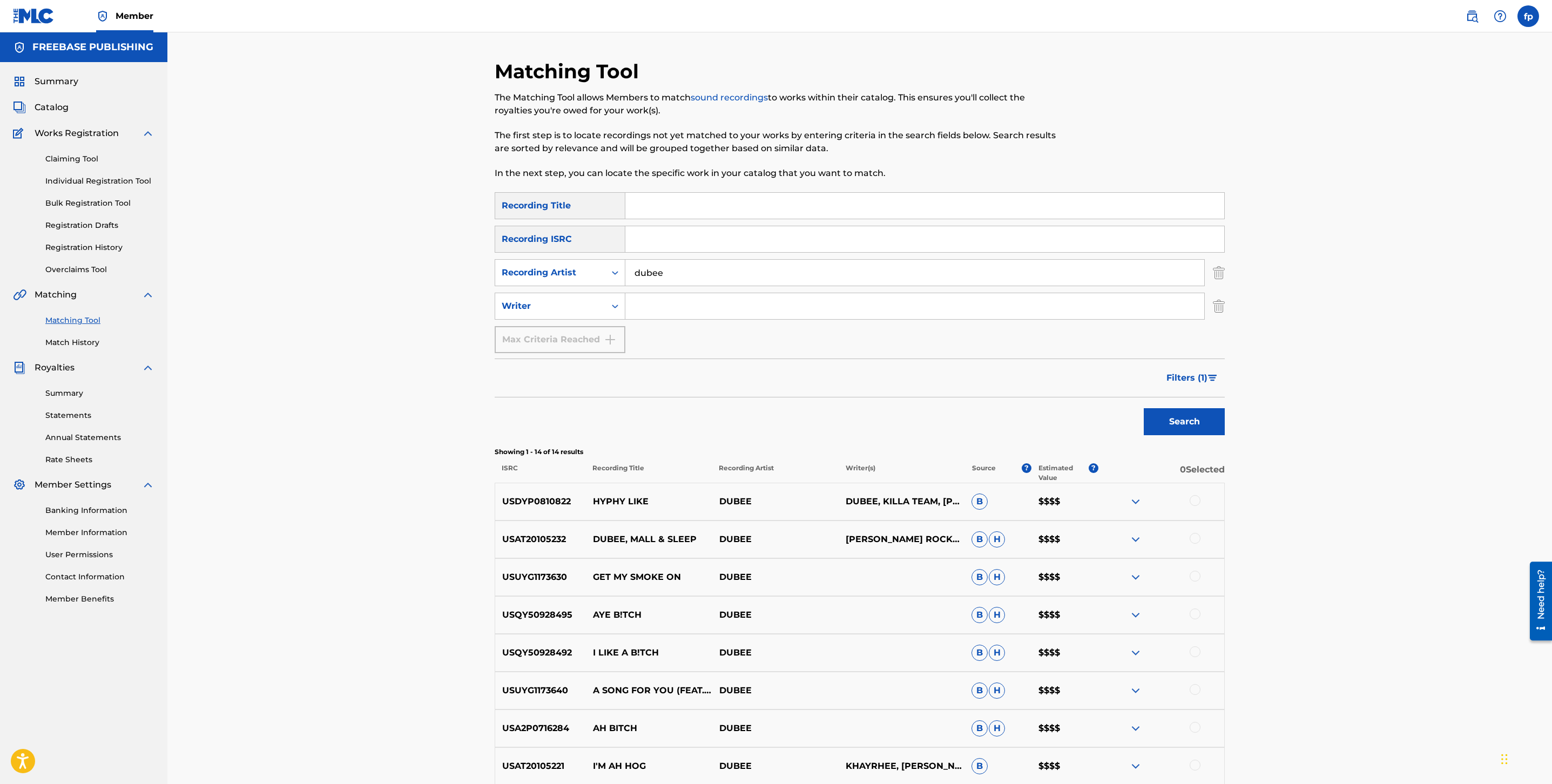
click at [1224, 380] on button "Filters ( 1 )" at bounding box center [1192, 378] width 65 height 27
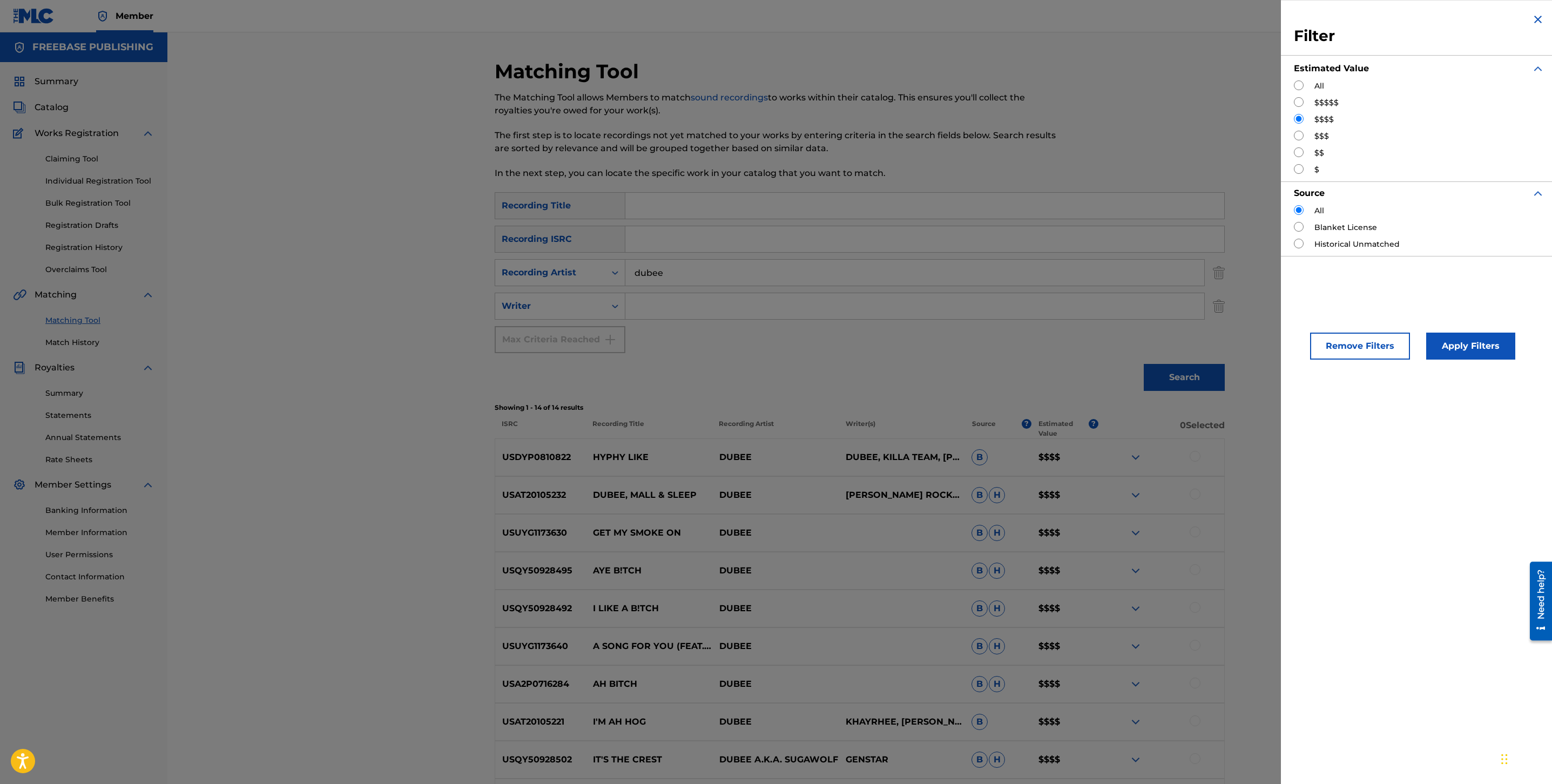
click at [1302, 100] on input "Search Form" at bounding box center [1299, 102] width 10 height 10
radio input "true"
click at [1488, 358] on button "Apply Filters" at bounding box center [1471, 346] width 89 height 27
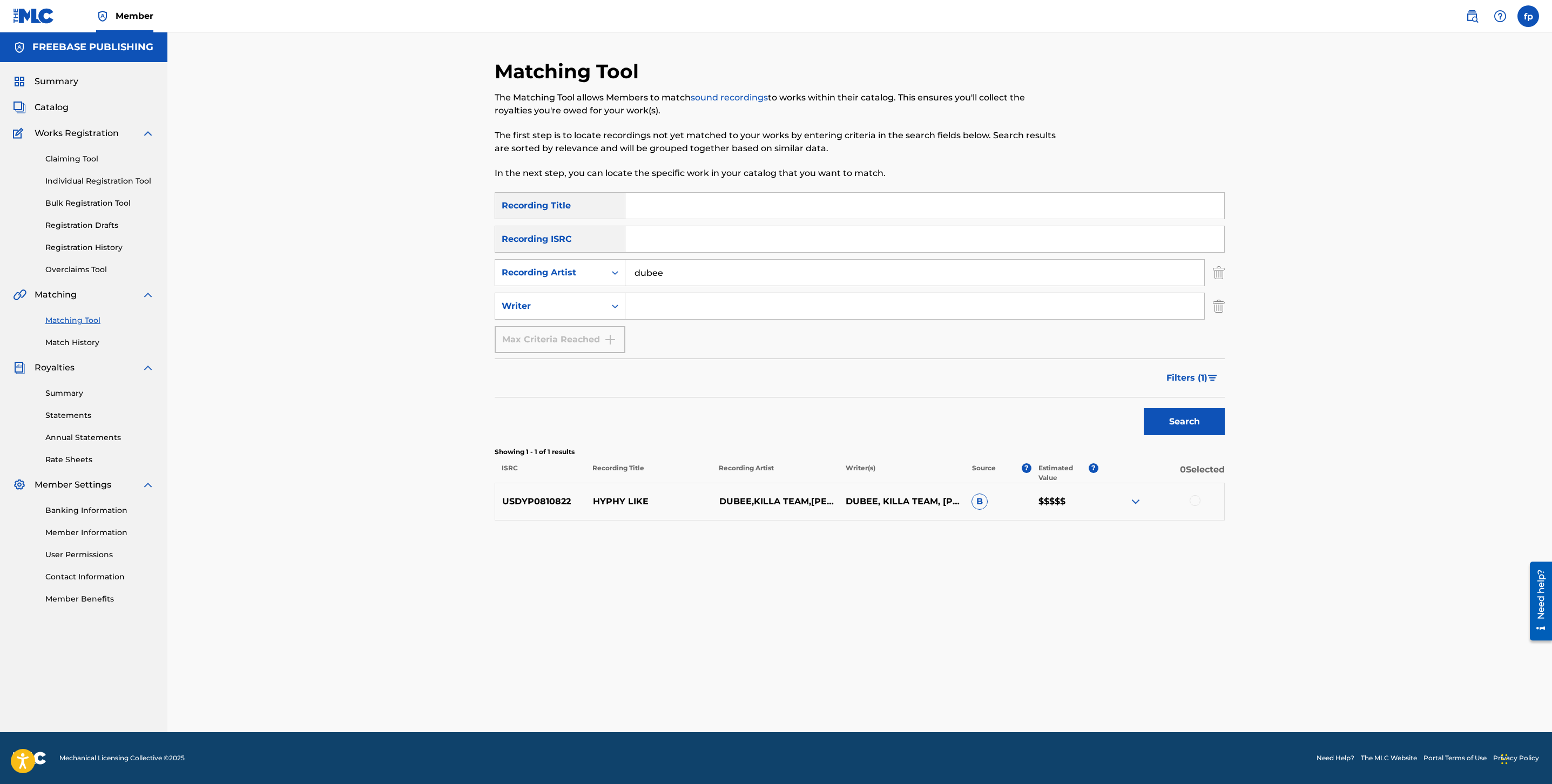
click at [1176, 377] on span "Filters ( 1 )" at bounding box center [1187, 377] width 41 height 13
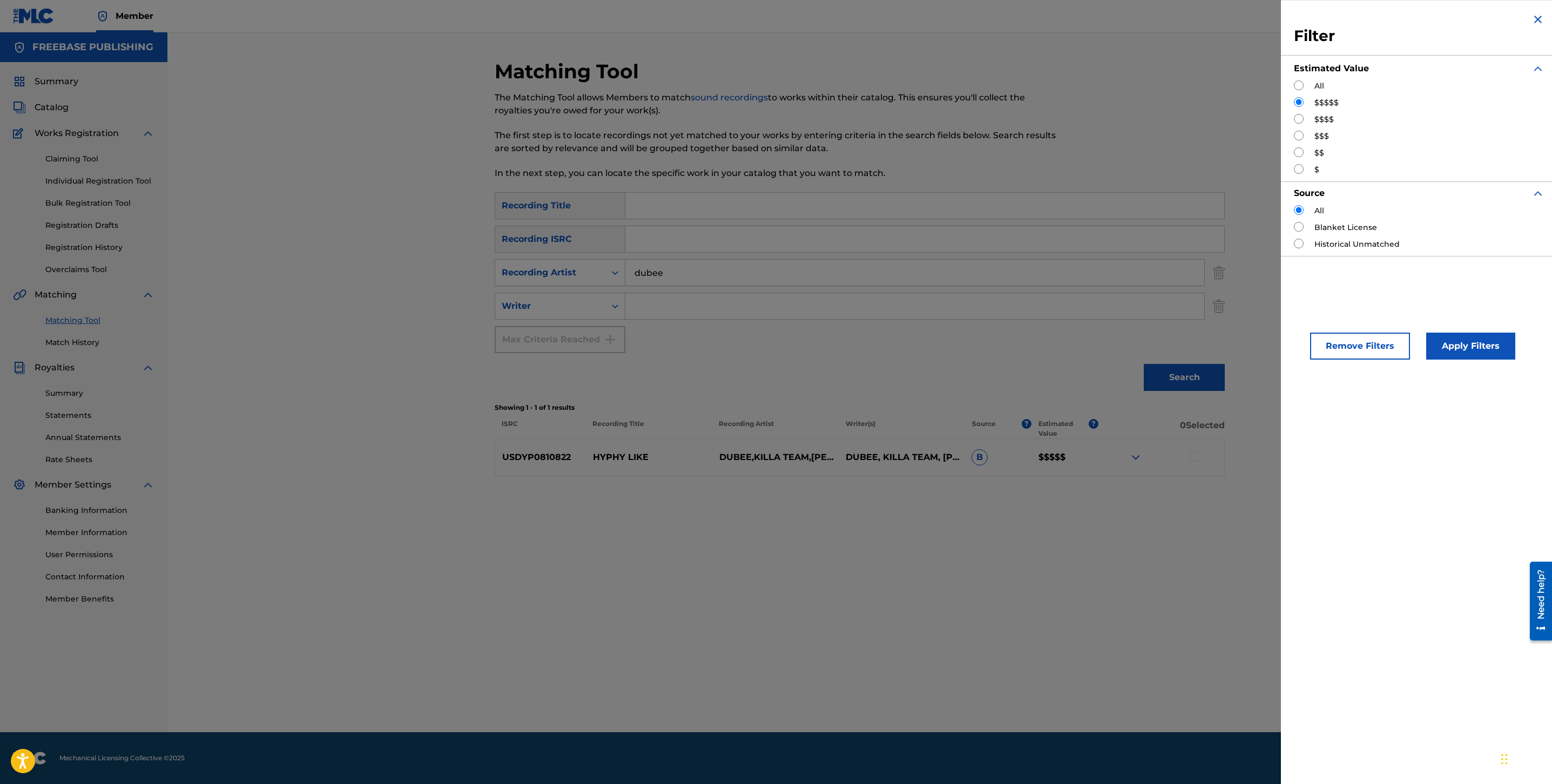
click at [1296, 131] on input "Search Form" at bounding box center [1299, 136] width 10 height 10
radio input "true"
click at [1440, 341] on button "Apply Filters" at bounding box center [1471, 346] width 89 height 27
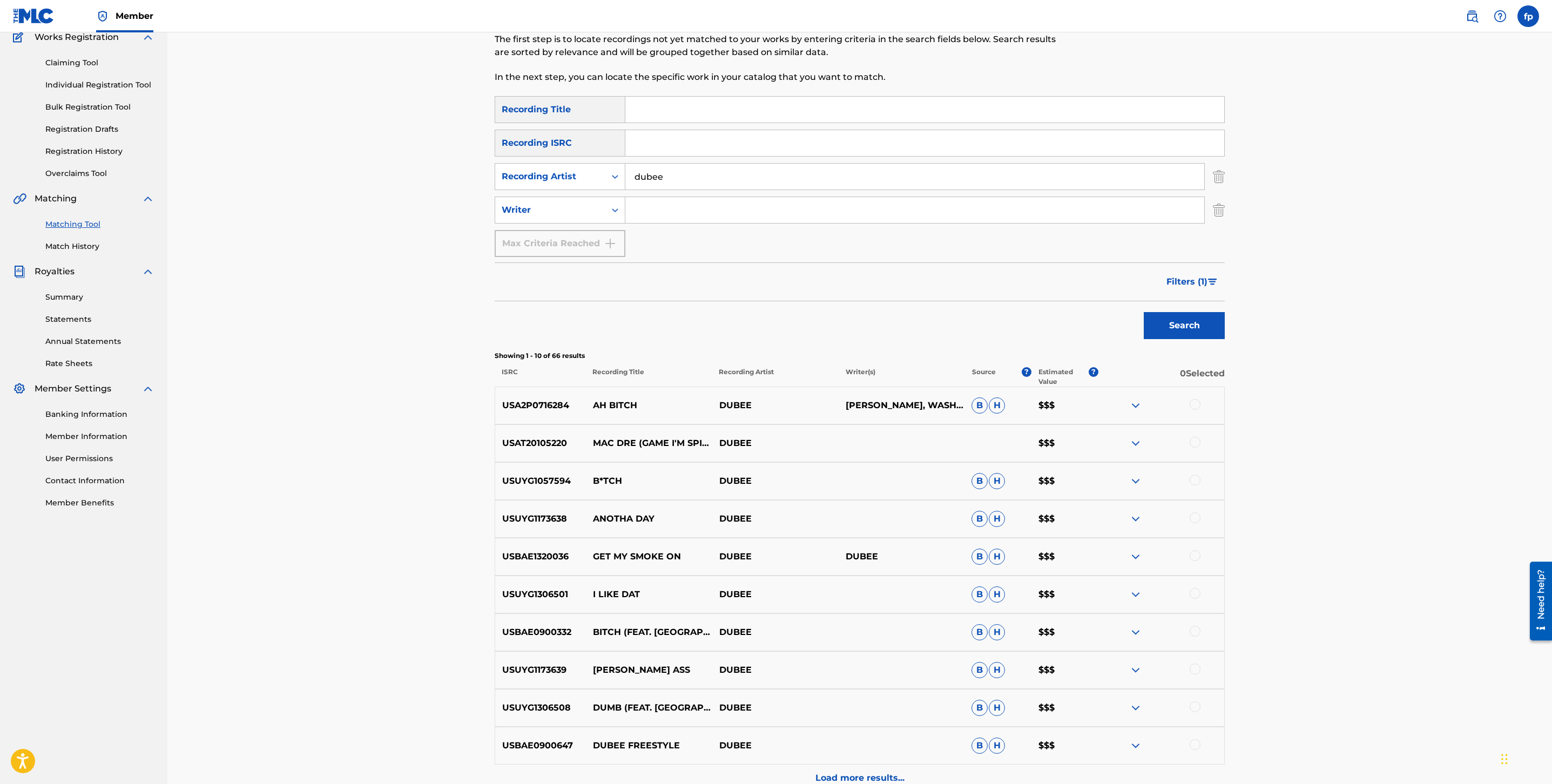
scroll to position [210, 0]
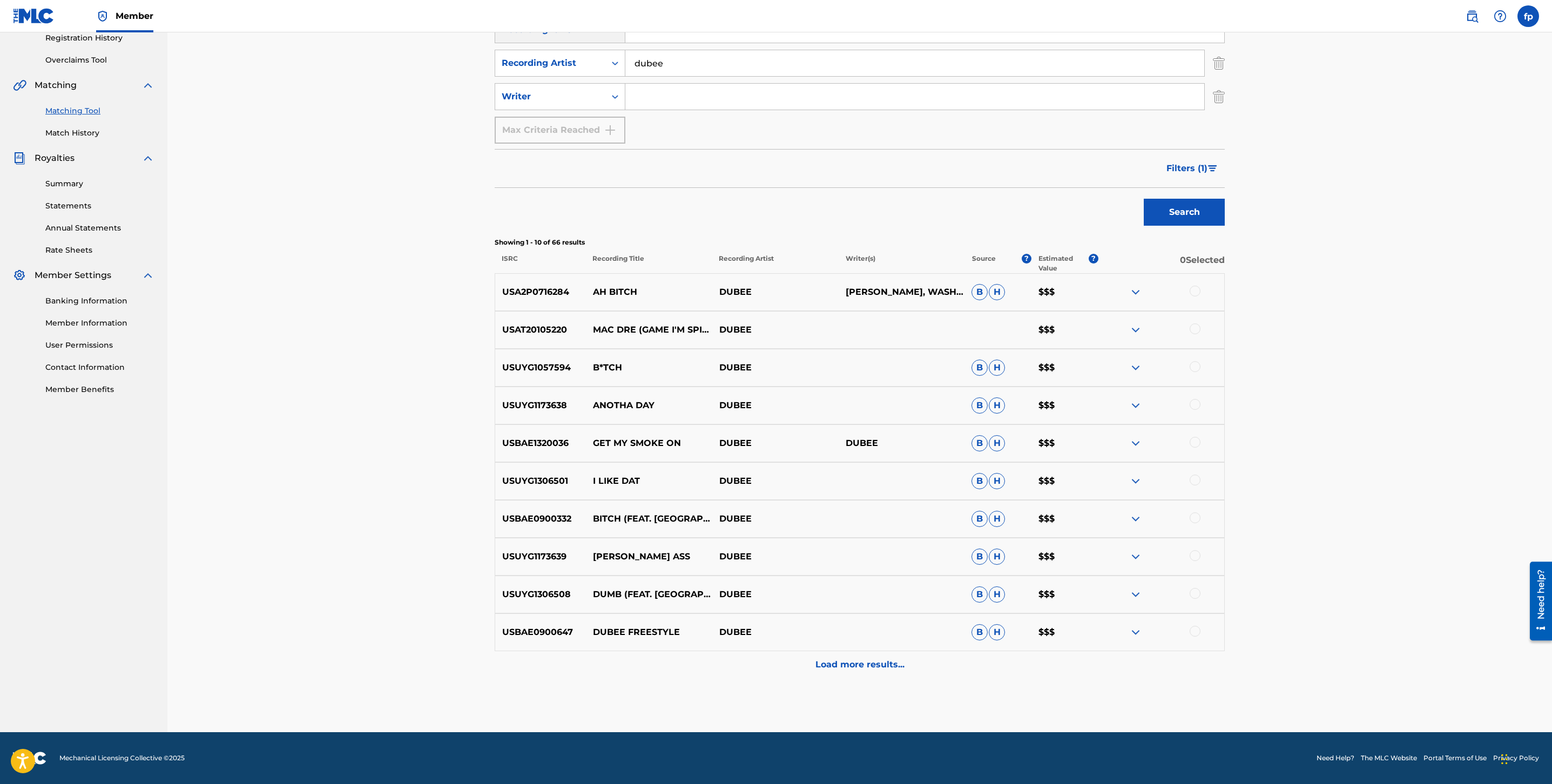
click at [941, 661] on div "Load more results..." at bounding box center [860, 665] width 730 height 27
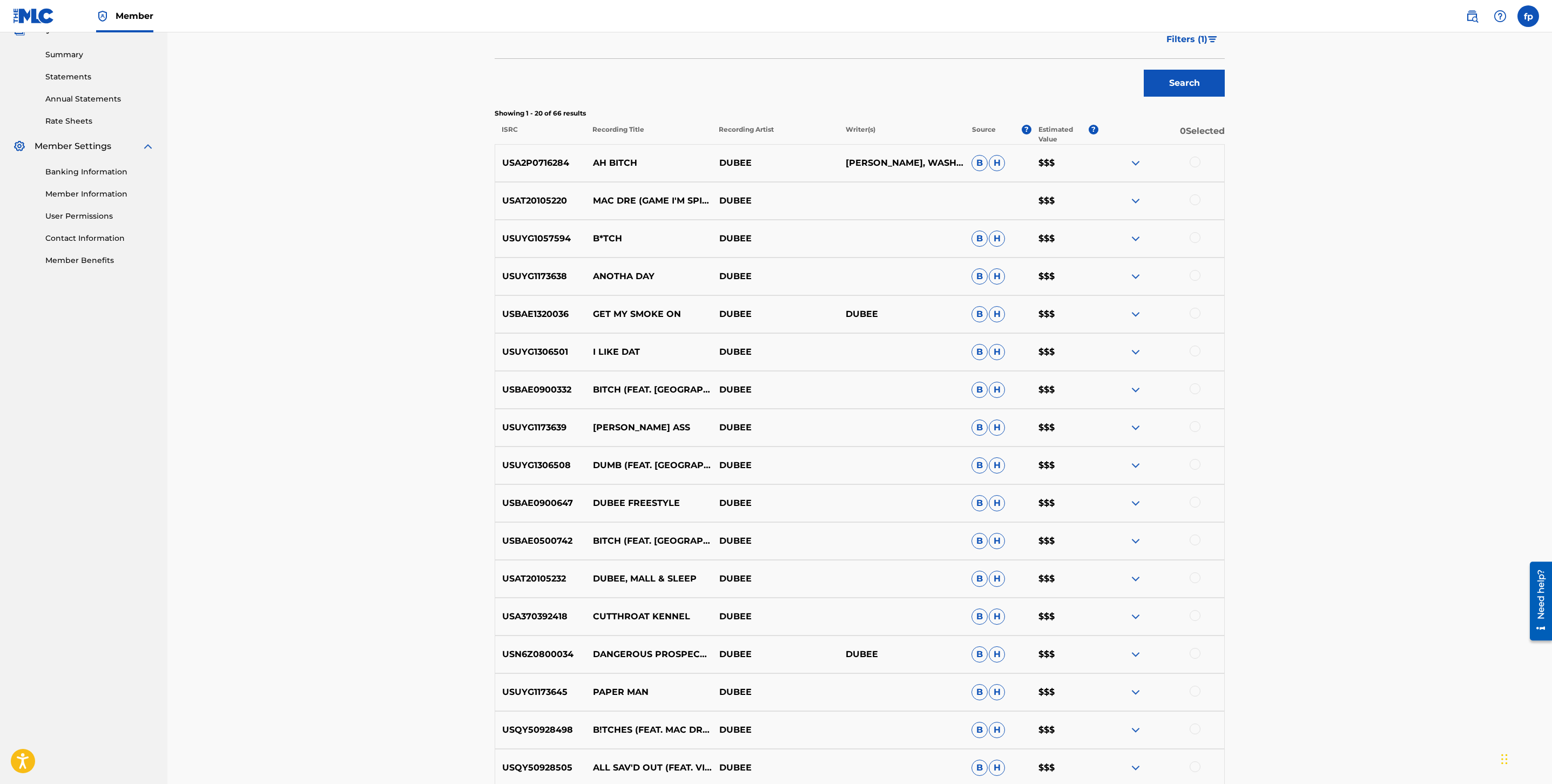
scroll to position [588, 0]
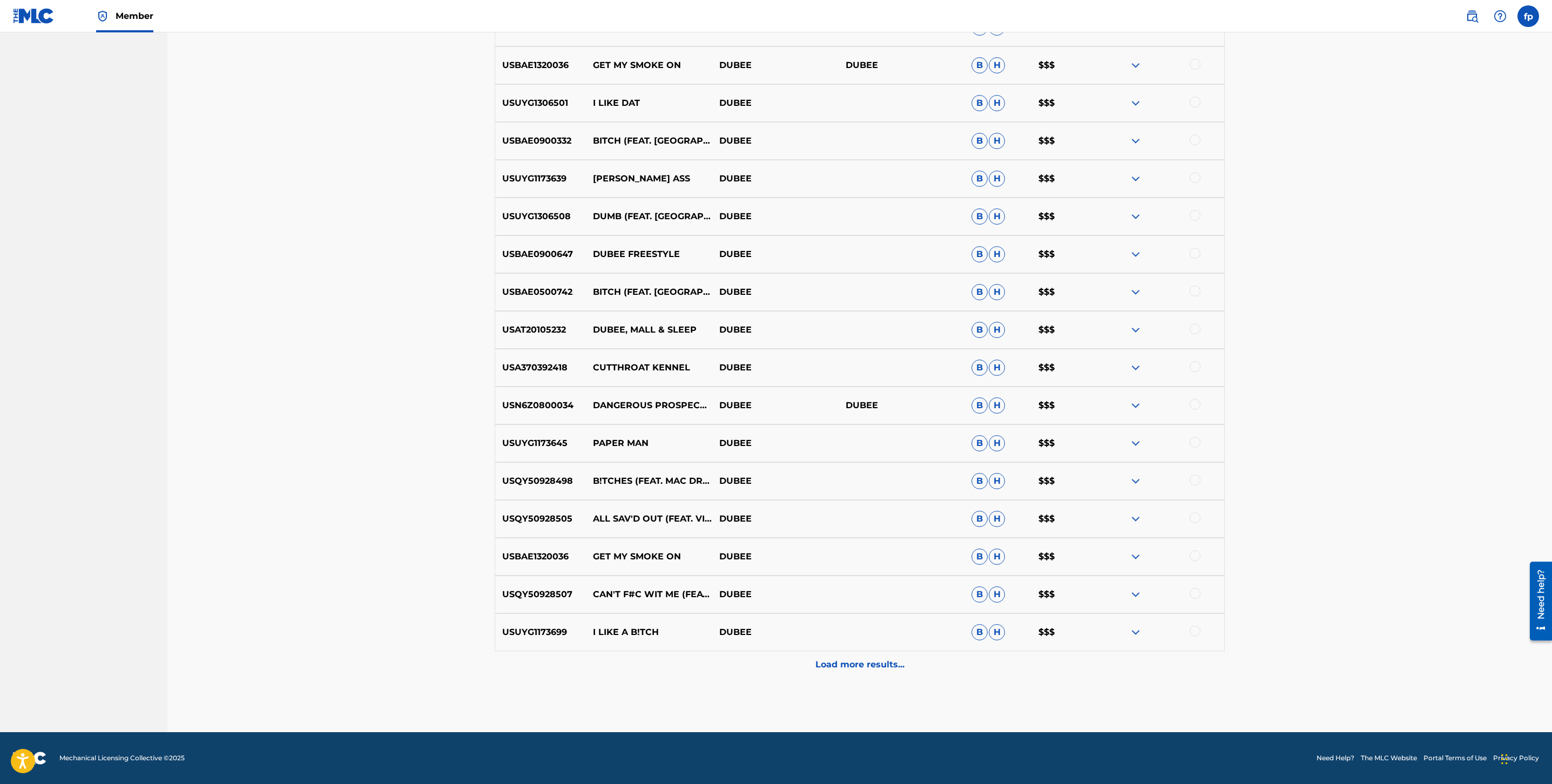
click at [939, 661] on div "Load more results..." at bounding box center [860, 665] width 730 height 27
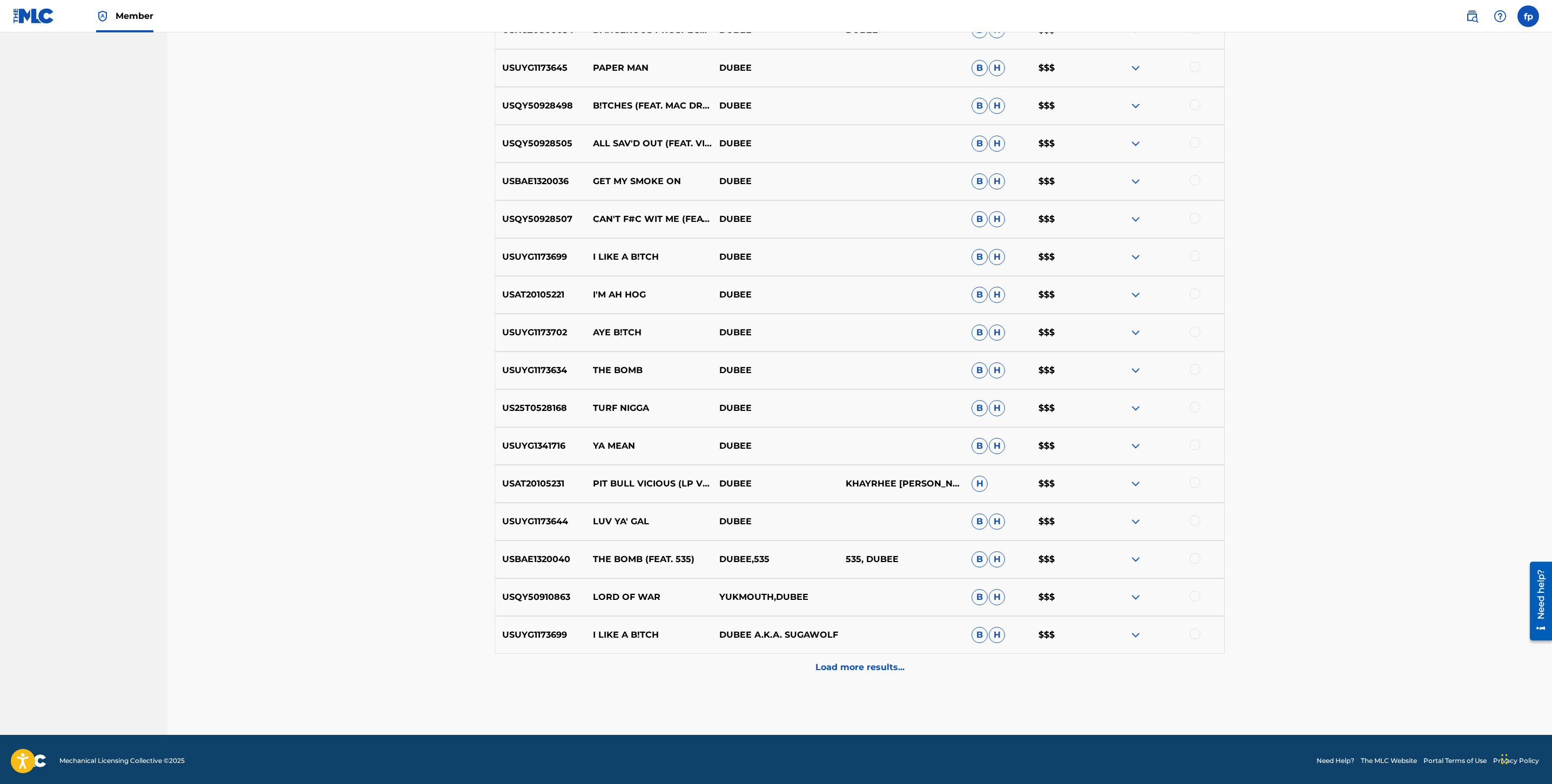
scroll to position [965, 0]
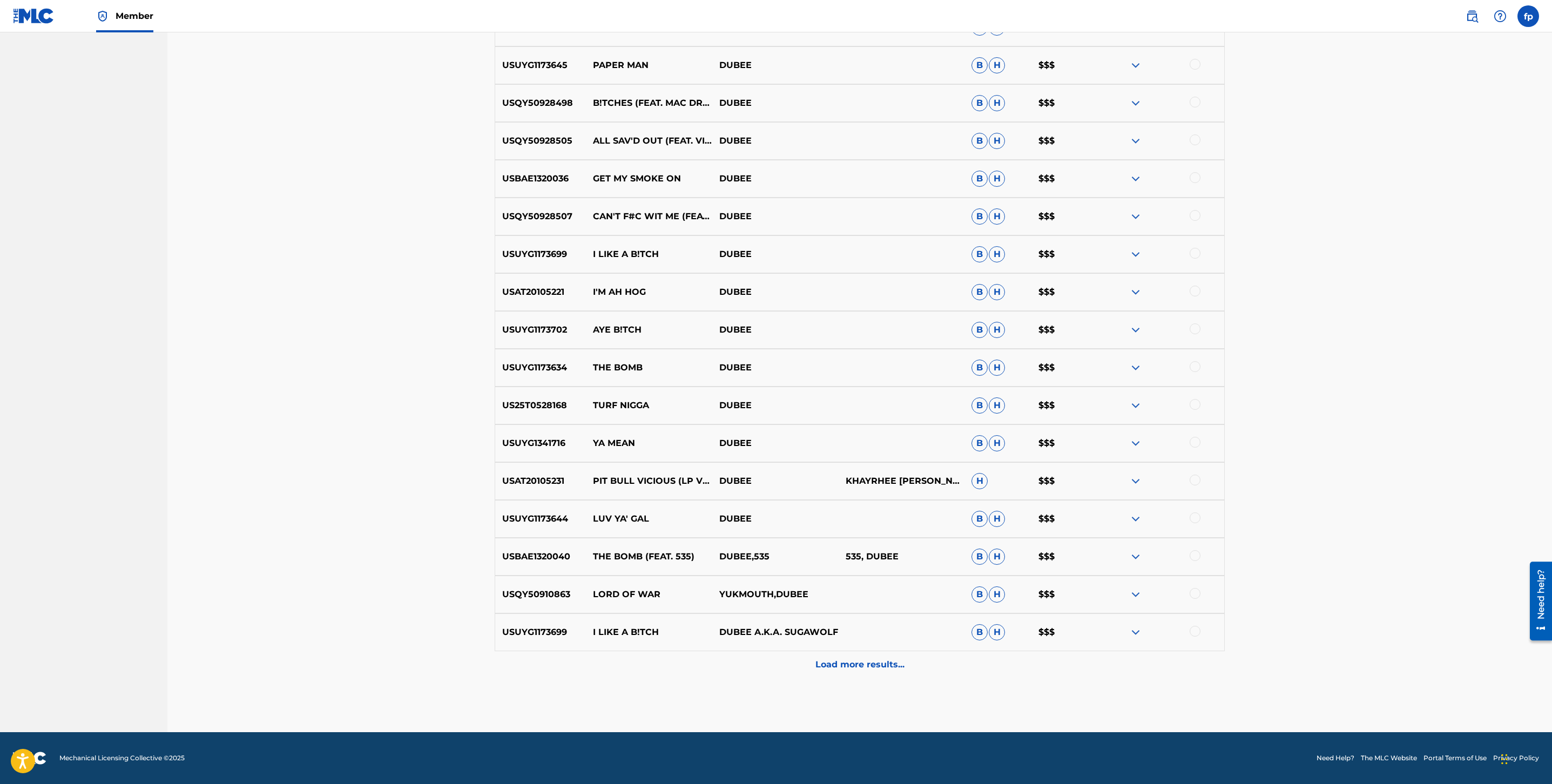
click at [943, 659] on div "Load more results..." at bounding box center [860, 665] width 730 height 27
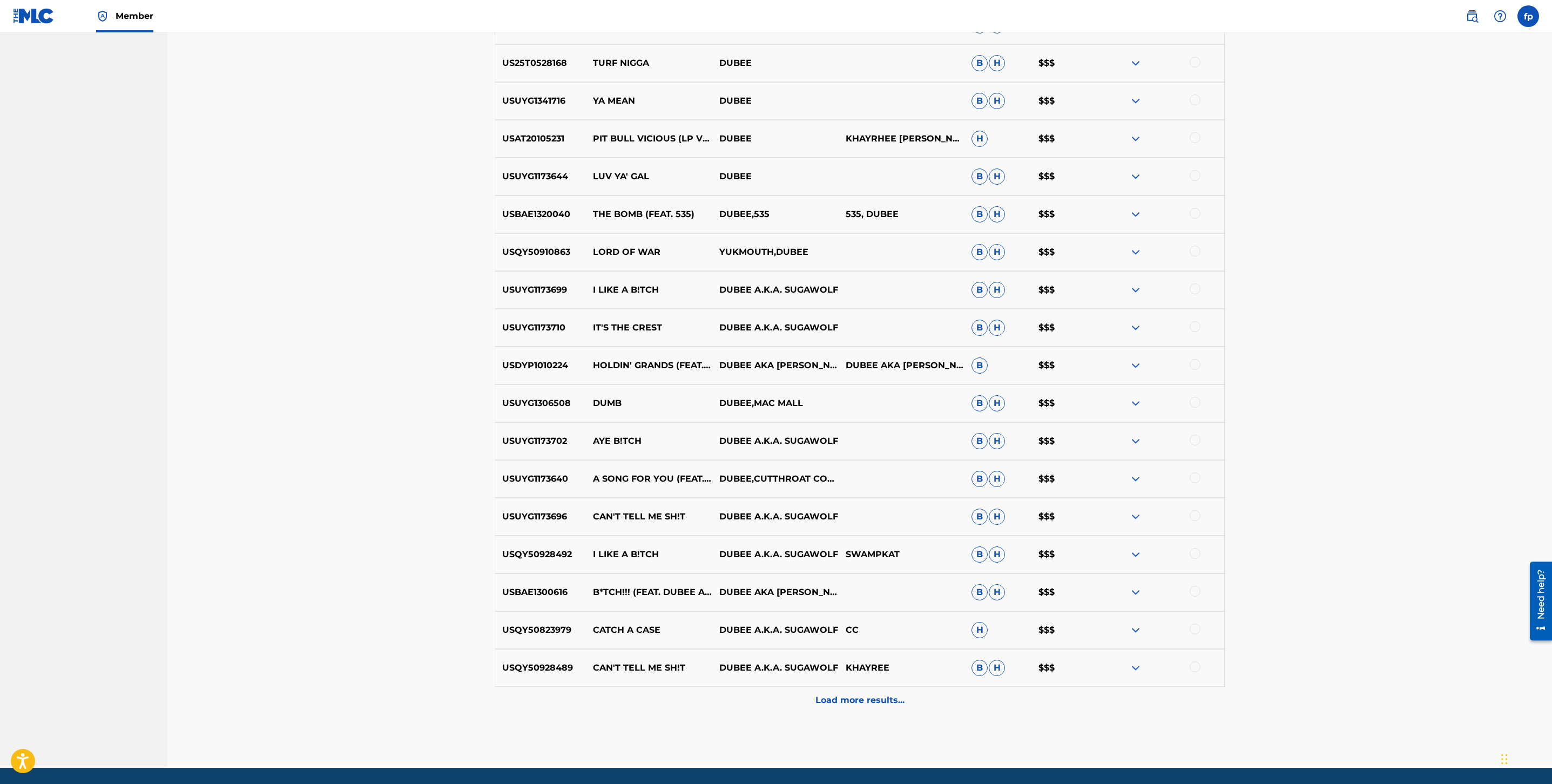
scroll to position [1344, 0]
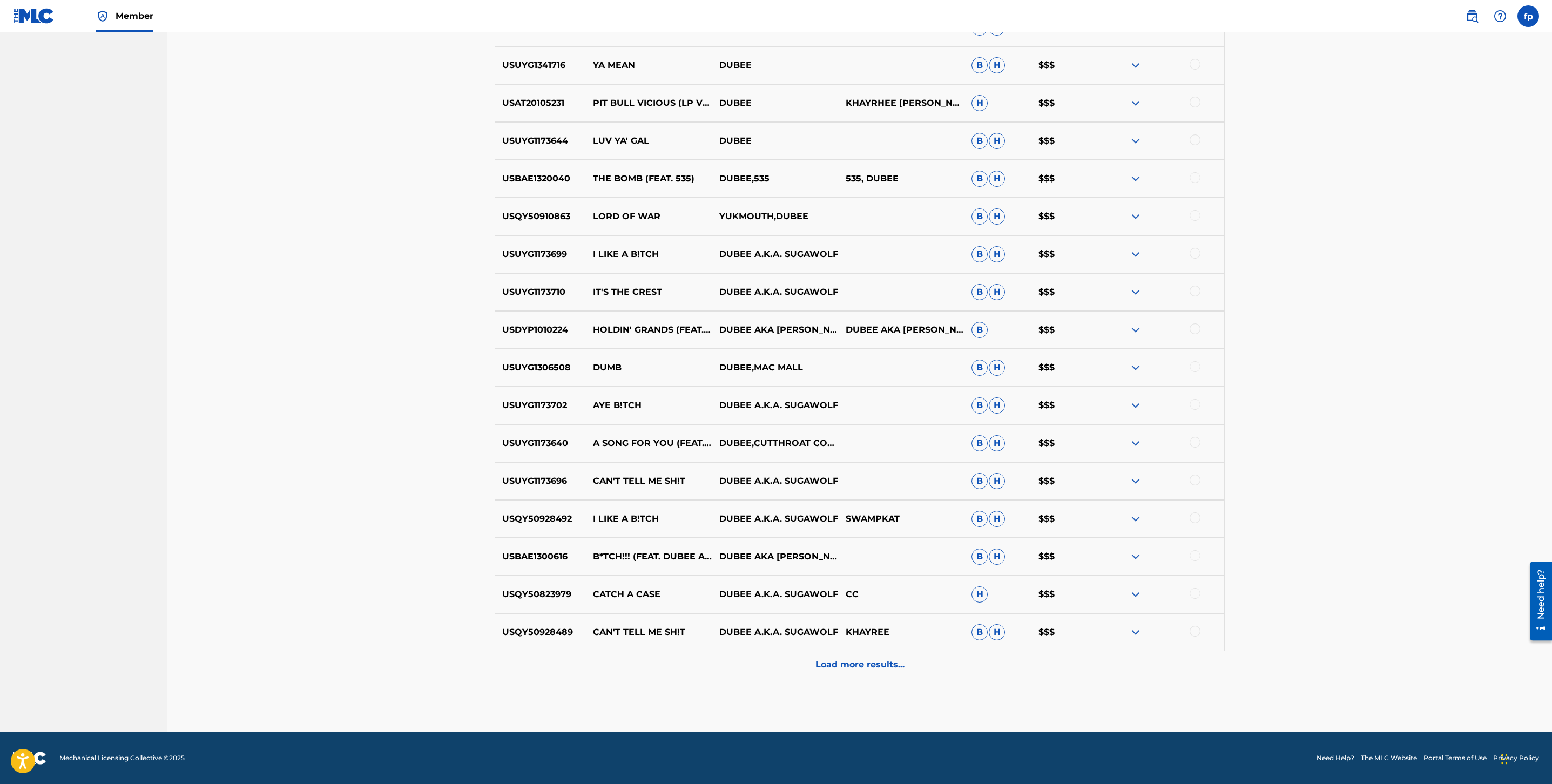
click at [943, 659] on div "Load more results..." at bounding box center [860, 665] width 730 height 27
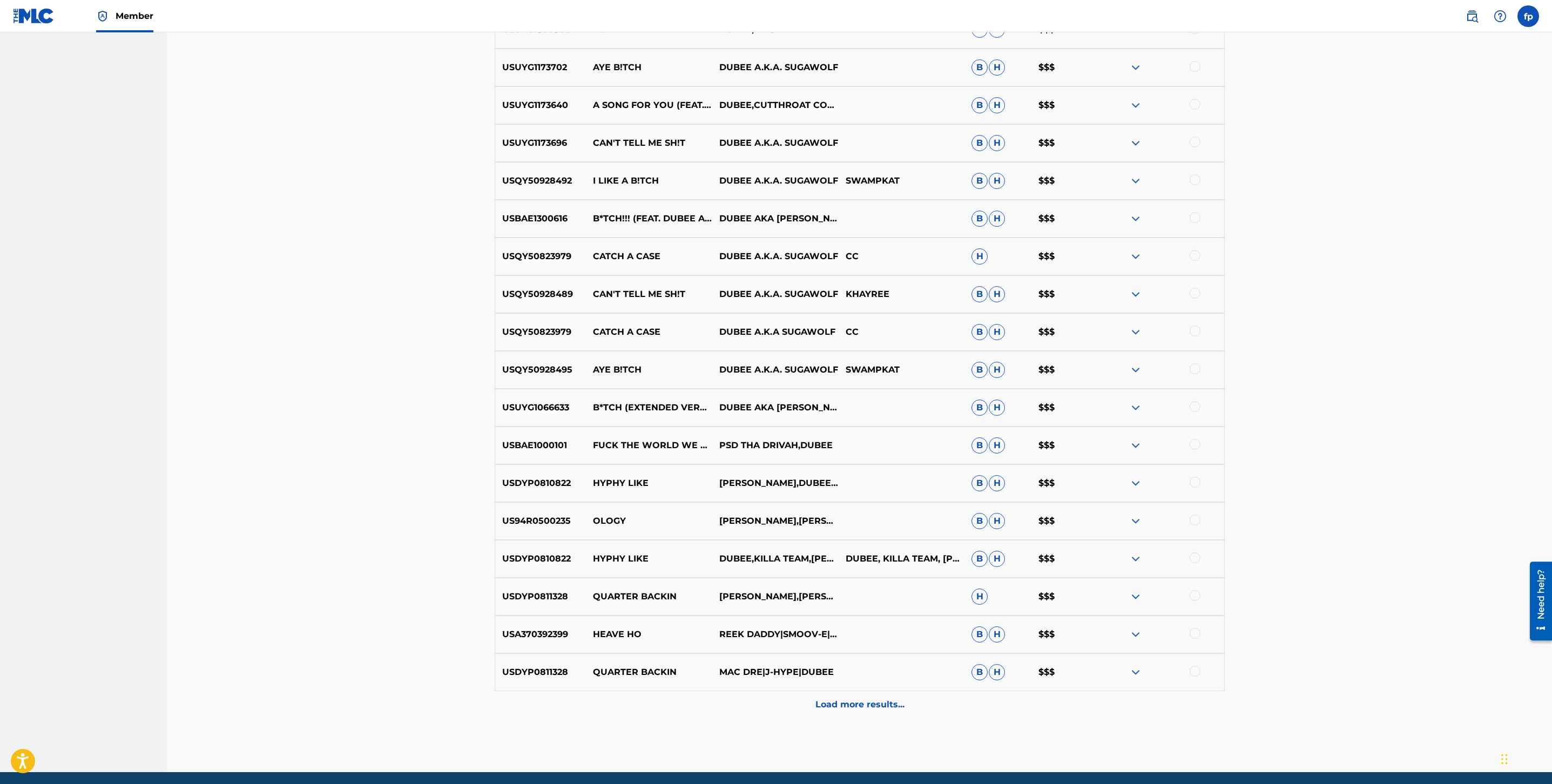
scroll to position [1721, 0]
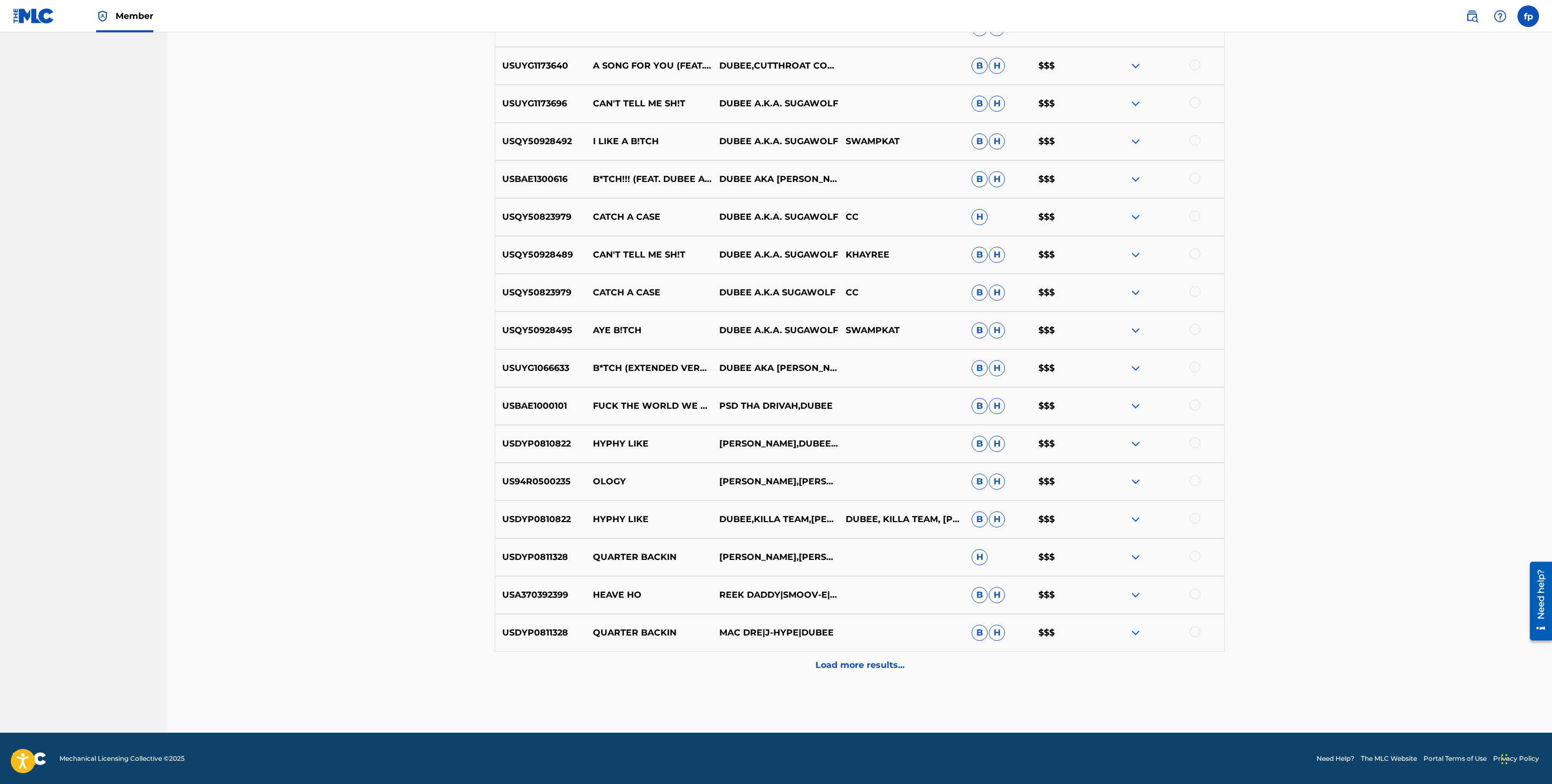
click at [943, 659] on div "Load more results..." at bounding box center [860, 666] width 730 height 27
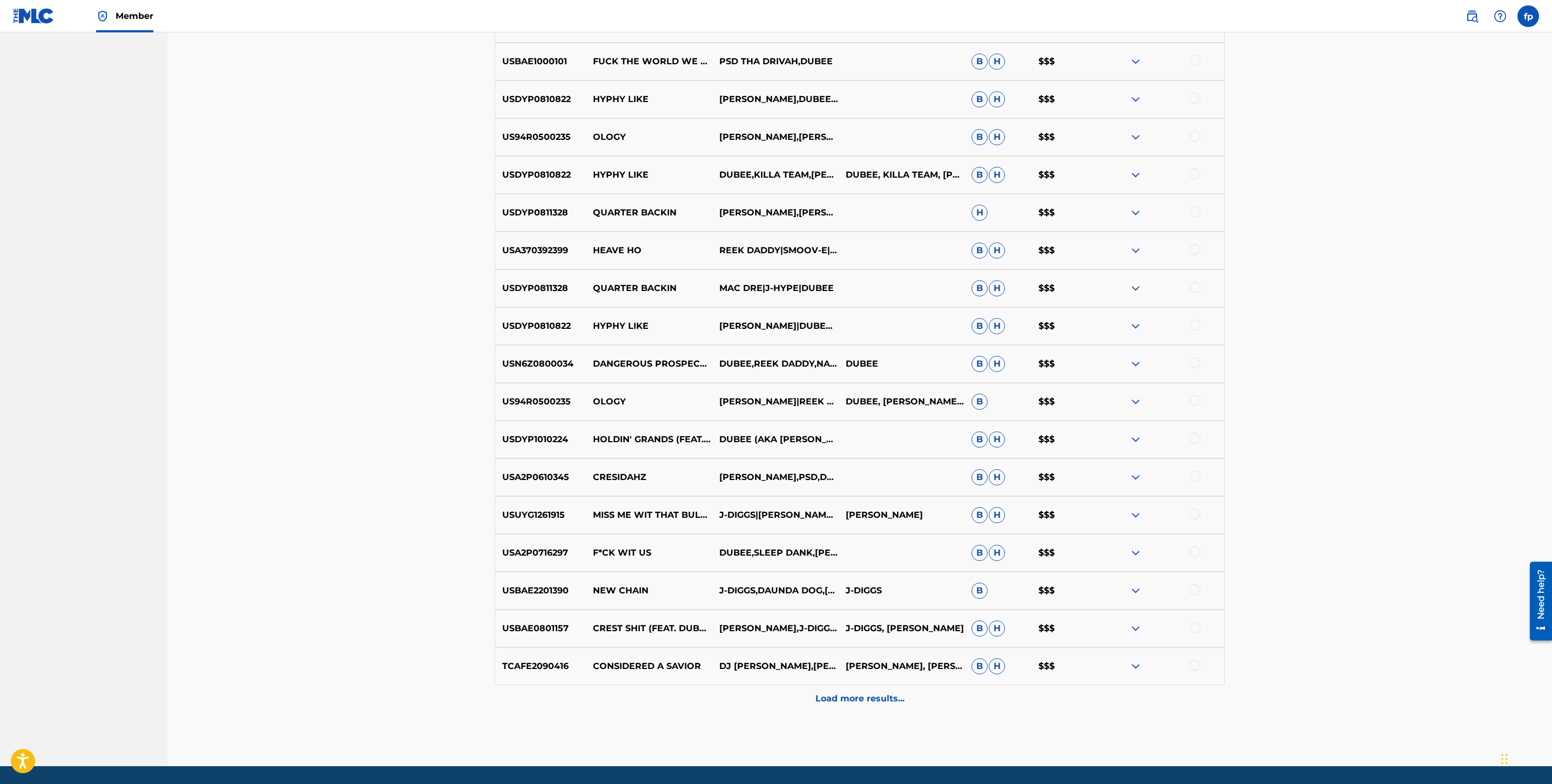
scroll to position [2100, 0]
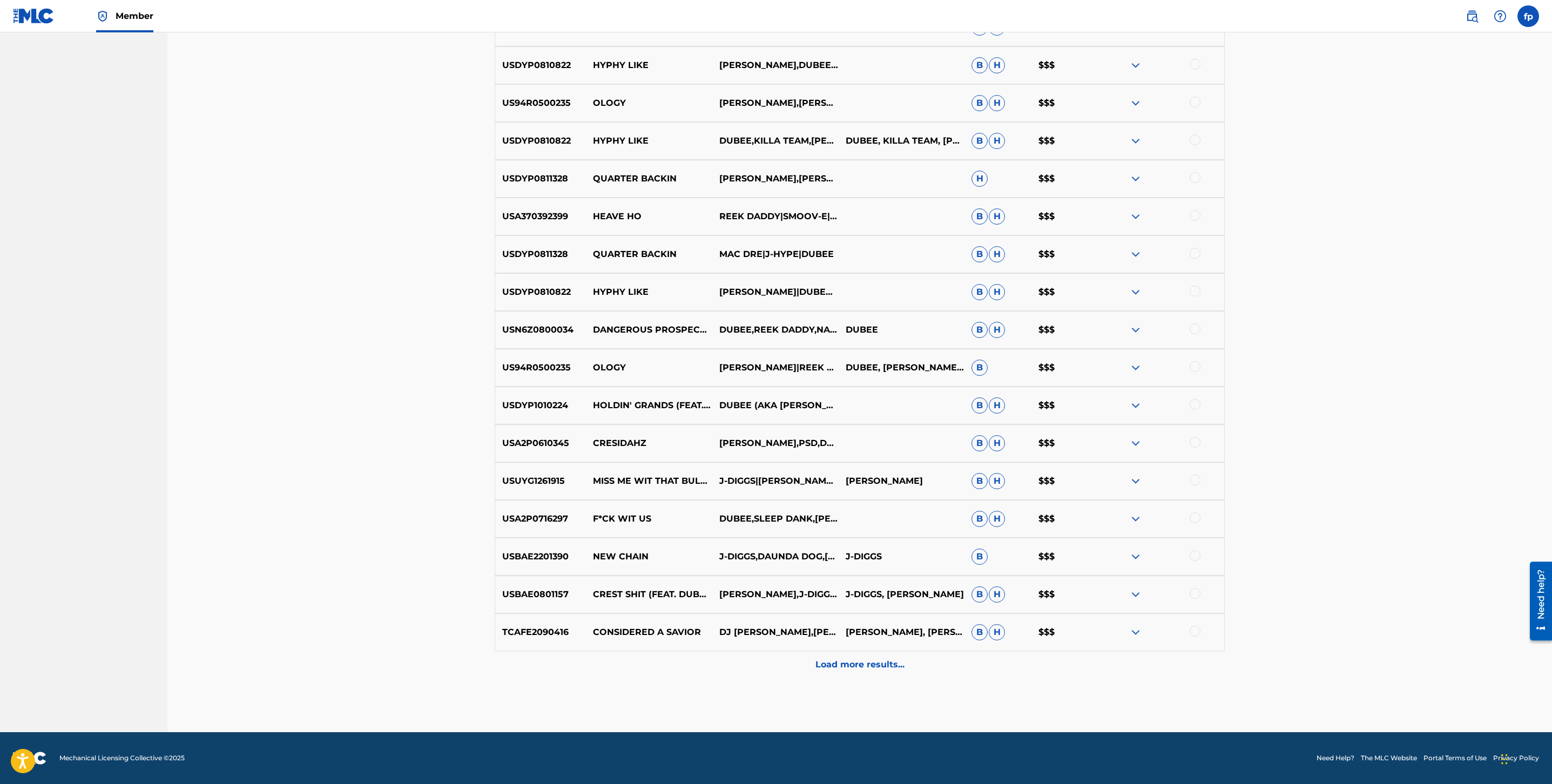
click at [943, 659] on div "Load more results..." at bounding box center [860, 665] width 730 height 27
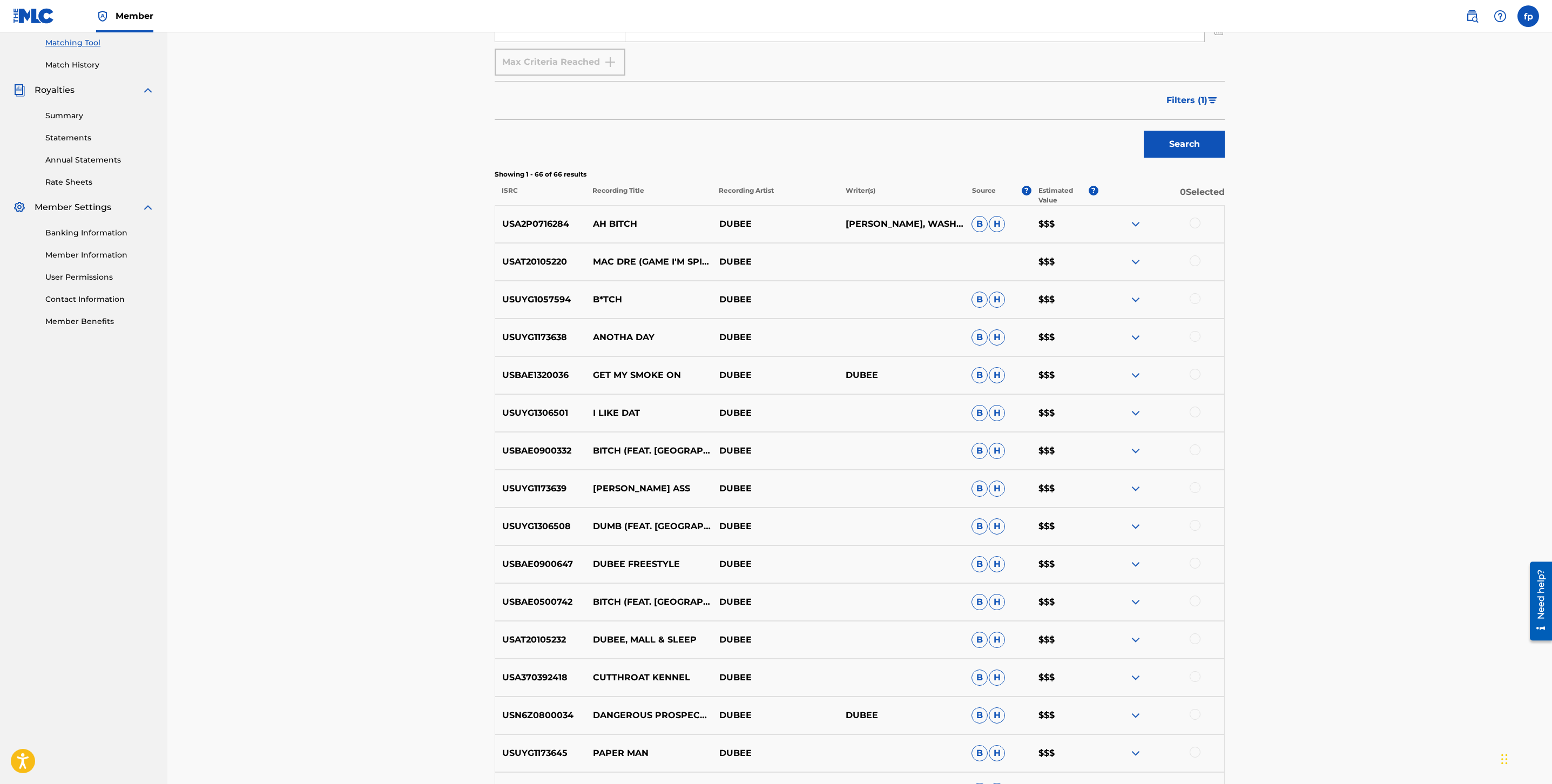
scroll to position [0, 0]
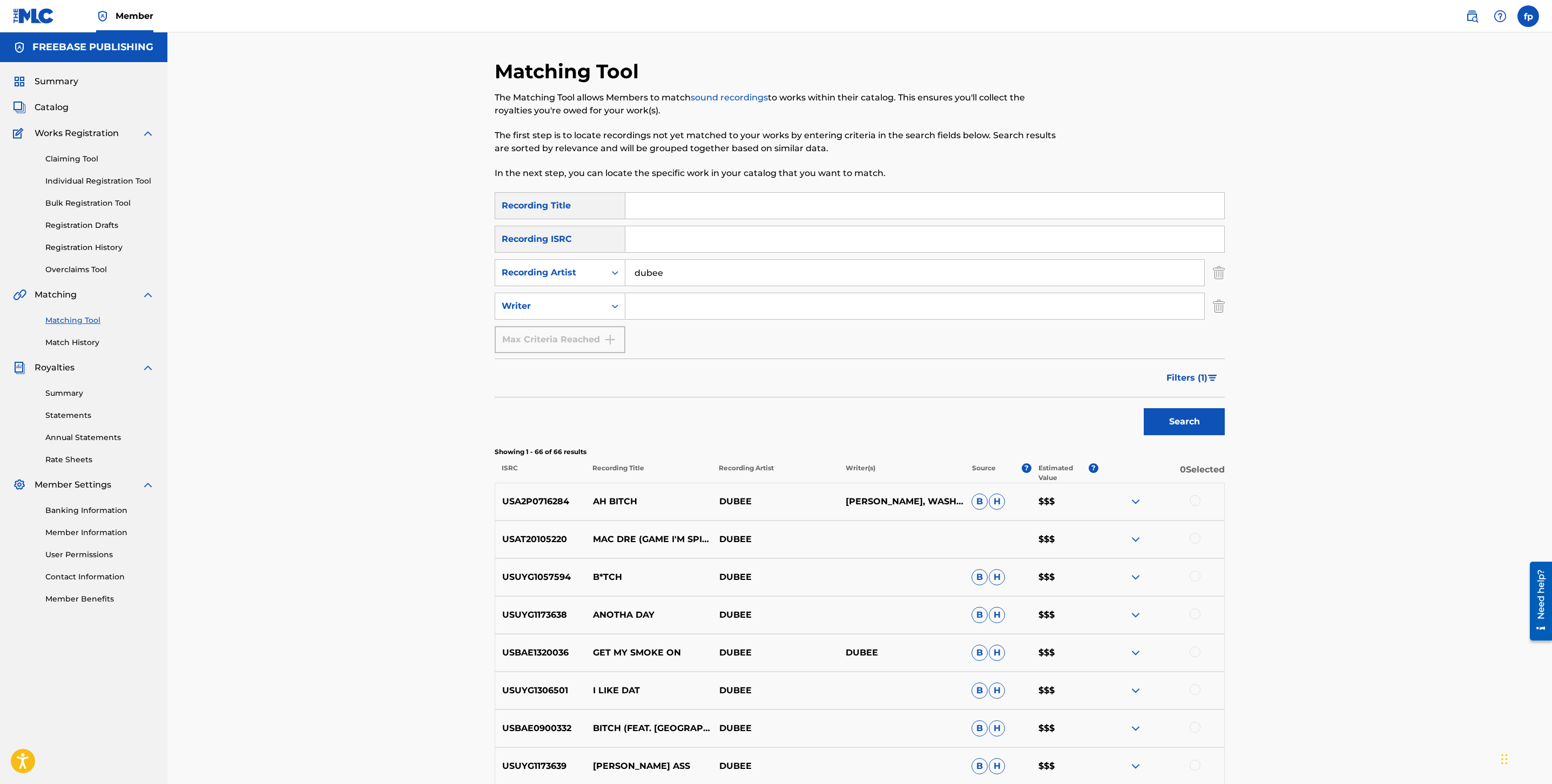
click at [702, 270] on input "dubee" at bounding box center [914, 273] width 579 height 26
type input "ezale"
click at [1144, 408] on button "Search" at bounding box center [1184, 422] width 81 height 27
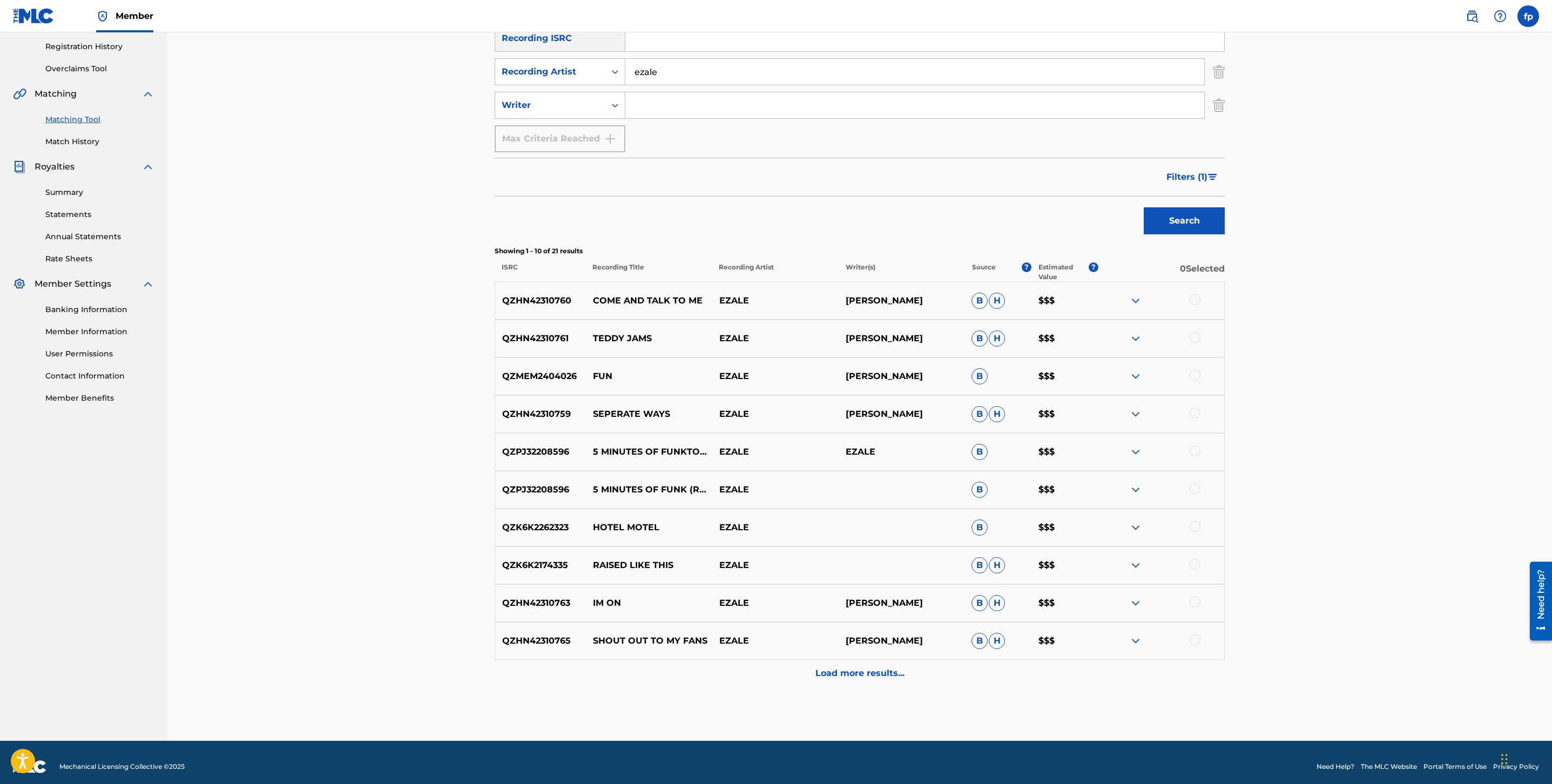
scroll to position [210, 0]
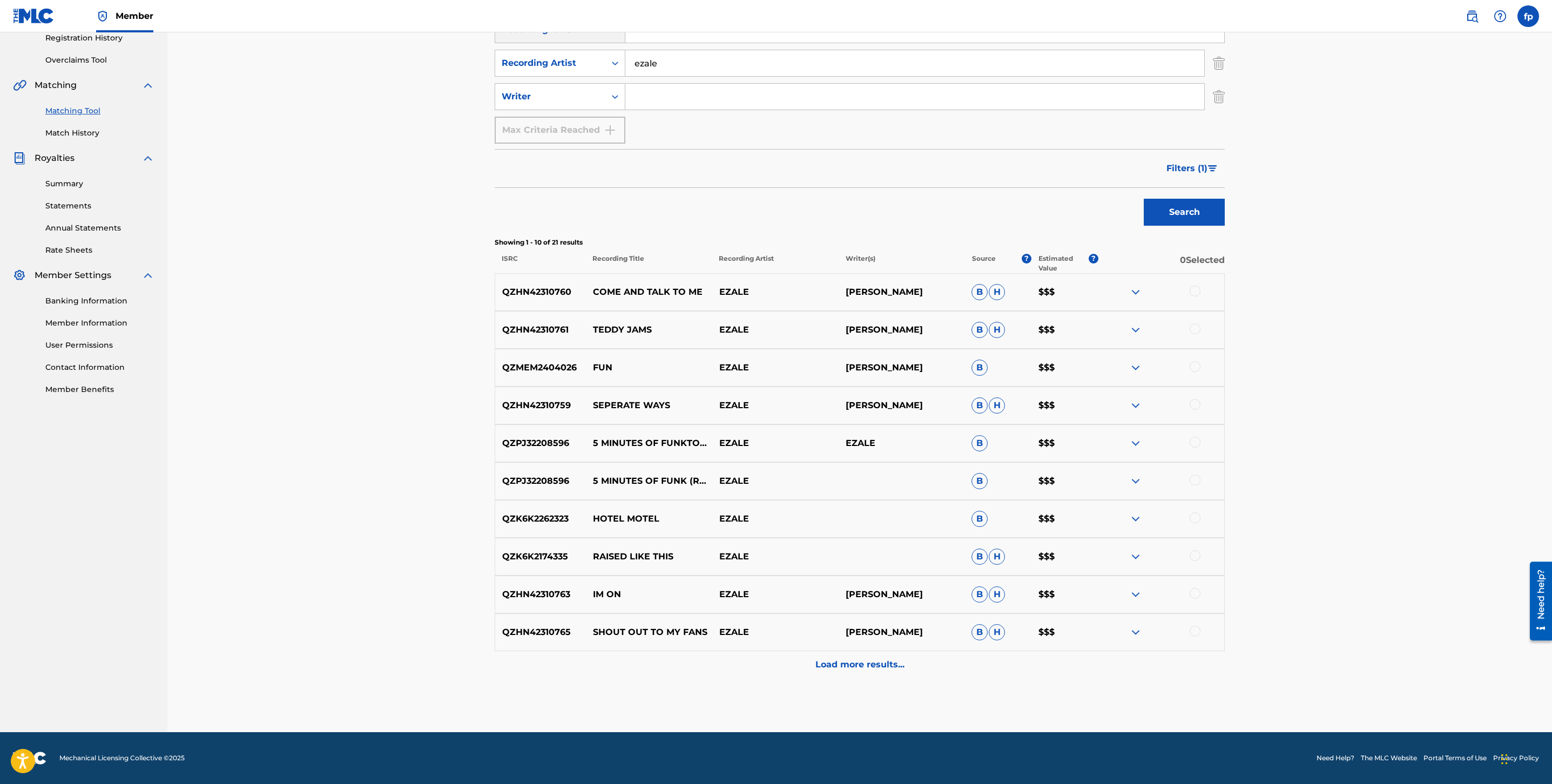
click at [647, 404] on p "SEPERATE WAYS" at bounding box center [649, 405] width 126 height 13
click at [859, 433] on div "QZPJ32208596 5 MINUTES OF FUNKTOWN EZALE EZALE B $$$" at bounding box center [860, 442] width 730 height 38
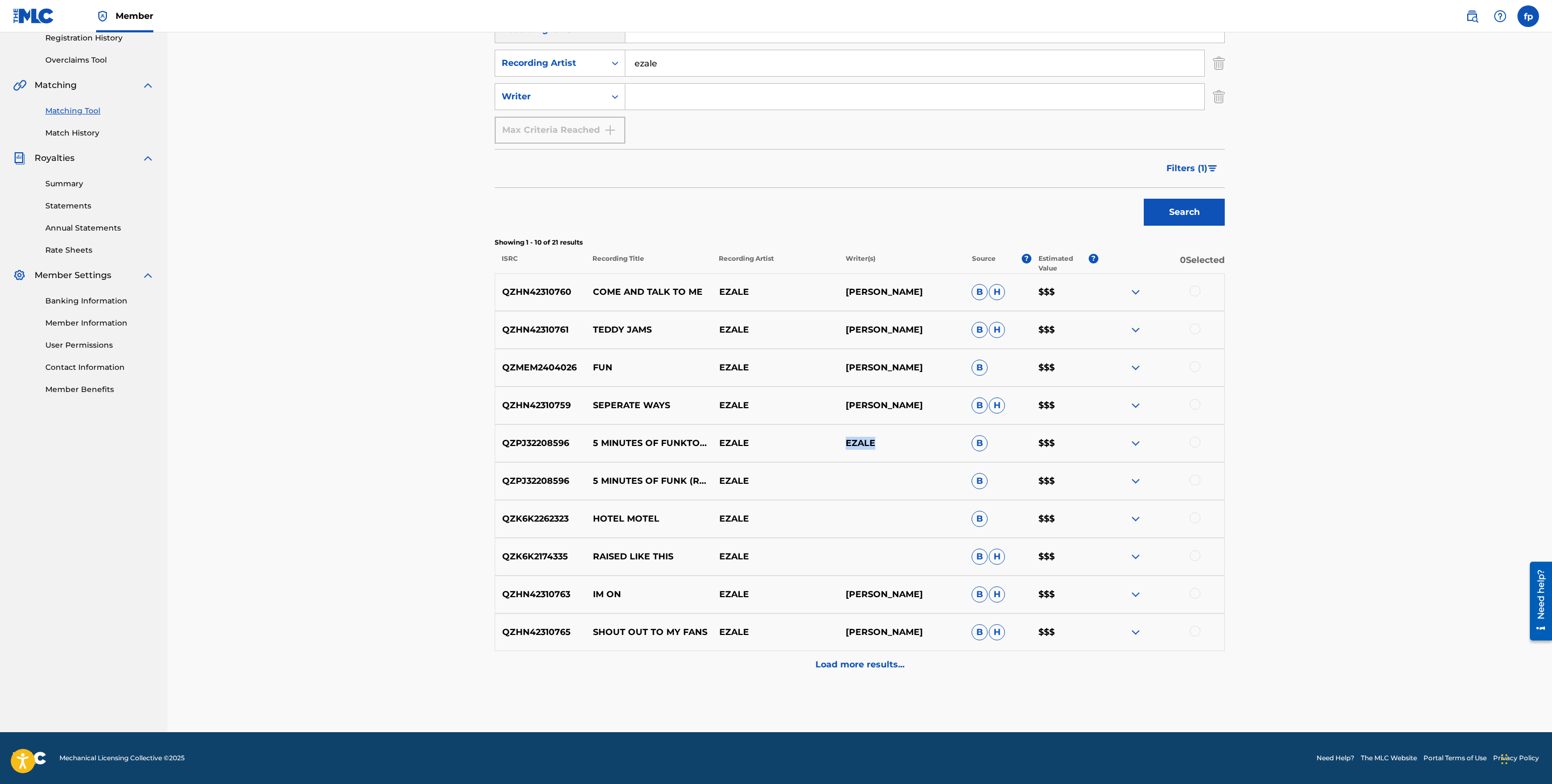
click at [1216, 168] on img "Search Form" at bounding box center [1212, 168] width 9 height 7
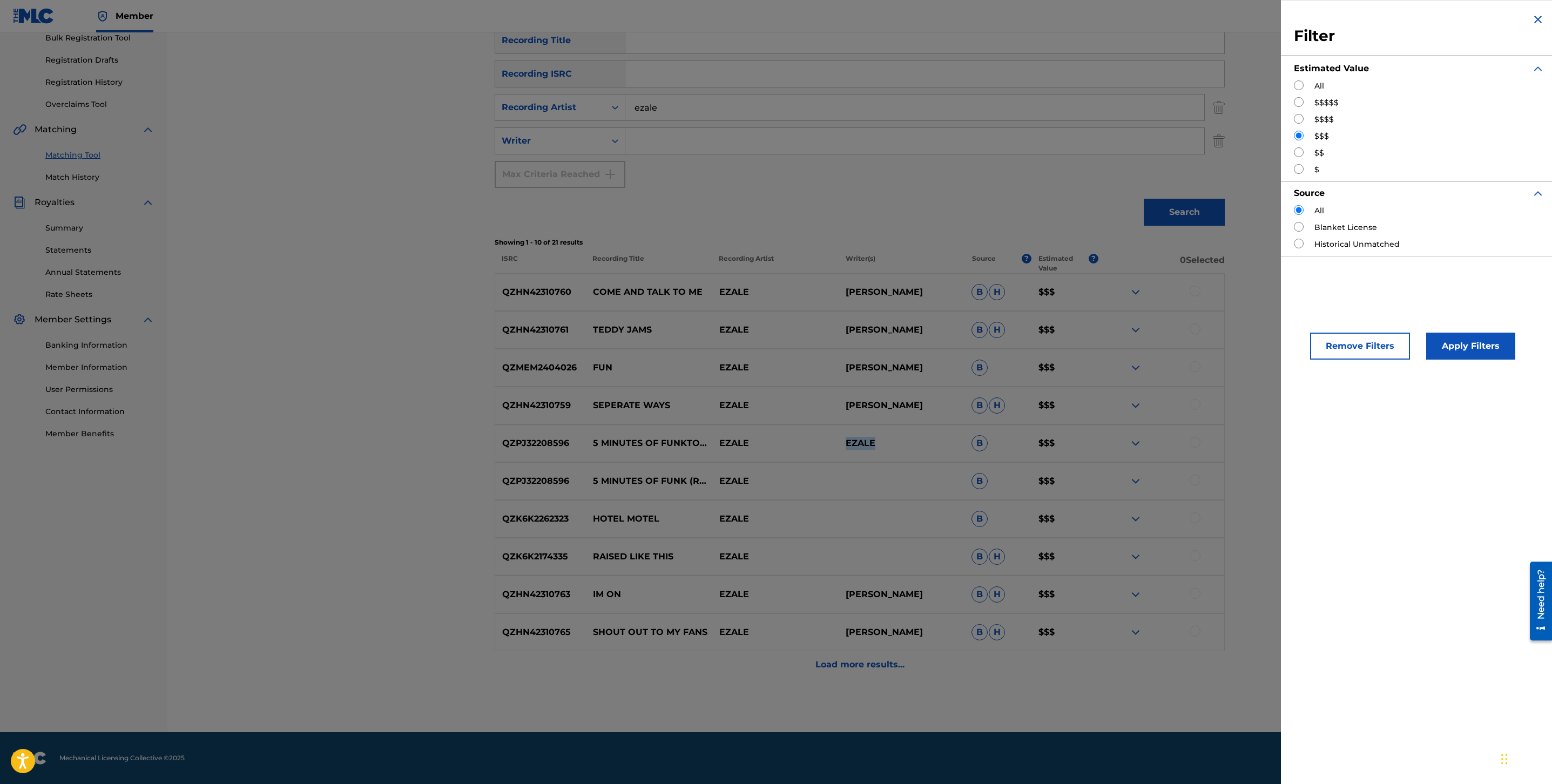
scroll to position [165, 0]
click at [1298, 102] on input "Search Form" at bounding box center [1299, 102] width 10 height 10
radio input "true"
click at [1483, 340] on button "Apply Filters" at bounding box center [1471, 346] width 89 height 27
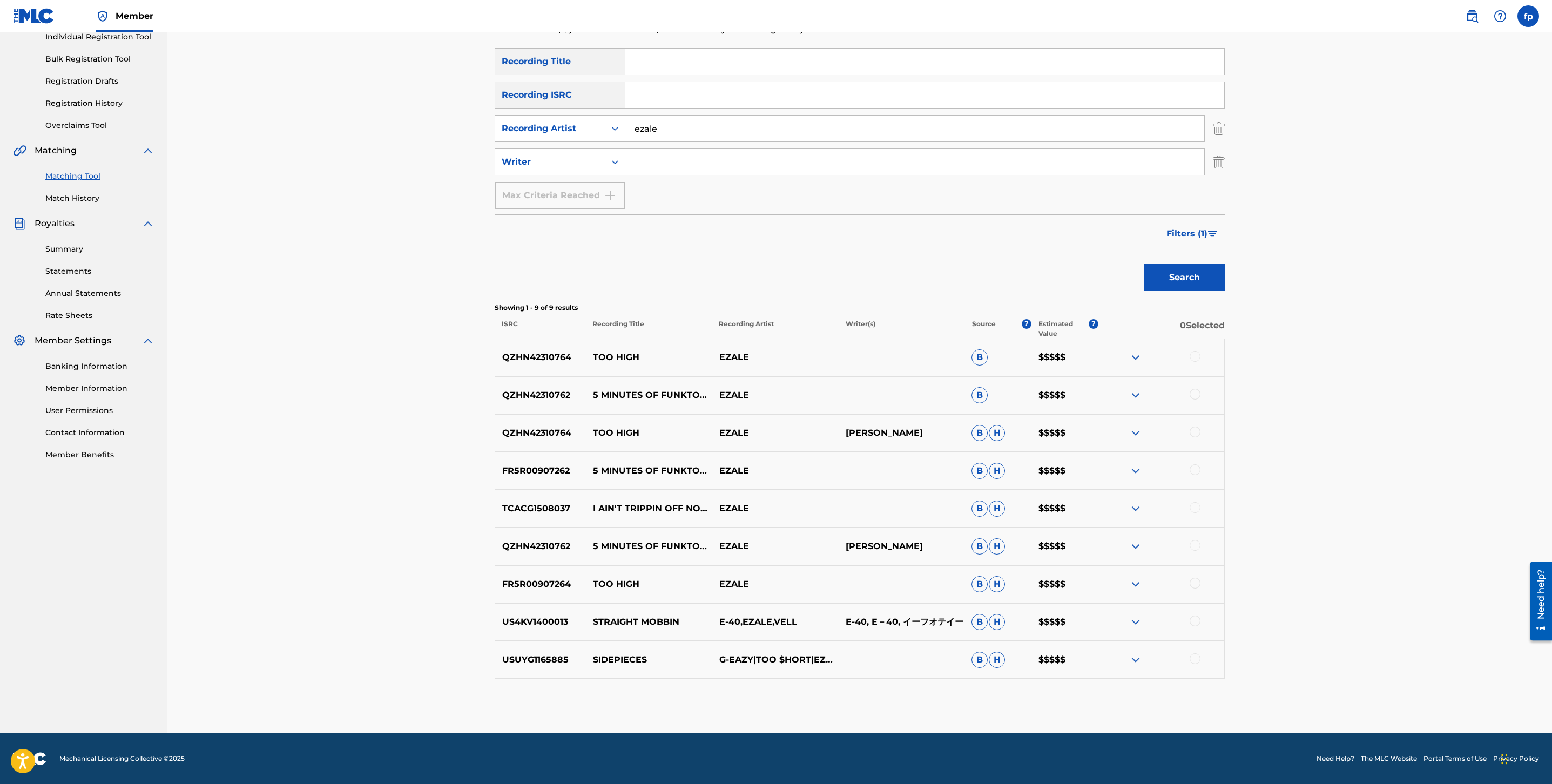
scroll to position [145, 0]
click at [876, 545] on p "[PERSON_NAME]" at bounding box center [902, 545] width 126 height 13
click at [680, 164] on input "Search Form" at bounding box center [914, 161] width 579 height 26
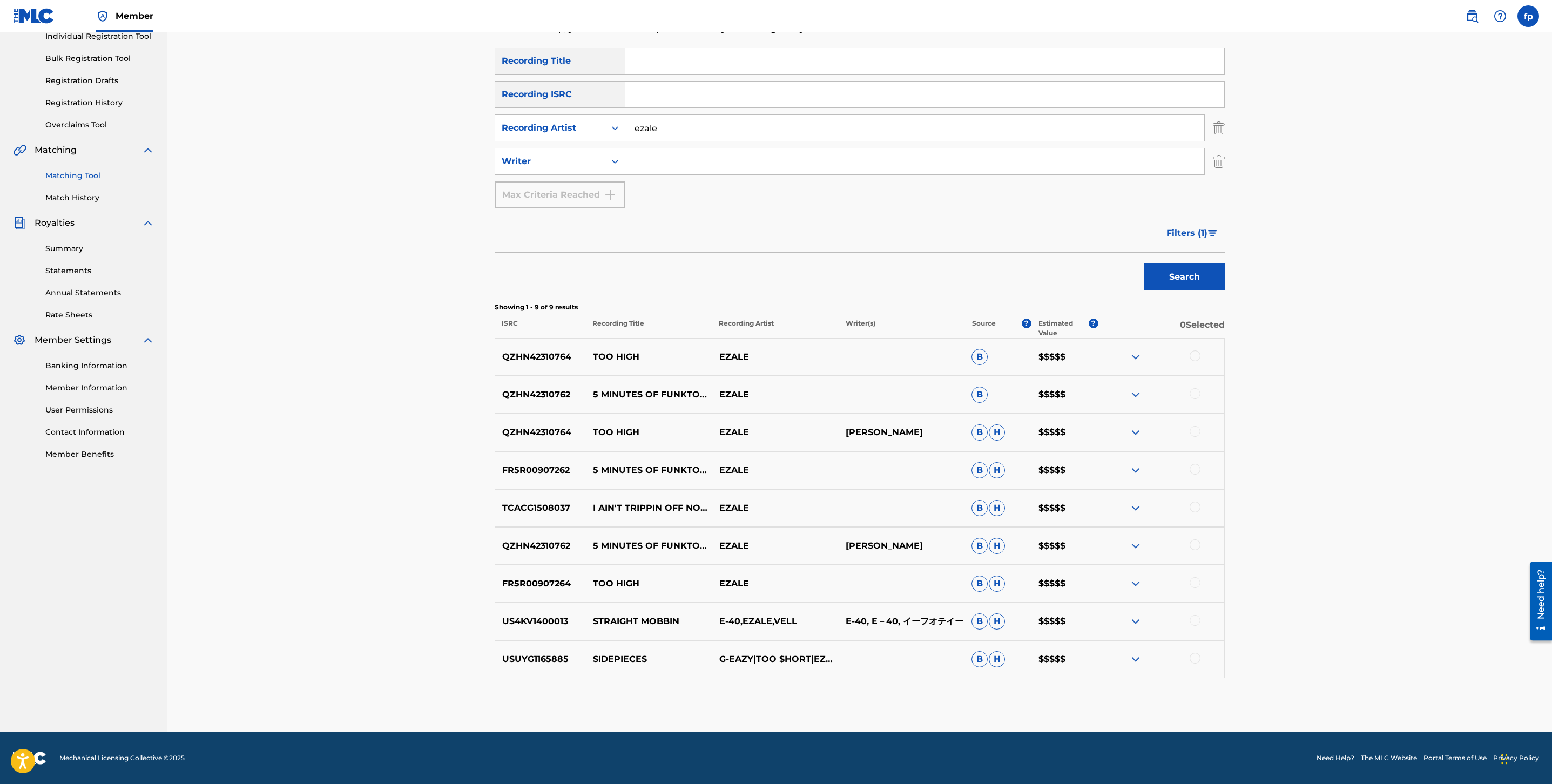
paste input "[PERSON_NAME]"
type input "[PERSON_NAME]"
click at [1187, 271] on button "Search" at bounding box center [1184, 278] width 81 height 27
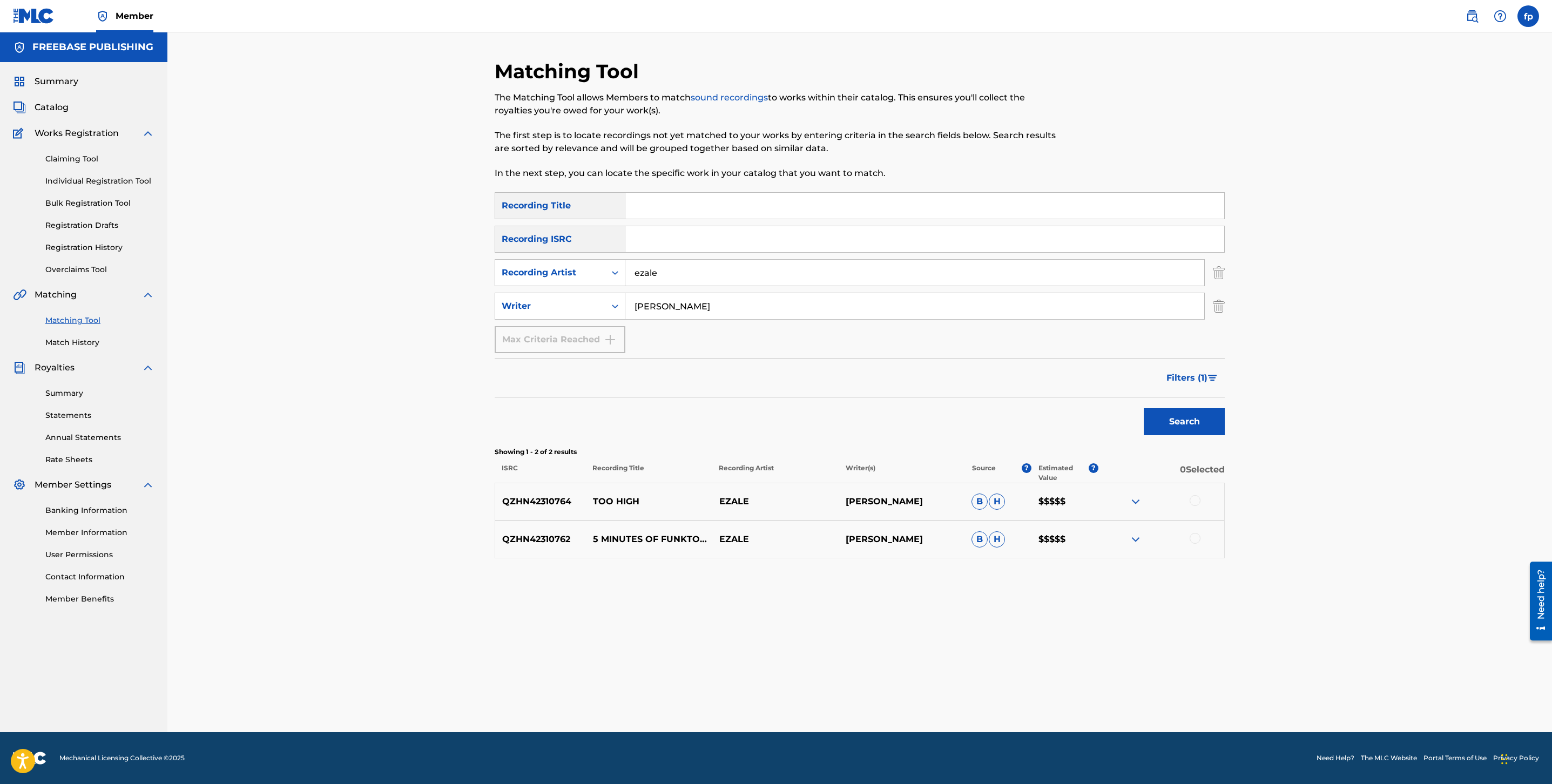
click at [743, 316] on input "[PERSON_NAME]" at bounding box center [914, 306] width 579 height 26
click at [1193, 416] on button "Search" at bounding box center [1184, 422] width 81 height 27
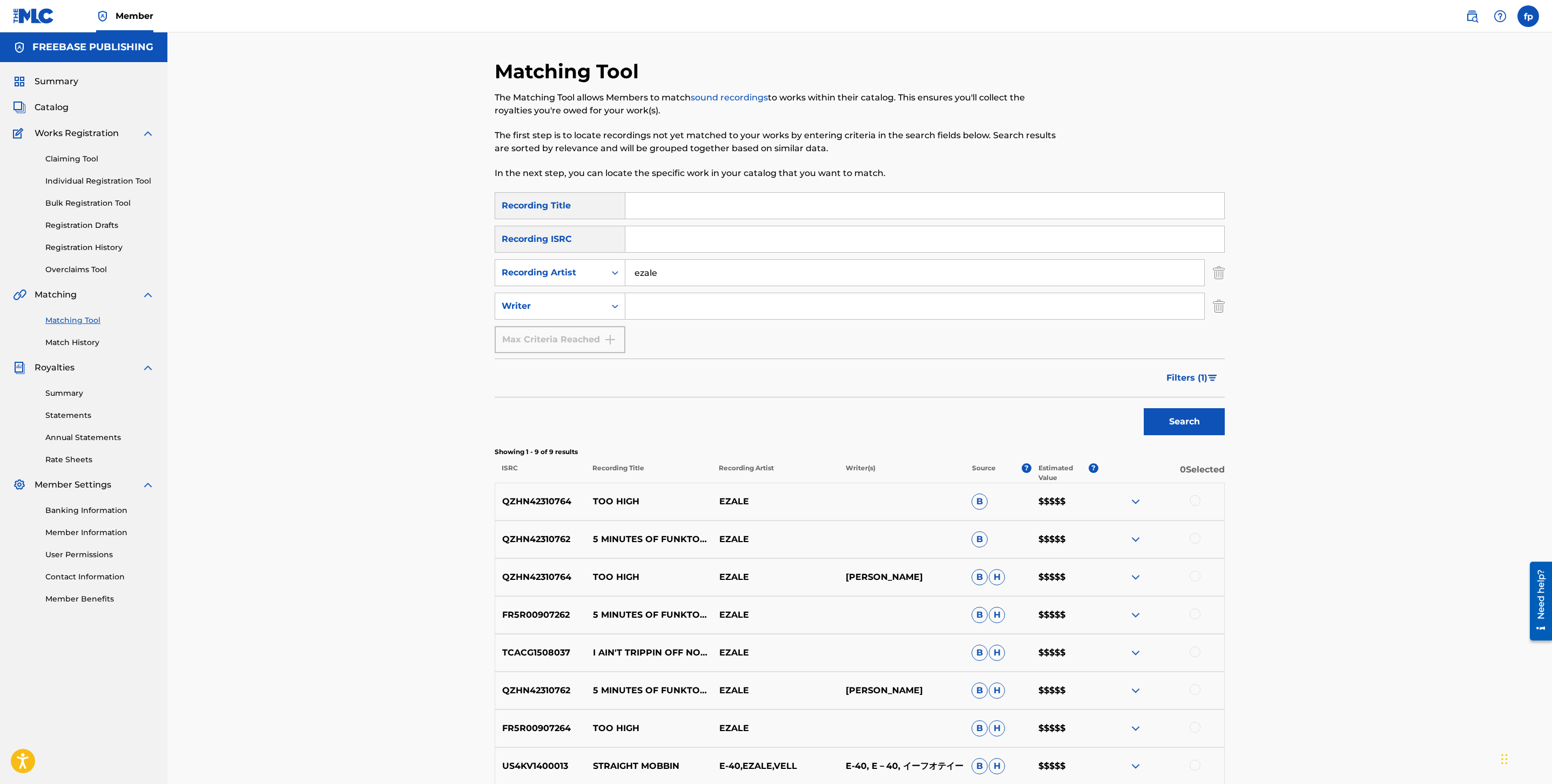
scroll to position [145, 0]
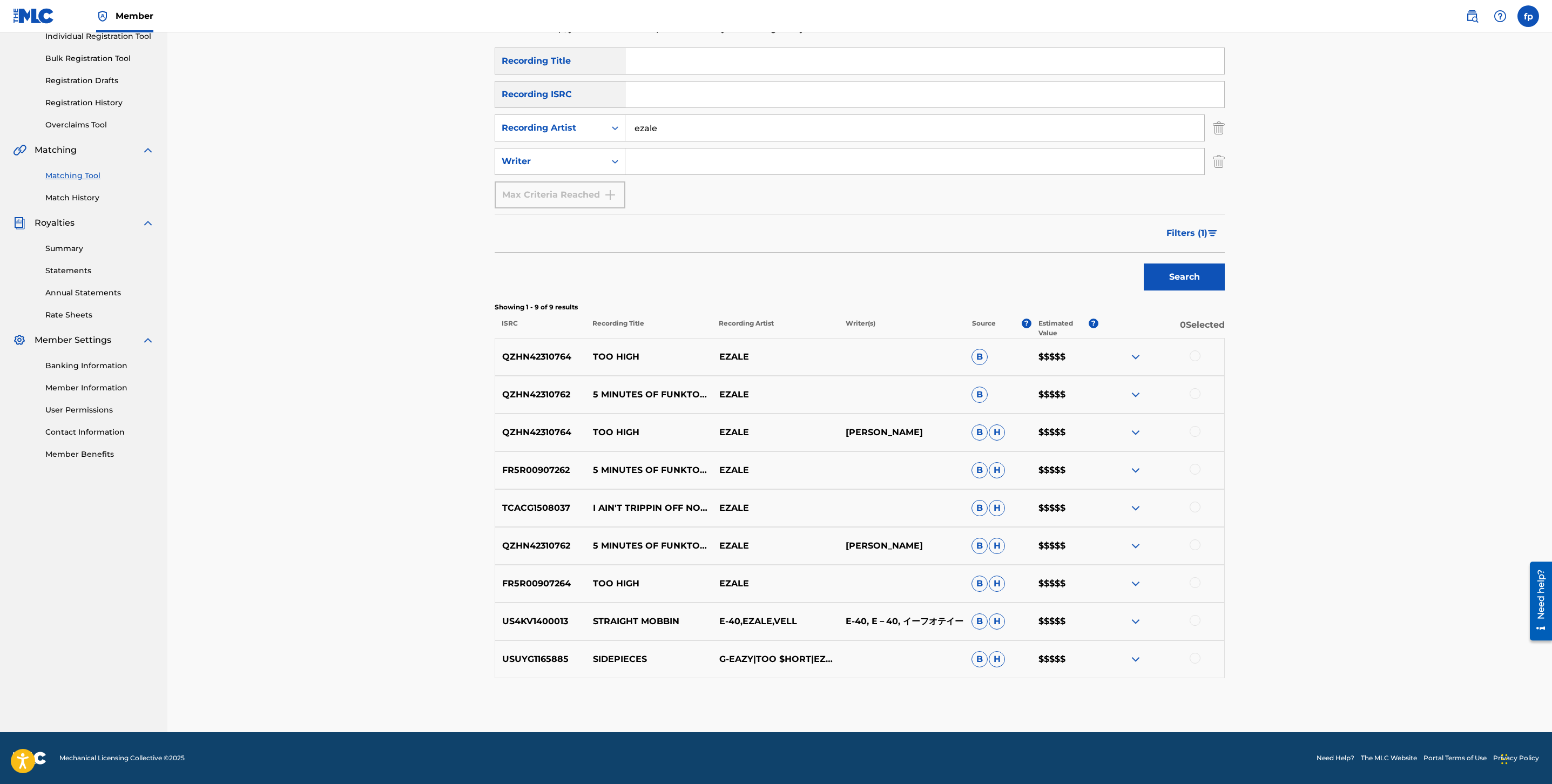
click at [1191, 272] on button "Search" at bounding box center [1184, 278] width 81 height 27
click at [1203, 241] on button "Filters ( 1 )" at bounding box center [1192, 234] width 65 height 27
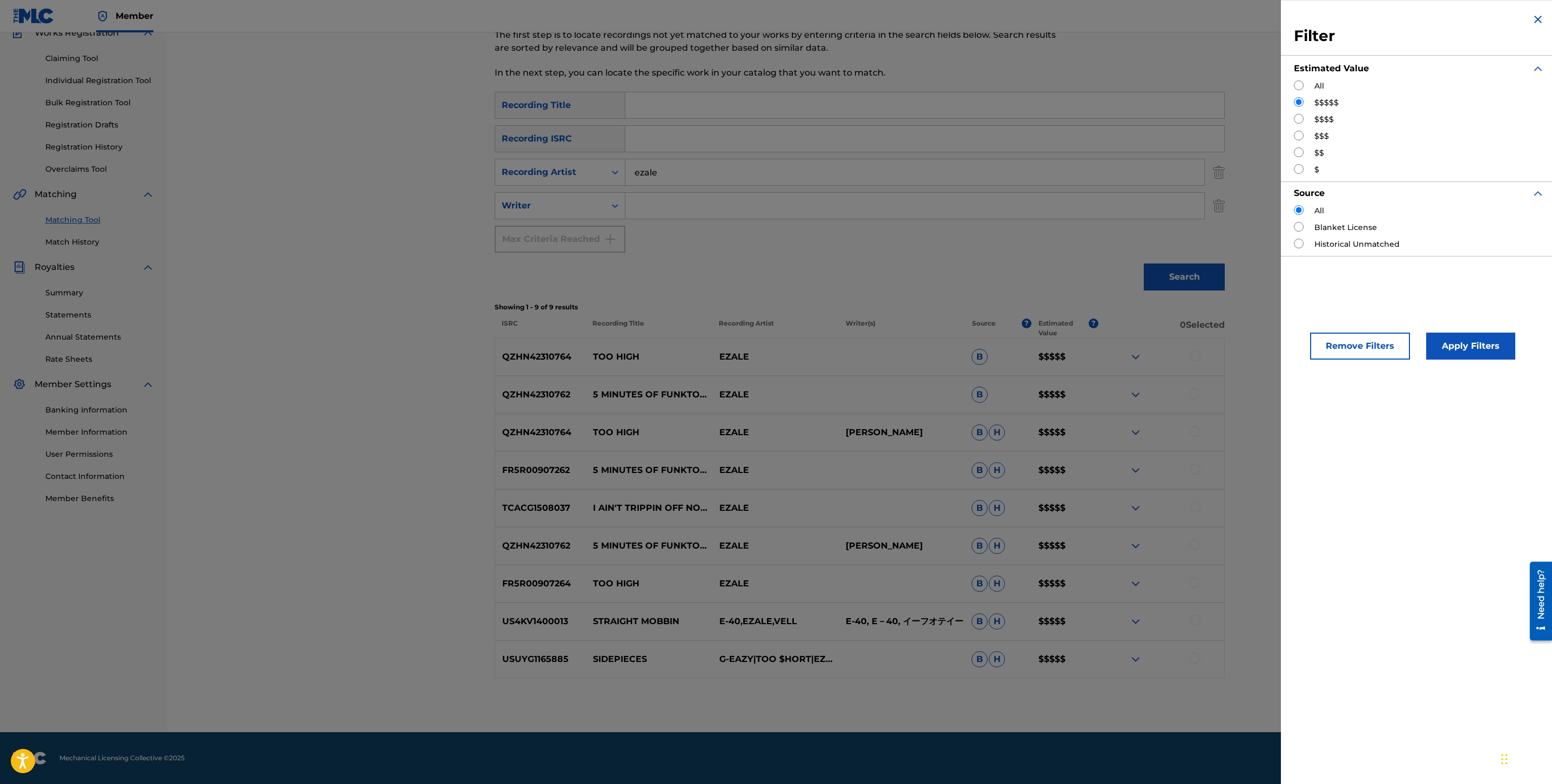
scroll to position [101, 0]
click at [1316, 119] on label "$$$$" at bounding box center [1325, 119] width 19 height 12
click at [1302, 118] on input "Search Form" at bounding box center [1299, 118] width 10 height 10
radio input "true"
click at [1469, 350] on button "Apply Filters" at bounding box center [1471, 346] width 89 height 27
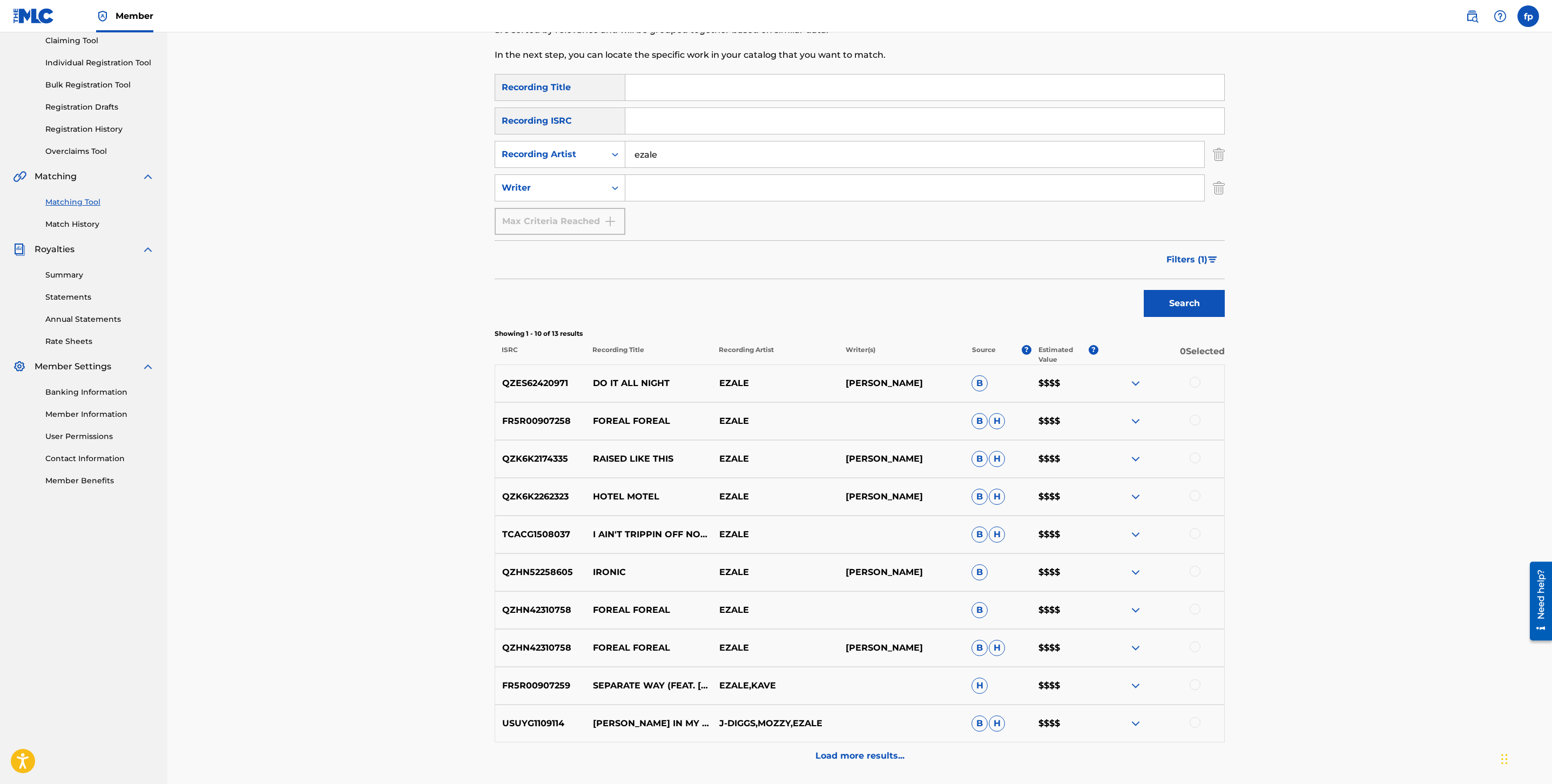
scroll to position [210, 0]
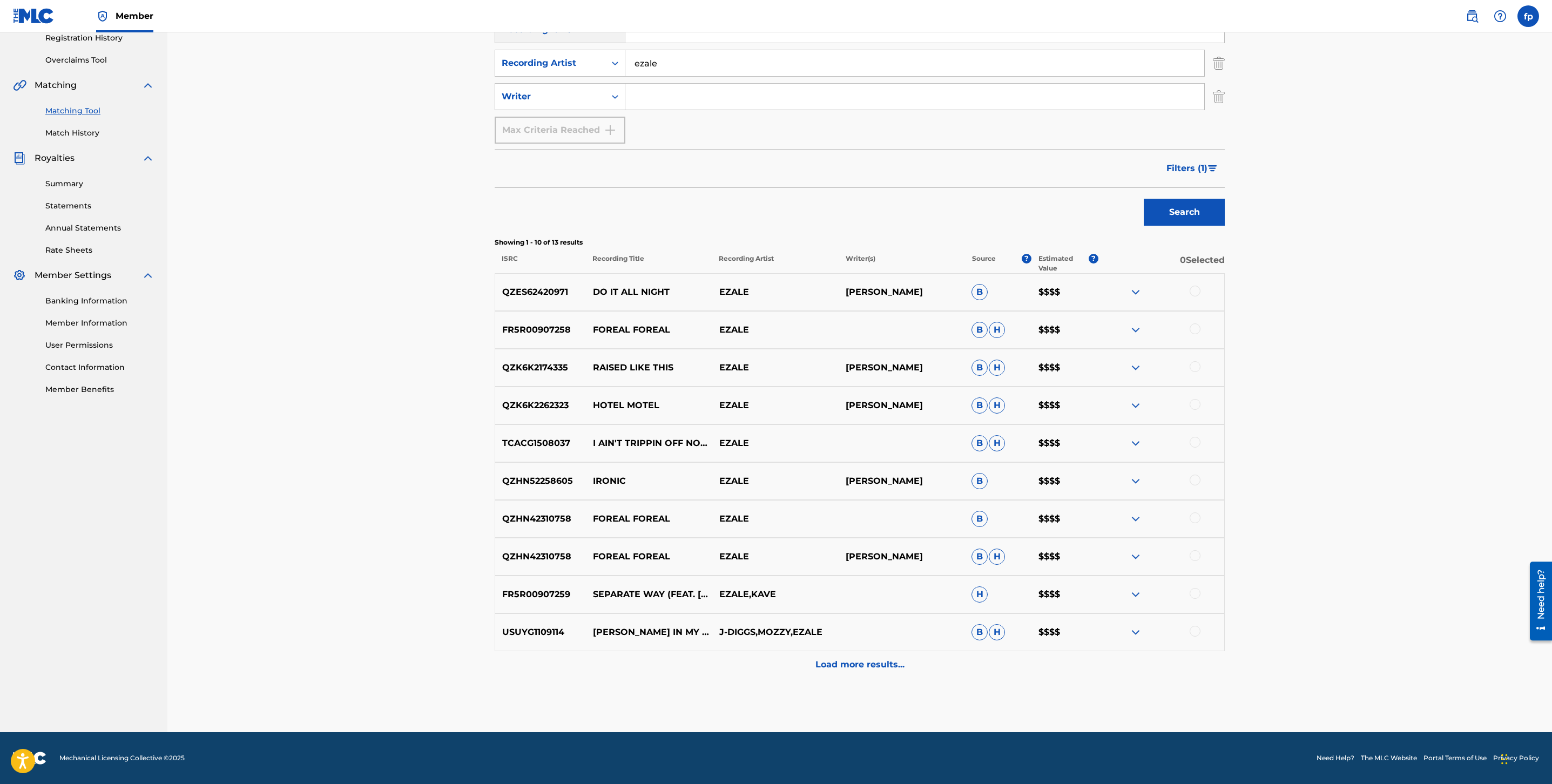
click at [834, 669] on p "Load more results..." at bounding box center [860, 664] width 89 height 13
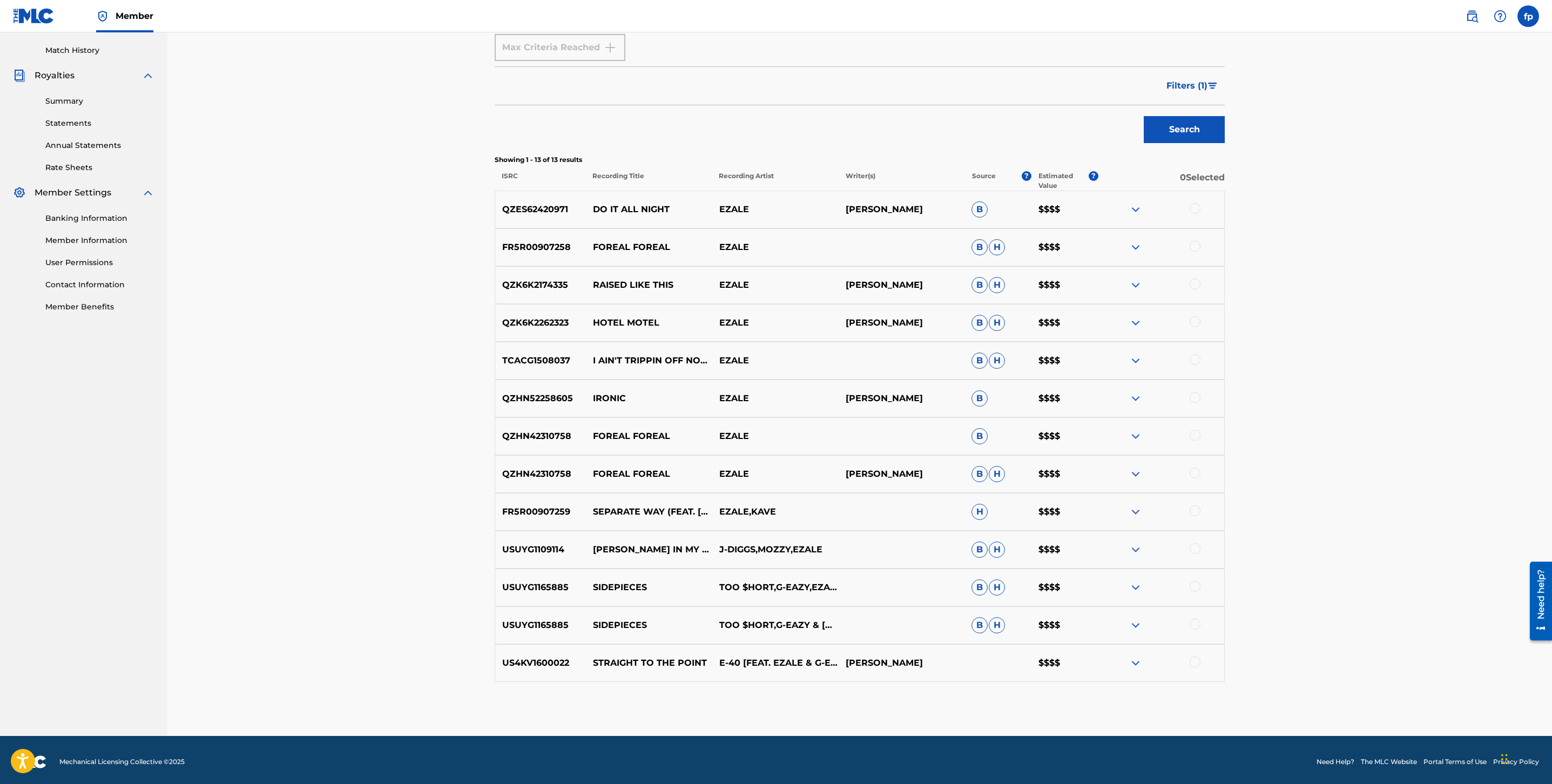
scroll to position [0, 0]
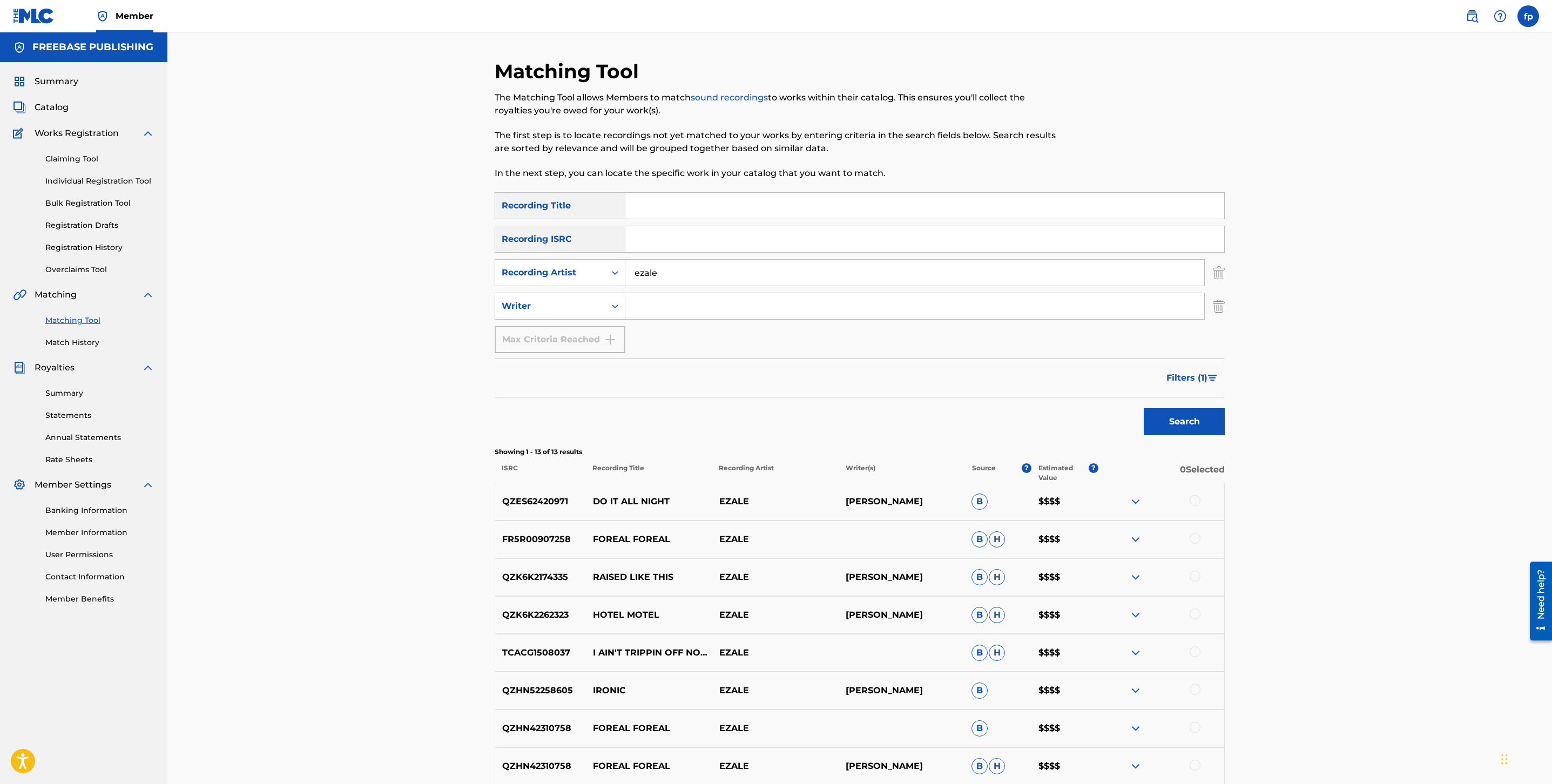
click at [716, 278] on input "ezale" at bounding box center [914, 273] width 579 height 26
type input "[PERSON_NAME]"
click at [1144, 408] on button "Search" at bounding box center [1184, 422] width 81 height 27
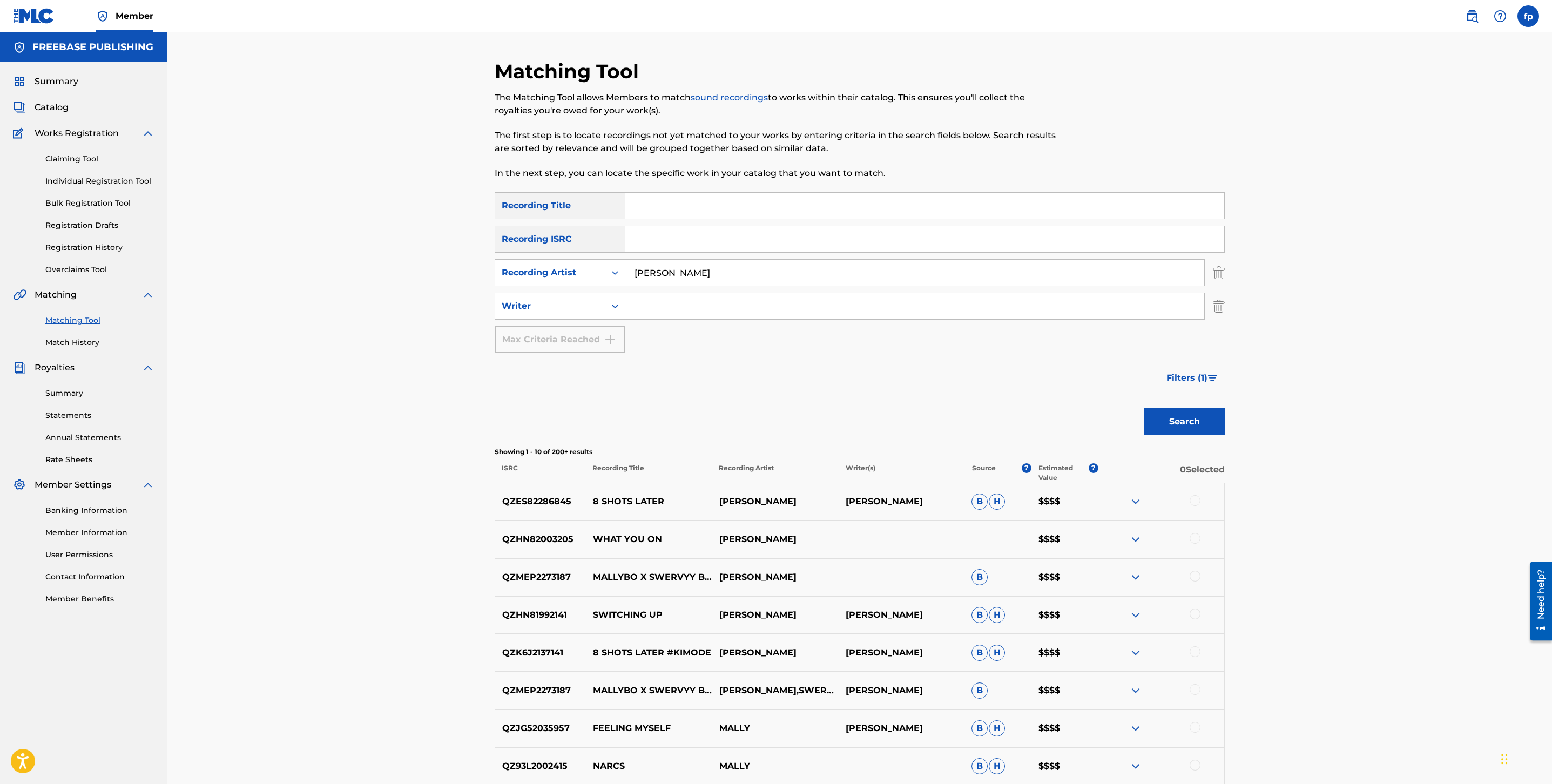
click at [1199, 375] on span "Filters ( 1 )" at bounding box center [1187, 377] width 41 height 13
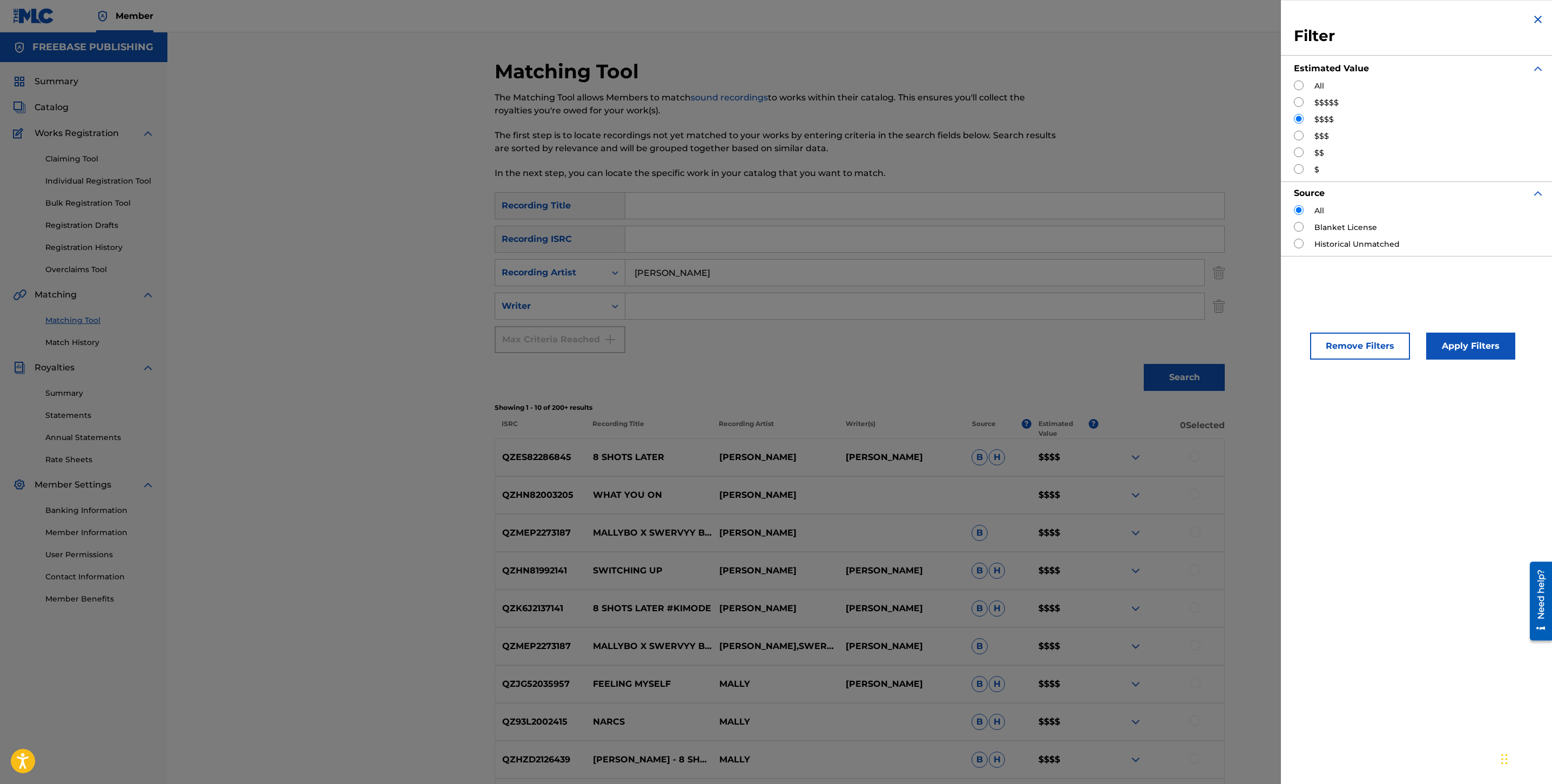
click at [1303, 106] on input "Search Form" at bounding box center [1299, 102] width 10 height 10
radio input "true"
click at [1491, 352] on button "Apply Filters" at bounding box center [1471, 346] width 89 height 27
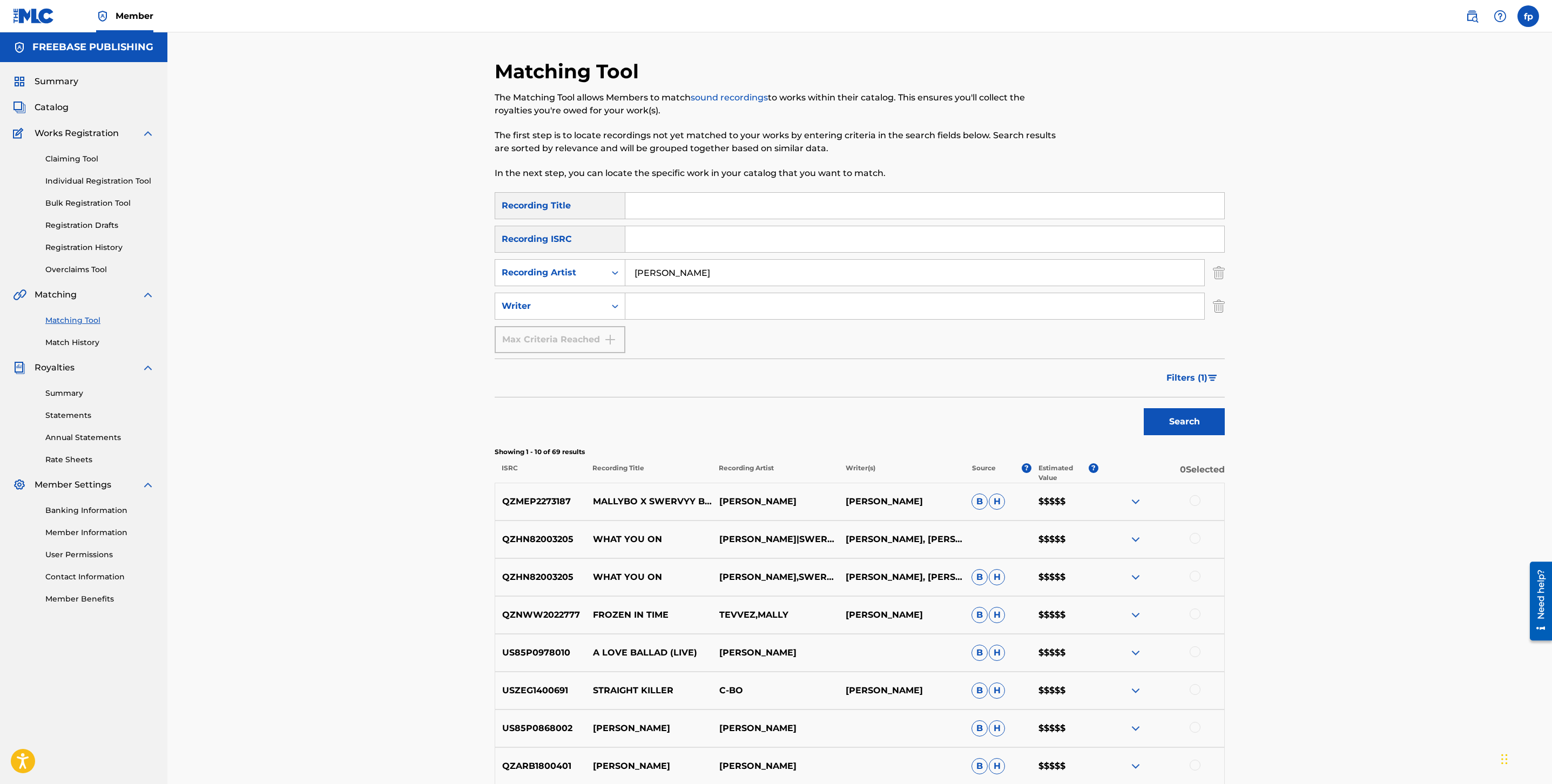
click at [1205, 381] on span "Filters ( 1 )" at bounding box center [1187, 377] width 41 height 13
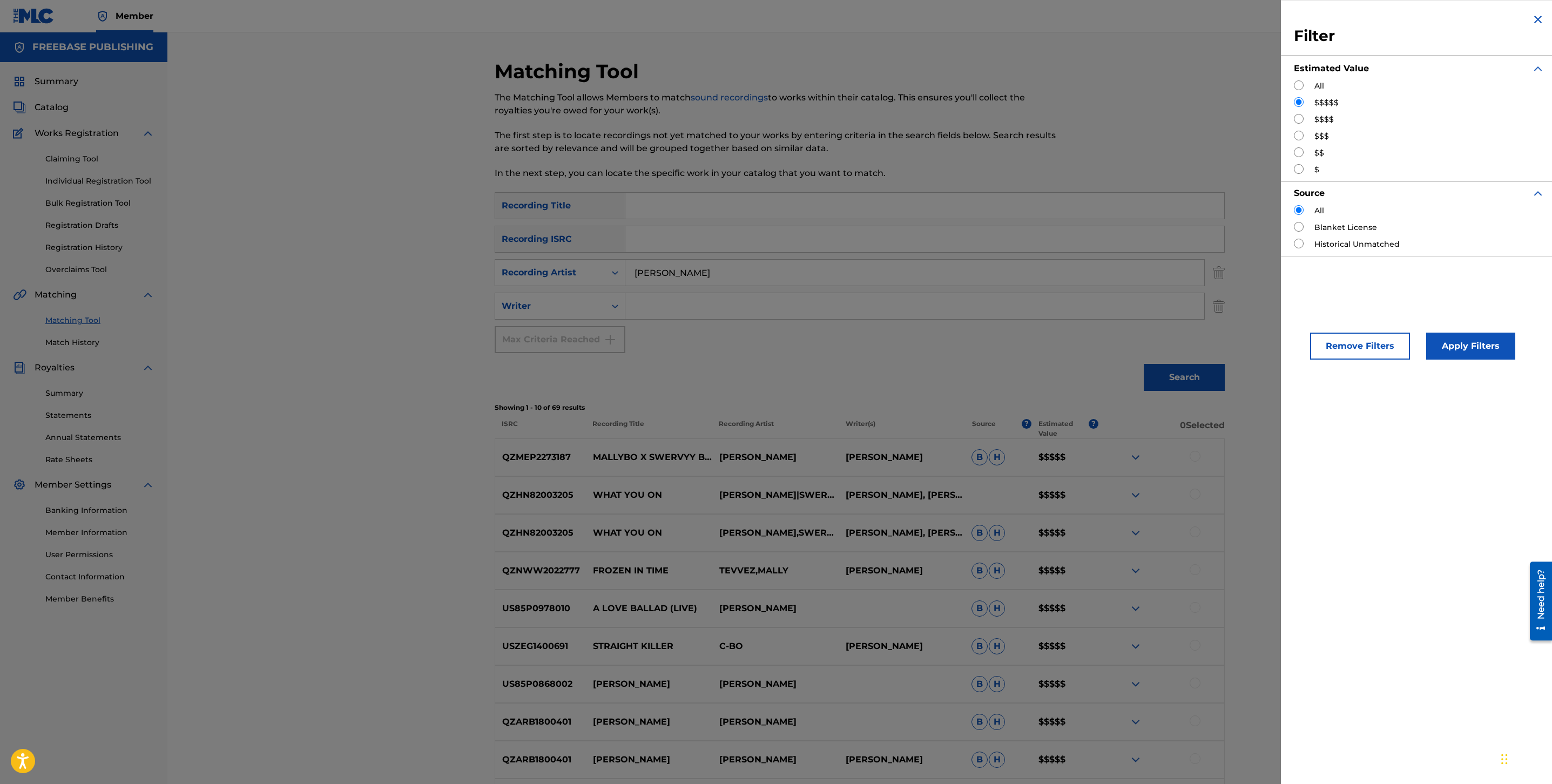
click at [1301, 120] on input "Search Form" at bounding box center [1299, 118] width 10 height 10
radio input "true"
click at [1469, 351] on button "Apply Filters" at bounding box center [1471, 346] width 89 height 27
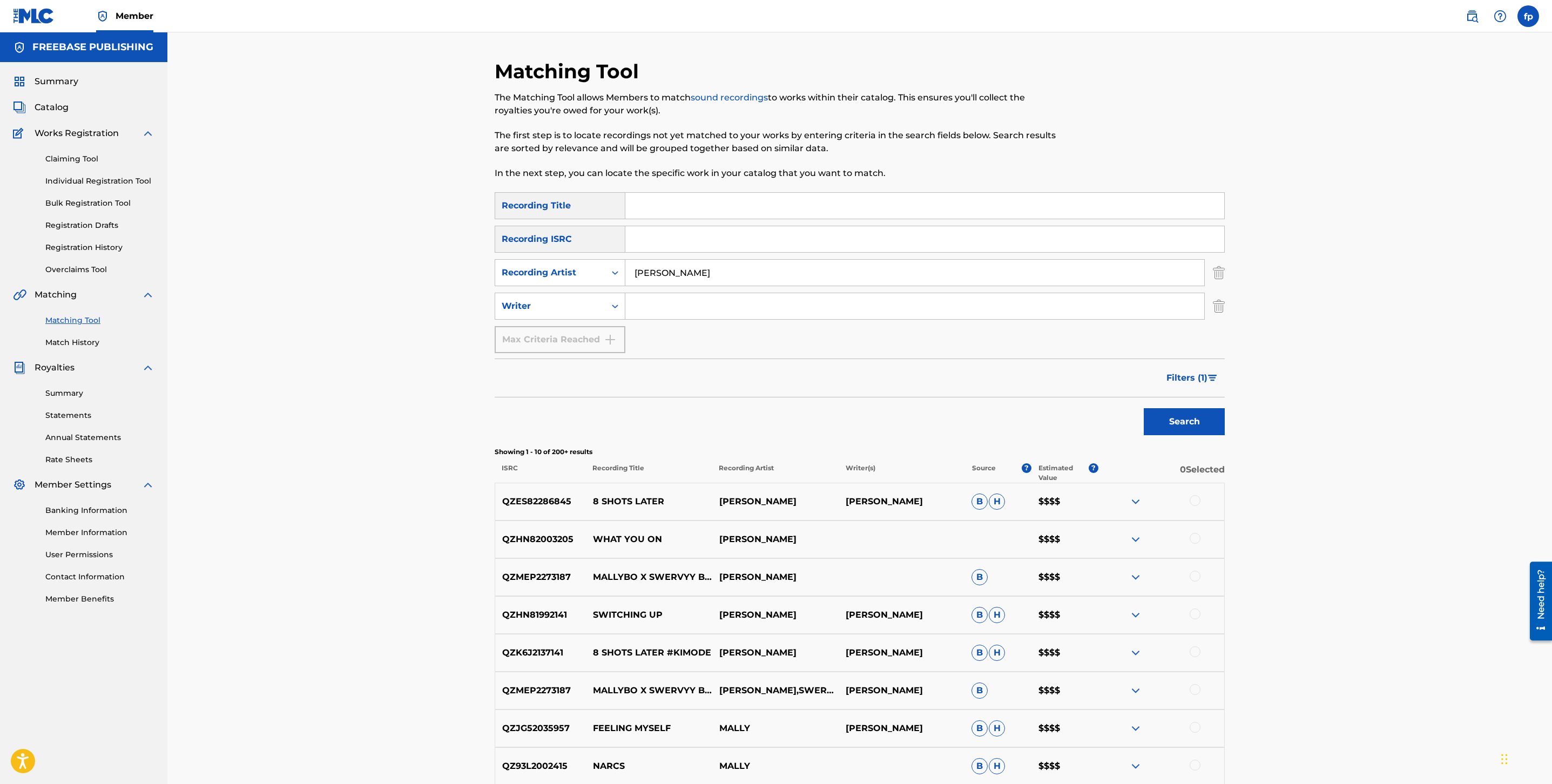
click at [881, 272] on input "[PERSON_NAME]" at bounding box center [914, 273] width 579 height 26
type input "[PERSON_NAME]"
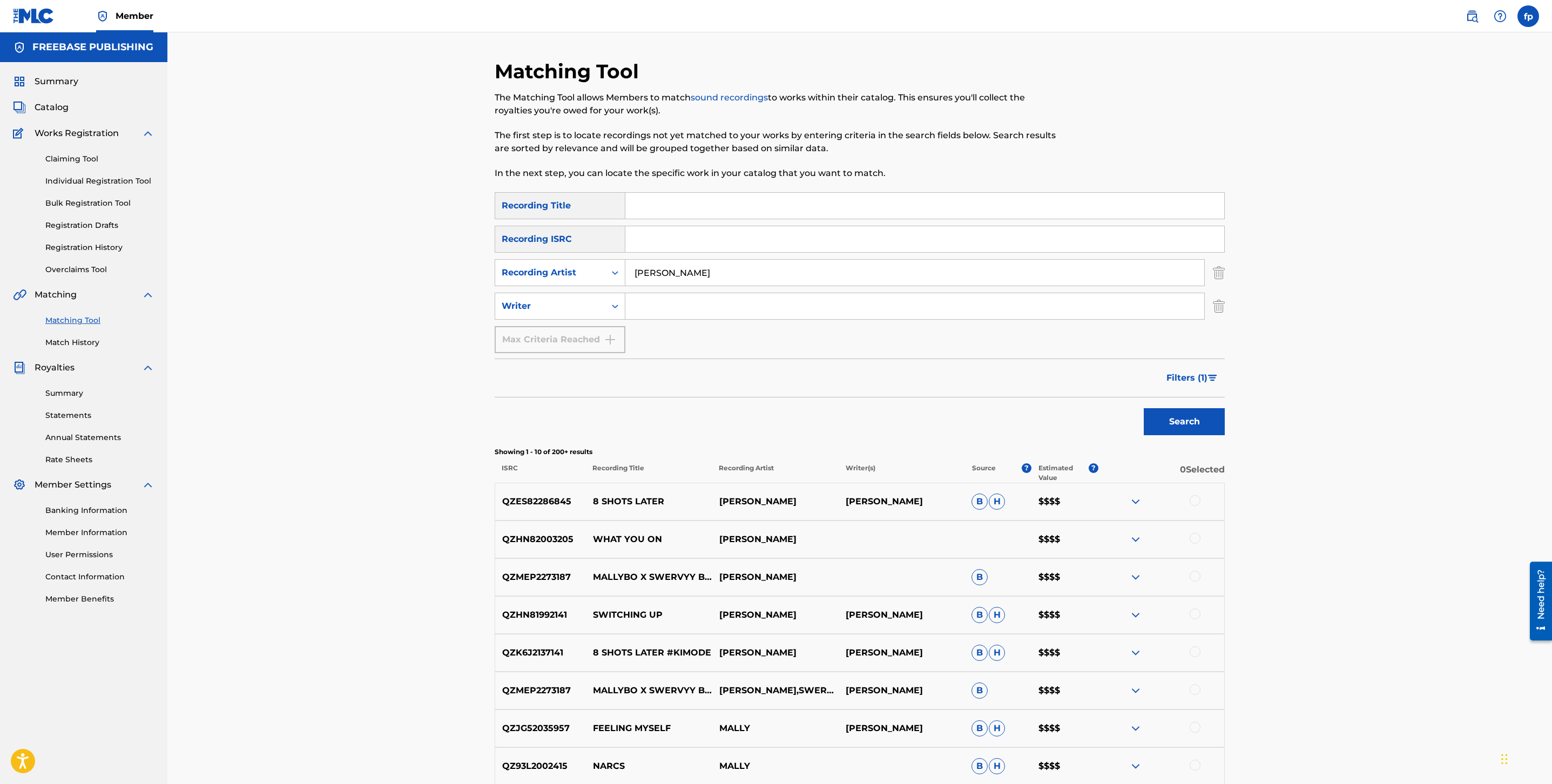
click at [1144, 408] on button "Search" at bounding box center [1184, 422] width 81 height 27
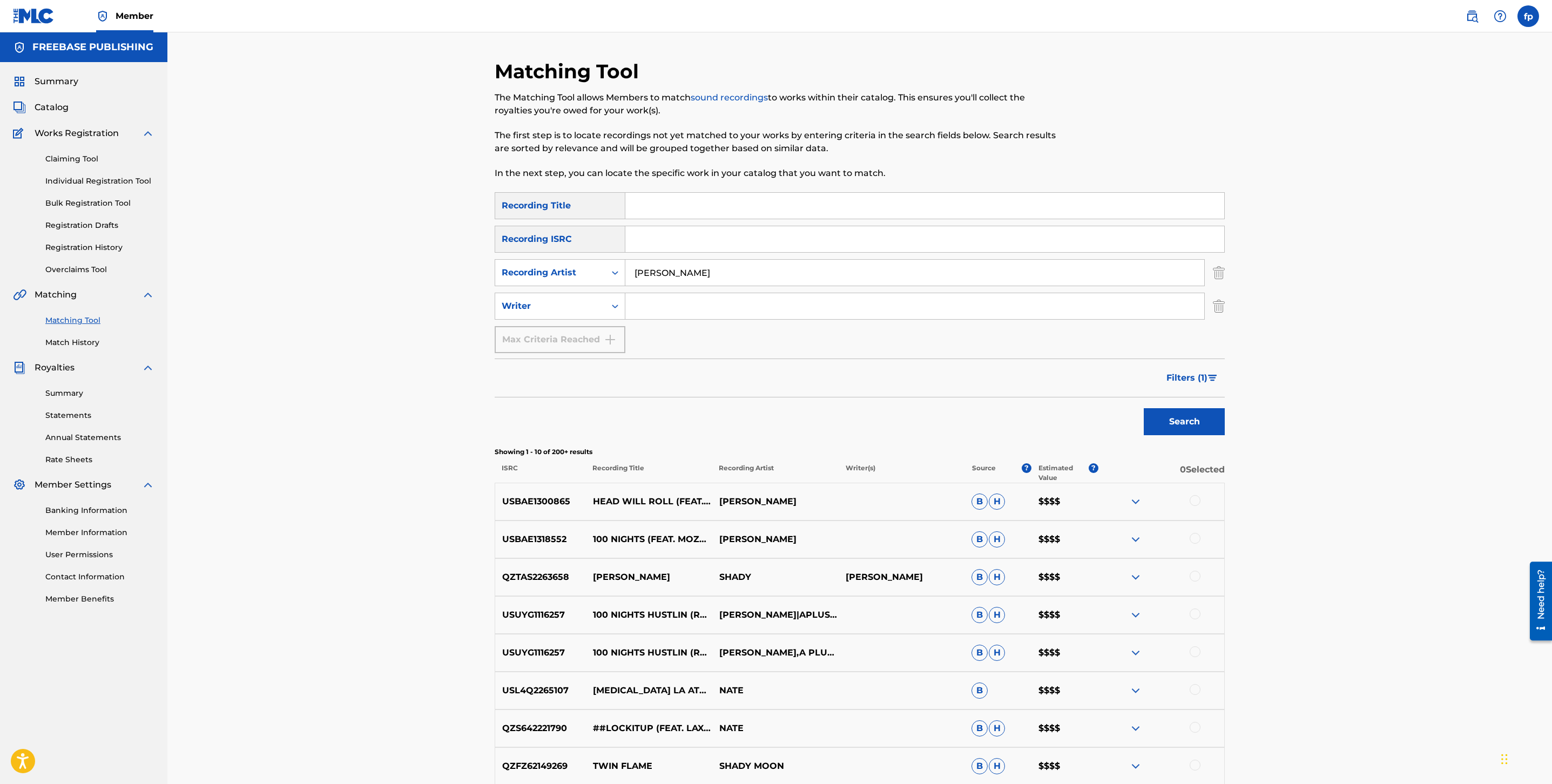
click at [1174, 367] on button "Filters ( 1 )" at bounding box center [1192, 378] width 65 height 27
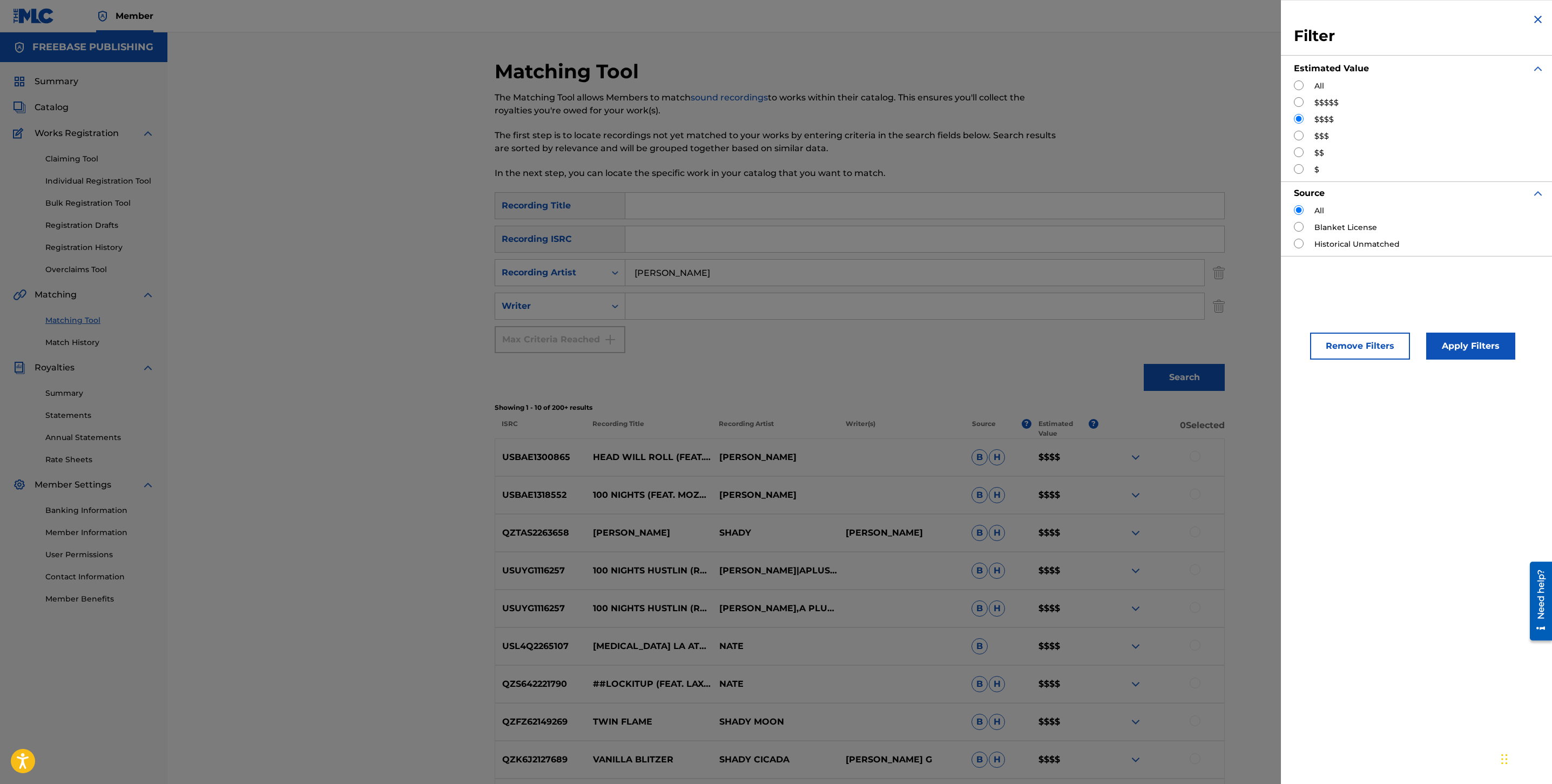
click at [1299, 106] on input "Search Form" at bounding box center [1299, 102] width 10 height 10
radio input "true"
drag, startPoint x: 1453, startPoint y: 299, endPoint x: 1454, endPoint y: 311, distance: 12.0
click at [1453, 305] on div "Filter Estimated Value All $$$$$ $$$$ $$$ $$ $ Source All Blanket License Histo…" at bounding box center [1419, 392] width 277 height 784
click at [1456, 329] on div "Apply Filters" at bounding box center [1455, 343] width 89 height 32
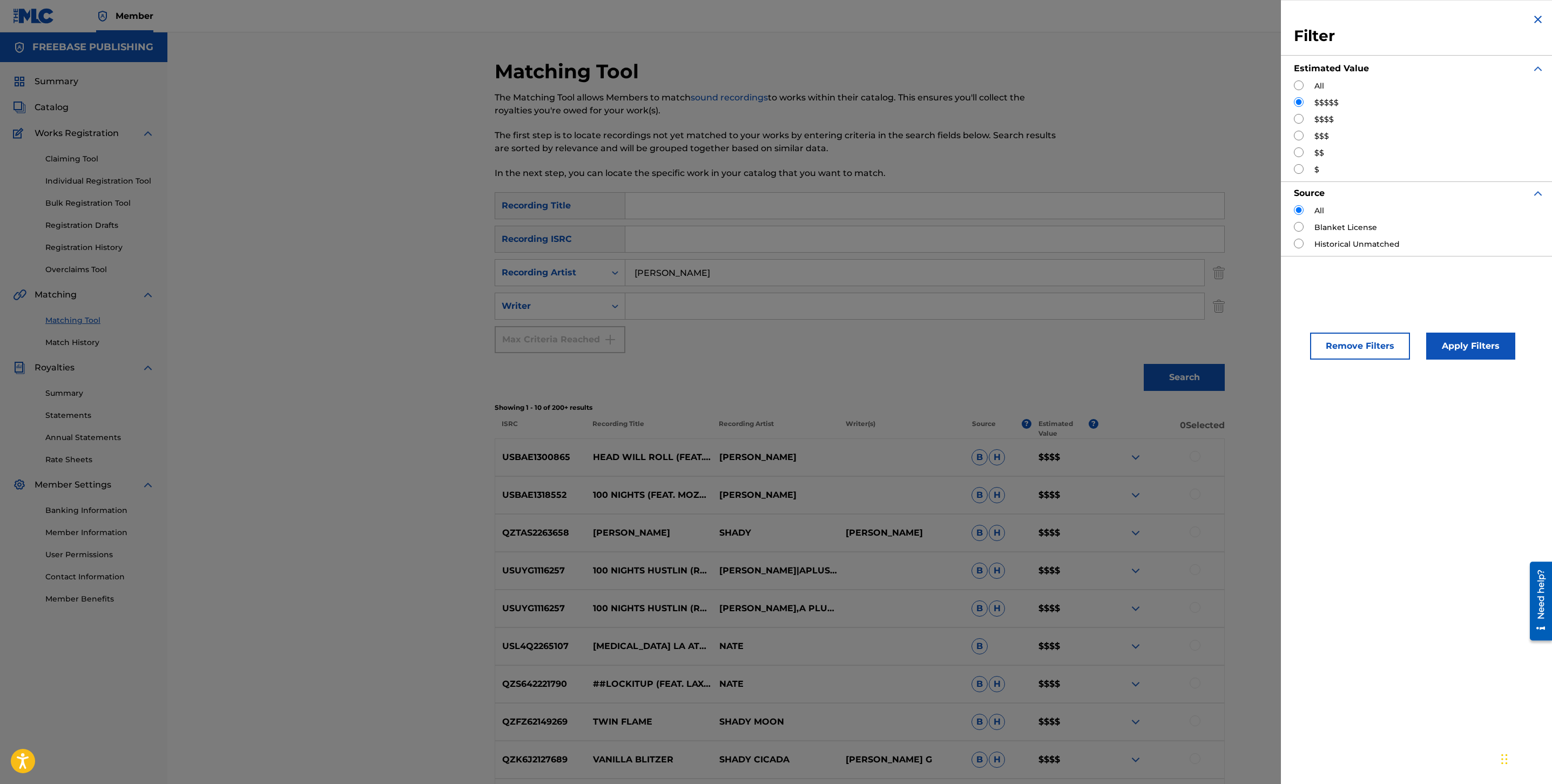
click at [1459, 340] on button "Apply Filters" at bounding box center [1471, 346] width 89 height 27
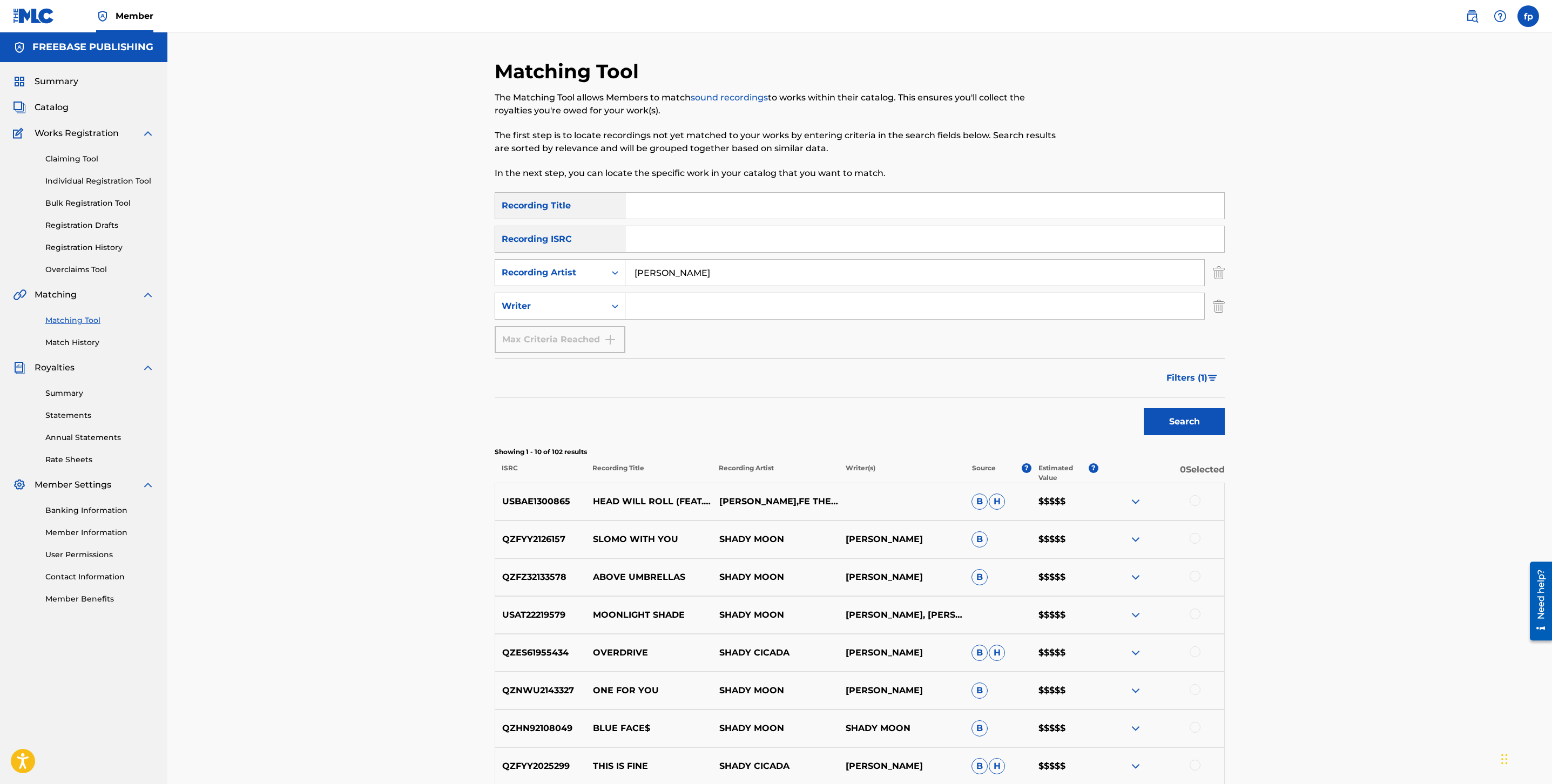
click at [1207, 370] on button "Filters ( 1 )" at bounding box center [1192, 378] width 65 height 27
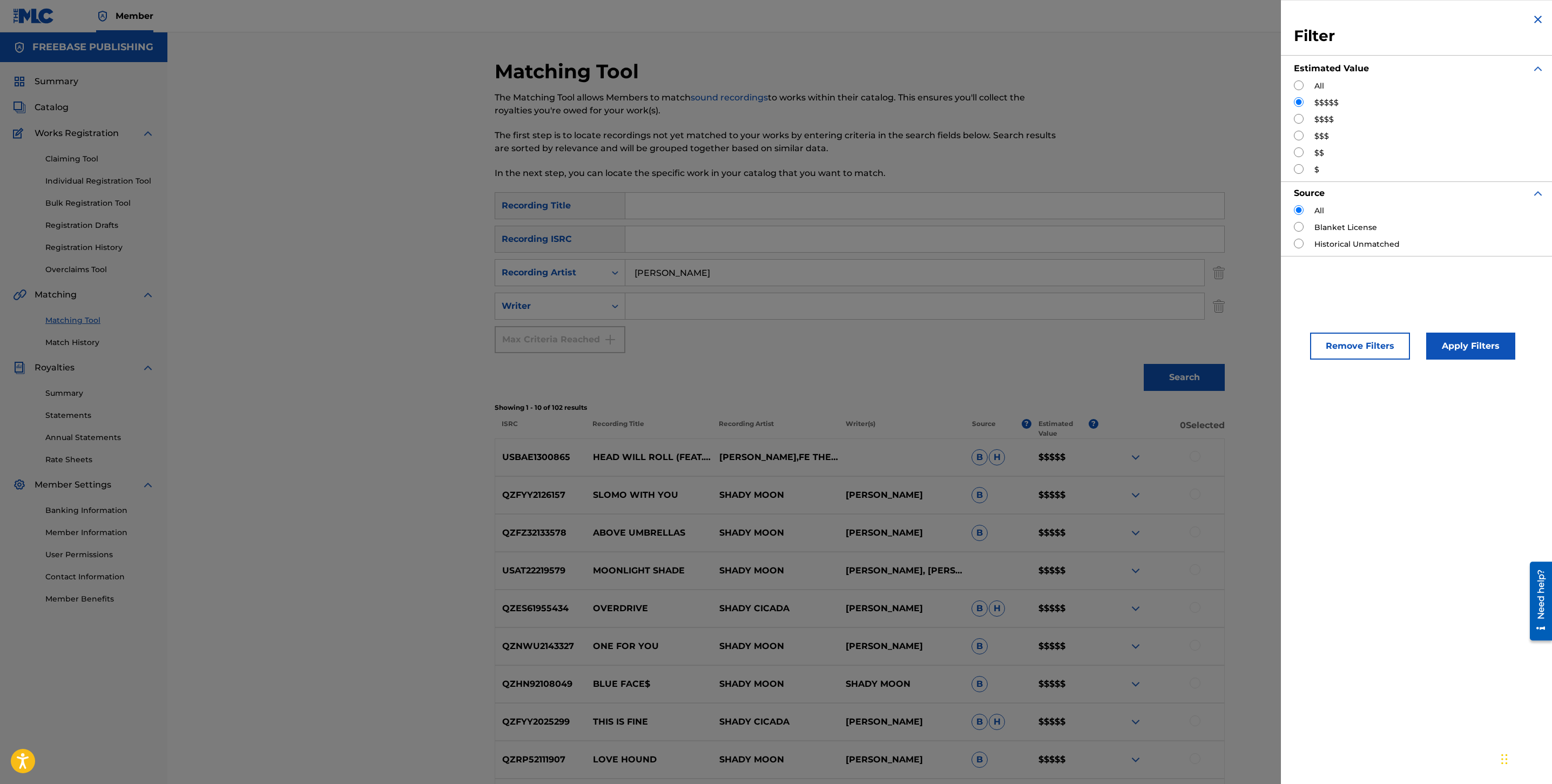
click at [1301, 140] on input "Search Form" at bounding box center [1299, 136] width 10 height 10
radio input "true"
click at [1486, 336] on button "Apply Filters" at bounding box center [1471, 346] width 89 height 27
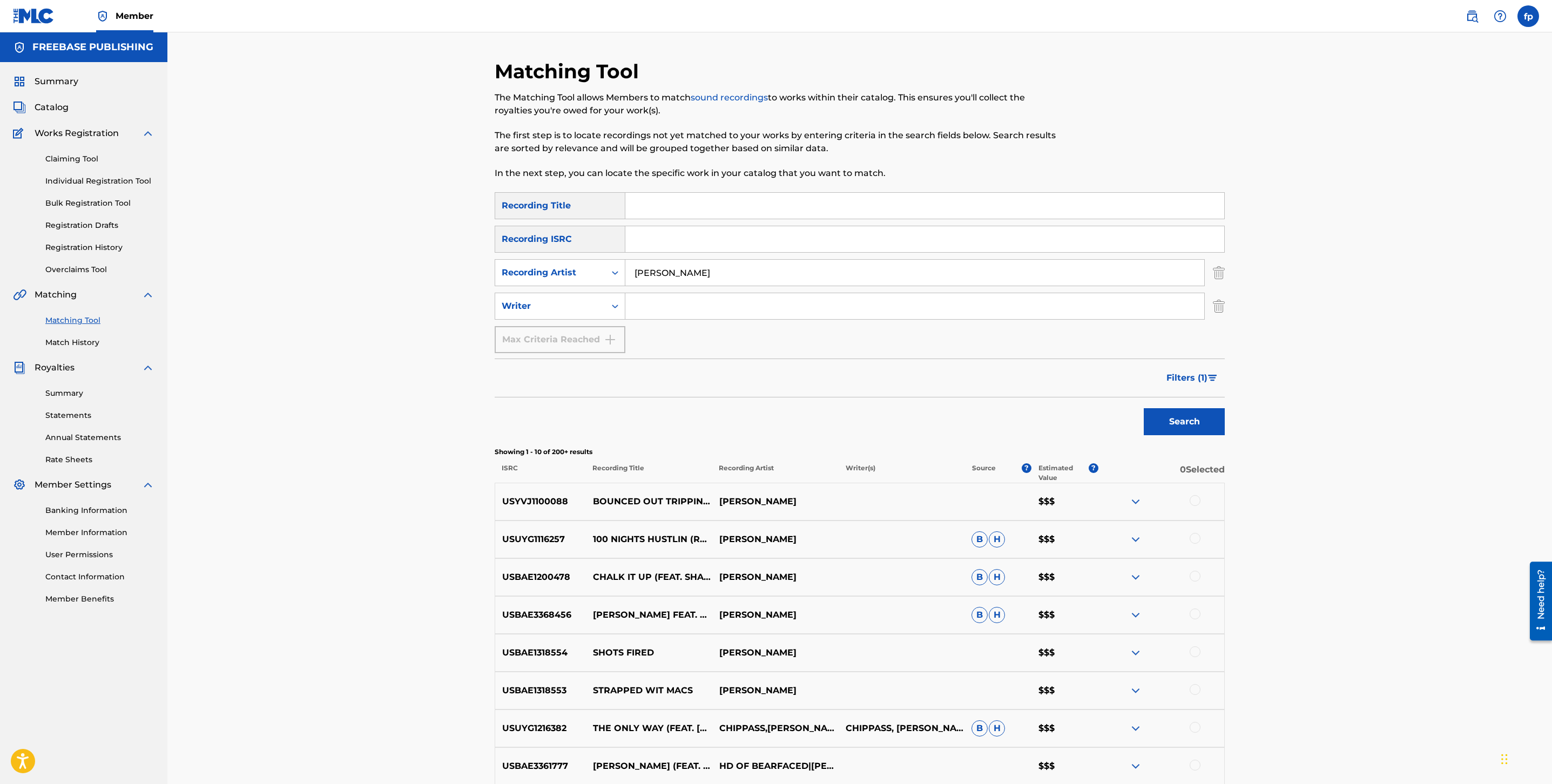
click at [668, 271] on input "[PERSON_NAME]" at bounding box center [914, 273] width 579 height 26
type input "[PERSON_NAME]"
click at [1144, 408] on button "Search" at bounding box center [1184, 422] width 81 height 27
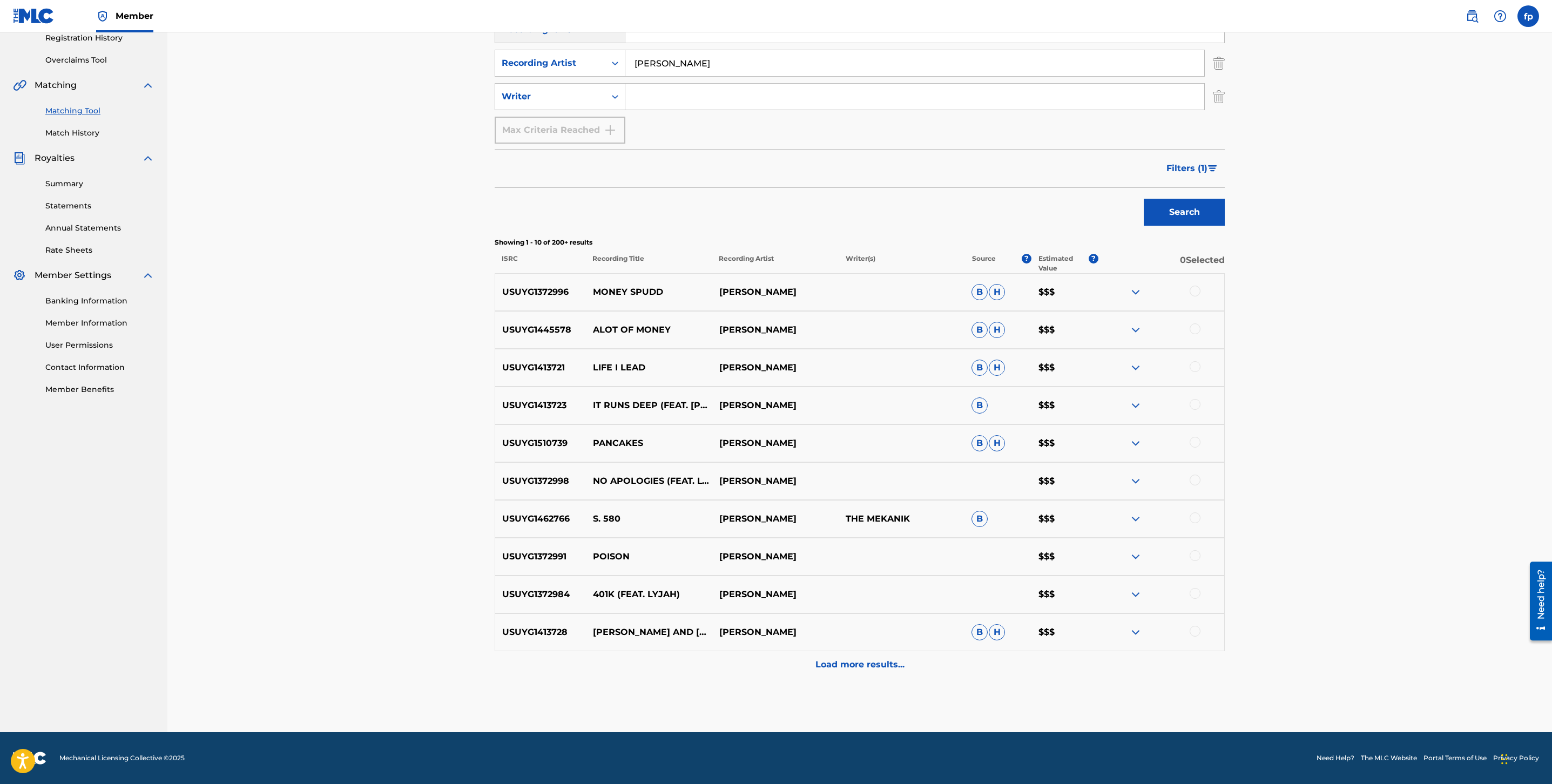
click at [1213, 163] on button "Filters ( 1 )" at bounding box center [1192, 169] width 65 height 27
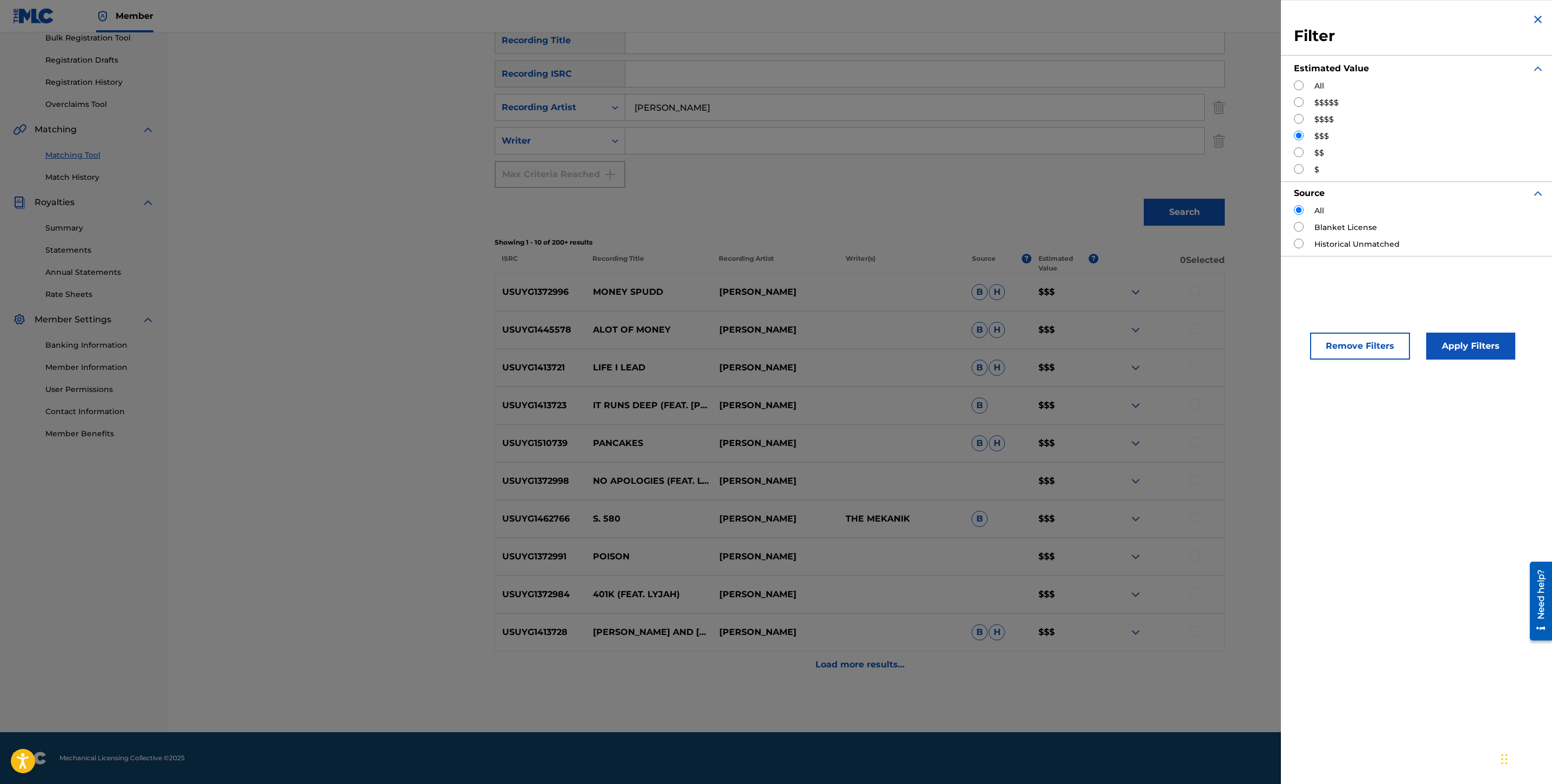
click at [1297, 104] on input "Search Form" at bounding box center [1299, 102] width 10 height 10
radio input "true"
click at [1489, 351] on button "Apply Filters" at bounding box center [1471, 346] width 89 height 27
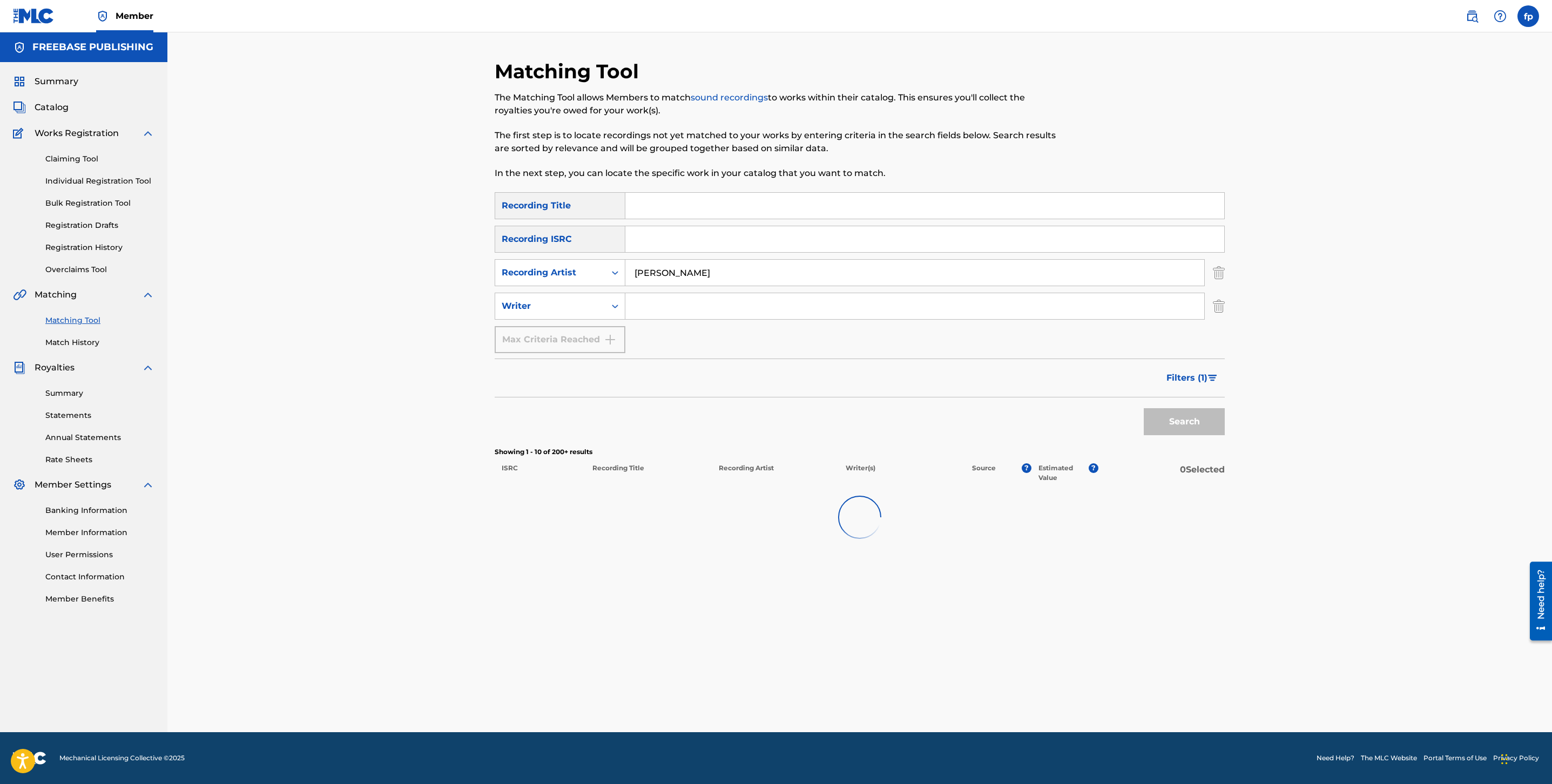
scroll to position [0, 0]
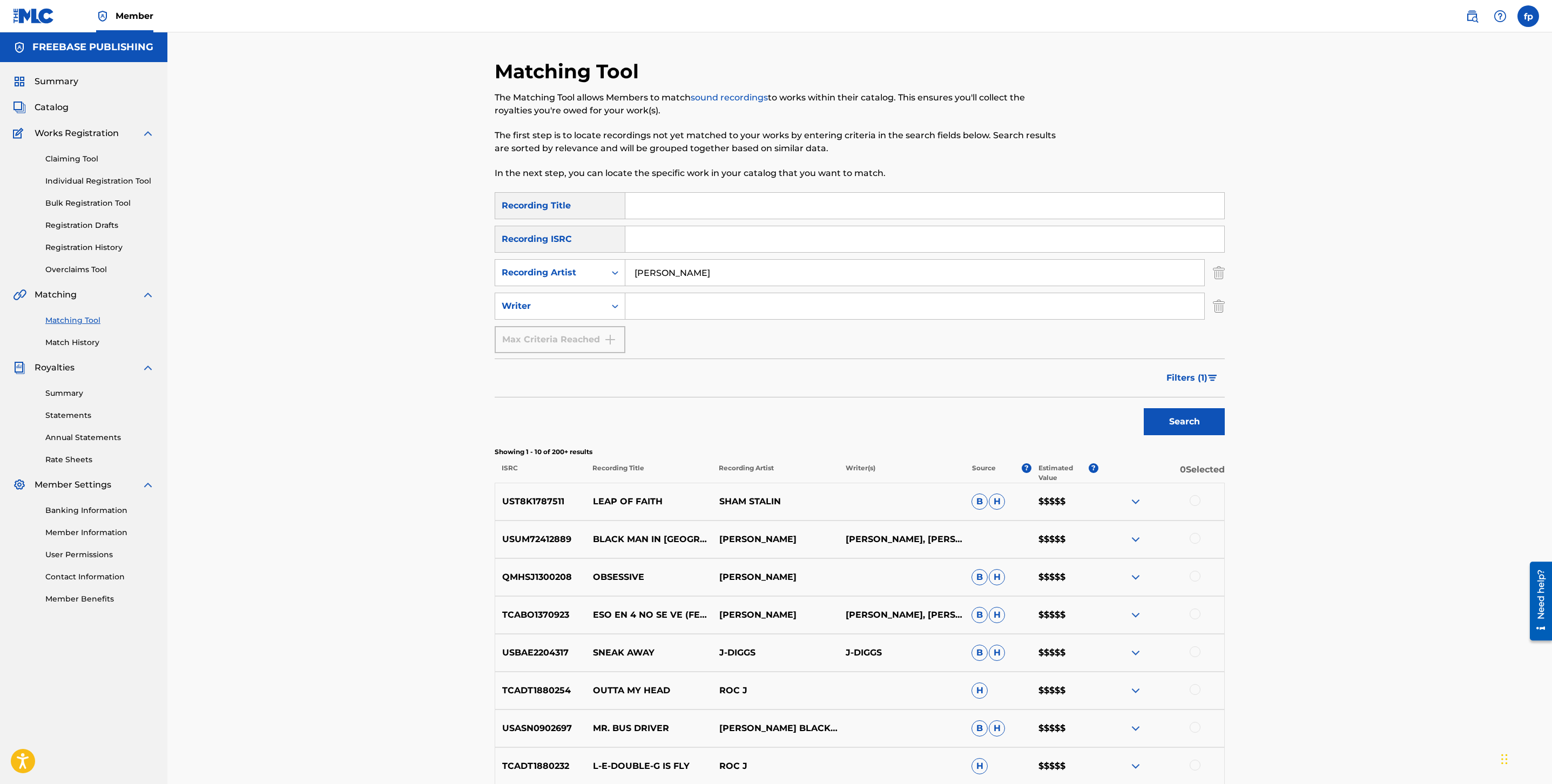
click at [1209, 379] on img "Search Form" at bounding box center [1212, 377] width 9 height 7
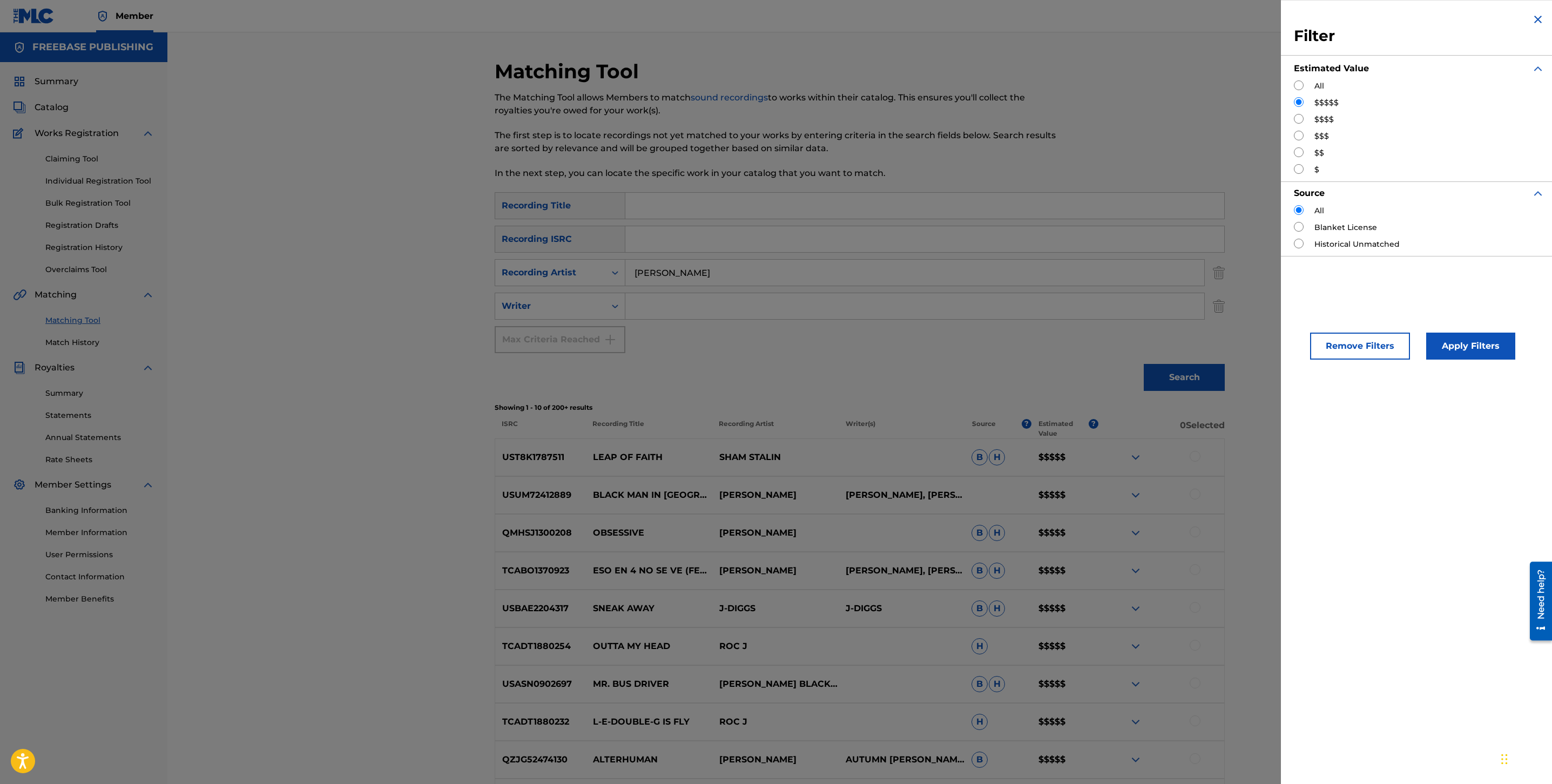
click at [1297, 123] on input "Search Form" at bounding box center [1299, 118] width 10 height 10
radio input "true"
click at [1469, 349] on button "Apply Filters" at bounding box center [1471, 346] width 89 height 27
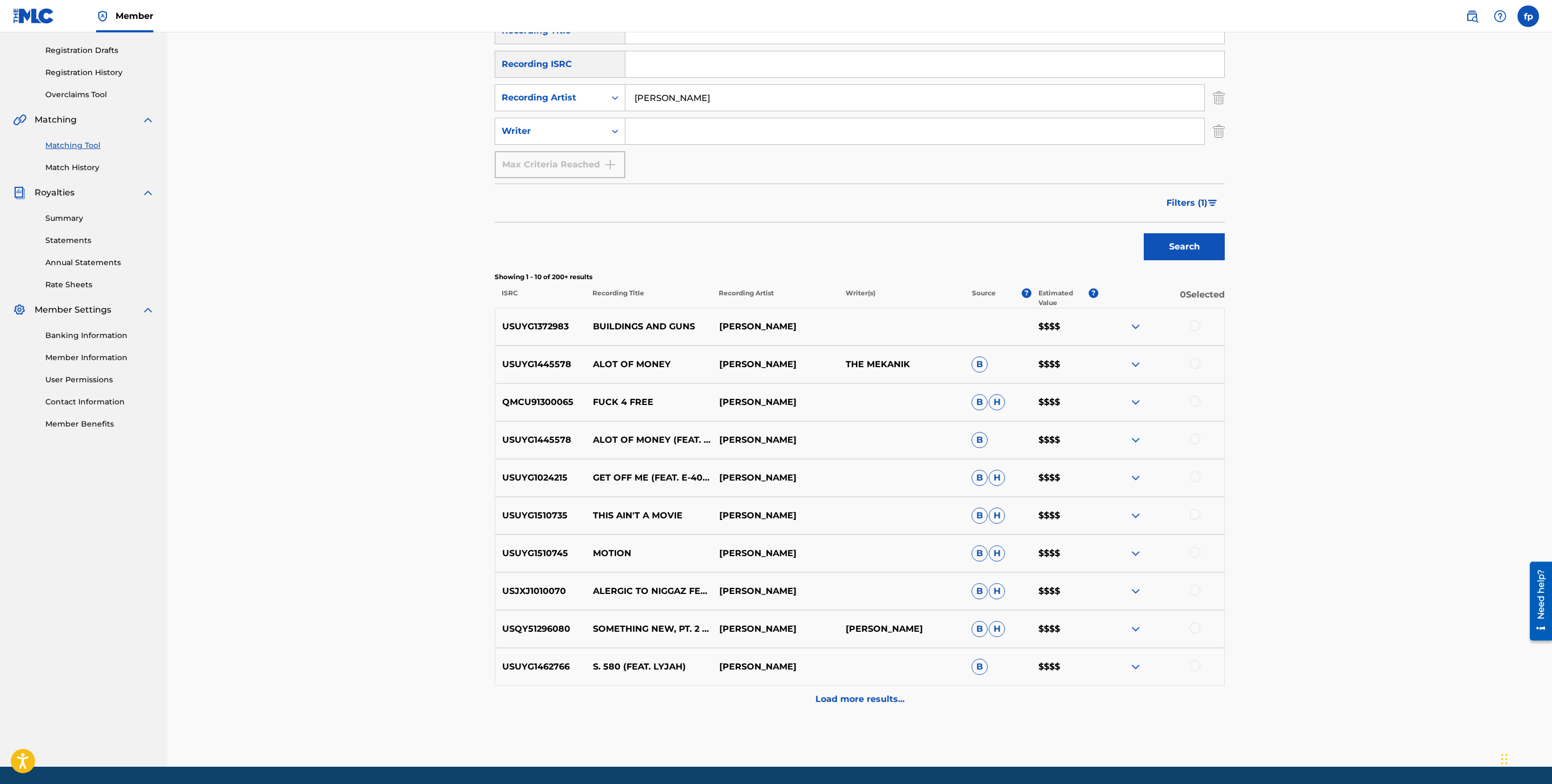
scroll to position [210, 0]
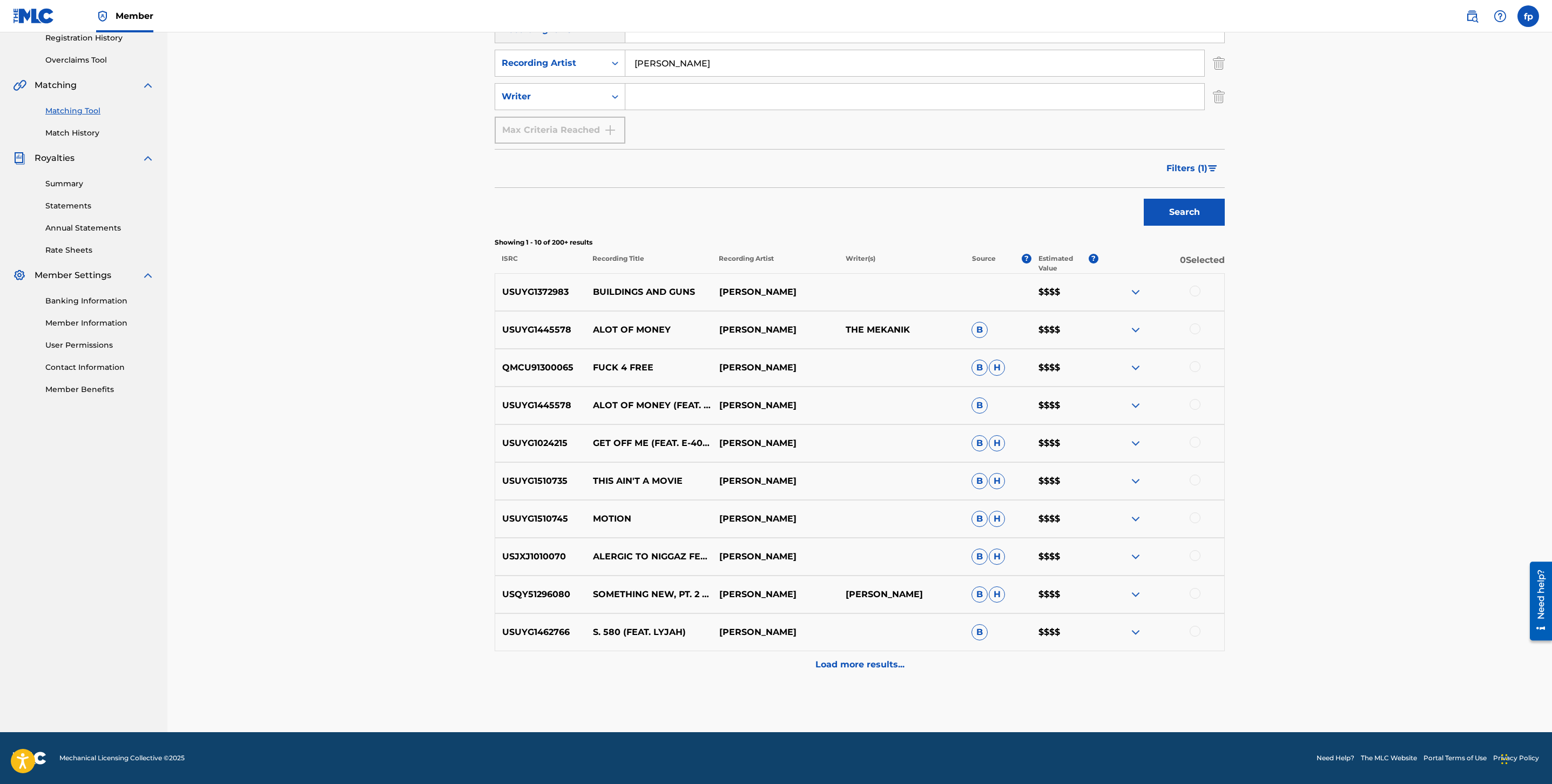
click at [907, 642] on div "USUYG1462766 S. 580 (FEAT. LYJAH) [PERSON_NAME] B $$$$" at bounding box center [860, 632] width 730 height 38
click at [900, 649] on div "USUYG1462766 S. 580 (FEAT. LYJAH) [PERSON_NAME] B $$$$" at bounding box center [860, 632] width 730 height 38
click at [883, 665] on p "Load more results..." at bounding box center [860, 664] width 89 height 13
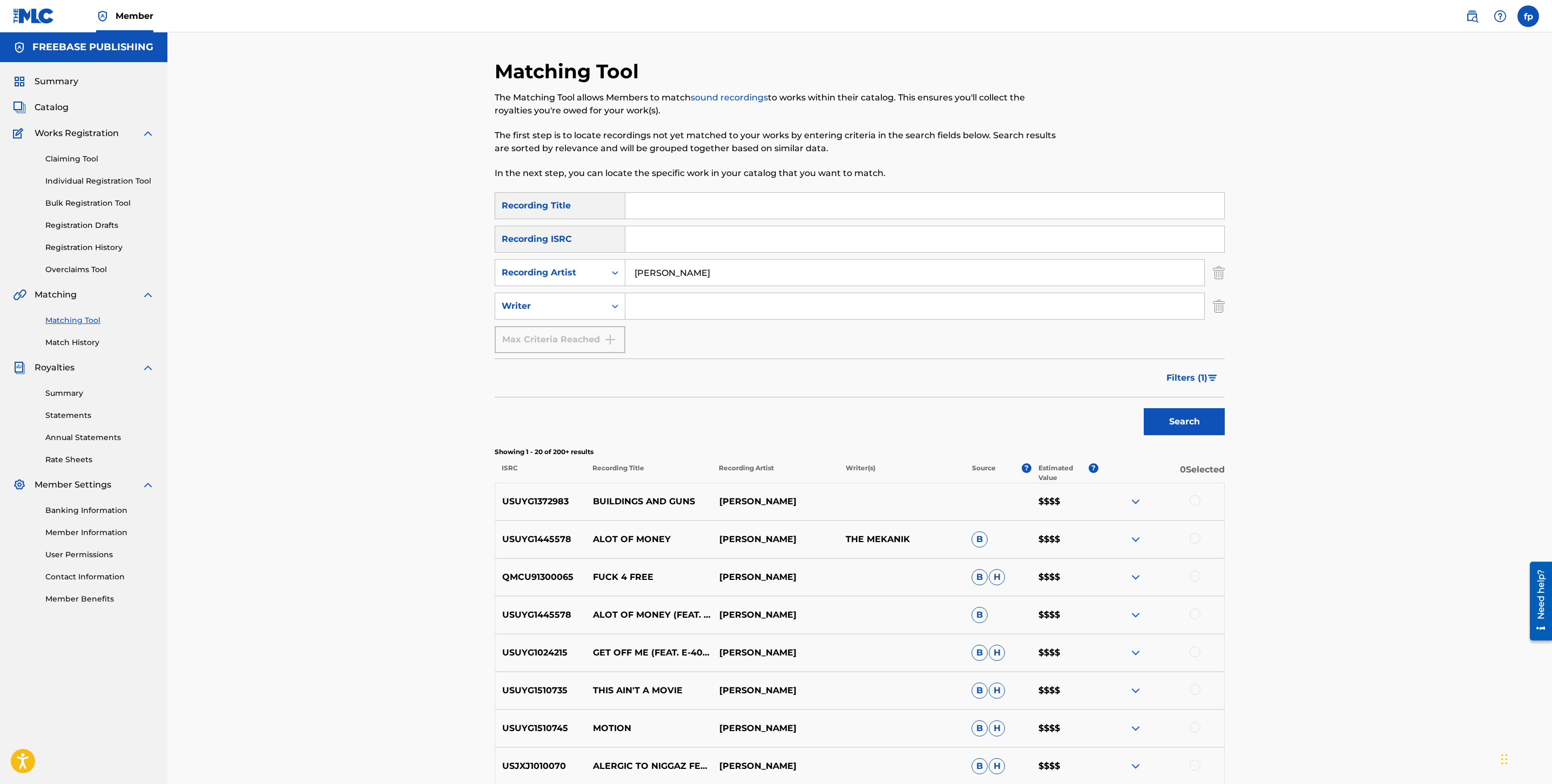
scroll to position [588, 0]
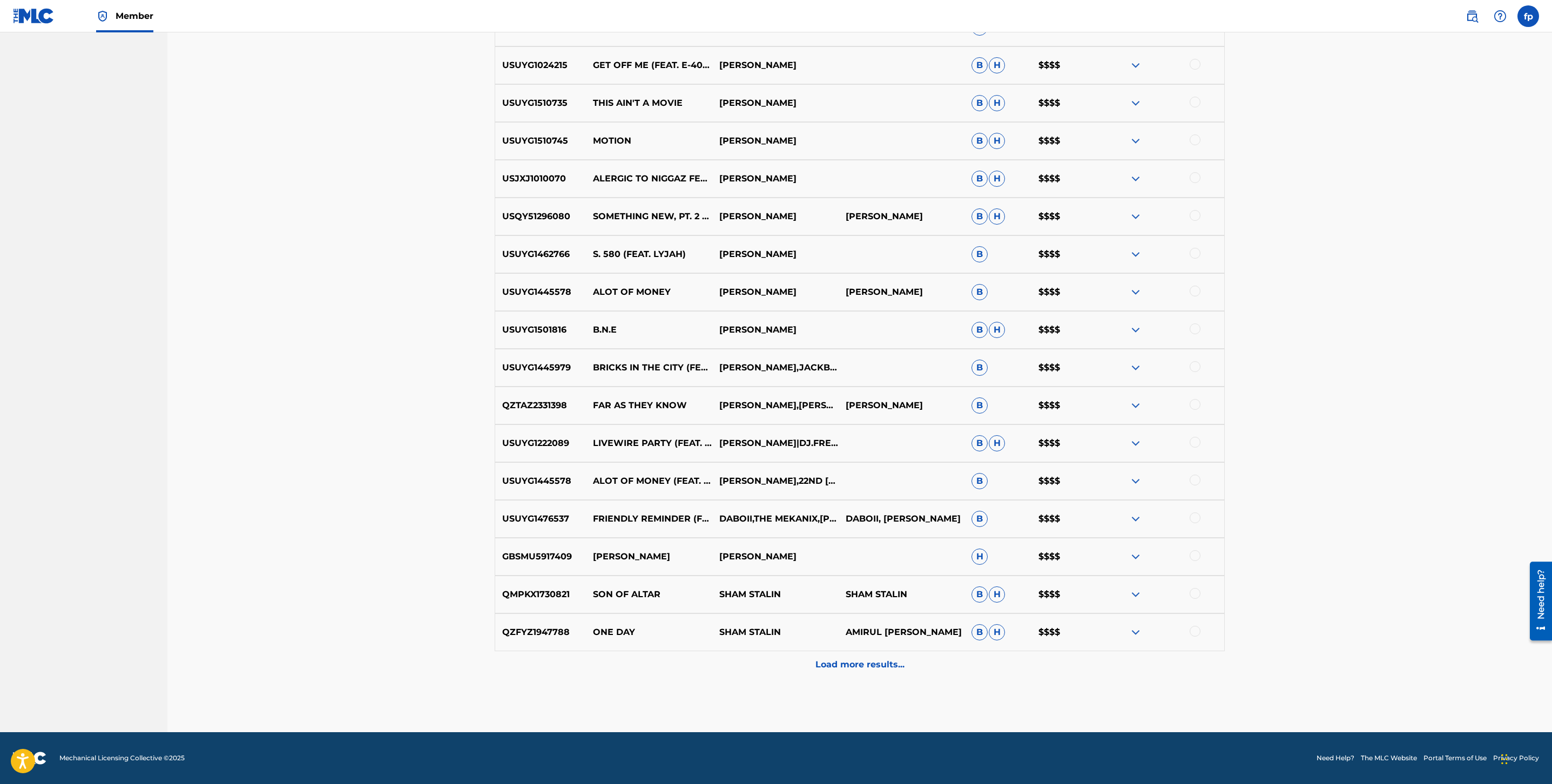
click at [890, 662] on p "Load more results..." at bounding box center [860, 664] width 89 height 13
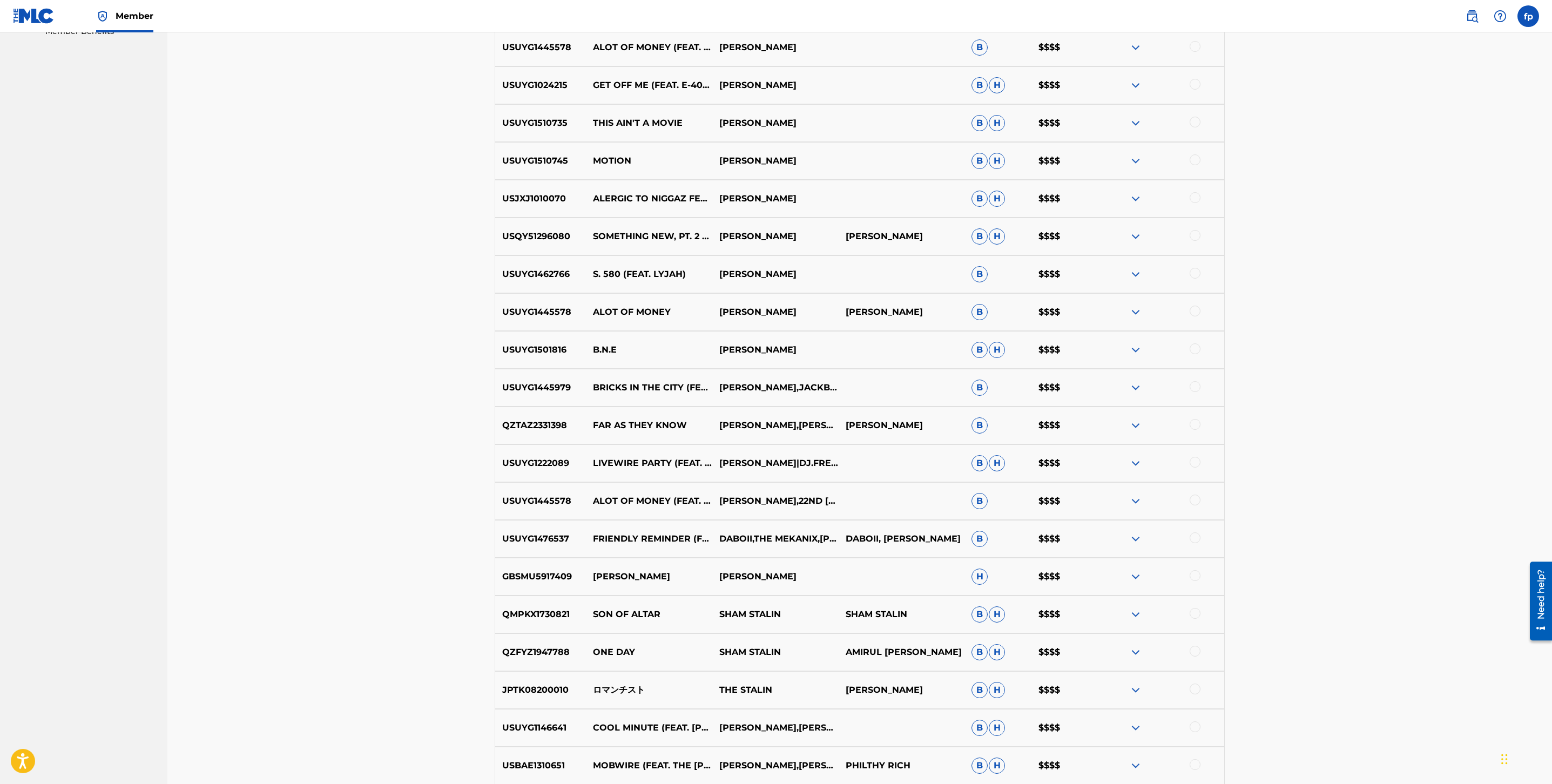
scroll to position [0, 0]
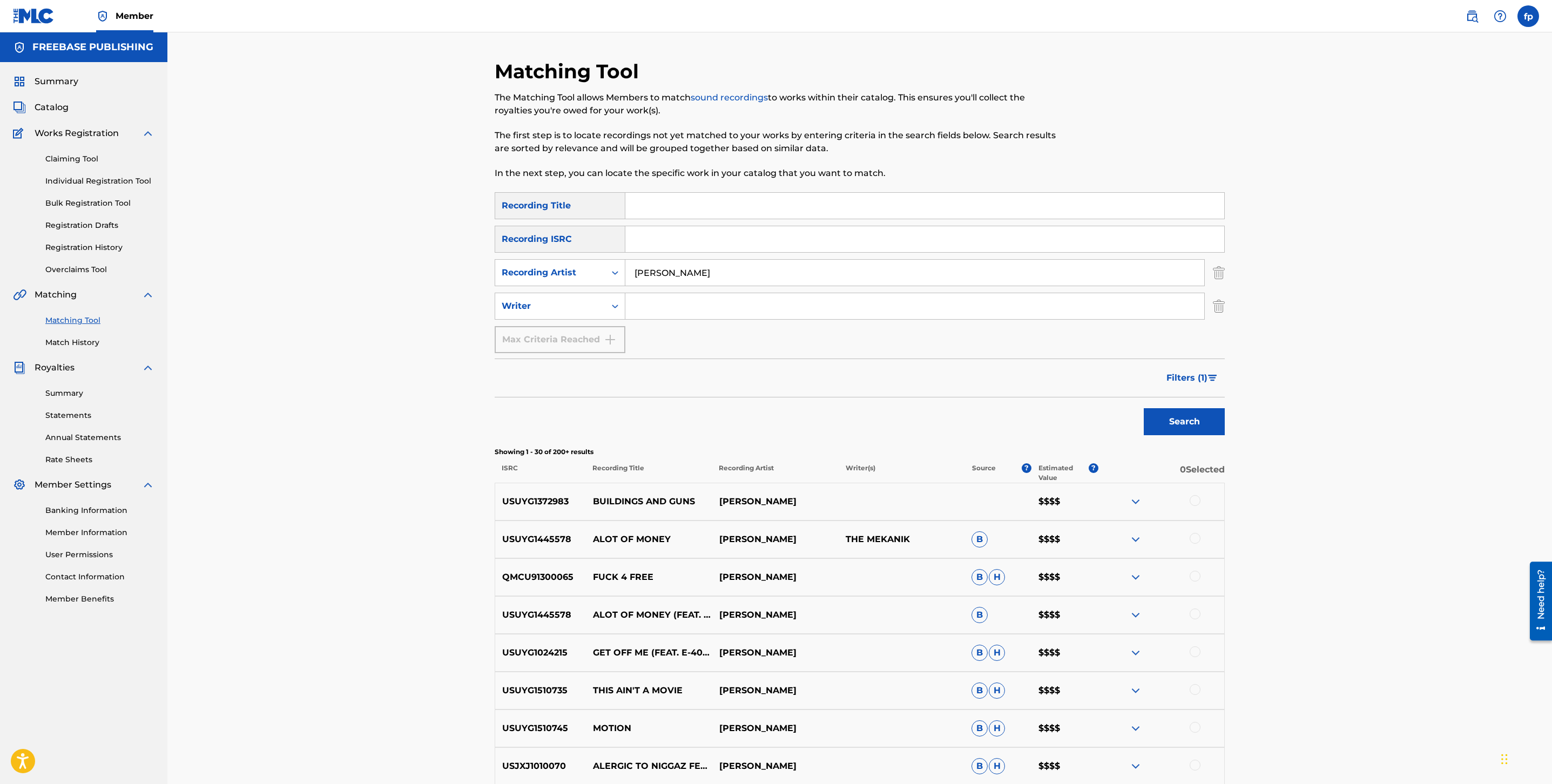
click at [685, 276] on input "[PERSON_NAME]" at bounding box center [914, 273] width 579 height 26
type input "yid"
click at [1144, 408] on button "Search" at bounding box center [1184, 422] width 81 height 27
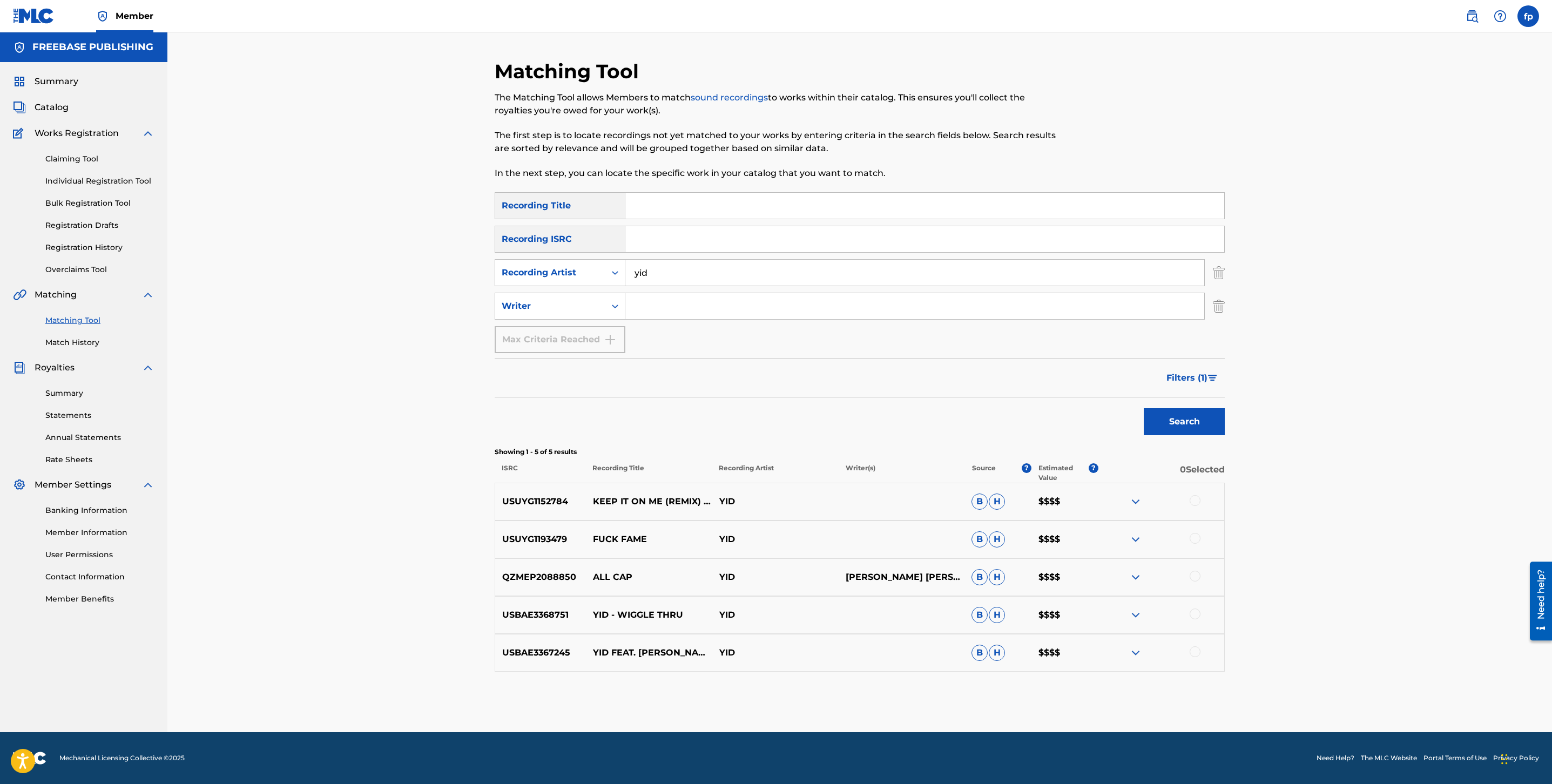
click at [1183, 366] on button "Filters ( 1 )" at bounding box center [1192, 378] width 65 height 27
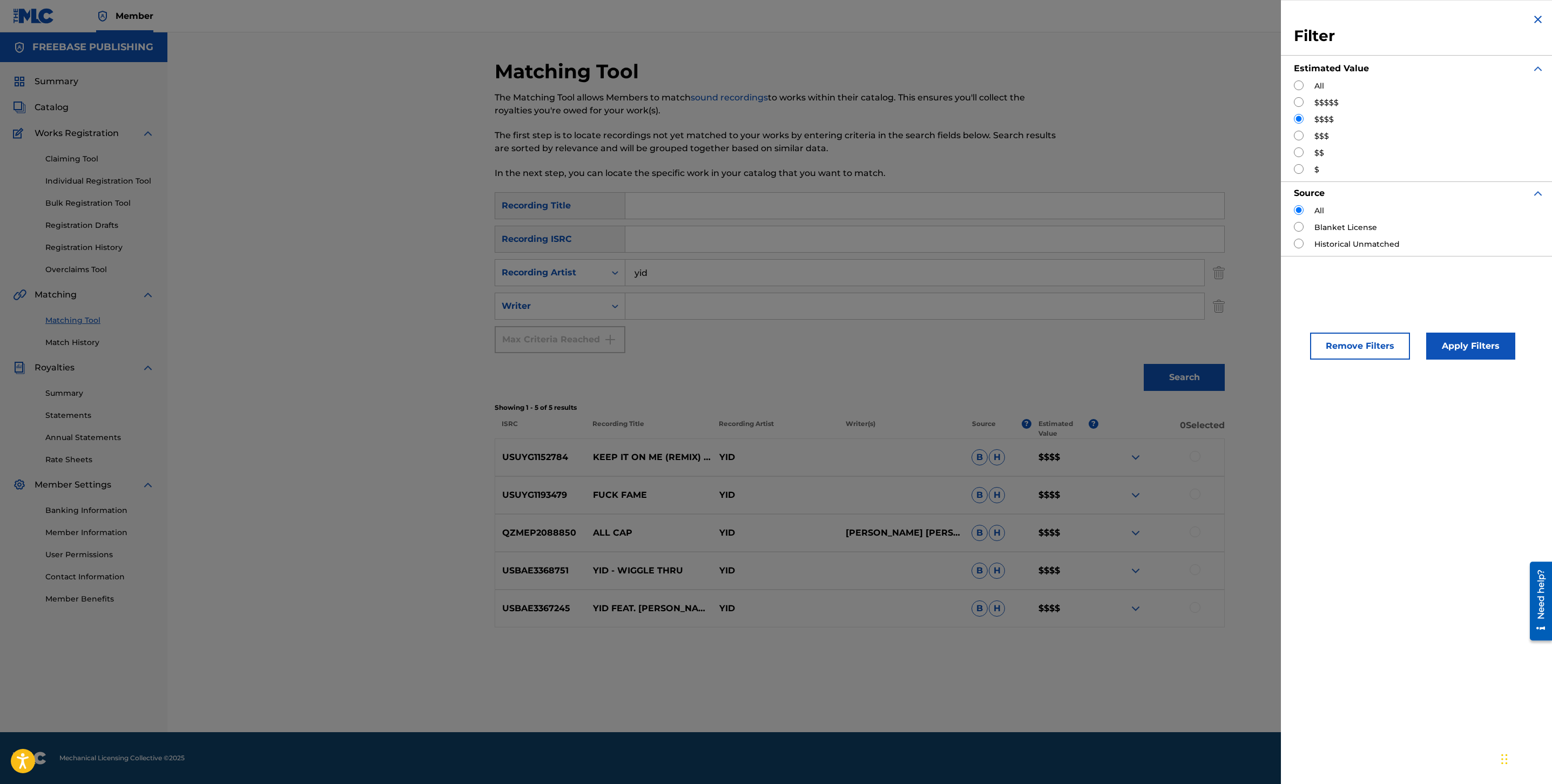
click at [1305, 102] on div "$$$$$" at bounding box center [1419, 103] width 250 height 12
click at [1301, 102] on input "Search Form" at bounding box center [1299, 102] width 10 height 10
radio input "true"
click at [1474, 337] on button "Apply Filters" at bounding box center [1471, 346] width 89 height 27
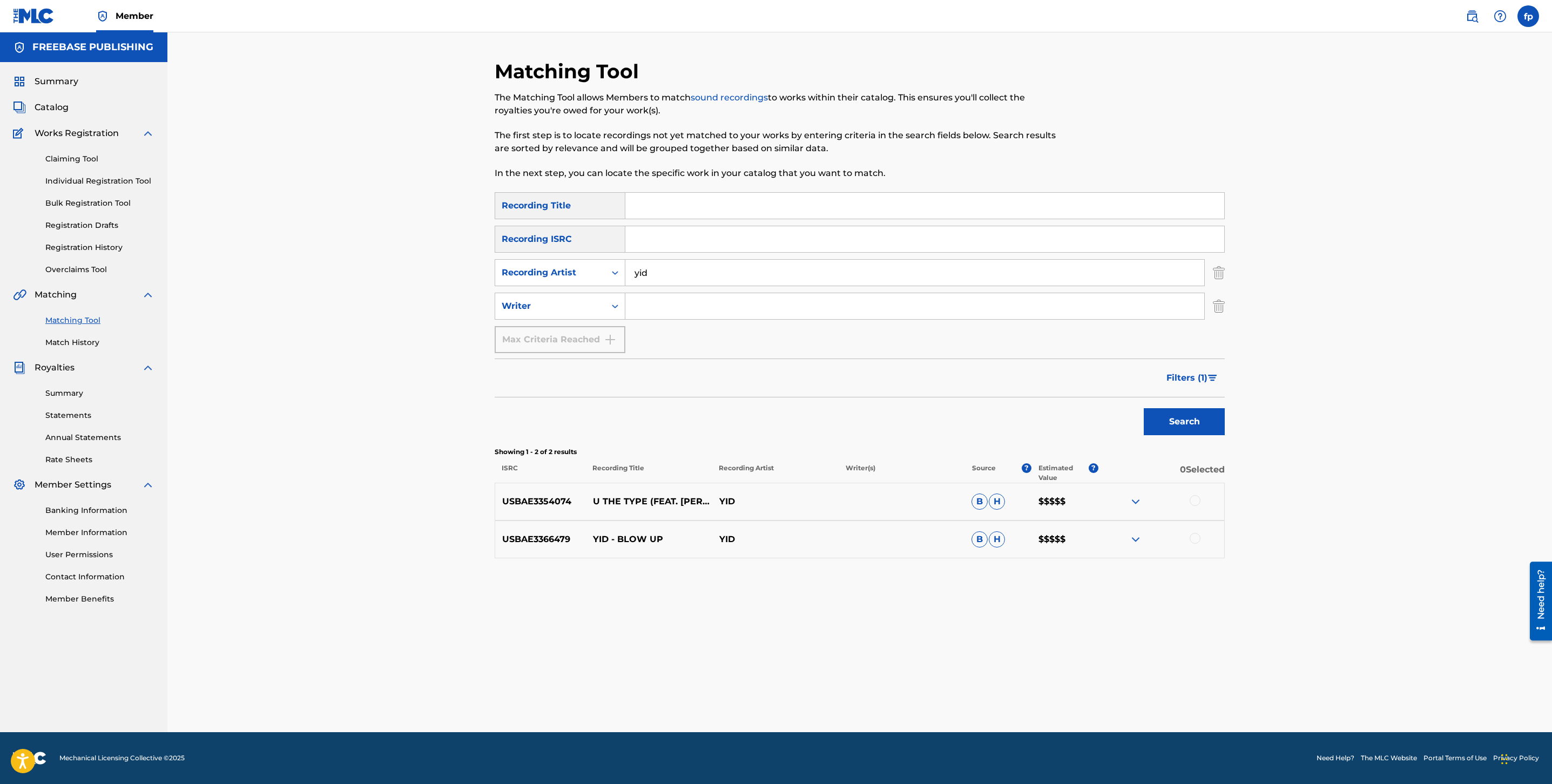
click at [1183, 383] on span "Filters ( 1 )" at bounding box center [1187, 377] width 41 height 13
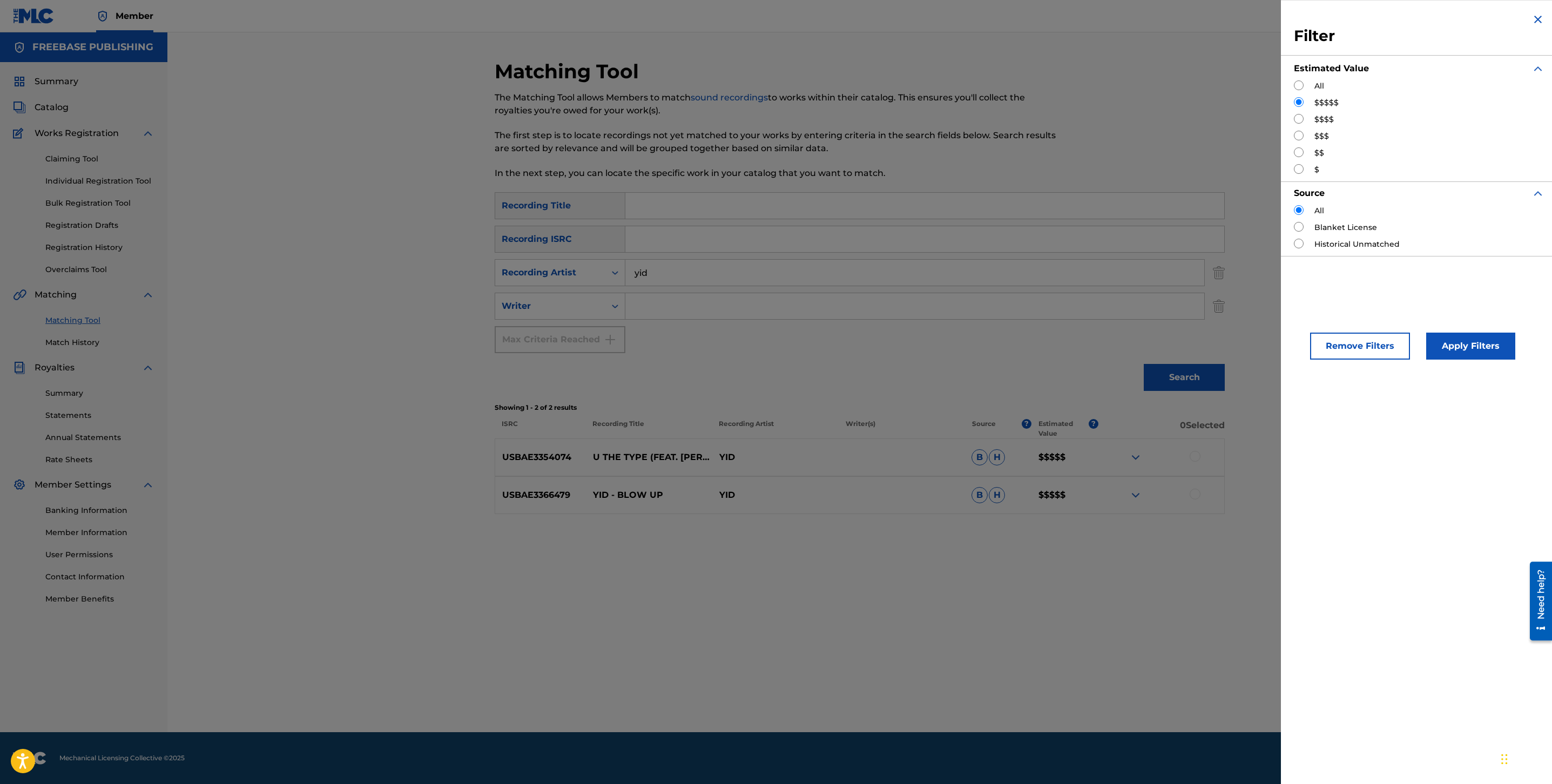
click at [1300, 114] on input "Search Form" at bounding box center [1299, 118] width 10 height 10
radio input "true"
click at [1465, 341] on button "Apply Filters" at bounding box center [1471, 346] width 89 height 27
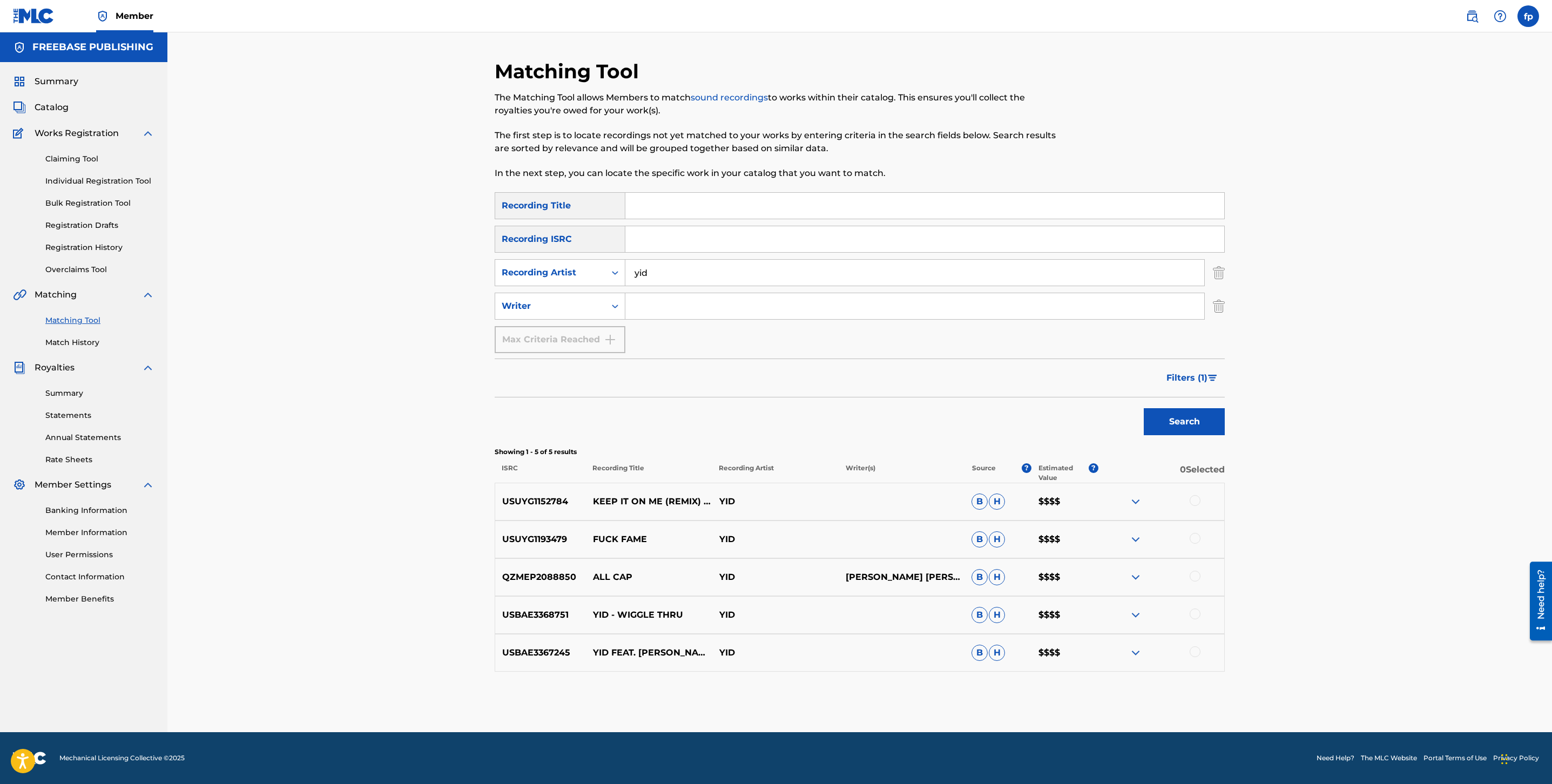
click at [857, 276] on input "yid" at bounding box center [914, 273] width 579 height 26
click at [1168, 437] on div "Search" at bounding box center [1181, 419] width 86 height 44
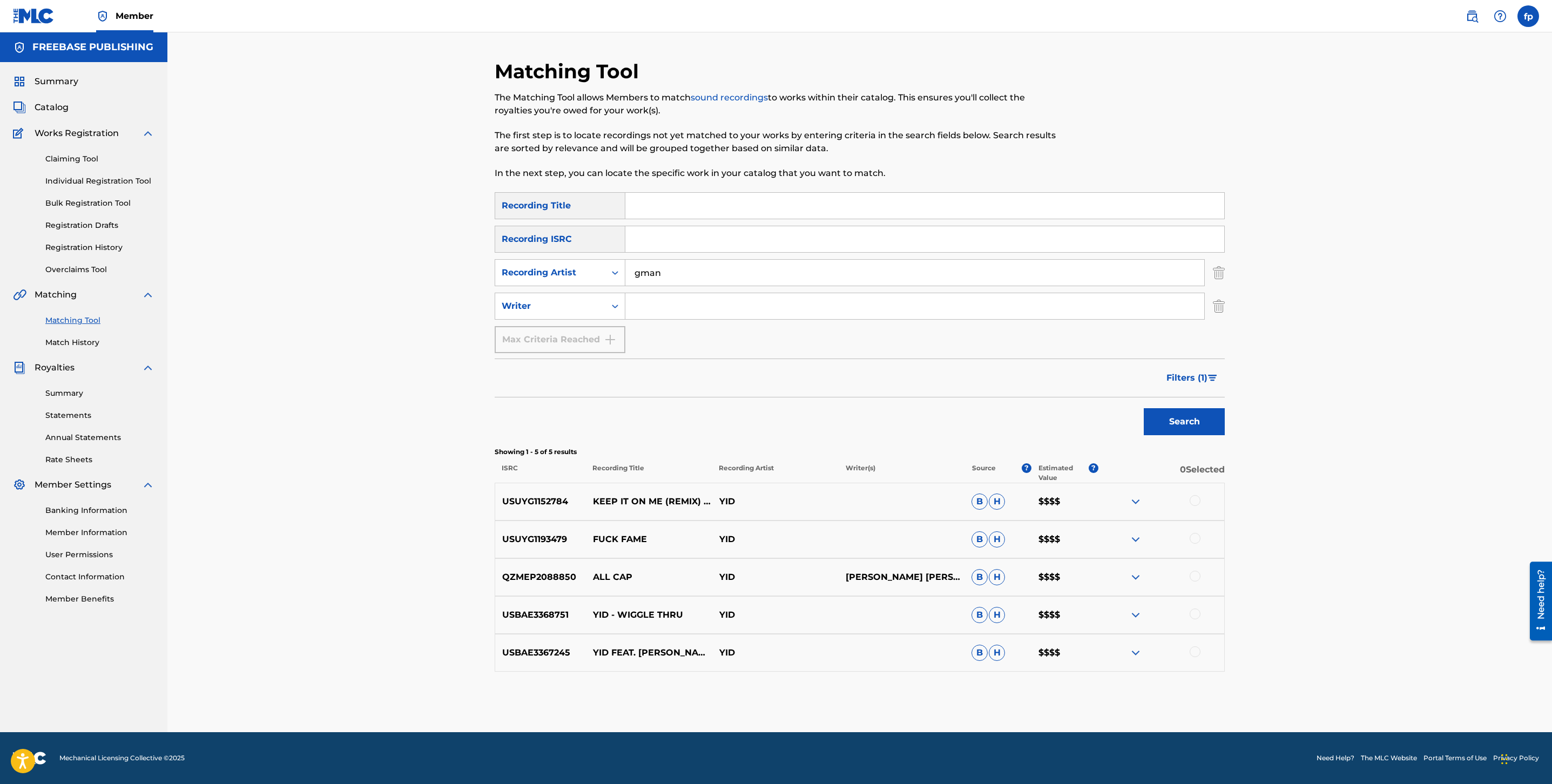
click at [1168, 431] on button "Search" at bounding box center [1184, 422] width 81 height 27
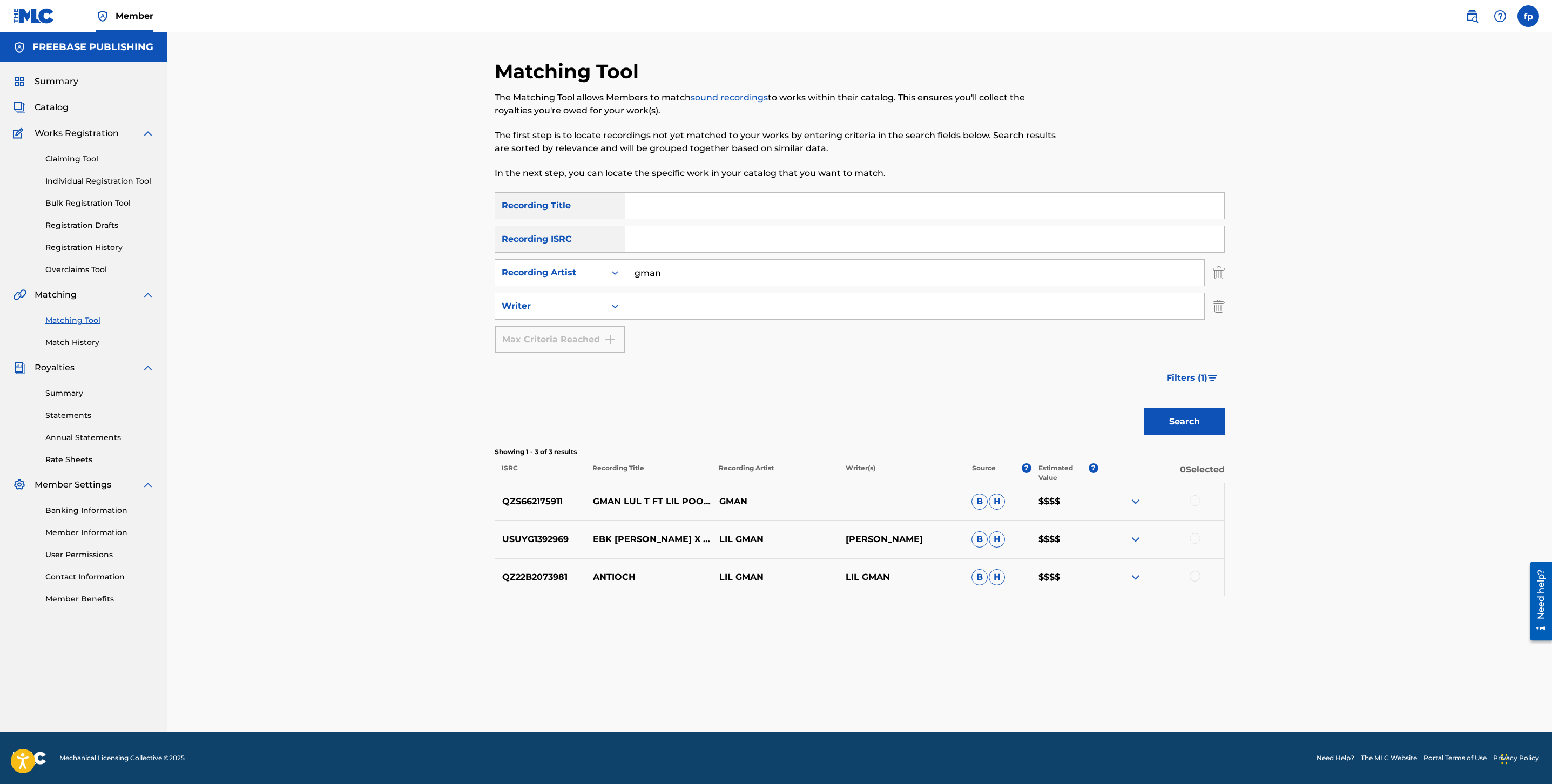
click at [642, 275] on input "gman" at bounding box center [914, 273] width 579 height 26
type input "g man"
click at [1144, 408] on button "Search" at bounding box center [1184, 422] width 81 height 27
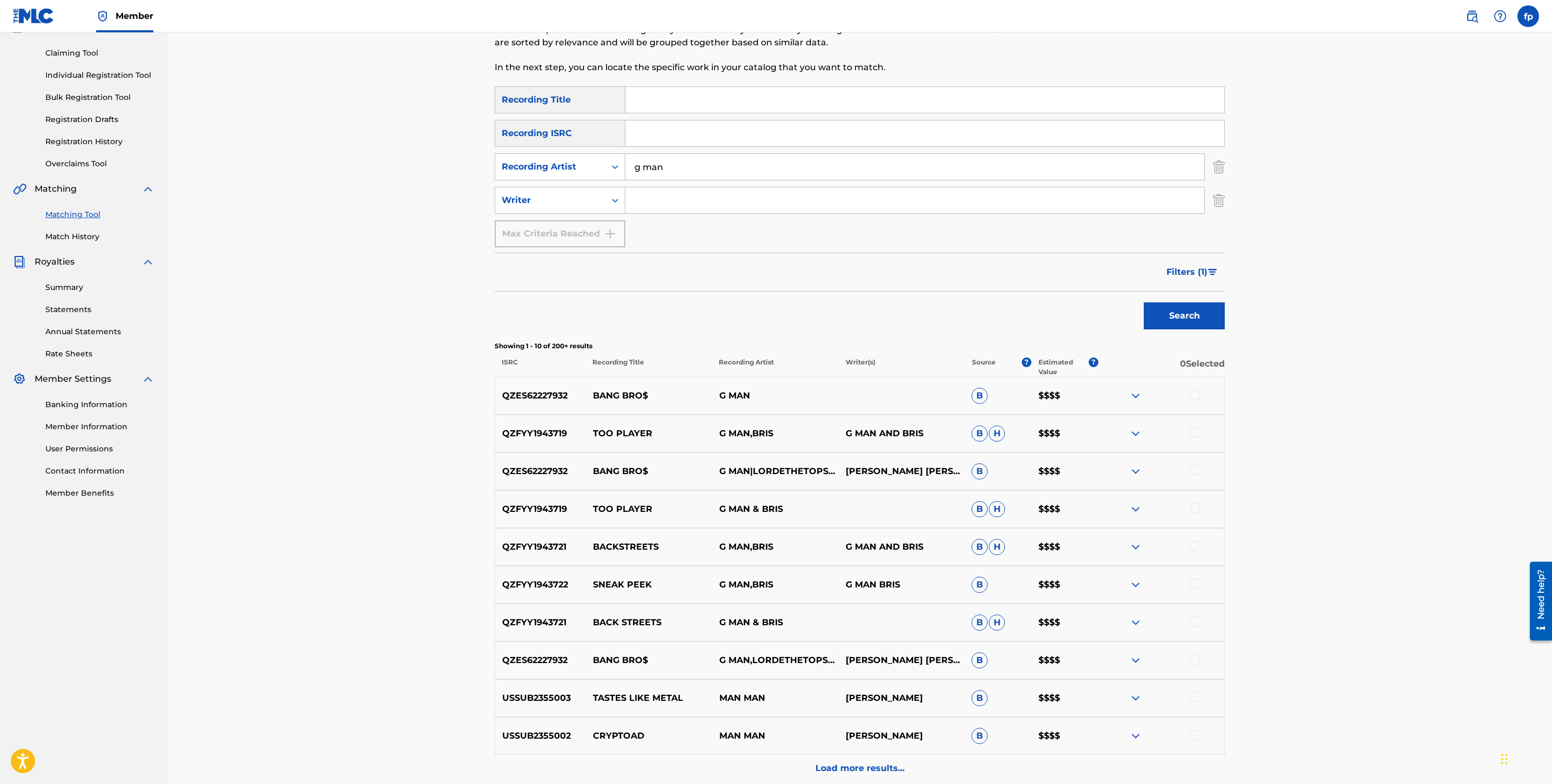
scroll to position [89, 0]
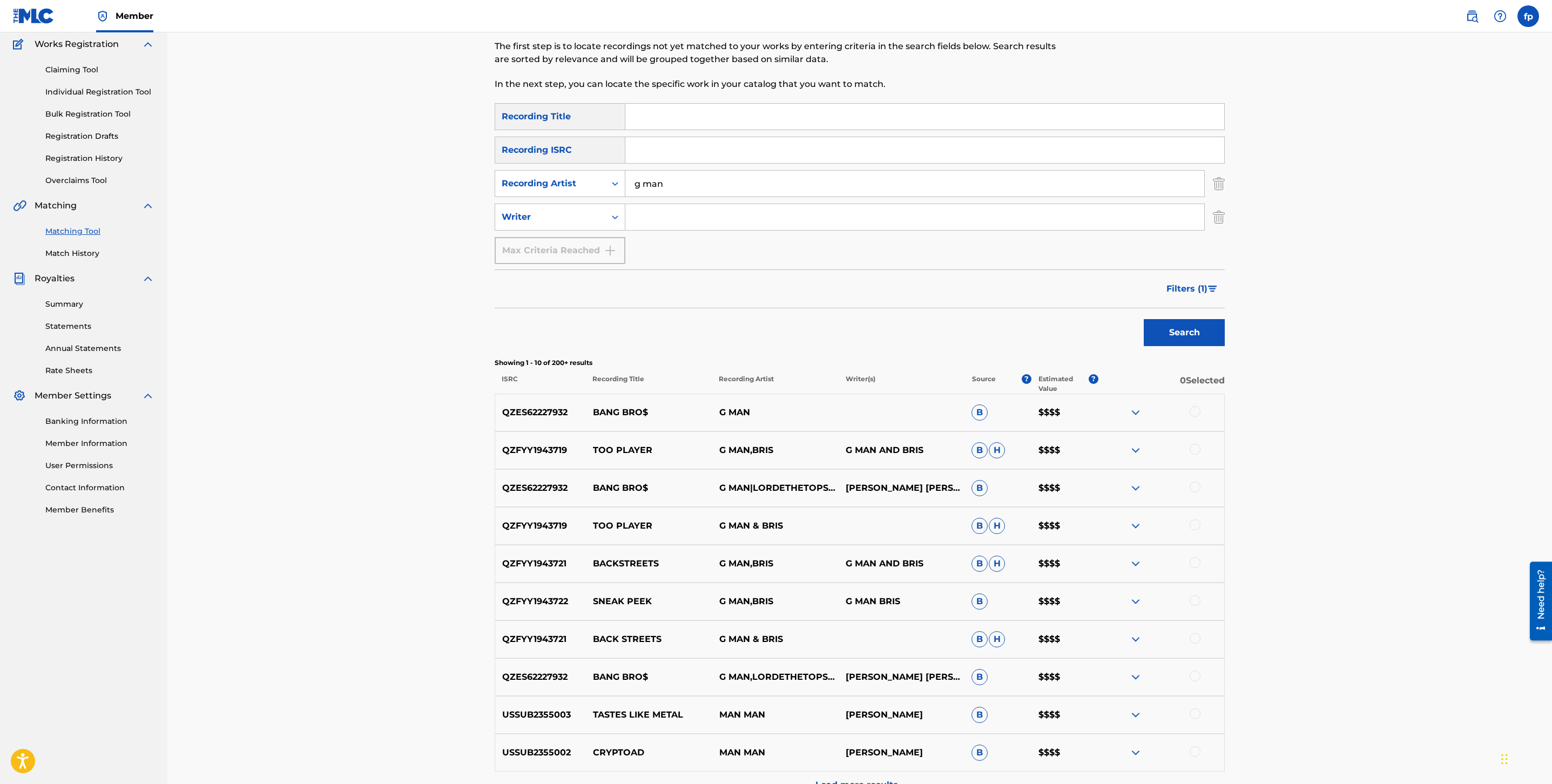
click at [1163, 282] on button "Filters ( 1 )" at bounding box center [1192, 289] width 65 height 27
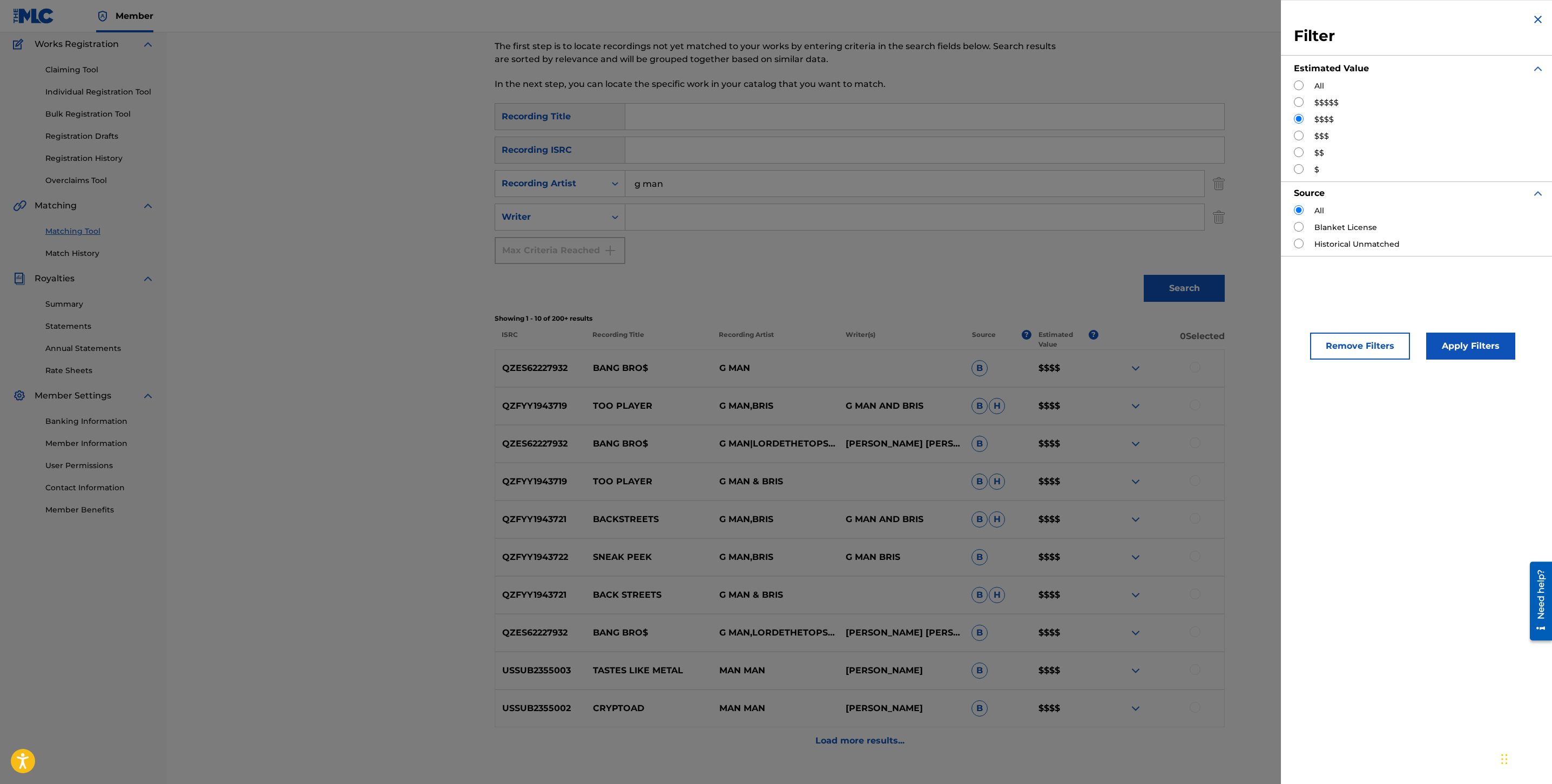
click at [1302, 99] on input "Search Form" at bounding box center [1299, 102] width 10 height 10
radio input "true"
click at [1468, 343] on button "Apply Filters" at bounding box center [1471, 346] width 89 height 27
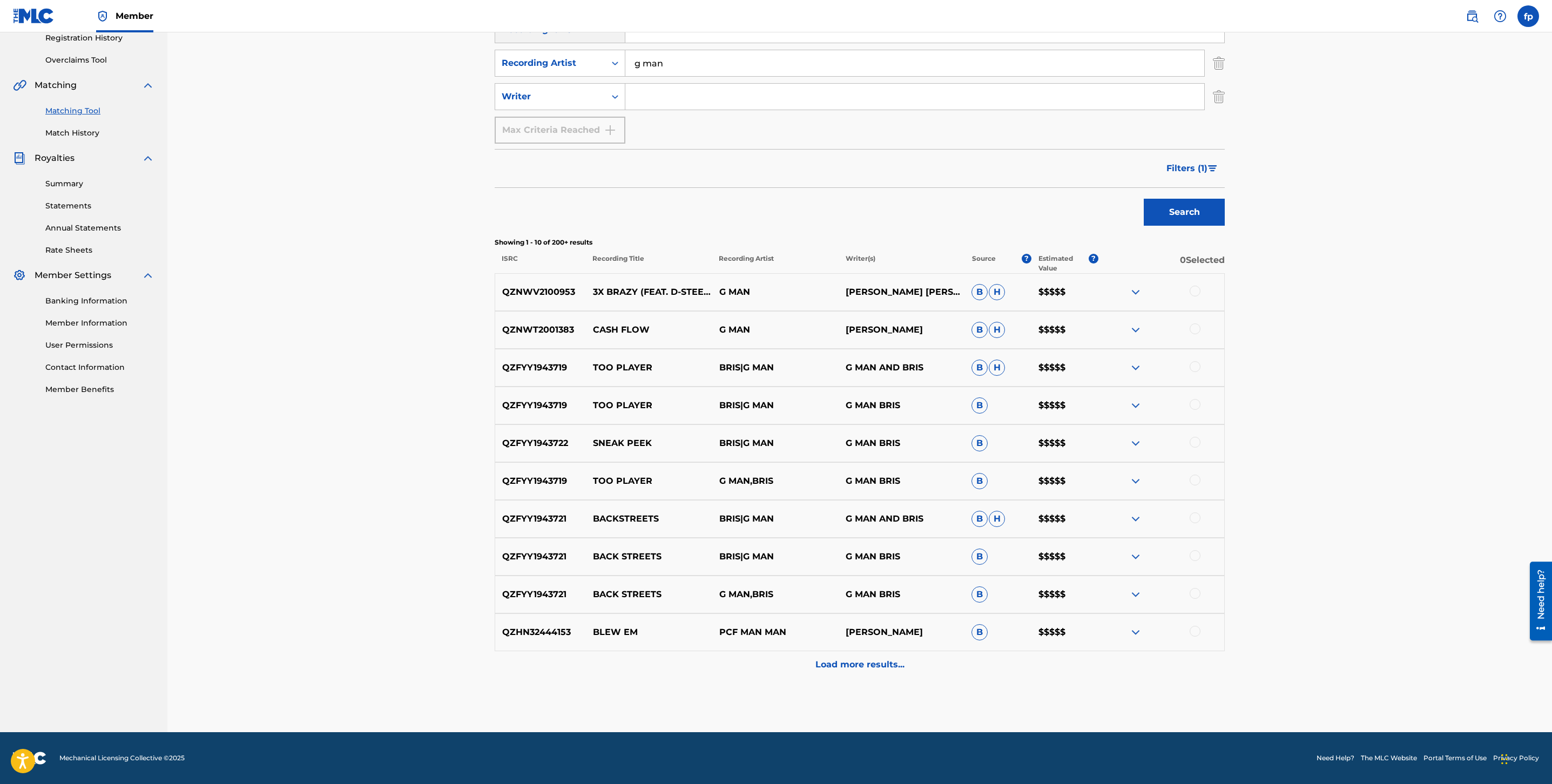
scroll to position [207, 0]
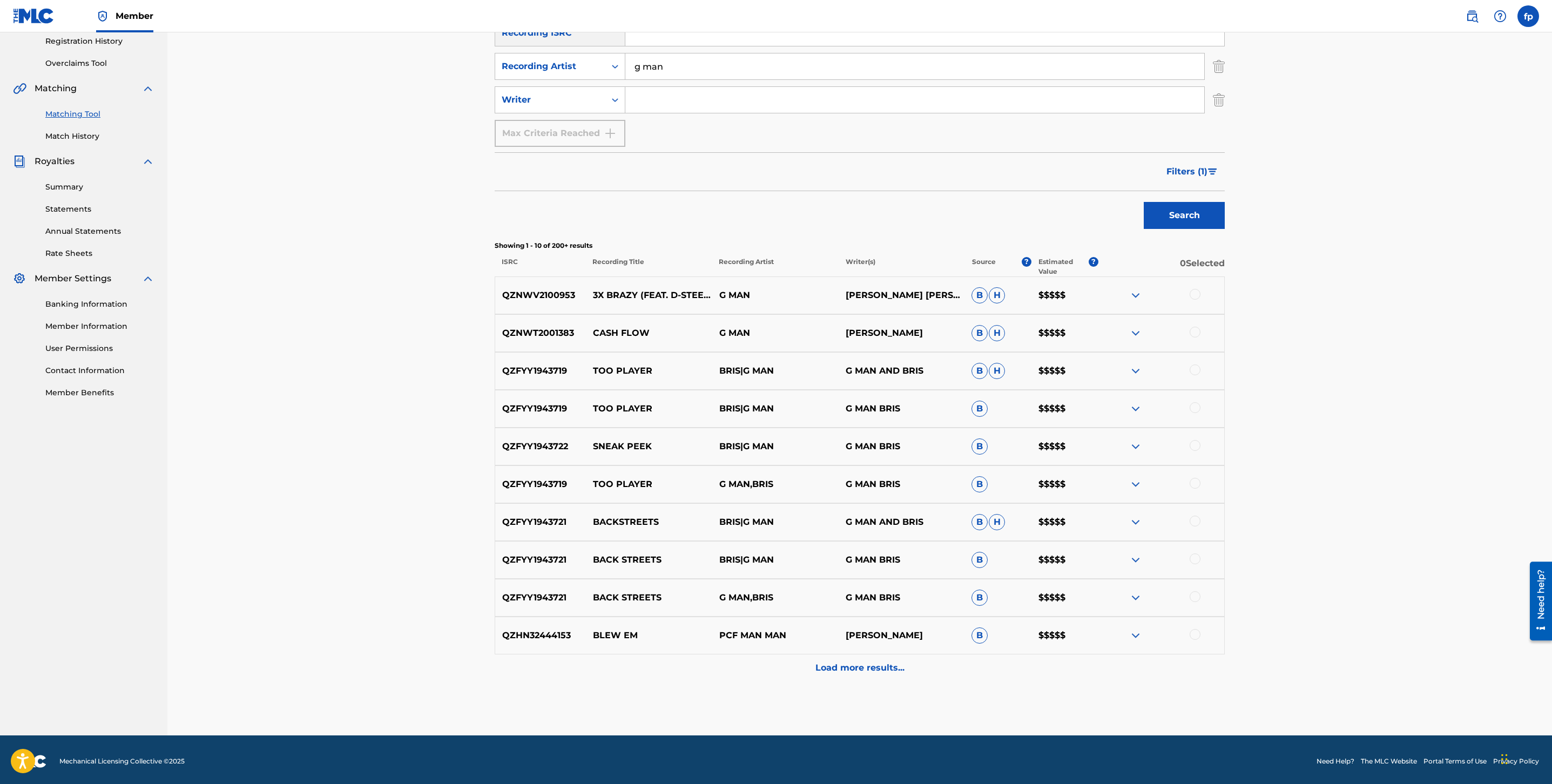
click at [1196, 163] on button "Filters ( 1 )" at bounding box center [1192, 172] width 65 height 27
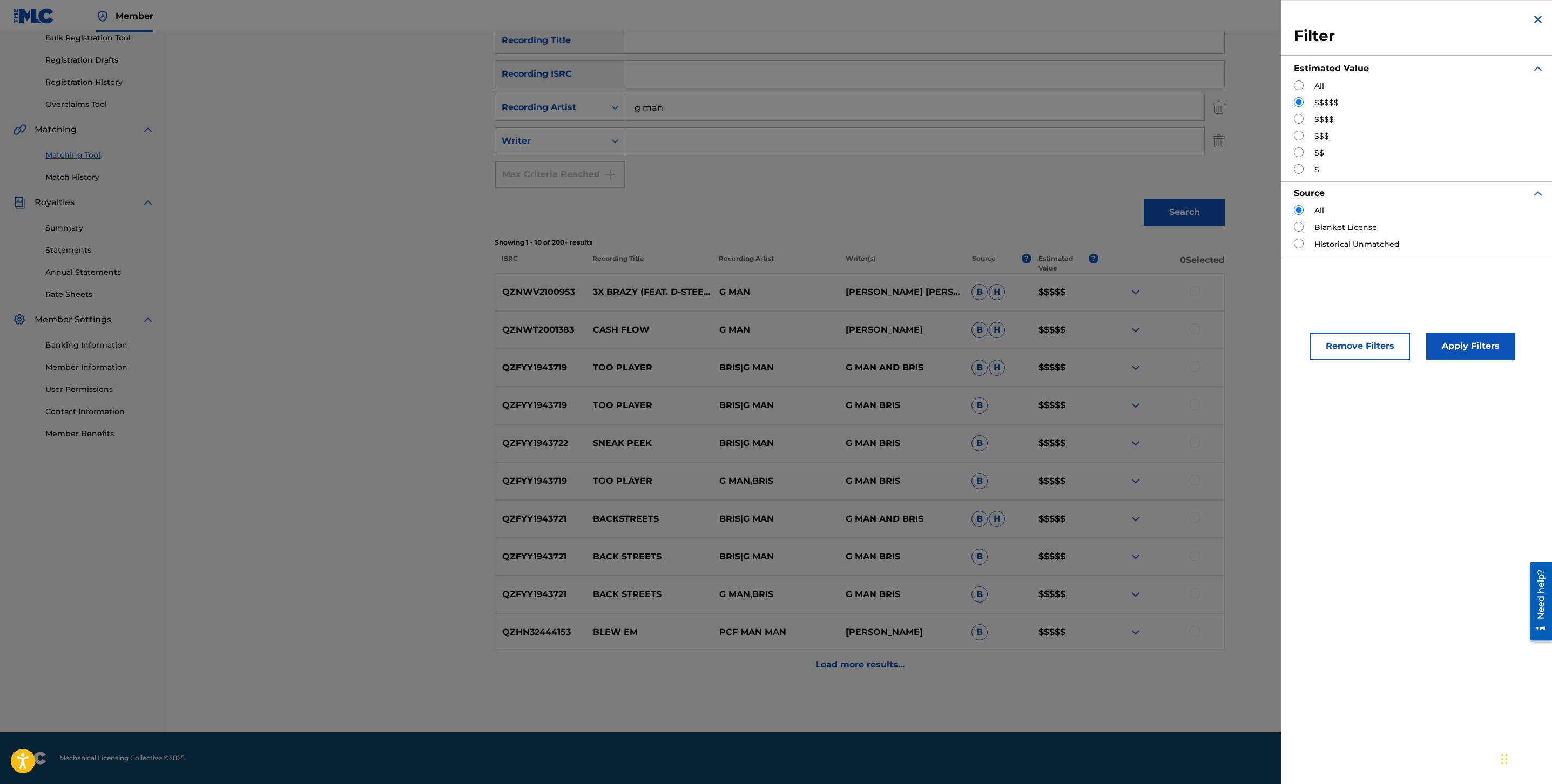
scroll to position [165, 0]
click at [1306, 118] on div "$$$$" at bounding box center [1419, 119] width 250 height 12
click at [1303, 118] on input "Search Form" at bounding box center [1299, 118] width 10 height 10
radio input "true"
click at [1435, 336] on button "Apply Filters" at bounding box center [1471, 346] width 89 height 27
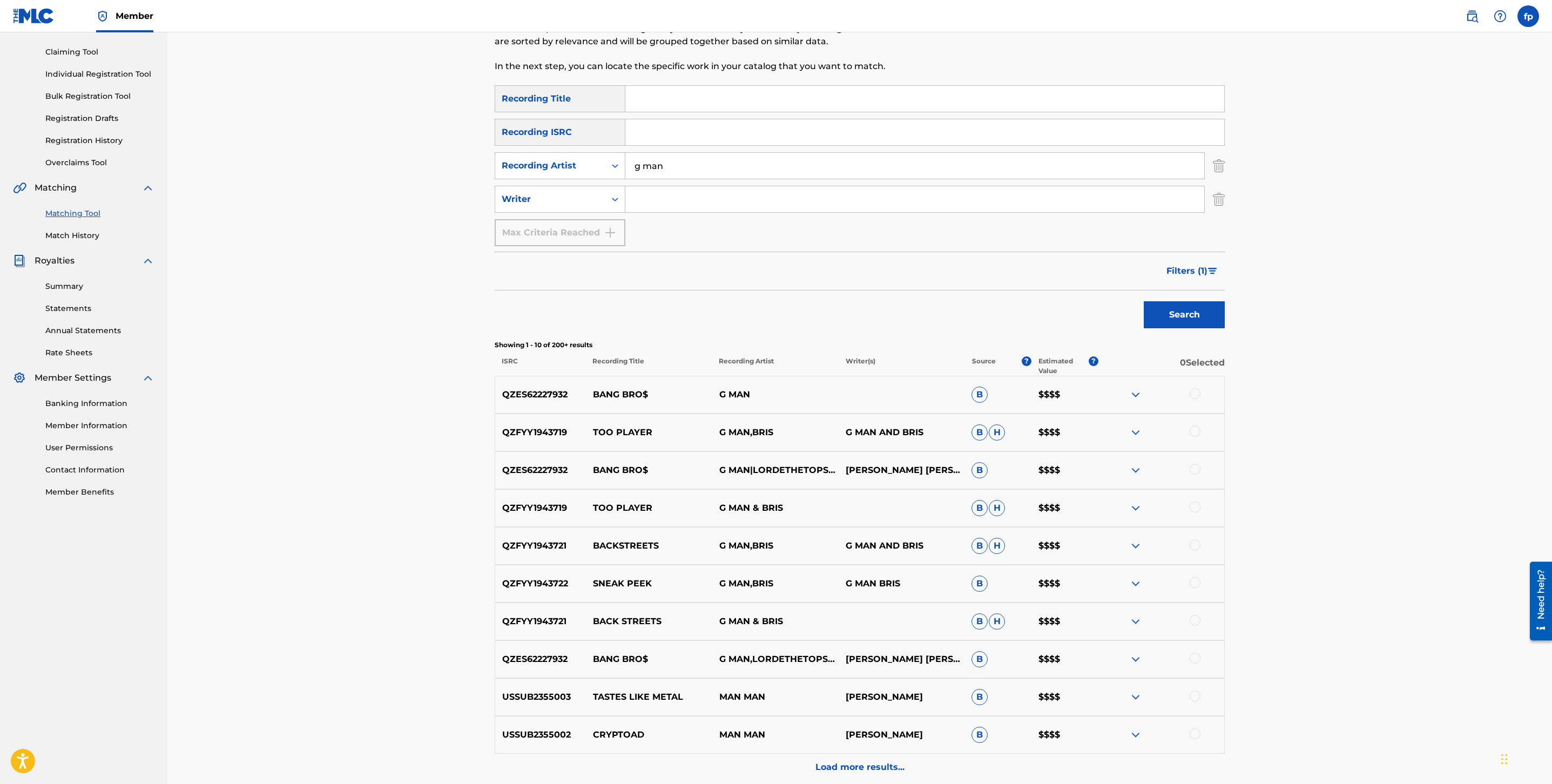
scroll to position [210, 0]
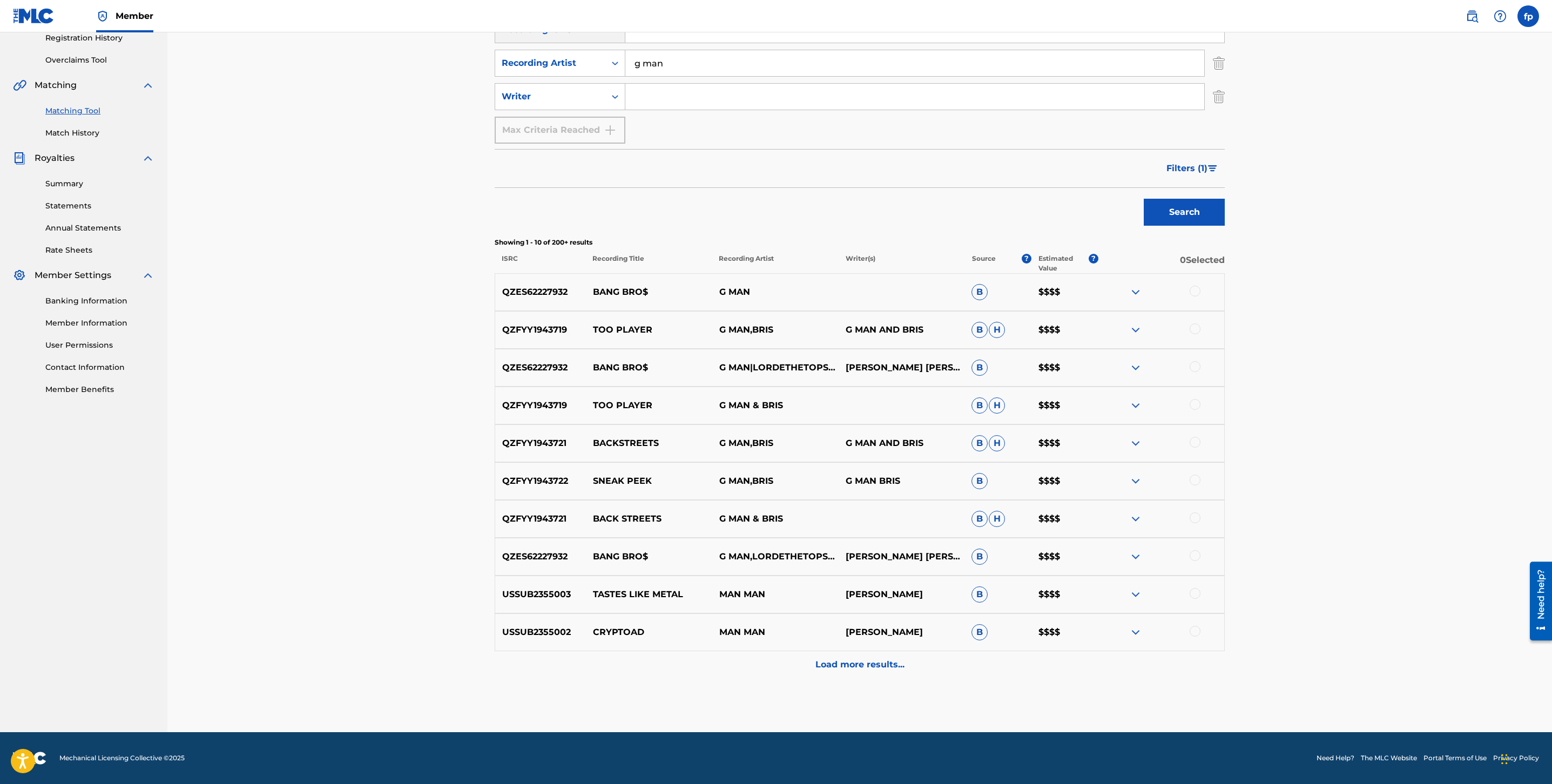
click at [695, 73] on input "g man" at bounding box center [914, 63] width 579 height 26
type input "[PERSON_NAME]"
click at [1144, 199] on button "Search" at bounding box center [1184, 212] width 81 height 27
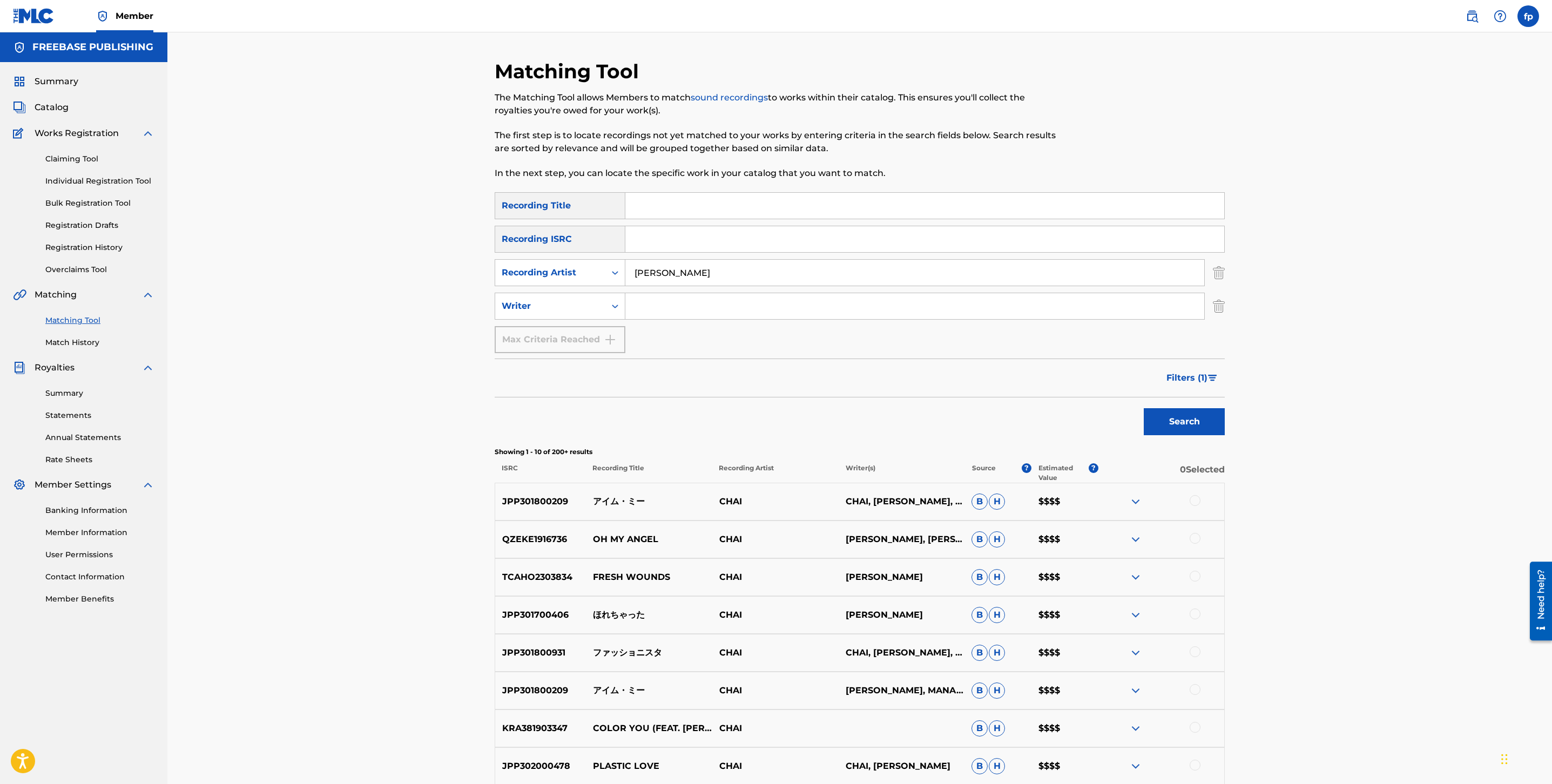
scroll to position [3, 0]
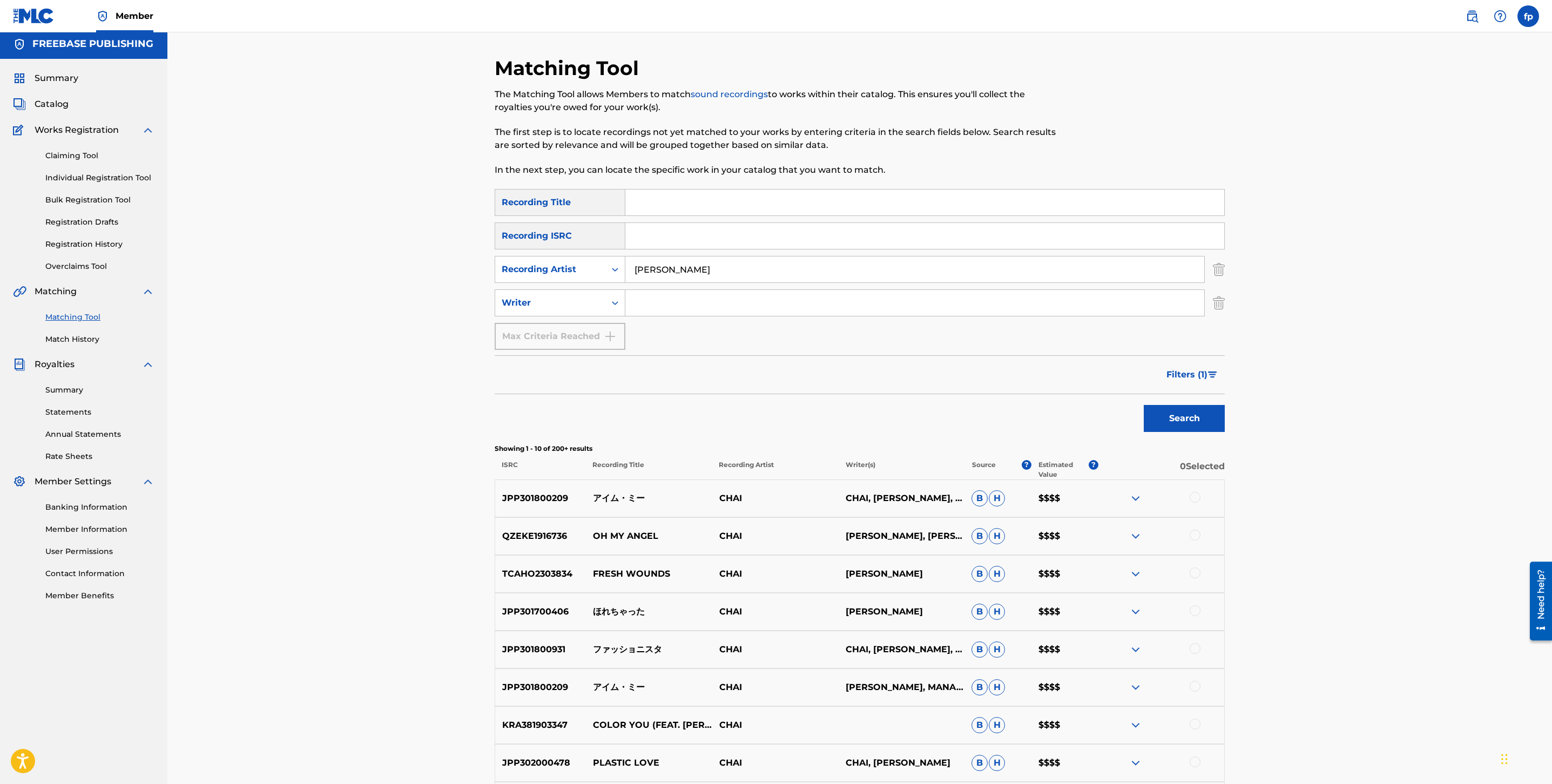
click at [1202, 376] on span "Filters ( 1 )" at bounding box center [1187, 375] width 41 height 13
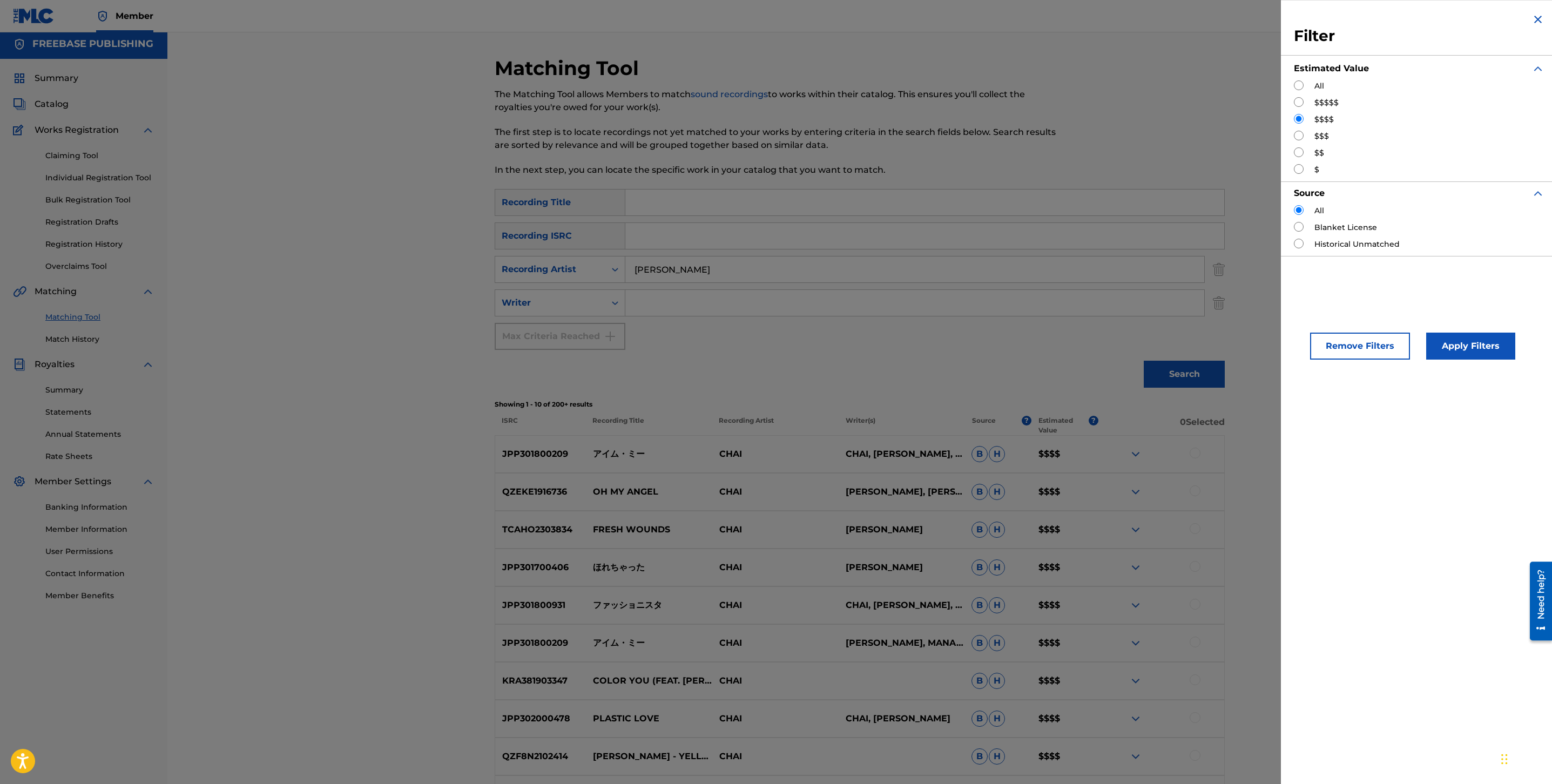
click at [1292, 143] on div "Filter Estimated Value All $$$$$ $$$$ $$$ $$ $ Source All Blanket License Histo…" at bounding box center [1419, 134] width 277 height 269
click at [1299, 137] on input "Search Form" at bounding box center [1299, 136] width 10 height 10
radio input "true"
click at [1472, 352] on button "Apply Filters" at bounding box center [1471, 346] width 89 height 27
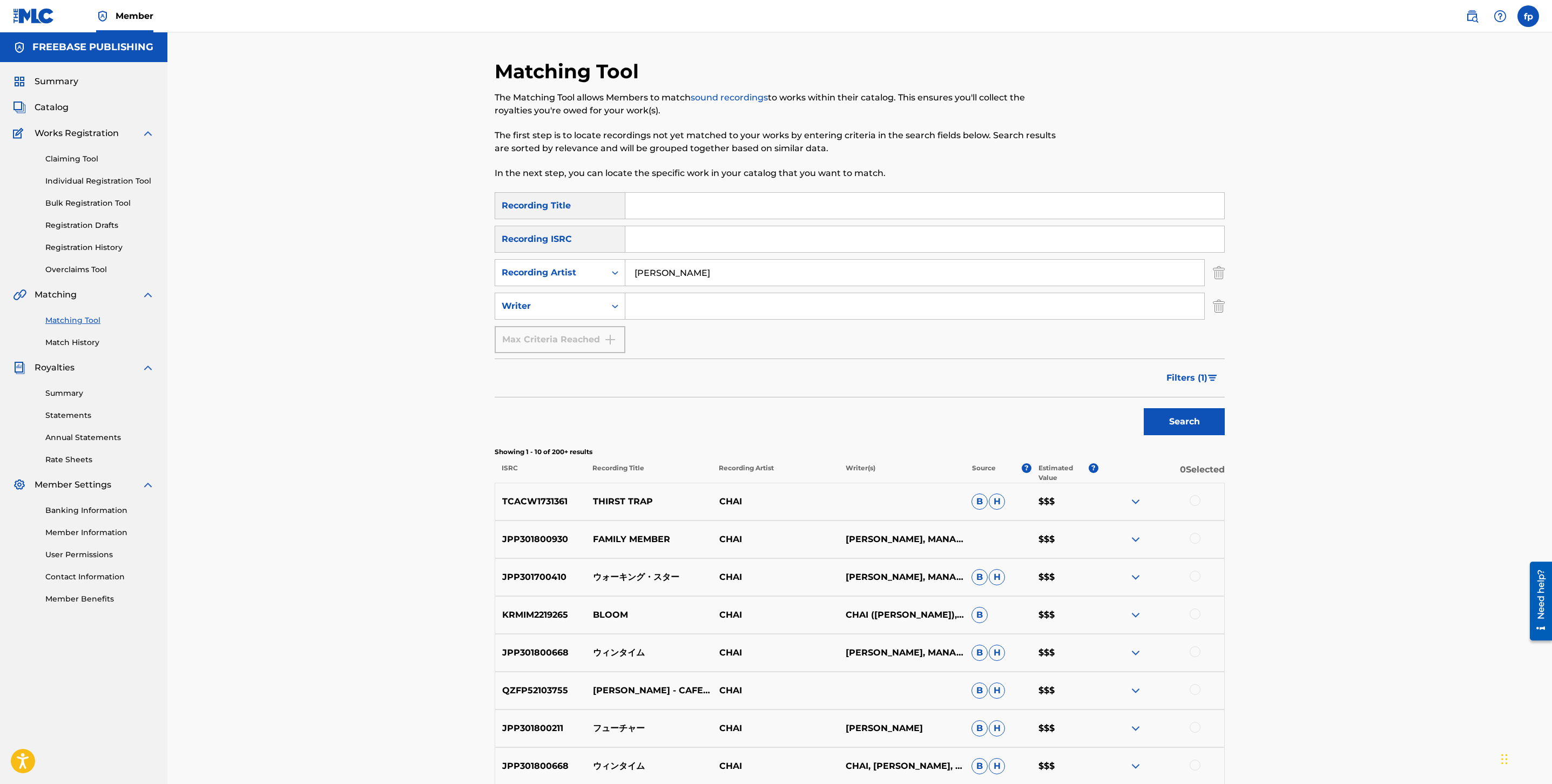
click at [764, 278] on input "[PERSON_NAME]" at bounding box center [914, 273] width 579 height 26
click at [1144, 408] on button "Search" at bounding box center [1184, 422] width 81 height 27
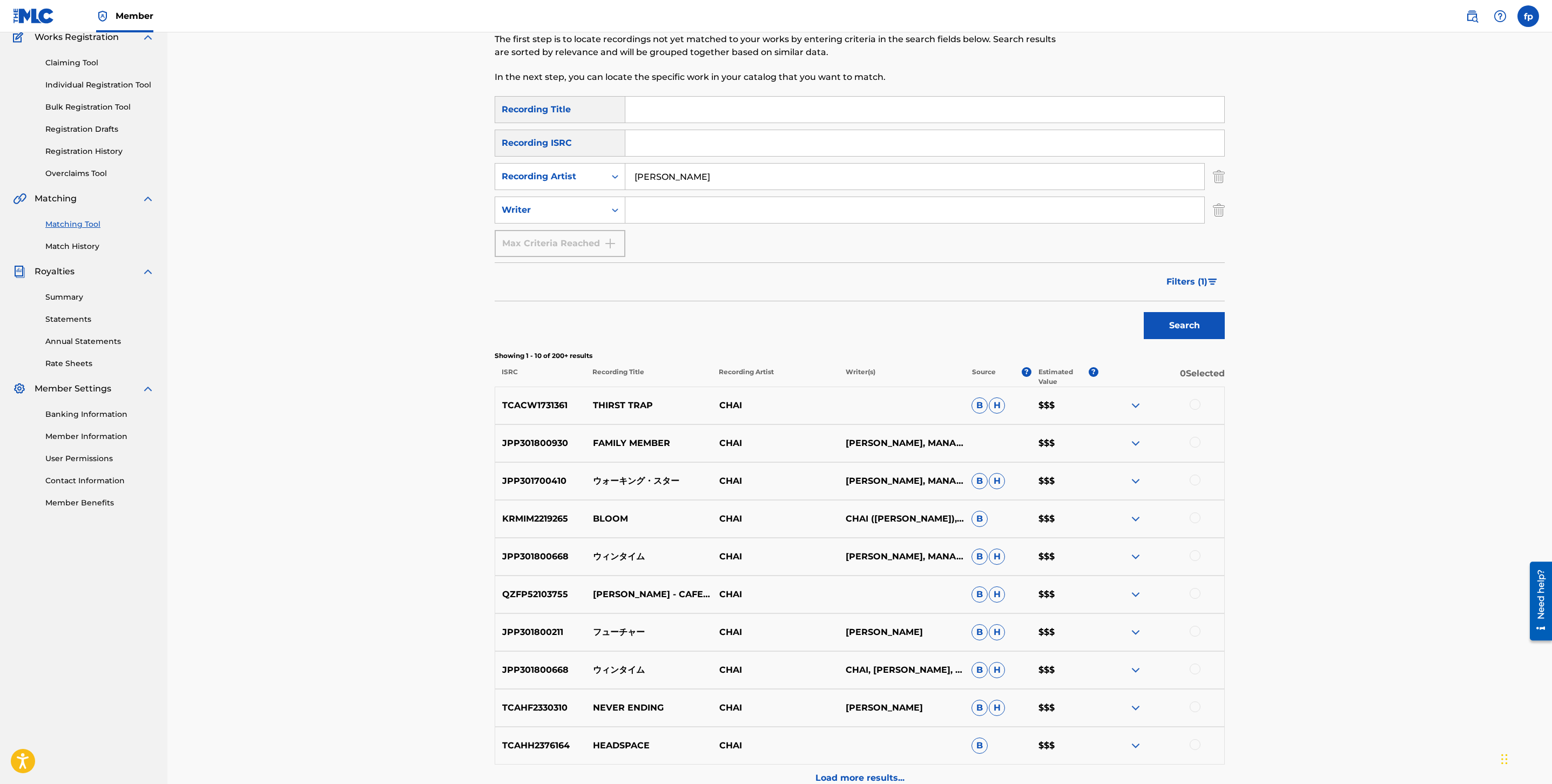
scroll to position [210, 0]
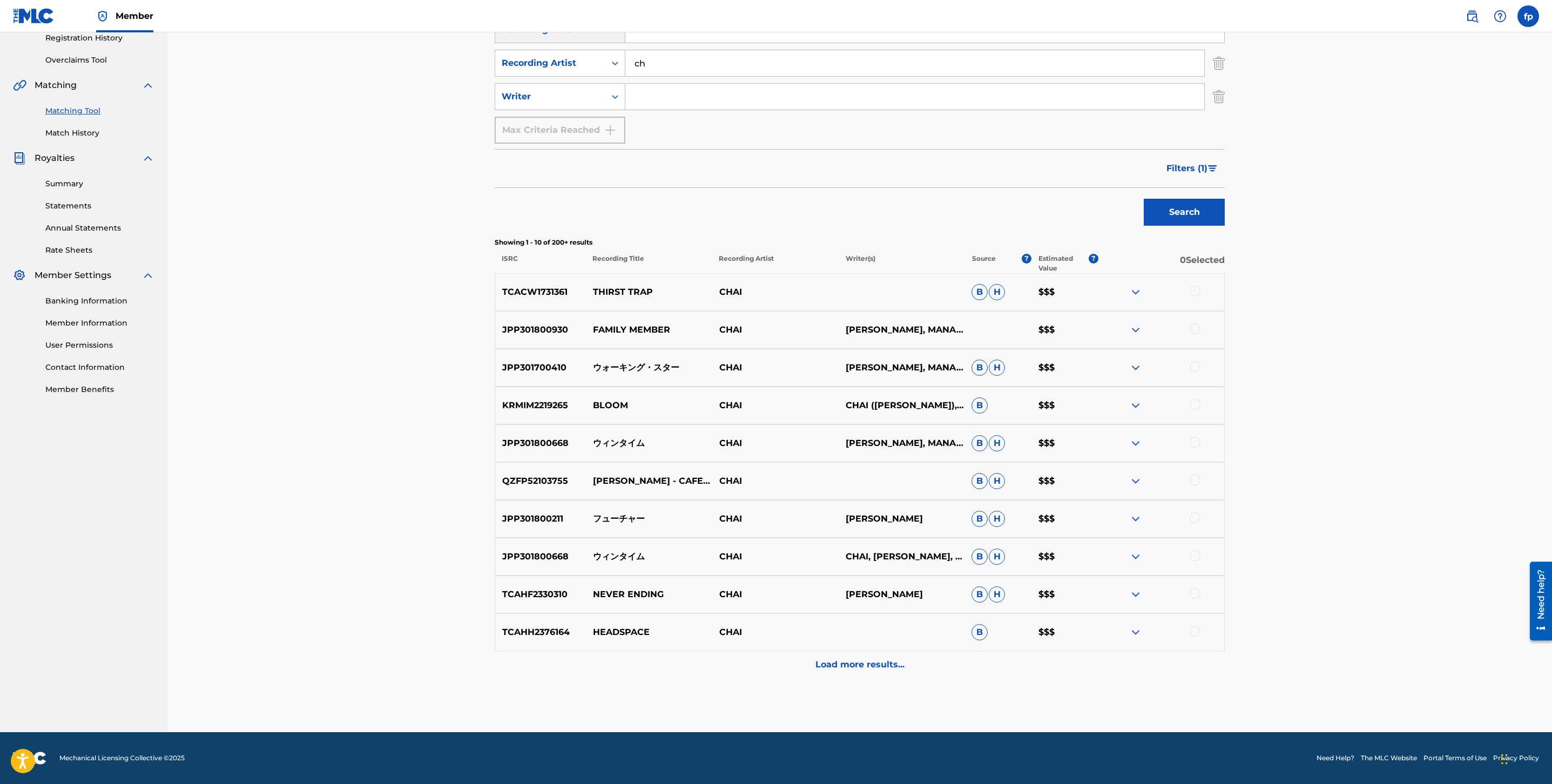
type input "c"
type input "pimp [MEDICAL_DATA]"
click at [1144, 199] on button "Search" at bounding box center [1184, 212] width 81 height 27
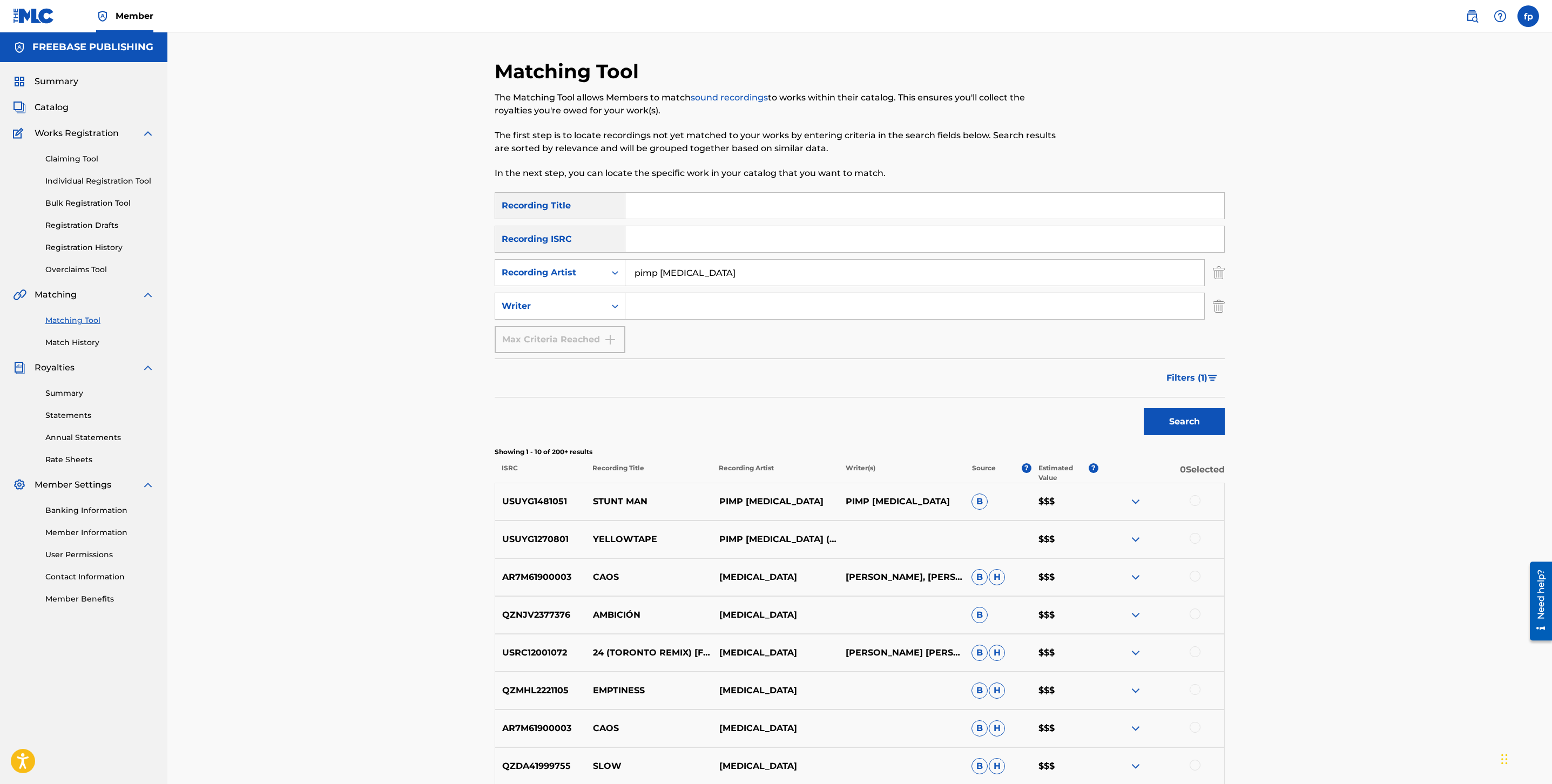
click at [1187, 370] on button "Filters ( 1 )" at bounding box center [1192, 378] width 65 height 27
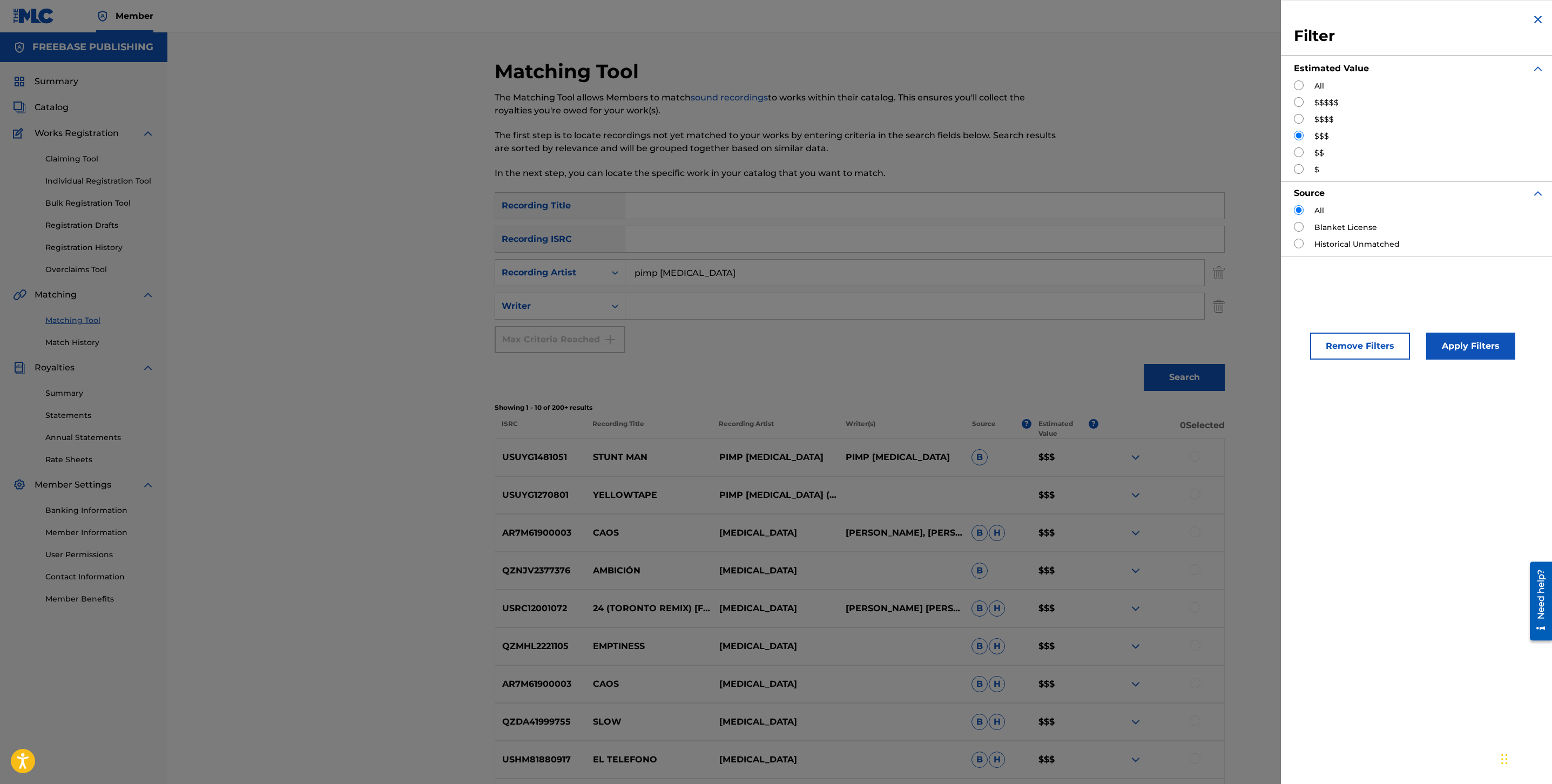
click at [1301, 105] on input "Search Form" at bounding box center [1299, 102] width 10 height 10
radio input "true"
click at [1453, 355] on button "Apply Filters" at bounding box center [1471, 346] width 89 height 27
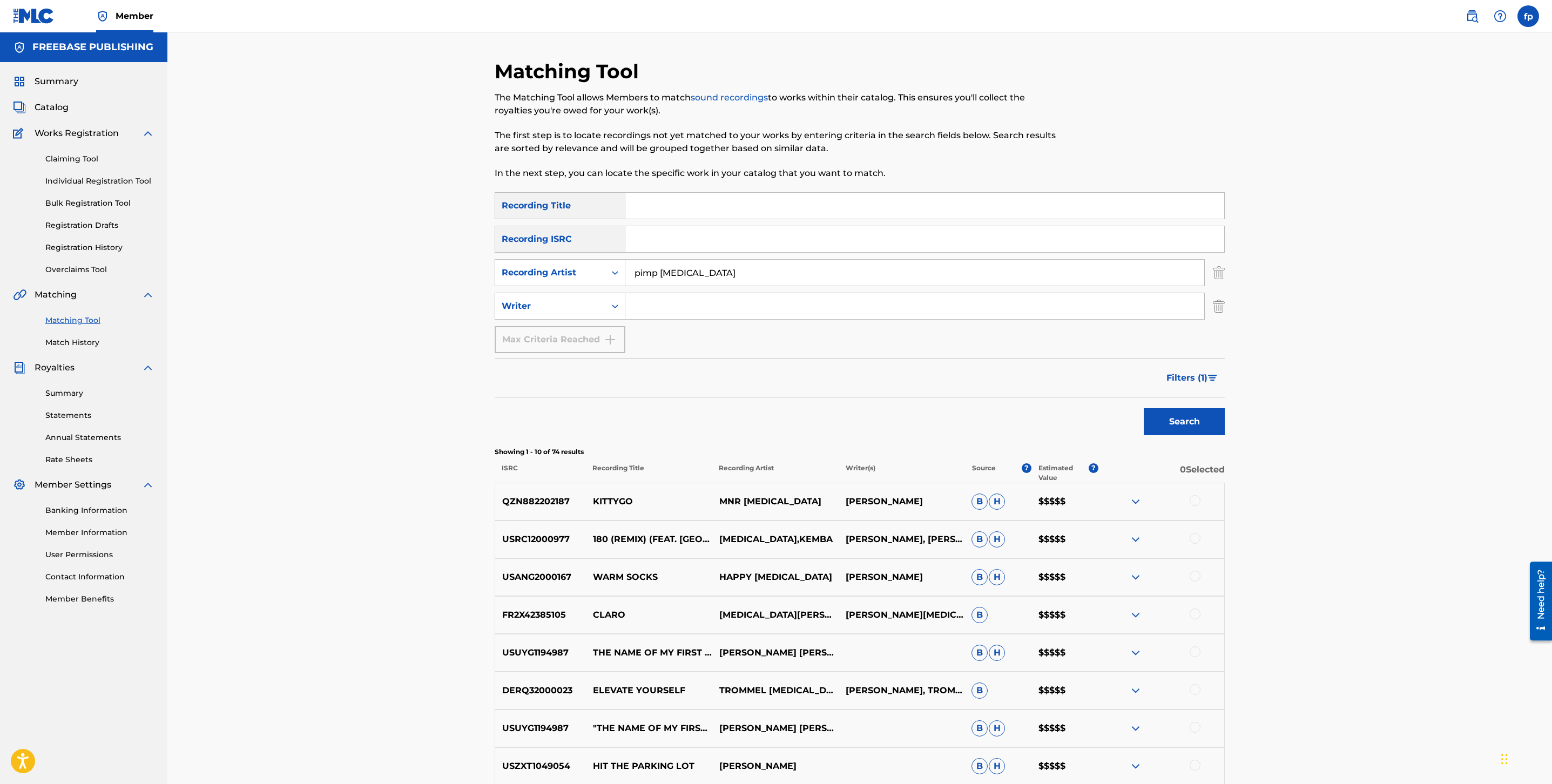
click at [751, 278] on input "pimp [MEDICAL_DATA]" at bounding box center [914, 273] width 579 height 26
click at [1144, 408] on button "Search" at bounding box center [1184, 422] width 81 height 27
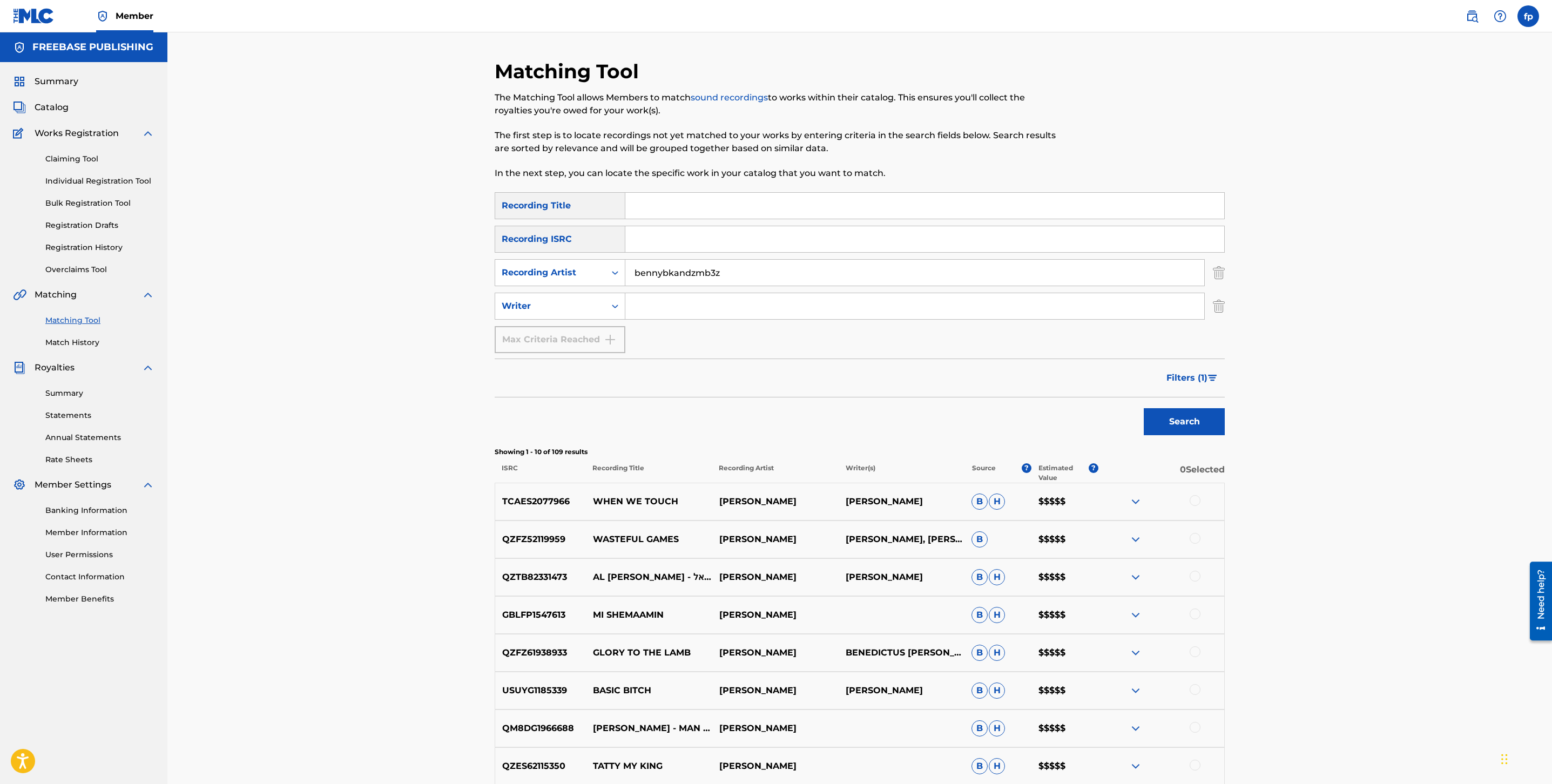
type input "bennybkandzmb3z"
click at [1144, 408] on button "Search" at bounding box center [1184, 422] width 81 height 27
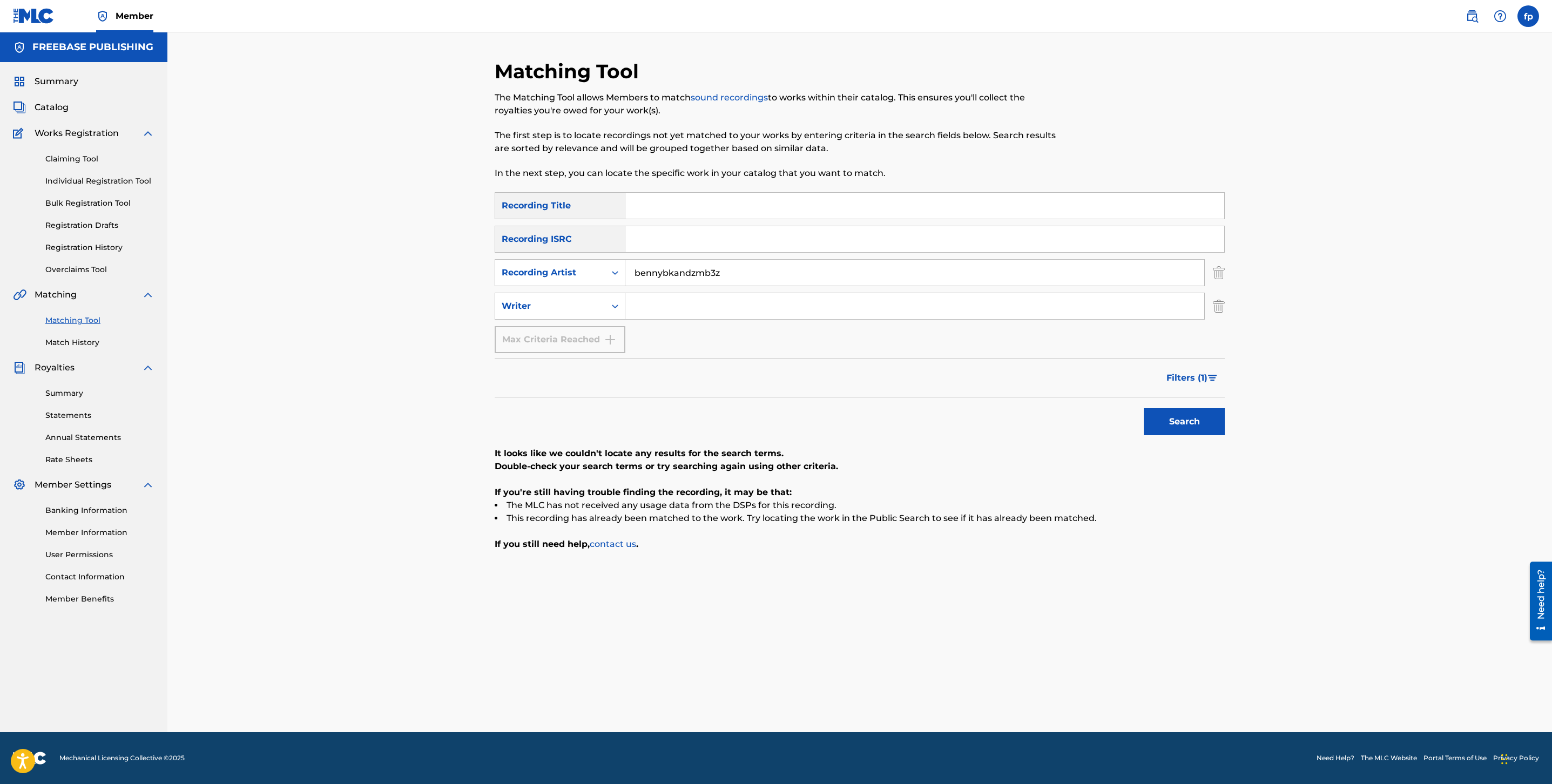
click at [685, 267] on input "bennybkandzmb3z" at bounding box center [914, 273] width 579 height 26
click at [1144, 408] on button "Search" at bounding box center [1184, 422] width 81 height 27
drag, startPoint x: 668, startPoint y: 266, endPoint x: 702, endPoint y: 278, distance: 36.1
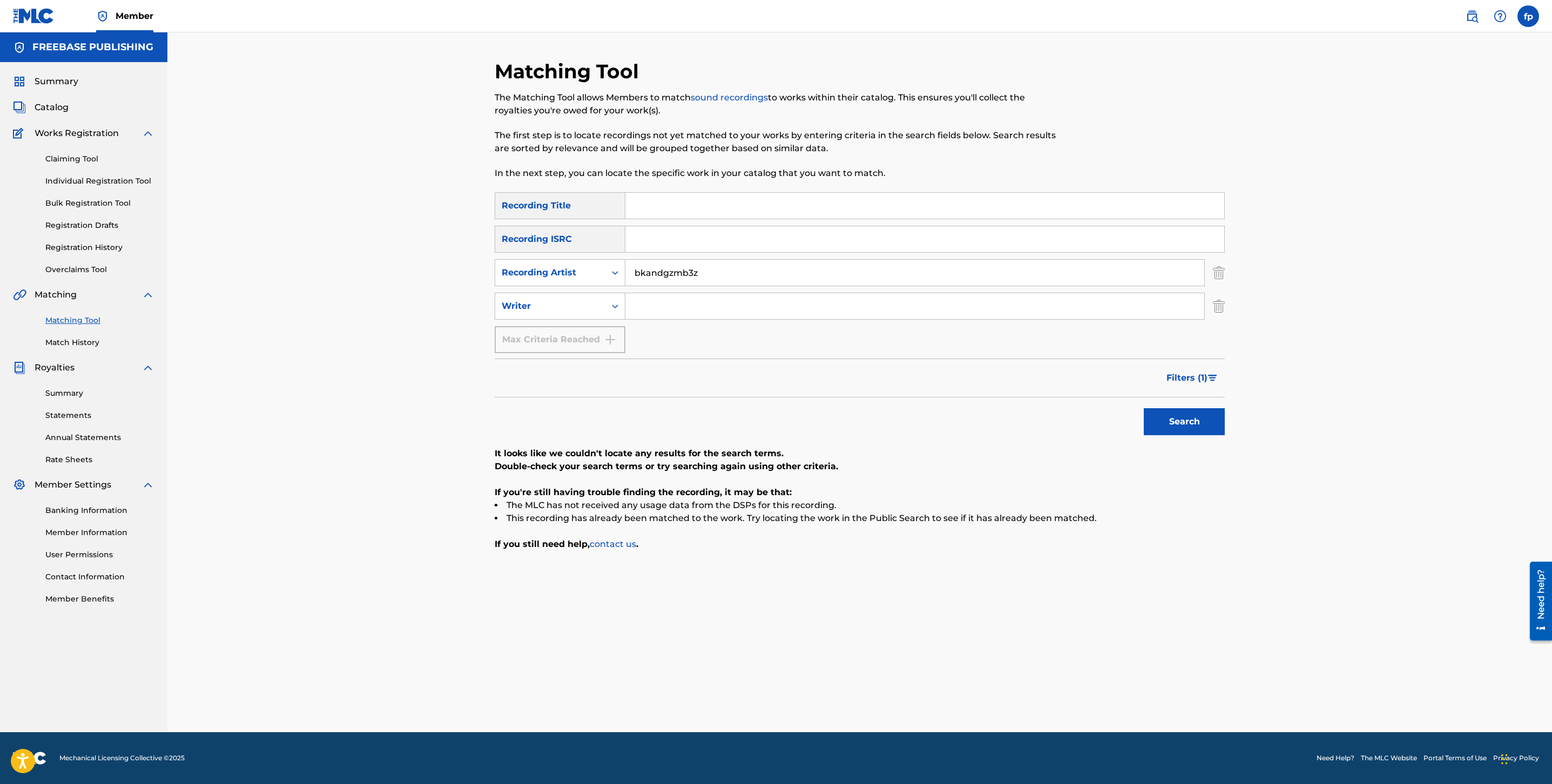
click at [668, 266] on input "bkandgzmb3z" at bounding box center [914, 273] width 579 height 26
click at [674, 266] on input "bkandgzmb3z" at bounding box center [914, 273] width 579 height 26
click at [671, 278] on input "bkandgzmb3z" at bounding box center [914, 273] width 579 height 26
click at [670, 276] on input "bkandgzmb3z" at bounding box center [914, 273] width 579 height 26
type input "bkandzmb3z"
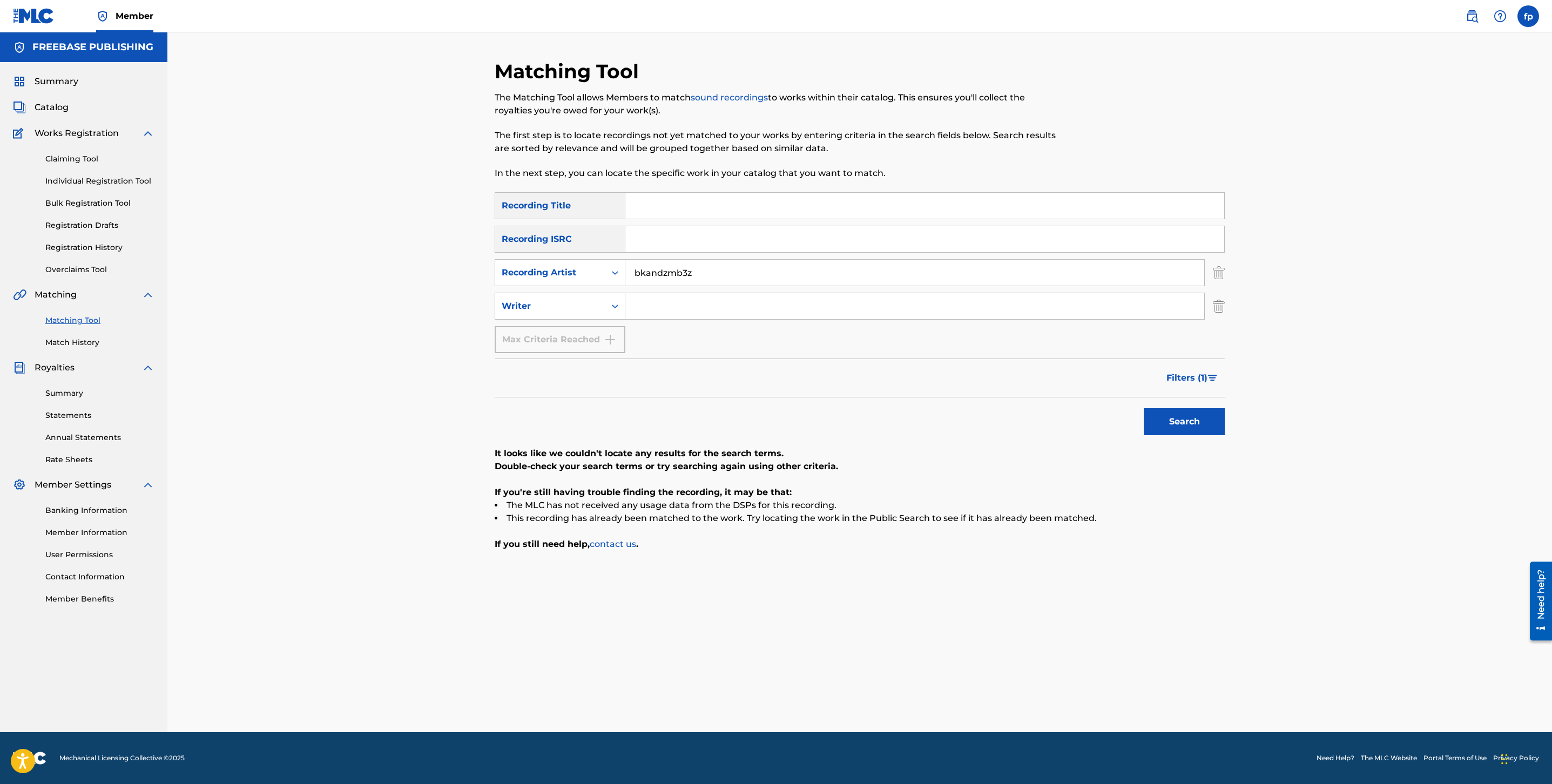
click at [1144, 408] on button "Search" at bounding box center [1184, 422] width 81 height 27
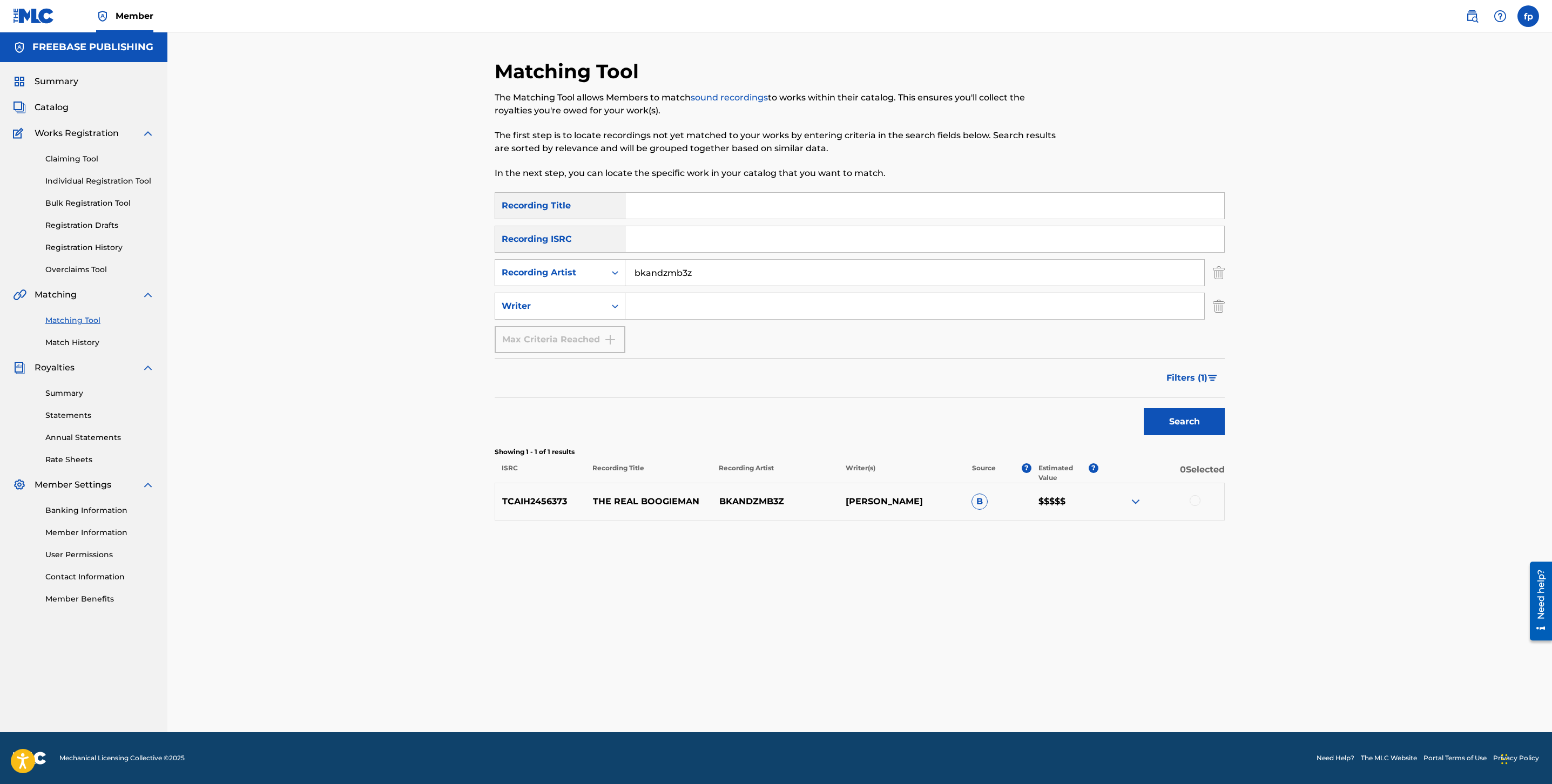
click at [1188, 372] on span "Filters ( 1 )" at bounding box center [1187, 377] width 41 height 13
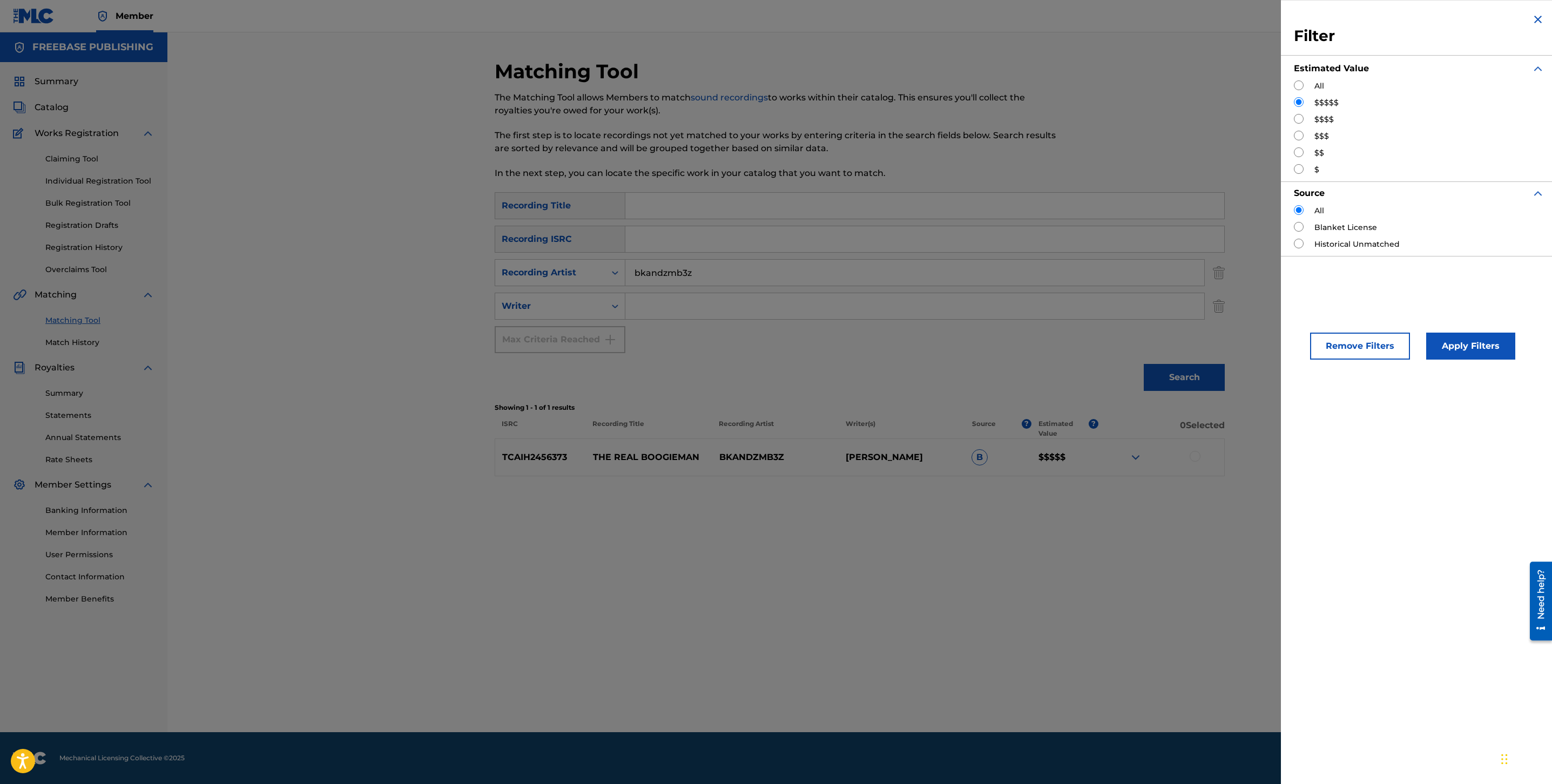
click at [1300, 122] on input "Search Form" at bounding box center [1299, 118] width 10 height 10
radio input "true"
click at [1469, 347] on button "Apply Filters" at bounding box center [1471, 346] width 89 height 27
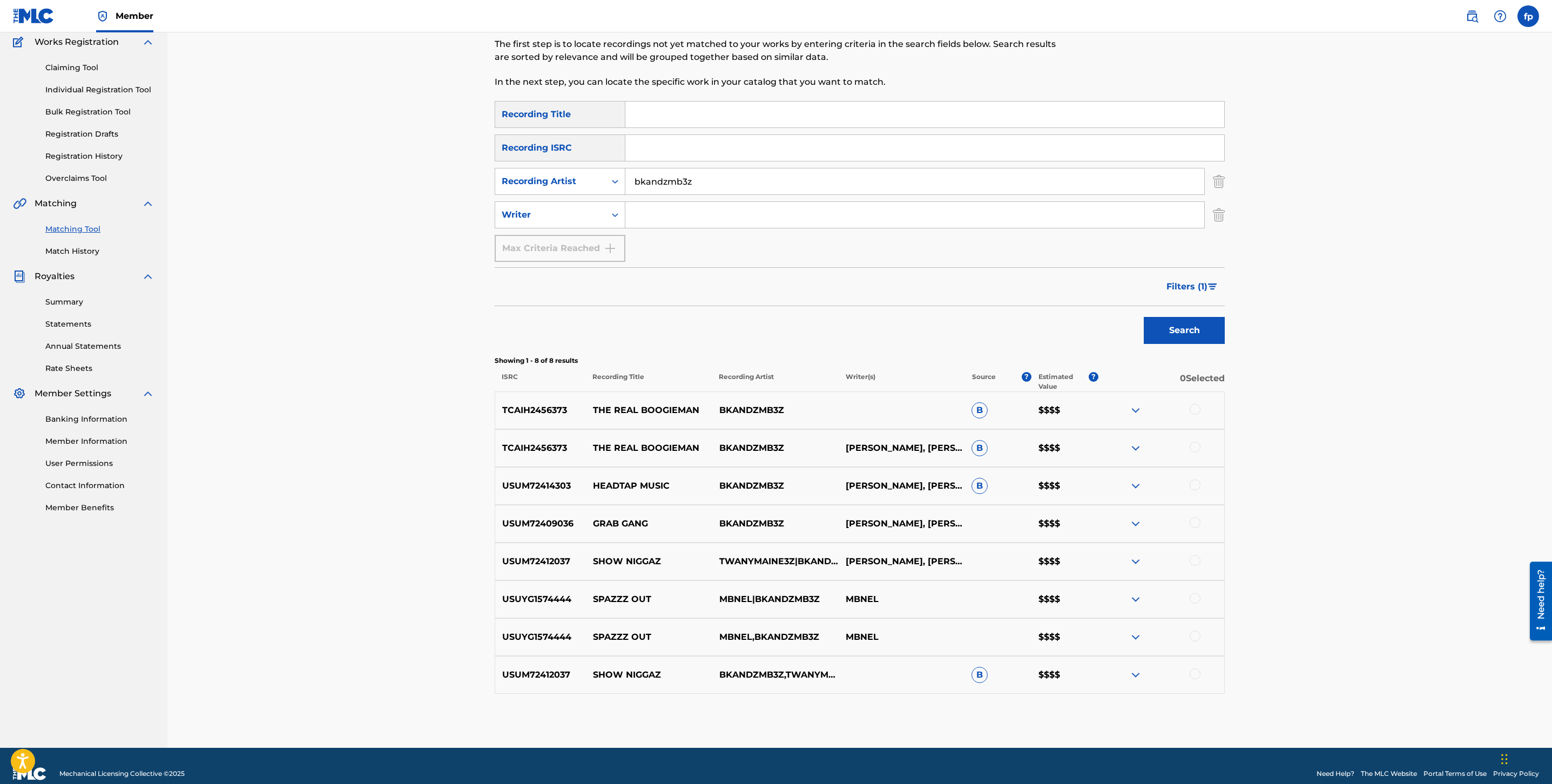
scroll to position [107, 0]
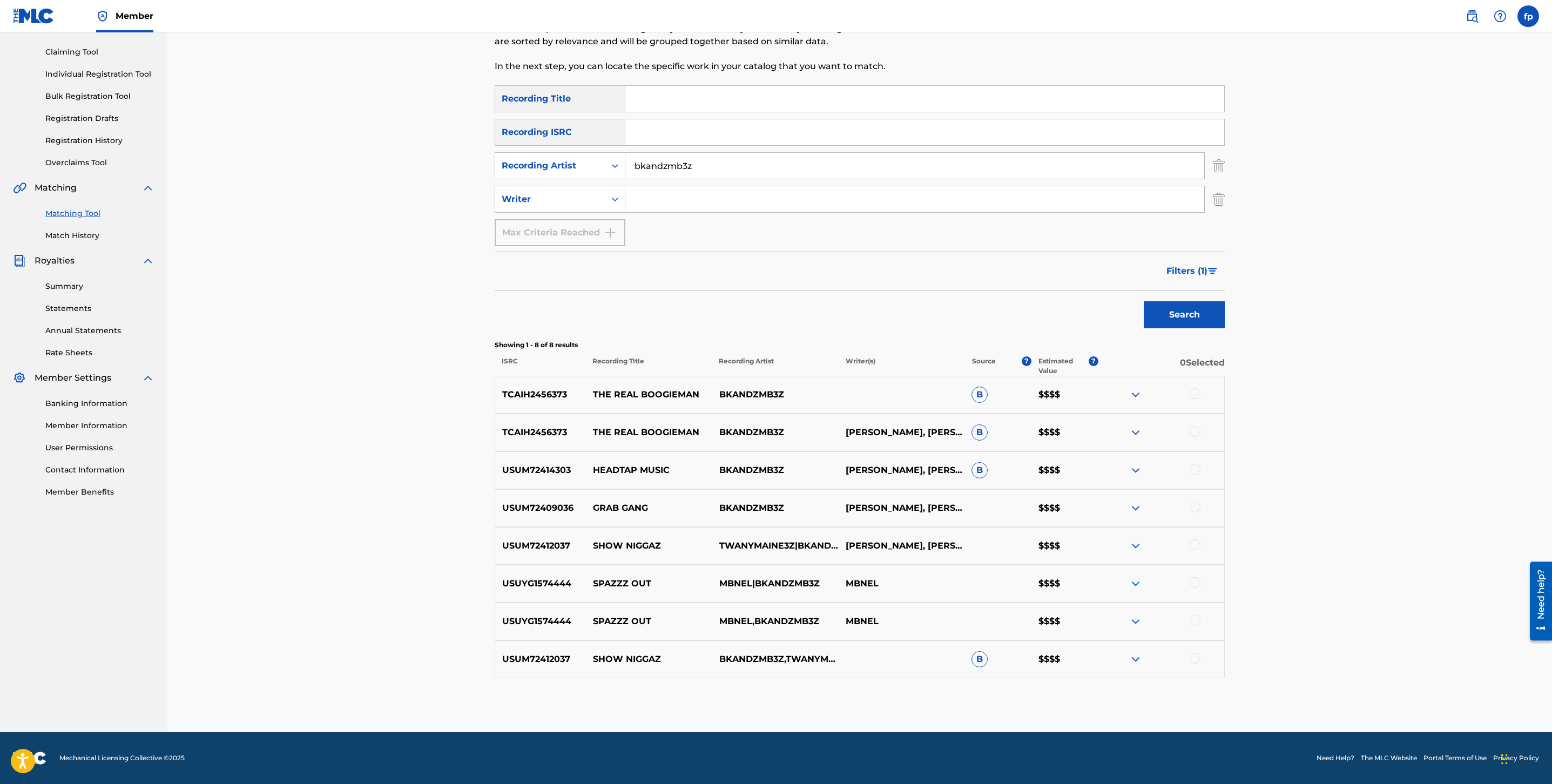
click at [1176, 270] on span "Filters ( 1 )" at bounding box center [1187, 271] width 41 height 13
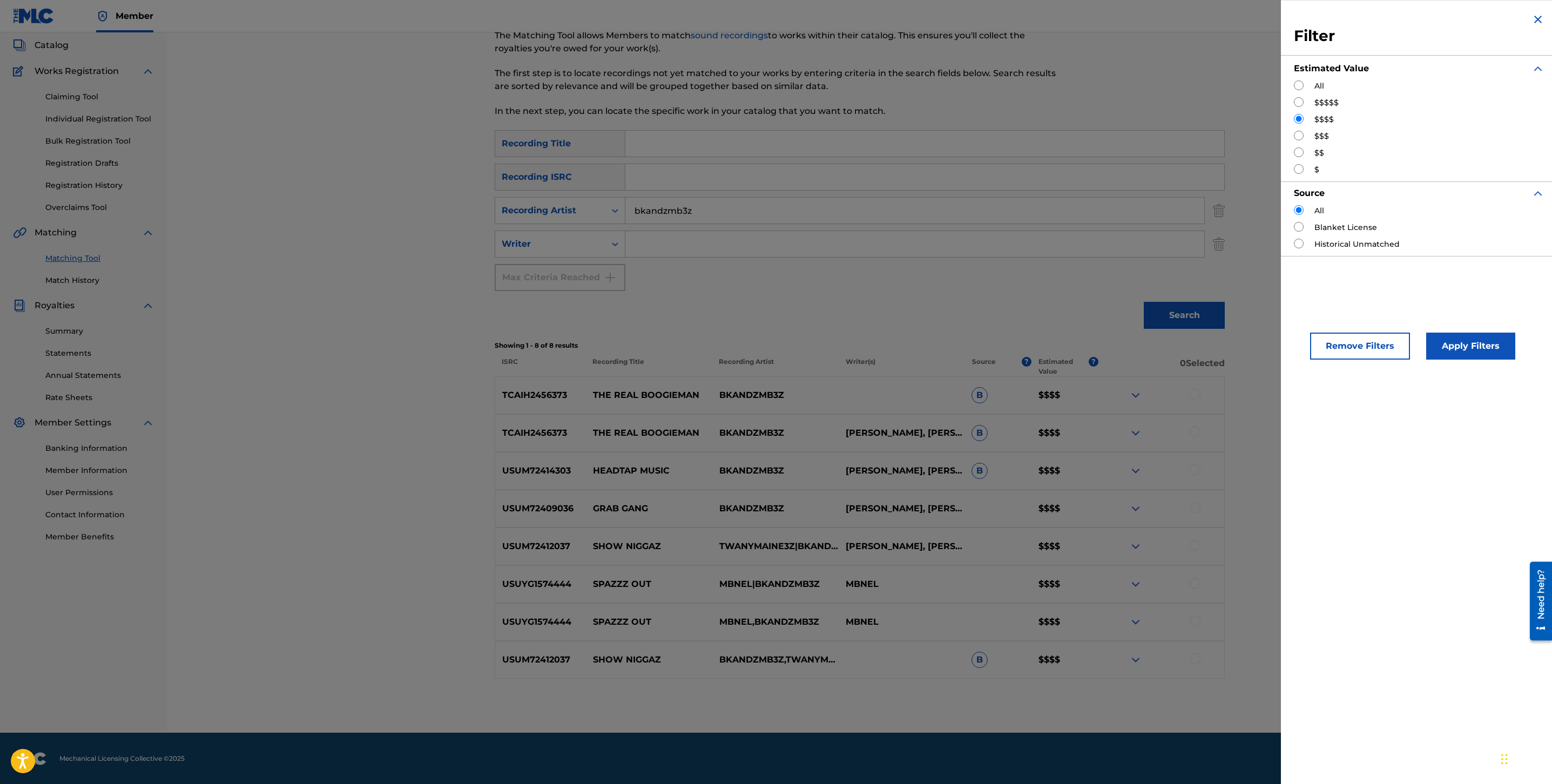
click at [1296, 136] on input "Search Form" at bounding box center [1299, 136] width 10 height 10
radio input "true"
click at [1469, 341] on button "Apply Filters" at bounding box center [1471, 346] width 89 height 27
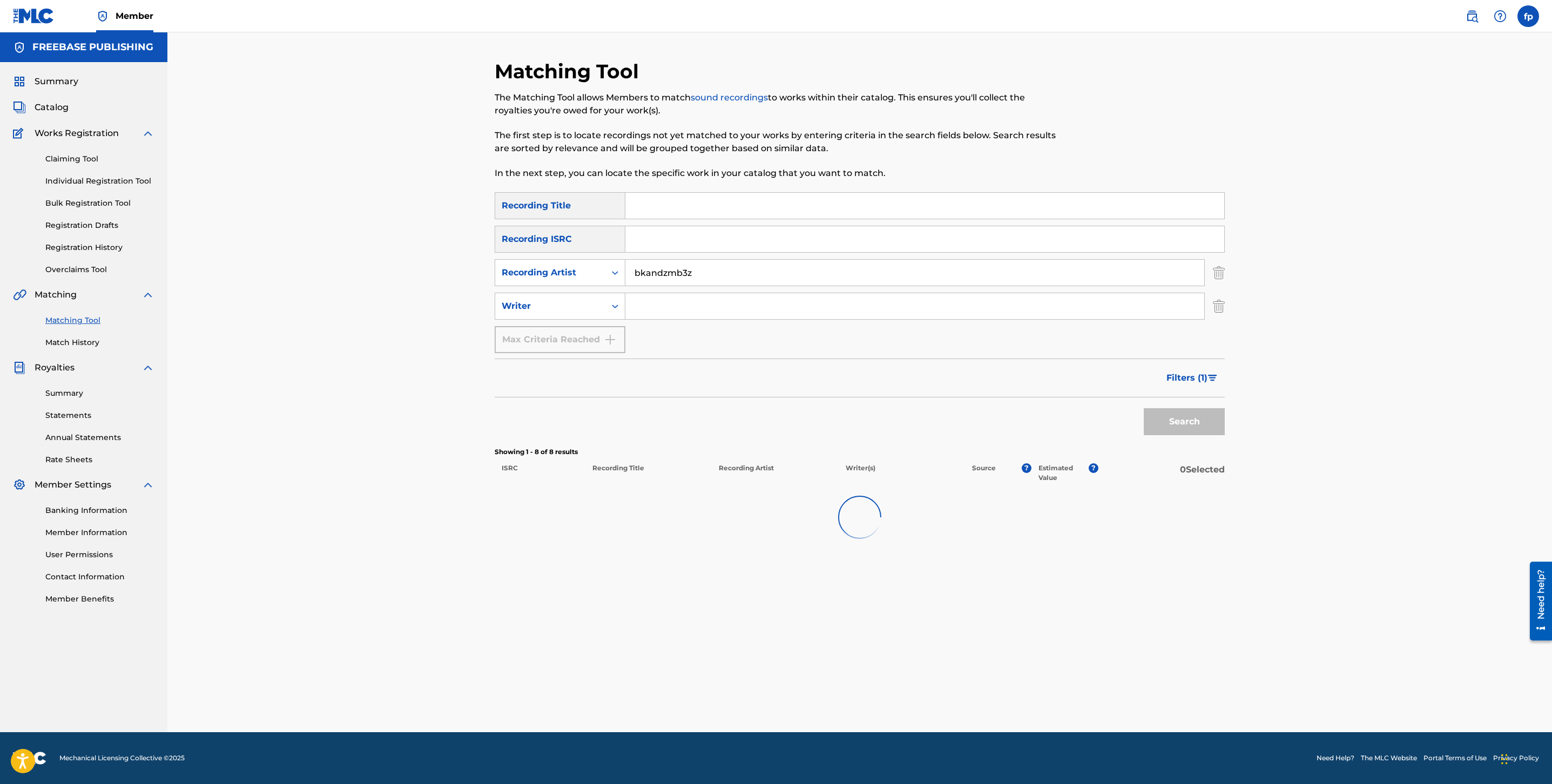
scroll to position [0, 0]
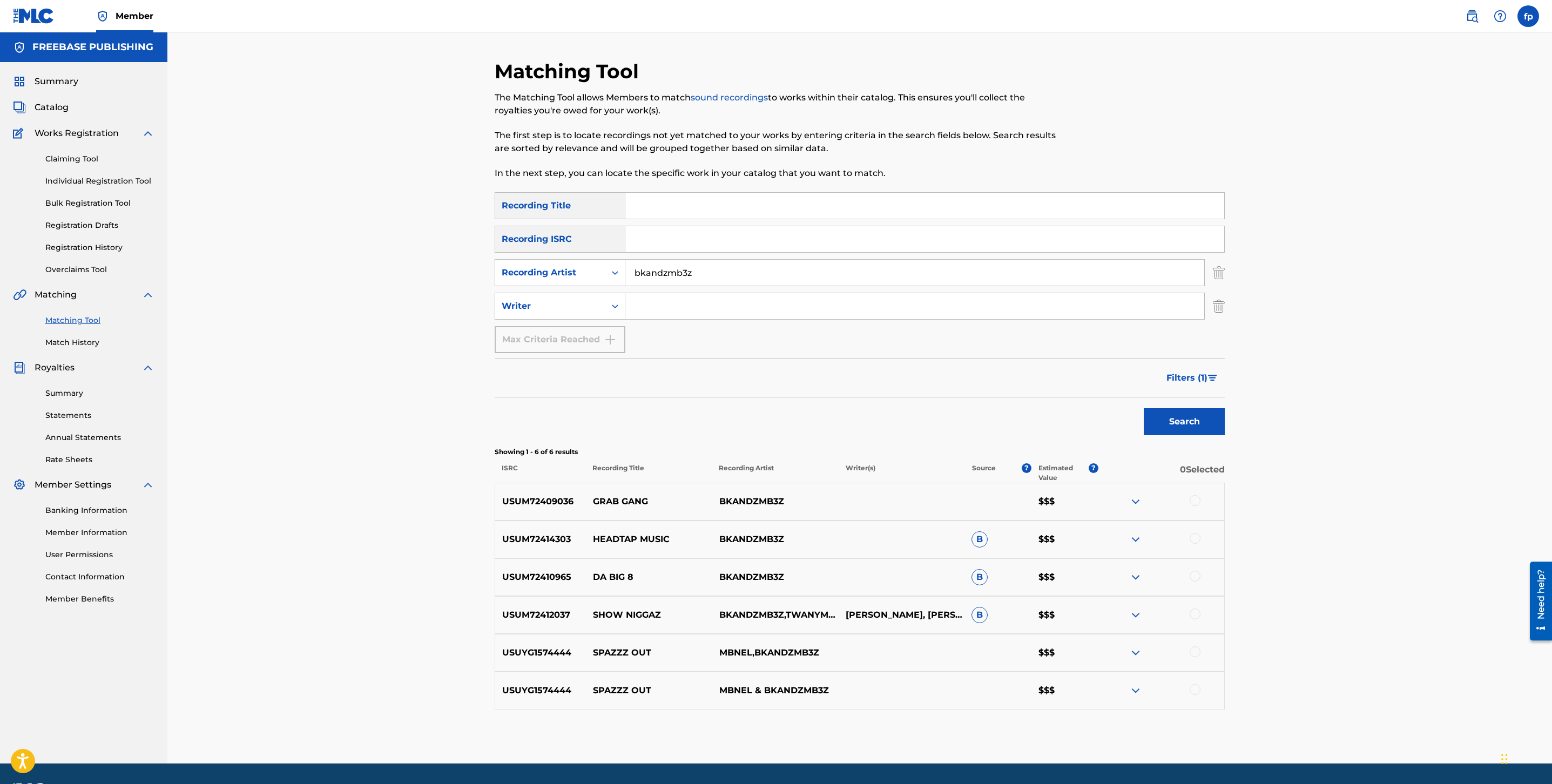
click at [1202, 379] on span "Filters ( 1 )" at bounding box center [1187, 377] width 41 height 13
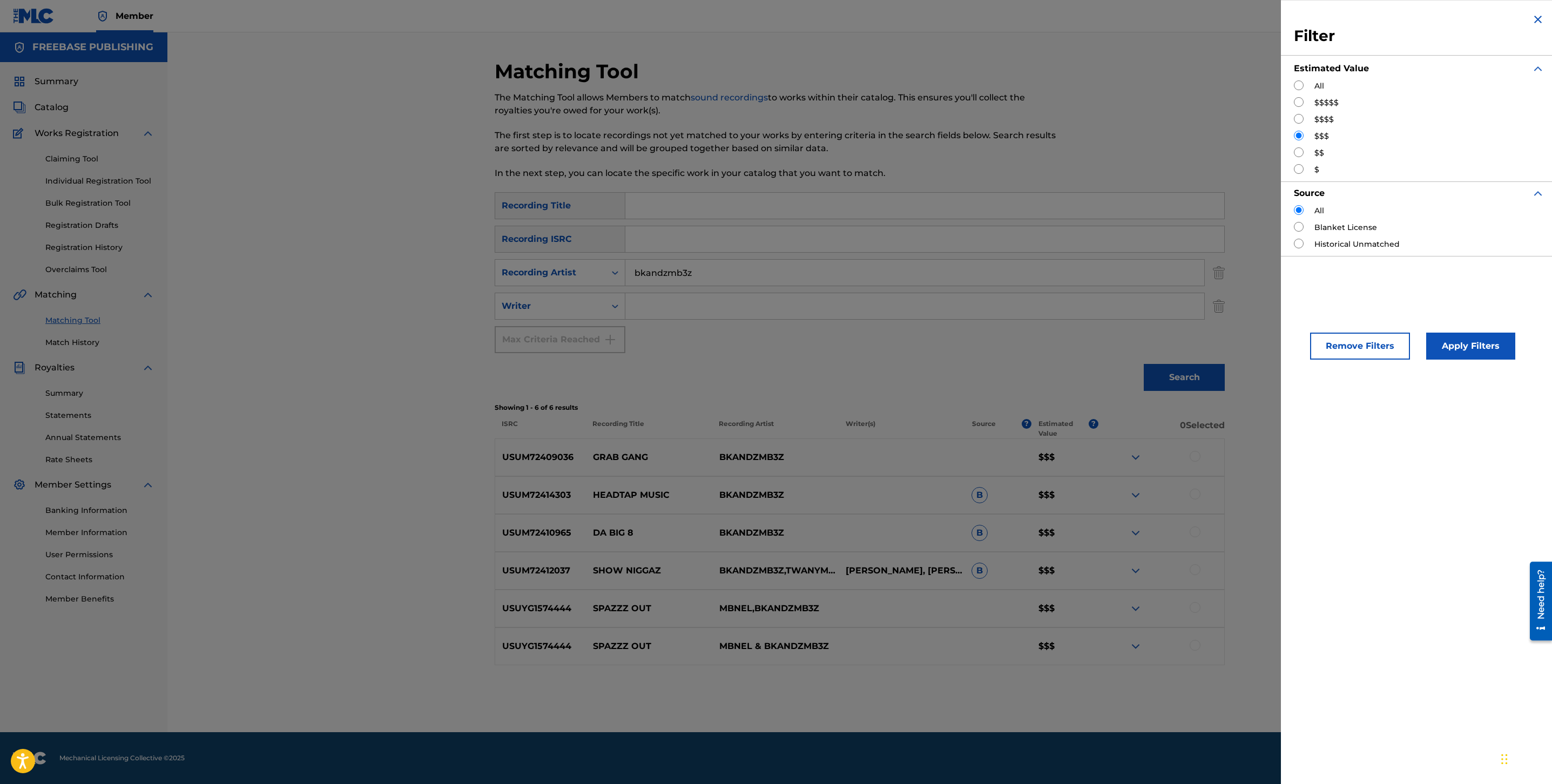
click at [1293, 120] on div "Filter Estimated Value All $$$$$ $$$$ $$$ $$ $ Source All Blanket License Histo…" at bounding box center [1419, 134] width 277 height 269
click at [1296, 118] on input "Search Form" at bounding box center [1299, 118] width 10 height 10
radio input "true"
click at [1456, 349] on button "Apply Filters" at bounding box center [1471, 346] width 89 height 27
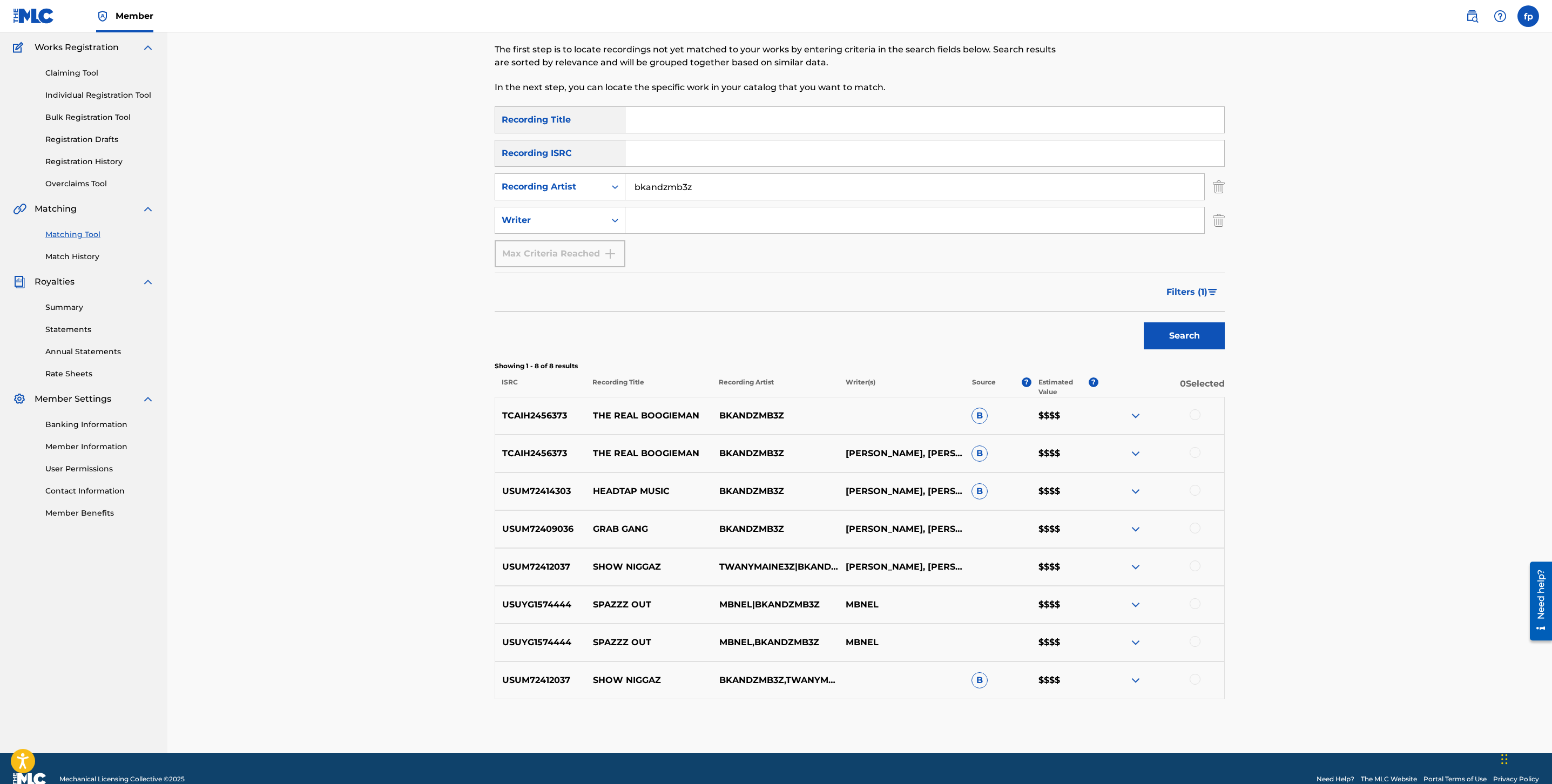
scroll to position [84, 0]
drag, startPoint x: 877, startPoint y: 608, endPoint x: 838, endPoint y: 610, distance: 39.1
click at [839, 610] on p "MBNEL" at bounding box center [902, 605] width 126 height 13
click at [677, 192] on input "bkandzmb3z" at bounding box center [914, 187] width 579 height 26
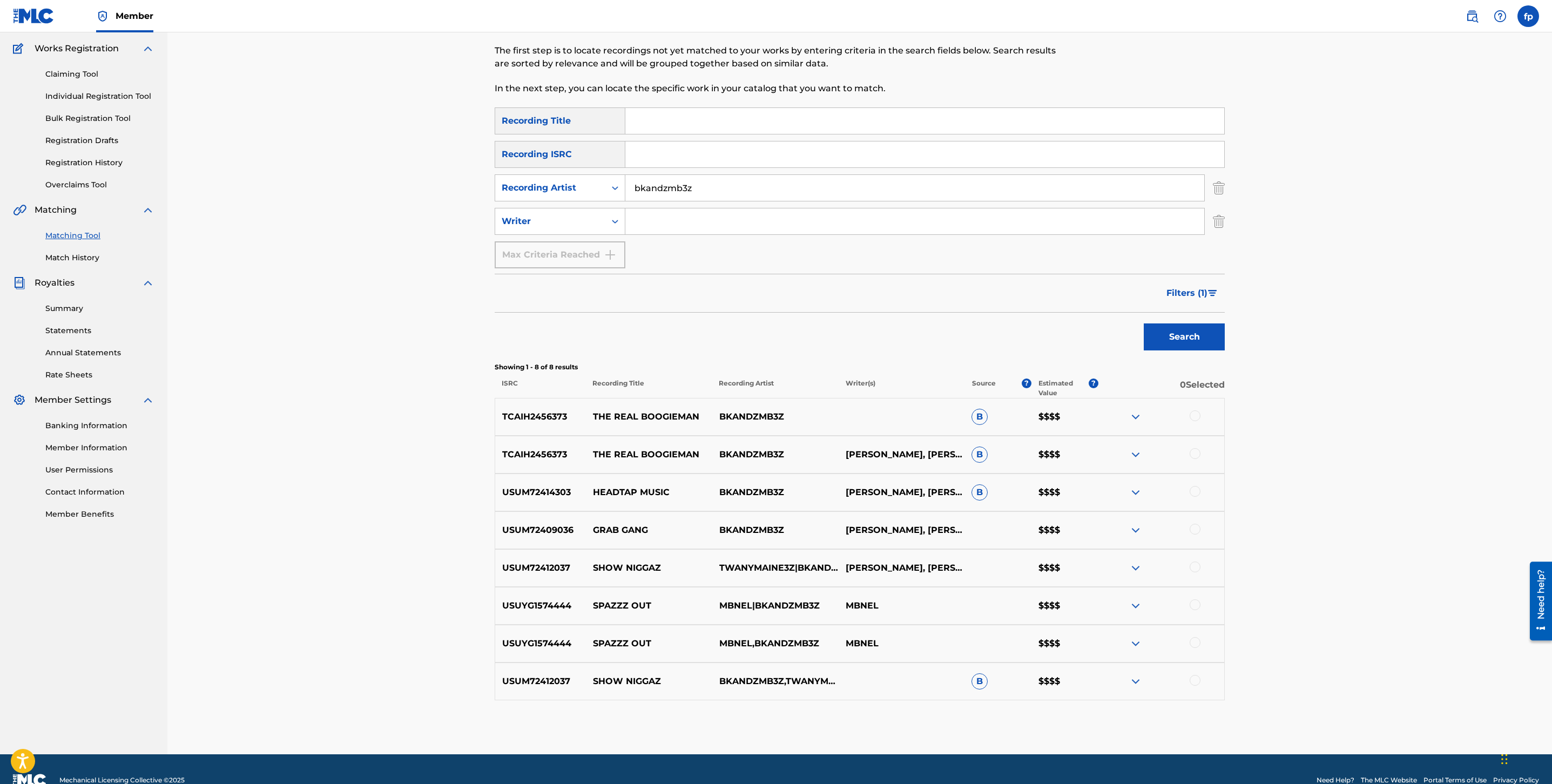
click at [677, 192] on input "bkandzmb3z" at bounding box center [914, 187] width 579 height 26
paste input "MBNEL"
type input "MBNEL"
click at [1198, 326] on button "Search" at bounding box center [1184, 337] width 81 height 27
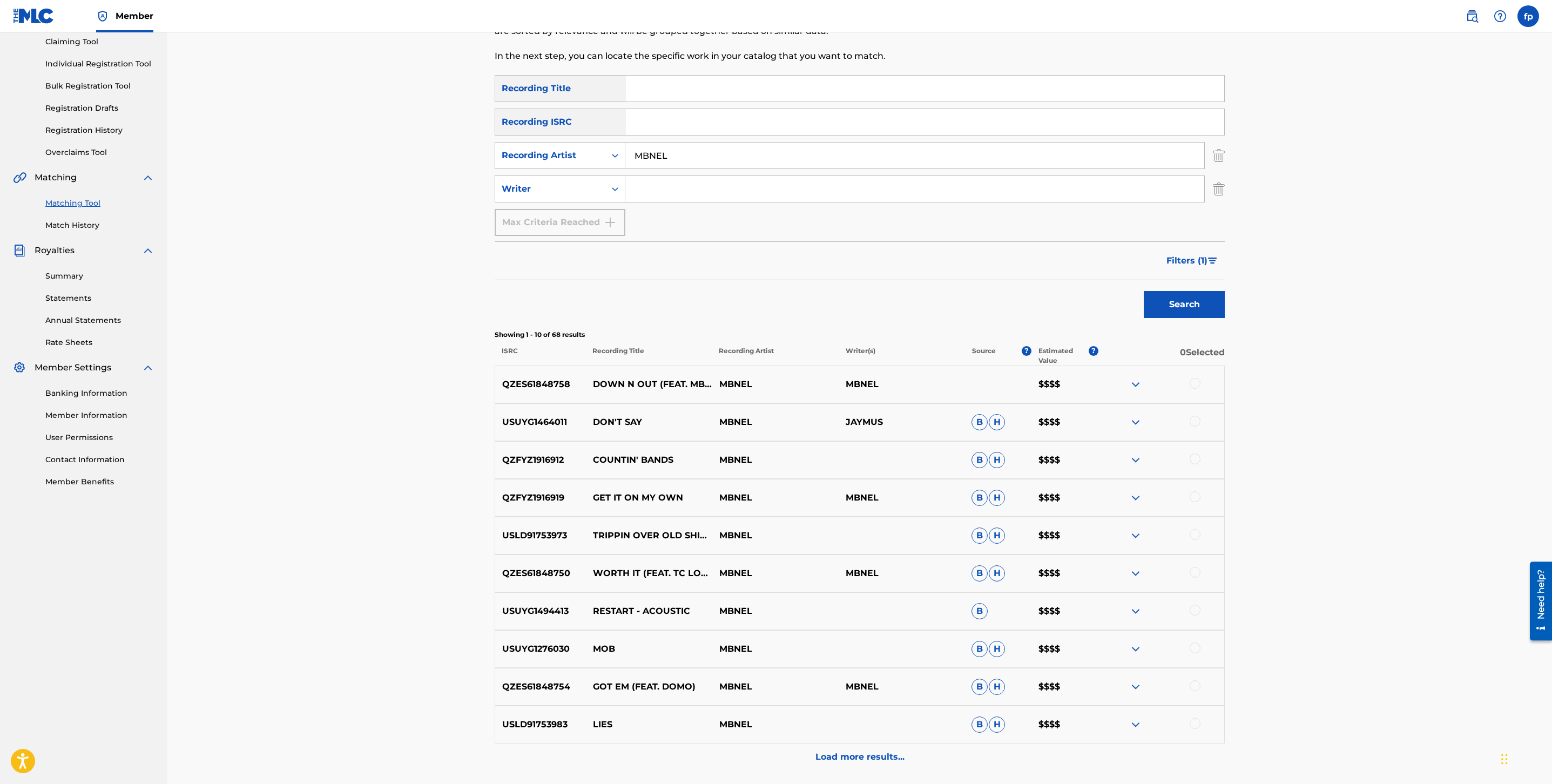
scroll to position [210, 0]
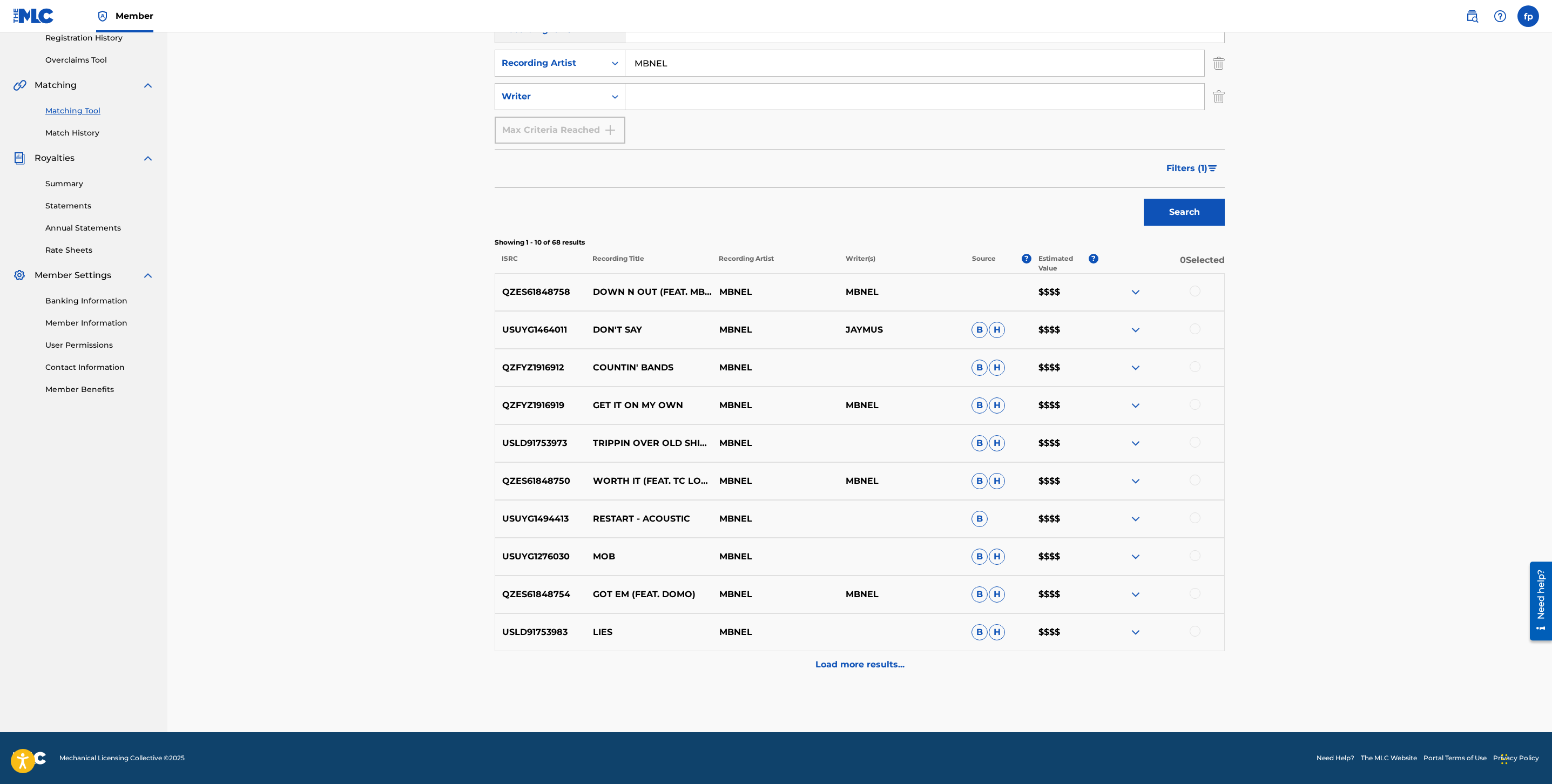
click at [859, 670] on p "Load more results..." at bounding box center [860, 664] width 89 height 13
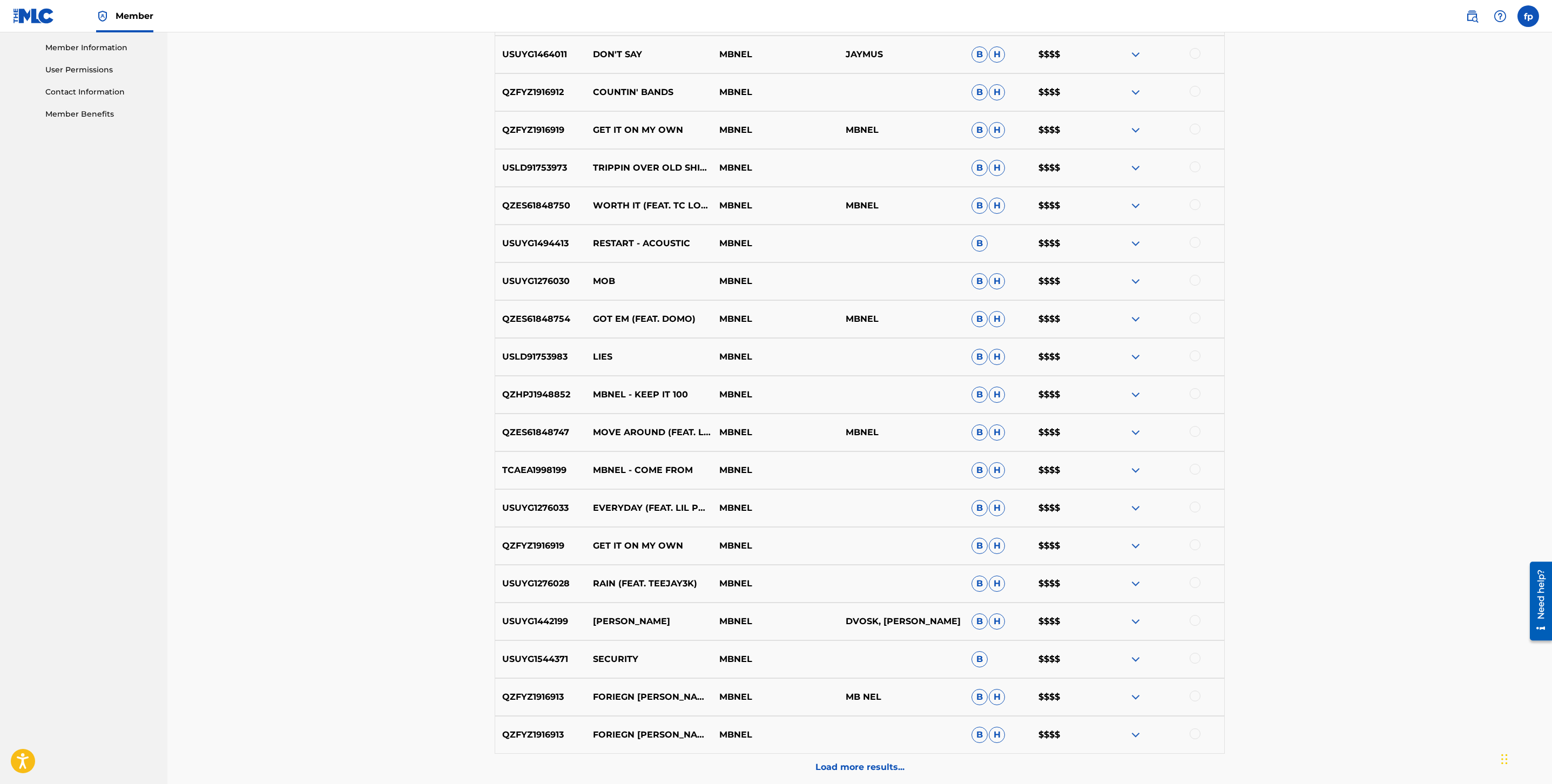
scroll to position [588, 0]
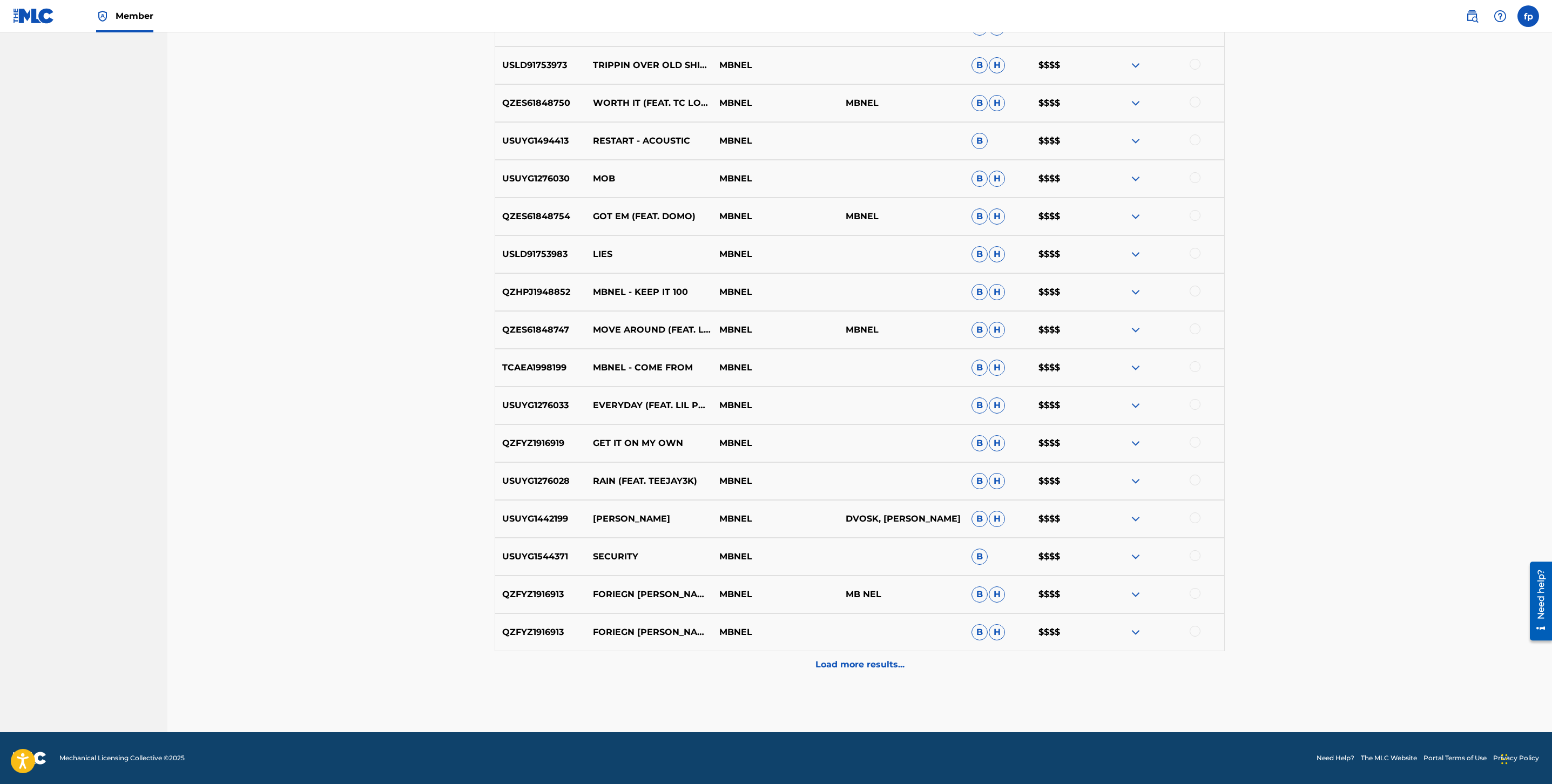
click at [909, 685] on div "Matching Tool The Matching Tool allows Members to match sound recordings to wor…" at bounding box center [860, 102] width 730 height 1260
click at [912, 673] on div "Load more results..." at bounding box center [860, 665] width 730 height 27
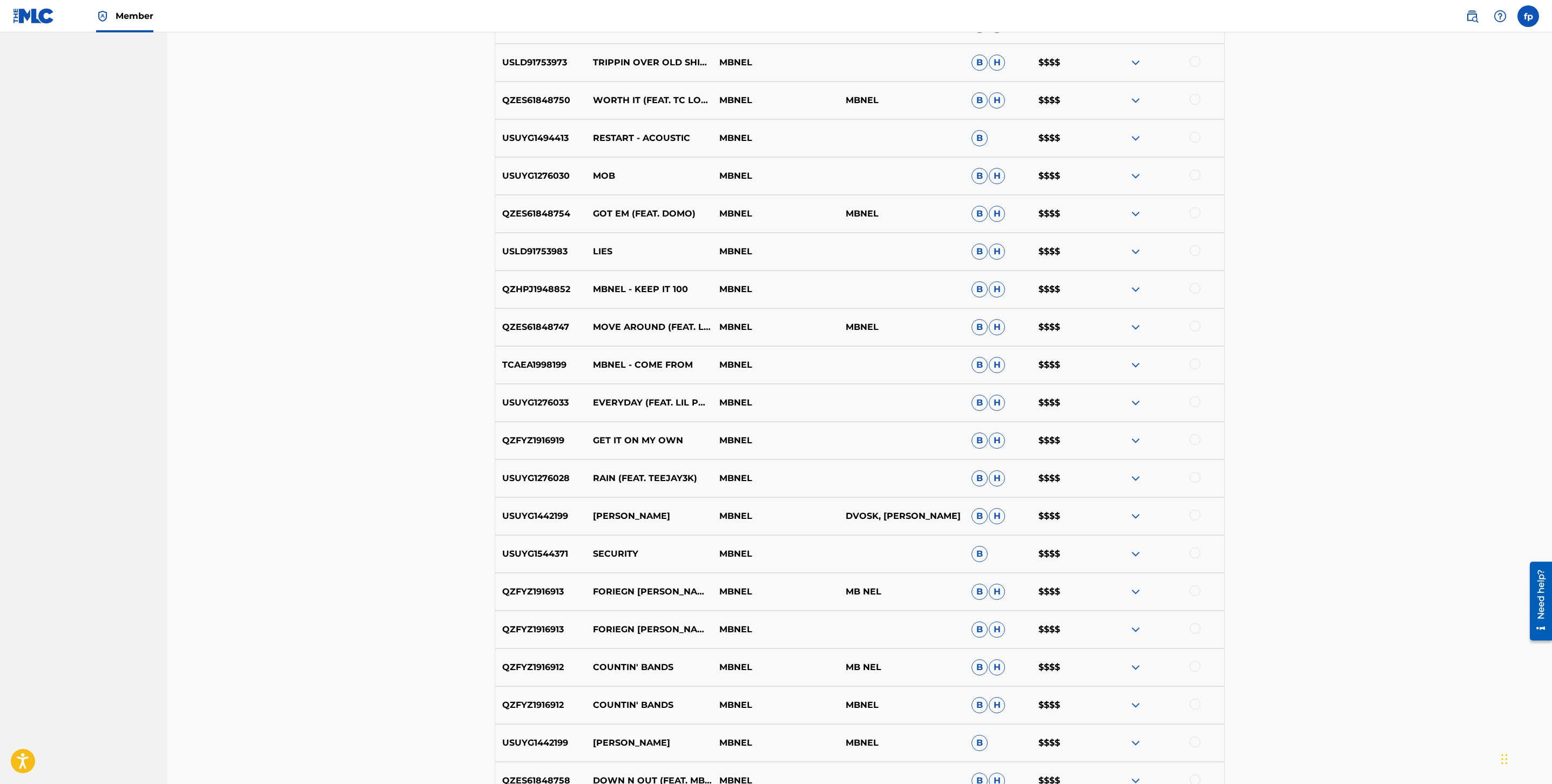
scroll to position [965, 0]
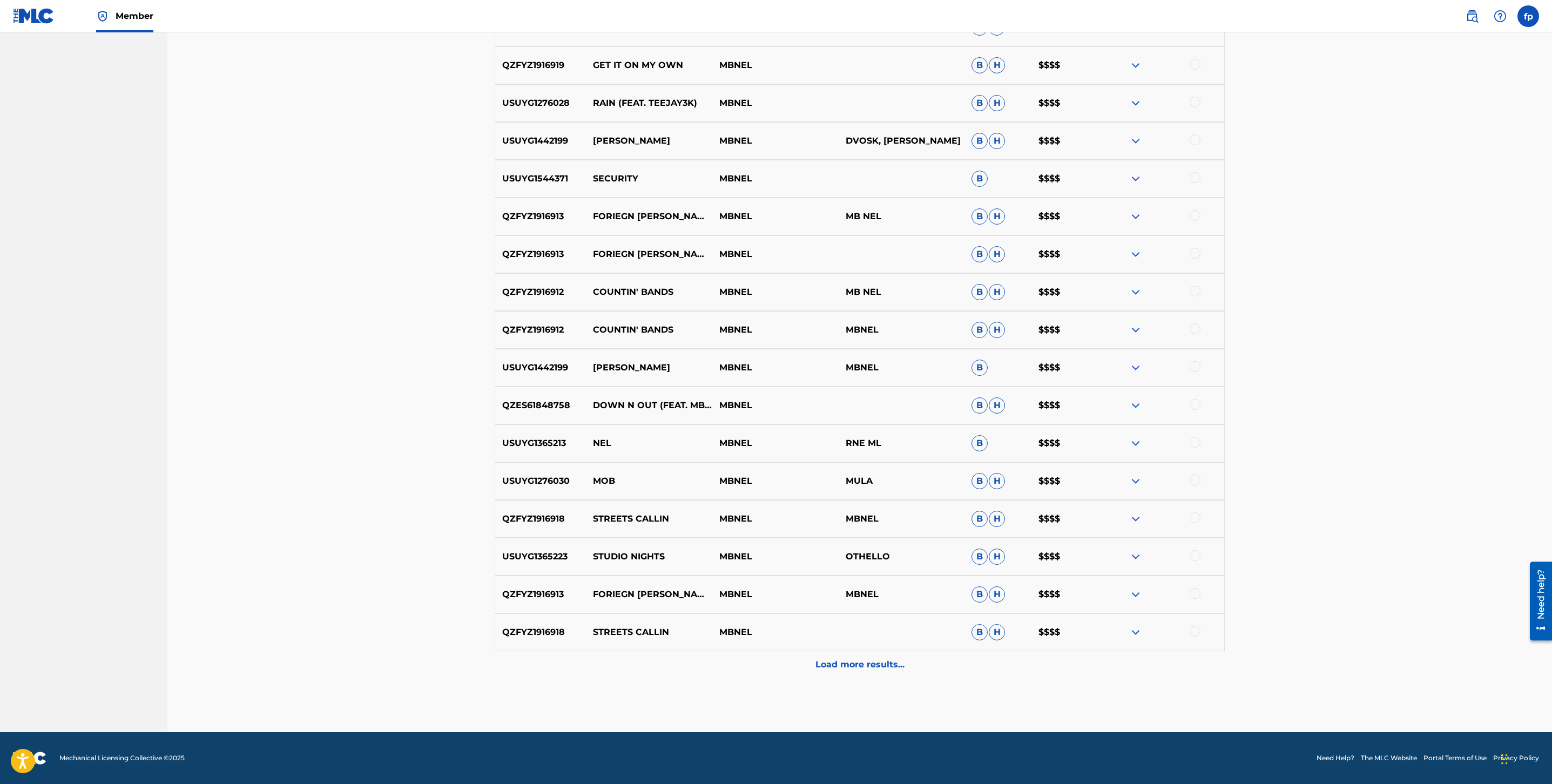
click at [930, 665] on div "Load more results..." at bounding box center [860, 665] width 730 height 27
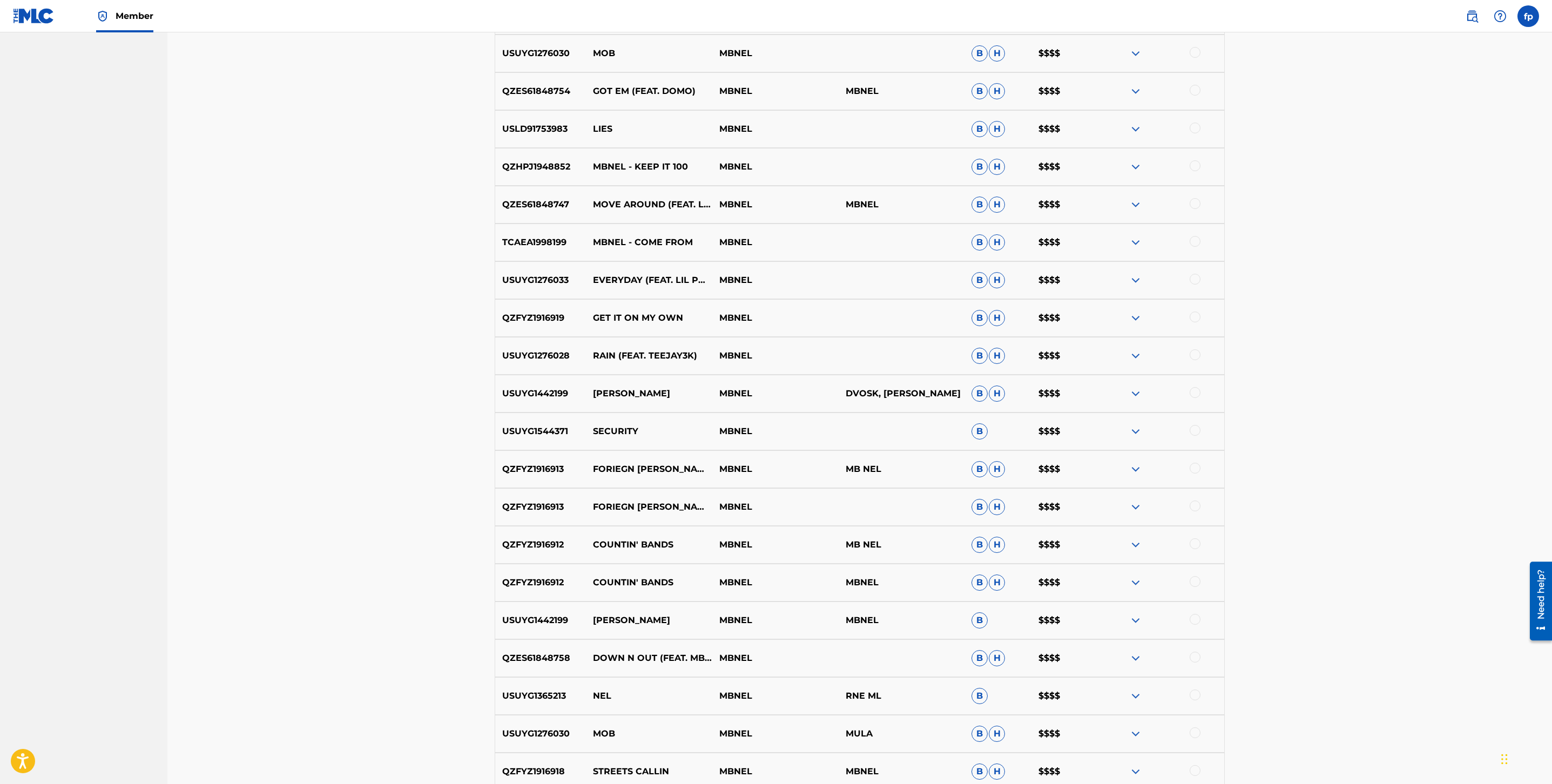
scroll to position [1344, 0]
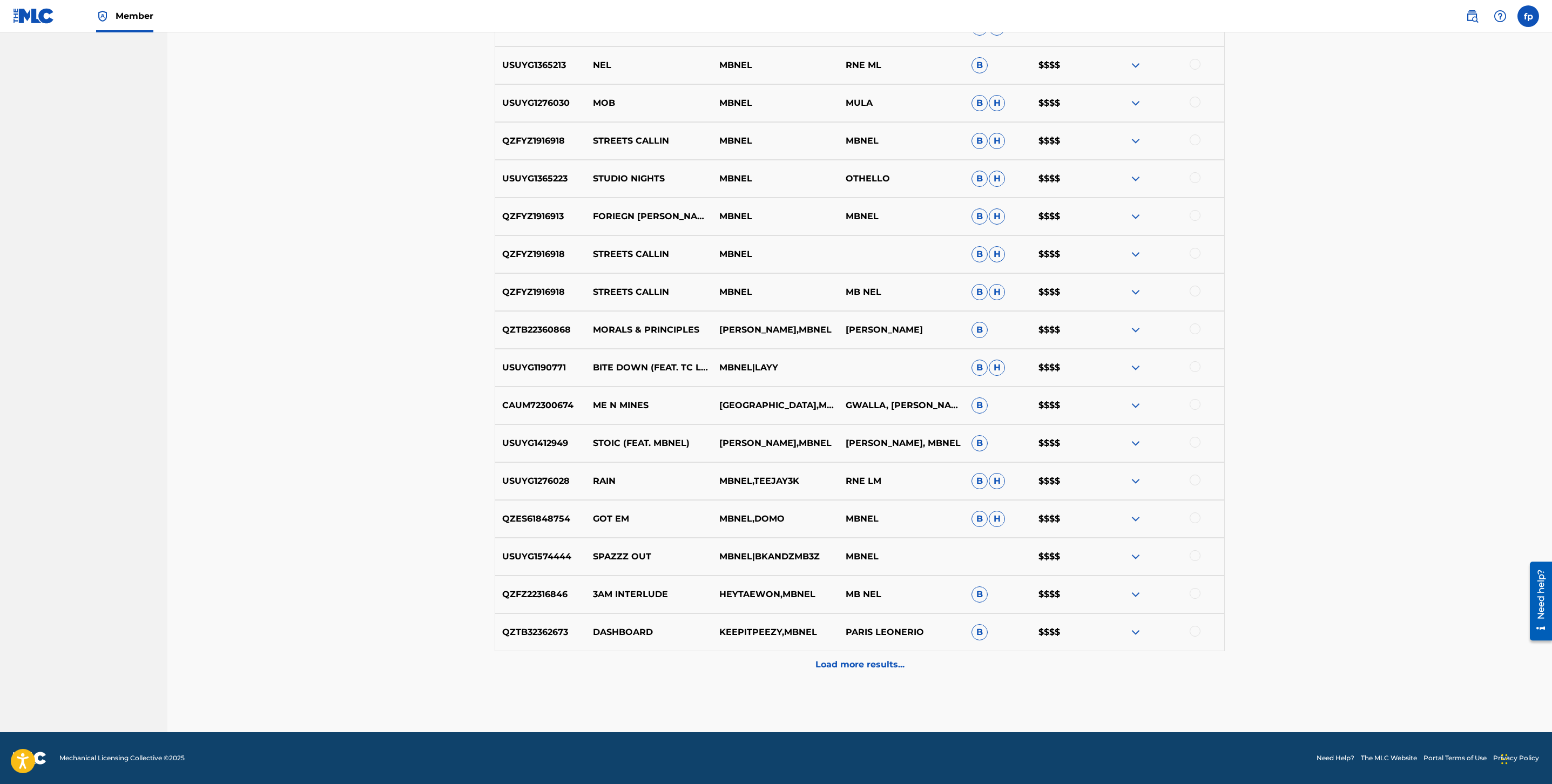
click at [932, 664] on div "Load more results..." at bounding box center [860, 665] width 730 height 27
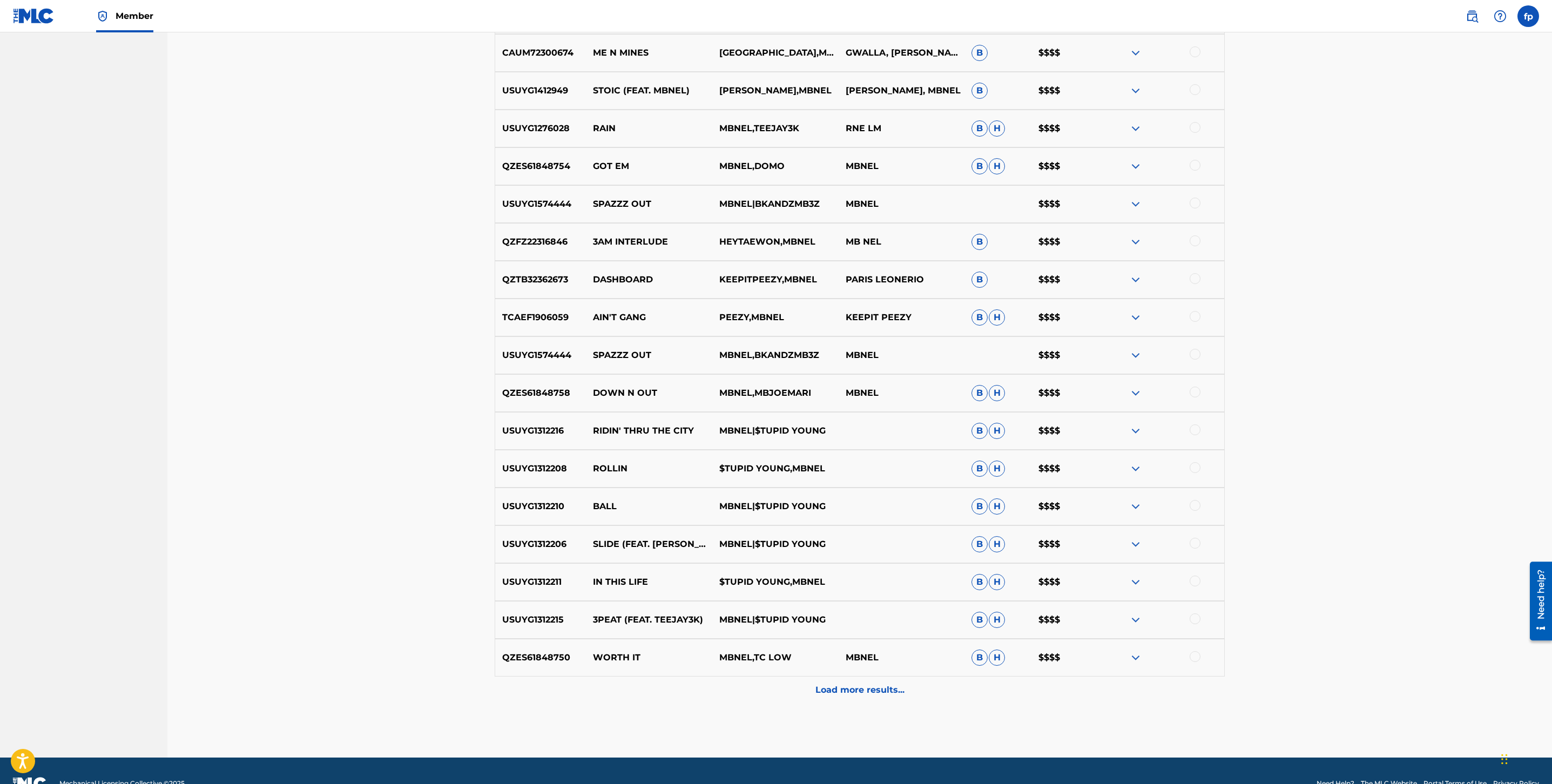
scroll to position [1721, 0]
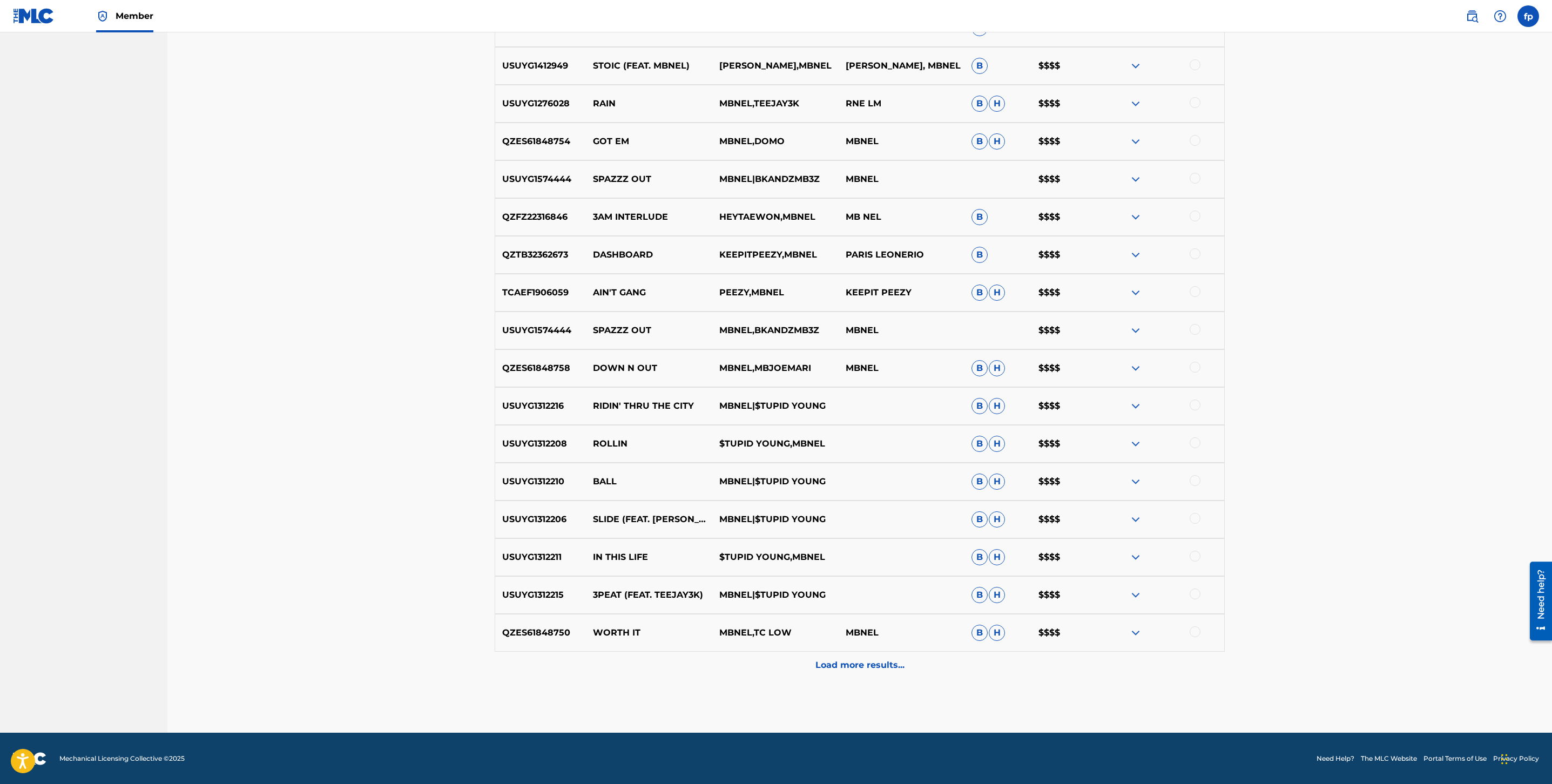
click at [937, 662] on div "Load more results..." at bounding box center [860, 666] width 730 height 27
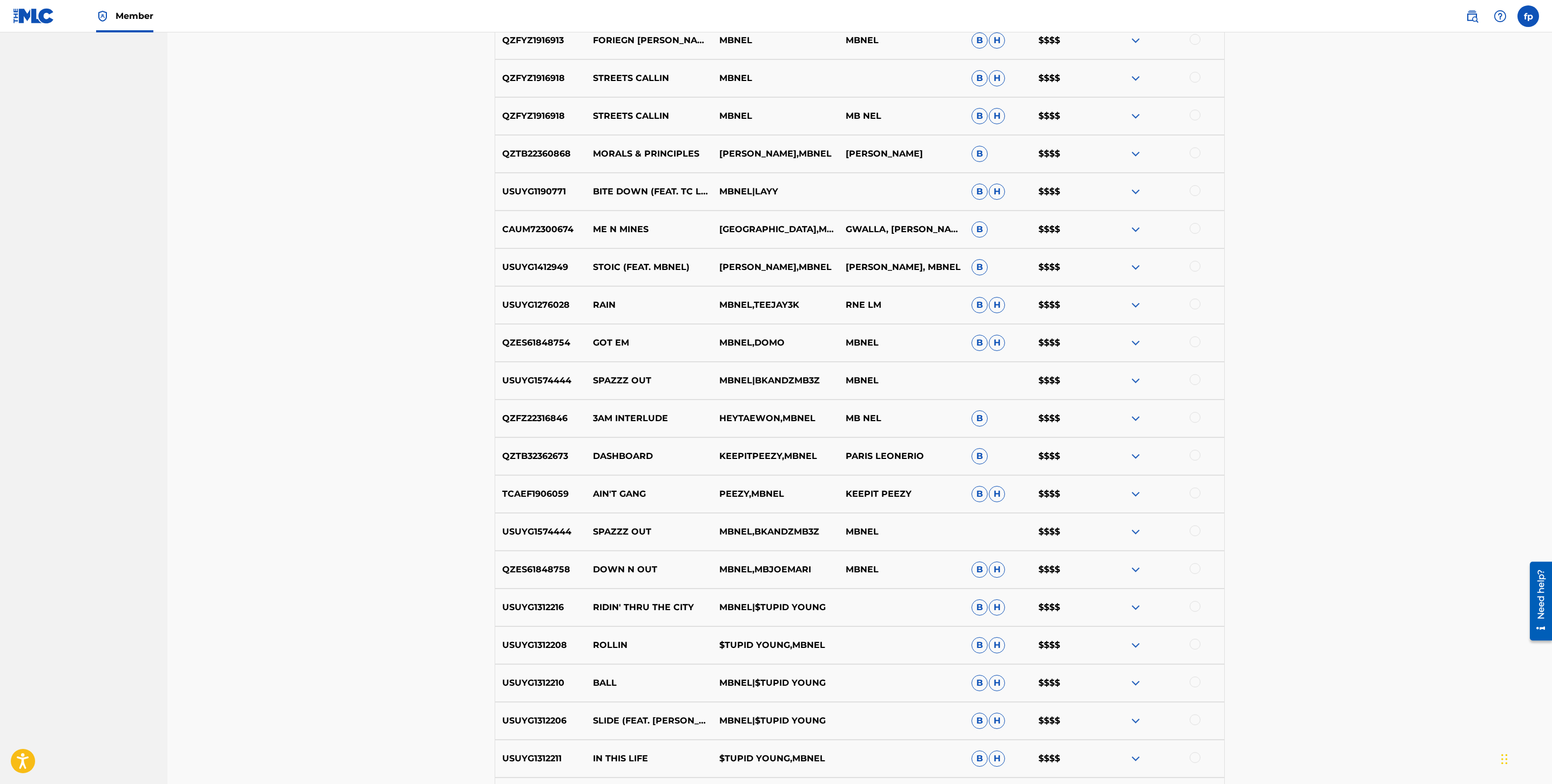
scroll to position [2100, 0]
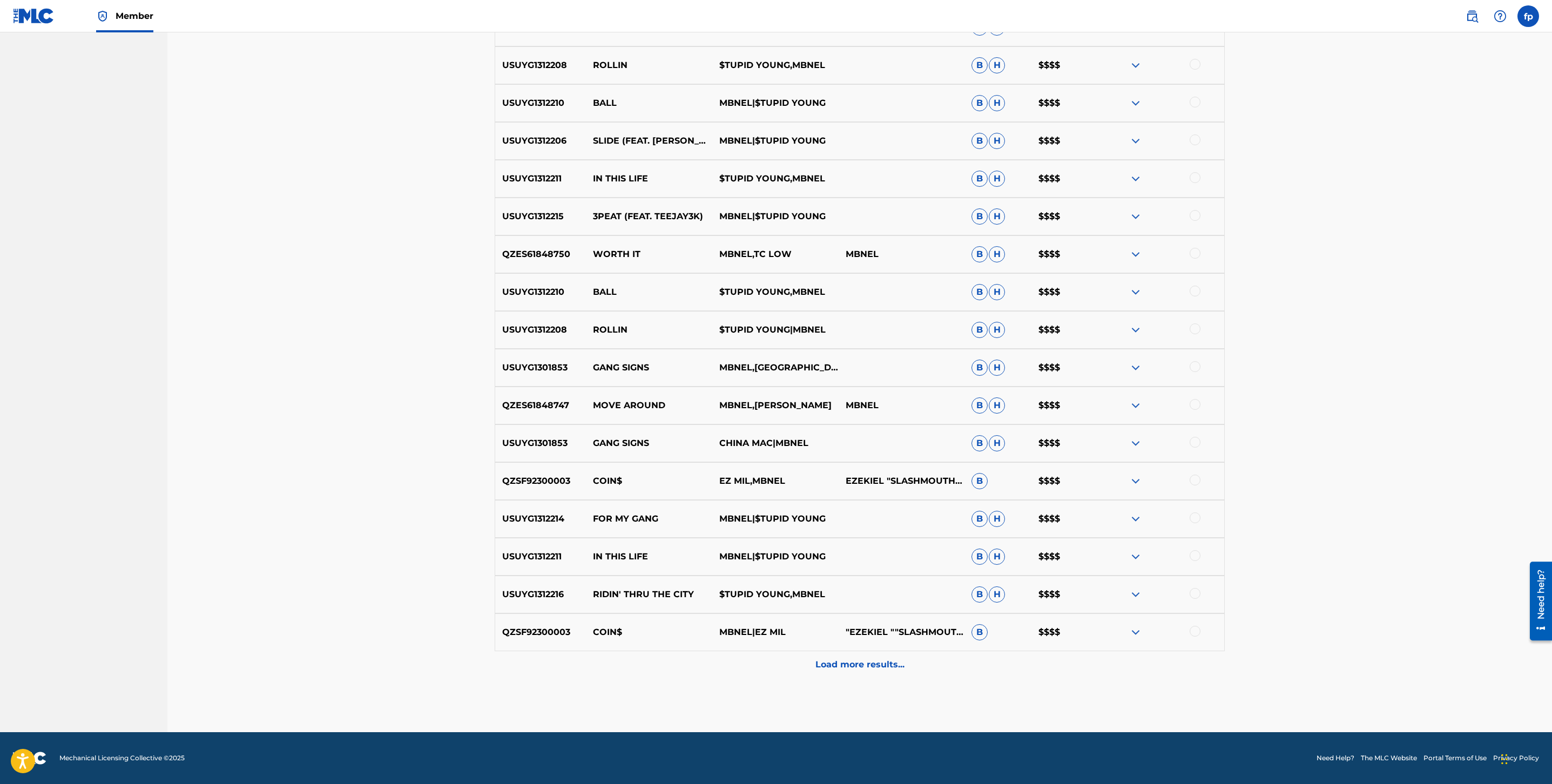
click at [938, 661] on div "Load more results..." at bounding box center [860, 665] width 730 height 27
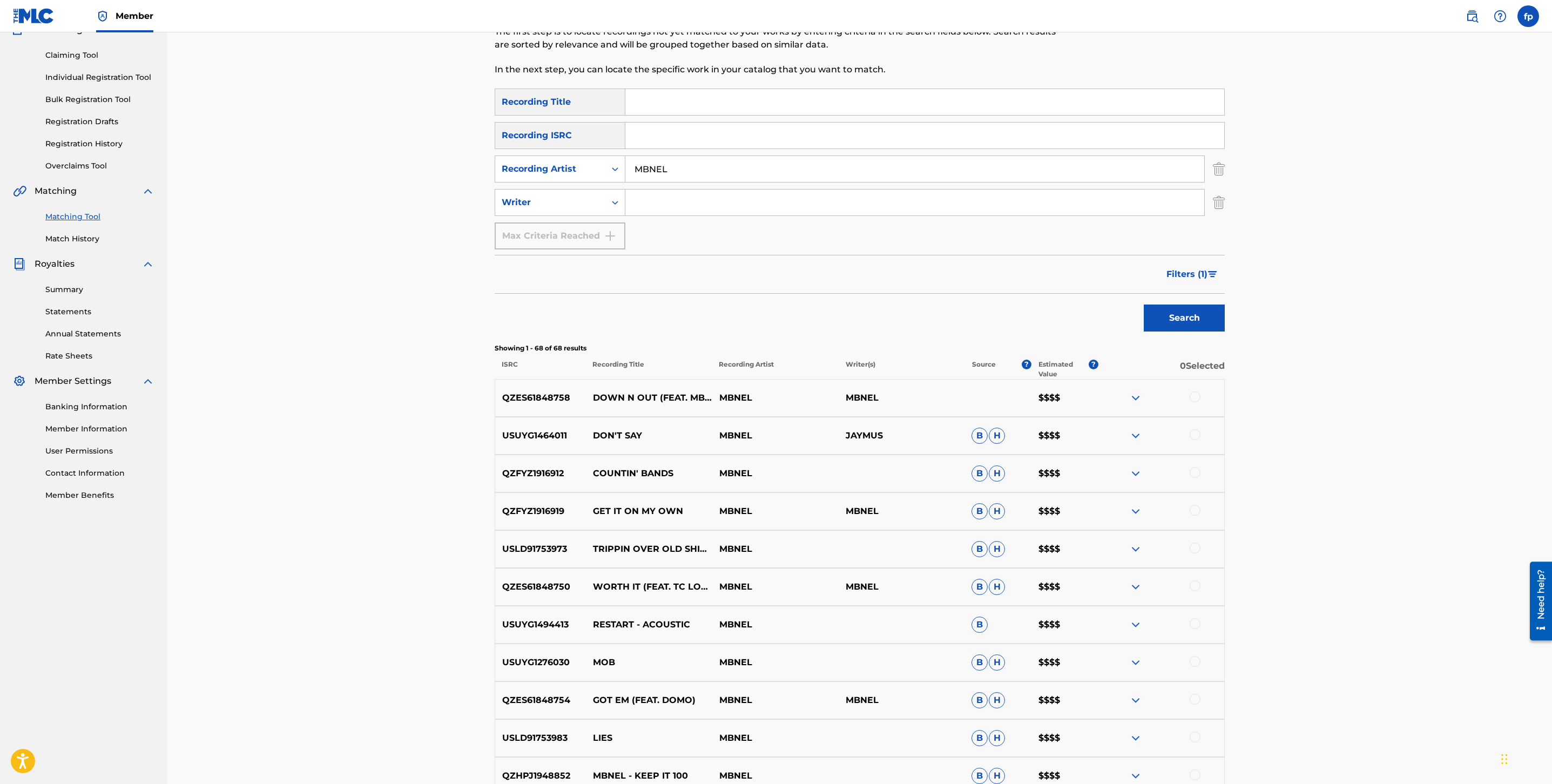
scroll to position [0, 0]
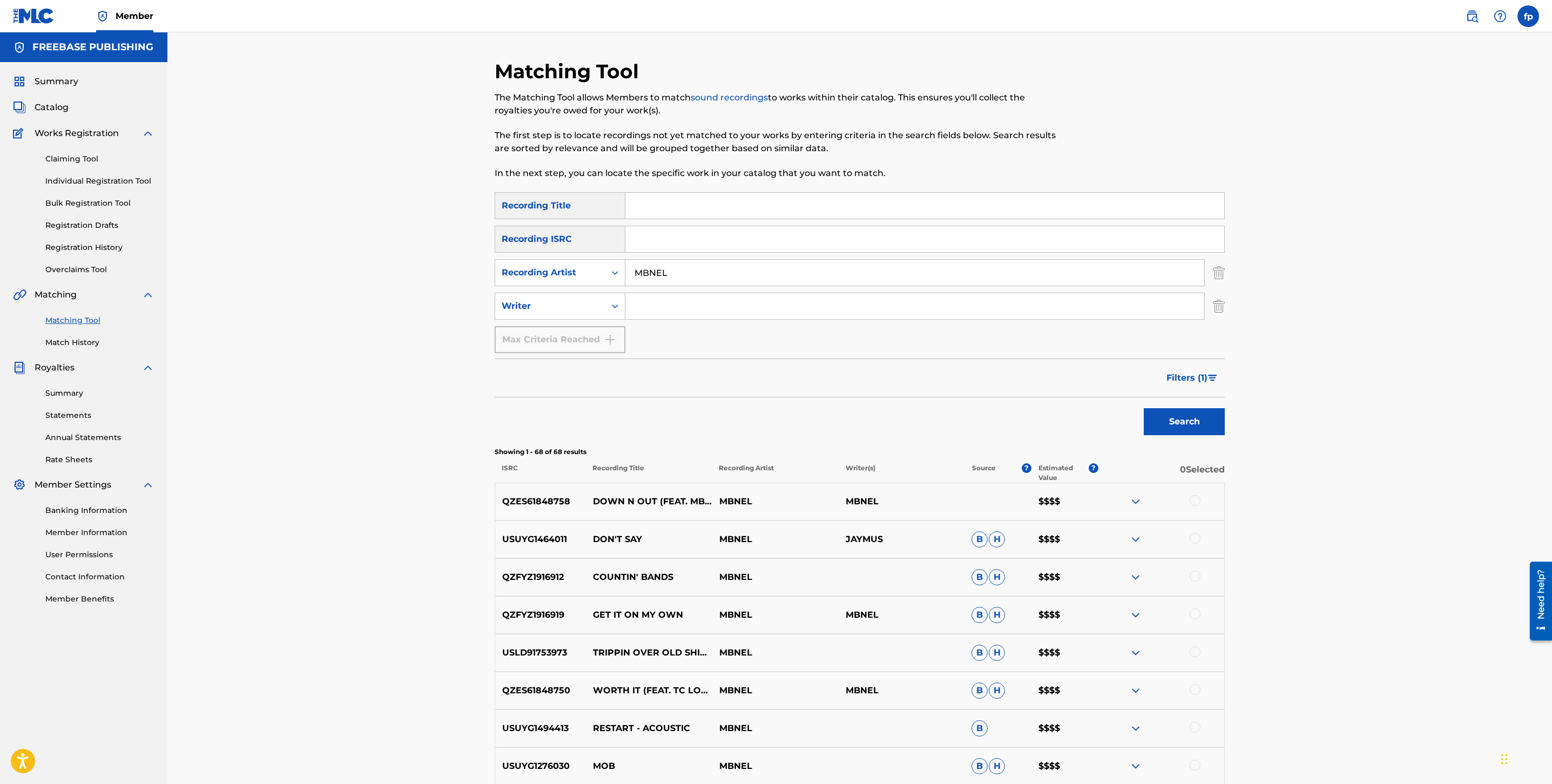
click at [1201, 386] on button "Filters ( 1 )" at bounding box center [1192, 378] width 65 height 27
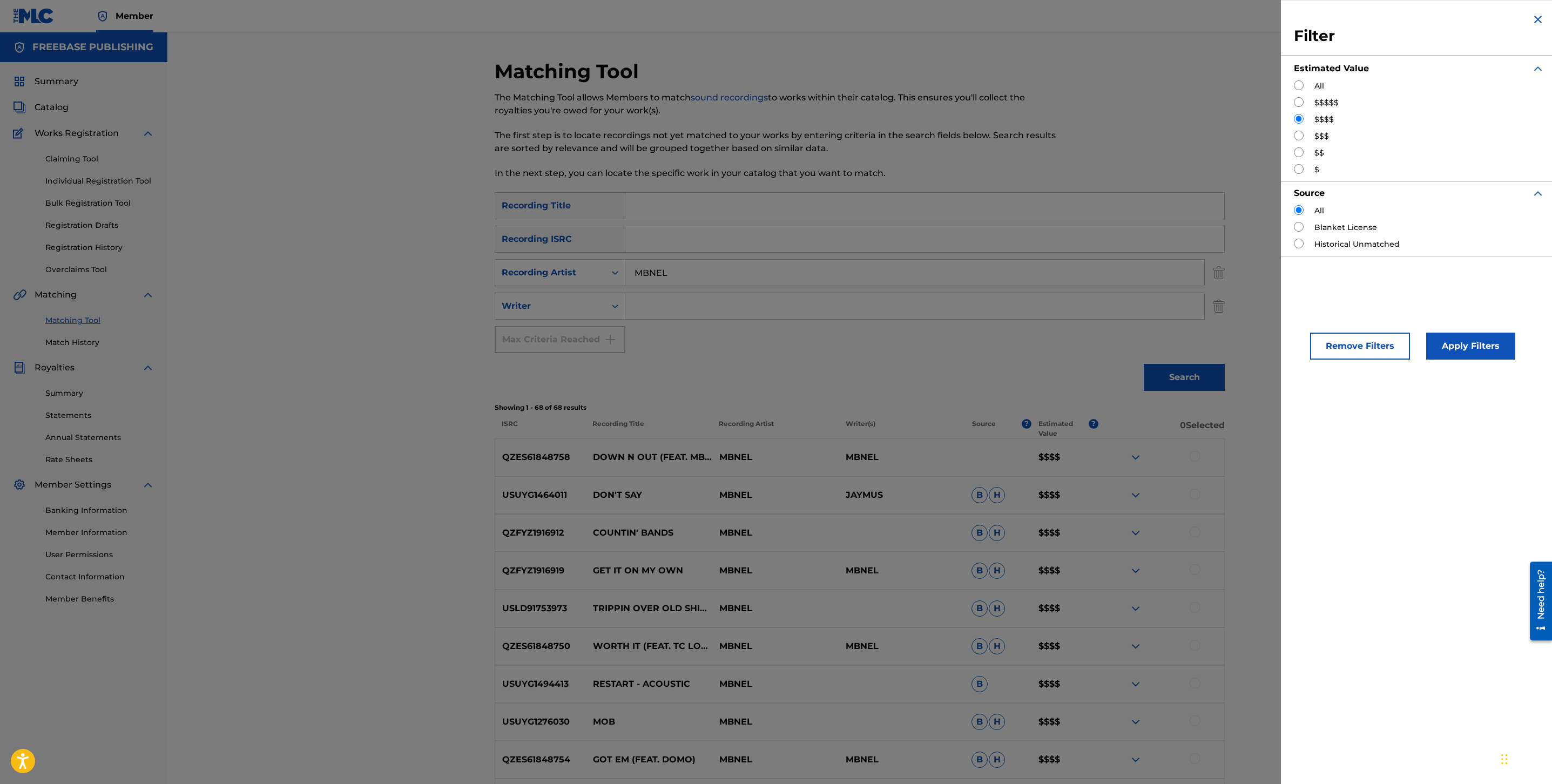
click at [1297, 103] on input "Search Form" at bounding box center [1299, 102] width 10 height 10
radio input "true"
click at [1447, 368] on div "Remove Filters Apply Filters" at bounding box center [1419, 337] width 277 height 71
click at [1455, 345] on button "Apply Filters" at bounding box center [1471, 346] width 89 height 27
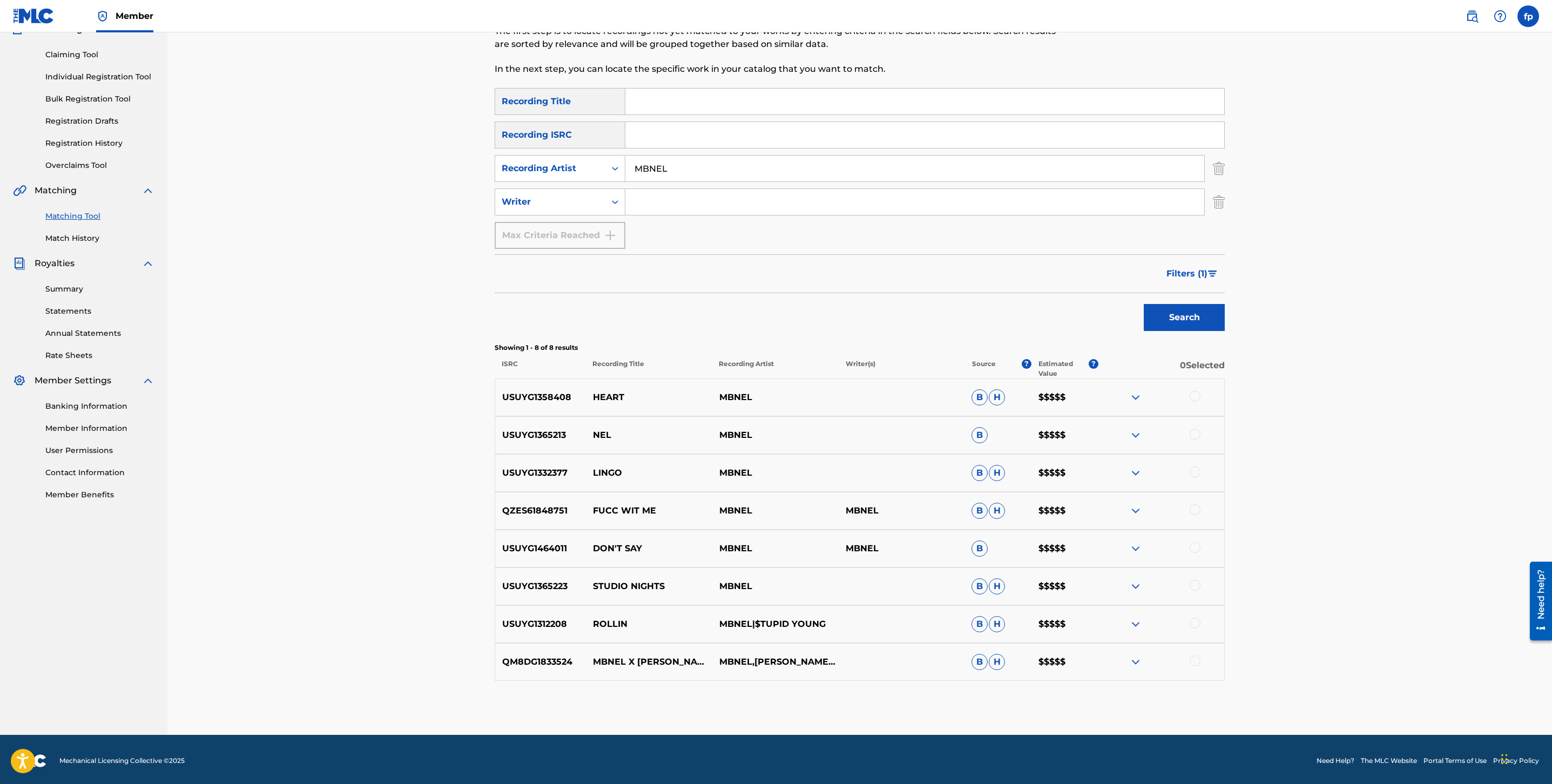
scroll to position [107, 0]
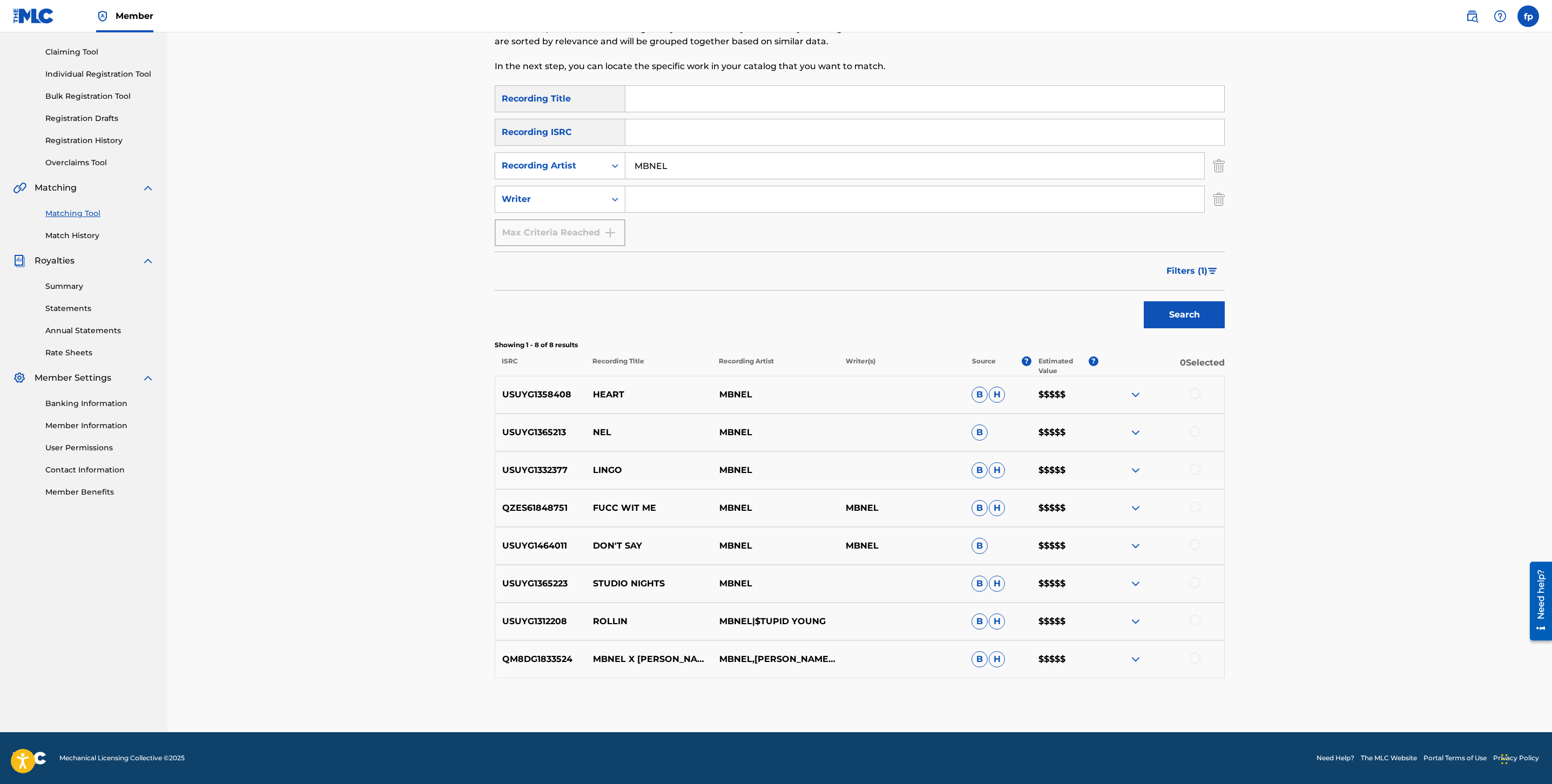
click at [704, 171] on input "MBNEL" at bounding box center [914, 165] width 579 height 26
click at [1144, 302] on button "Search" at bounding box center [1184, 315] width 81 height 27
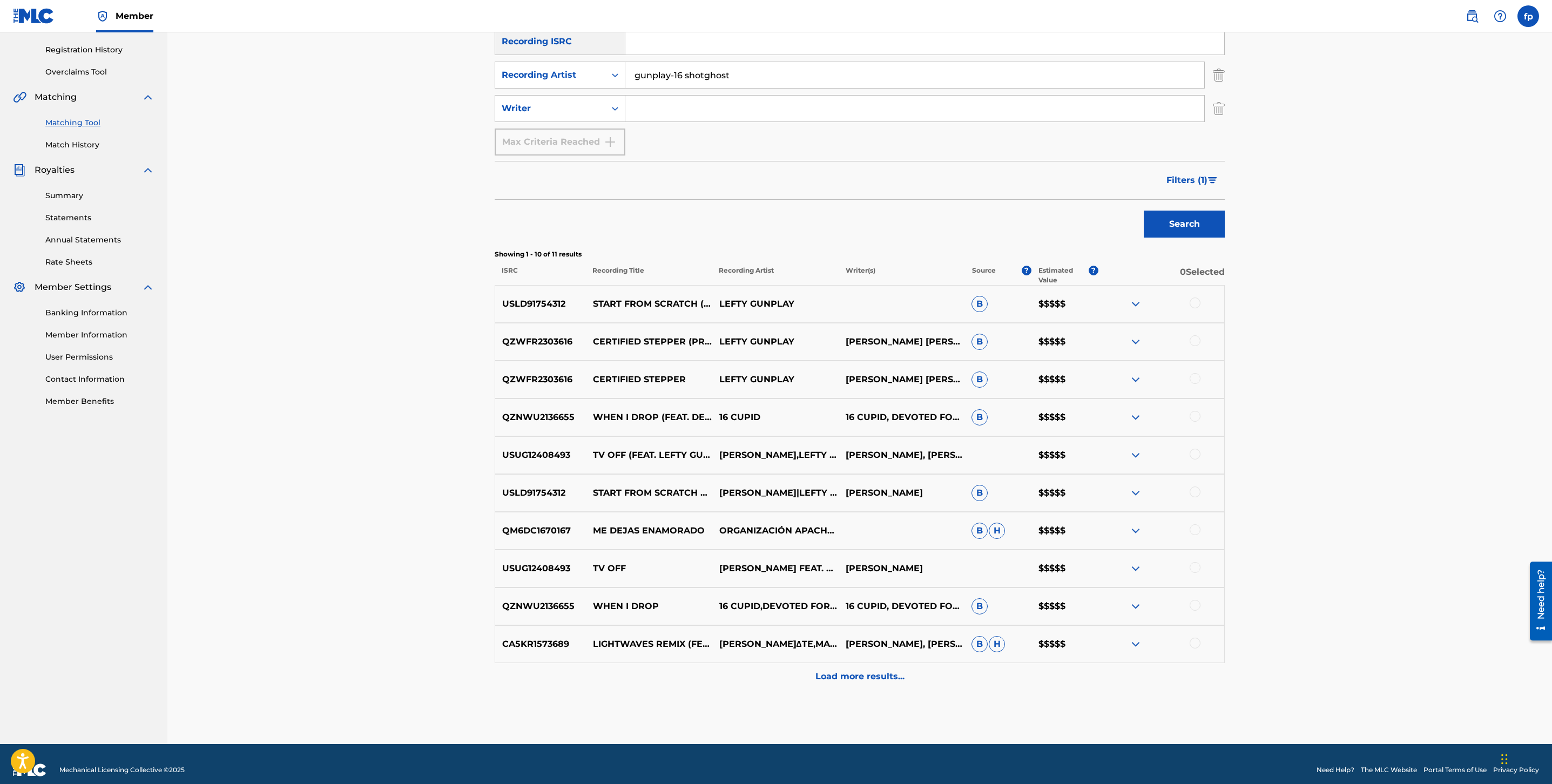
scroll to position [210, 0]
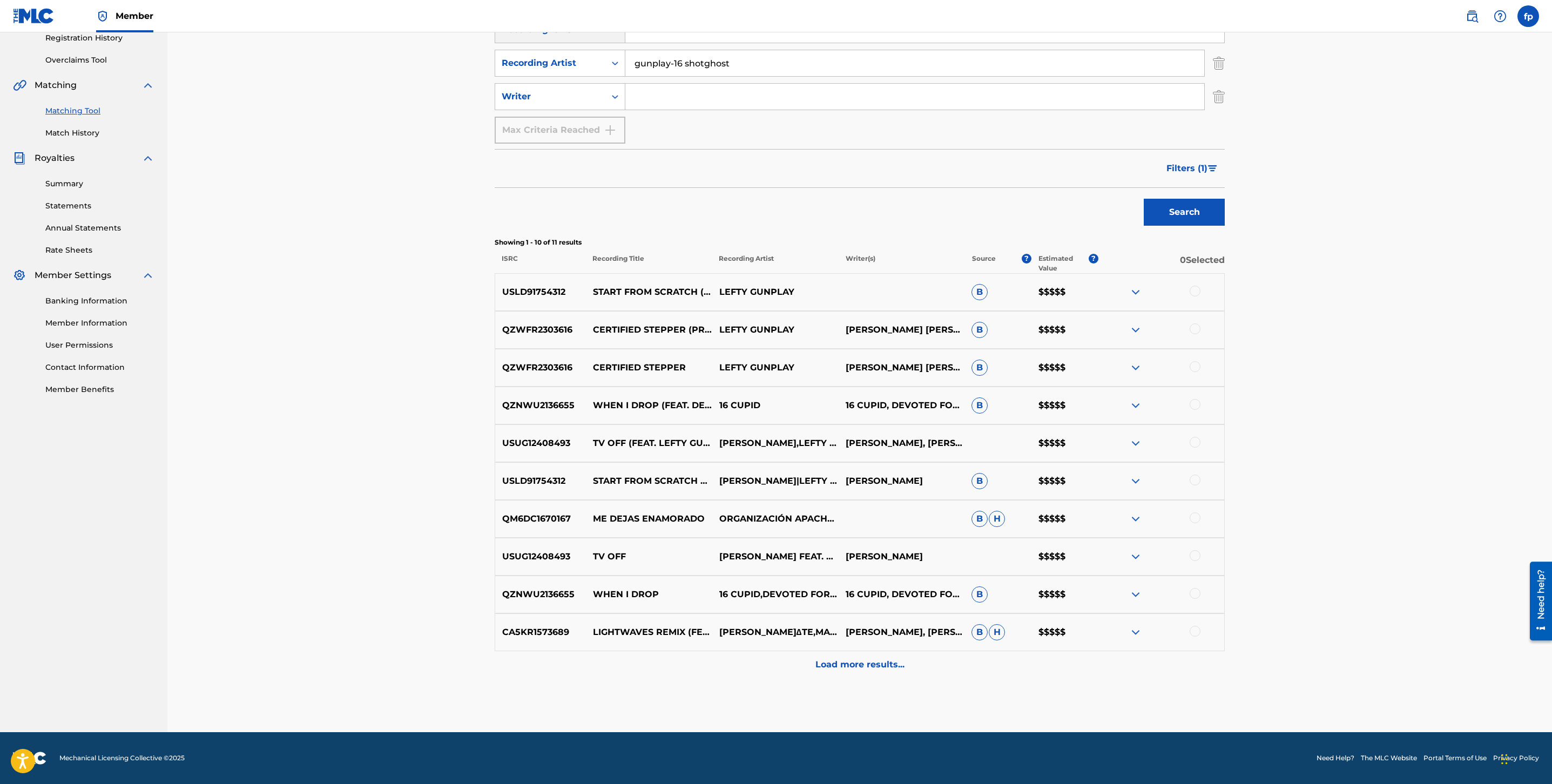
click at [867, 642] on div "CA5KR1573689 LIGHTWAVES REMIX (FEAT. GUNPLAY & [PERSON_NAME]) [PERSON_NAME]∆TE,…" at bounding box center [860, 632] width 730 height 38
click at [863, 653] on div "Load more results..." at bounding box center [860, 665] width 730 height 27
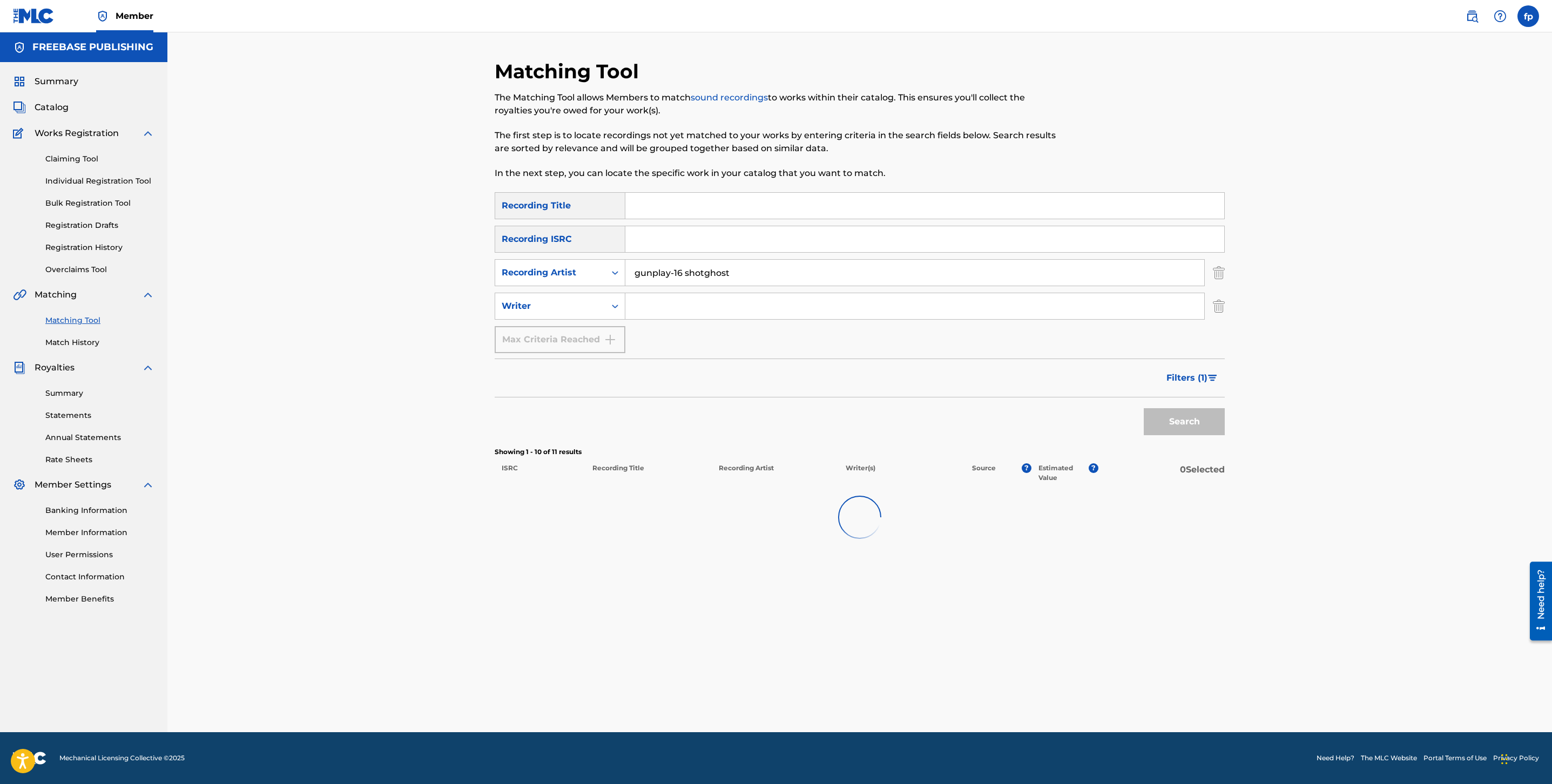
scroll to position [0, 0]
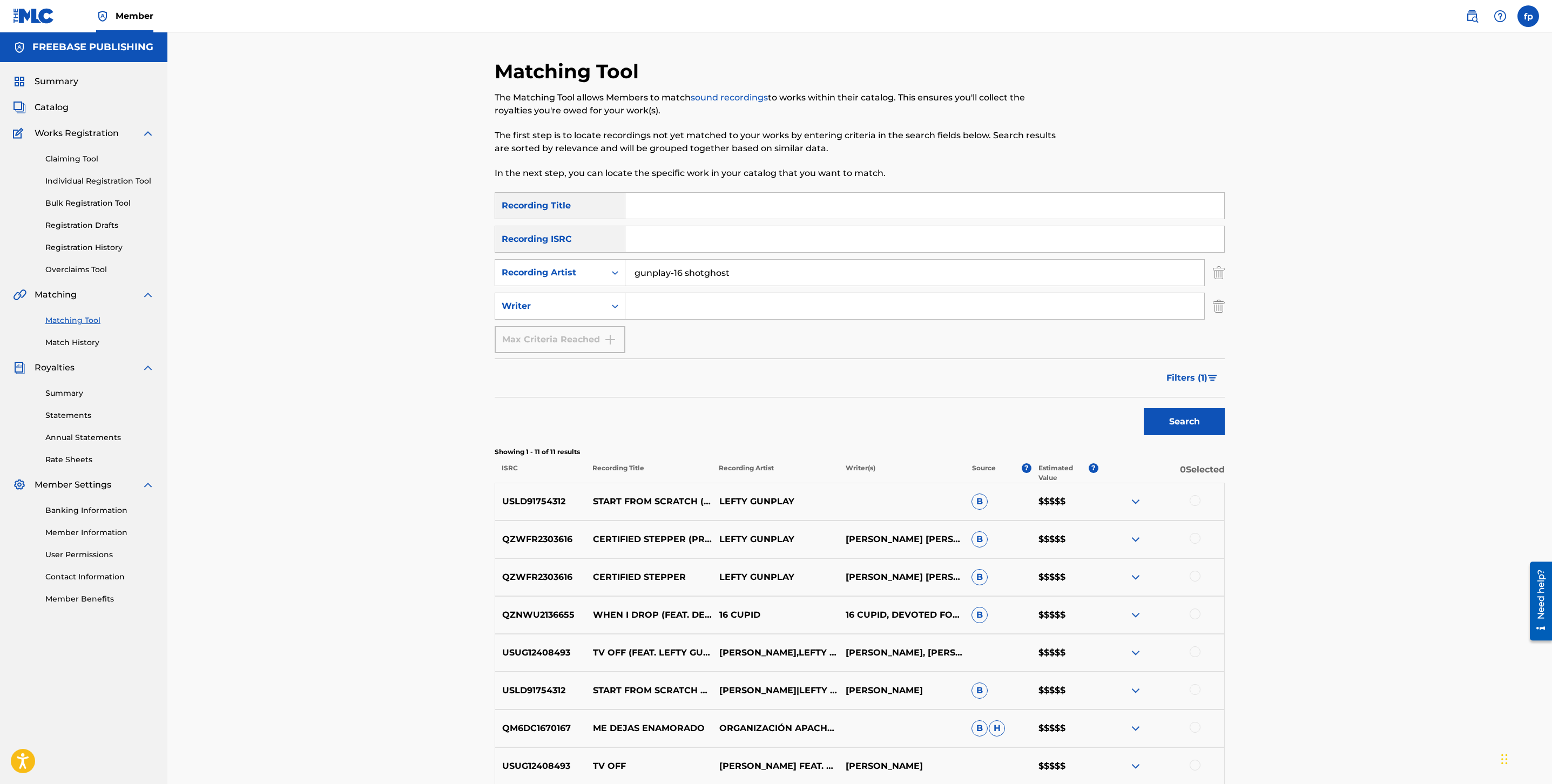
click at [770, 499] on p "LEFTY GUNPLAY" at bounding box center [776, 501] width 126 height 13
click at [694, 265] on input "gunplay-16 shotghost" at bounding box center [914, 273] width 579 height 26
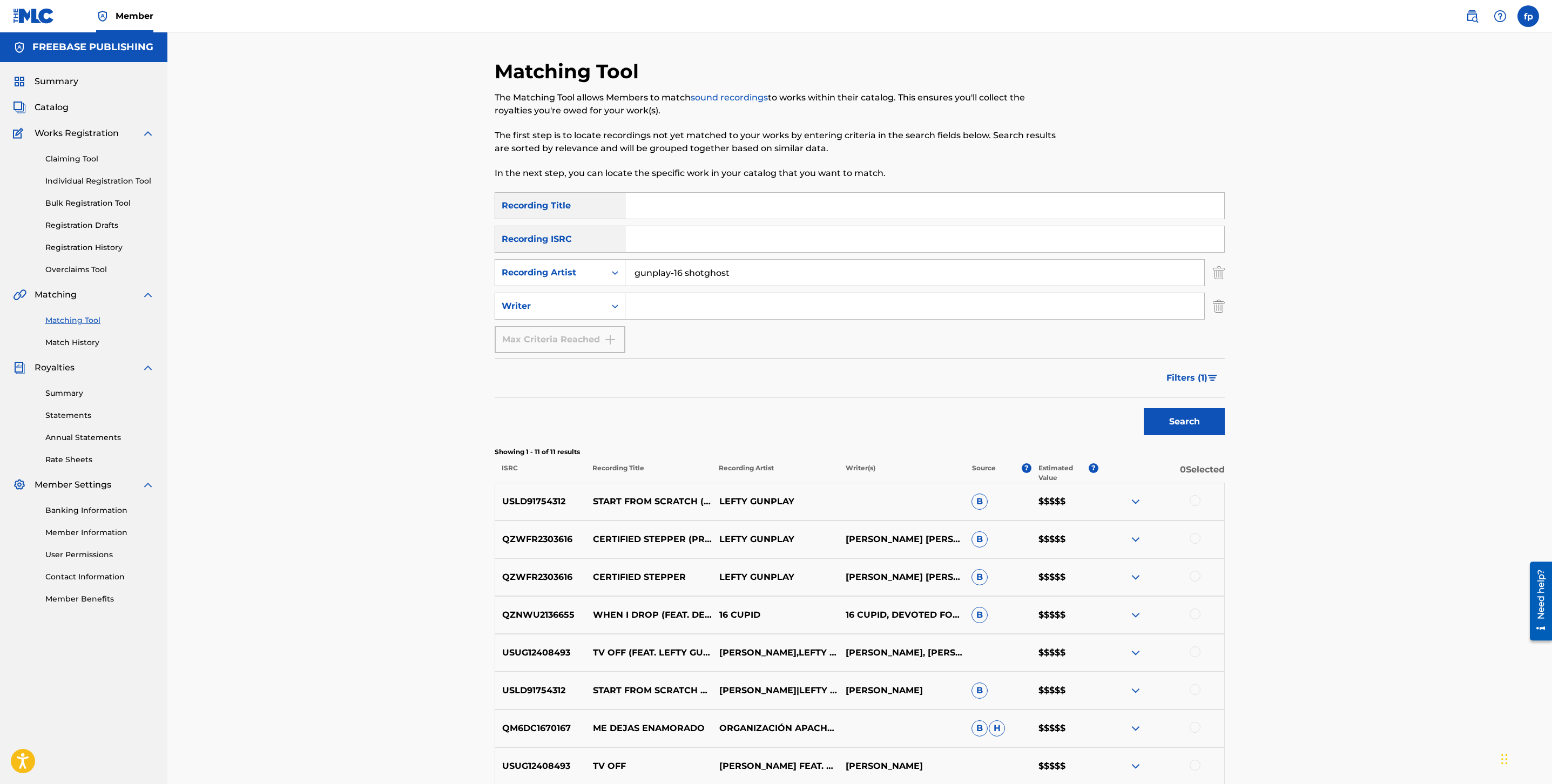
click at [693, 266] on input "gunplay-16 shotghost" at bounding box center [914, 273] width 579 height 26
paste input "LEFTY GUNPLAY"
click at [1179, 406] on div "Search" at bounding box center [1181, 419] width 86 height 44
click at [1171, 428] on button "Search" at bounding box center [1184, 422] width 81 height 27
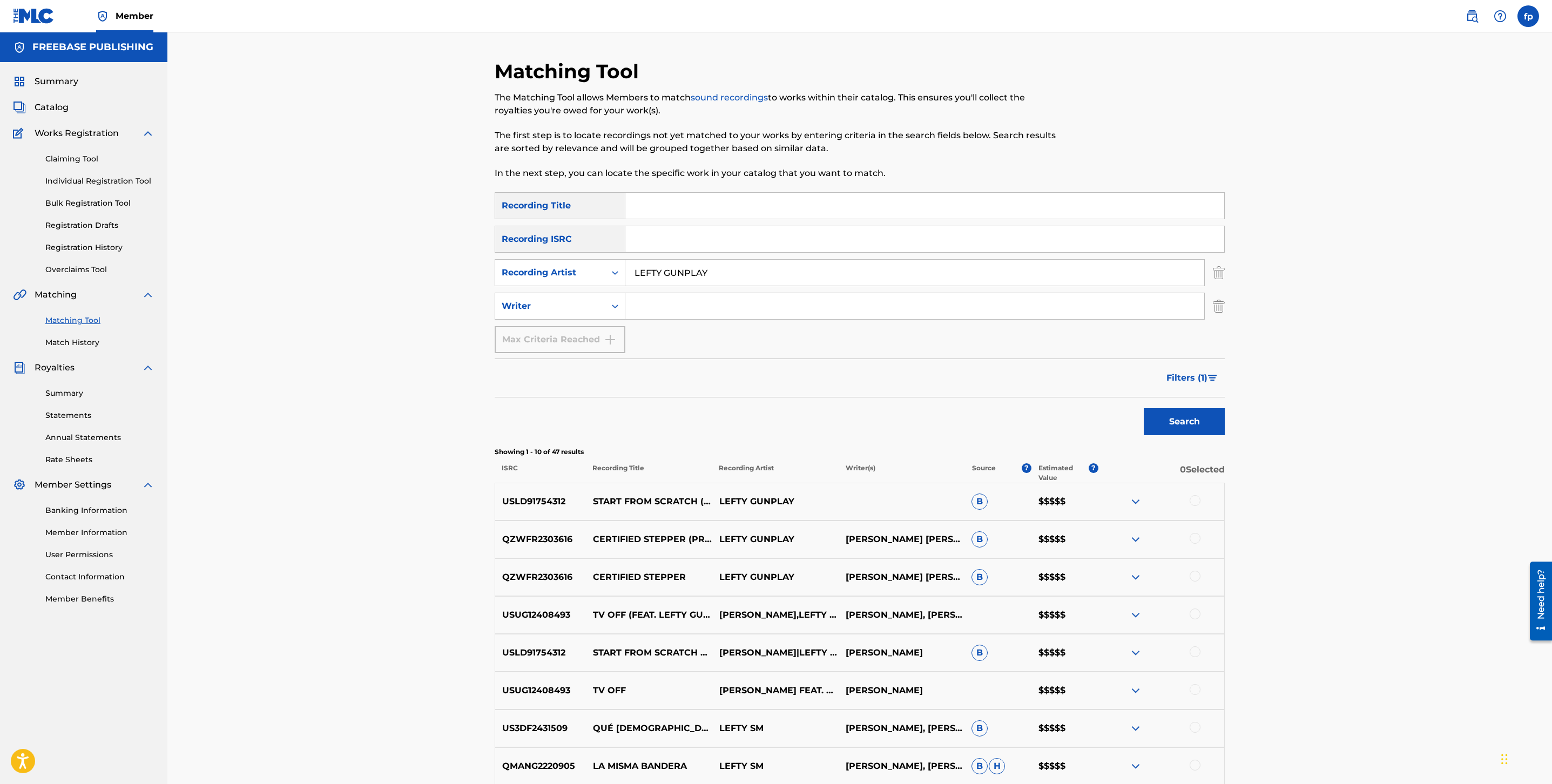
scroll to position [210, 0]
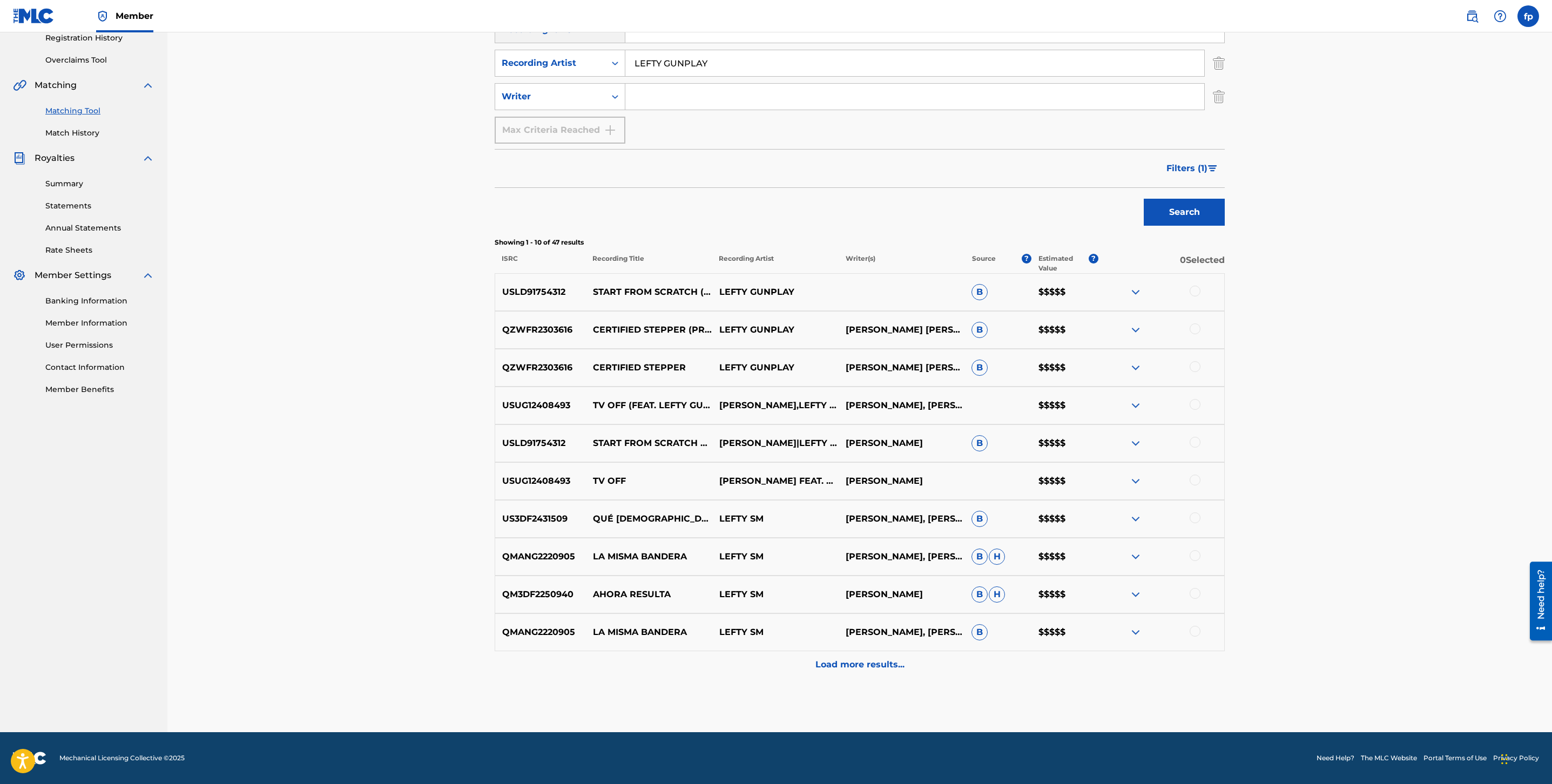
click at [829, 653] on div "Load more results..." at bounding box center [860, 665] width 730 height 27
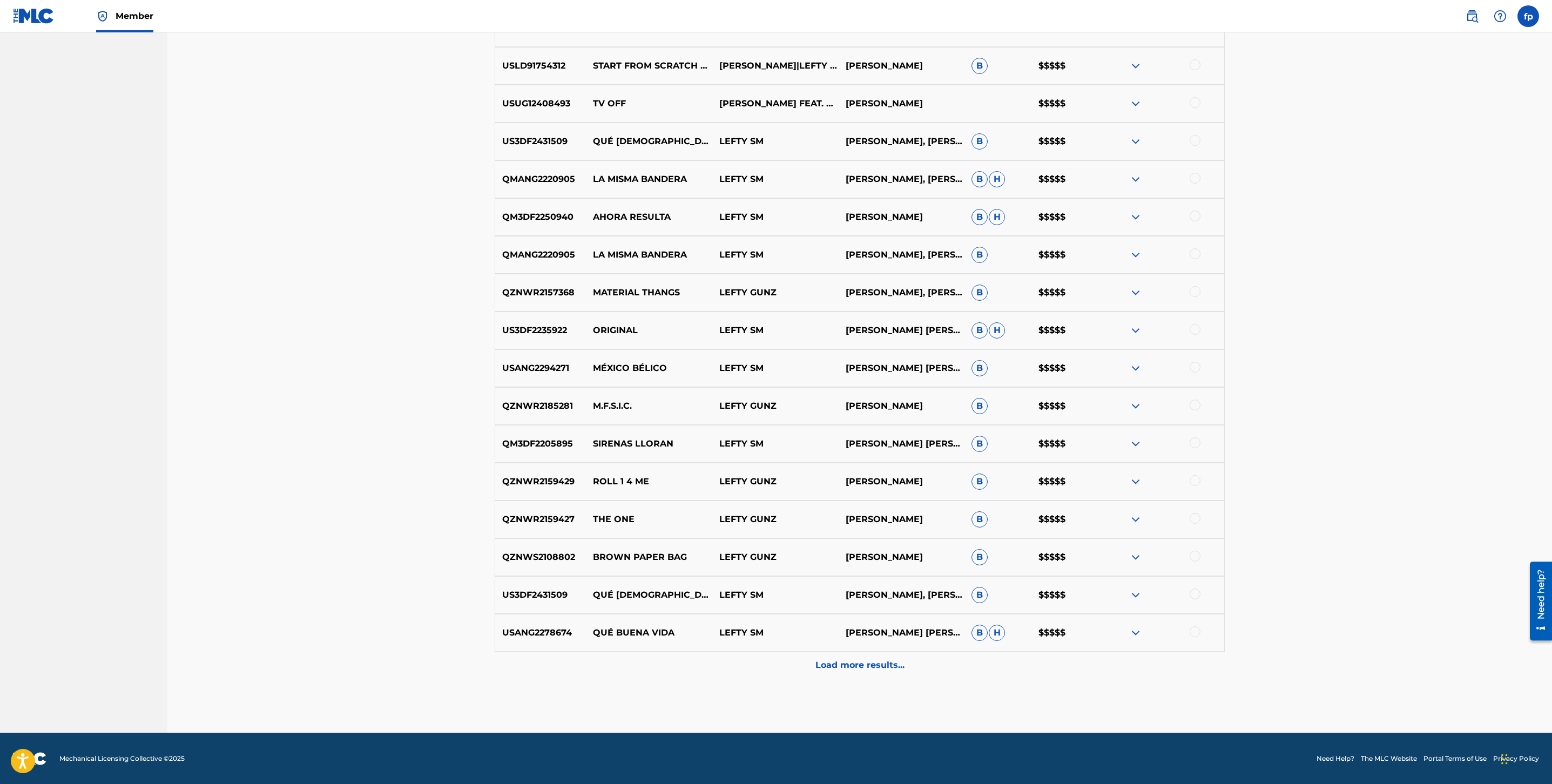
scroll to position [588, 0]
click at [829, 653] on div "Load more results..." at bounding box center [860, 665] width 730 height 27
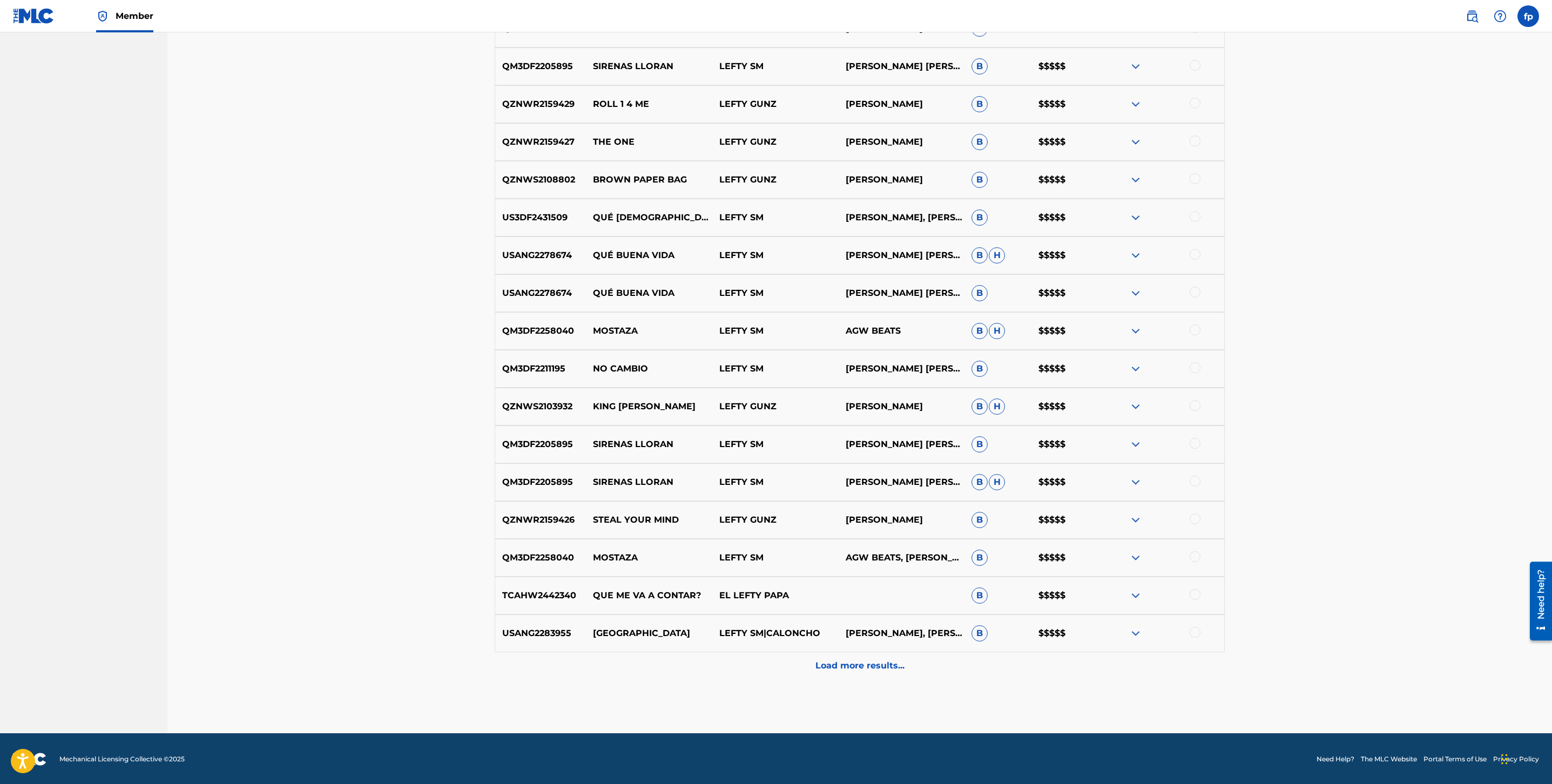
scroll to position [965, 0]
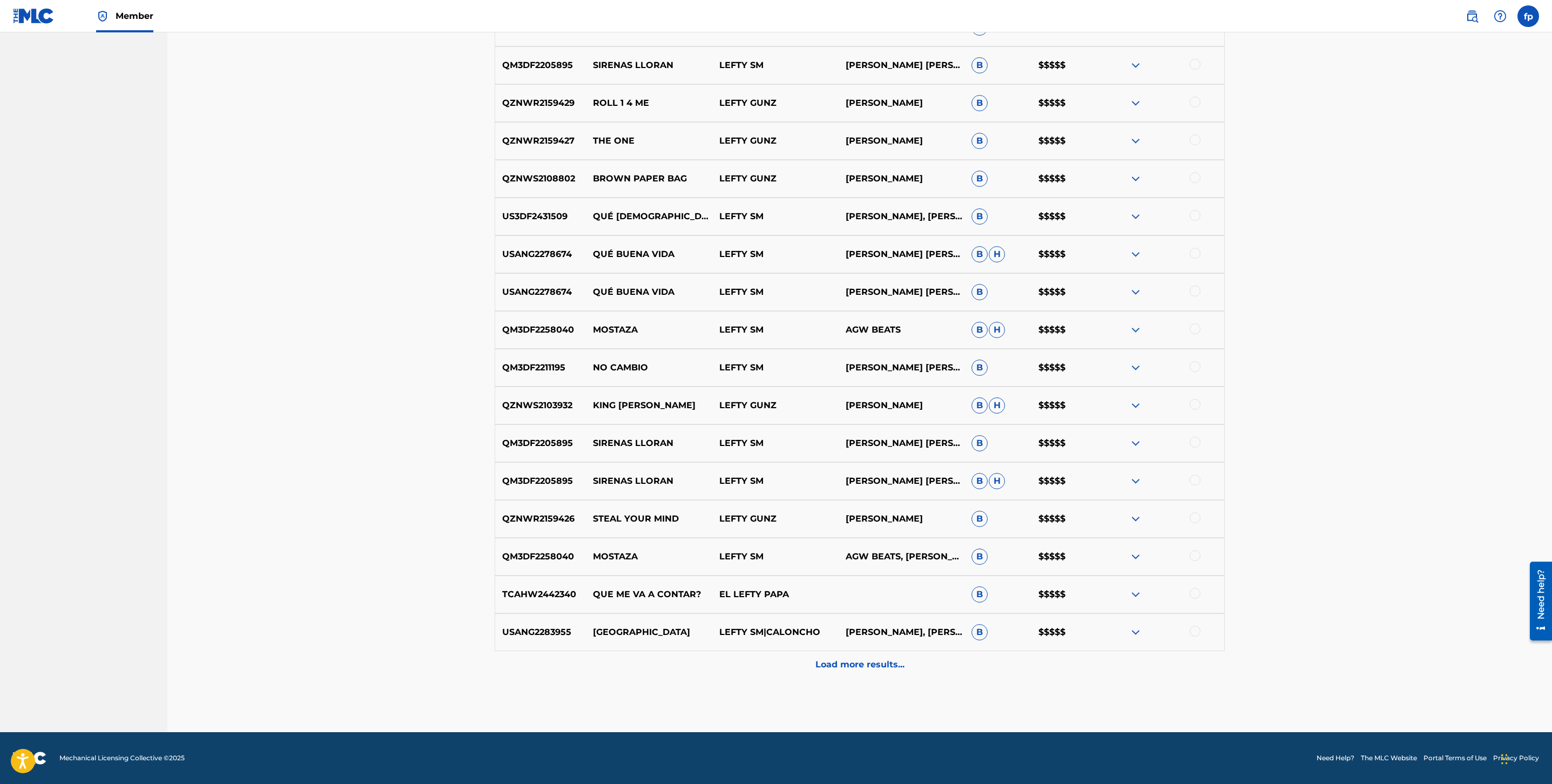
click at [738, 479] on p "LEFTY SM" at bounding box center [776, 480] width 126 height 13
click at [833, 653] on div "Load more results..." at bounding box center [860, 665] width 730 height 27
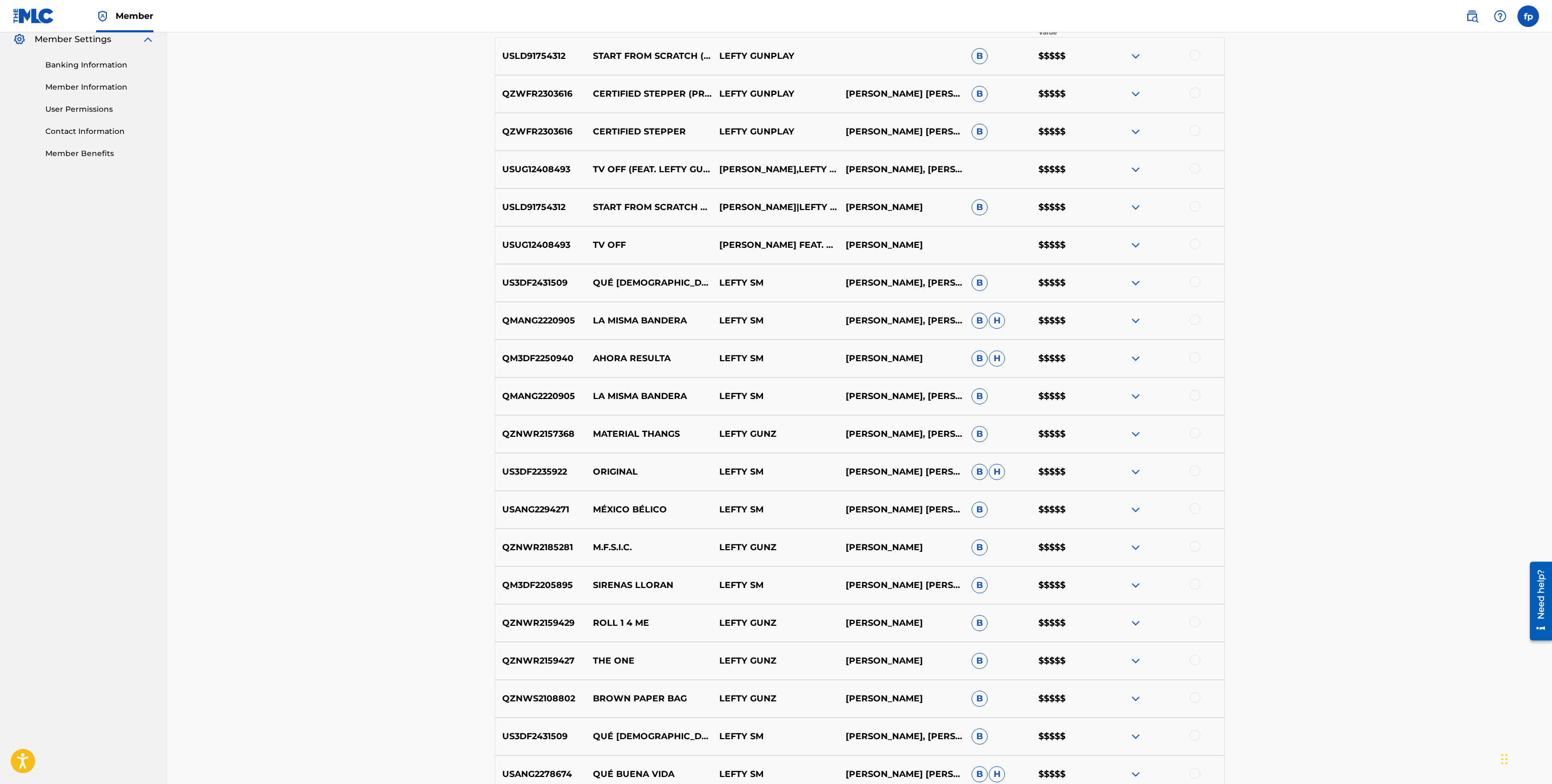
scroll to position [1344, 0]
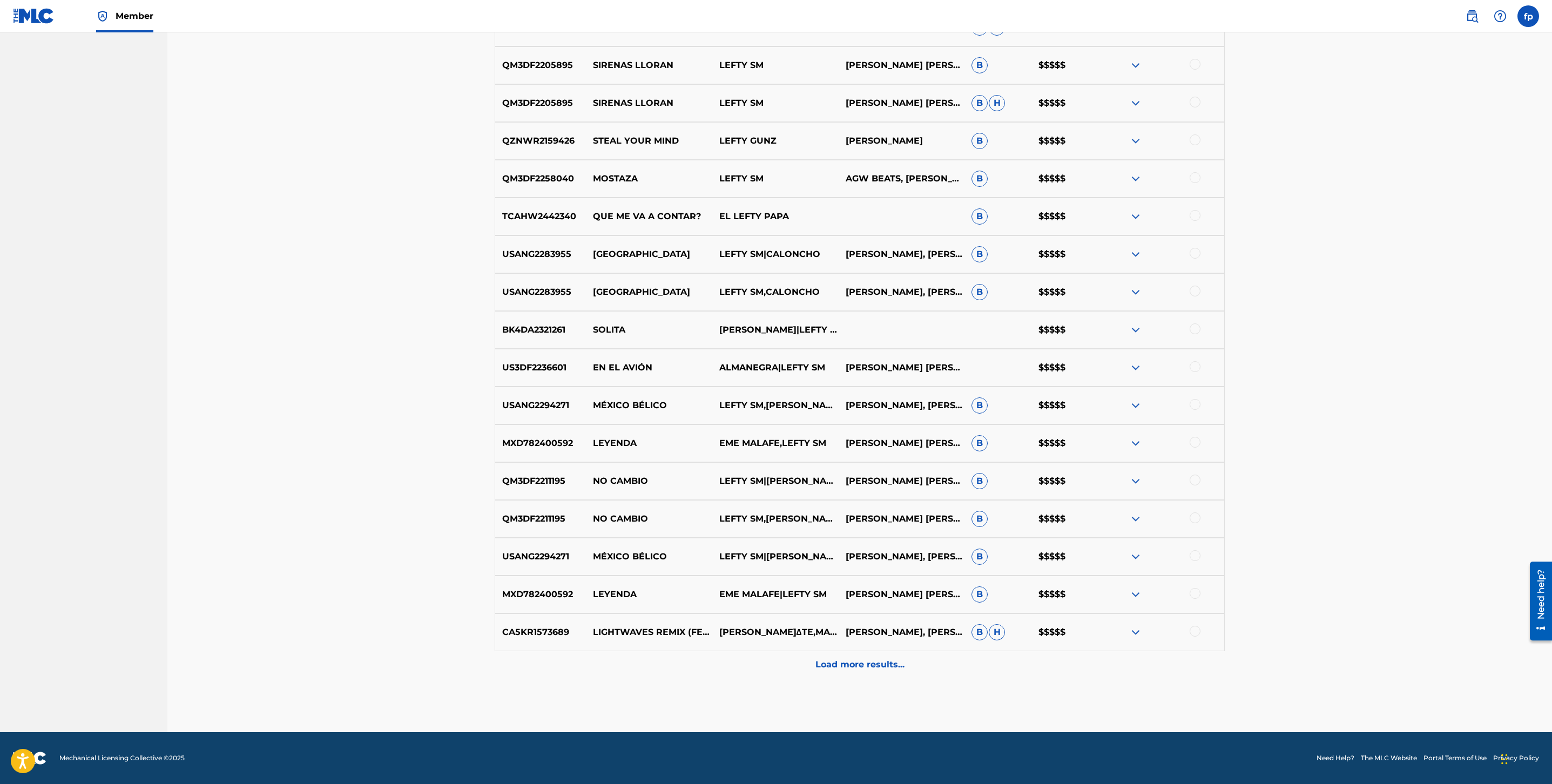
click at [873, 660] on p "Load more results..." at bounding box center [860, 664] width 89 height 13
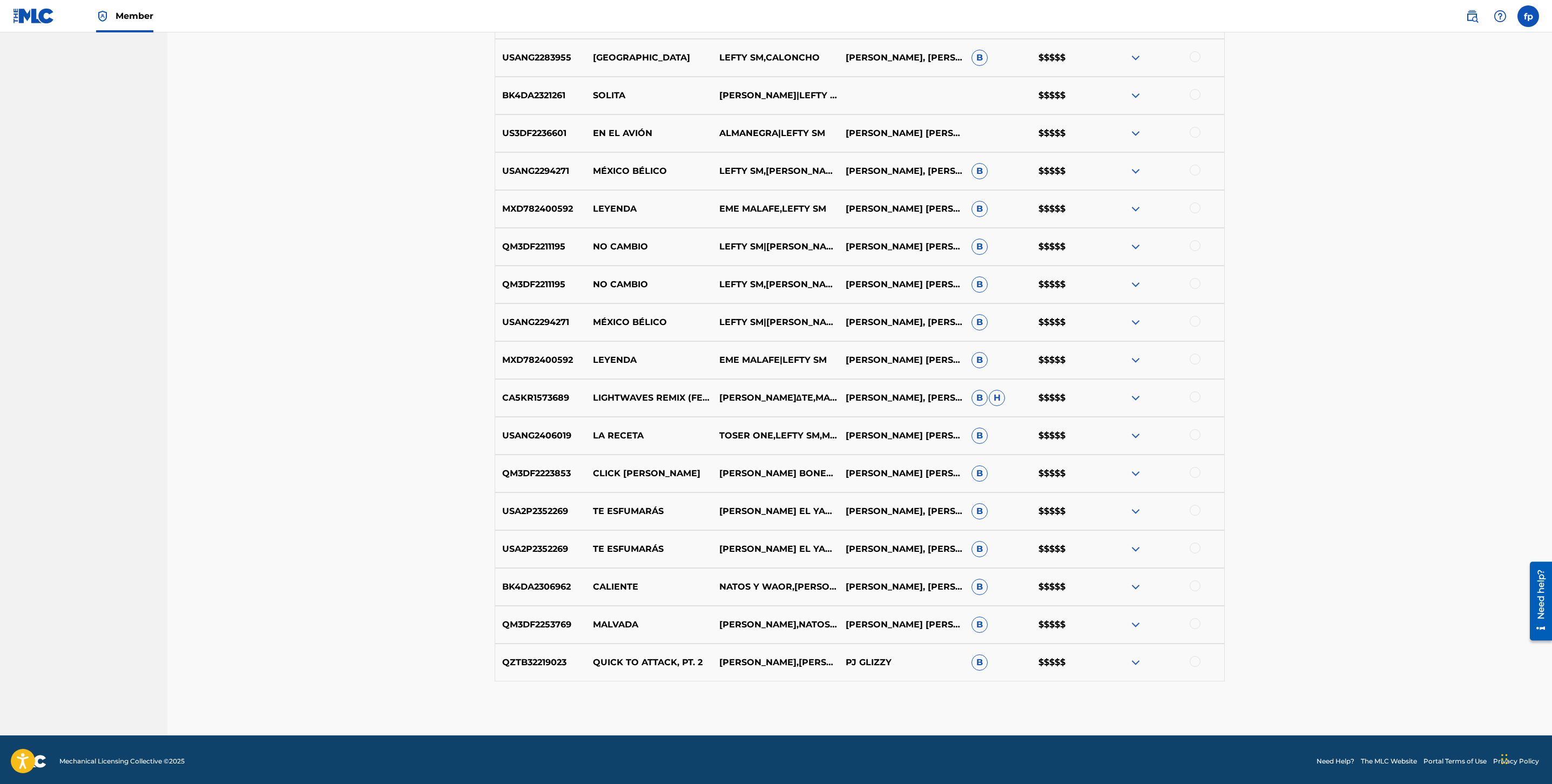
scroll to position [1229, 0]
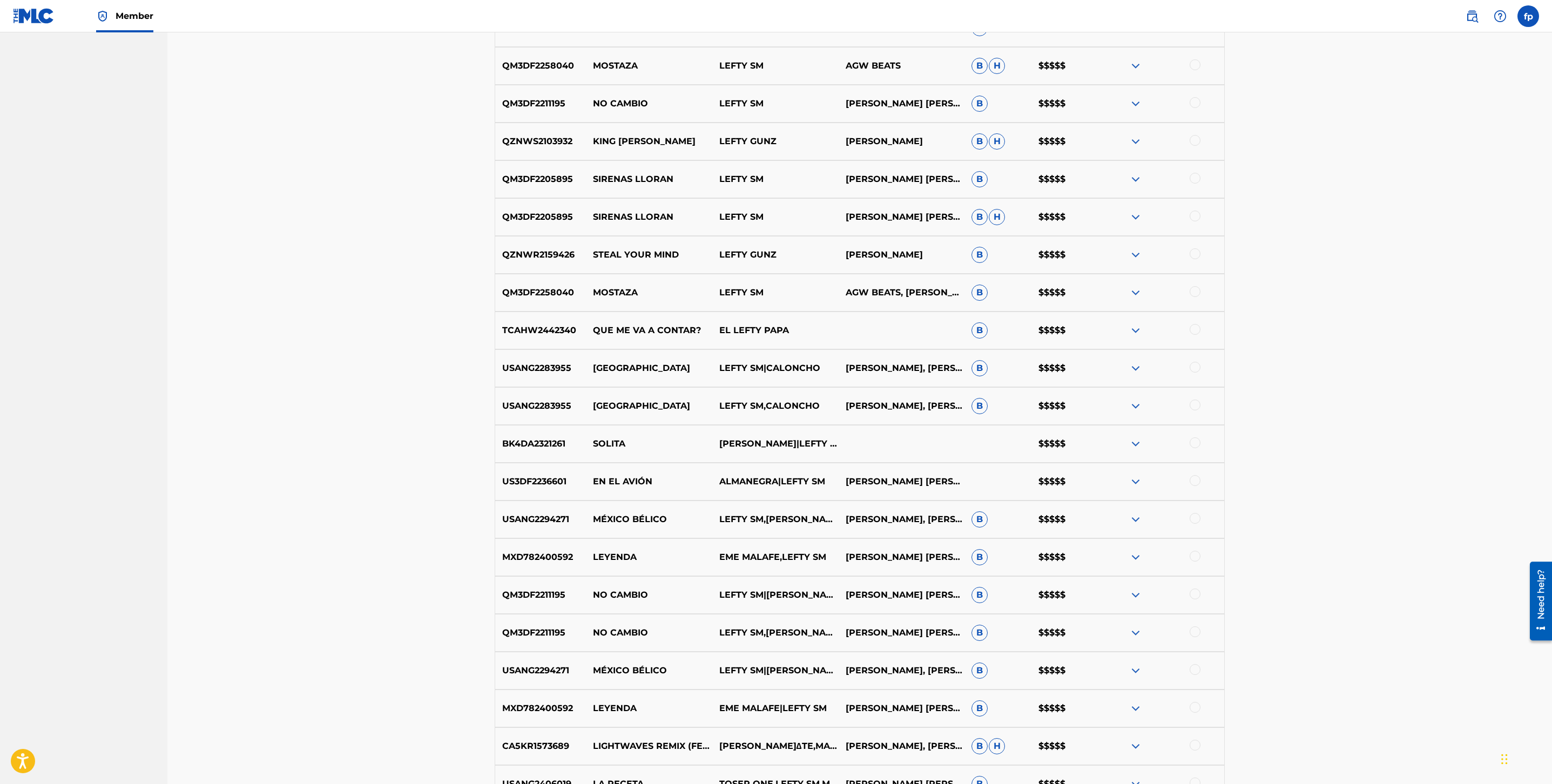
click at [743, 185] on div "QM3DF2205895 [PERSON_NAME] LEFTY SM [PERSON_NAME] [PERSON_NAME] [PERSON_NAME] […" at bounding box center [860, 179] width 730 height 38
click at [743, 181] on p "LEFTY SM" at bounding box center [776, 179] width 126 height 13
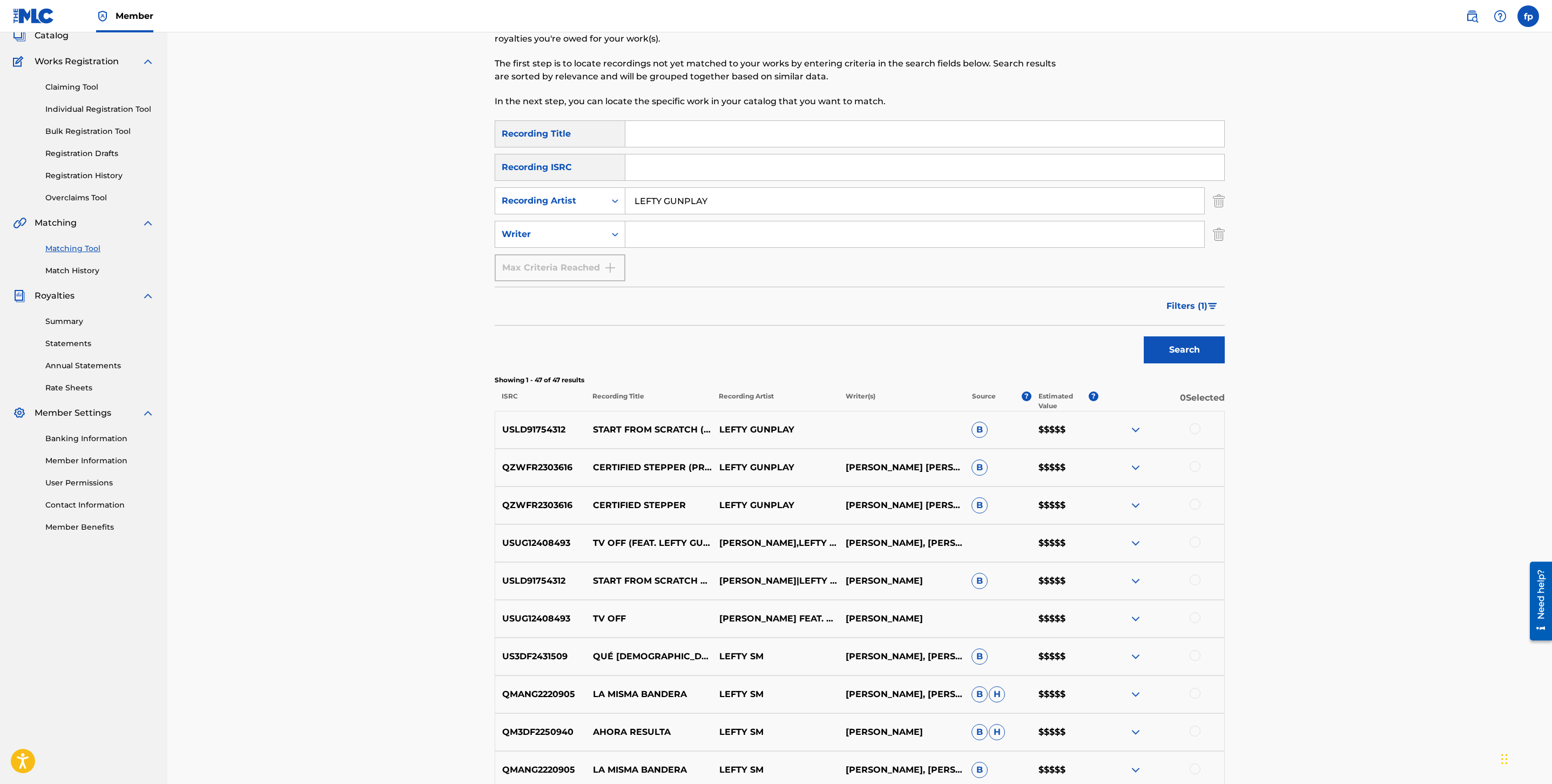
scroll to position [0, 0]
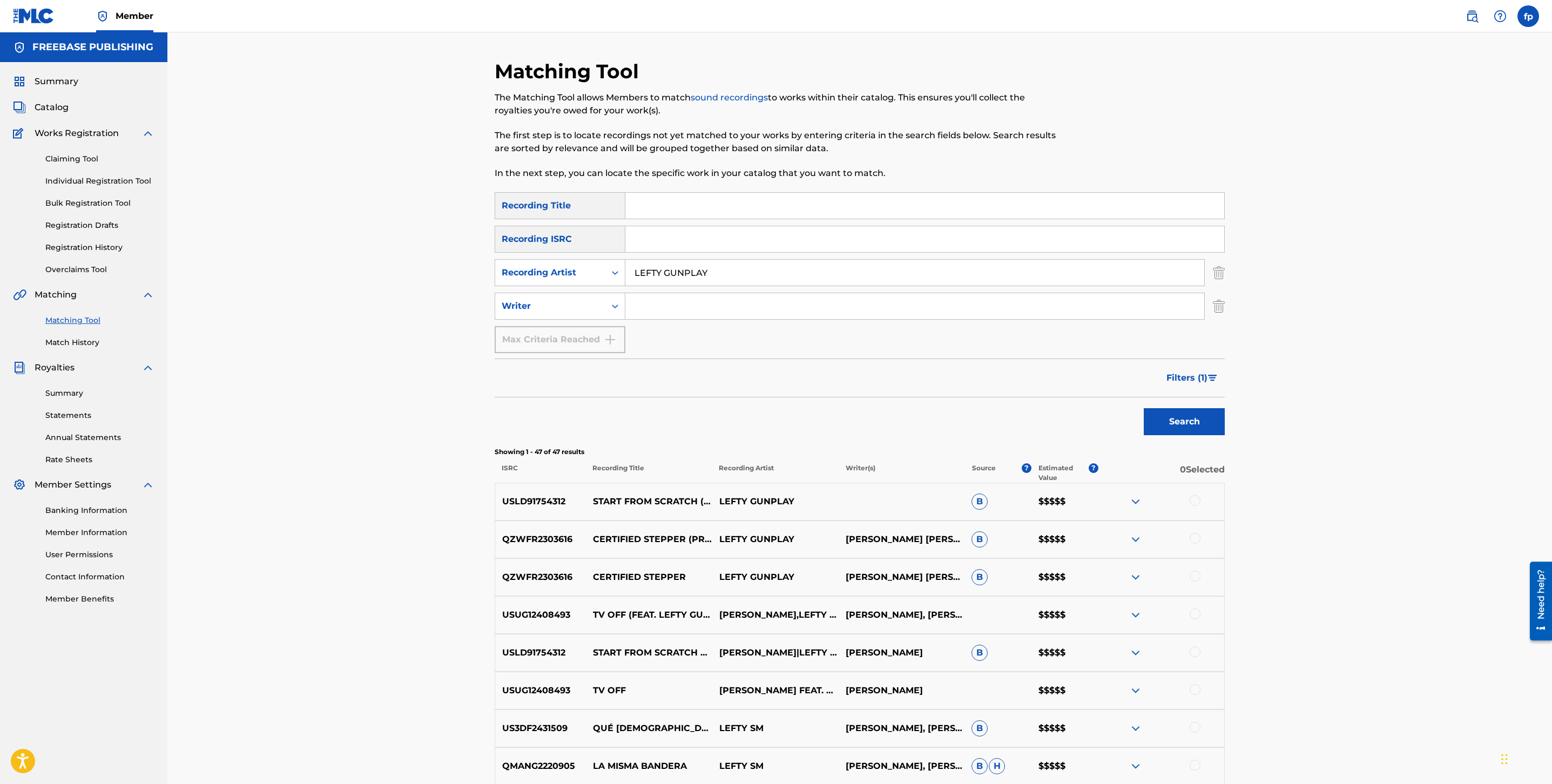
click at [677, 273] on input "LEFTY GUNPLAY" at bounding box center [914, 273] width 579 height 26
paste input "SM"
type input "LEFTY SM"
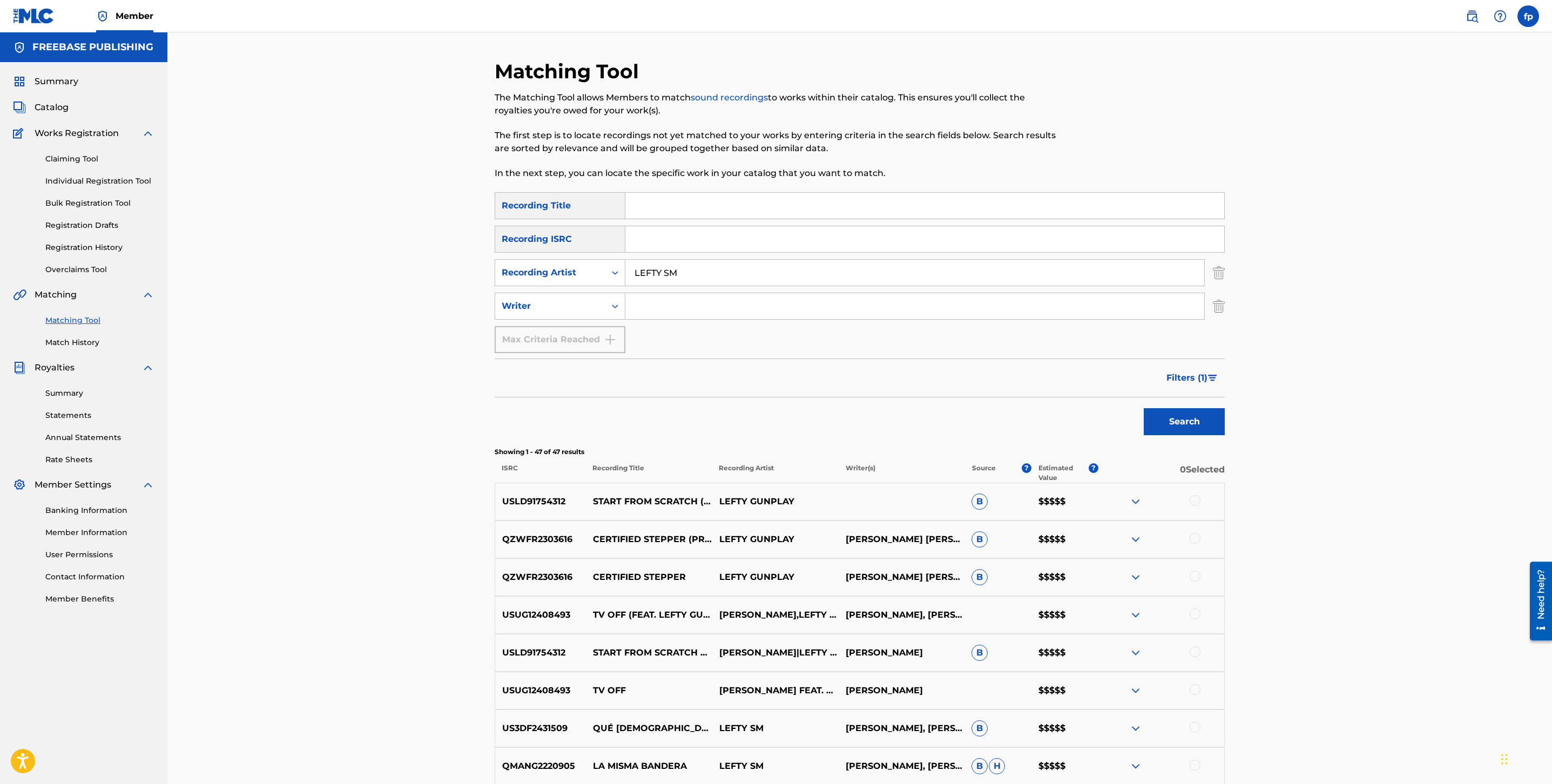
click at [1177, 426] on button "Search" at bounding box center [1184, 422] width 81 height 27
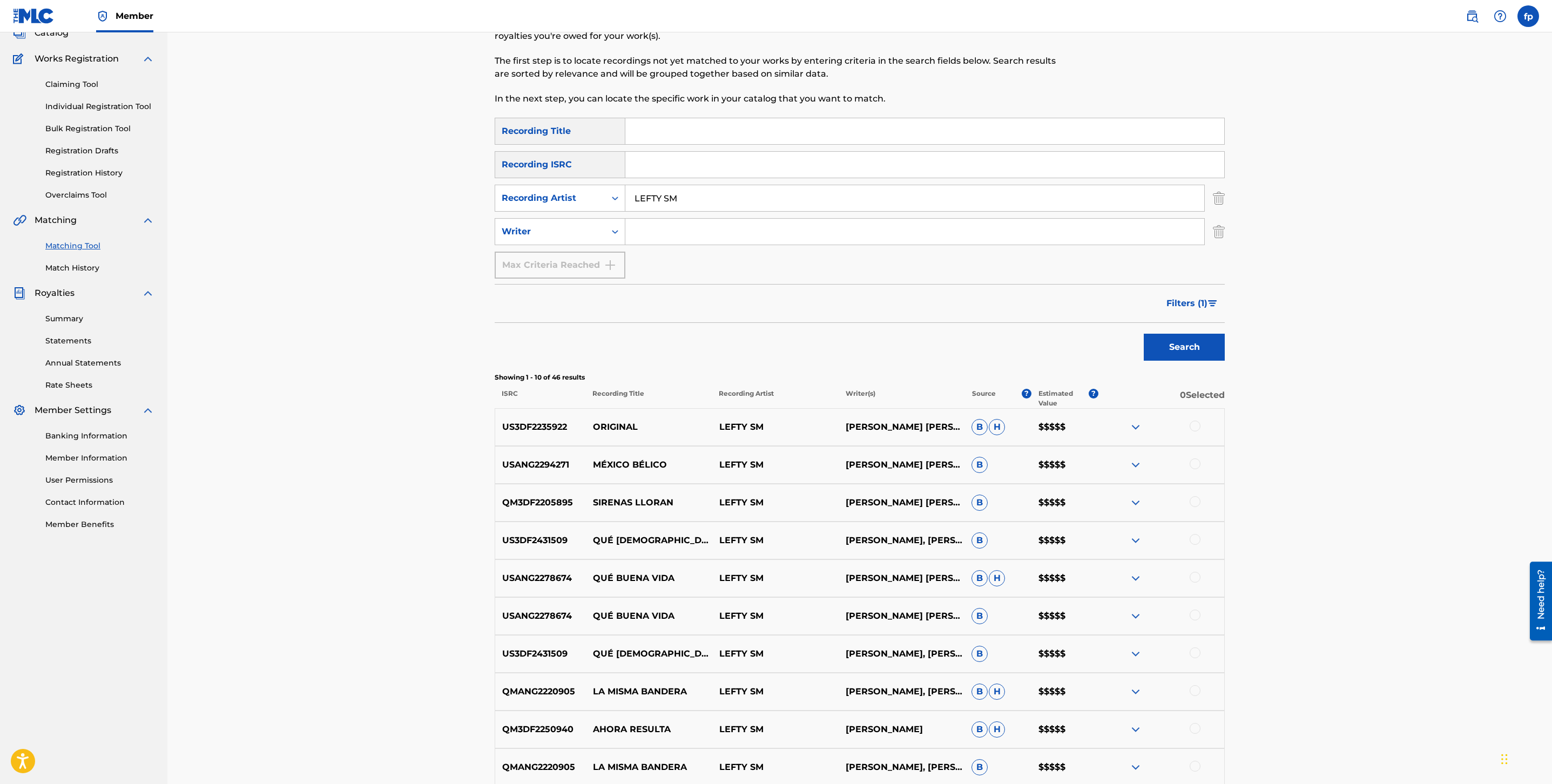
scroll to position [210, 0]
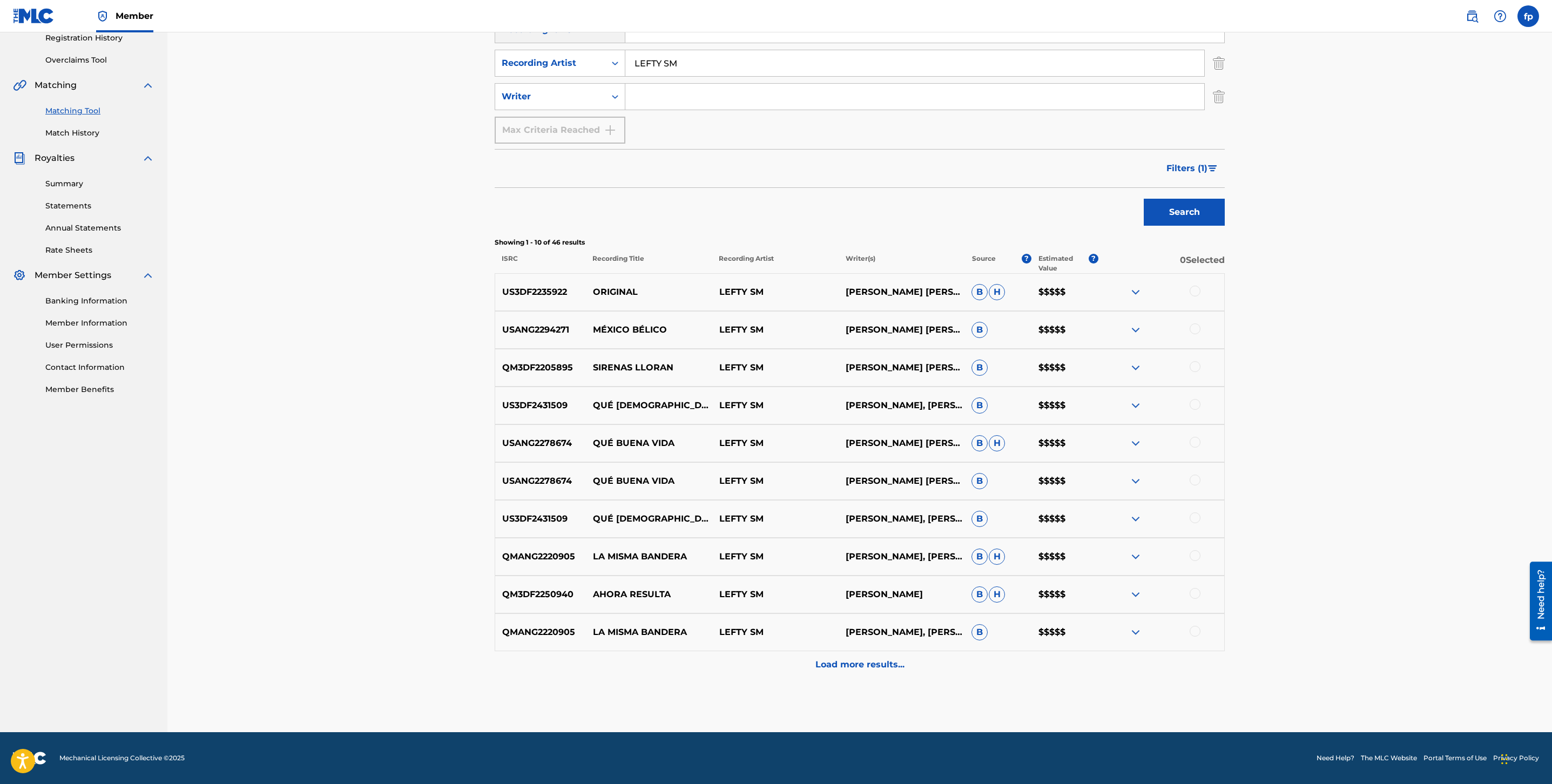
click at [909, 671] on div "Load more results..." at bounding box center [860, 665] width 730 height 27
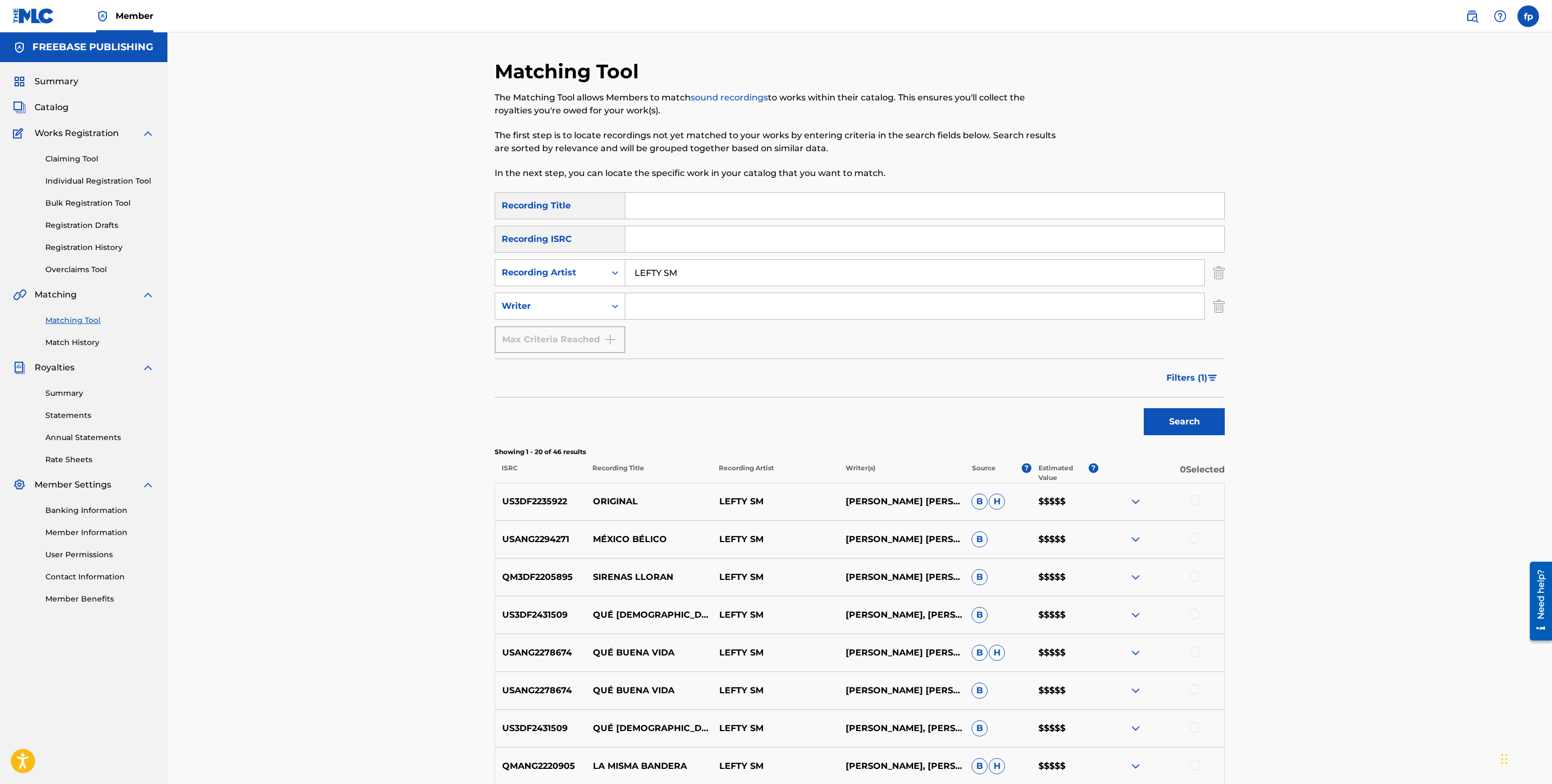
scroll to position [588, 0]
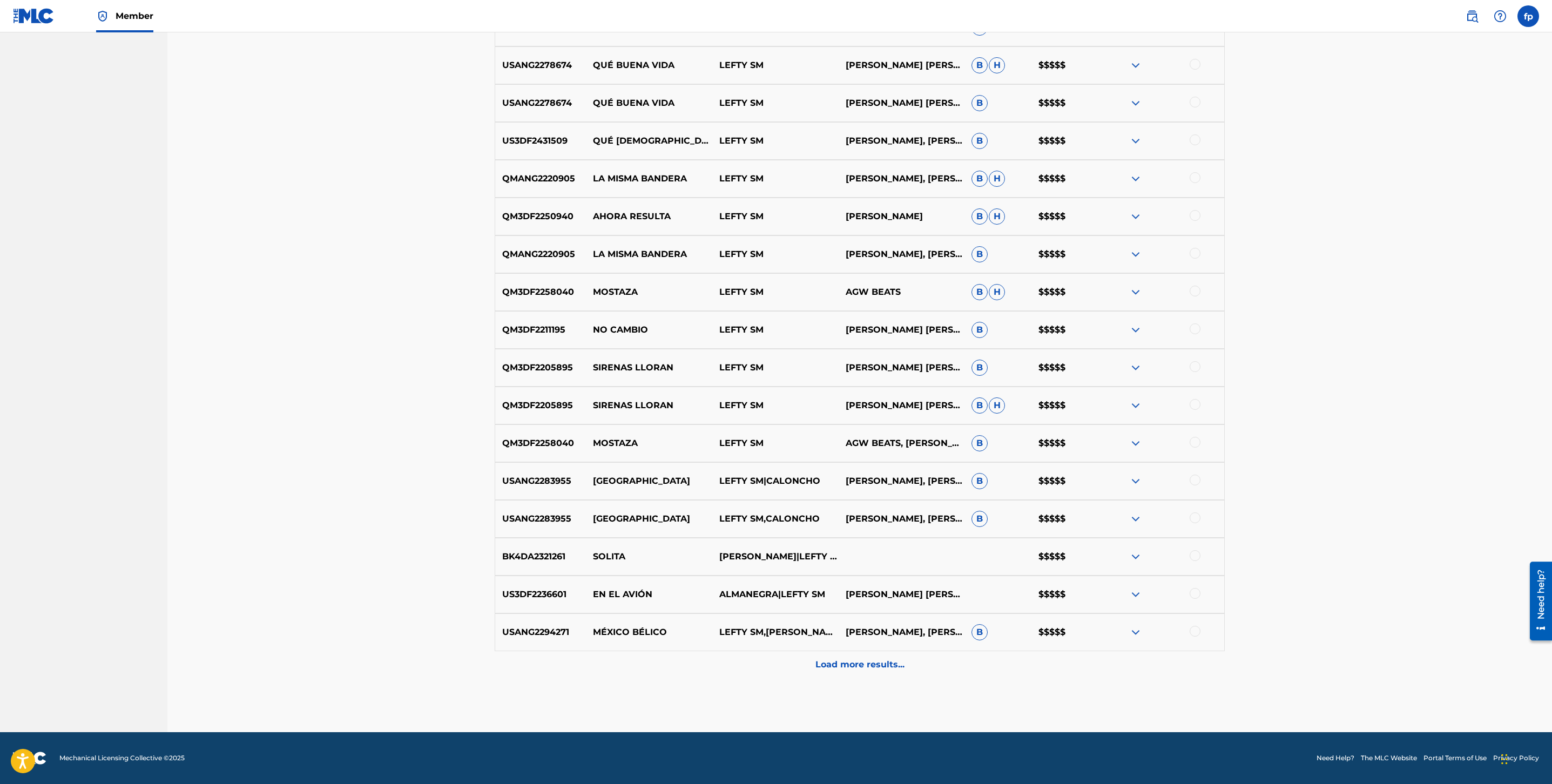
click at [905, 670] on div "Load more results..." at bounding box center [860, 665] width 730 height 27
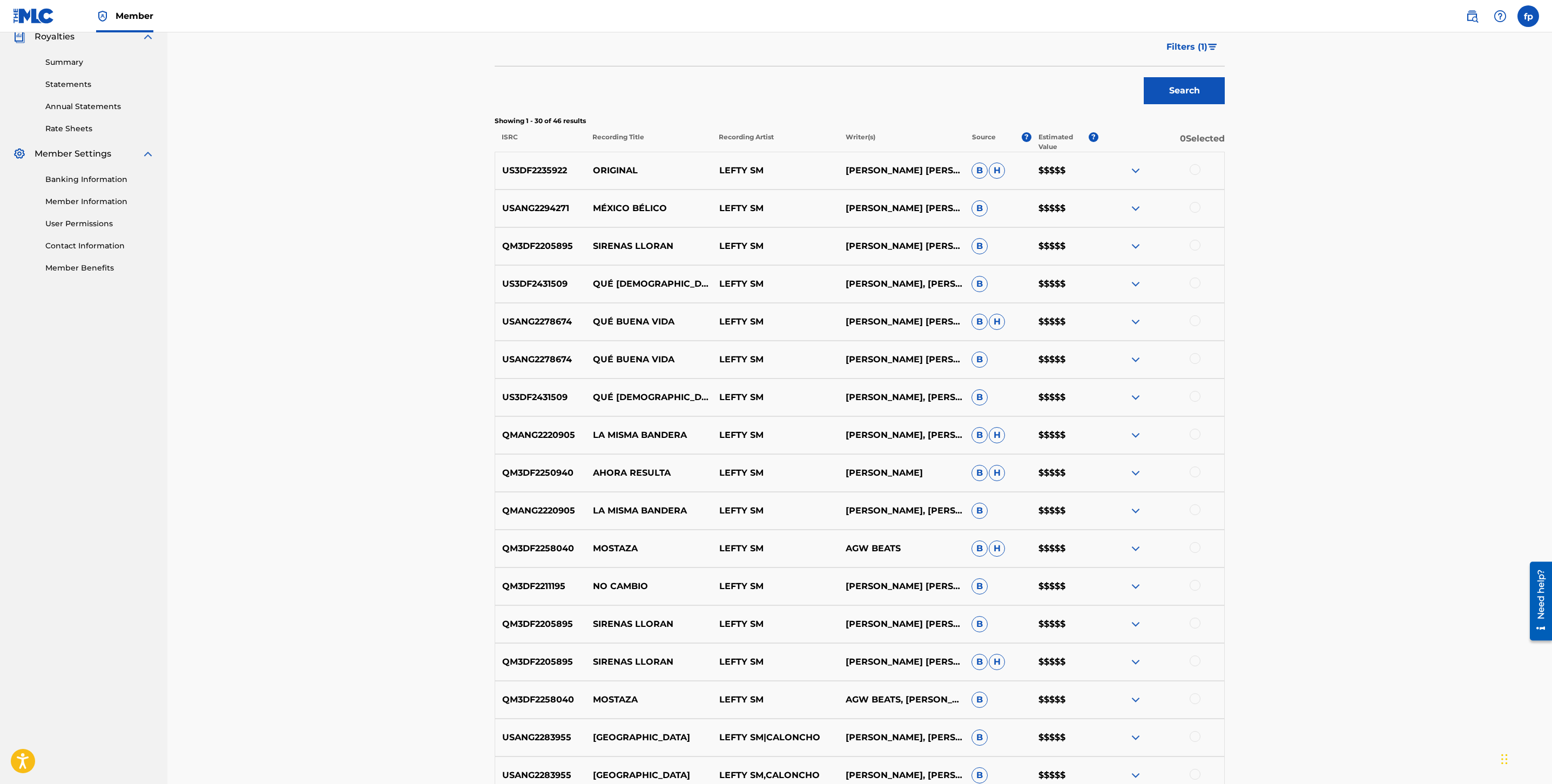
scroll to position [331, 0]
drag, startPoint x: 1241, startPoint y: 39, endPoint x: 1230, endPoint y: 39, distance: 11.0
click at [1240, 39] on div "Matching Tool The Matching Tool allows Members to match sound recordings to wor…" at bounding box center [860, 535] width 1385 height 1665
click at [1220, 39] on button "Filters ( 1 )" at bounding box center [1192, 48] width 65 height 27
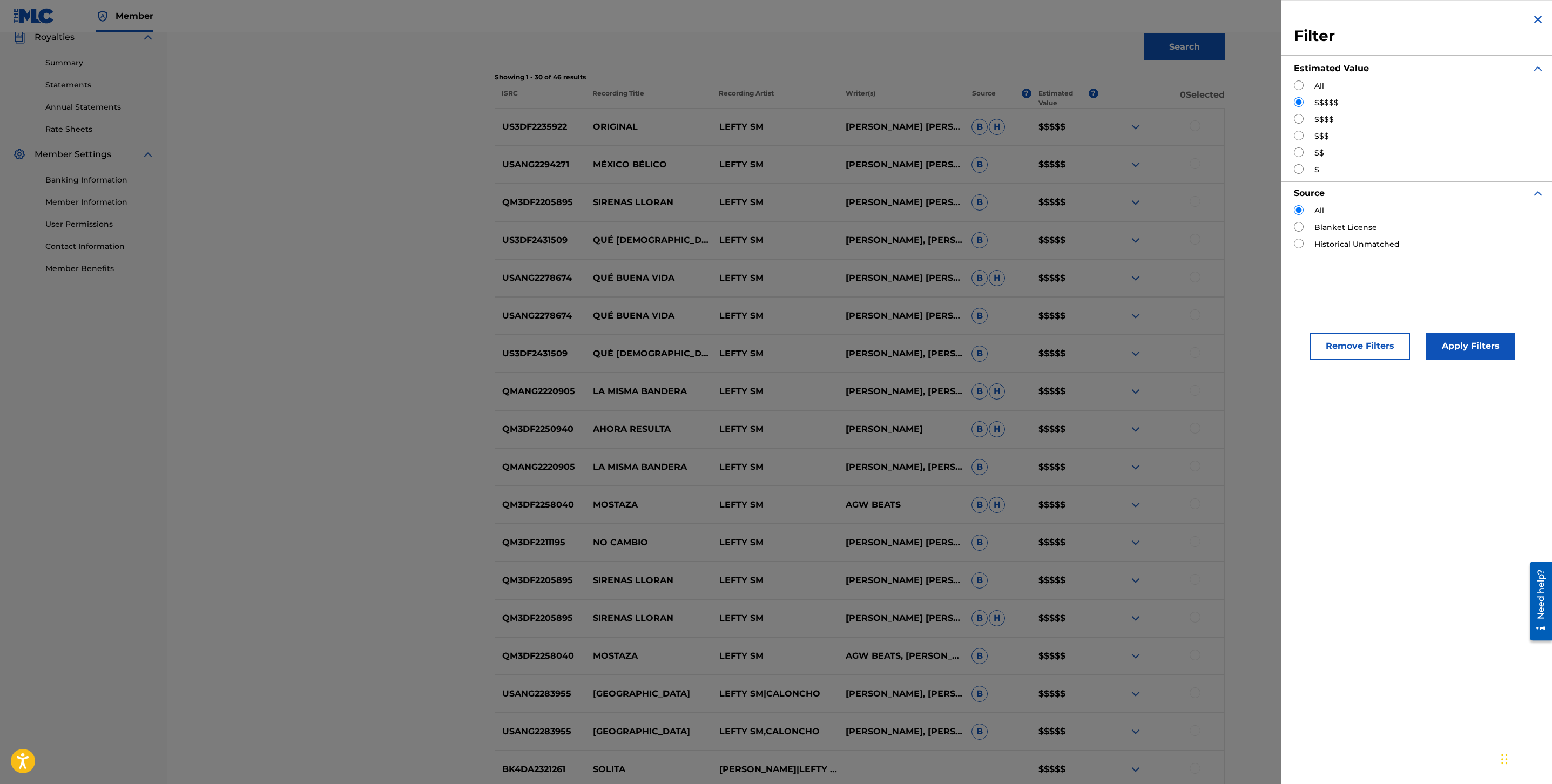
click at [1298, 120] on input "Search Form" at bounding box center [1299, 118] width 10 height 10
radio input "true"
click at [1474, 337] on button "Apply Filters" at bounding box center [1471, 346] width 89 height 27
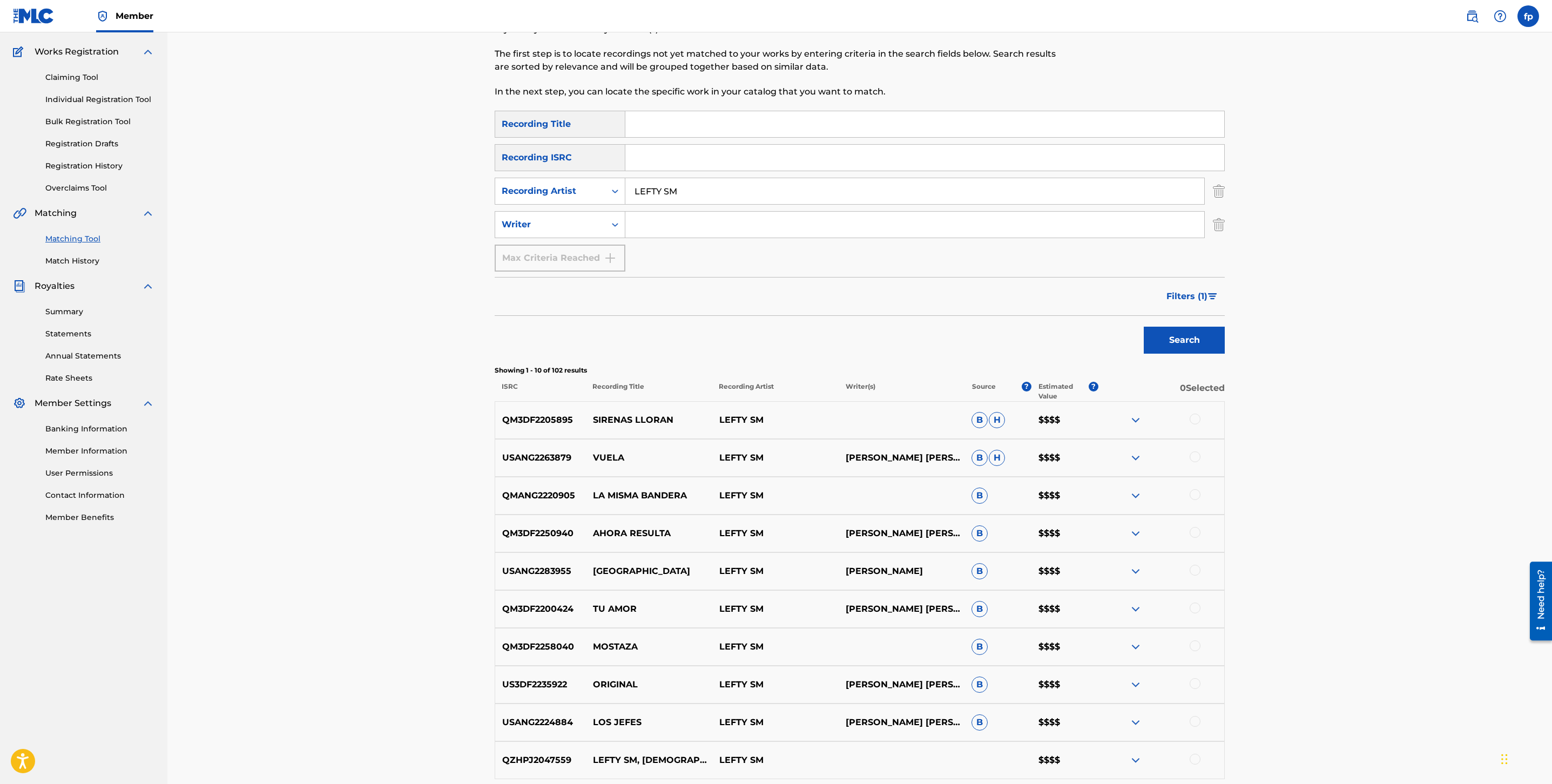
scroll to position [210, 0]
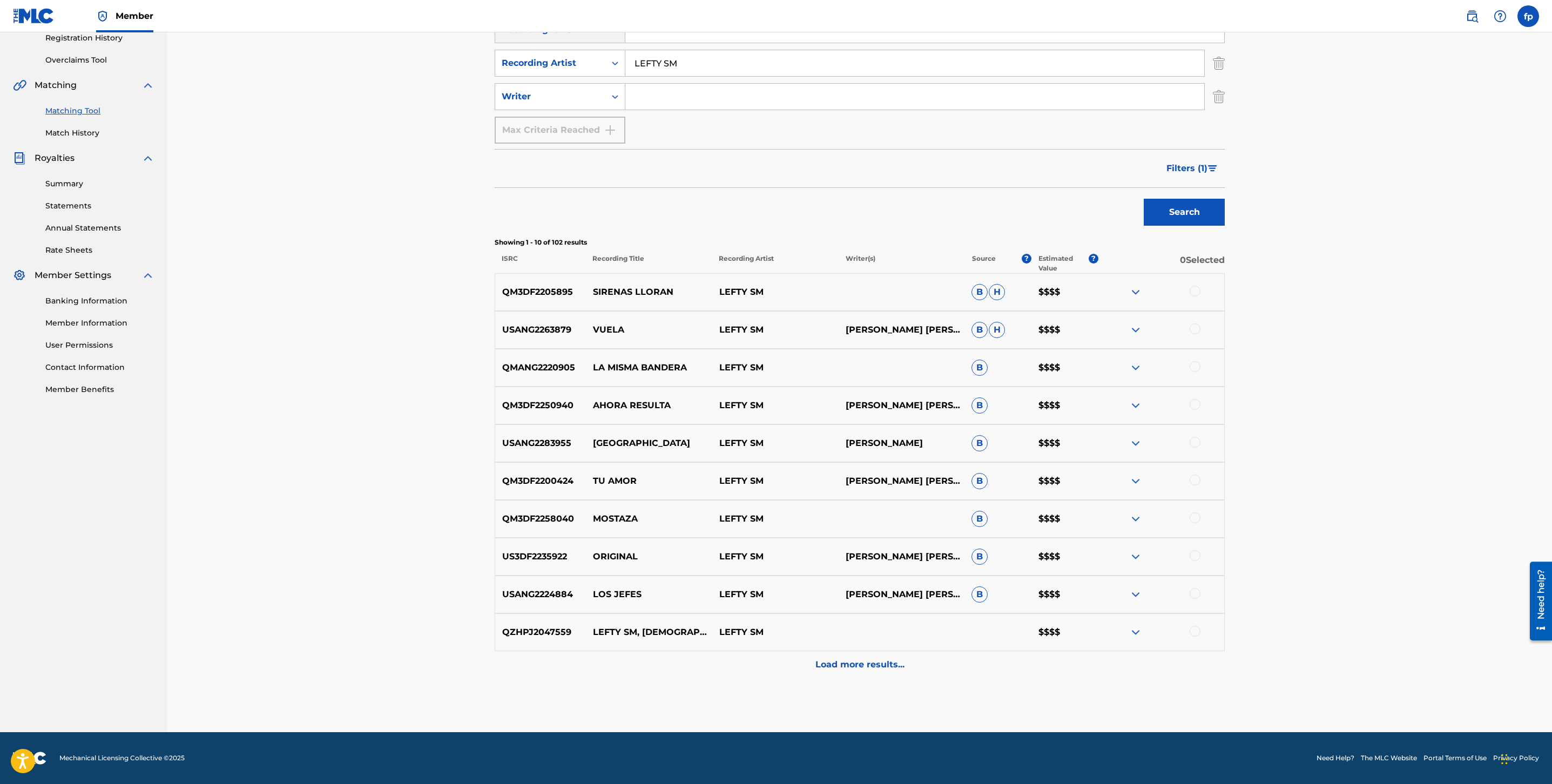
click at [885, 653] on div "Load more results..." at bounding box center [860, 665] width 730 height 27
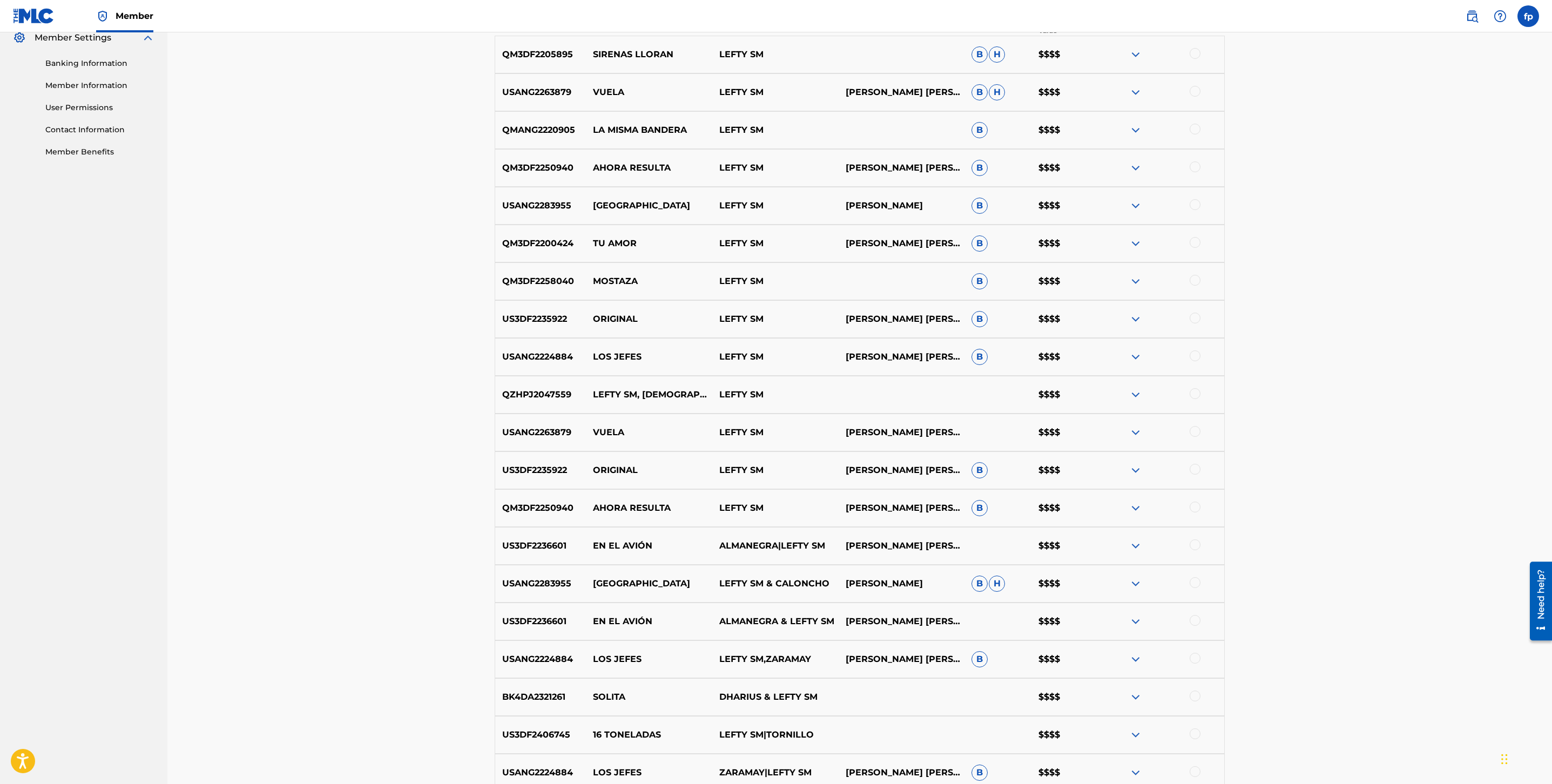
scroll to position [588, 0]
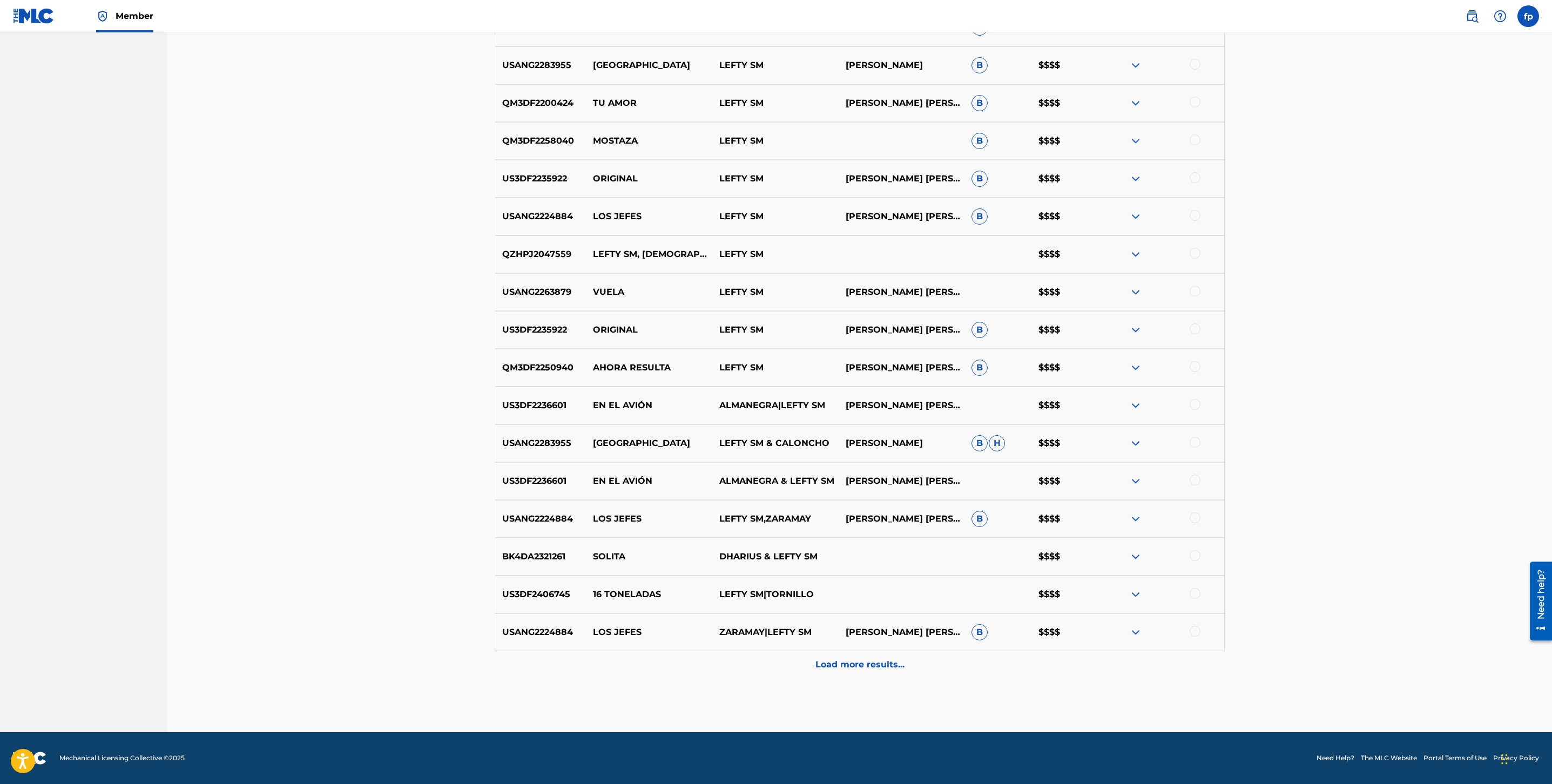
click at [838, 662] on p "Load more results..." at bounding box center [860, 664] width 89 height 13
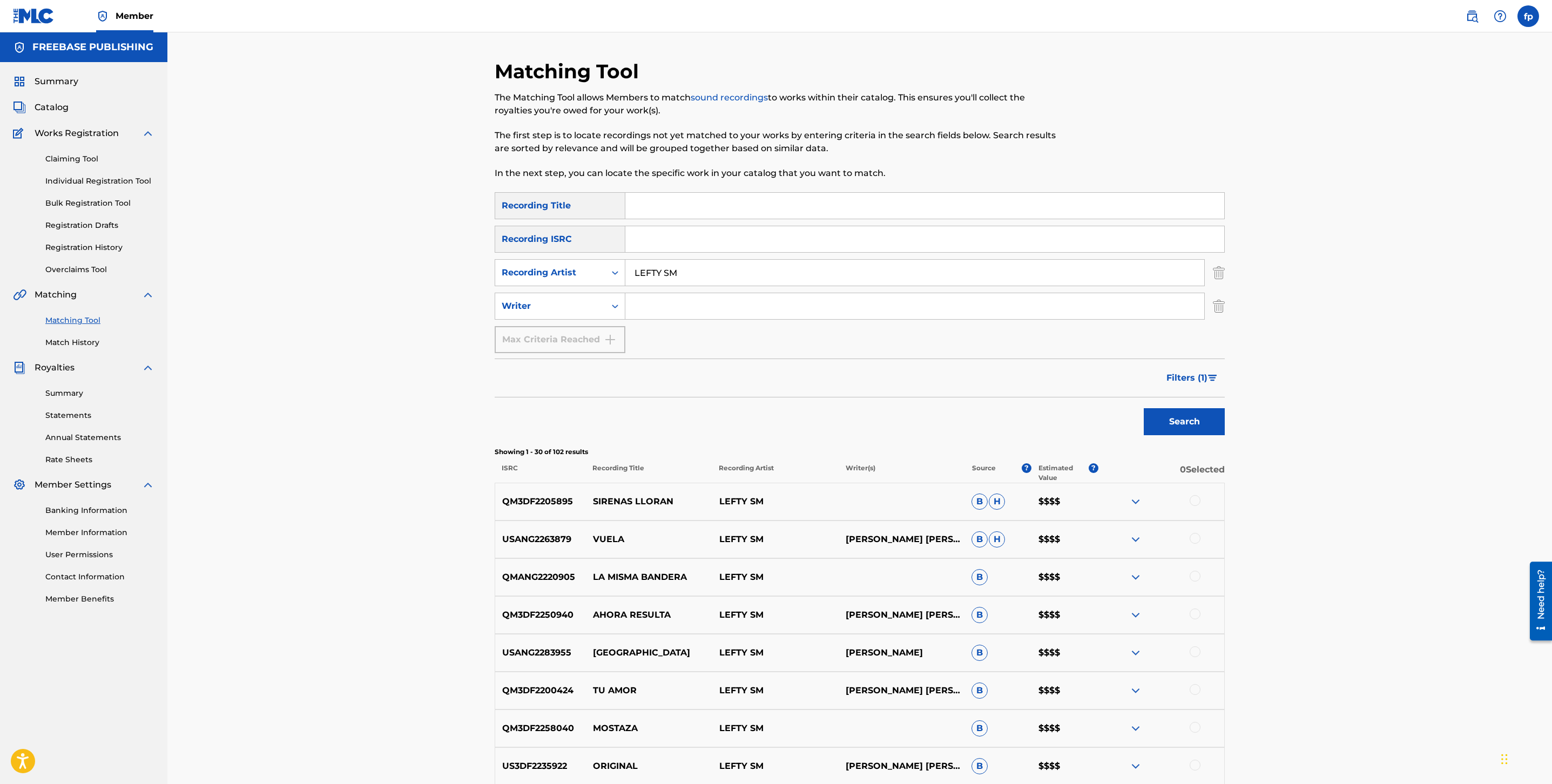
scroll to position [965, 0]
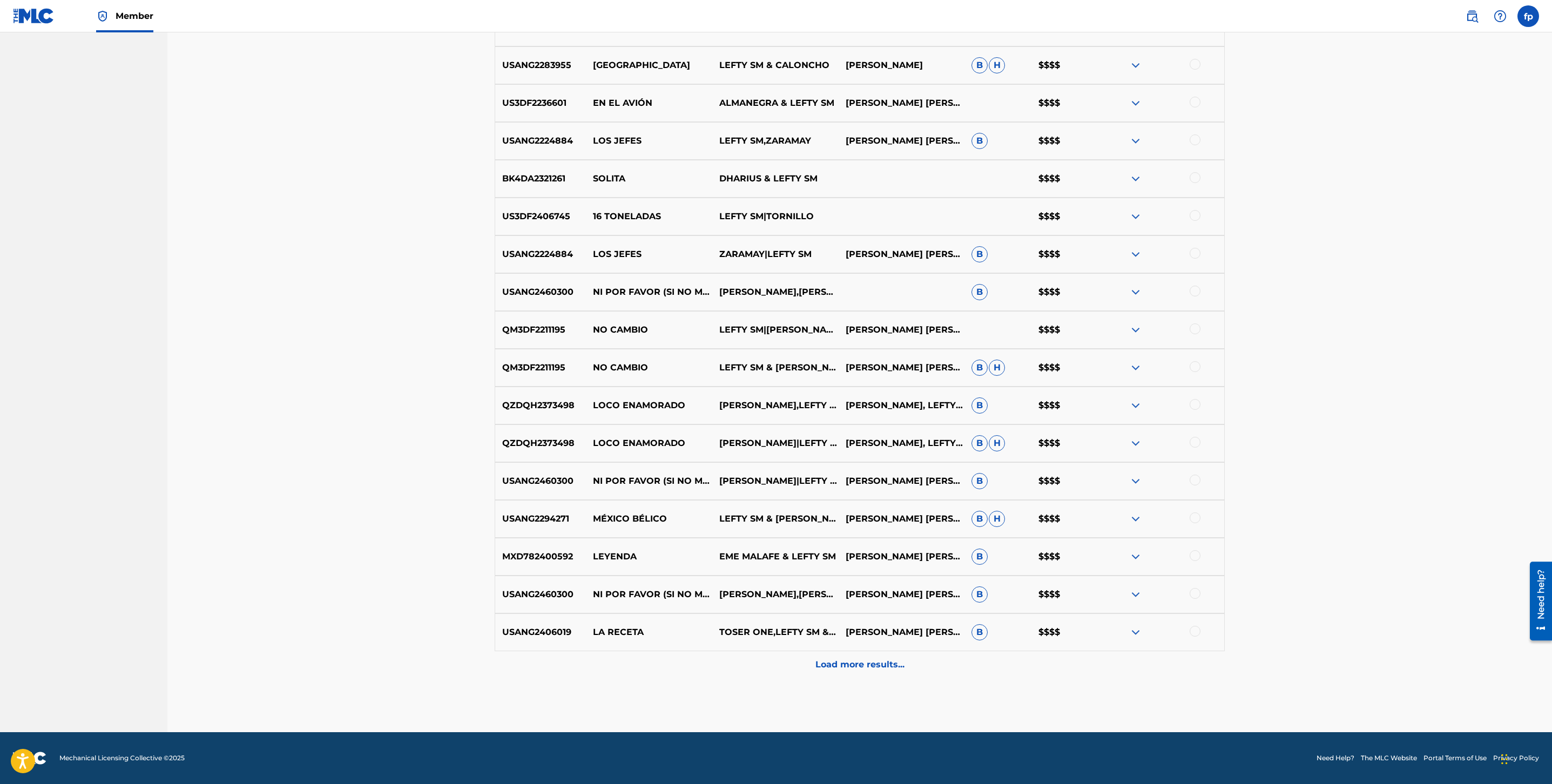
click at [875, 651] on div "Load more results..." at bounding box center [860, 665] width 730 height 27
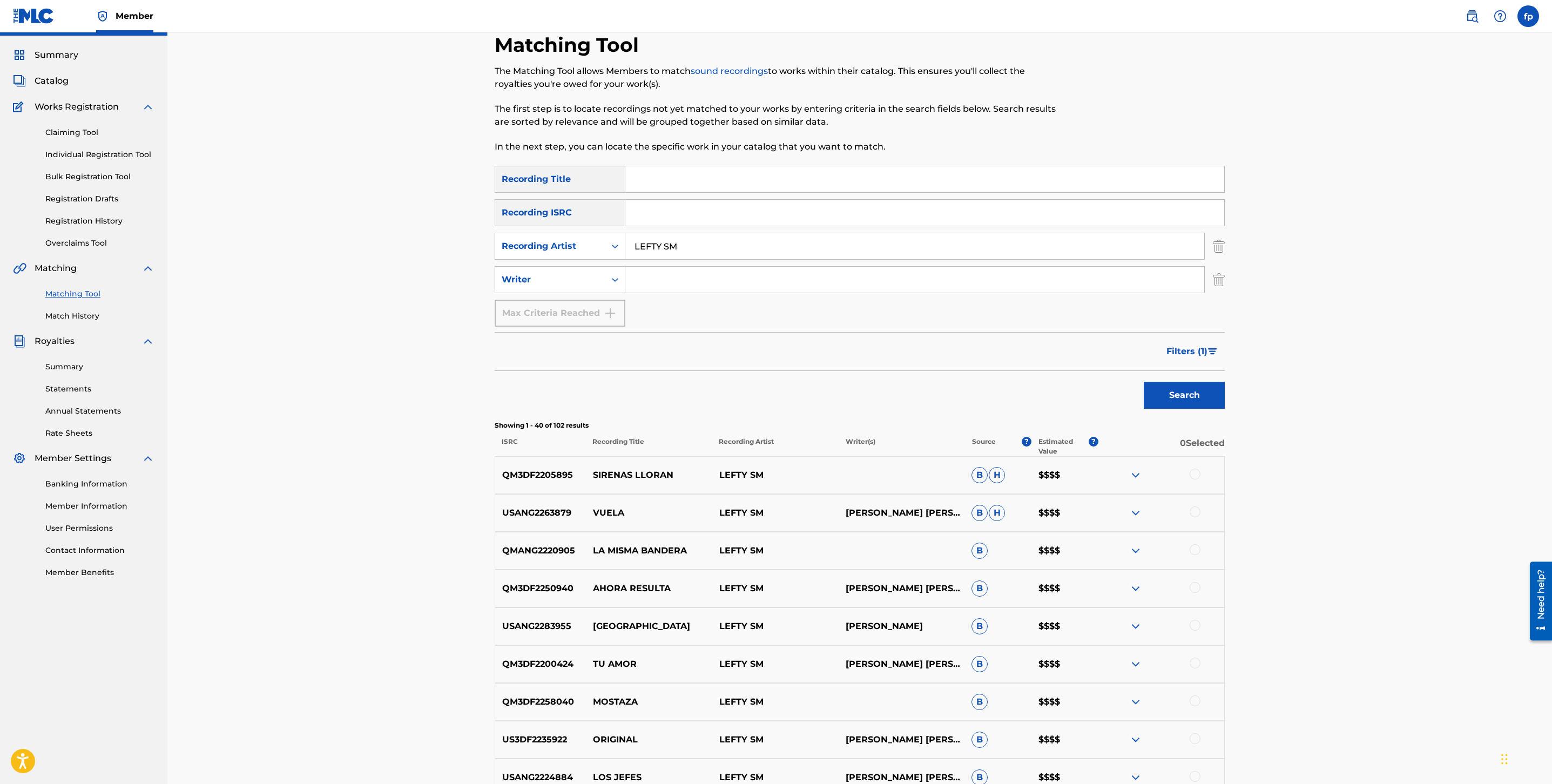
scroll to position [0, 0]
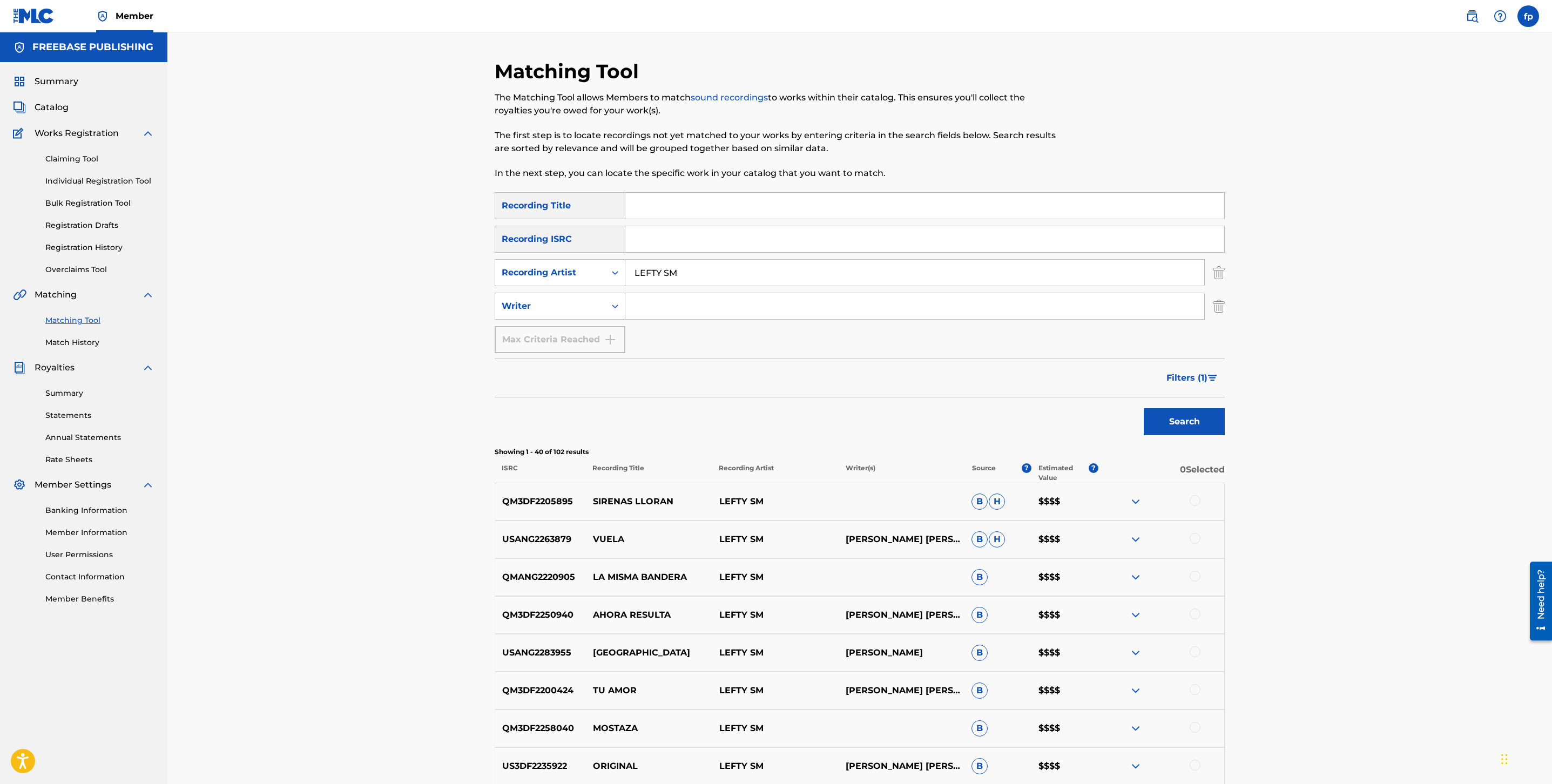
click at [665, 278] on input "LEFTY SM" at bounding box center [914, 273] width 579 height 26
click at [1192, 375] on span "Filters ( 1 )" at bounding box center [1187, 377] width 41 height 13
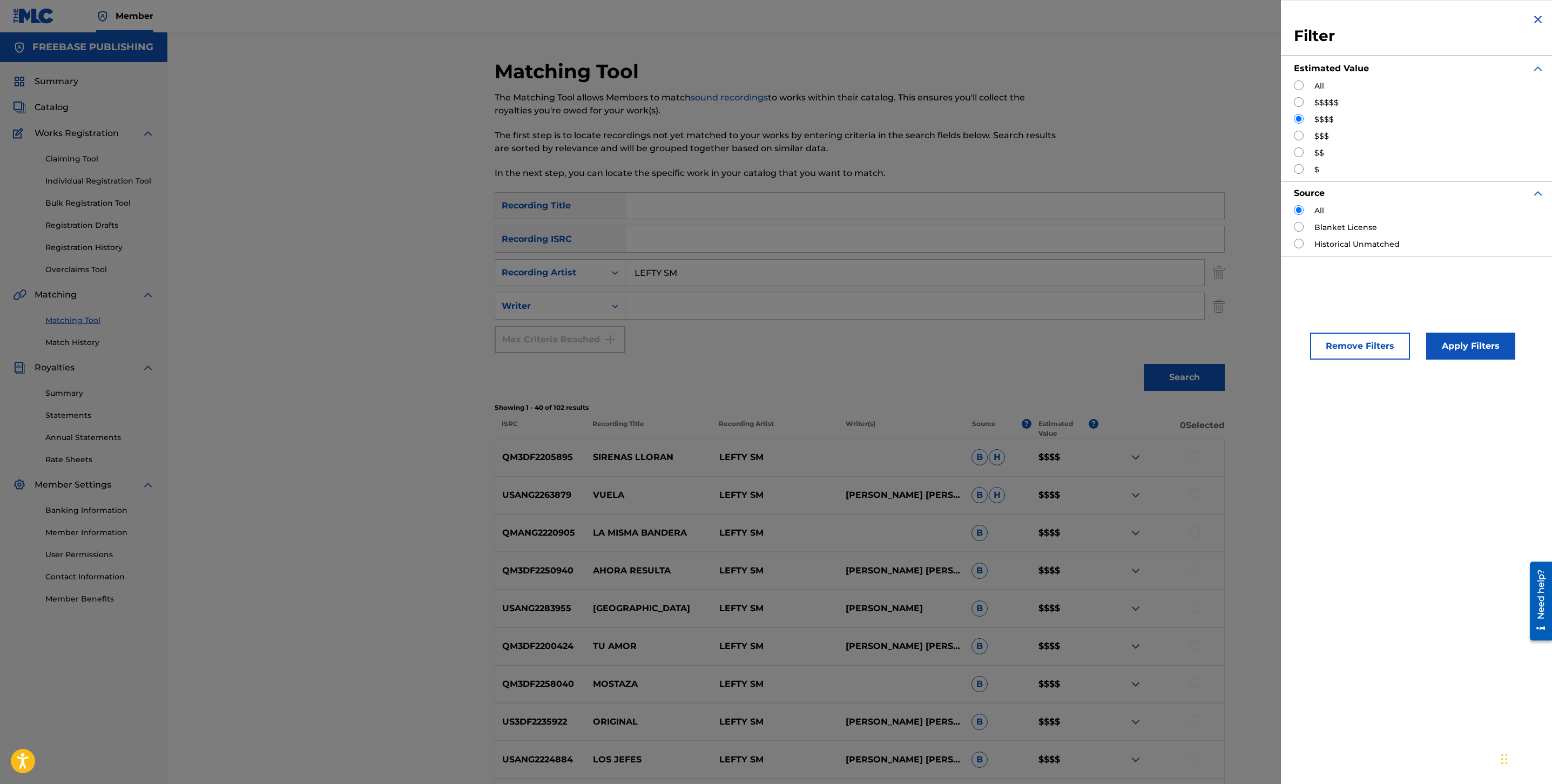
click at [1298, 108] on div "$$$$$" at bounding box center [1419, 103] width 250 height 12
click at [1299, 106] on input "Search Form" at bounding box center [1299, 102] width 10 height 10
radio input "true"
drag, startPoint x: 1473, startPoint y: 372, endPoint x: 1479, endPoint y: 369, distance: 6.7
click at [1475, 371] on div "Remove Filters Apply Filters" at bounding box center [1419, 337] width 277 height 71
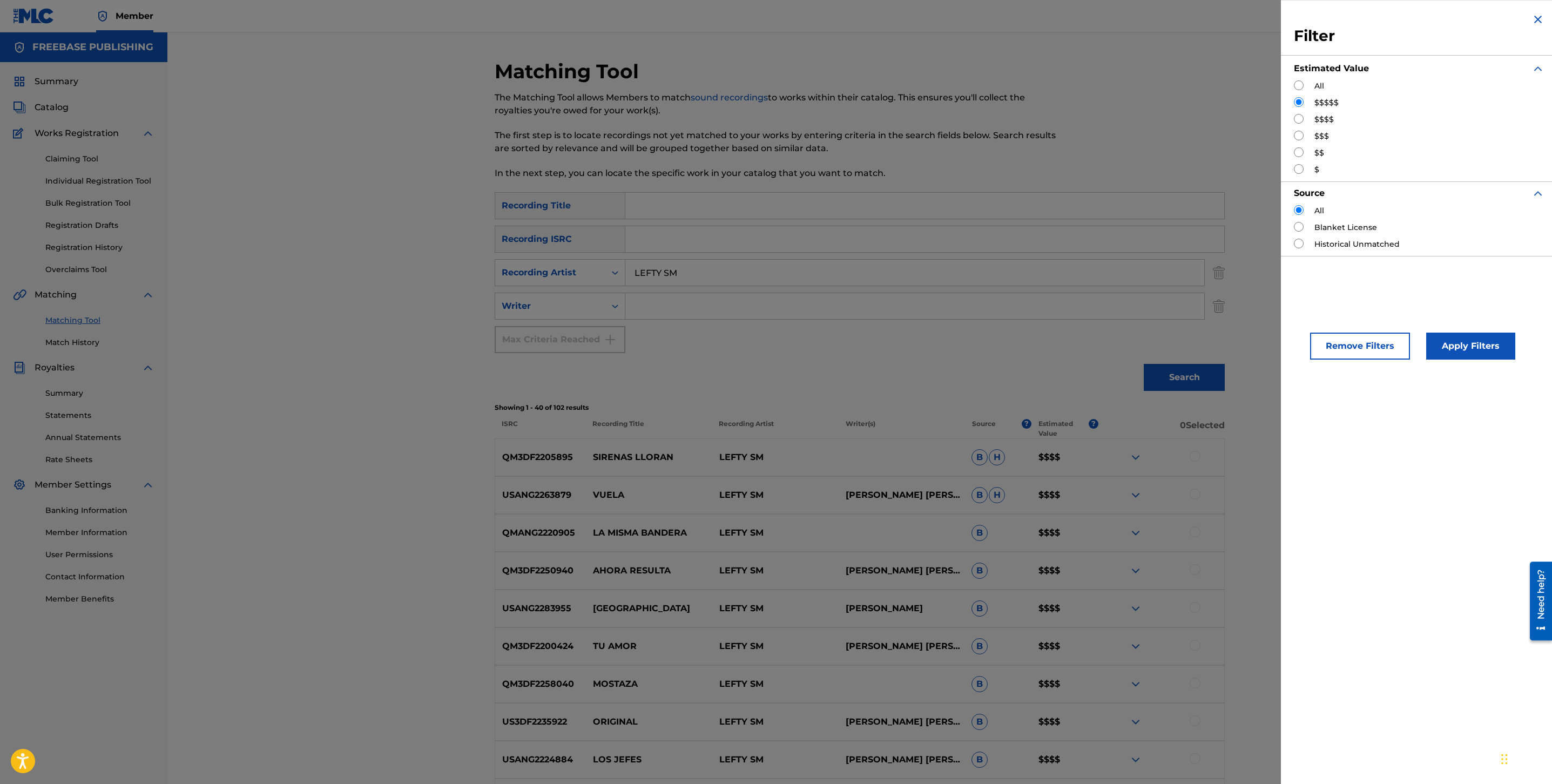
click at [1478, 345] on button "Apply Filters" at bounding box center [1471, 346] width 89 height 27
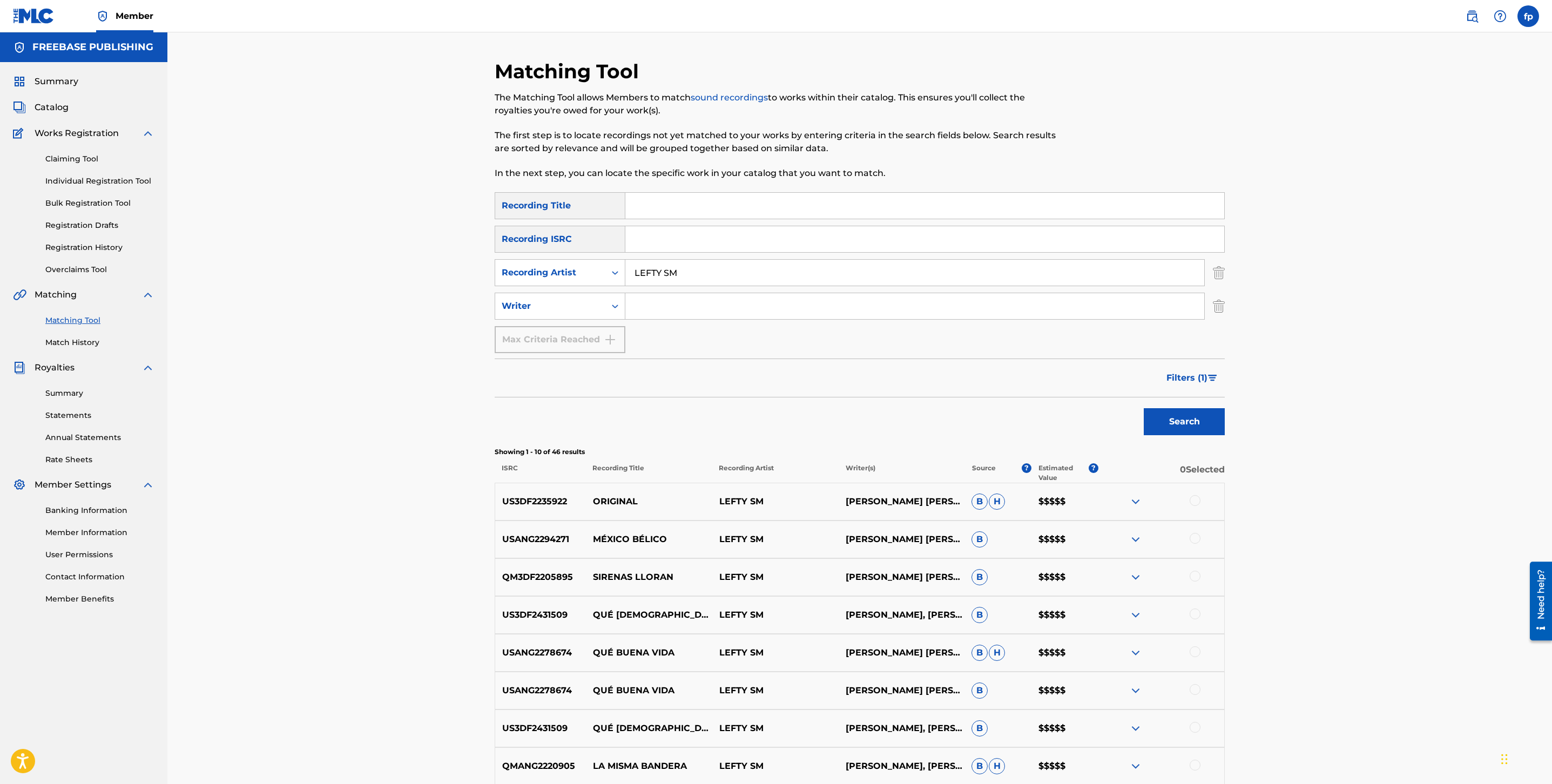
click at [1163, 489] on div "US3DF2235922 ORIGINAL LEFTY SM [PERSON_NAME] [PERSON_NAME] [PERSON_NAME] $$$$$" at bounding box center [860, 502] width 730 height 38
click at [1137, 498] on img at bounding box center [1136, 501] width 13 height 13
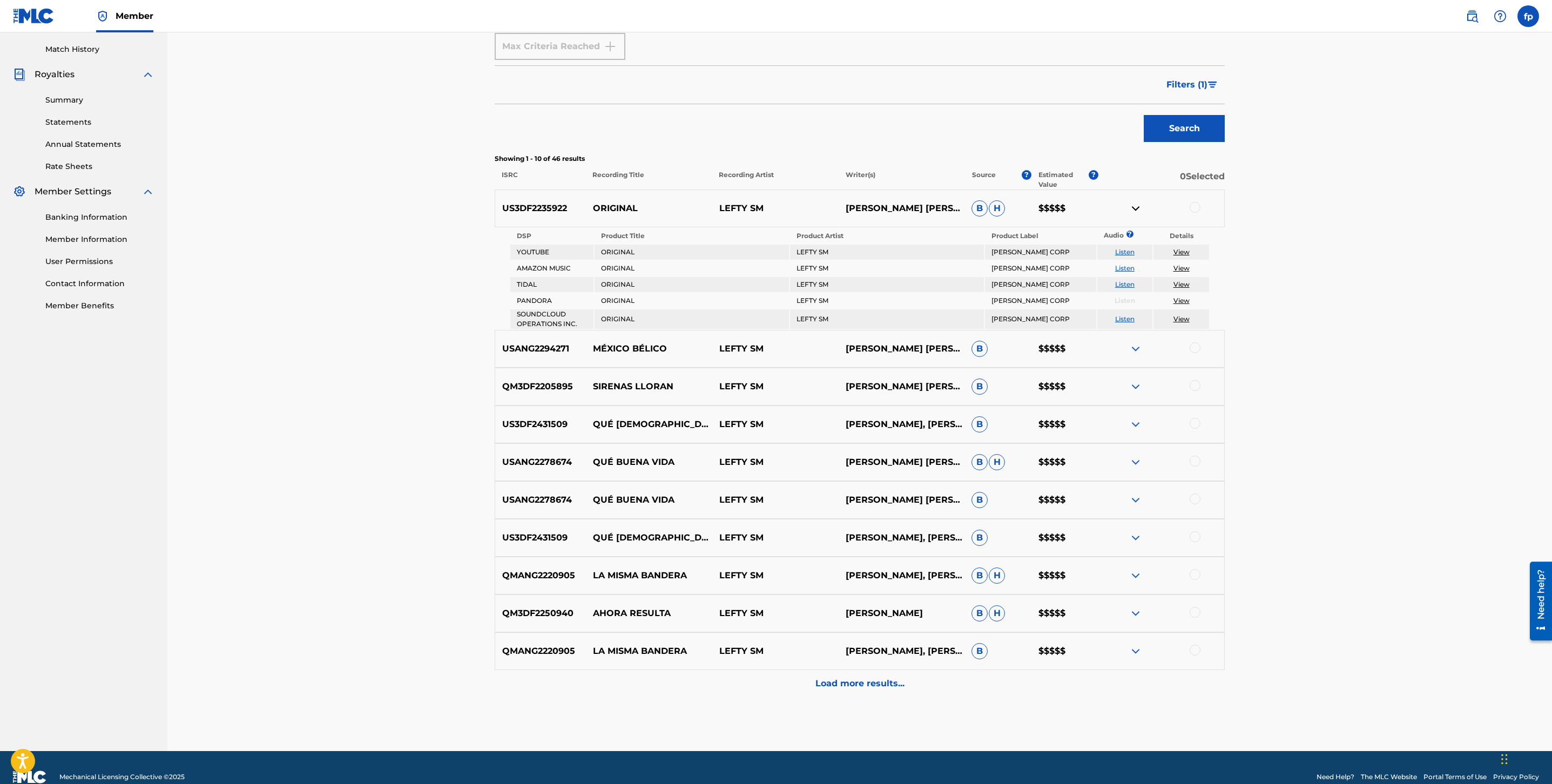
scroll to position [310, 0]
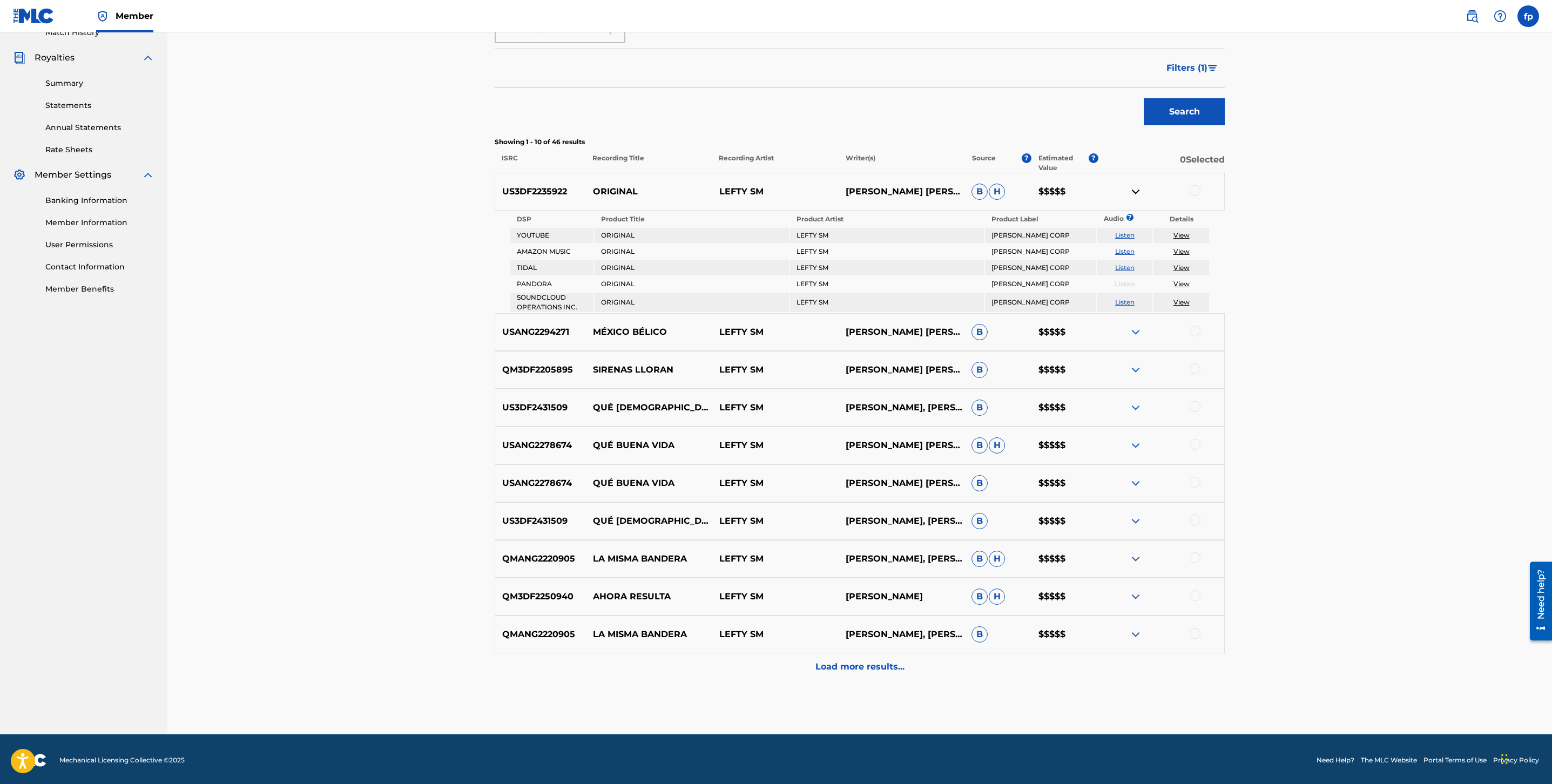
click at [825, 665] on p "Load more results..." at bounding box center [860, 667] width 89 height 13
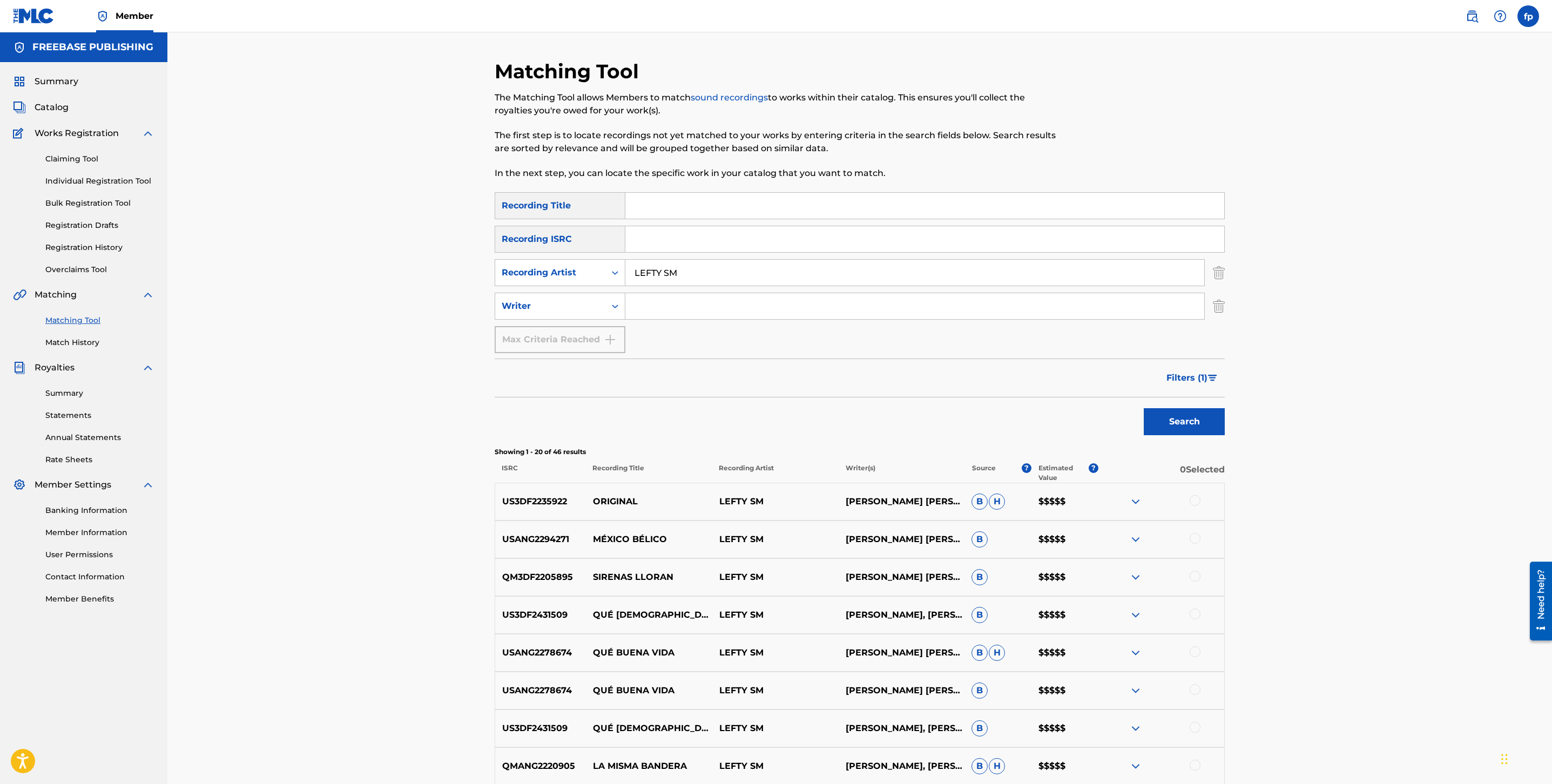
scroll to position [588, 0]
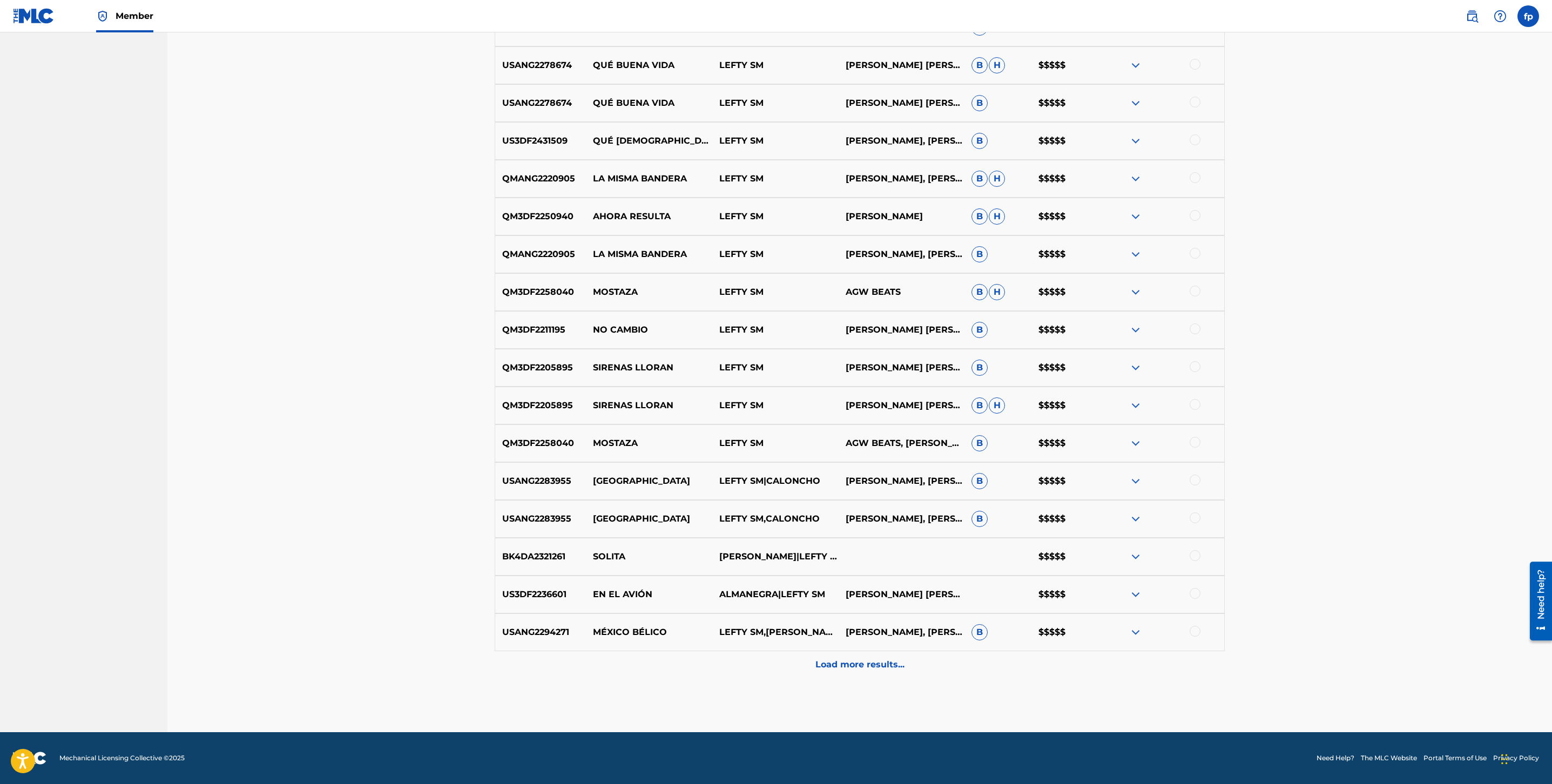
click at [834, 655] on div "Load more results..." at bounding box center [860, 665] width 730 height 27
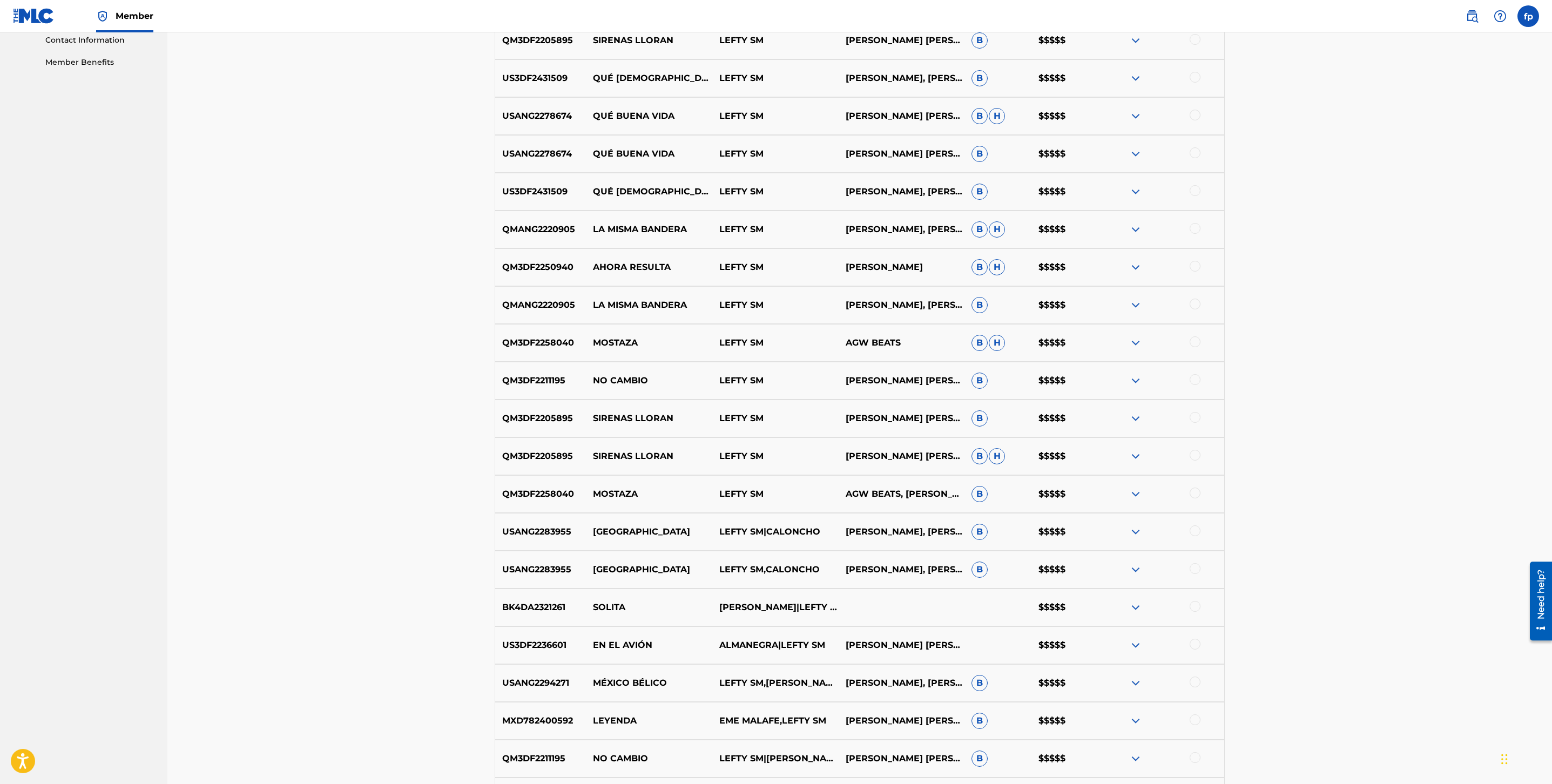
scroll to position [0, 0]
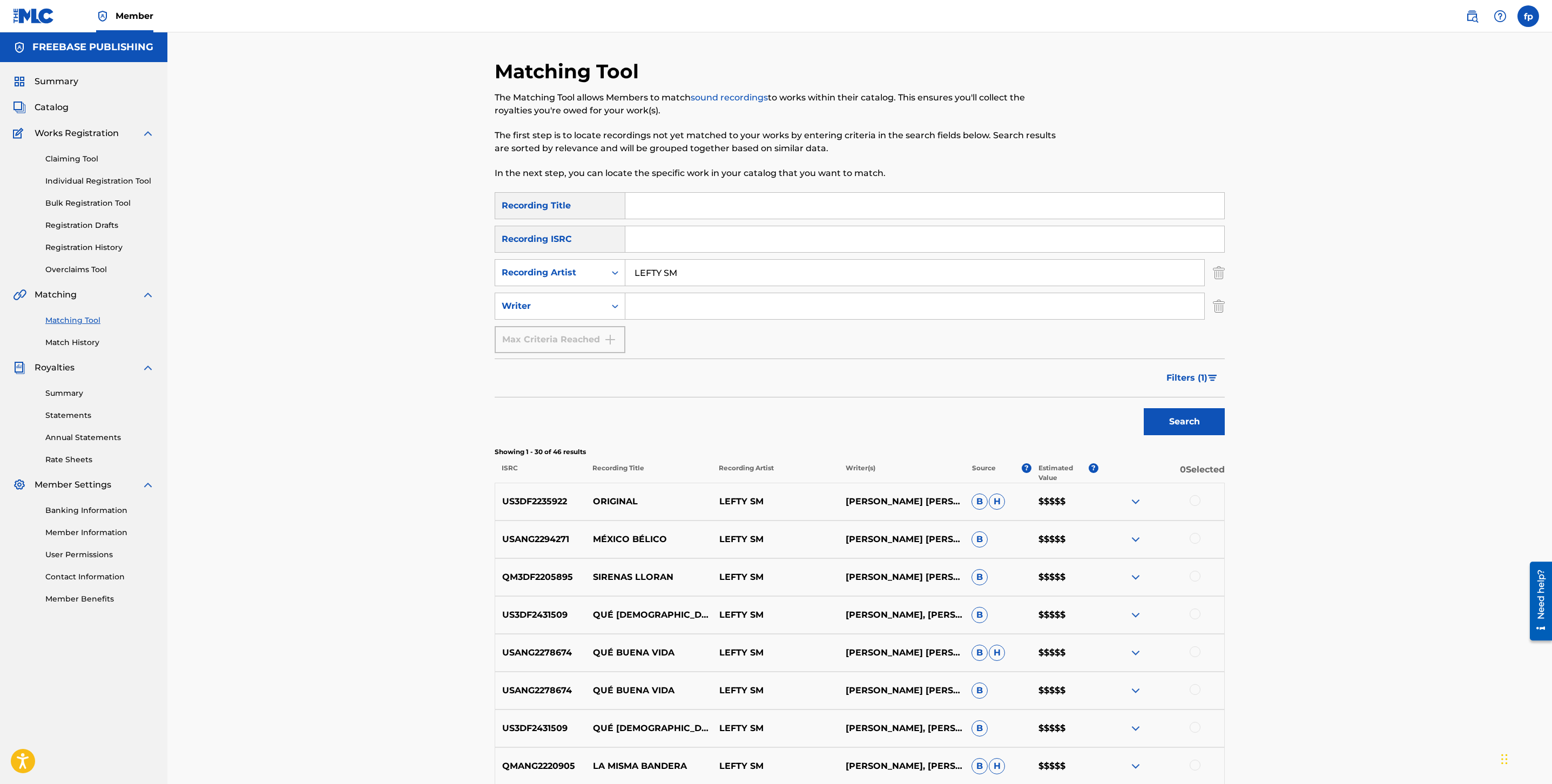
click at [651, 214] on input "Search Form" at bounding box center [924, 206] width 599 height 26
type input "volando"
click at [1144, 408] on button "Search" at bounding box center [1184, 422] width 81 height 27
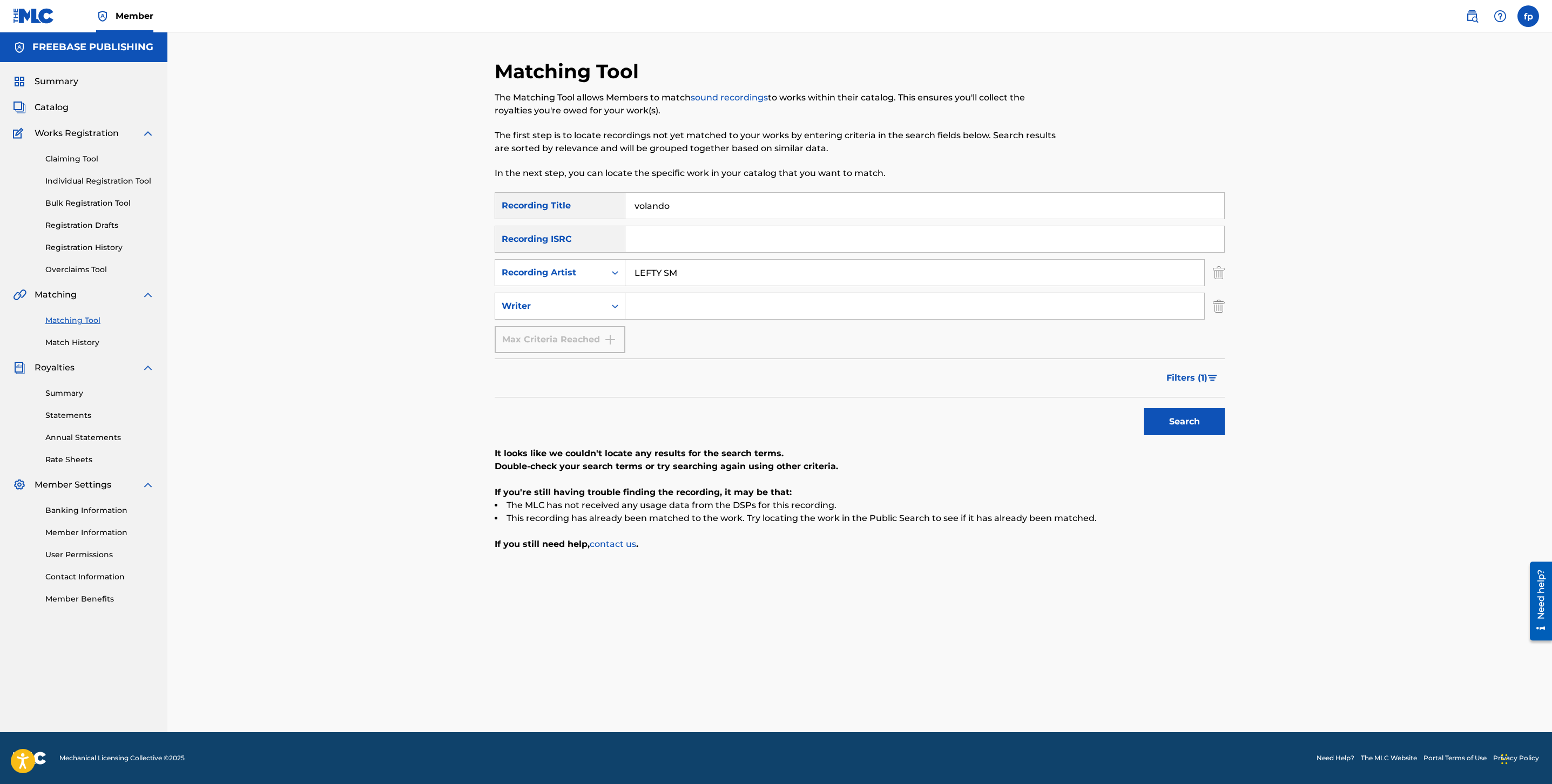
click at [683, 209] on input "volando" at bounding box center [924, 206] width 599 height 26
click at [1144, 408] on button "Search" at bounding box center [1184, 422] width 81 height 27
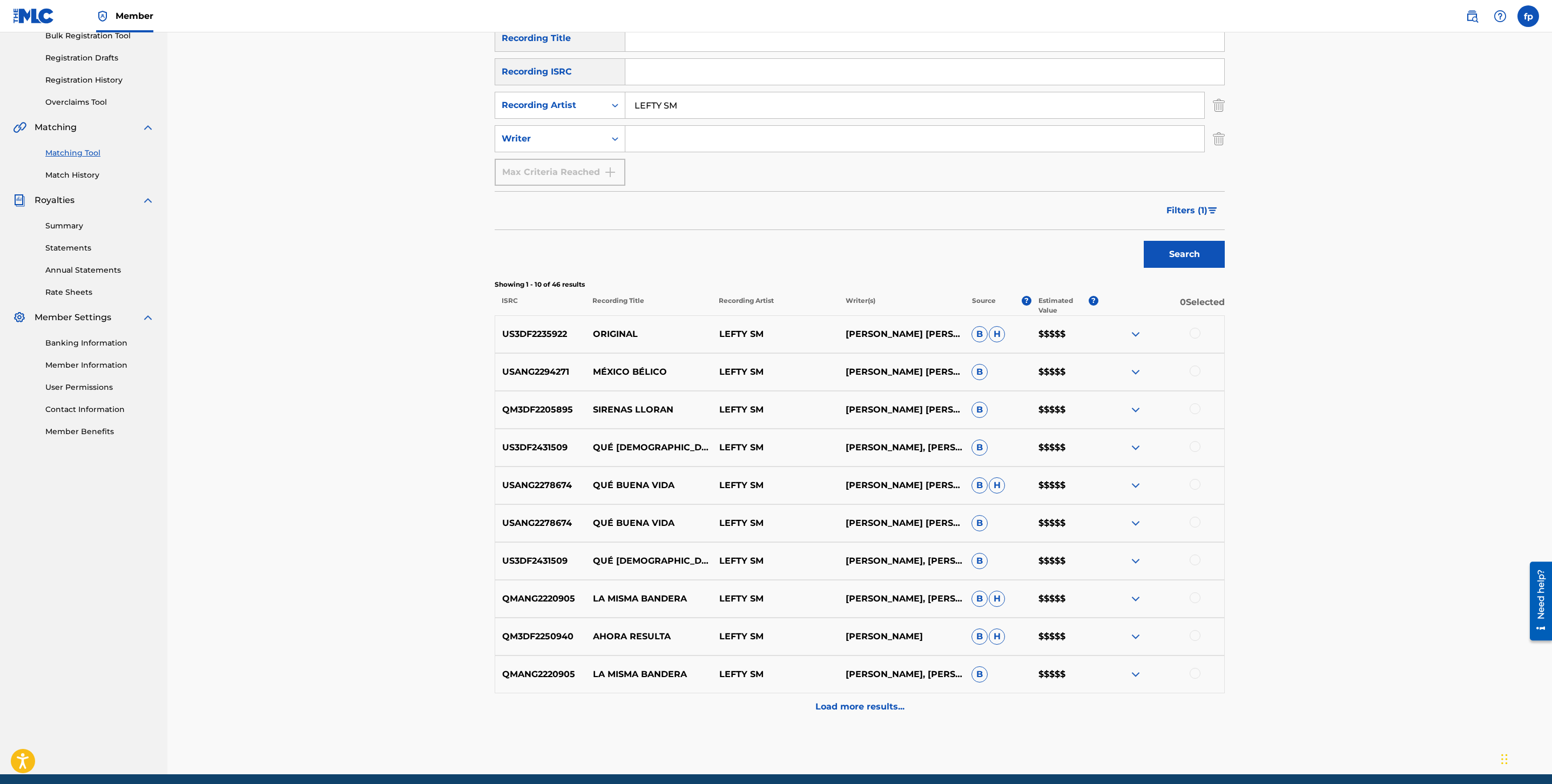
scroll to position [210, 0]
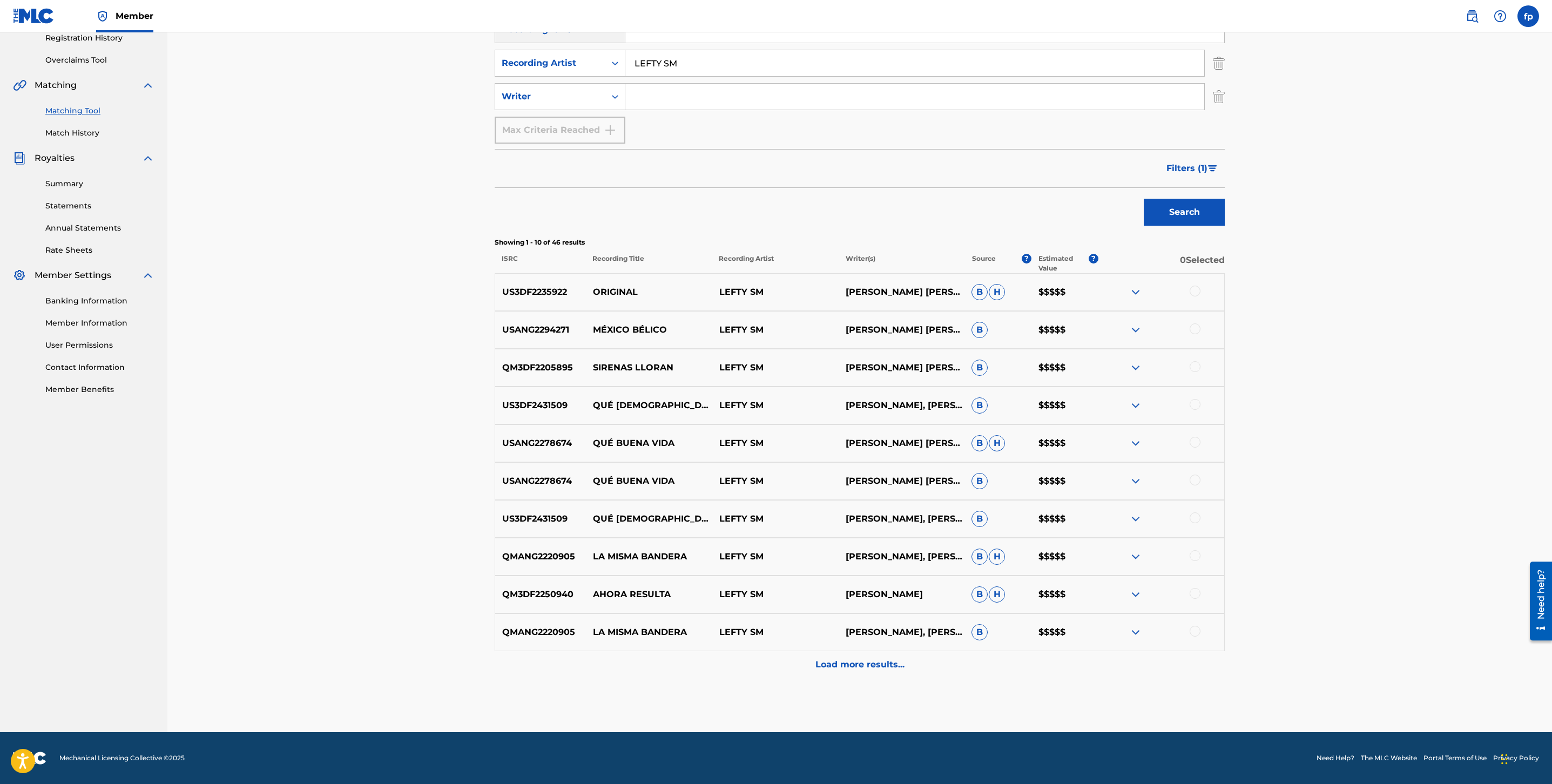
click at [664, 331] on p "MÉXICO BÉLICO" at bounding box center [649, 329] width 126 height 13
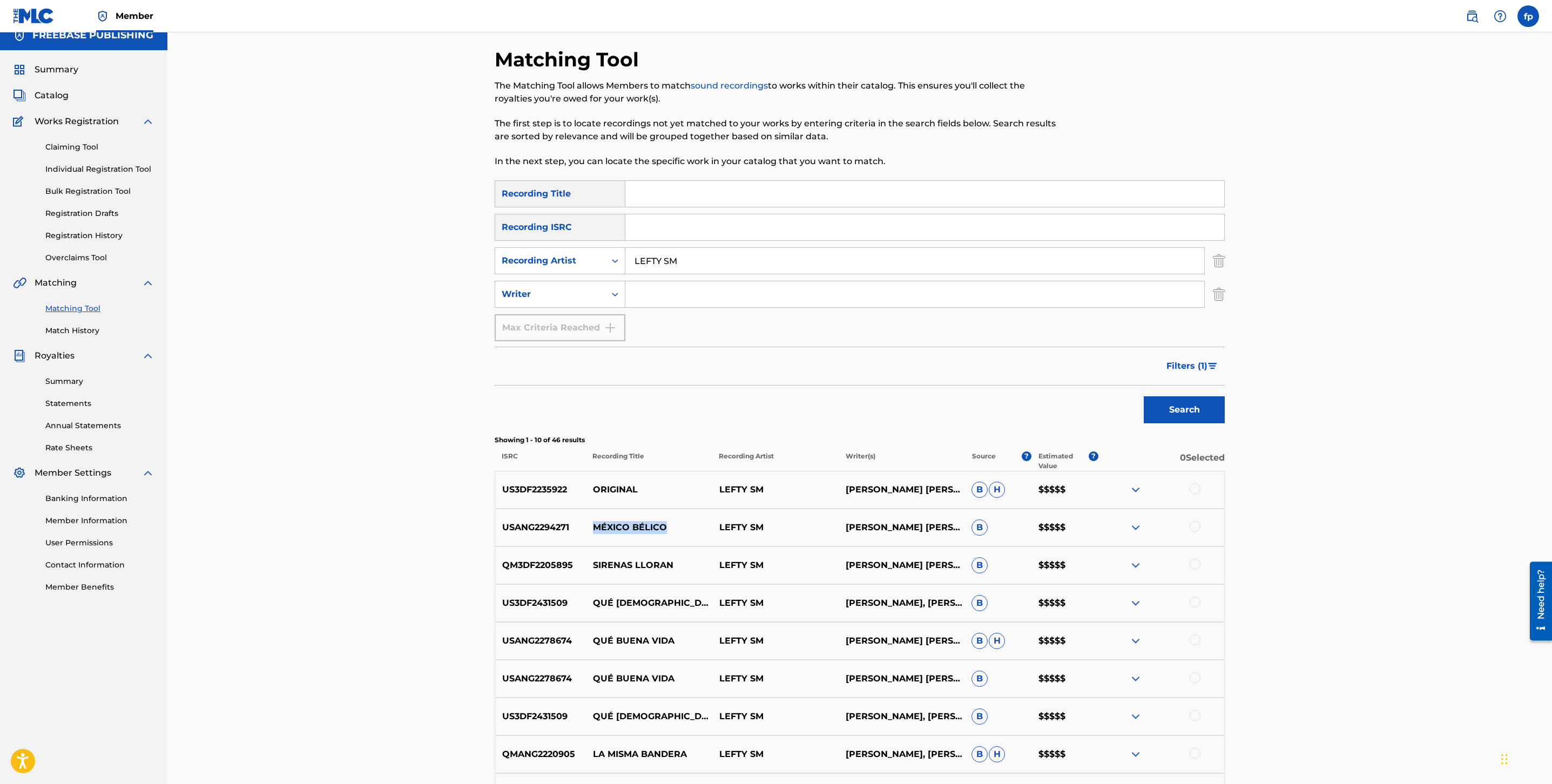
scroll to position [0, 0]
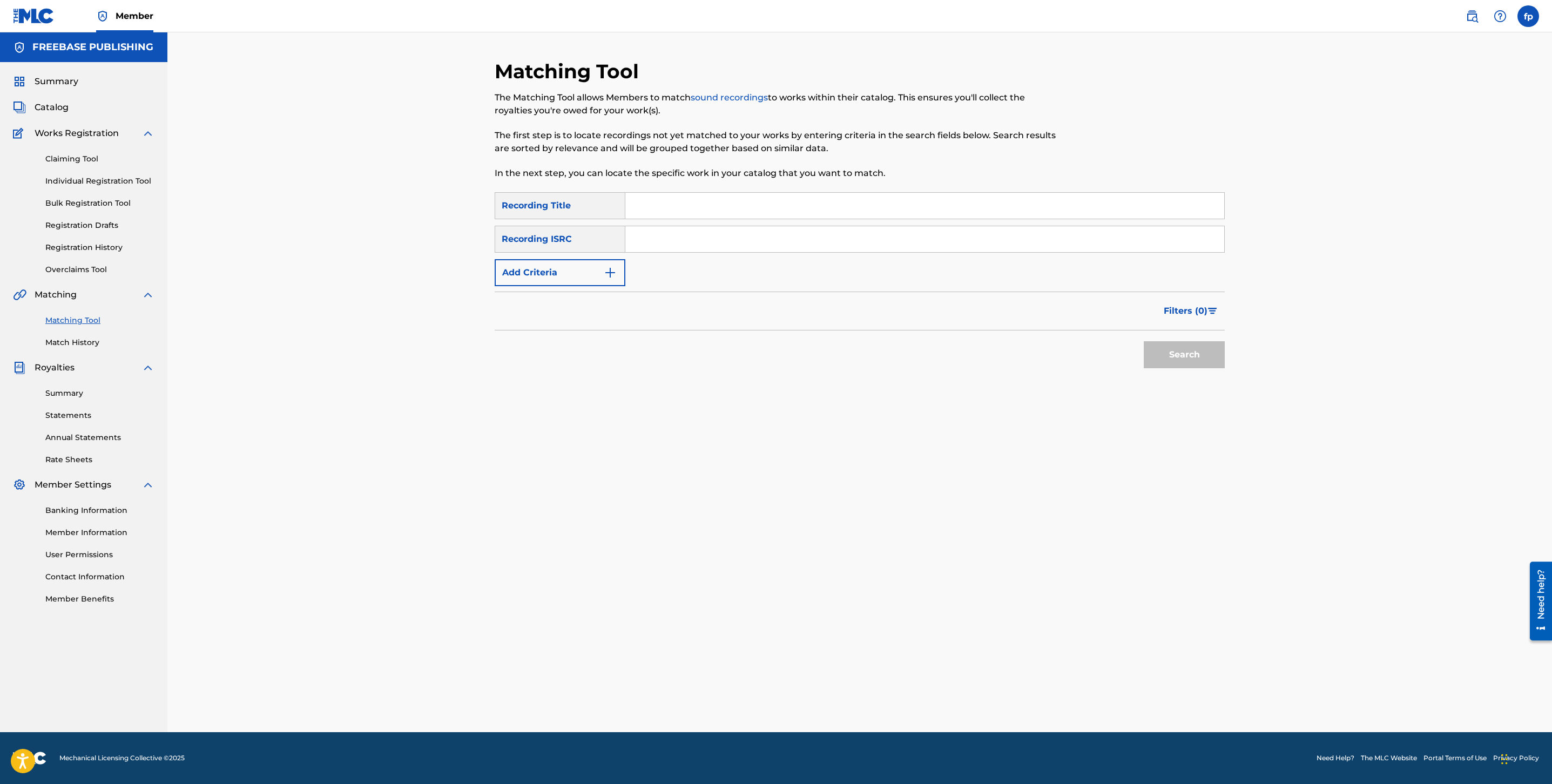
click at [710, 248] on input "Search Form" at bounding box center [924, 239] width 599 height 26
click at [547, 266] on button "Add Criteria" at bounding box center [560, 273] width 131 height 27
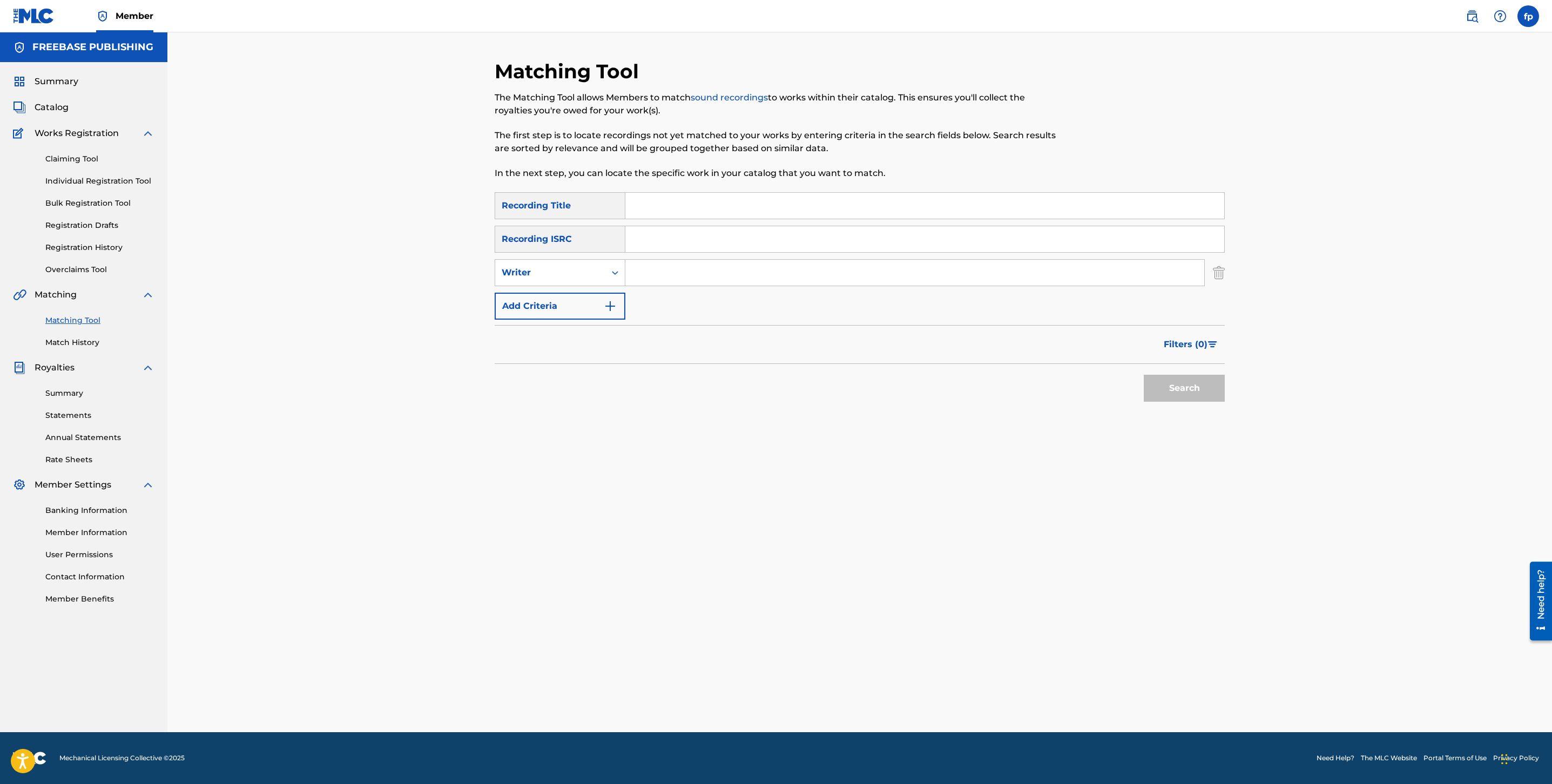
click at [638, 265] on input "Search Form" at bounding box center [914, 273] width 579 height 26
click at [638, 262] on input "Search Form" at bounding box center [914, 273] width 579 height 26
click at [677, 293] on div "SearchWithCriteria4b52cc56-665c-4c5d-a89d-bf72215cad8b Recording Title SearchWi…" at bounding box center [860, 255] width 730 height 127
click at [680, 268] on input "Search Form" at bounding box center [914, 273] width 579 height 26
type input "slimmy b"
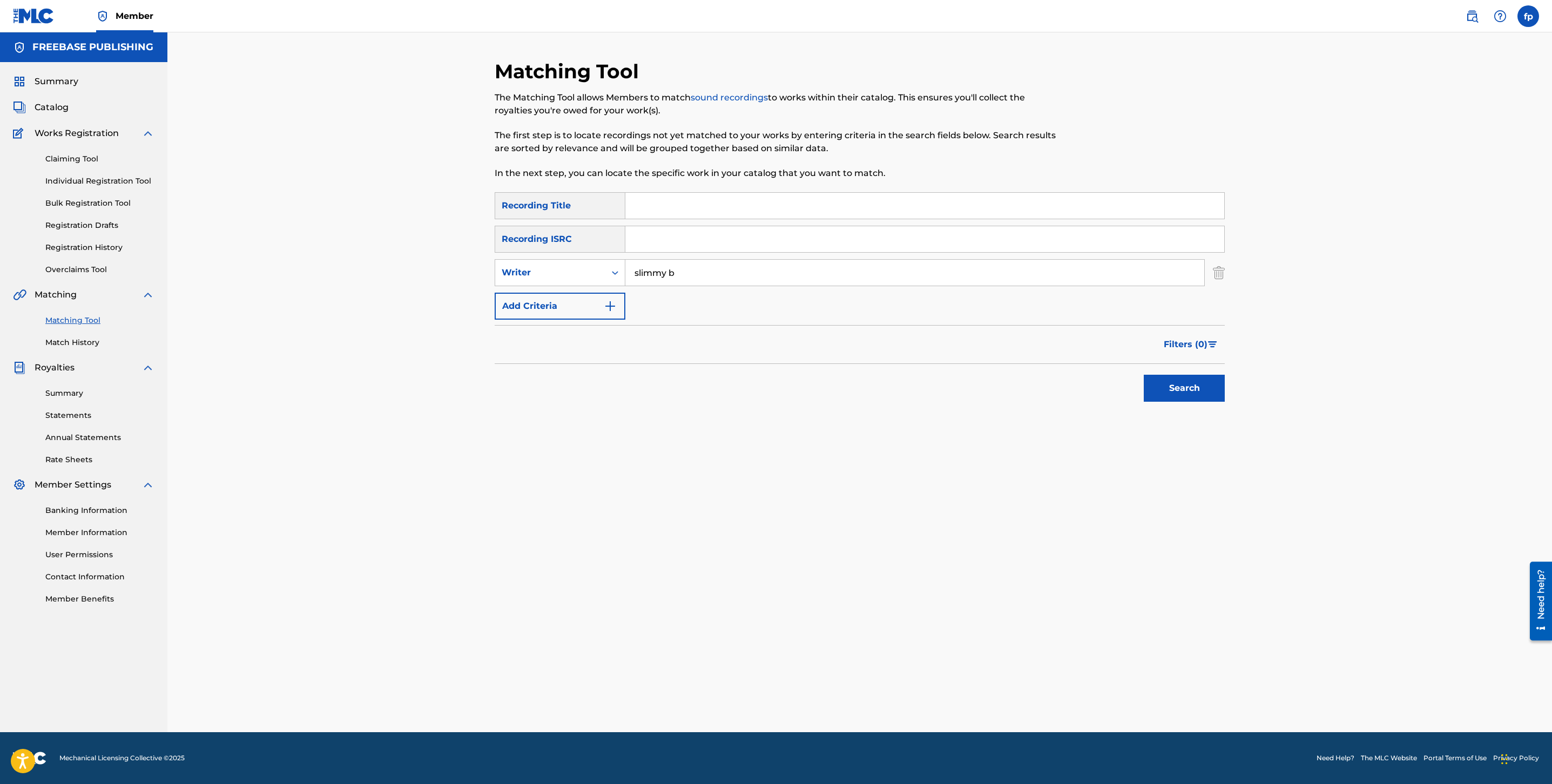
click at [1144, 375] on button "Search" at bounding box center [1184, 388] width 81 height 27
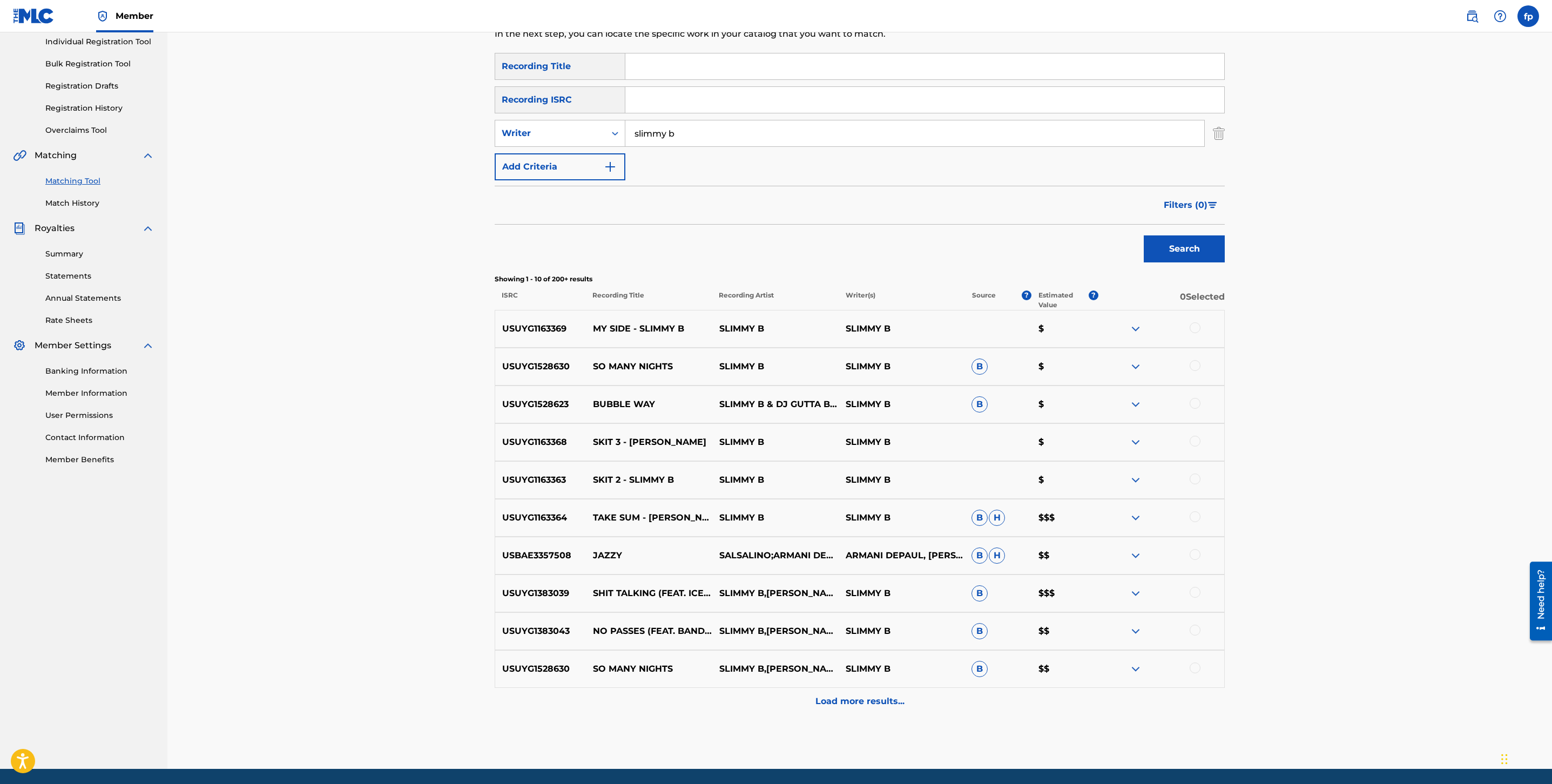
scroll to position [177, 0]
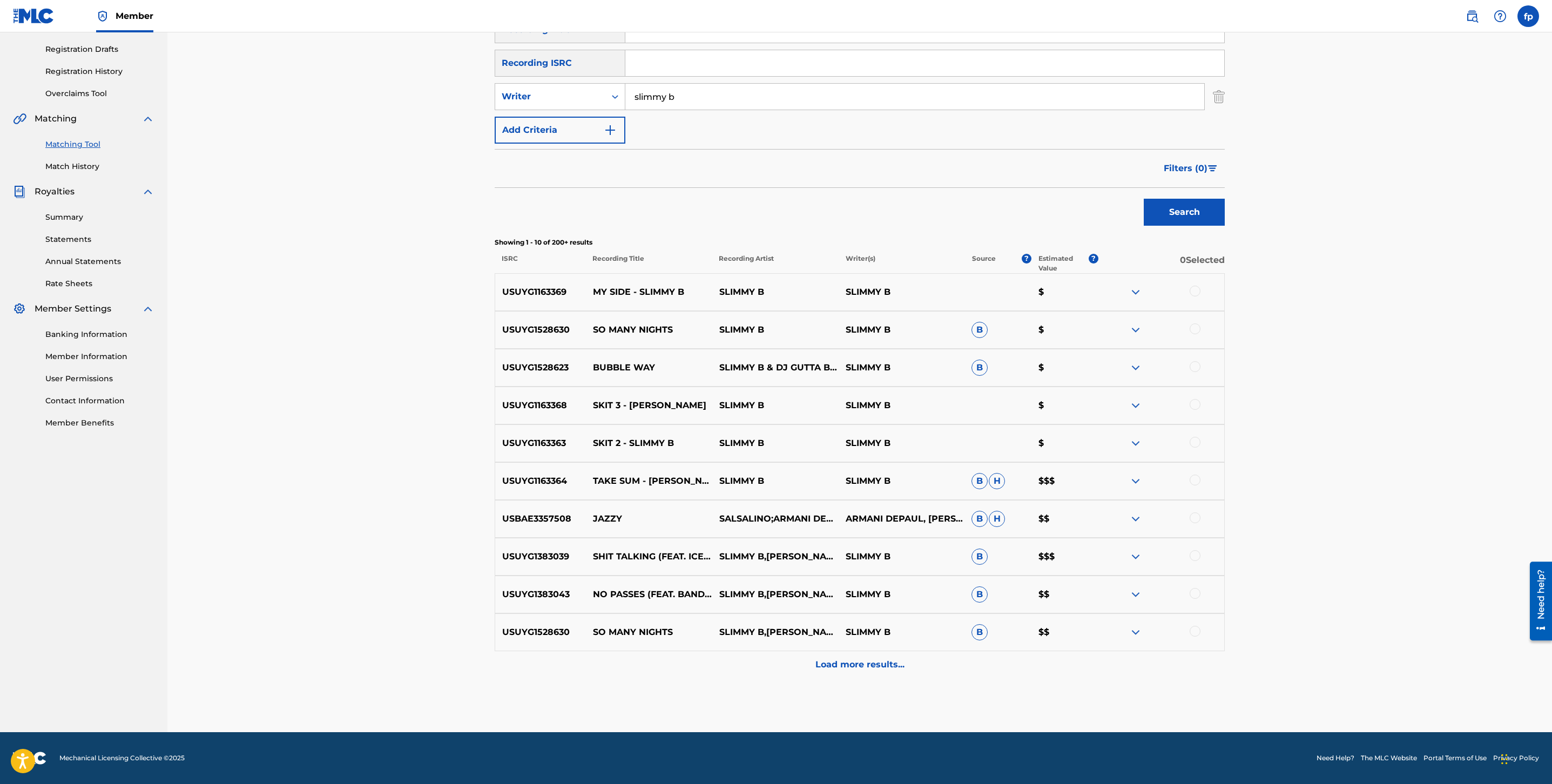
click at [1211, 169] on img "Search Form" at bounding box center [1212, 168] width 9 height 7
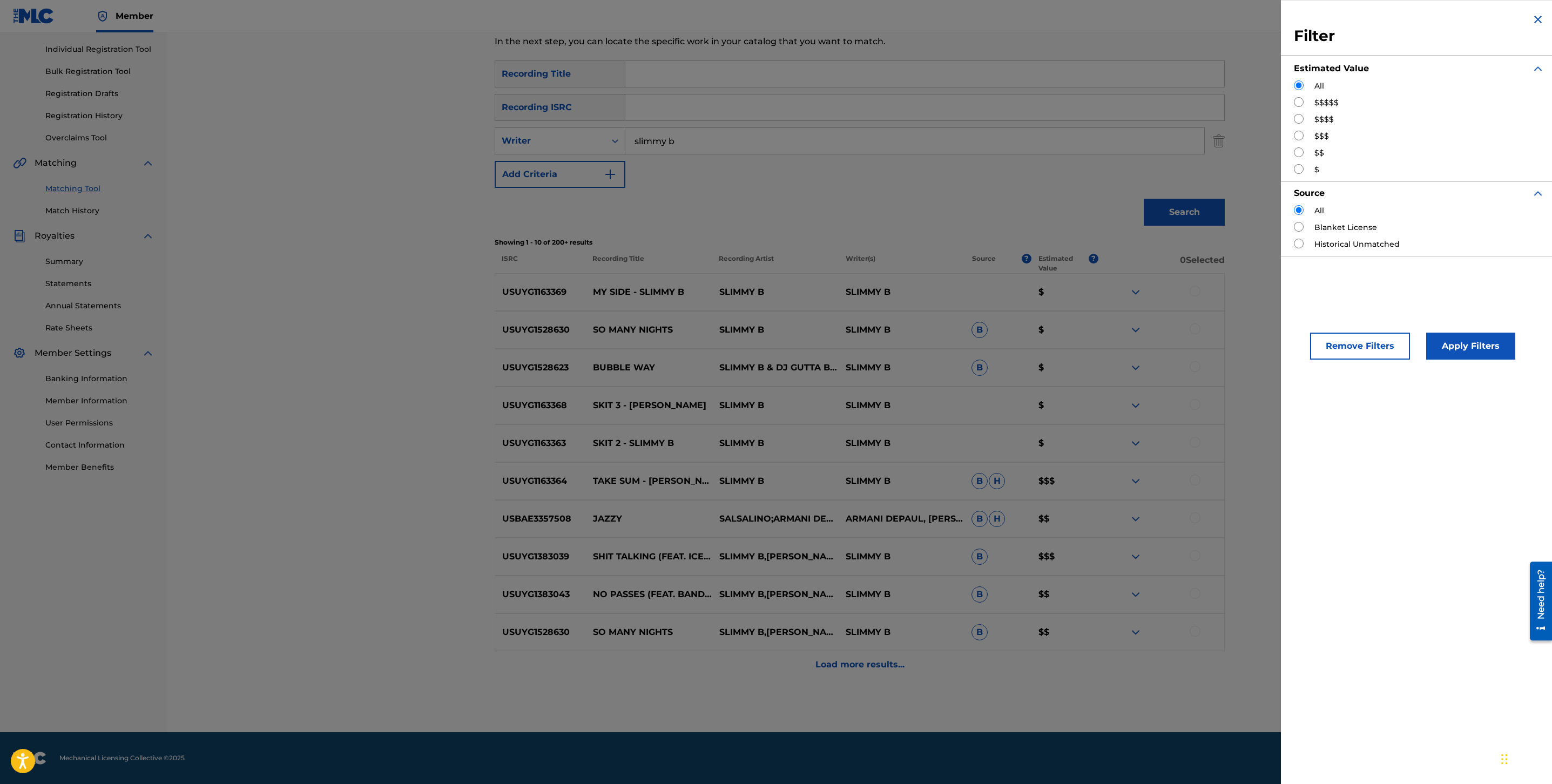
scroll to position [131, 0]
click at [1304, 98] on div "$$$$$" at bounding box center [1419, 103] width 250 height 12
click at [1300, 108] on div "$$$$$" at bounding box center [1419, 103] width 250 height 12
click at [1493, 344] on button "Apply Filters" at bounding box center [1471, 346] width 89 height 27
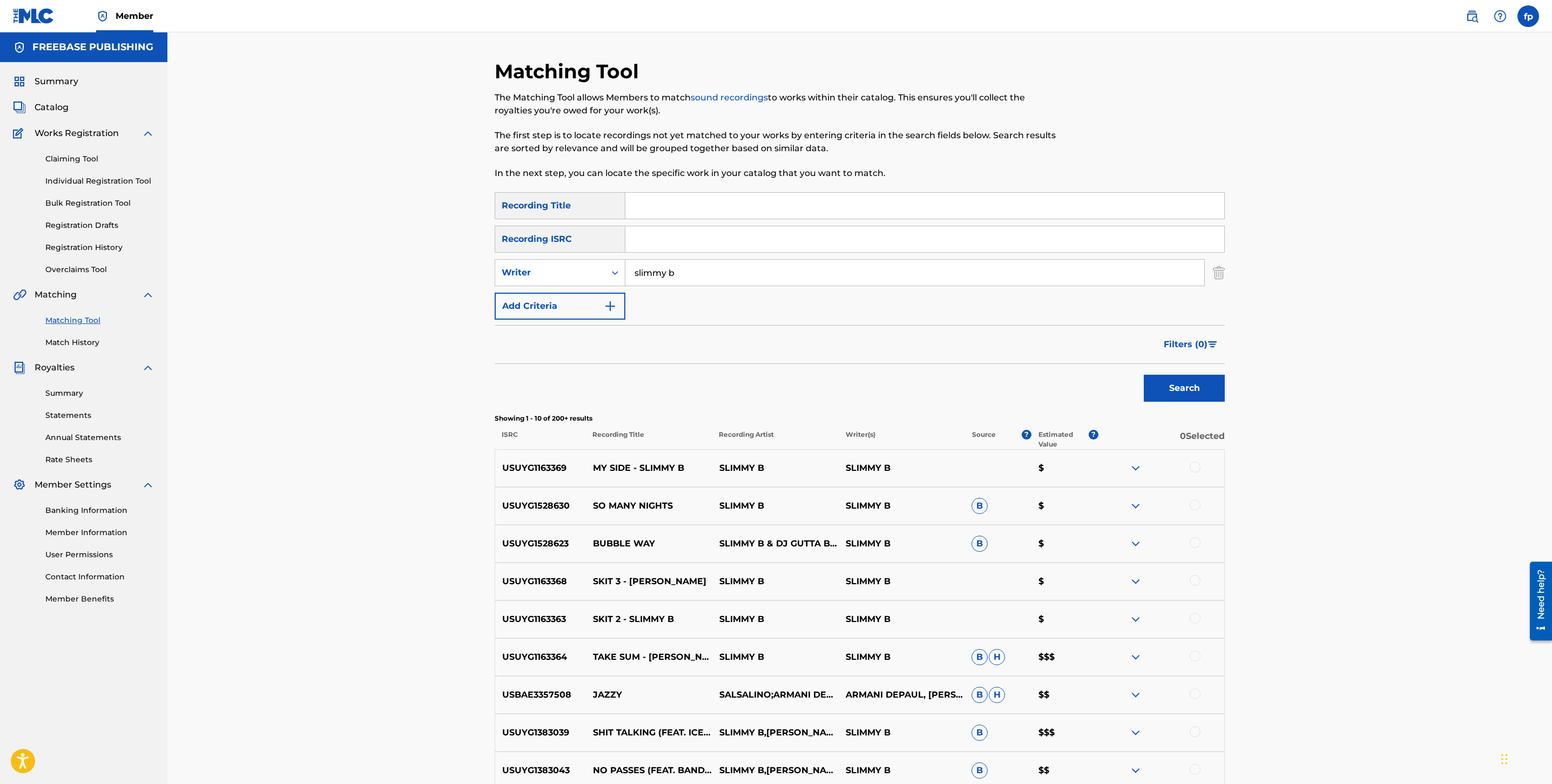
click at [1202, 344] on span "Filters ( 0 )" at bounding box center [1185, 343] width 44 height 13
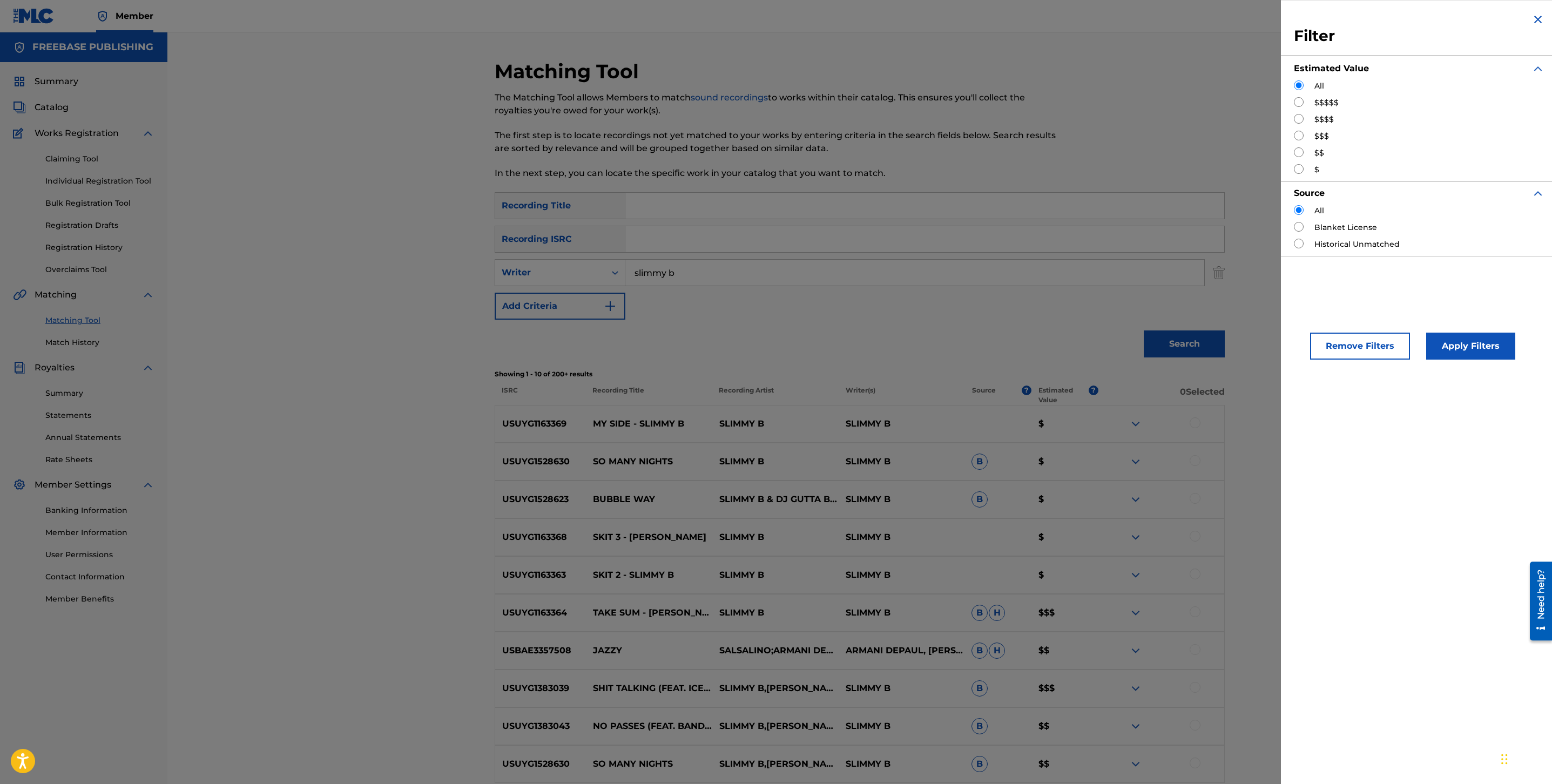
click at [1307, 106] on div "$$$$$" at bounding box center [1419, 103] width 250 height 12
click at [1305, 105] on div "$$$$$" at bounding box center [1419, 103] width 250 height 12
click at [1303, 105] on input "Search Form" at bounding box center [1299, 102] width 10 height 10
radio input "true"
click at [1495, 357] on button "Apply Filters" at bounding box center [1471, 346] width 89 height 27
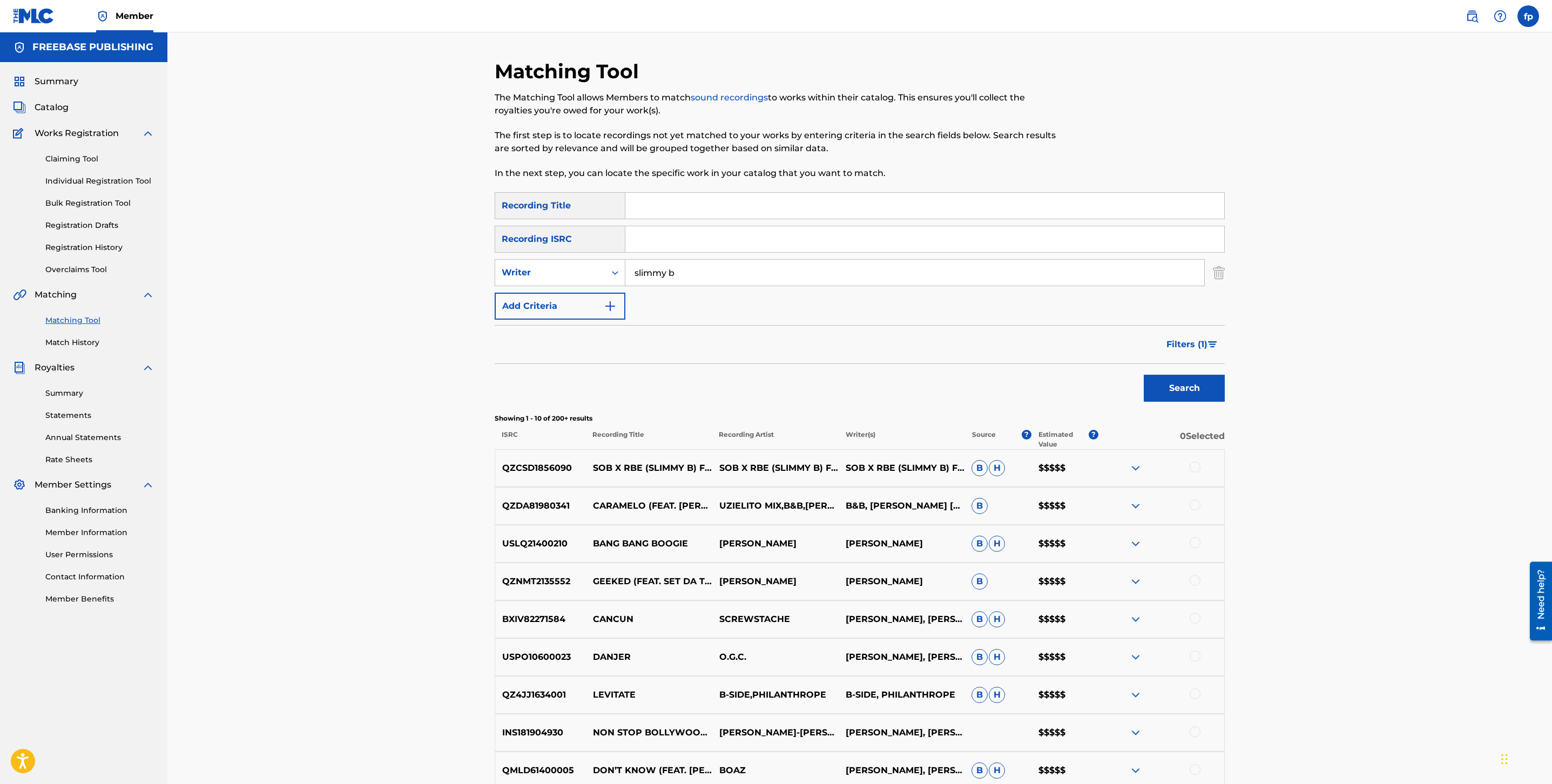
click at [664, 276] on input "slimmy b" at bounding box center [914, 273] width 579 height 26
click at [553, 269] on div "Writer" at bounding box center [550, 272] width 97 height 13
click at [563, 297] on div "Recording Artist" at bounding box center [560, 300] width 130 height 27
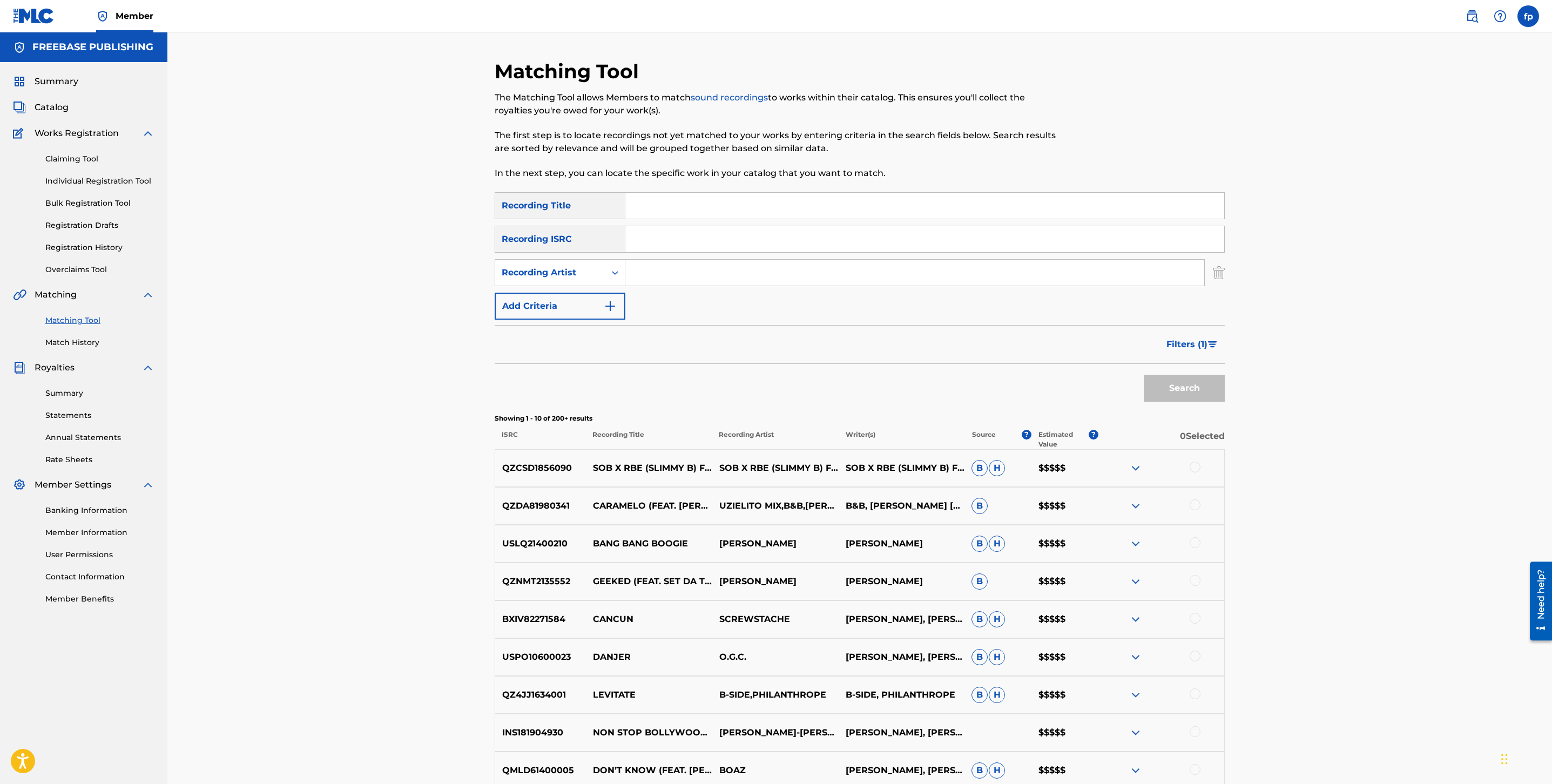
click at [659, 268] on input "Search Form" at bounding box center [914, 273] width 579 height 26
type input "slimmy b"
click at [1144, 375] on button "Search" at bounding box center [1184, 388] width 81 height 27
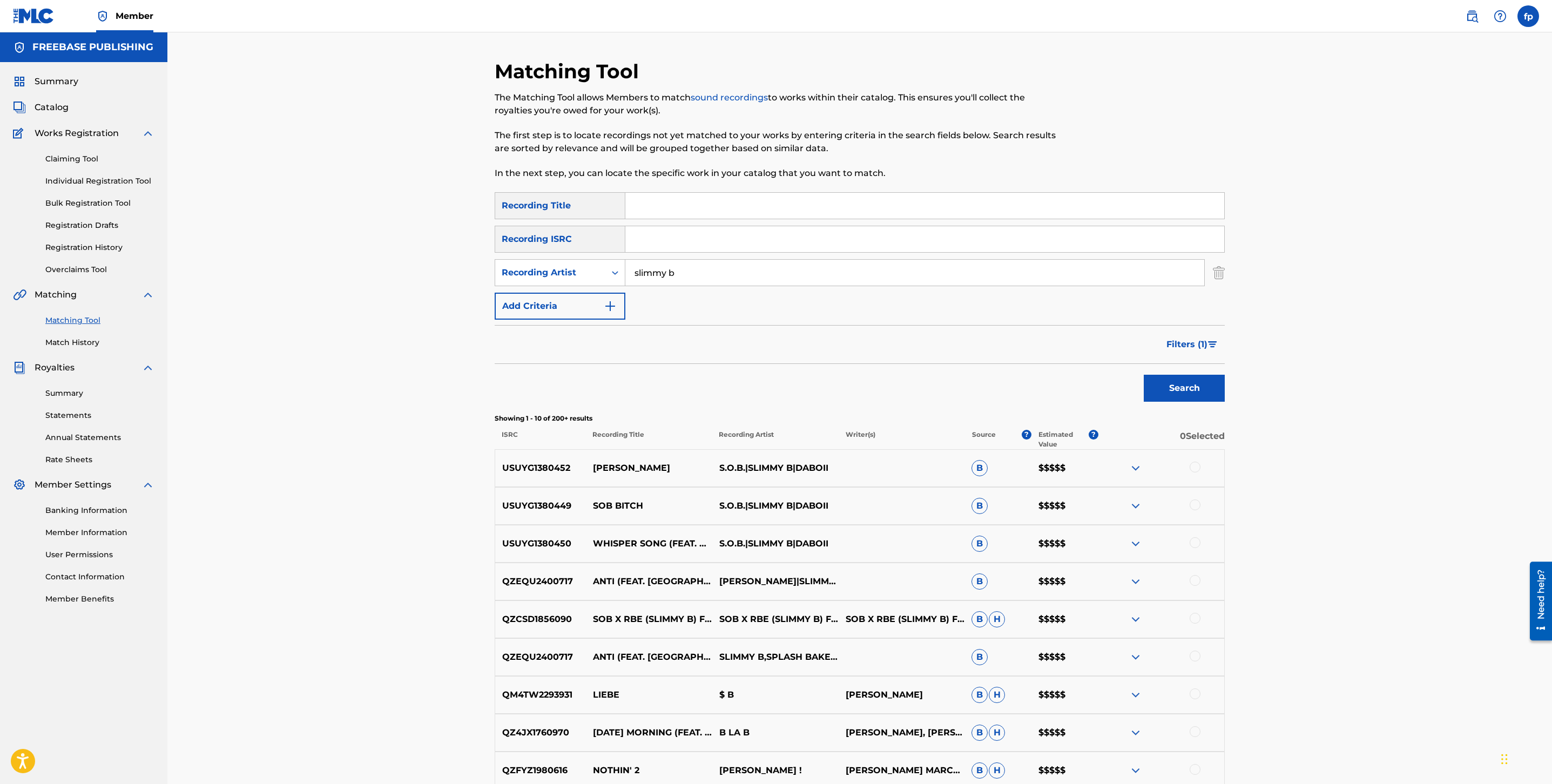
click at [651, 262] on input "slimmy b" at bounding box center [914, 273] width 579 height 26
type input "db the general"
click at [1144, 375] on button "Search" at bounding box center [1184, 388] width 81 height 27
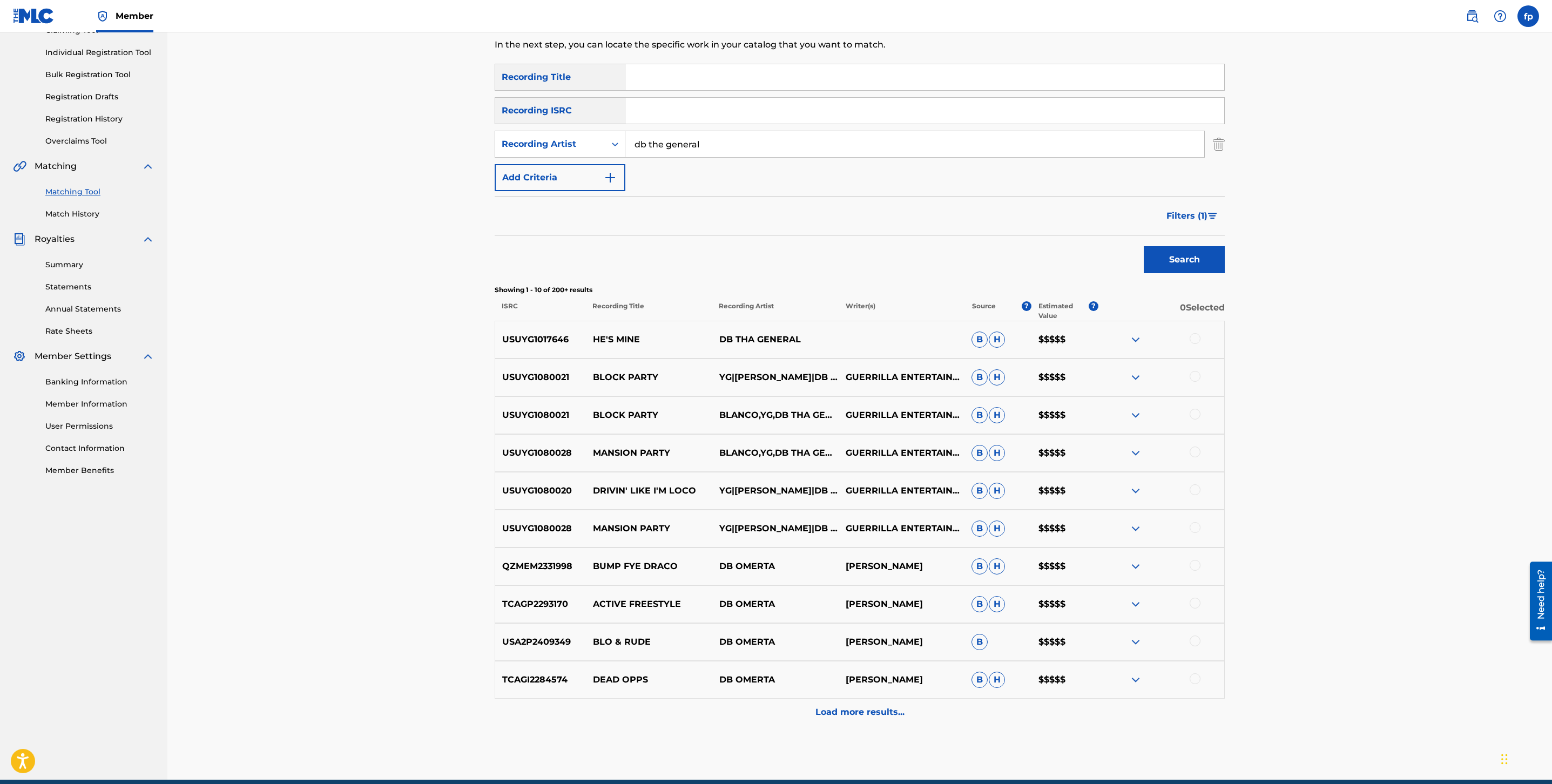
scroll to position [137, 0]
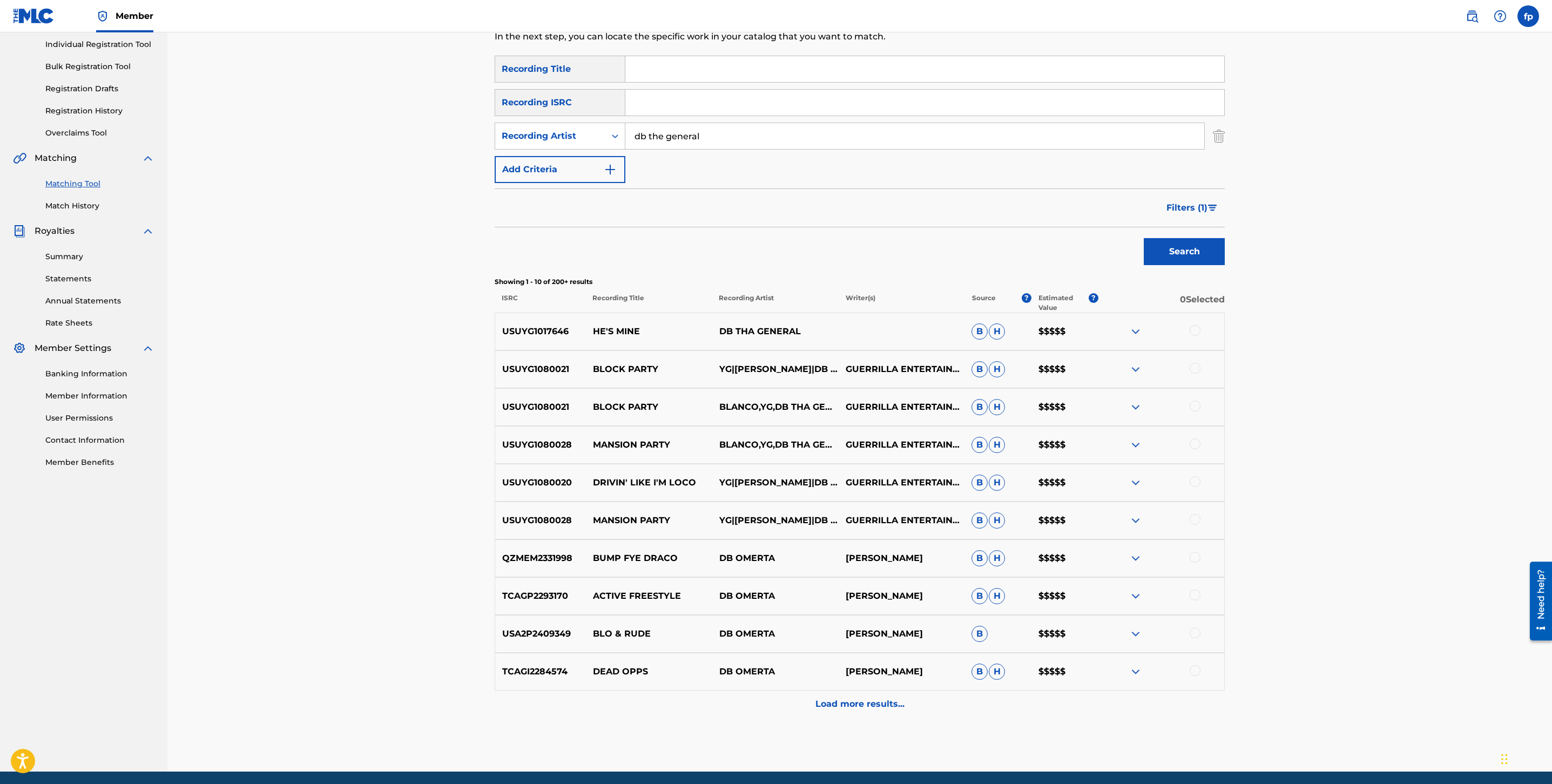
click at [690, 132] on input "db the general" at bounding box center [914, 136] width 579 height 26
click at [799, 712] on div "Load more results..." at bounding box center [860, 704] width 730 height 27
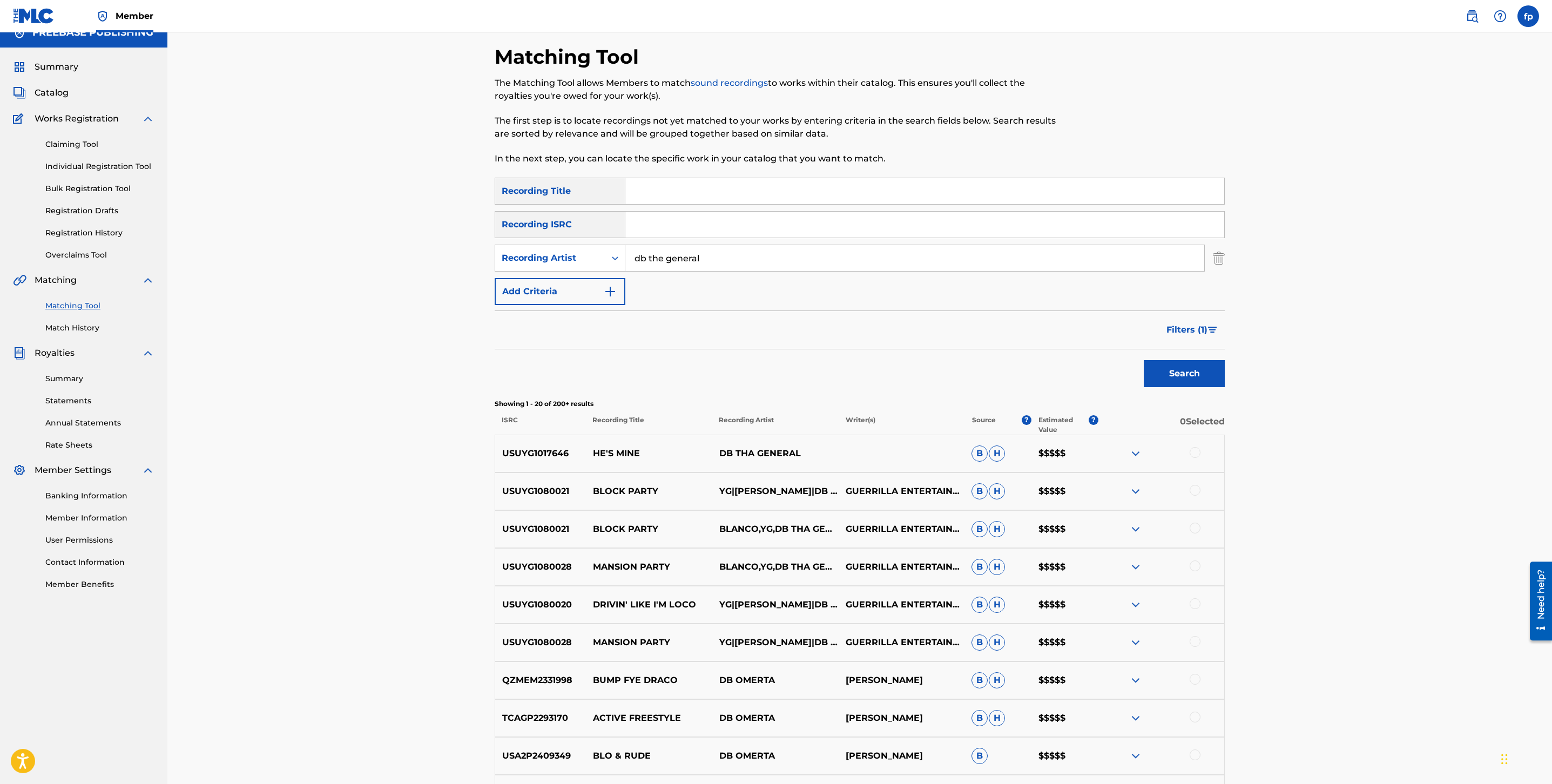
scroll to position [0, 0]
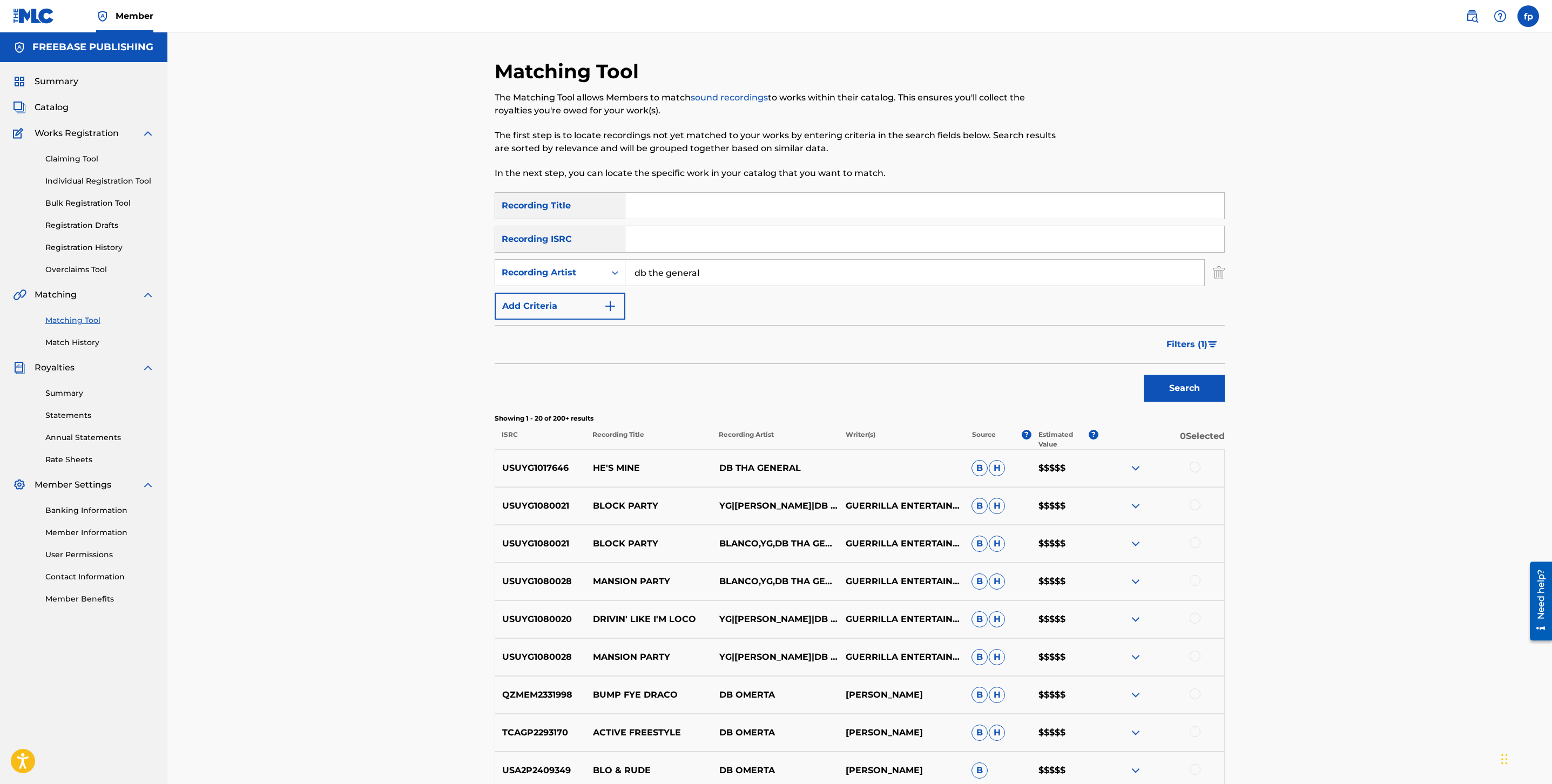
click at [734, 268] on input "db the general" at bounding box center [914, 273] width 579 height 26
type input "y"
type input "[PERSON_NAME]"
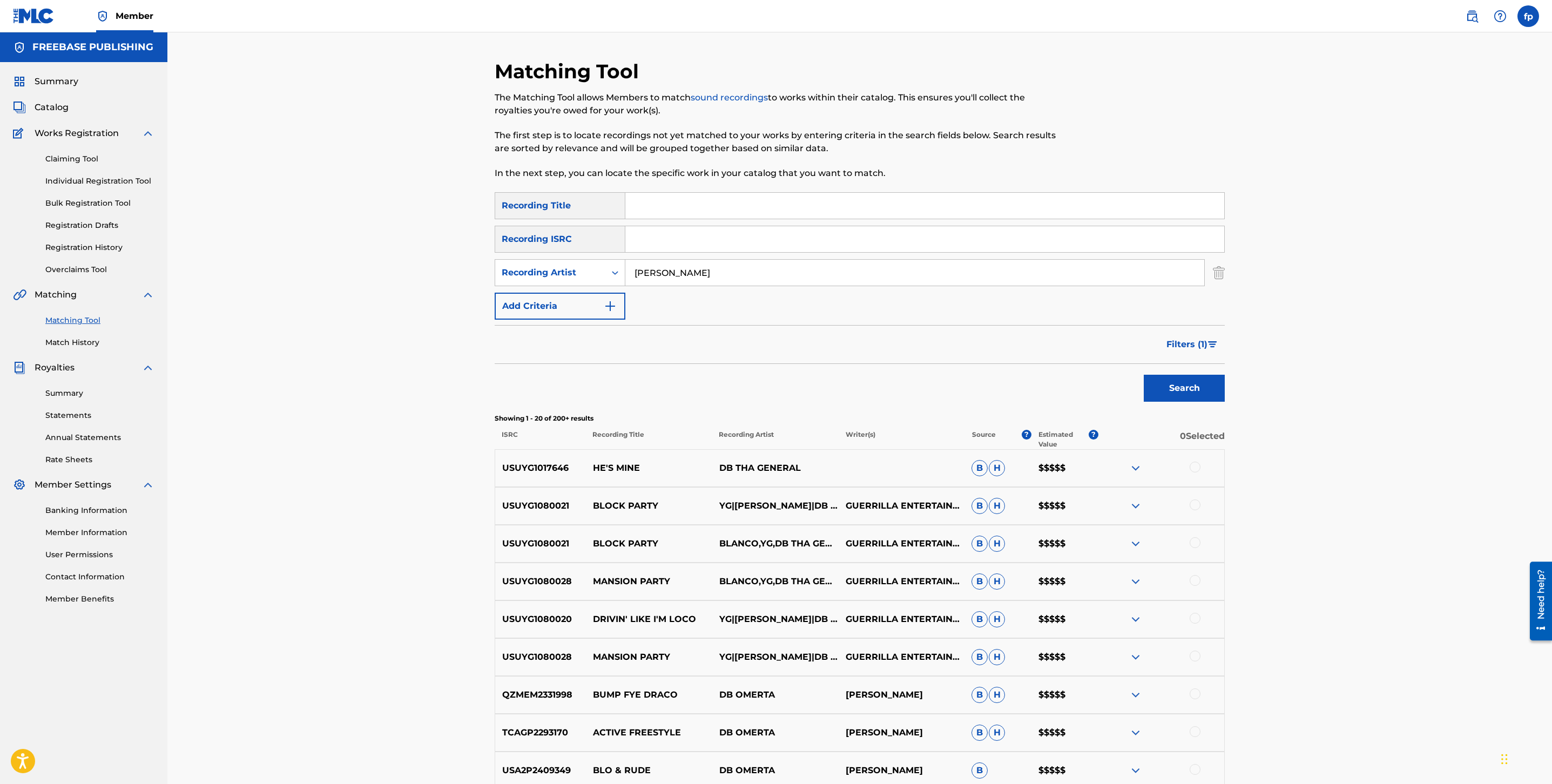
click at [1144, 375] on button "Search" at bounding box center [1184, 388] width 81 height 27
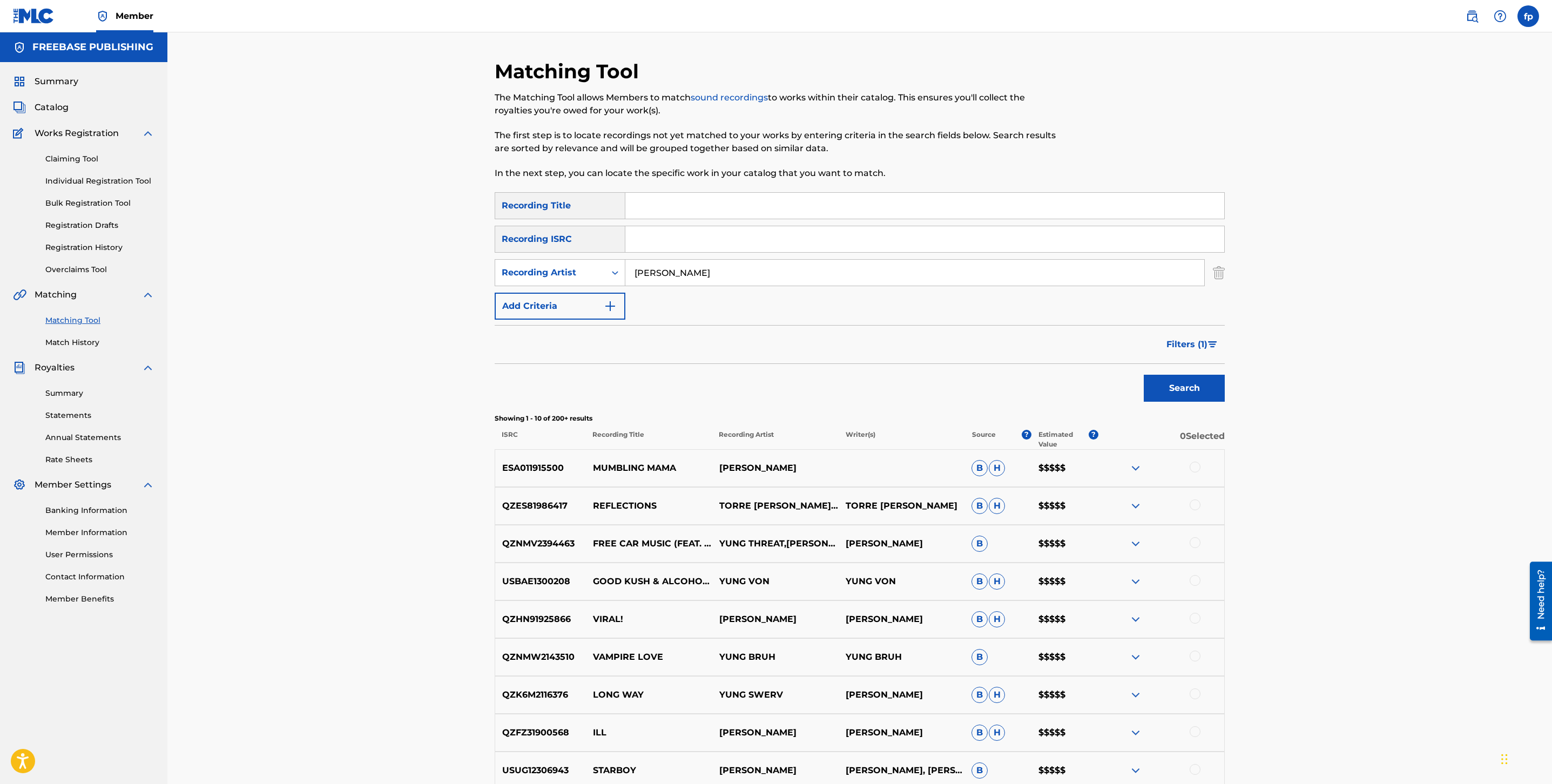
click at [671, 268] on input "[PERSON_NAME]" at bounding box center [914, 273] width 579 height 26
type input "22 [PERSON_NAME]"
click at [1144, 375] on button "Search" at bounding box center [1184, 388] width 81 height 27
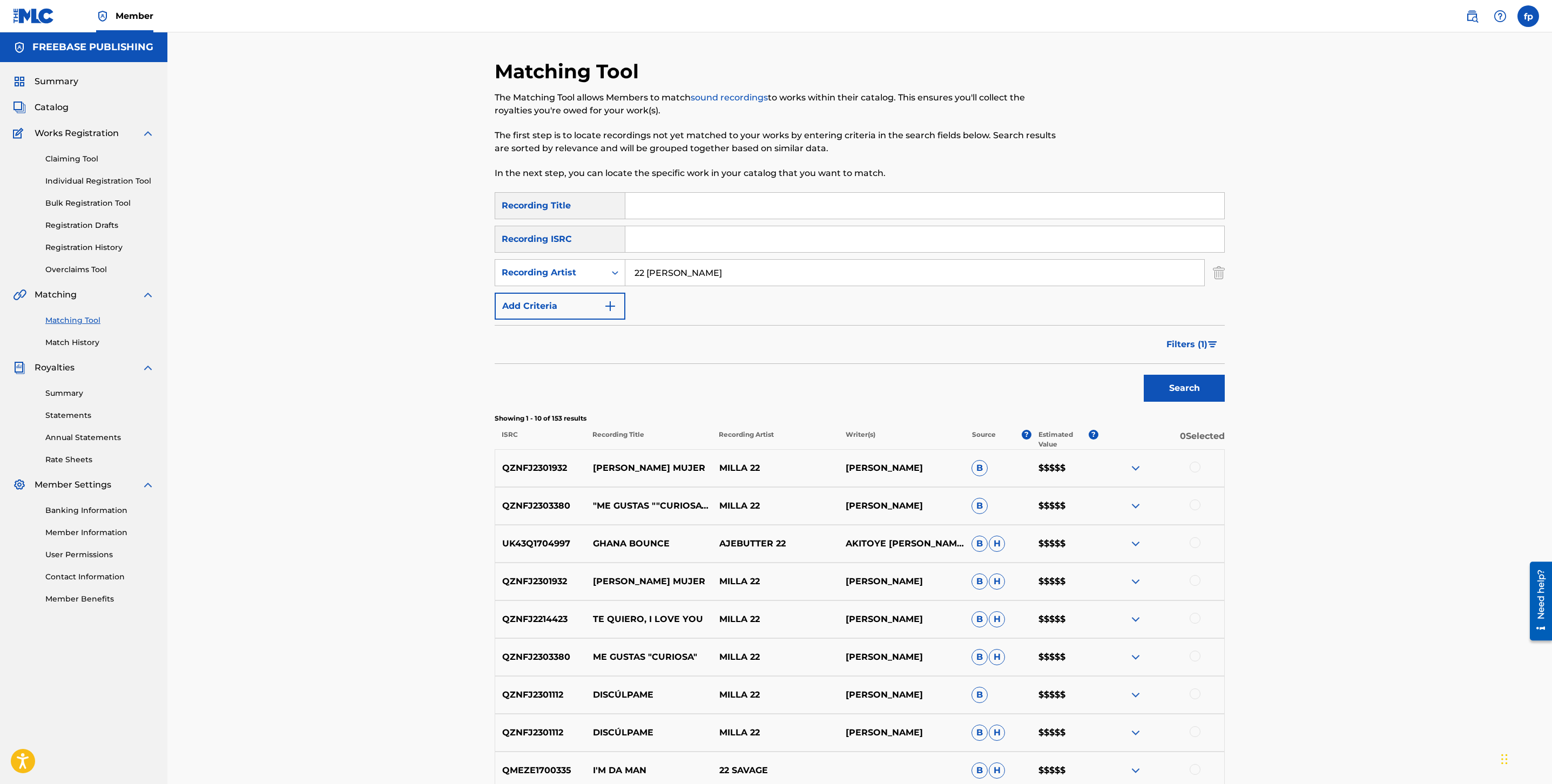
click at [658, 267] on input "22 [PERSON_NAME]" at bounding box center [914, 273] width 579 height 26
click at [653, 268] on input "22 [PERSON_NAME]" at bounding box center [914, 273] width 579 height 26
click at [652, 268] on input "22 [PERSON_NAME]" at bounding box center [914, 273] width 579 height 26
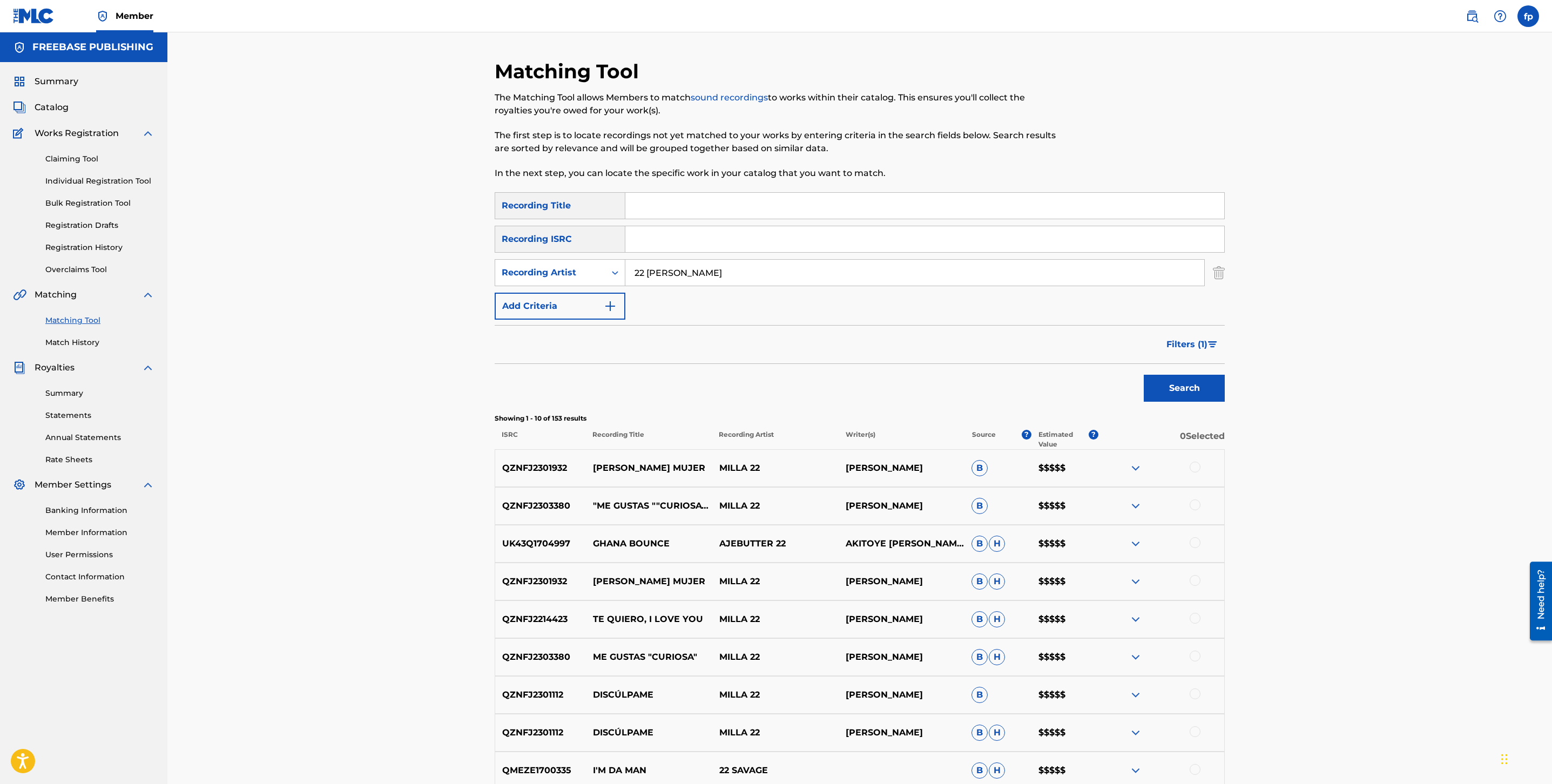
click at [652, 268] on input "22 [PERSON_NAME]" at bounding box center [914, 273] width 579 height 26
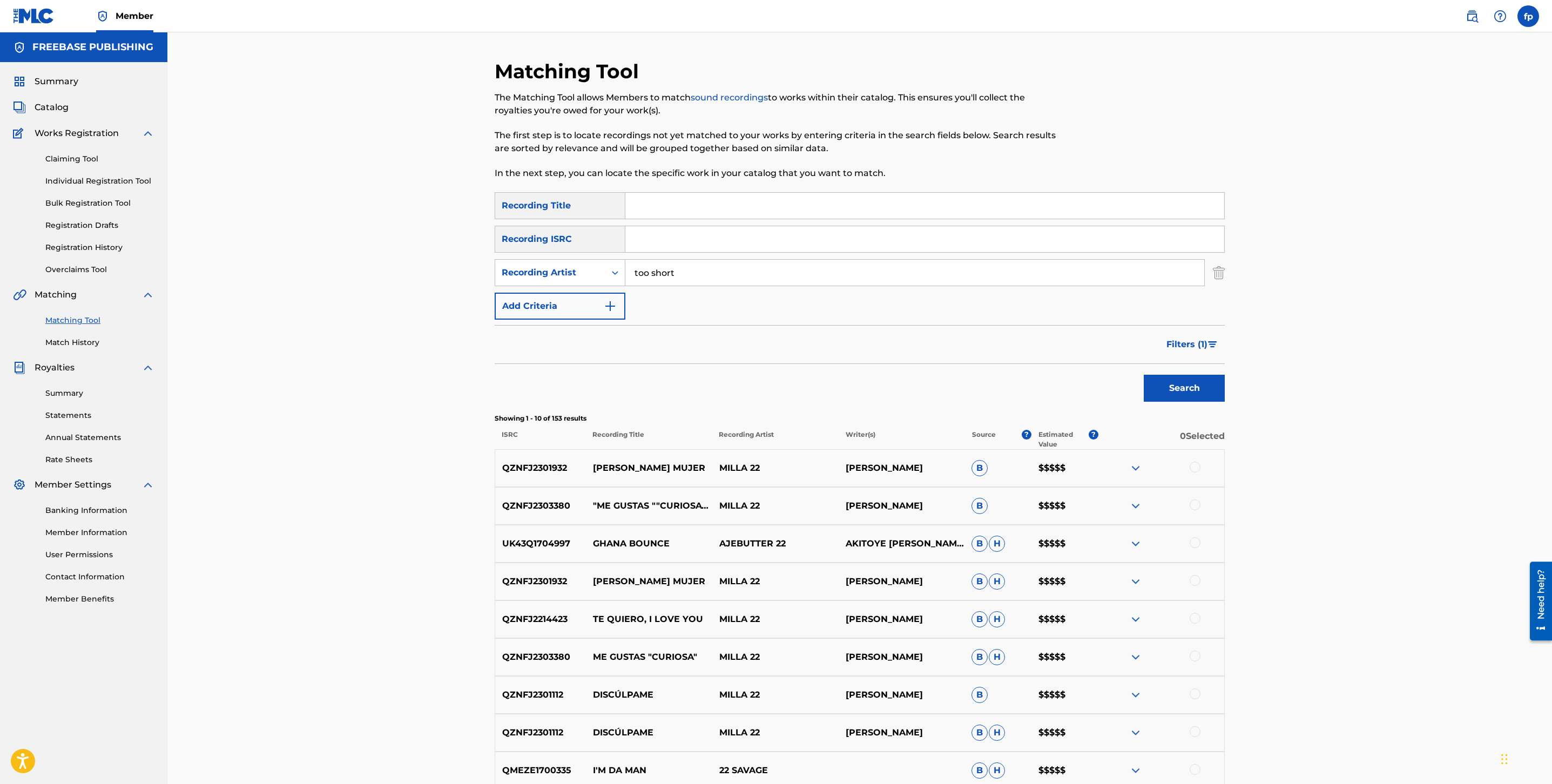
click at [1144, 375] on button "Search" at bounding box center [1184, 388] width 81 height 27
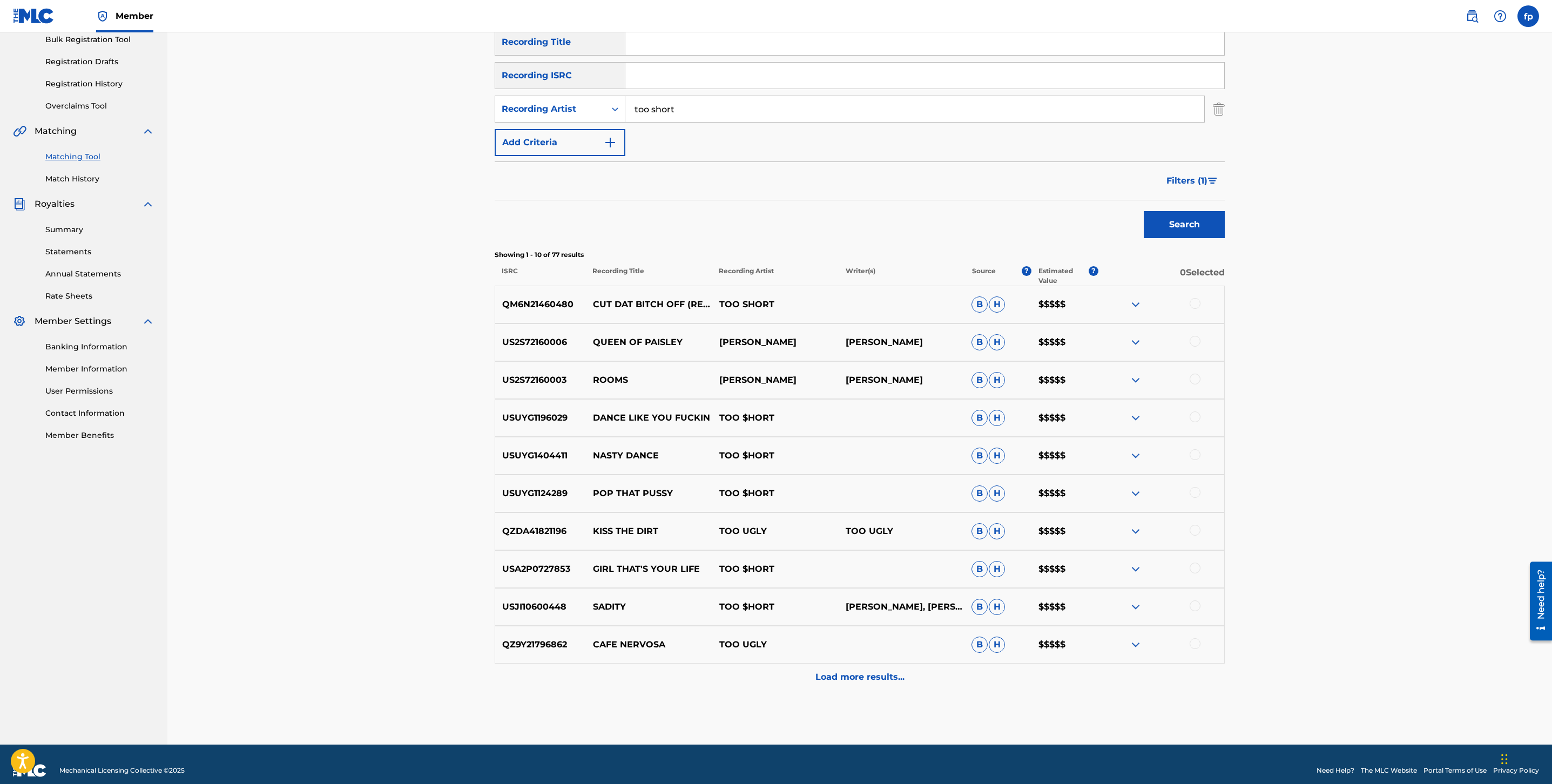
scroll to position [177, 0]
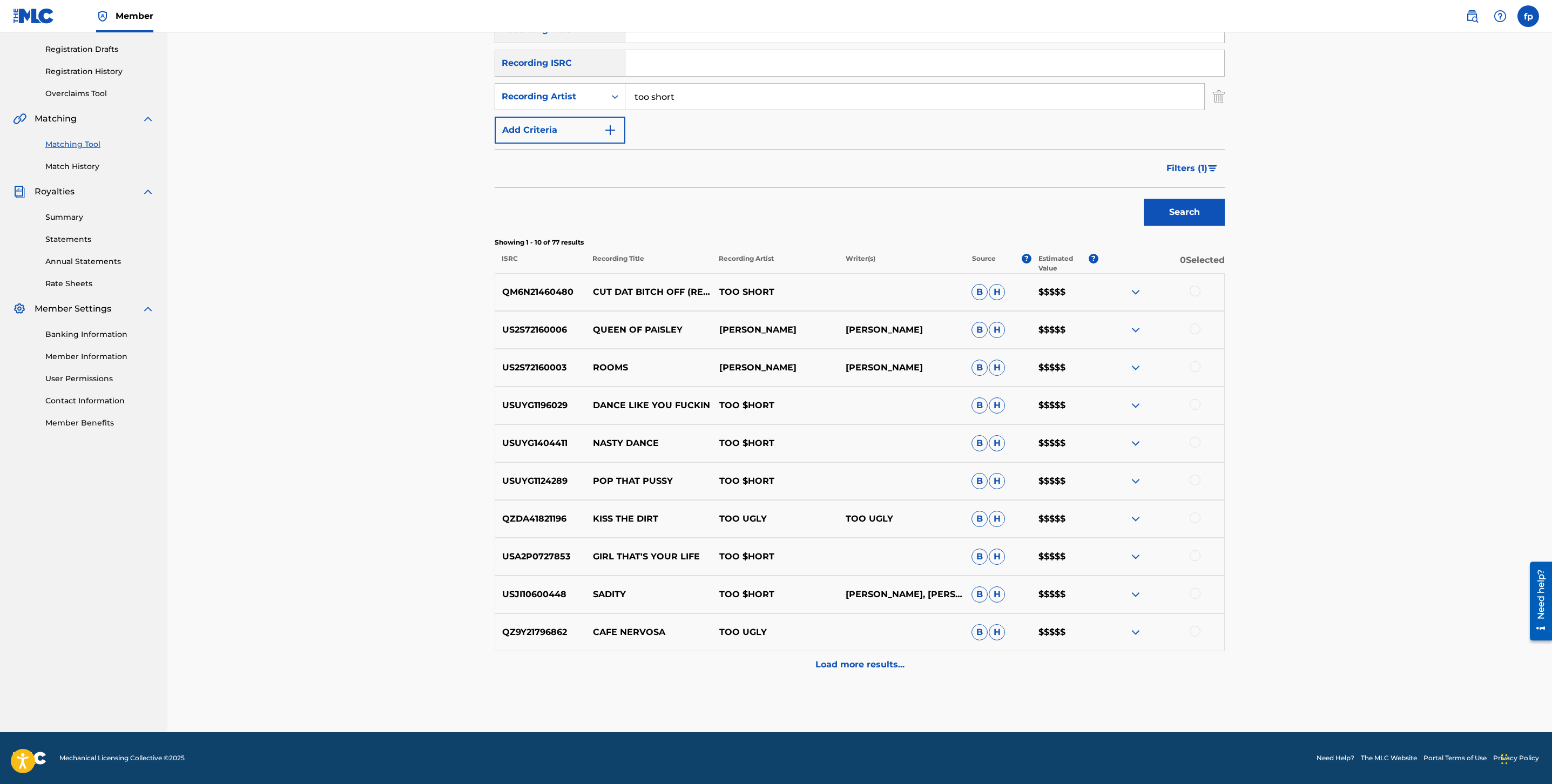
click at [749, 480] on p "TOO $HORT" at bounding box center [776, 480] width 126 height 13
click at [643, 84] on input "too short" at bounding box center [914, 96] width 579 height 26
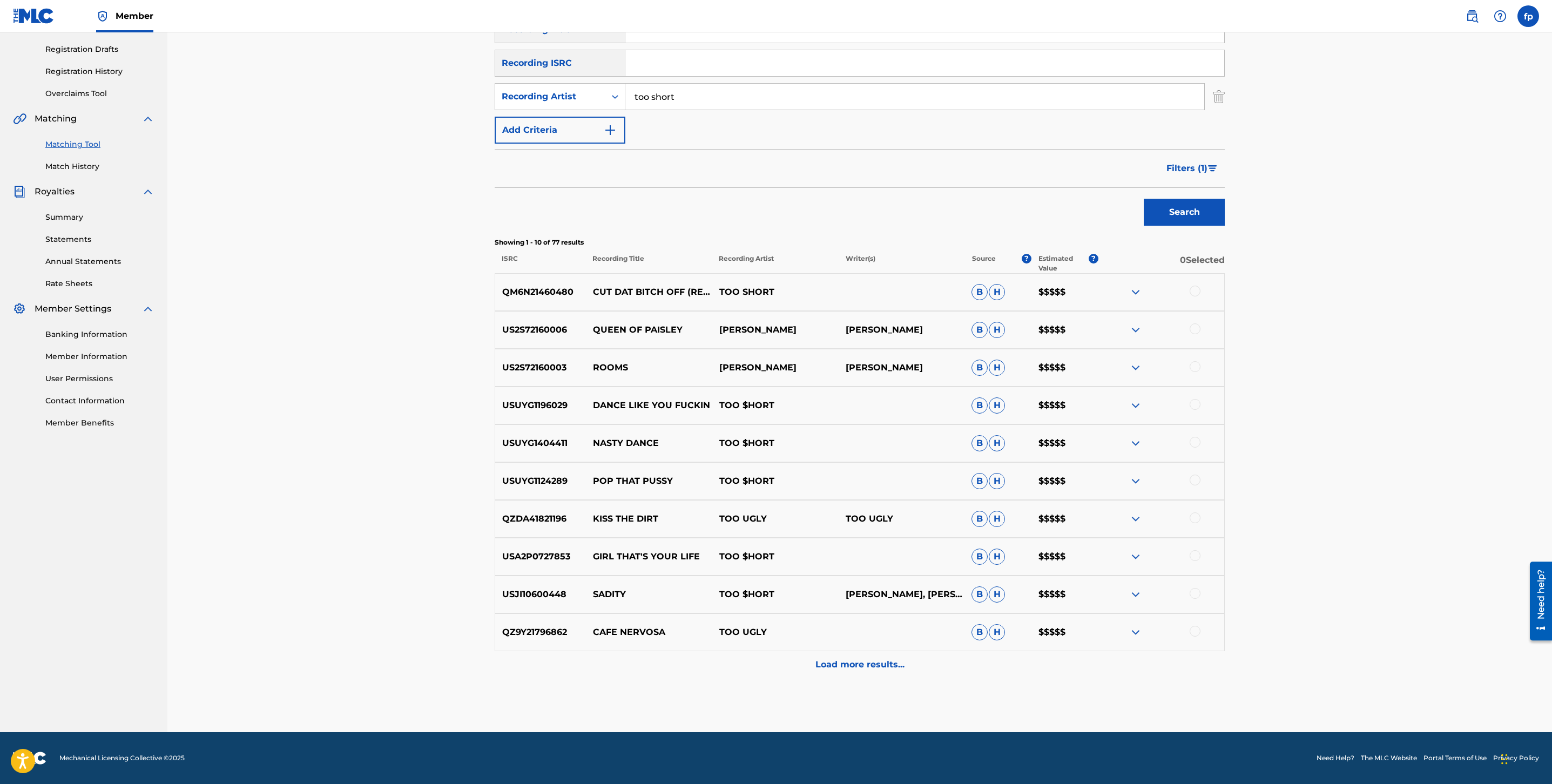
click at [643, 84] on input "too short" at bounding box center [914, 96] width 579 height 26
paste input "TOO $HORT"
type input "TOO $HORT"
click at [1163, 207] on button "Search" at bounding box center [1184, 212] width 81 height 27
click at [814, 651] on div "Load more results..." at bounding box center [860, 665] width 730 height 27
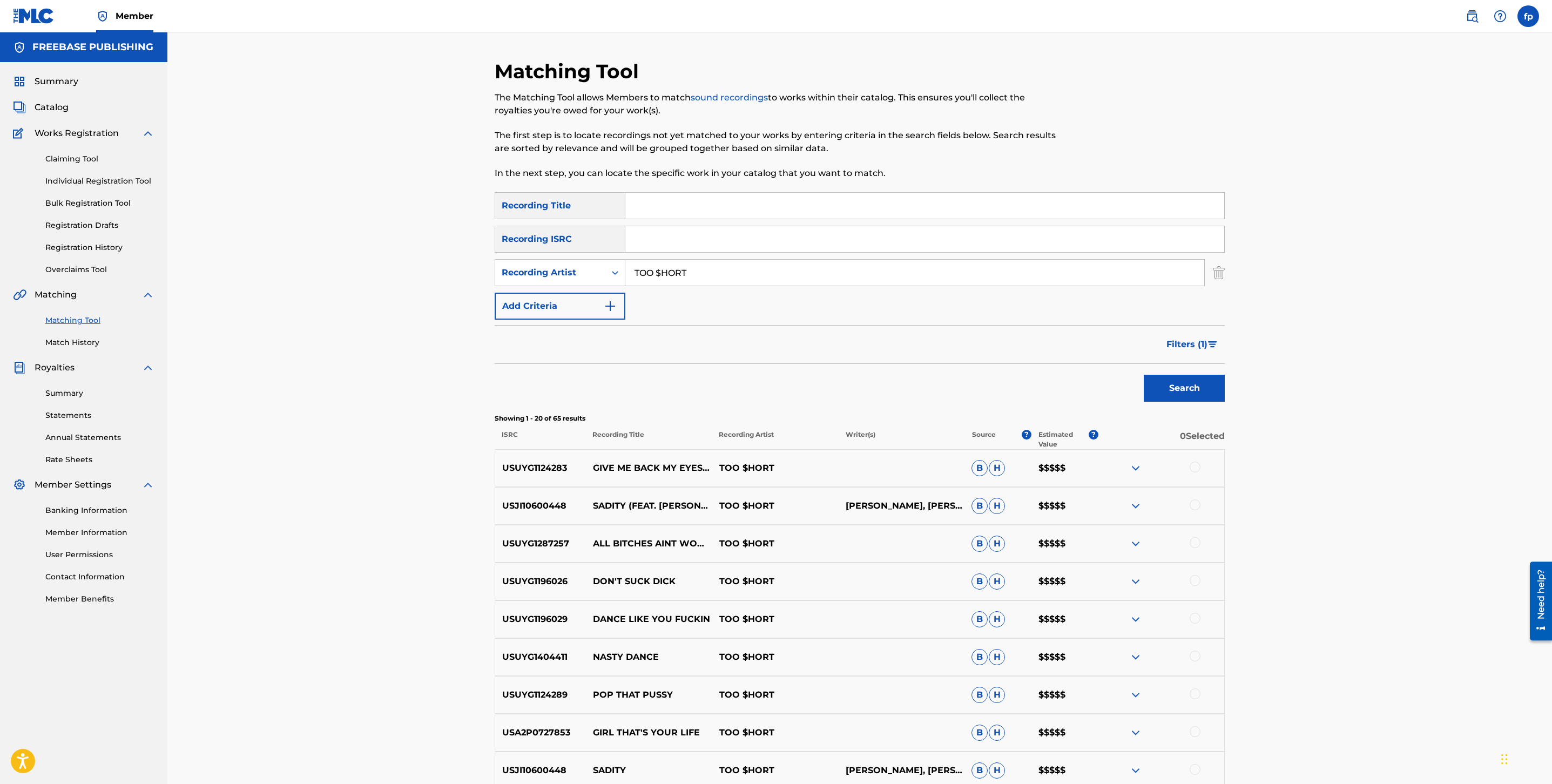
scroll to position [554, 0]
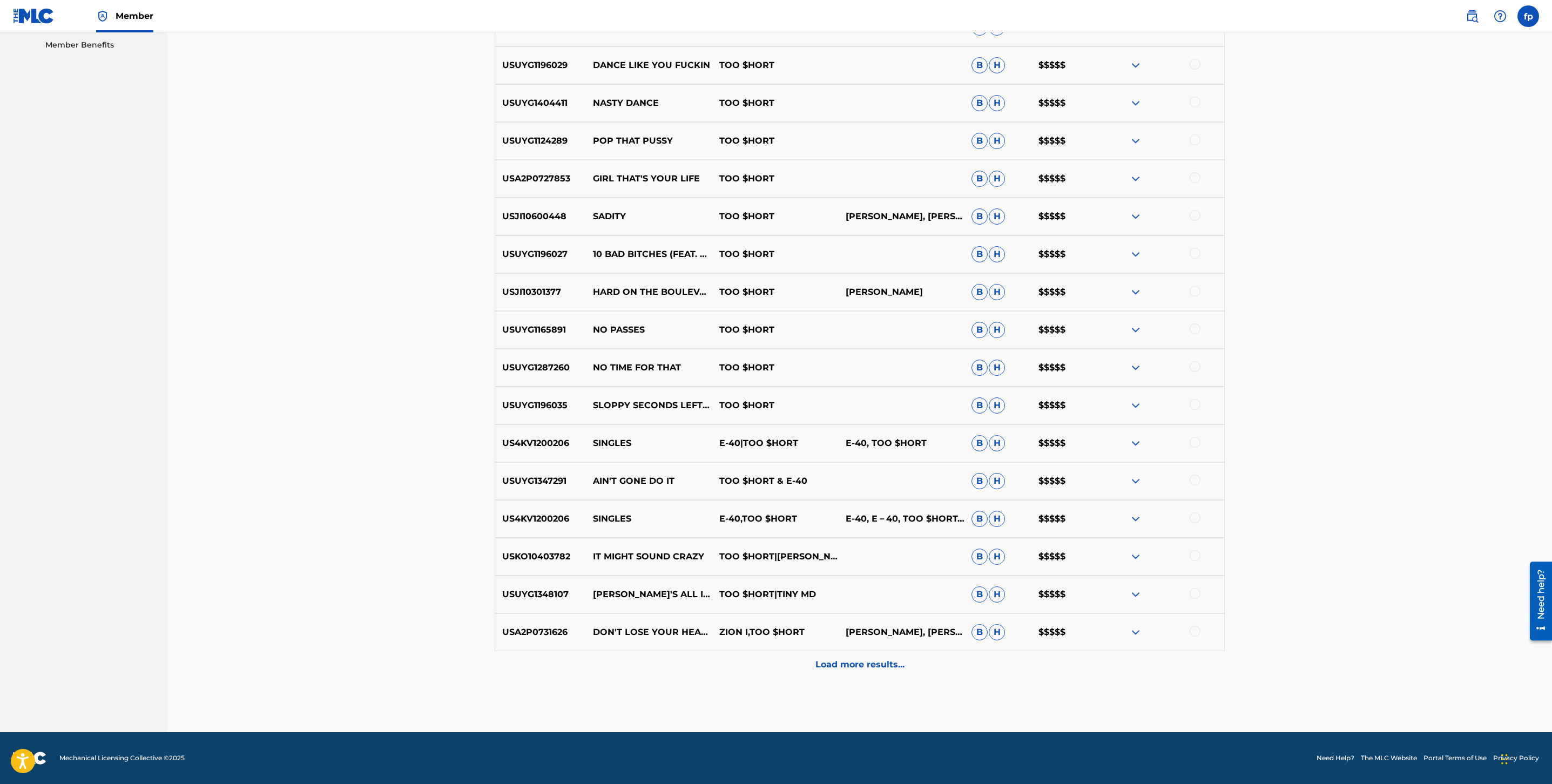
click at [846, 670] on p "Load more results..." at bounding box center [860, 664] width 89 height 13
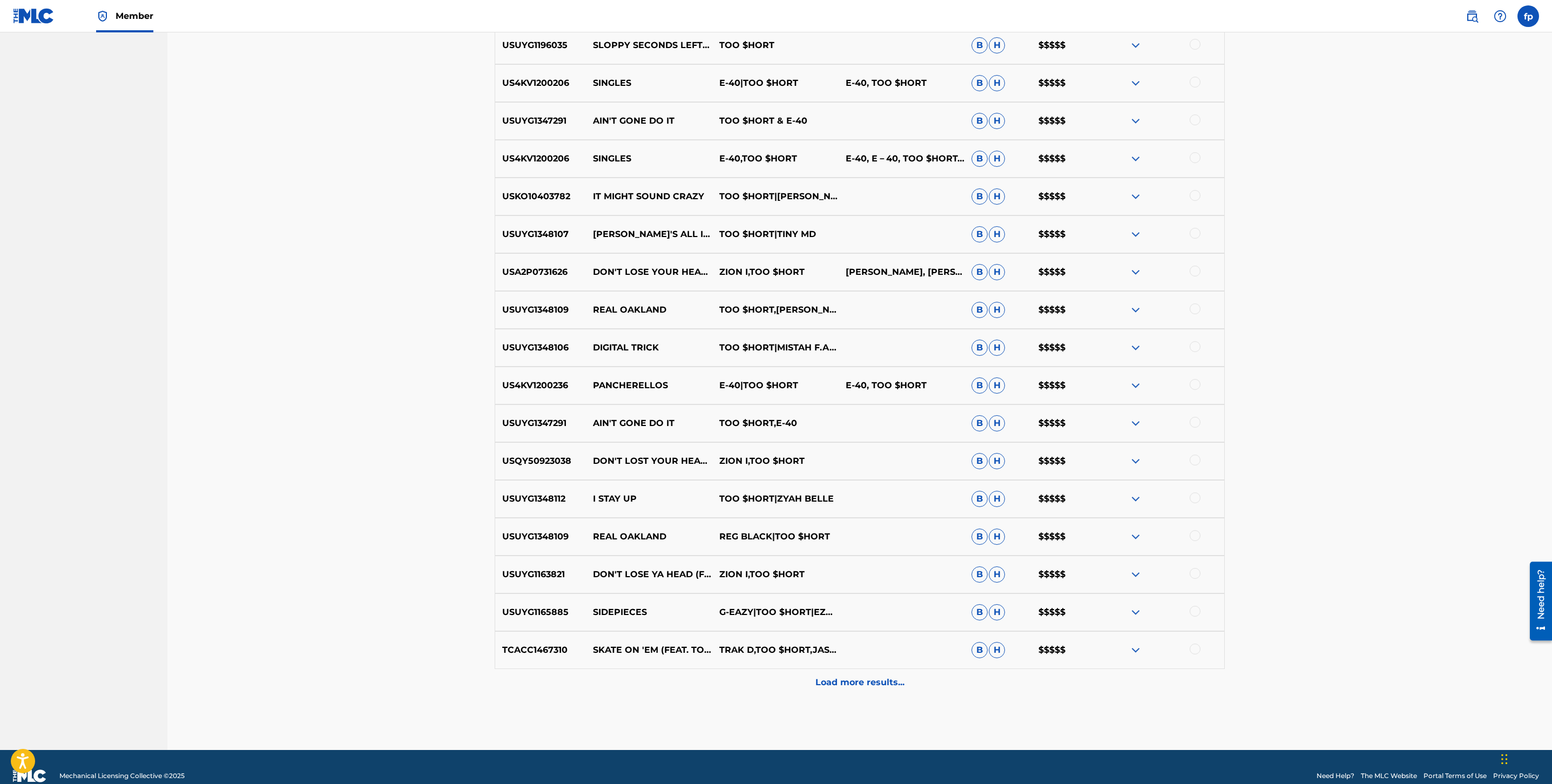
scroll to position [932, 0]
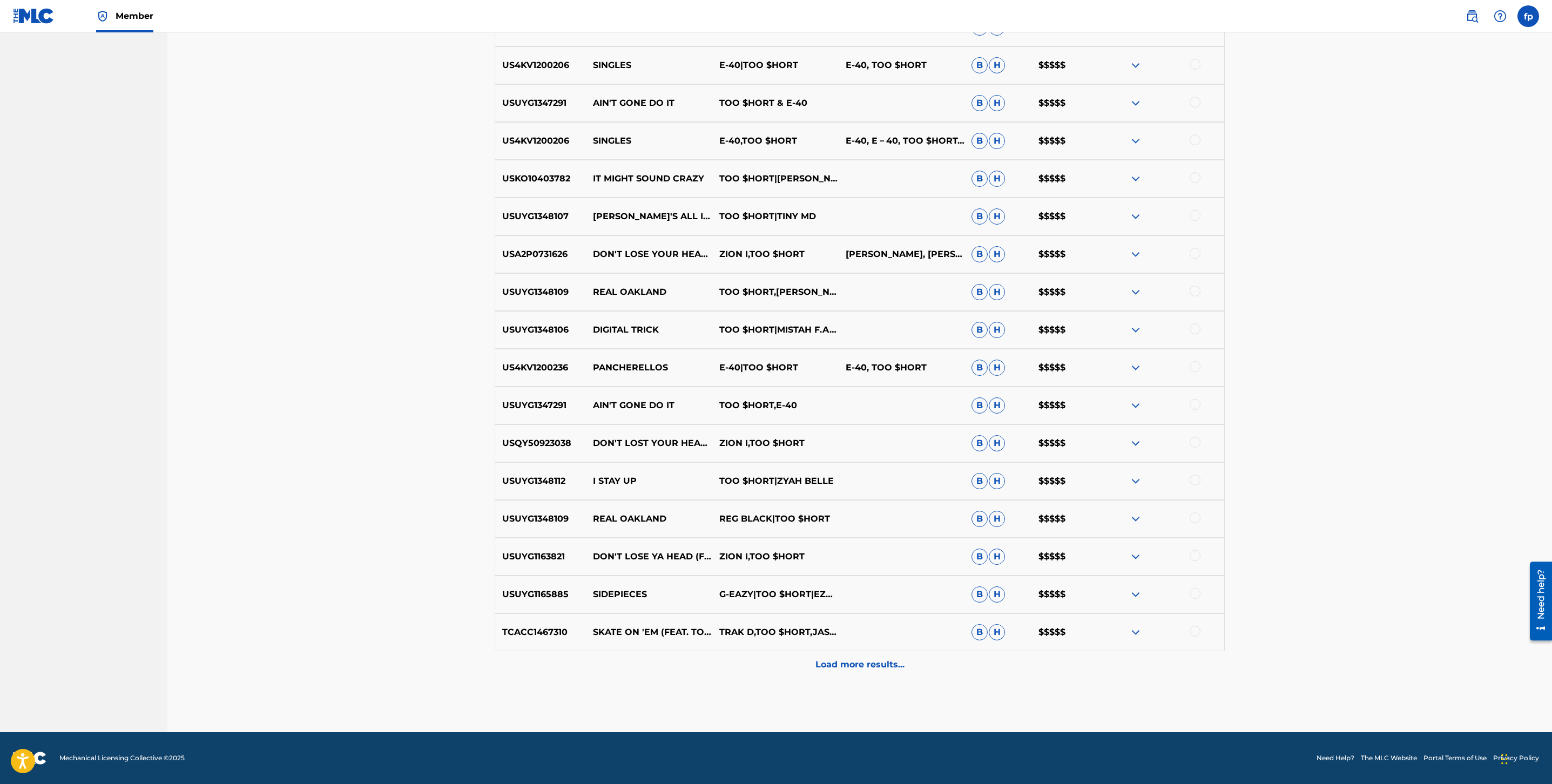
click at [846, 670] on p "Load more results..." at bounding box center [860, 664] width 89 height 13
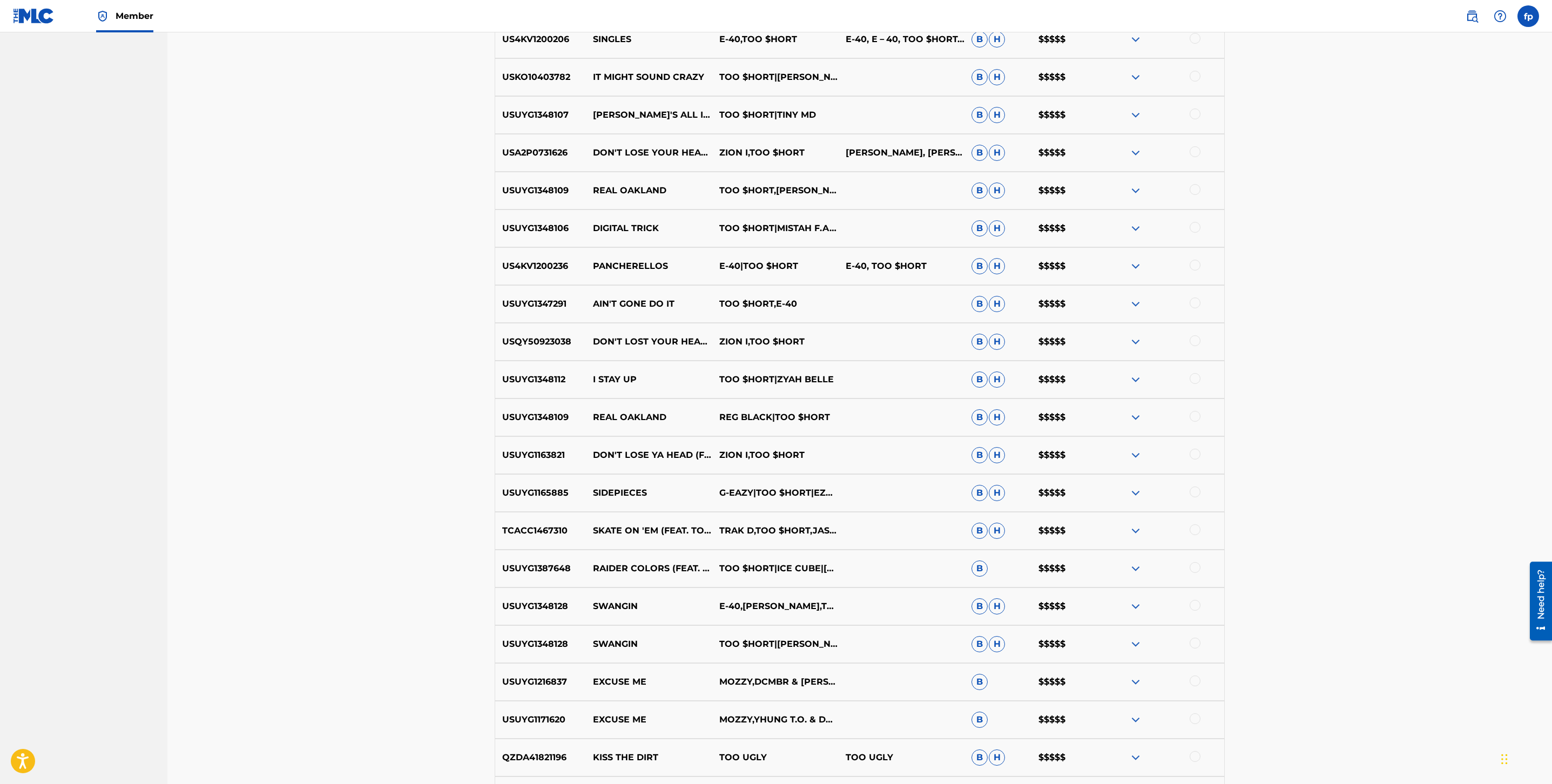
scroll to position [556, 0]
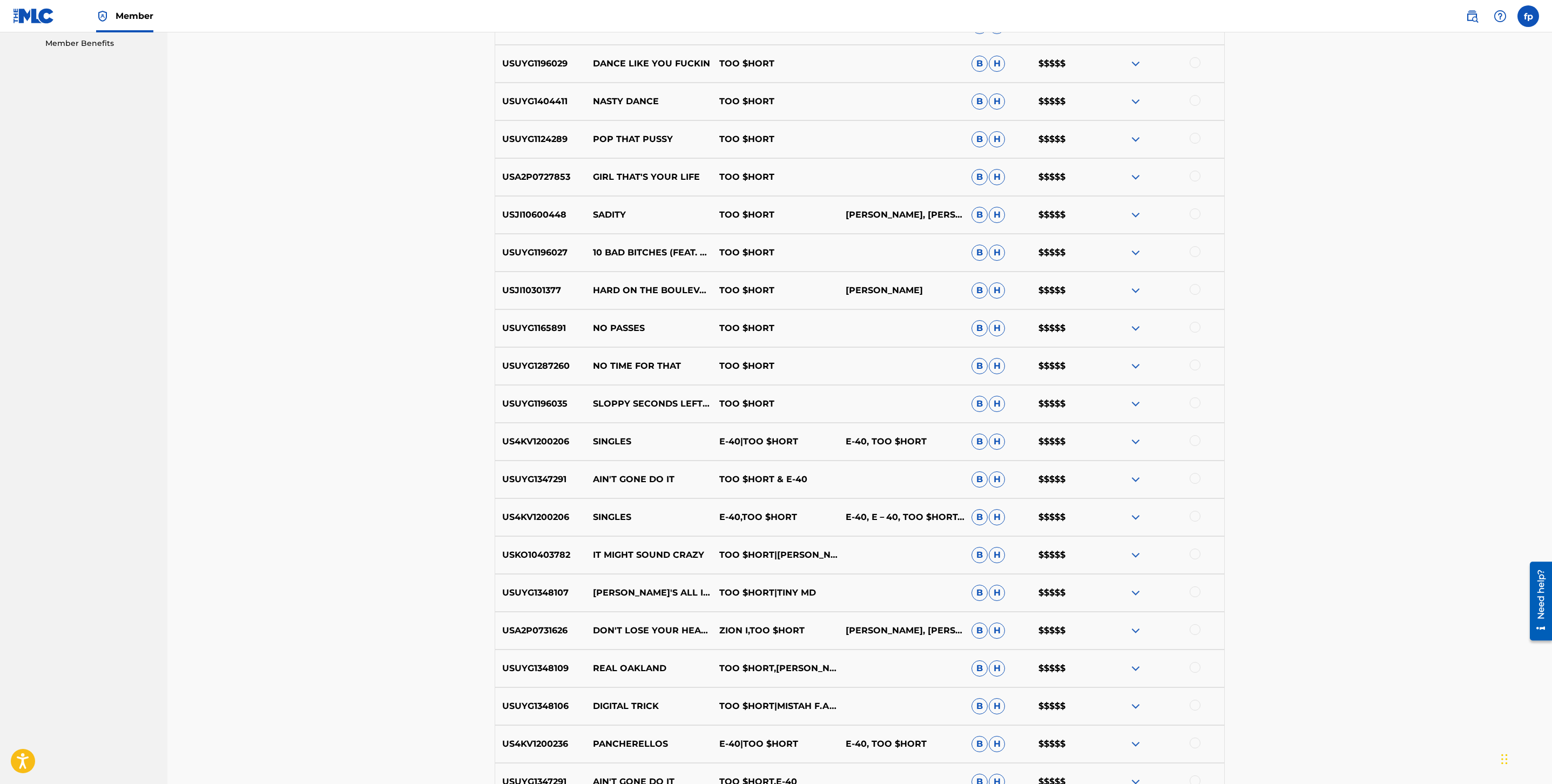
click at [849, 441] on p "E-40, TOO $HORT" at bounding box center [902, 441] width 126 height 13
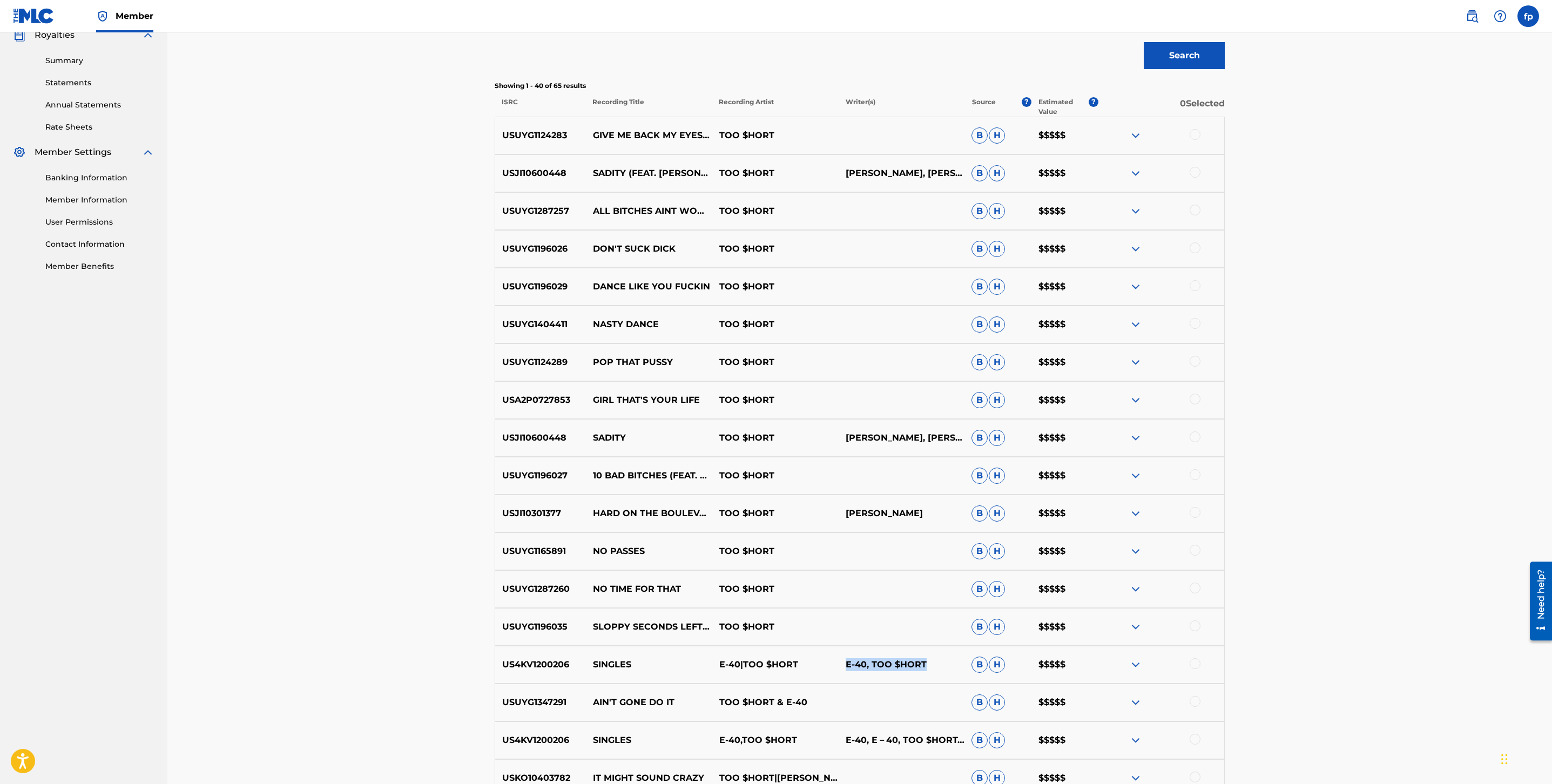
scroll to position [68, 0]
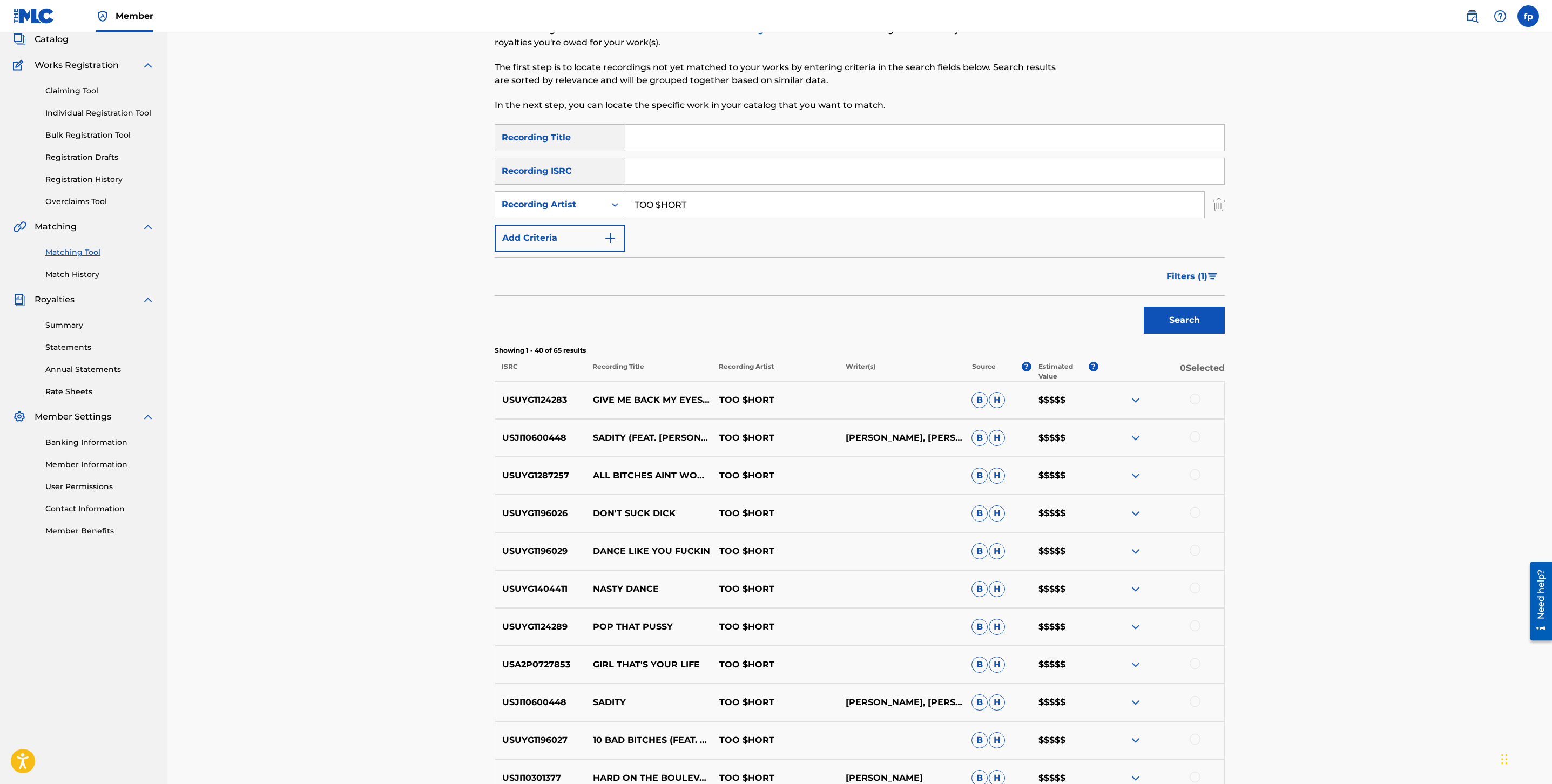
click at [618, 397] on p "GIVE ME BACK MY EYES (FEAT. YMTK)" at bounding box center [649, 400] width 126 height 13
click at [1132, 396] on img at bounding box center [1136, 400] width 13 height 13
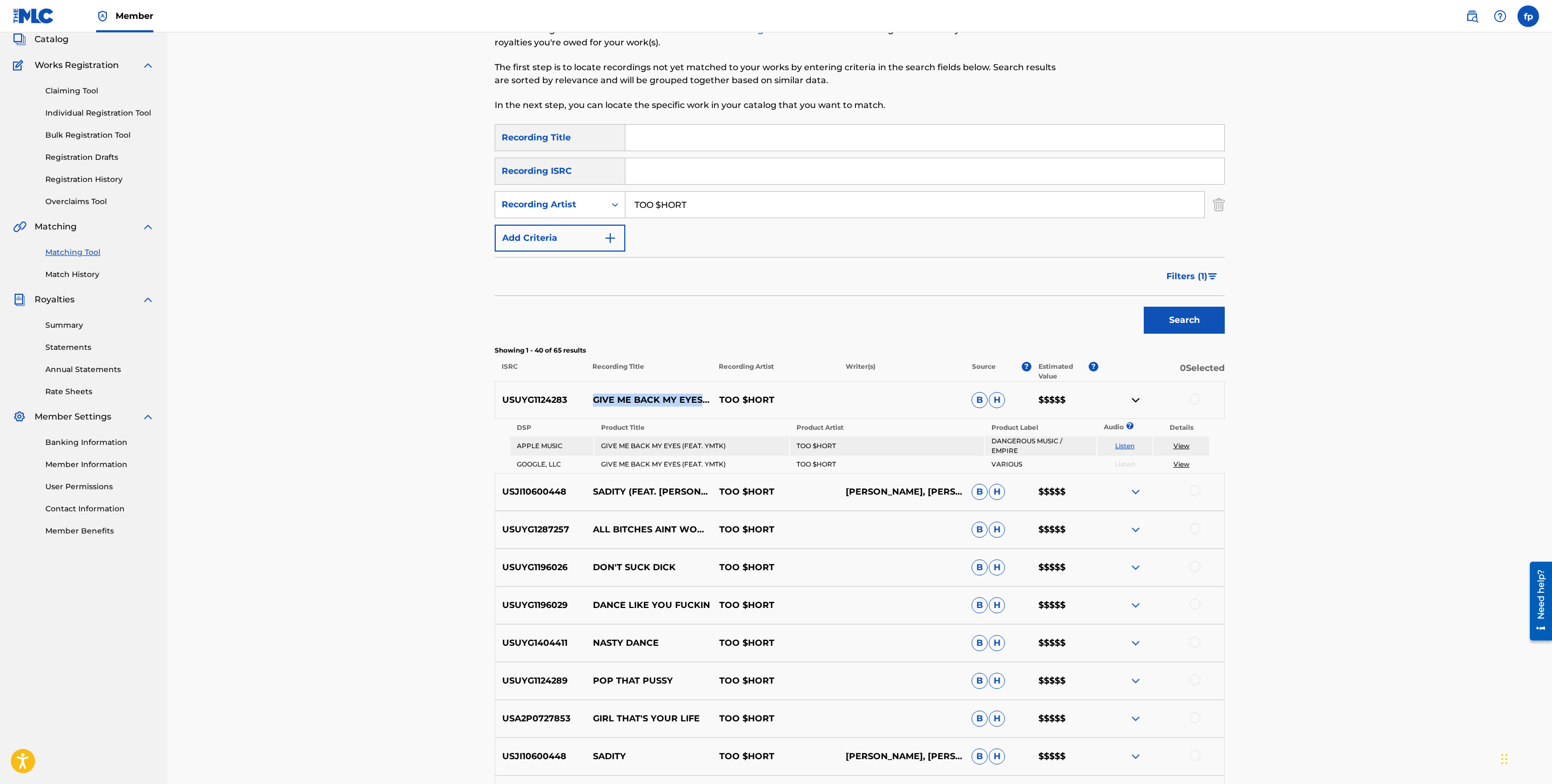
click at [1131, 396] on img at bounding box center [1136, 400] width 13 height 13
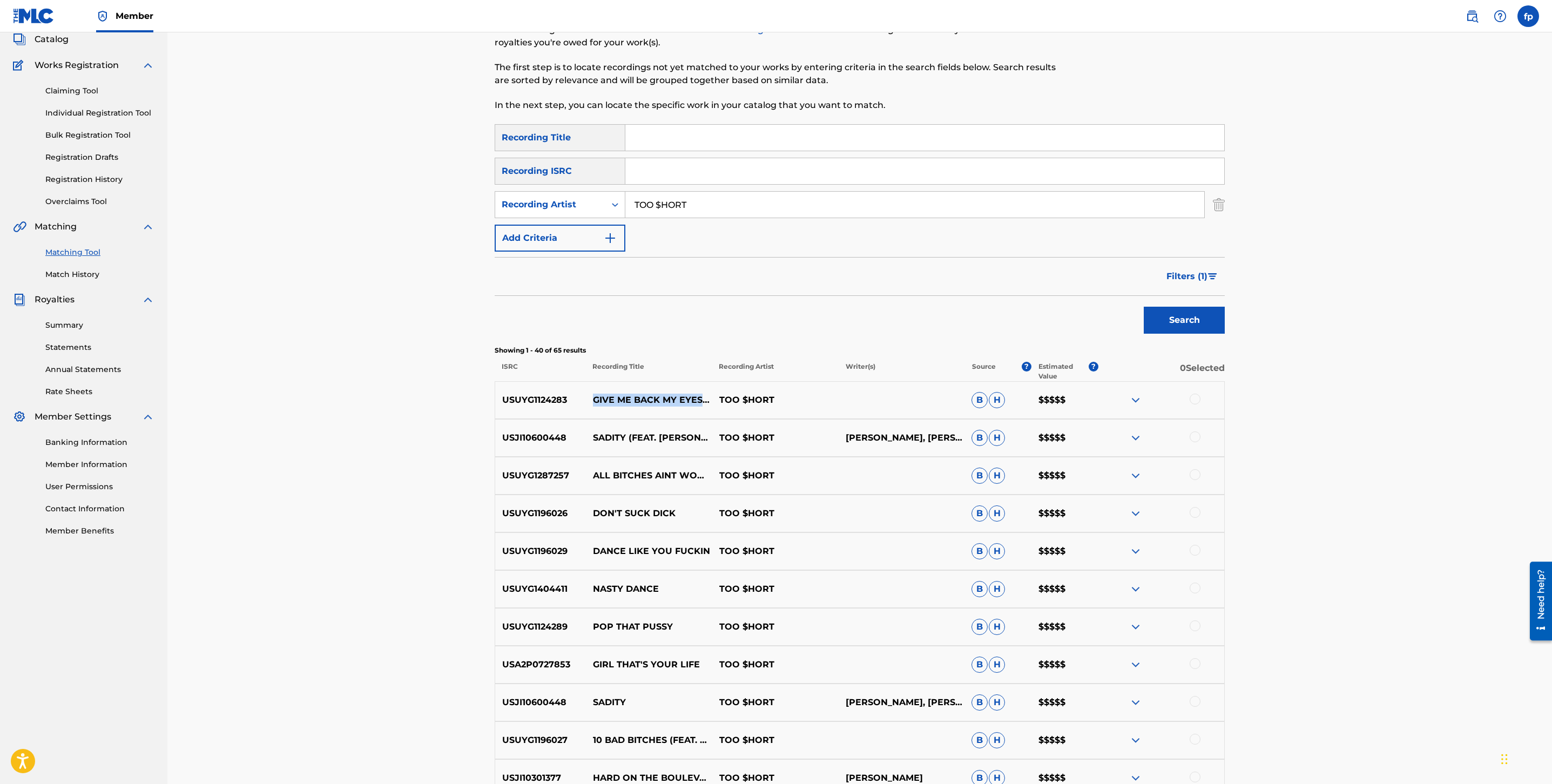
click at [1138, 438] on img at bounding box center [1136, 438] width 13 height 13
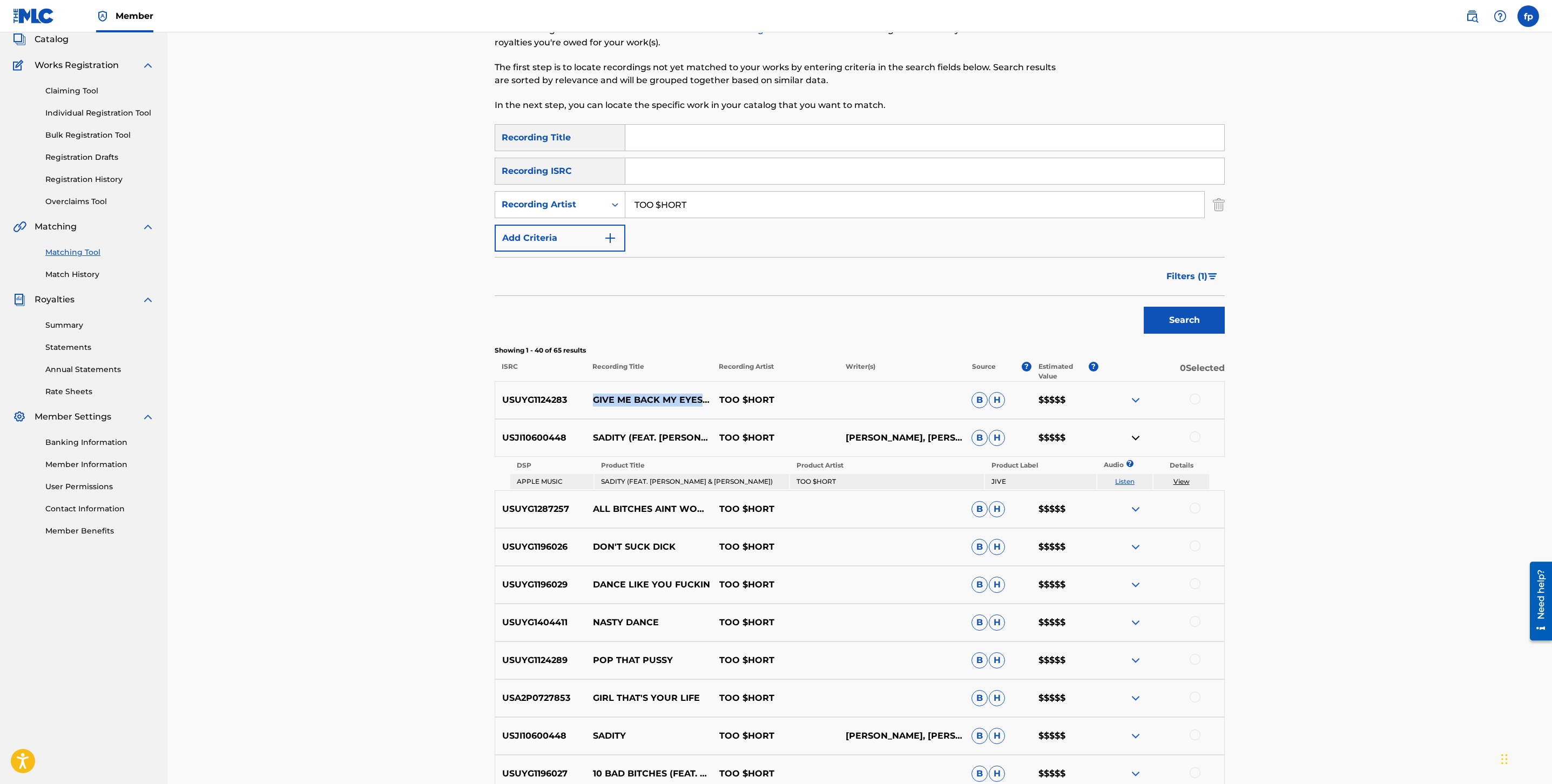
click at [1138, 438] on img at bounding box center [1136, 438] width 13 height 13
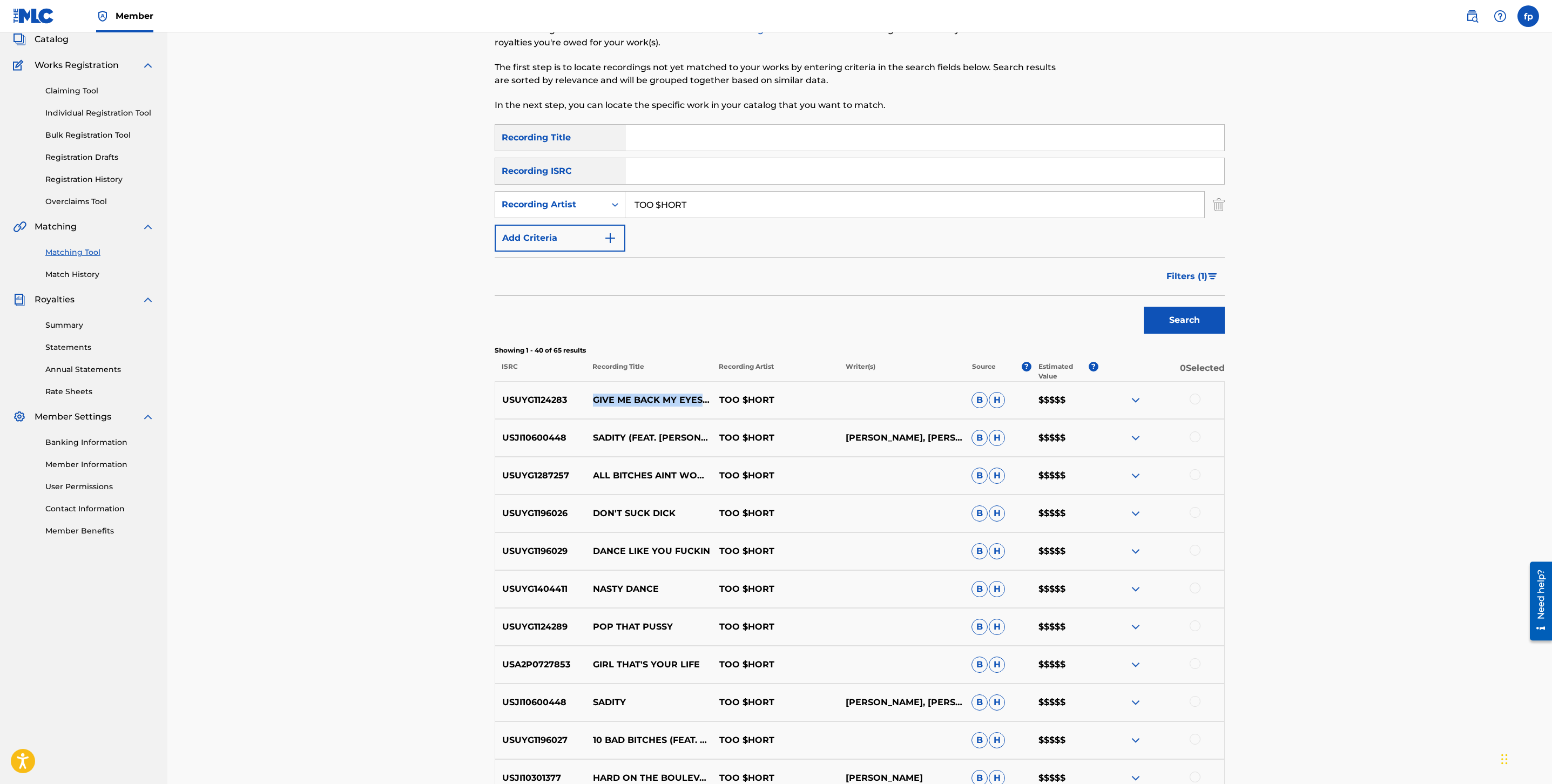
click at [1137, 472] on img at bounding box center [1136, 475] width 13 height 13
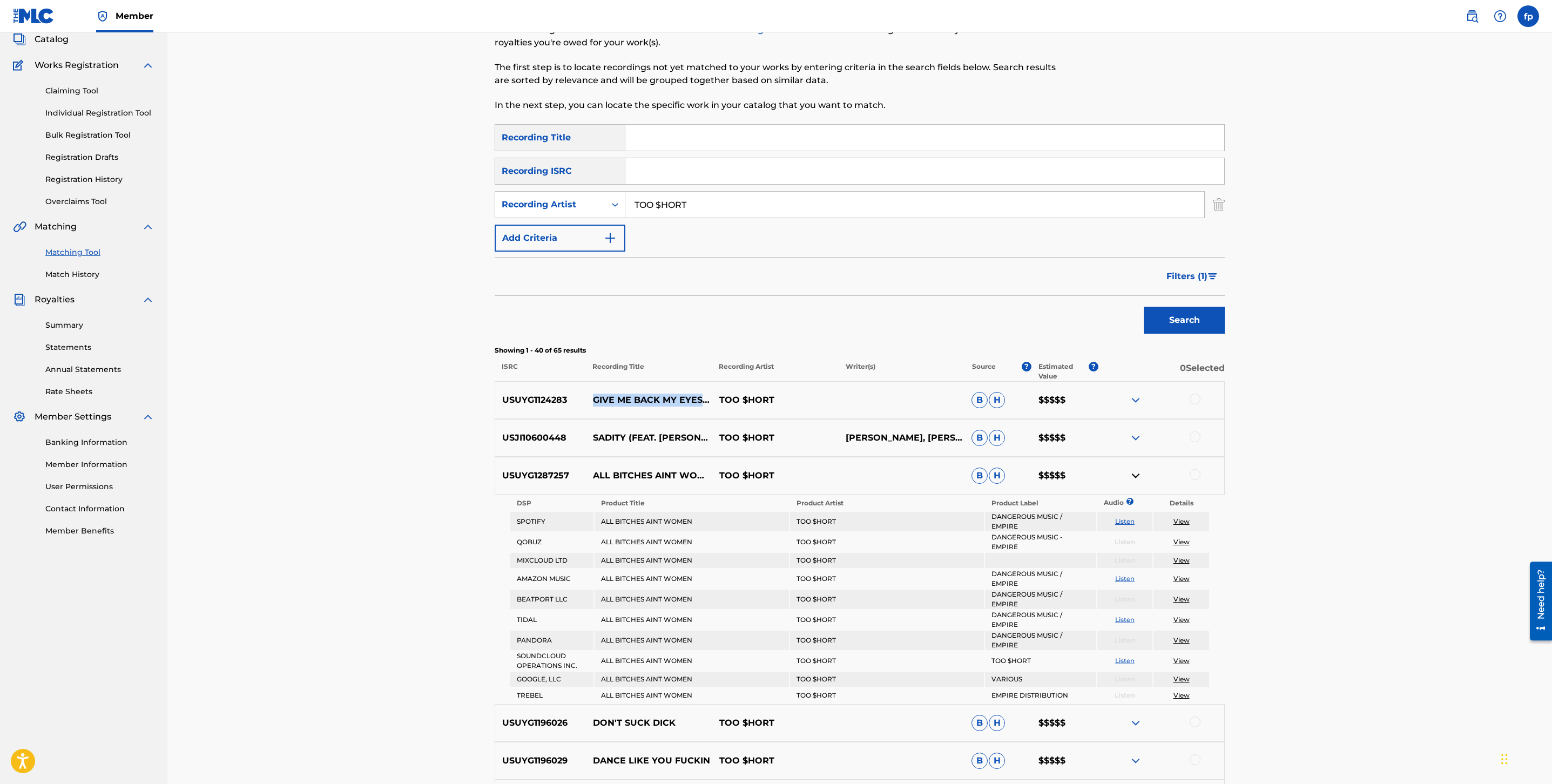
click at [1137, 472] on img at bounding box center [1136, 475] width 13 height 13
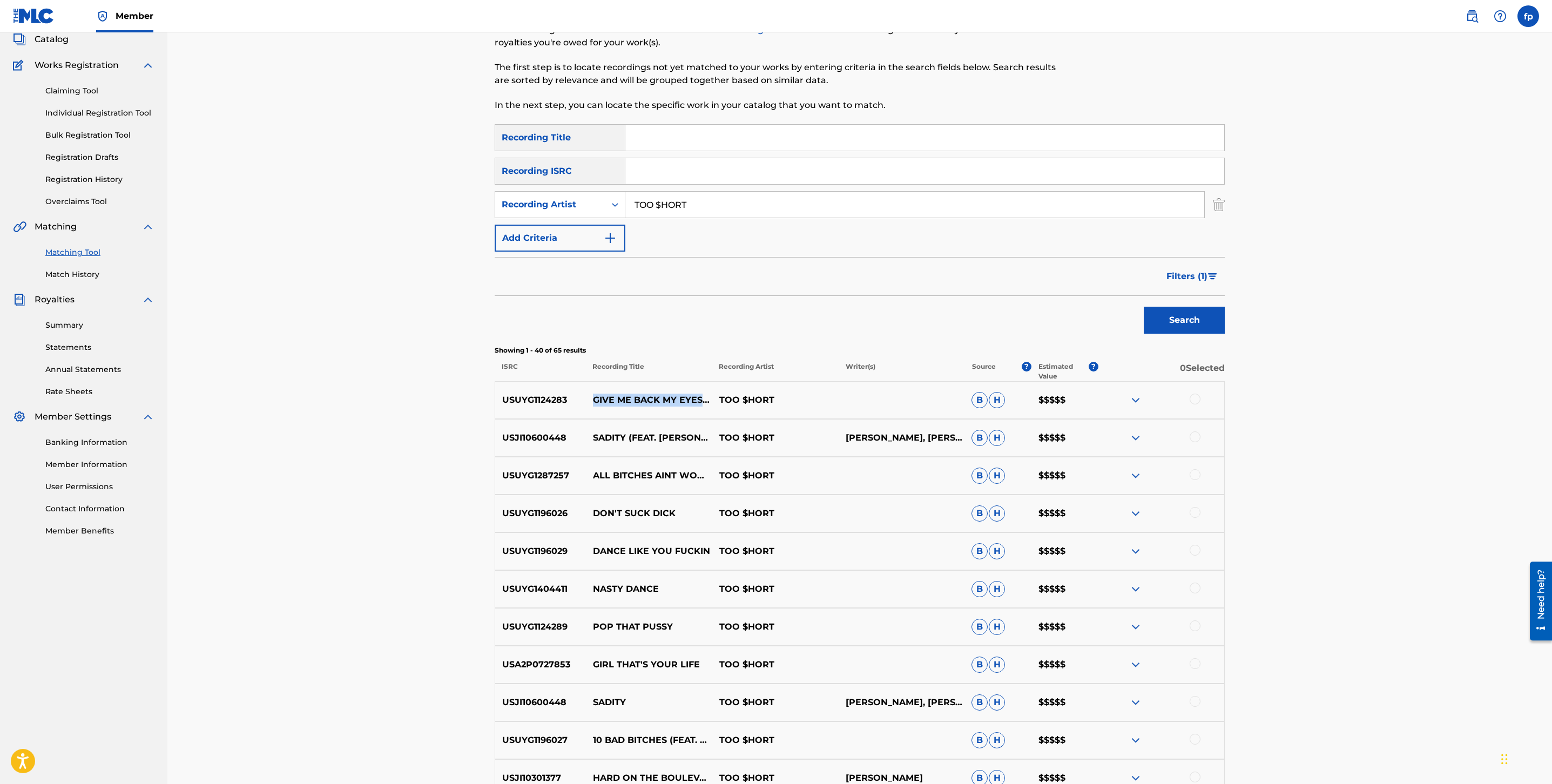
click at [1131, 442] on img at bounding box center [1136, 438] width 13 height 13
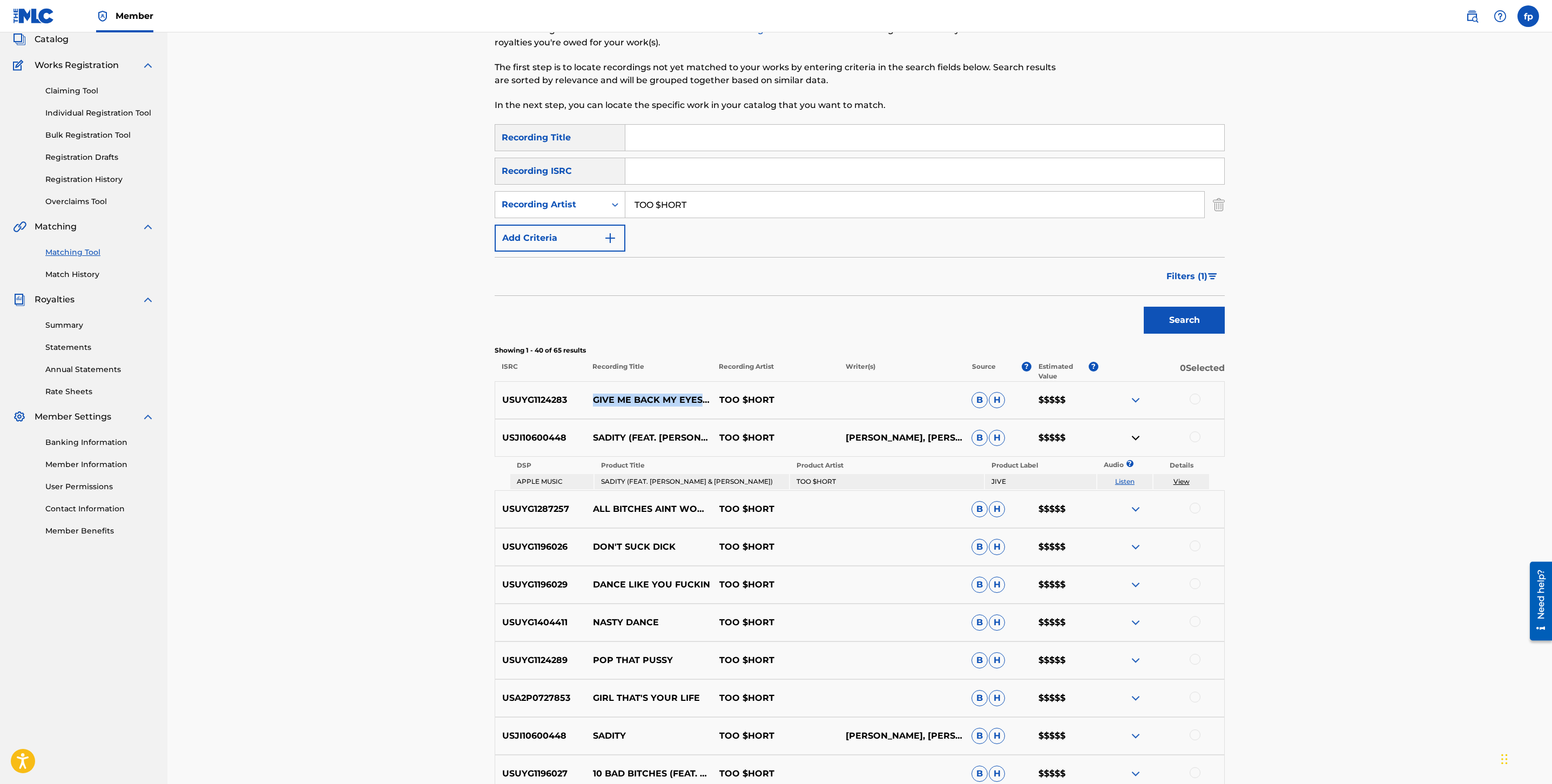
click at [1131, 442] on img at bounding box center [1136, 438] width 13 height 13
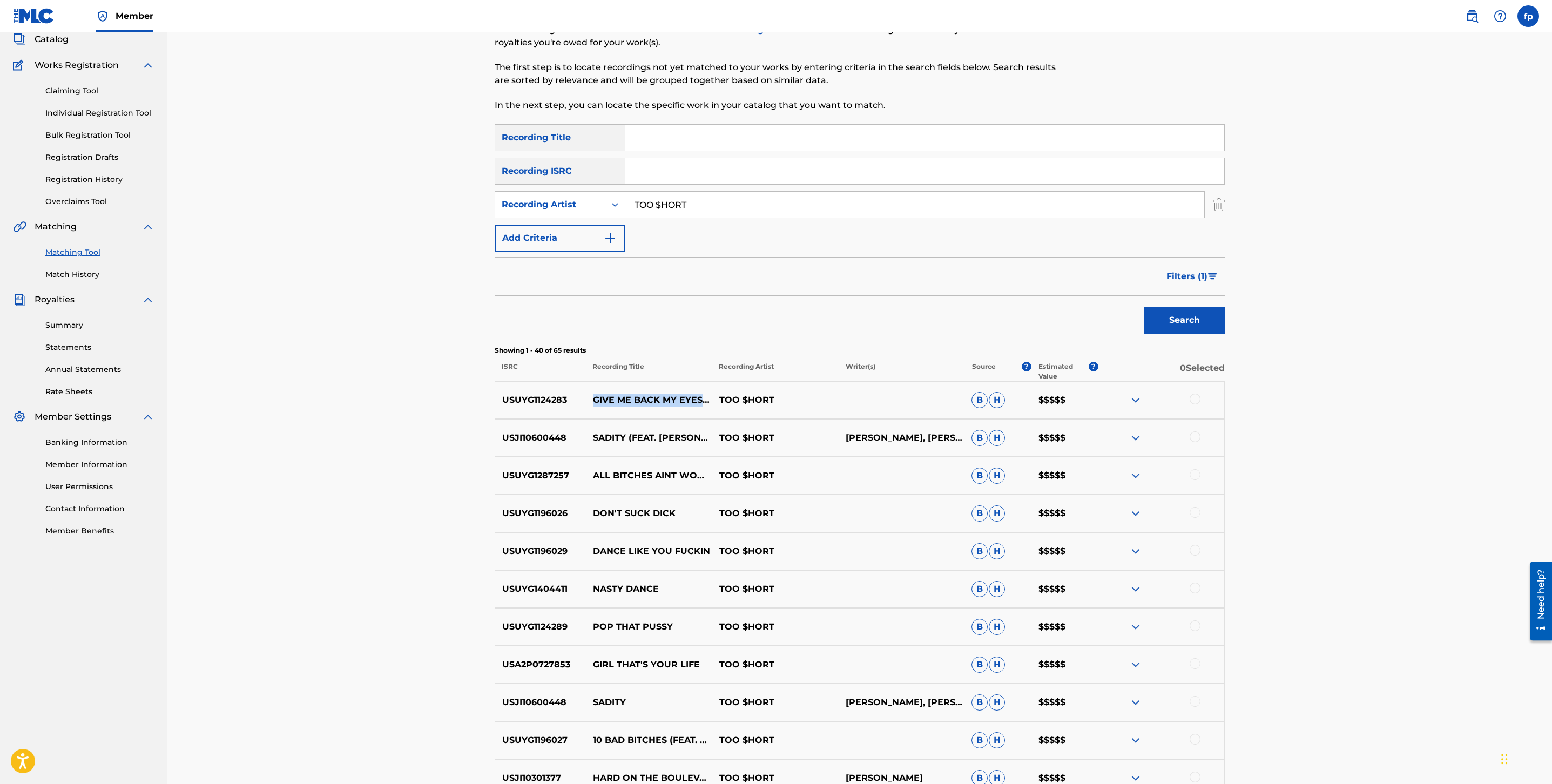
click at [1130, 478] on img at bounding box center [1136, 475] width 13 height 13
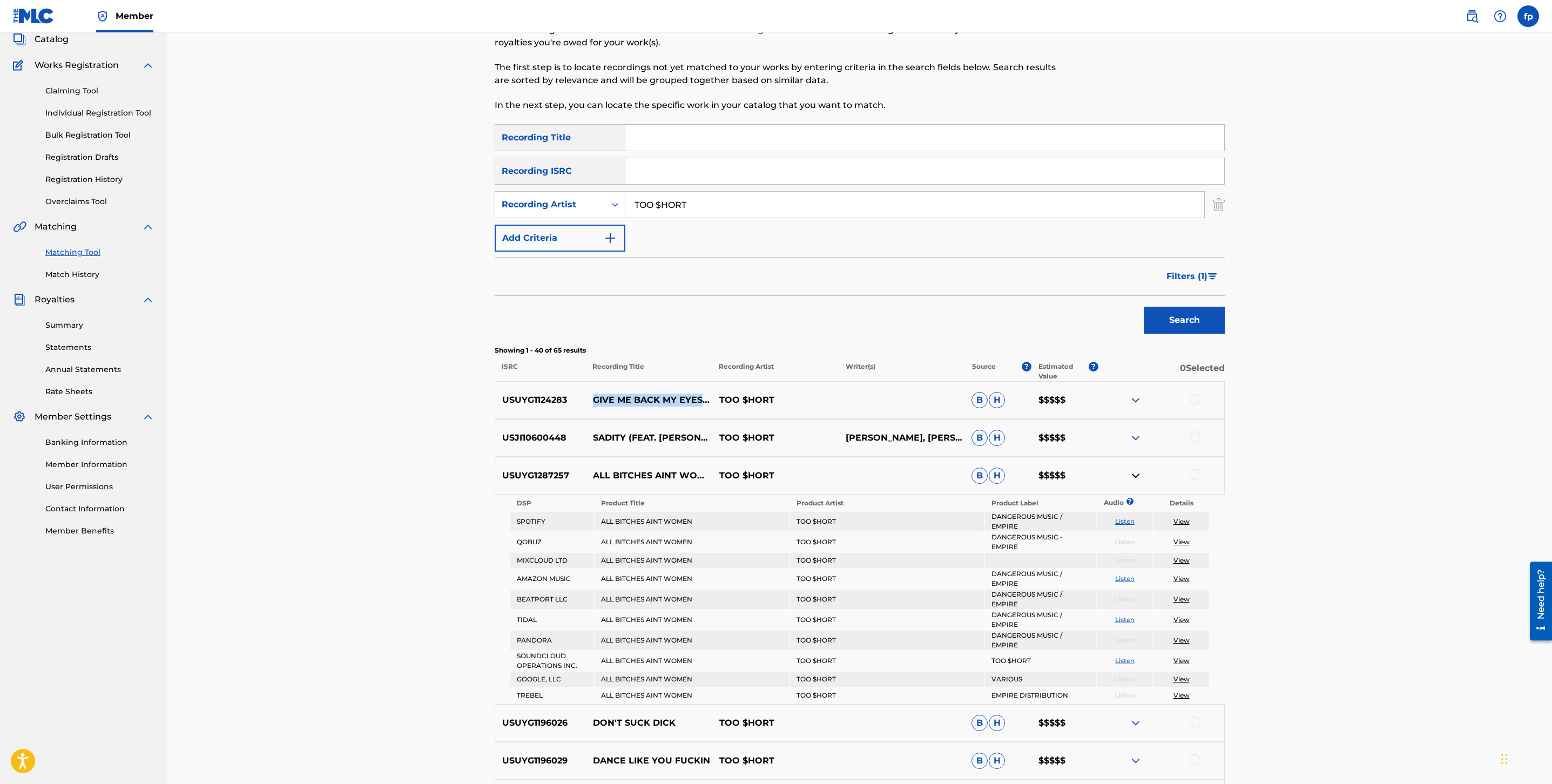
click at [1130, 478] on img at bounding box center [1136, 475] width 13 height 13
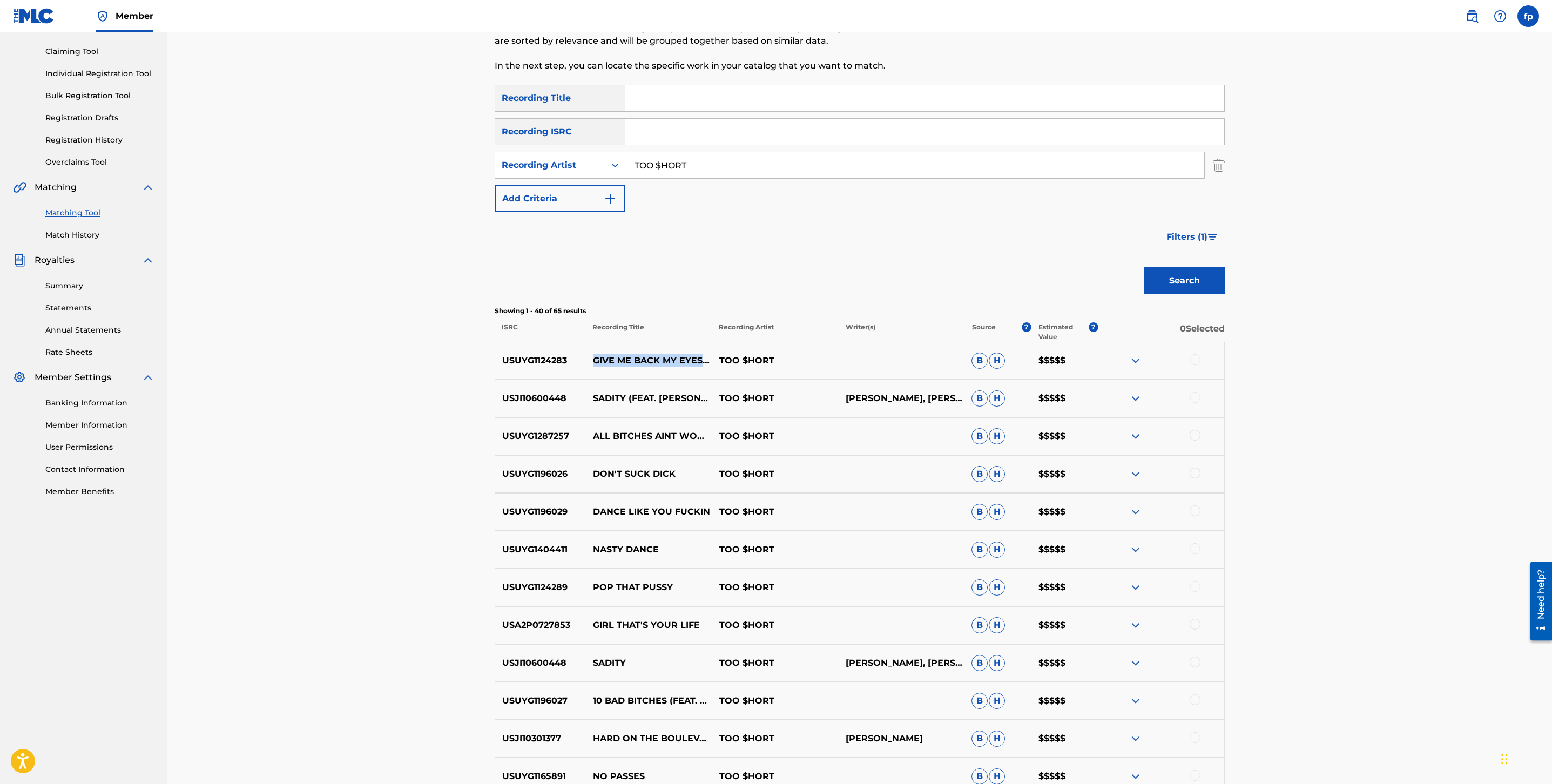
scroll to position [307, 0]
